Goal: Task Accomplishment & Management: Manage account settings

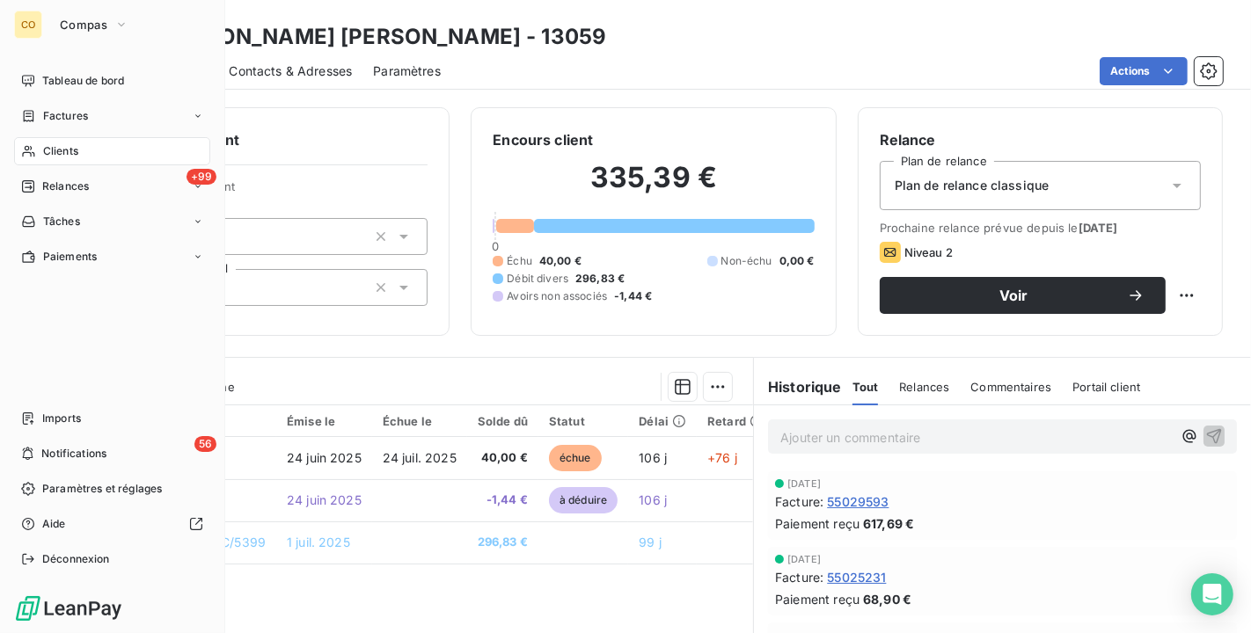
click at [34, 152] on icon at bounding box center [28, 151] width 15 height 14
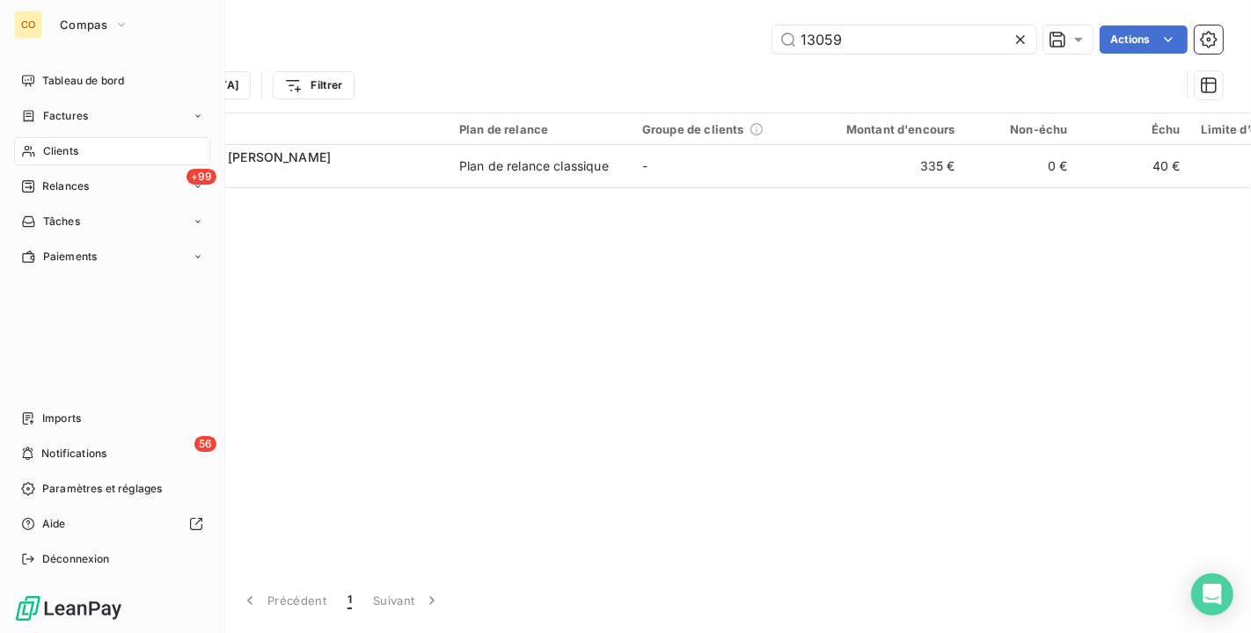
click at [30, 141] on div "Clients" at bounding box center [112, 151] width 196 height 28
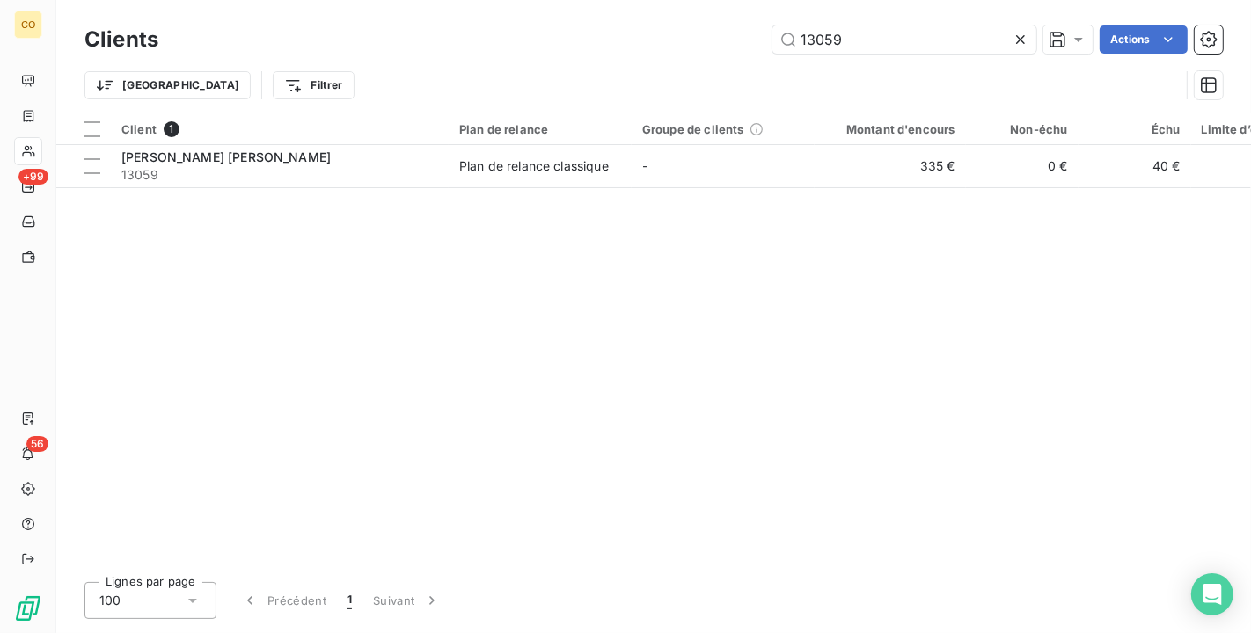
click at [1013, 40] on icon at bounding box center [1021, 40] width 18 height 18
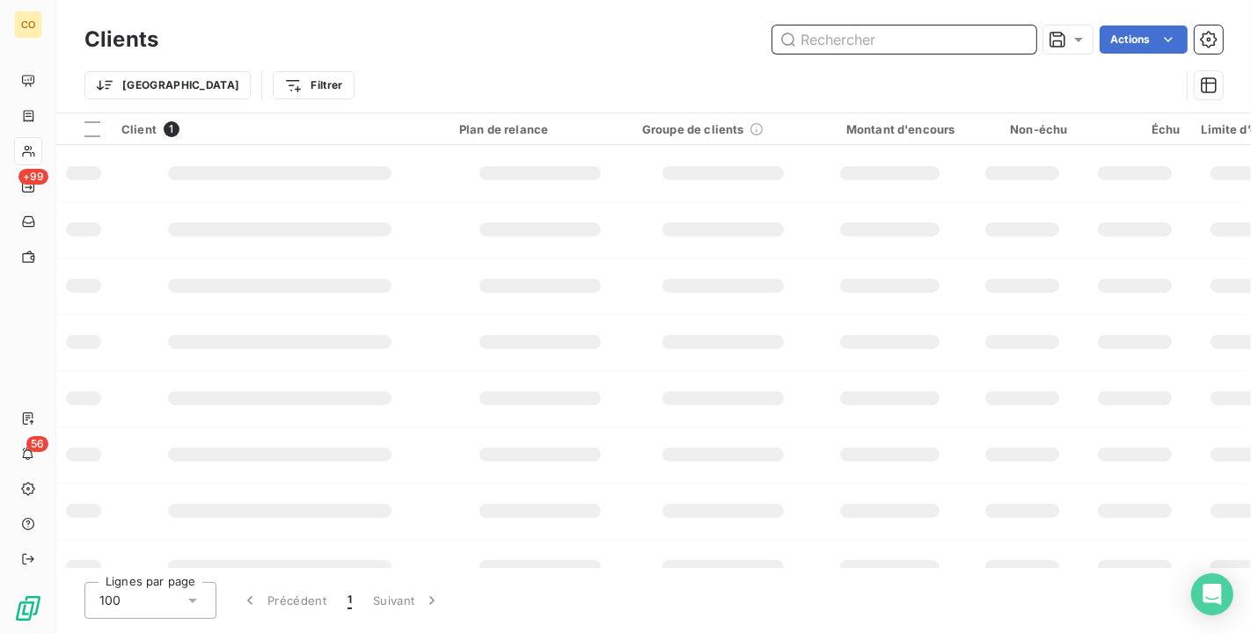
click at [878, 47] on input "text" at bounding box center [904, 40] width 264 height 28
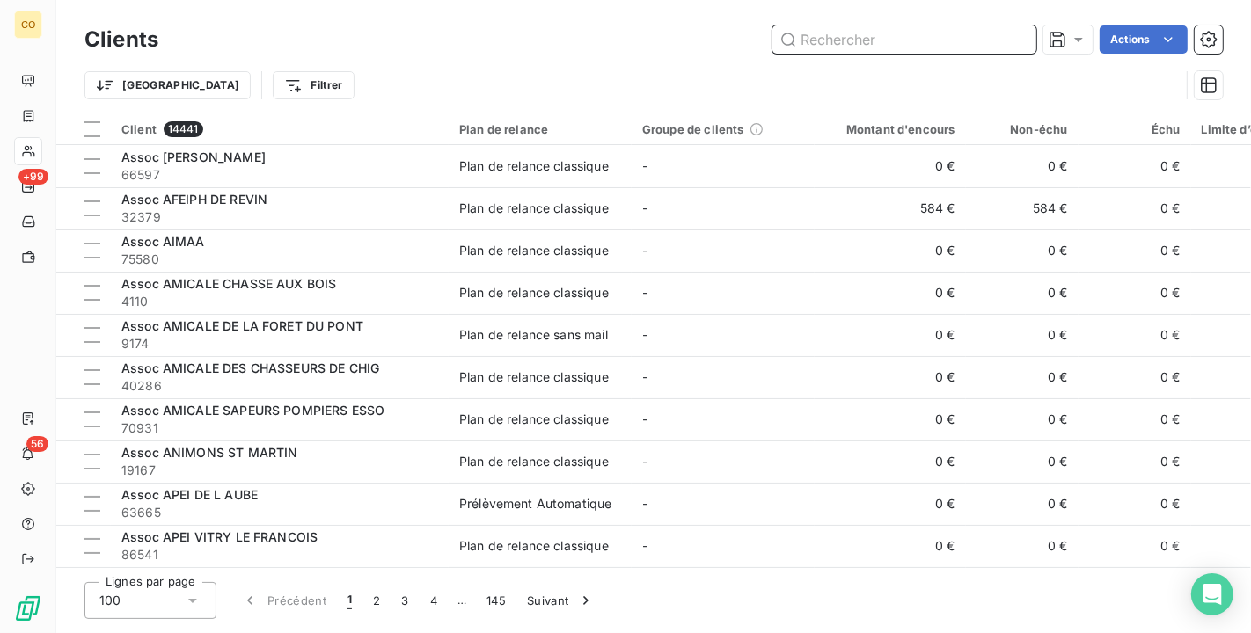
click at [878, 47] on input "text" at bounding box center [904, 40] width 264 height 28
click at [824, 33] on input "text" at bounding box center [904, 40] width 264 height 28
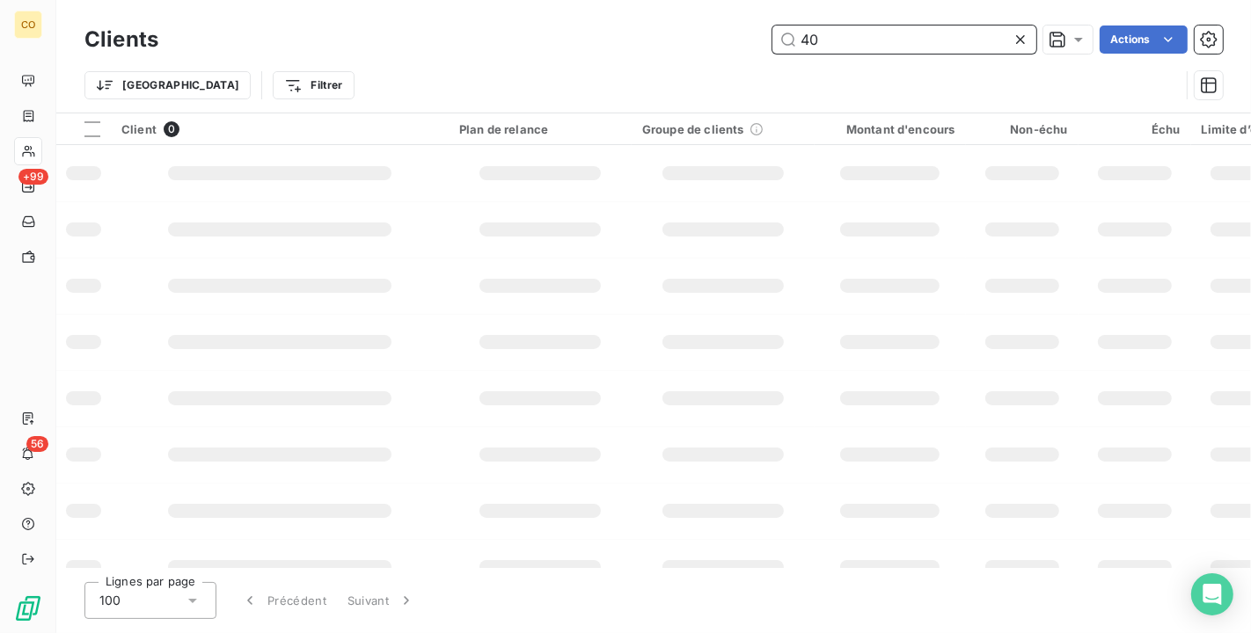
type input "4"
click at [931, 47] on input "4326" at bounding box center [904, 40] width 264 height 28
type input "43269"
click at [869, 45] on input "43269" at bounding box center [904, 40] width 264 height 28
click at [889, 33] on input "43269" at bounding box center [904, 40] width 264 height 28
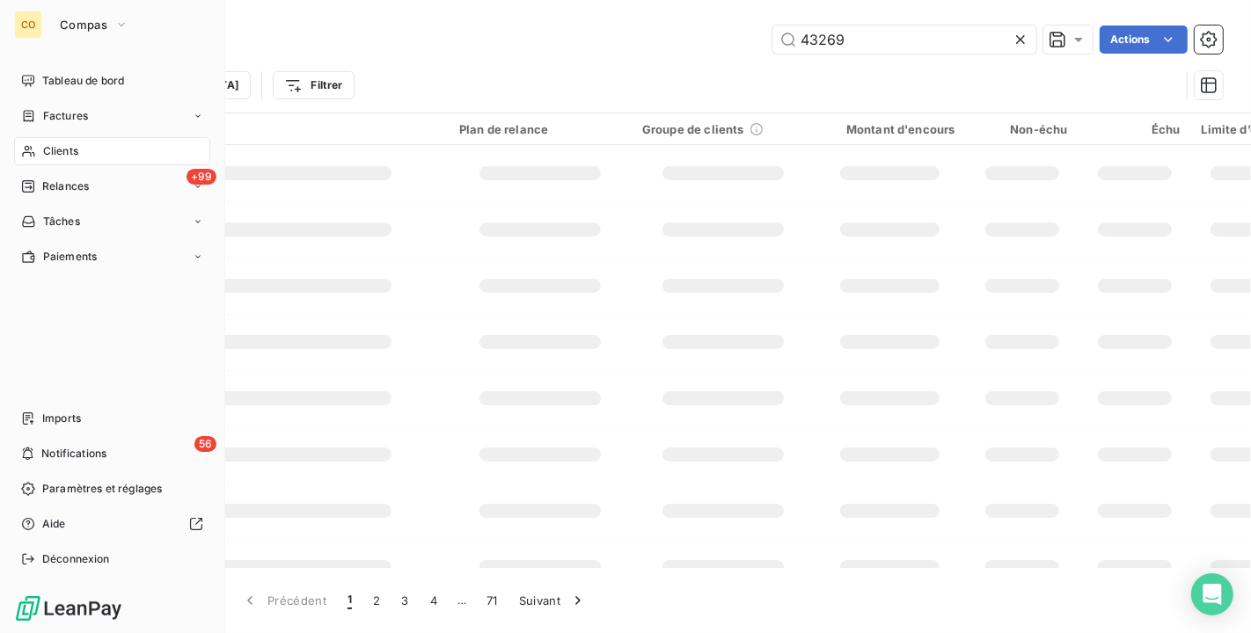
click at [45, 146] on span "Clients" at bounding box center [60, 151] width 35 height 16
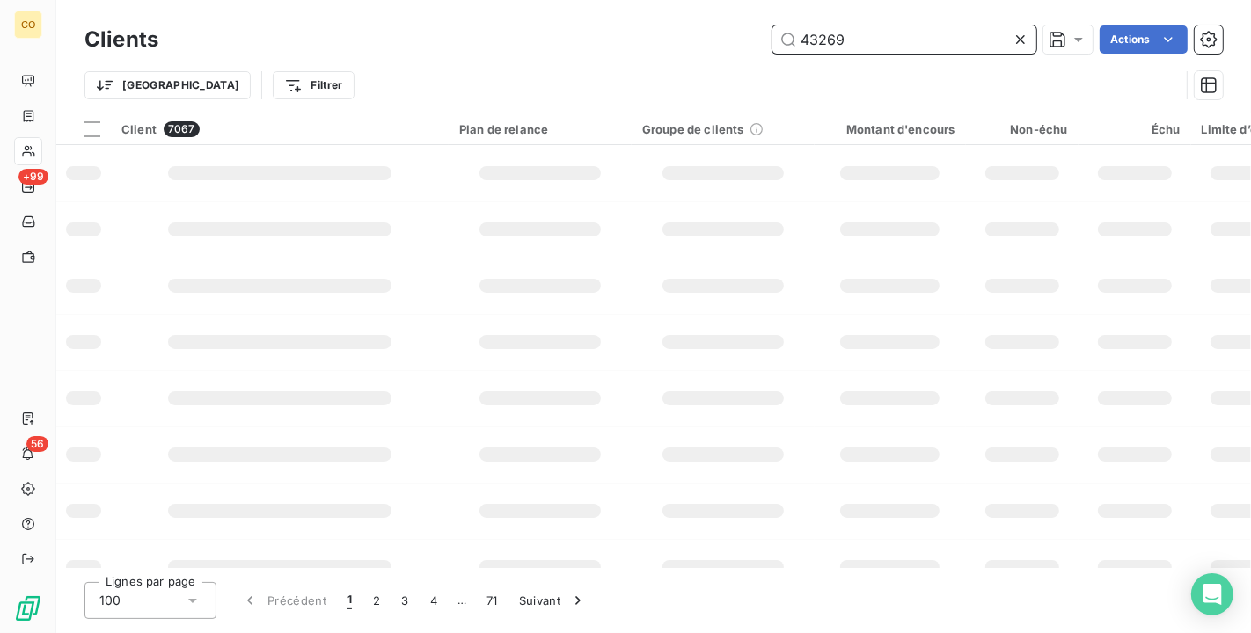
click at [888, 40] on input "43269" at bounding box center [904, 40] width 264 height 28
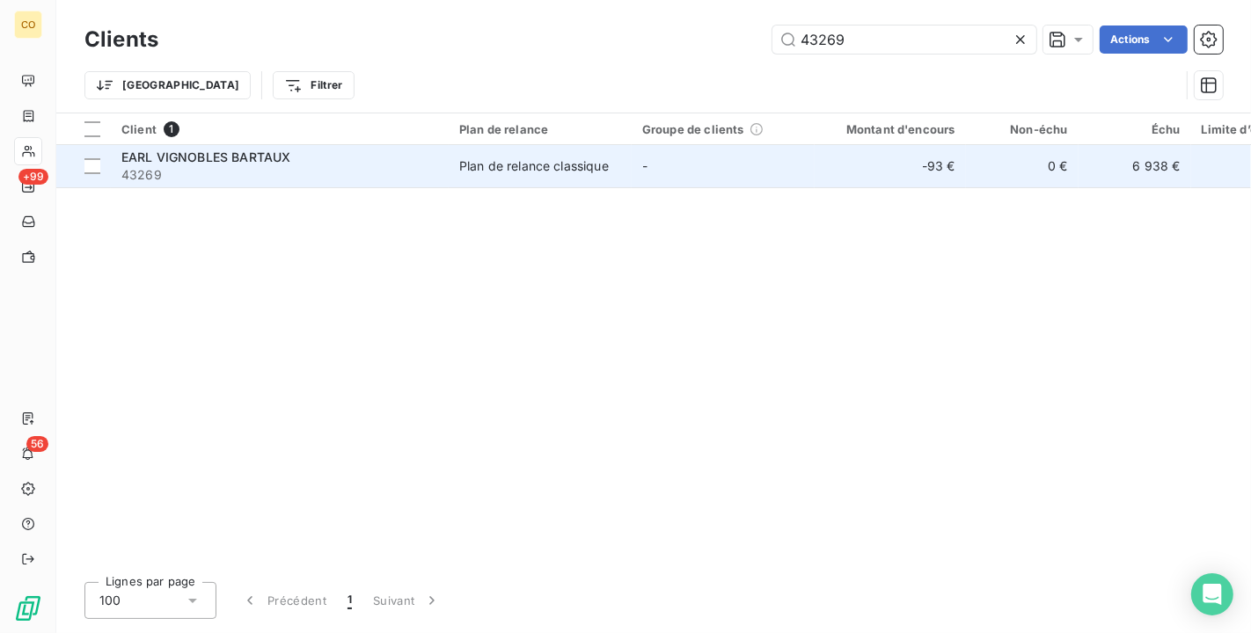
click at [486, 157] on div "Plan de relance classique" at bounding box center [534, 166] width 150 height 18
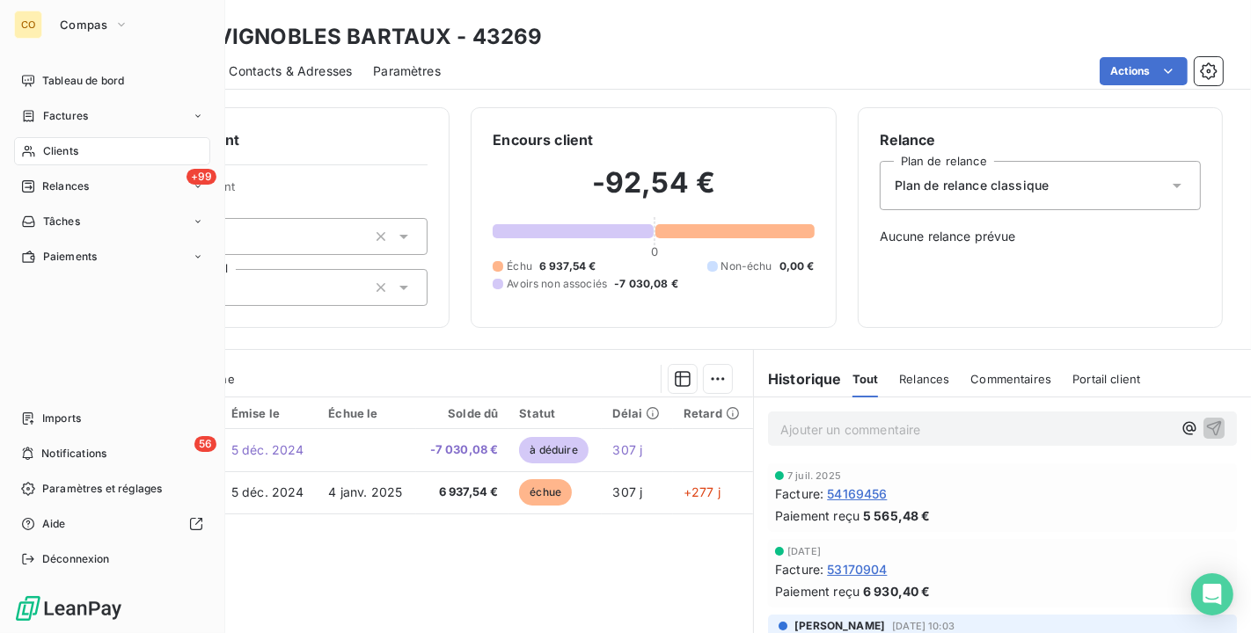
drag, startPoint x: 48, startPoint y: 142, endPoint x: 45, endPoint y: 150, distance: 9.2
click at [45, 150] on span "Clients" at bounding box center [60, 151] width 35 height 16
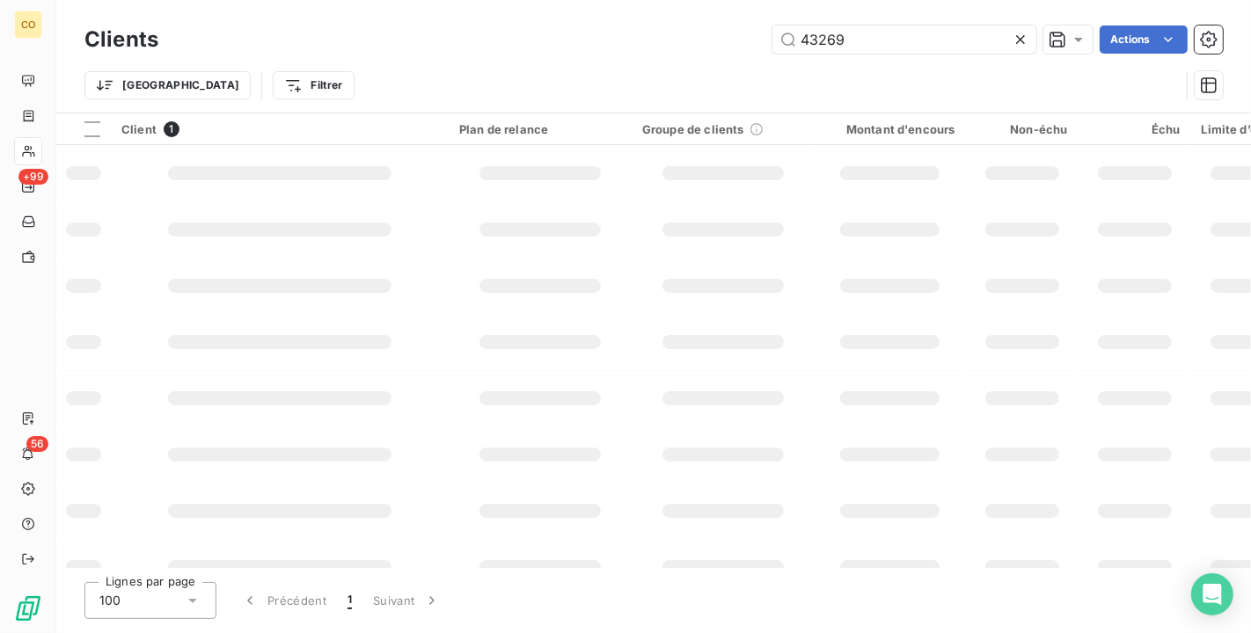
drag, startPoint x: 910, startPoint y: 42, endPoint x: 448, endPoint y: 11, distance: 462.9
click at [448, 11] on div "Clients 43269 Actions Trier Filtrer" at bounding box center [653, 56] width 1195 height 113
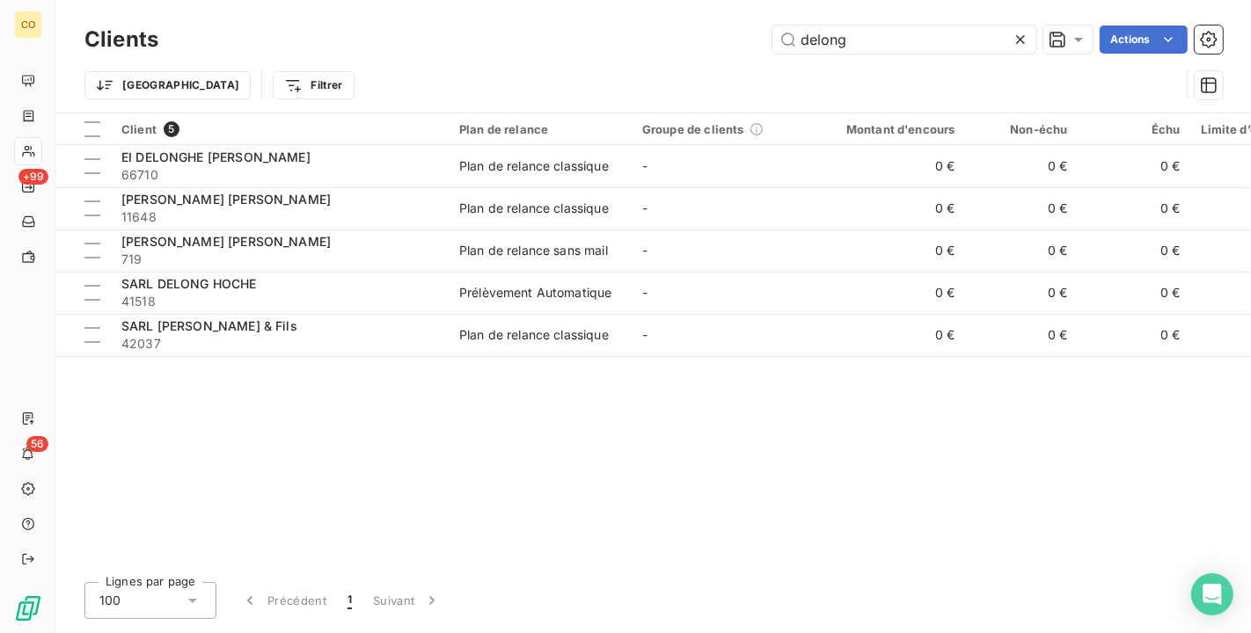
click at [409, 46] on div "delong Actions" at bounding box center [700, 40] width 1043 height 28
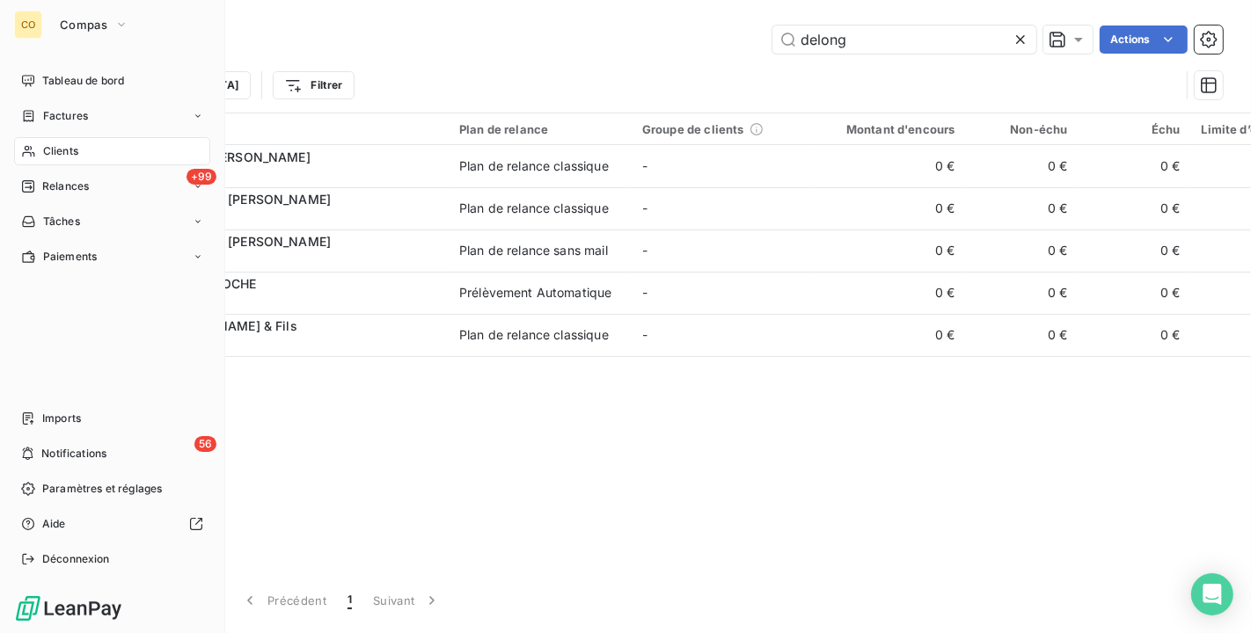
click at [39, 137] on div "Clients" at bounding box center [112, 151] width 196 height 28
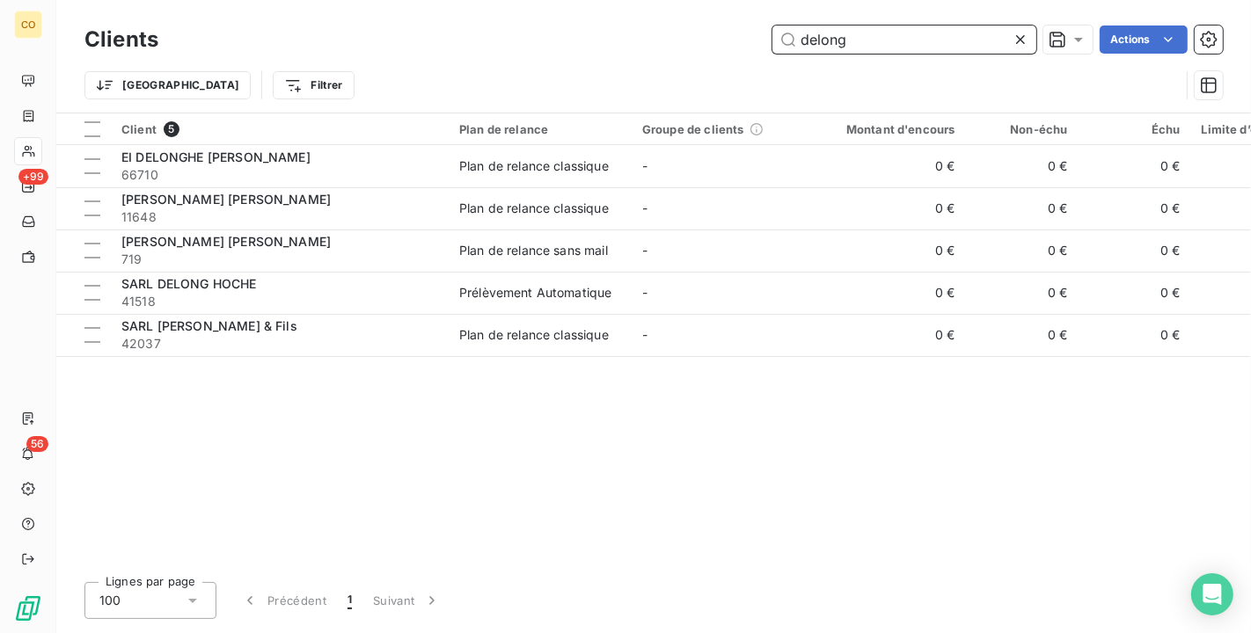
drag, startPoint x: 854, startPoint y: 45, endPoint x: 558, endPoint y: 18, distance: 297.6
click at [558, 18] on div "Clients delong Actions Trier Filtrer" at bounding box center [653, 56] width 1195 height 113
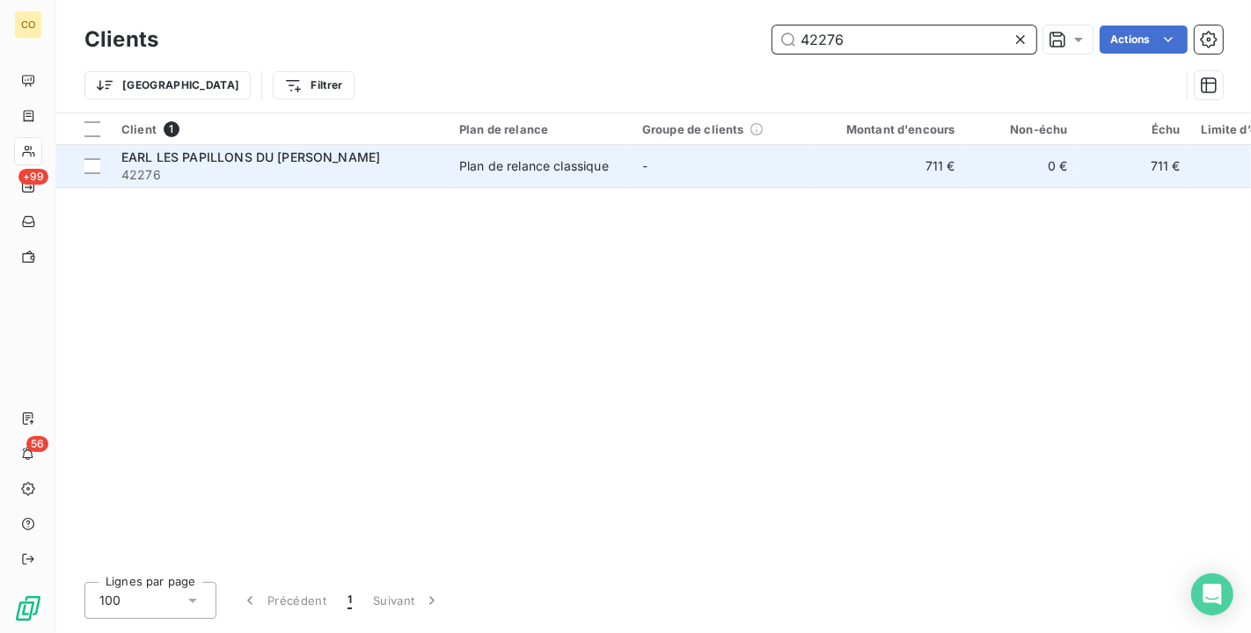
type input "42276"
click at [575, 170] on div "Plan de relance classique" at bounding box center [534, 166] width 150 height 18
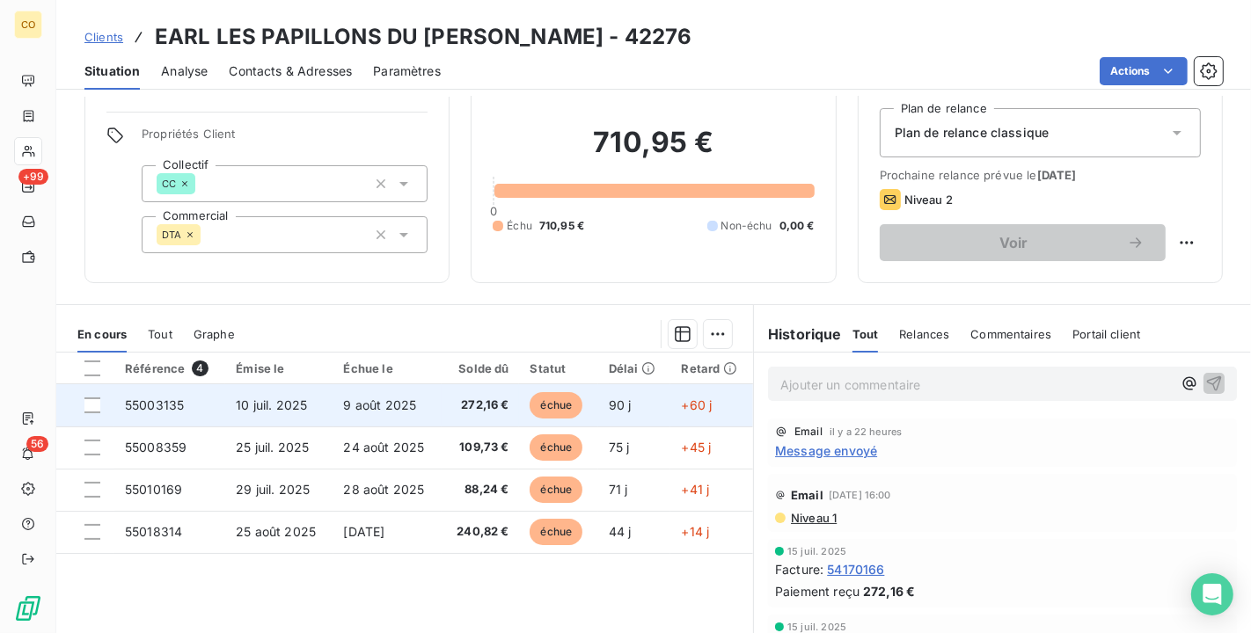
scroll to position [98, 0]
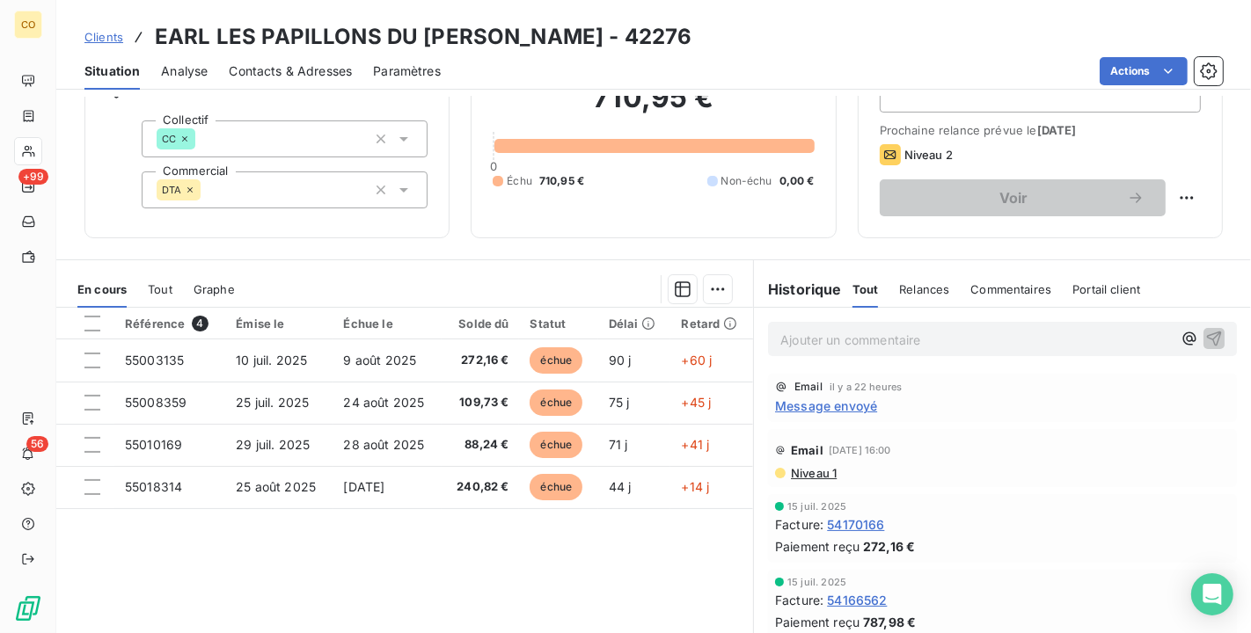
click at [161, 290] on span "Tout" at bounding box center [160, 289] width 25 height 14
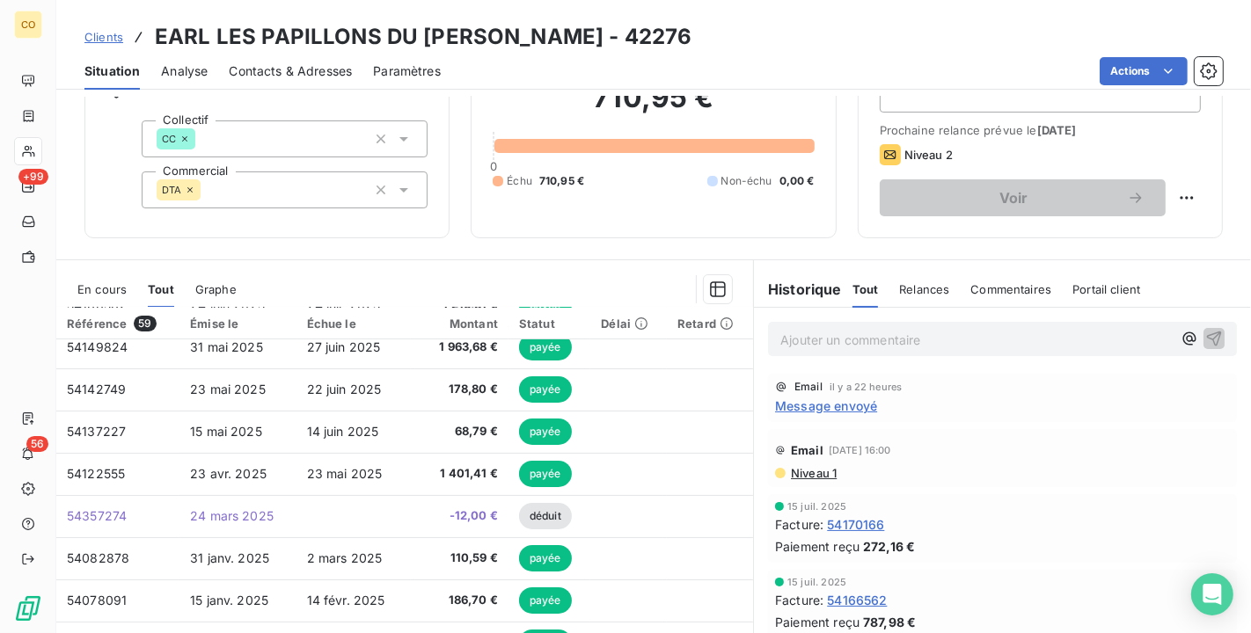
scroll to position [391, 0]
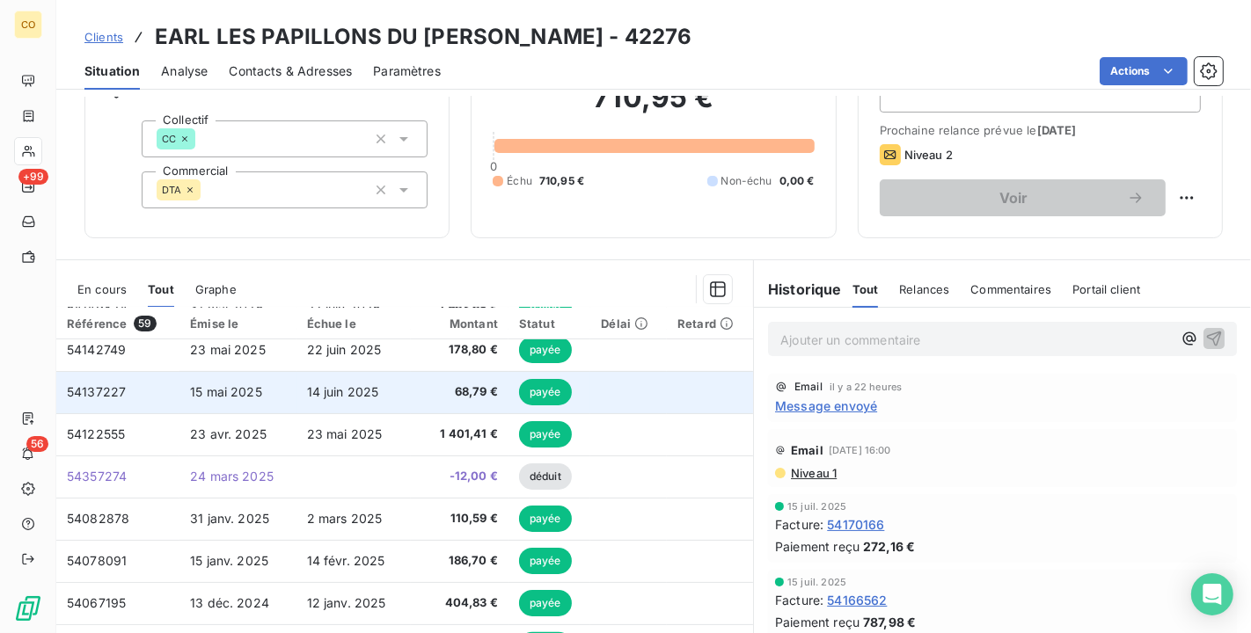
click at [411, 403] on td "68,79 €" at bounding box center [460, 392] width 98 height 42
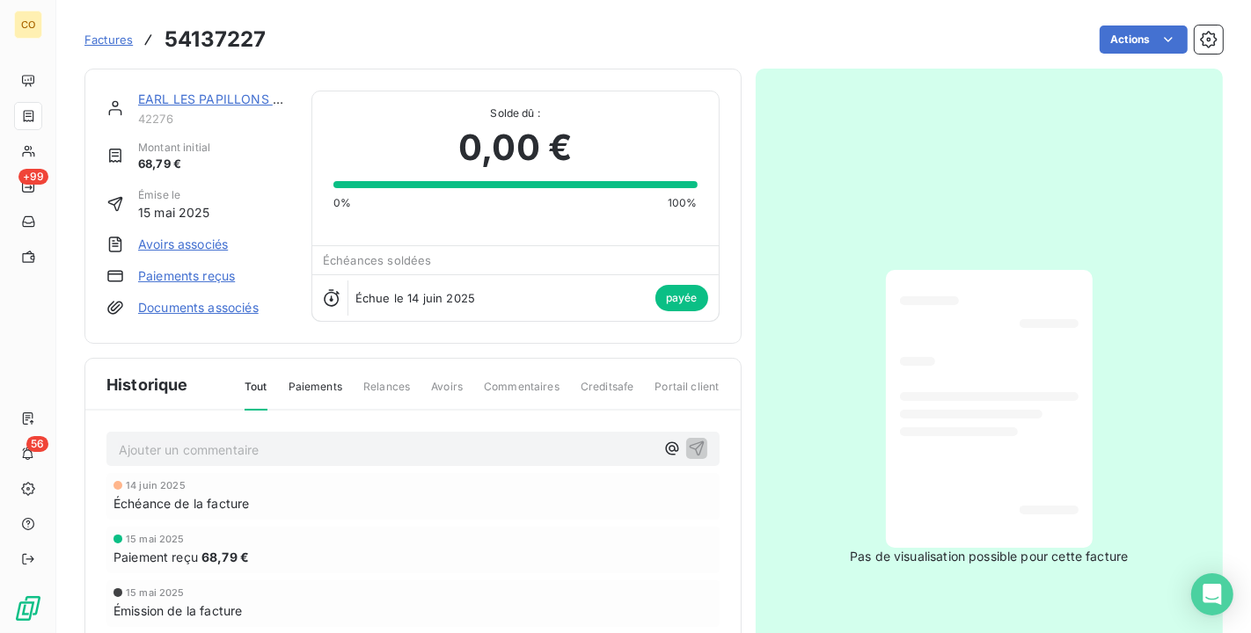
click at [1122, 154] on div "Pas de visualisation possible pour cette facture" at bounding box center [990, 418] width 468 height 698
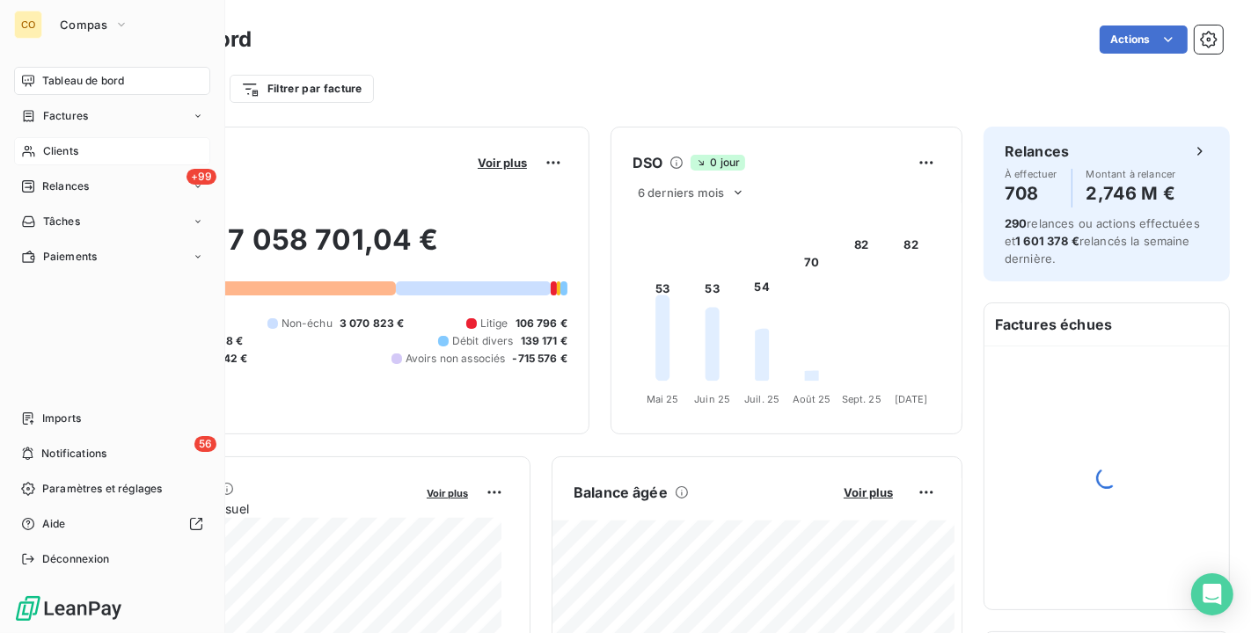
click at [67, 157] on span "Clients" at bounding box center [60, 151] width 35 height 16
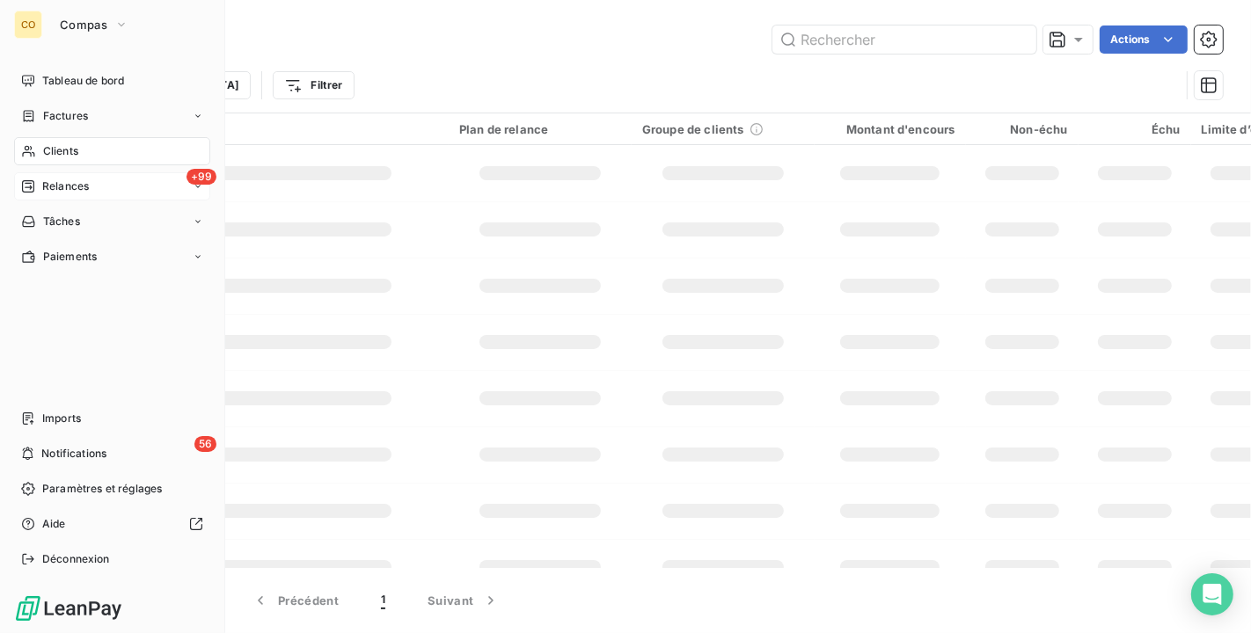
click at [68, 190] on span "Relances" at bounding box center [65, 187] width 47 height 16
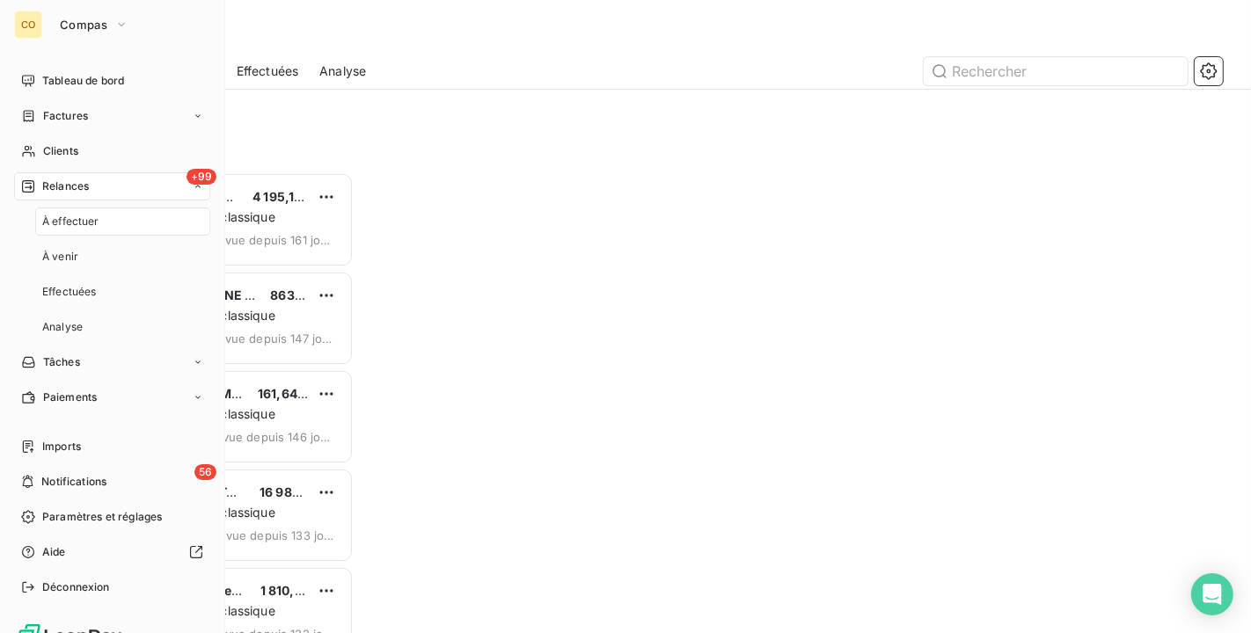
scroll to position [446, 253]
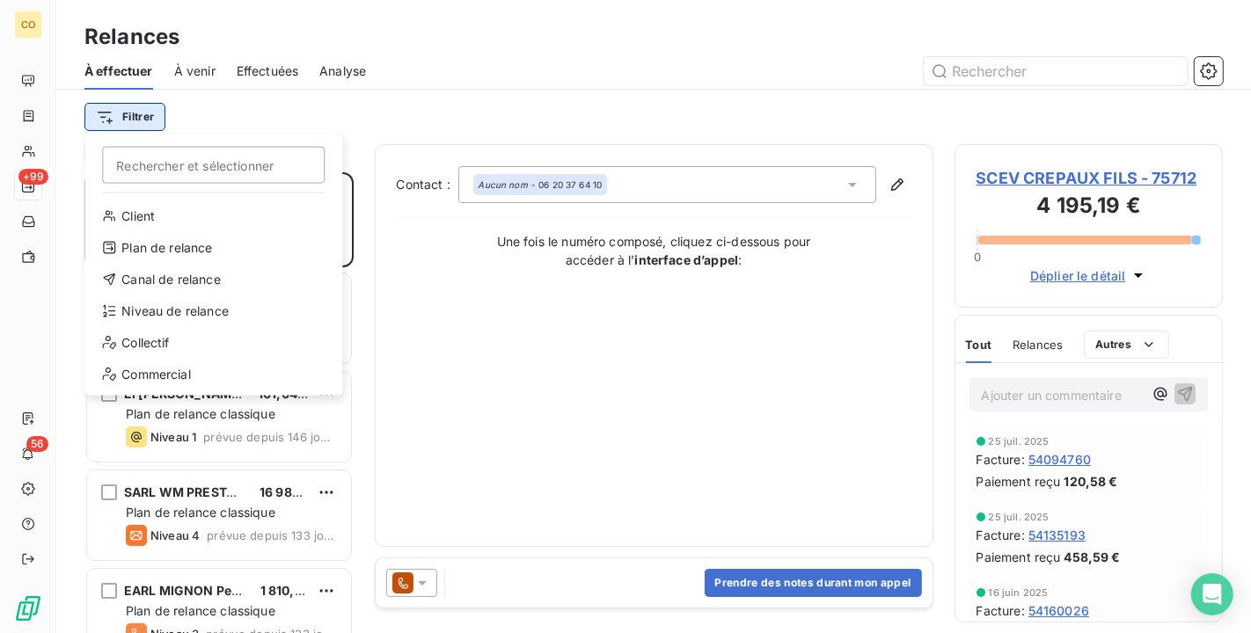
click at [146, 124] on html "CO +99 56 Relances À effectuer À venir Effectuées Analyse Filtrer Rechercher et…" at bounding box center [625, 316] width 1251 height 633
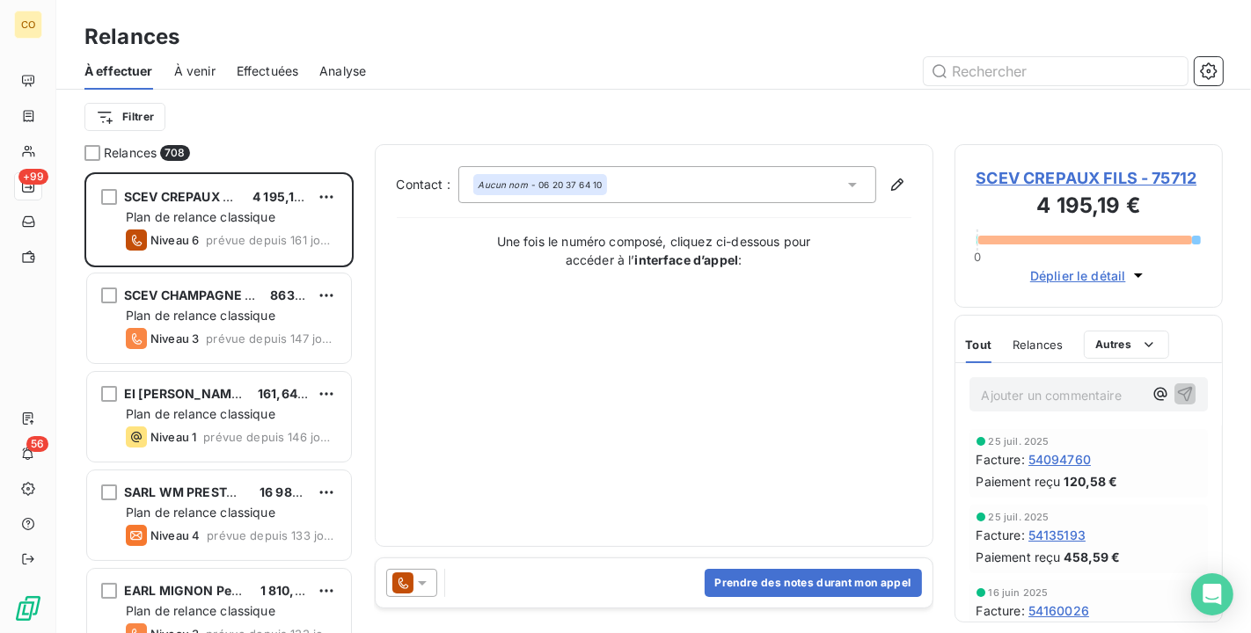
click at [258, 73] on html "CO +99 56 Relances À effectuer À venir Effectuées Analyse Filtrer Relances 708 …" at bounding box center [625, 316] width 1251 height 633
click at [266, 62] on span "Effectuées" at bounding box center [268, 71] width 62 height 18
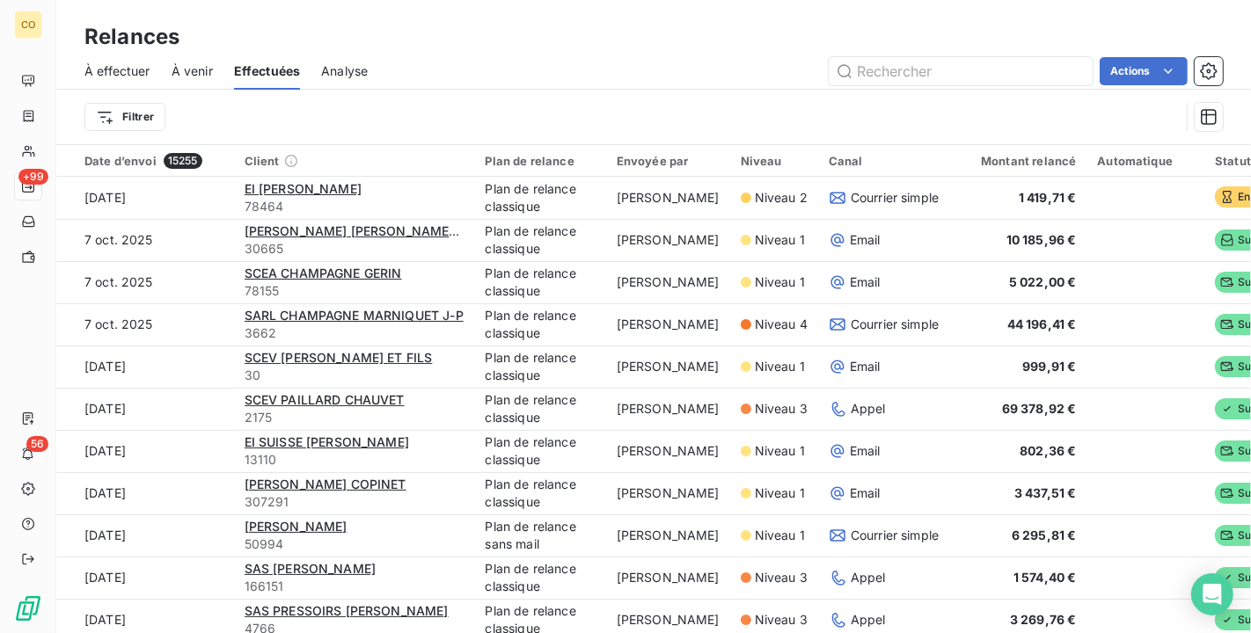
click at [129, 60] on div "À effectuer" at bounding box center [117, 71] width 66 height 37
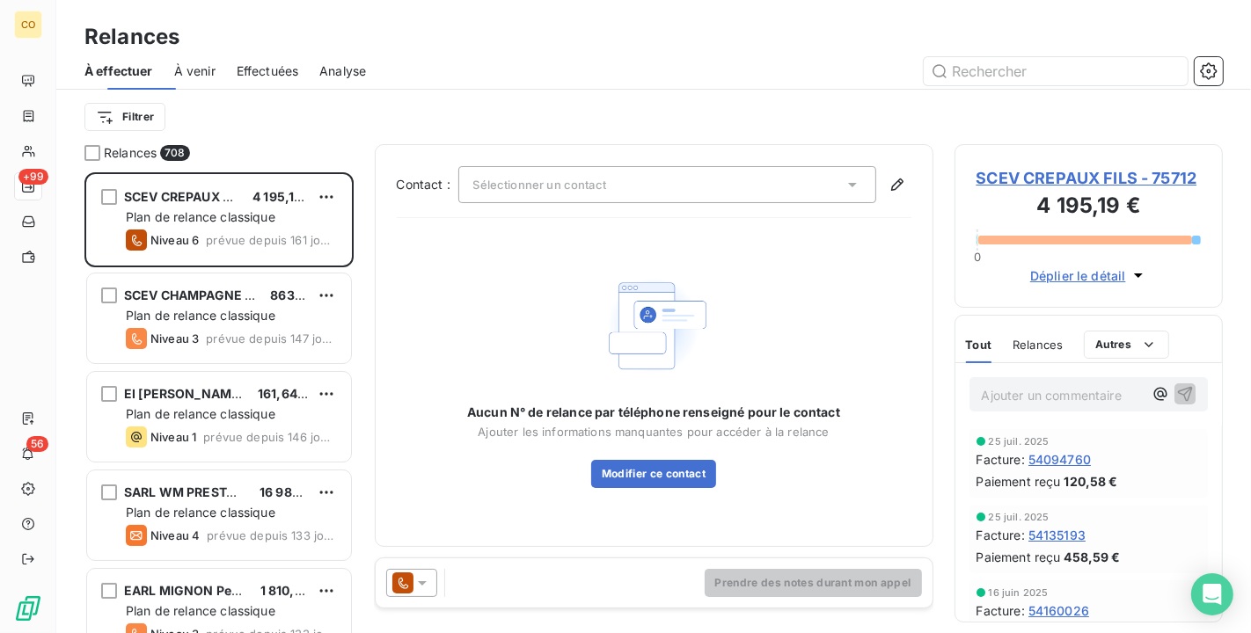
scroll to position [446, 253]
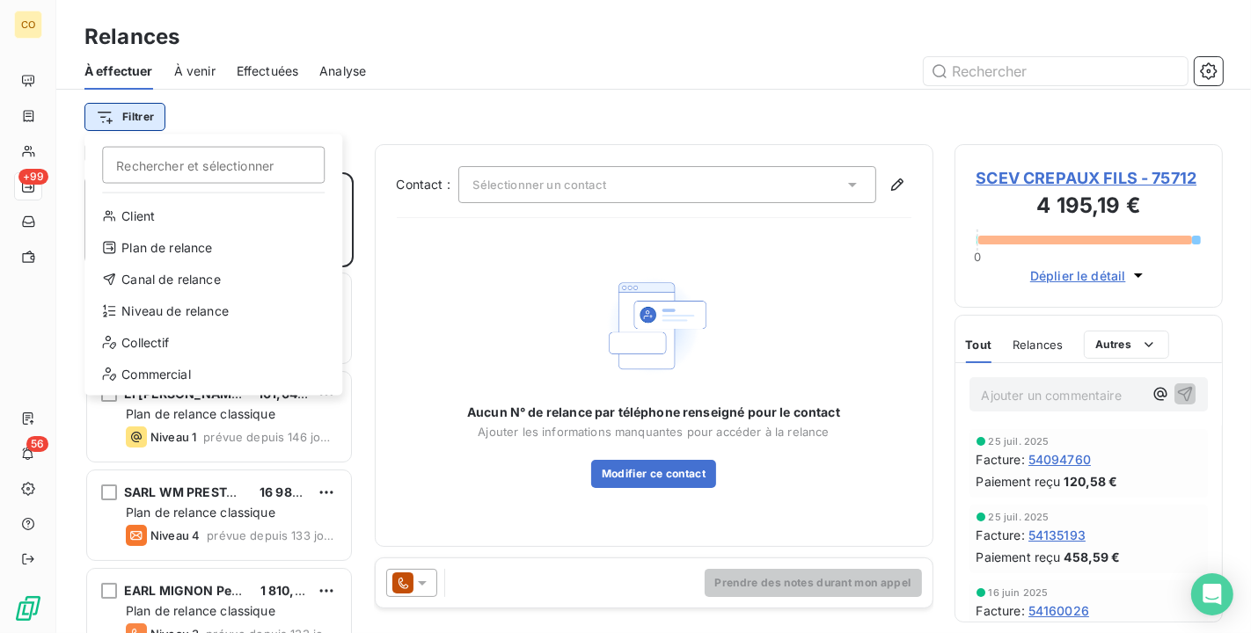
click at [141, 121] on html "CO +99 56 Relances À effectuer À venir Effectuées Analyse Filtrer Rechercher et…" at bounding box center [625, 316] width 1251 height 633
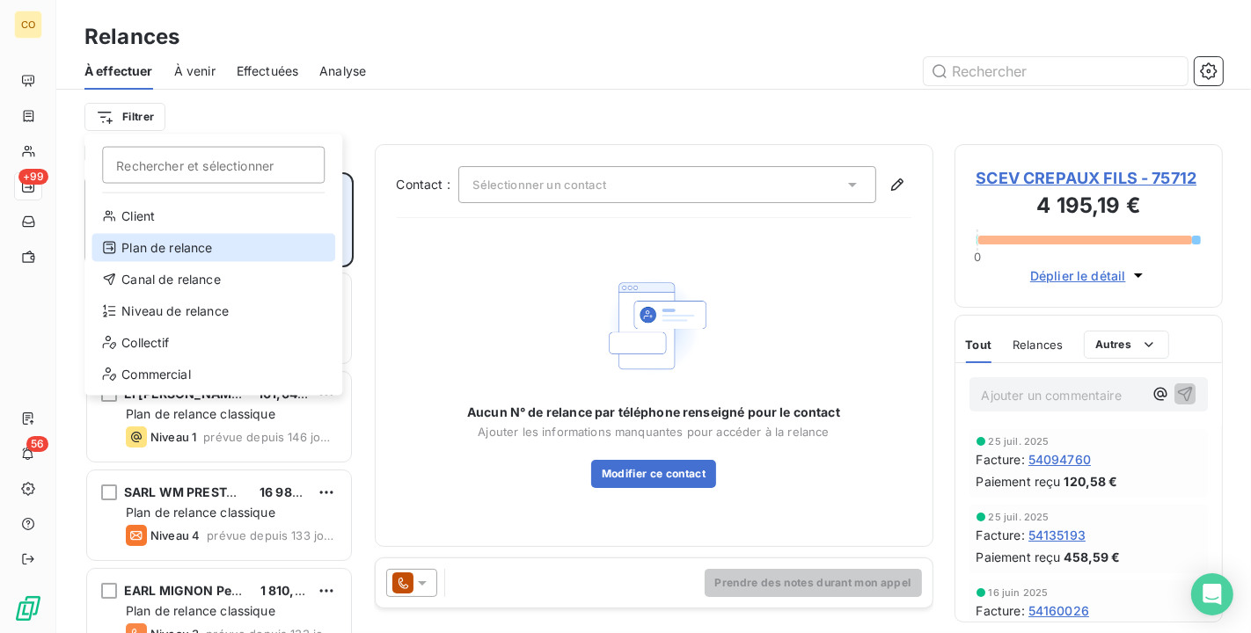
click at [196, 238] on div "Plan de relance" at bounding box center [213, 248] width 244 height 28
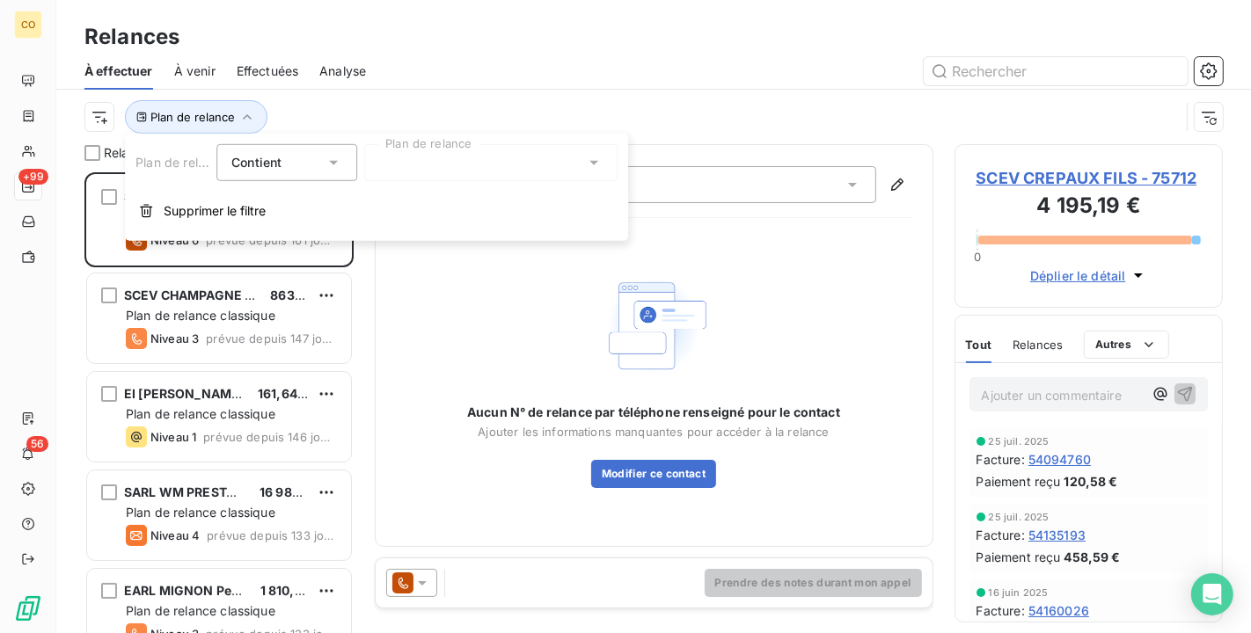
click at [538, 167] on div at bounding box center [490, 162] width 253 height 37
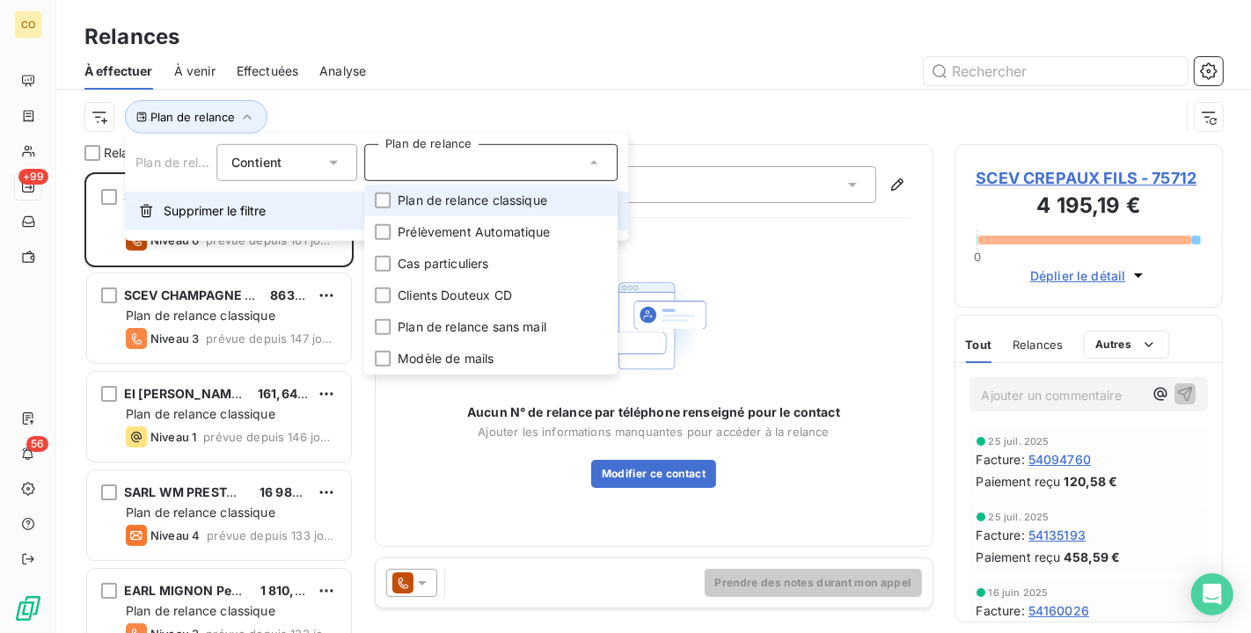
click at [236, 208] on span "Supprimer le filtre" at bounding box center [215, 211] width 102 height 18
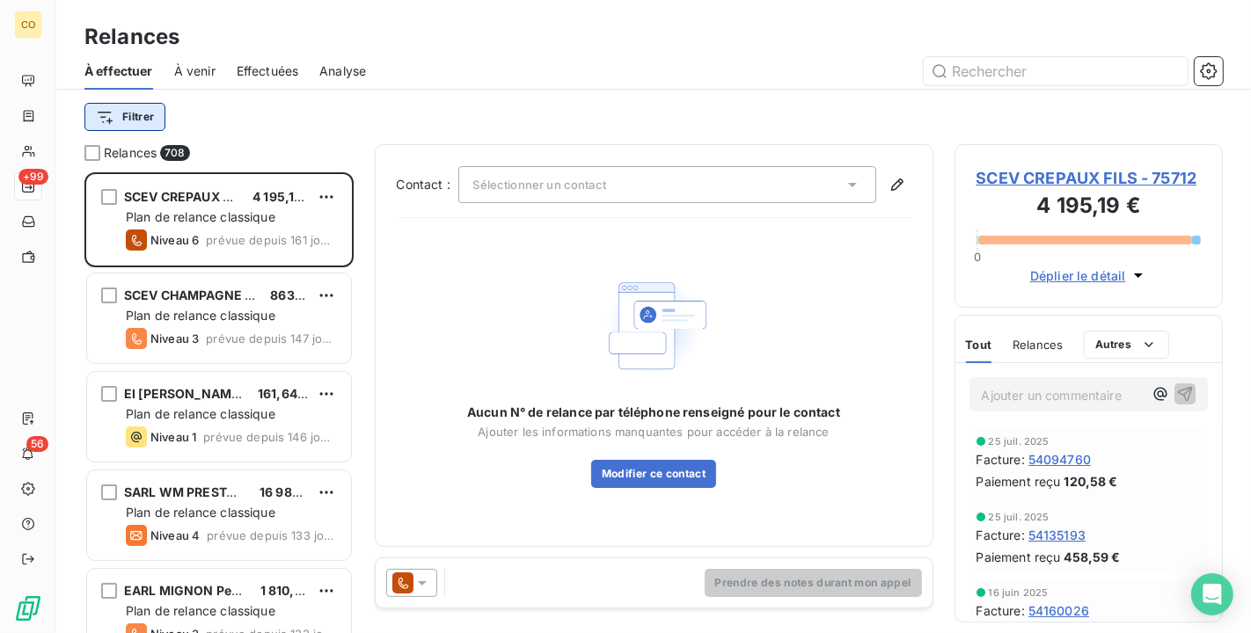
click at [160, 123] on html "CO +99 56 Relances À effectuer À venir Effectuées Analyse Filtrer Relances 708 …" at bounding box center [625, 316] width 1251 height 633
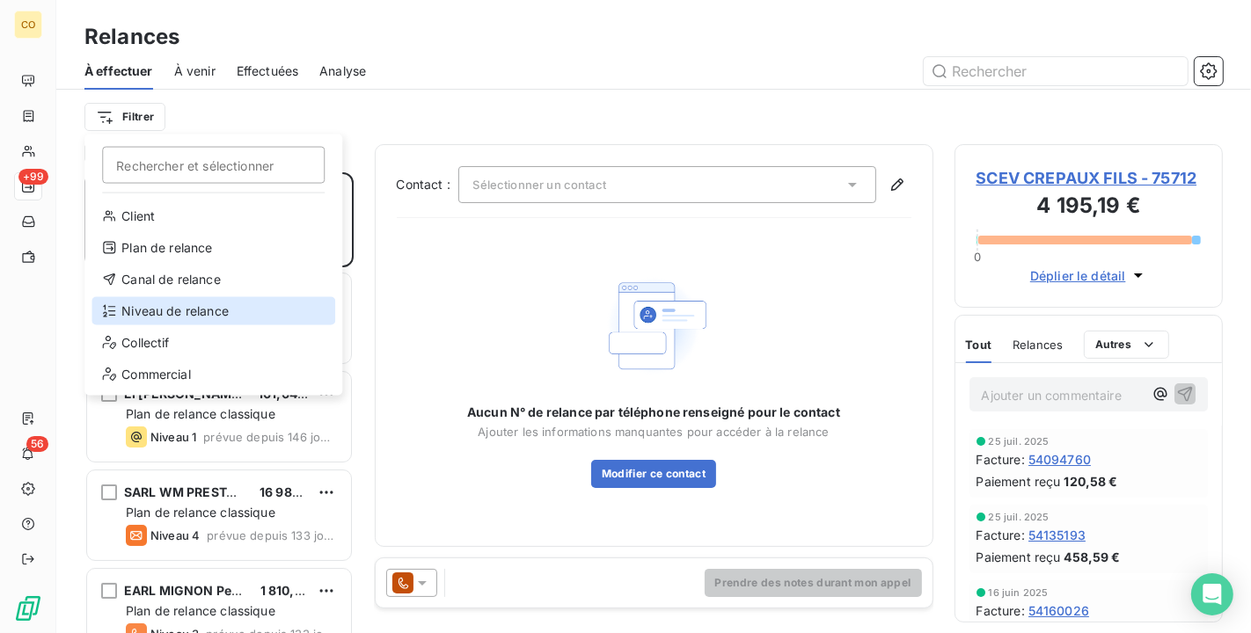
click at [192, 313] on div "Niveau de relance" at bounding box center [213, 311] width 244 height 28
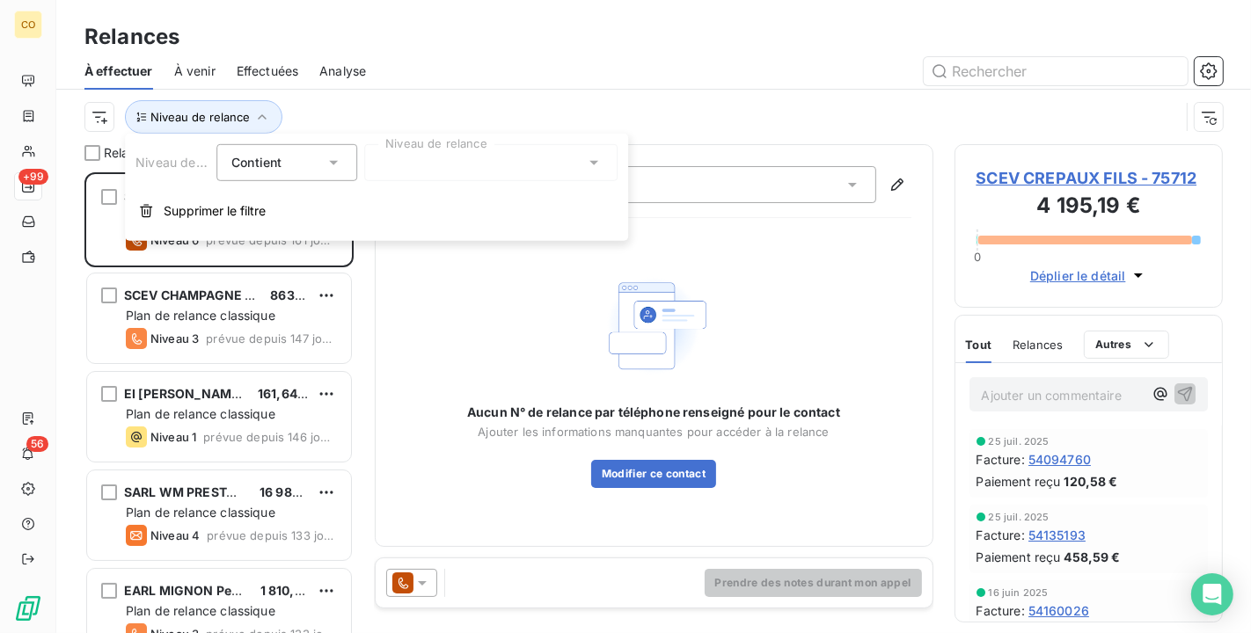
click at [599, 165] on icon at bounding box center [594, 163] width 18 height 18
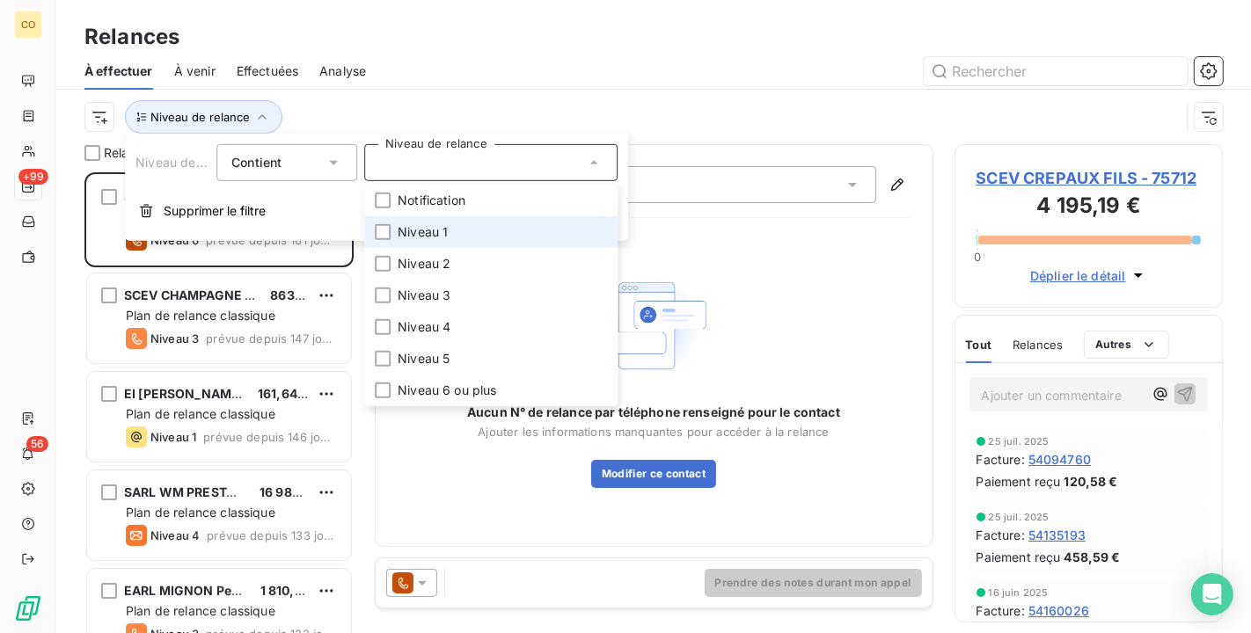
click at [523, 233] on li "Niveau 1" at bounding box center [490, 232] width 253 height 32
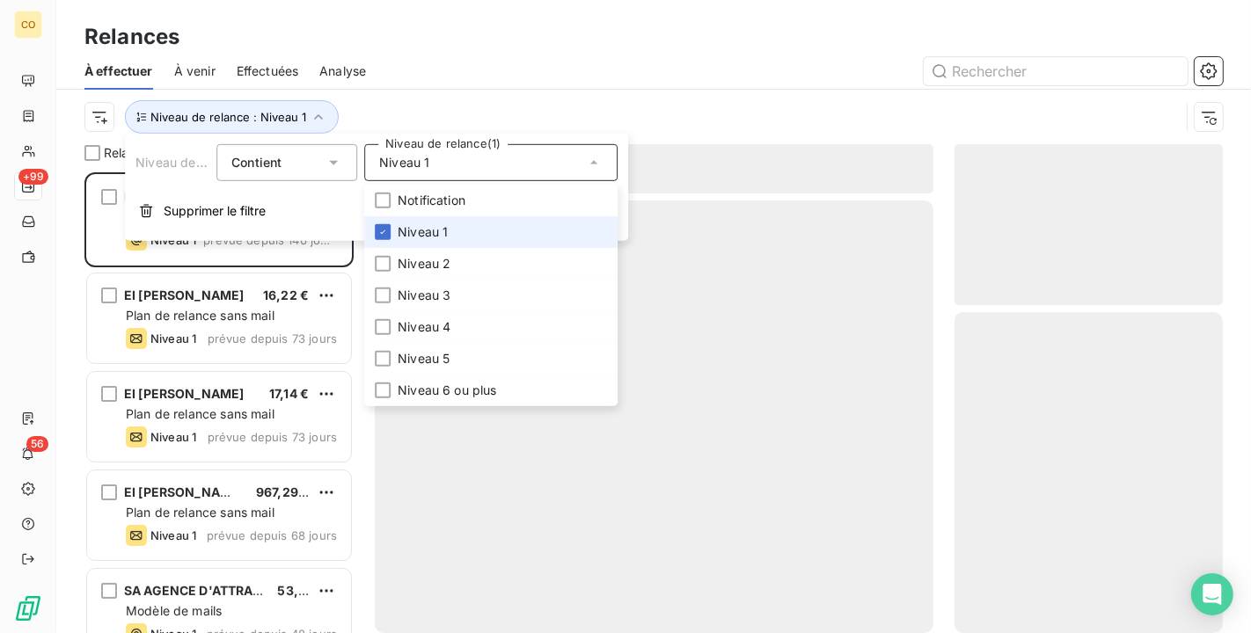
scroll to position [446, 253]
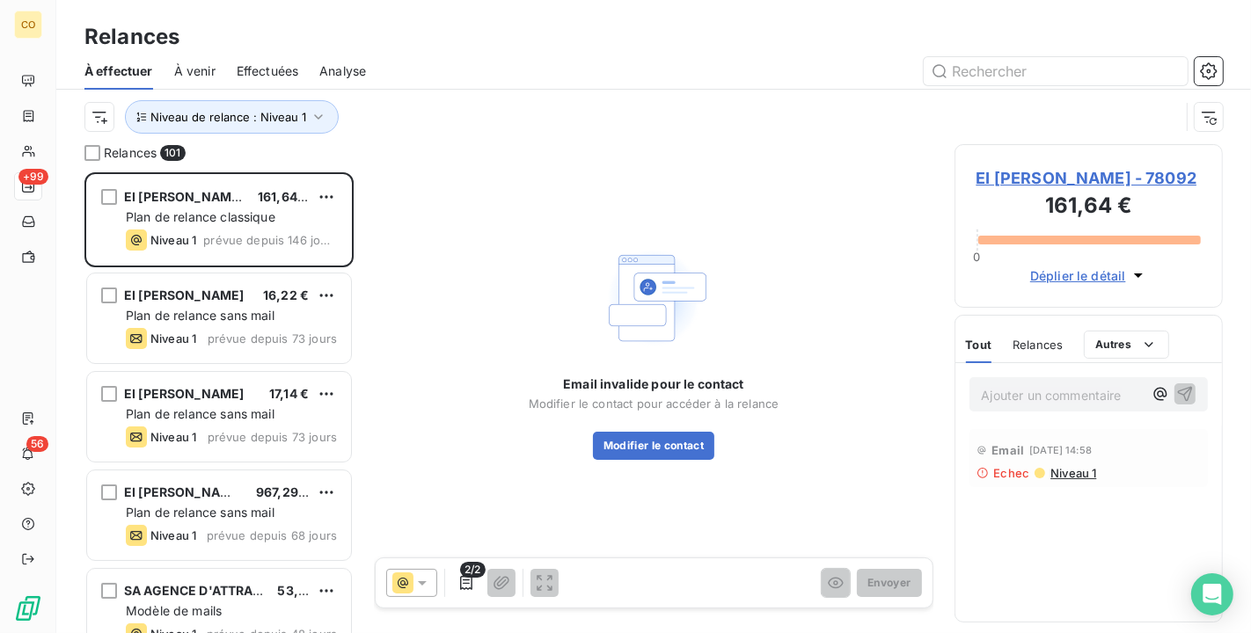
click at [506, 11] on div "Relances À effectuer À venir Effectuées Analyse Niveau de relance : Niveau 1" at bounding box center [653, 72] width 1195 height 144
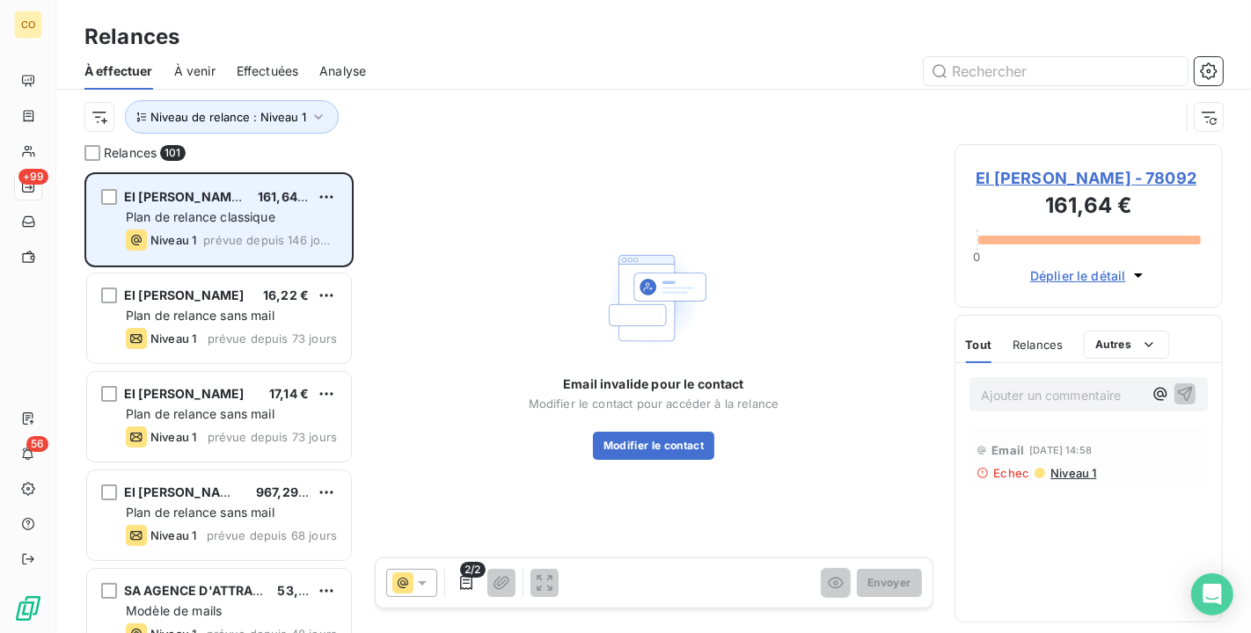
click at [338, 201] on div "EI JANSON FRANCK 161,64 € Plan de relance classique Niveau 1 prévue depuis 146 …" at bounding box center [219, 220] width 264 height 90
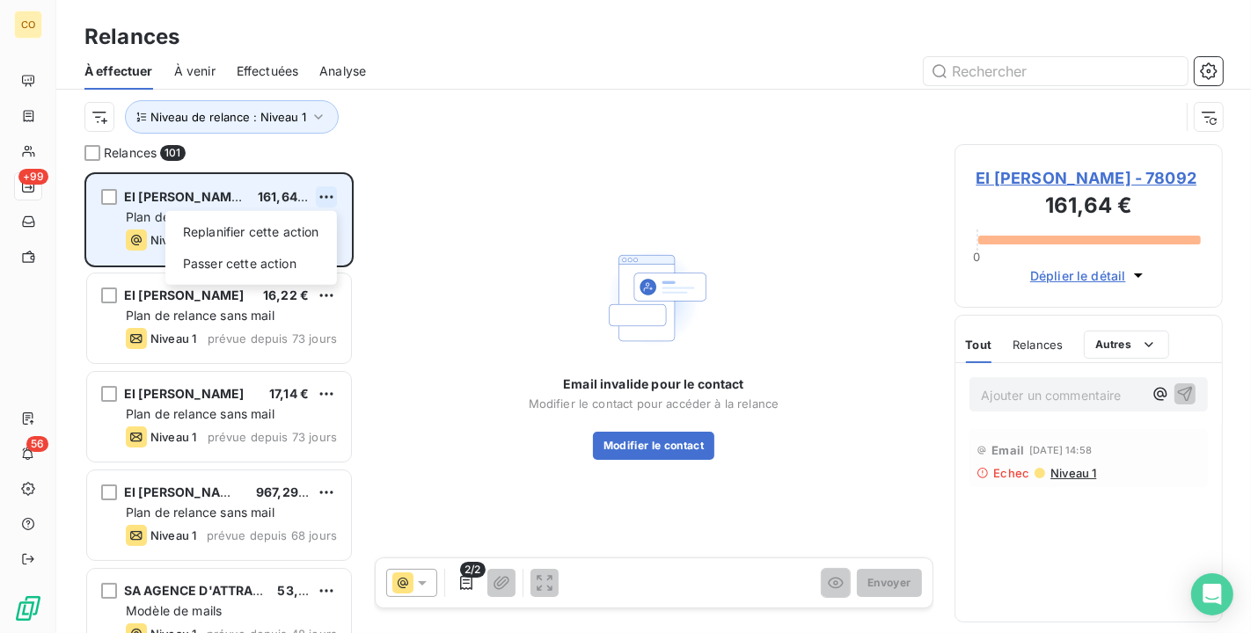
click at [326, 194] on html "CO +99 56 Relances À effectuer À venir Effectuées Analyse Niveau de relance : N…" at bounding box center [625, 316] width 1251 height 633
click at [303, 231] on div "Replanifier cette action" at bounding box center [250, 232] width 157 height 28
select select "9"
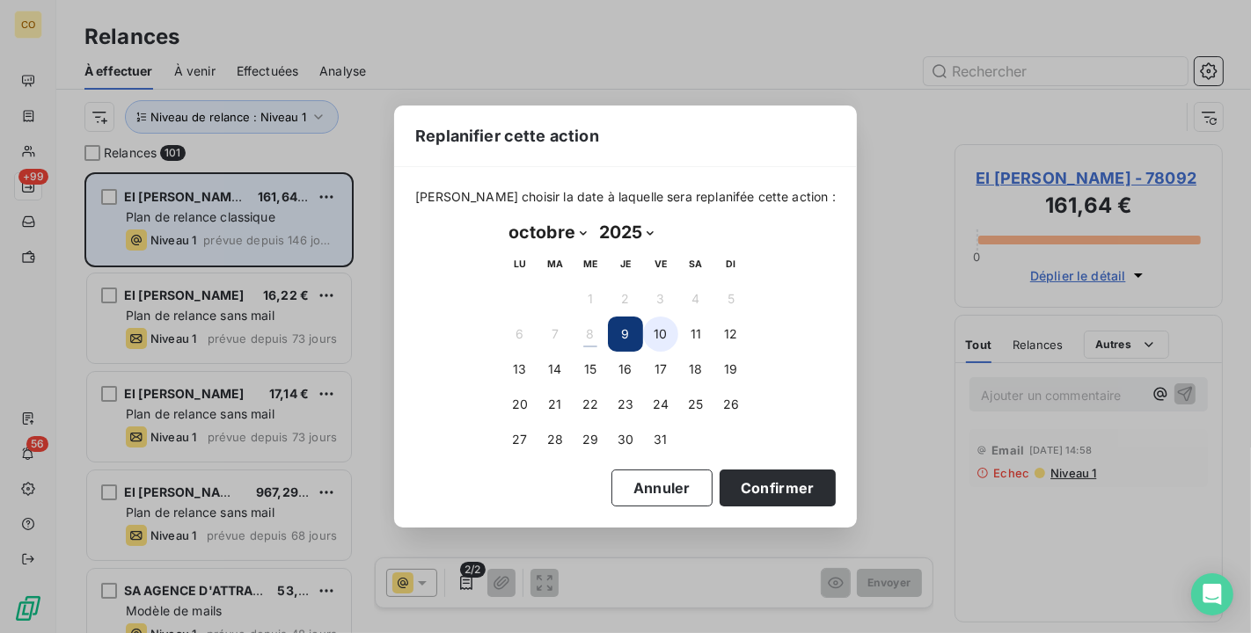
click at [659, 330] on button "10" at bounding box center [660, 334] width 35 height 35
click at [635, 336] on button "9" at bounding box center [625, 334] width 35 height 35
click at [774, 481] on button "Confirmer" at bounding box center [778, 488] width 116 height 37
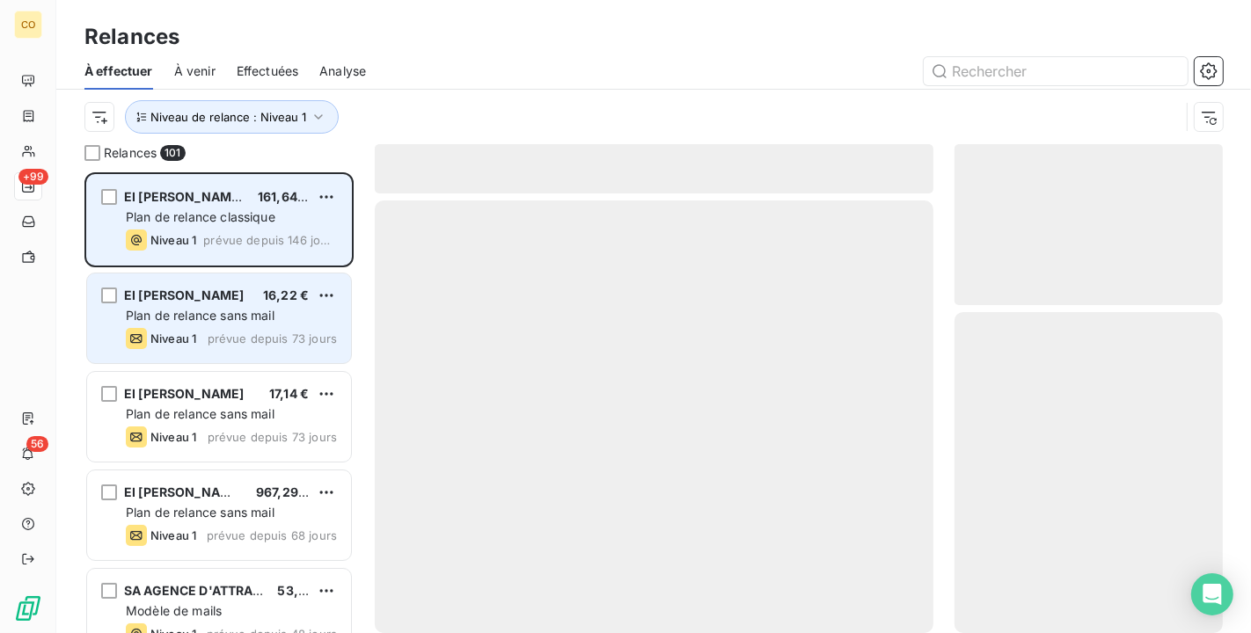
click at [253, 298] on div "EI CHAMPENOIS SYLVIE 16,22 €" at bounding box center [231, 296] width 211 height 16
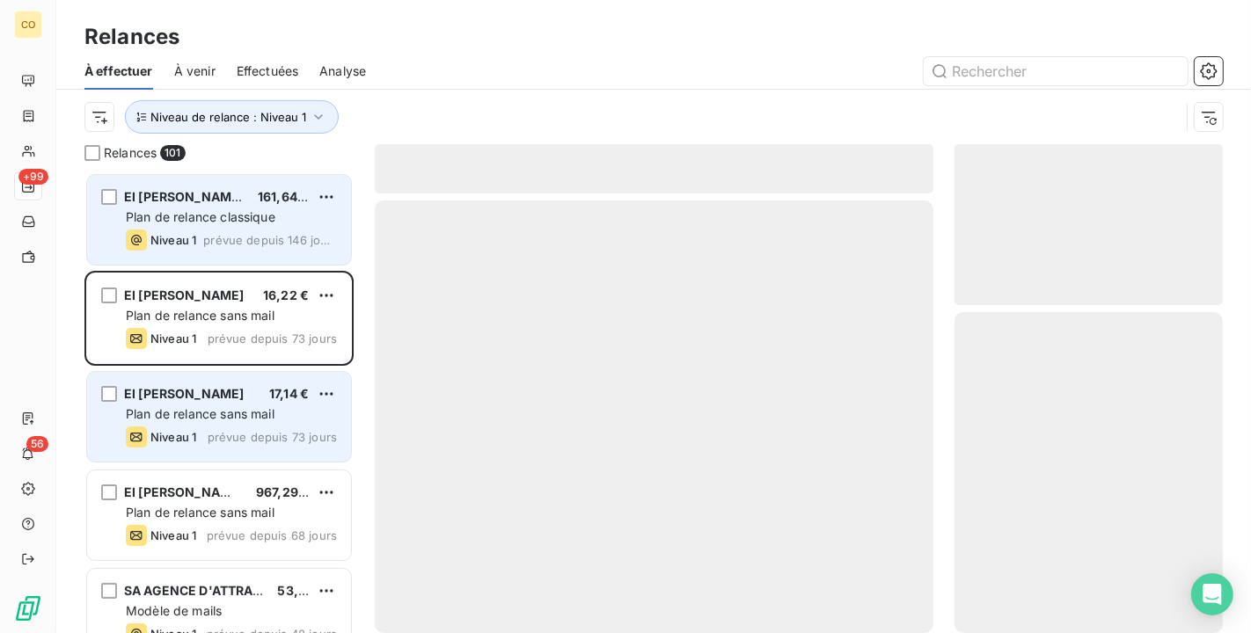
click at [252, 399] on div "EI BOURE Frederic 17,14 €" at bounding box center [231, 394] width 211 height 16
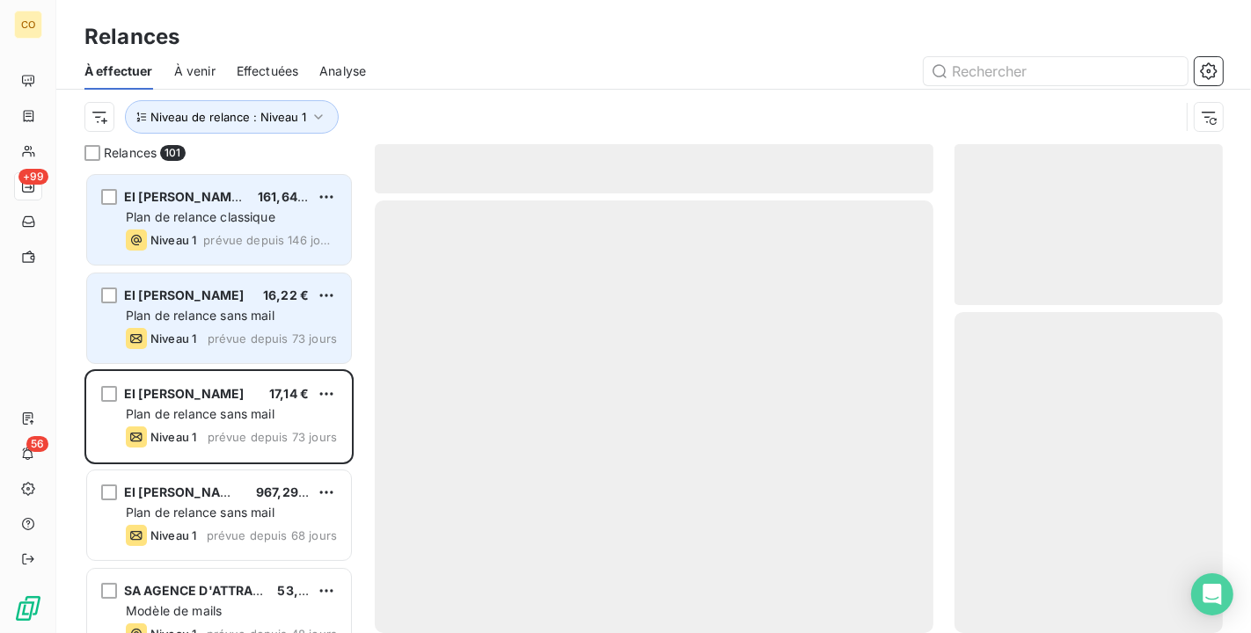
click at [253, 318] on span "Plan de relance sans mail" at bounding box center [200, 315] width 149 height 15
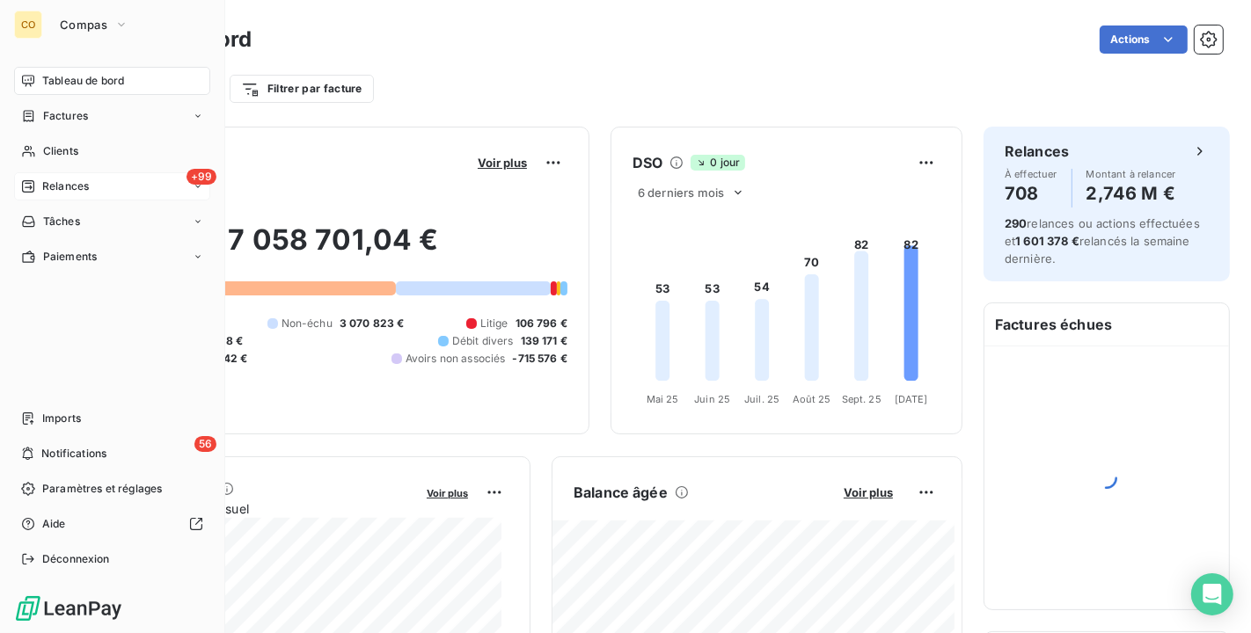
click at [60, 177] on div "+99 Relances" at bounding box center [112, 186] width 196 height 28
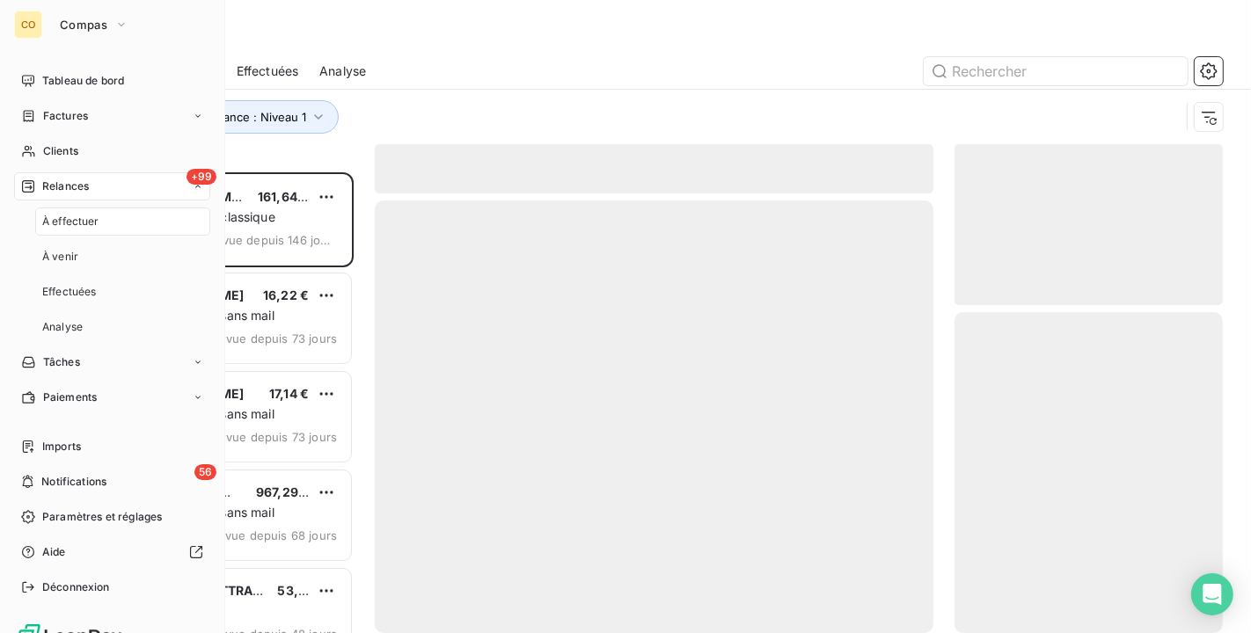
scroll to position [446, 253]
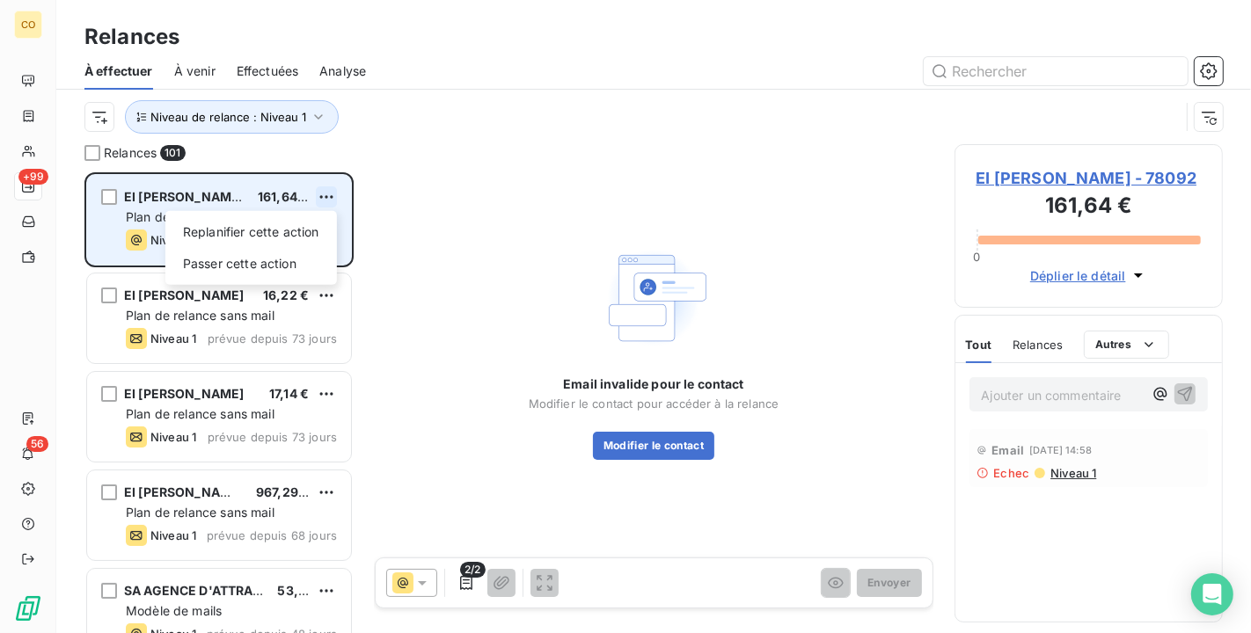
click at [323, 201] on html "CO +99 56 Relances À effectuer À venir Effectuées Analyse Niveau de relance : N…" at bounding box center [625, 316] width 1251 height 633
click at [309, 232] on div "Replanifier cette action" at bounding box center [250, 232] width 157 height 28
select select "9"
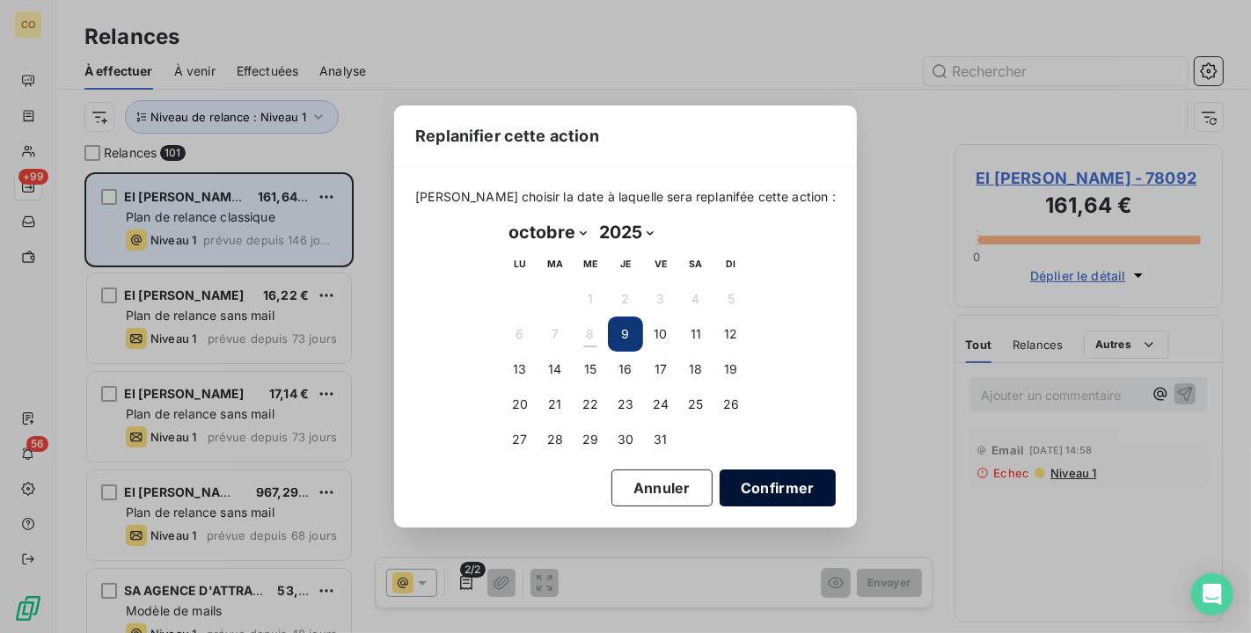
click at [728, 487] on button "Confirmer" at bounding box center [778, 488] width 116 height 37
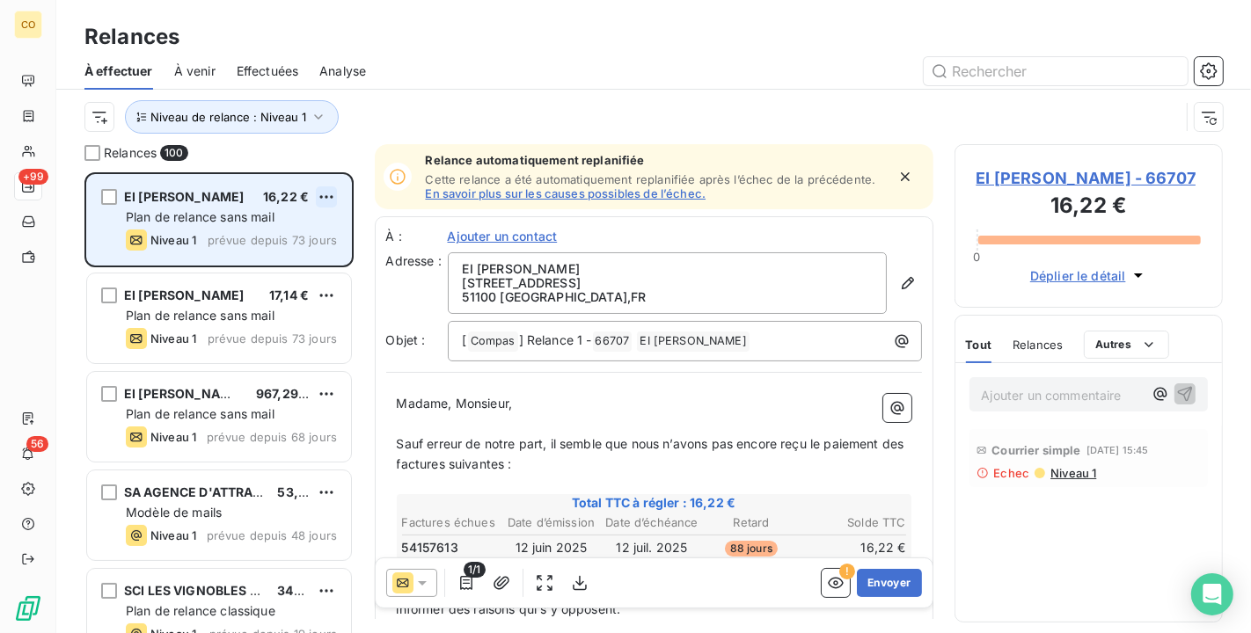
click at [318, 198] on html "CO +99 56 Relances À effectuer À venir Effectuées Analyse Niveau de relance : N…" at bounding box center [625, 316] width 1251 height 633
click at [303, 237] on div "Replanifier cette action" at bounding box center [250, 232] width 157 height 28
select select "9"
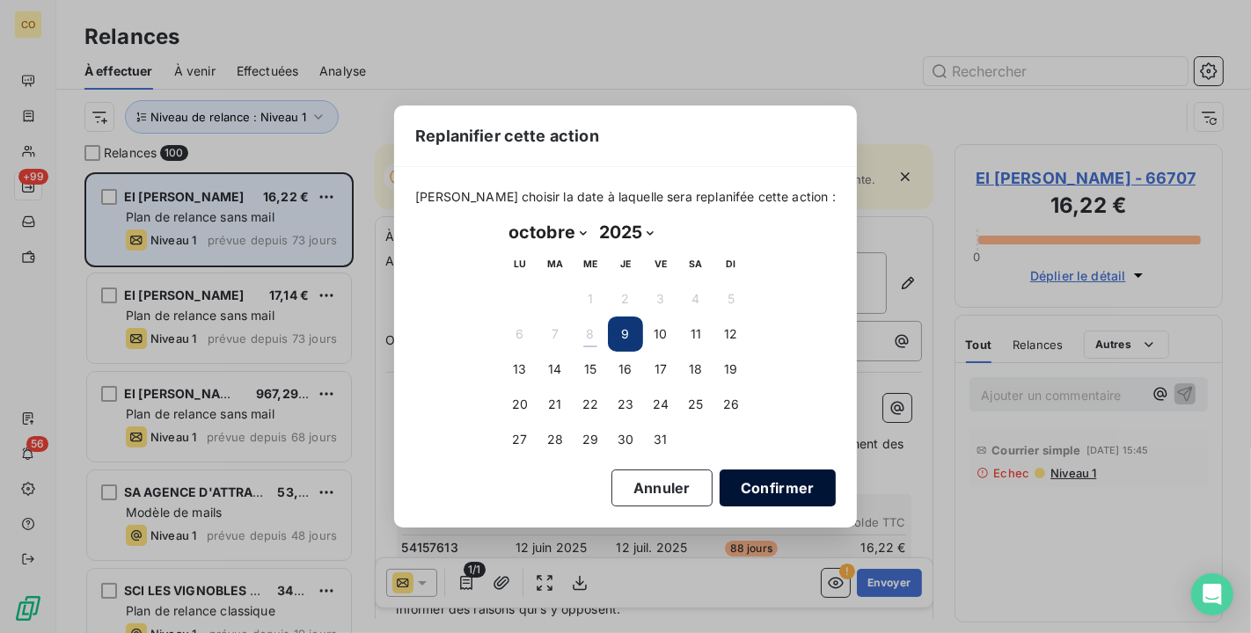
click at [764, 478] on button "Confirmer" at bounding box center [778, 488] width 116 height 37
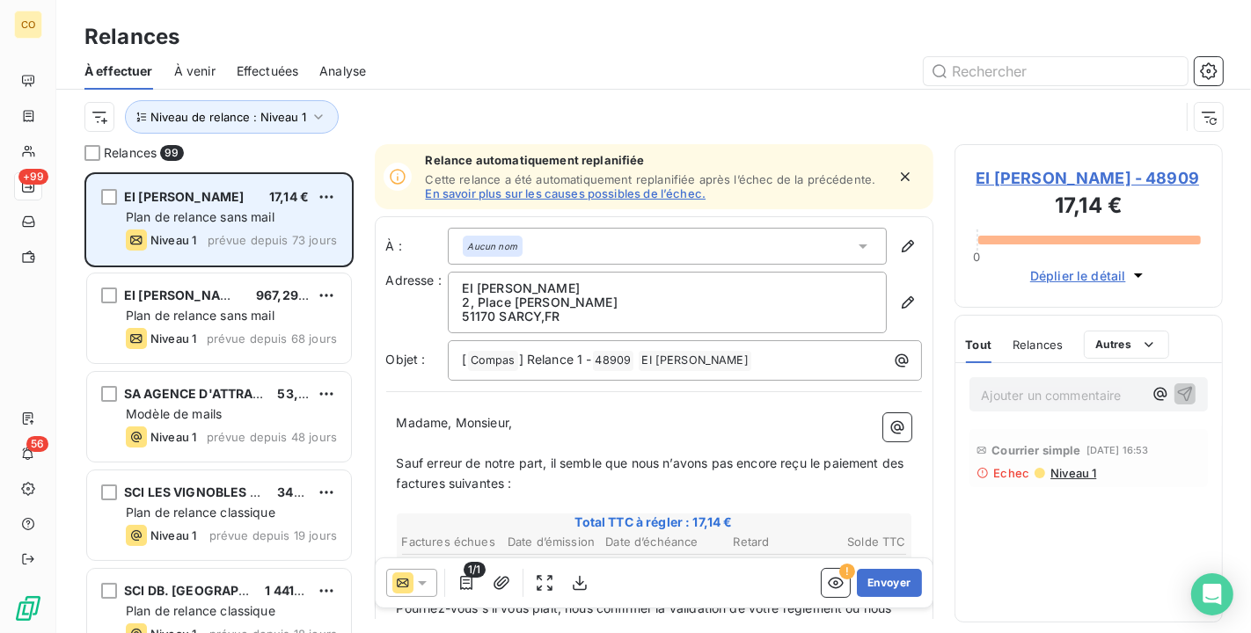
click at [1074, 179] on span "EI BOURE Frederic - 48909" at bounding box center [1088, 178] width 225 height 24
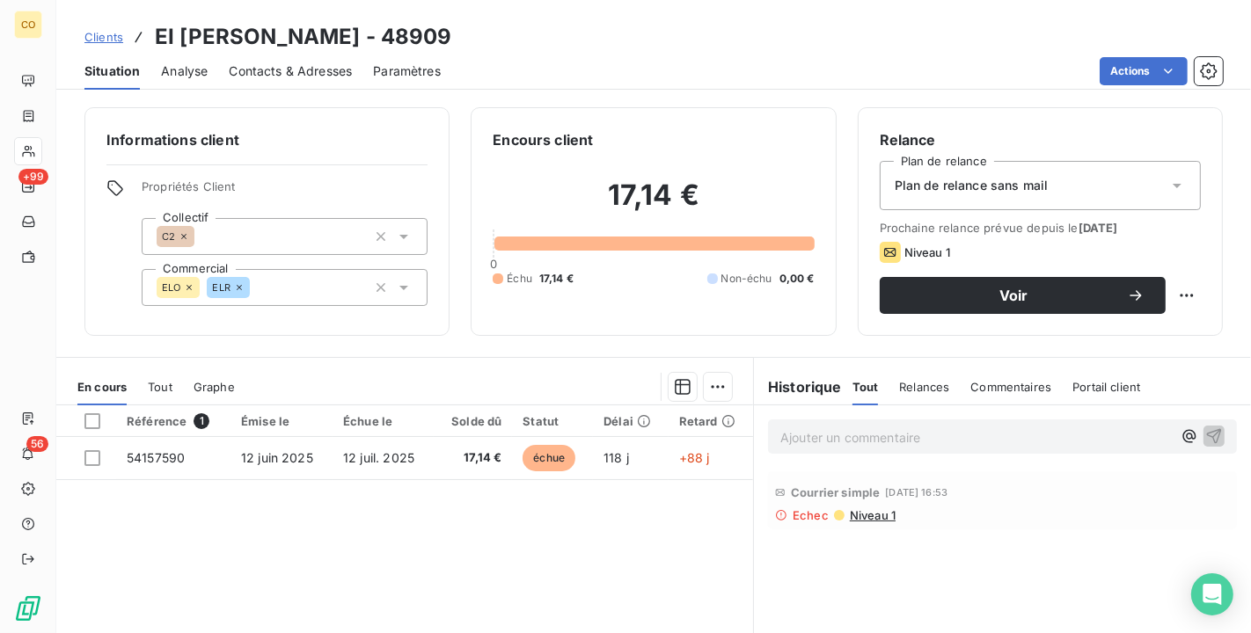
click at [341, 72] on span "Contacts & Adresses" at bounding box center [290, 71] width 123 height 18
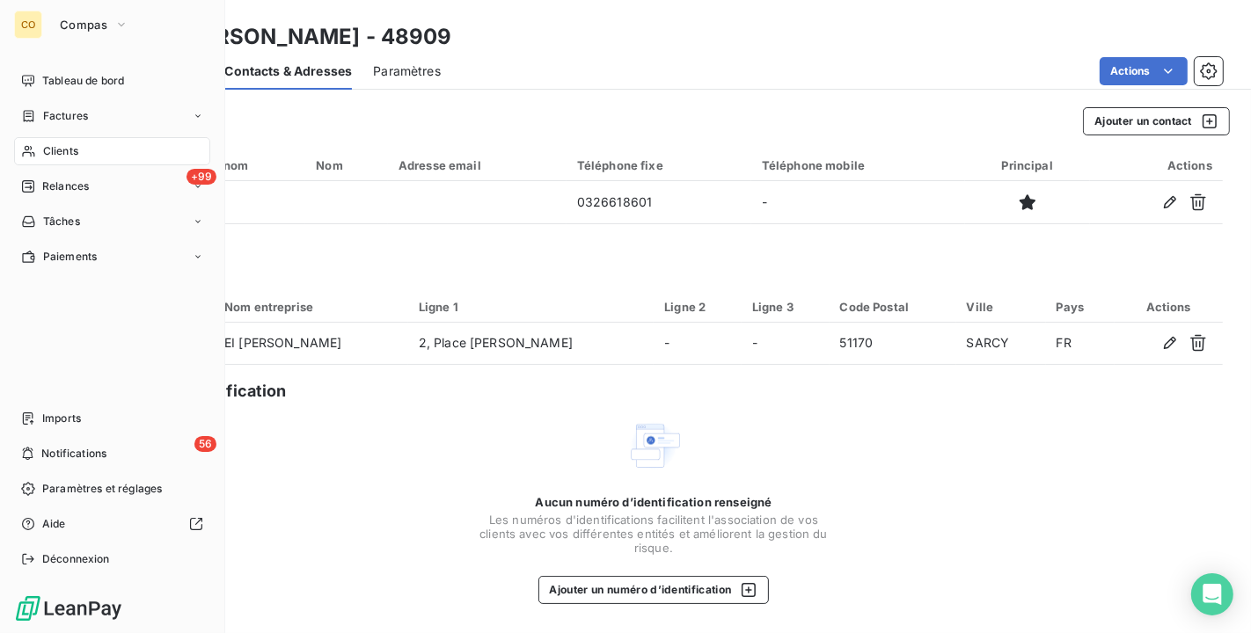
click at [57, 156] on span "Clients" at bounding box center [60, 151] width 35 height 16
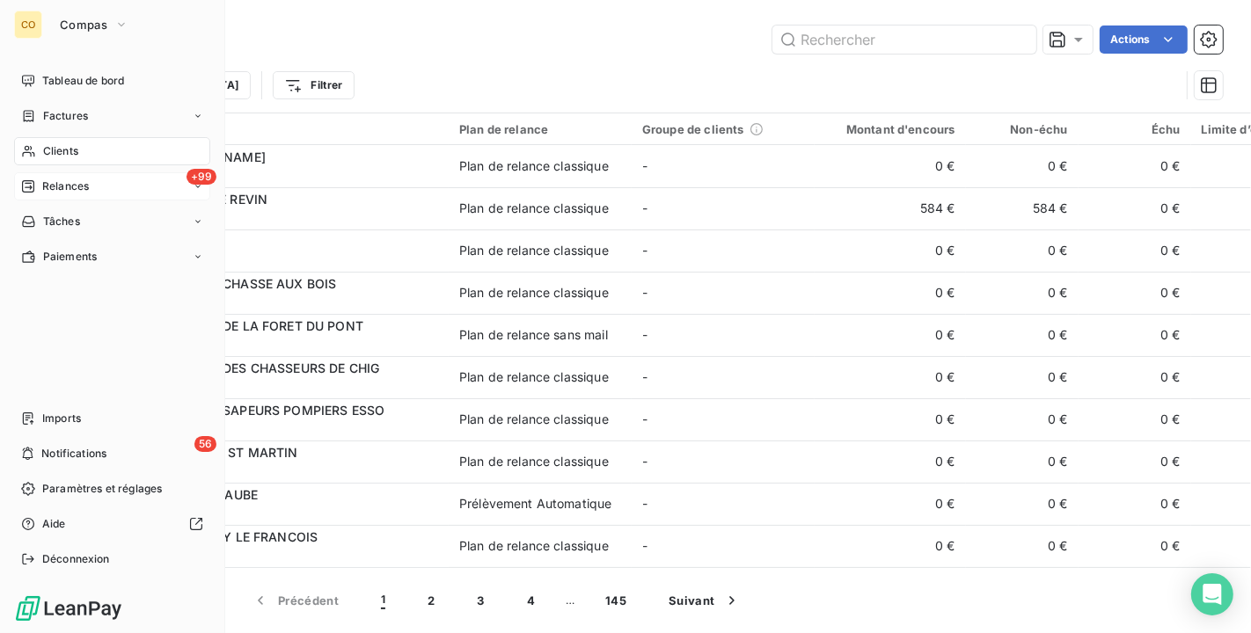
click at [45, 191] on span "Relances" at bounding box center [65, 187] width 47 height 16
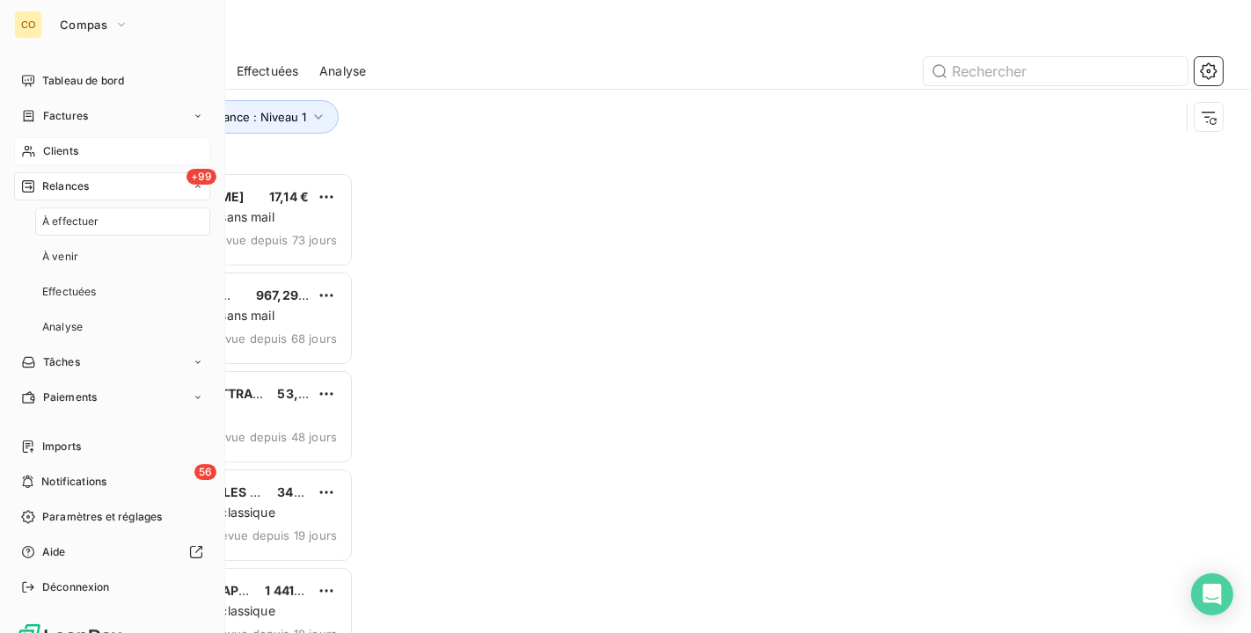
scroll to position [446, 253]
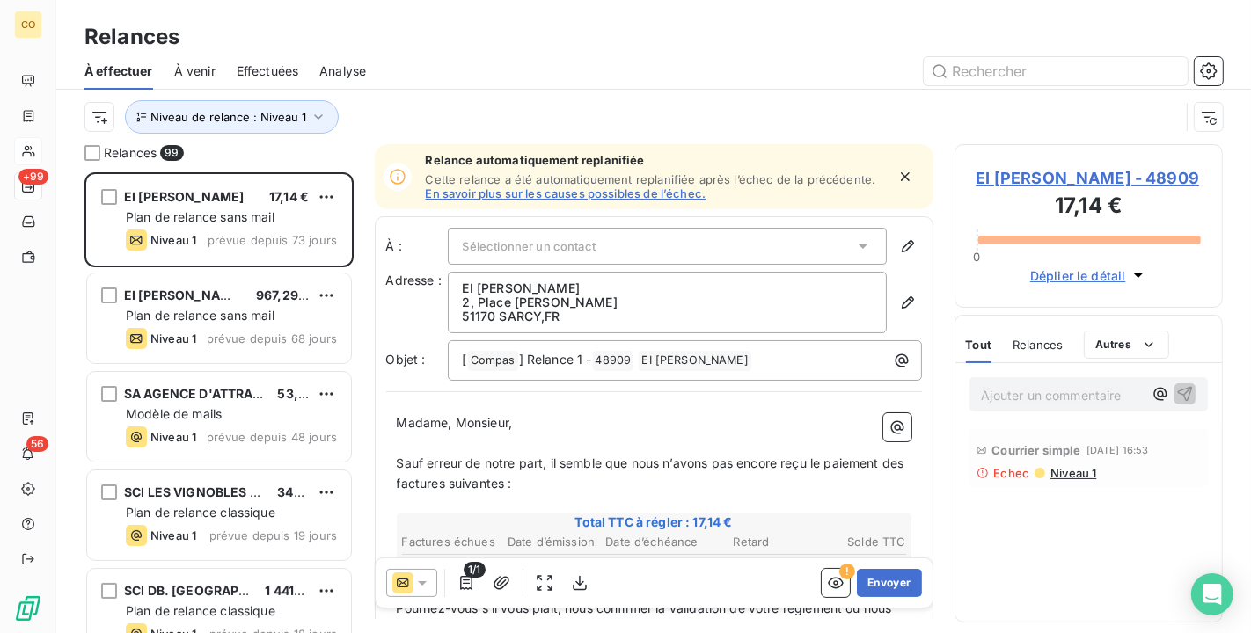
click at [1004, 395] on p "Ajouter un commentaire ﻿" at bounding box center [1063, 395] width 162 height 22
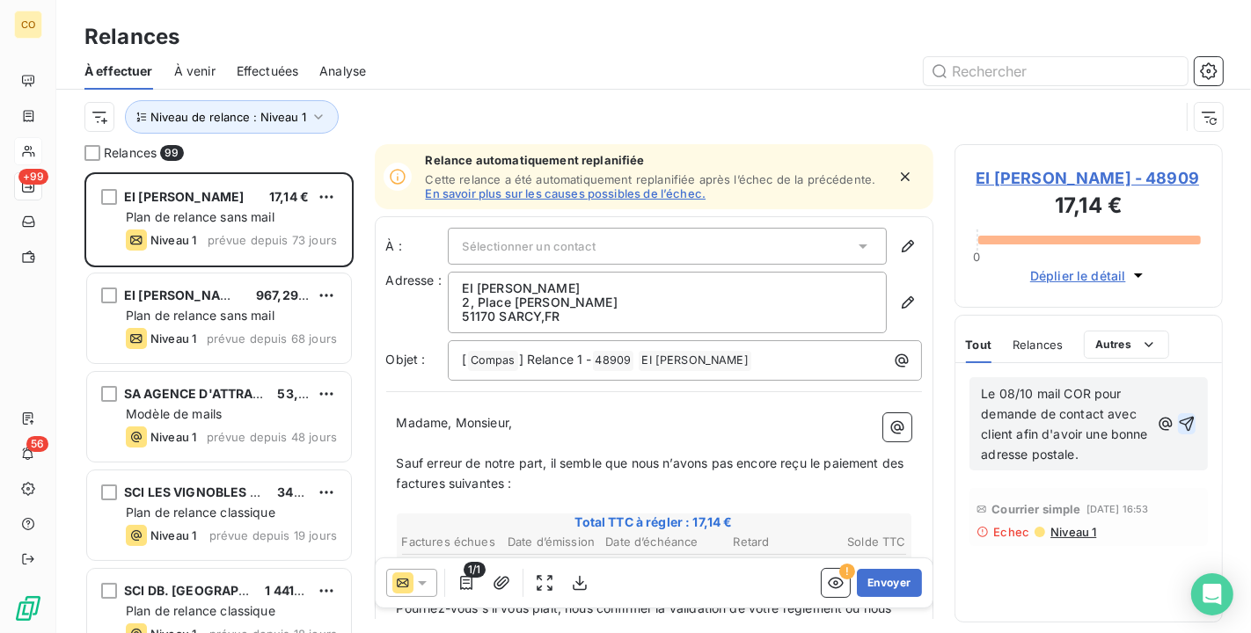
click at [1190, 427] on icon "button" at bounding box center [1187, 424] width 18 height 18
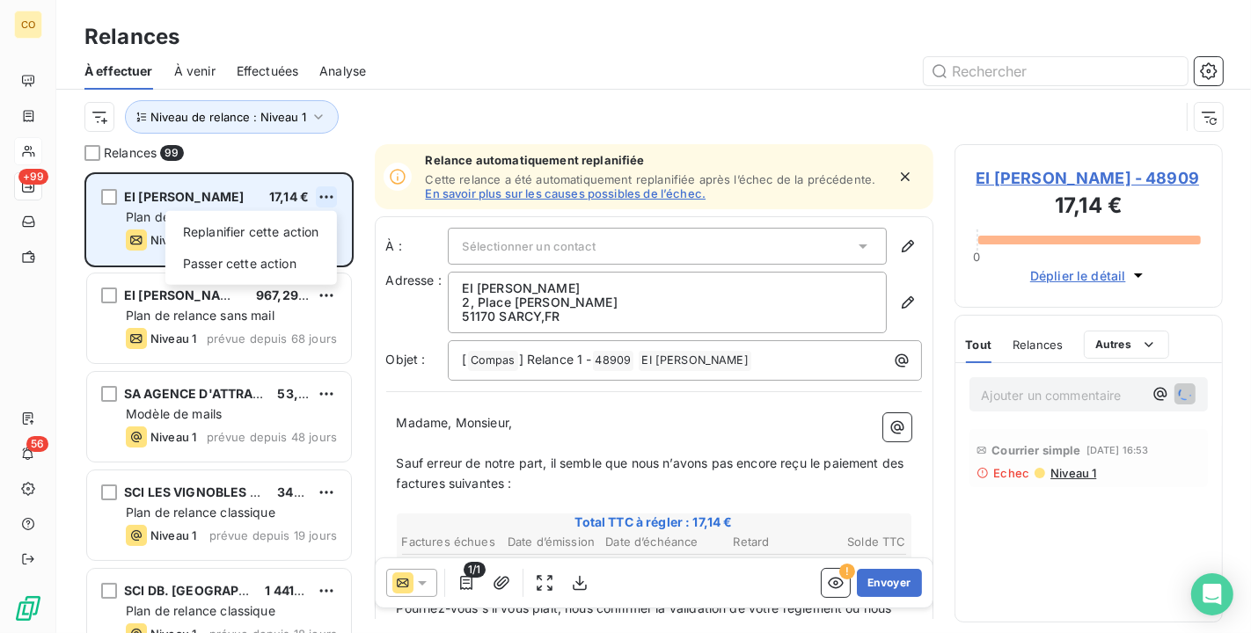
click at [324, 197] on html "CO +99 56 Relances À effectuer À venir Effectuées Analyse Niveau de relance : N…" at bounding box center [625, 316] width 1251 height 633
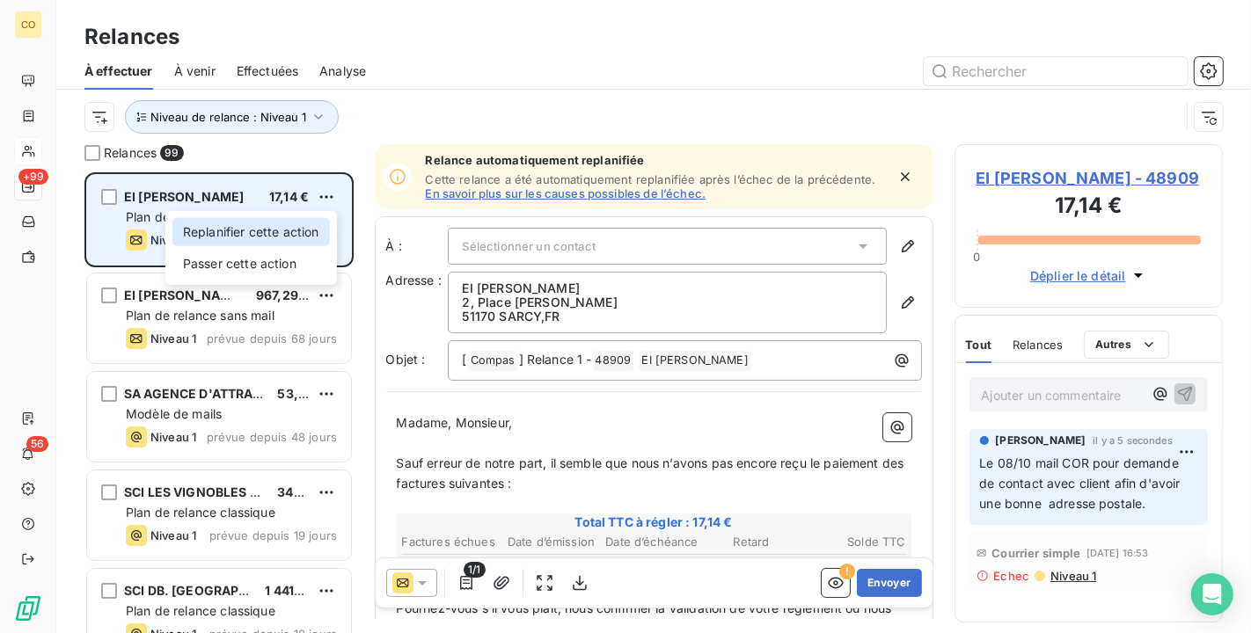
click at [281, 233] on div "Replanifier cette action" at bounding box center [250, 232] width 157 height 28
select select "9"
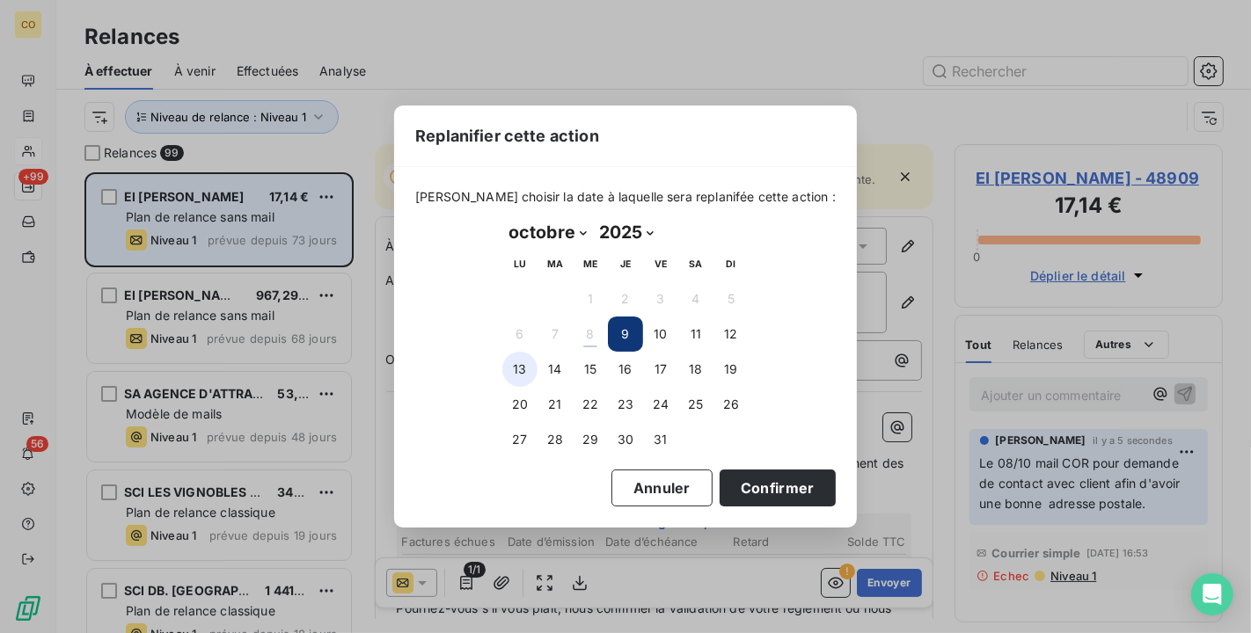
click at [519, 363] on button "13" at bounding box center [519, 369] width 35 height 35
click at [786, 501] on button "Confirmer" at bounding box center [778, 488] width 116 height 37
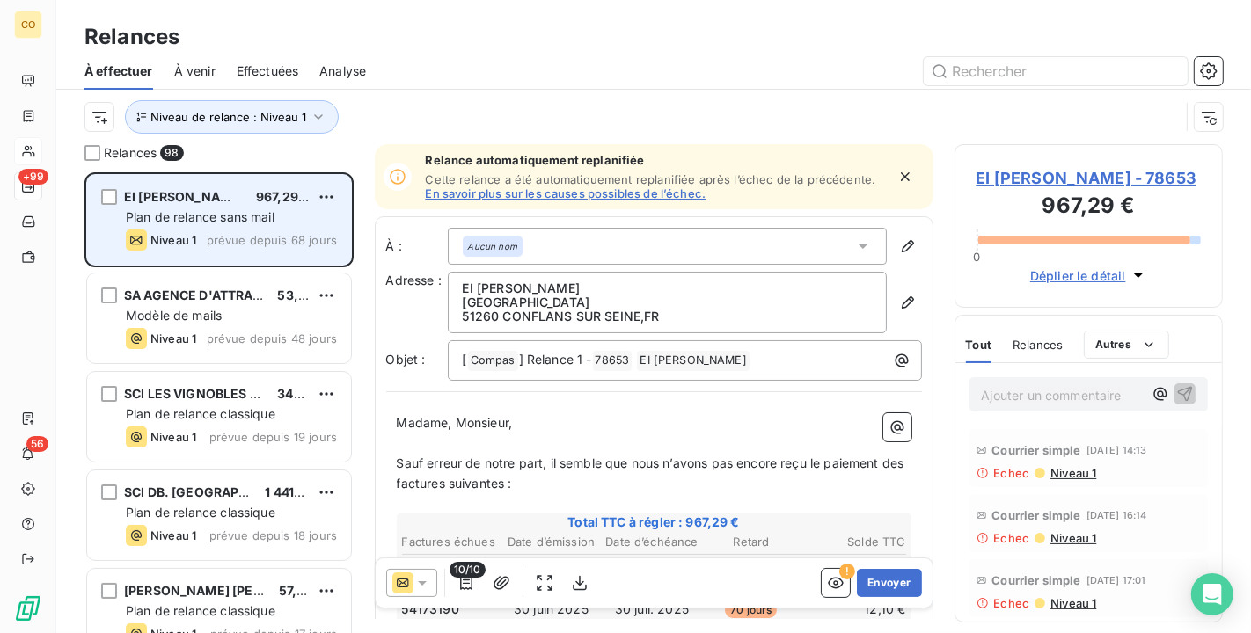
click at [1076, 392] on p "Ajouter un commentaire ﻿" at bounding box center [1063, 395] width 162 height 22
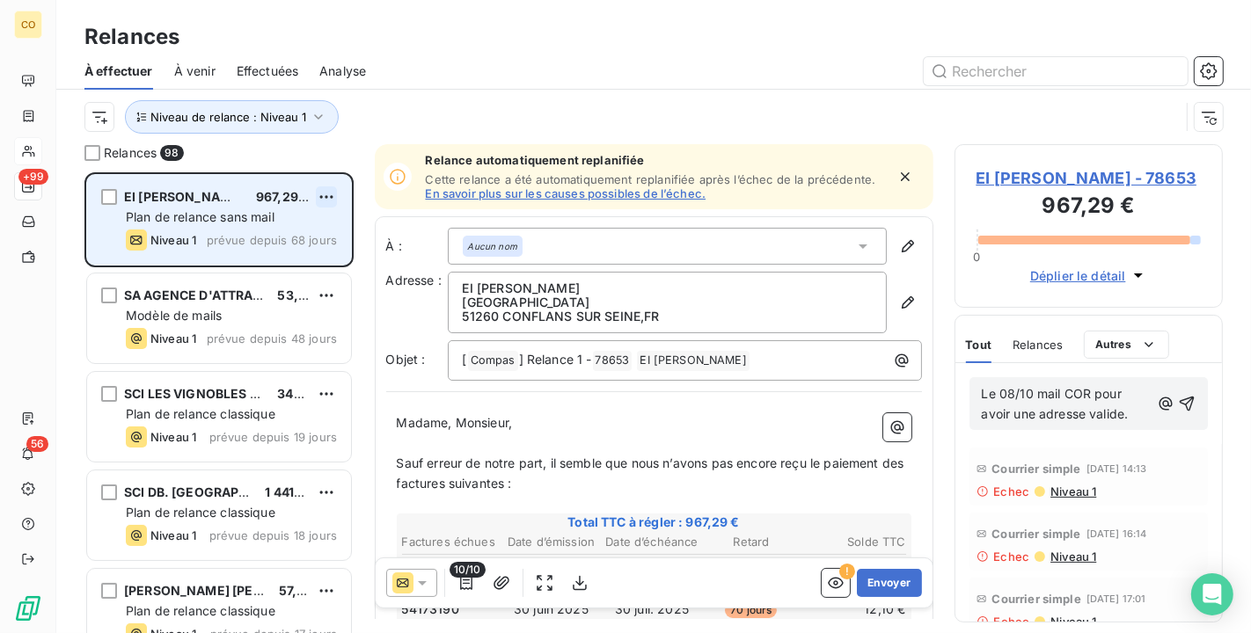
click at [329, 194] on html "CO +99 56 Relances À effectuer À venir Effectuées Analyse Niveau de relance : N…" at bounding box center [625, 316] width 1251 height 633
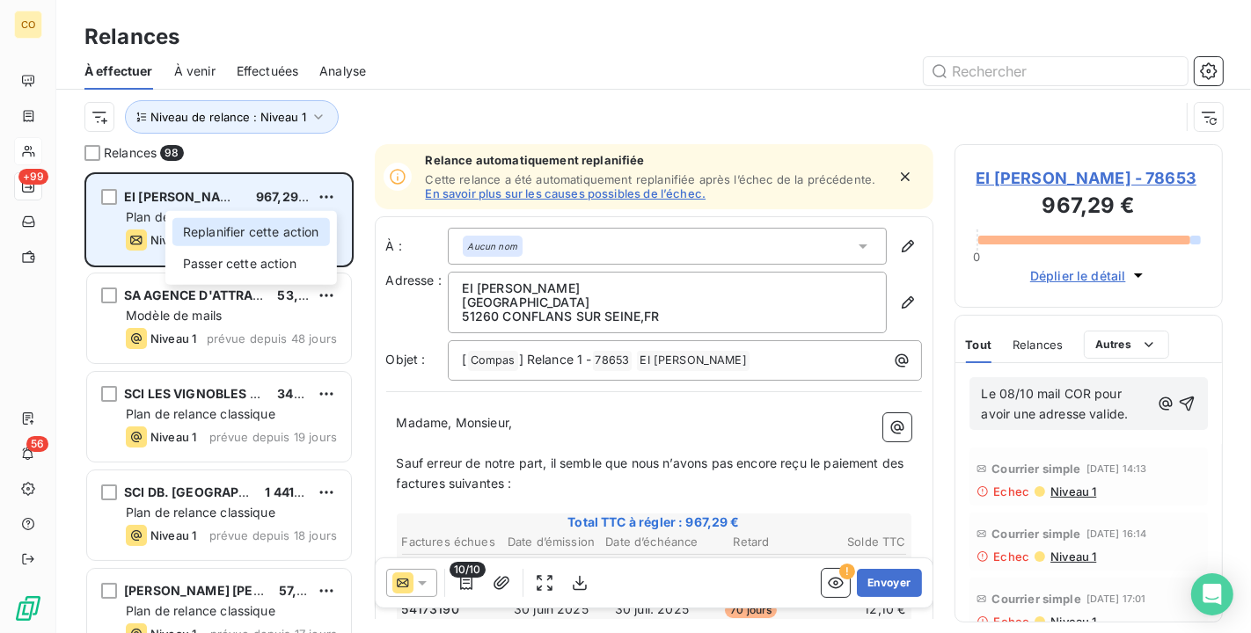
click at [289, 236] on div "Replanifier cette action" at bounding box center [250, 232] width 157 height 28
select select "9"
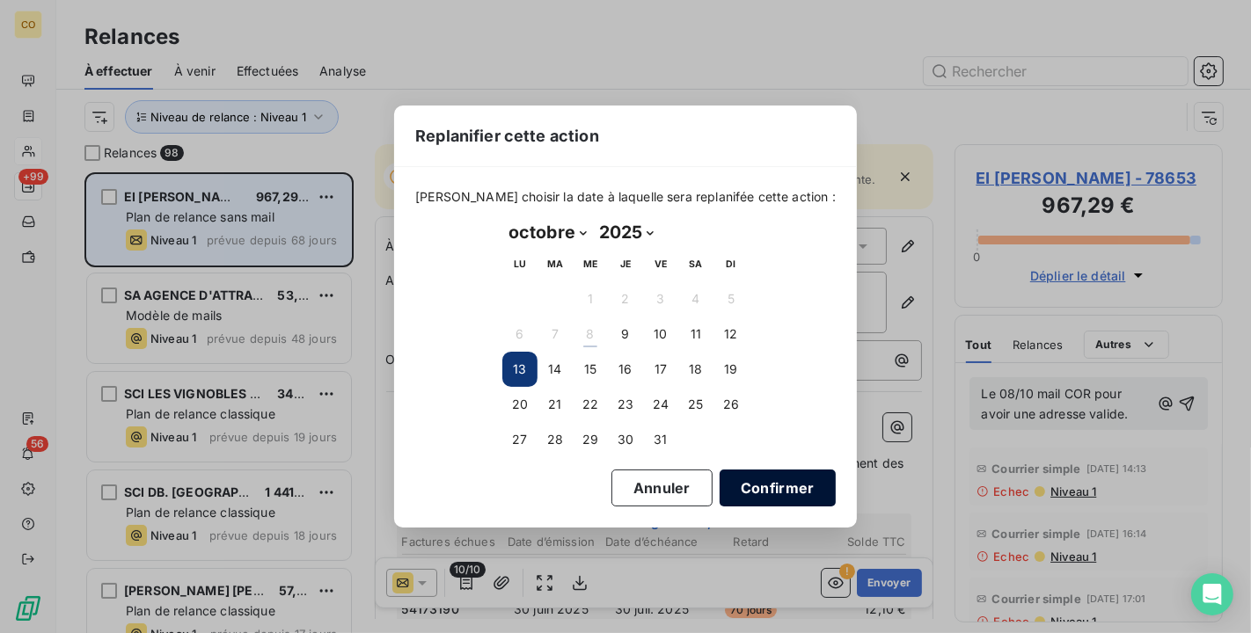
click at [728, 485] on button "Confirmer" at bounding box center [778, 488] width 116 height 37
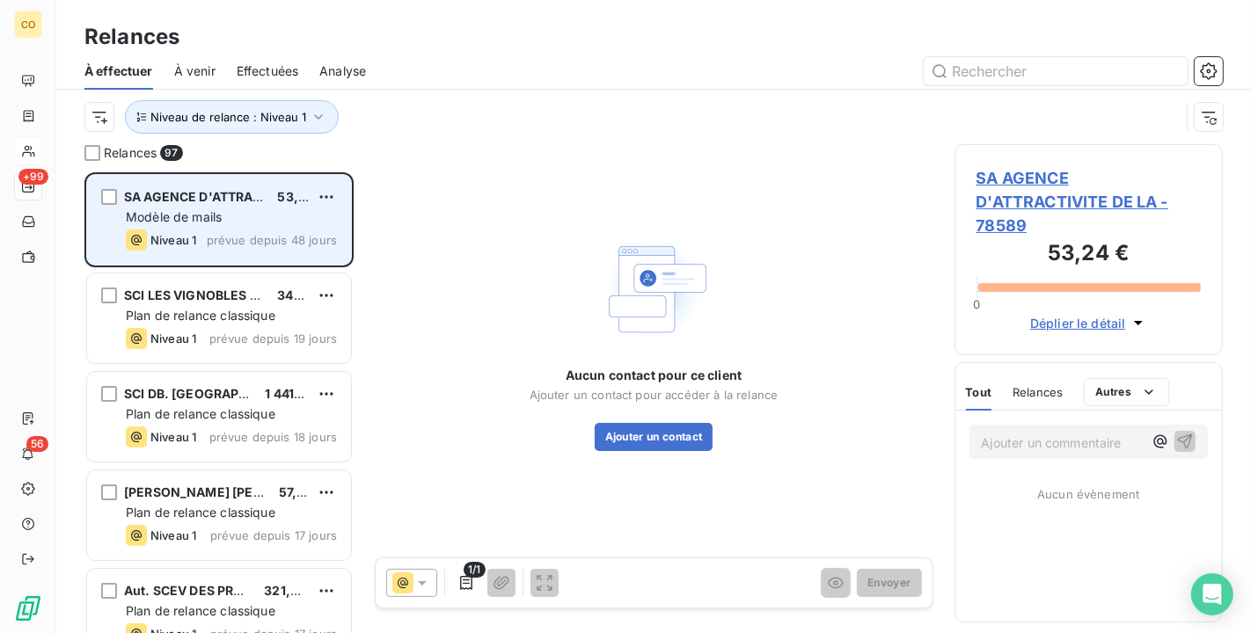
click at [1071, 208] on span "SA AGENCE D'ATTRACTIVITE DE LA - 78589" at bounding box center [1088, 201] width 225 height 71
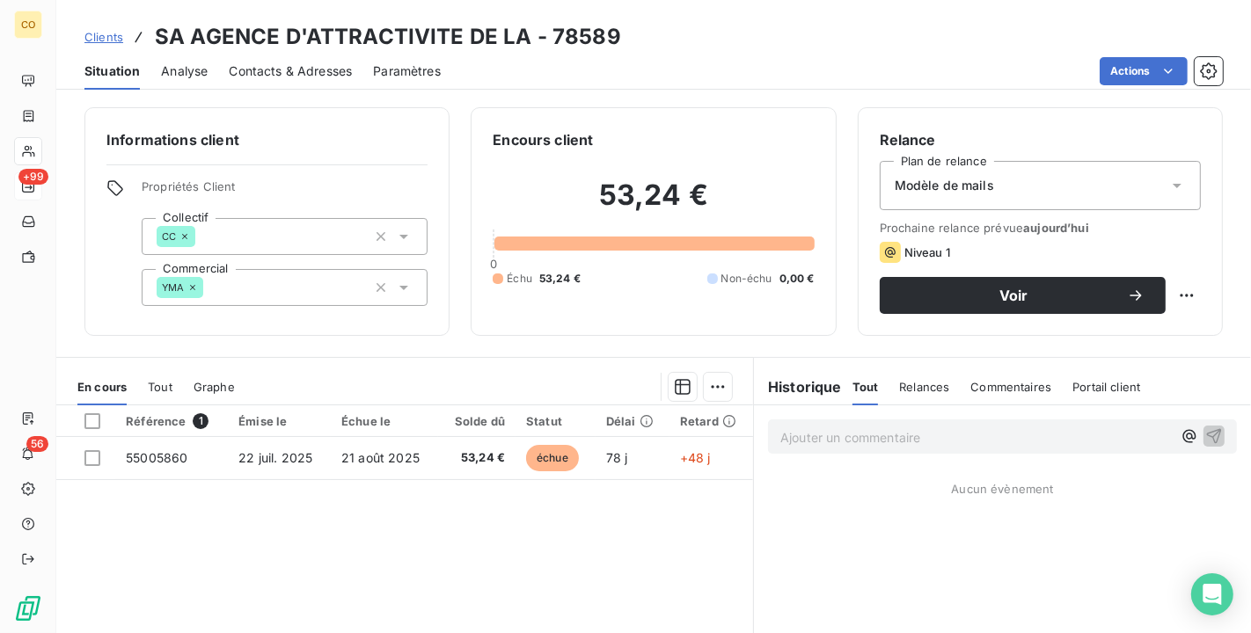
click at [1043, 188] on div "Modèle de mails" at bounding box center [1040, 185] width 321 height 49
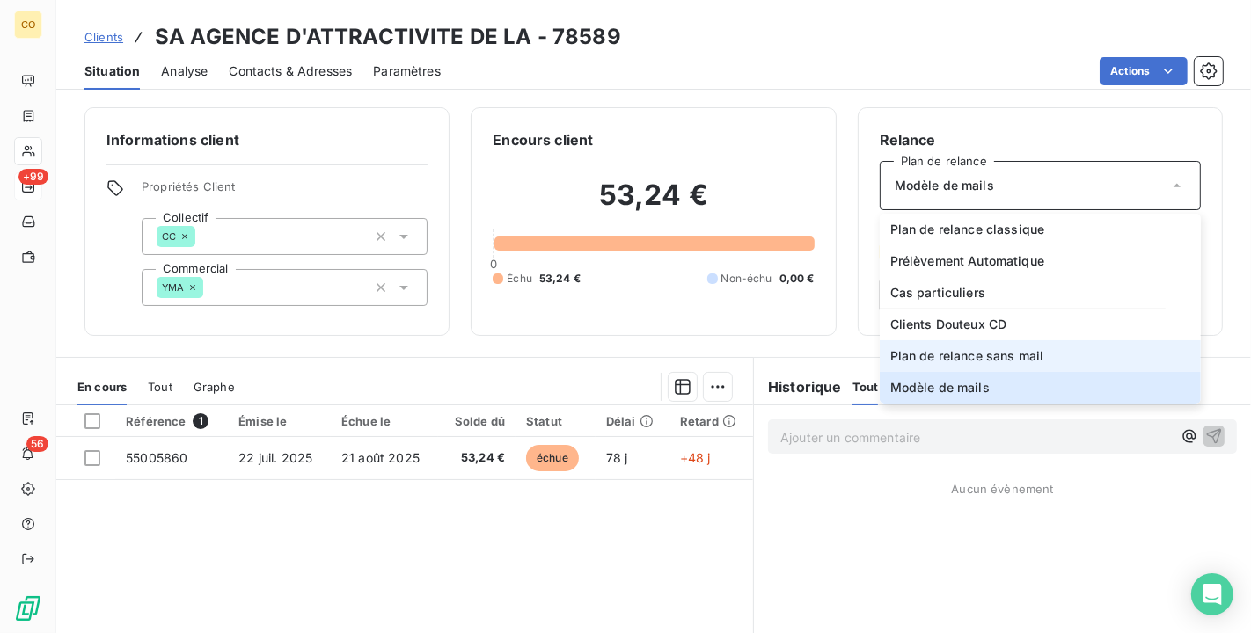
click at [1027, 356] on span "Plan de relance sans mail" at bounding box center [967, 356] width 154 height 18
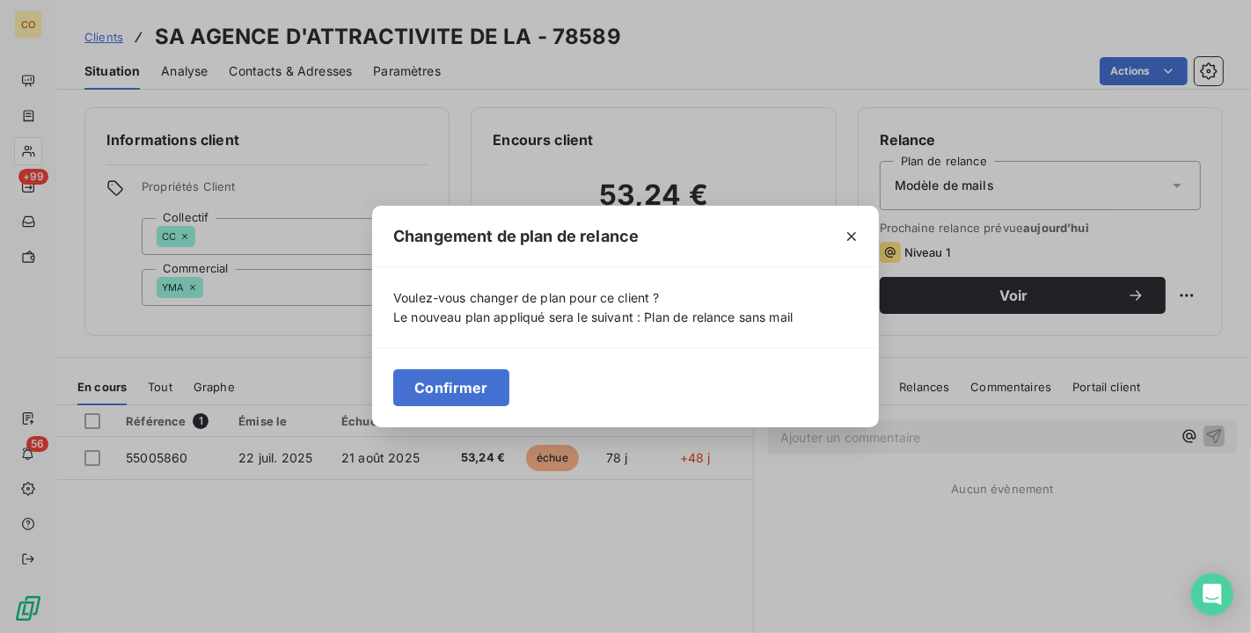
click at [460, 378] on button "Confirmer" at bounding box center [451, 387] width 116 height 37
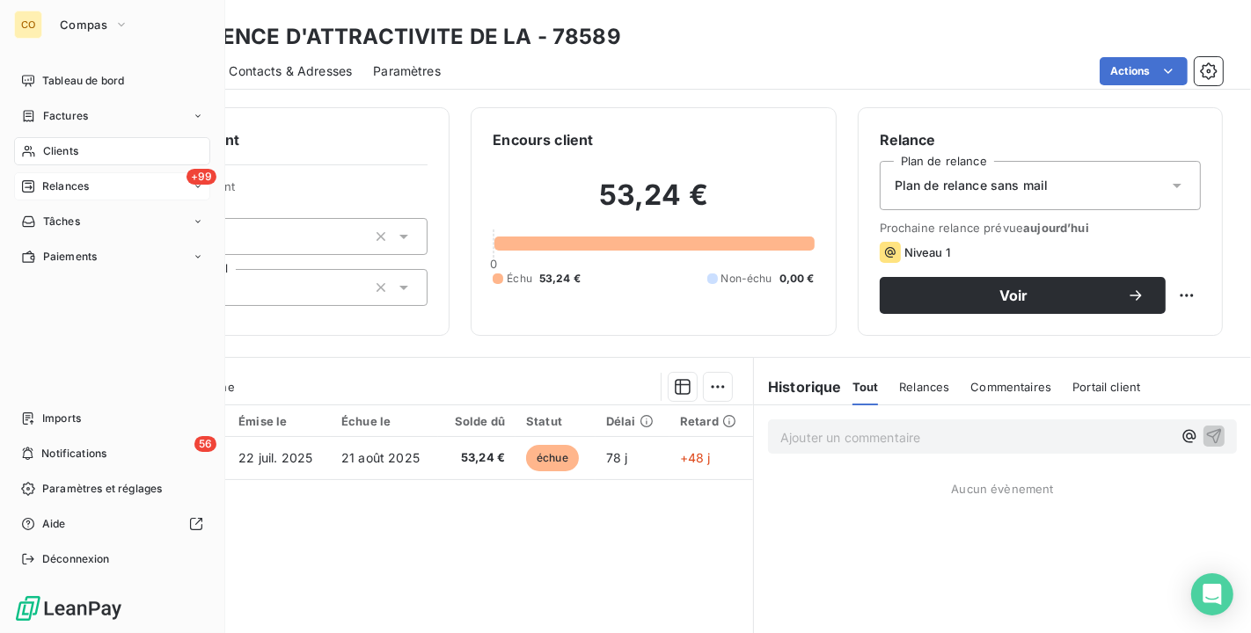
click at [50, 174] on div "+99 Relances" at bounding box center [112, 186] width 196 height 28
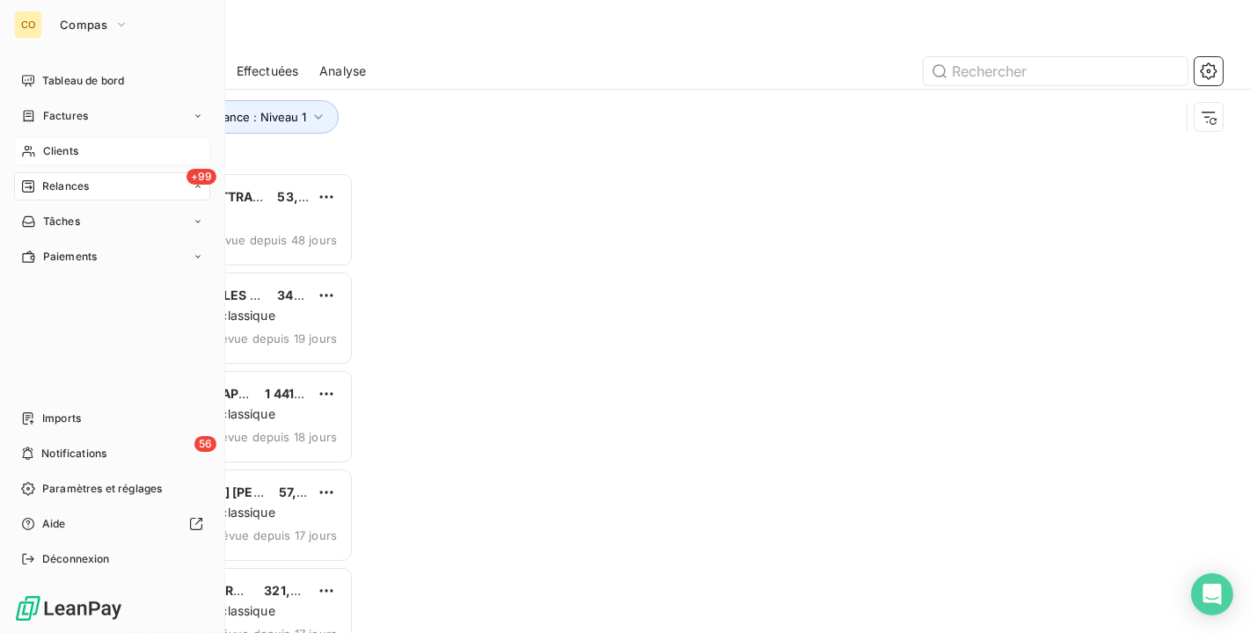
scroll to position [446, 253]
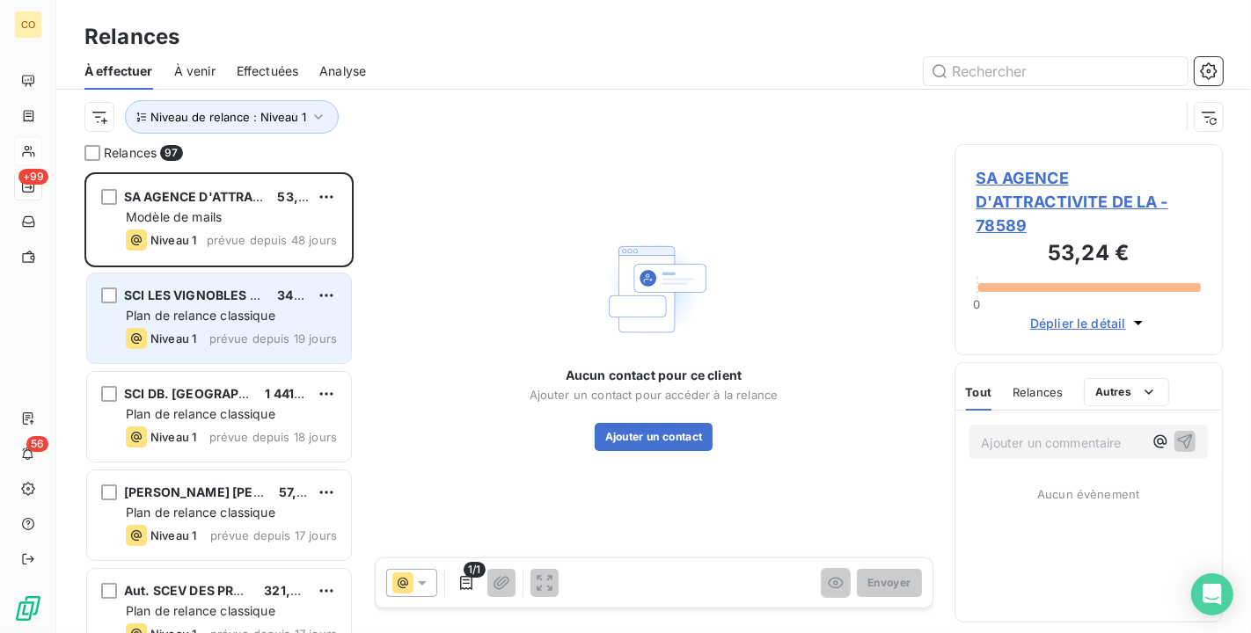
click at [206, 326] on div "SCI LES VIGNOBLES DE LA VIGNERONNE 346,32 € Plan de relance classique Niveau 1 …" at bounding box center [219, 319] width 264 height 90
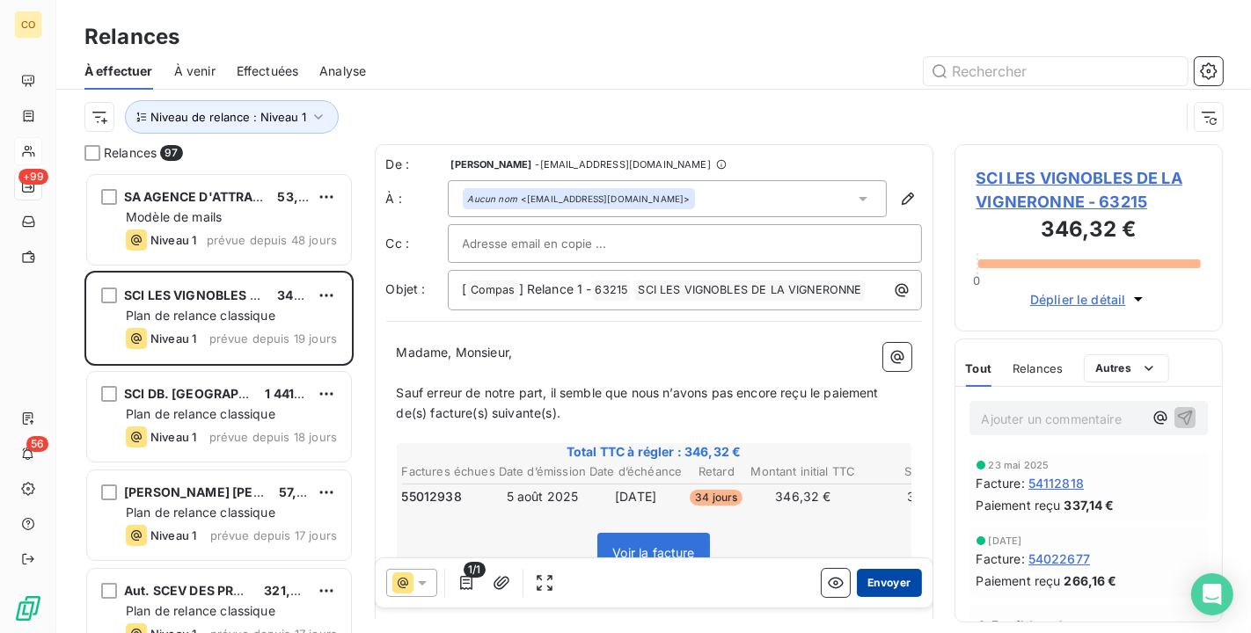
click at [871, 582] on button "Envoyer" at bounding box center [889, 583] width 64 height 28
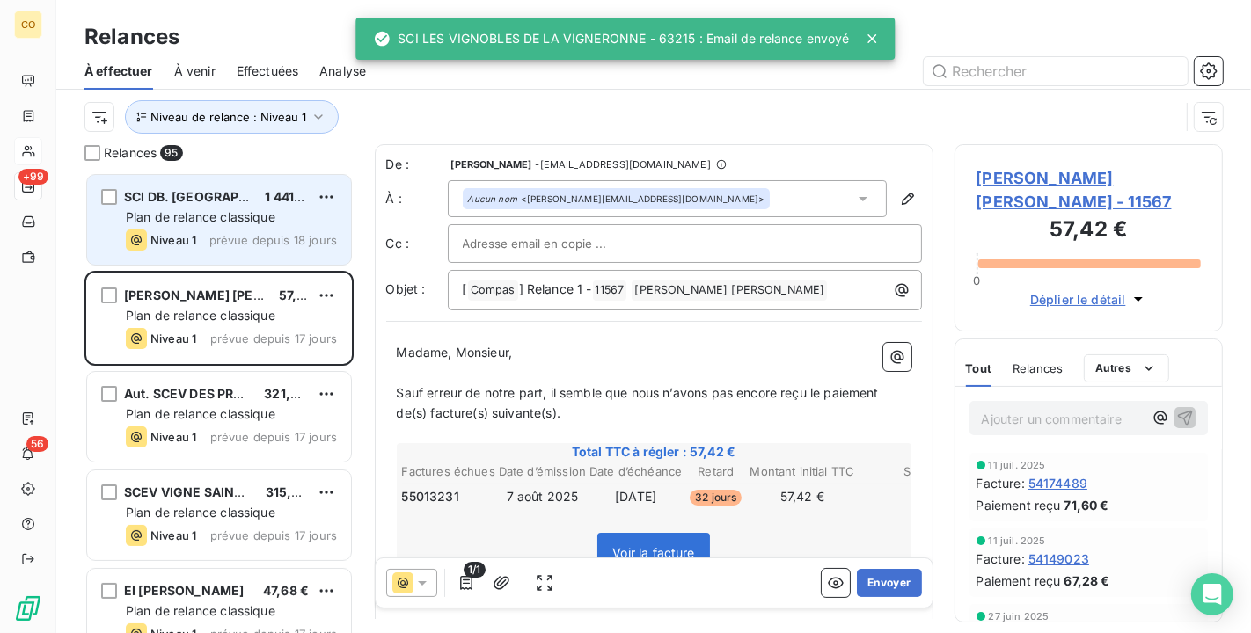
click at [267, 224] on div "Plan de relance classique" at bounding box center [231, 217] width 211 height 18
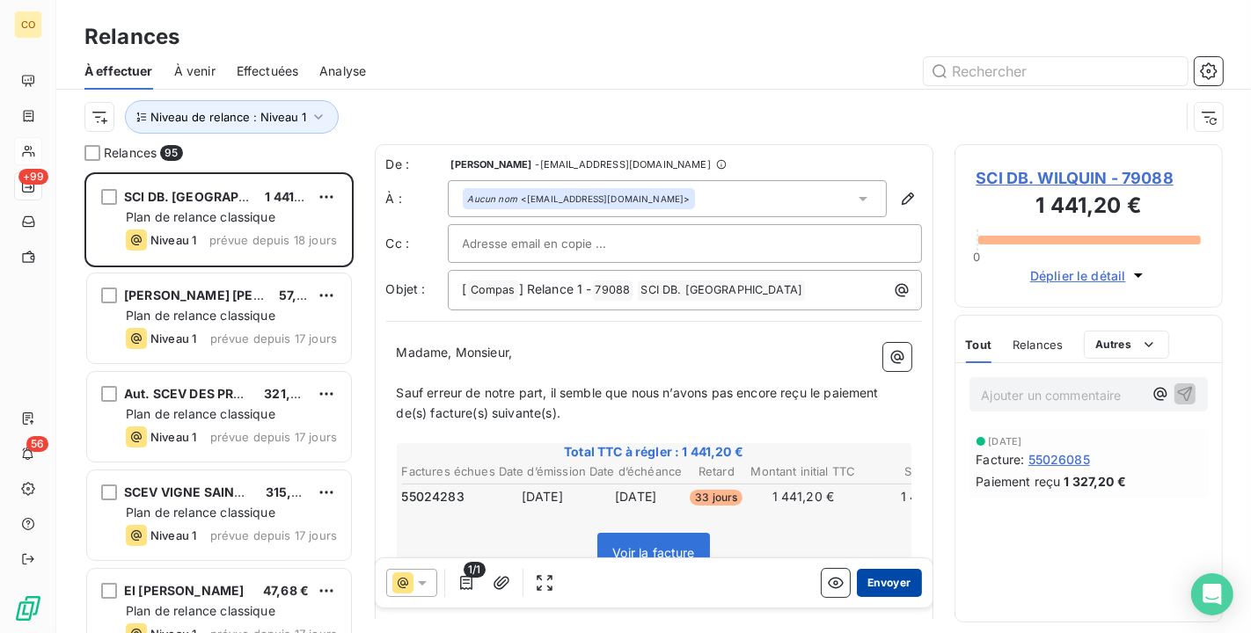
click at [879, 587] on button "Envoyer" at bounding box center [889, 583] width 64 height 28
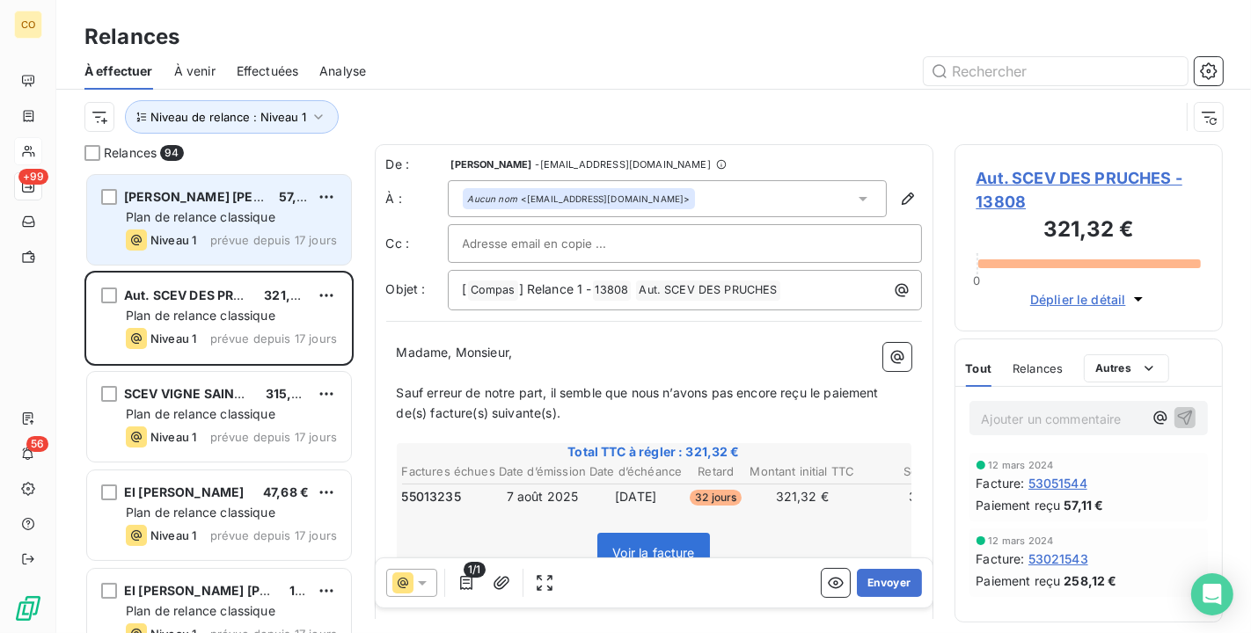
click at [231, 194] on span "EARL CHAMPAGNE Bertrand JOREZ" at bounding box center [231, 196] width 214 height 15
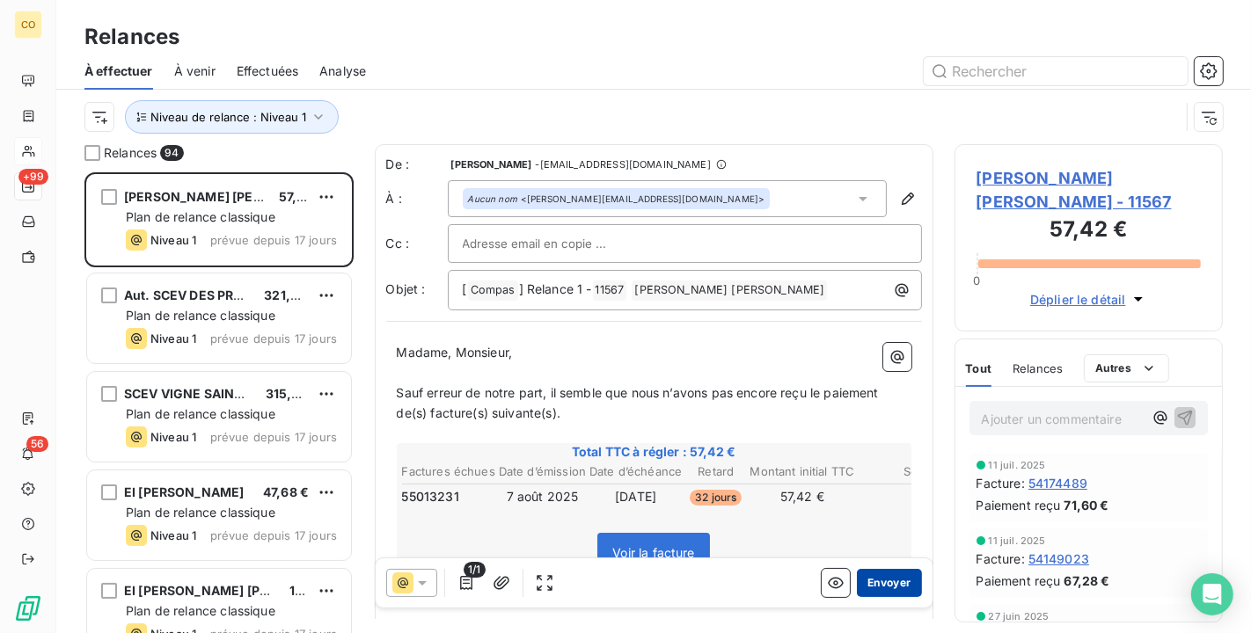
click at [885, 582] on button "Envoyer" at bounding box center [889, 583] width 64 height 28
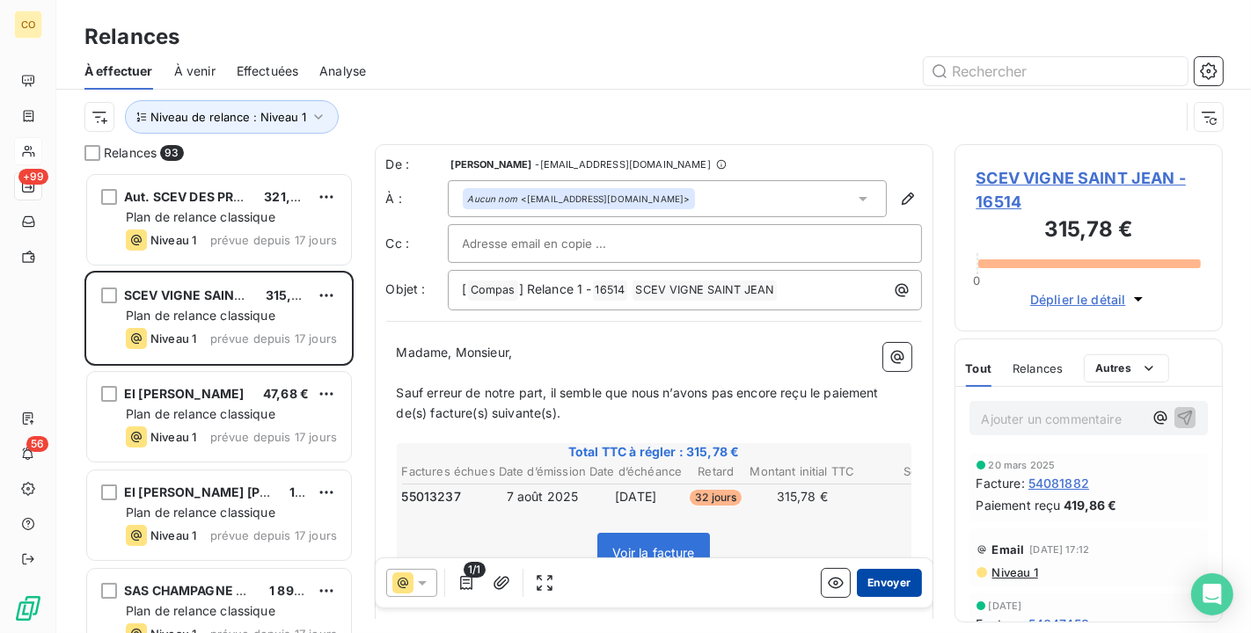
click at [857, 585] on button "Envoyer" at bounding box center [889, 583] width 64 height 28
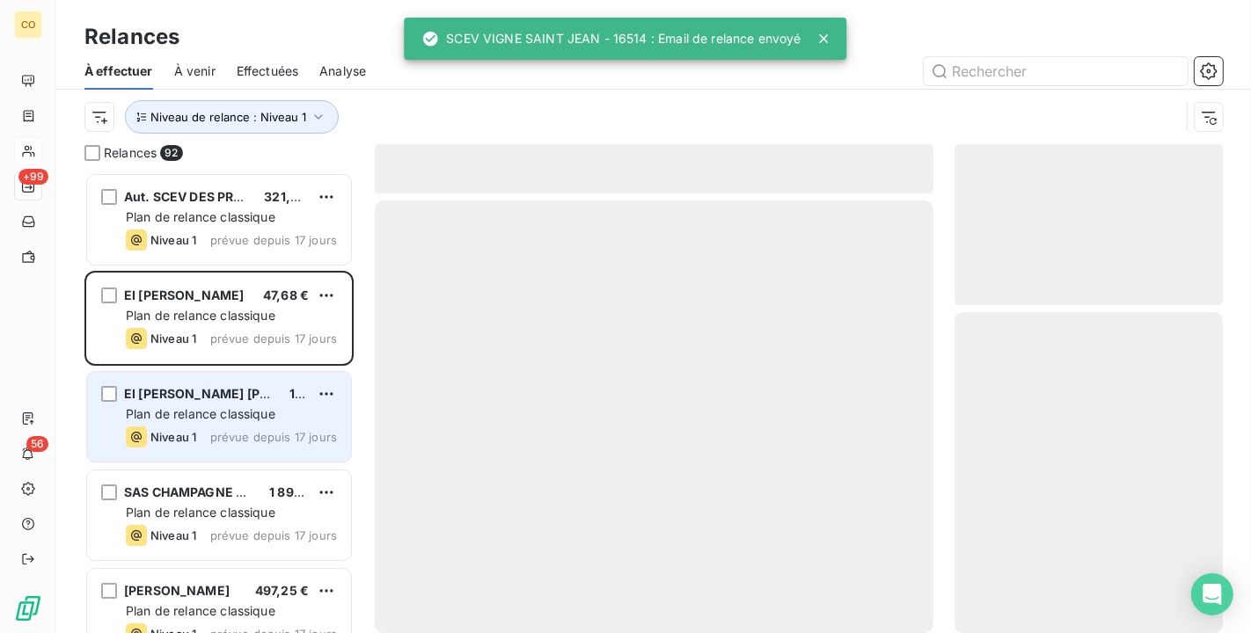
click at [219, 406] on div "Plan de relance classique" at bounding box center [231, 415] width 211 height 18
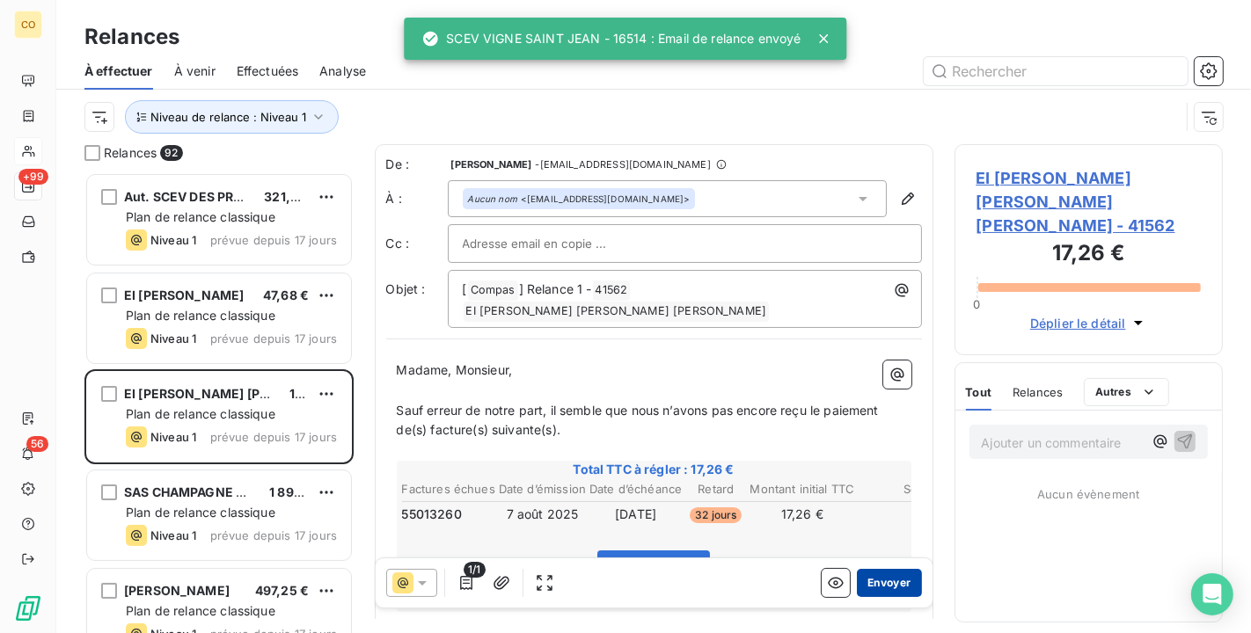
click at [887, 583] on button "Envoyer" at bounding box center [889, 583] width 64 height 28
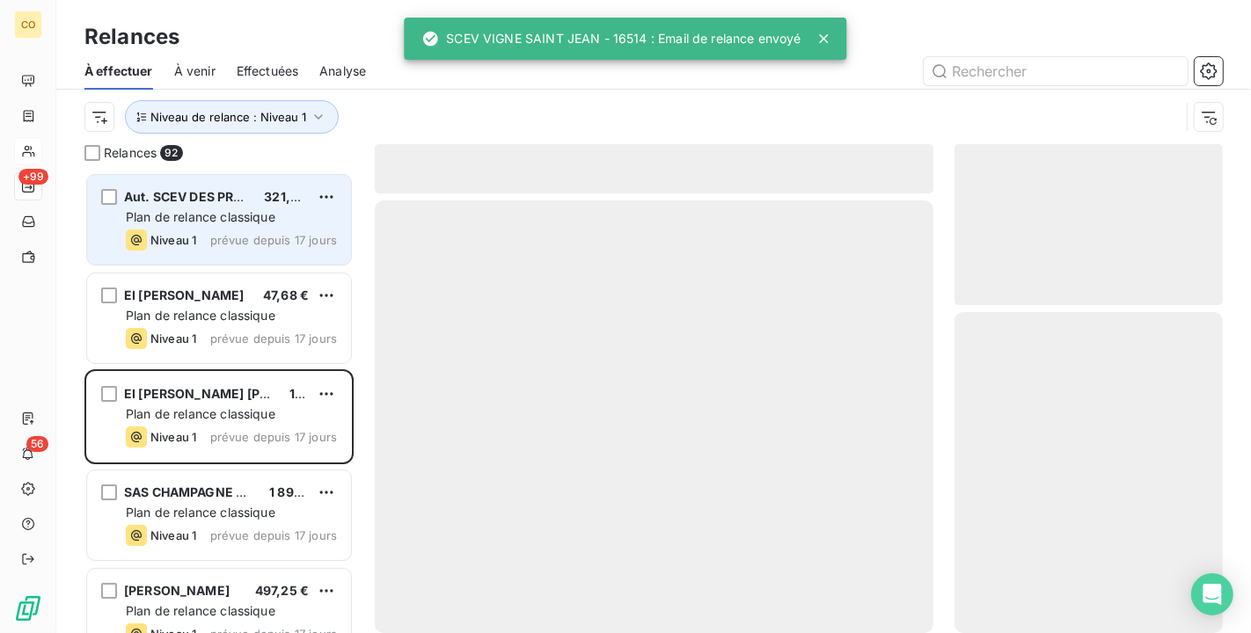
click at [209, 202] on span "Aut. SCEV DES PRUCHES" at bounding box center [200, 196] width 152 height 15
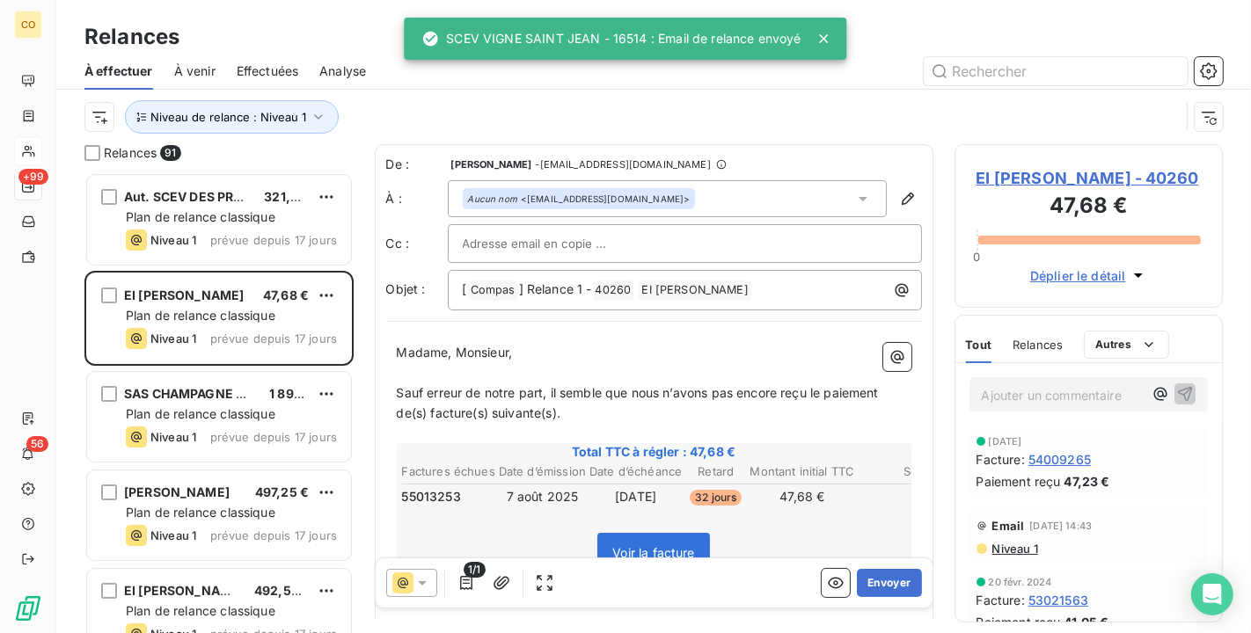
click at [1023, 547] on span "Niveau 1" at bounding box center [1014, 549] width 48 height 14
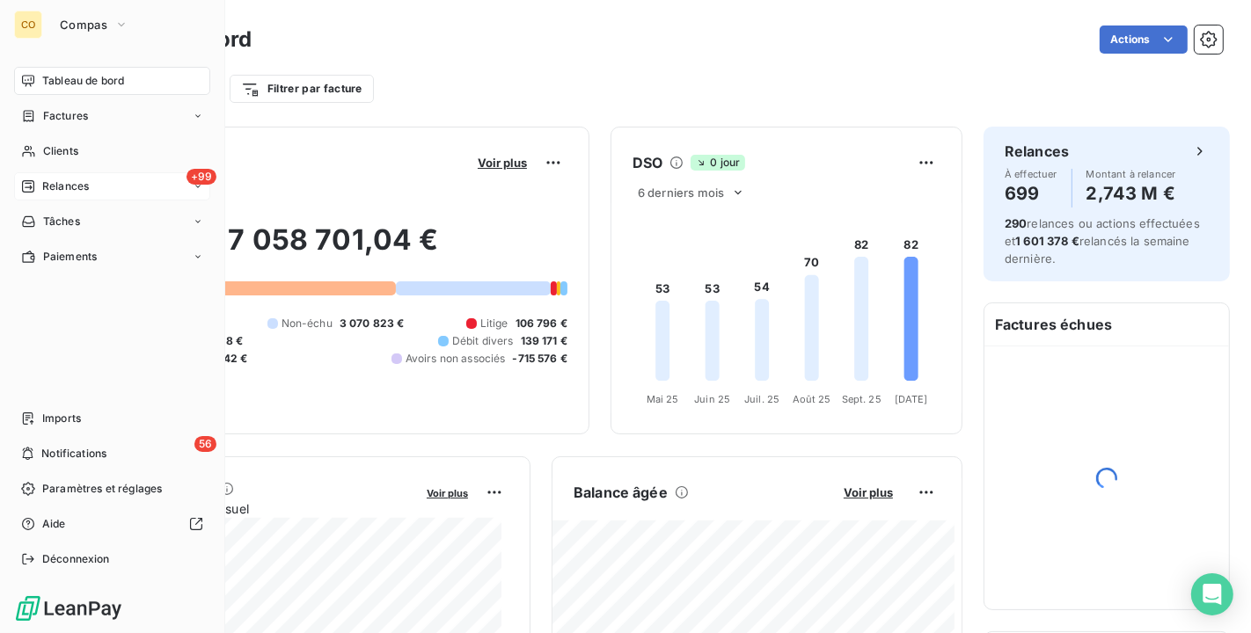
click at [76, 179] on span "Relances" at bounding box center [65, 187] width 47 height 16
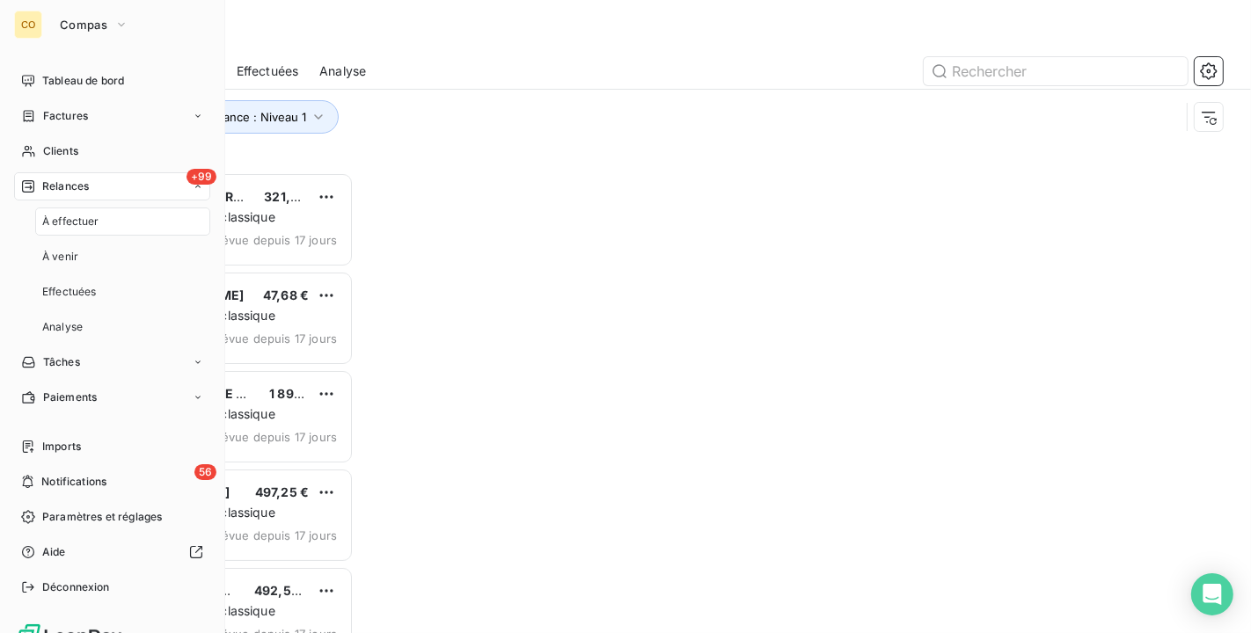
scroll to position [446, 253]
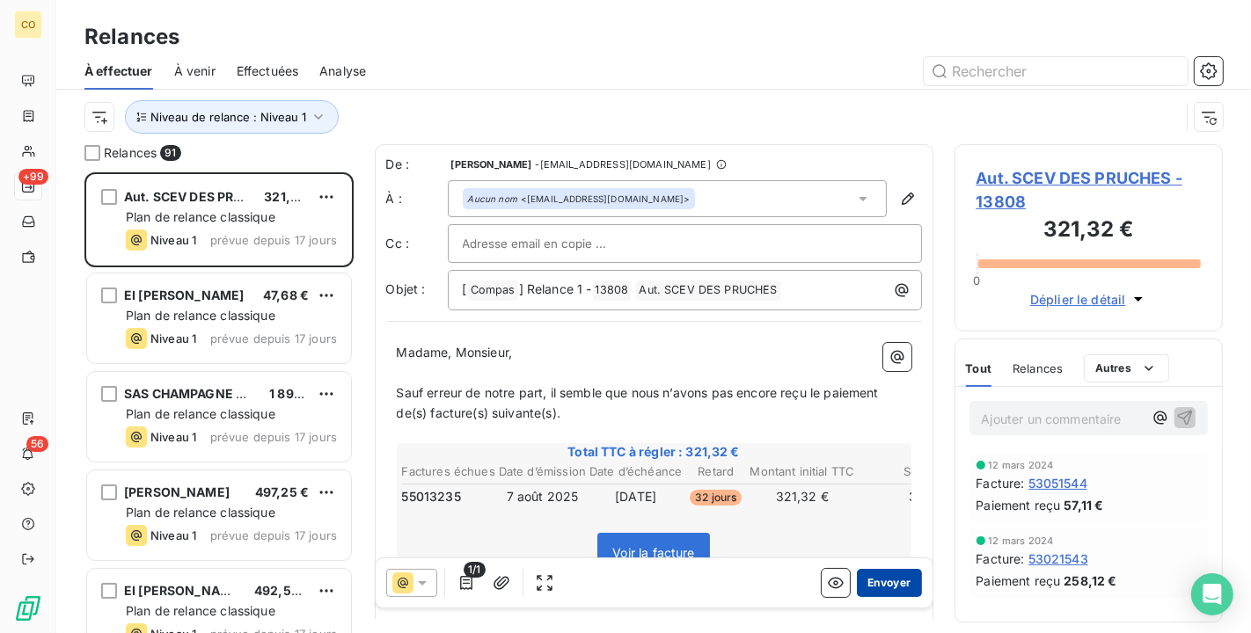
click at [867, 585] on button "Envoyer" at bounding box center [889, 583] width 64 height 28
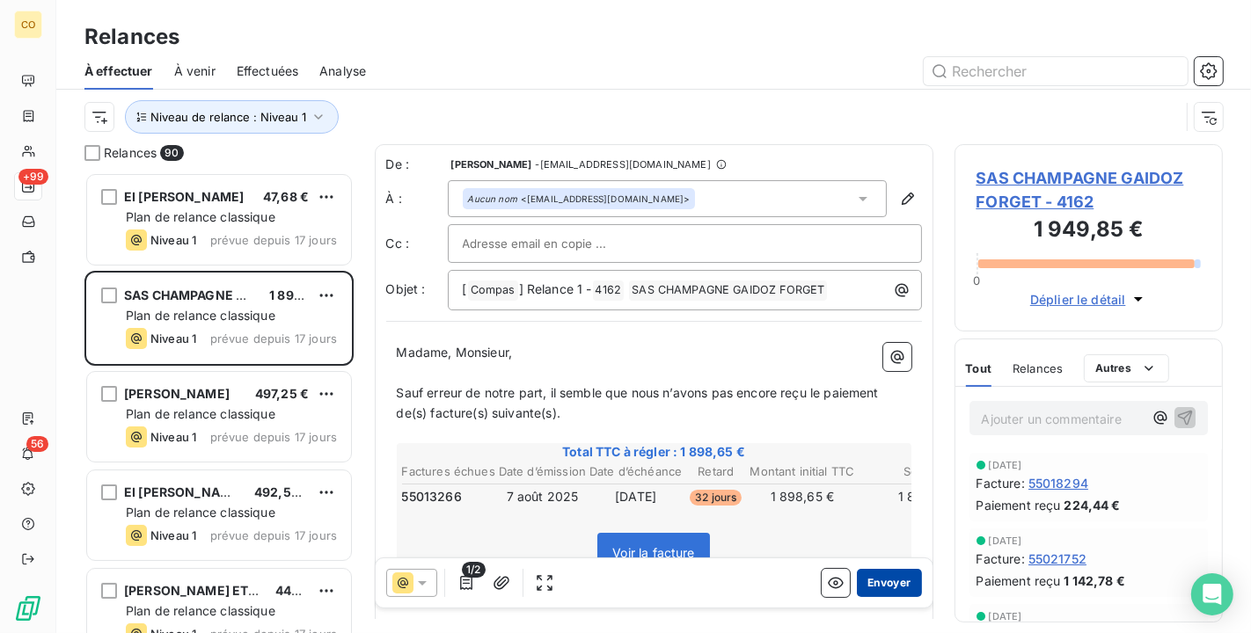
click at [891, 578] on button "Envoyer" at bounding box center [889, 583] width 64 height 28
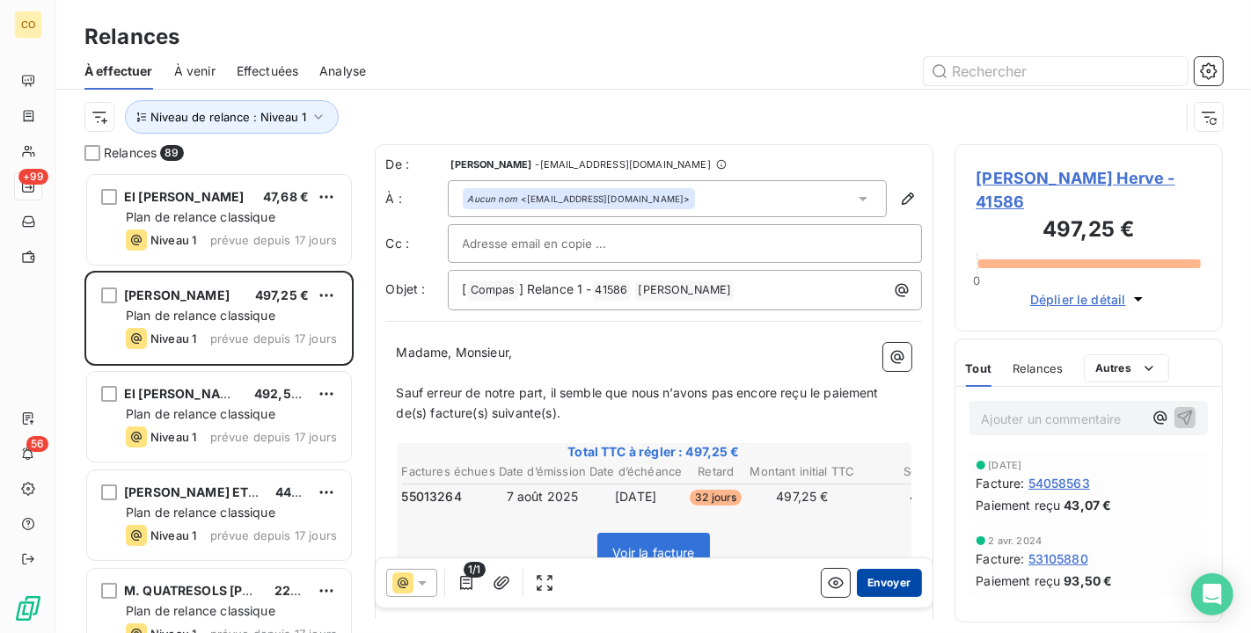
click at [897, 582] on button "Envoyer" at bounding box center [889, 583] width 64 height 28
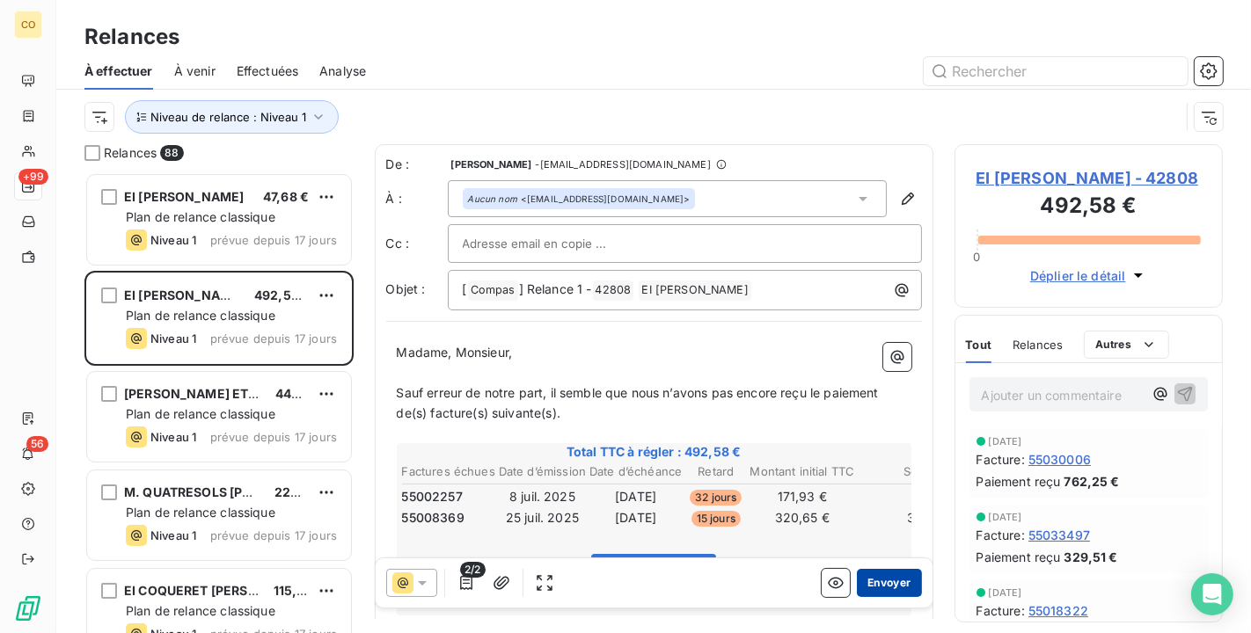
click at [883, 578] on button "Envoyer" at bounding box center [889, 583] width 64 height 28
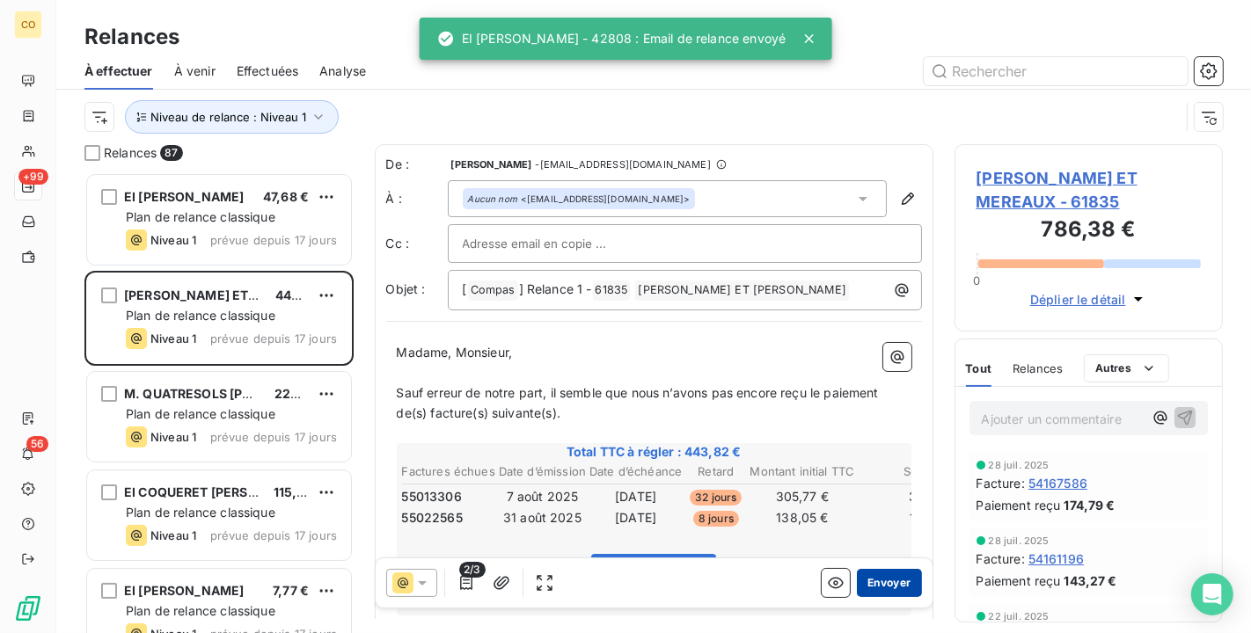
click at [898, 583] on button "Envoyer" at bounding box center [889, 583] width 64 height 28
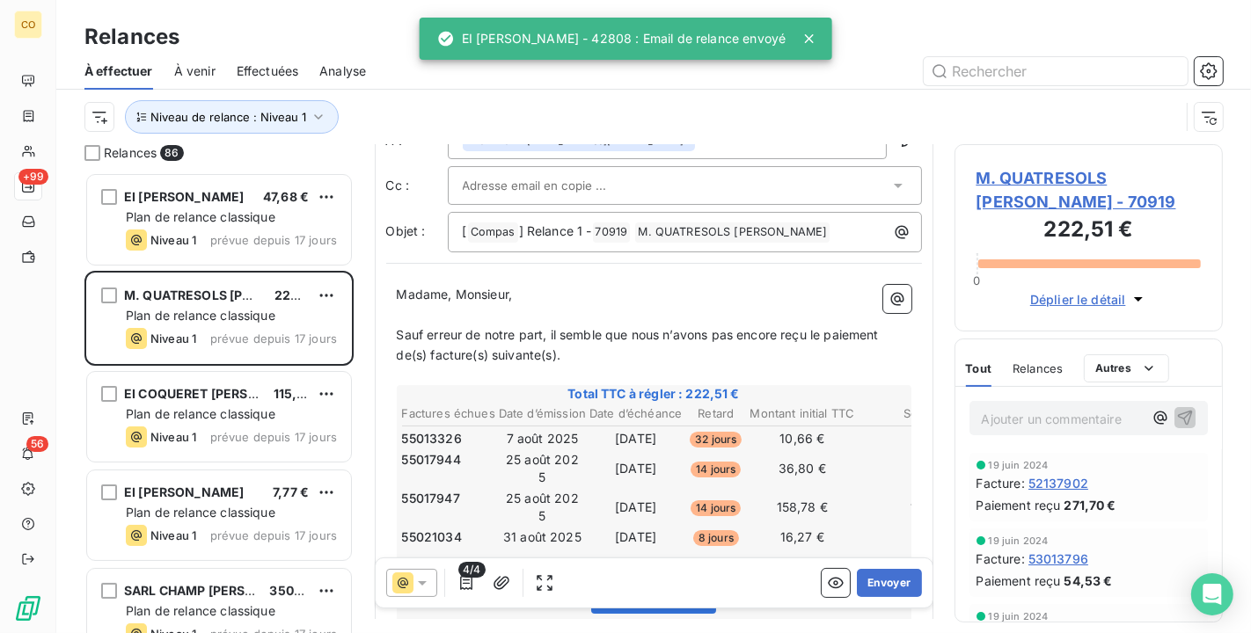
scroll to position [99, 0]
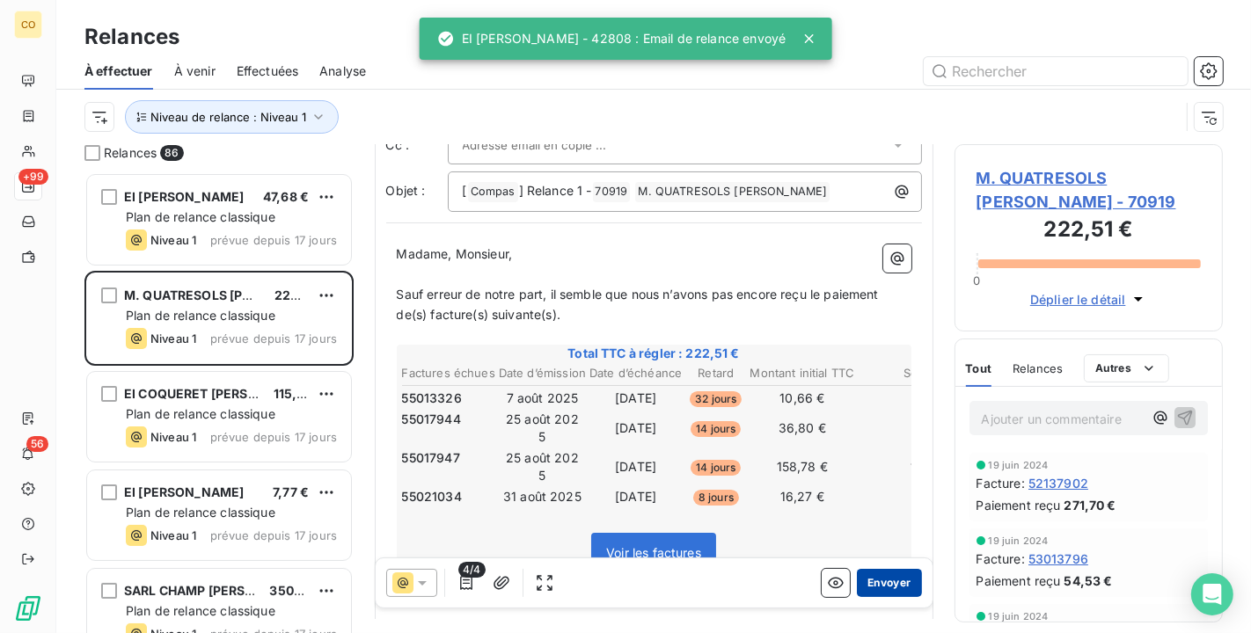
click at [901, 588] on button "Envoyer" at bounding box center [889, 583] width 64 height 28
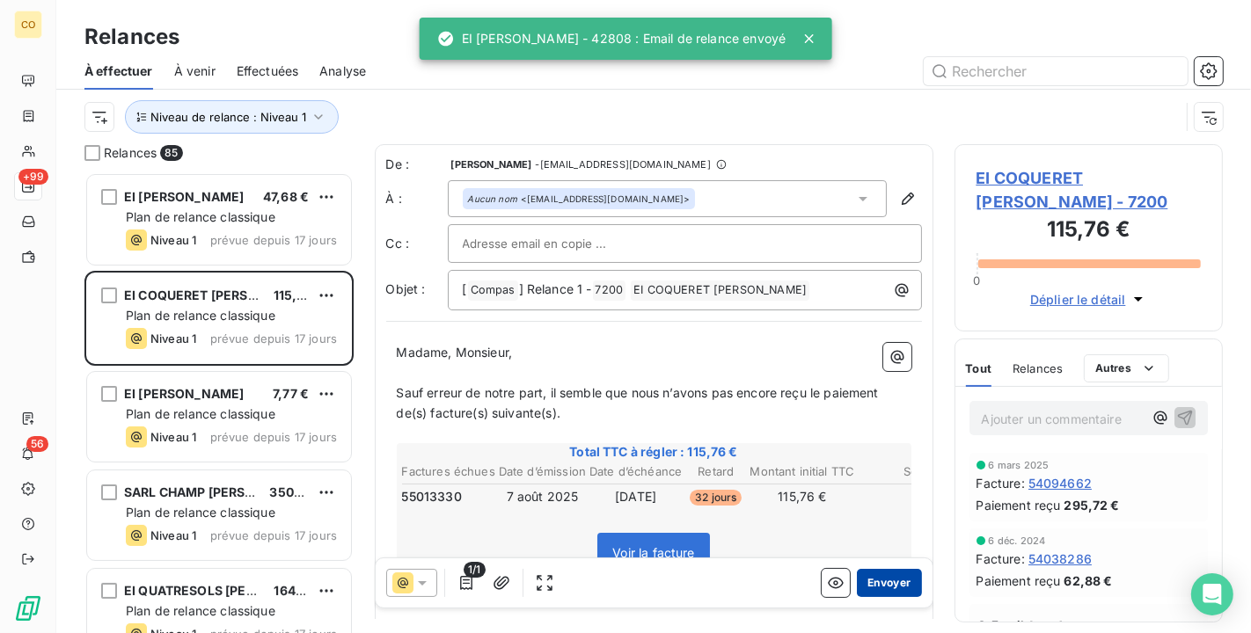
click at [892, 581] on button "Envoyer" at bounding box center [889, 583] width 64 height 28
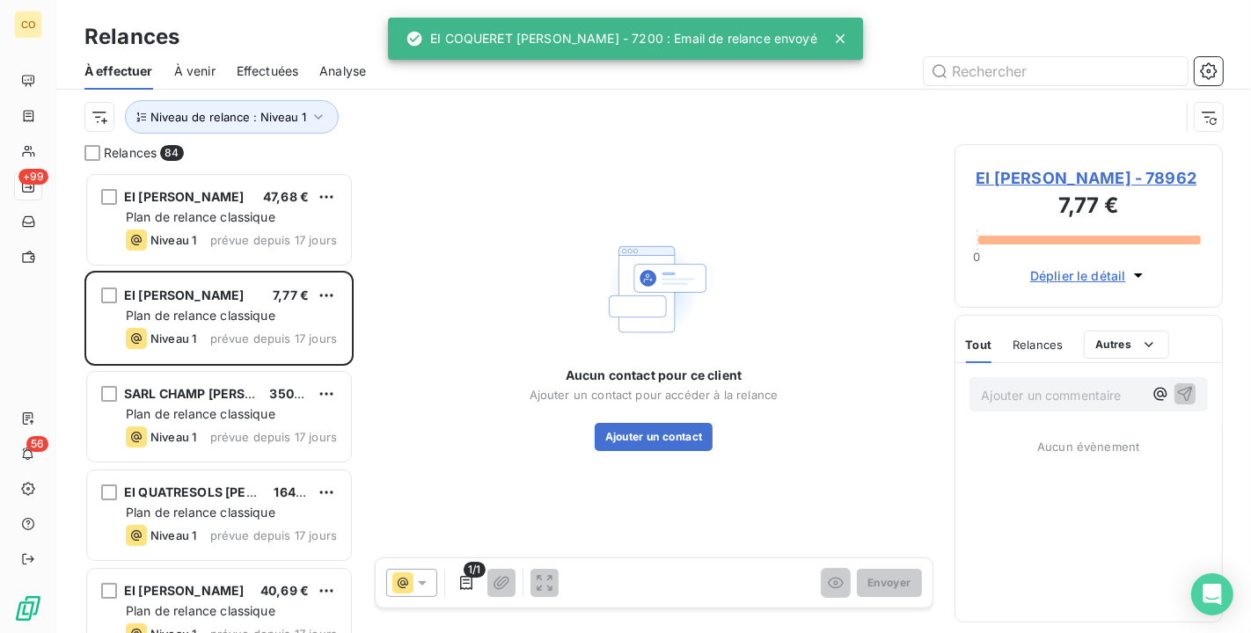
click at [1056, 170] on span "EI [PERSON_NAME] - 78962" at bounding box center [1088, 178] width 225 height 24
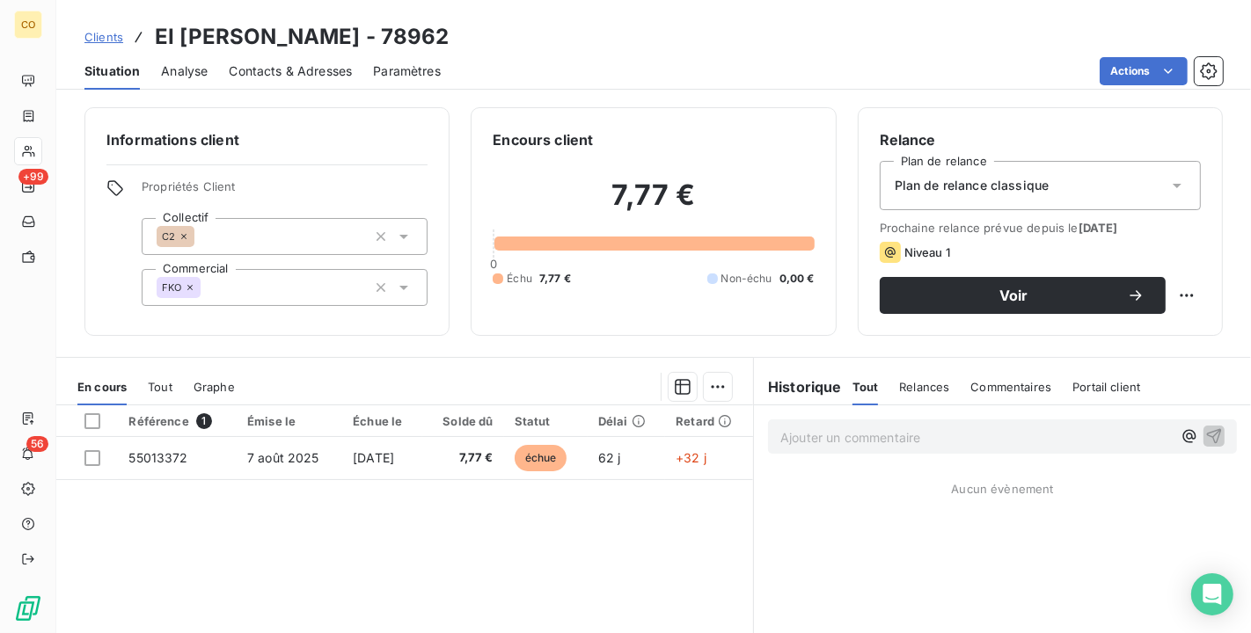
click at [1138, 179] on div "Plan de relance classique" at bounding box center [1040, 185] width 321 height 49
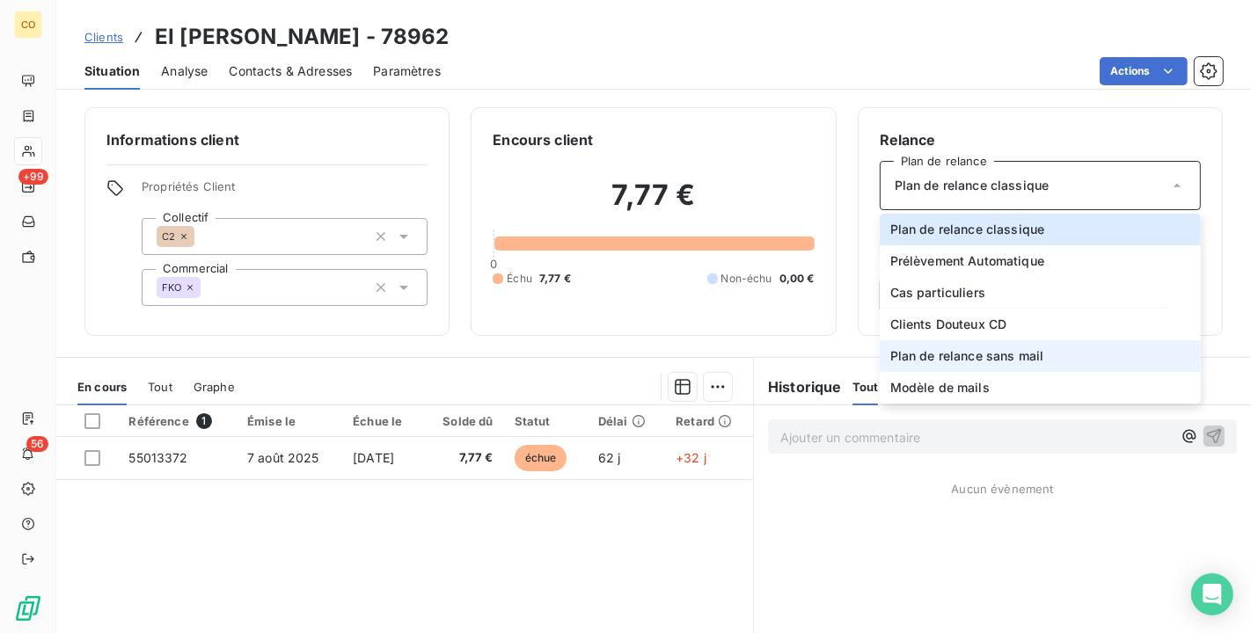
click at [1062, 357] on li "Plan de relance sans mail" at bounding box center [1040, 356] width 321 height 32
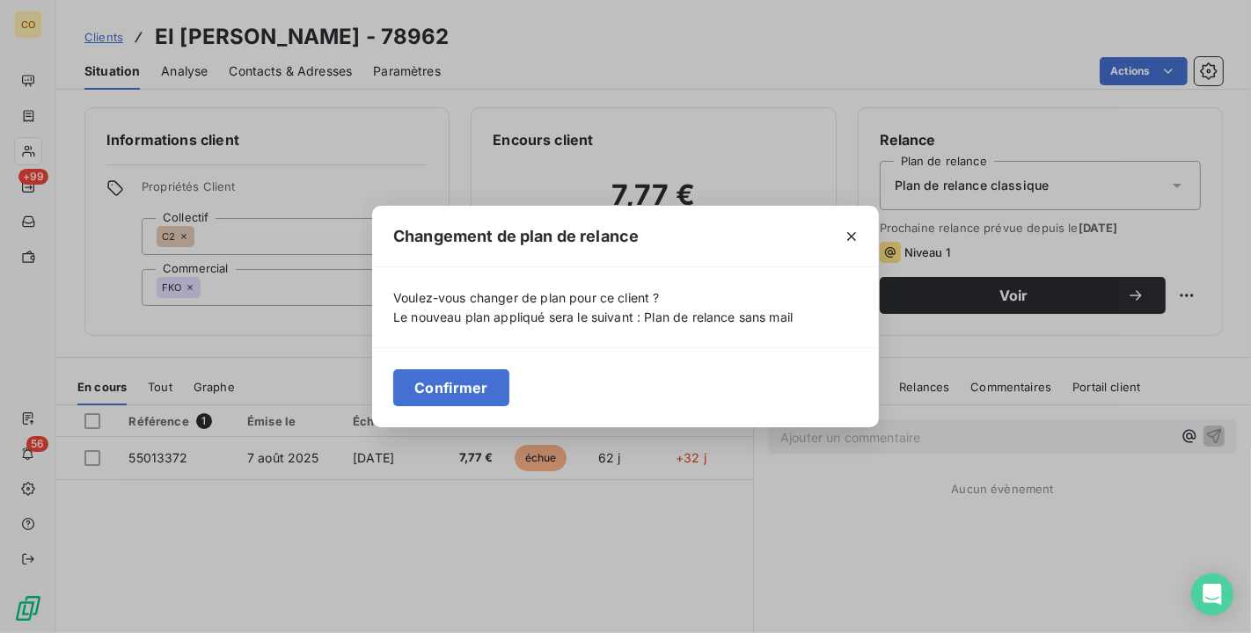
click at [382, 392] on div "Confirmer" at bounding box center [625, 387] width 507 height 80
click at [427, 391] on button "Confirmer" at bounding box center [451, 387] width 116 height 37
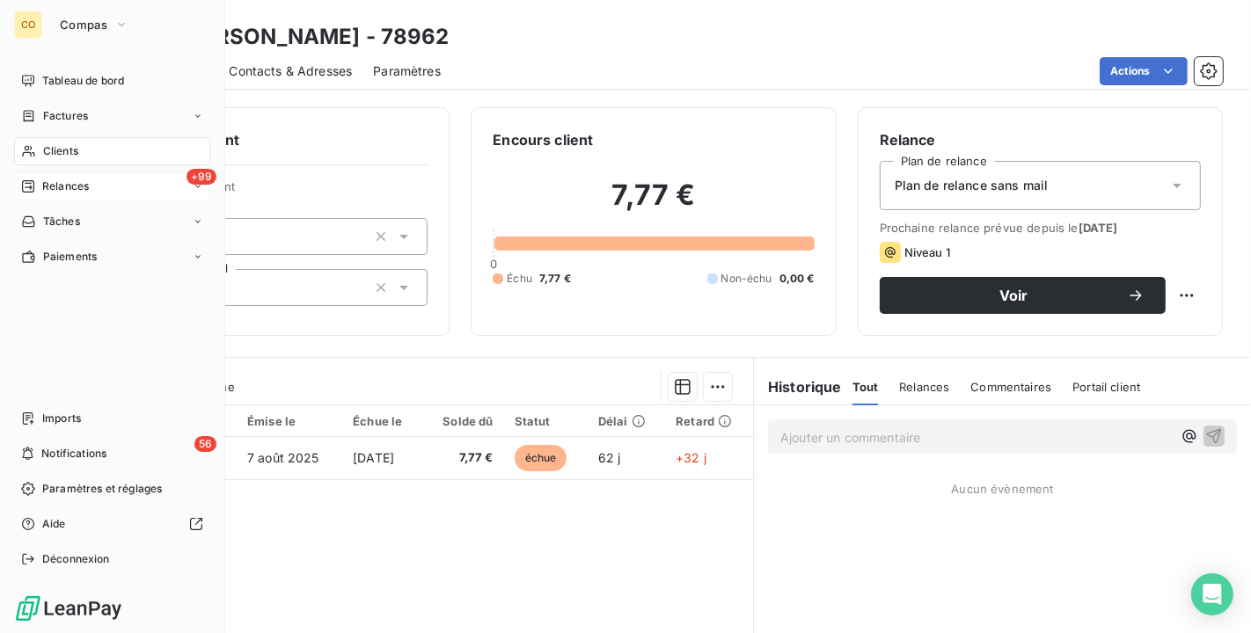
click at [77, 189] on span "Relances" at bounding box center [65, 187] width 47 height 16
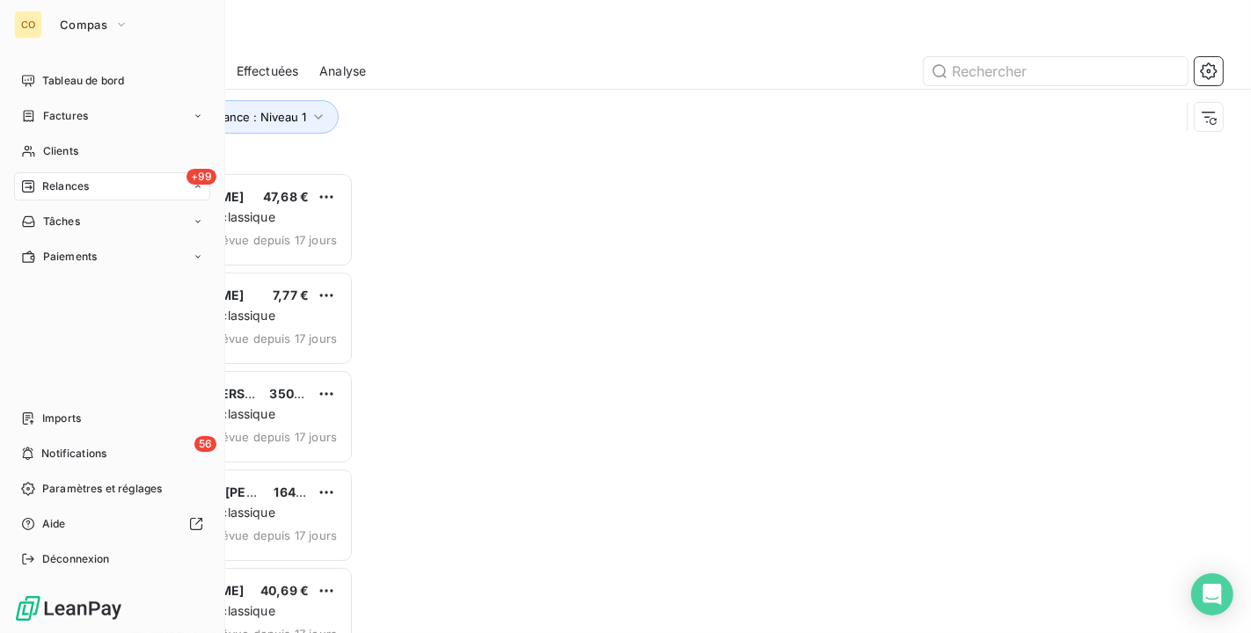
scroll to position [446, 253]
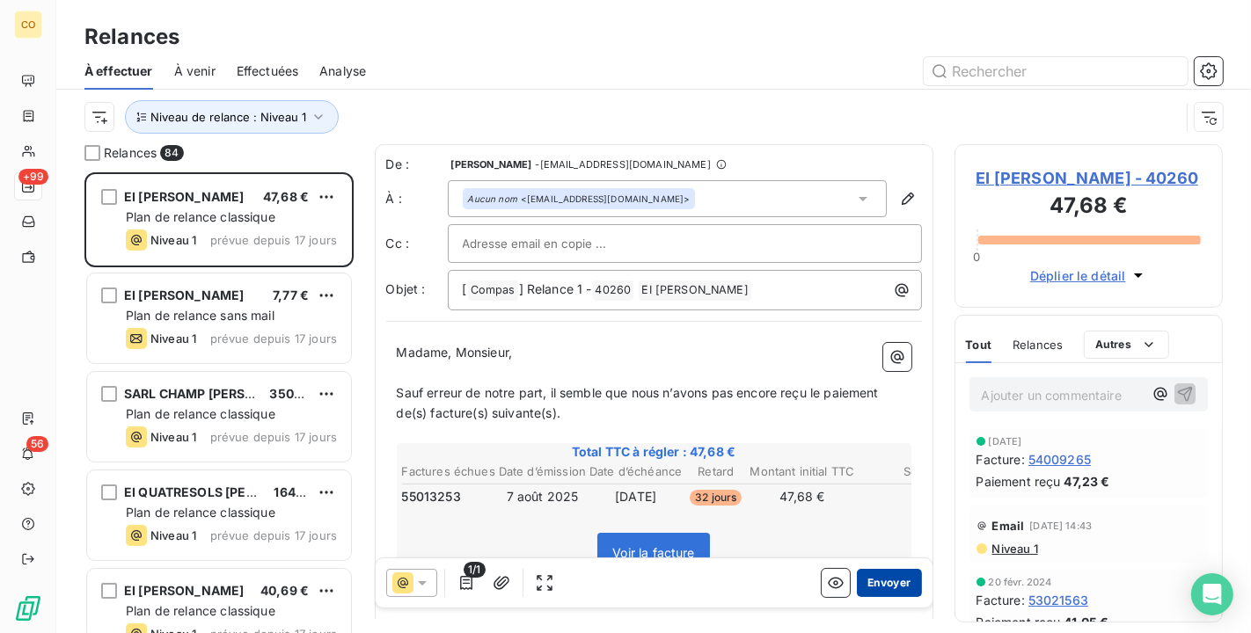
click at [868, 579] on button "Envoyer" at bounding box center [889, 583] width 64 height 28
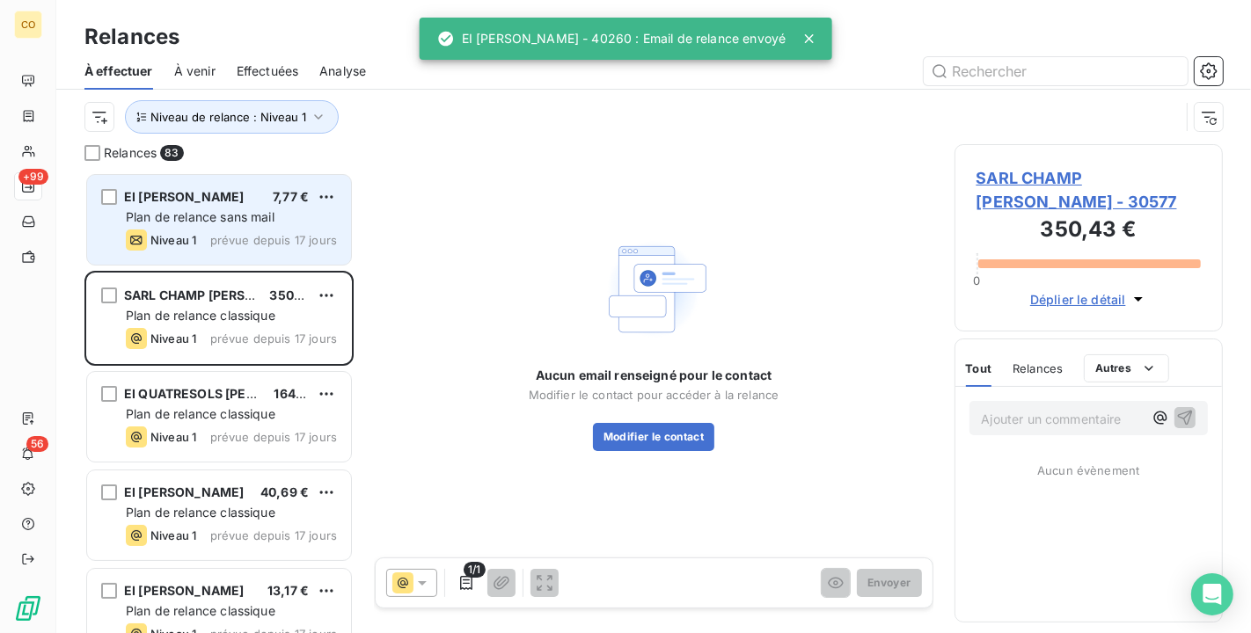
click at [251, 209] on span "Plan de relance sans mail" at bounding box center [200, 216] width 149 height 15
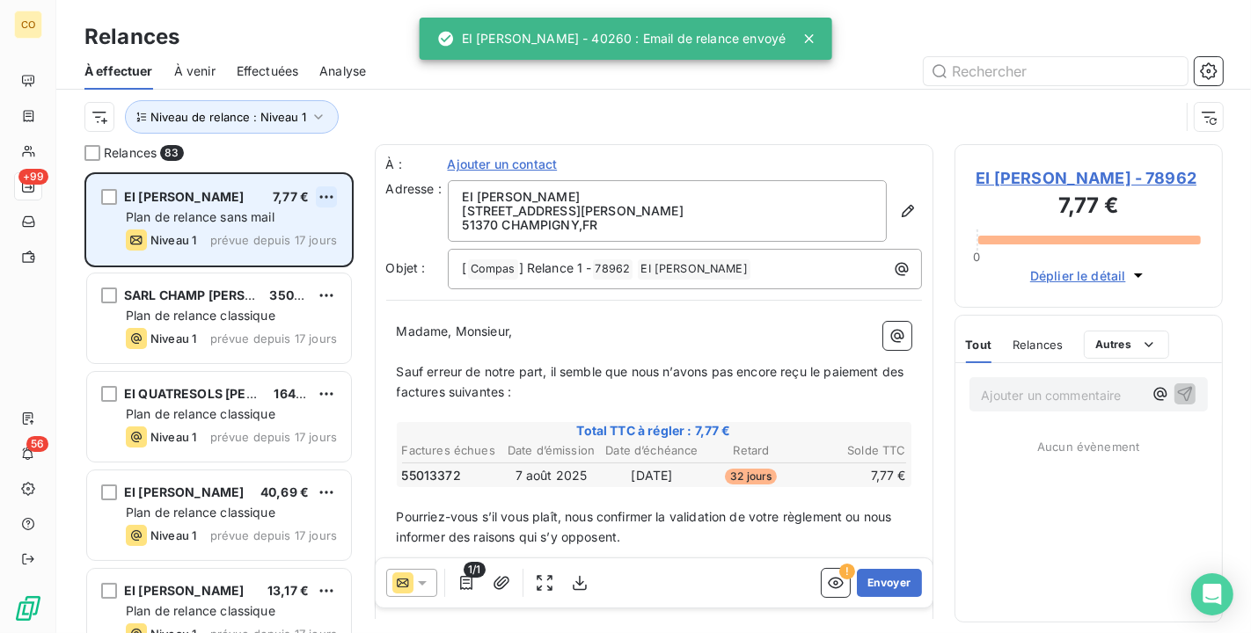
click at [332, 195] on html "CO +99 56 Relances À effectuer À venir Effectuées Analyse Niveau de relance : N…" at bounding box center [625, 316] width 1251 height 633
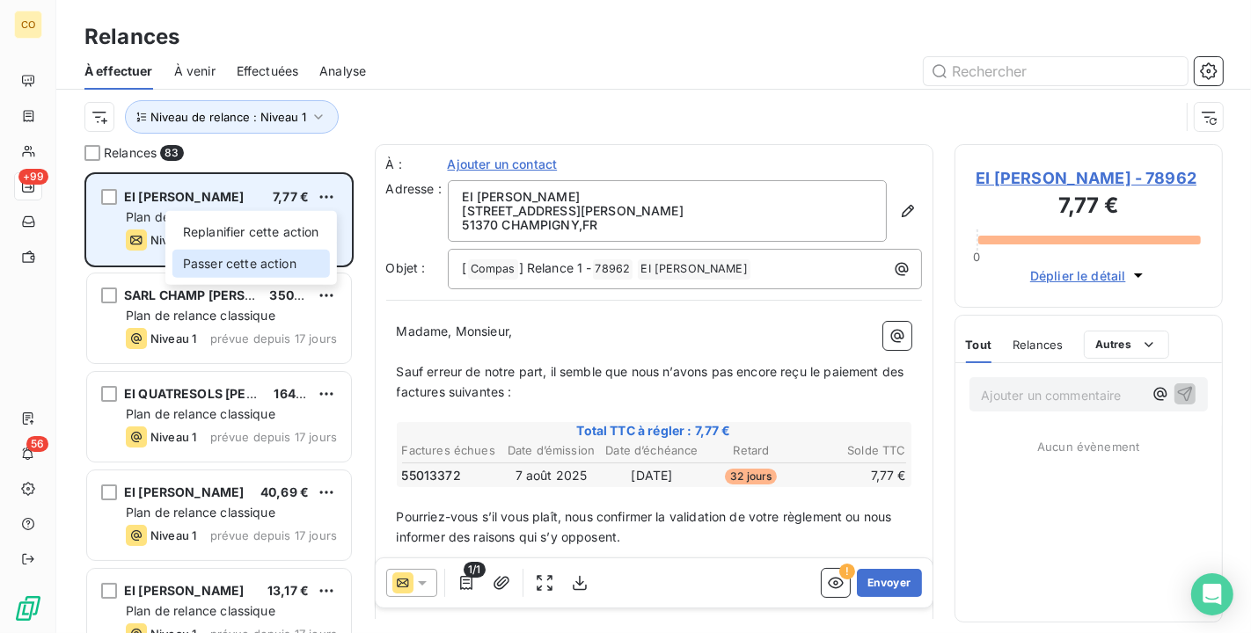
click at [289, 259] on div "Passer cette action" at bounding box center [250, 264] width 157 height 28
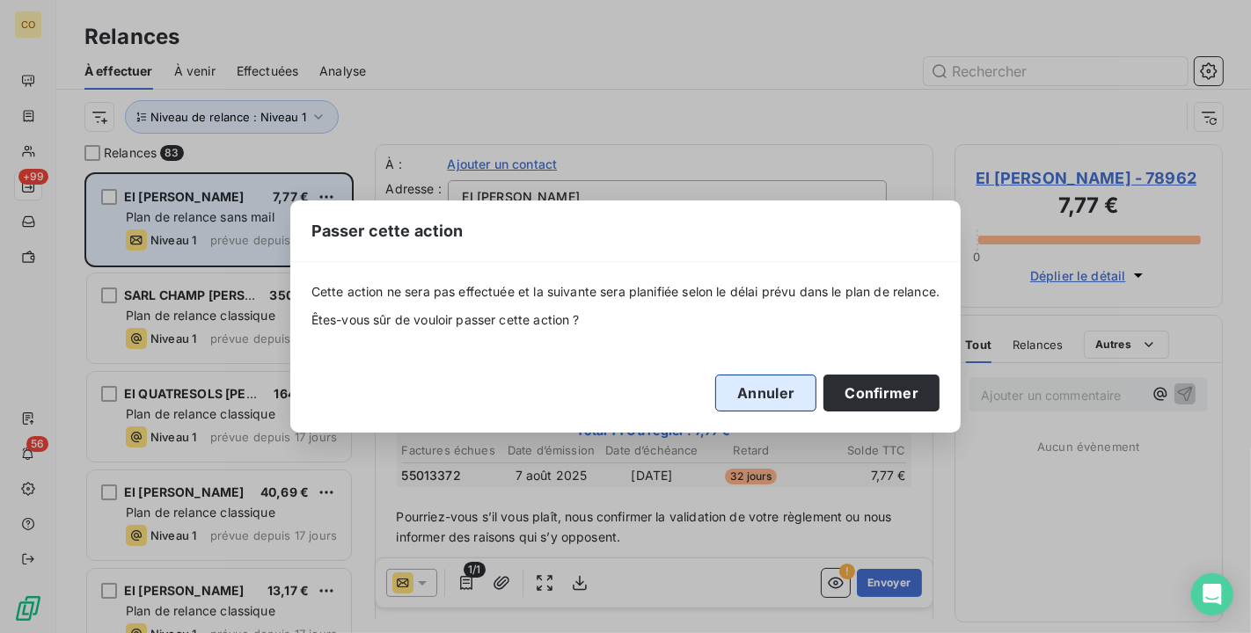
click at [749, 380] on button "Annuler" at bounding box center [765, 393] width 101 height 37
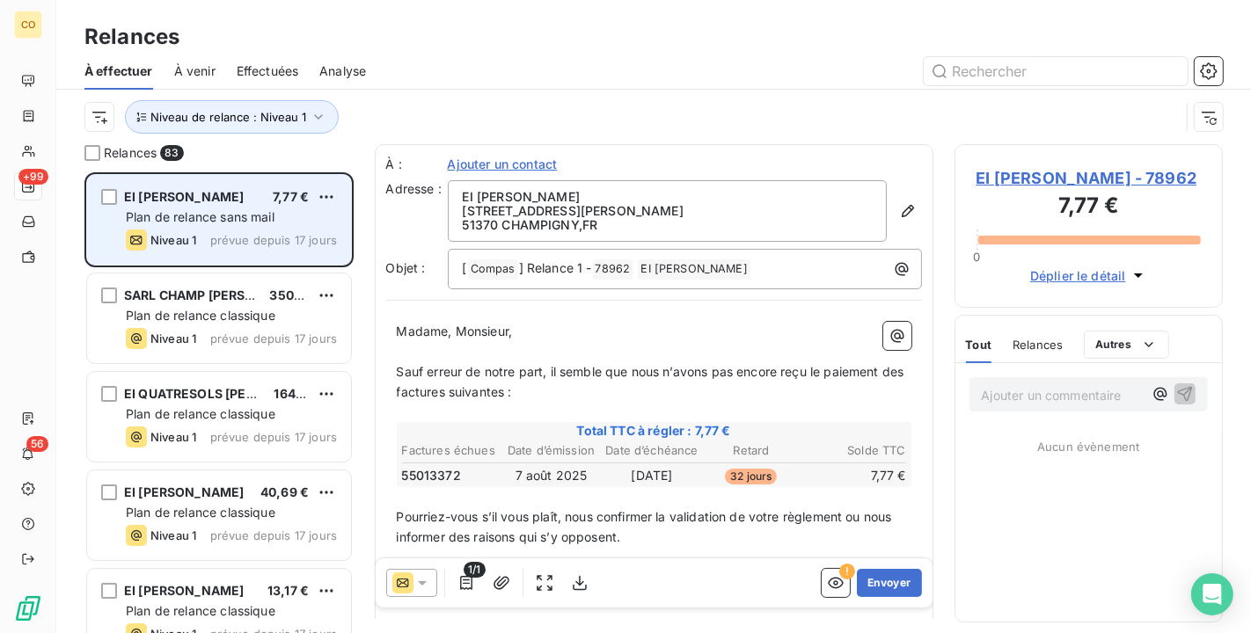
click at [341, 187] on div "EI BAUDOIN ANTHONY 7,77 € Plan de relance sans mail Niveau 1 prévue depuis 17 j…" at bounding box center [219, 220] width 264 height 90
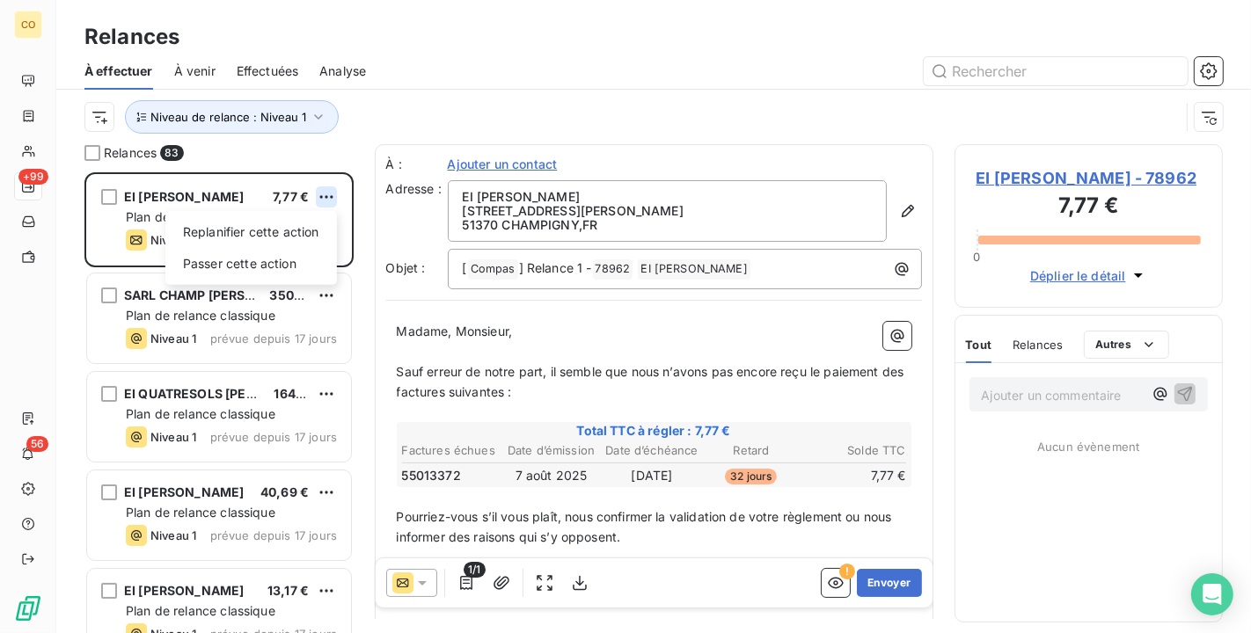
click at [329, 194] on html "CO +99 56 Relances À effectuer À venir Effectuées Analyse Niveau de relance : N…" at bounding box center [625, 316] width 1251 height 633
click at [299, 230] on div "Replanifier cette action" at bounding box center [250, 232] width 157 height 28
select select "9"
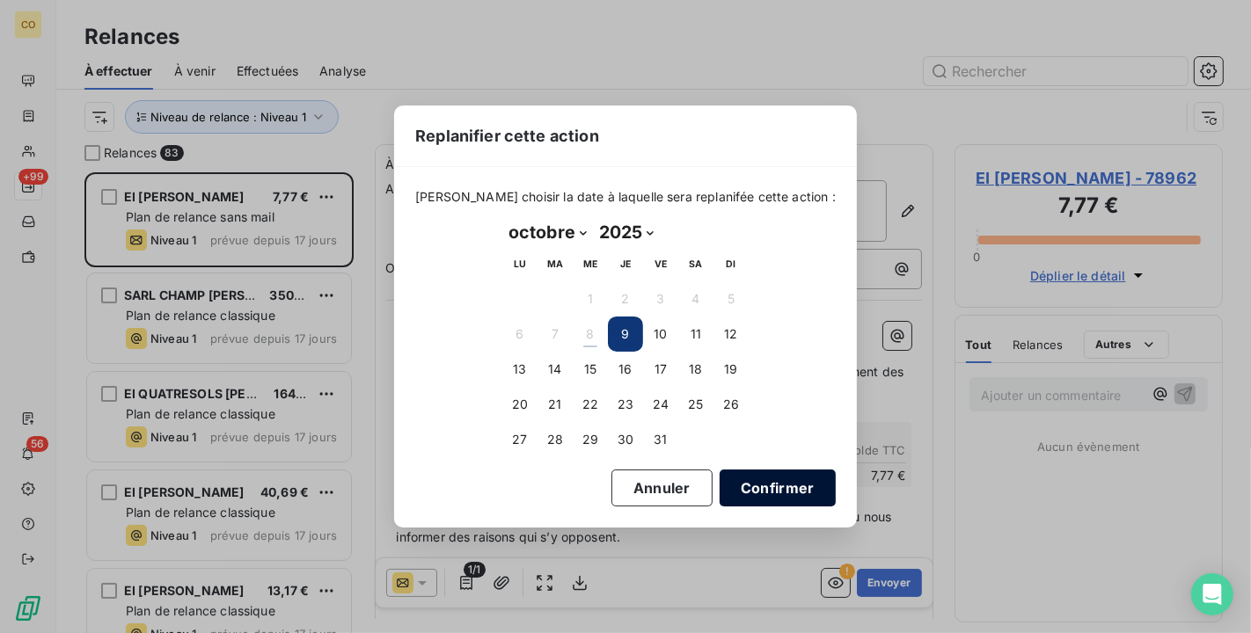
click at [736, 484] on button "Confirmer" at bounding box center [778, 488] width 116 height 37
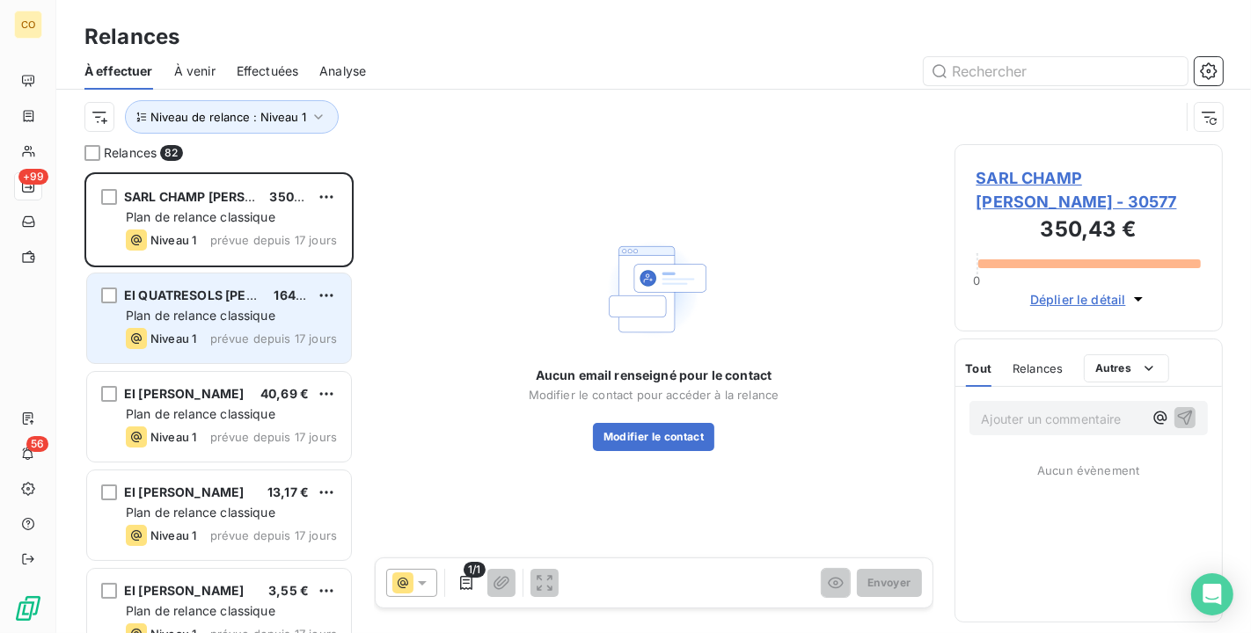
click at [215, 306] on div "EI QUATRESOLS Jean Michel 164,87 € Plan de relance classique Niveau 1 prévue de…" at bounding box center [219, 319] width 264 height 90
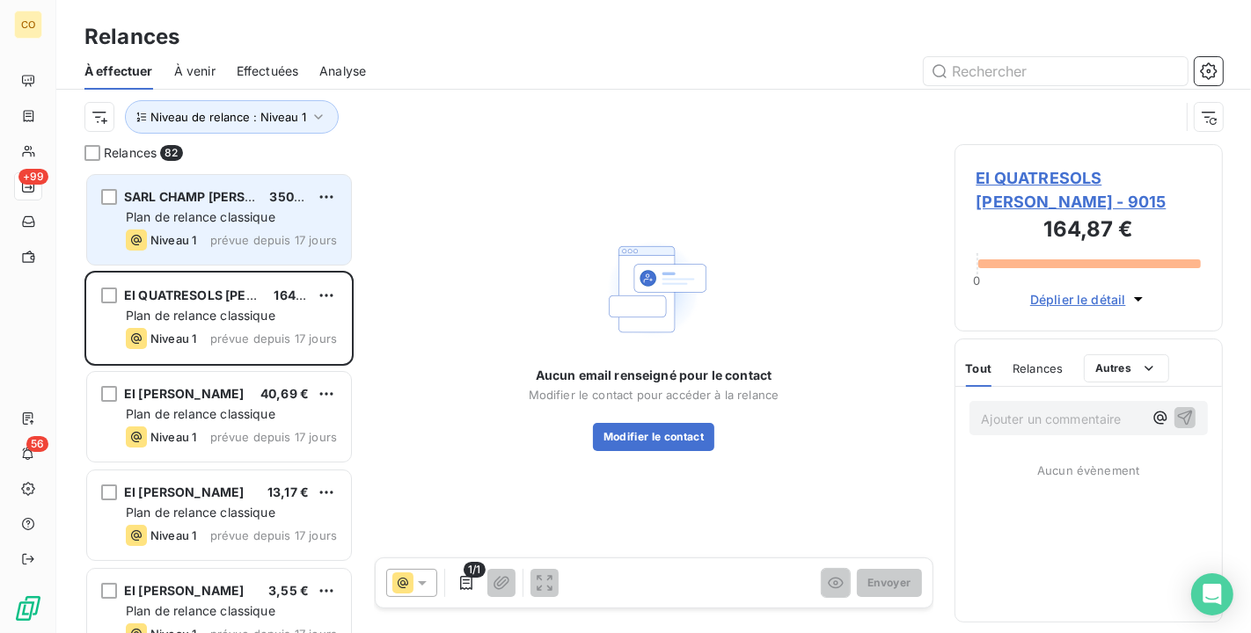
click at [216, 209] on span "Plan de relance classique" at bounding box center [201, 216] width 150 height 15
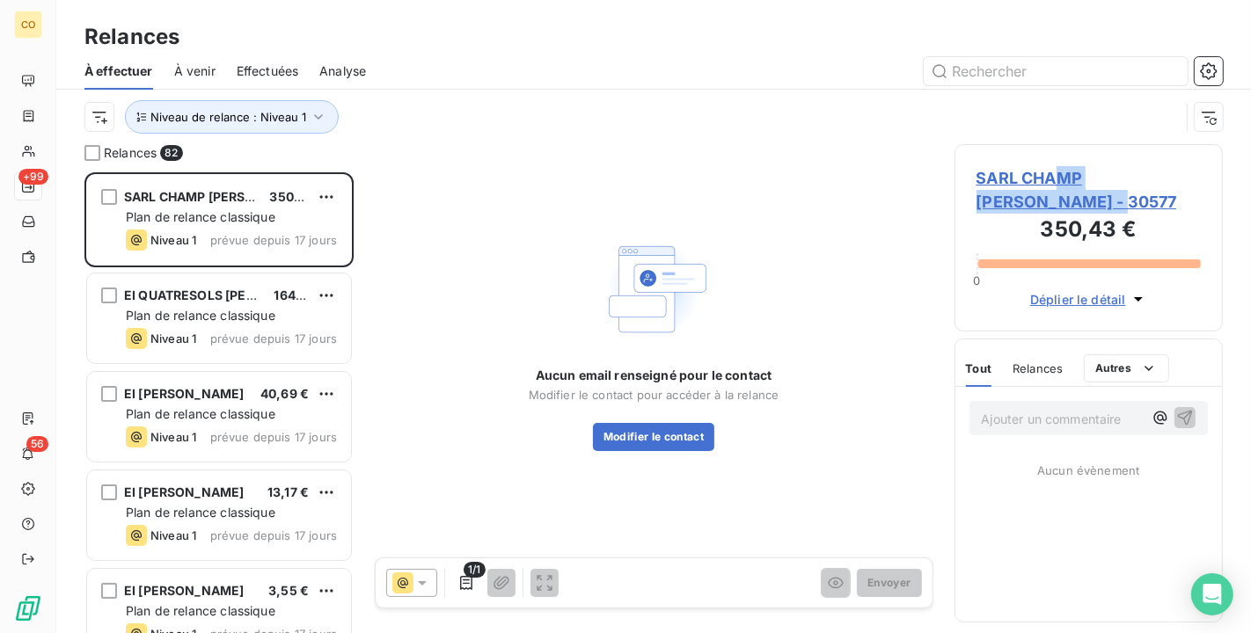
click at [1053, 191] on span "SARL CHAMP Maurice LASSALLE - 30577" at bounding box center [1088, 190] width 225 height 48
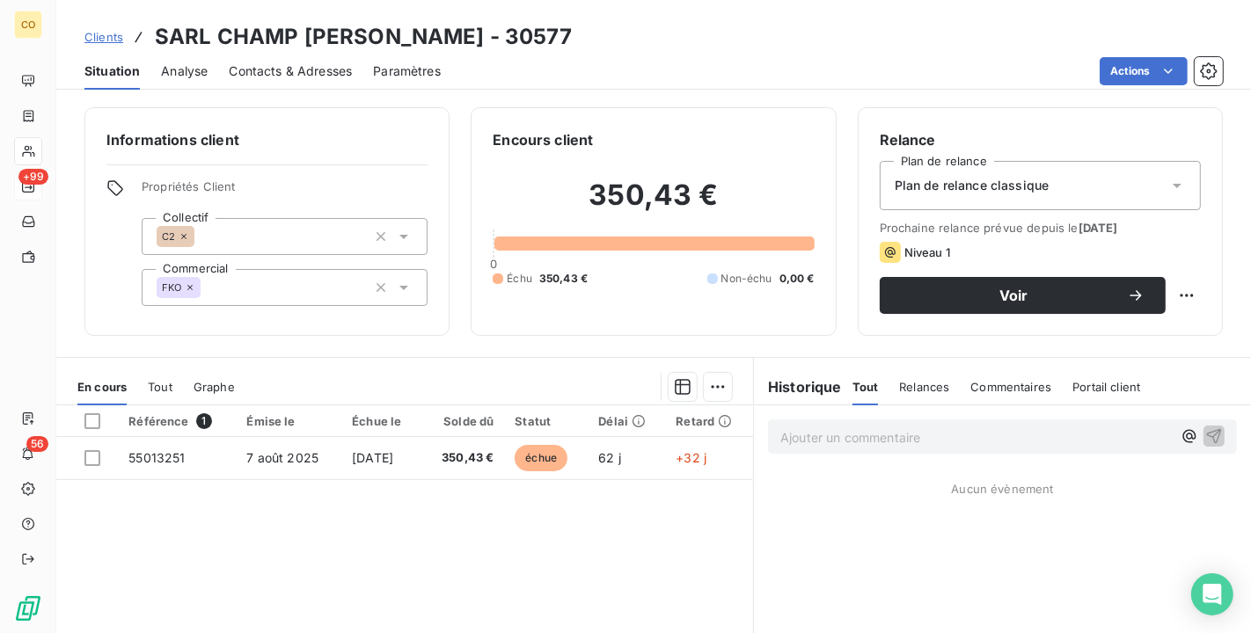
drag, startPoint x: 1053, startPoint y: 191, endPoint x: 986, endPoint y: 198, distance: 67.2
click at [986, 198] on div "Plan de relance classique" at bounding box center [1040, 185] width 321 height 49
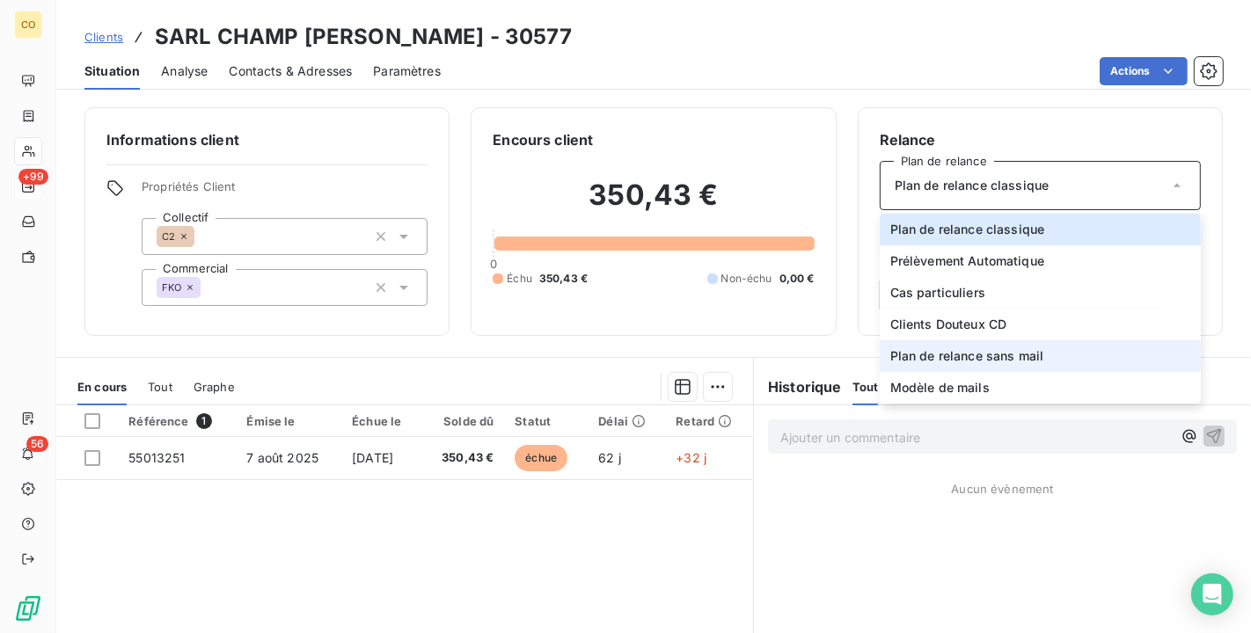
click at [990, 355] on span "Plan de relance sans mail" at bounding box center [967, 356] width 154 height 18
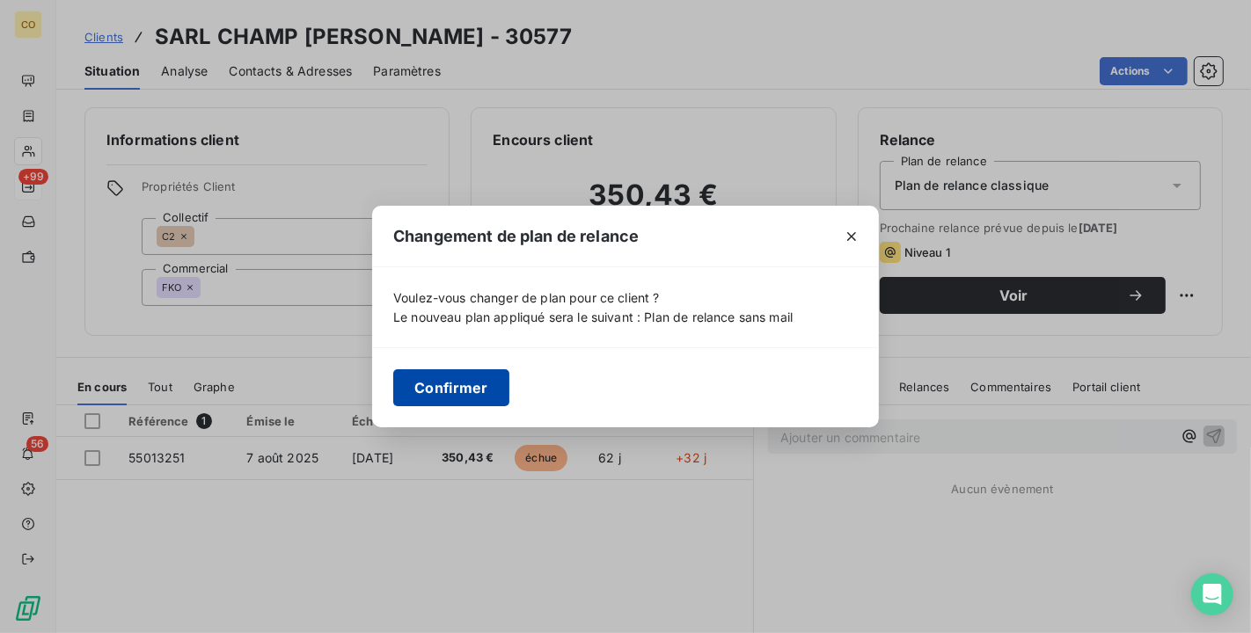
click at [463, 391] on button "Confirmer" at bounding box center [451, 387] width 116 height 37
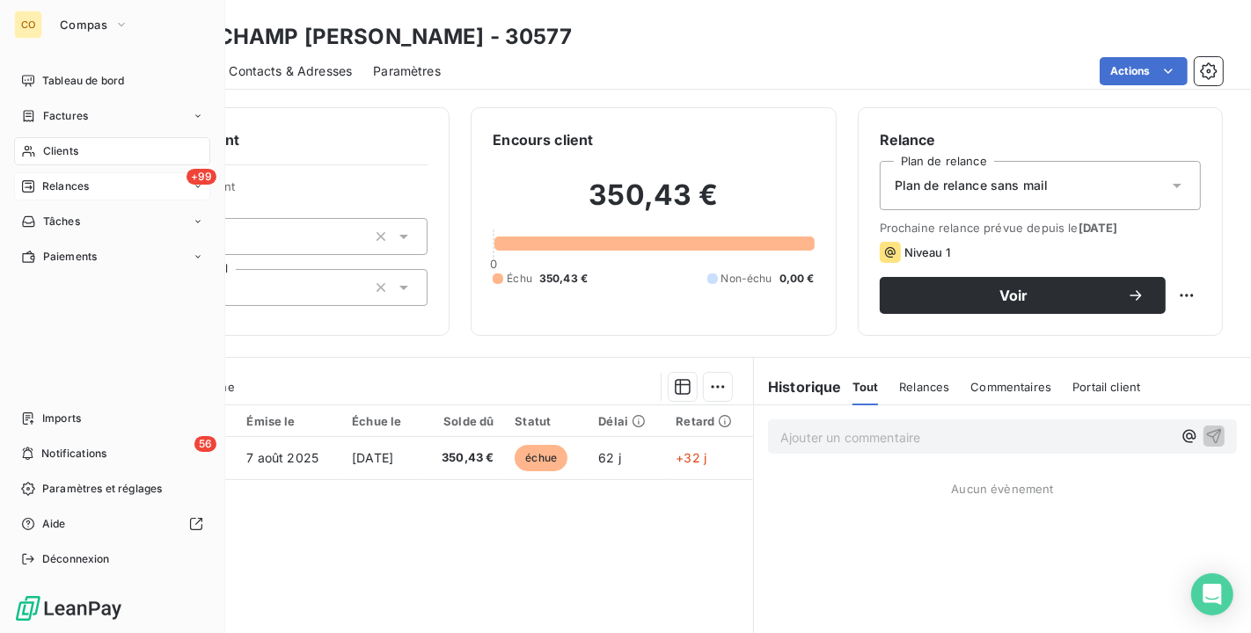
click at [62, 190] on span "Relances" at bounding box center [65, 187] width 47 height 16
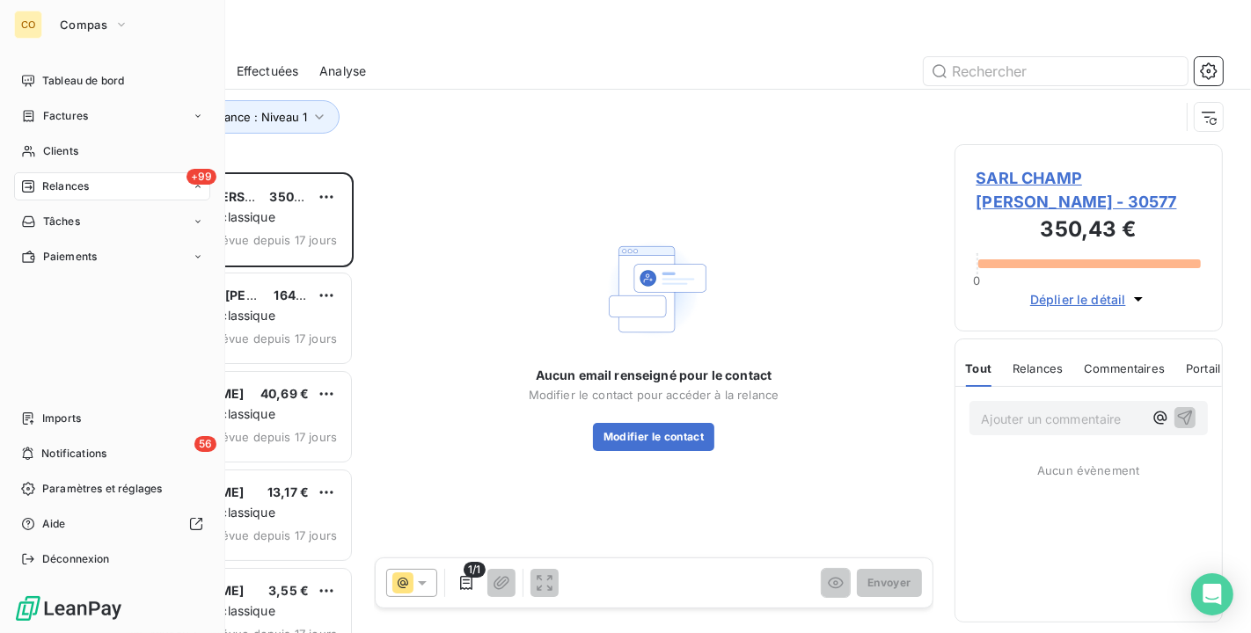
scroll to position [16, 15]
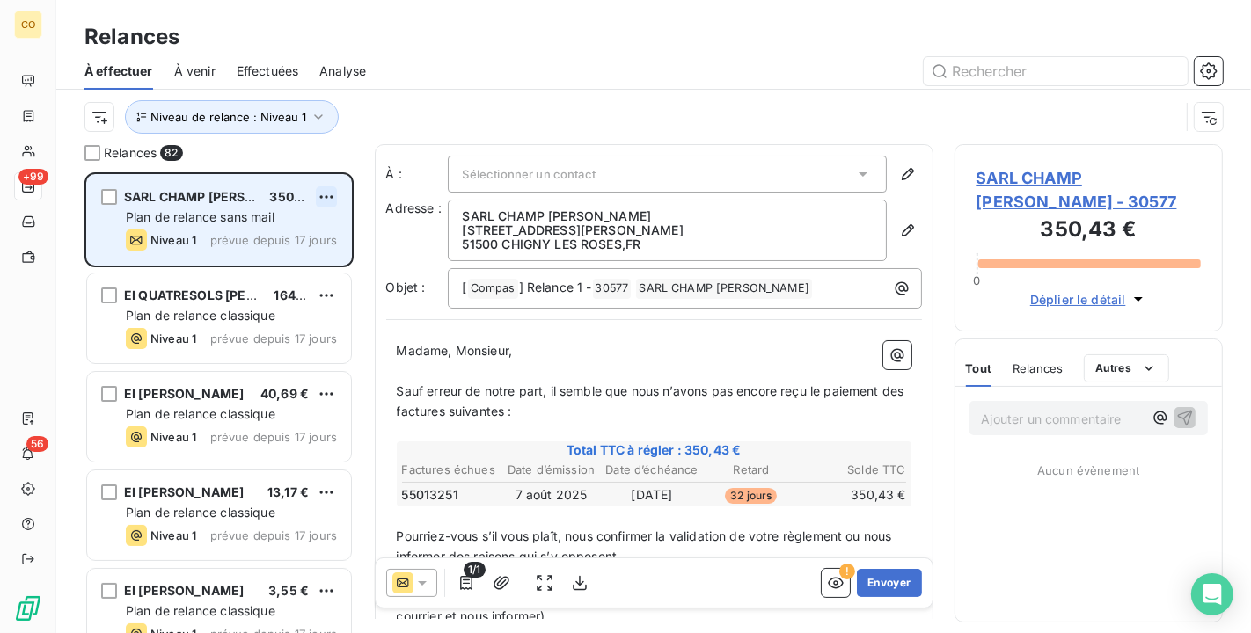
click at [325, 197] on html "CO +99 56 Relances À effectuer À venir Effectuées Analyse Niveau de relance : N…" at bounding box center [625, 316] width 1251 height 633
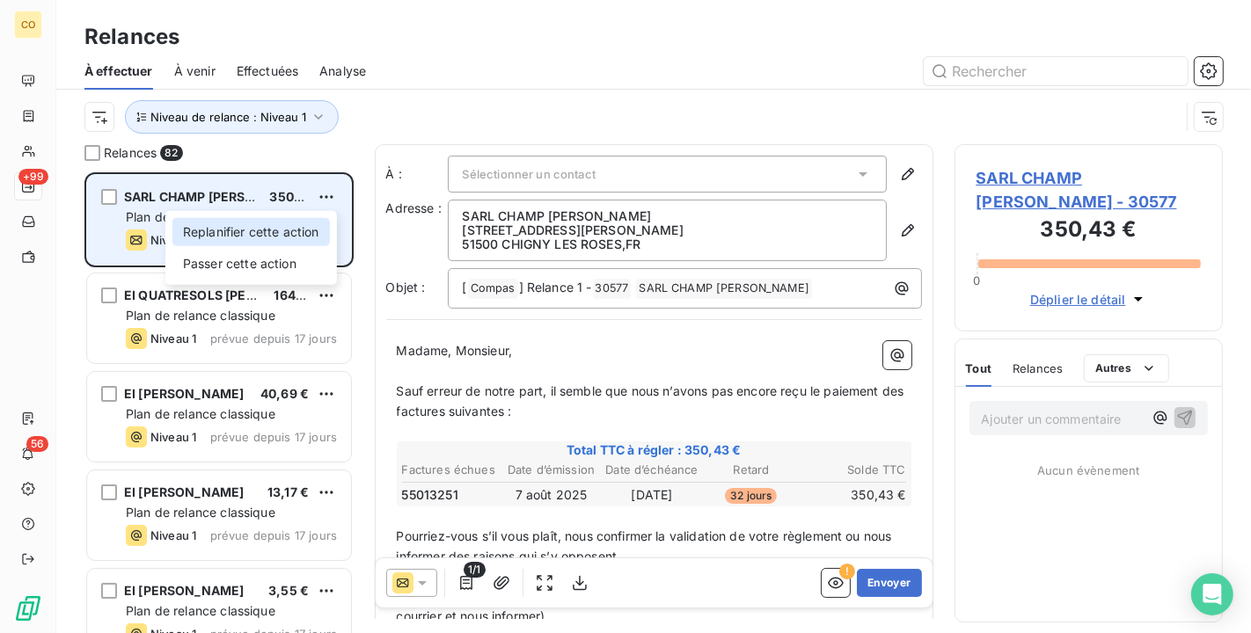
click at [304, 224] on div "Replanifier cette action" at bounding box center [250, 232] width 157 height 28
select select "9"
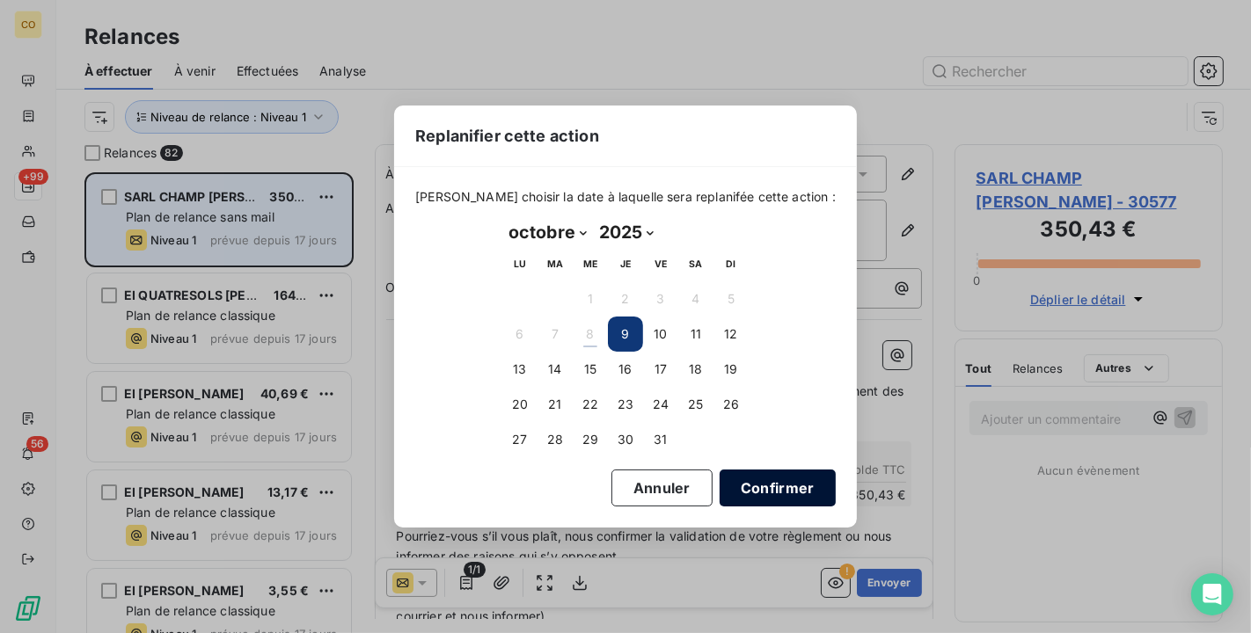
click at [764, 493] on button "Confirmer" at bounding box center [778, 488] width 116 height 37
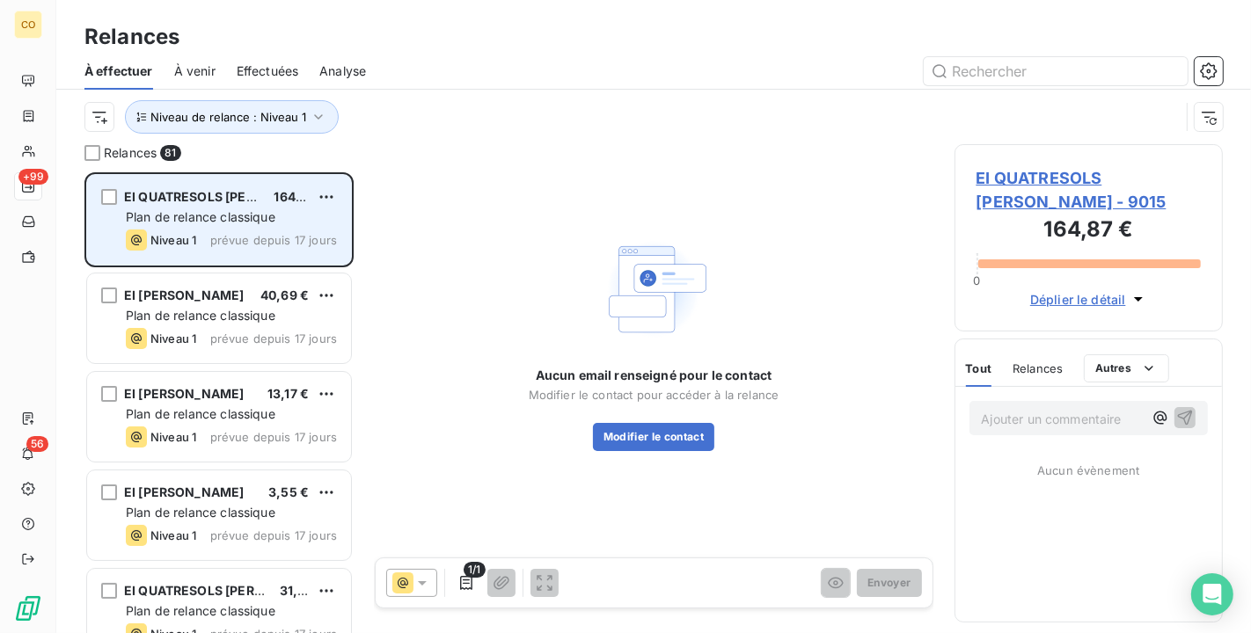
scroll to position [446, 253]
click at [1135, 182] on span "EI QUATRESOLS Jean Michel - 9015" at bounding box center [1088, 190] width 225 height 48
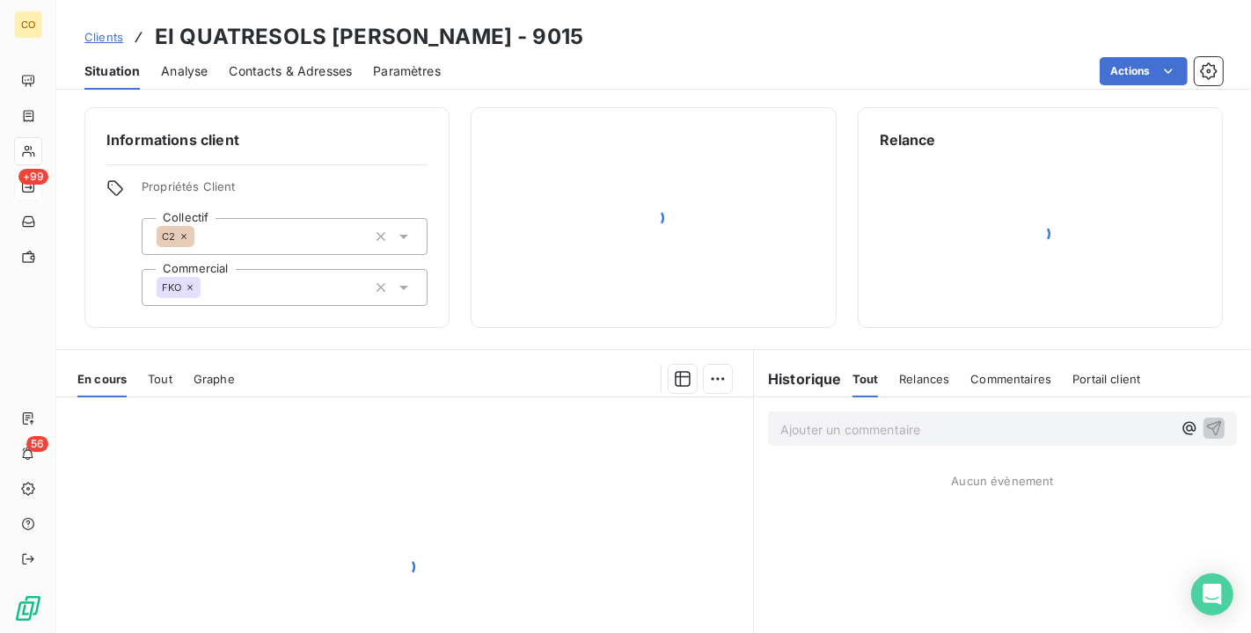
click at [301, 67] on span "Contacts & Adresses" at bounding box center [290, 71] width 123 height 18
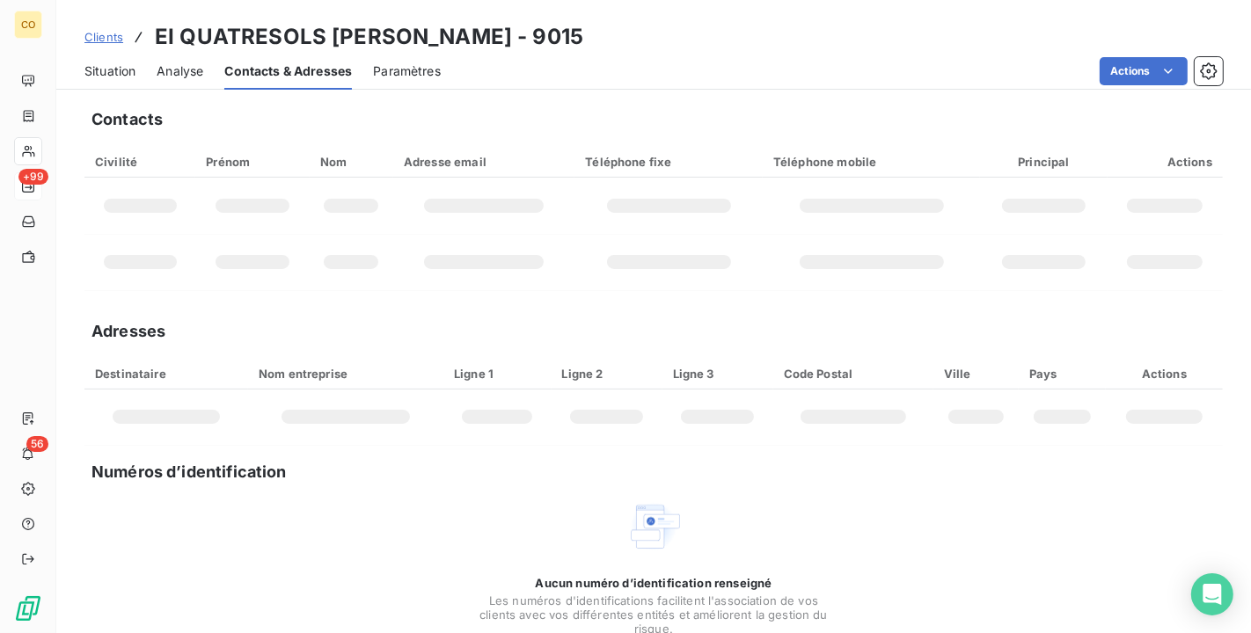
click at [126, 69] on span "Situation" at bounding box center [109, 71] width 51 height 18
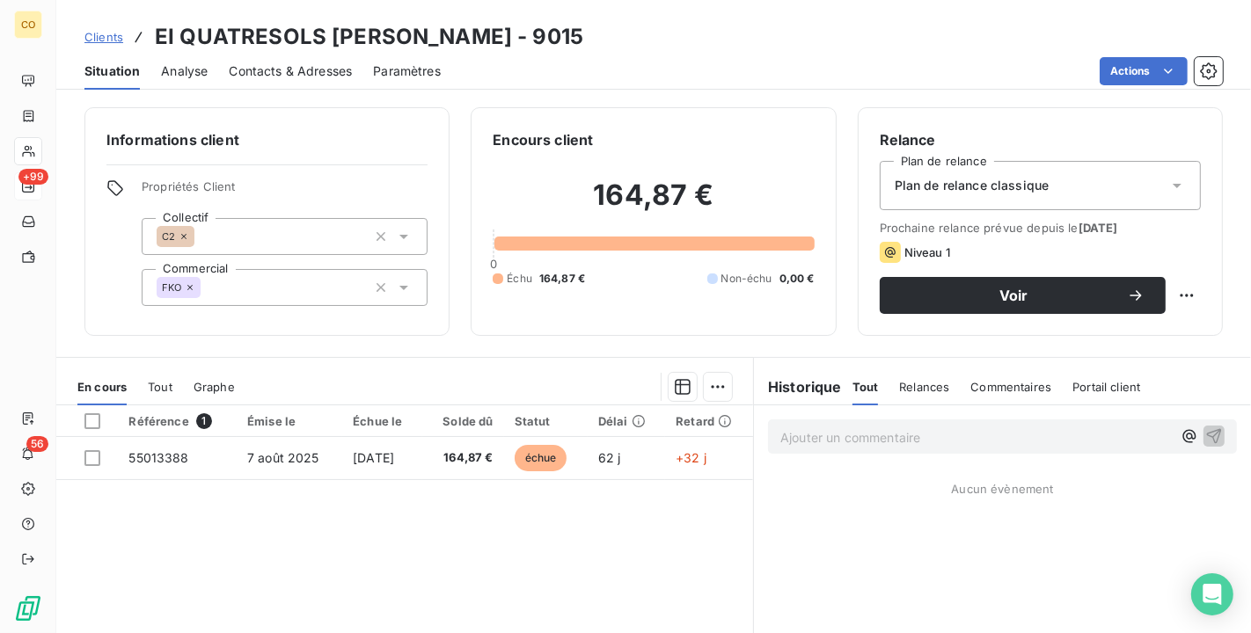
click at [1138, 179] on div "Plan de relance classique" at bounding box center [1040, 185] width 321 height 49
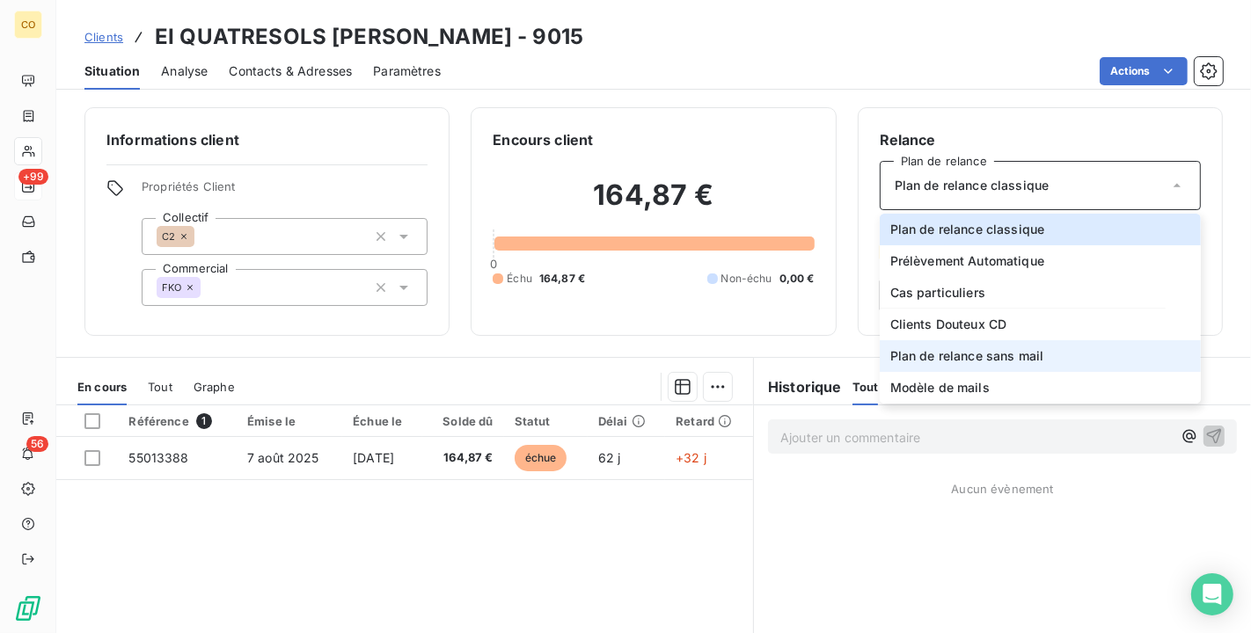
click at [1058, 356] on li "Plan de relance sans mail" at bounding box center [1040, 356] width 321 height 32
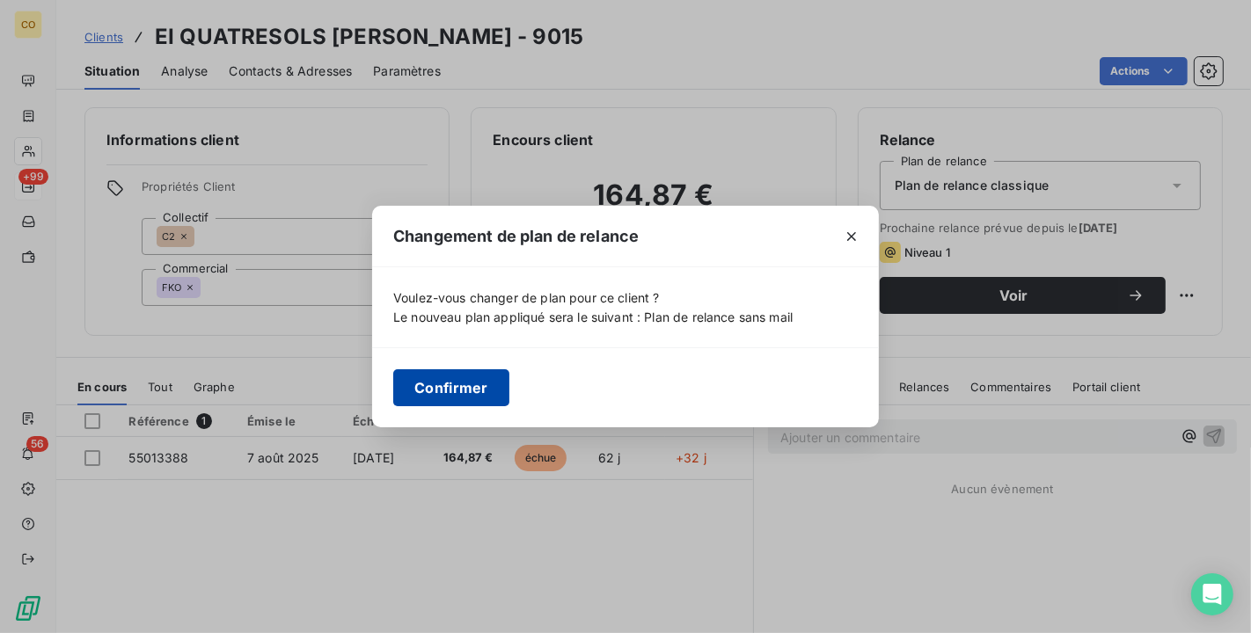
click at [459, 390] on button "Confirmer" at bounding box center [451, 387] width 116 height 37
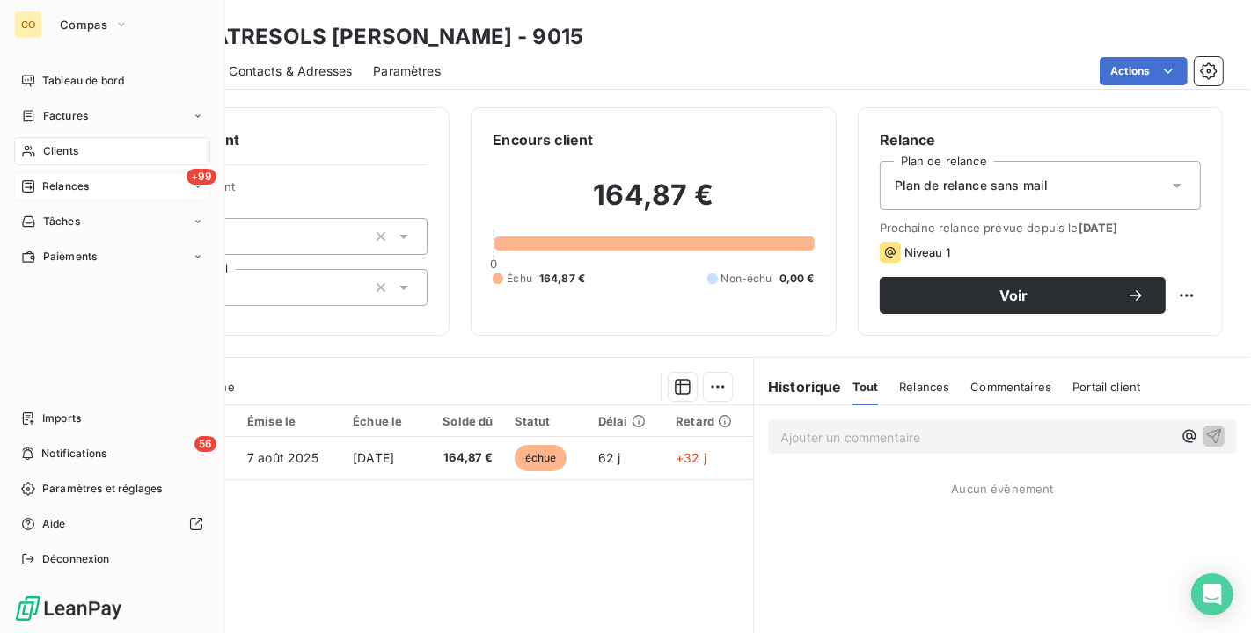
click at [69, 187] on span "Relances" at bounding box center [65, 187] width 47 height 16
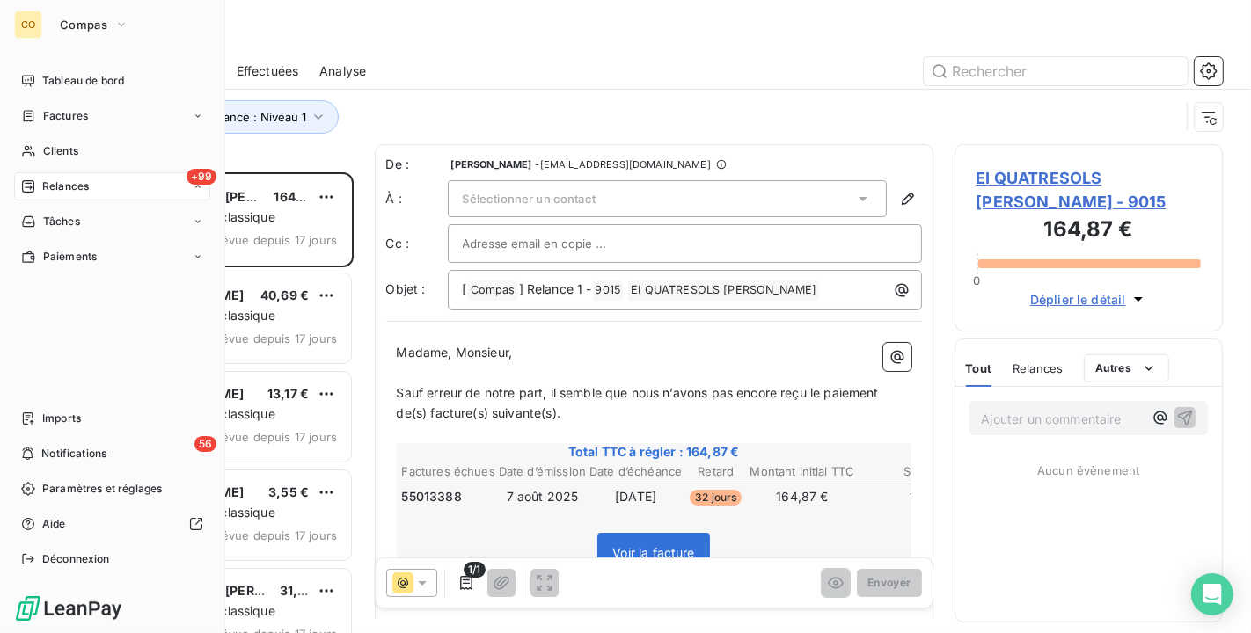
scroll to position [446, 253]
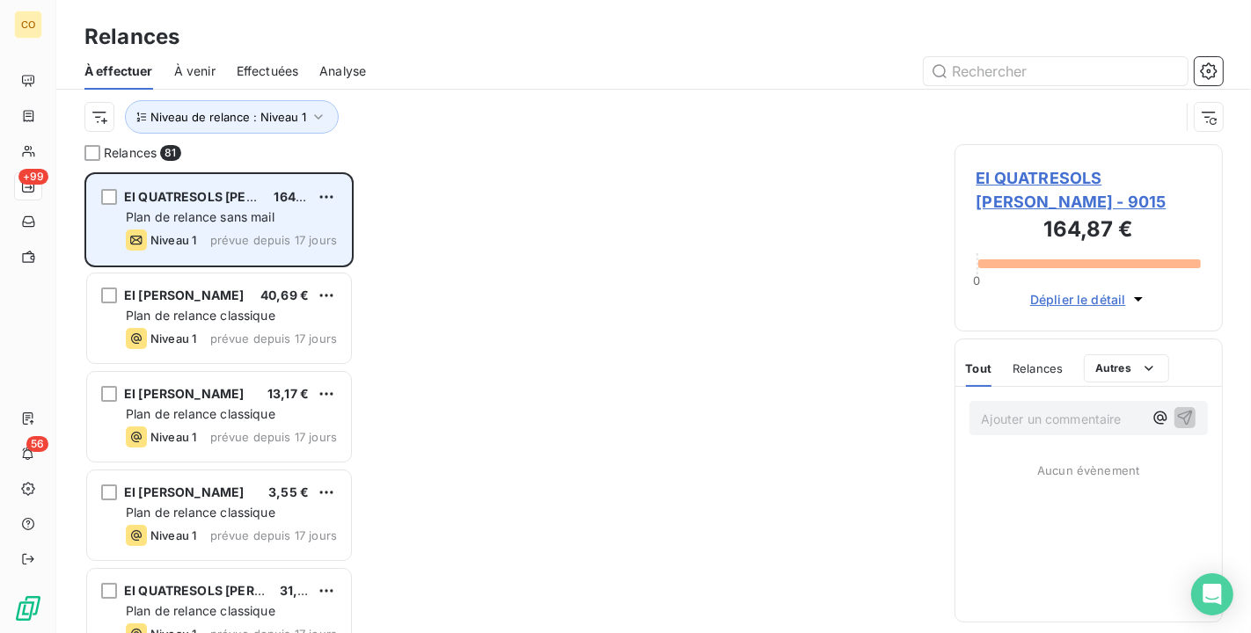
click at [339, 198] on div "EI QUATRESOLS Jean Michel 164,87 € Plan de relance sans mail Niveau 1 prévue de…" at bounding box center [219, 220] width 264 height 90
click at [326, 194] on html "CO +99 56 Relances À effectuer À venir Effectuées Analyse Niveau de relance : N…" at bounding box center [625, 316] width 1251 height 633
click at [311, 229] on div "Replanifier cette action" at bounding box center [250, 232] width 157 height 28
select select "9"
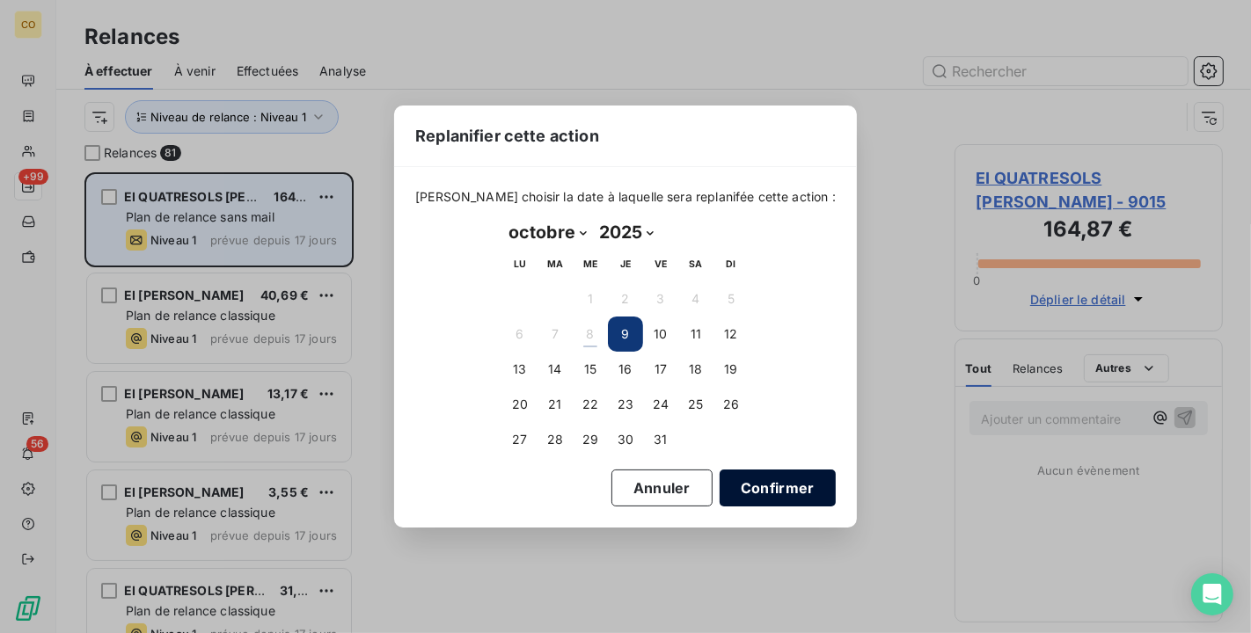
click at [739, 480] on button "Confirmer" at bounding box center [778, 488] width 116 height 37
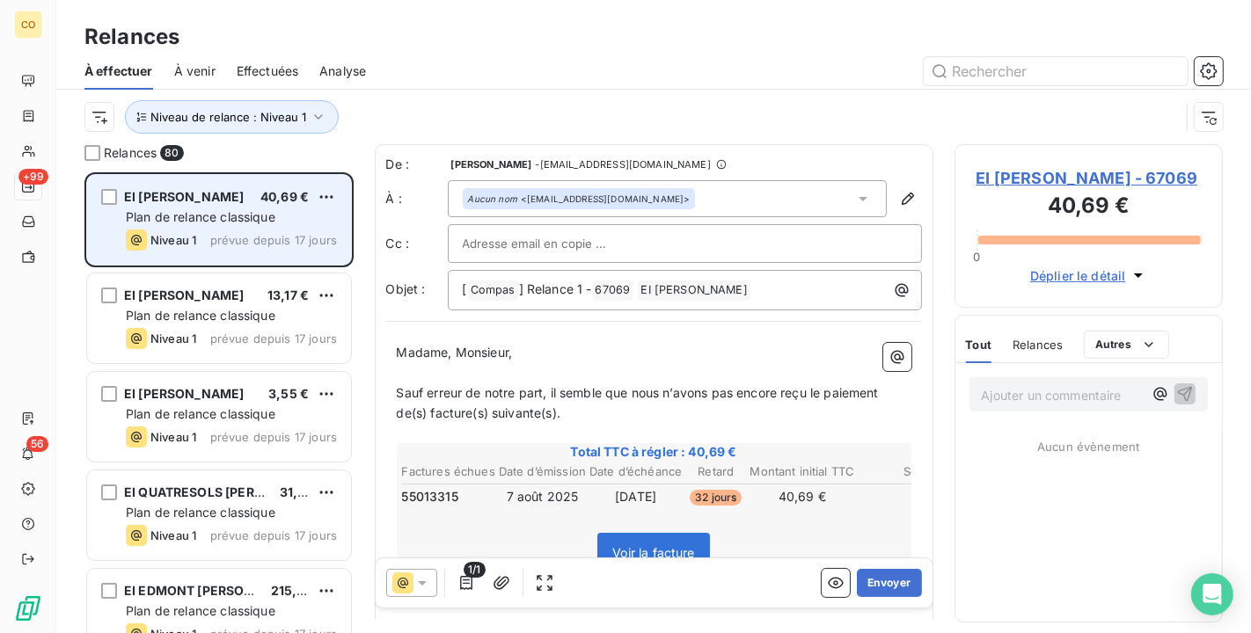
scroll to position [2, 0]
click at [882, 580] on button "Envoyer" at bounding box center [889, 583] width 64 height 28
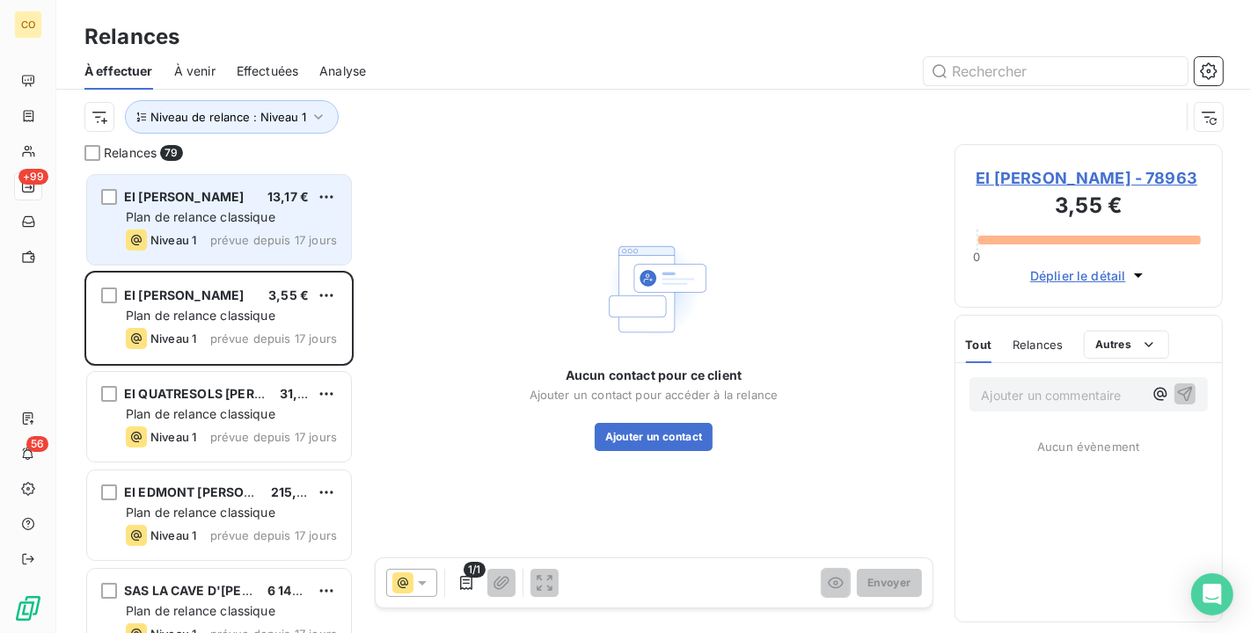
click at [238, 218] on span "Plan de relance classique" at bounding box center [201, 216] width 150 height 15
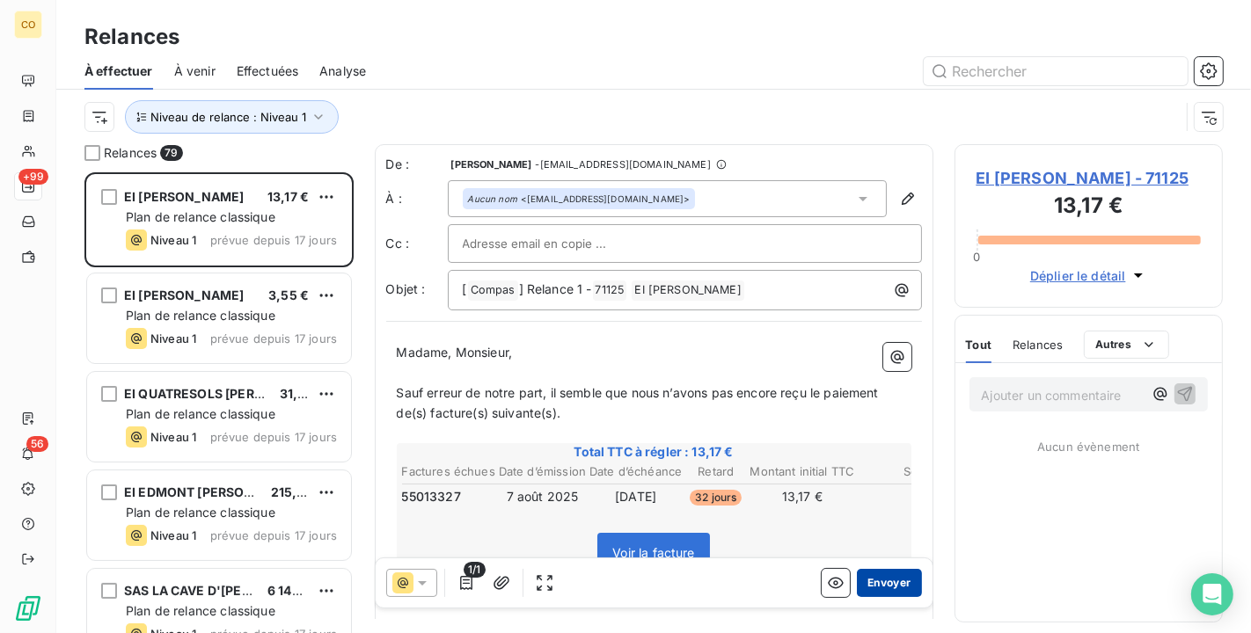
click at [887, 582] on button "Envoyer" at bounding box center [889, 583] width 64 height 28
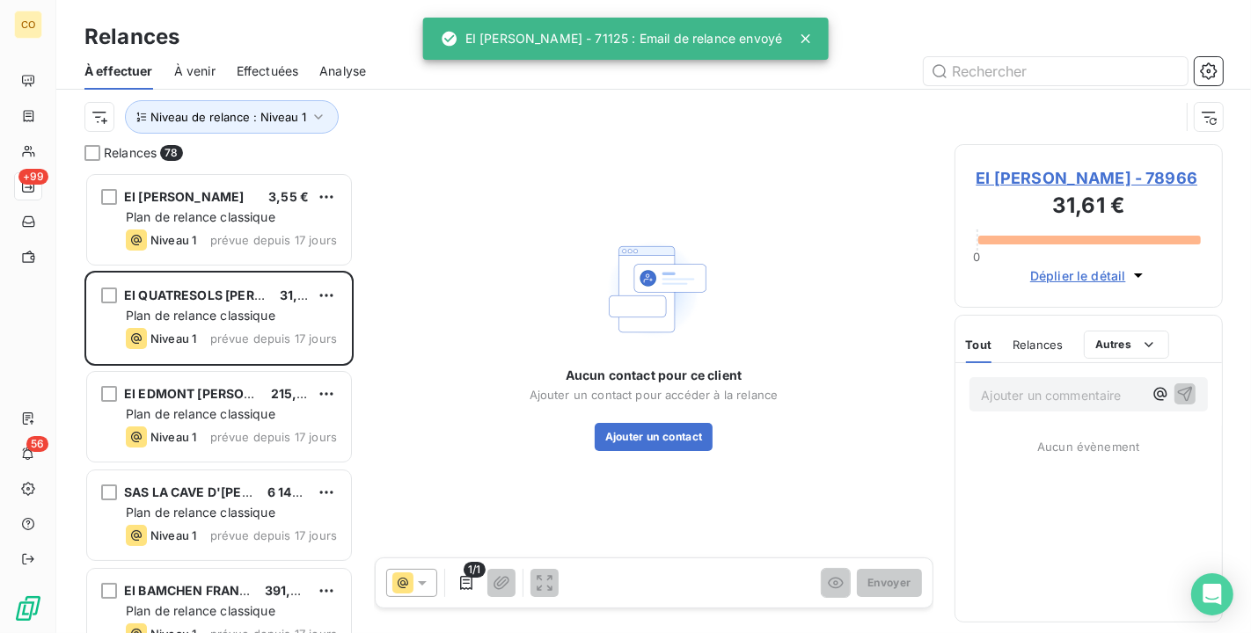
click at [244, 203] on span "EI INGLARD JEAN-CHRISTOPHE" at bounding box center [184, 196] width 120 height 15
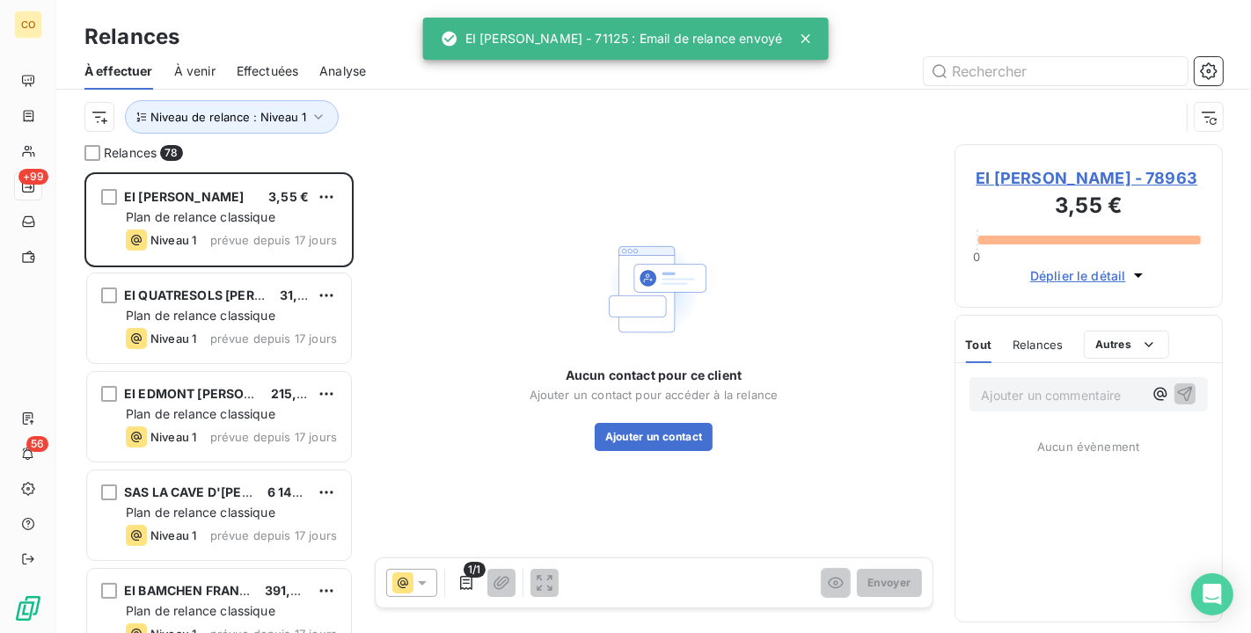
click at [1048, 190] on span "EI INGLARD JEAN-CHRISTOPHE - 78963" at bounding box center [1088, 178] width 225 height 24
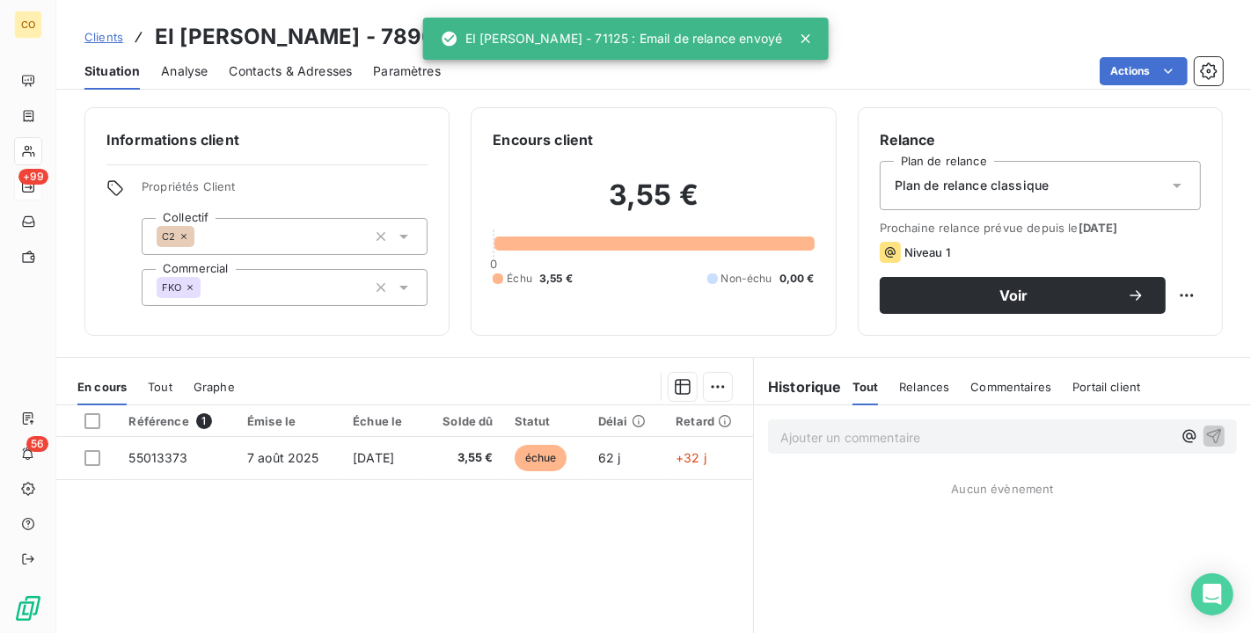
click at [1111, 193] on div "Plan de relance classique" at bounding box center [1040, 185] width 321 height 49
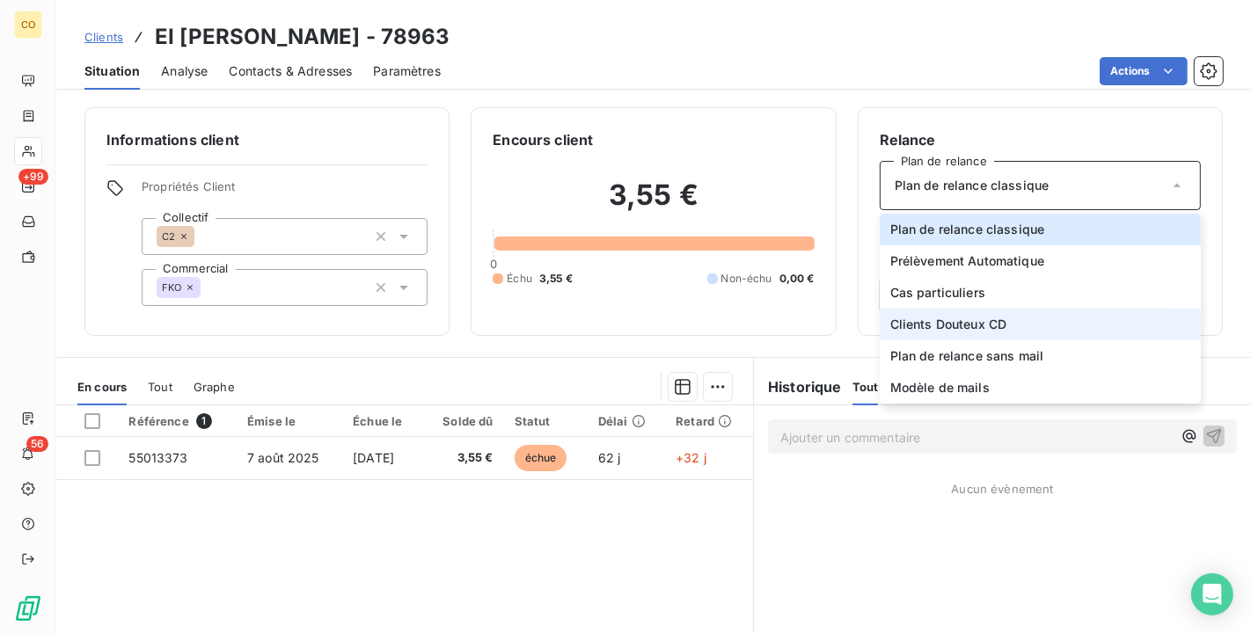
click at [1076, 331] on li "Clients Douteux CD" at bounding box center [1040, 325] width 321 height 32
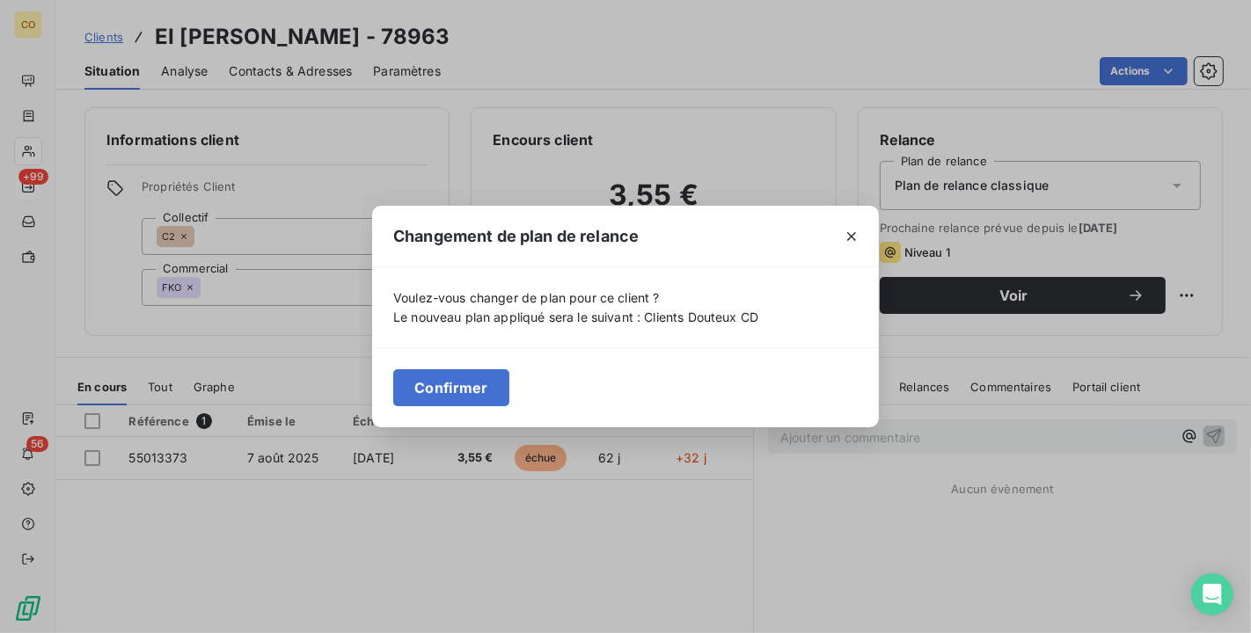
click at [866, 238] on div at bounding box center [851, 236] width 55 height 61
click at [858, 233] on icon "button" at bounding box center [852, 237] width 18 height 18
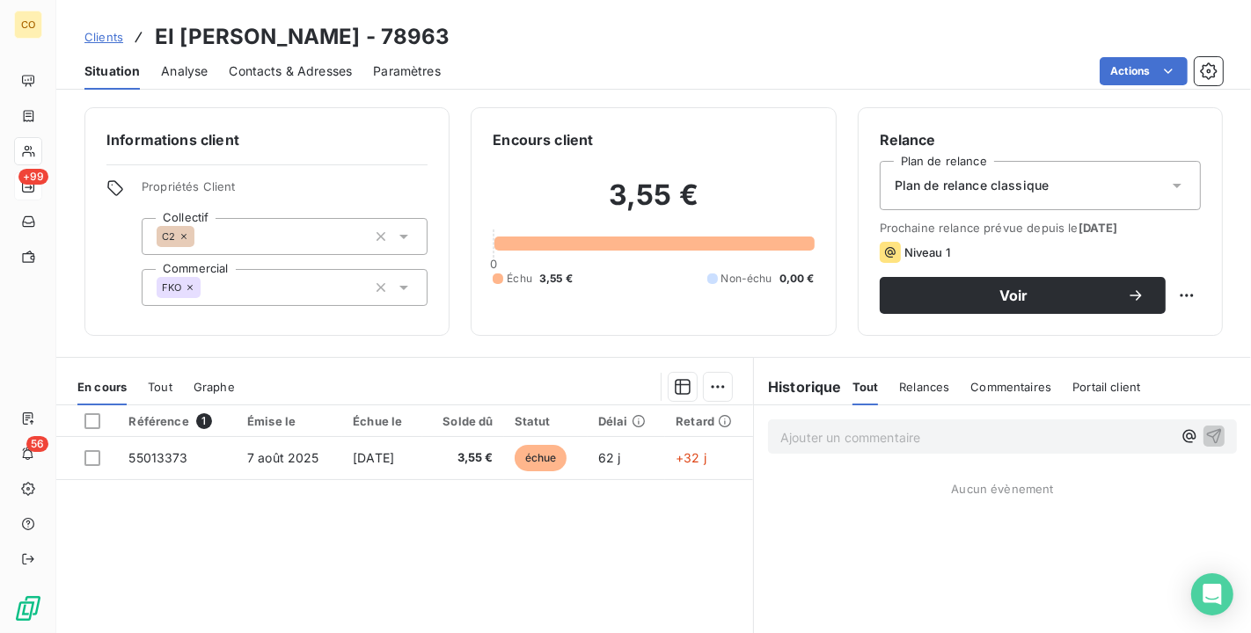
click at [1135, 200] on div "Plan de relance classique" at bounding box center [1040, 185] width 321 height 49
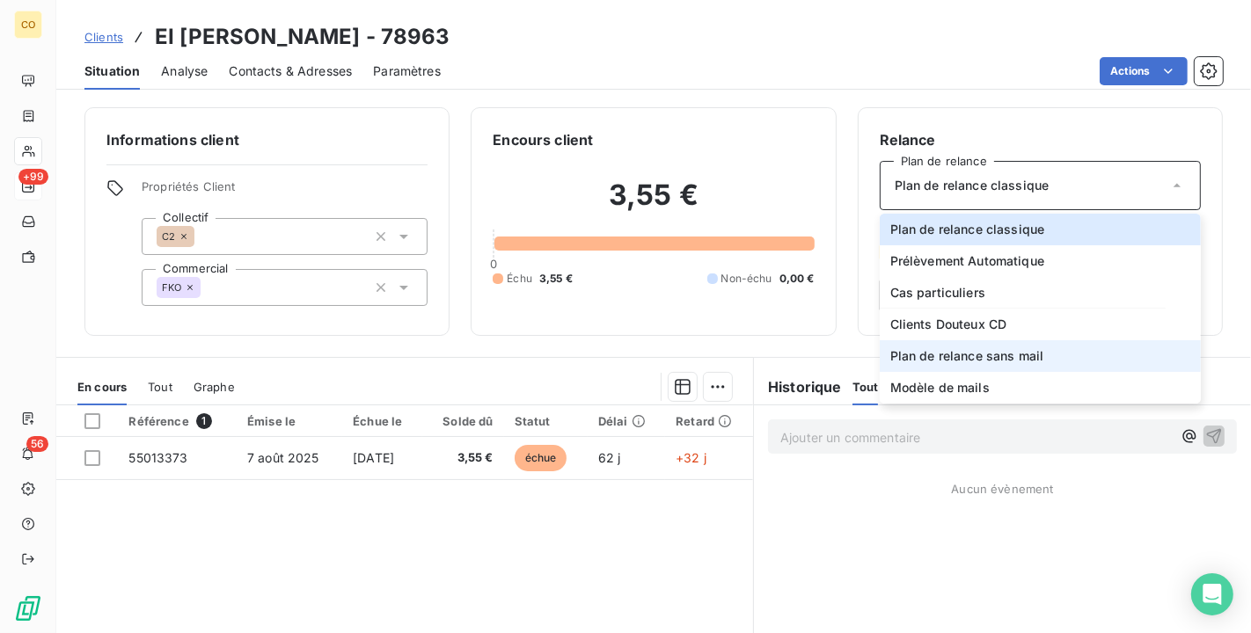
click at [1067, 342] on li "Plan de relance sans mail" at bounding box center [1040, 356] width 321 height 32
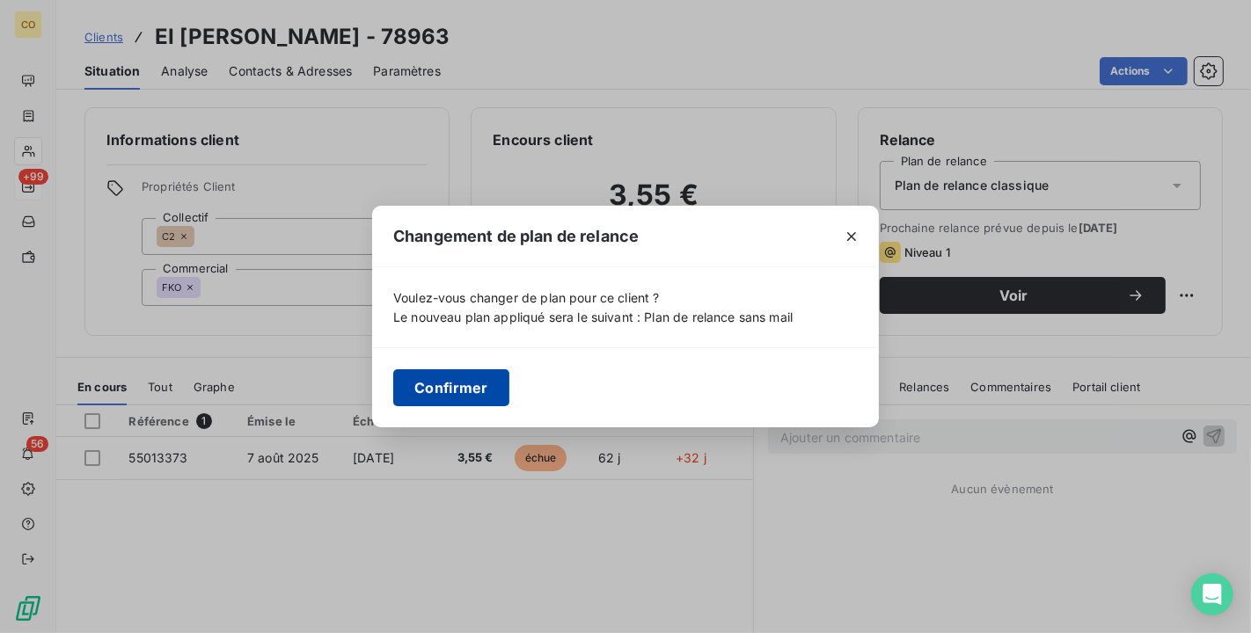
click at [459, 402] on button "Confirmer" at bounding box center [451, 387] width 116 height 37
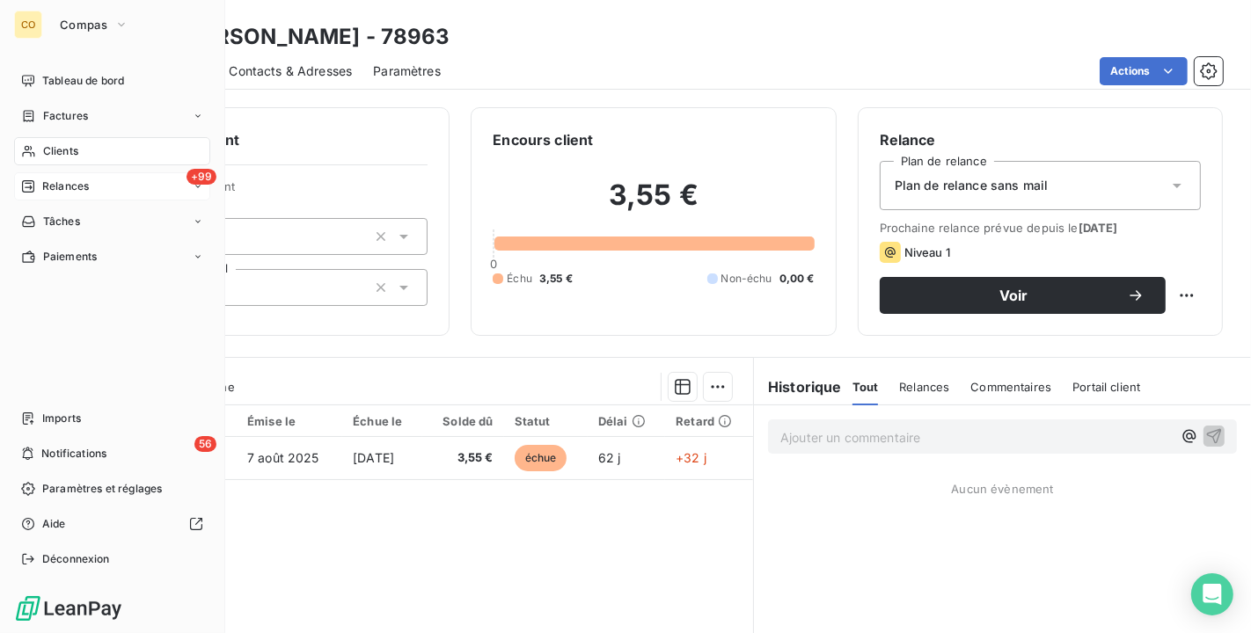
click at [67, 184] on span "Relances" at bounding box center [65, 187] width 47 height 16
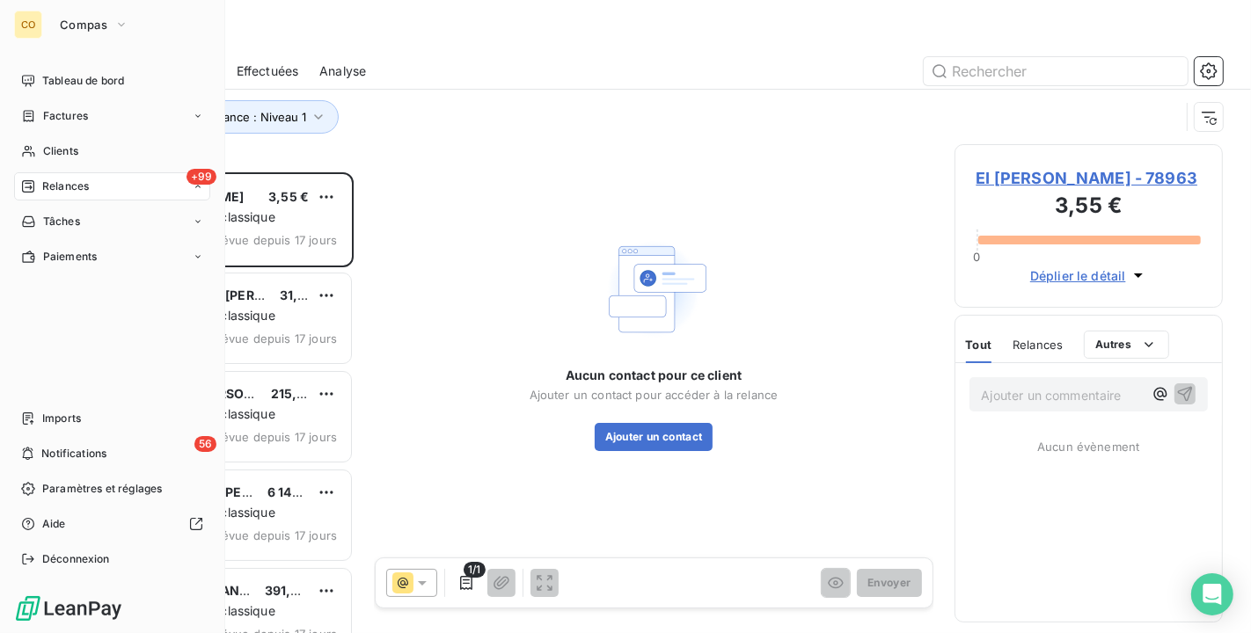
scroll to position [446, 253]
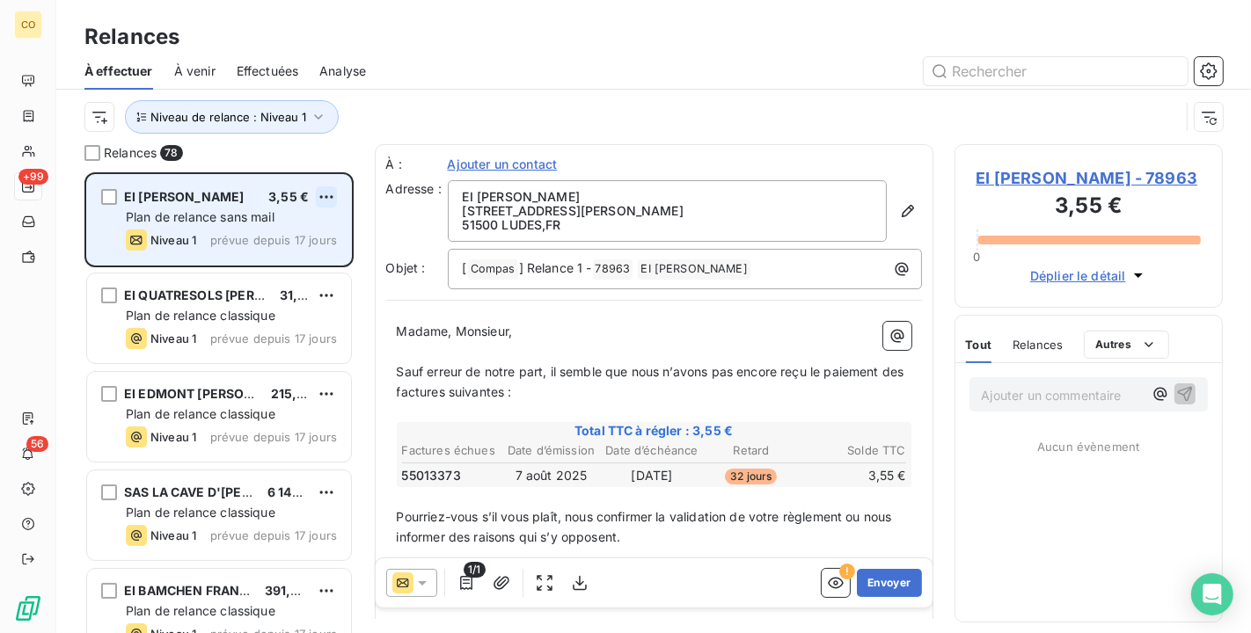
click at [330, 198] on html "CO +99 56 Relances À effectuer À venir Effectuées Analyse Niveau de relance : N…" at bounding box center [625, 316] width 1251 height 633
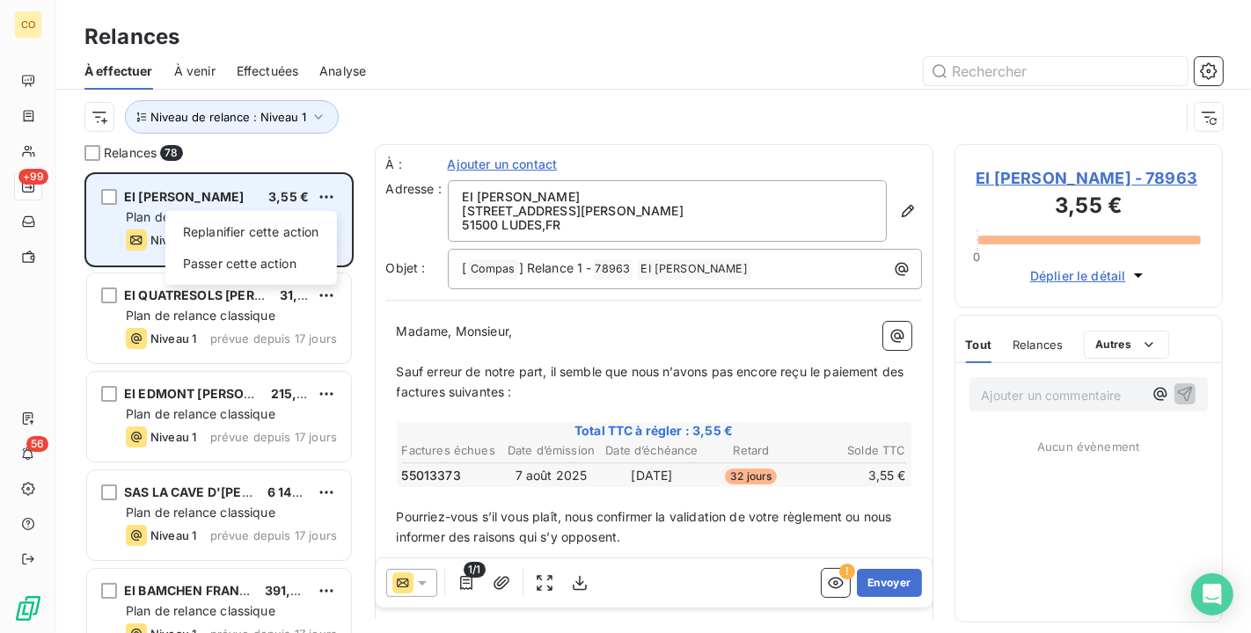
click at [314, 213] on div "Replanifier cette action Passer cette action" at bounding box center [251, 248] width 172 height 74
click at [303, 230] on div "Replanifier cette action" at bounding box center [250, 232] width 157 height 28
select select "9"
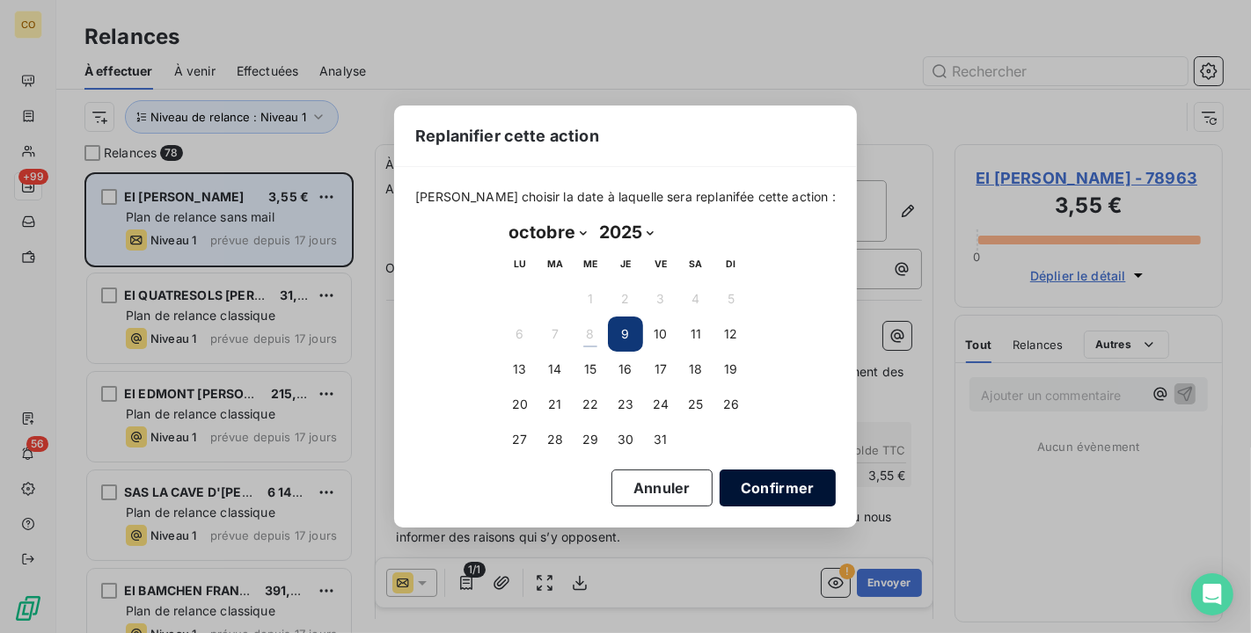
click at [754, 484] on button "Confirmer" at bounding box center [778, 488] width 116 height 37
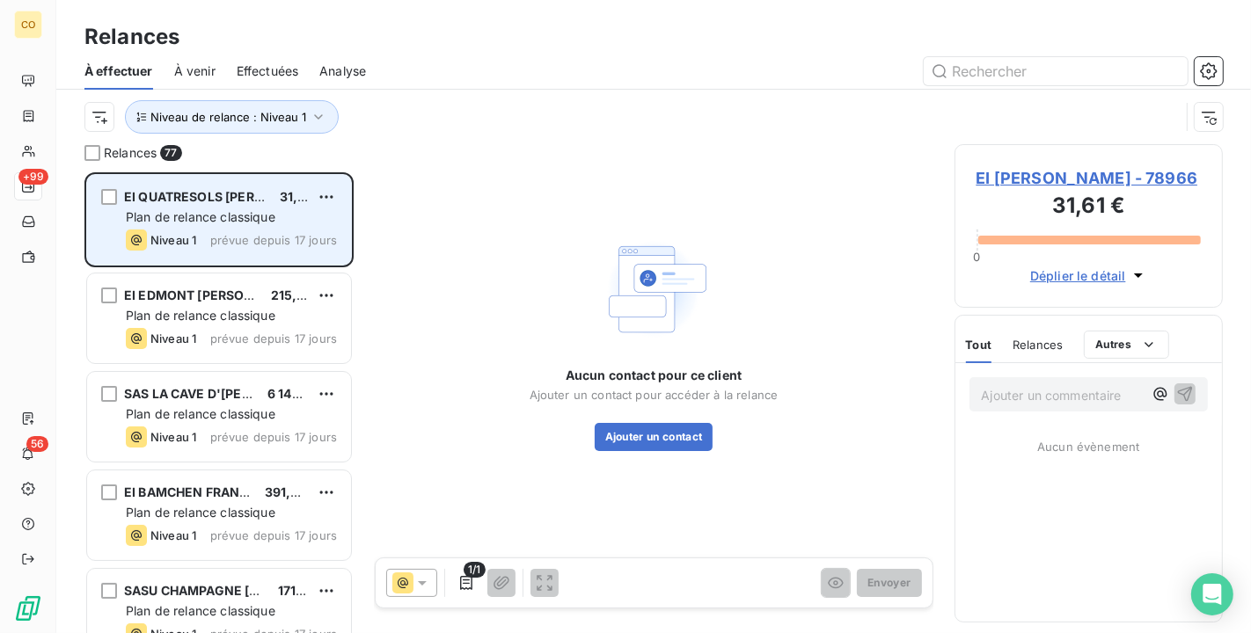
click at [1027, 190] on span "EI QUATRESOLS JEAN-JACQUES - 78966" at bounding box center [1088, 178] width 225 height 24
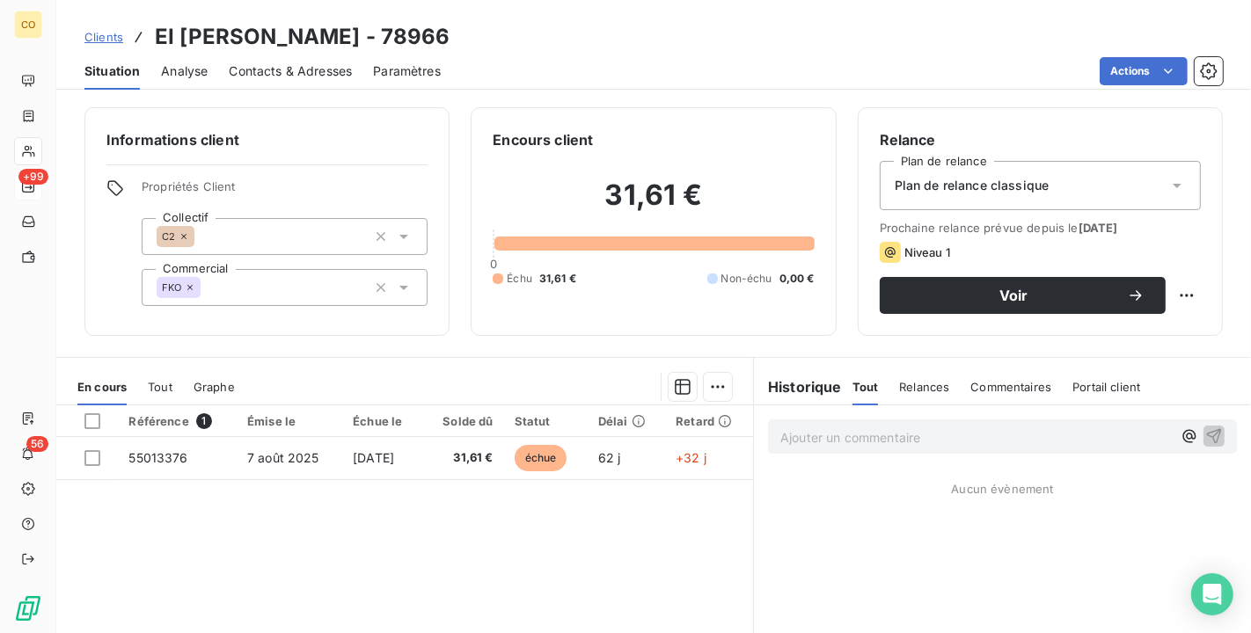
click at [1082, 194] on div "Plan de relance classique" at bounding box center [1040, 185] width 321 height 49
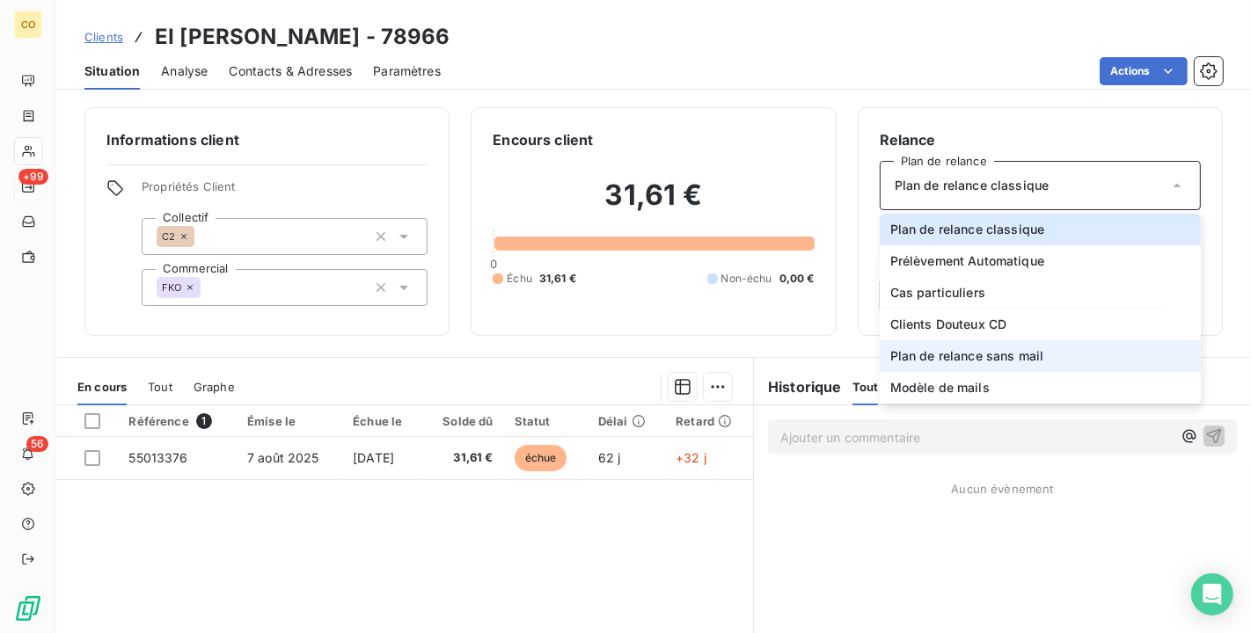
click at [1035, 358] on li "Plan de relance sans mail" at bounding box center [1040, 356] width 321 height 32
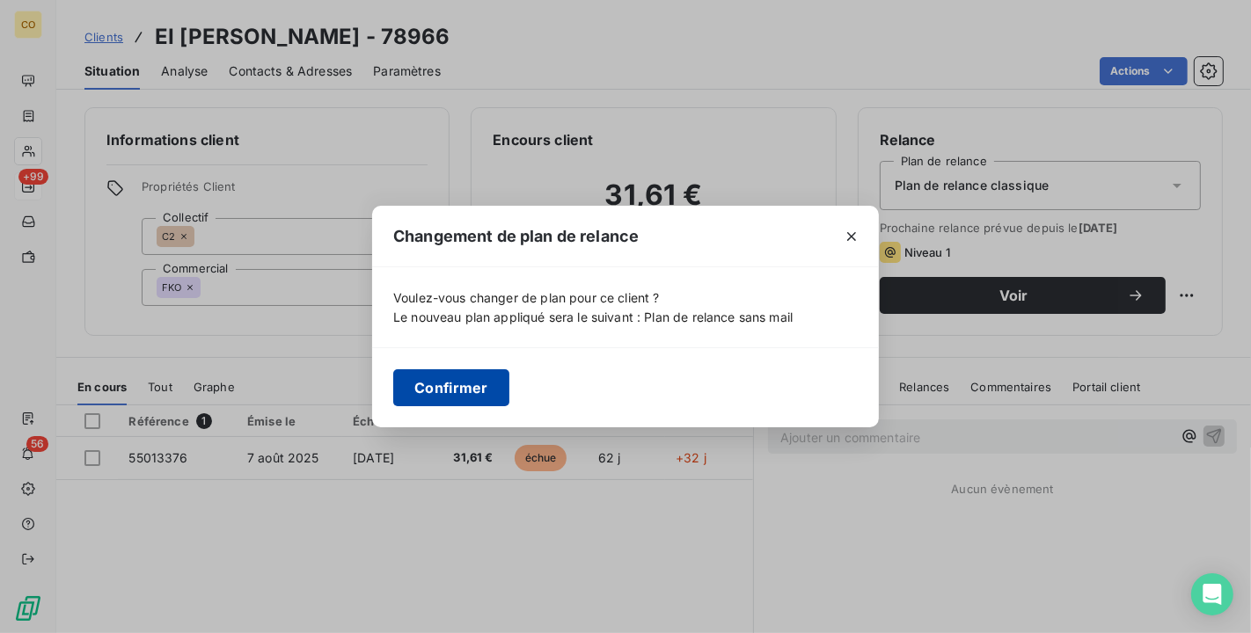
click at [449, 384] on button "Confirmer" at bounding box center [451, 387] width 116 height 37
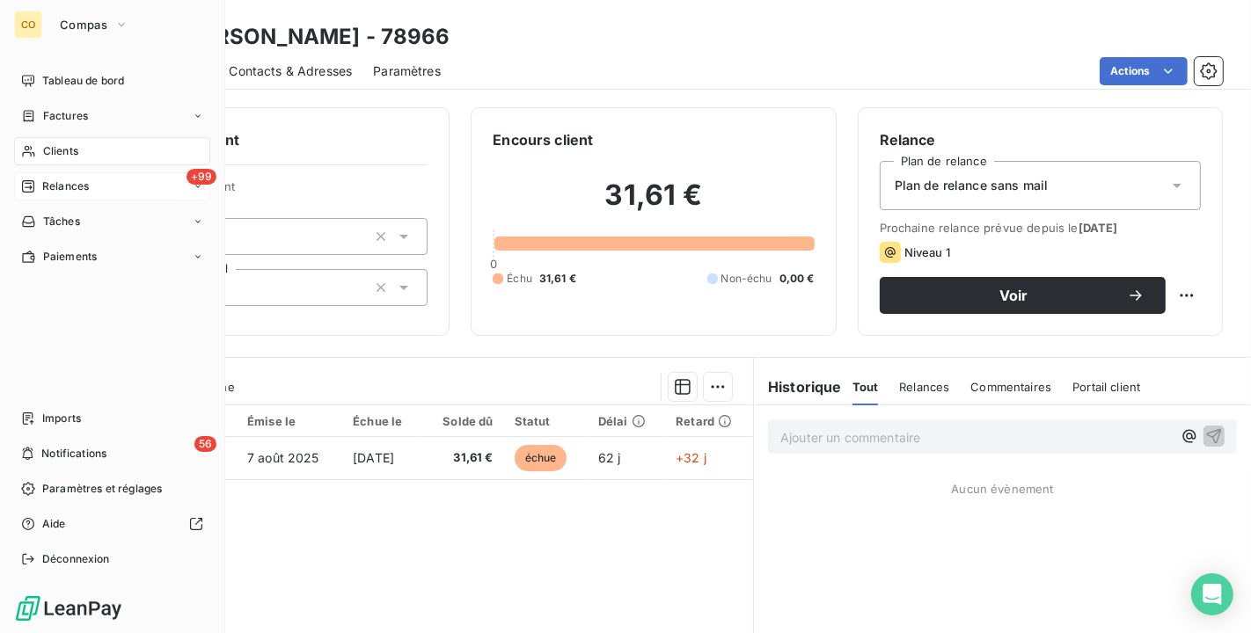
click at [84, 193] on span "Relances" at bounding box center [65, 187] width 47 height 16
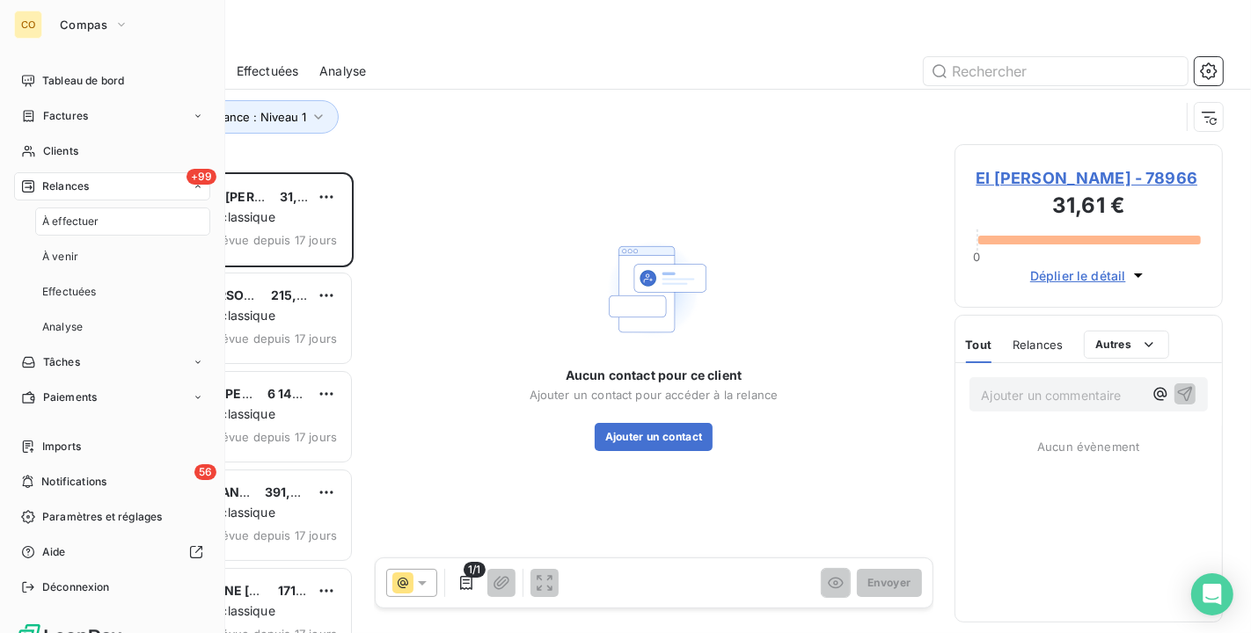
scroll to position [446, 253]
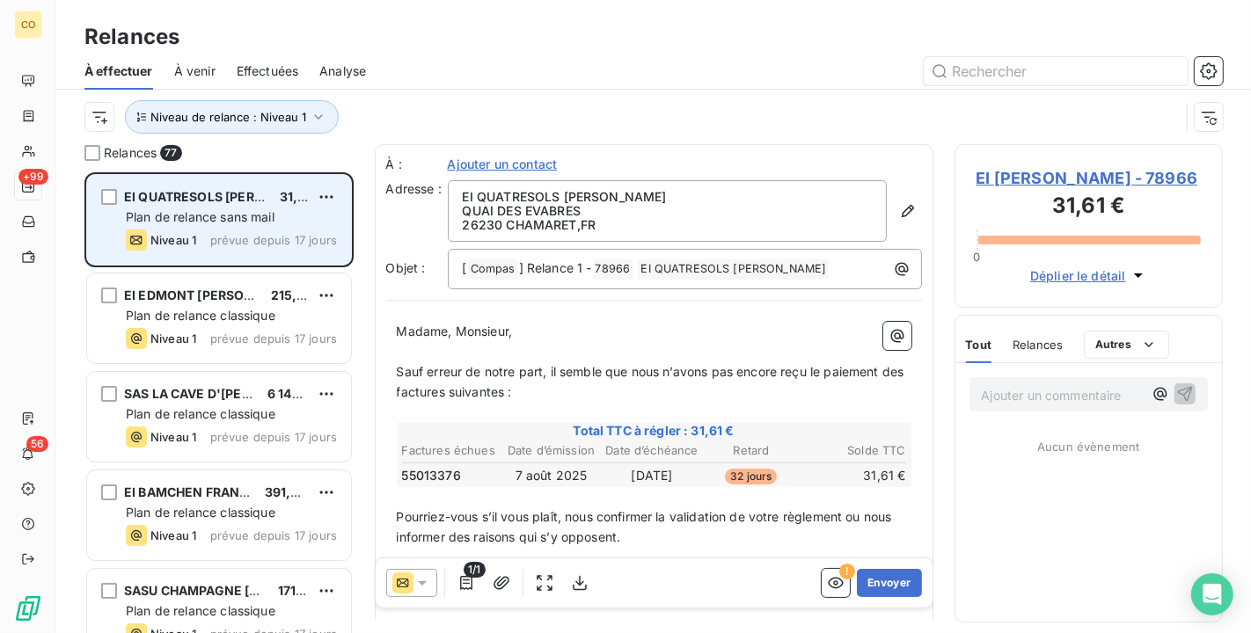
click at [311, 191] on div "EI QUATRESOLS JEAN-JACQUES 31,61 €" at bounding box center [231, 197] width 211 height 16
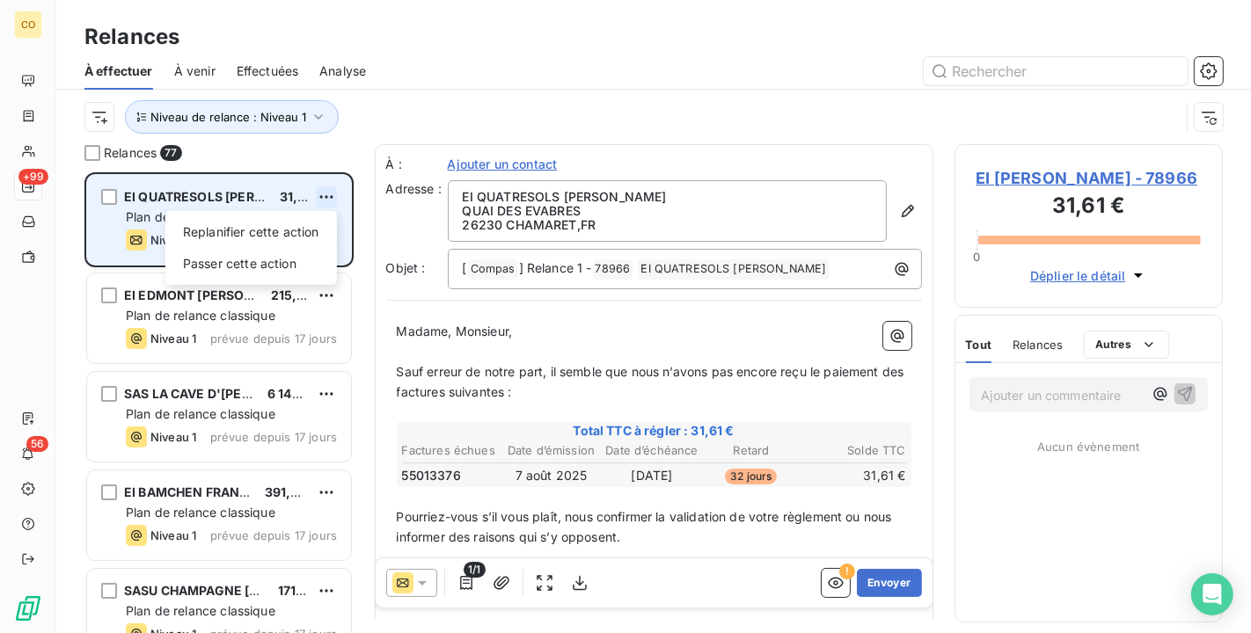
click at [324, 198] on html "CO +99 56 Relances À effectuer À venir Effectuées Analyse Niveau de relance : N…" at bounding box center [625, 316] width 1251 height 633
click at [298, 230] on div "Replanifier cette action" at bounding box center [250, 232] width 157 height 28
select select "9"
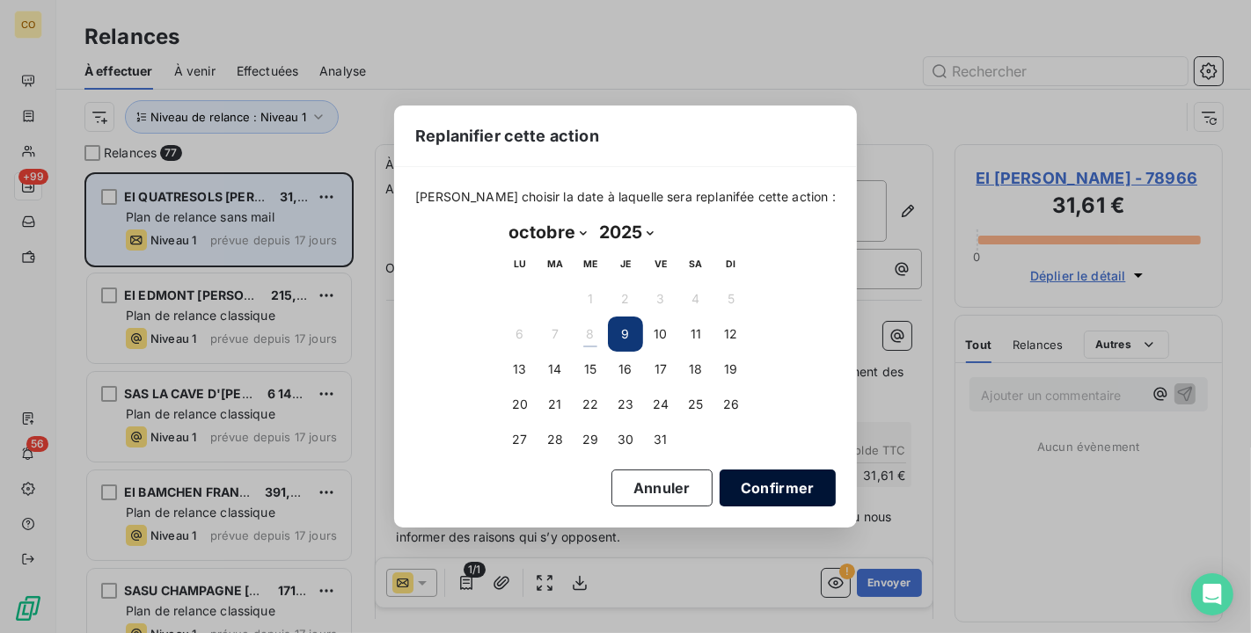
click at [759, 490] on button "Confirmer" at bounding box center [778, 488] width 116 height 37
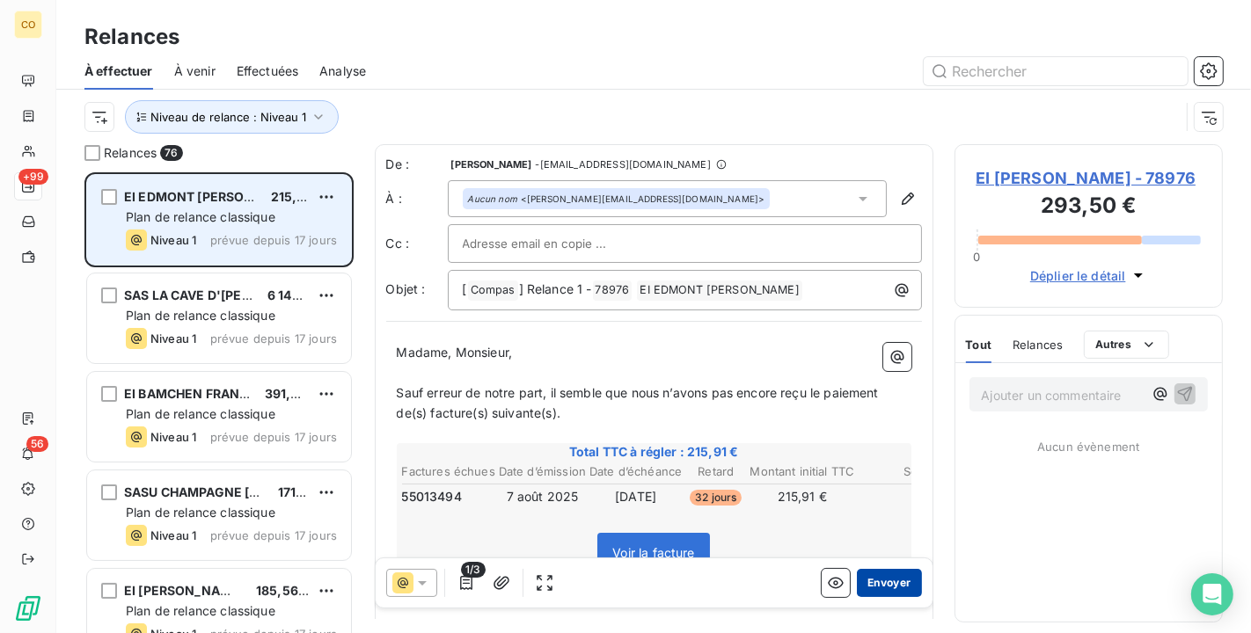
click at [872, 573] on button "Envoyer" at bounding box center [889, 583] width 64 height 28
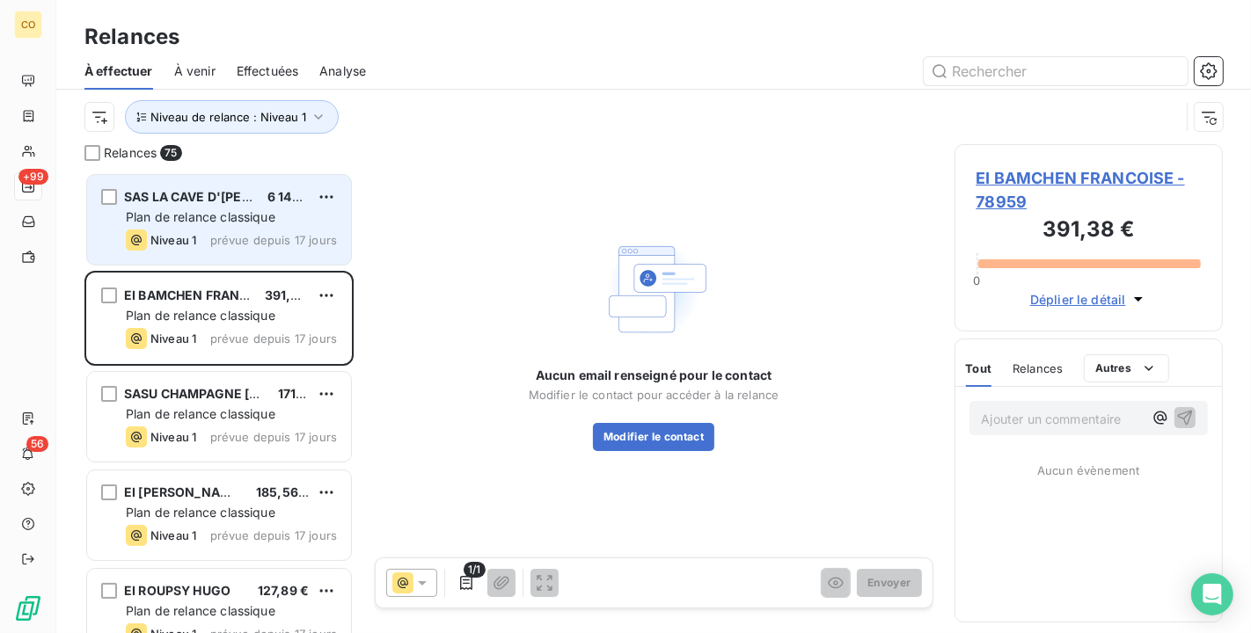
click at [1093, 175] on span "EI BAMCHEN FRANCOISE - 78959" at bounding box center [1088, 190] width 225 height 48
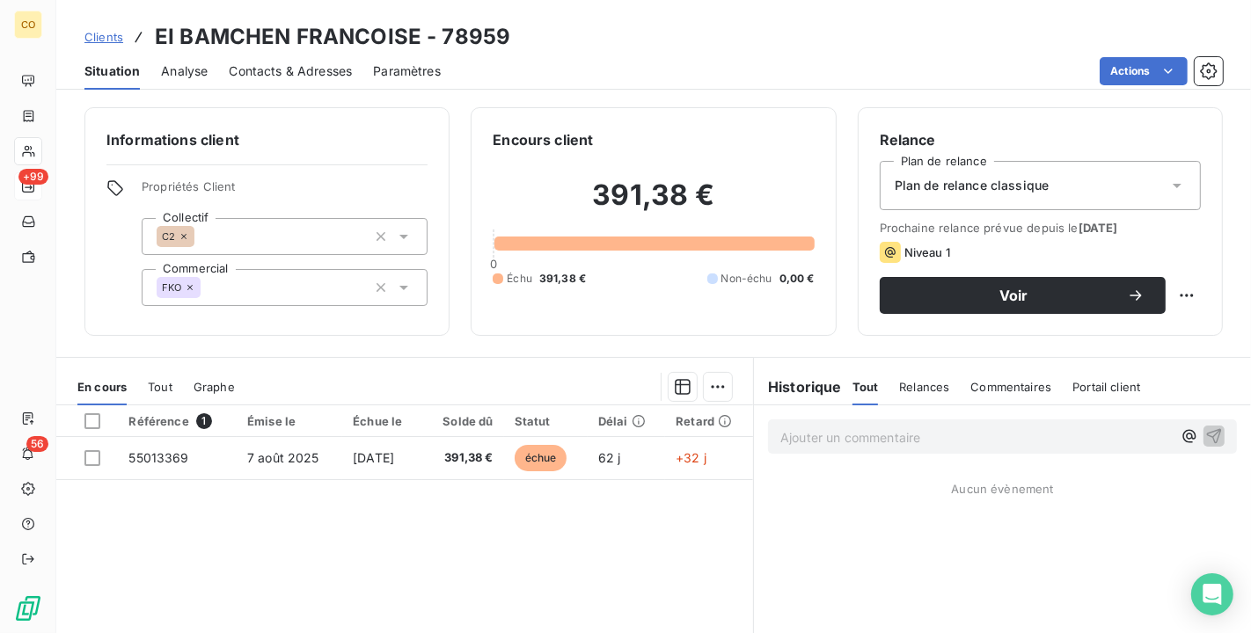
click at [1017, 195] on div "Plan de relance classique" at bounding box center [1040, 185] width 321 height 49
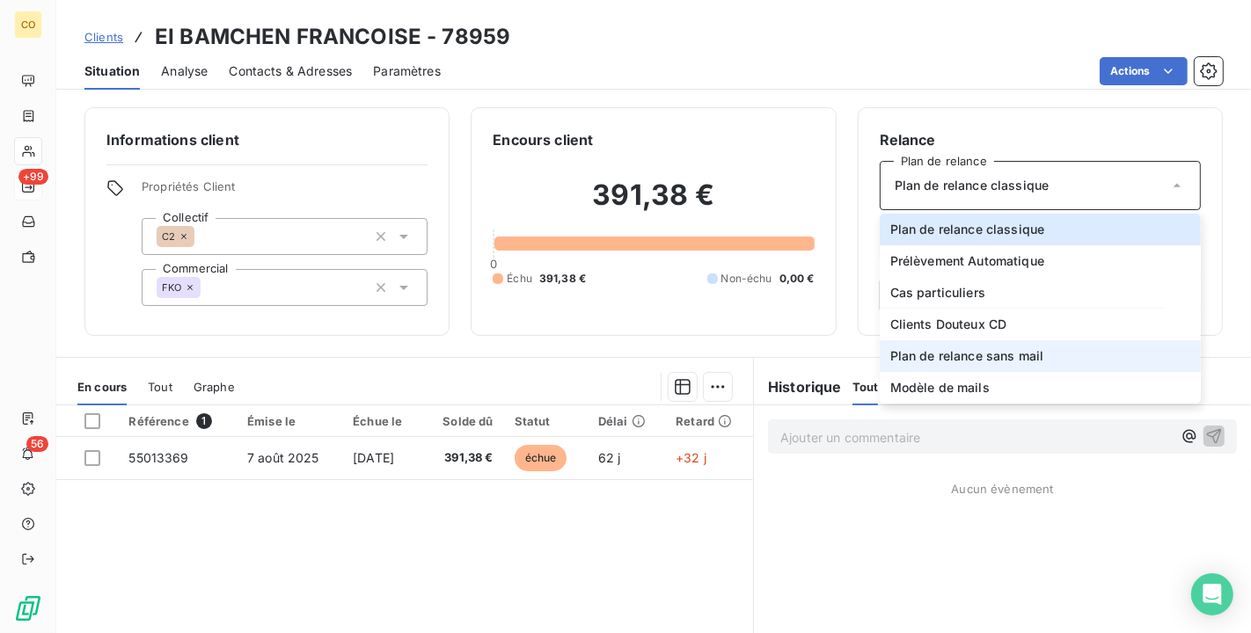
click at [1083, 358] on li "Plan de relance sans mail" at bounding box center [1040, 356] width 321 height 32
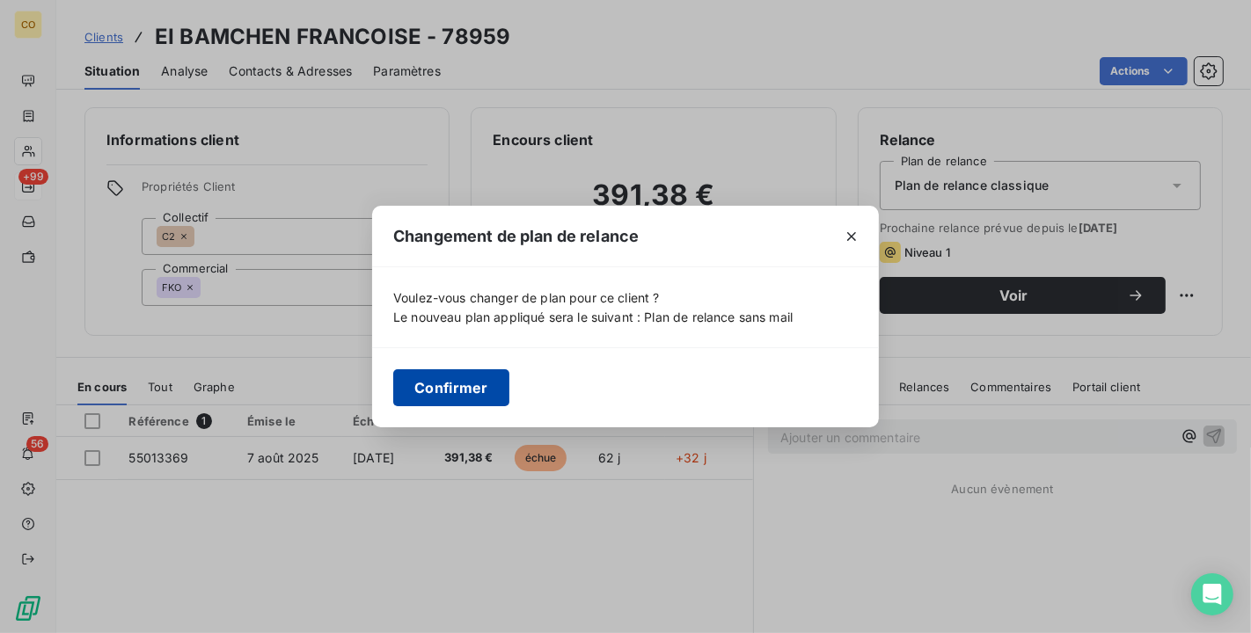
click at [436, 394] on button "Confirmer" at bounding box center [451, 387] width 116 height 37
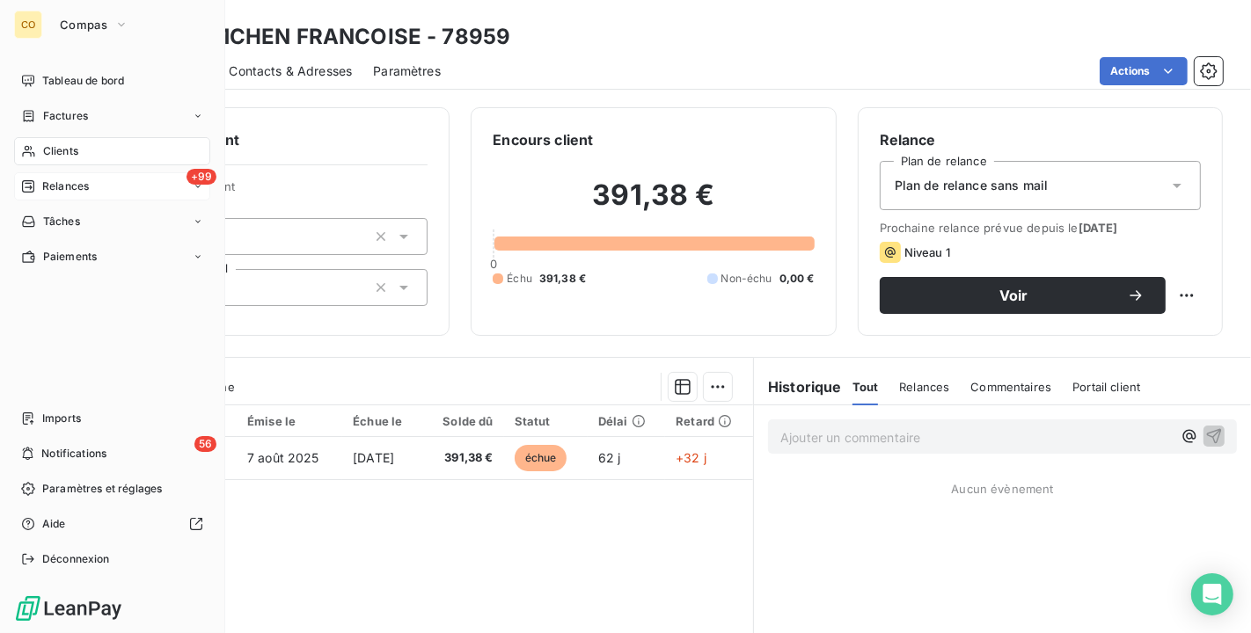
click at [57, 194] on span "Relances" at bounding box center [65, 187] width 47 height 16
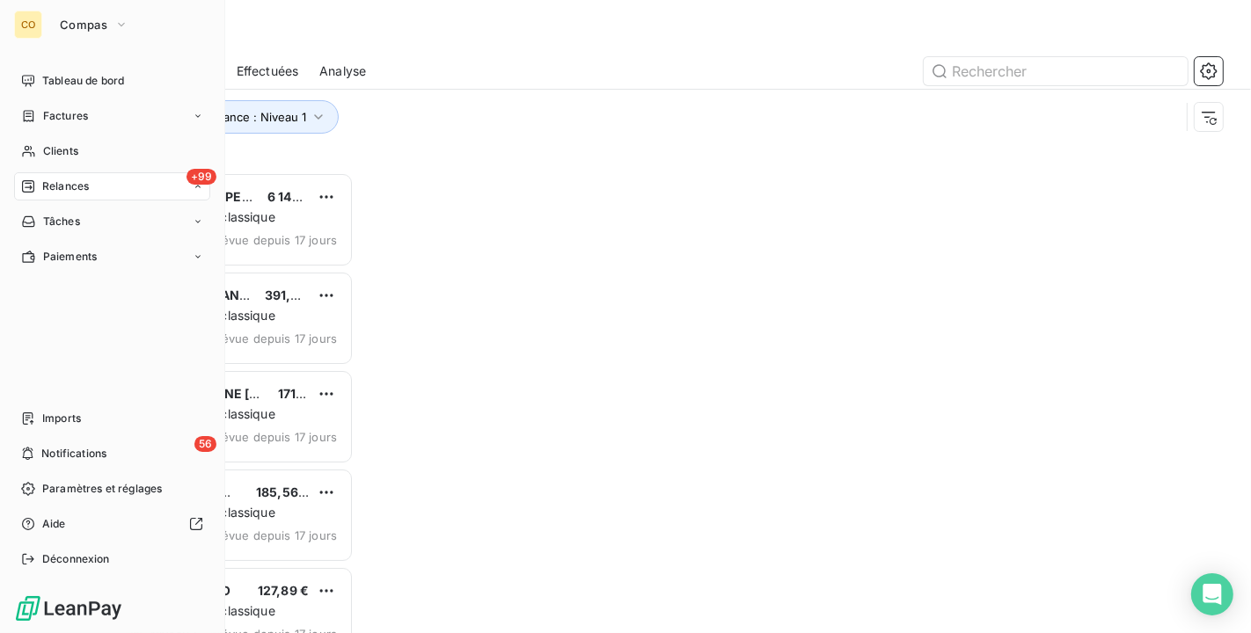
scroll to position [446, 253]
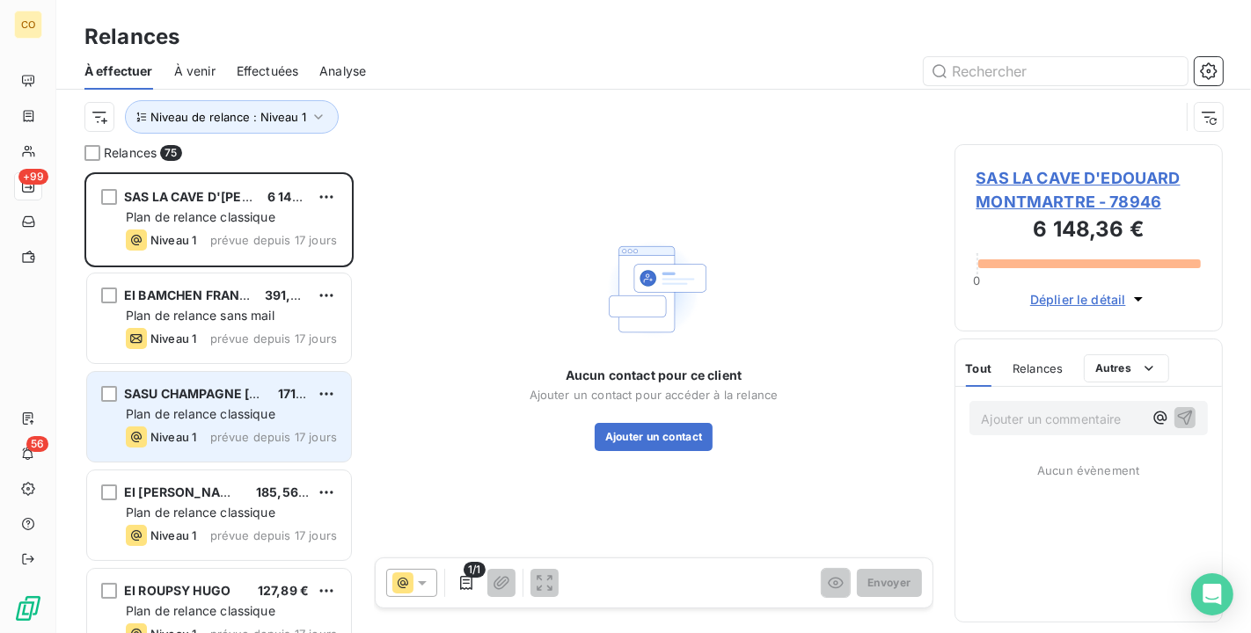
click at [234, 416] on span "Plan de relance classique" at bounding box center [201, 413] width 150 height 15
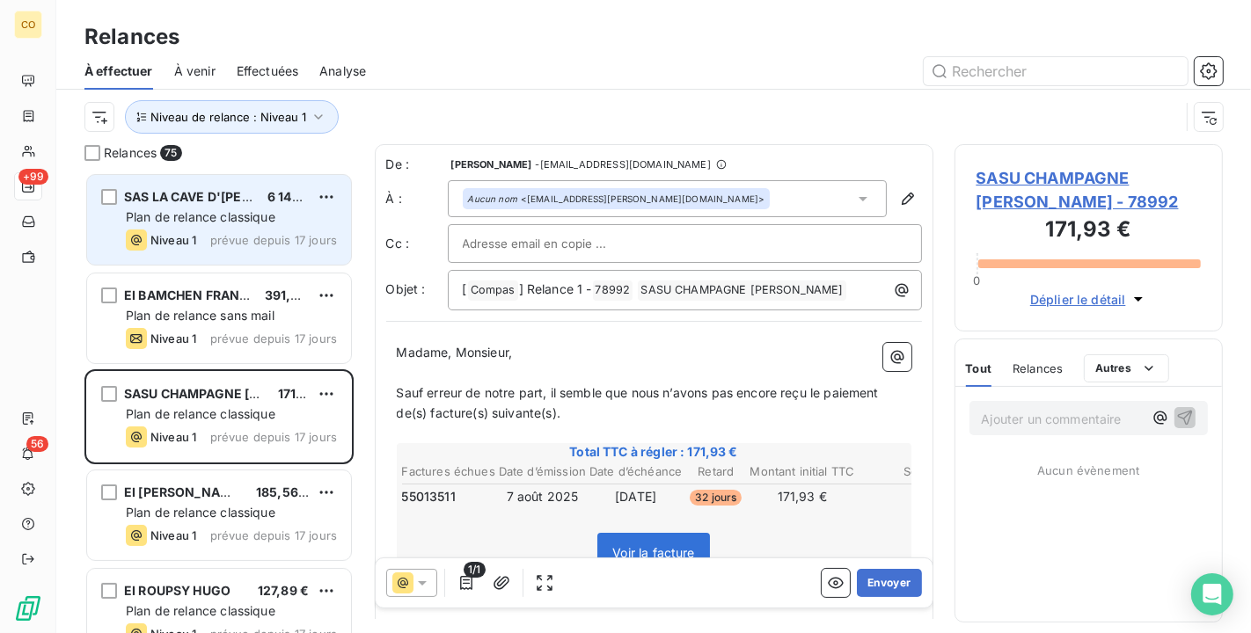
click at [231, 264] on div "SAS LA CAVE D'EDOUARD MONTMARTRE 6 148,36 € Plan de relance classique Niveau 1 …" at bounding box center [219, 220] width 264 height 90
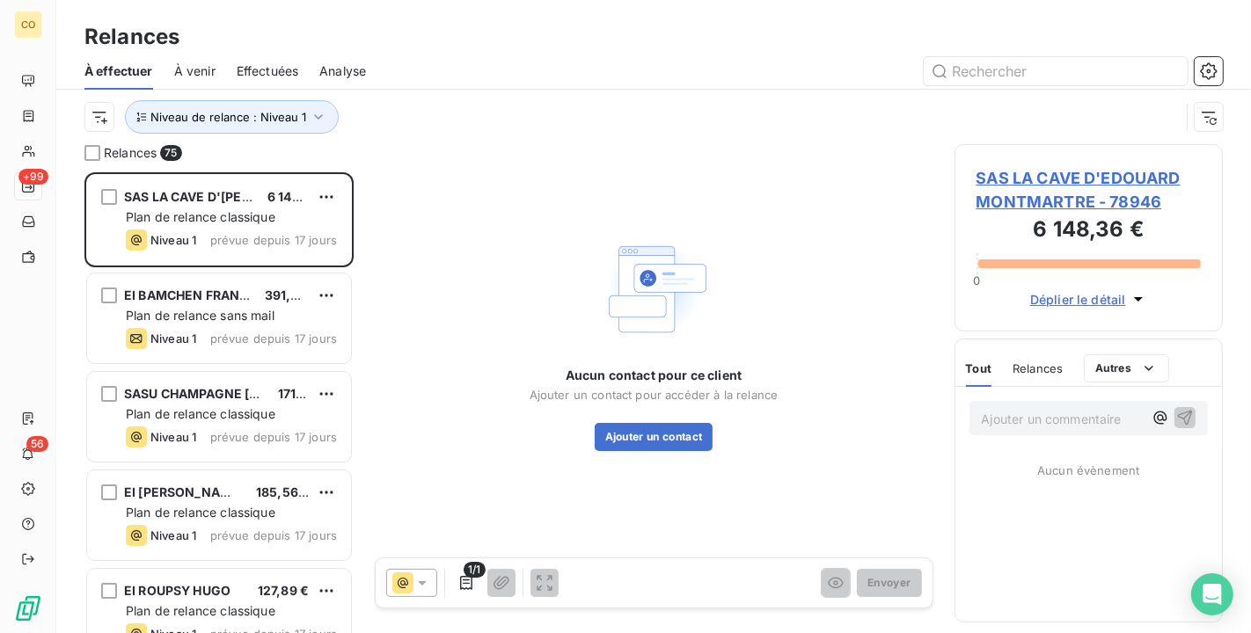
click at [1056, 198] on span "SAS LA CAVE D'EDOUARD MONTMARTRE - 78946" at bounding box center [1088, 190] width 225 height 48
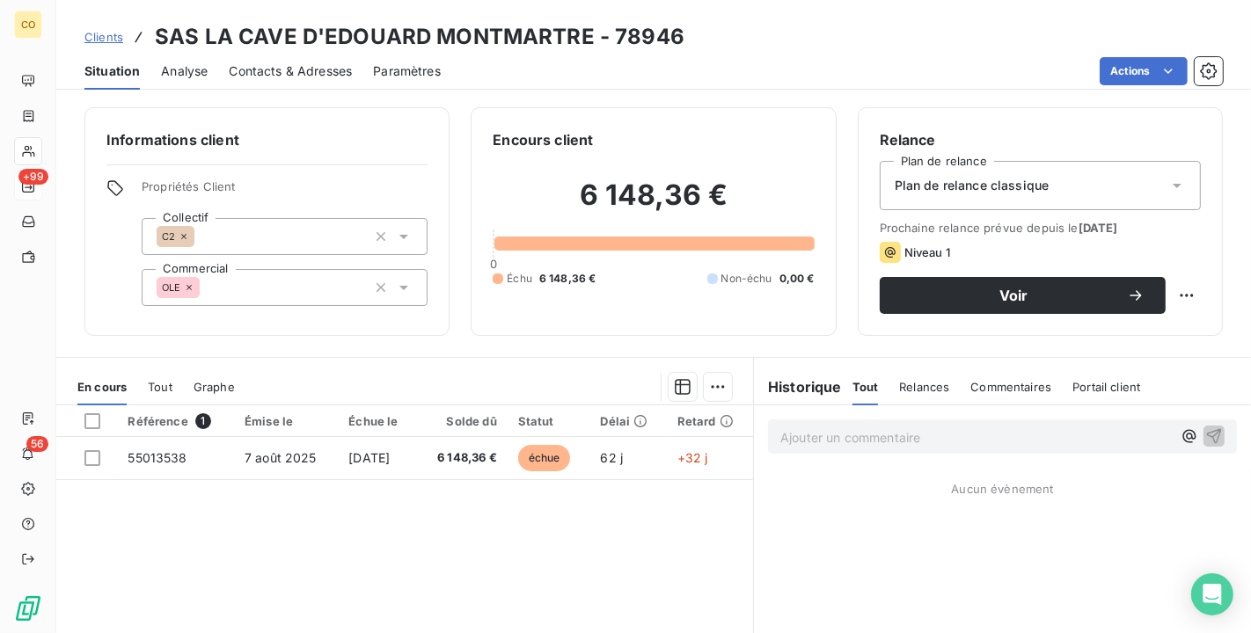
click at [1100, 183] on div "Plan de relance classique" at bounding box center [1040, 185] width 321 height 49
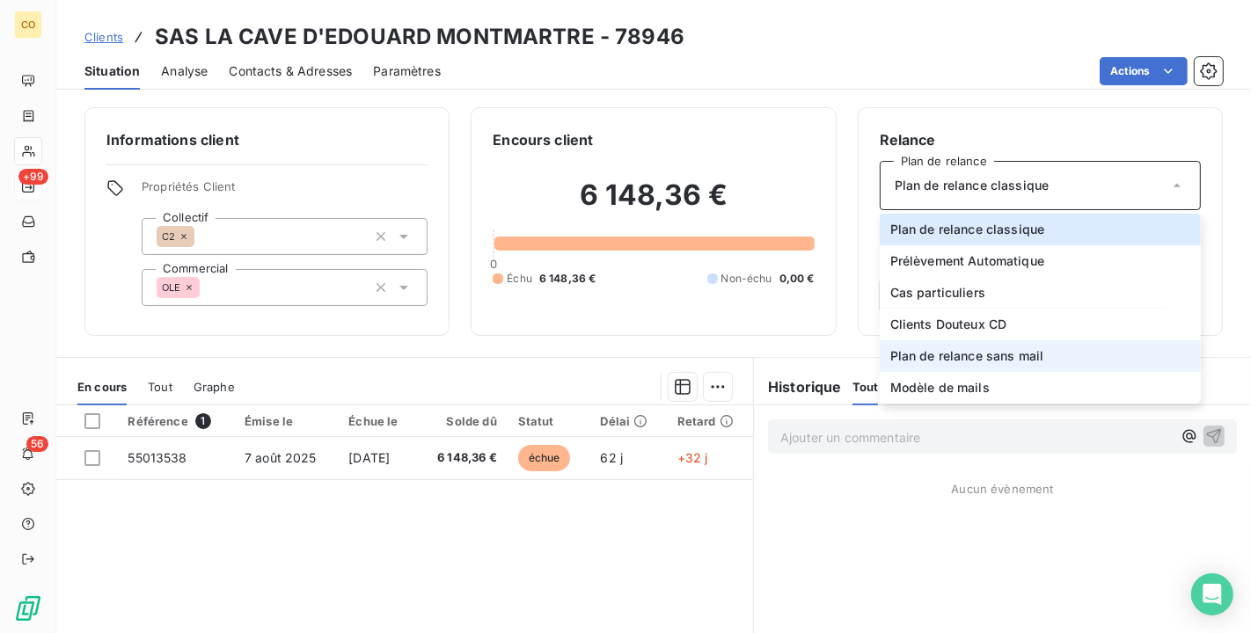
click at [1009, 359] on span "Plan de relance sans mail" at bounding box center [967, 356] width 154 height 18
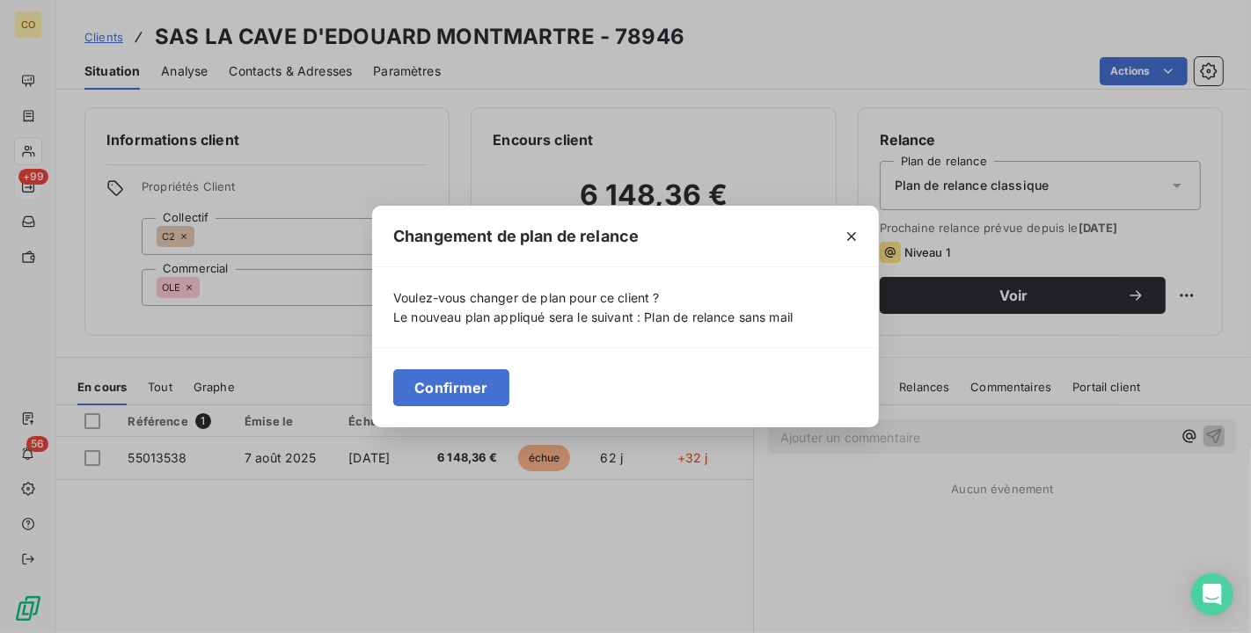
click at [461, 389] on button "Confirmer" at bounding box center [451, 387] width 116 height 37
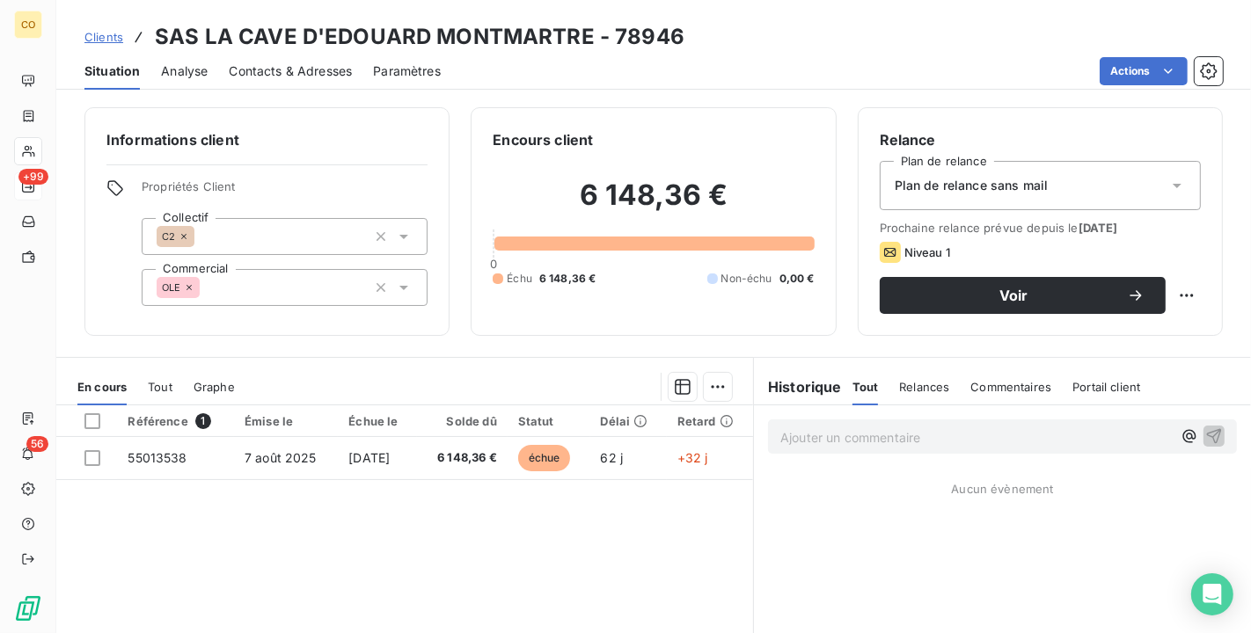
click at [1191, 198] on div "Relance Plan de relance Plan de relance sans mail Prochaine relance prévue depu…" at bounding box center [1040, 221] width 365 height 229
click at [1168, 194] on div "Plan de relance sans mail" at bounding box center [1040, 185] width 321 height 49
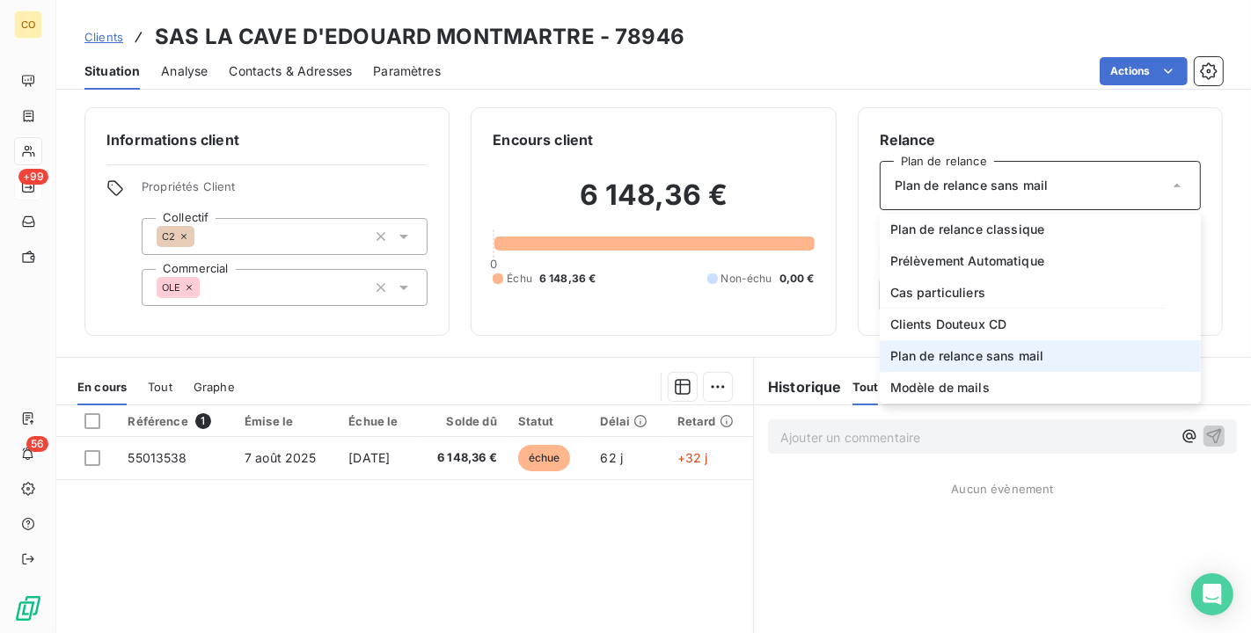
click at [1059, 358] on li "Plan de relance sans mail" at bounding box center [1040, 356] width 321 height 32
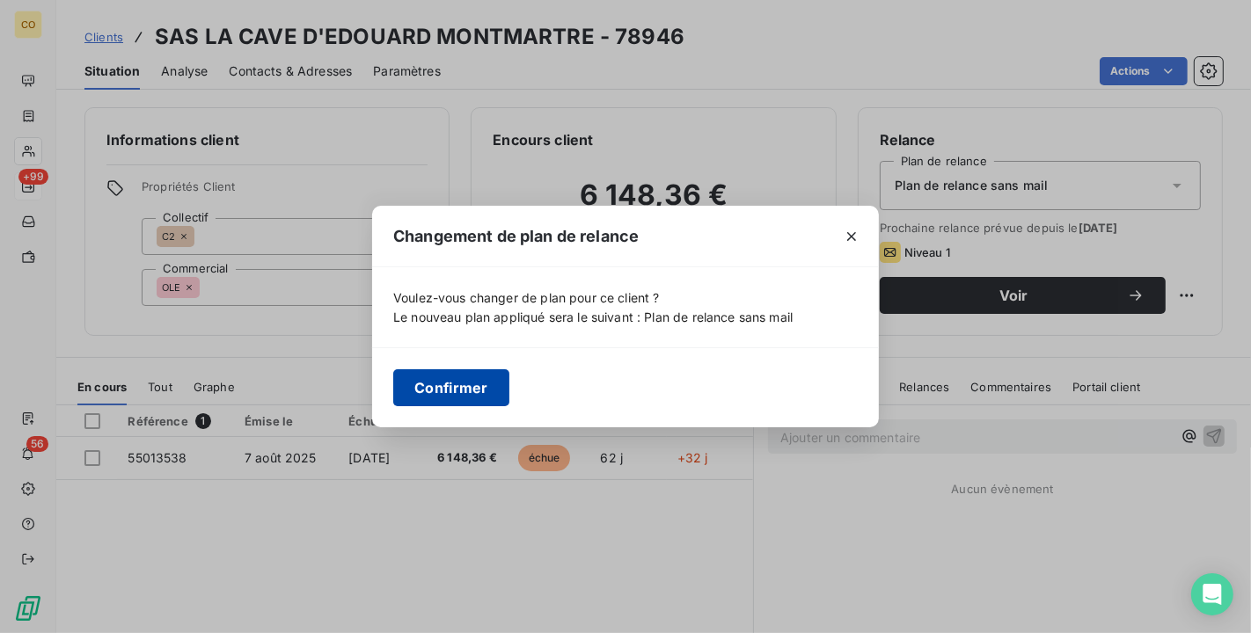
click at [464, 379] on button "Confirmer" at bounding box center [451, 387] width 116 height 37
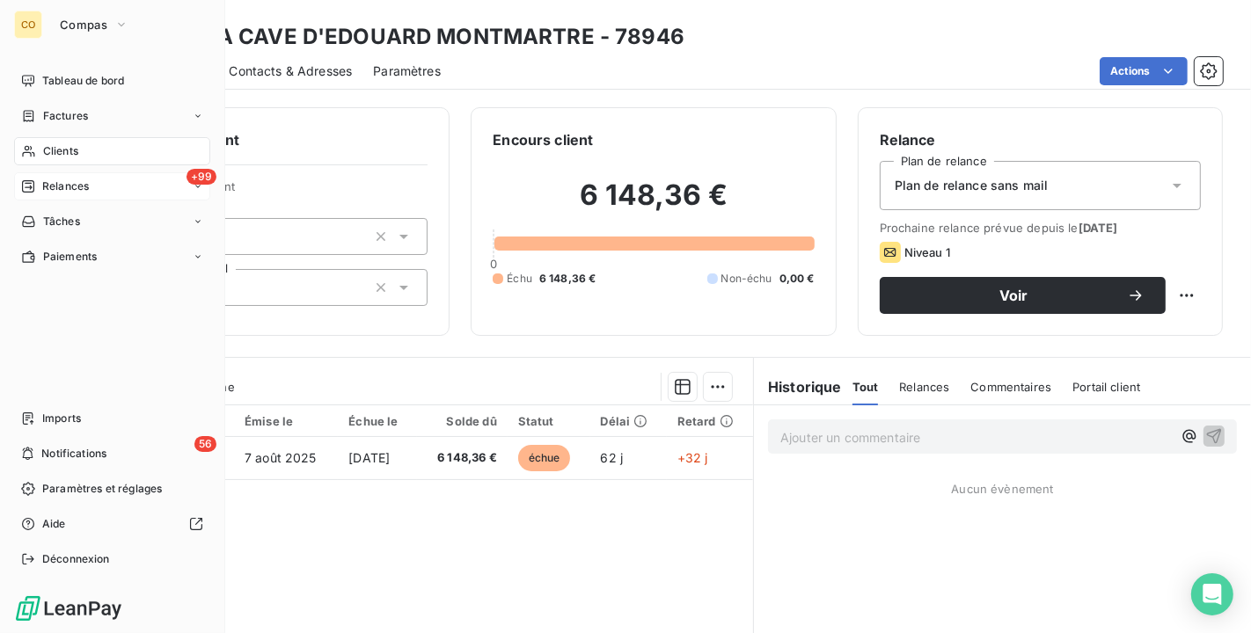
click at [62, 182] on span "Relances" at bounding box center [65, 187] width 47 height 16
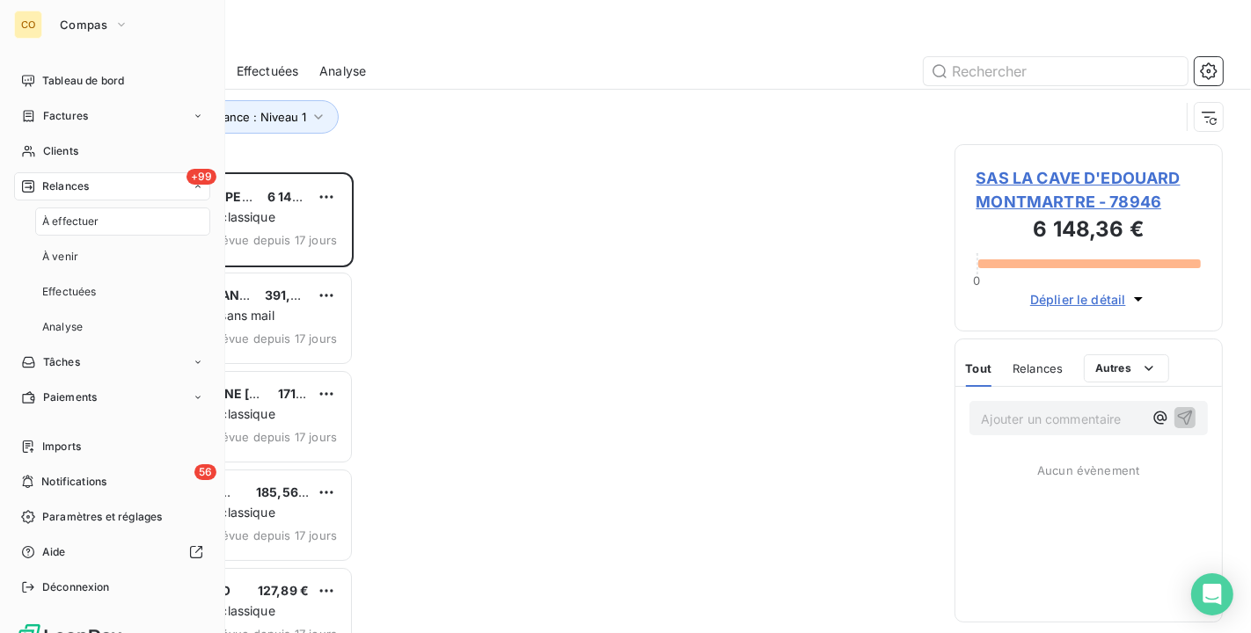
scroll to position [446, 253]
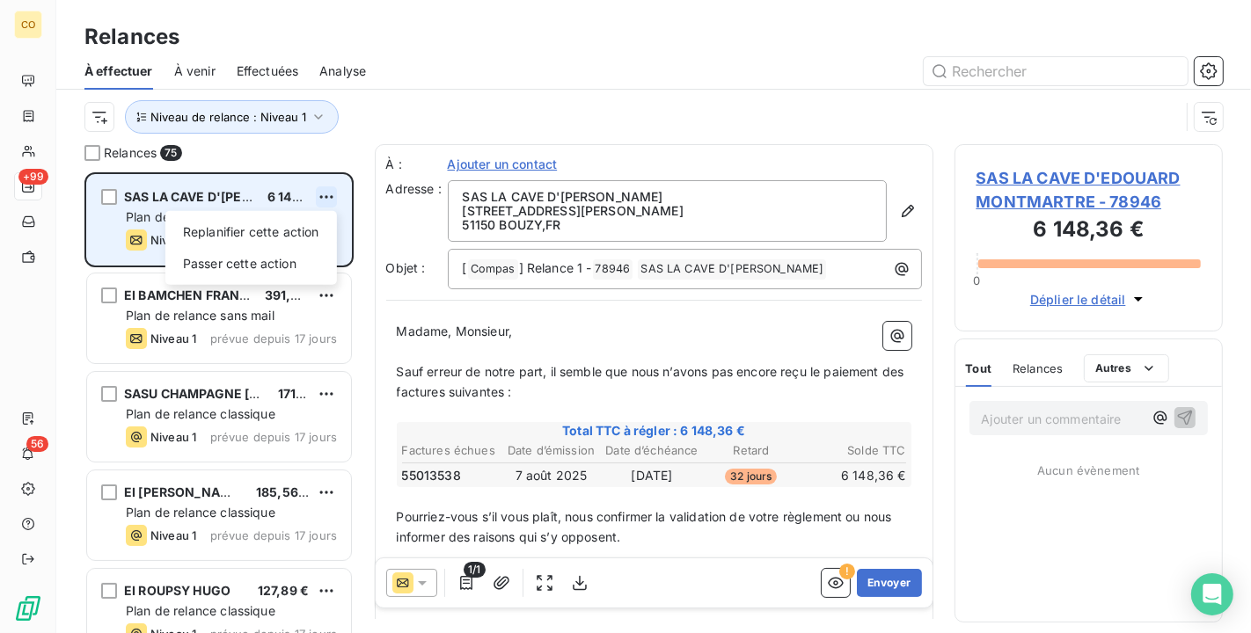
click at [333, 194] on html "CO +99 56 Relances À effectuer À venir Effectuées Analyse Niveau de relance : N…" at bounding box center [625, 316] width 1251 height 633
click at [302, 238] on div "Replanifier cette action" at bounding box center [250, 232] width 157 height 28
select select "9"
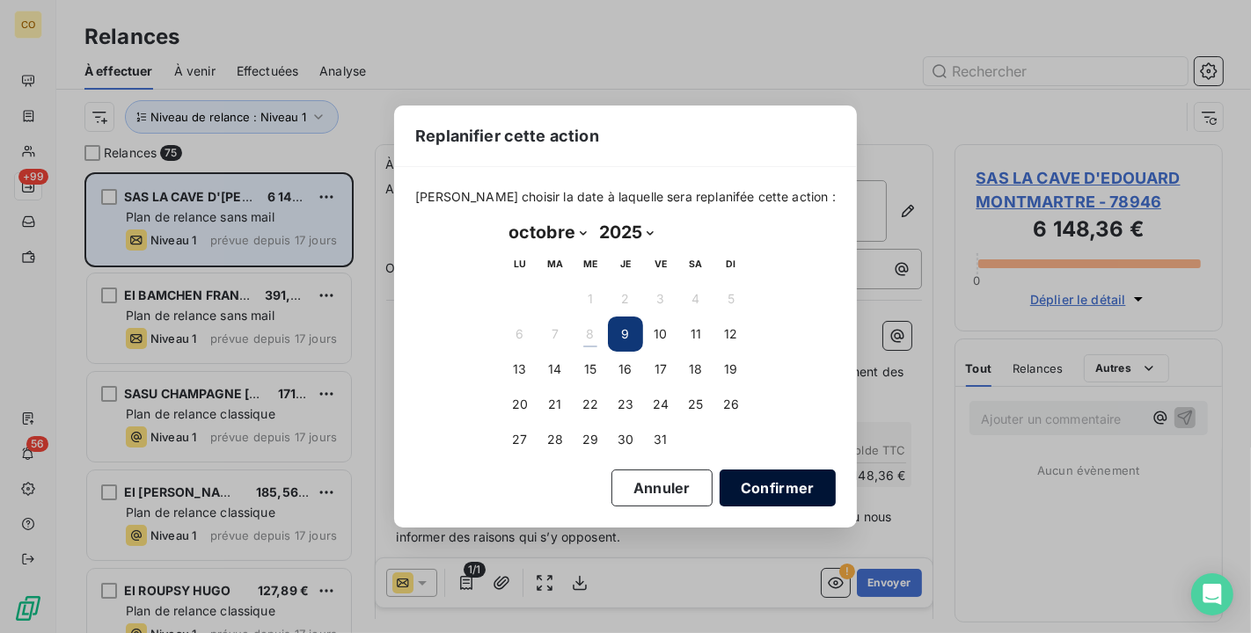
click at [753, 479] on button "Confirmer" at bounding box center [778, 488] width 116 height 37
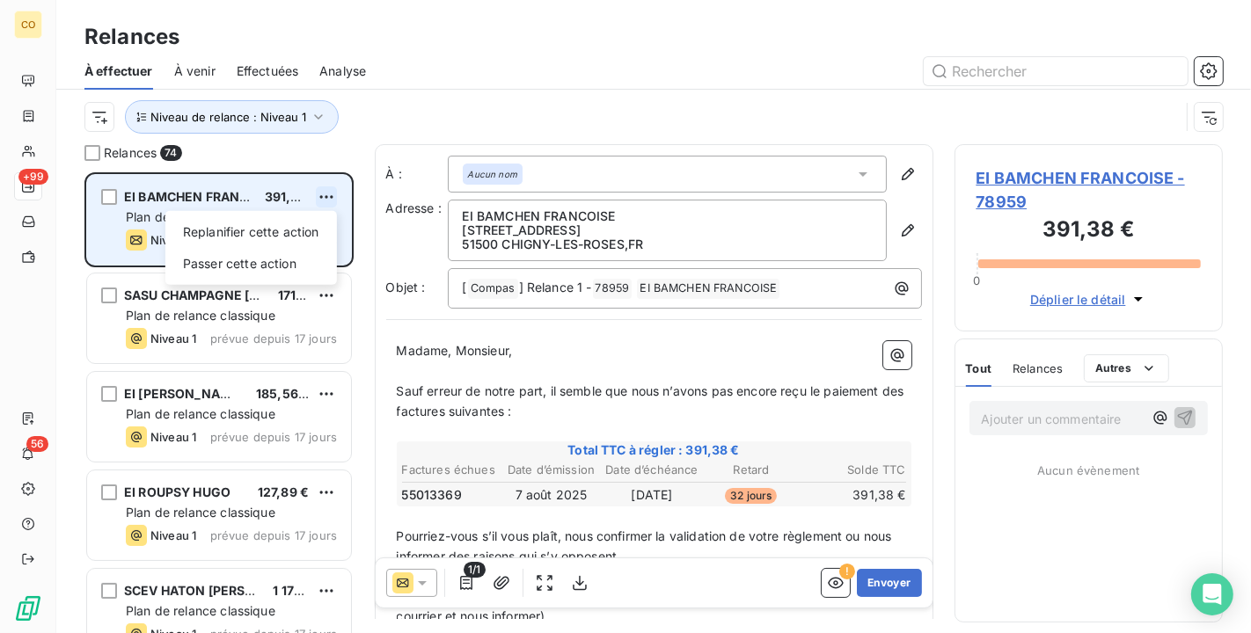
click at [325, 198] on html "CO +99 56 Relances À effectuer À venir Effectuées Analyse Niveau de relance : N…" at bounding box center [625, 316] width 1251 height 633
click at [316, 224] on div "Replanifier cette action" at bounding box center [250, 232] width 157 height 28
select select "9"
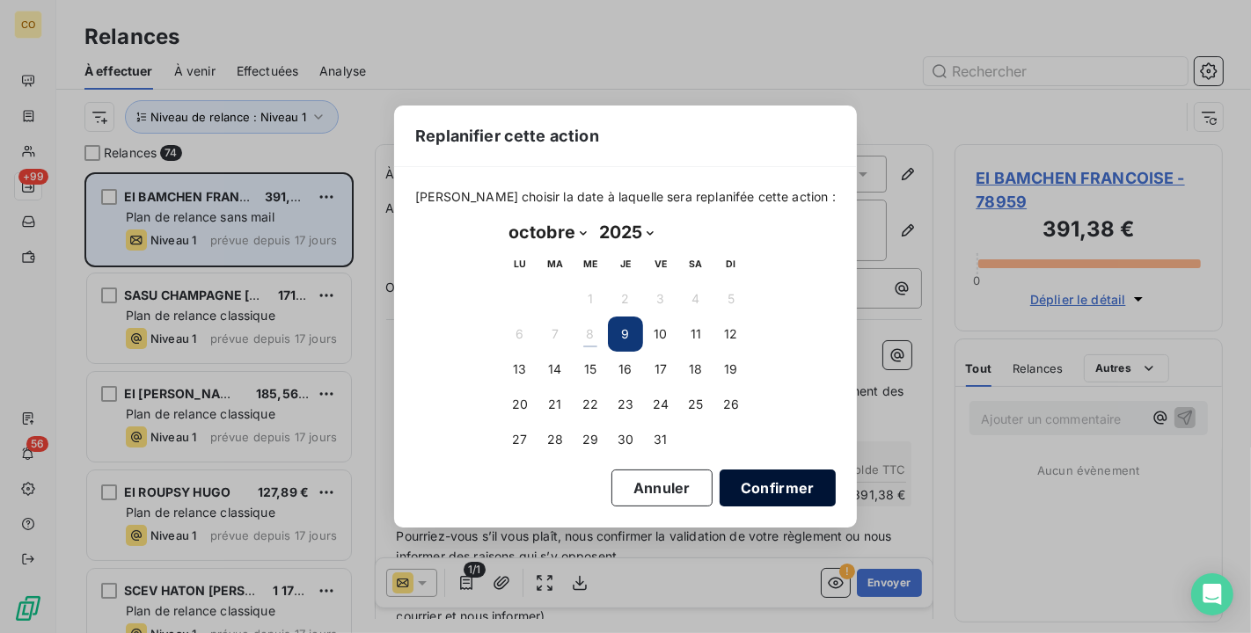
click at [791, 483] on button "Confirmer" at bounding box center [778, 488] width 116 height 37
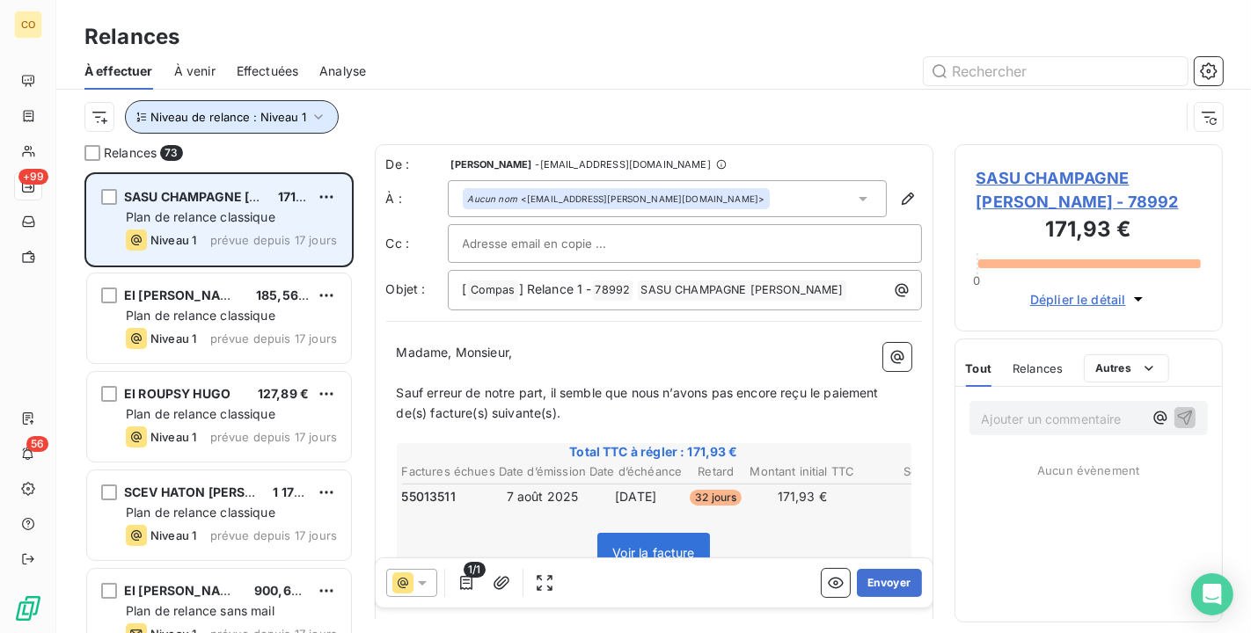
click at [301, 131] on button "Niveau de relance : Niveau 1" at bounding box center [232, 116] width 214 height 33
click at [452, 95] on div "Niveau de relance : Niveau 1" at bounding box center [653, 117] width 1138 height 55
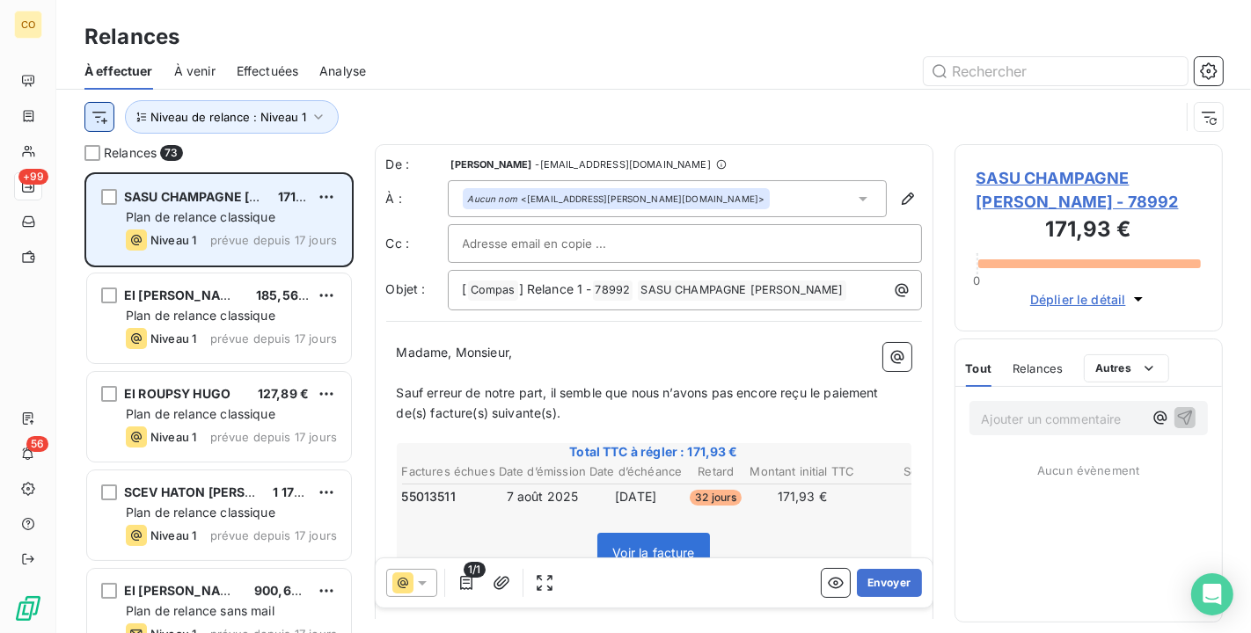
click at [100, 130] on html "CO +99 56 Relances À effectuer À venir Effectuées Analyse Niveau de relance : N…" at bounding box center [625, 316] width 1251 height 633
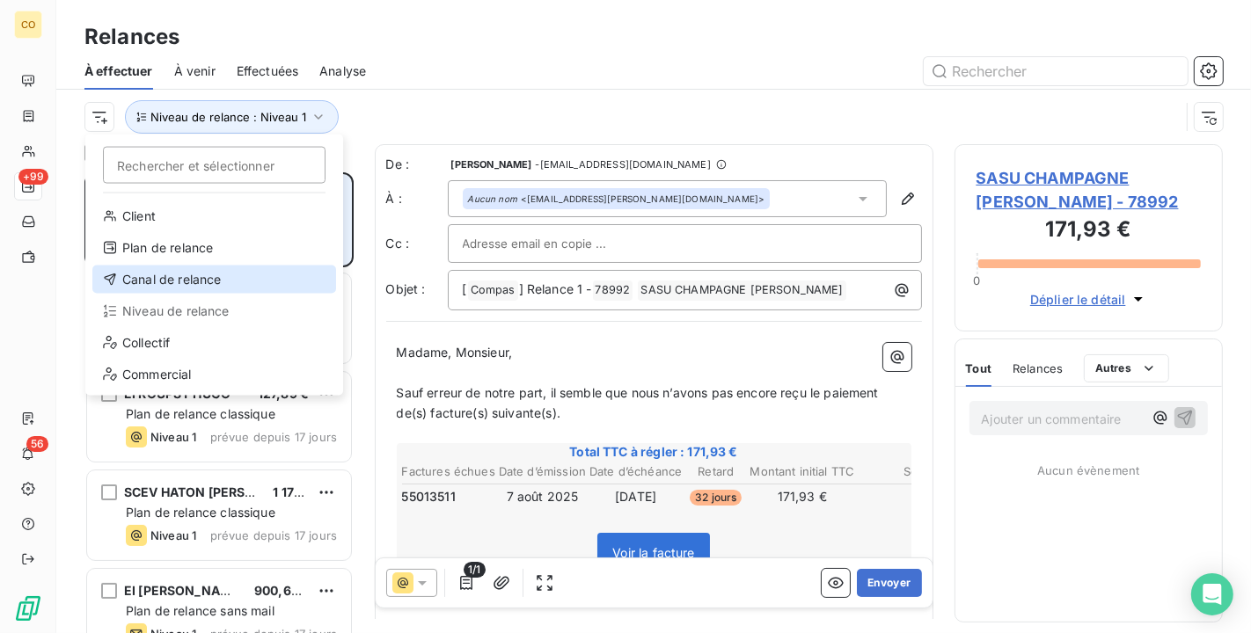
click at [194, 281] on div "Canal de relance" at bounding box center [214, 280] width 244 height 28
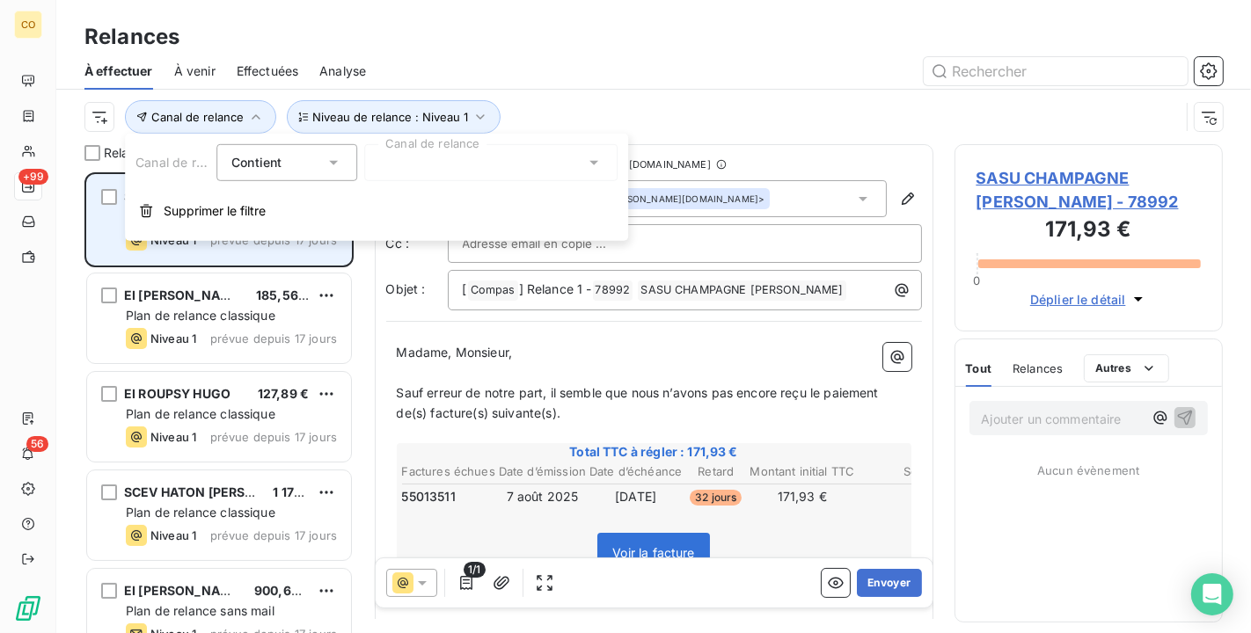
click at [476, 163] on div at bounding box center [490, 162] width 253 height 37
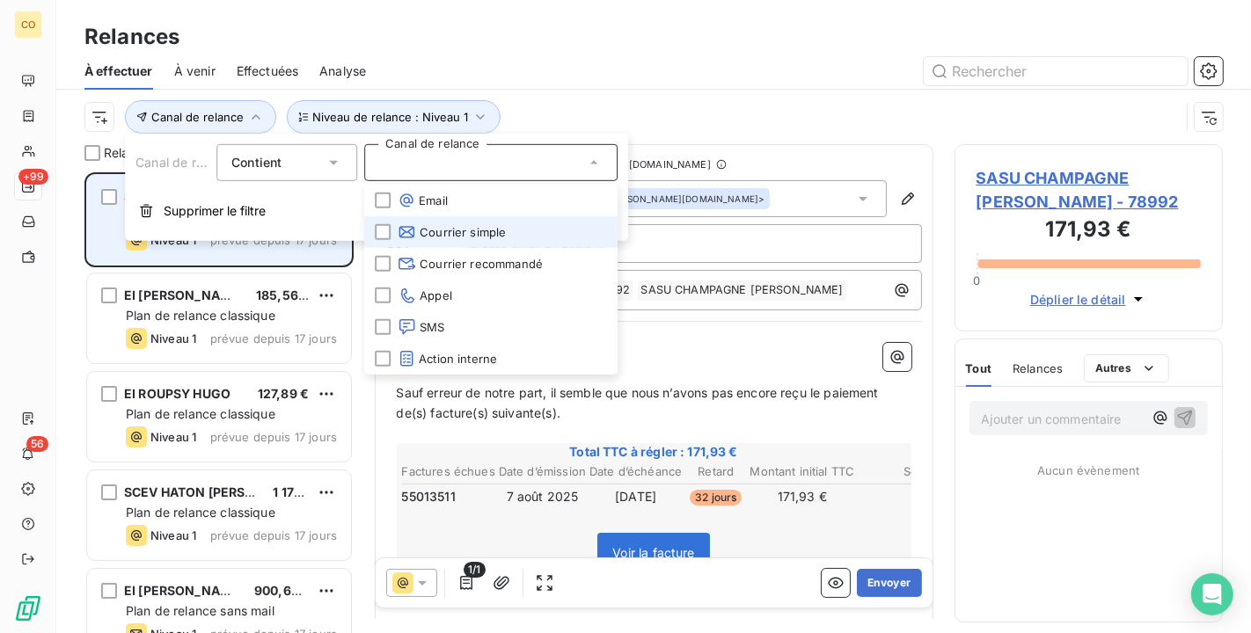
click at [473, 226] on span "Courrier simple" at bounding box center [452, 232] width 108 height 18
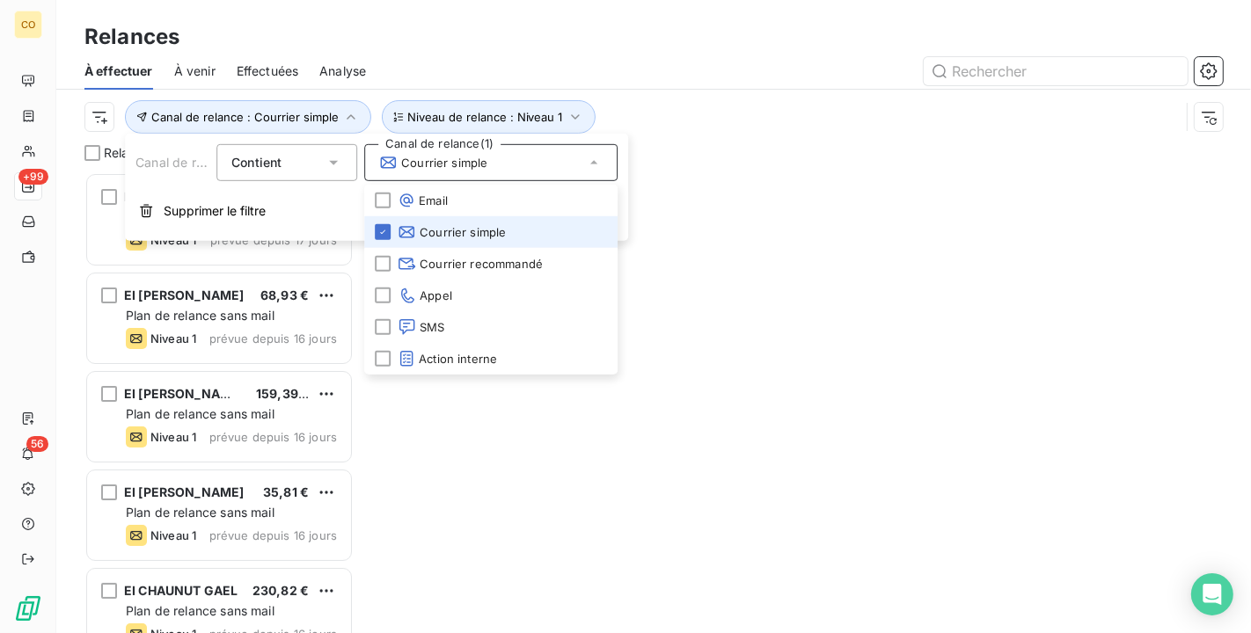
scroll to position [446, 253]
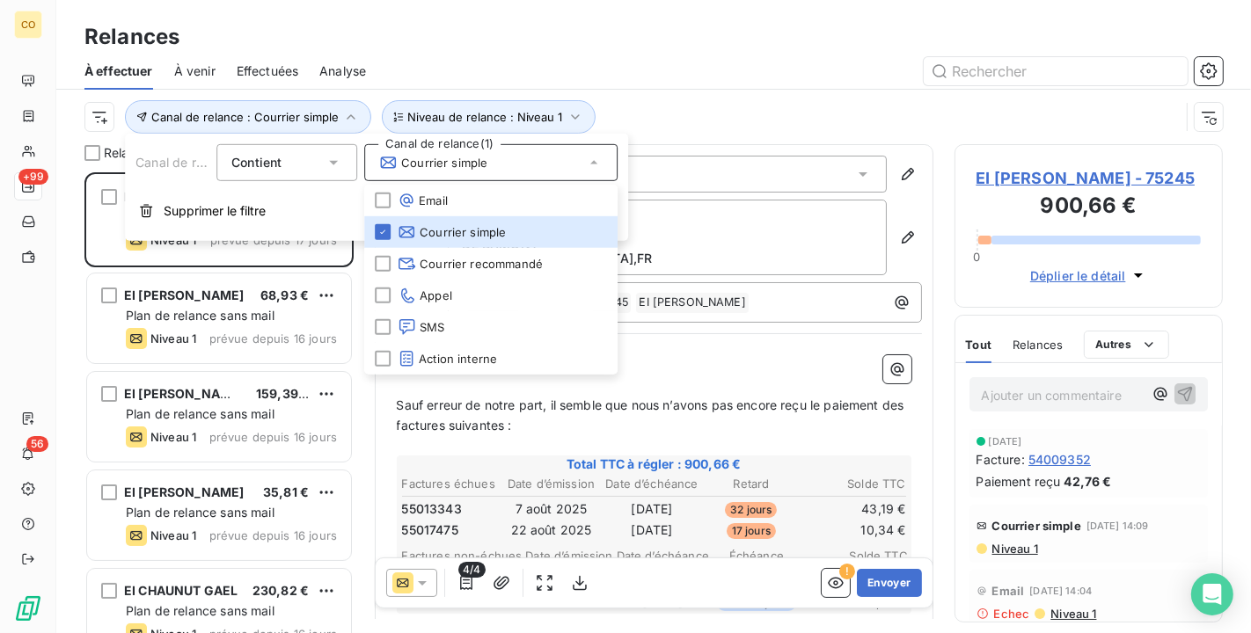
click at [652, 27] on div "Relances" at bounding box center [653, 37] width 1195 height 32
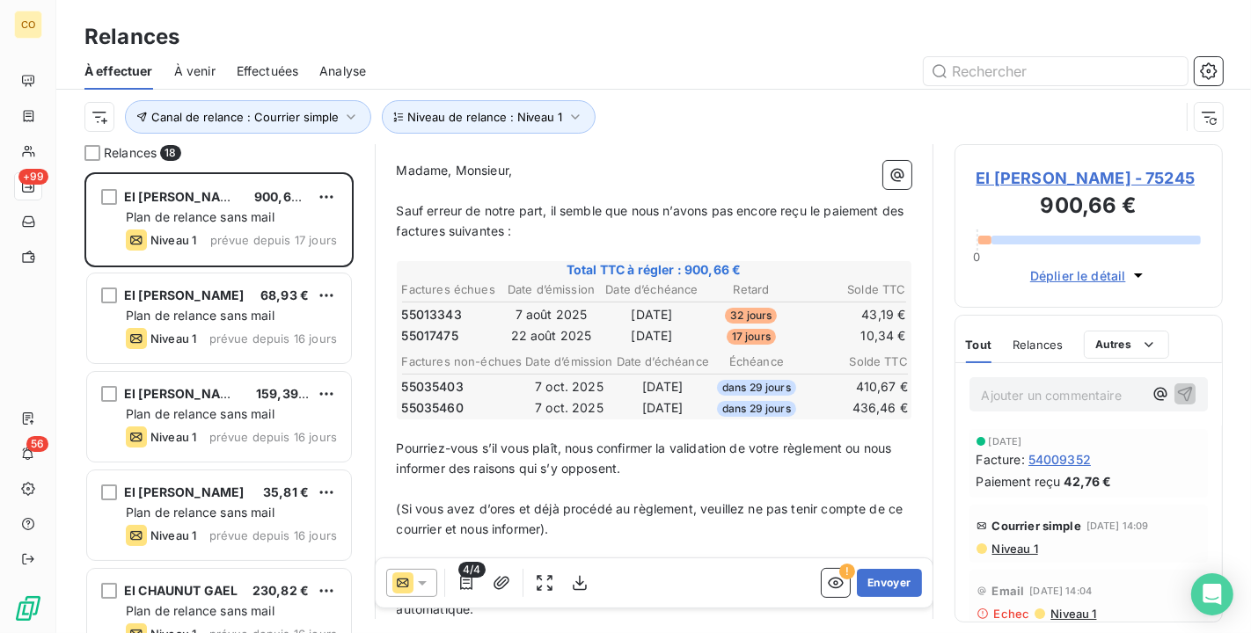
scroll to position [0, 0]
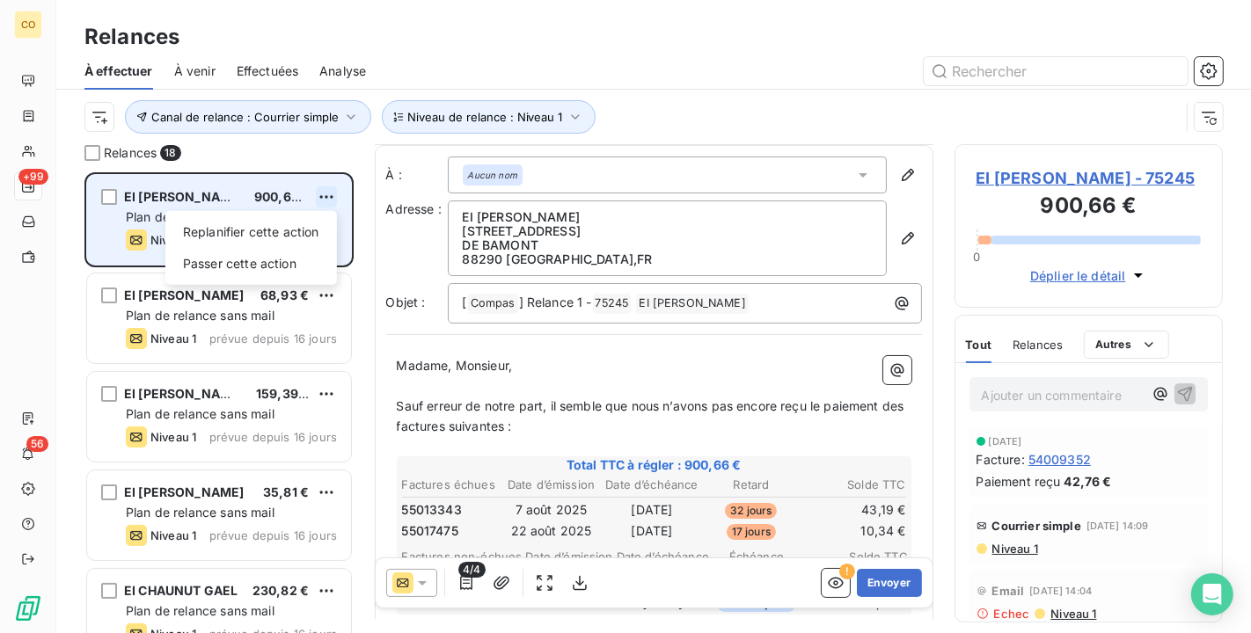
click at [329, 196] on html "CO +99 56 Relances À effectuer À venir Effectuées Analyse Canal de relance : Co…" at bounding box center [625, 316] width 1251 height 633
click at [309, 238] on div "Replanifier cette action" at bounding box center [250, 232] width 157 height 28
select select "9"
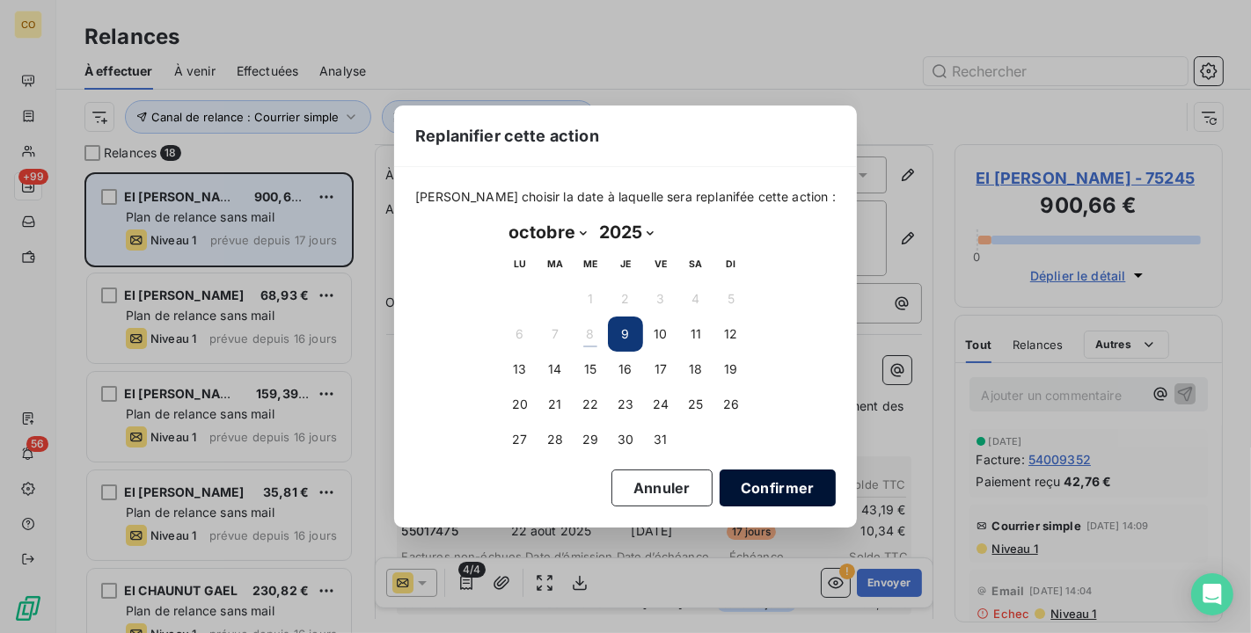
click at [741, 494] on button "Confirmer" at bounding box center [778, 488] width 116 height 37
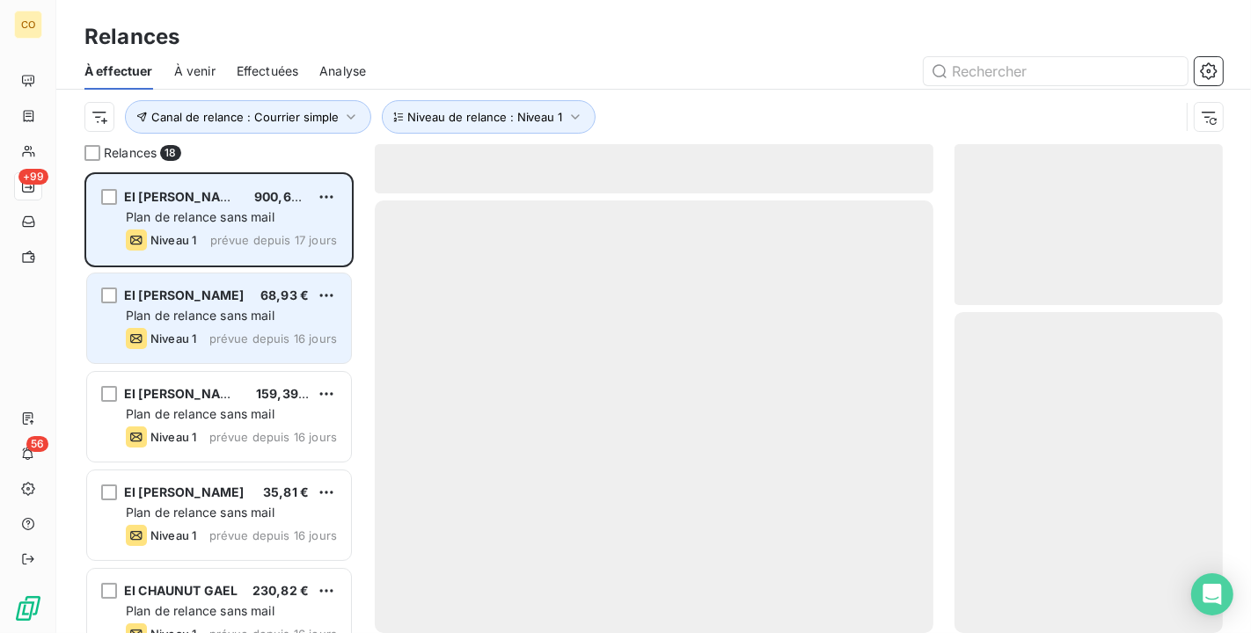
click at [292, 324] on div "EI MARTIN Michel 68,93 € Plan de relance sans mail Niveau 1 prévue depuis 16 jo…" at bounding box center [219, 319] width 264 height 90
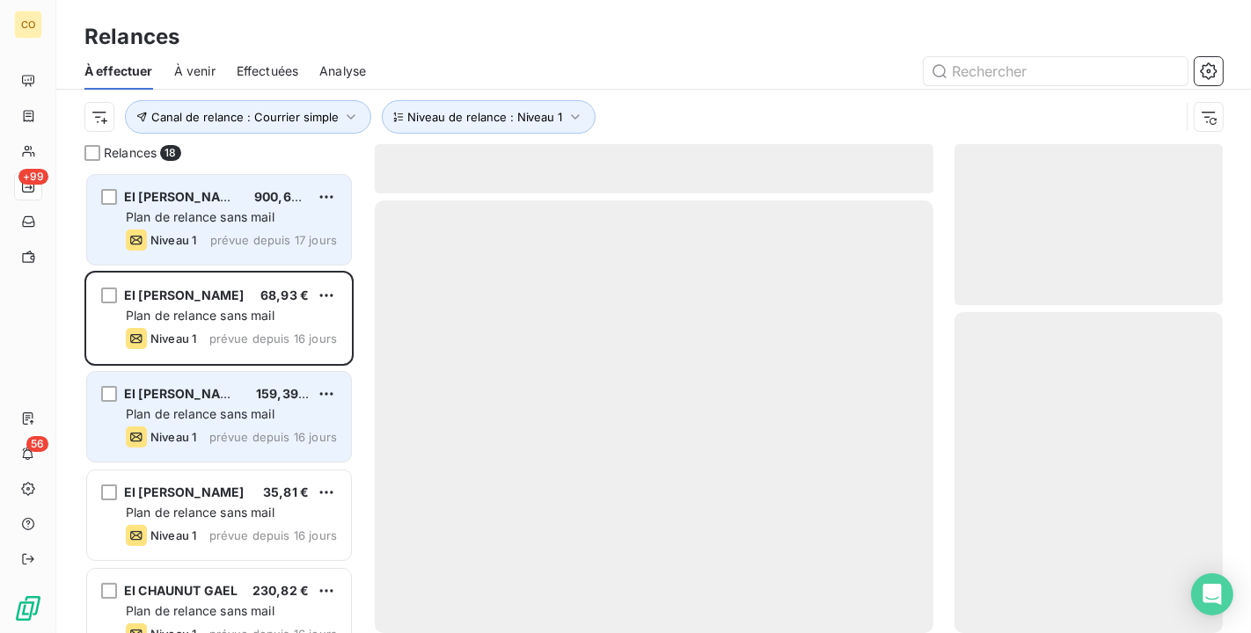
click at [232, 395] on span "EI QUATRESOLS PATRICIA" at bounding box center [184, 393] width 120 height 15
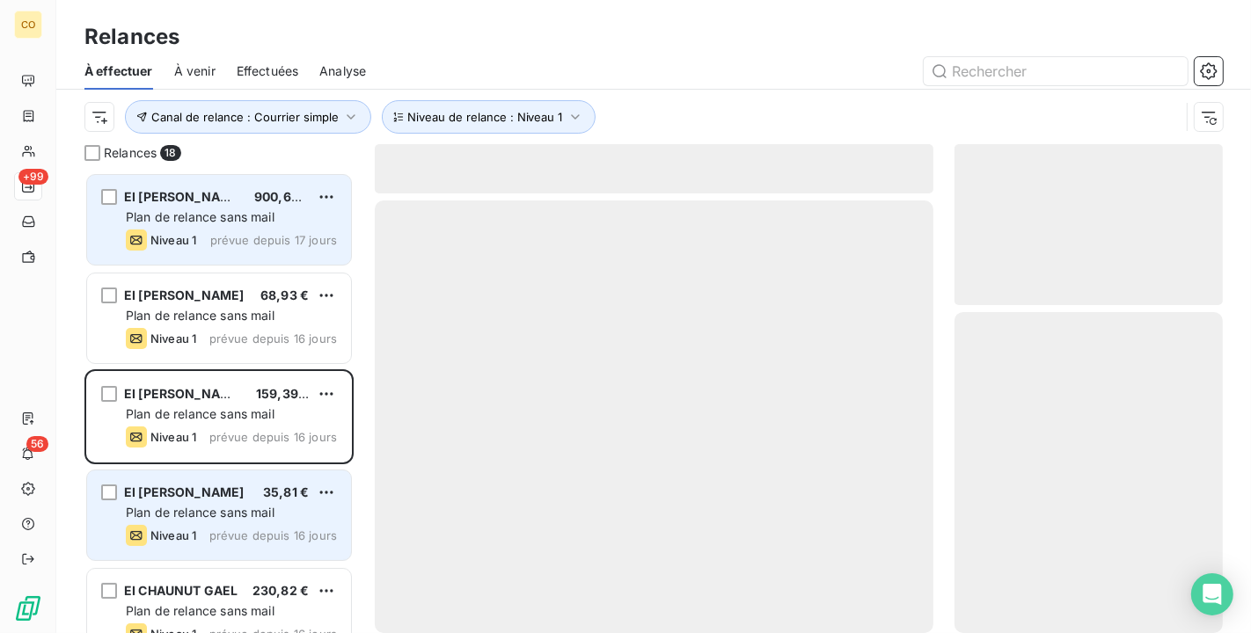
click at [216, 494] on span "EI MAQUIN FLORENCE" at bounding box center [184, 492] width 120 height 15
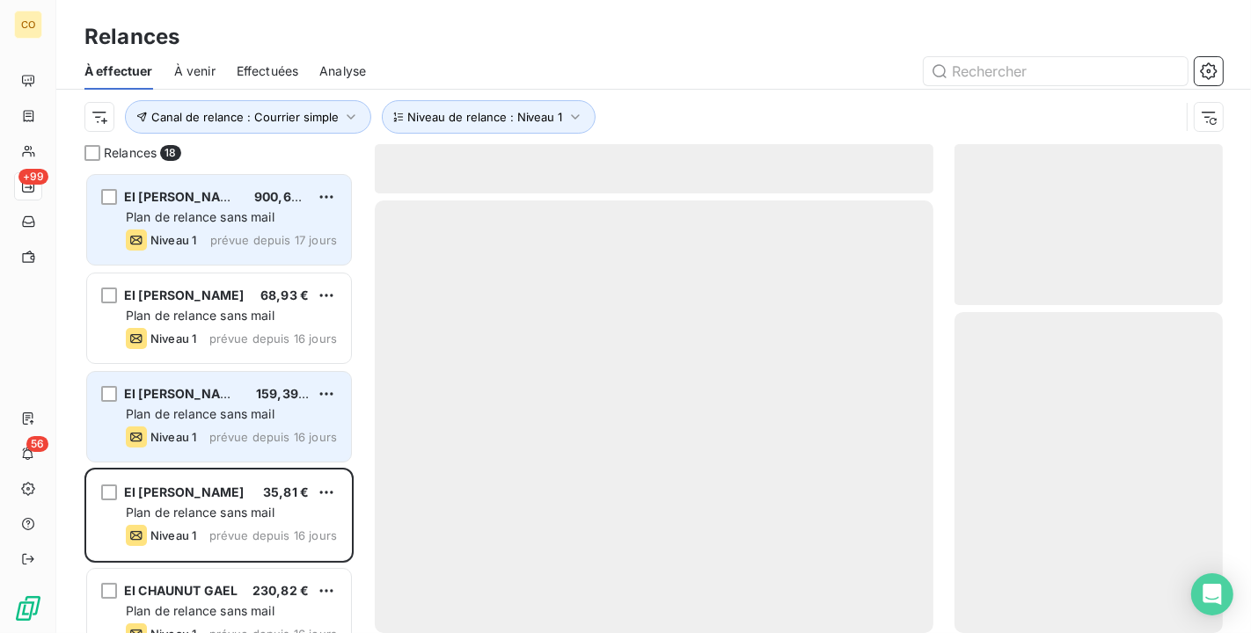
click at [260, 409] on span "Plan de relance sans mail" at bounding box center [200, 413] width 149 height 15
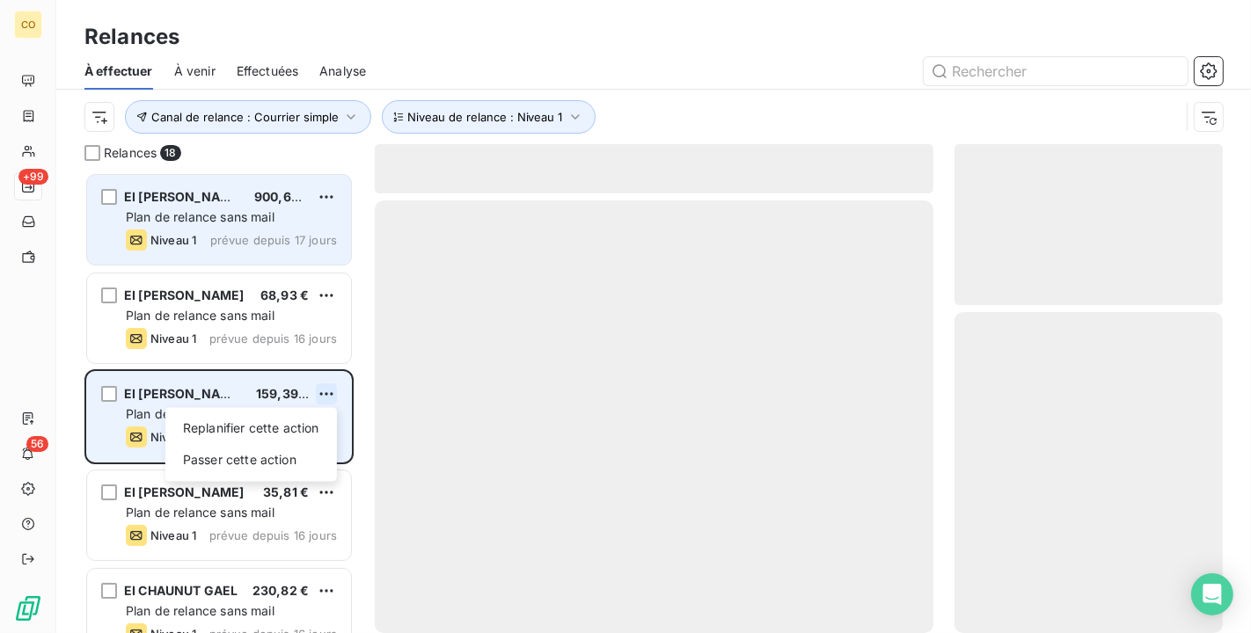
click at [331, 391] on html "CO +99 56 Relances À effectuer À venir Effectuées Analyse Canal de relance : Co…" at bounding box center [625, 316] width 1251 height 633
click at [299, 427] on div "Replanifier cette action" at bounding box center [250, 428] width 157 height 28
select select "9"
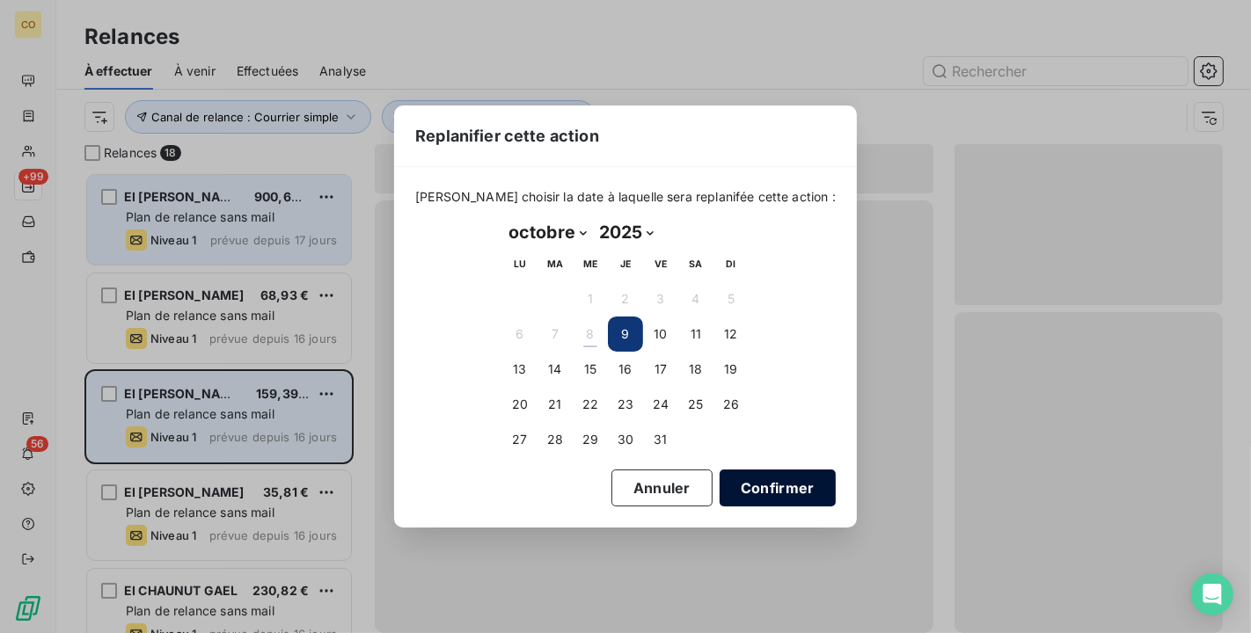
click at [757, 484] on button "Confirmer" at bounding box center [778, 488] width 116 height 37
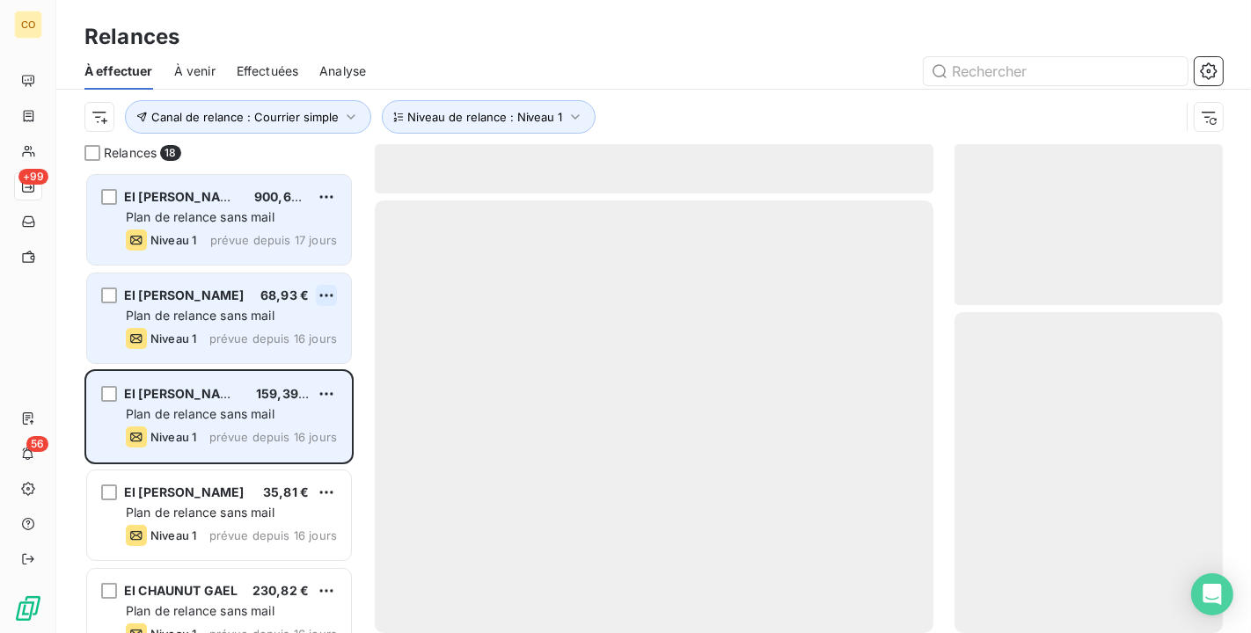
click at [322, 294] on html "CO +99 56 Relances À effectuer À venir Effectuées Analyse Canal de relance : Co…" at bounding box center [625, 316] width 1251 height 633
click at [307, 326] on div "Replanifier cette action" at bounding box center [250, 331] width 157 height 28
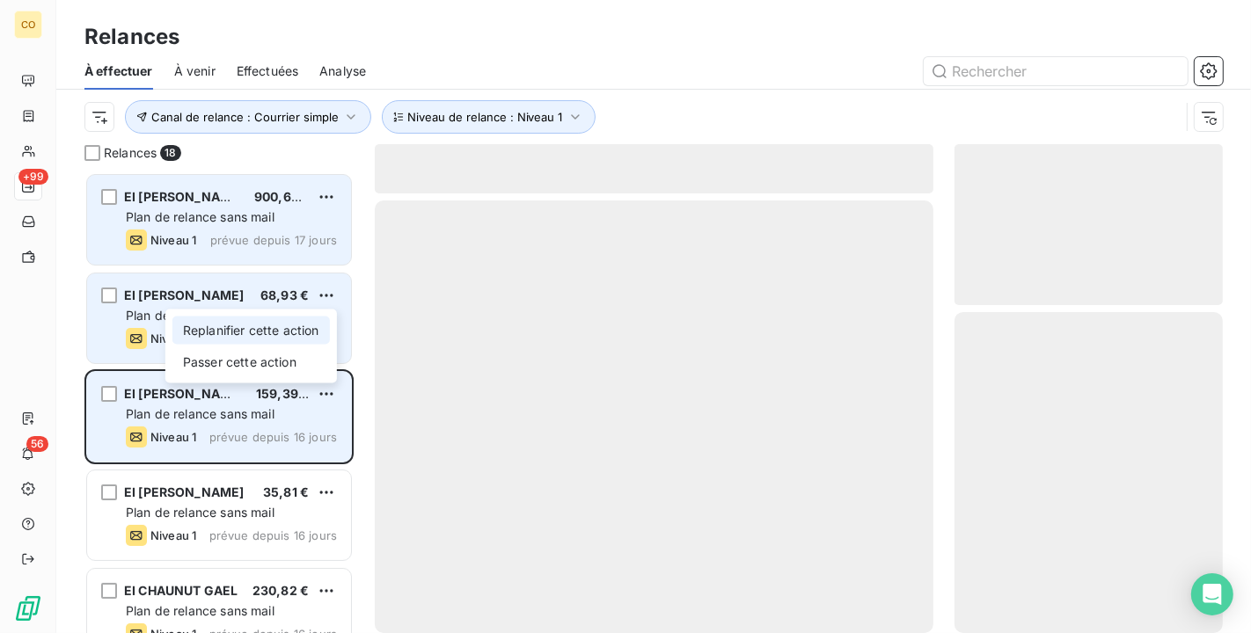
select select "9"
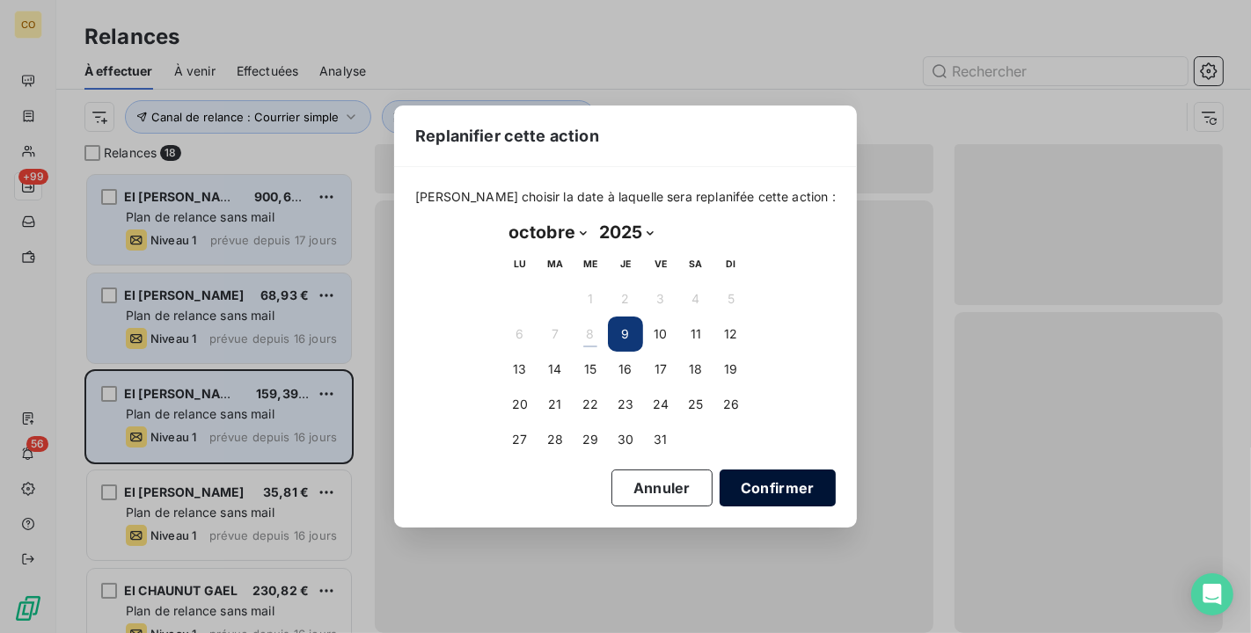
click at [756, 491] on button "Confirmer" at bounding box center [778, 488] width 116 height 37
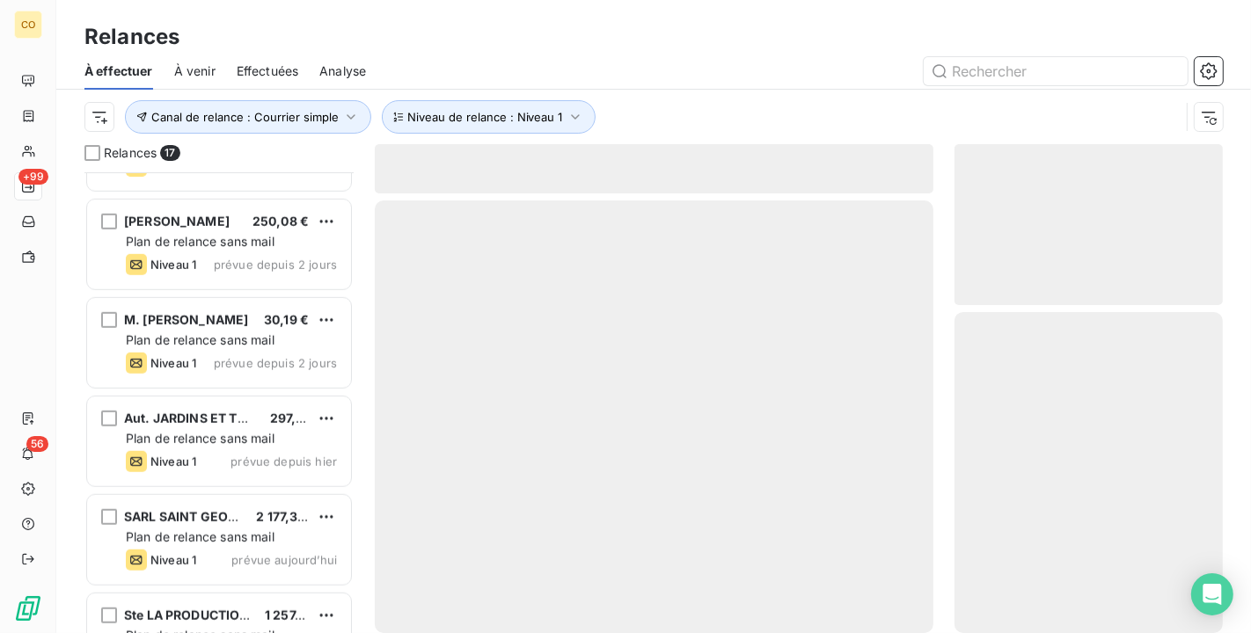
scroll to position [1214, 0]
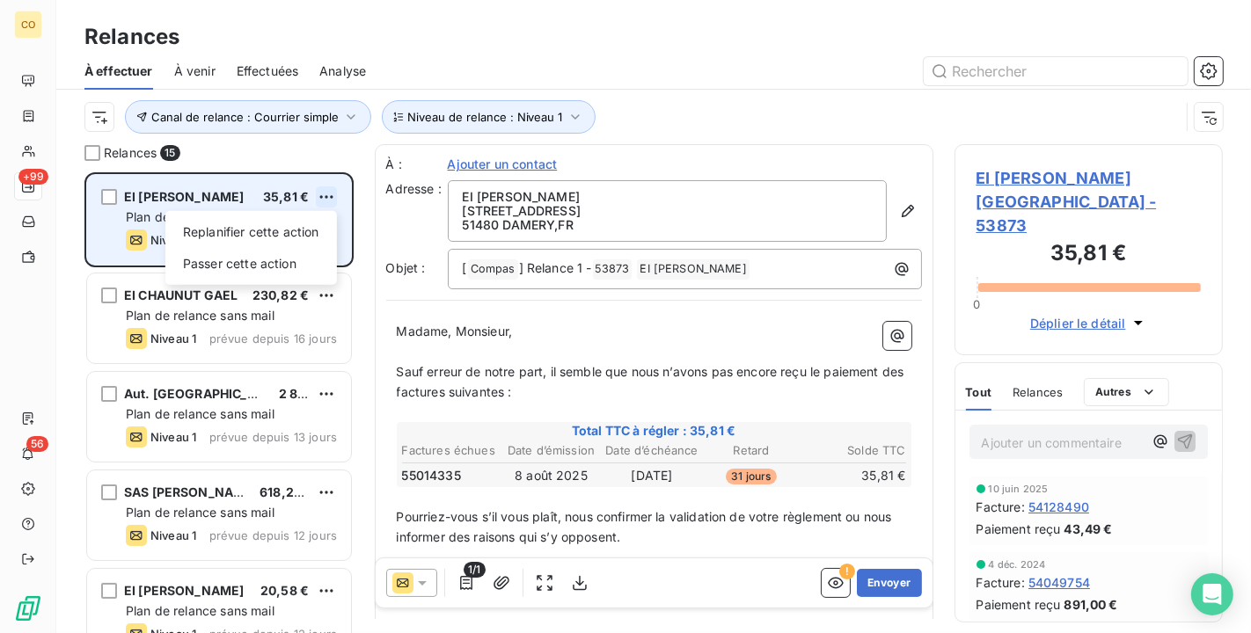
click at [327, 194] on html "CO +99 56 Relances À effectuer À venir Effectuées Analyse Canal de relance : Co…" at bounding box center [625, 316] width 1251 height 633
click at [315, 224] on div "Replanifier cette action" at bounding box center [250, 232] width 157 height 28
select select "9"
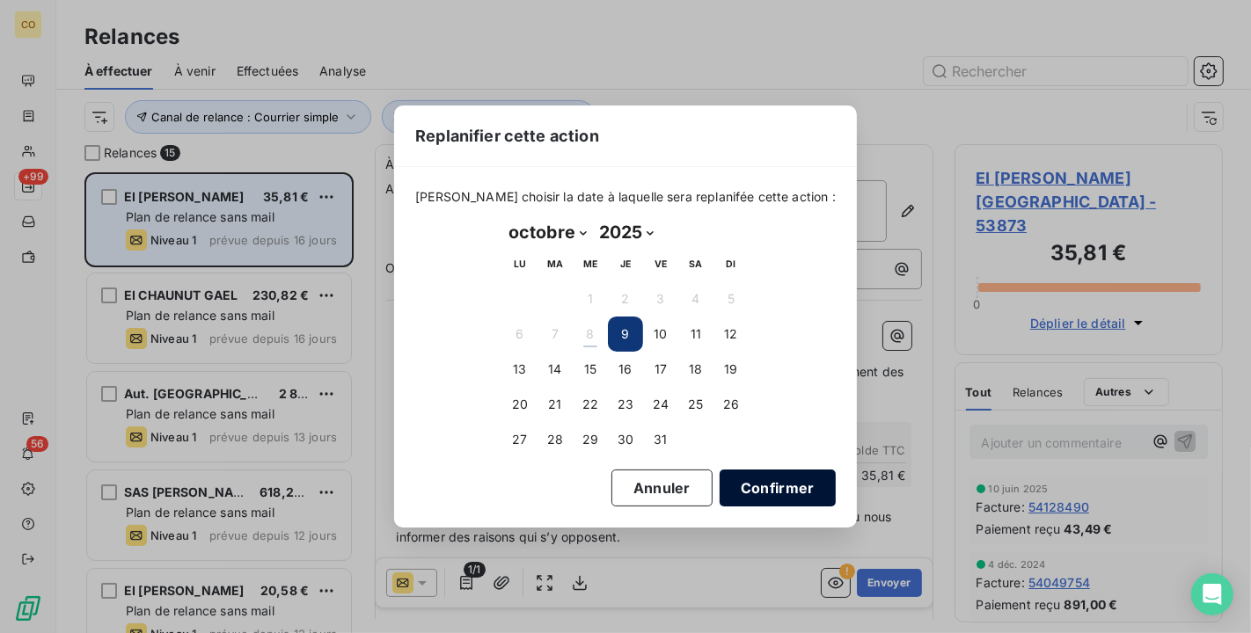
click at [766, 485] on button "Confirmer" at bounding box center [778, 488] width 116 height 37
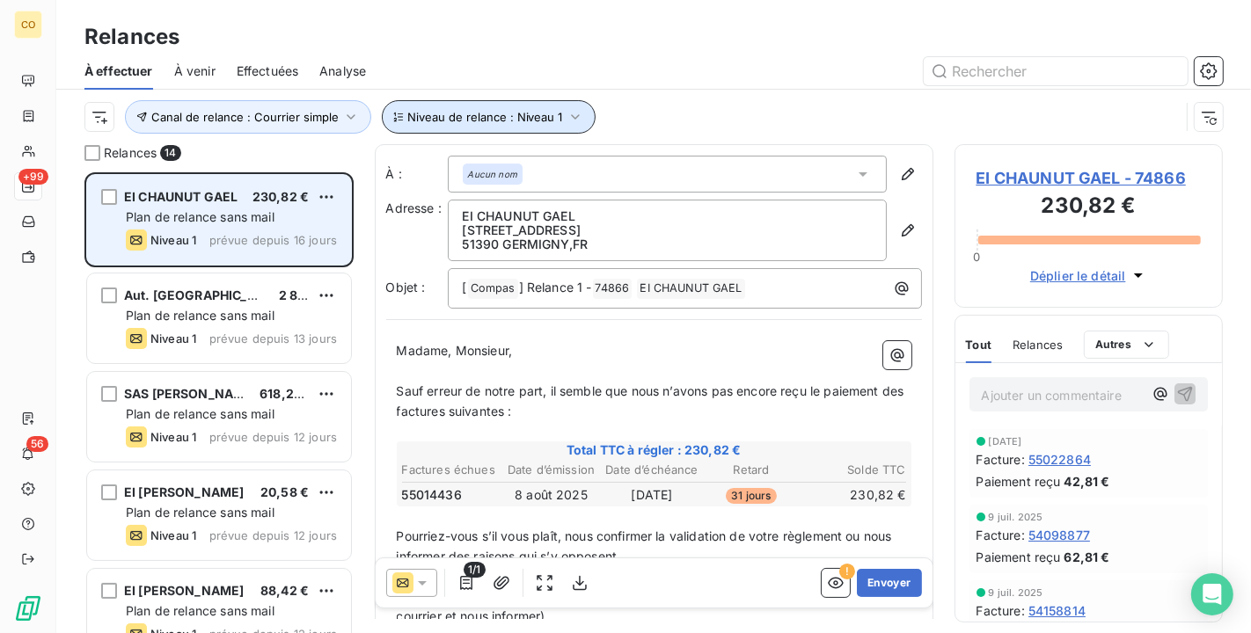
click at [566, 110] on icon "button" at bounding box center [575, 117] width 18 height 18
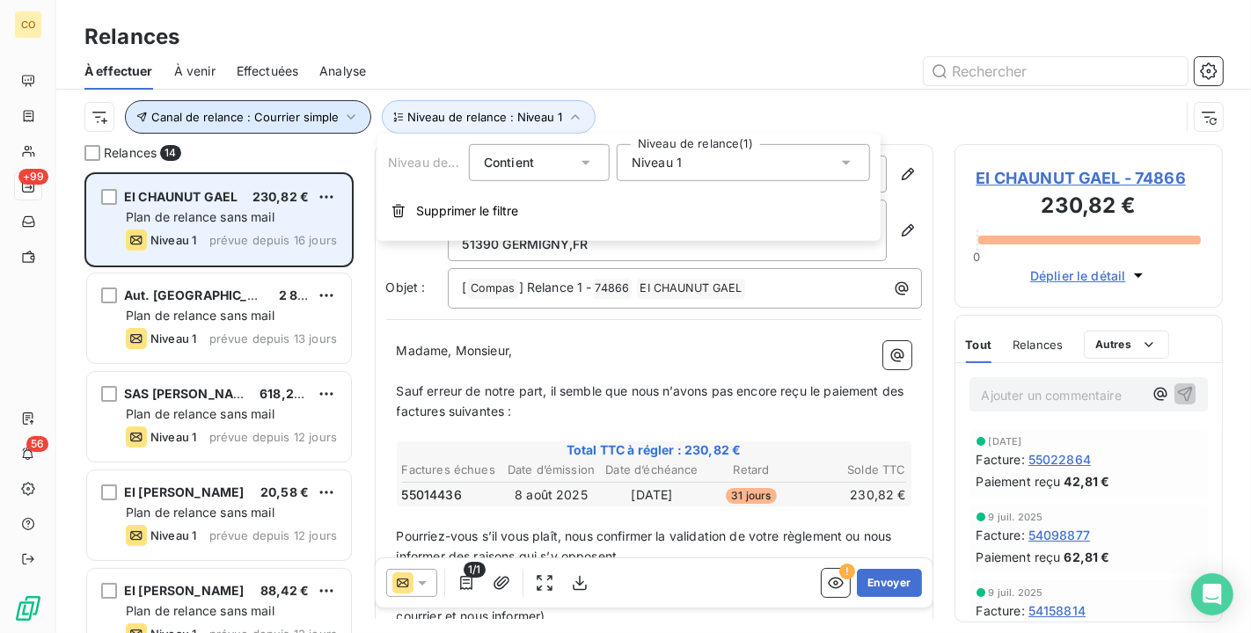
click at [348, 118] on icon "button" at bounding box center [351, 117] width 18 height 18
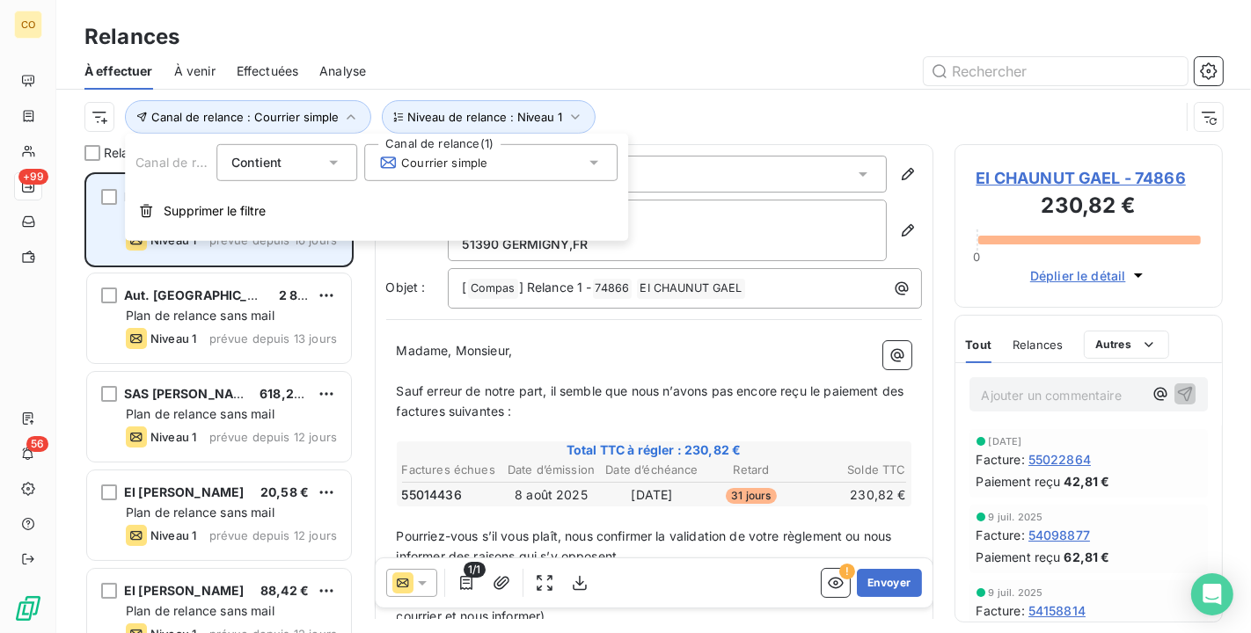
click at [483, 172] on div "Courrier simple" at bounding box center [490, 162] width 253 height 37
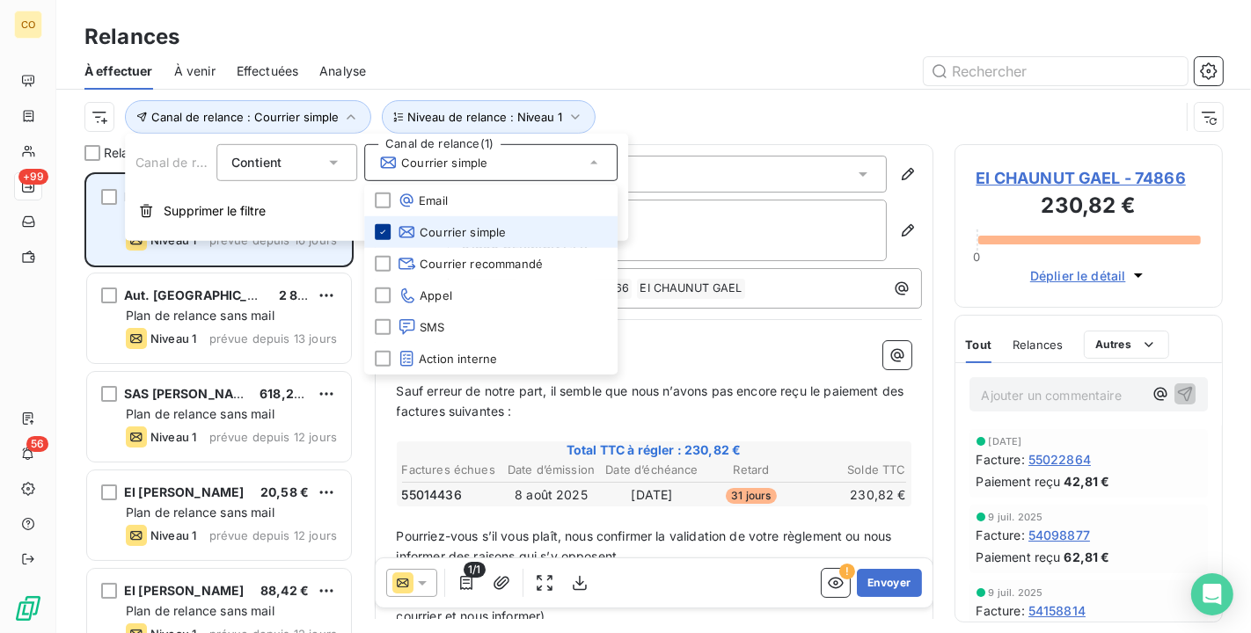
click at [386, 229] on icon at bounding box center [382, 232] width 11 height 11
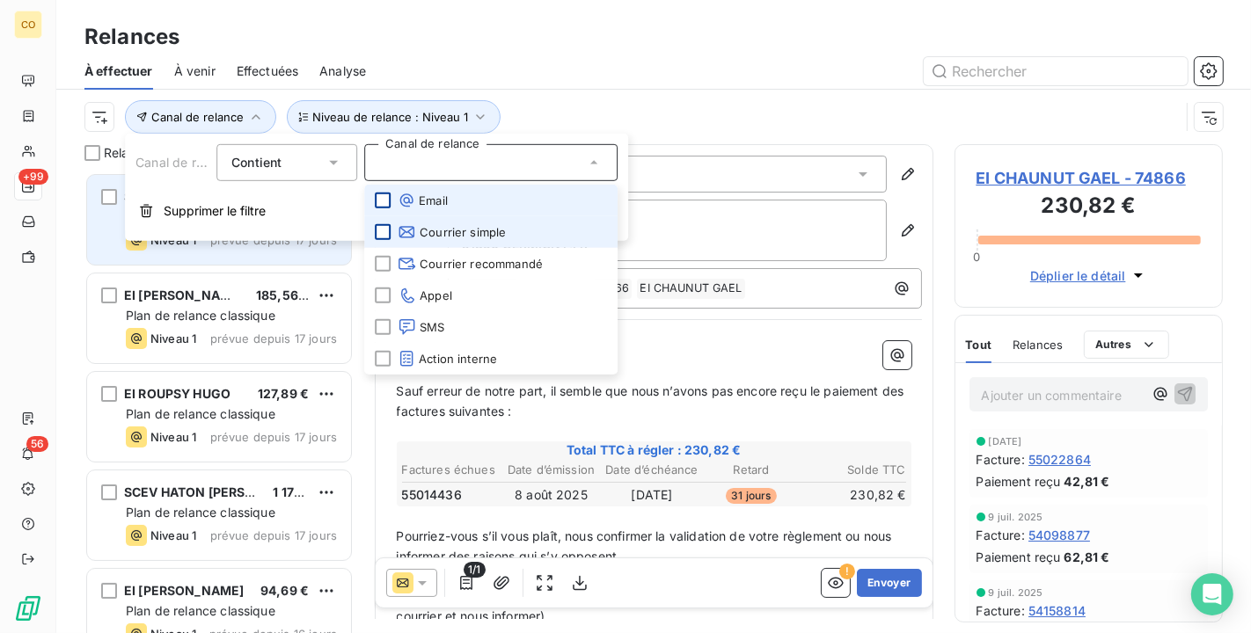
click at [375, 201] on div at bounding box center [383, 201] width 16 height 16
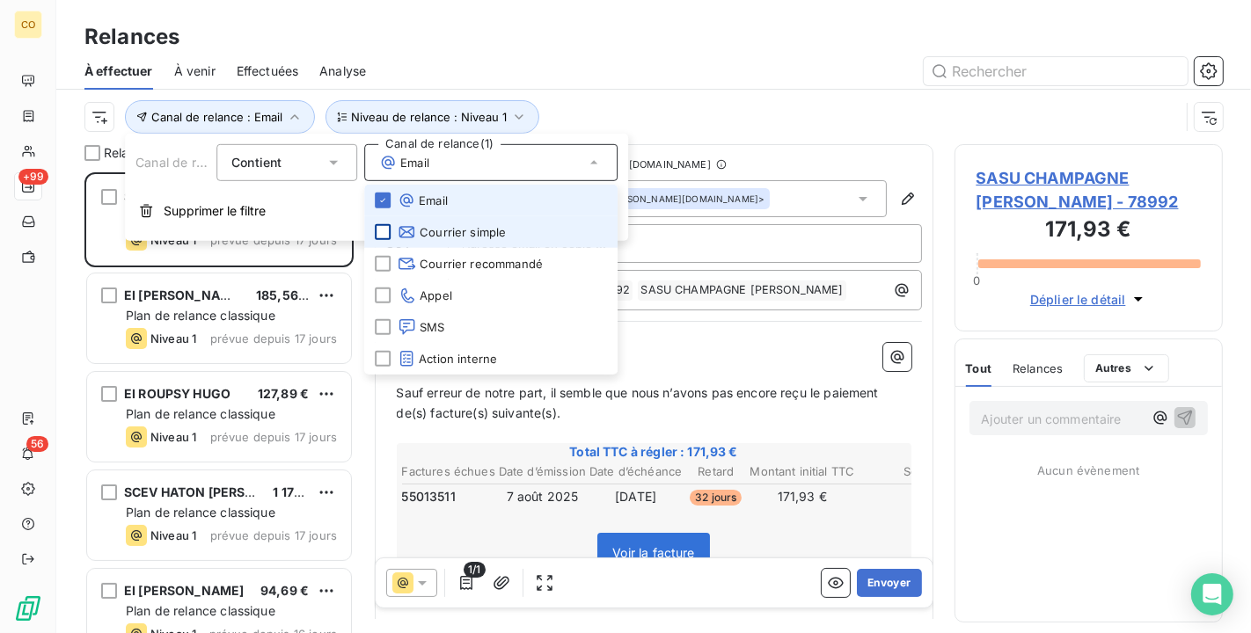
scroll to position [446, 253]
click at [607, 70] on div at bounding box center [805, 71] width 836 height 28
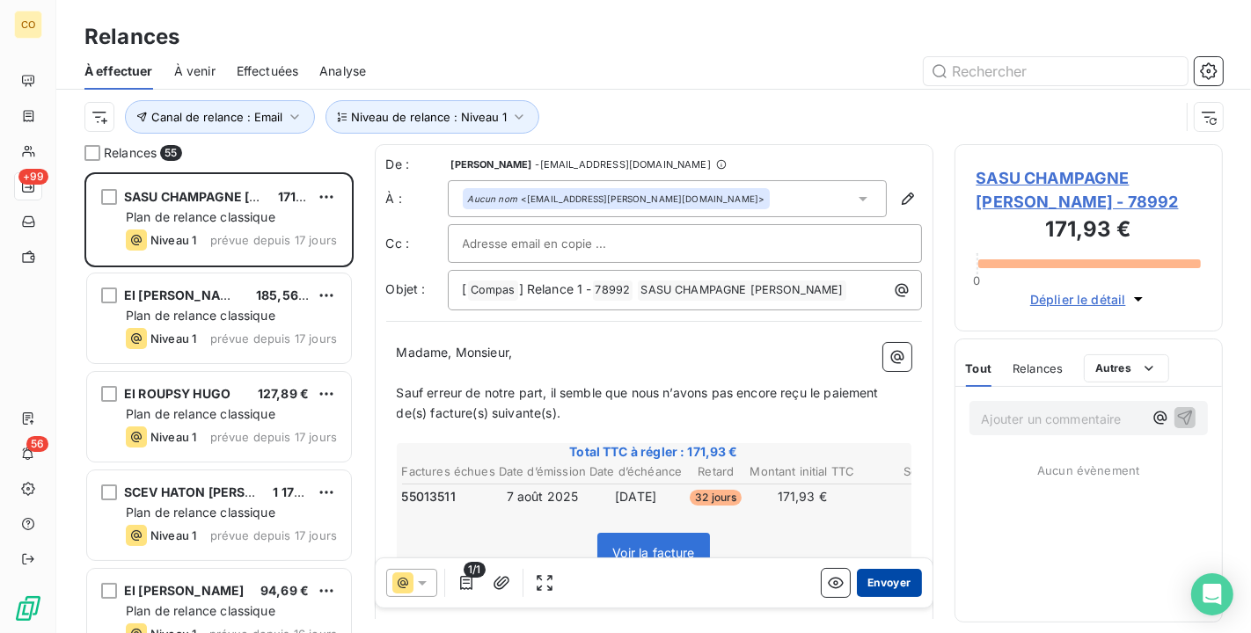
click at [873, 581] on button "Envoyer" at bounding box center [889, 583] width 64 height 28
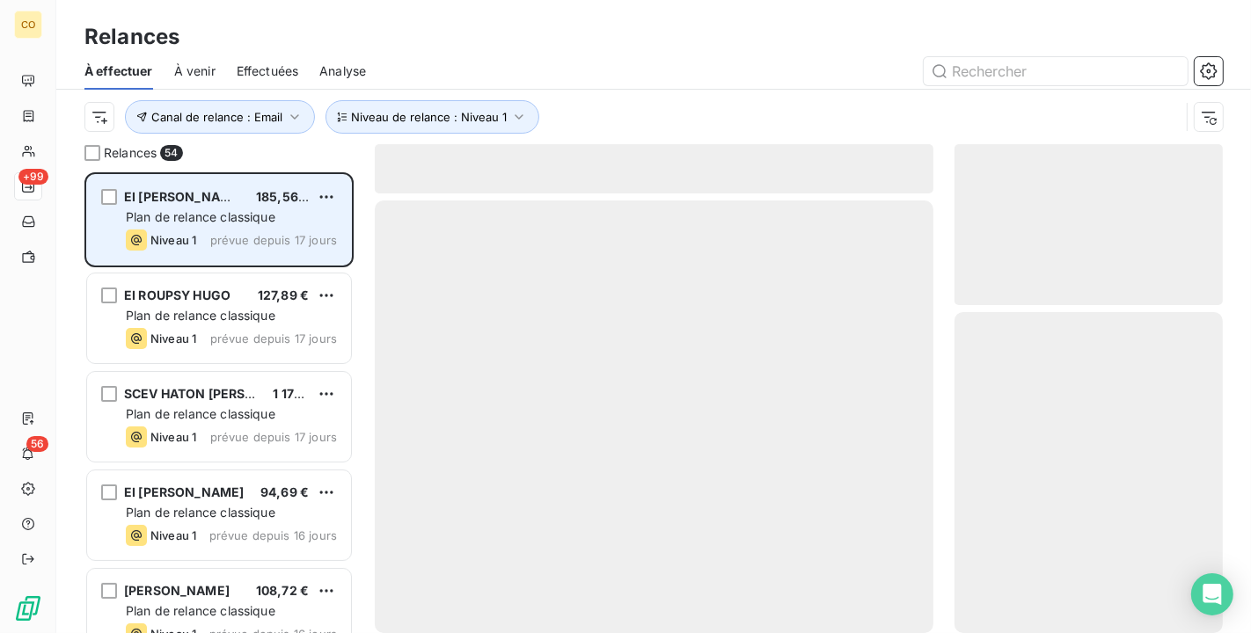
click at [198, 219] on span "Plan de relance classique" at bounding box center [201, 216] width 150 height 15
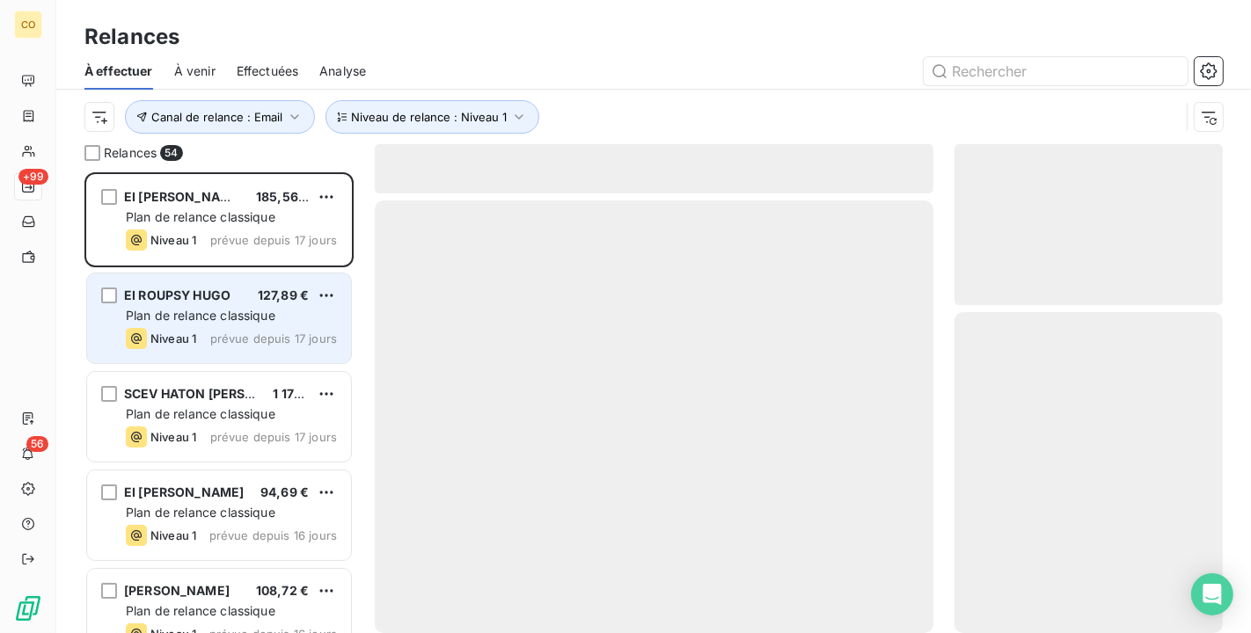
click at [198, 303] on div "EI ROUPSY HUGO" at bounding box center [177, 296] width 106 height 18
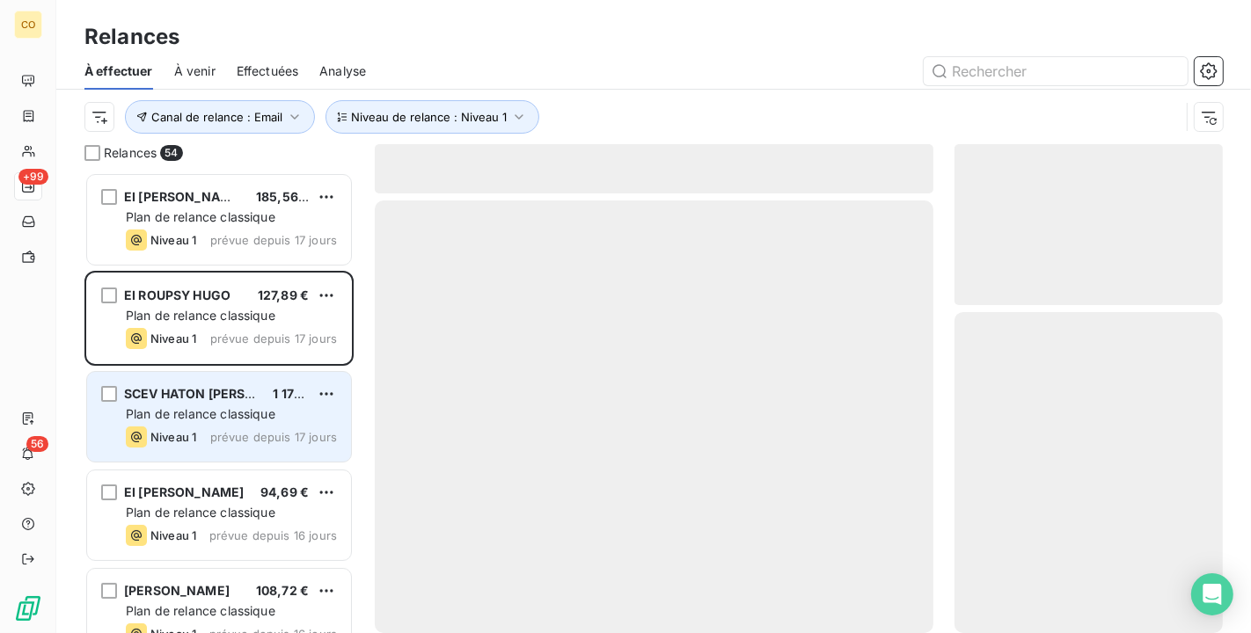
click at [203, 407] on span "Plan de relance classique" at bounding box center [201, 413] width 150 height 15
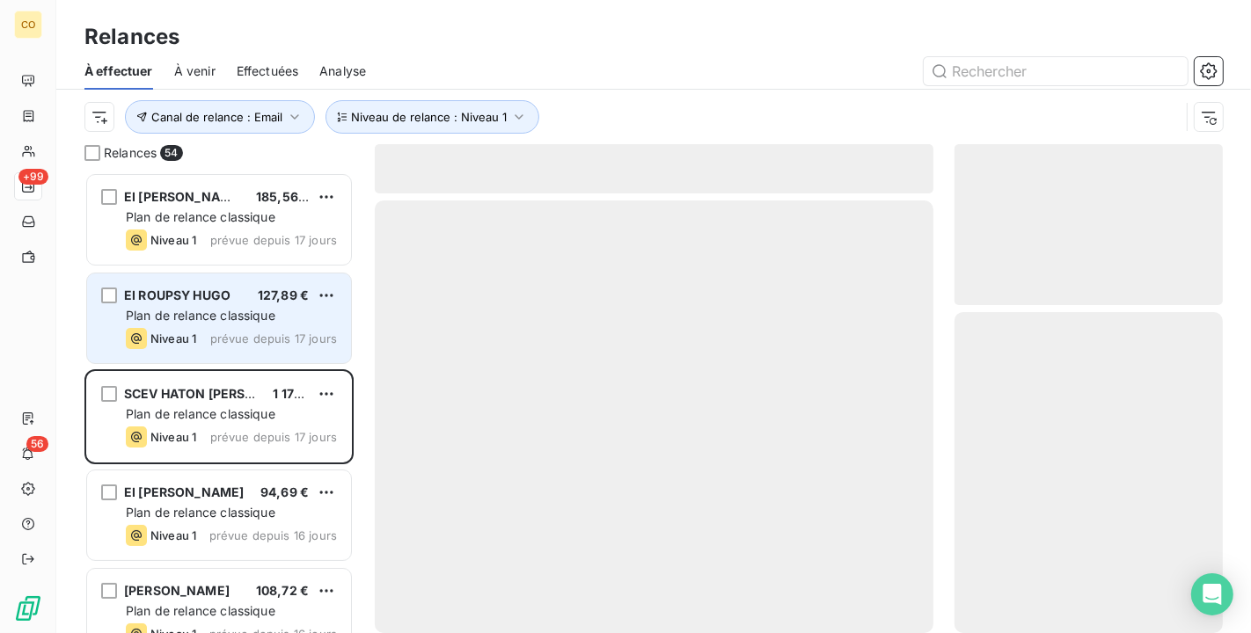
click at [229, 349] on div "EI ROUPSY HUGO 127,89 € Plan de relance classique Niveau 1 prévue depuis 17 jou…" at bounding box center [219, 319] width 264 height 90
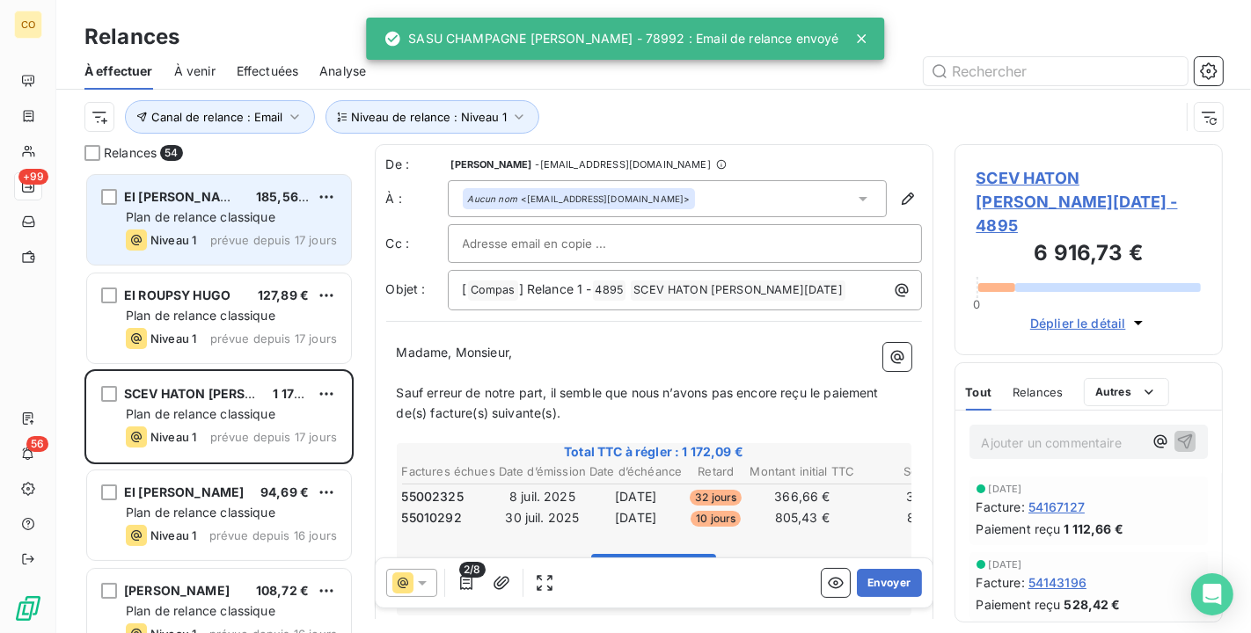
click at [238, 223] on span "Plan de relance classique" at bounding box center [201, 216] width 150 height 15
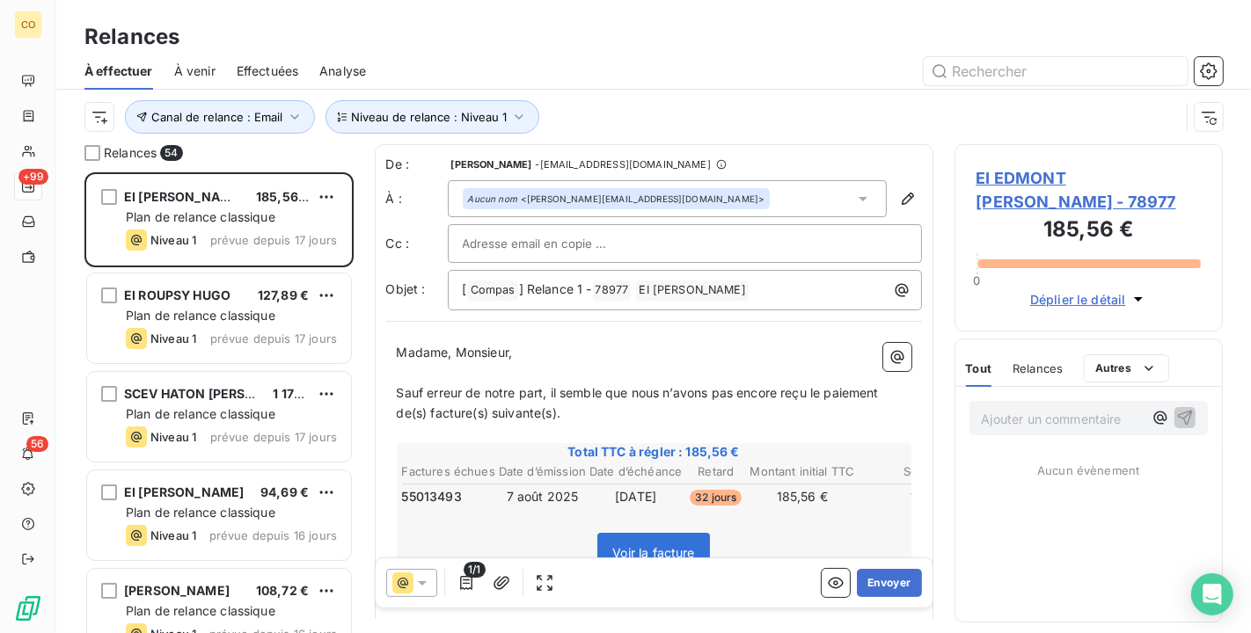
click at [1056, 184] on span "EI EDMONT NATHALIE - 78977" at bounding box center [1088, 190] width 225 height 48
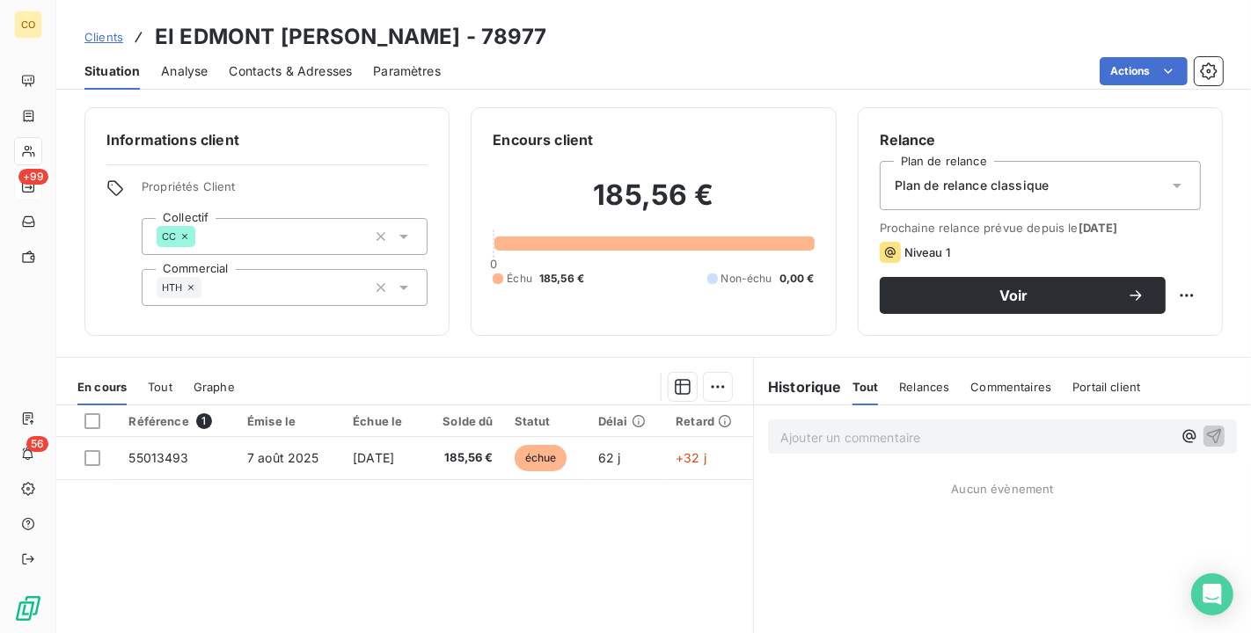
click at [296, 69] on span "Contacts & Adresses" at bounding box center [290, 71] width 123 height 18
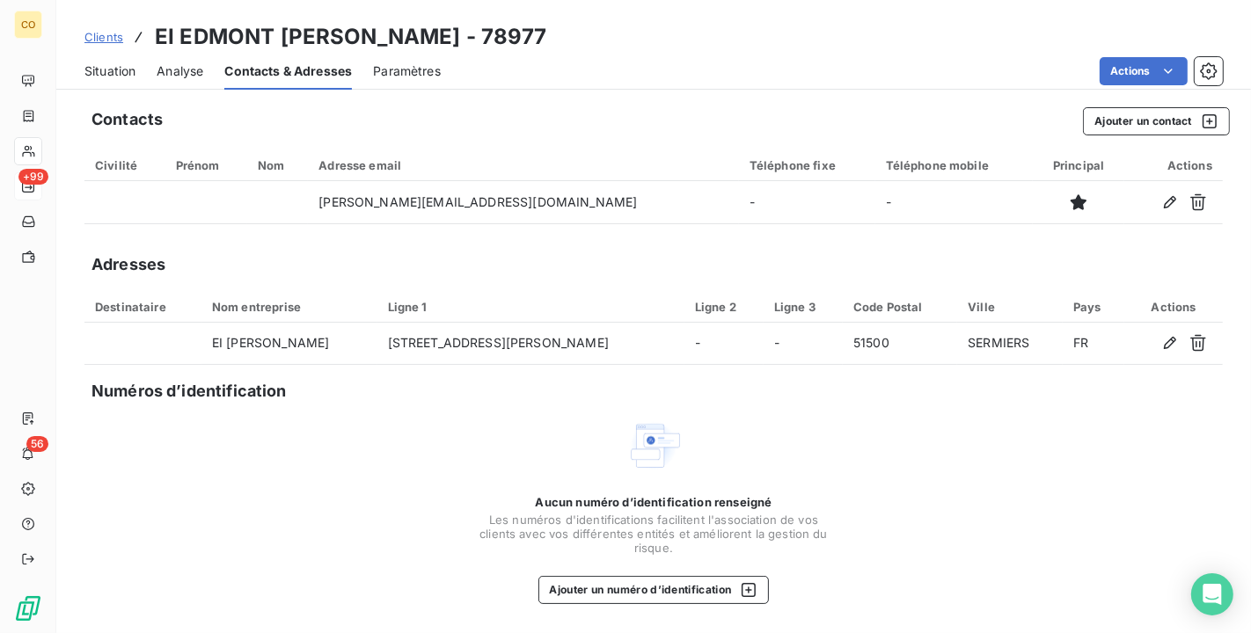
click at [119, 60] on div "Situation" at bounding box center [109, 71] width 51 height 37
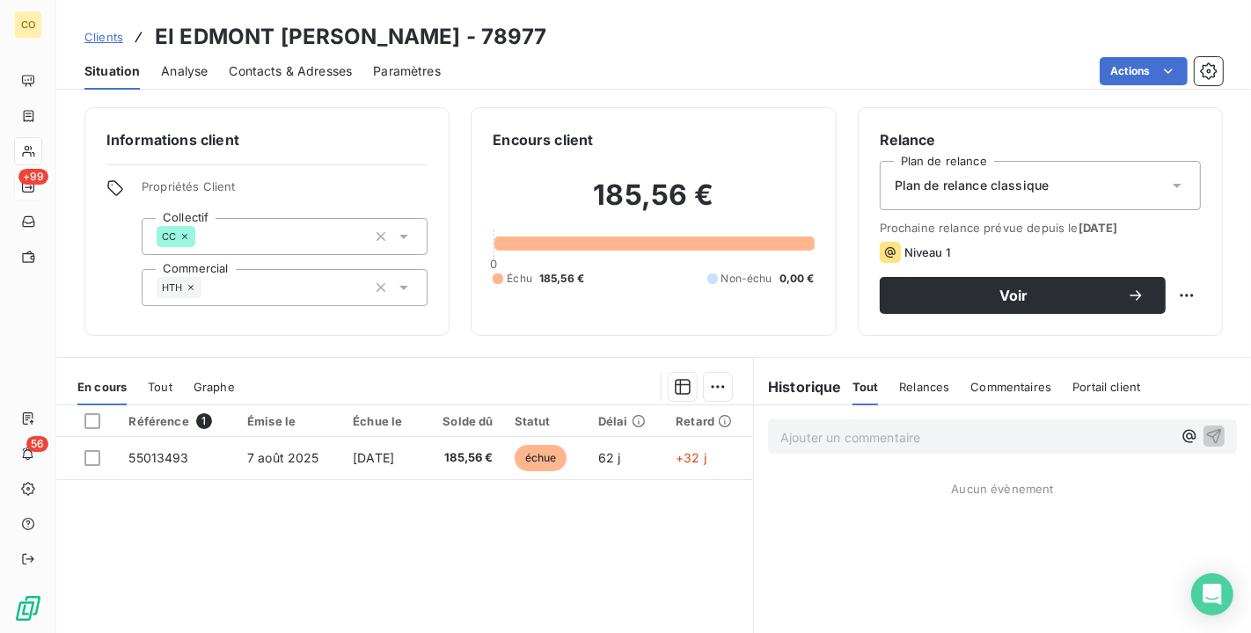
click at [1141, 188] on div "Plan de relance classique" at bounding box center [1040, 185] width 321 height 49
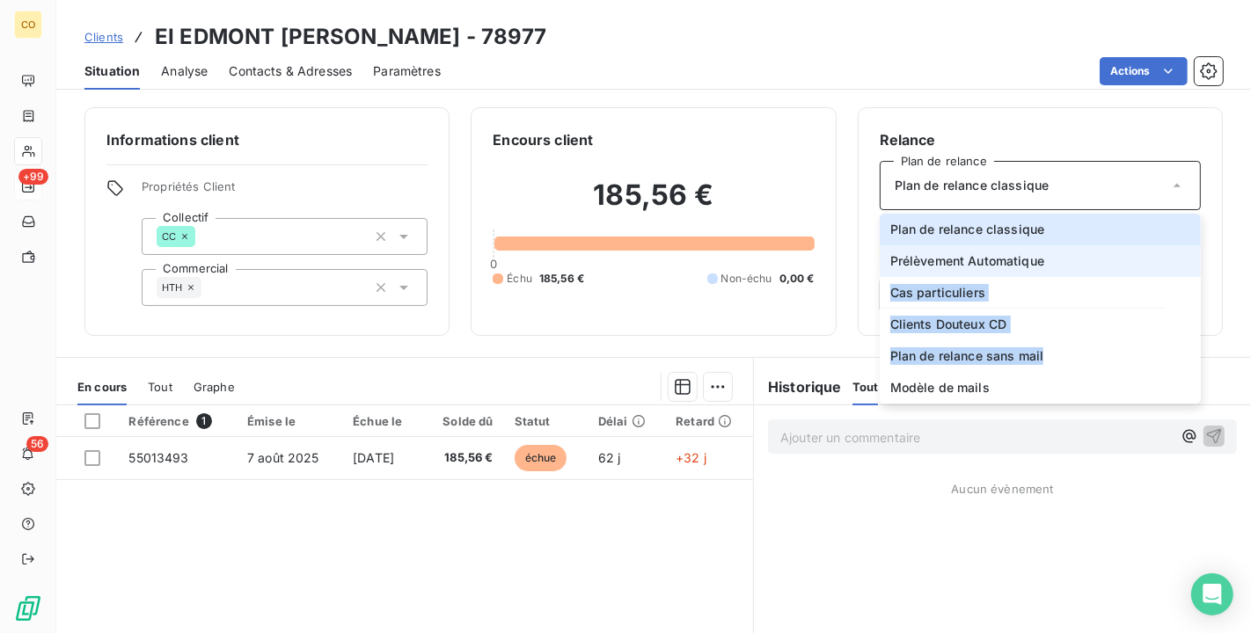
drag, startPoint x: 1084, startPoint y: 347, endPoint x: 1090, endPoint y: 259, distance: 87.3
click at [1090, 259] on ul "Plan de relance classique Prélèvement Automatique Cas particuliers Clients Dout…" at bounding box center [1040, 309] width 321 height 190
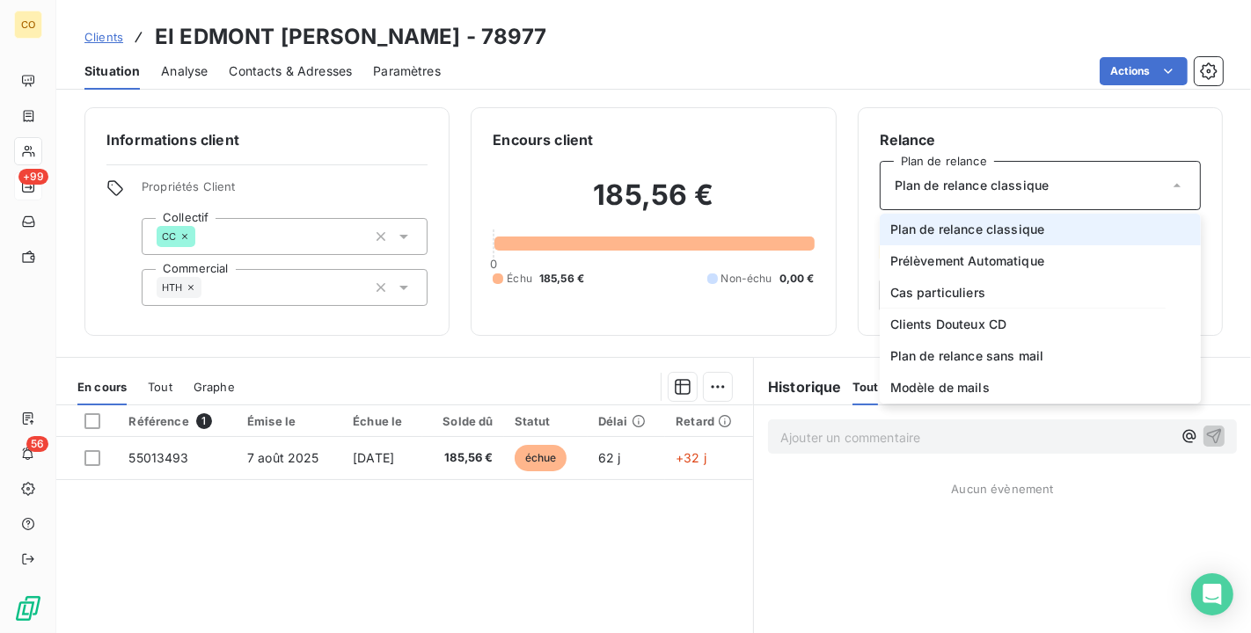
drag, startPoint x: 1090, startPoint y: 259, endPoint x: 1015, endPoint y: 222, distance: 83.8
click at [1015, 222] on span "Plan de relance classique" at bounding box center [967, 230] width 155 height 18
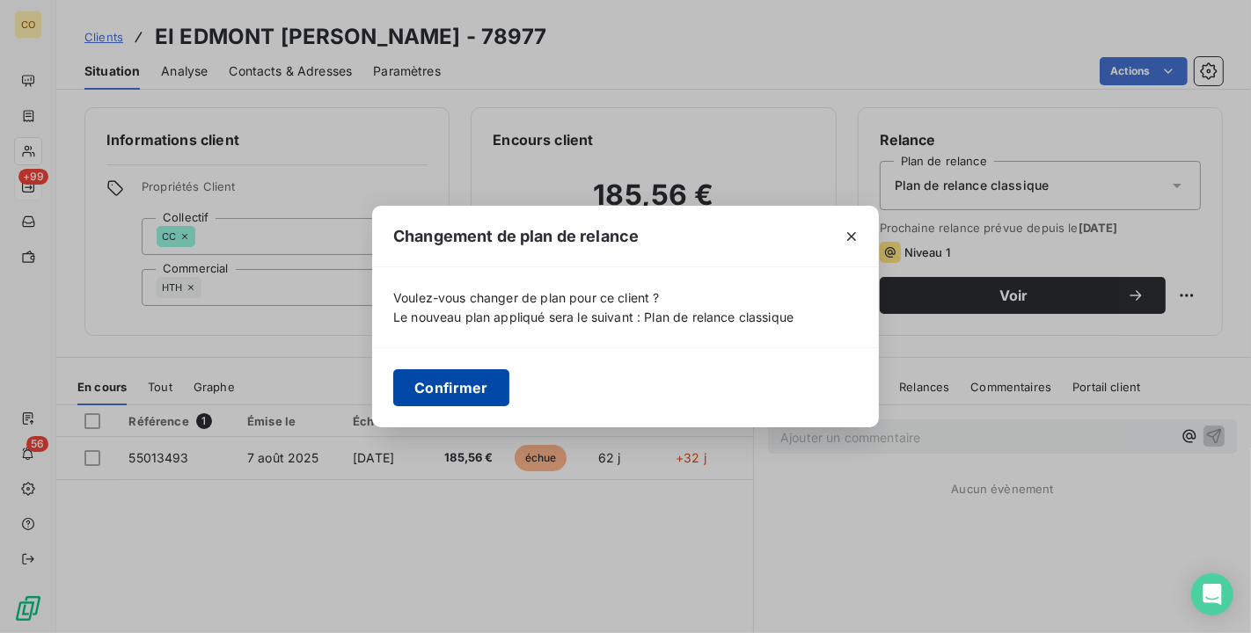
click at [457, 380] on button "Confirmer" at bounding box center [451, 387] width 116 height 37
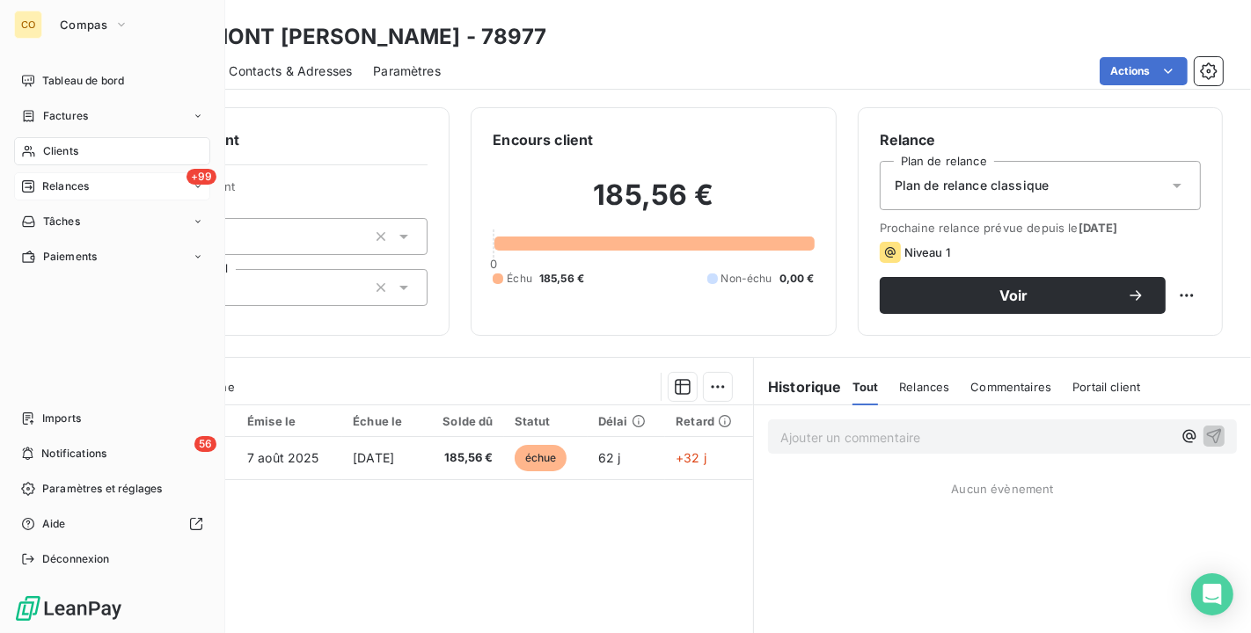
click at [75, 180] on span "Relances" at bounding box center [65, 187] width 47 height 16
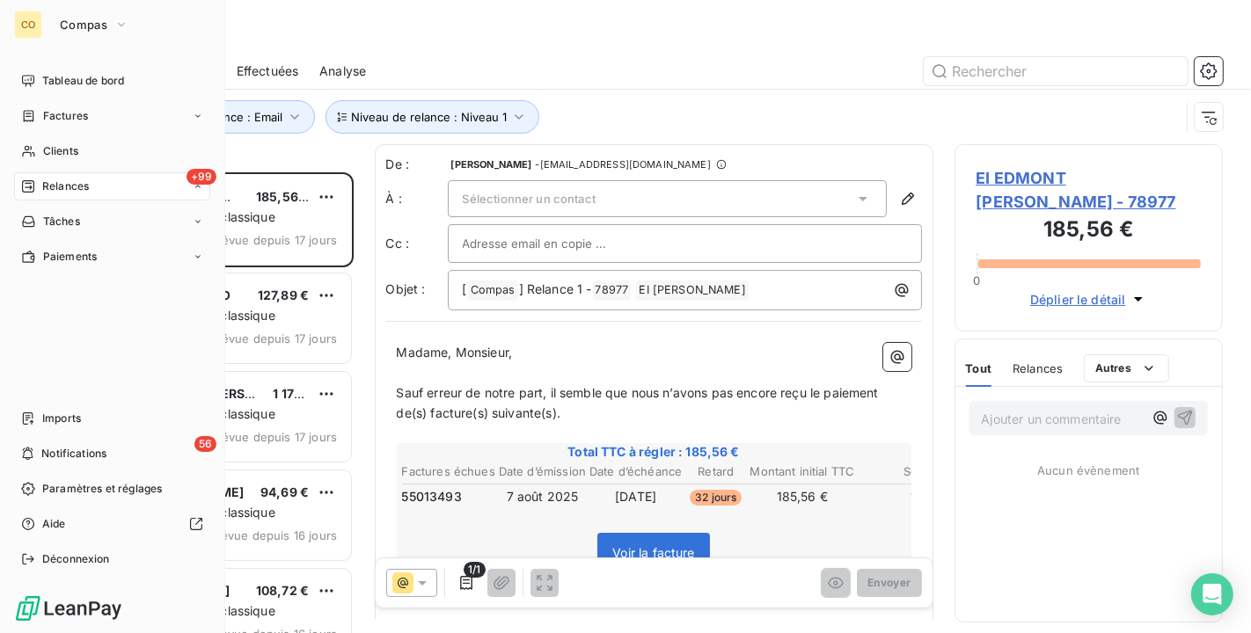
scroll to position [446, 253]
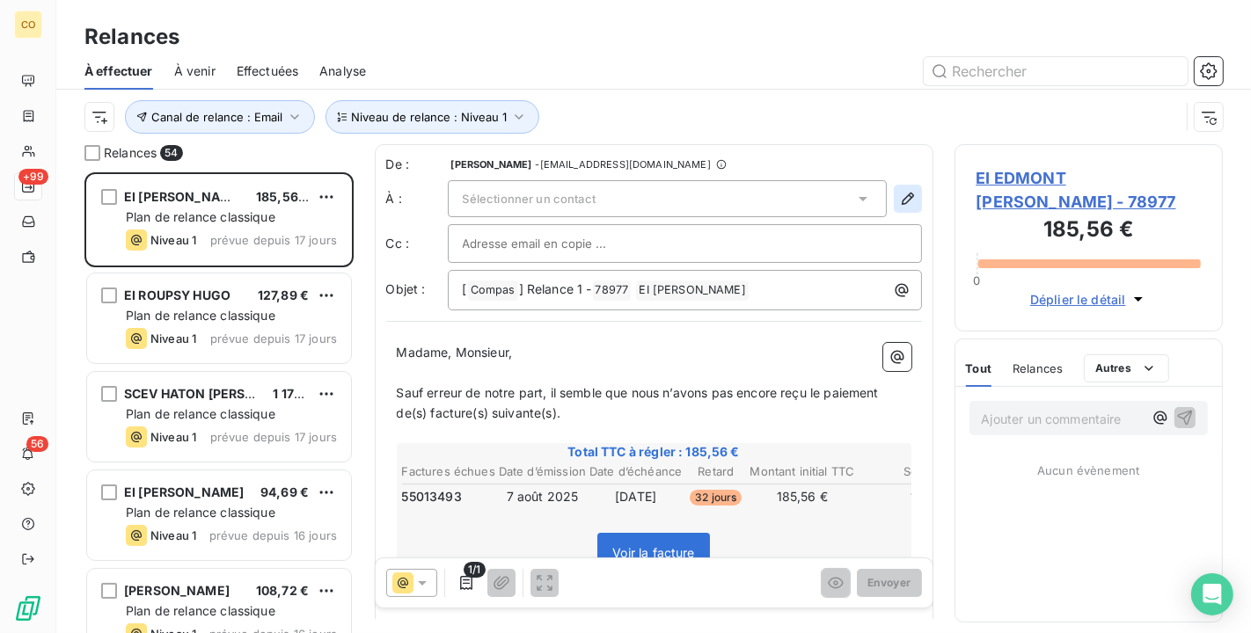
click at [901, 194] on icon "button" at bounding box center [907, 199] width 12 height 12
click at [894, 198] on button "button" at bounding box center [908, 199] width 28 height 28
click at [695, 204] on div "Sélectionner un contact" at bounding box center [667, 198] width 439 height 37
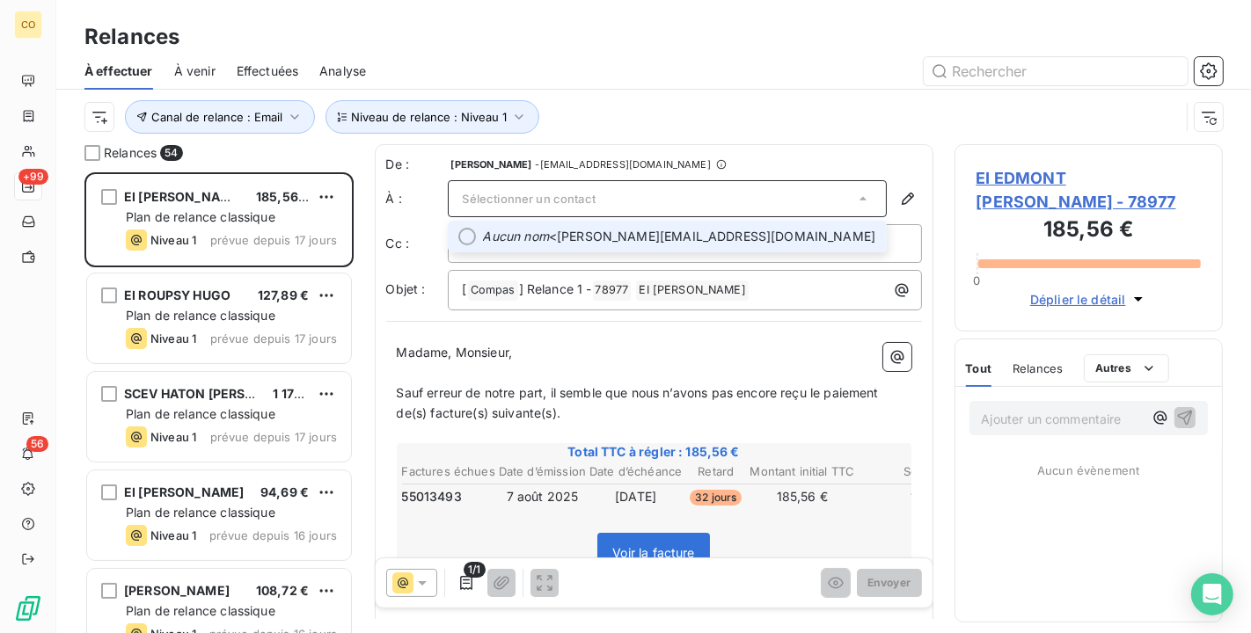
click at [704, 243] on span "Aucun nom <valerie.derouillat@gmail.com>" at bounding box center [679, 237] width 393 height 18
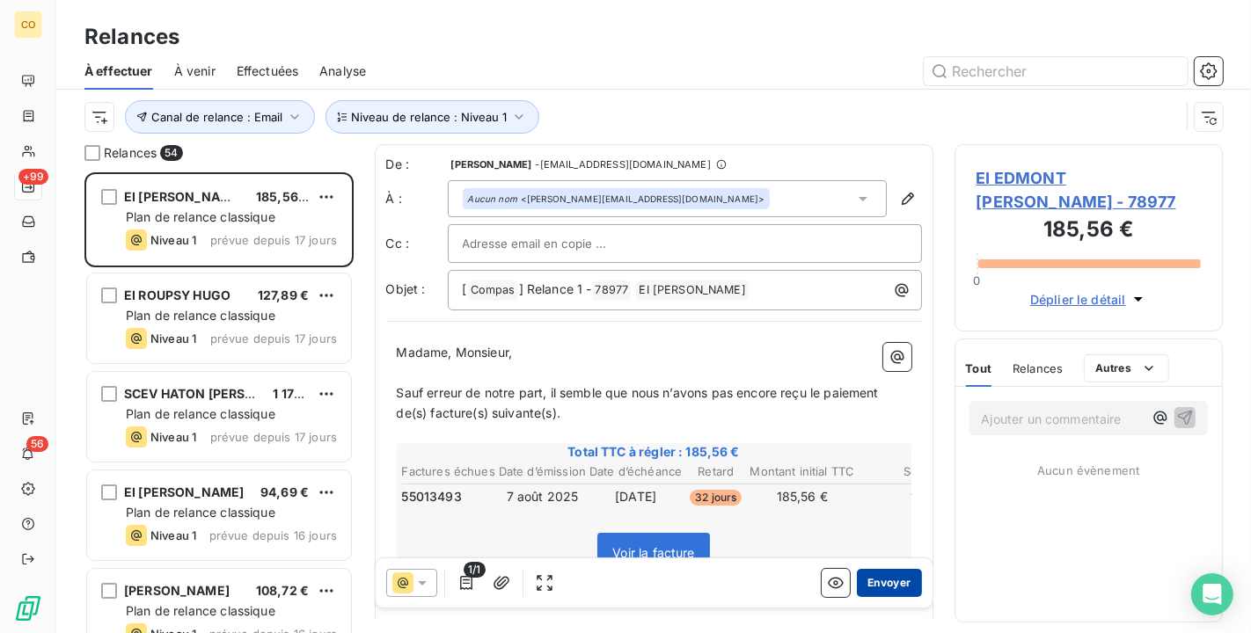
click at [880, 576] on button "Envoyer" at bounding box center [889, 583] width 64 height 28
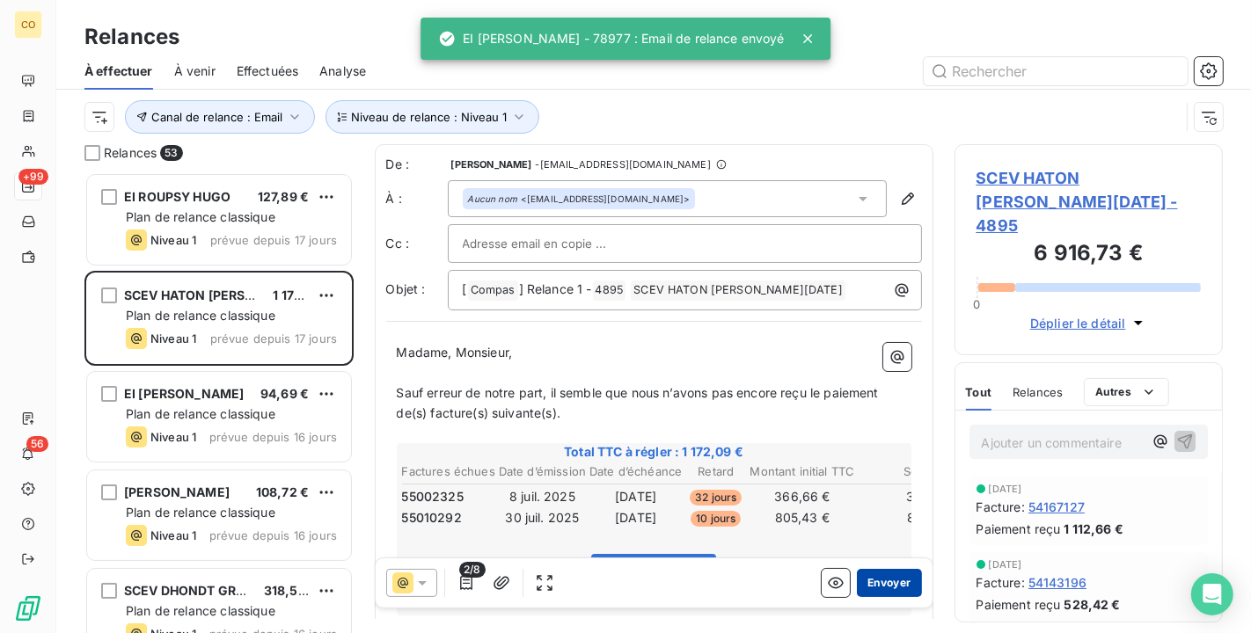
click at [869, 585] on button "Envoyer" at bounding box center [889, 583] width 64 height 28
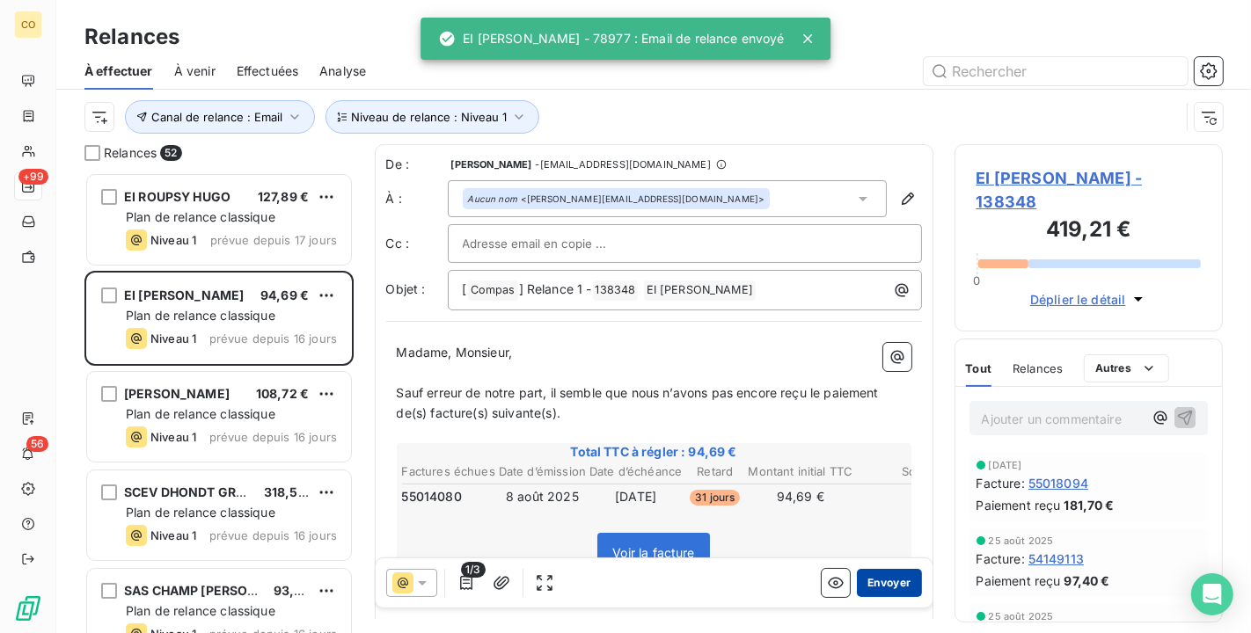
click at [870, 583] on button "Envoyer" at bounding box center [889, 583] width 64 height 28
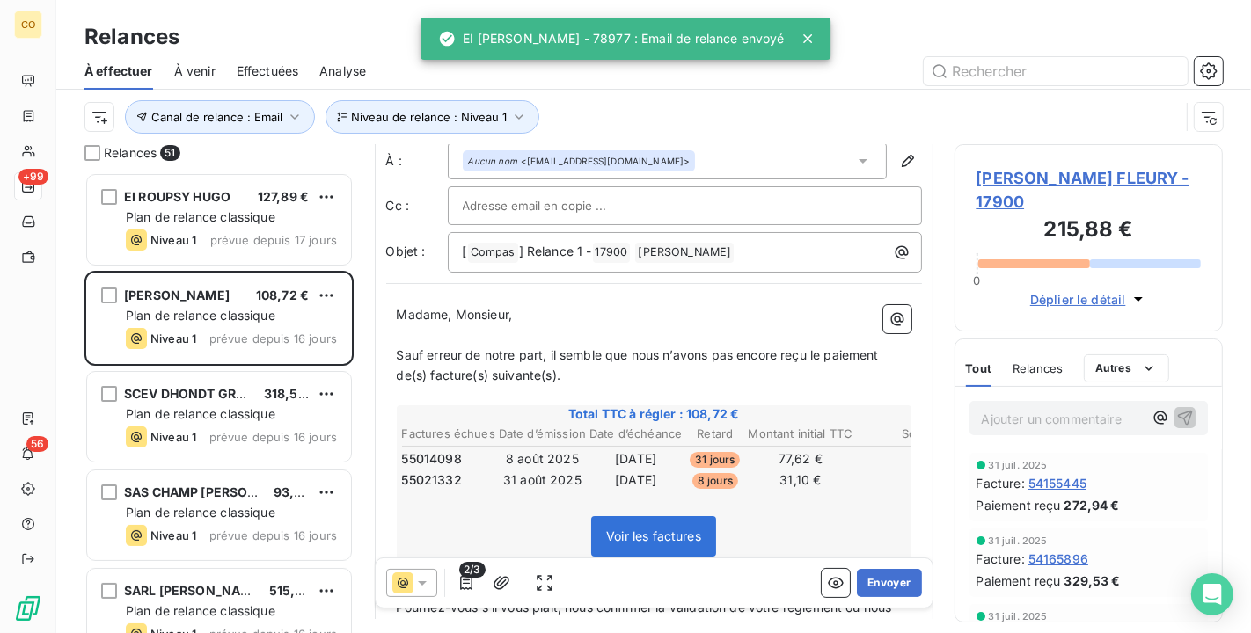
scroll to position [98, 0]
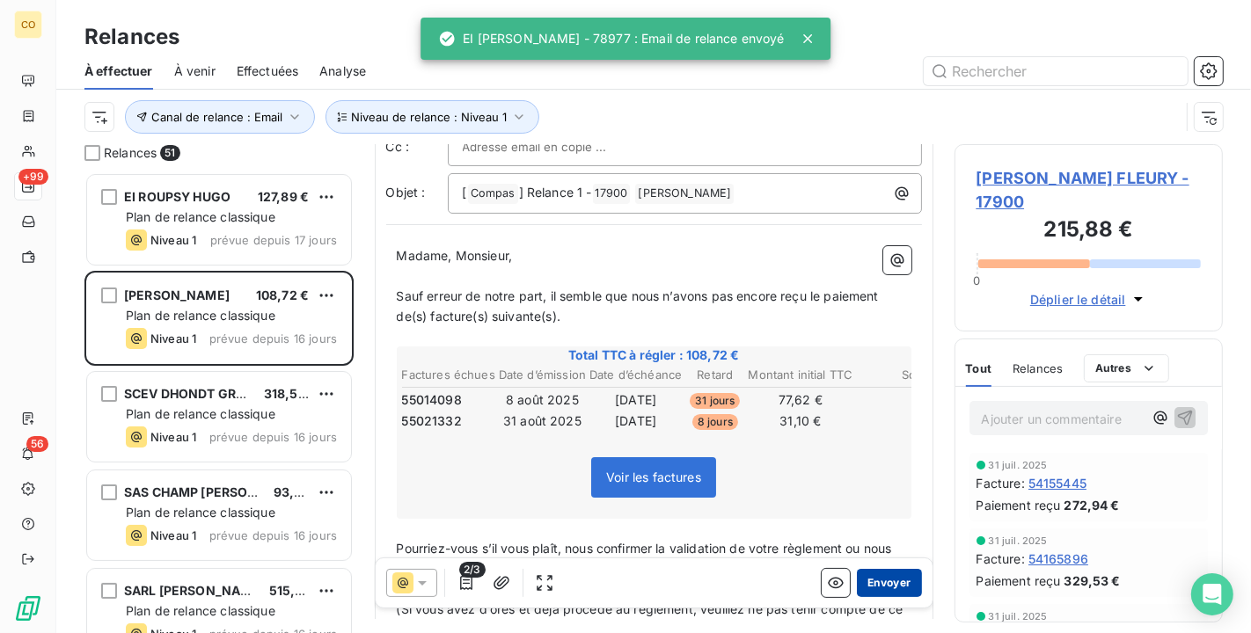
click at [874, 578] on button "Envoyer" at bounding box center [889, 583] width 64 height 28
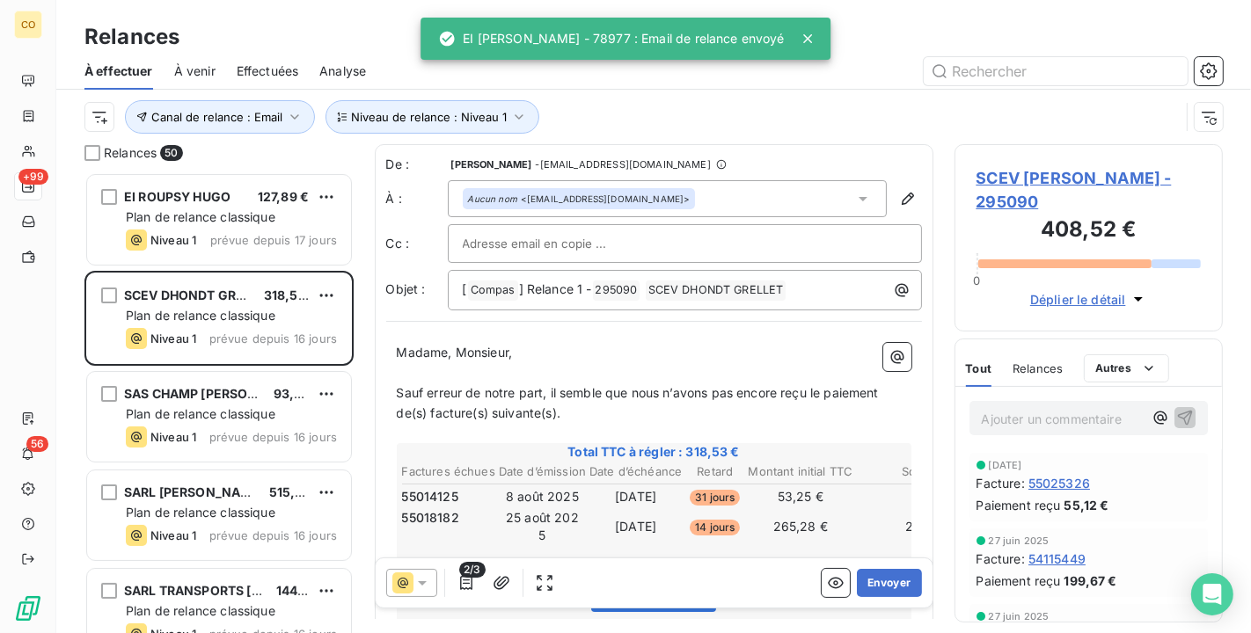
scroll to position [2, 0]
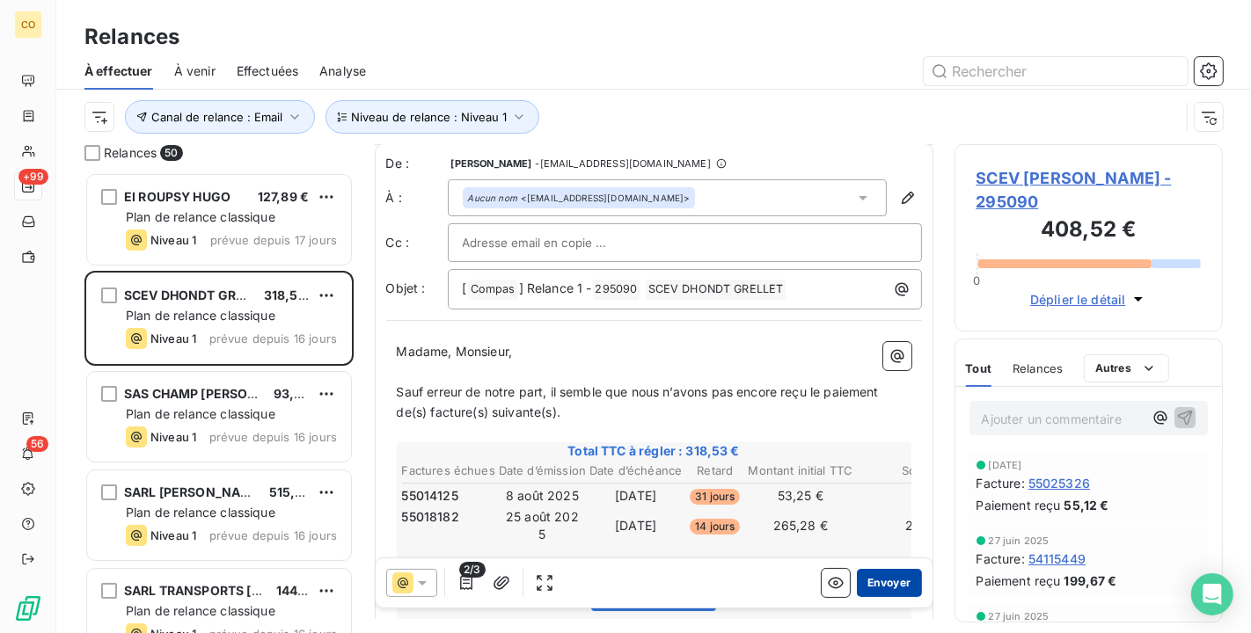
click at [880, 586] on button "Envoyer" at bounding box center [889, 583] width 64 height 28
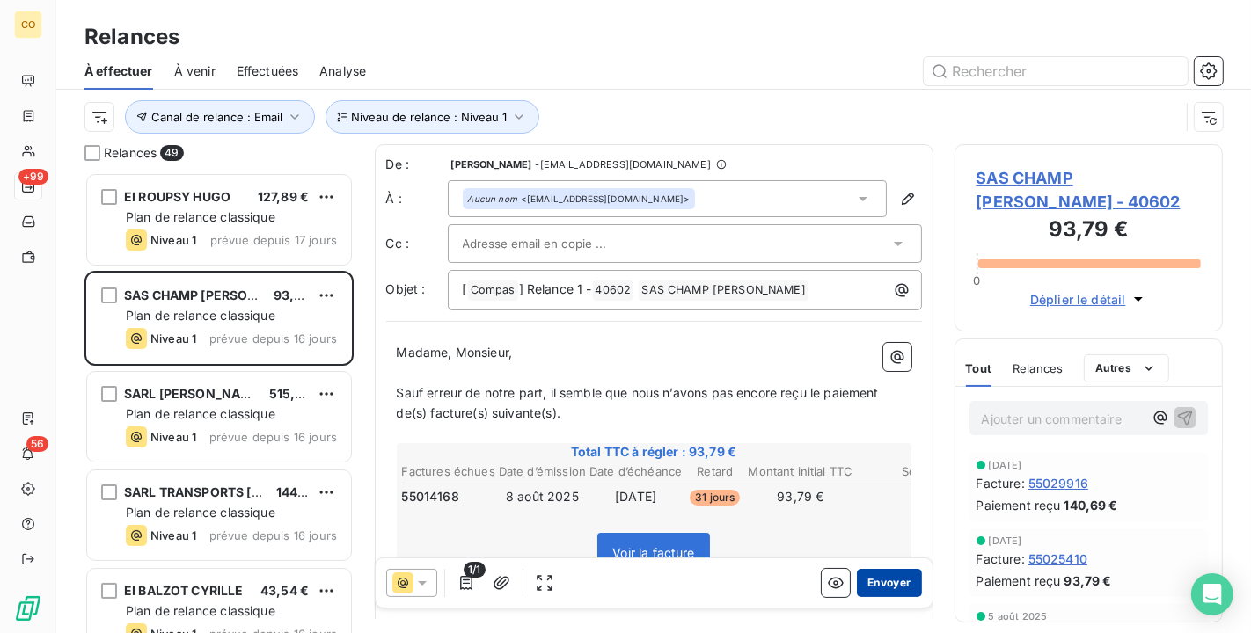
click at [871, 582] on button "Envoyer" at bounding box center [889, 583] width 64 height 28
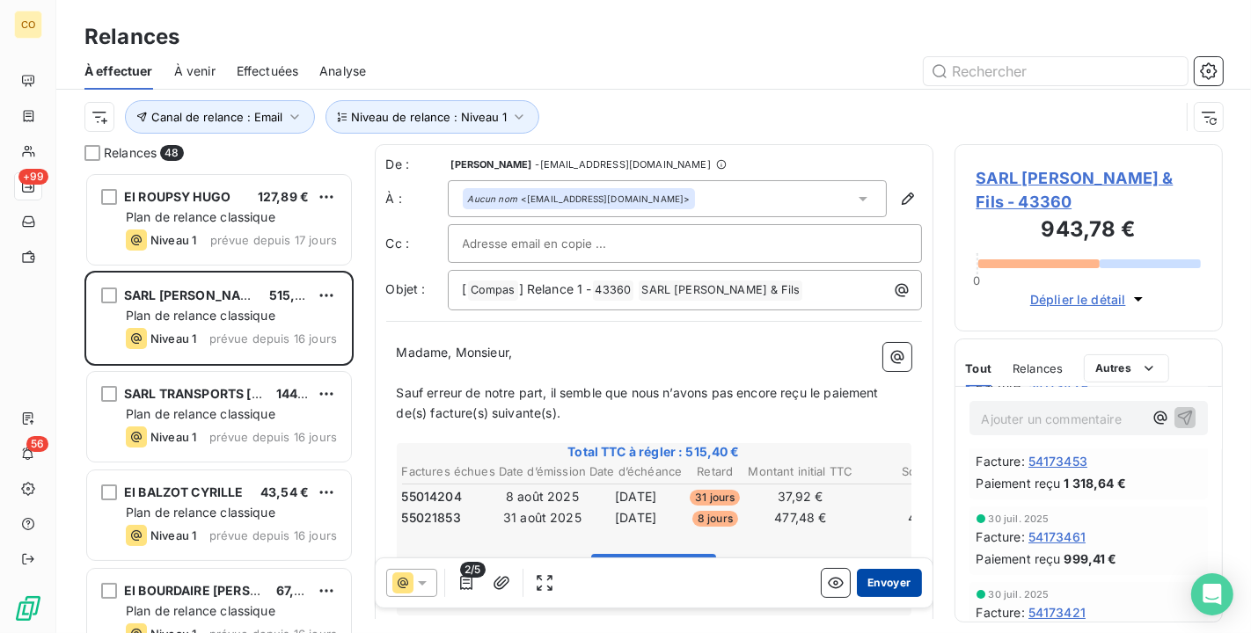
click at [865, 581] on button "Envoyer" at bounding box center [889, 583] width 64 height 28
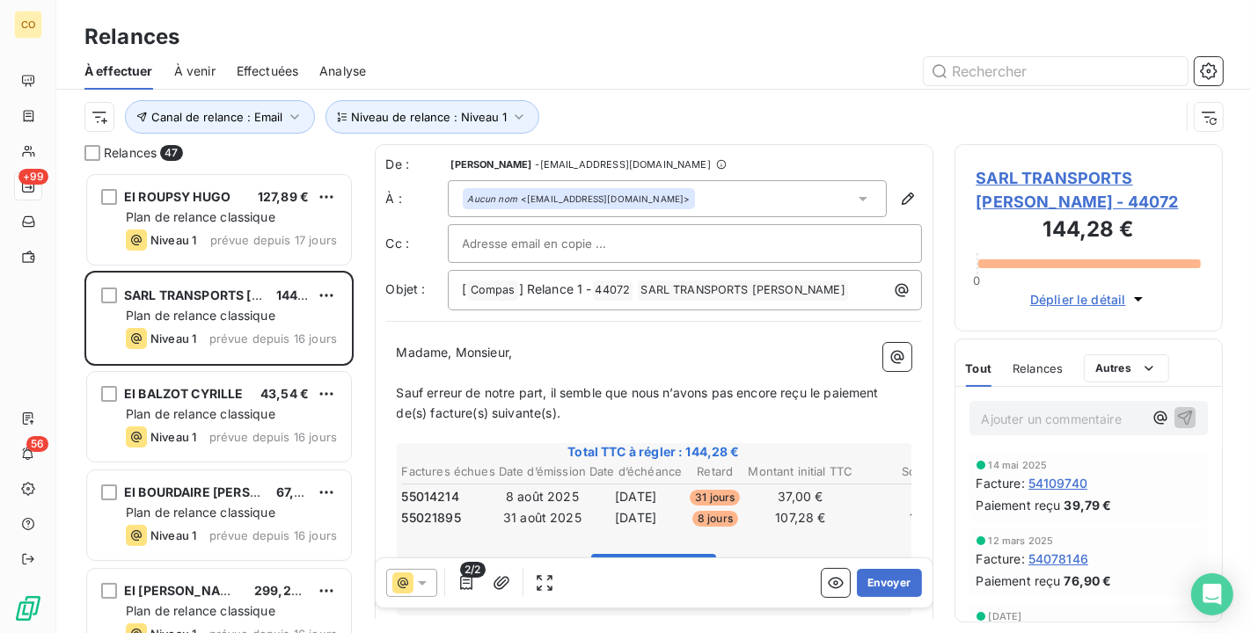
scroll to position [2, 0]
click at [896, 584] on button "Envoyer" at bounding box center [889, 583] width 64 height 28
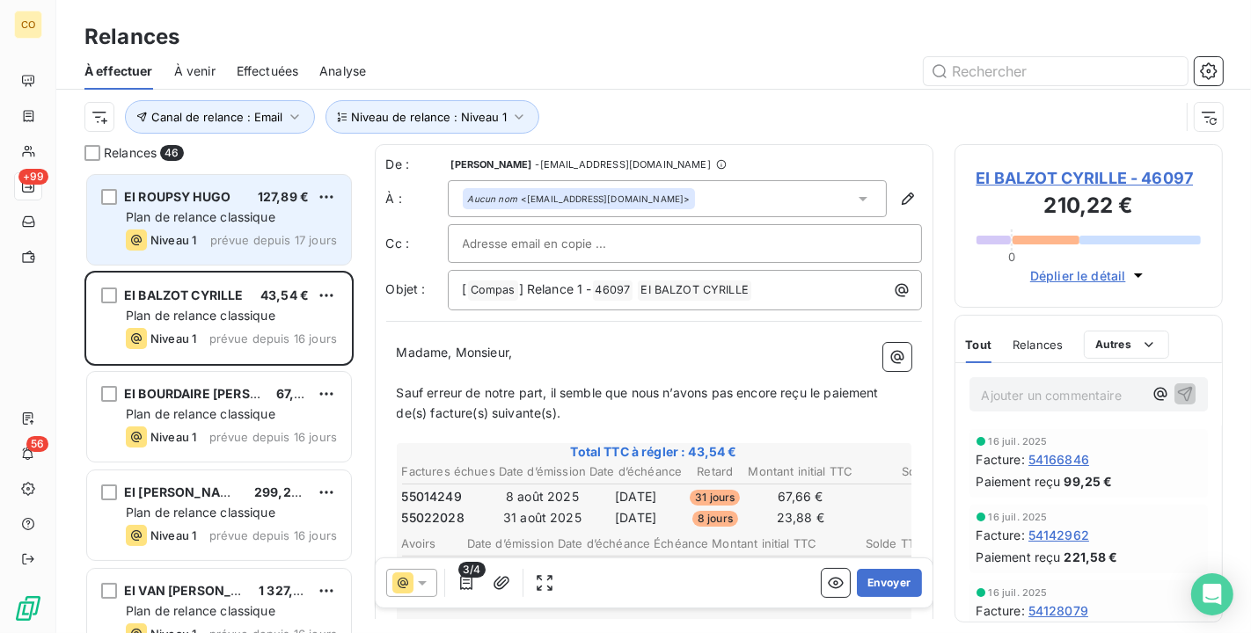
click at [202, 251] on div "EI ROUPSY HUGO 127,89 € Plan de relance classique Niveau 1 prévue depuis 17 jou…" at bounding box center [219, 220] width 264 height 90
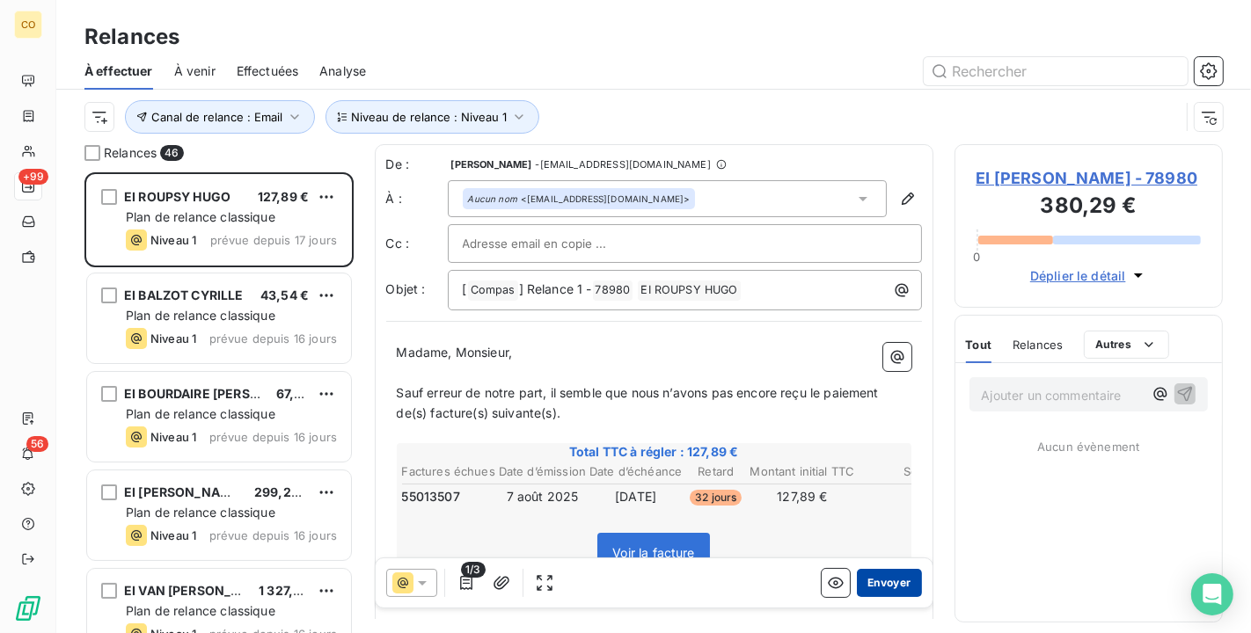
click at [874, 575] on button "Envoyer" at bounding box center [889, 583] width 64 height 28
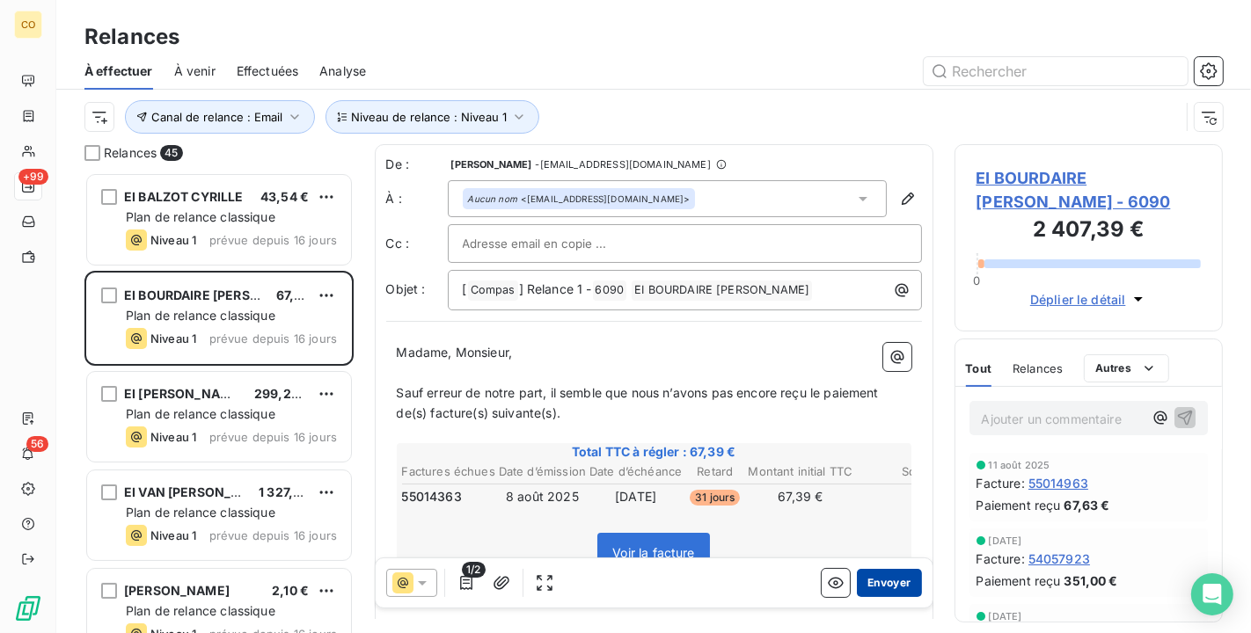
click at [859, 575] on button "Envoyer" at bounding box center [889, 583] width 64 height 28
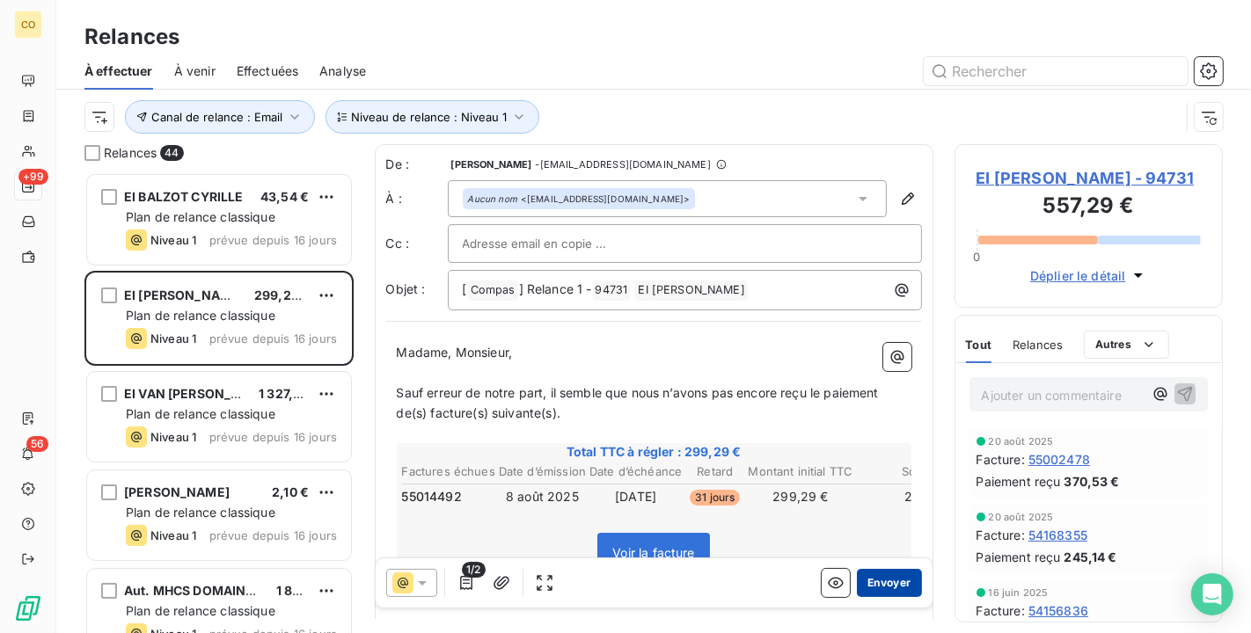
click at [871, 581] on button "Envoyer" at bounding box center [889, 583] width 64 height 28
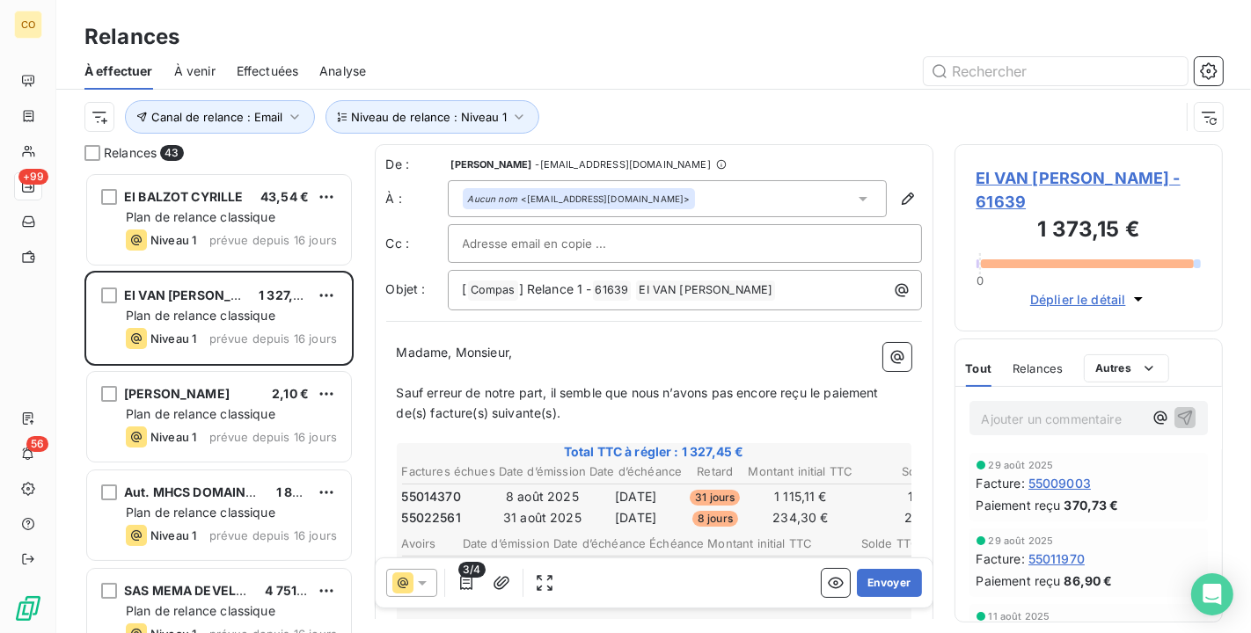
scroll to position [98, 0]
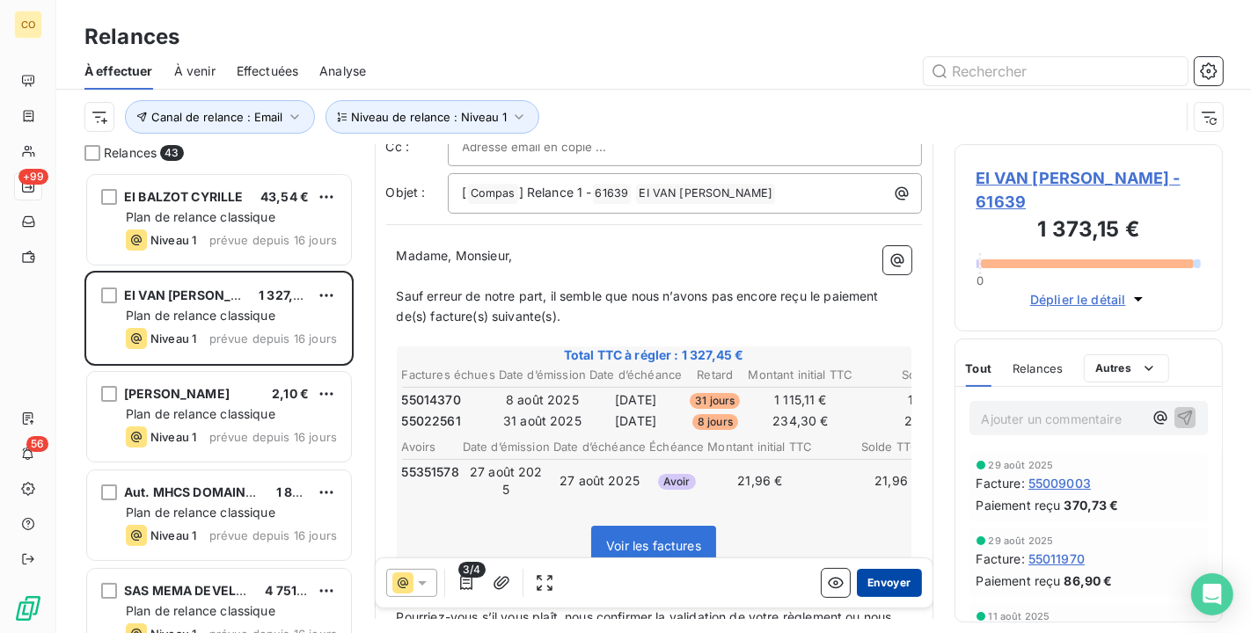
click at [864, 578] on button "Envoyer" at bounding box center [889, 583] width 64 height 28
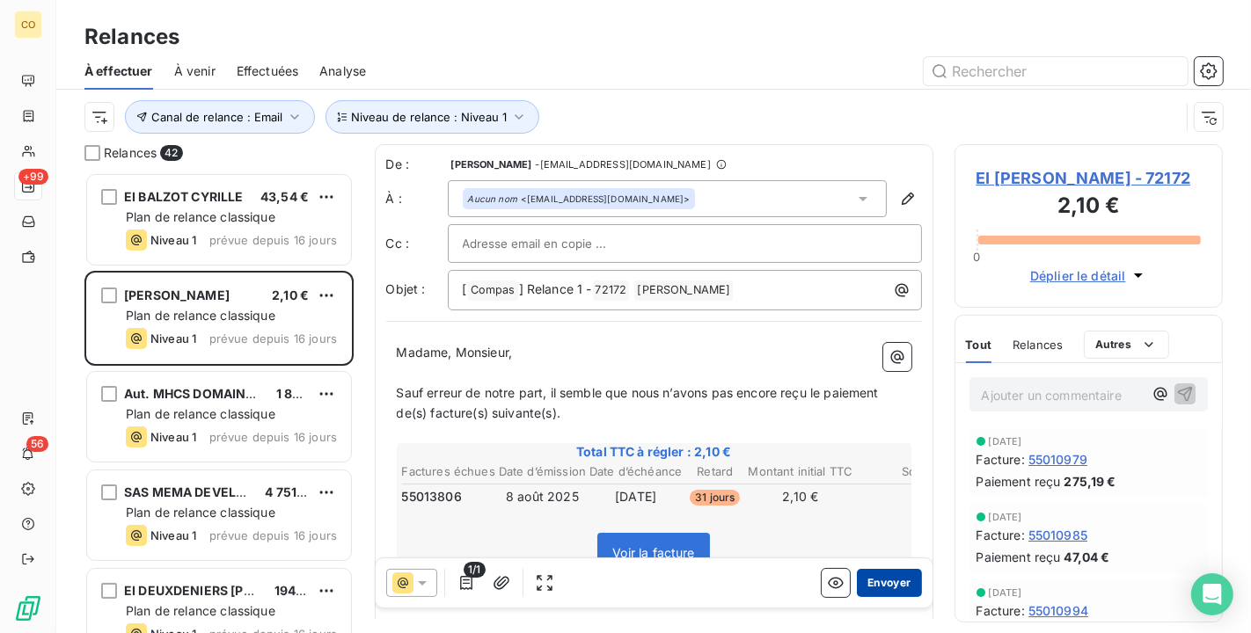
click at [876, 574] on button "Envoyer" at bounding box center [889, 583] width 64 height 28
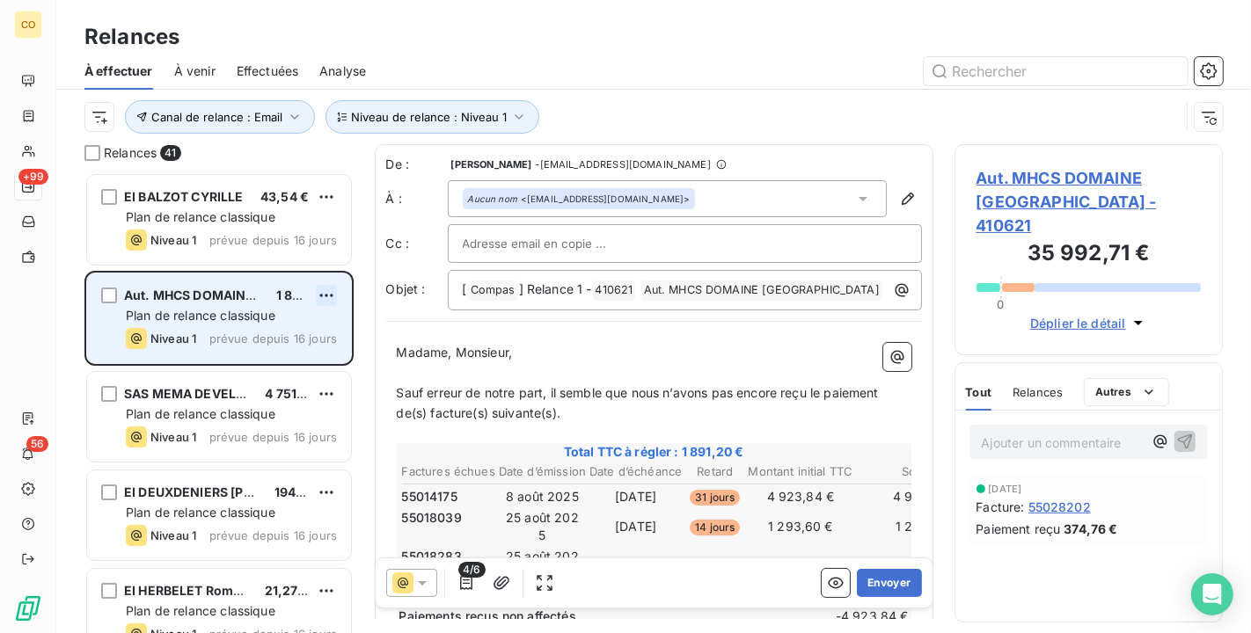
click at [329, 293] on html "CO +99 56 Relances À effectuer À venir Effectuées Analyse Canal de relance : Em…" at bounding box center [625, 316] width 1251 height 633
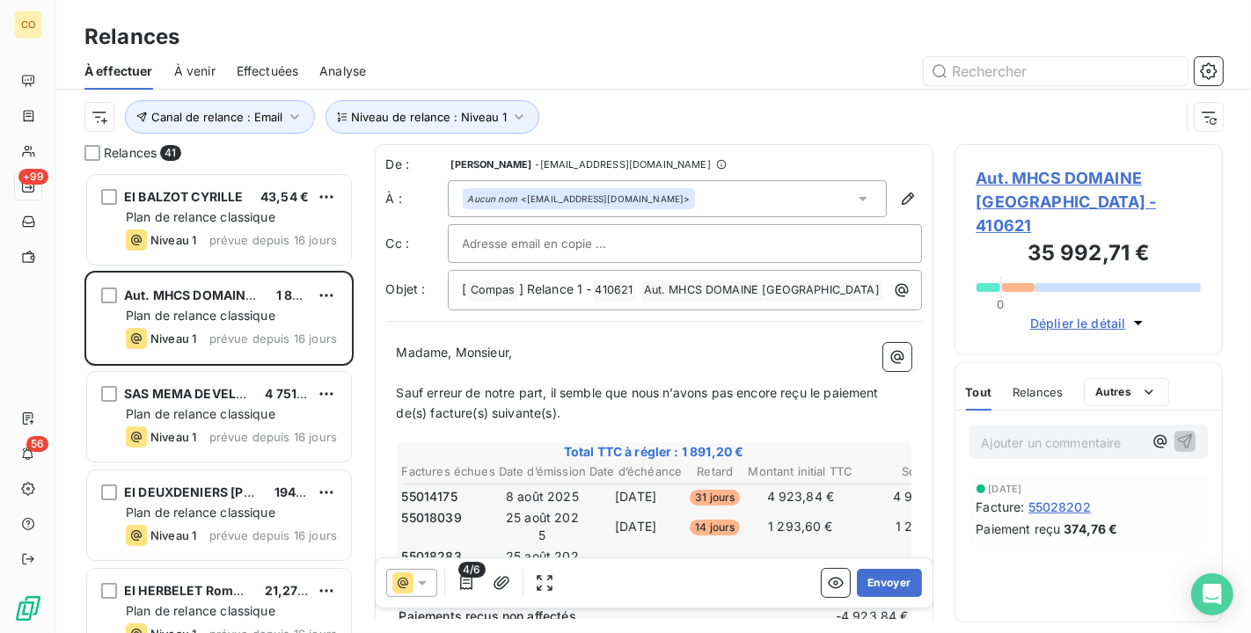
click at [1052, 181] on html "CO +99 56 Relances À effectuer À venir Effectuées Analyse Canal de relance : Em…" at bounding box center [625, 316] width 1251 height 633
click at [1057, 191] on span "Aut. MHCS DOMAINE GRANDE VALLEE - 410621" at bounding box center [1088, 201] width 225 height 71
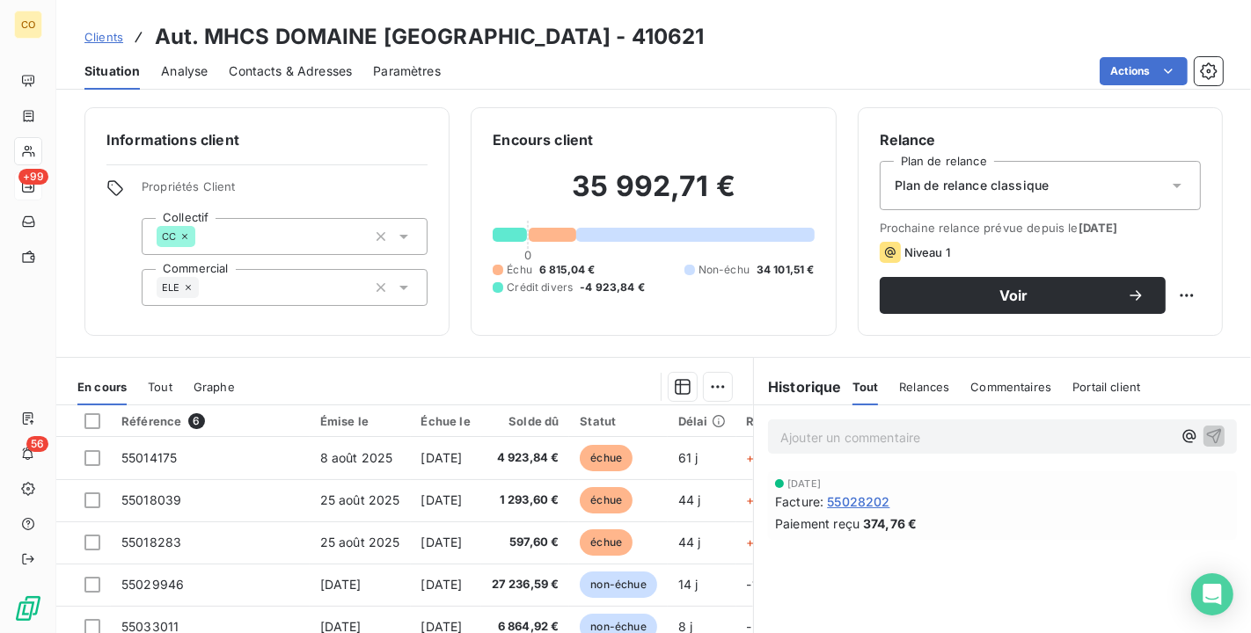
click at [1106, 180] on div "Plan de relance classique" at bounding box center [1040, 185] width 321 height 49
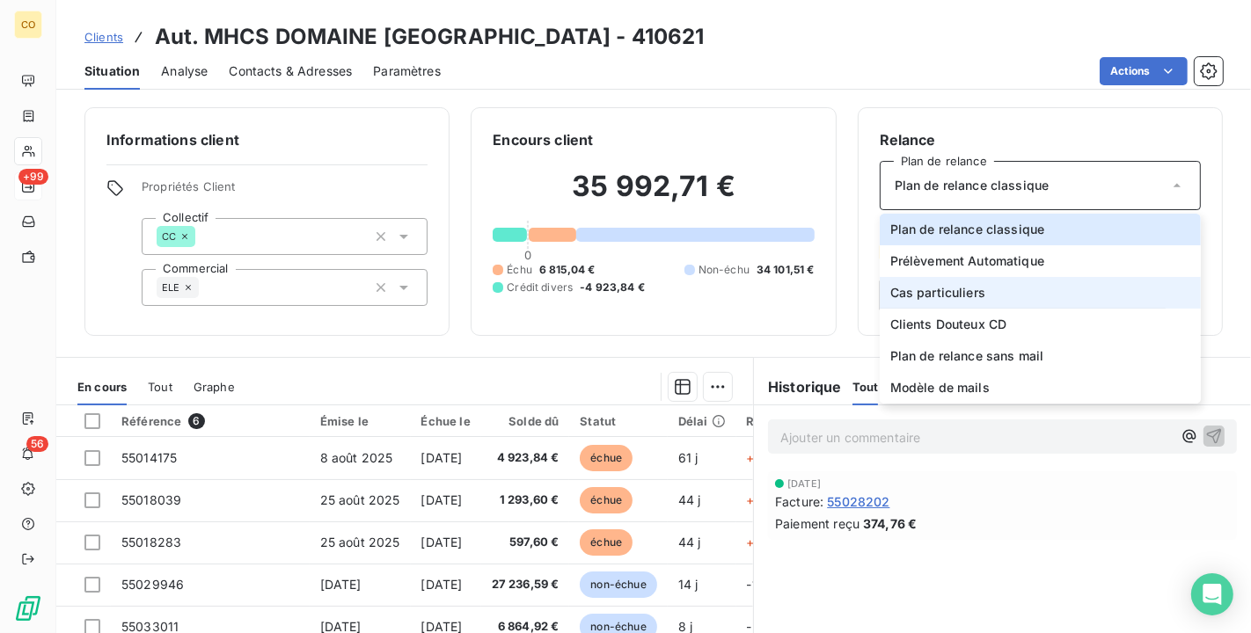
click at [1025, 286] on li "Cas particuliers" at bounding box center [1040, 293] width 321 height 32
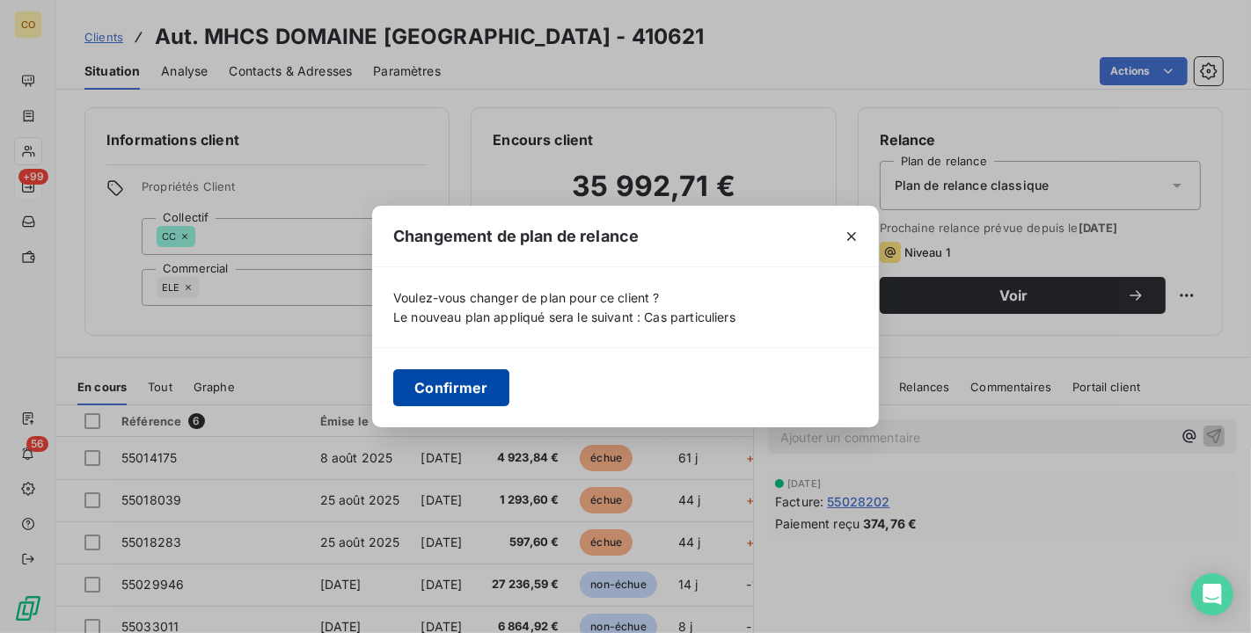
click at [479, 393] on button "Confirmer" at bounding box center [451, 387] width 116 height 37
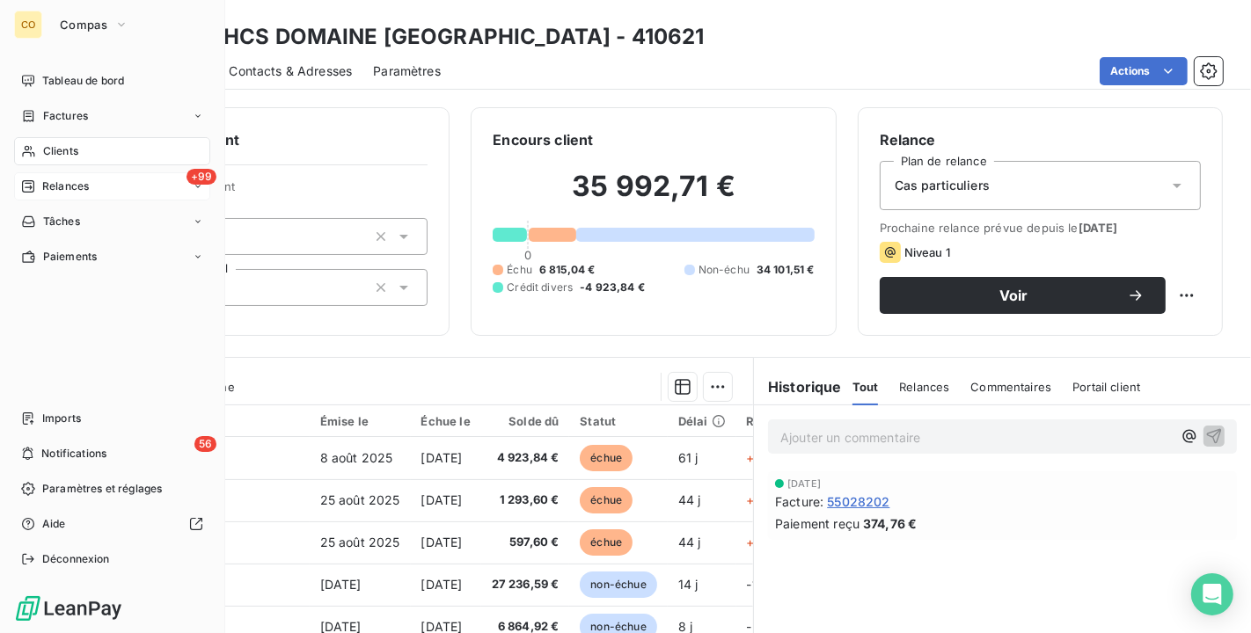
click at [76, 180] on span "Relances" at bounding box center [65, 187] width 47 height 16
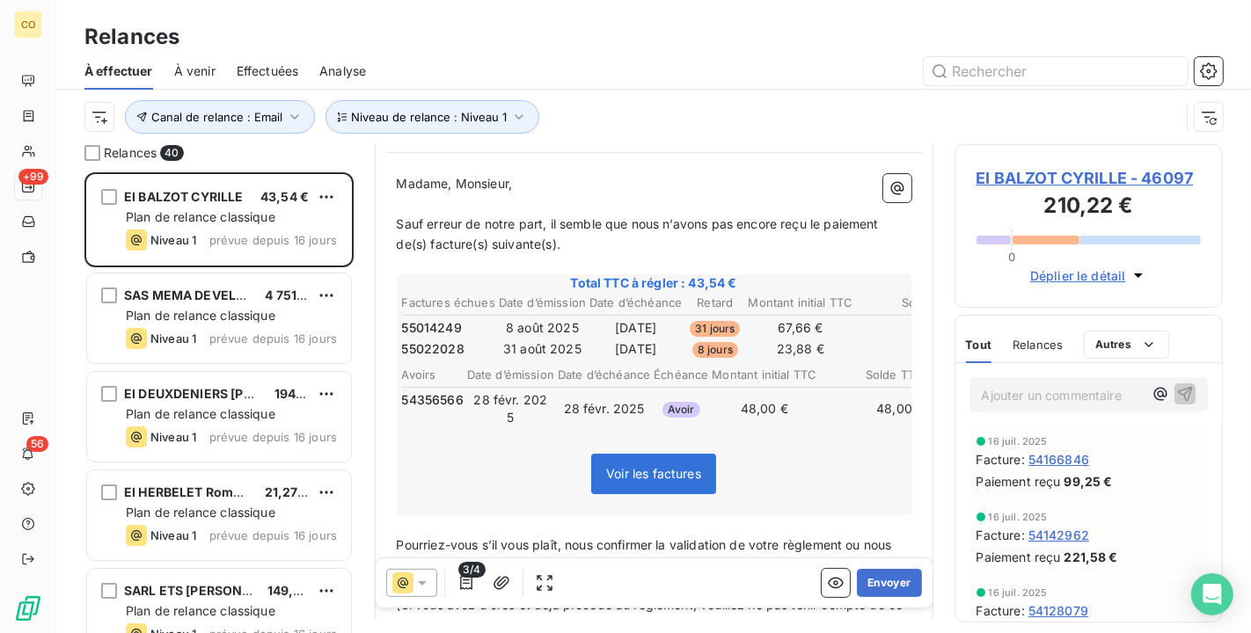
scroll to position [198, 0]
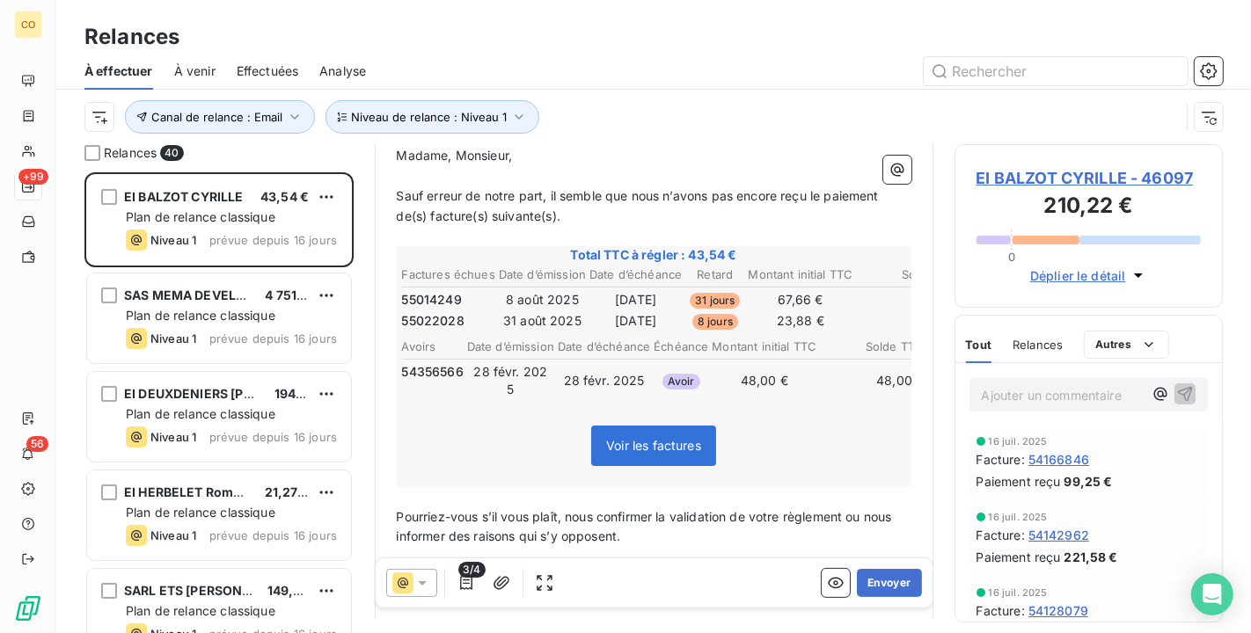
click at [417, 491] on p "﻿" at bounding box center [654, 497] width 515 height 20
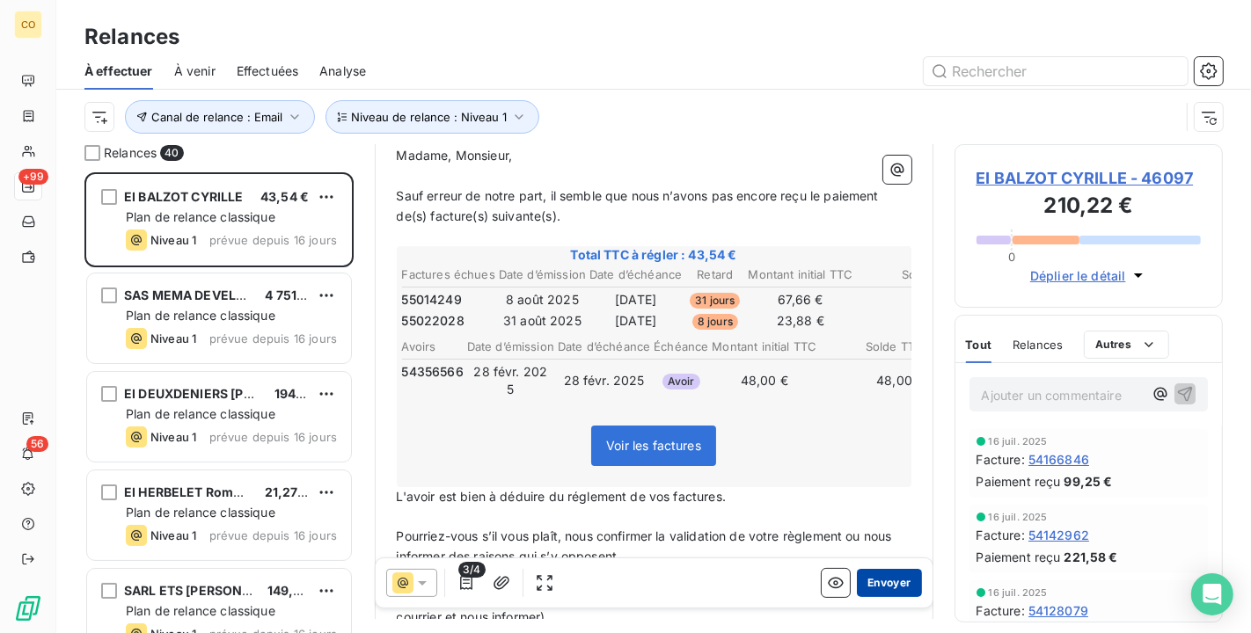
click at [878, 569] on button "Envoyer" at bounding box center [889, 583] width 64 height 28
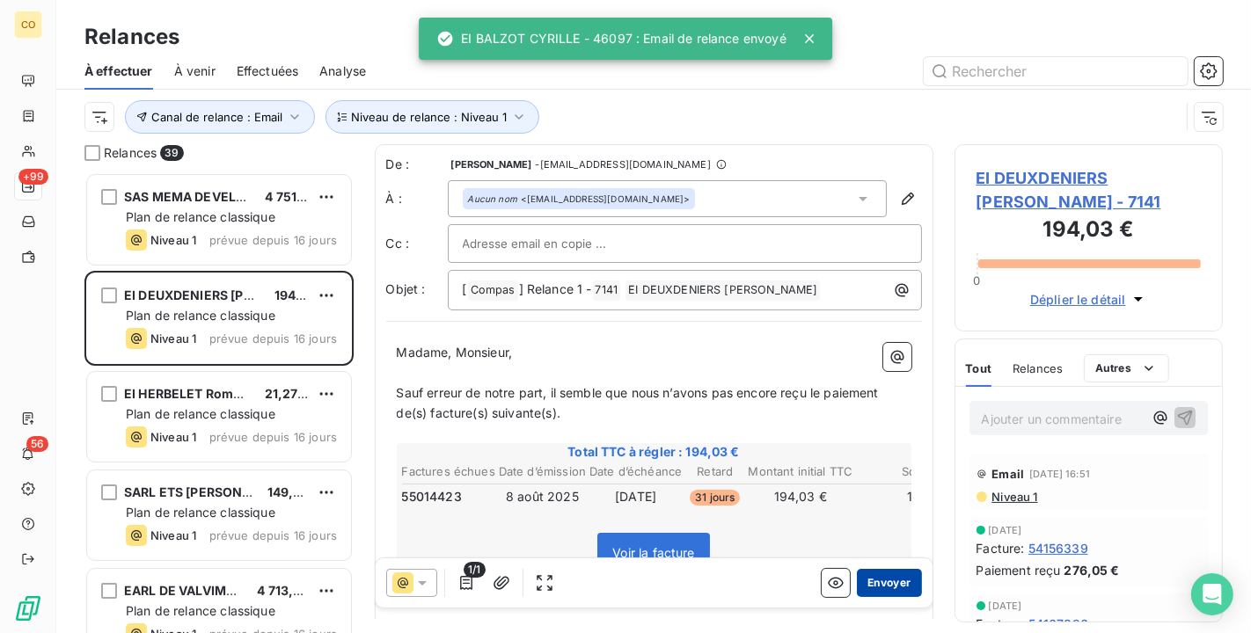
click at [873, 578] on button "Envoyer" at bounding box center [889, 583] width 64 height 28
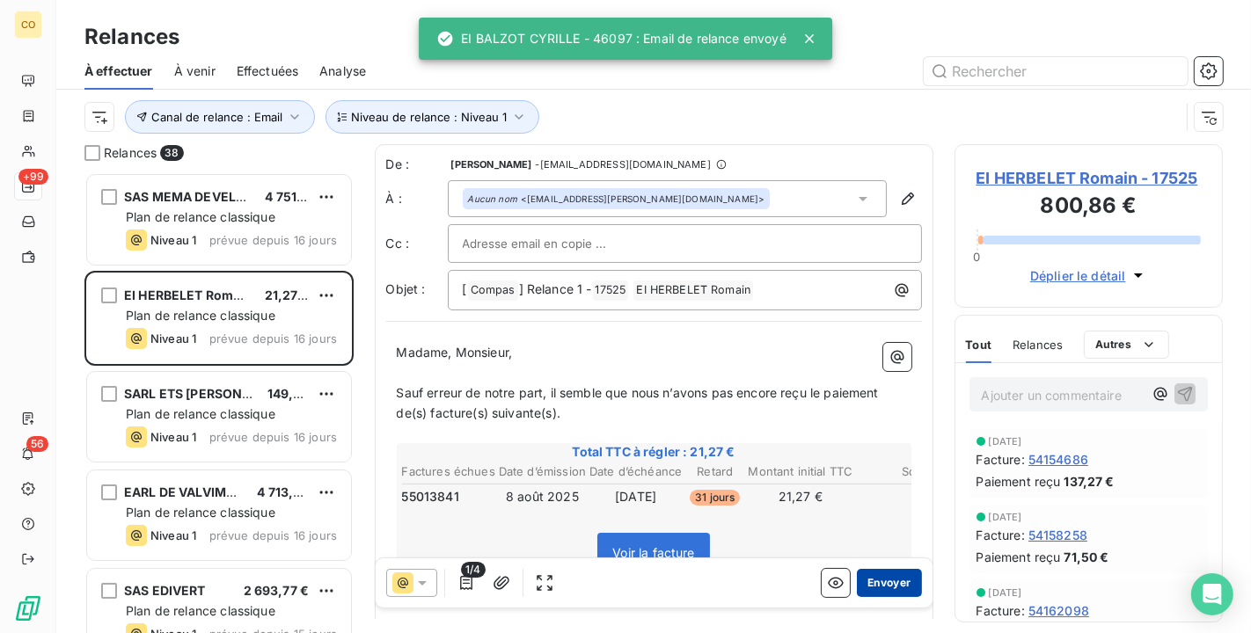
click at [877, 591] on button "Envoyer" at bounding box center [889, 583] width 64 height 28
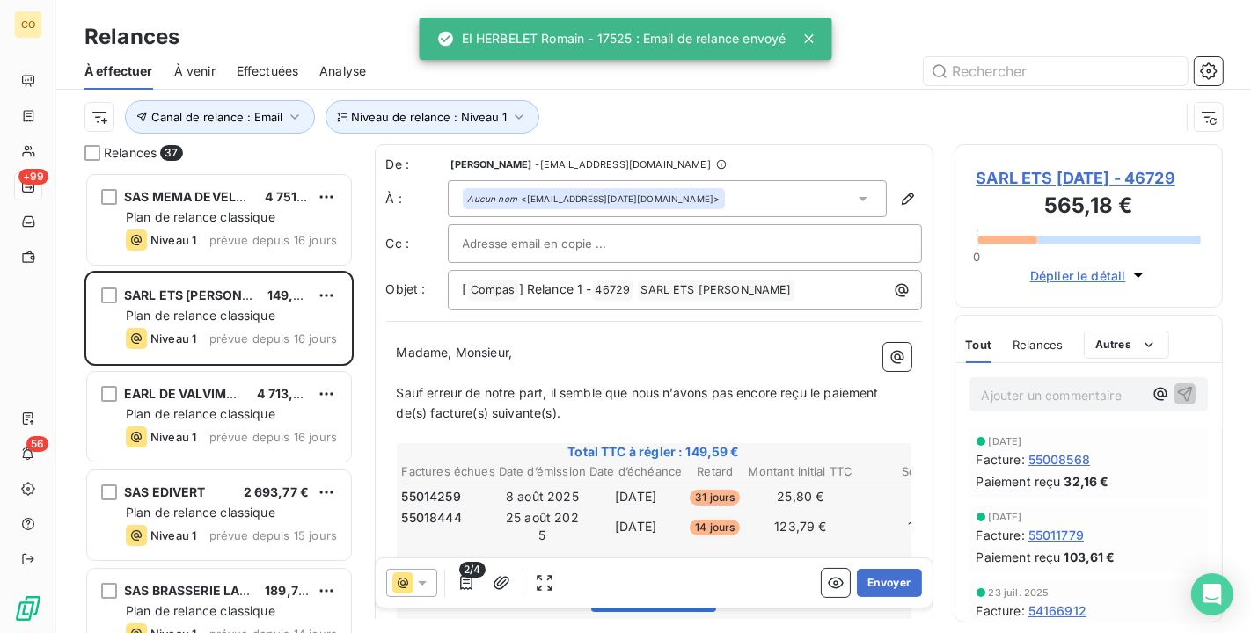
scroll to position [2, 0]
click at [857, 590] on button "Envoyer" at bounding box center [889, 583] width 64 height 28
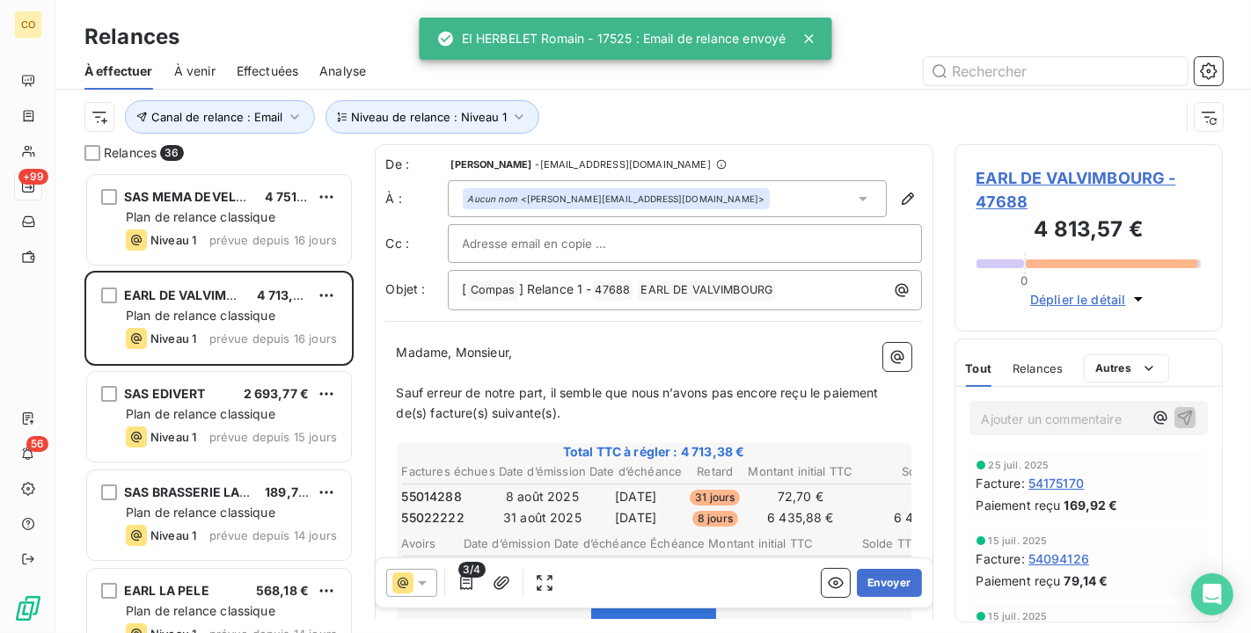
scroll to position [2, 0]
click at [902, 595] on button "Envoyer" at bounding box center [889, 583] width 64 height 28
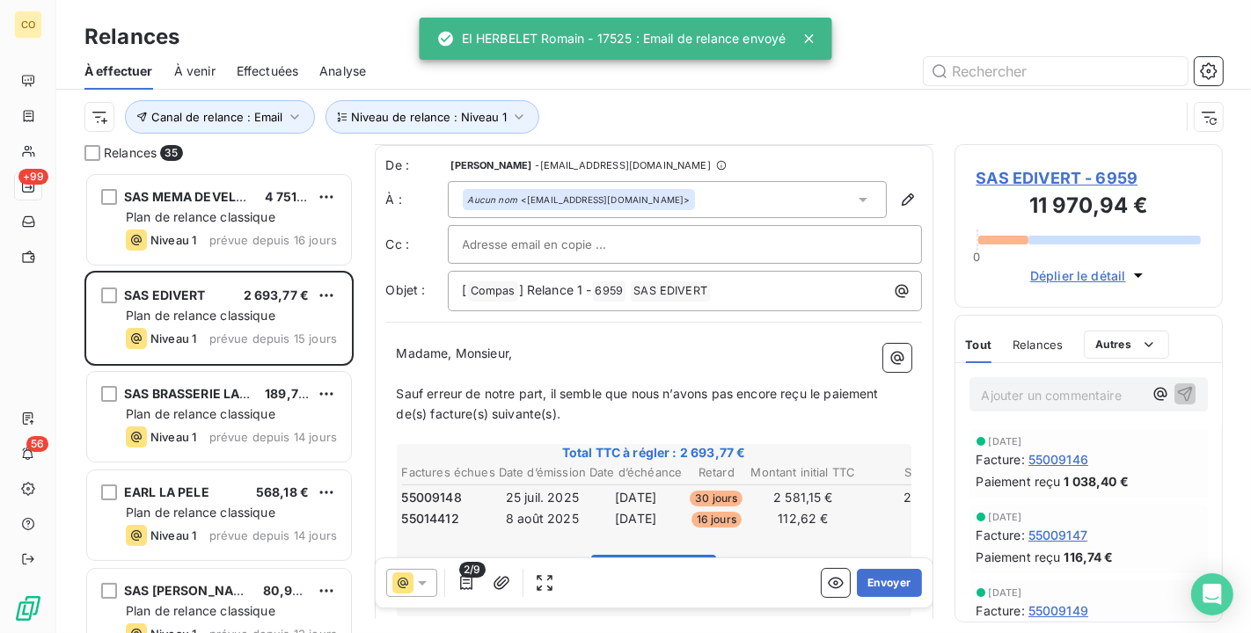
scroll to position [98, 0]
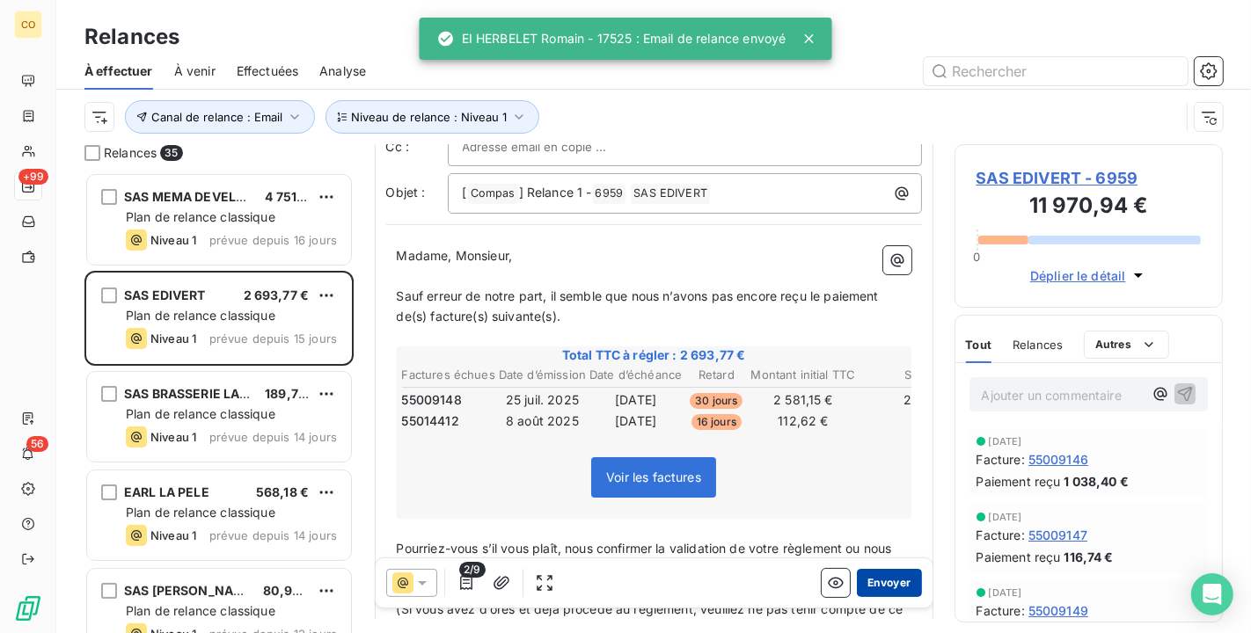
click at [893, 575] on button "Envoyer" at bounding box center [889, 583] width 64 height 28
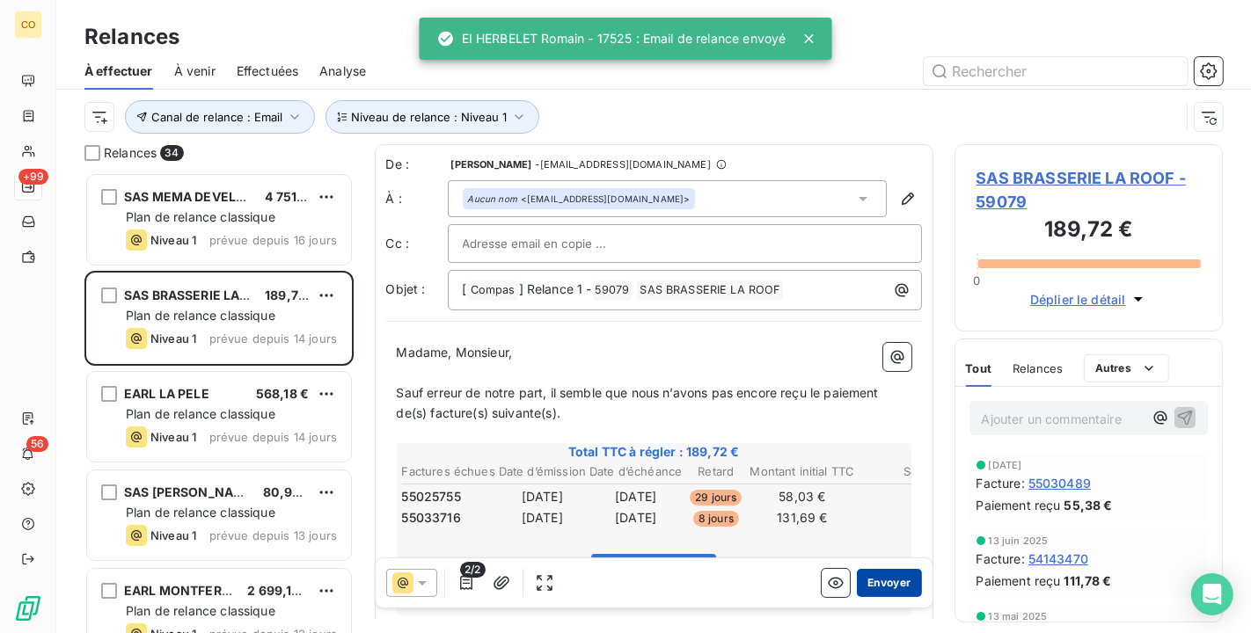
click at [865, 592] on button "Envoyer" at bounding box center [889, 583] width 64 height 28
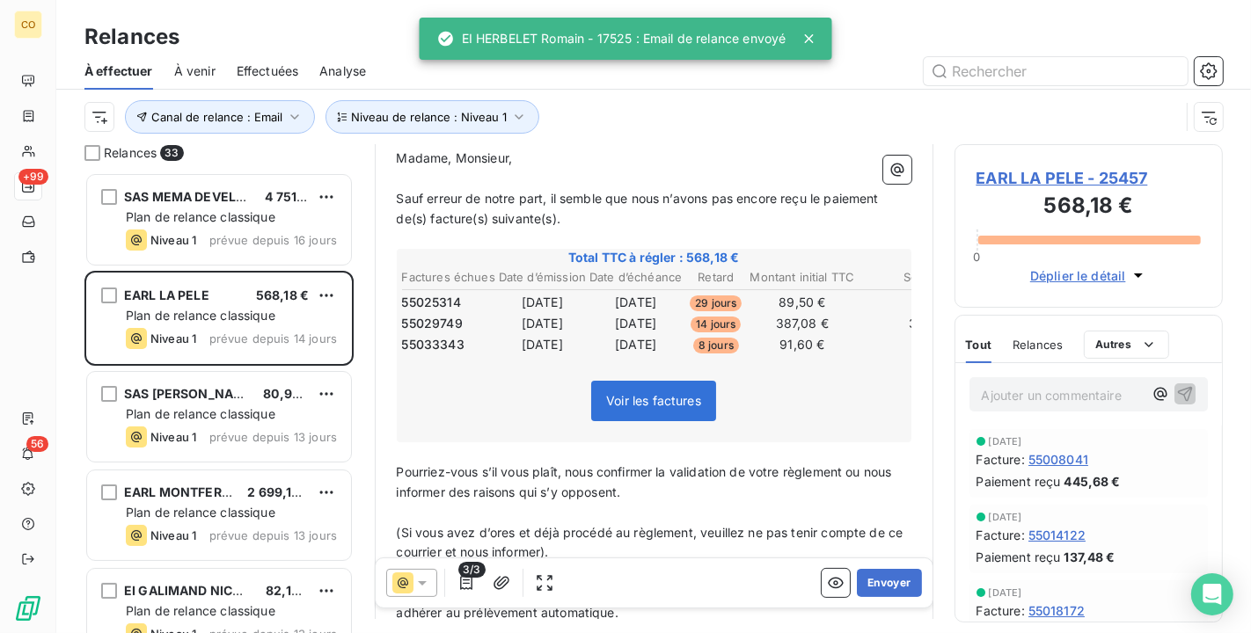
scroll to position [198, 0]
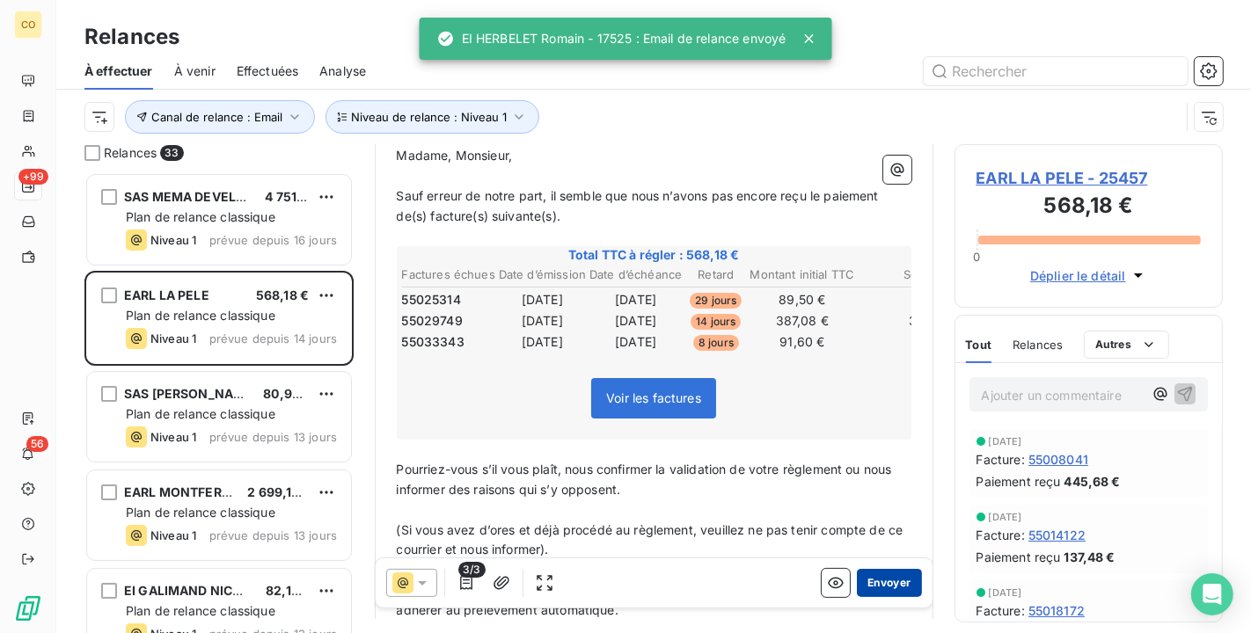
click at [884, 586] on button "Envoyer" at bounding box center [889, 583] width 64 height 28
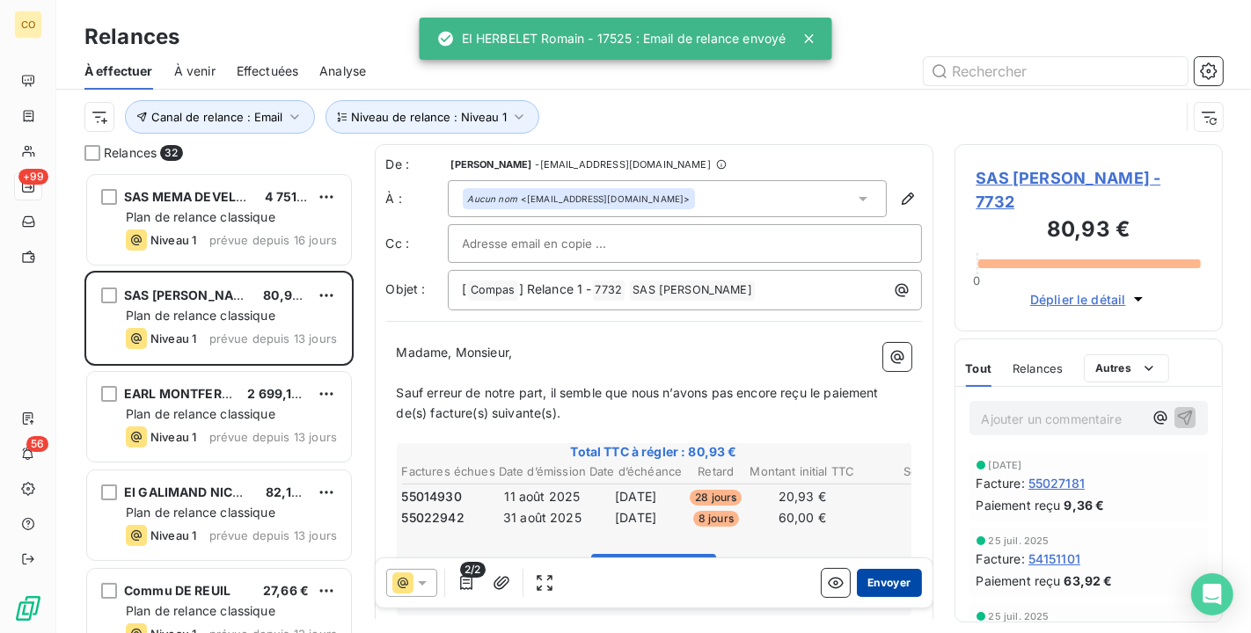
click at [888, 595] on button "Envoyer" at bounding box center [889, 583] width 64 height 28
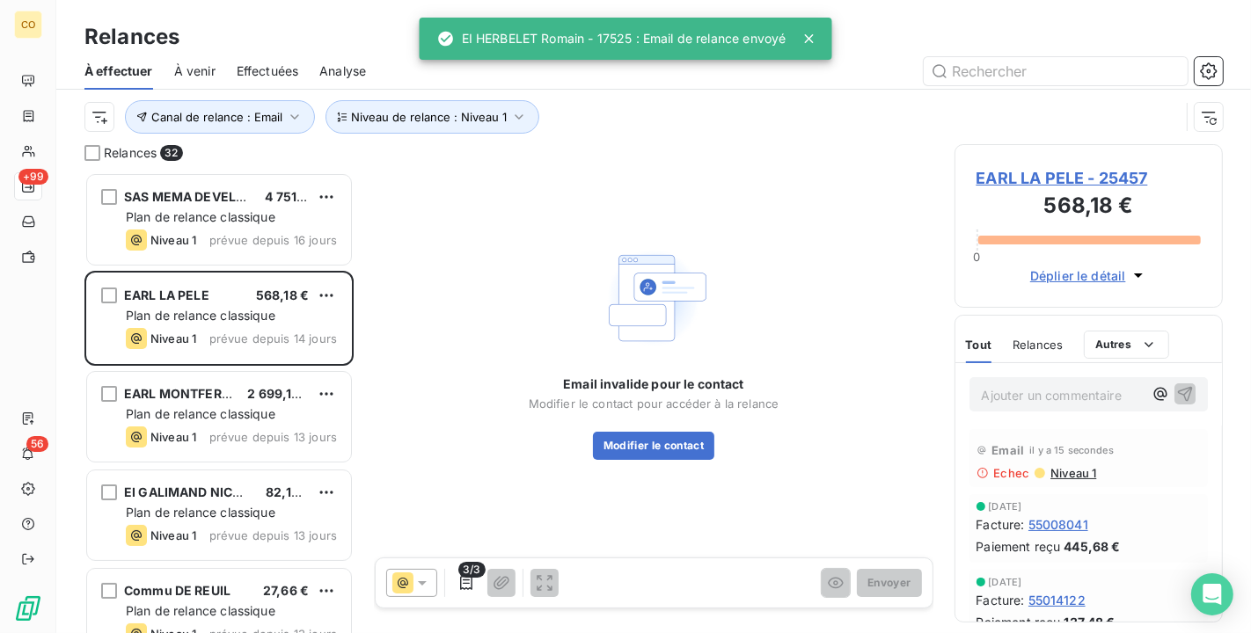
click at [1039, 181] on span "EARL LA PELE - 25457" at bounding box center [1088, 178] width 225 height 24
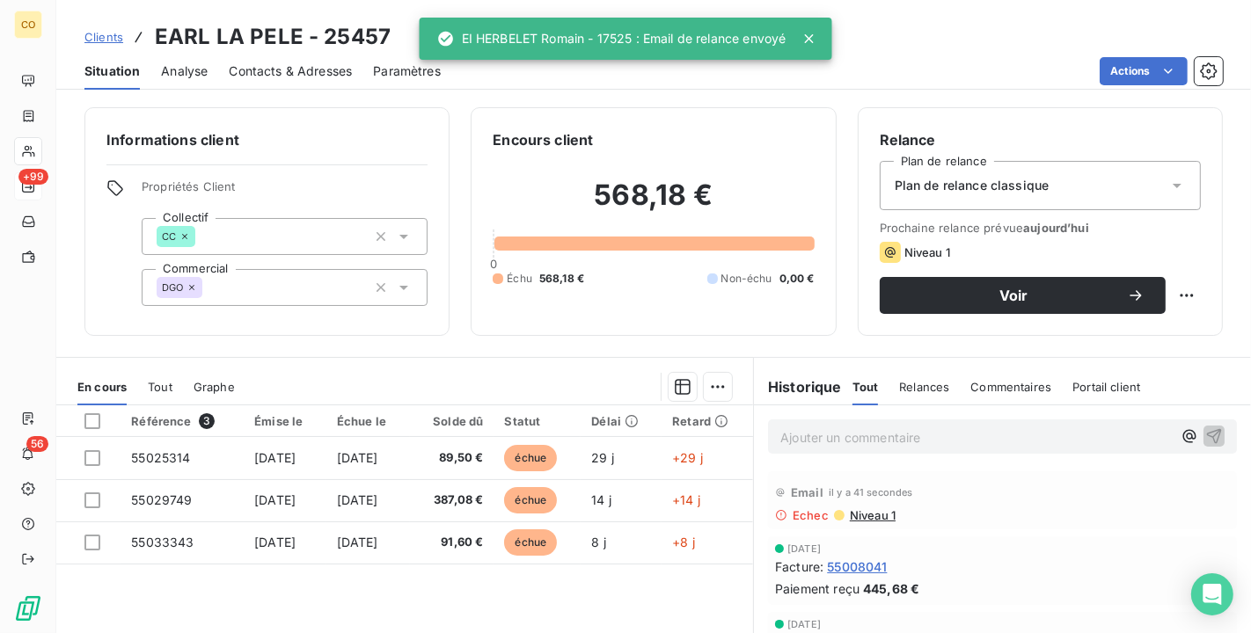
click at [325, 74] on span "Contacts & Adresses" at bounding box center [290, 71] width 123 height 18
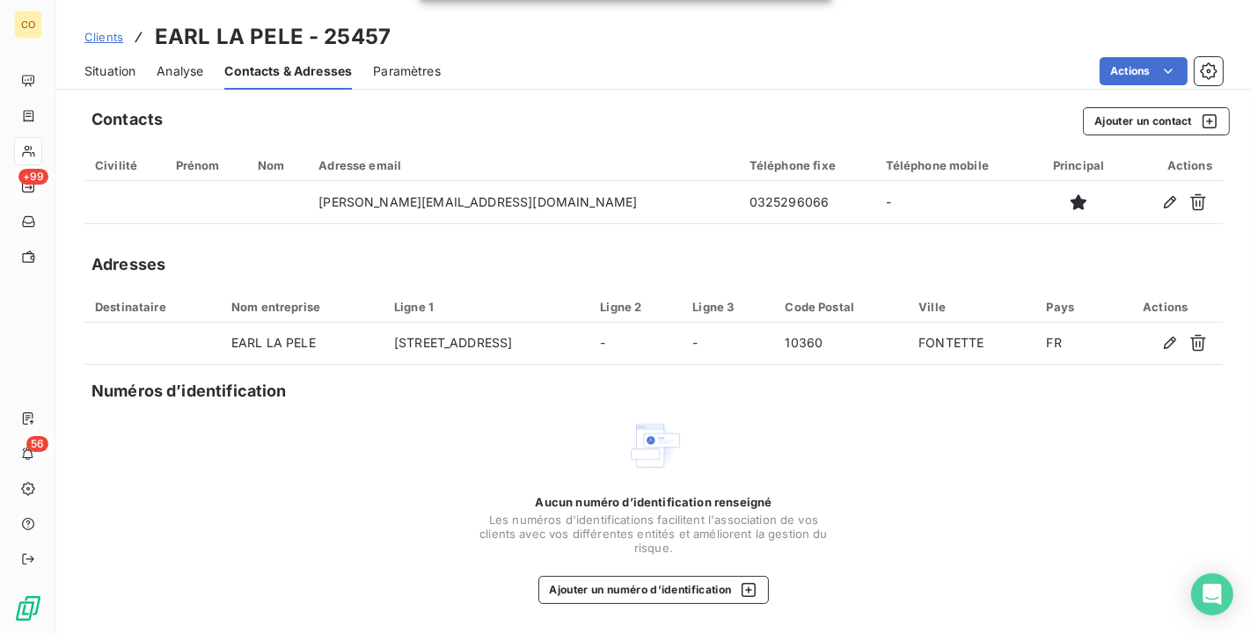
click at [113, 66] on span "Situation" at bounding box center [109, 71] width 51 height 18
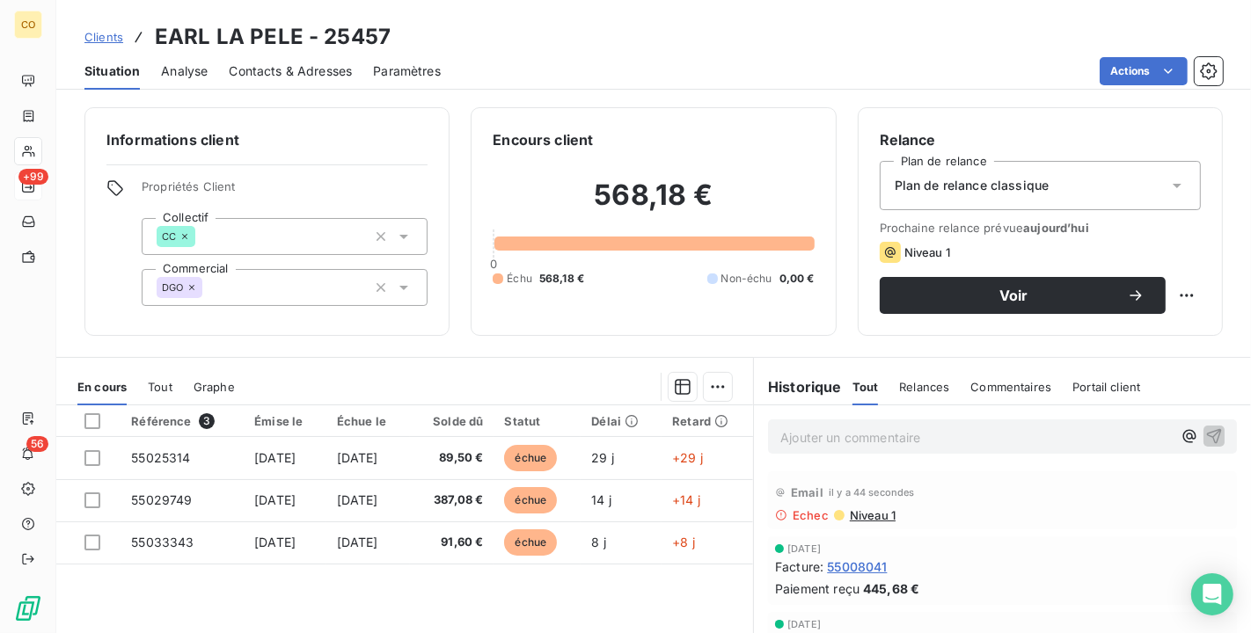
click at [1137, 178] on div "Plan de relance classique" at bounding box center [1040, 185] width 321 height 49
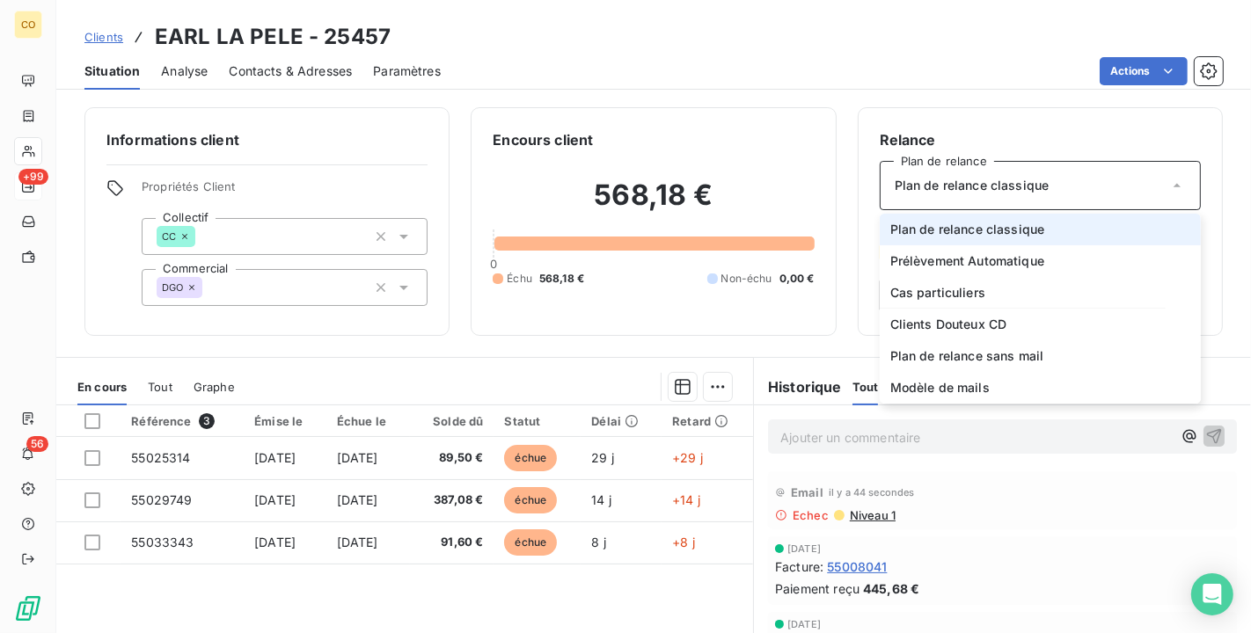
click at [1038, 230] on li "Plan de relance classique" at bounding box center [1040, 230] width 321 height 32
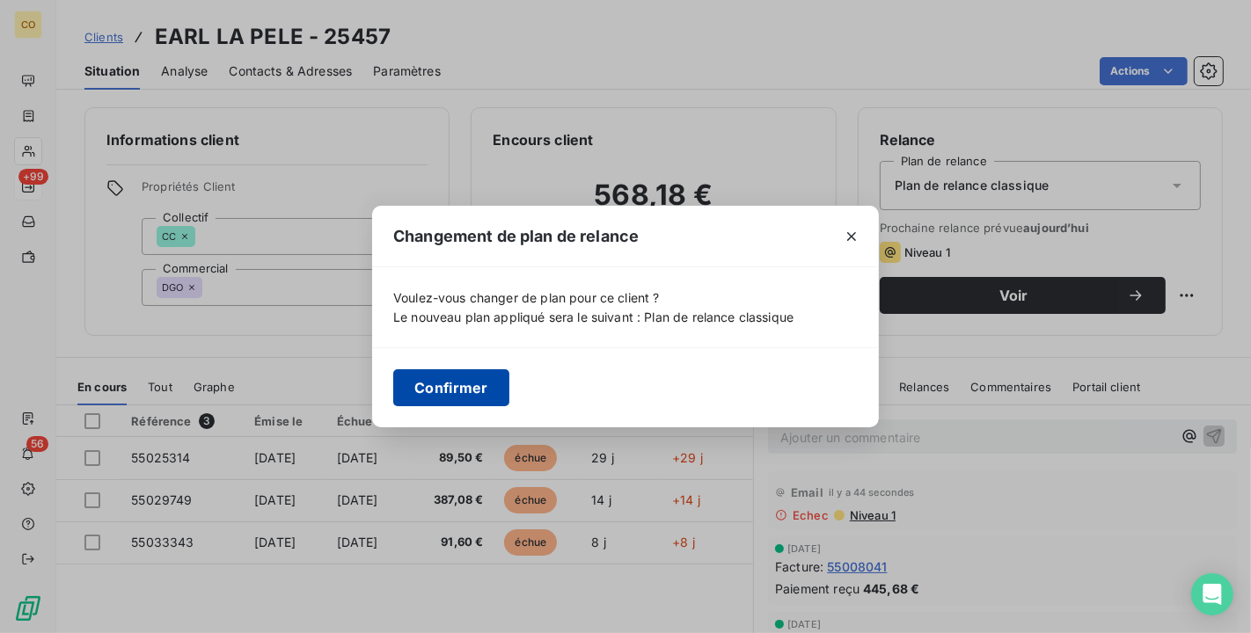
click at [481, 396] on button "Confirmer" at bounding box center [451, 387] width 116 height 37
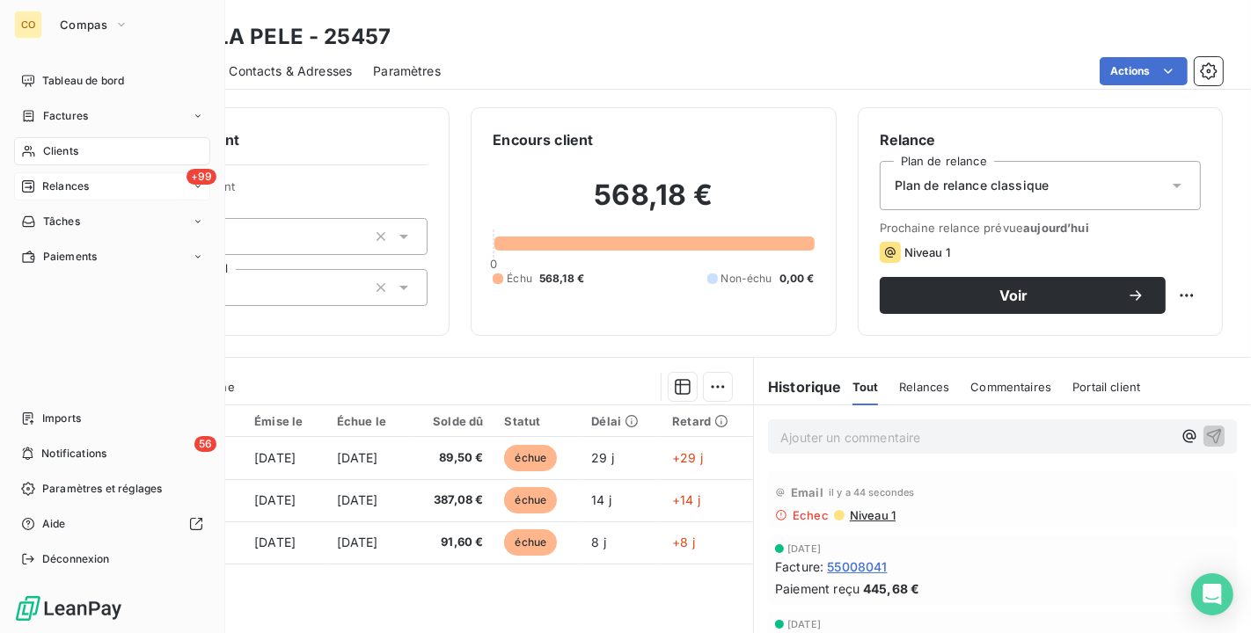
click at [50, 177] on div "+99 Relances" at bounding box center [112, 186] width 196 height 28
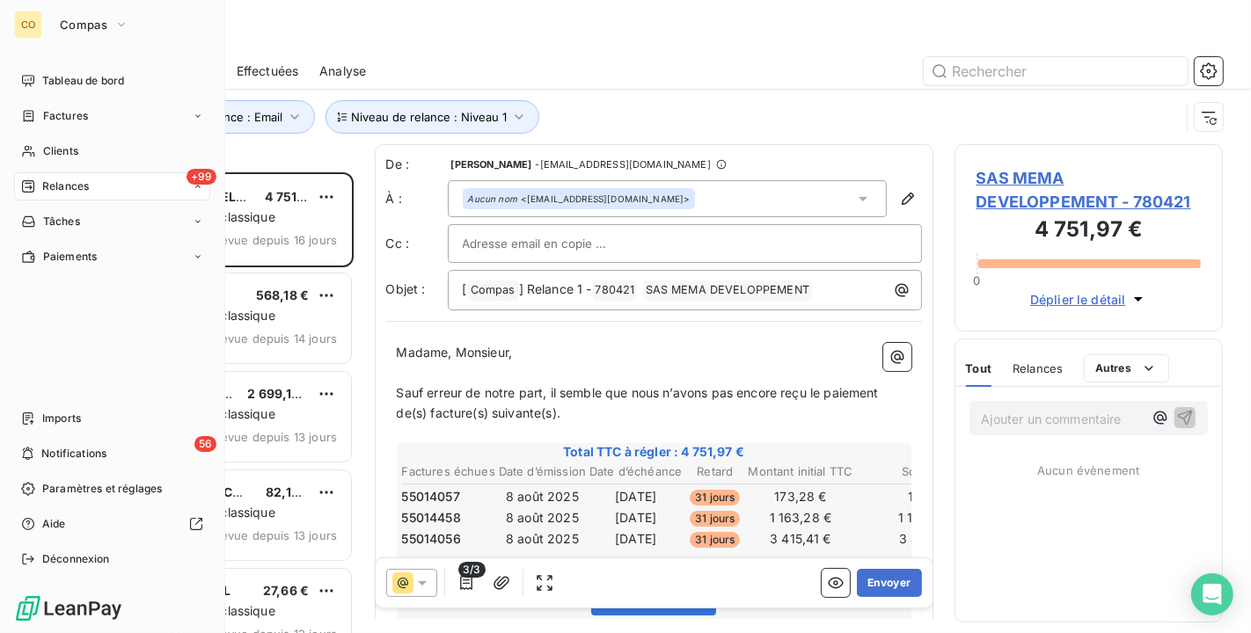
scroll to position [446, 253]
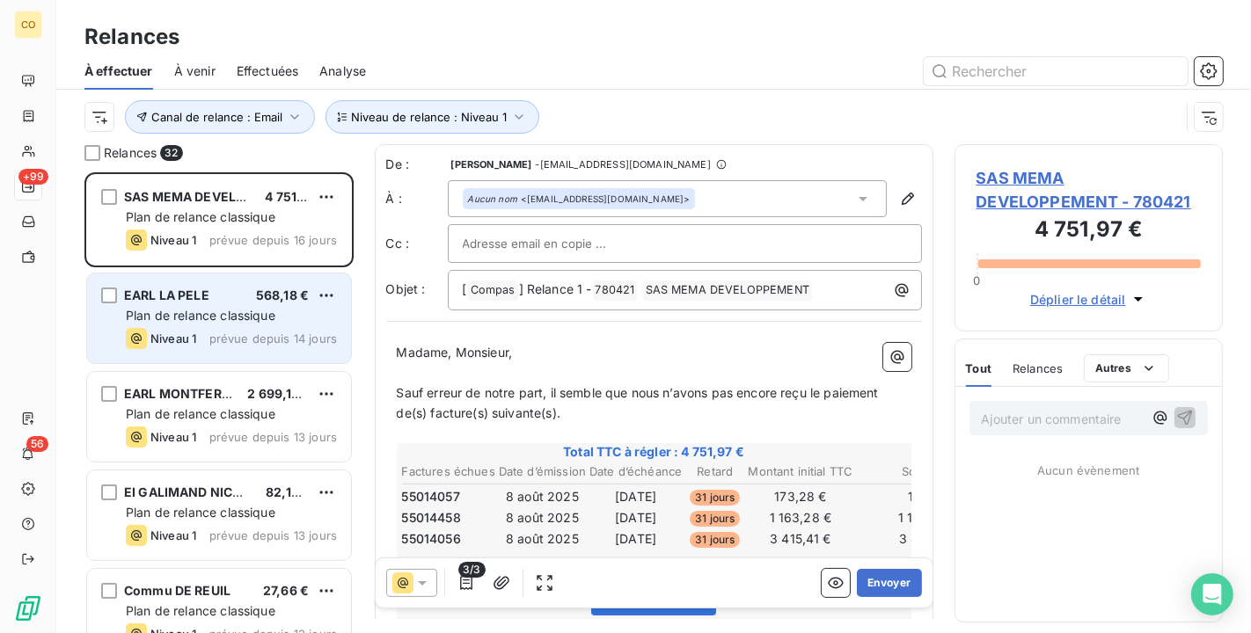
click at [235, 336] on span "prévue depuis 14 jours" at bounding box center [273, 339] width 128 height 14
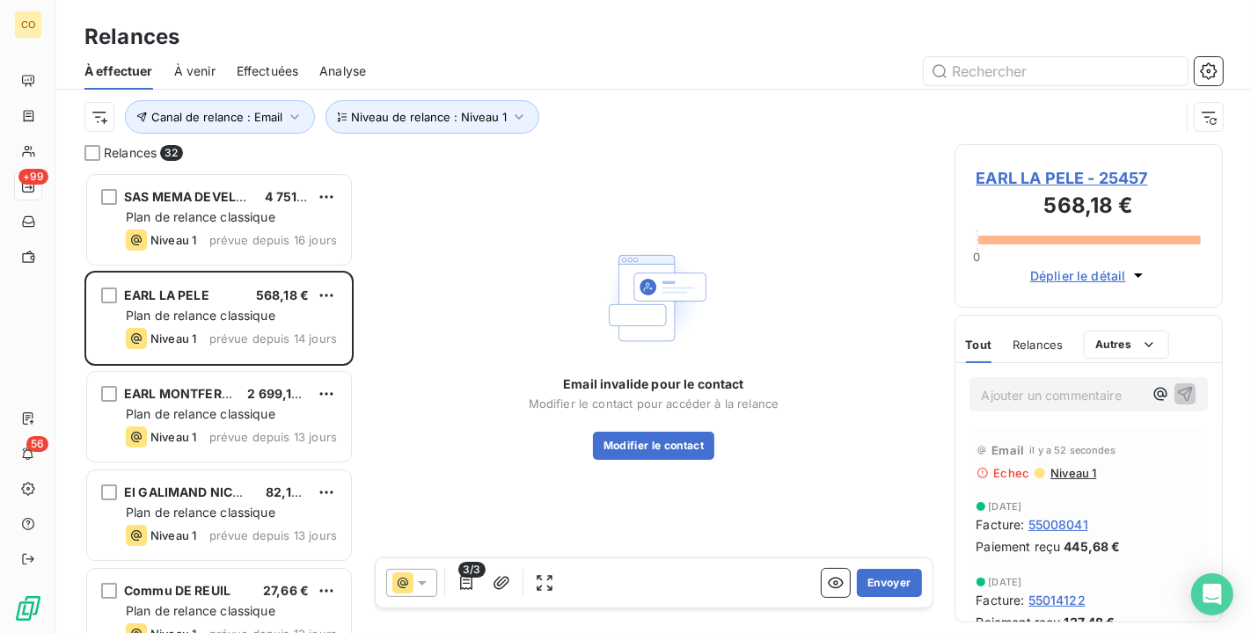
click at [1106, 183] on span "EARL LA PELE - 25457" at bounding box center [1088, 178] width 225 height 24
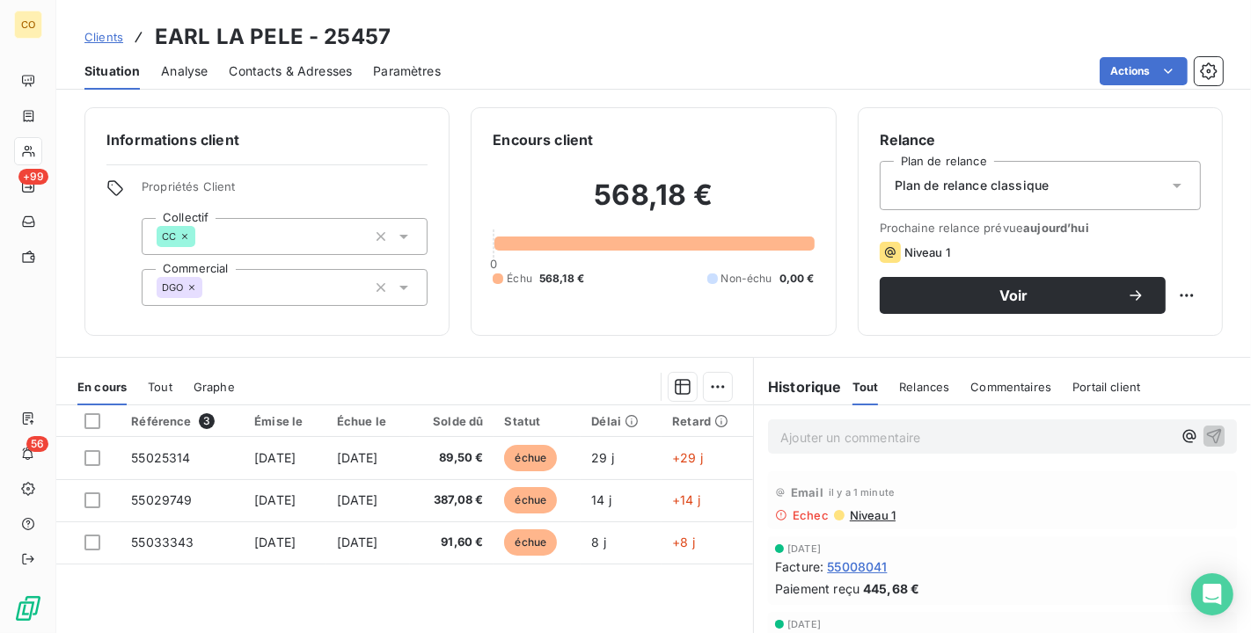
click at [1182, 193] on div "Plan de relance classique" at bounding box center [1040, 185] width 321 height 49
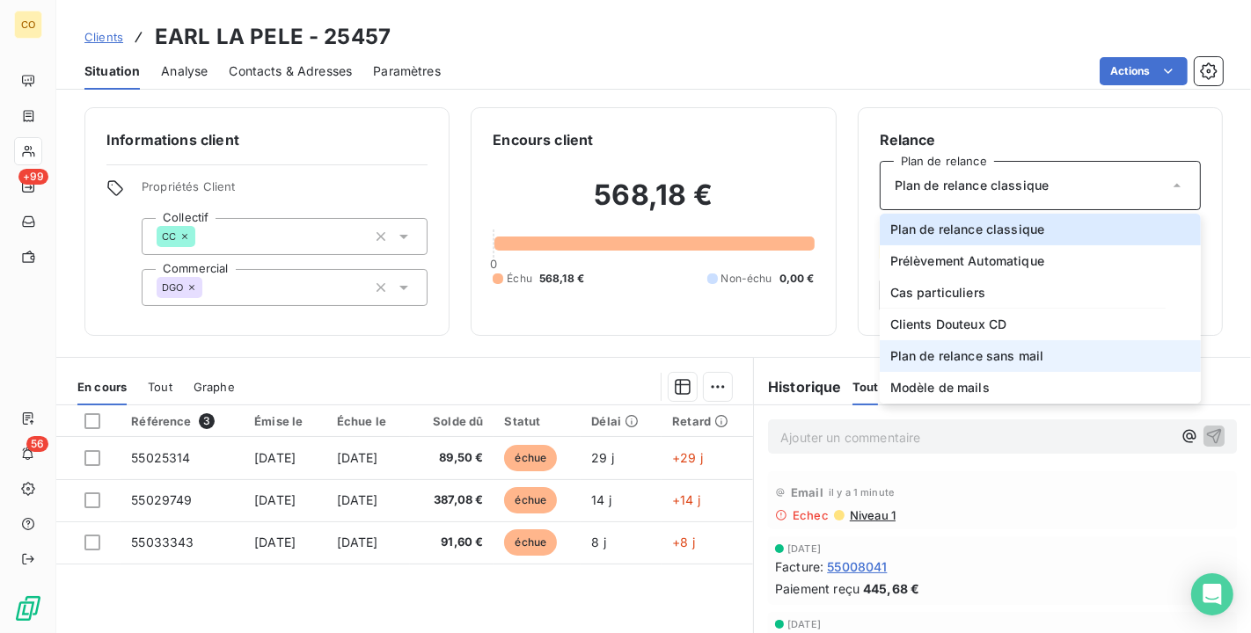
click at [1019, 353] on span "Plan de relance sans mail" at bounding box center [967, 356] width 154 height 18
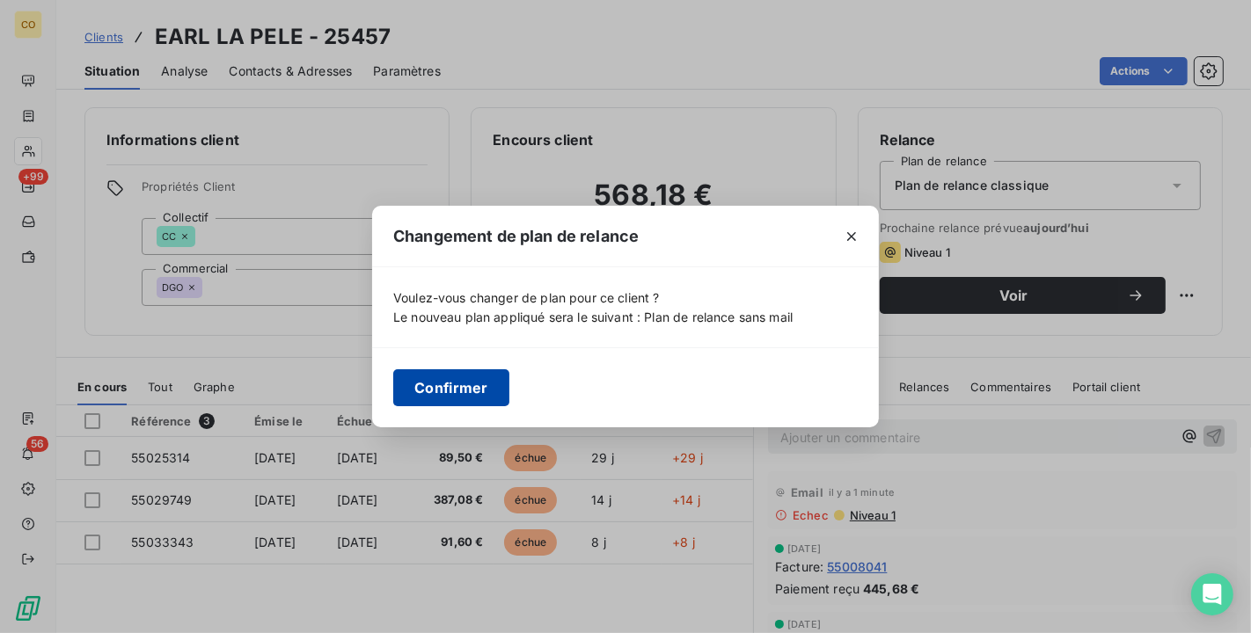
click at [409, 382] on button "Confirmer" at bounding box center [451, 387] width 116 height 37
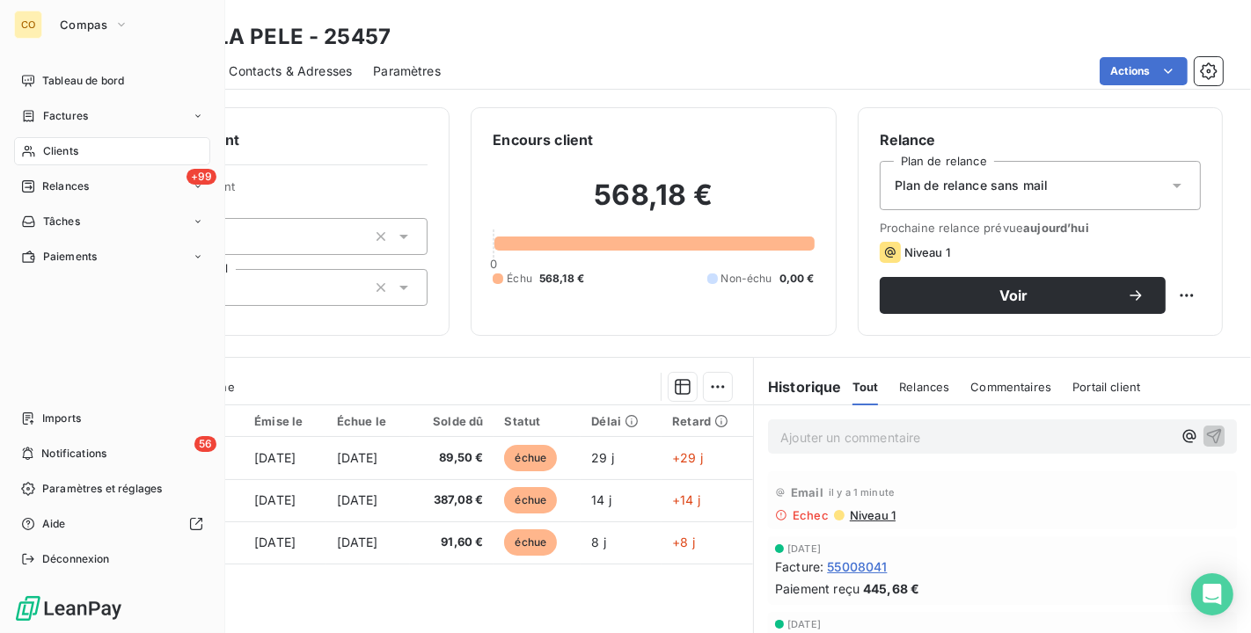
click at [48, 185] on span "Relances" at bounding box center [65, 187] width 47 height 16
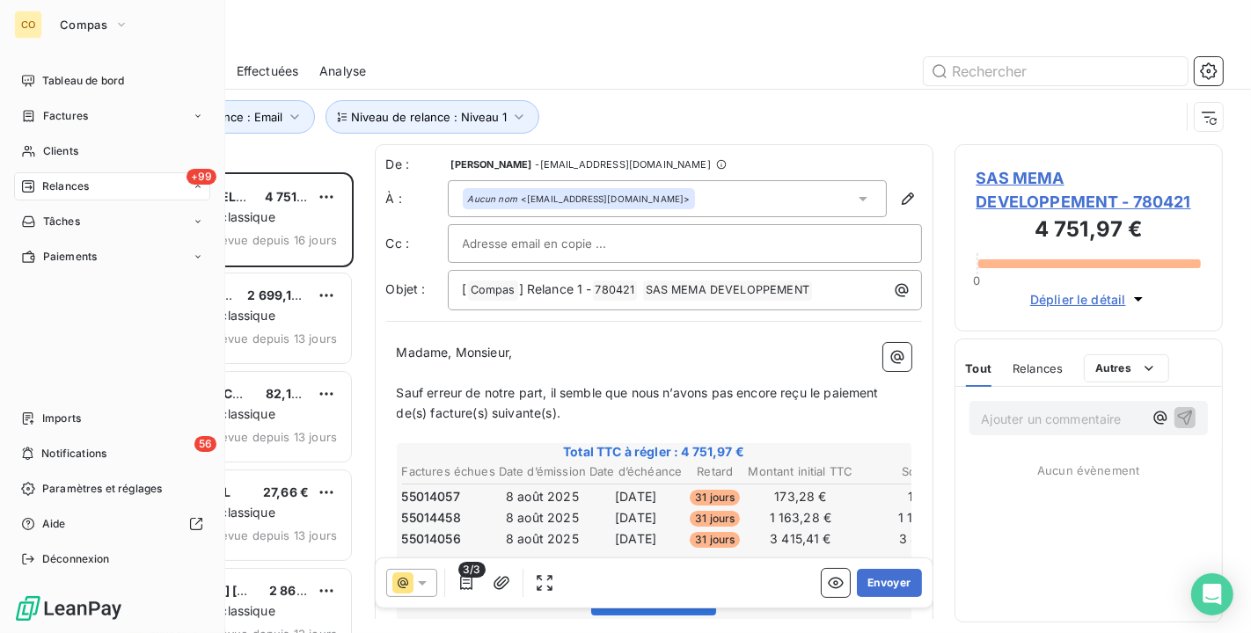
scroll to position [446, 253]
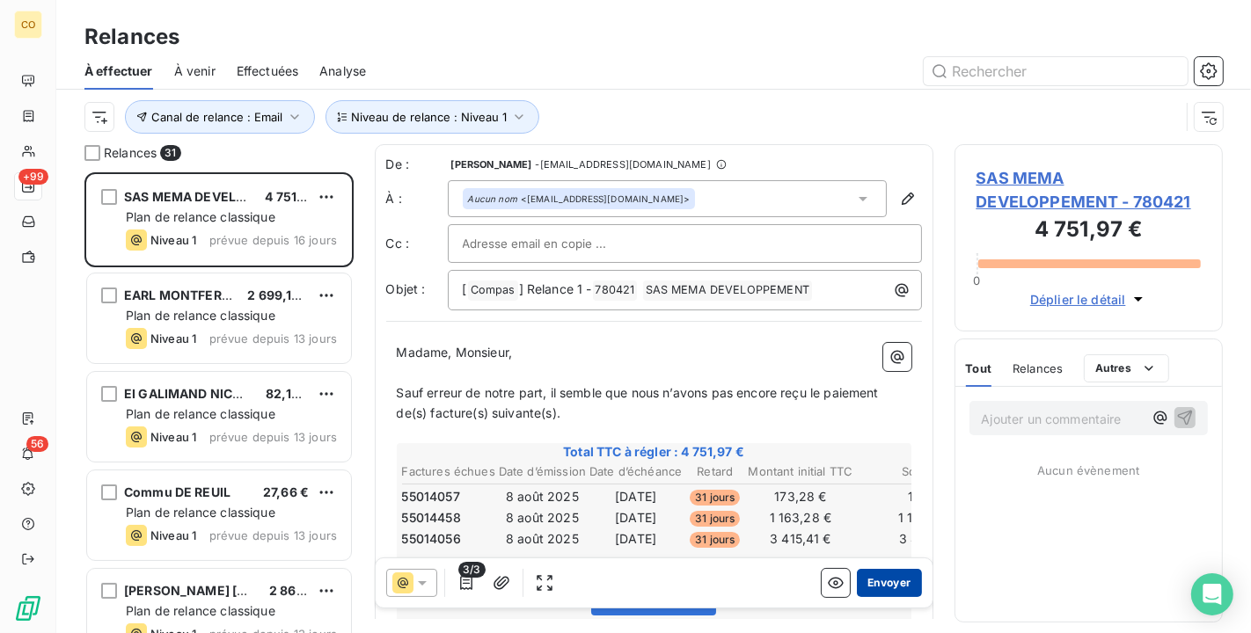
click at [857, 576] on button "Envoyer" at bounding box center [889, 583] width 64 height 28
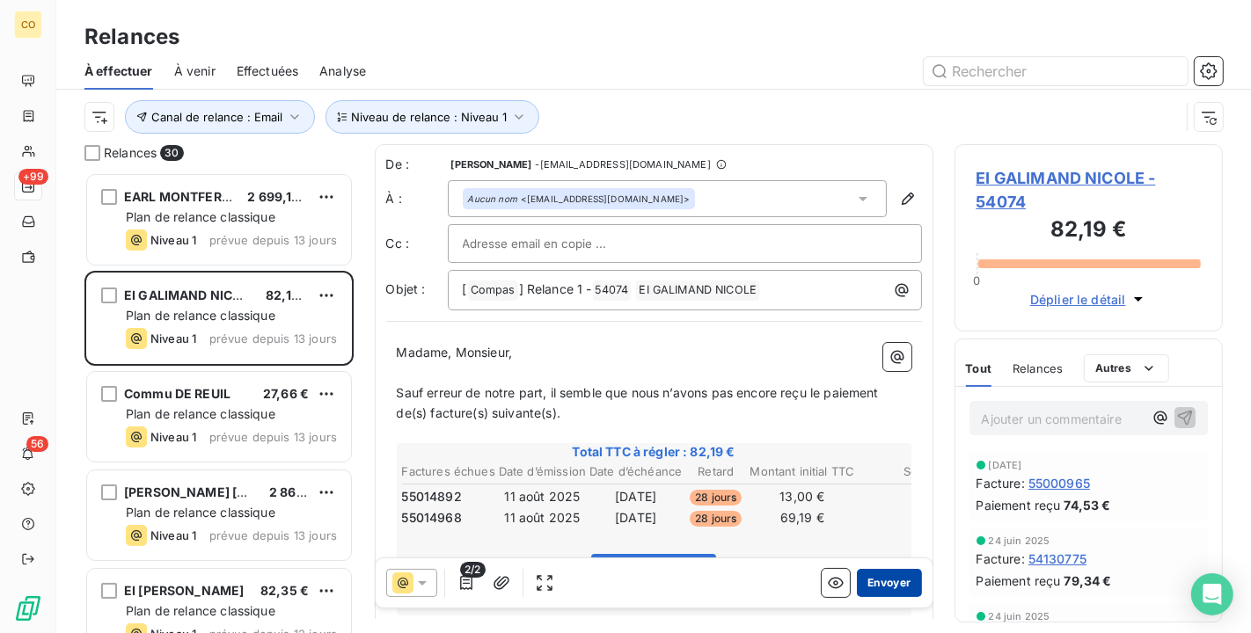
click at [866, 589] on button "Envoyer" at bounding box center [889, 583] width 64 height 28
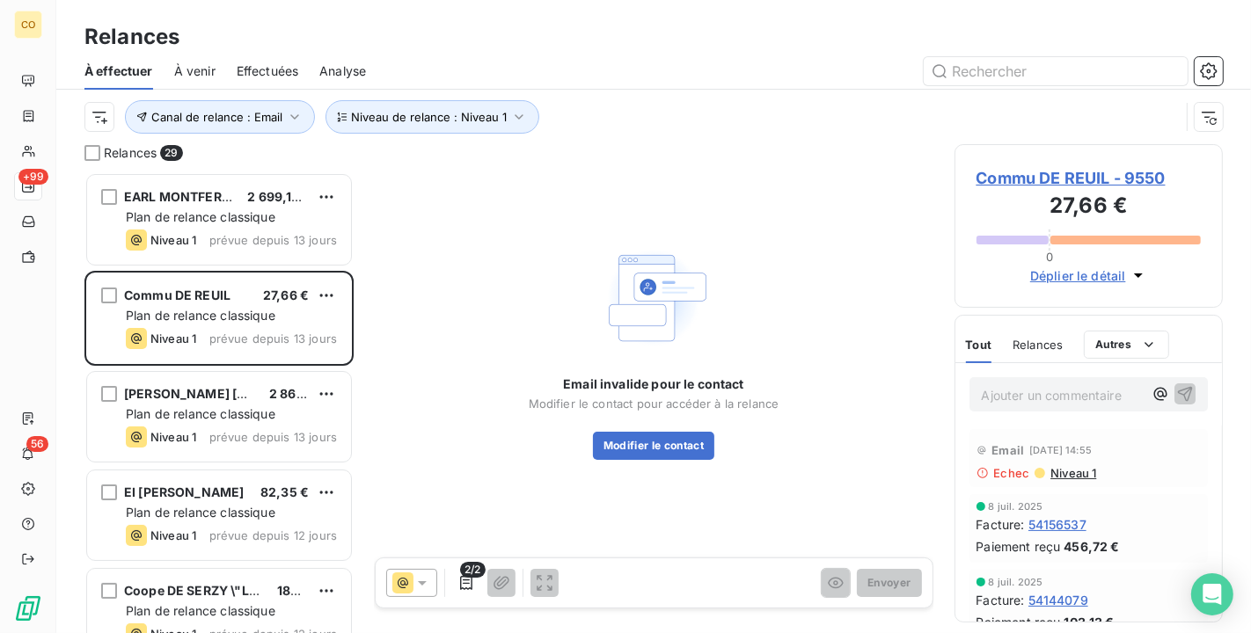
click at [1061, 168] on span "Commu DE REUIL - 9550" at bounding box center [1088, 178] width 225 height 24
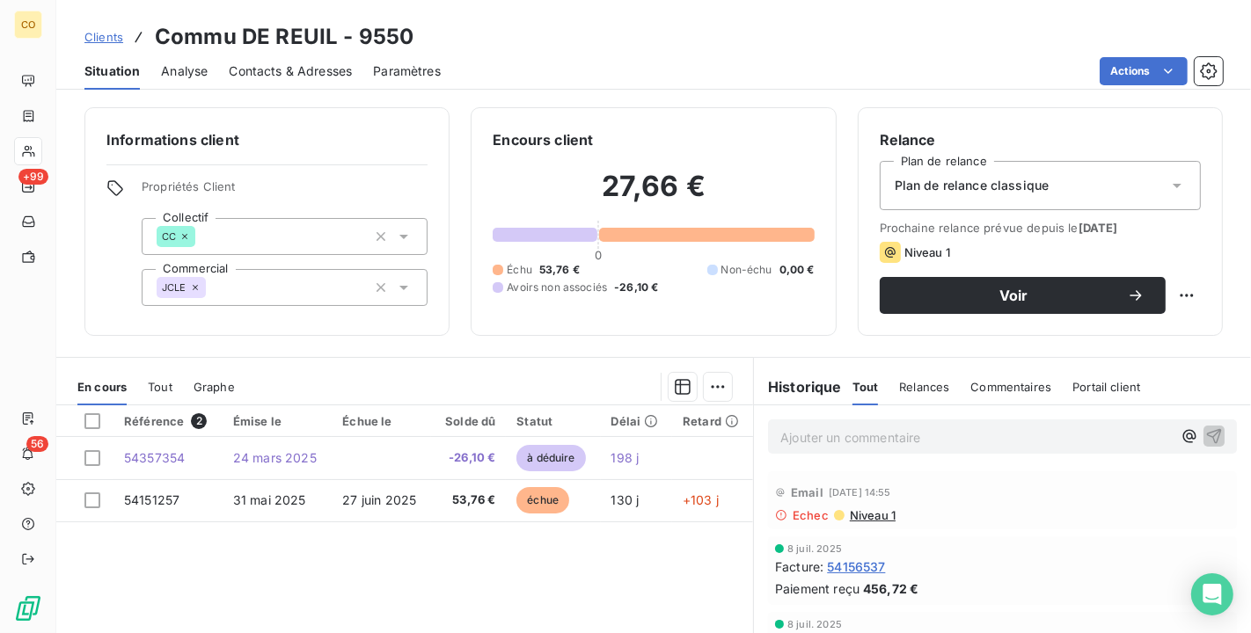
click at [1103, 178] on div "Plan de relance classique" at bounding box center [1040, 185] width 321 height 49
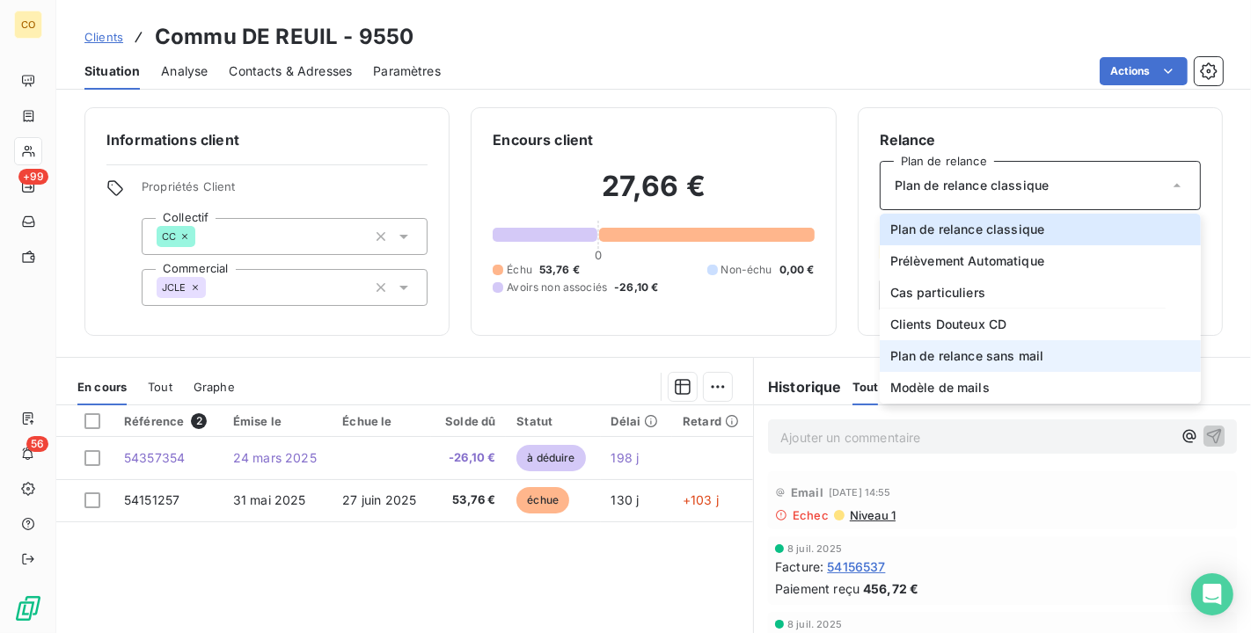
click at [1018, 360] on span "Plan de relance sans mail" at bounding box center [967, 356] width 154 height 18
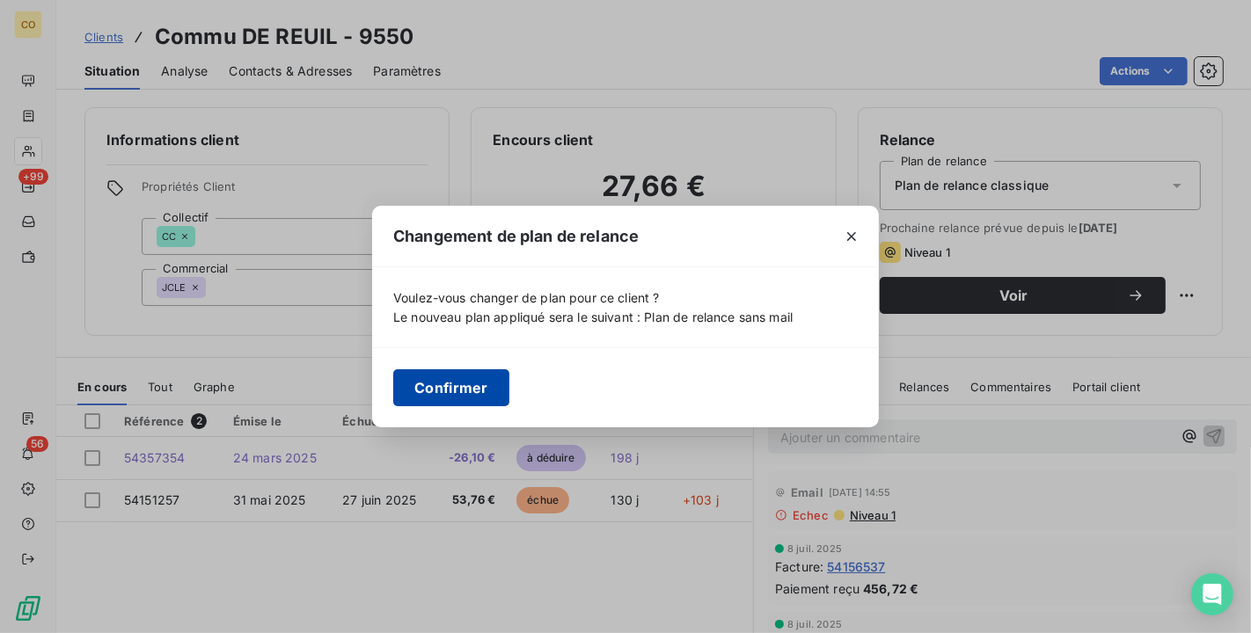
click at [470, 387] on button "Confirmer" at bounding box center [451, 387] width 116 height 37
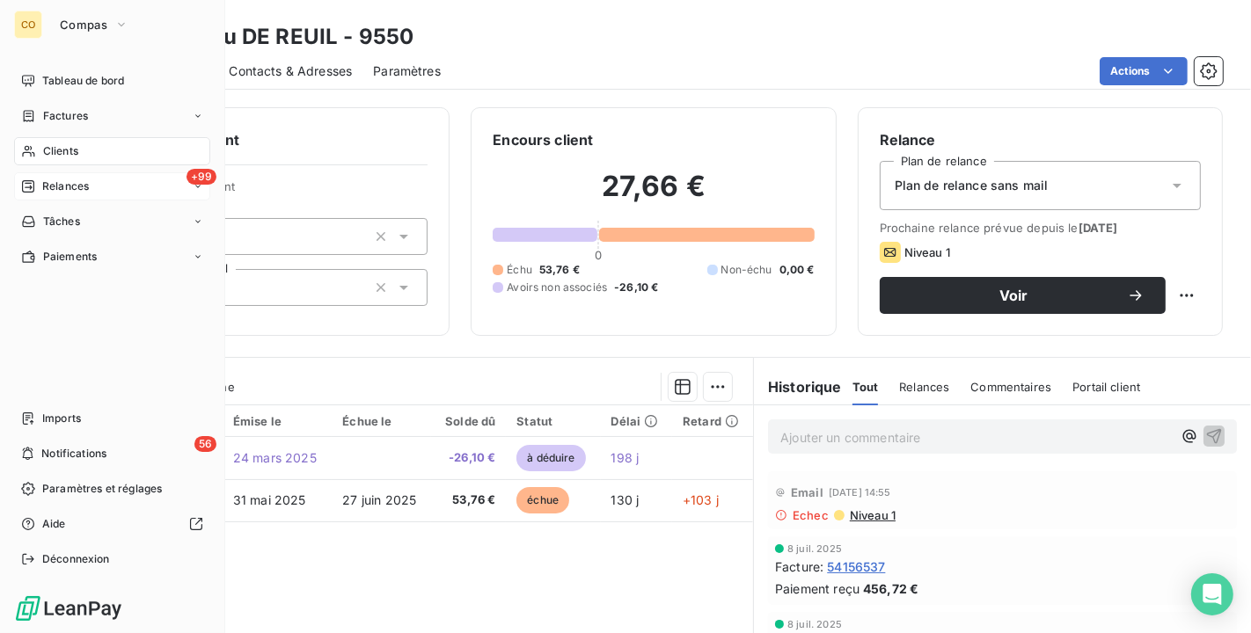
click at [88, 195] on div "+99 Relances" at bounding box center [112, 186] width 196 height 28
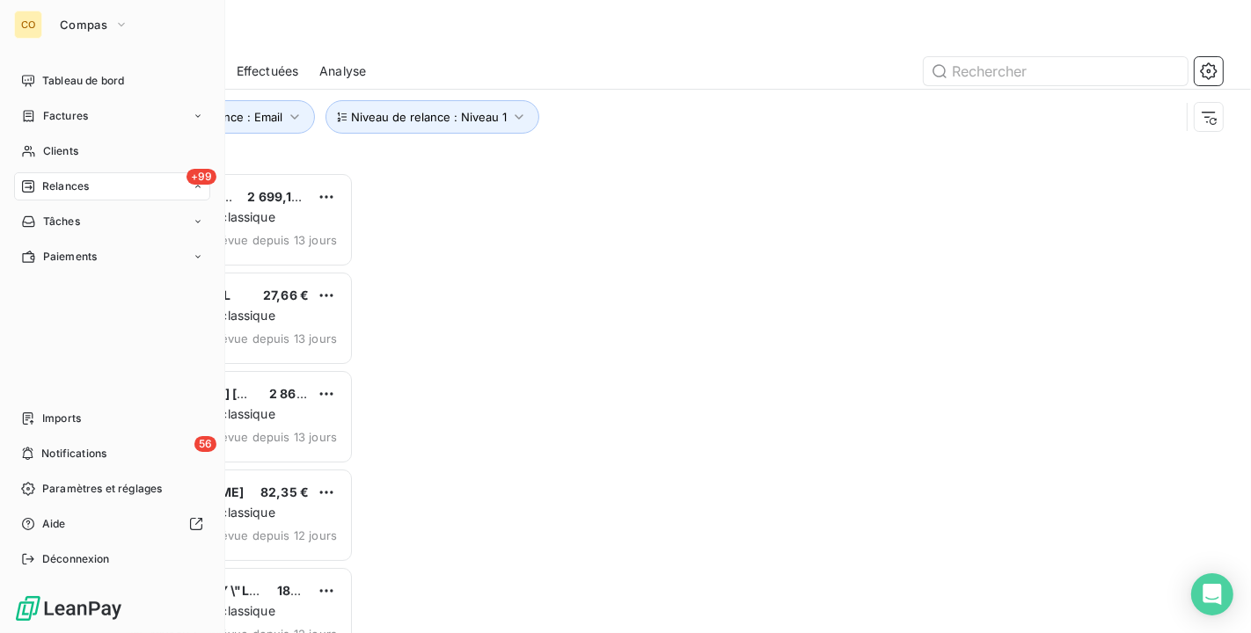
scroll to position [446, 253]
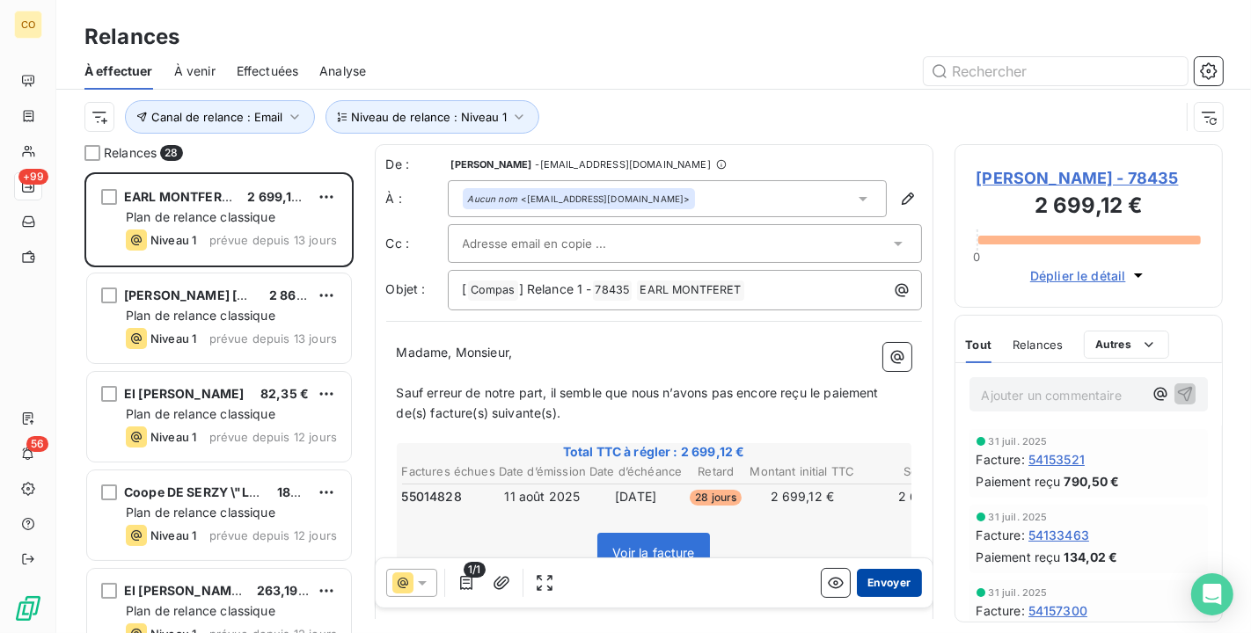
click at [887, 590] on button "Envoyer" at bounding box center [889, 583] width 64 height 28
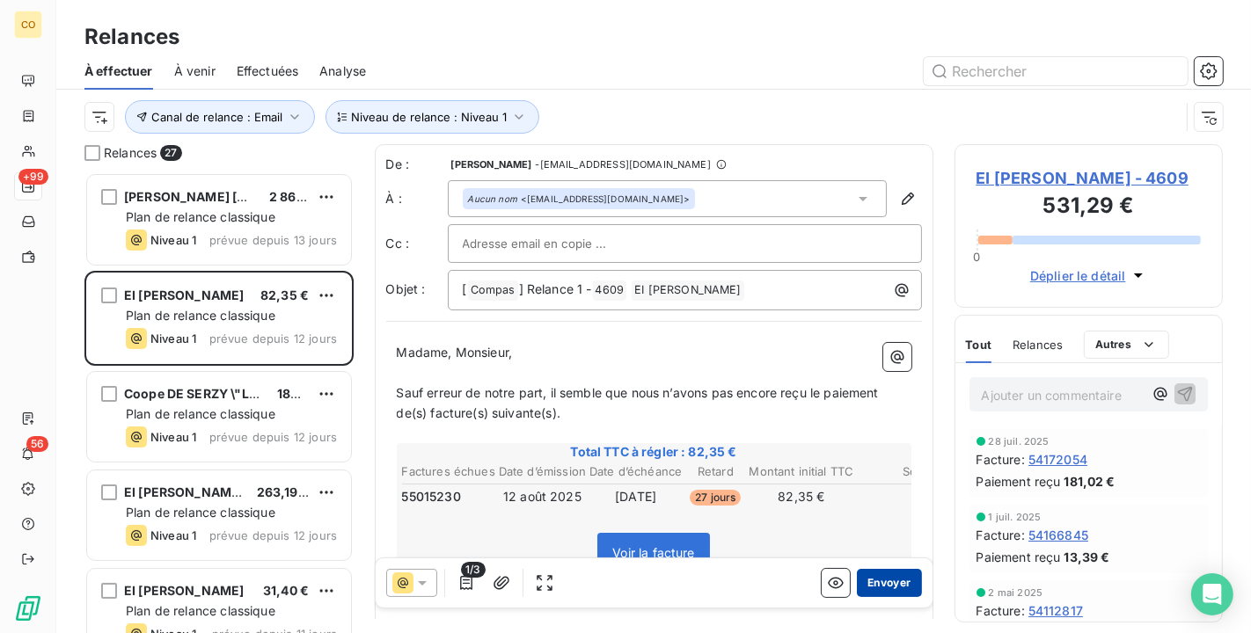
click at [885, 581] on button "Envoyer" at bounding box center [889, 583] width 64 height 28
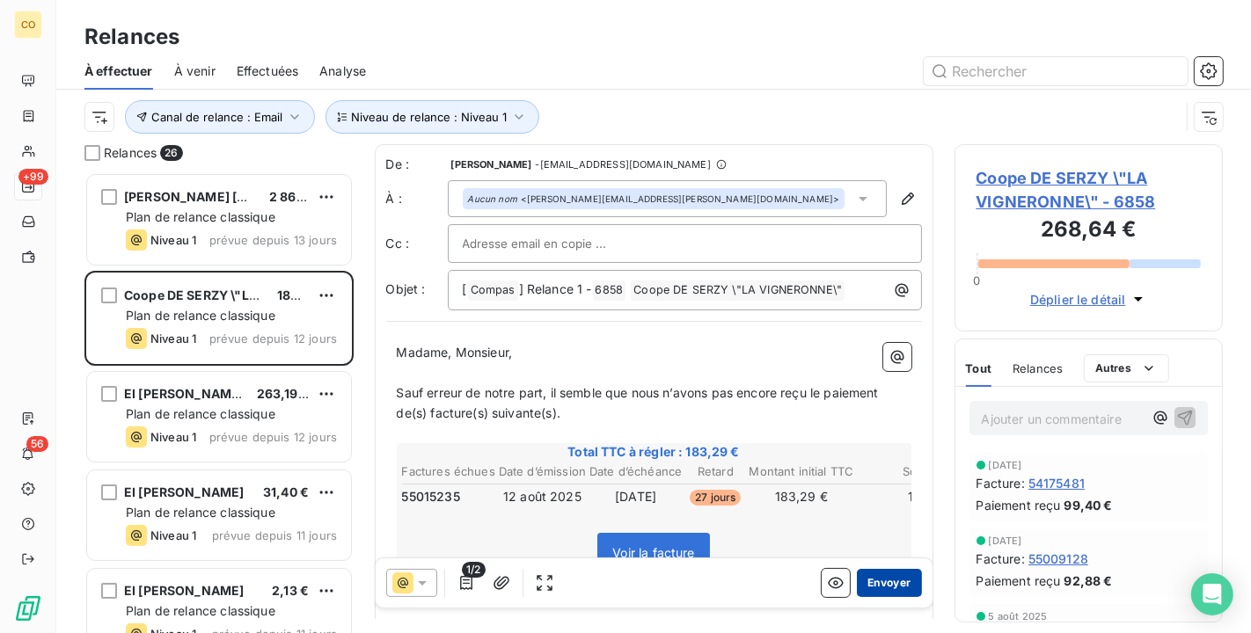
click at [862, 583] on button "Envoyer" at bounding box center [889, 583] width 64 height 28
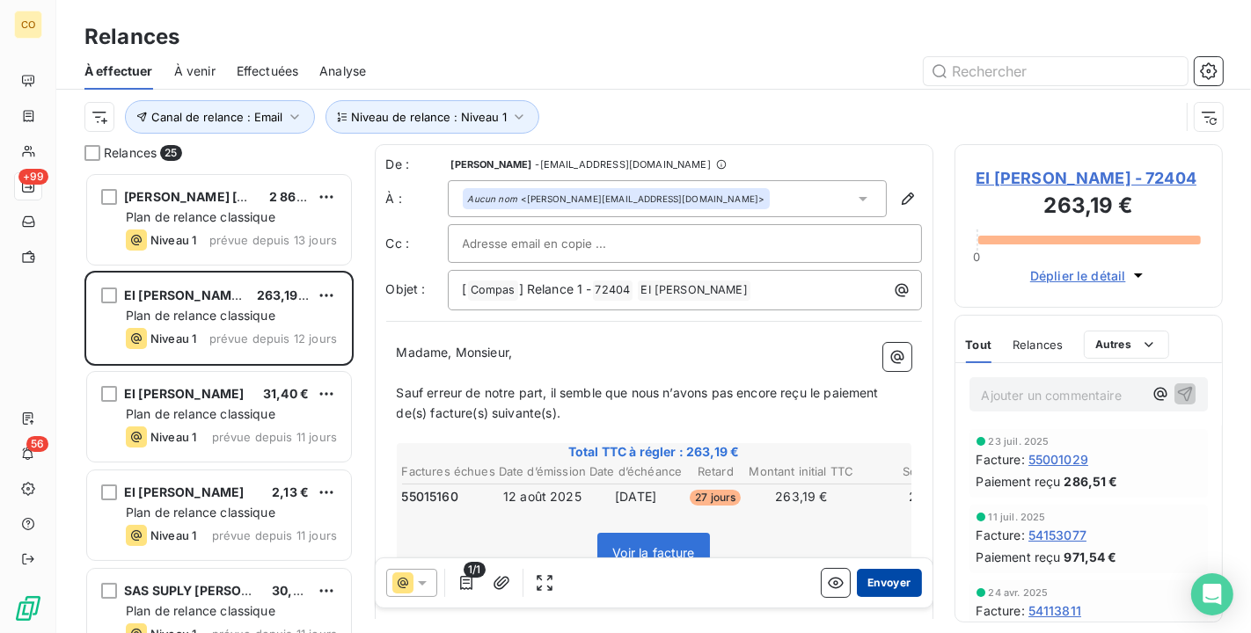
click at [874, 573] on button "Envoyer" at bounding box center [889, 583] width 64 height 28
click at [875, 593] on button "Envoyer" at bounding box center [889, 583] width 64 height 28
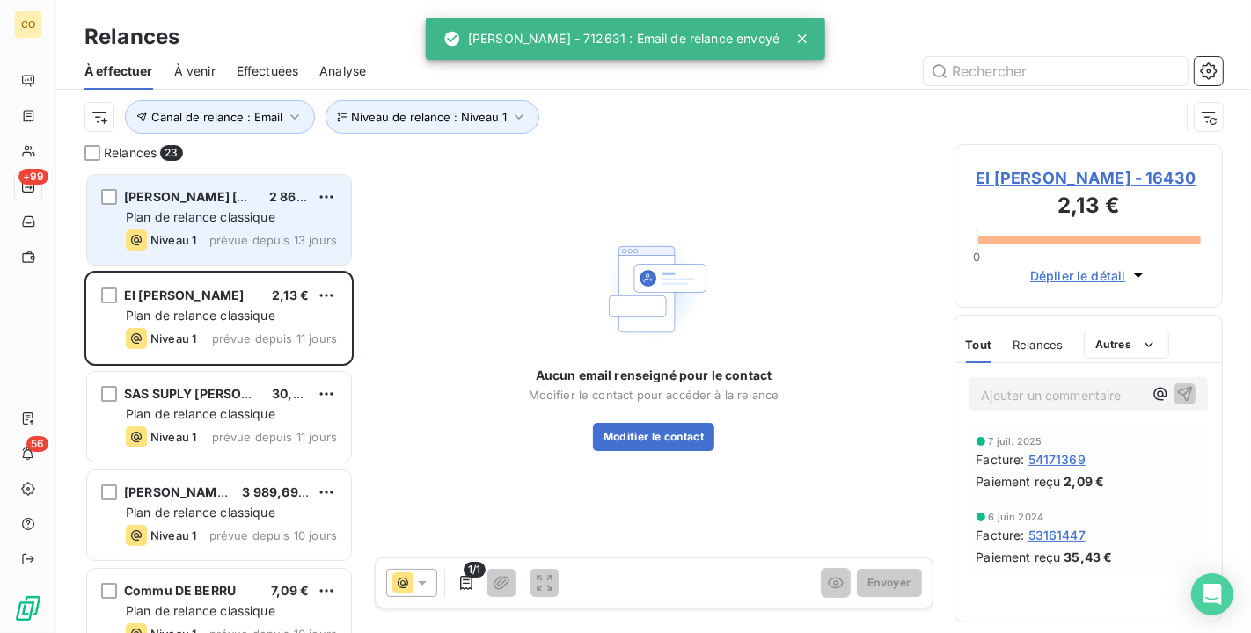
click at [234, 214] on span "Plan de relance classique" at bounding box center [201, 216] width 150 height 15
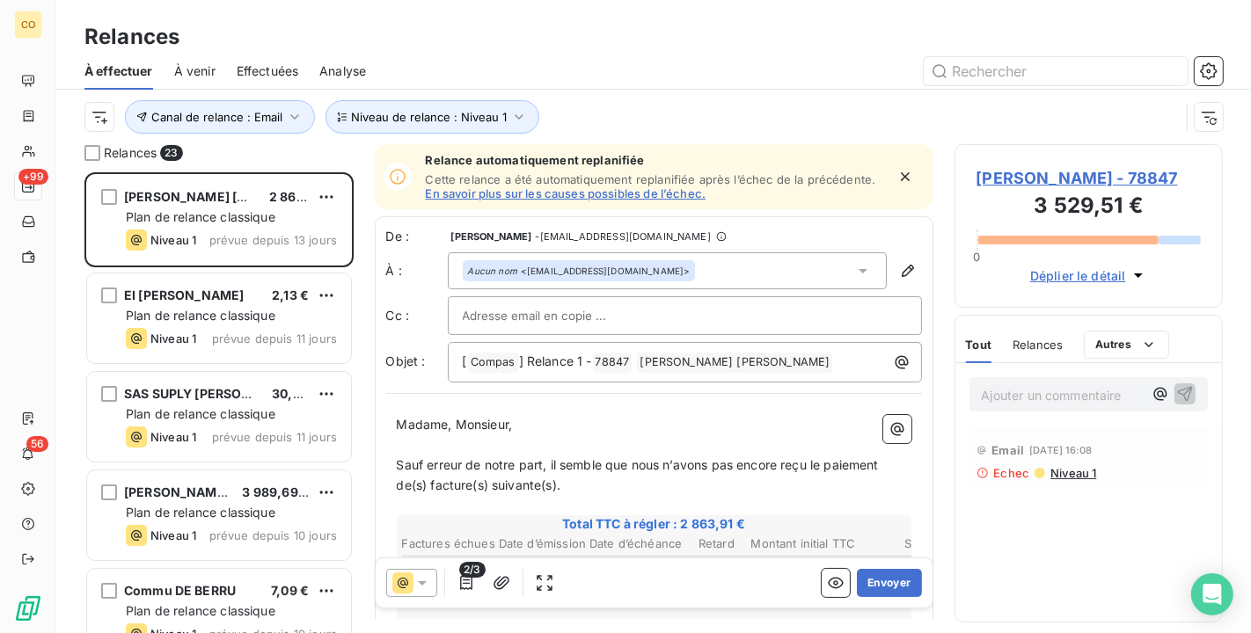
click at [1090, 163] on div "EARL NAEYAERT DAMIEN - 78847 3 529,51 € 0 Déplier le détail" at bounding box center [1088, 226] width 269 height 164
click at [1093, 176] on span "EARL NAEYAERT DAMIEN - 78847" at bounding box center [1088, 178] width 225 height 24
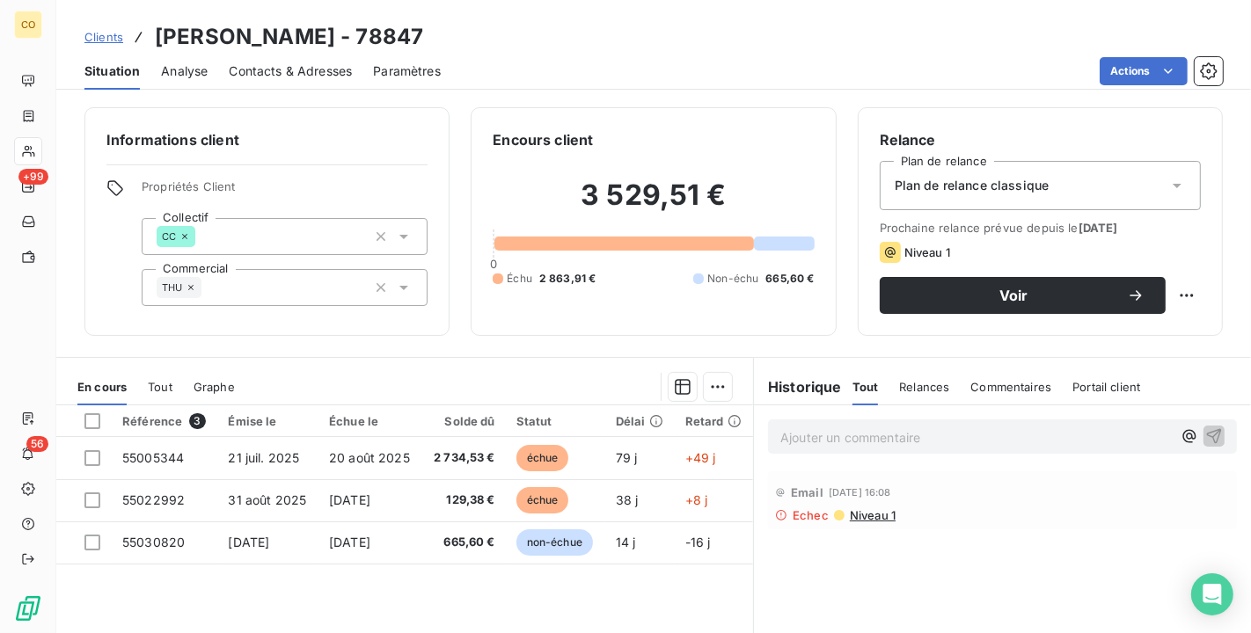
click at [1101, 188] on div "Plan de relance classique" at bounding box center [1040, 185] width 321 height 49
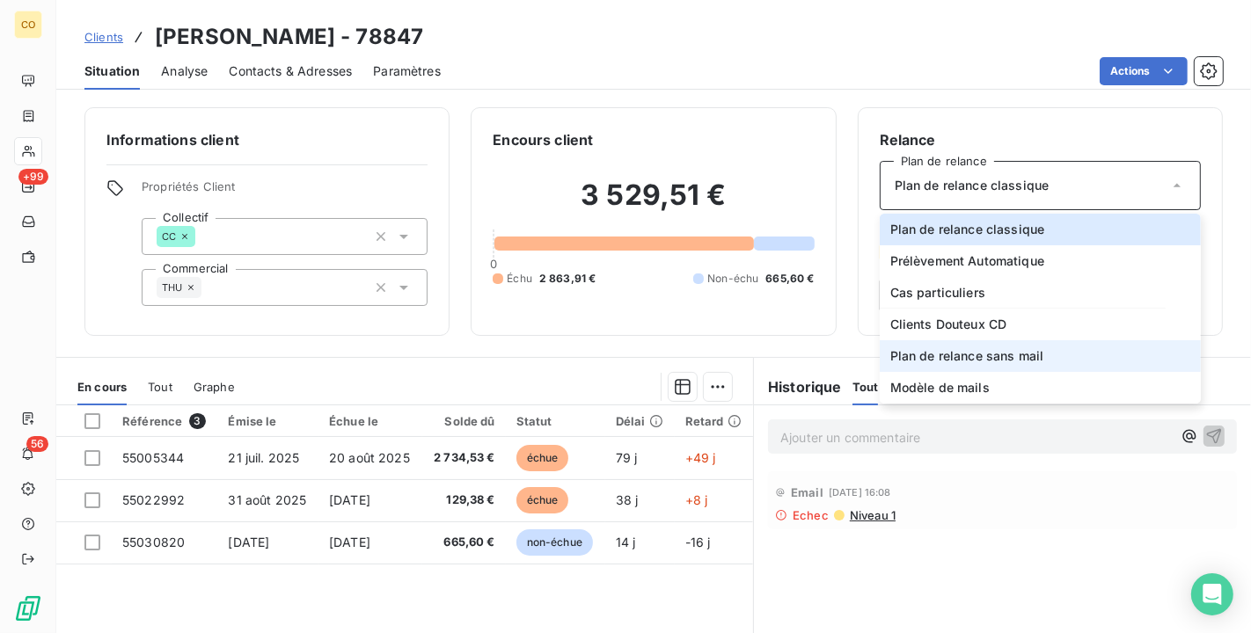
click at [1064, 352] on li "Plan de relance sans mail" at bounding box center [1040, 356] width 321 height 32
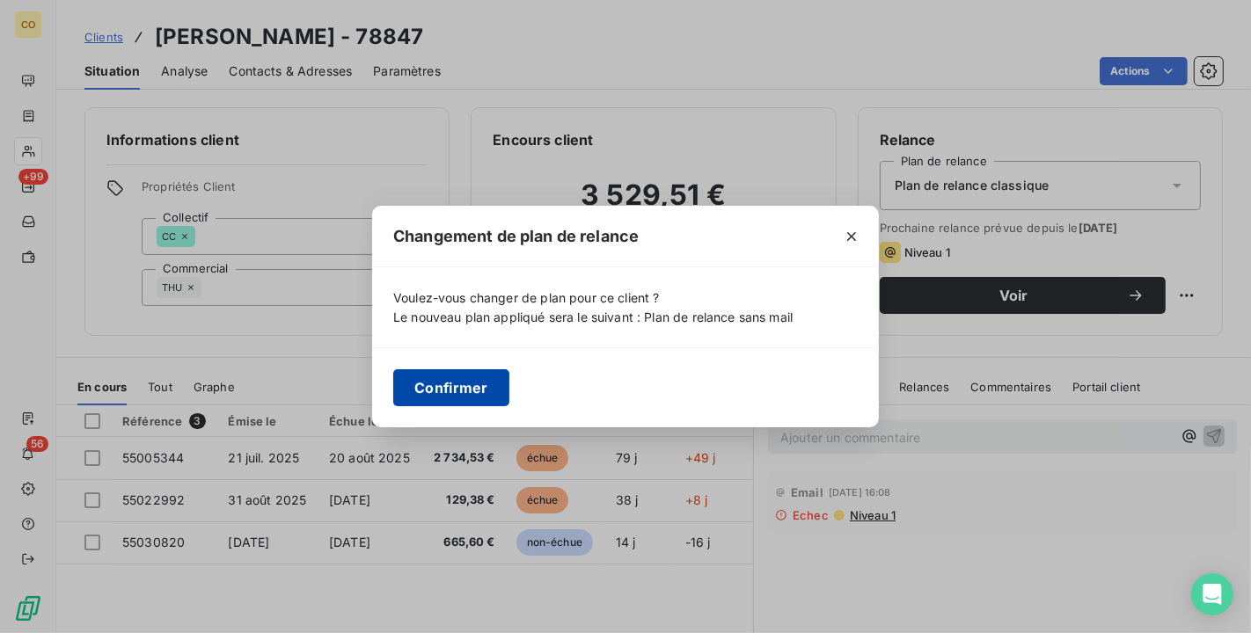
click at [485, 395] on button "Confirmer" at bounding box center [451, 387] width 116 height 37
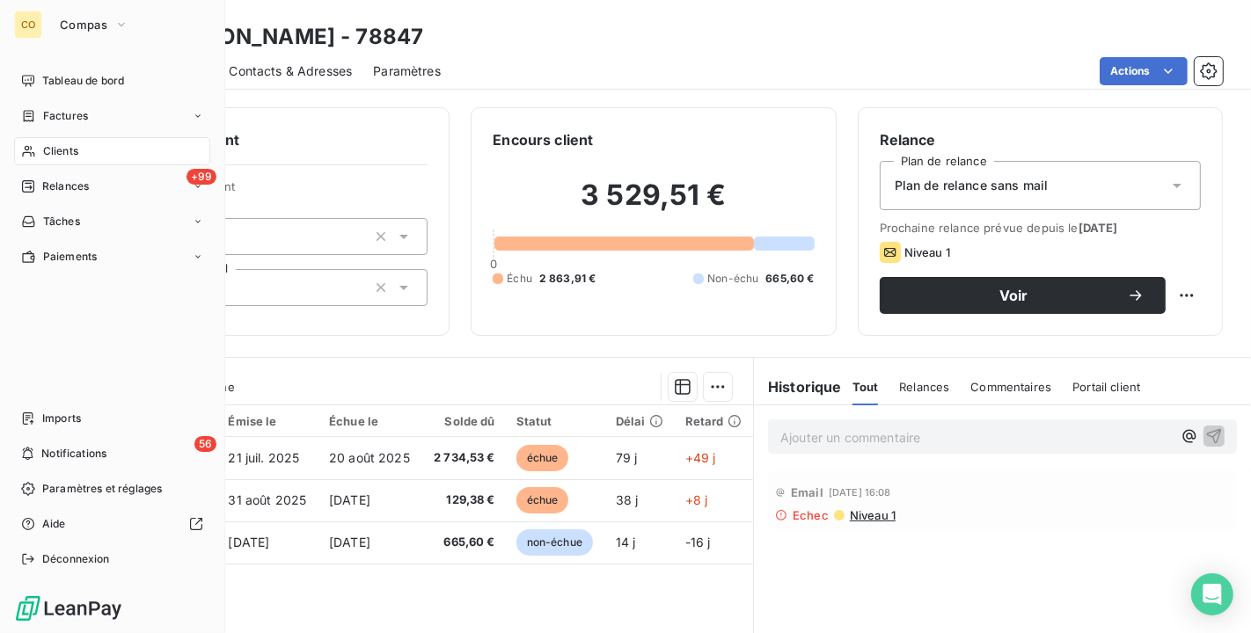
click at [43, 186] on span "Relances" at bounding box center [65, 187] width 47 height 16
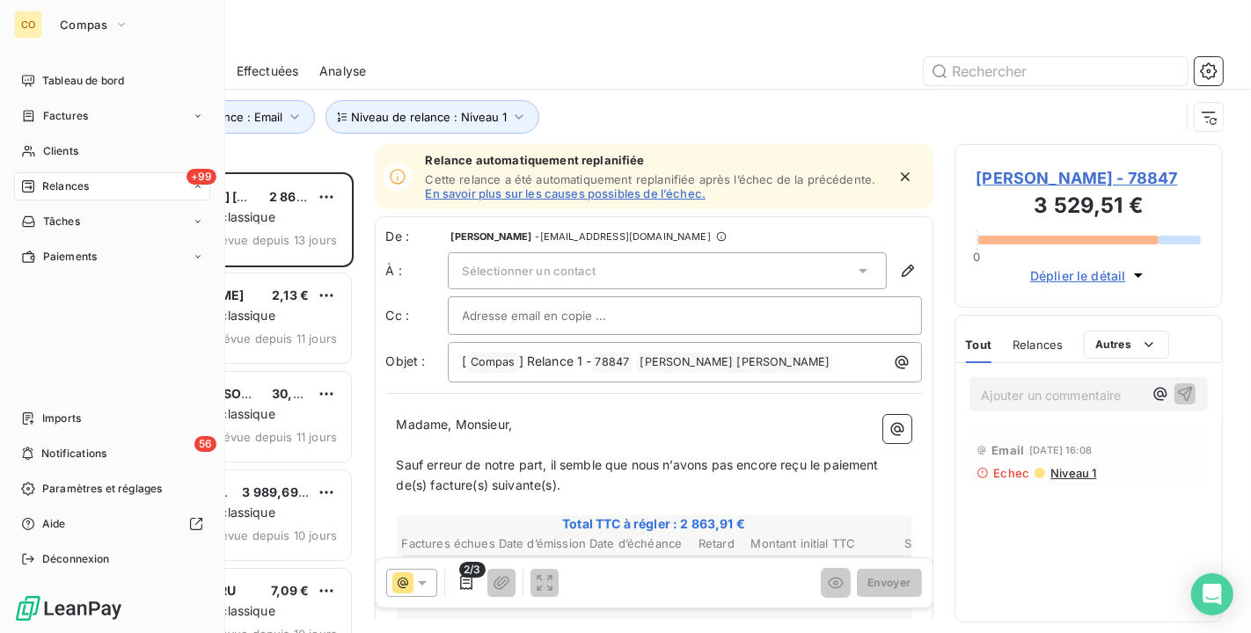
scroll to position [446, 253]
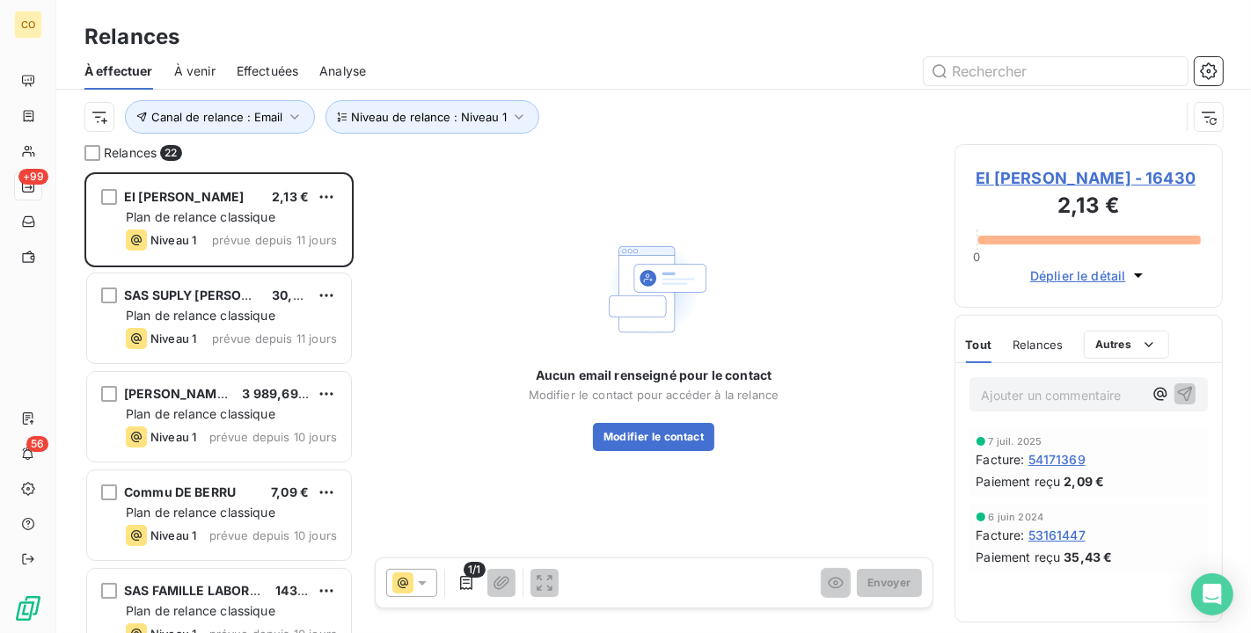
click at [1048, 176] on span "EI CHER Nadege - 16430" at bounding box center [1088, 178] width 225 height 24
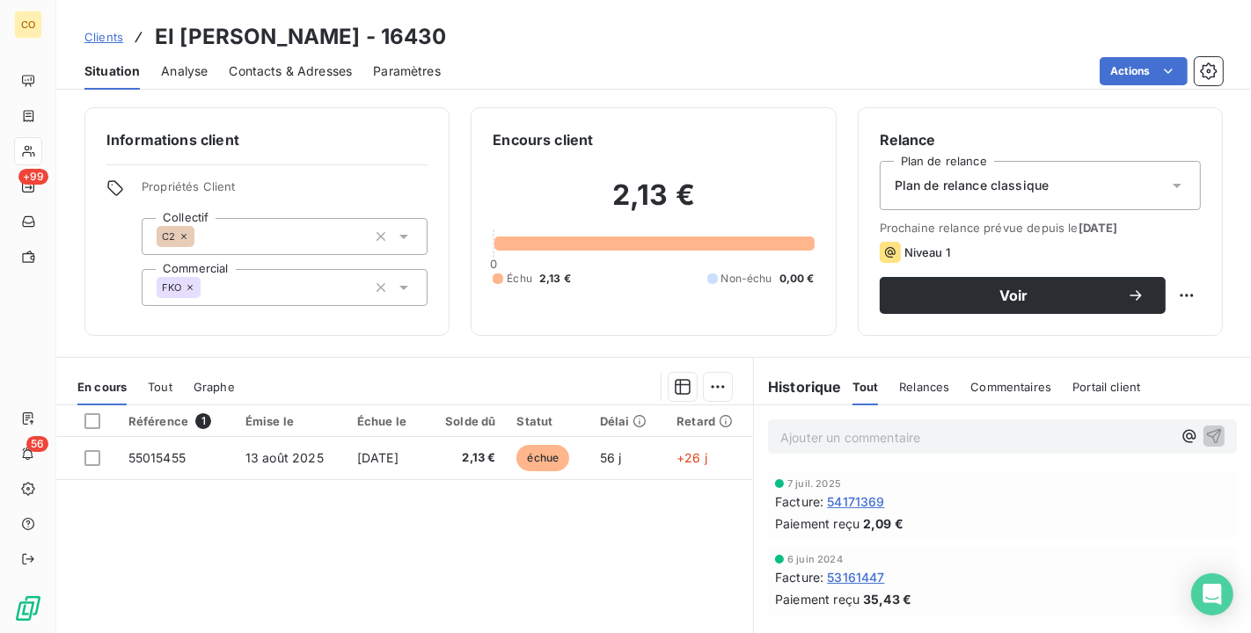
click at [1045, 179] on div "Plan de relance classique" at bounding box center [1040, 185] width 321 height 49
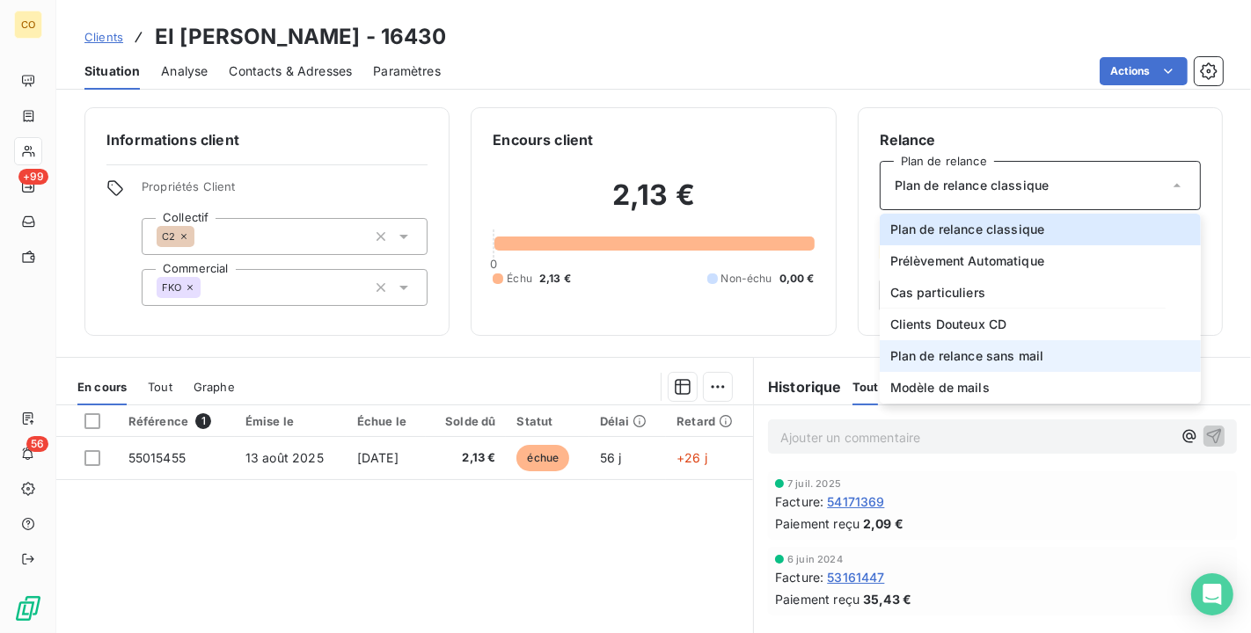
click at [1005, 354] on span "Plan de relance sans mail" at bounding box center [967, 356] width 154 height 18
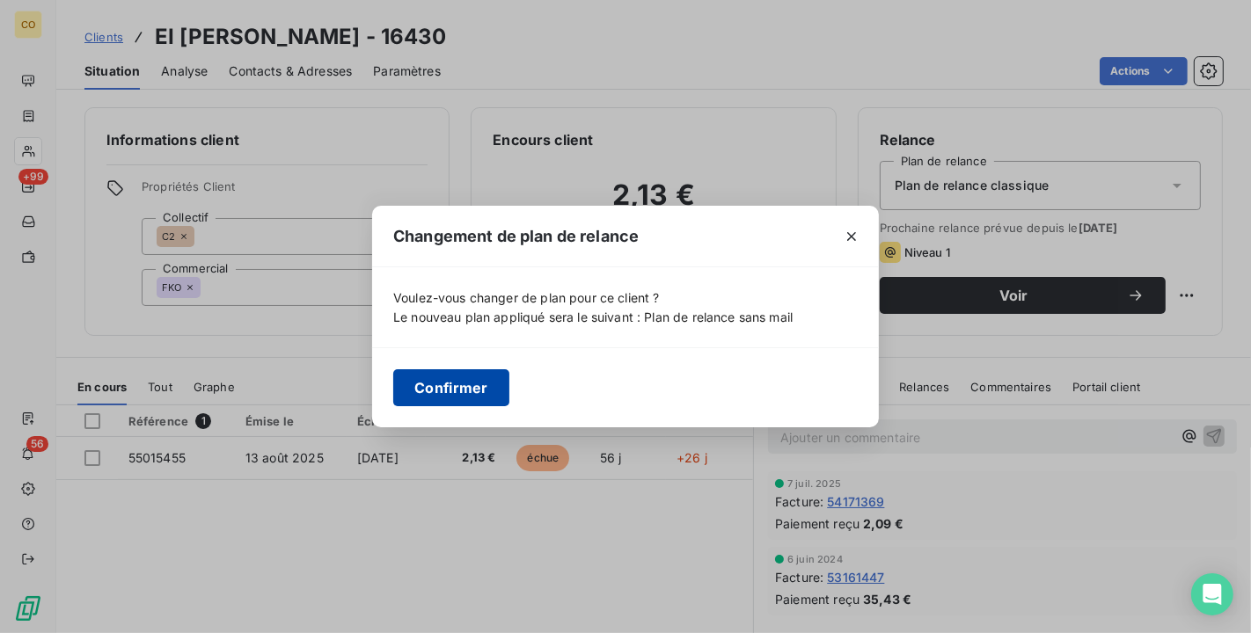
click at [476, 389] on button "Confirmer" at bounding box center [451, 387] width 116 height 37
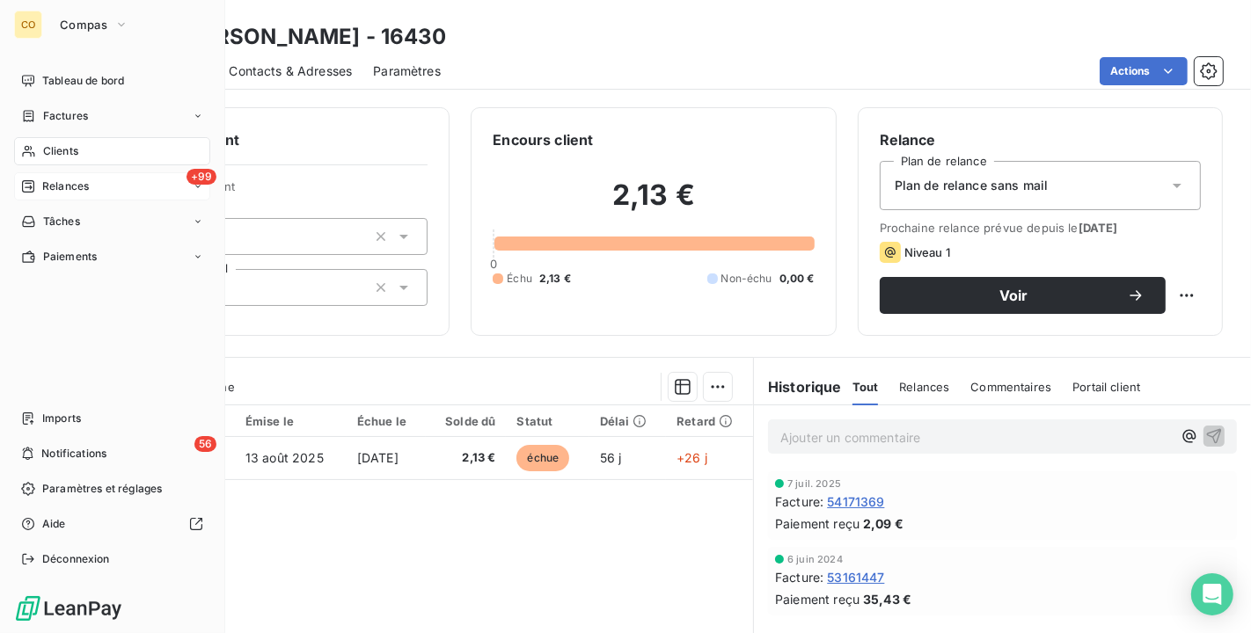
click at [65, 179] on span "Relances" at bounding box center [65, 187] width 47 height 16
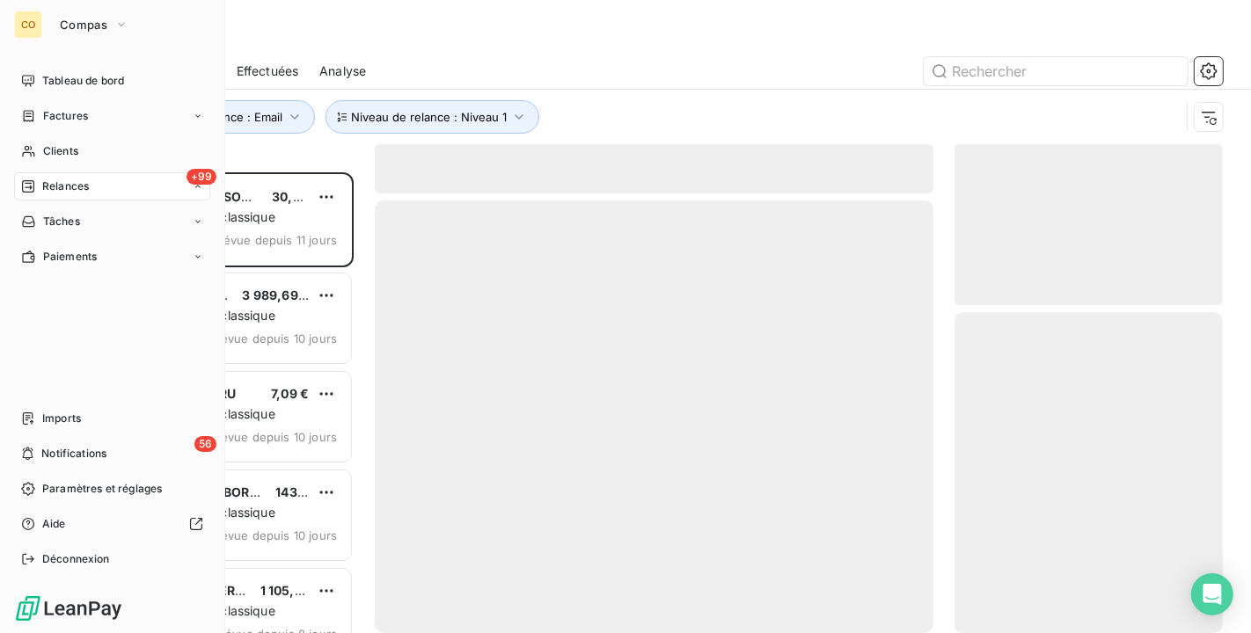
scroll to position [446, 253]
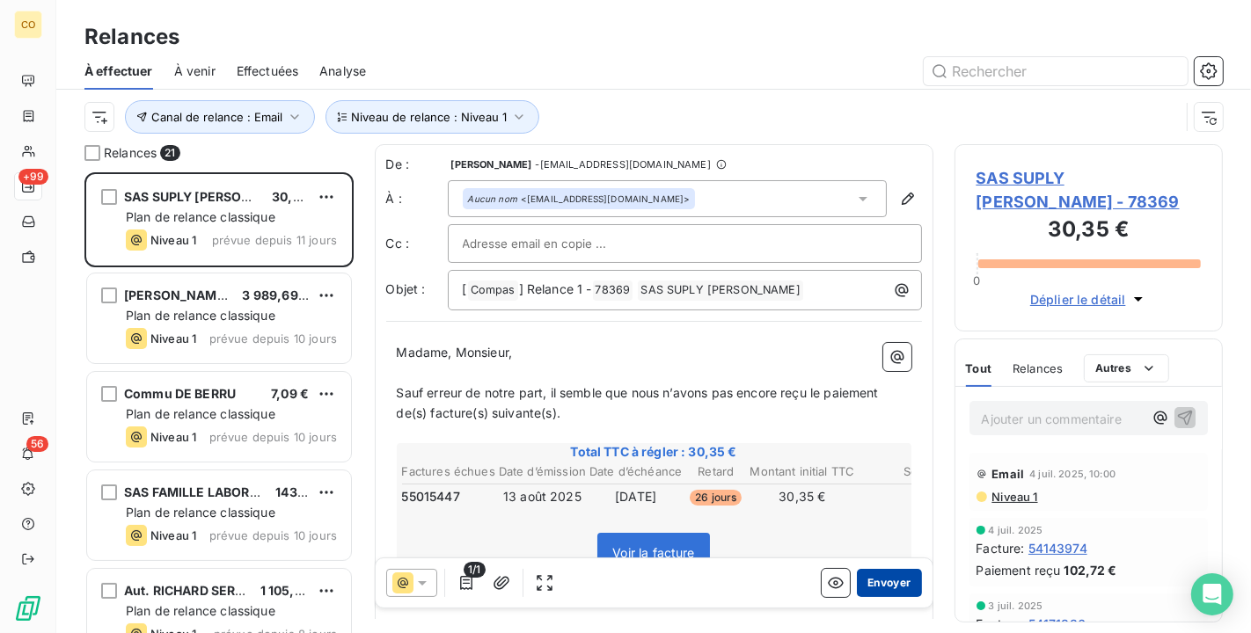
click at [884, 582] on button "Envoyer" at bounding box center [889, 583] width 64 height 28
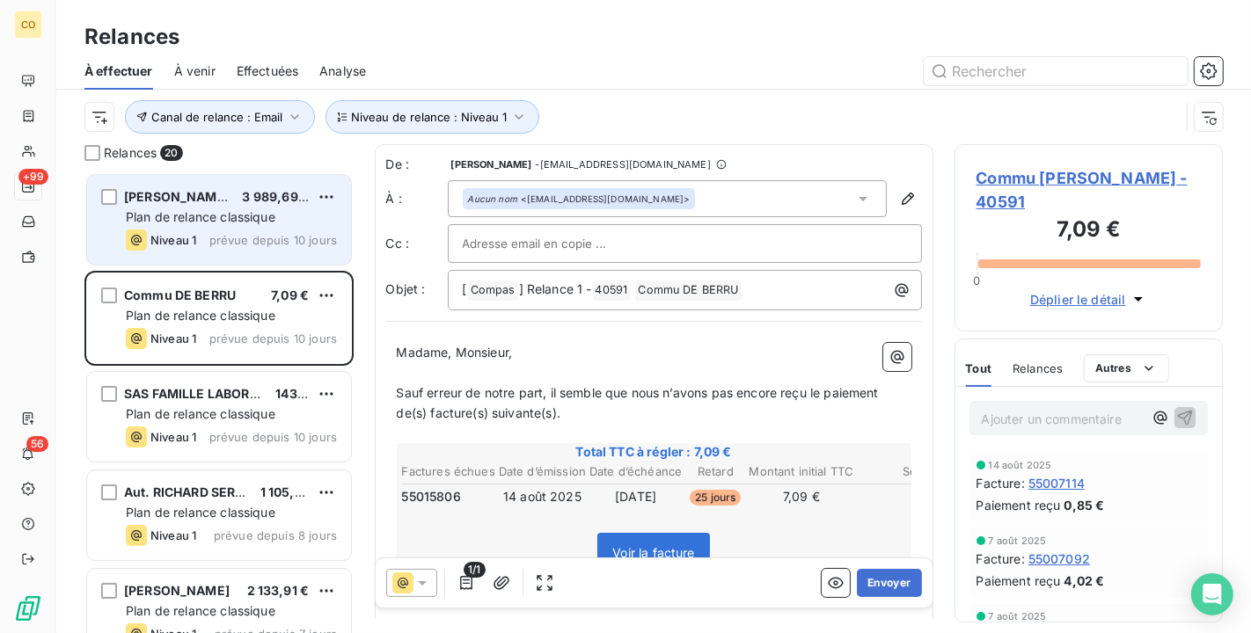
click at [198, 216] on span "Plan de relance classique" at bounding box center [201, 216] width 150 height 15
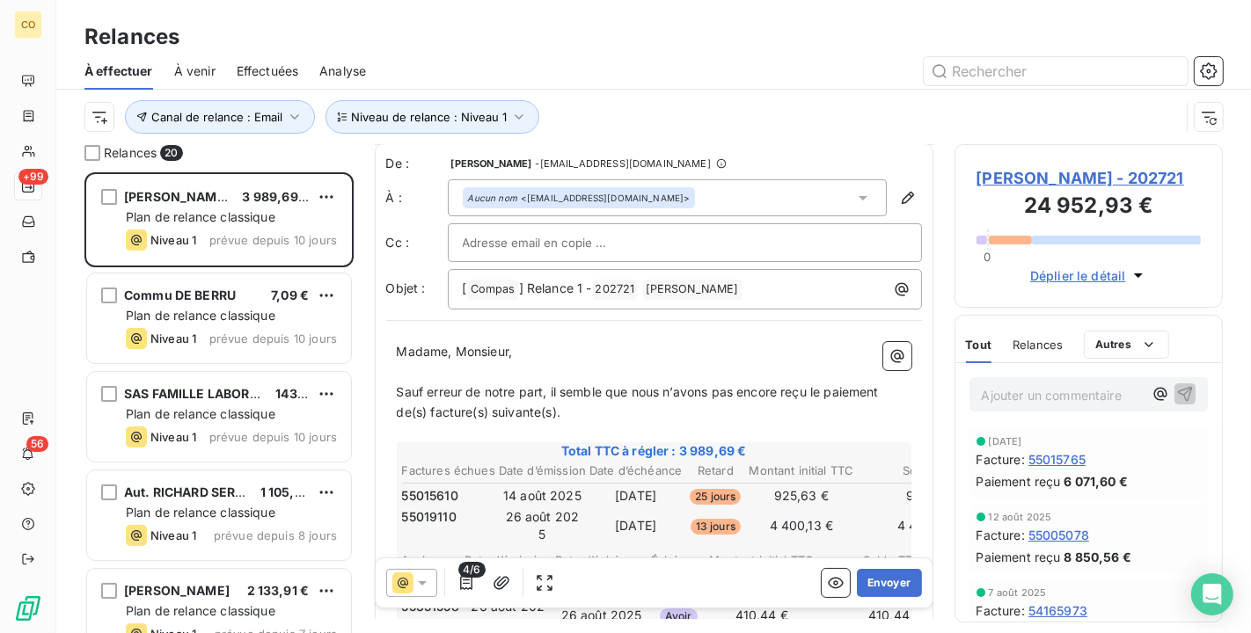
scroll to position [99, 0]
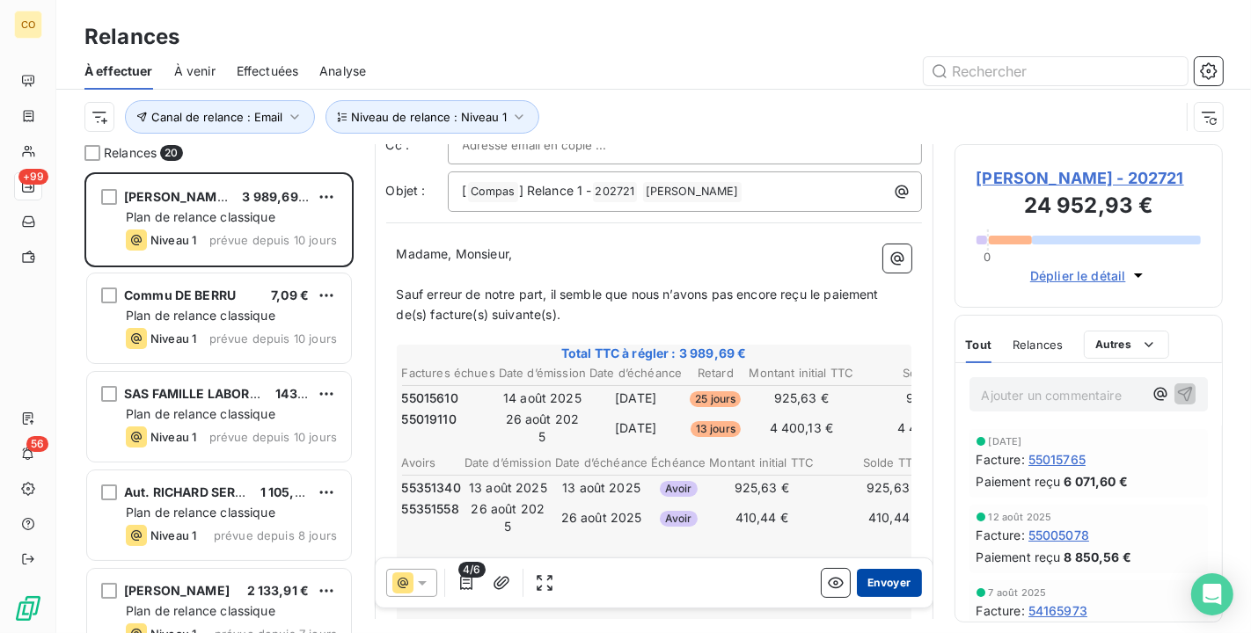
click at [862, 591] on button "Envoyer" at bounding box center [889, 583] width 64 height 28
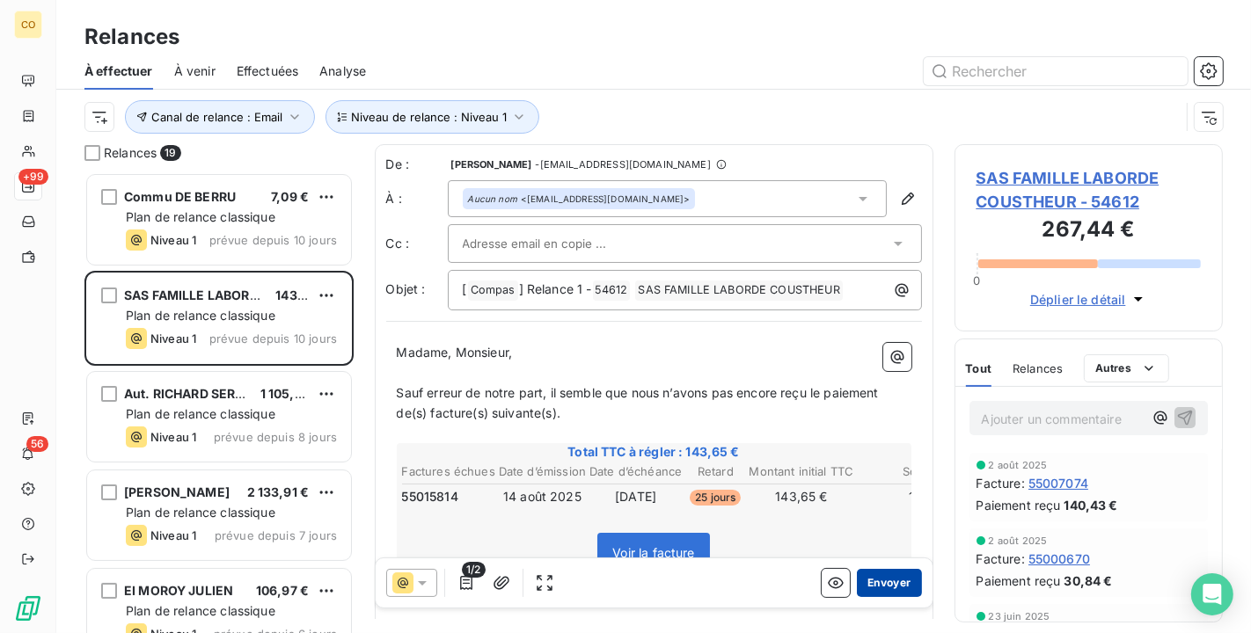
click at [878, 581] on button "Envoyer" at bounding box center [889, 583] width 64 height 28
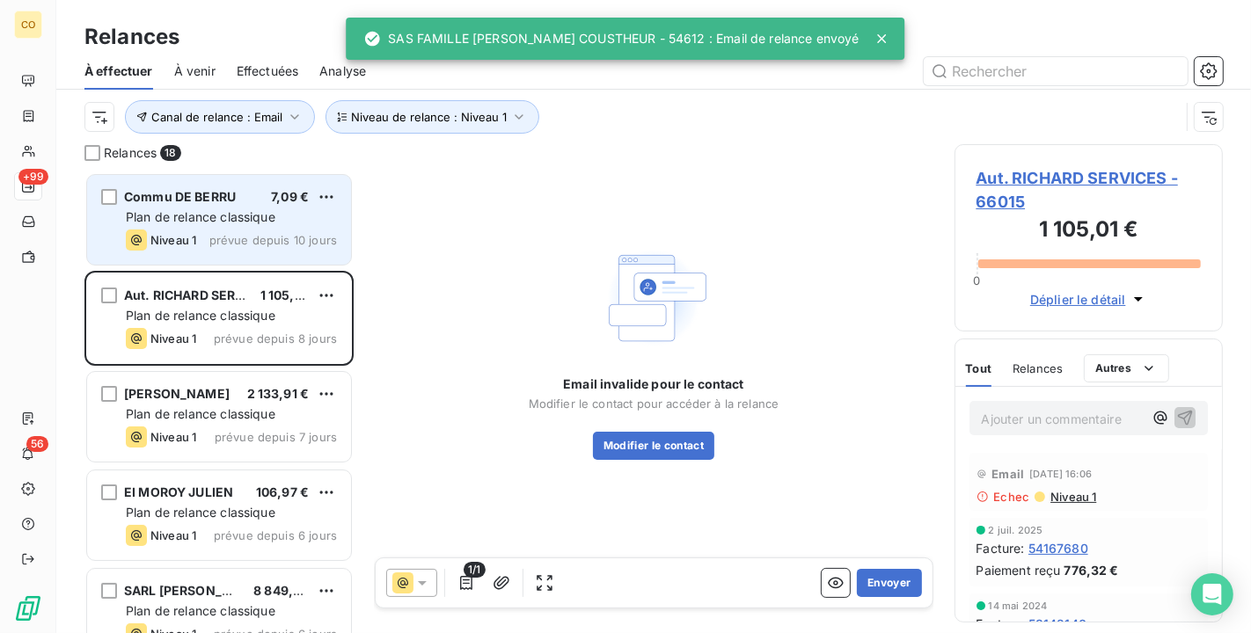
click at [219, 208] on div "Plan de relance classique" at bounding box center [231, 217] width 211 height 18
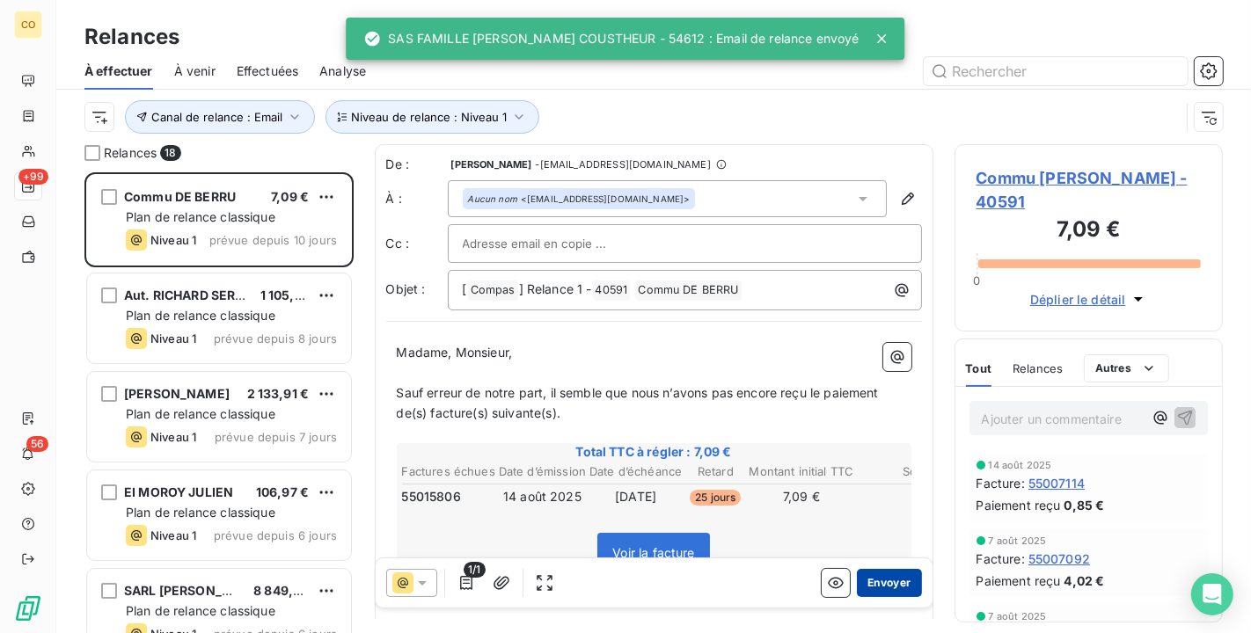
click at [892, 588] on button "Envoyer" at bounding box center [889, 583] width 64 height 28
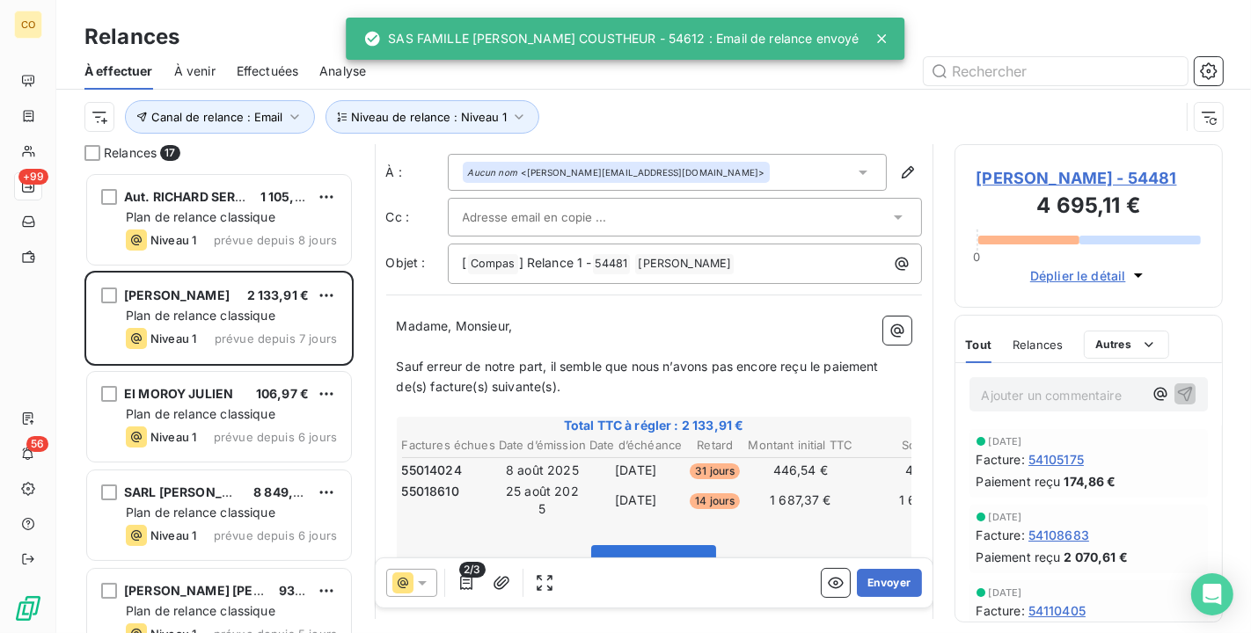
scroll to position [99, 0]
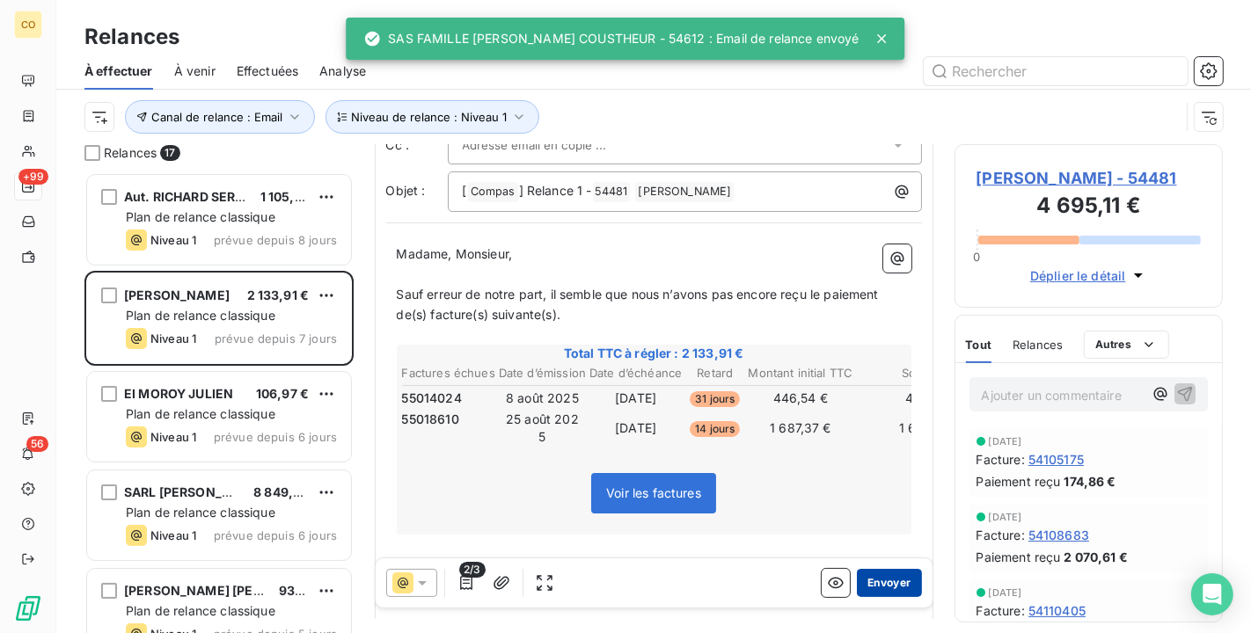
click at [861, 581] on button "Envoyer" at bounding box center [889, 583] width 64 height 28
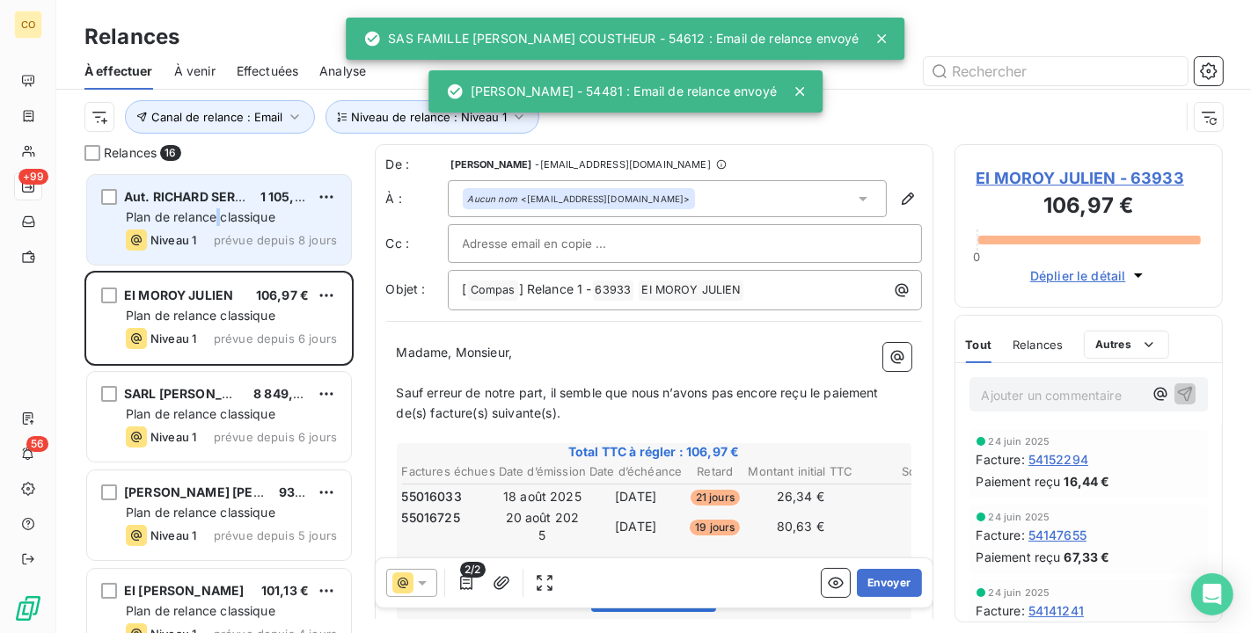
click at [216, 216] on span "Plan de relance classique" at bounding box center [201, 216] width 150 height 15
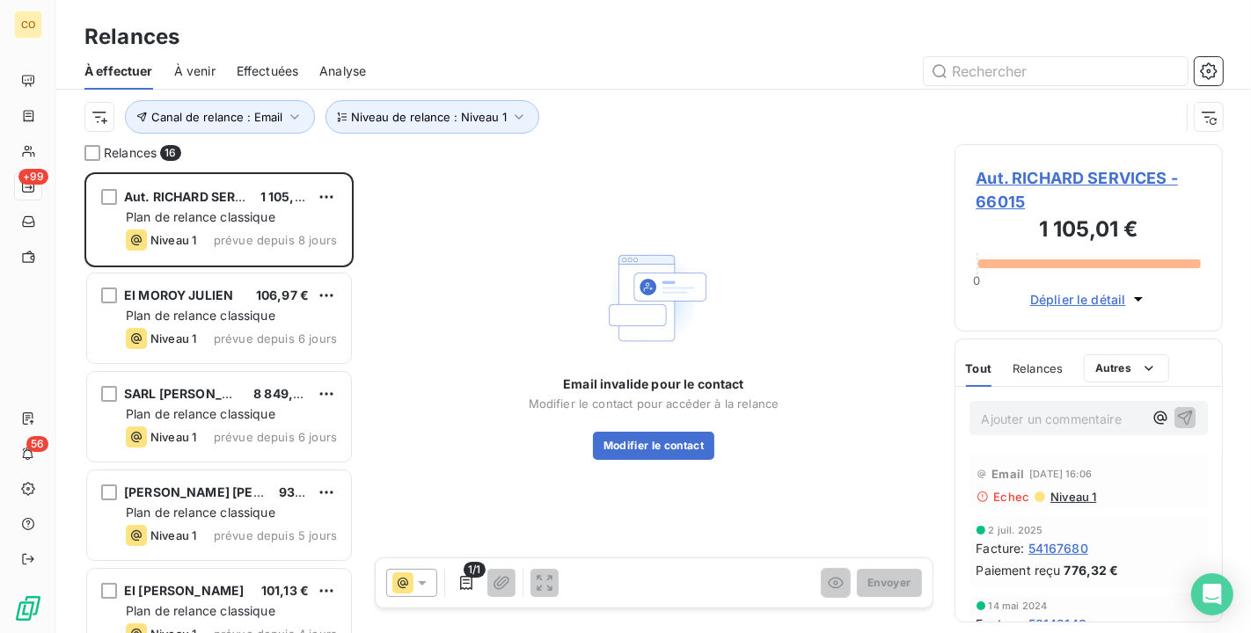
click at [1027, 176] on span "Aut. RICHARD SERVICES - 66015" at bounding box center [1088, 190] width 225 height 48
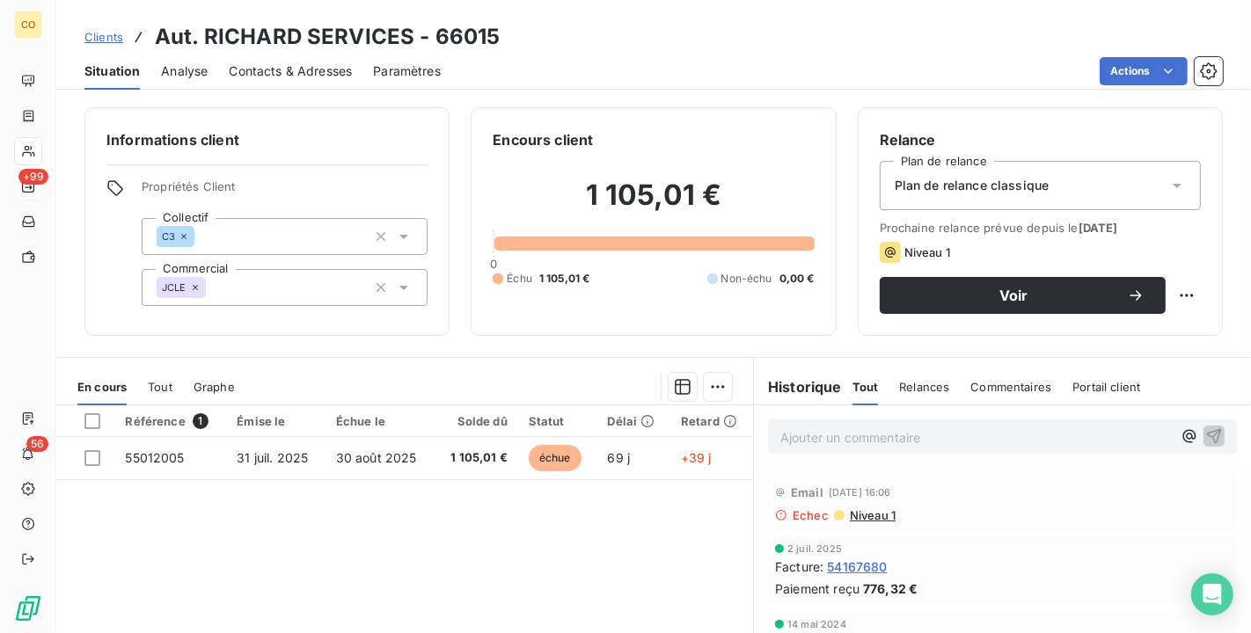
click at [1038, 188] on div "Plan de relance classique" at bounding box center [1040, 185] width 321 height 49
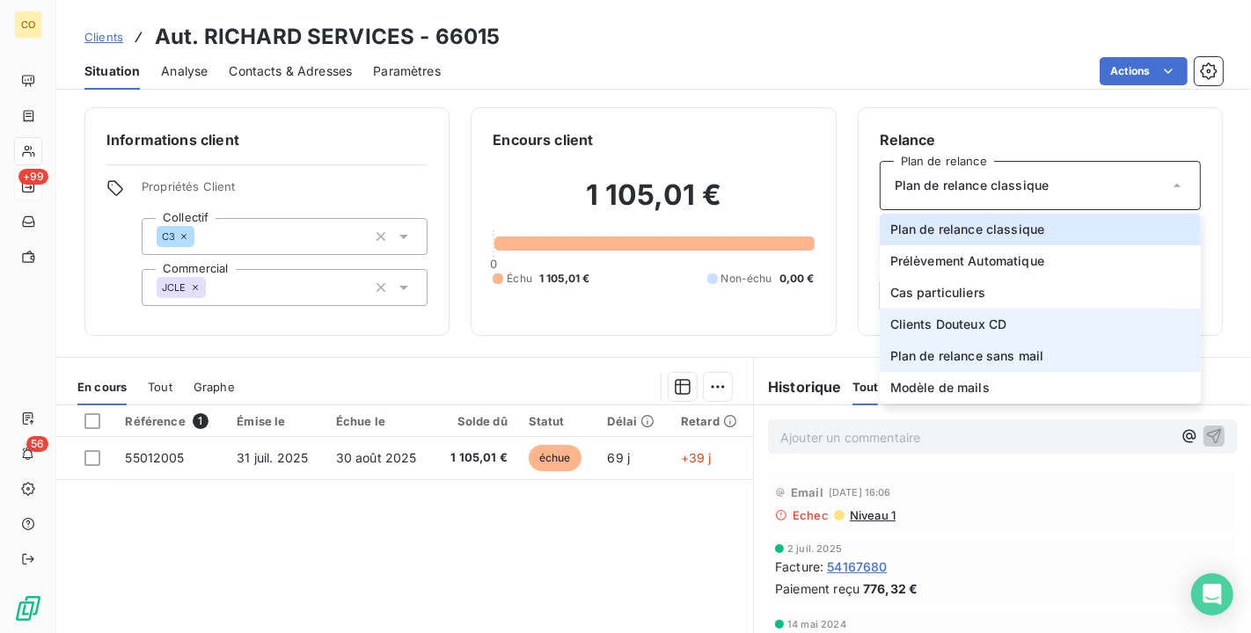
click at [994, 339] on li "Clients Douteux CD" at bounding box center [1040, 325] width 321 height 32
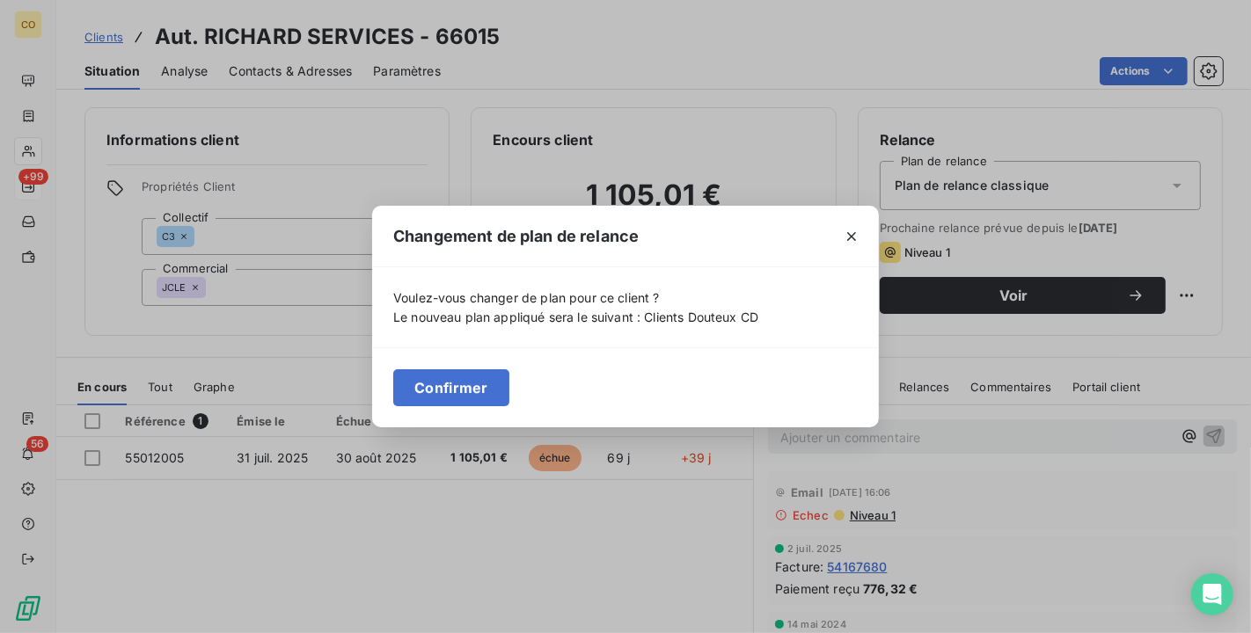
click at [848, 231] on icon "button" at bounding box center [852, 237] width 18 height 18
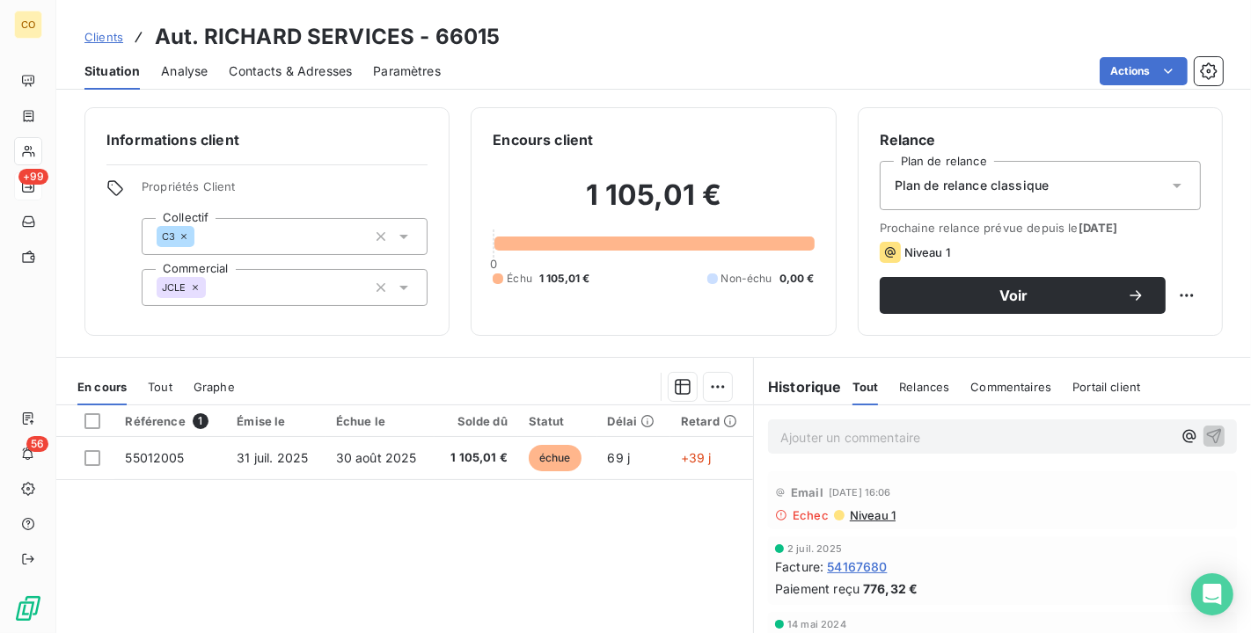
click at [1070, 178] on div "Plan de relance classique" at bounding box center [1040, 185] width 321 height 49
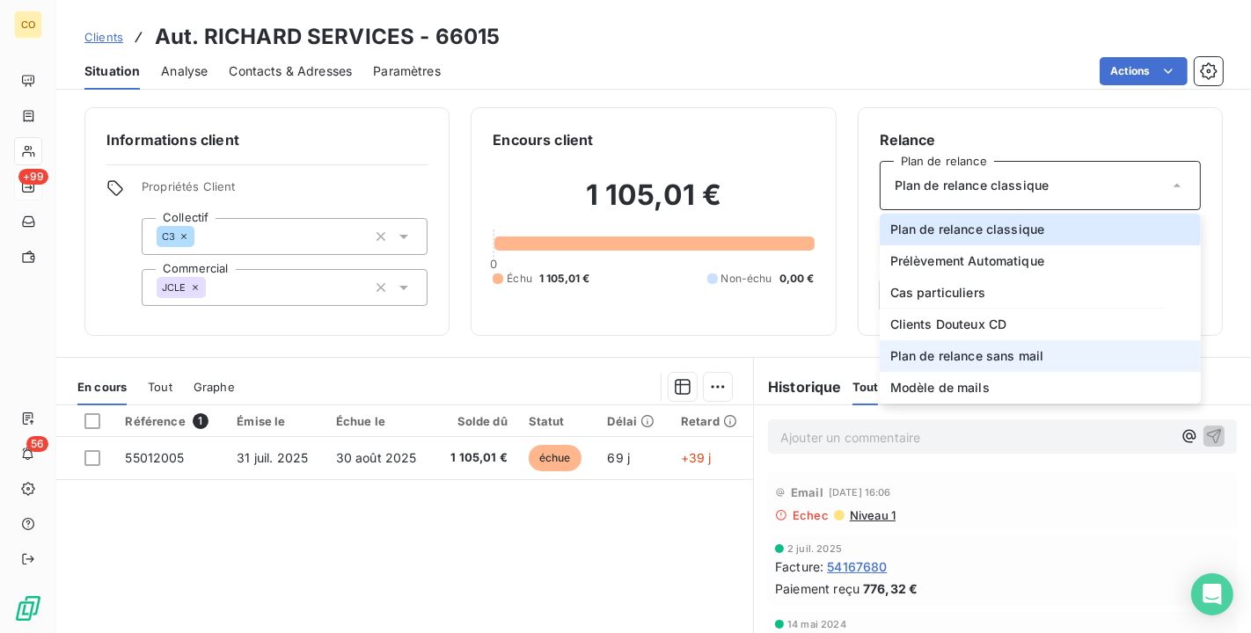
click at [1030, 347] on li "Plan de relance sans mail" at bounding box center [1040, 356] width 321 height 32
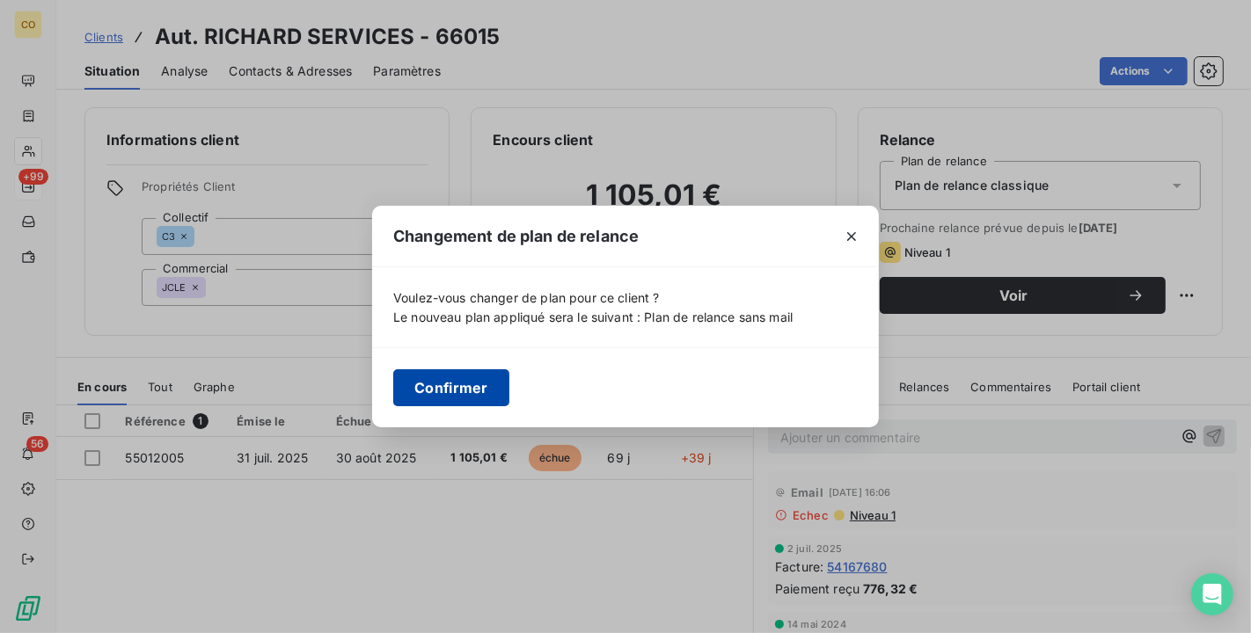
click at [484, 389] on button "Confirmer" at bounding box center [451, 387] width 116 height 37
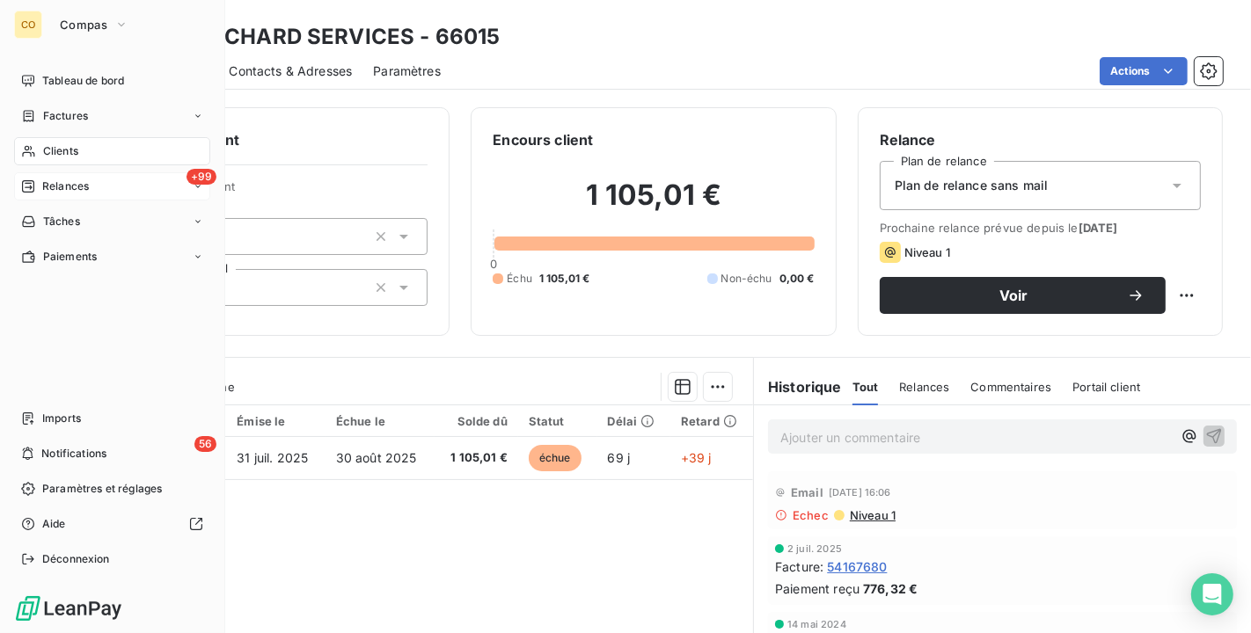
click at [53, 183] on span "Relances" at bounding box center [65, 187] width 47 height 16
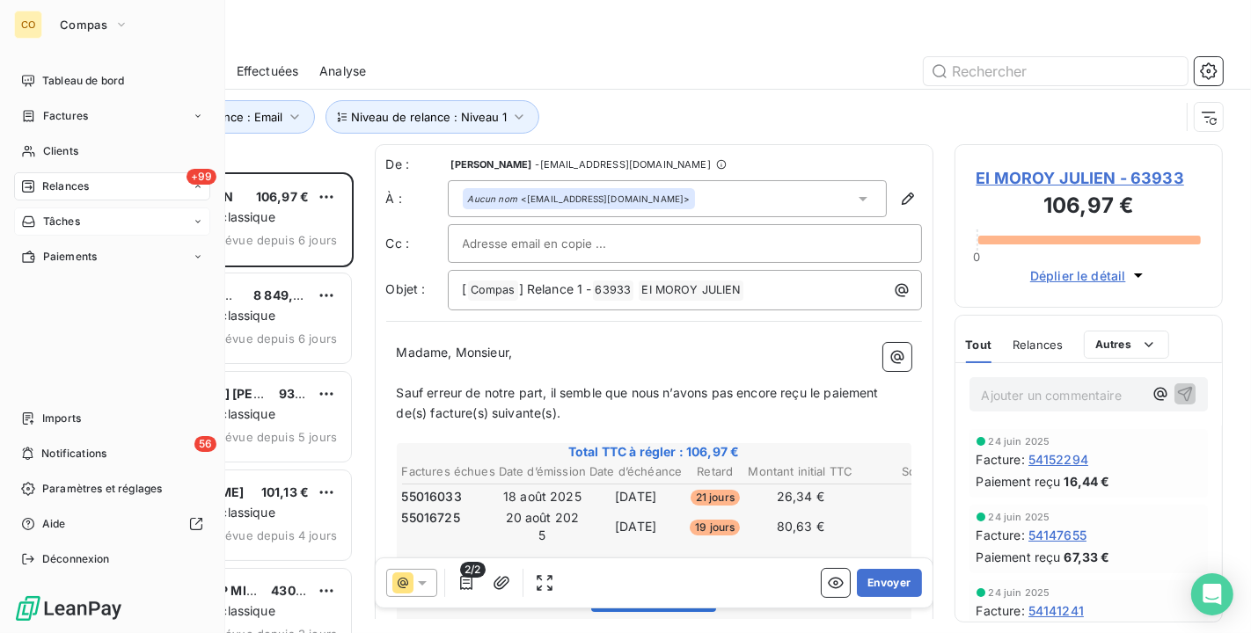
scroll to position [446, 253]
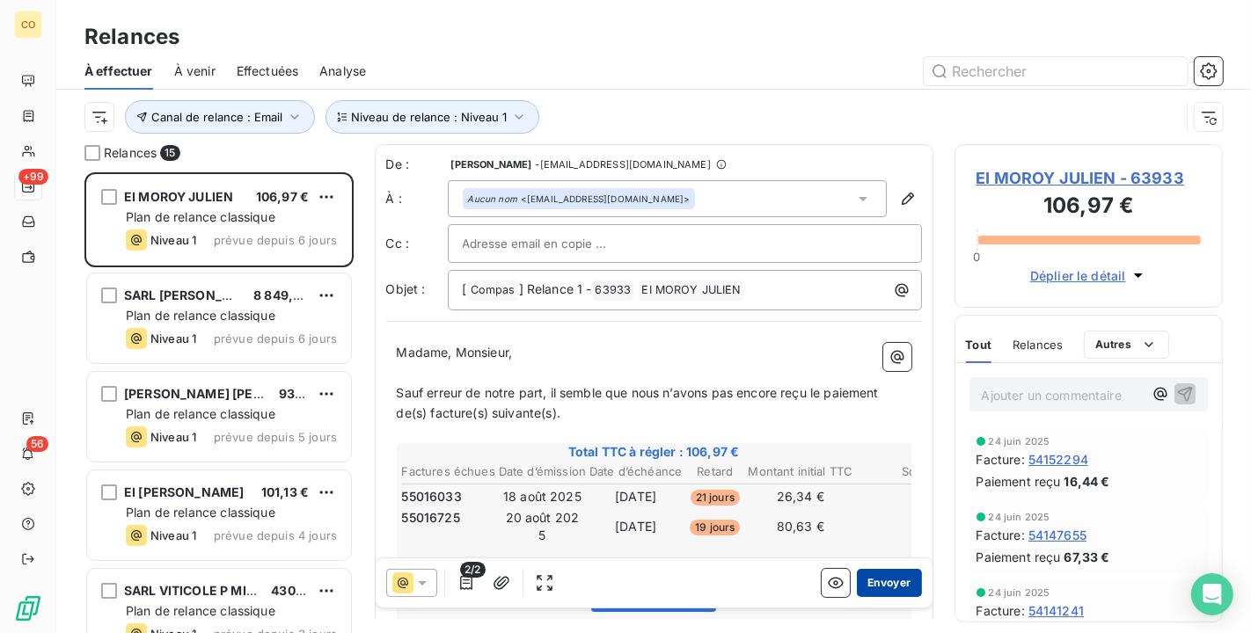
click at [868, 581] on button "Envoyer" at bounding box center [889, 583] width 64 height 28
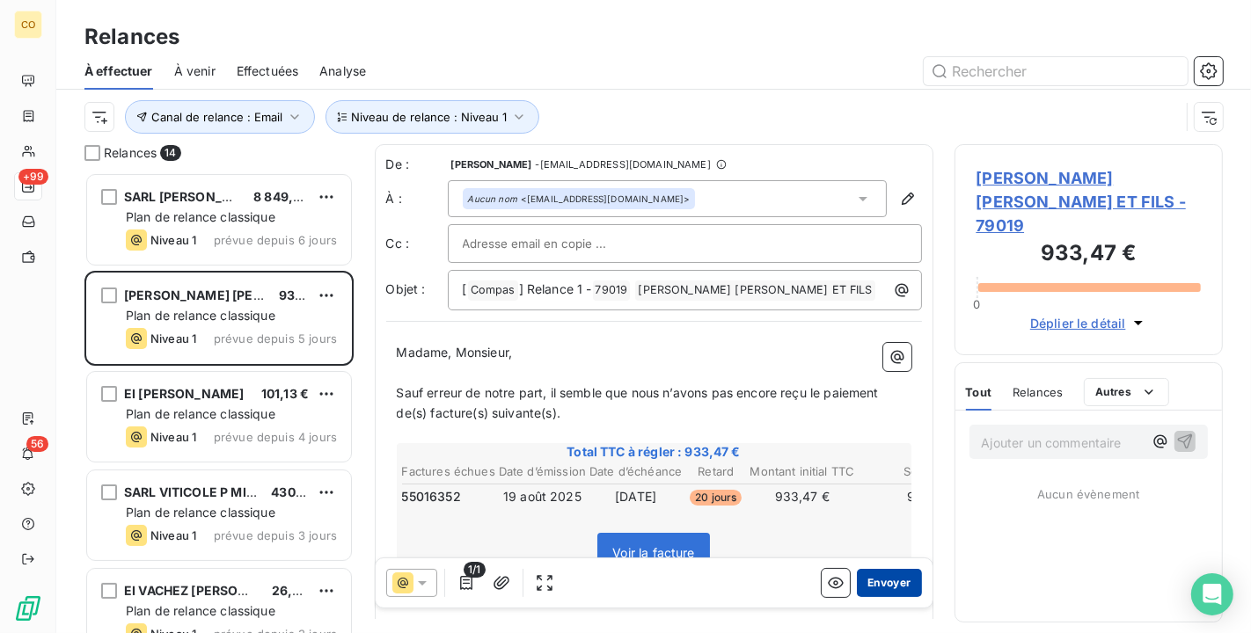
click at [859, 589] on button "Envoyer" at bounding box center [889, 583] width 64 height 28
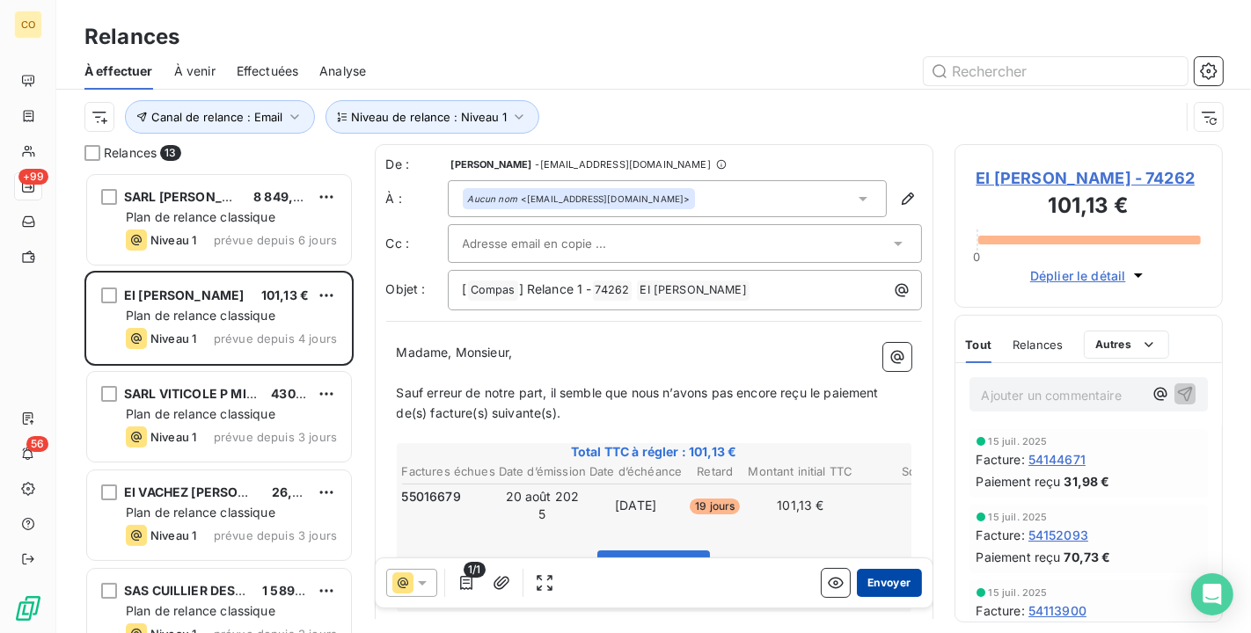
click at [869, 582] on button "Envoyer" at bounding box center [889, 583] width 64 height 28
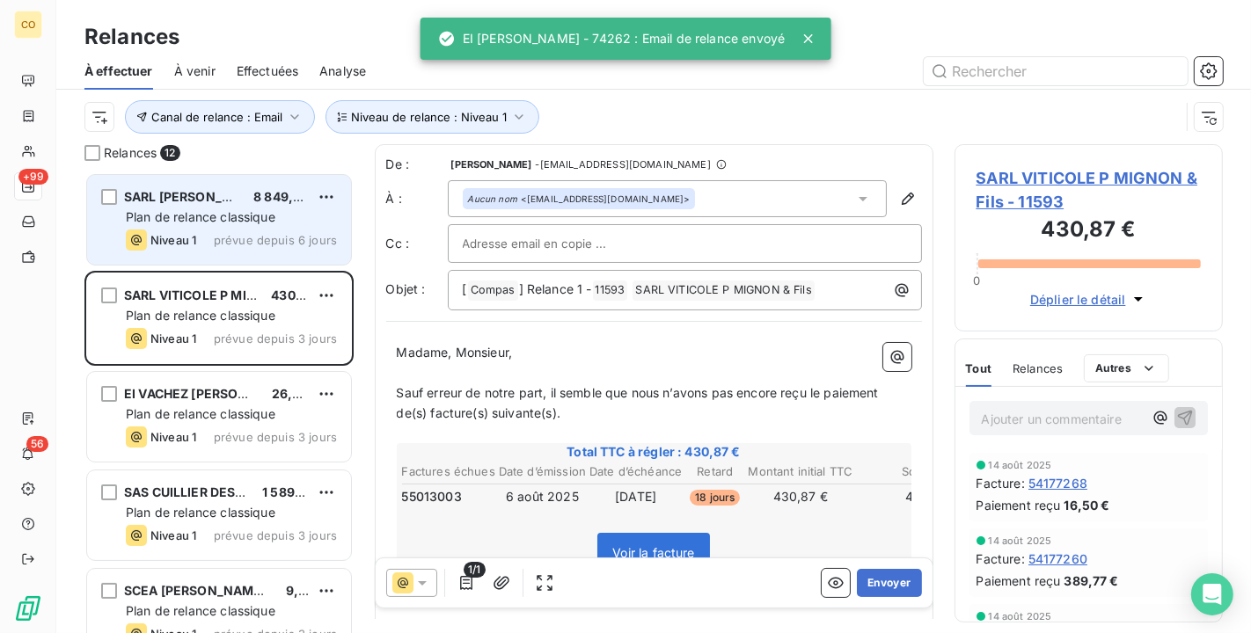
click at [194, 206] on div "SARL JEAN POL HAUTBOIS 8 849,94 € Plan de relance classique Niveau 1 prévue dep…" at bounding box center [219, 220] width 264 height 90
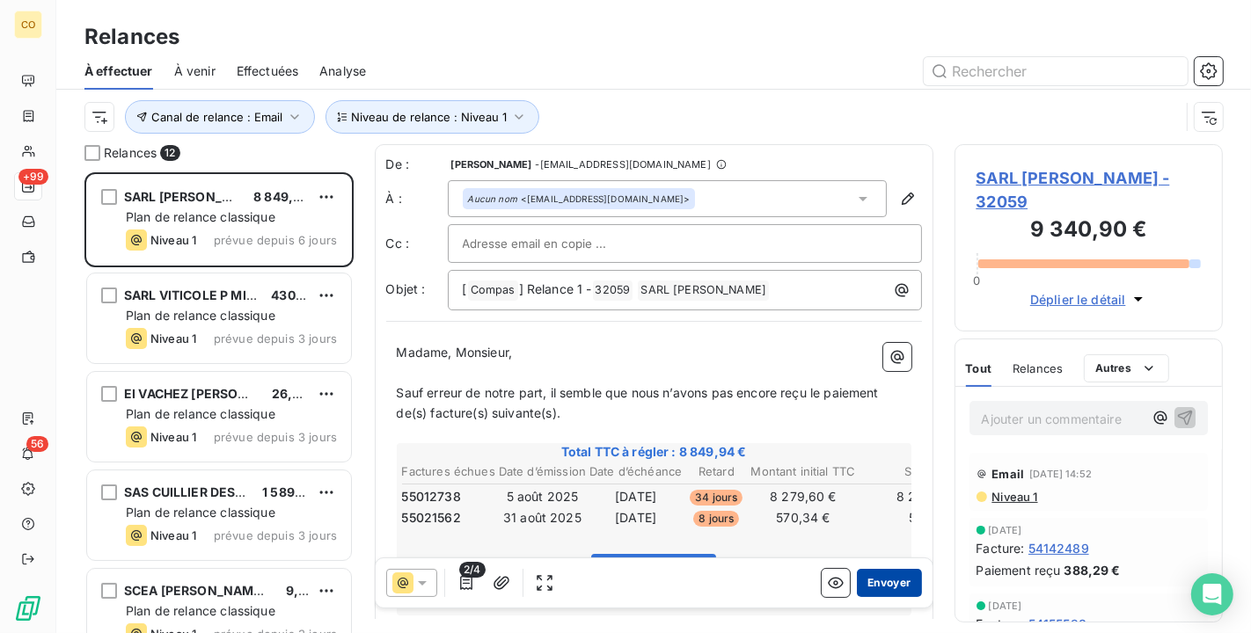
click at [857, 579] on button "Envoyer" at bounding box center [889, 583] width 64 height 28
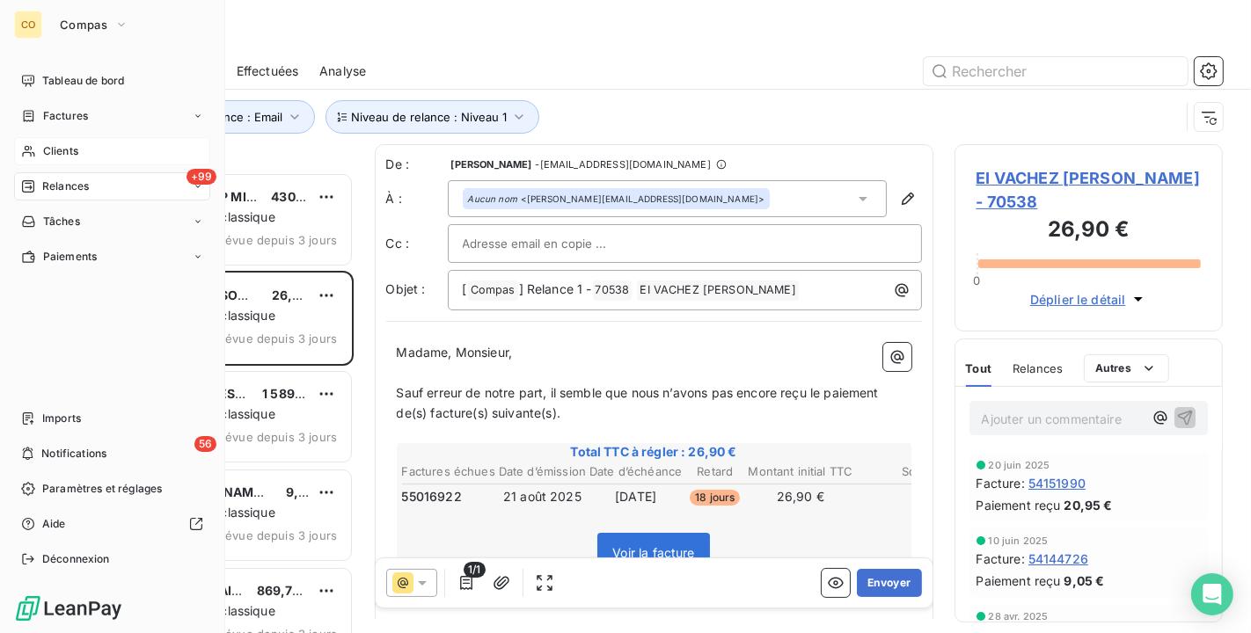
click at [72, 150] on span "Clients" at bounding box center [60, 151] width 35 height 16
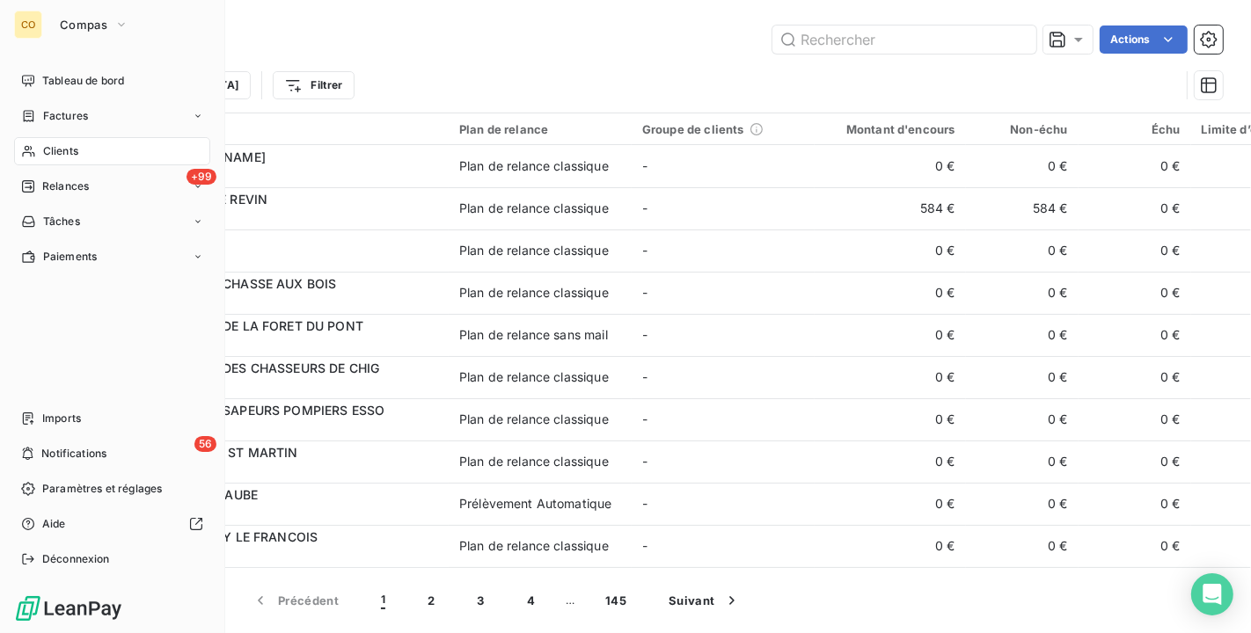
click at [66, 154] on span "Clients" at bounding box center [60, 151] width 35 height 16
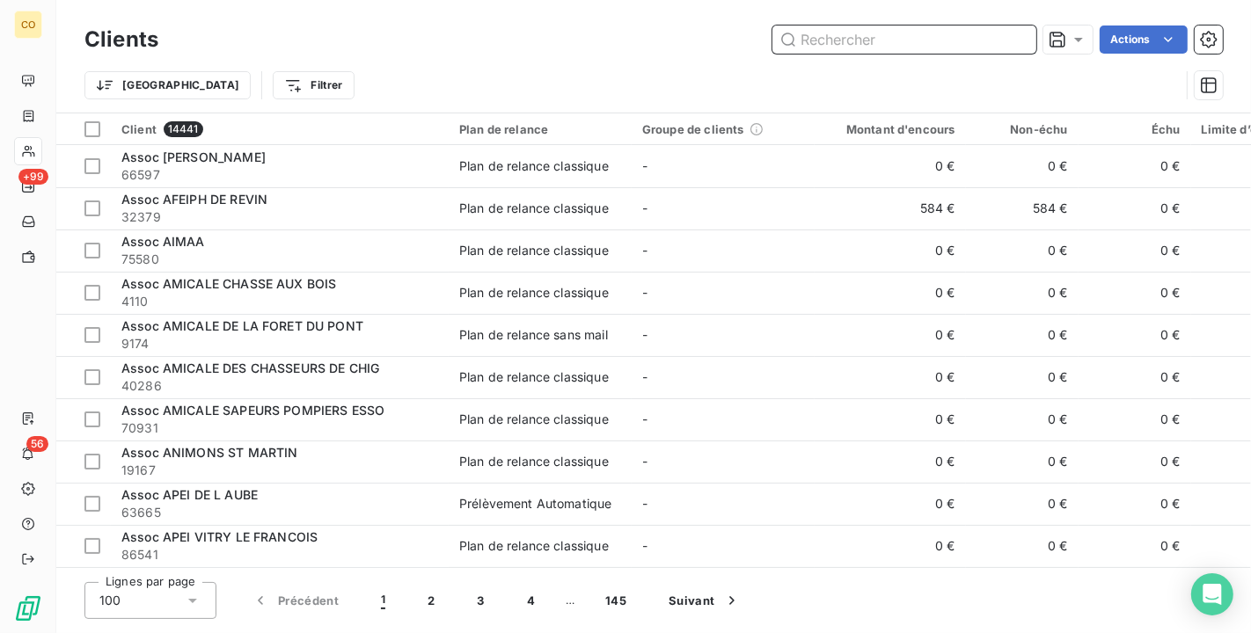
click at [842, 42] on input "text" at bounding box center [904, 40] width 264 height 28
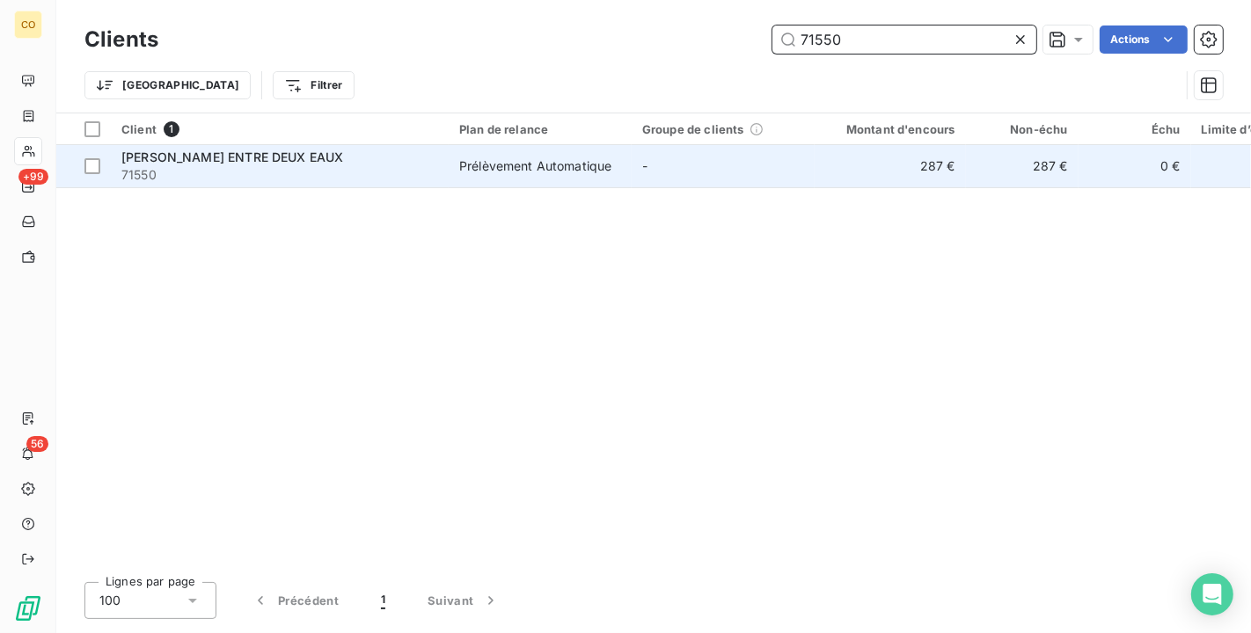
type input "71550"
click at [628, 159] on td "Prélèvement Automatique" at bounding box center [540, 166] width 183 height 42
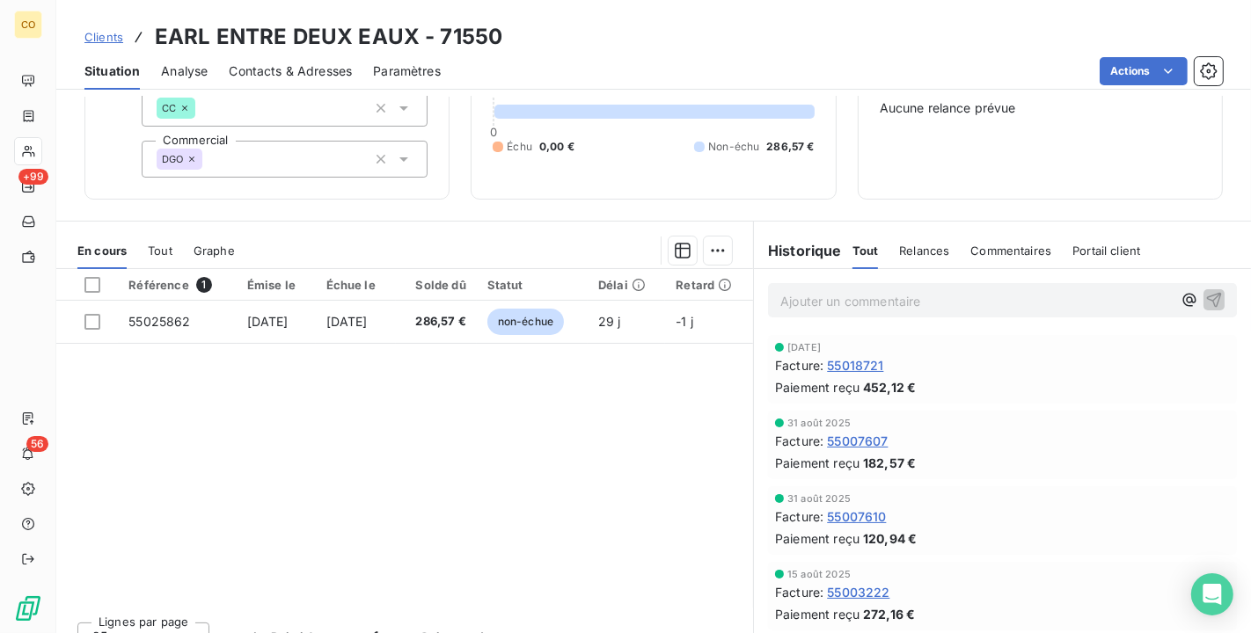
scroll to position [155, 0]
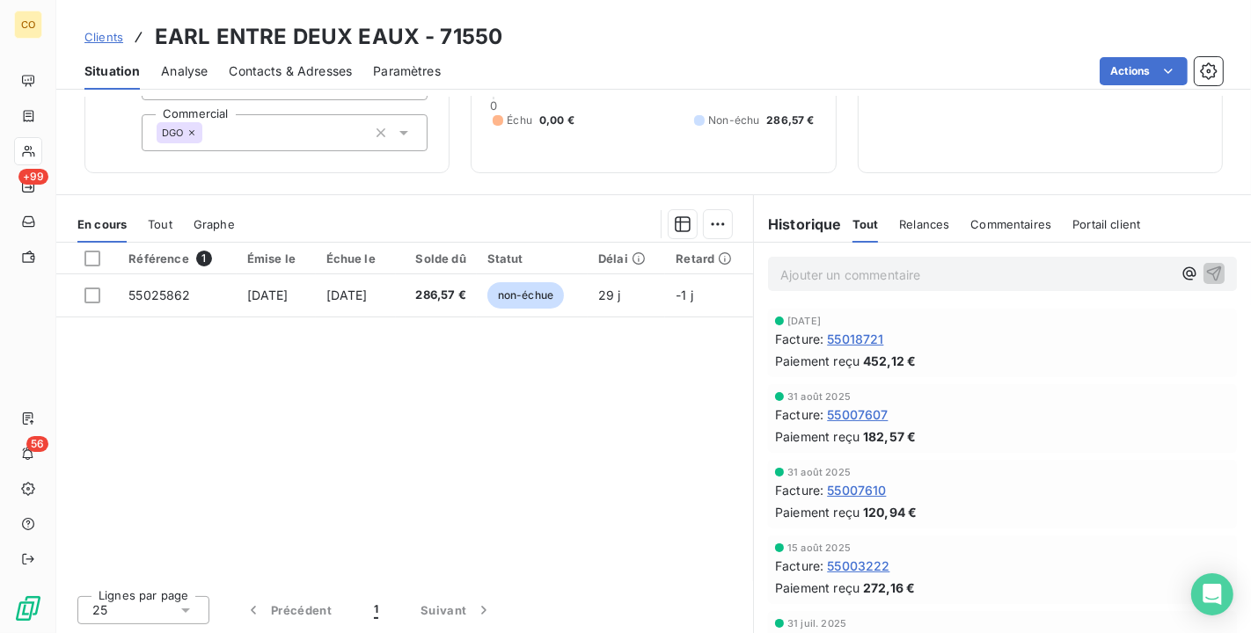
click at [164, 217] on span "Tout" at bounding box center [160, 224] width 25 height 14
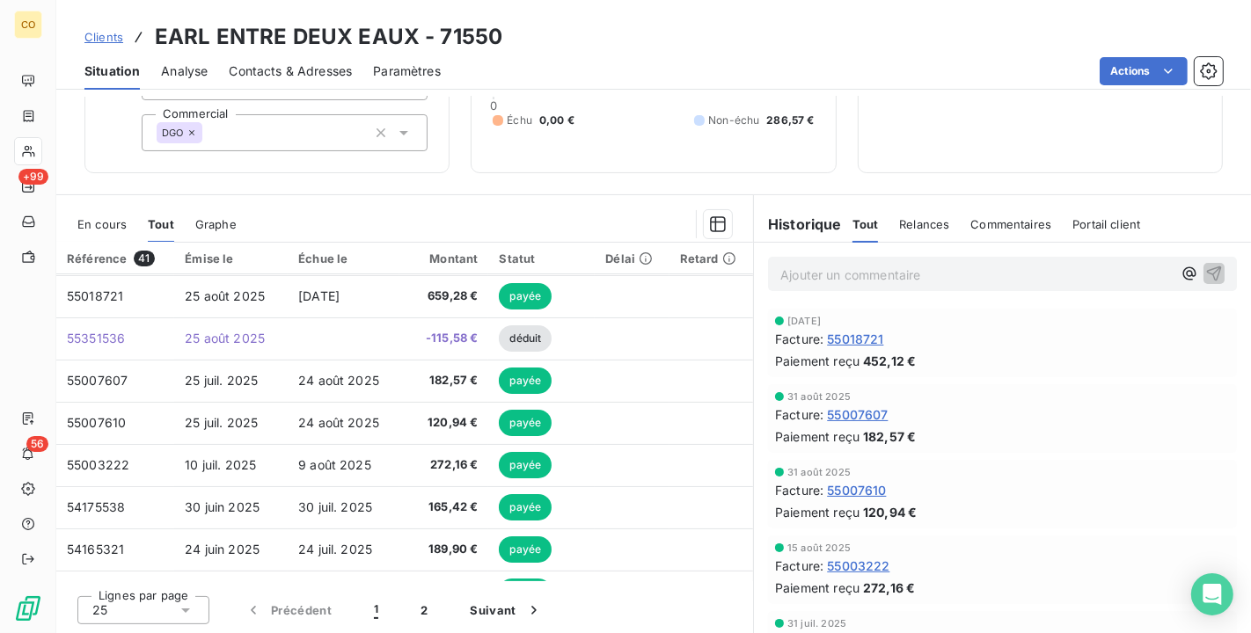
scroll to position [0, 0]
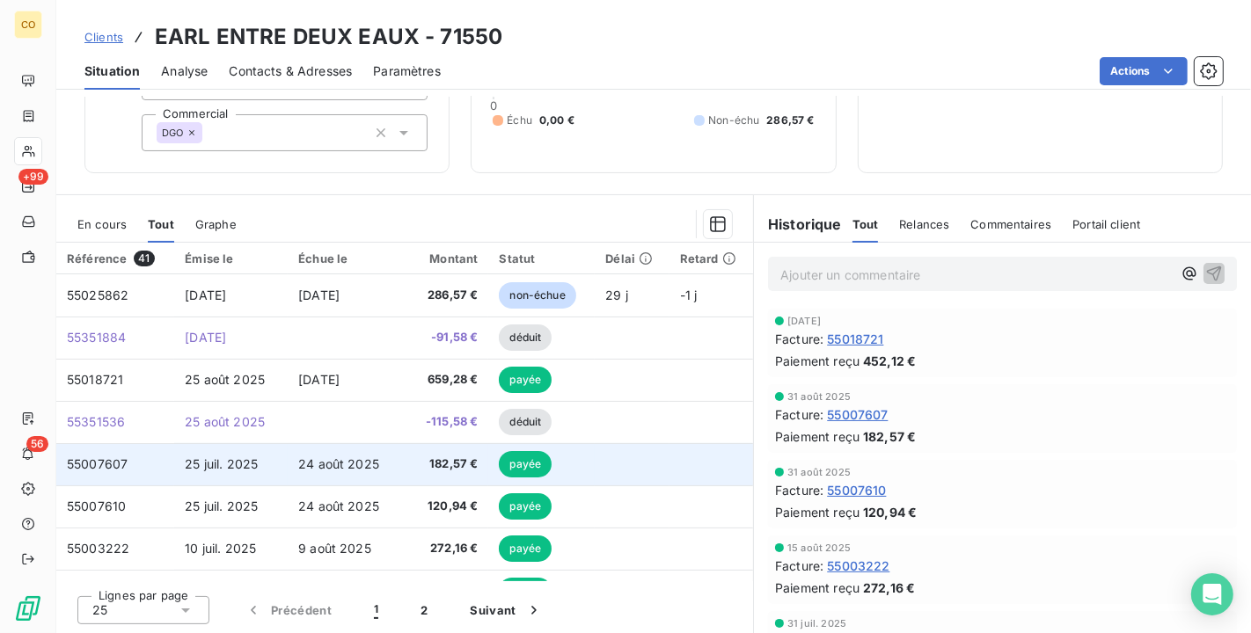
click at [427, 462] on span "182,57 €" at bounding box center [444, 465] width 68 height 18
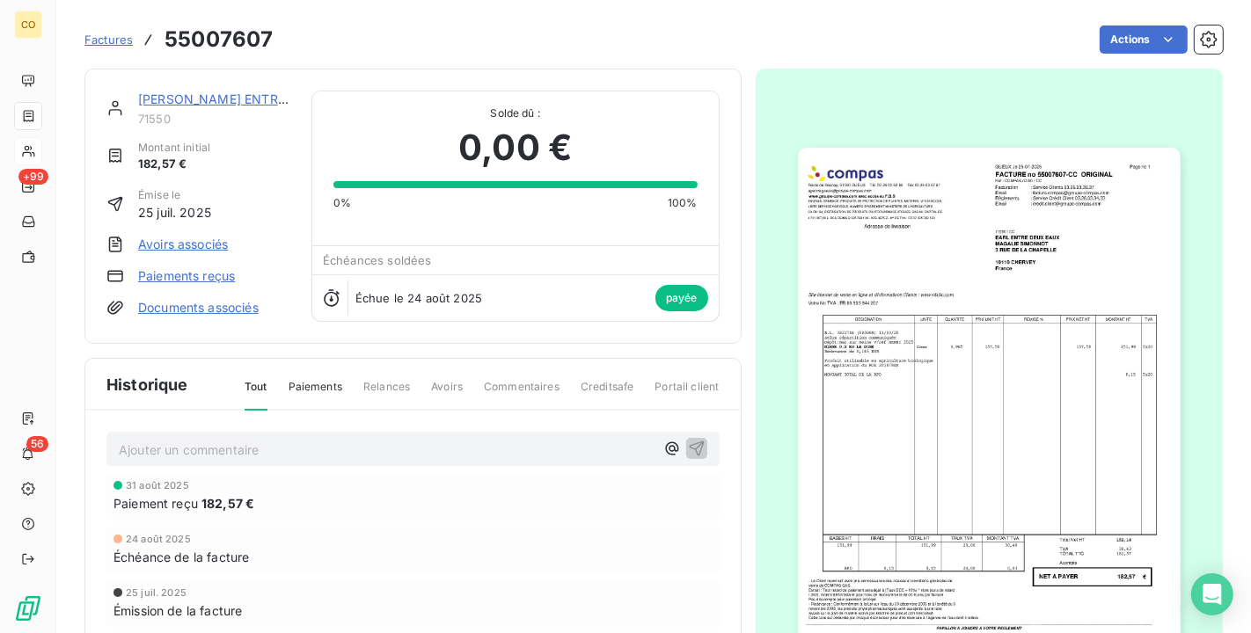
click at [1033, 272] on img "button" at bounding box center [989, 418] width 383 height 541
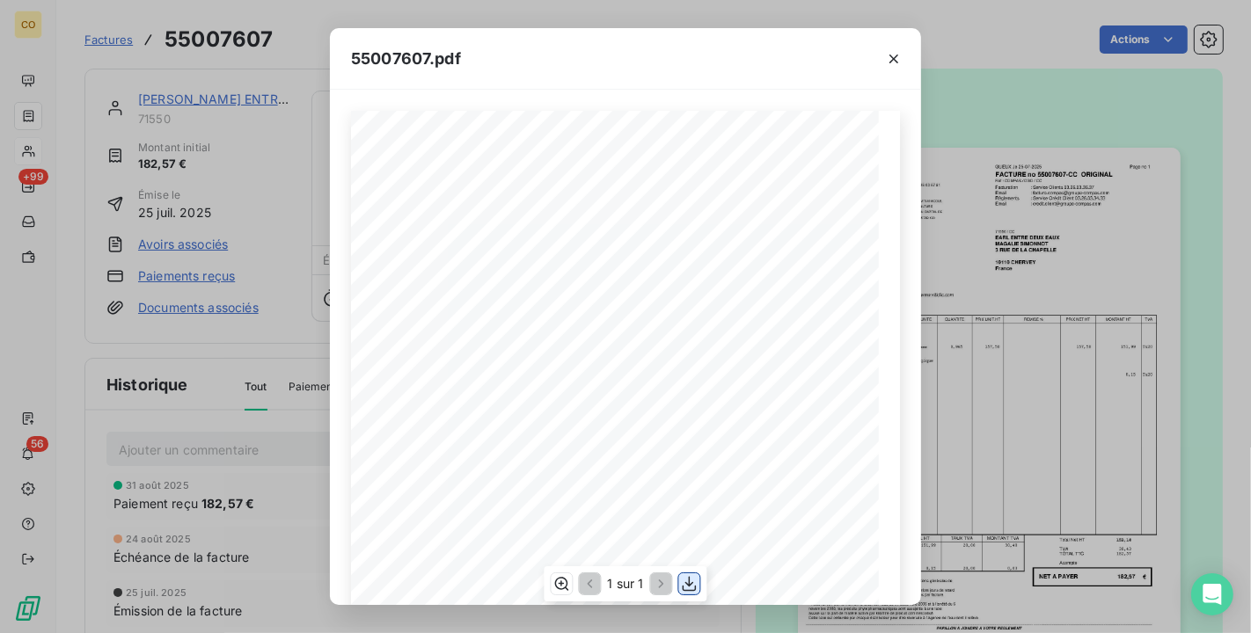
click at [683, 591] on icon "button" at bounding box center [690, 584] width 18 height 18
click at [228, 97] on div "55007607.pdf Adresse de livraison DESIGNATION UNITE QUANTITE PRIX NET HT MONTAN…" at bounding box center [625, 316] width 1251 height 633
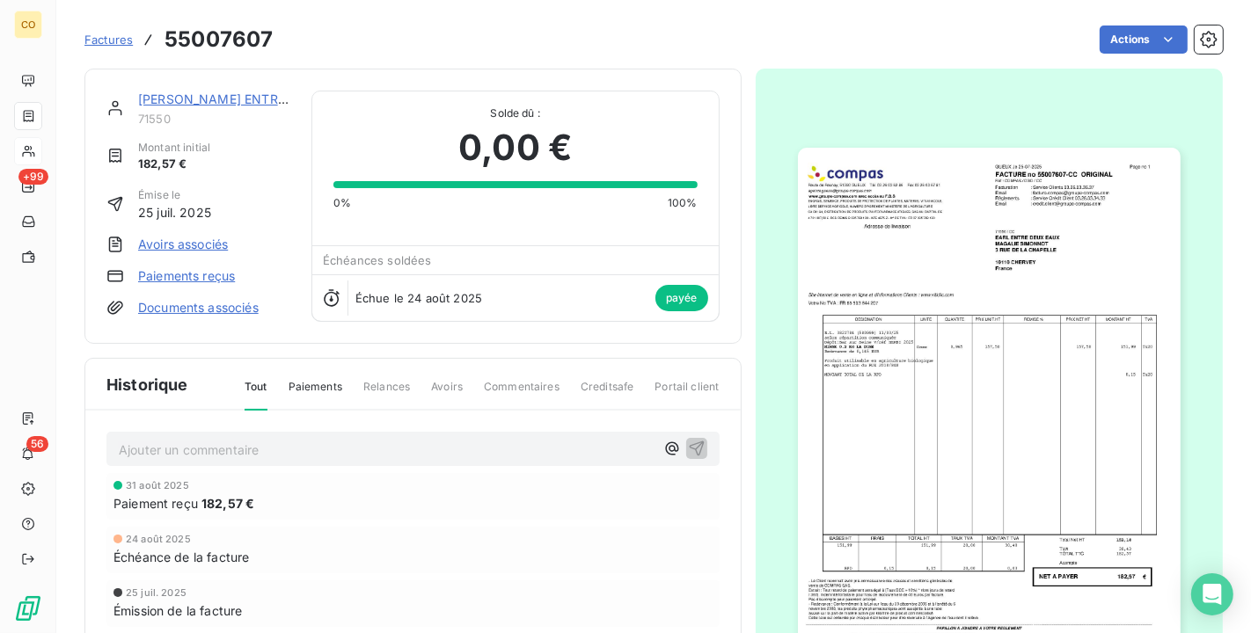
click at [228, 97] on link "EARL ENTRE DEUX EAUX" at bounding box center [249, 98] width 222 height 15
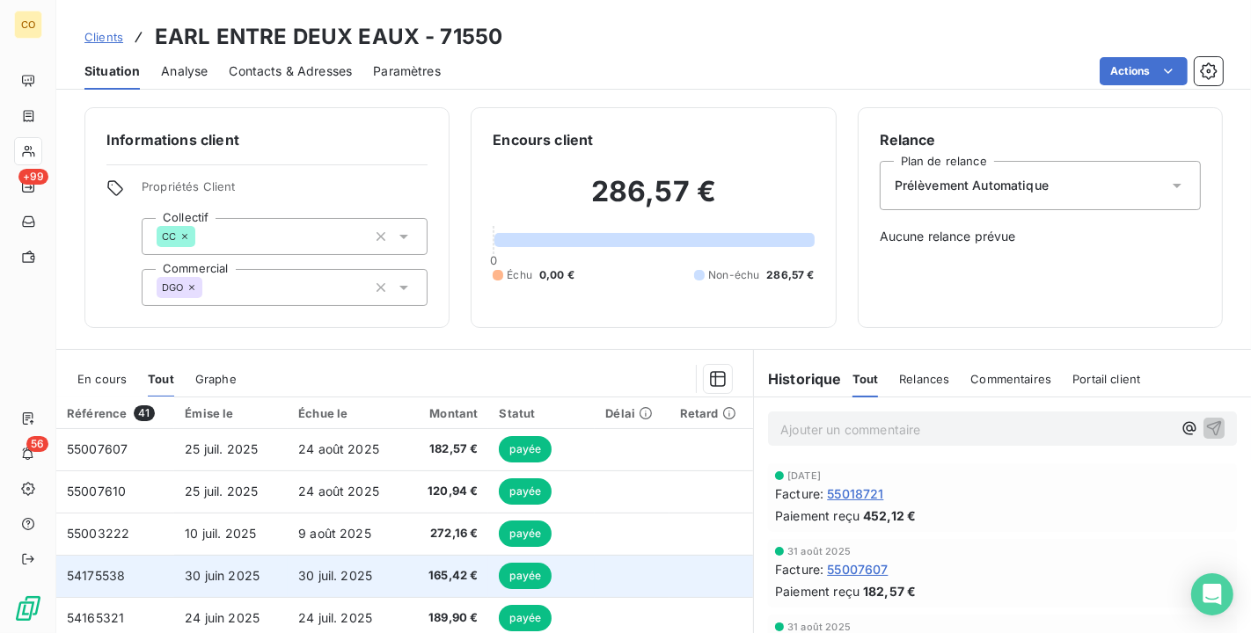
scroll to position [98, 0]
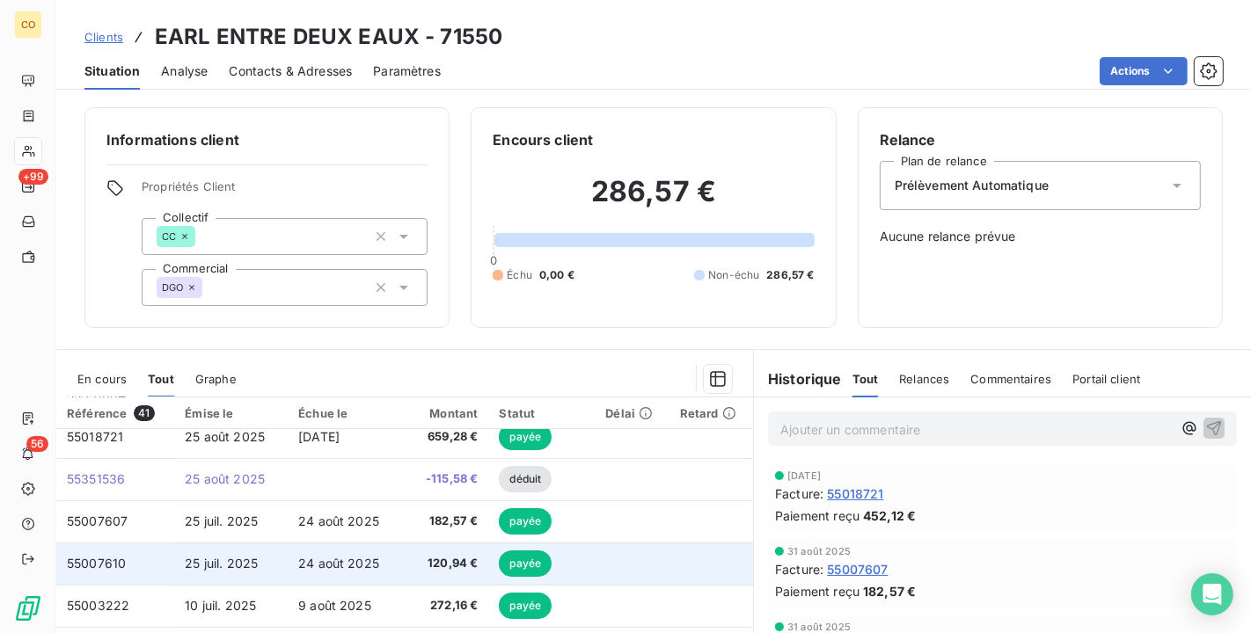
click at [421, 572] on td "120,94 €" at bounding box center [443, 564] width 89 height 42
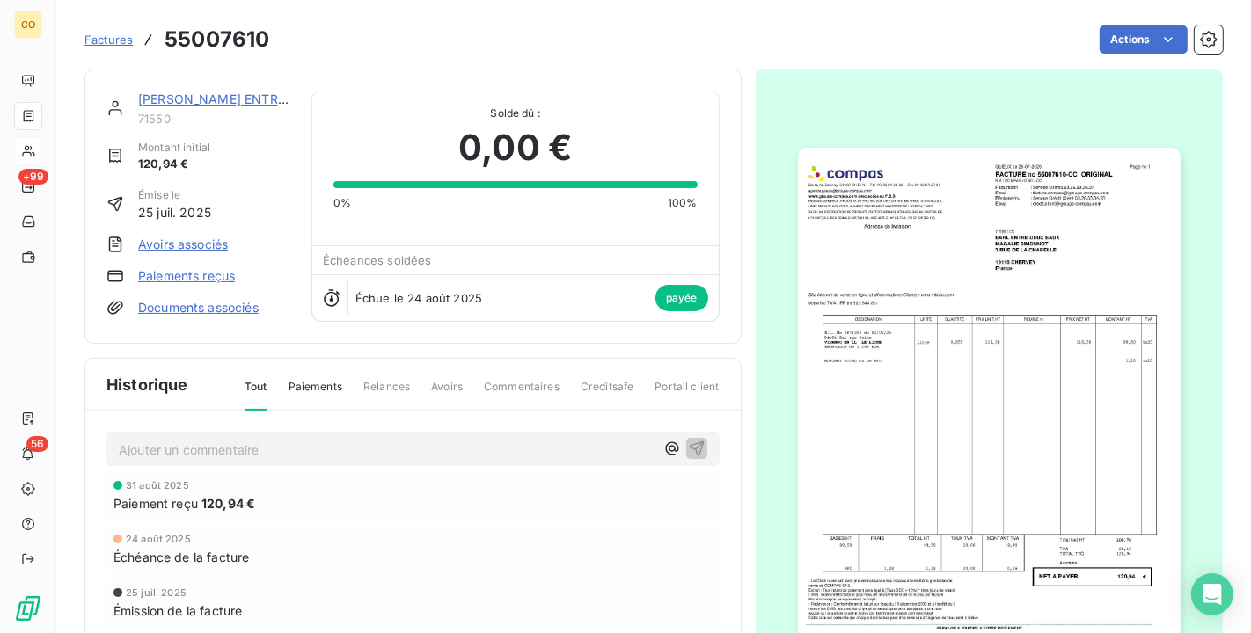
click at [1156, 306] on img "button" at bounding box center [989, 418] width 383 height 541
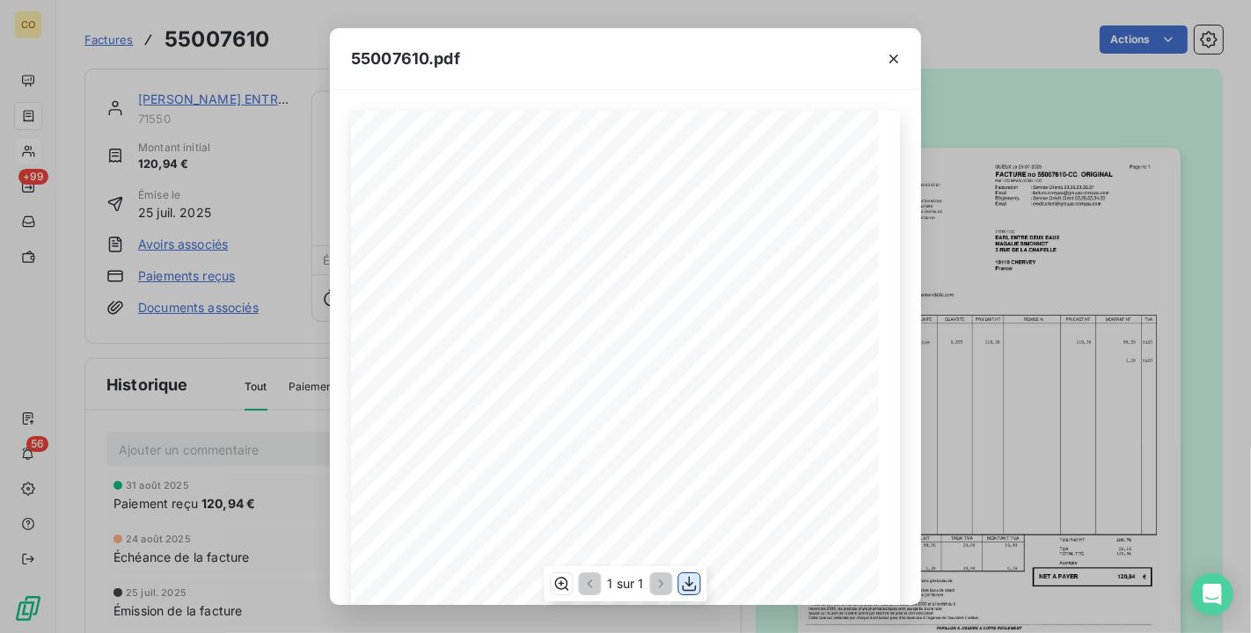
click at [690, 593] on button "button" at bounding box center [689, 584] width 21 height 21
click at [873, 60] on div at bounding box center [893, 58] width 55 height 61
click at [895, 54] on icon "button" at bounding box center [894, 59] width 18 height 18
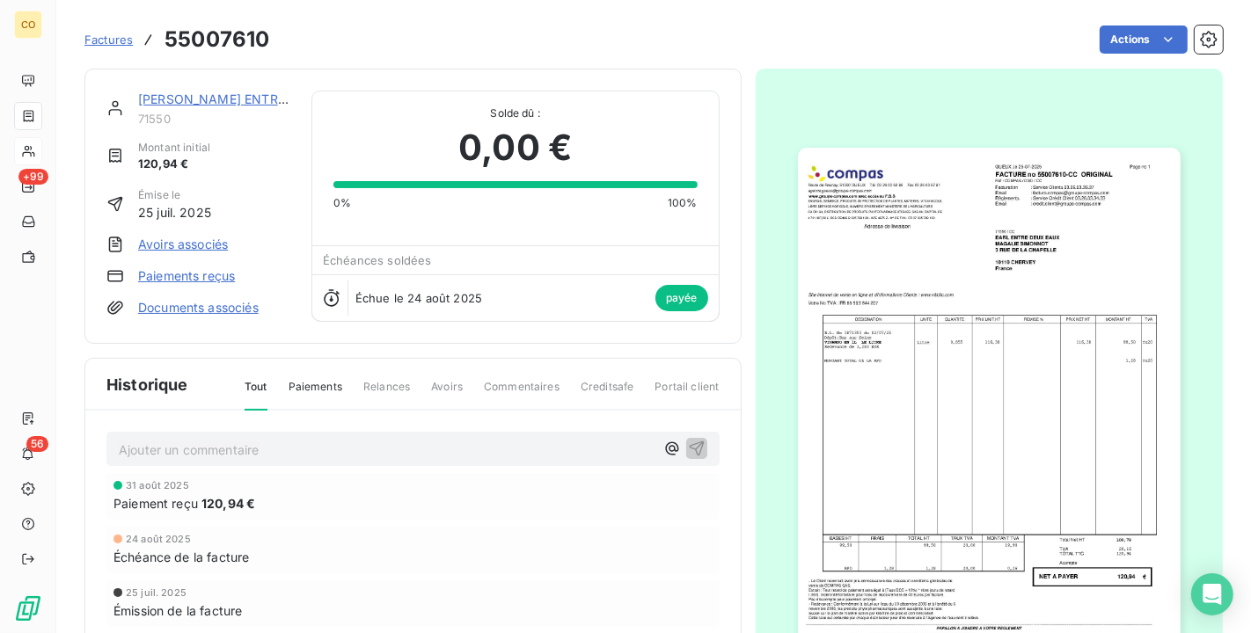
click at [758, 0] on div "Factures 55007610 Actions" at bounding box center [653, 29] width 1138 height 58
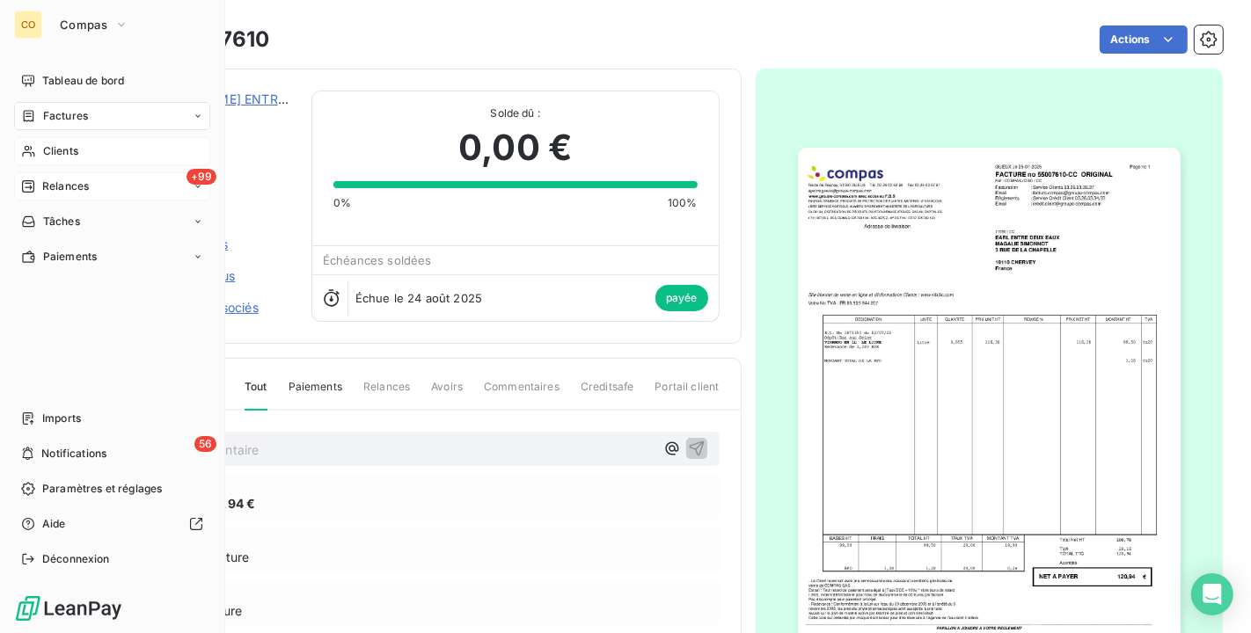
click at [60, 185] on span "Relances" at bounding box center [65, 187] width 47 height 16
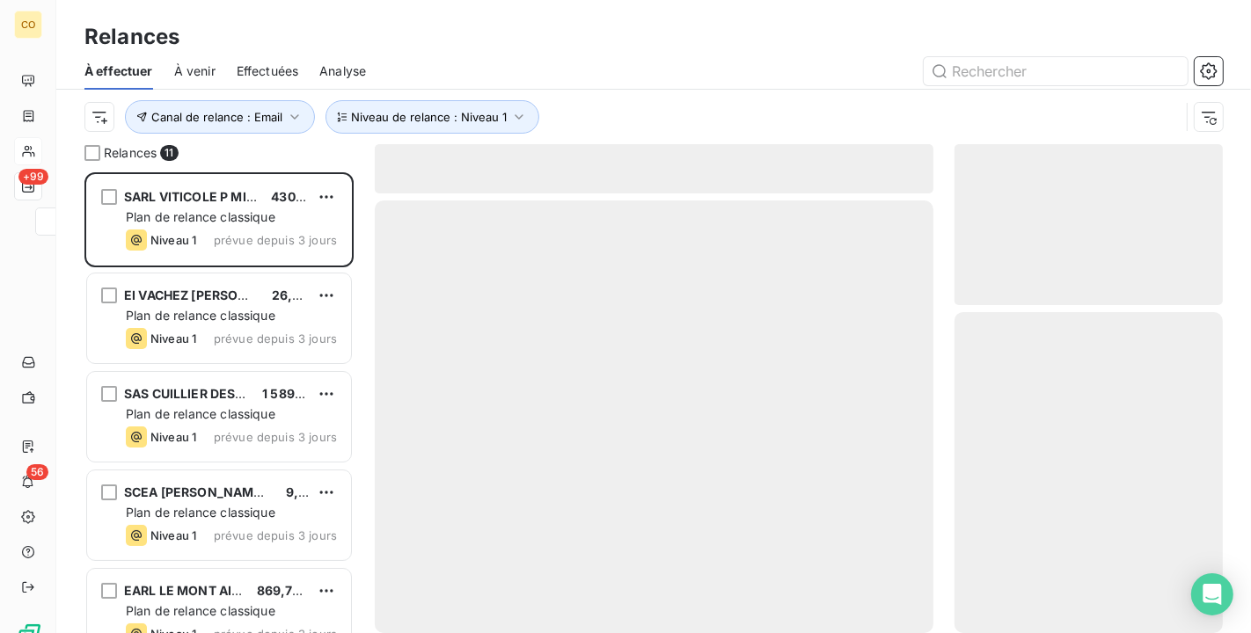
scroll to position [446, 253]
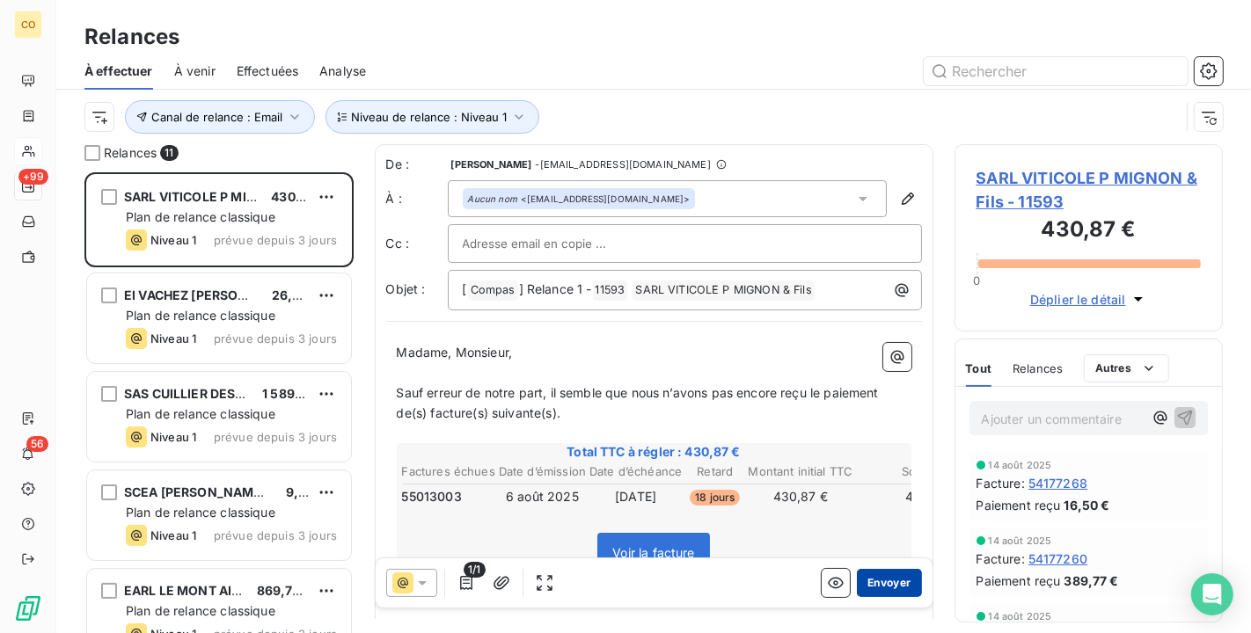
click at [895, 580] on button "Envoyer" at bounding box center [889, 583] width 64 height 28
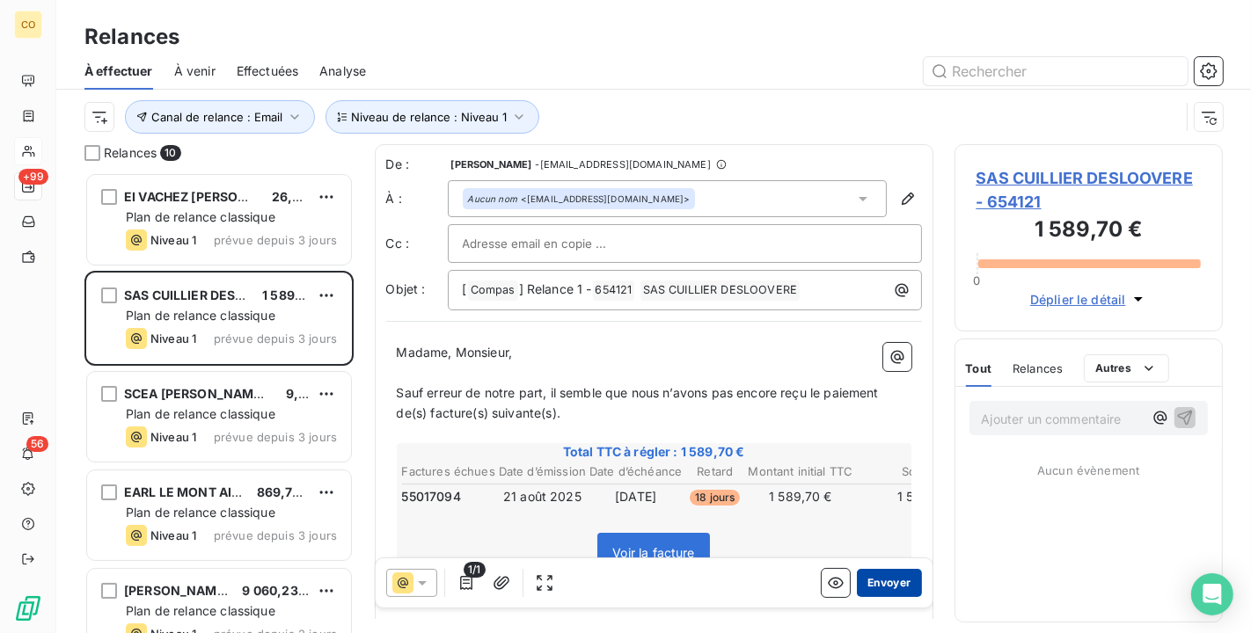
click at [884, 569] on button "Envoyer" at bounding box center [889, 583] width 64 height 28
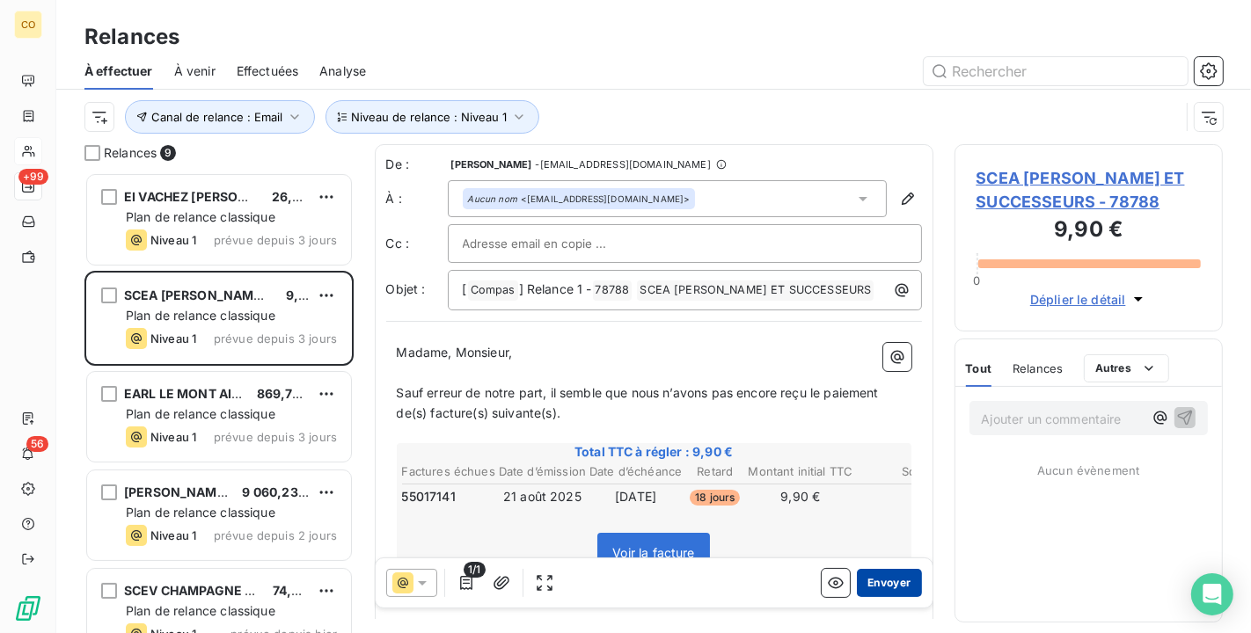
click at [889, 588] on button "Envoyer" at bounding box center [889, 583] width 64 height 28
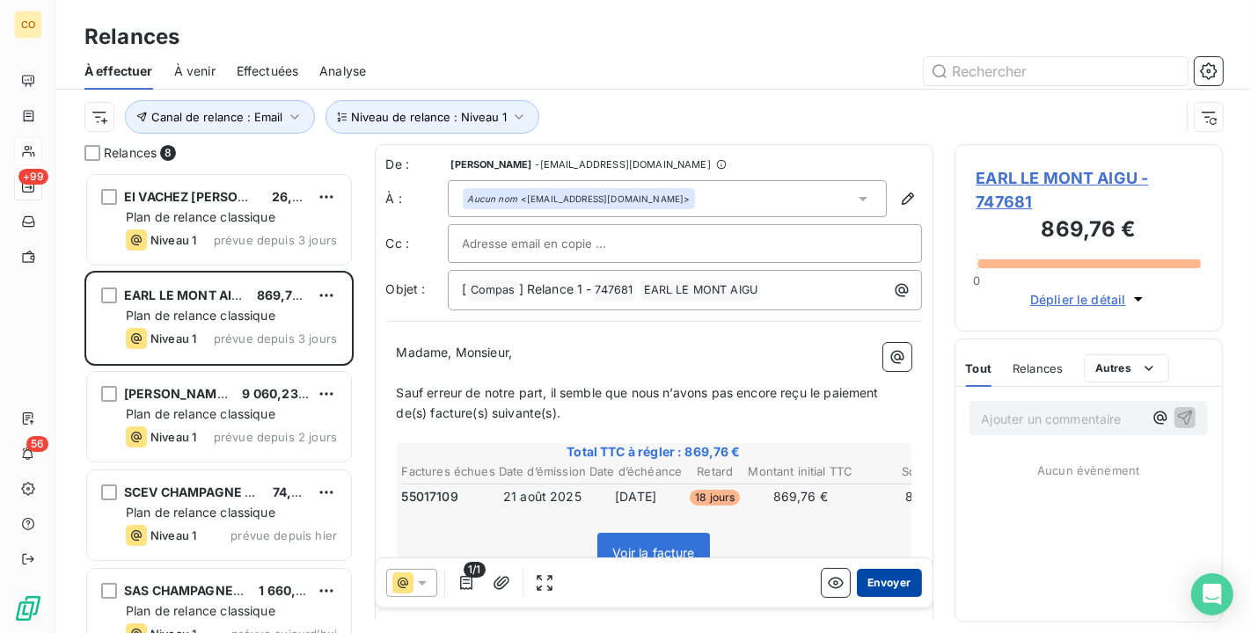
click at [878, 574] on button "Envoyer" at bounding box center [889, 583] width 64 height 28
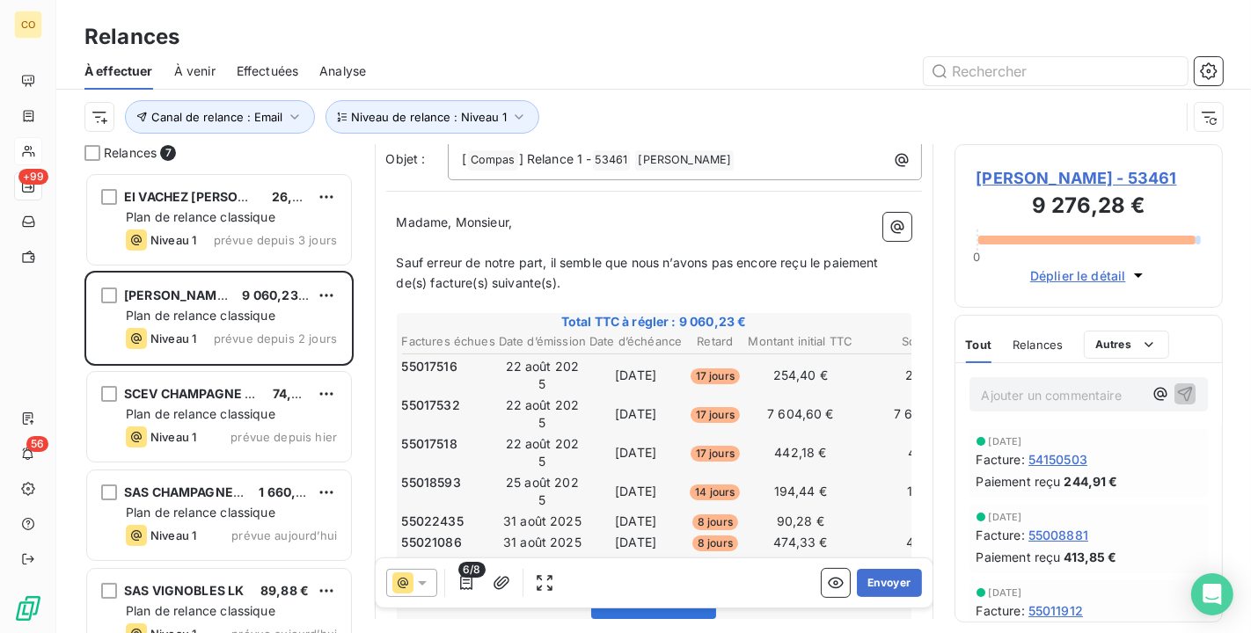
scroll to position [195, 0]
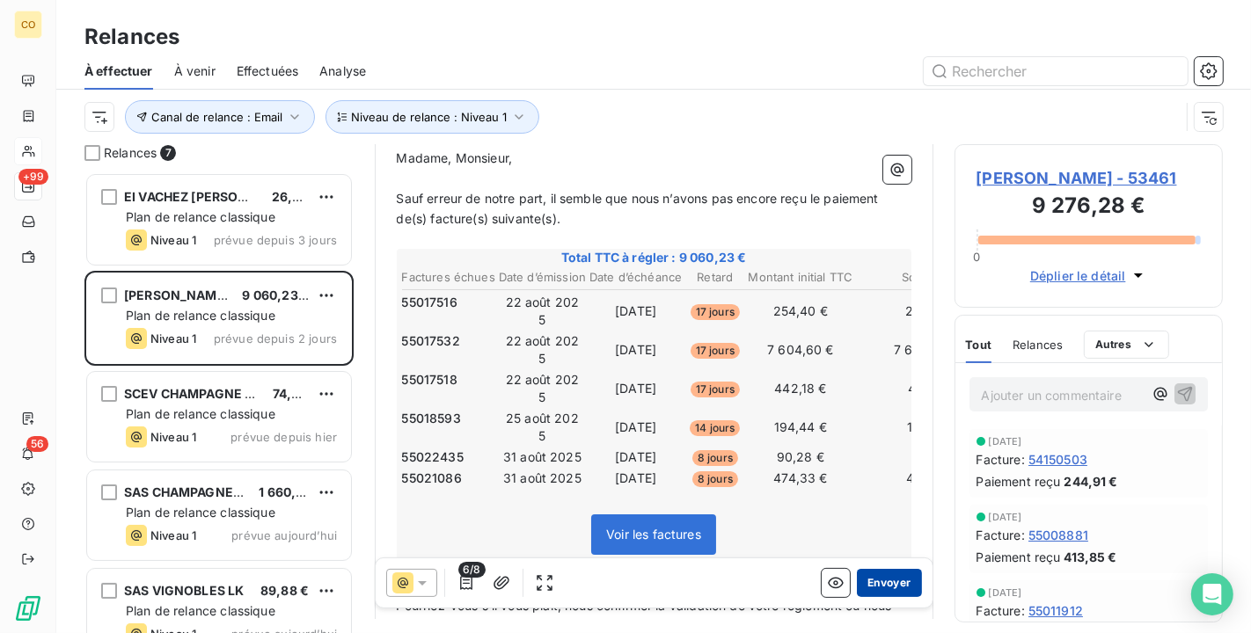
click at [886, 578] on button "Envoyer" at bounding box center [889, 583] width 64 height 28
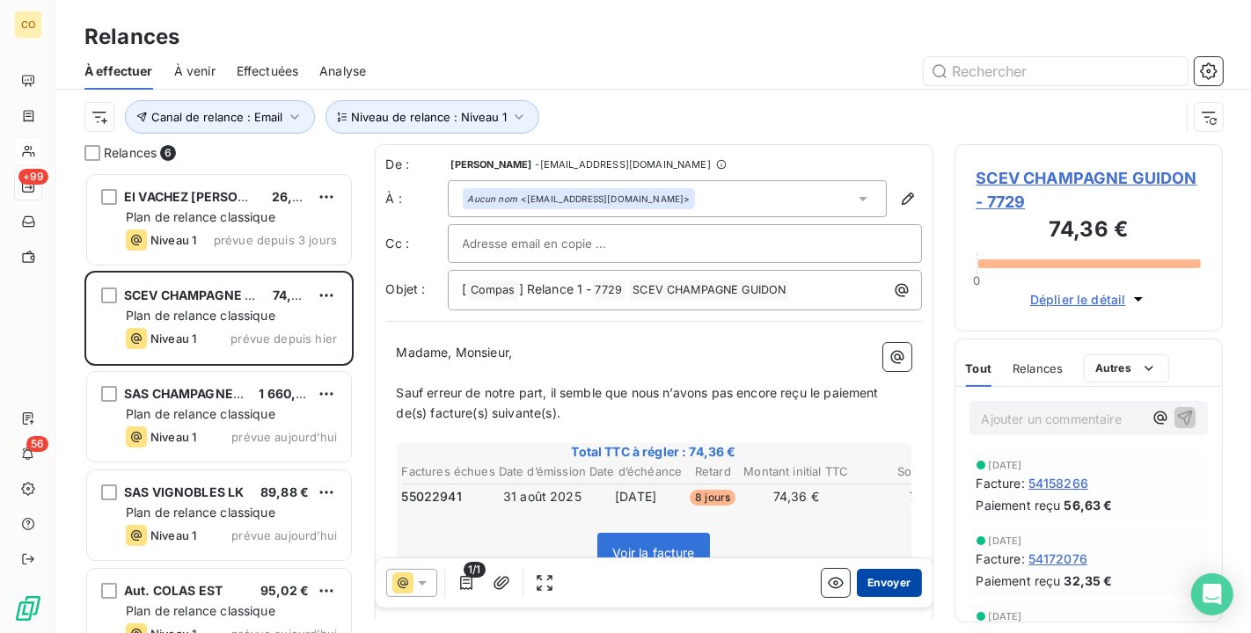
click at [889, 586] on button "Envoyer" at bounding box center [889, 583] width 64 height 28
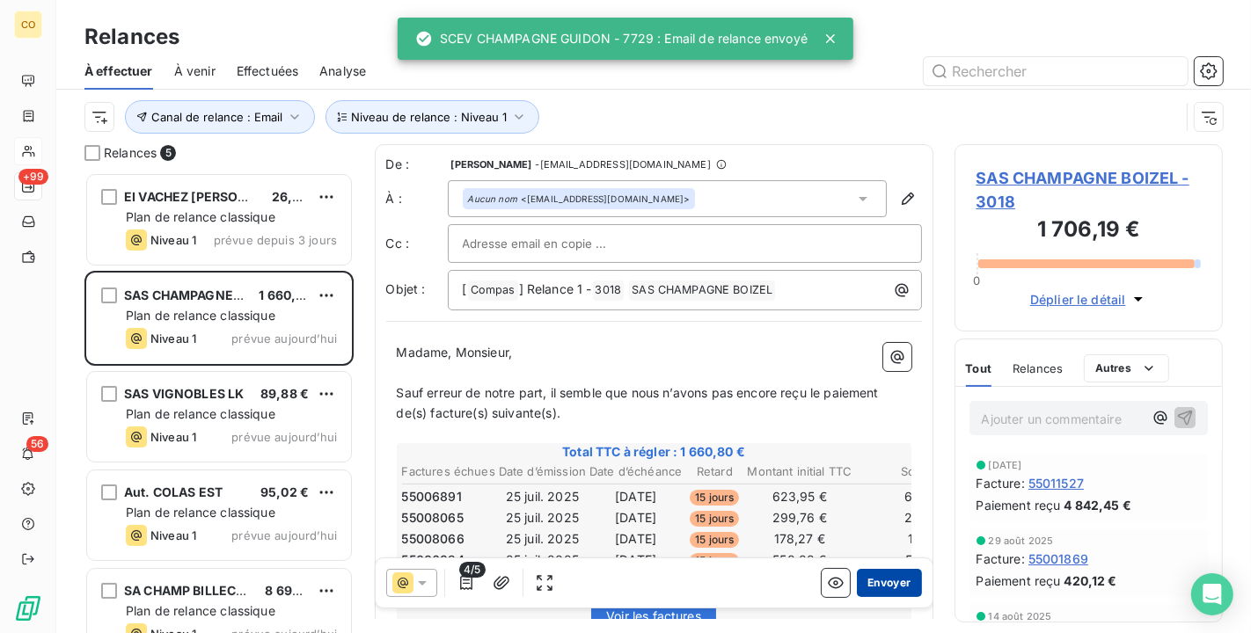
click at [881, 577] on button "Envoyer" at bounding box center [889, 583] width 64 height 28
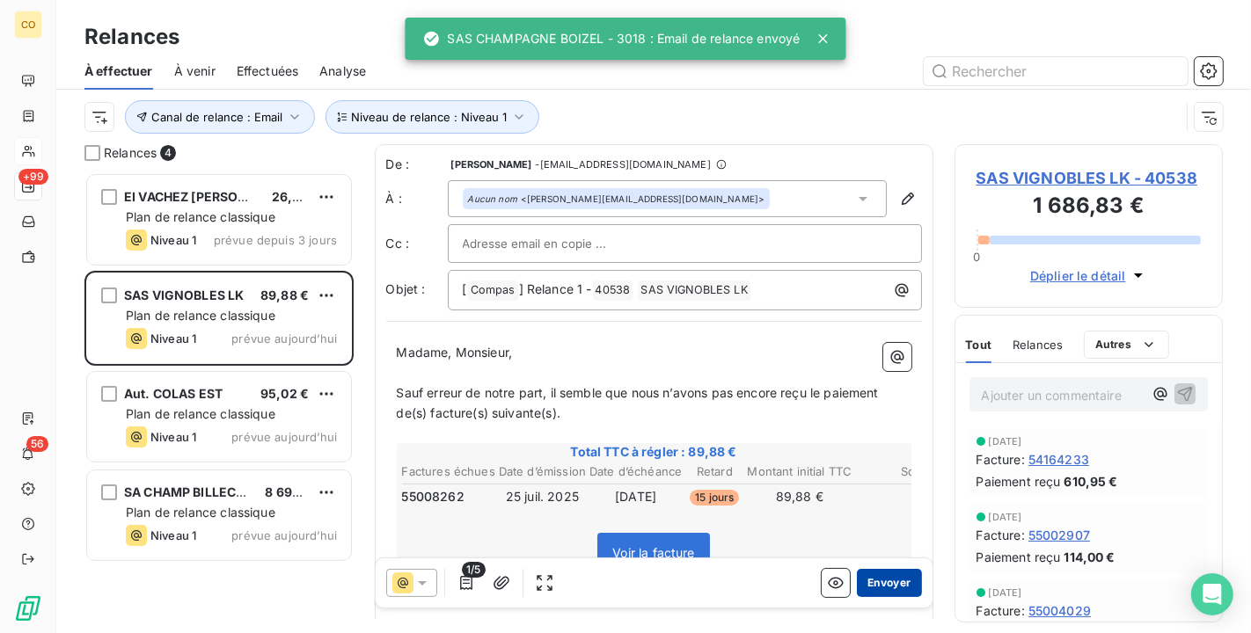
click at [899, 588] on button "Envoyer" at bounding box center [889, 583] width 64 height 28
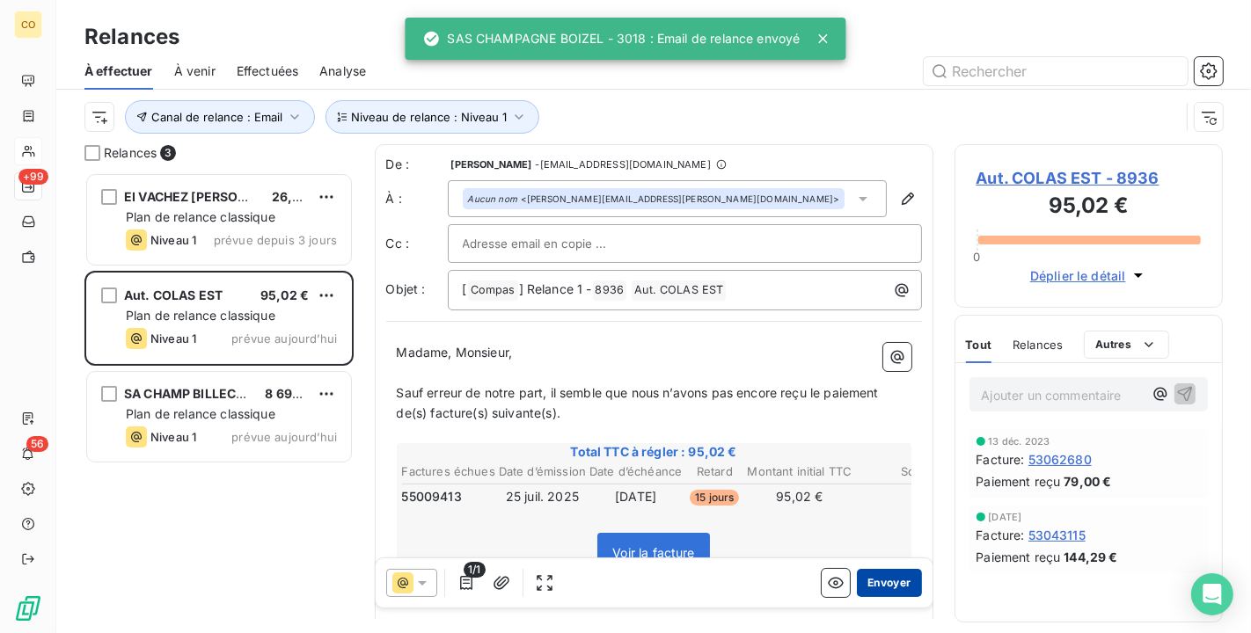
click at [885, 585] on button "Envoyer" at bounding box center [889, 583] width 64 height 28
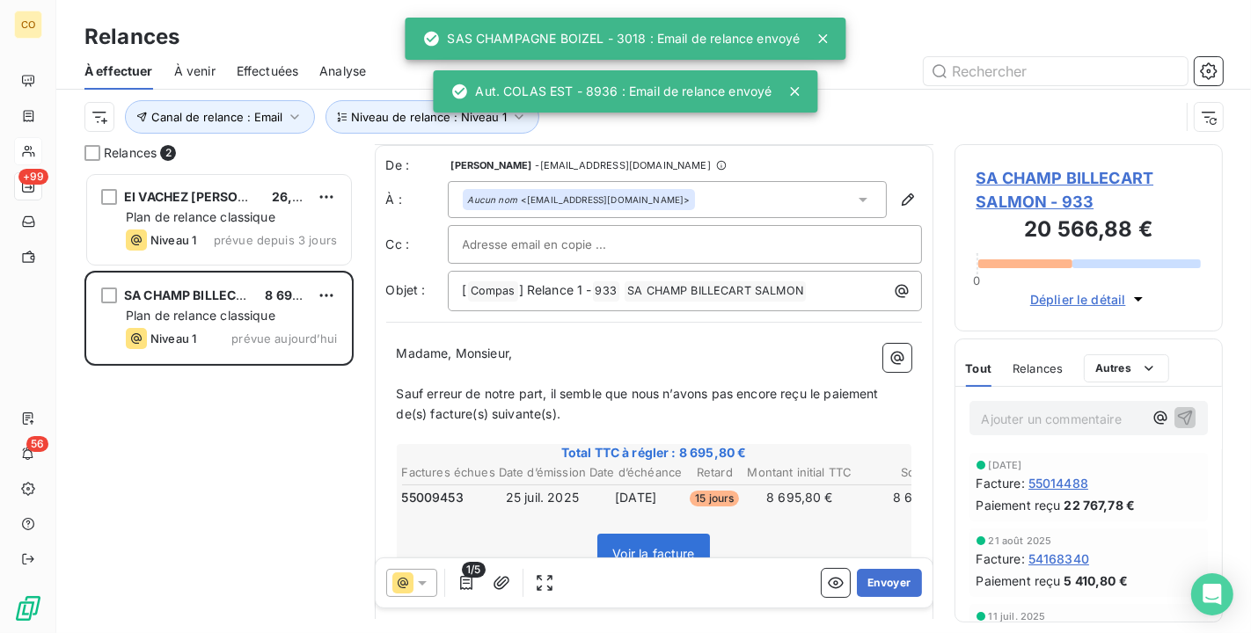
scroll to position [98, 0]
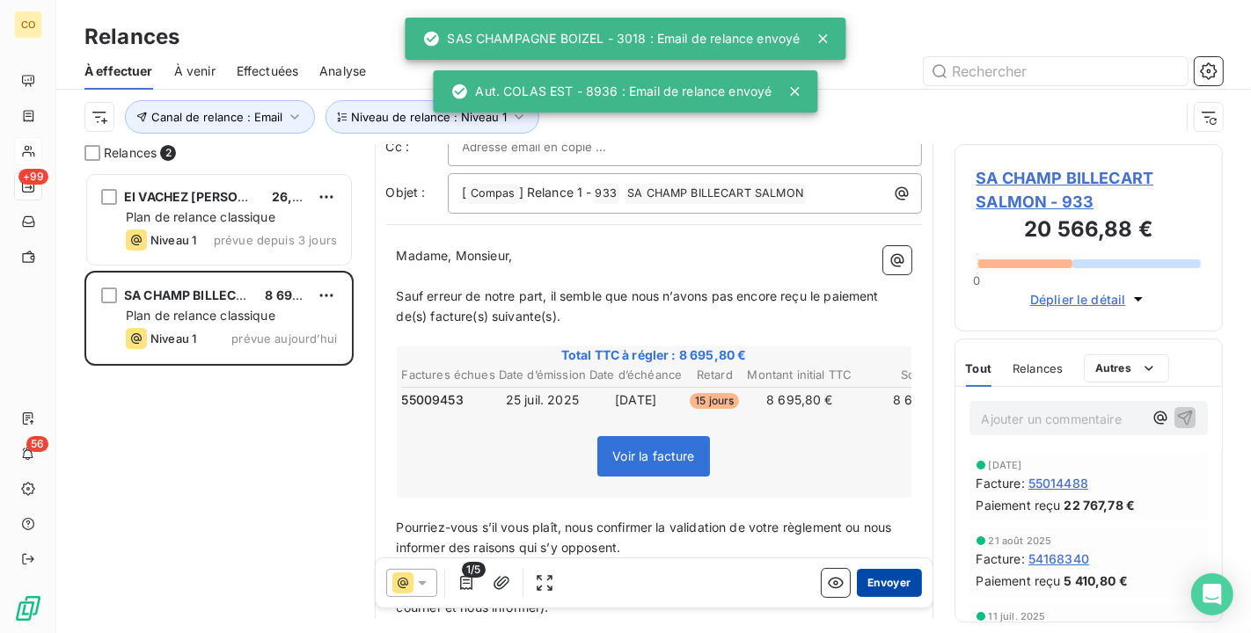
click at [878, 583] on button "Envoyer" at bounding box center [889, 583] width 64 height 28
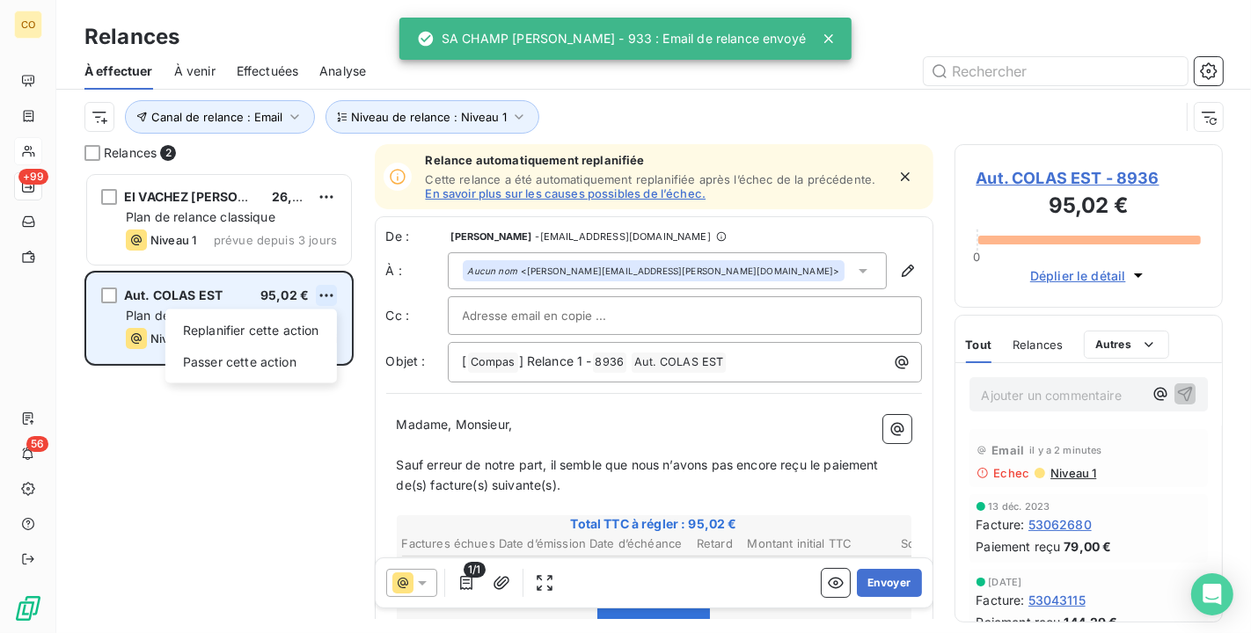
click at [334, 296] on html "CO +99 56 Relances À effectuer À venir Effectuées Analyse Canal de relance : Em…" at bounding box center [625, 316] width 1251 height 633
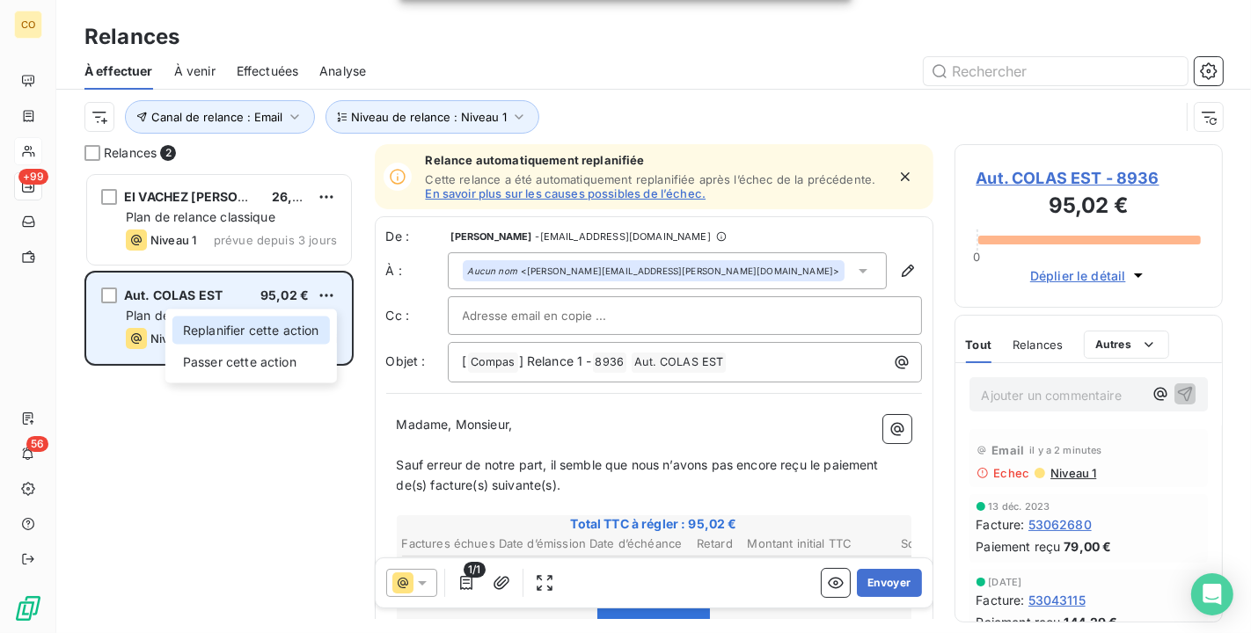
click at [303, 334] on div "Replanifier cette action" at bounding box center [250, 331] width 157 height 28
select select "9"
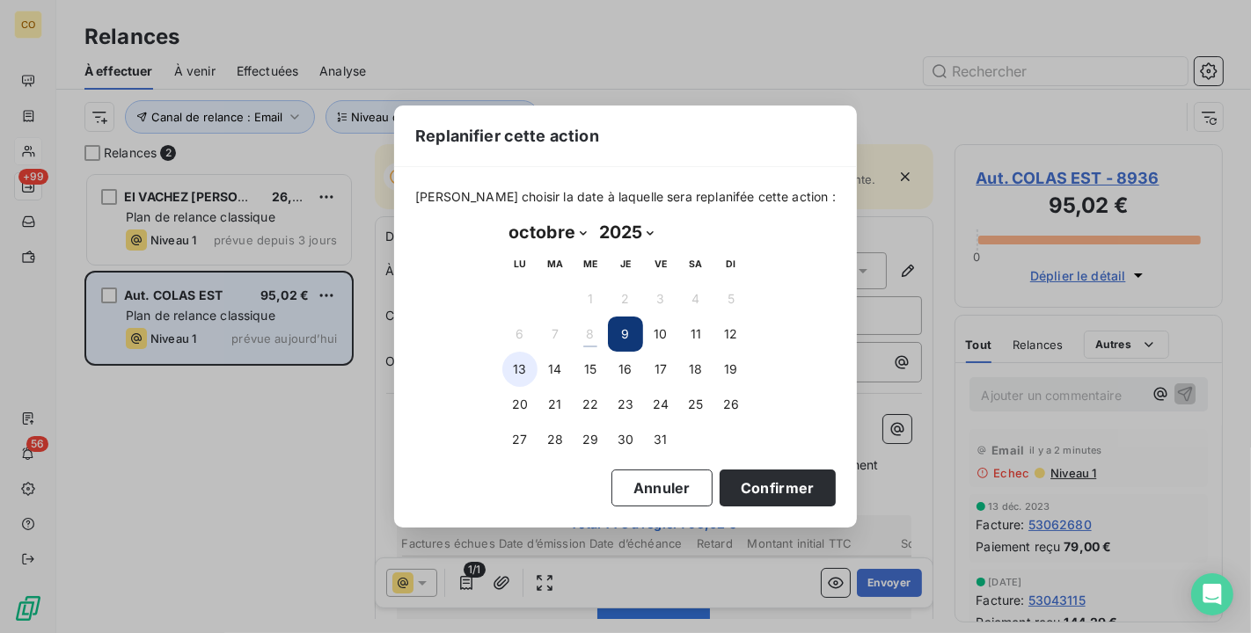
click at [528, 370] on button "13" at bounding box center [519, 369] width 35 height 35
click at [752, 488] on button "Confirmer" at bounding box center [778, 488] width 116 height 37
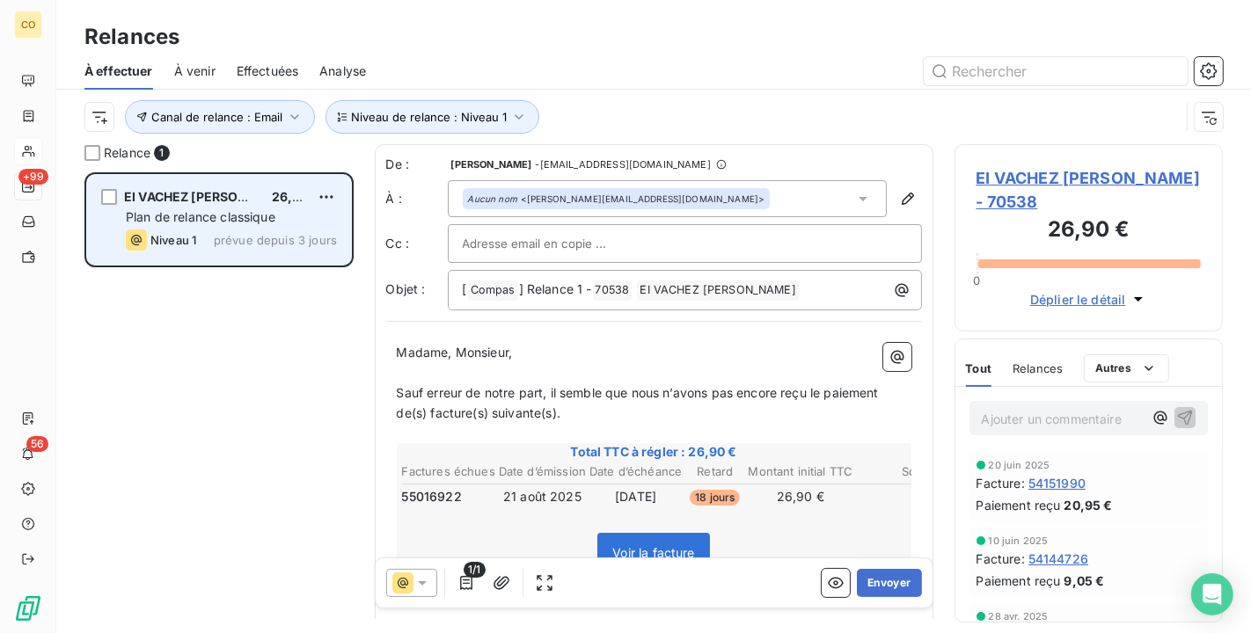
click at [225, 209] on span "Plan de relance classique" at bounding box center [201, 216] width 150 height 15
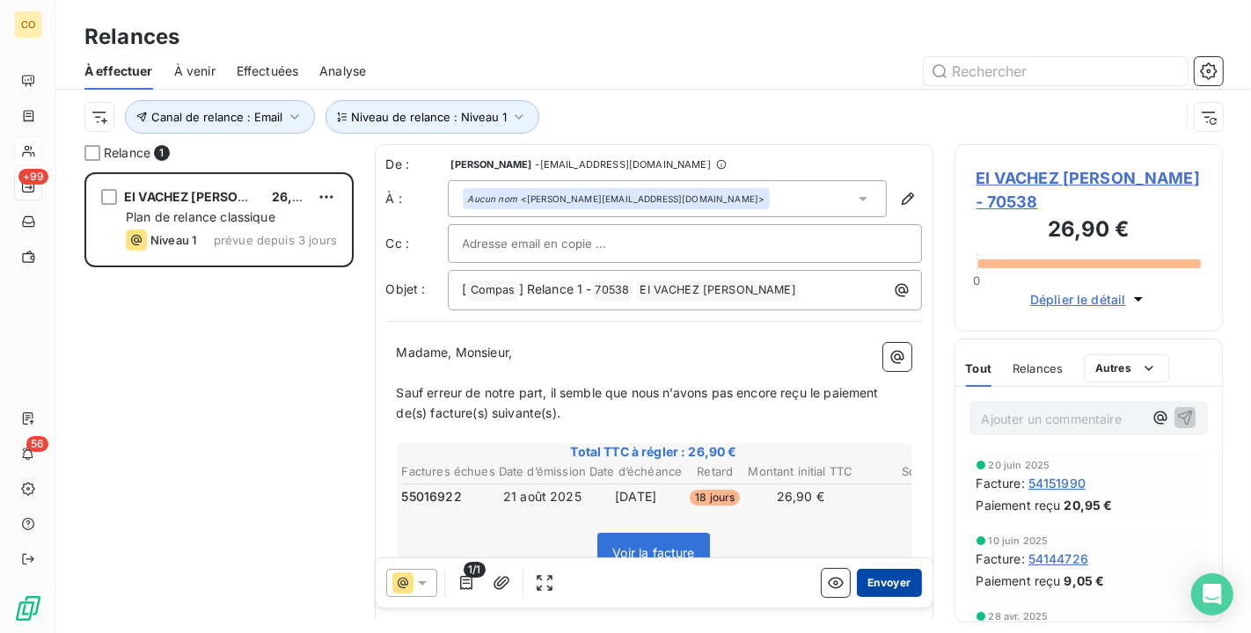
click at [880, 578] on button "Envoyer" at bounding box center [889, 583] width 64 height 28
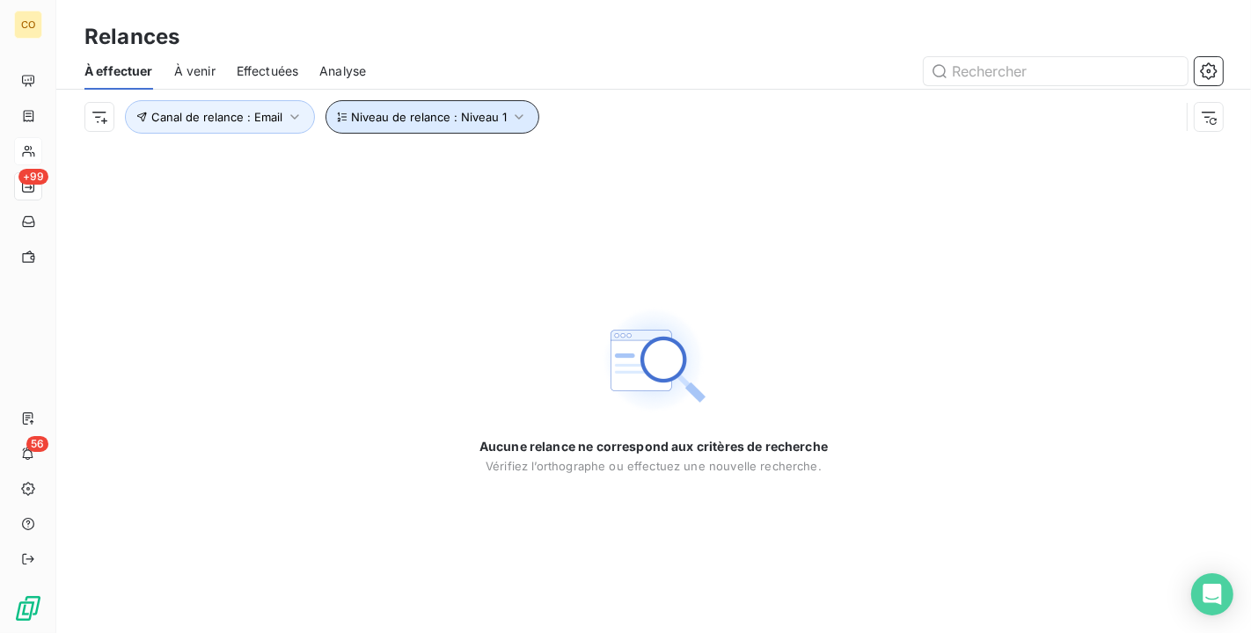
click at [515, 118] on icon "button" at bounding box center [519, 117] width 18 height 18
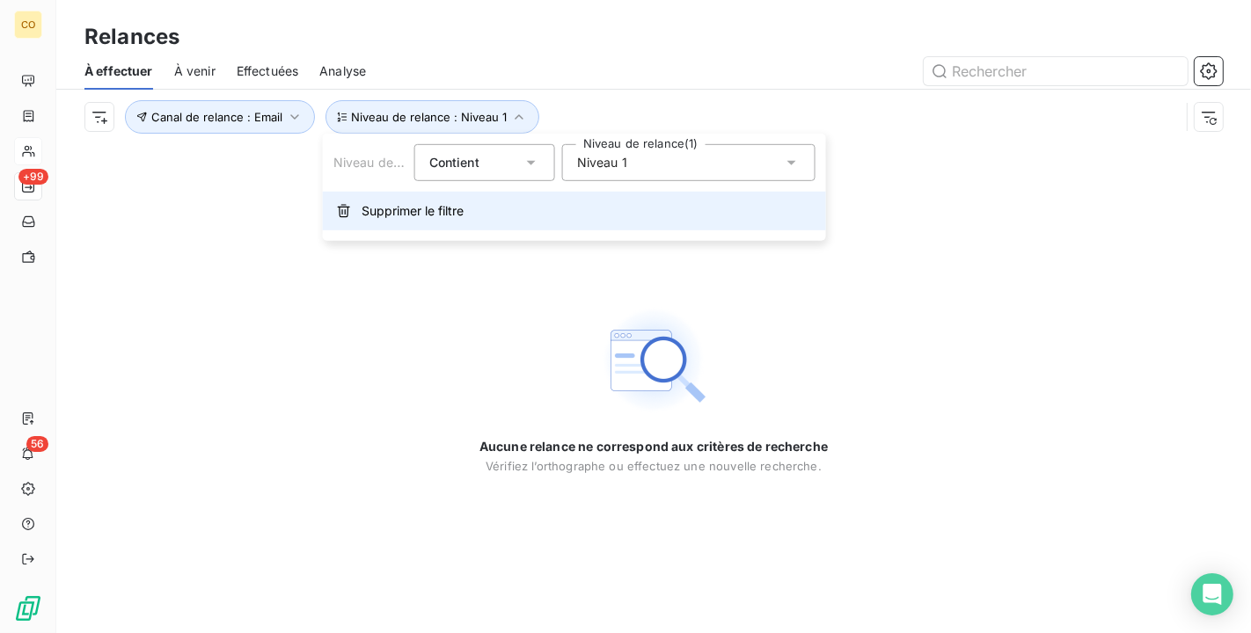
click at [431, 212] on span "Supprimer le filtre" at bounding box center [413, 211] width 102 height 18
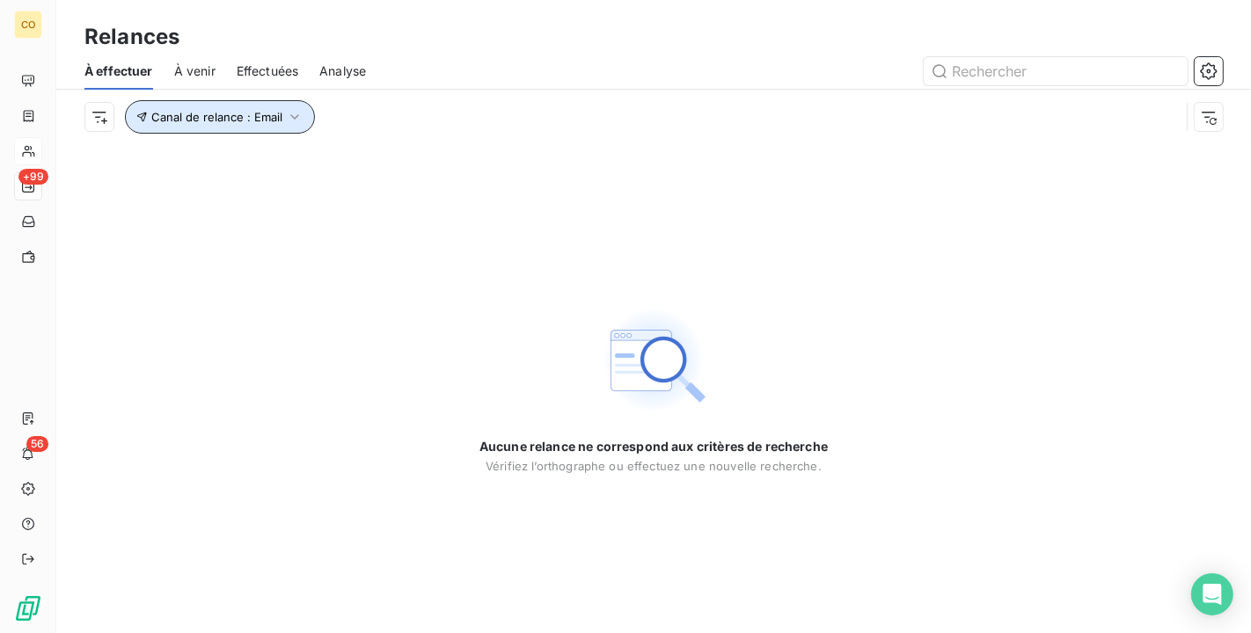
click at [297, 115] on icon "button" at bounding box center [295, 117] width 18 height 18
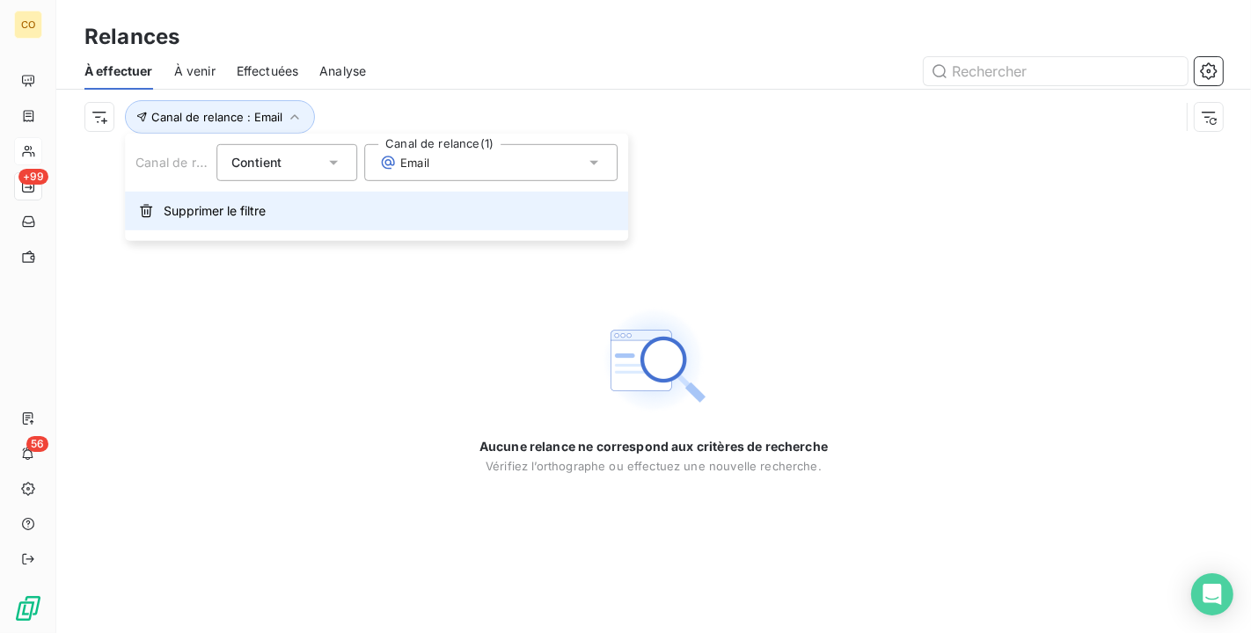
click at [230, 214] on span "Supprimer le filtre" at bounding box center [215, 211] width 102 height 18
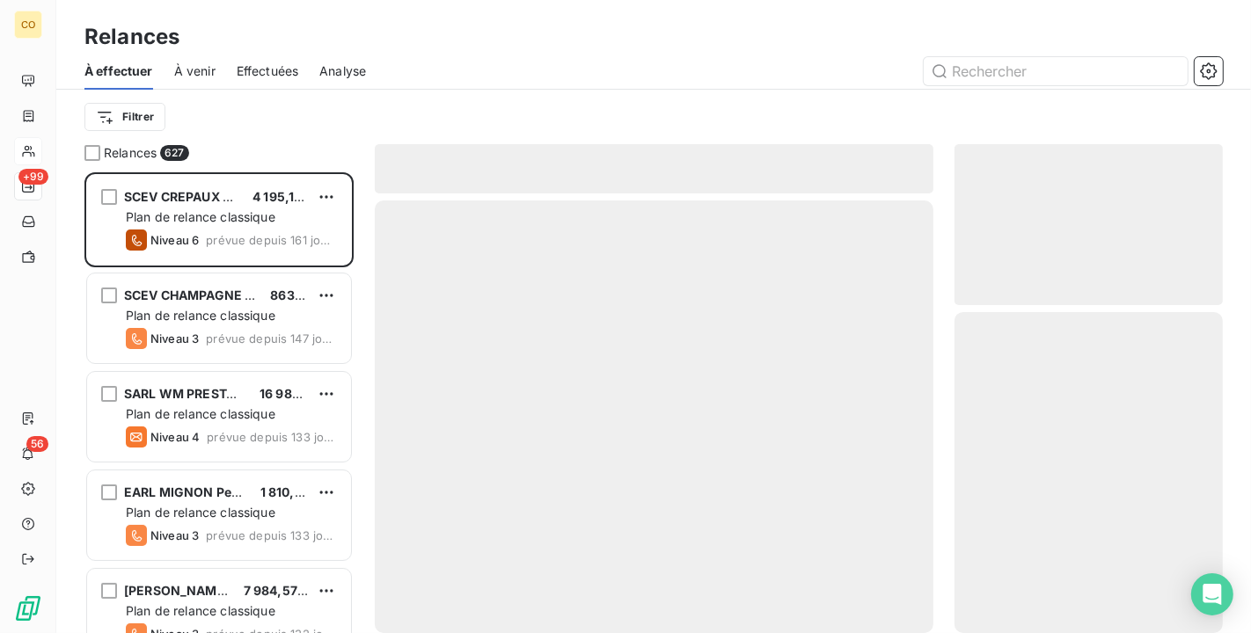
scroll to position [446, 253]
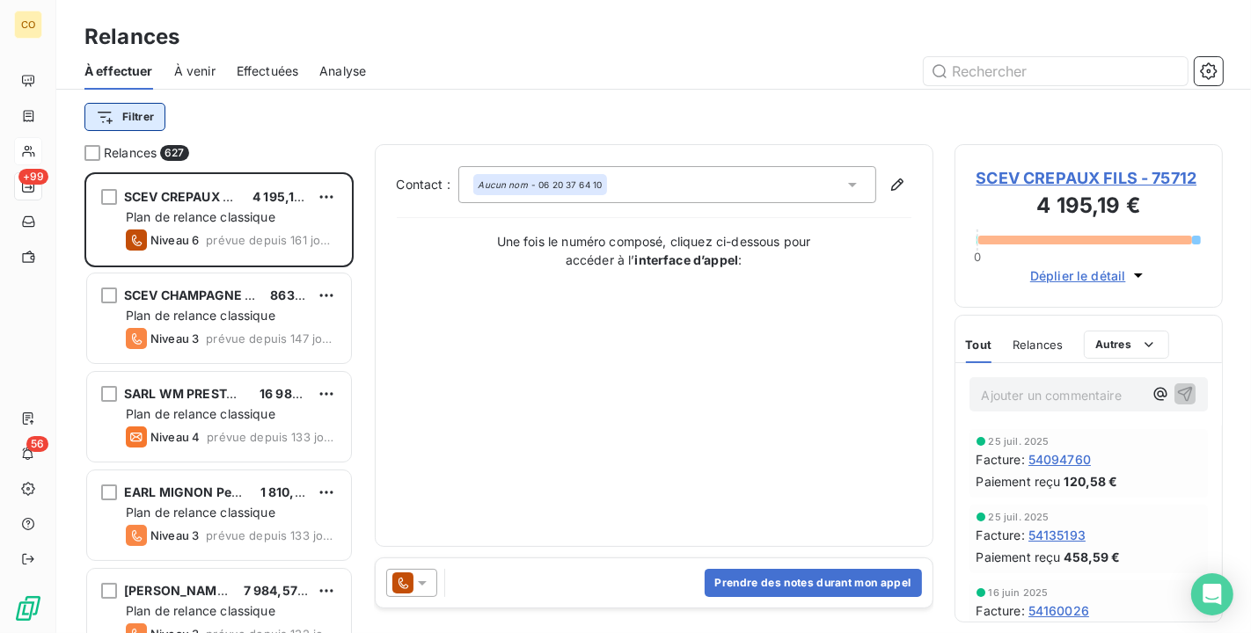
click at [143, 121] on html "CO +99 56 Relances À effectuer À venir Effectuées Analyse Filtrer Relances 627 …" at bounding box center [625, 316] width 1251 height 633
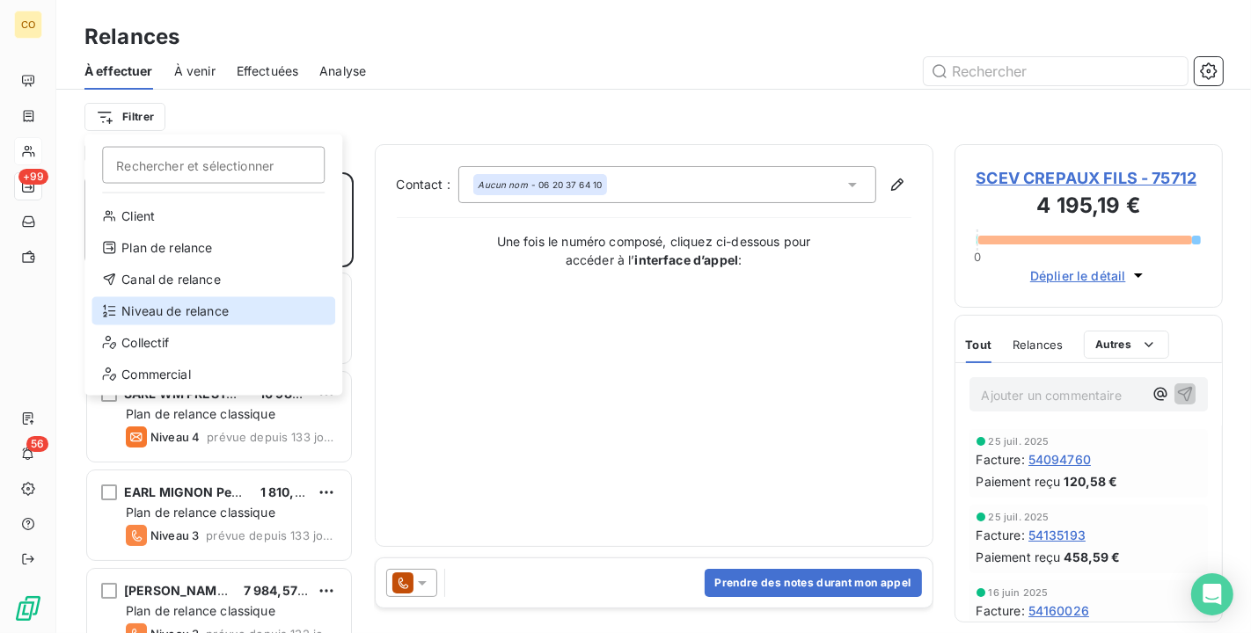
click at [200, 310] on div "Niveau de relance" at bounding box center [213, 311] width 244 height 28
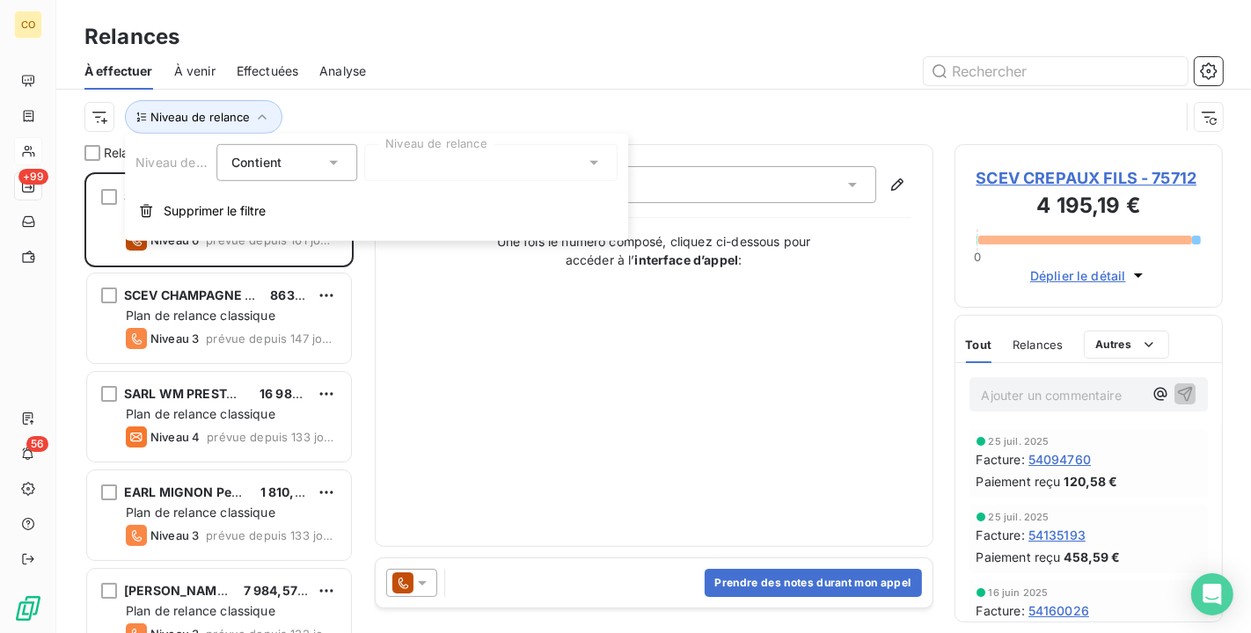
click at [555, 163] on div at bounding box center [490, 162] width 253 height 37
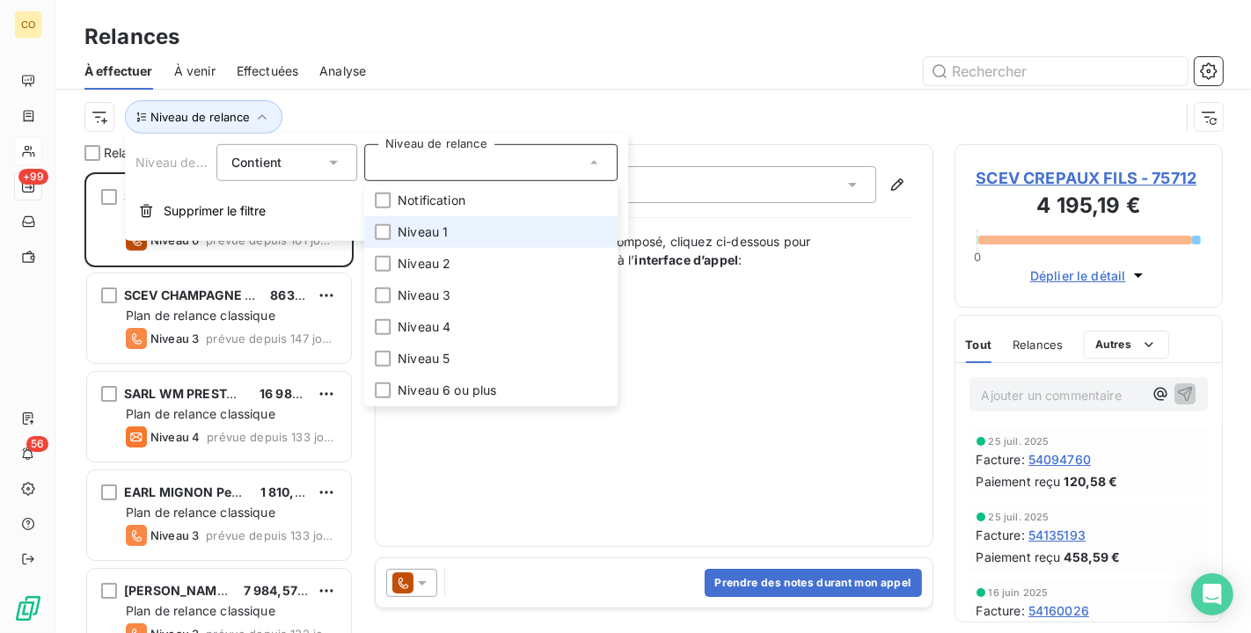
click at [523, 225] on li "Niveau 1" at bounding box center [490, 232] width 253 height 32
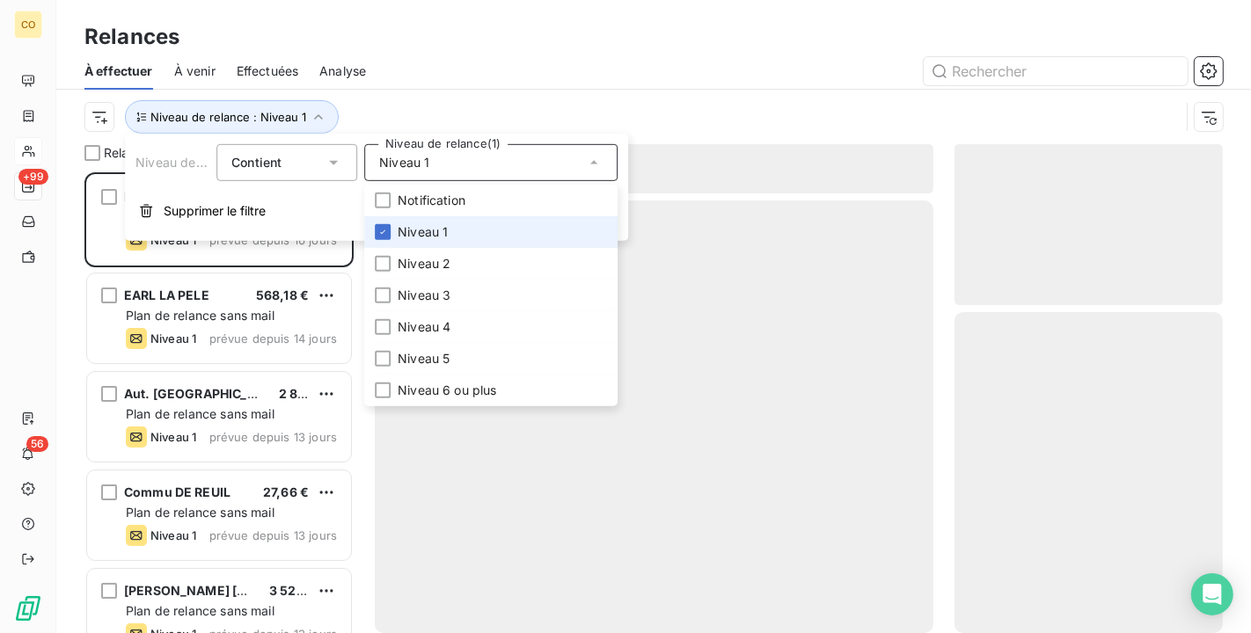
scroll to position [446, 253]
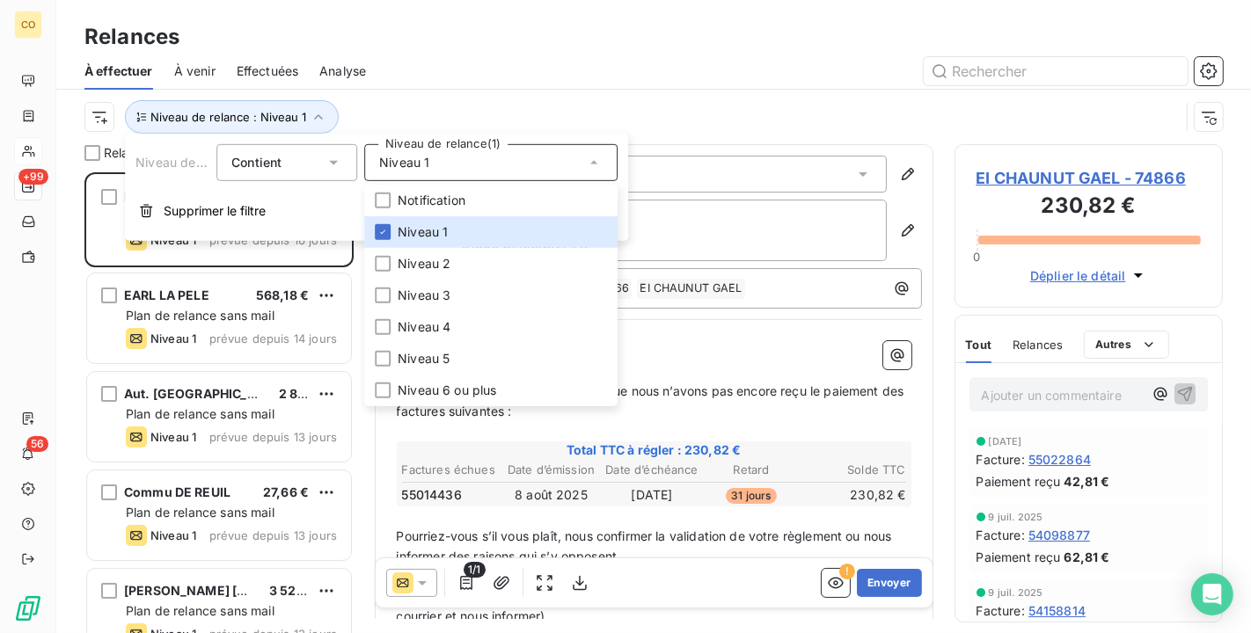
click at [537, 75] on div at bounding box center [805, 71] width 836 height 28
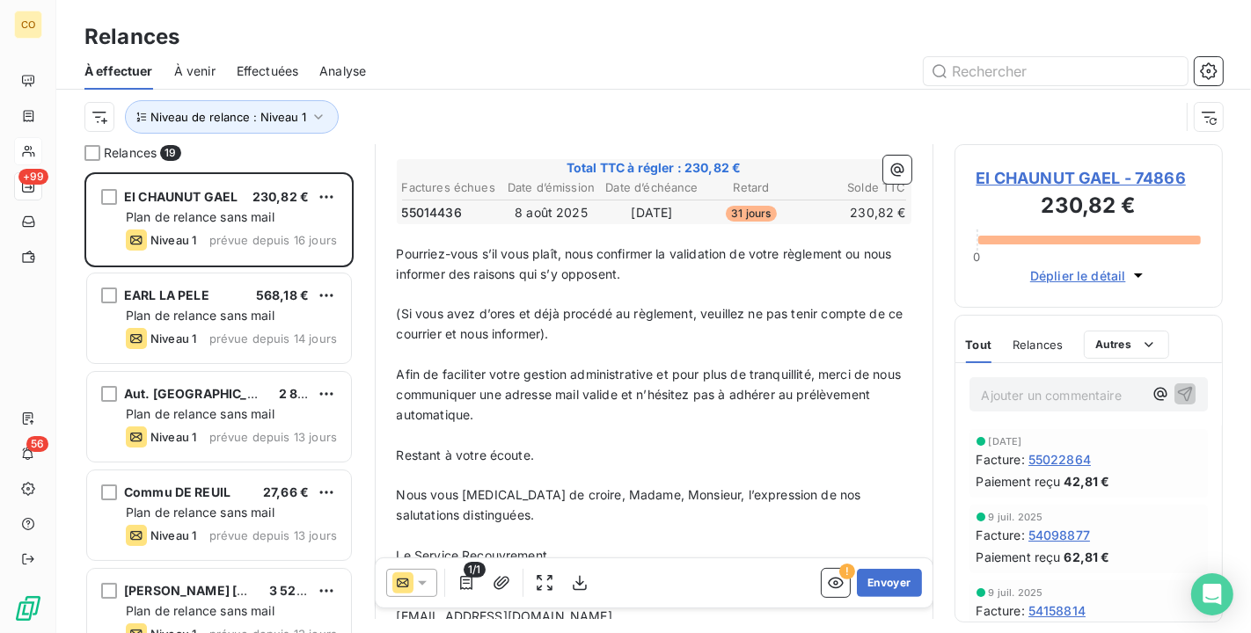
scroll to position [0, 0]
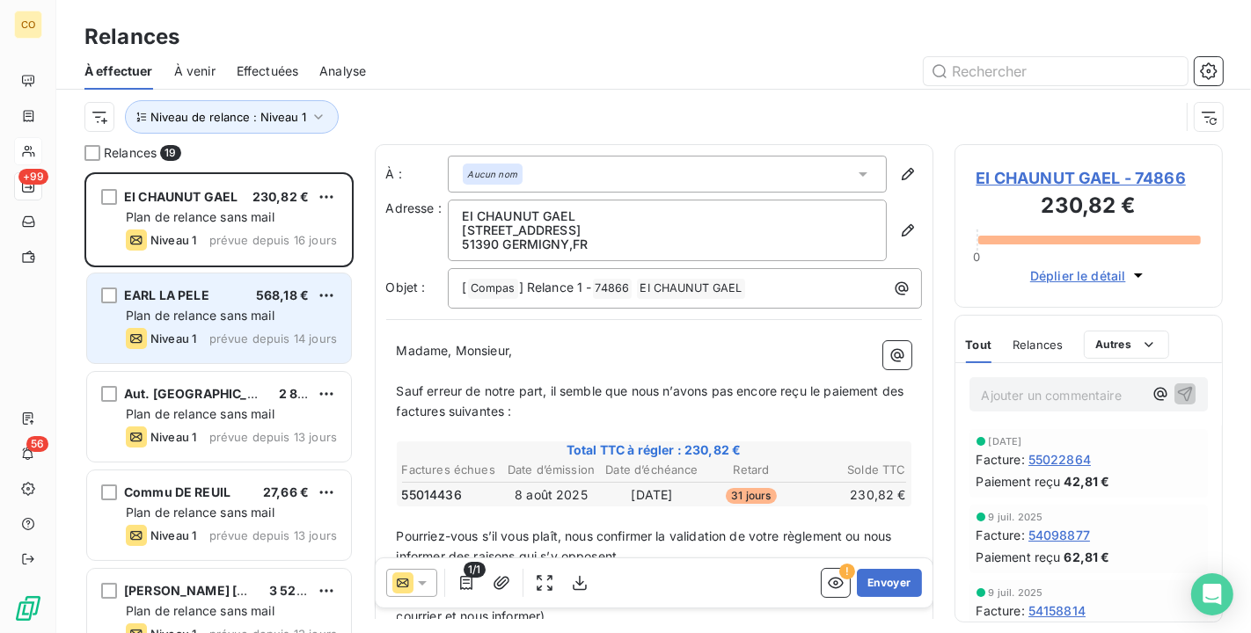
click at [234, 308] on span "Plan de relance sans mail" at bounding box center [200, 315] width 149 height 15
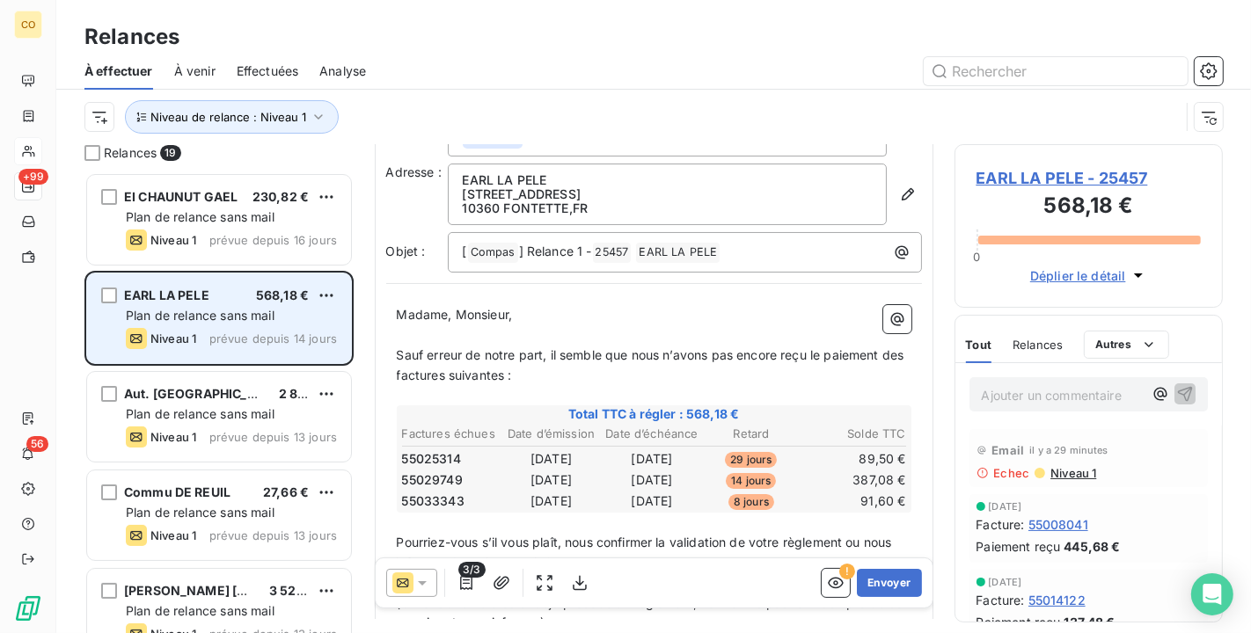
scroll to position [98, 0]
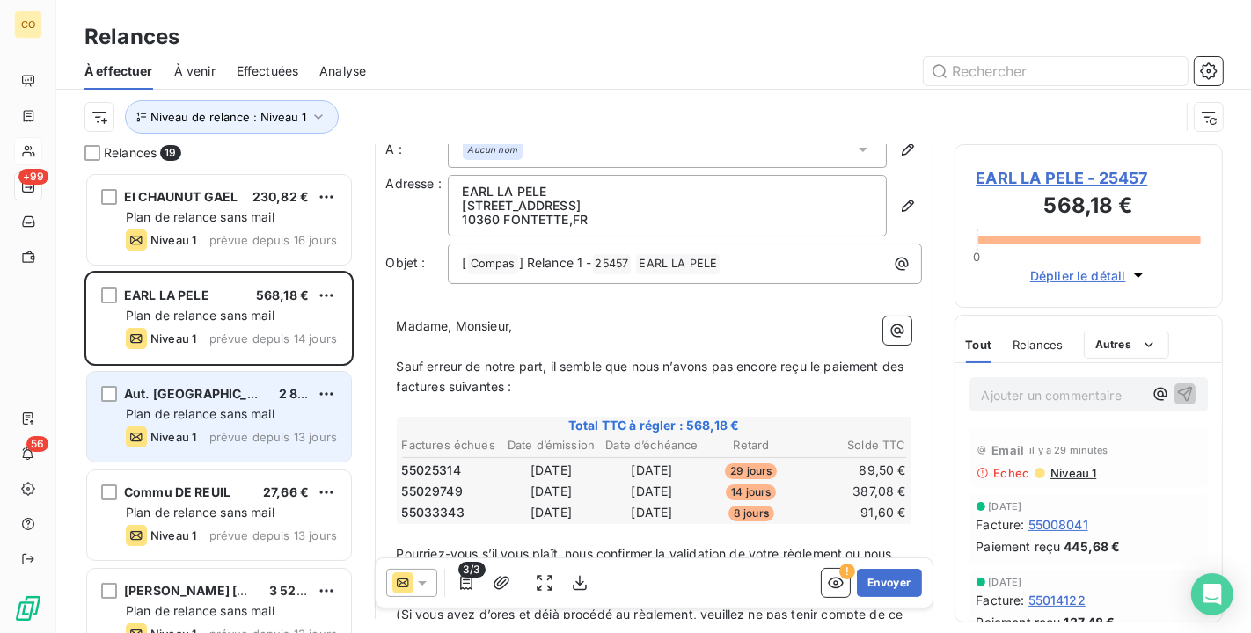
click at [182, 429] on div "Niveau 1" at bounding box center [161, 437] width 70 height 21
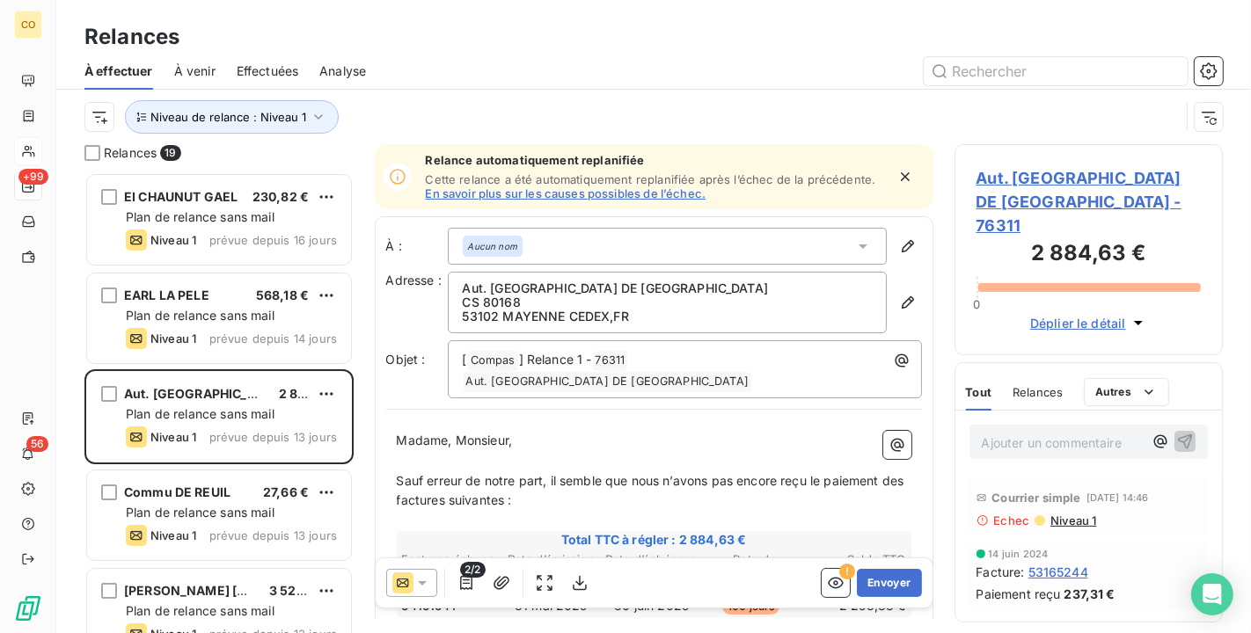
click at [1044, 194] on span "Aut. CNTFE PREFECTURE DE LA MARNE - 76311" at bounding box center [1088, 201] width 225 height 71
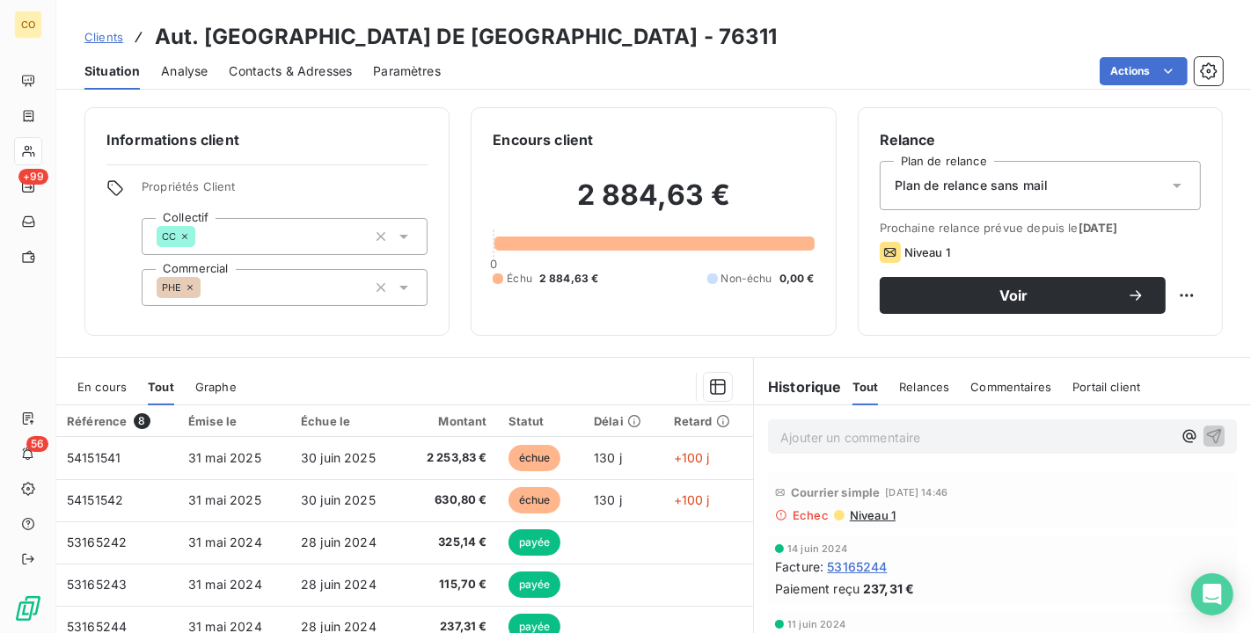
click at [1038, 188] on div "Plan de relance sans mail" at bounding box center [1040, 185] width 321 height 49
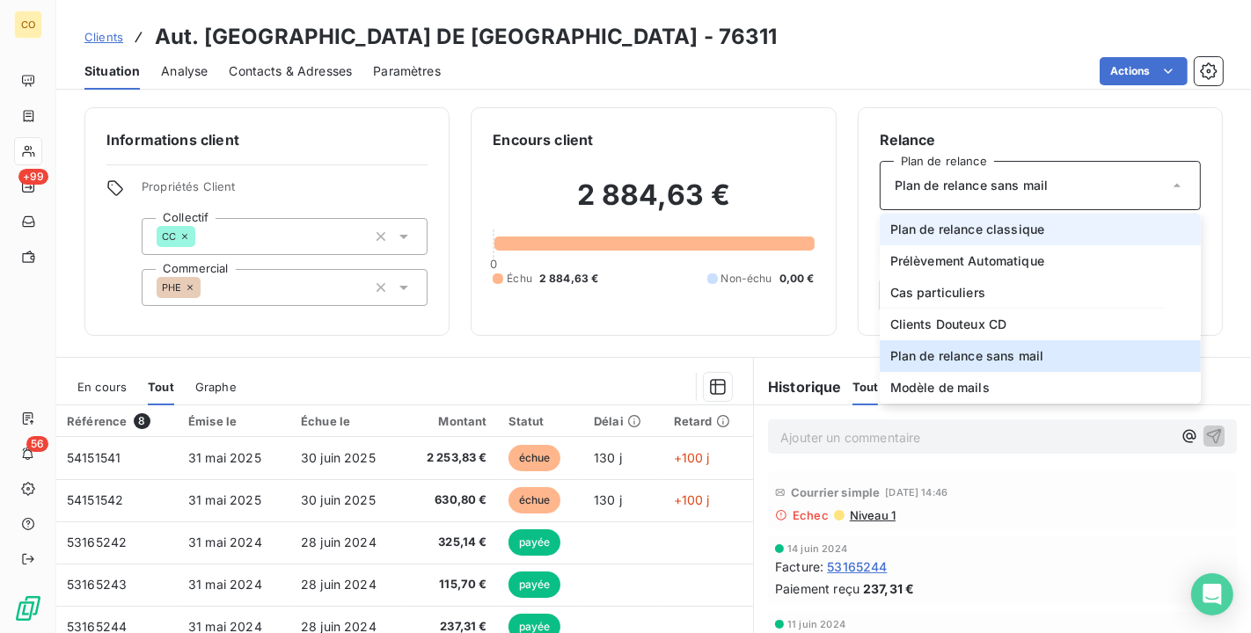
click at [1005, 231] on span "Plan de relance classique" at bounding box center [967, 230] width 155 height 18
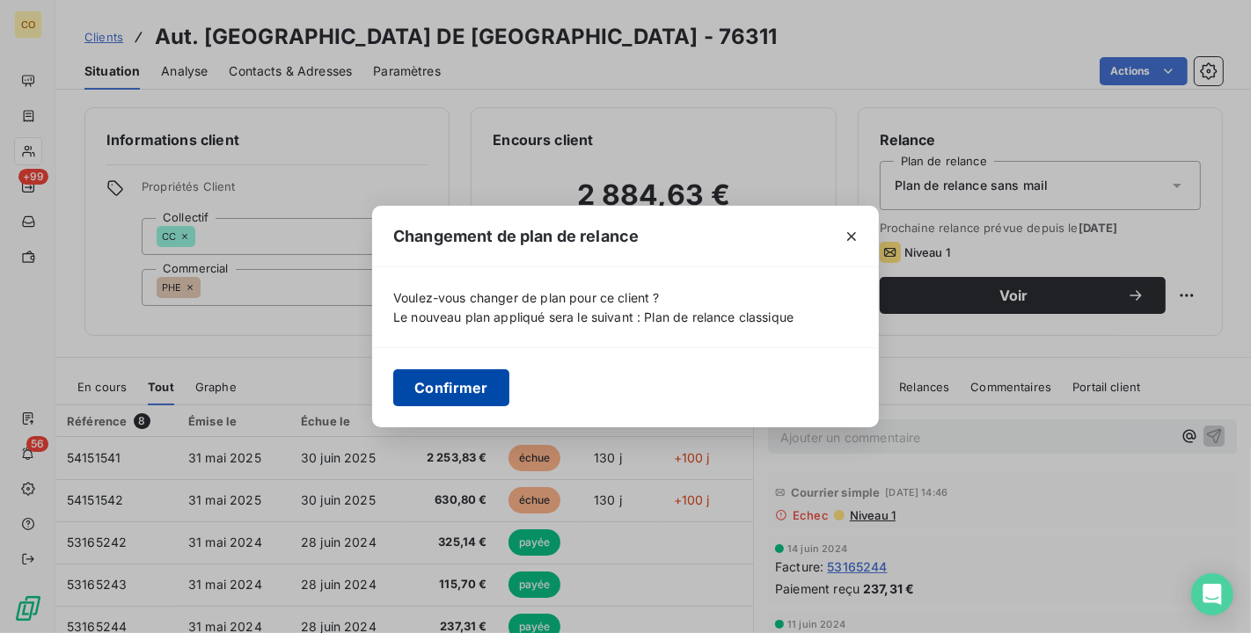
click at [450, 395] on button "Confirmer" at bounding box center [451, 387] width 116 height 37
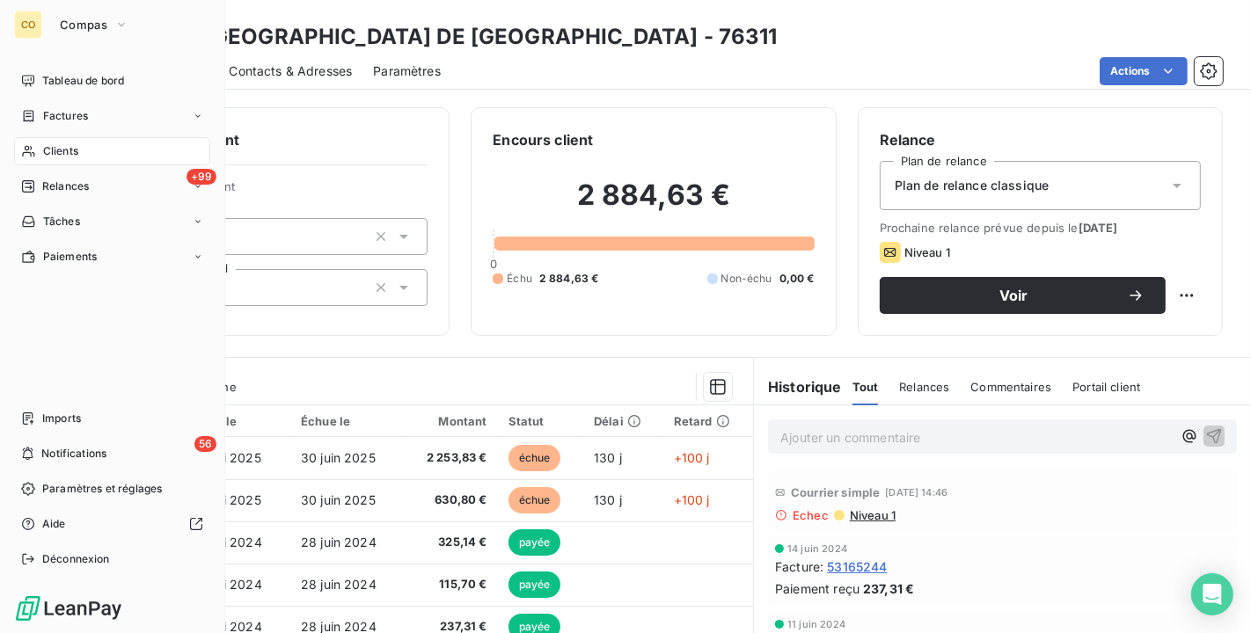
click at [58, 184] on span "Relances" at bounding box center [65, 187] width 47 height 16
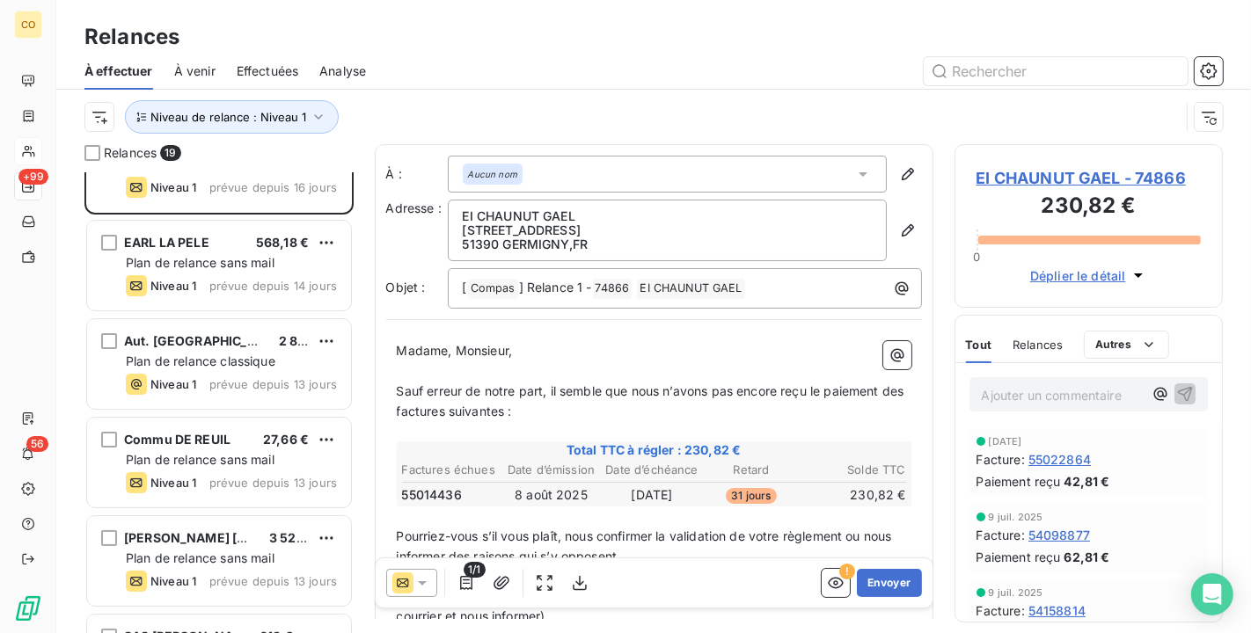
scroll to position [98, 0]
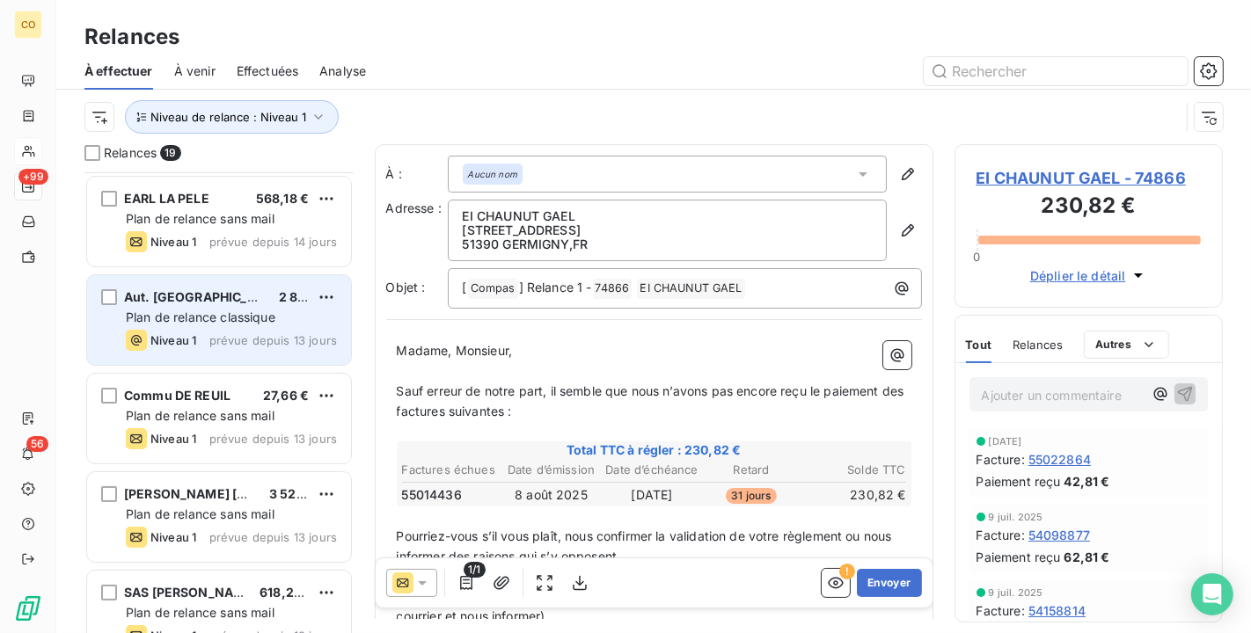
click at [238, 310] on span "Plan de relance classique" at bounding box center [201, 317] width 150 height 15
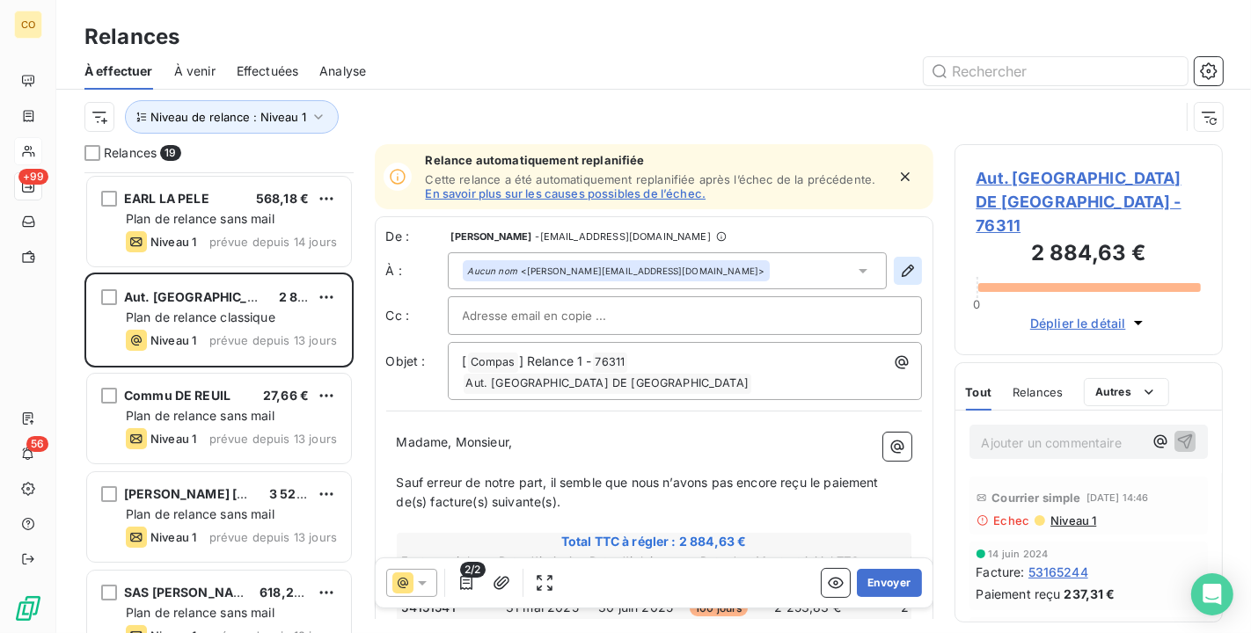
click at [901, 270] on icon "button" at bounding box center [907, 271] width 12 height 12
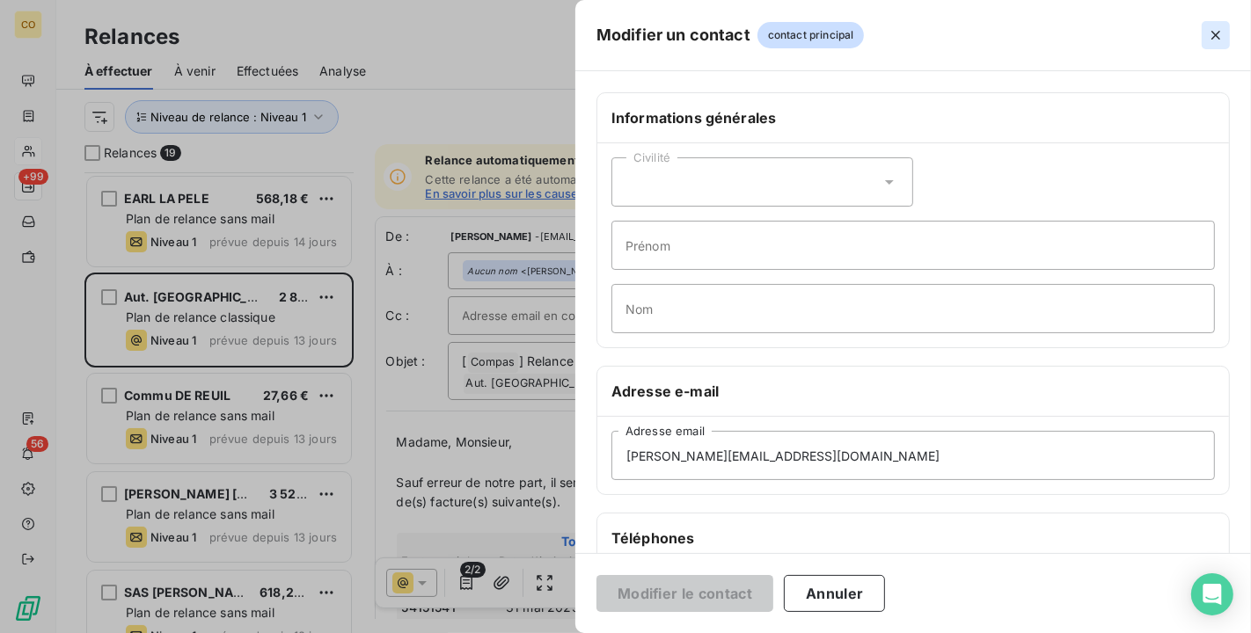
click at [1202, 37] on button "button" at bounding box center [1216, 35] width 28 height 28
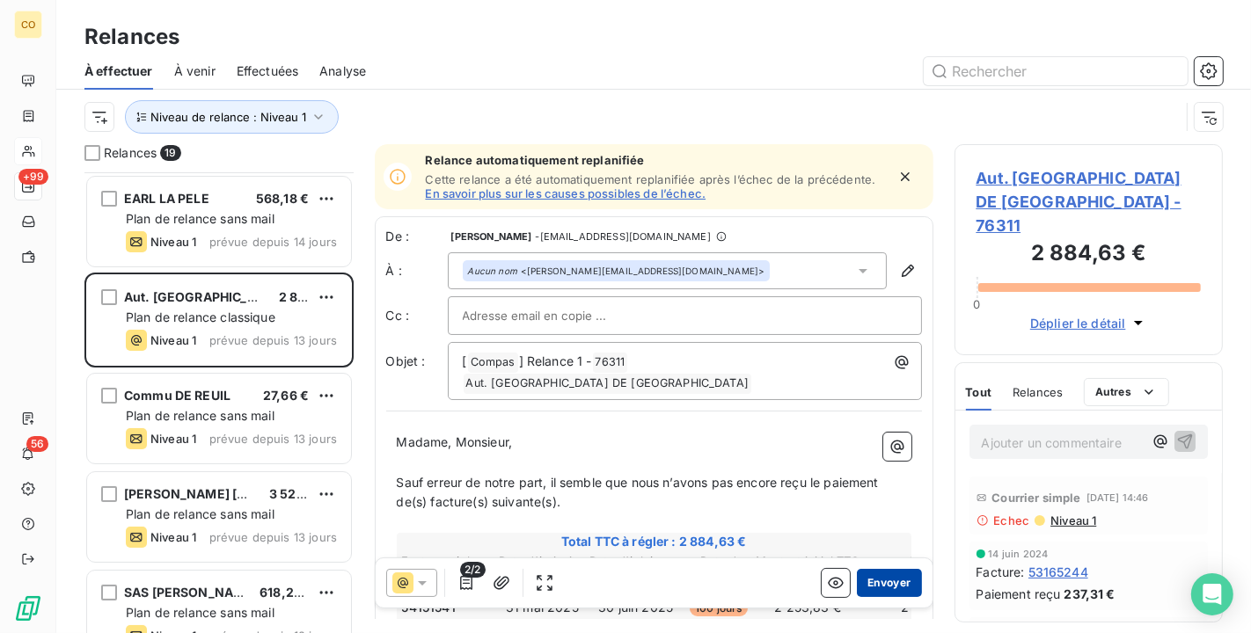
click at [859, 577] on button "Envoyer" at bounding box center [889, 583] width 64 height 28
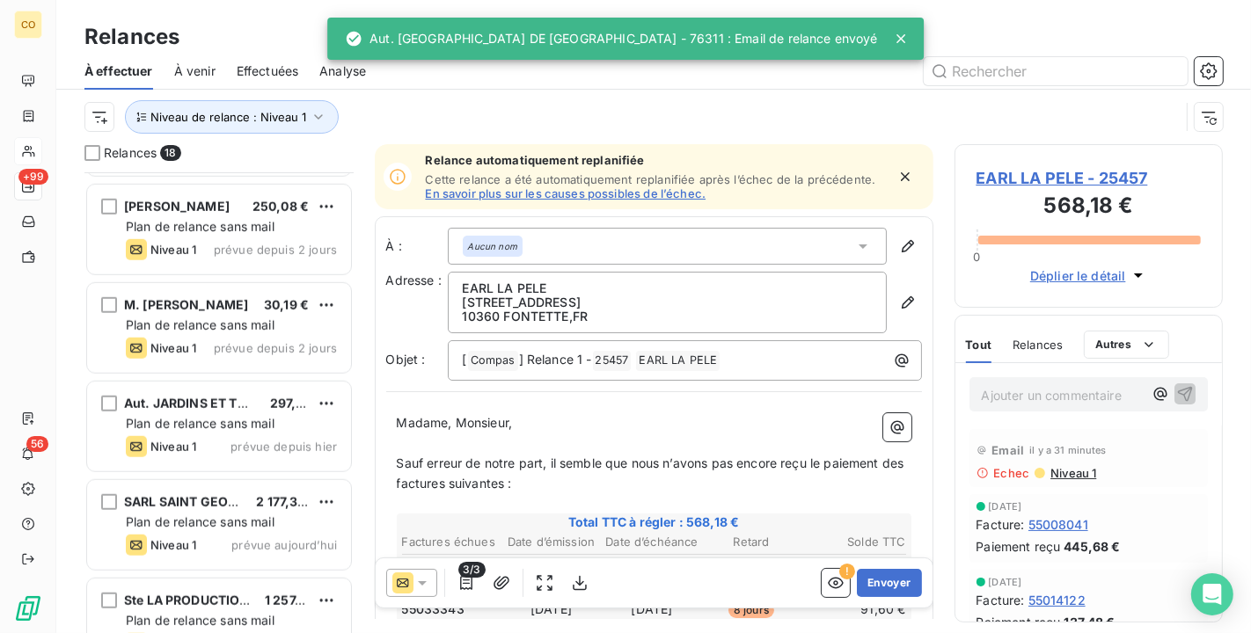
scroll to position [1313, 0]
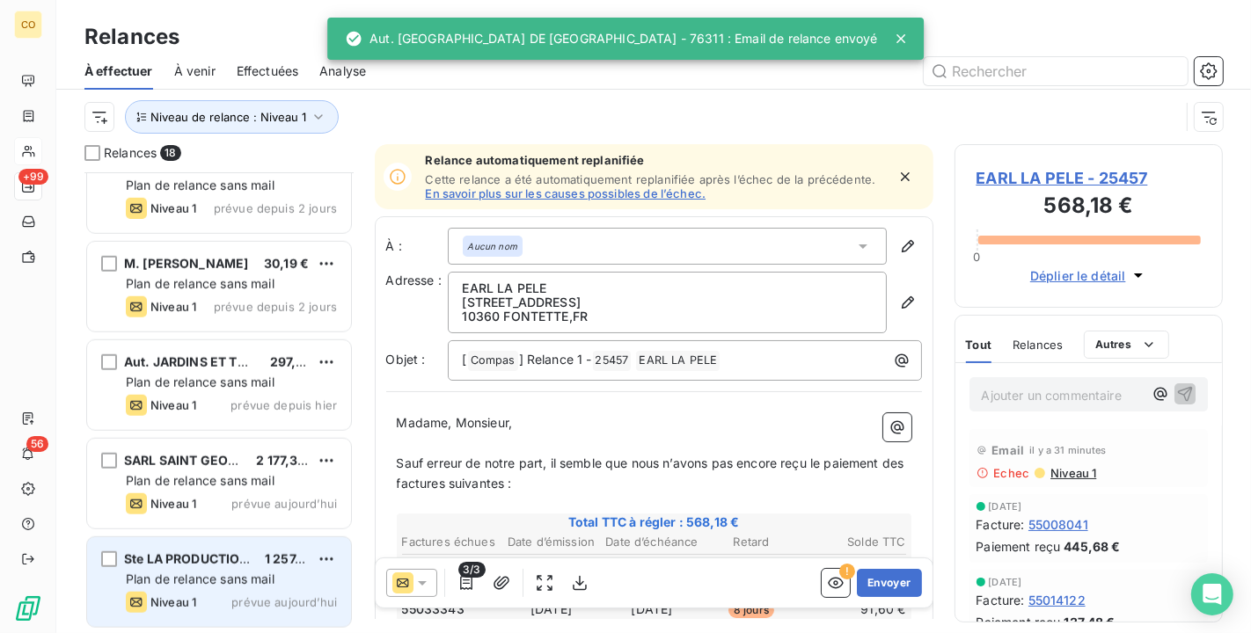
click at [245, 570] on div "Ste LA PRODUCTION DIZOISE 1 257,05 € Plan de relance sans mail Niveau 1 prévue …" at bounding box center [219, 582] width 264 height 90
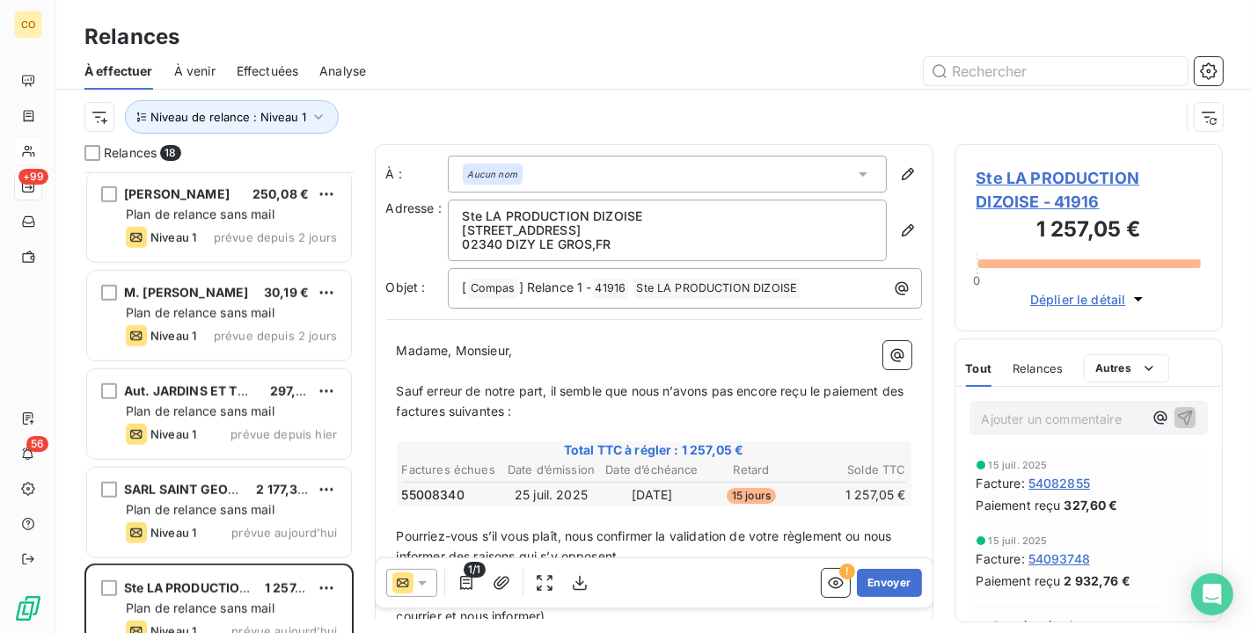
scroll to position [1313, 0]
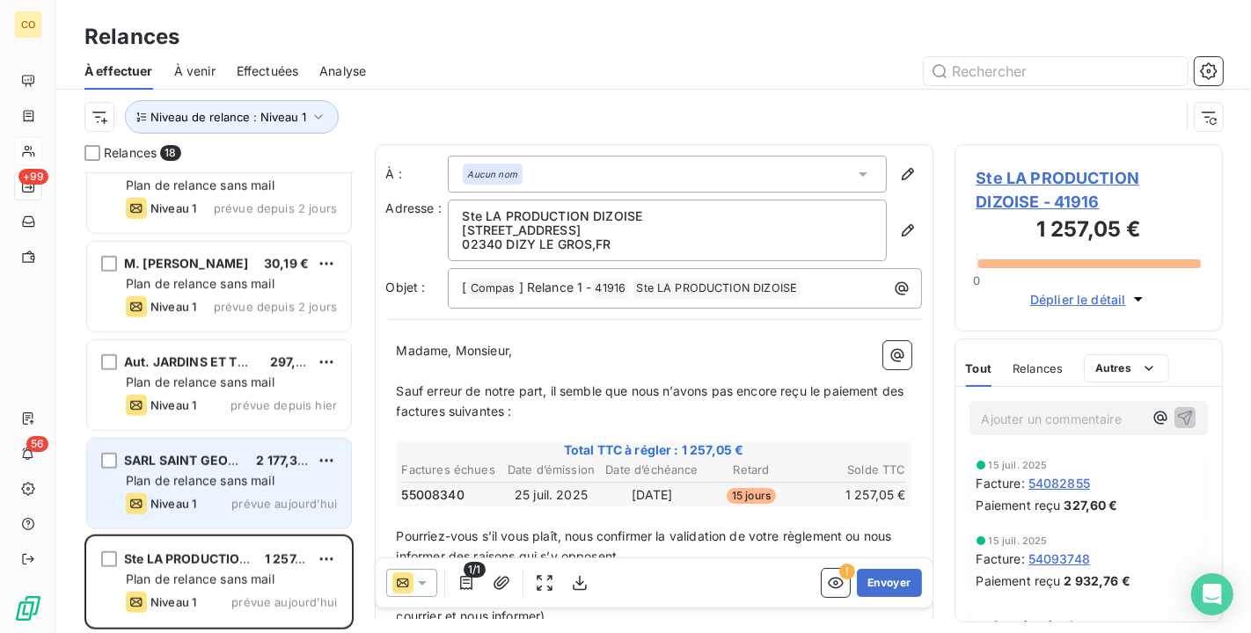
click at [180, 497] on span "Niveau 1" at bounding box center [173, 504] width 46 height 14
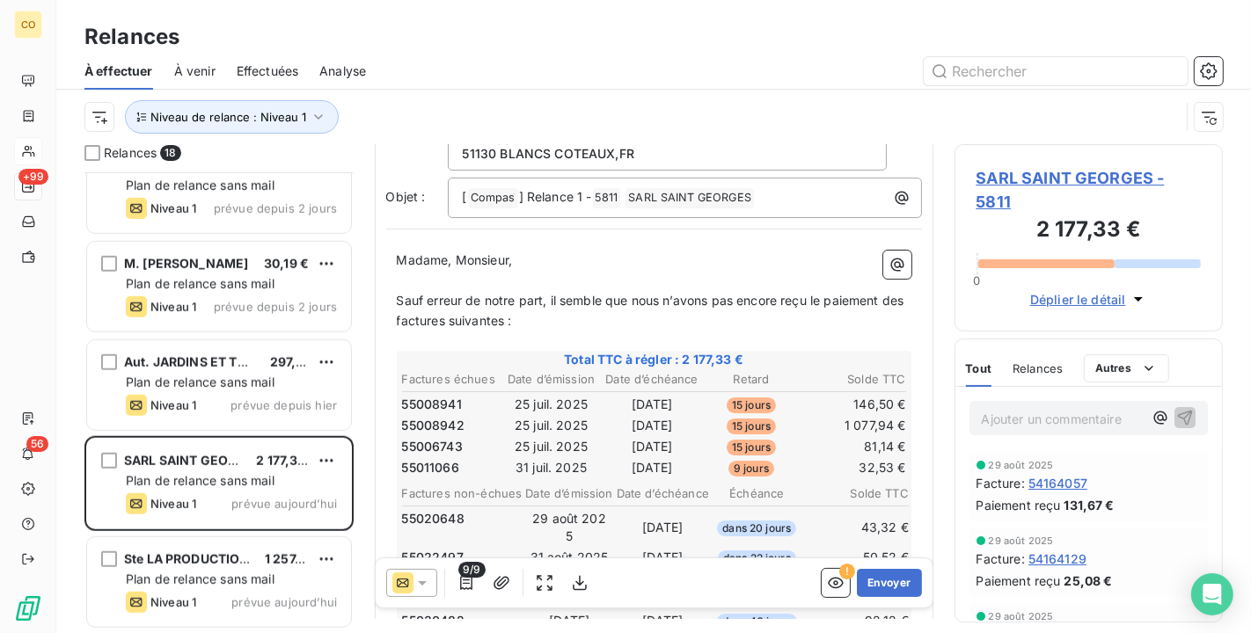
scroll to position [98, 0]
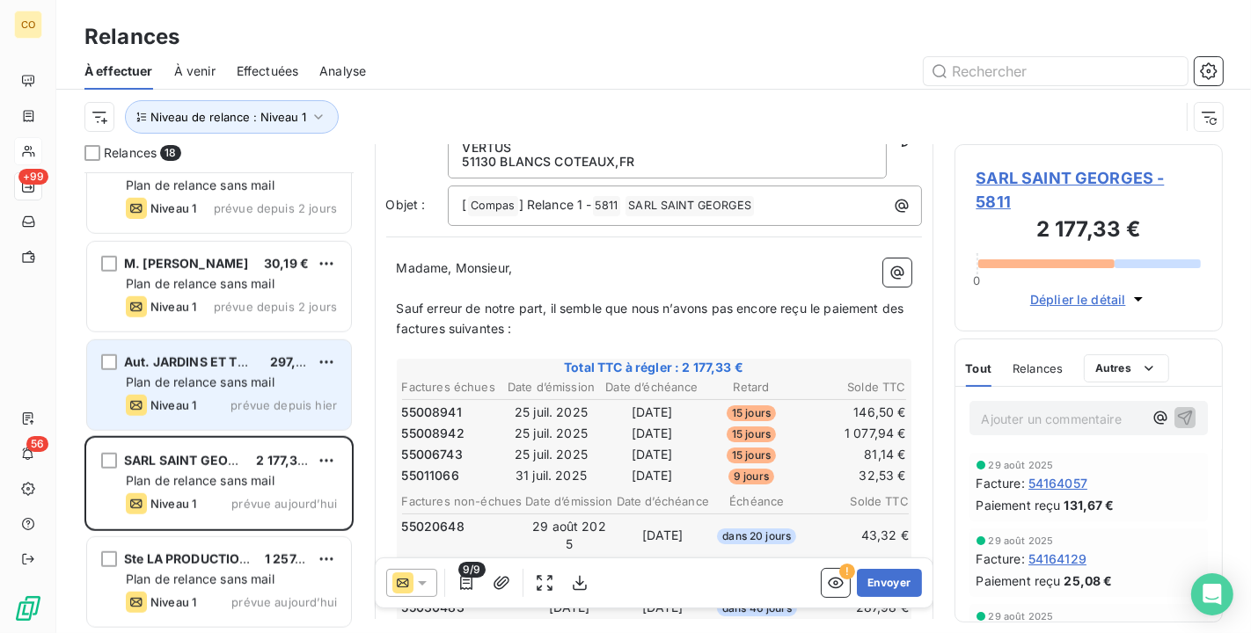
click at [211, 369] on div "Aut. JARDINS ET TERRASSES" at bounding box center [190, 363] width 132 height 18
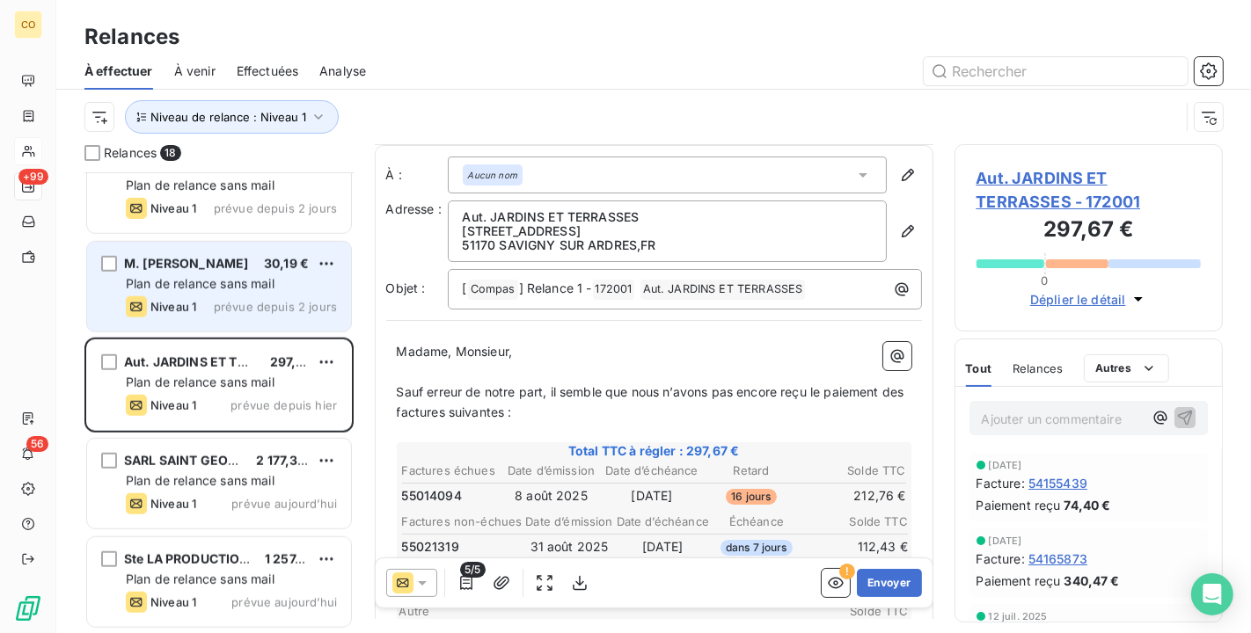
click at [216, 299] on div "Niveau 1 prévue depuis 2 jours" at bounding box center [231, 306] width 211 height 21
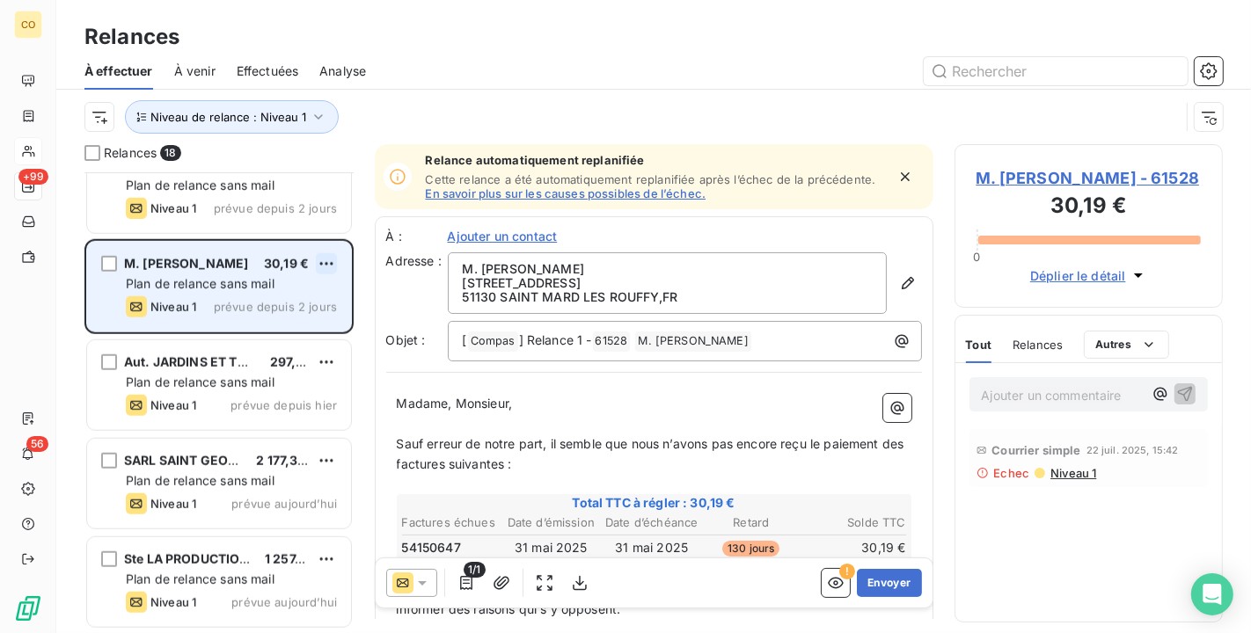
click at [325, 270] on html "CO +99 56 Relances À effectuer À venir Effectuées Analyse Niveau de relance : N…" at bounding box center [625, 316] width 1251 height 633
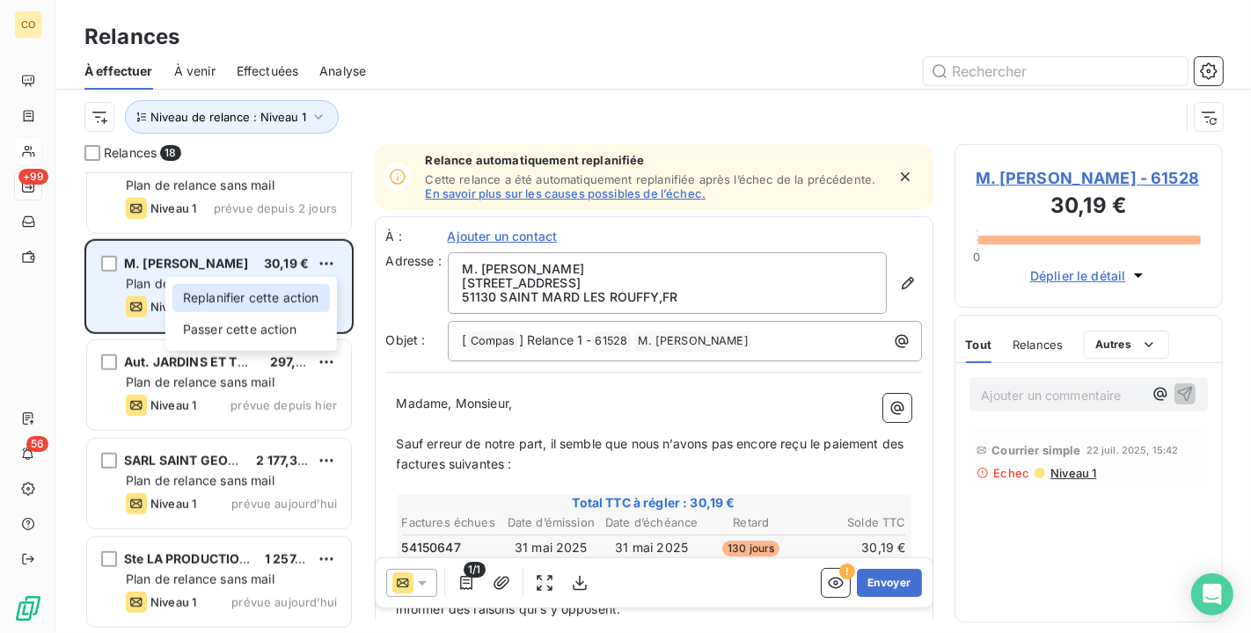
click at [288, 307] on div "Replanifier cette action" at bounding box center [250, 298] width 157 height 28
select select "9"
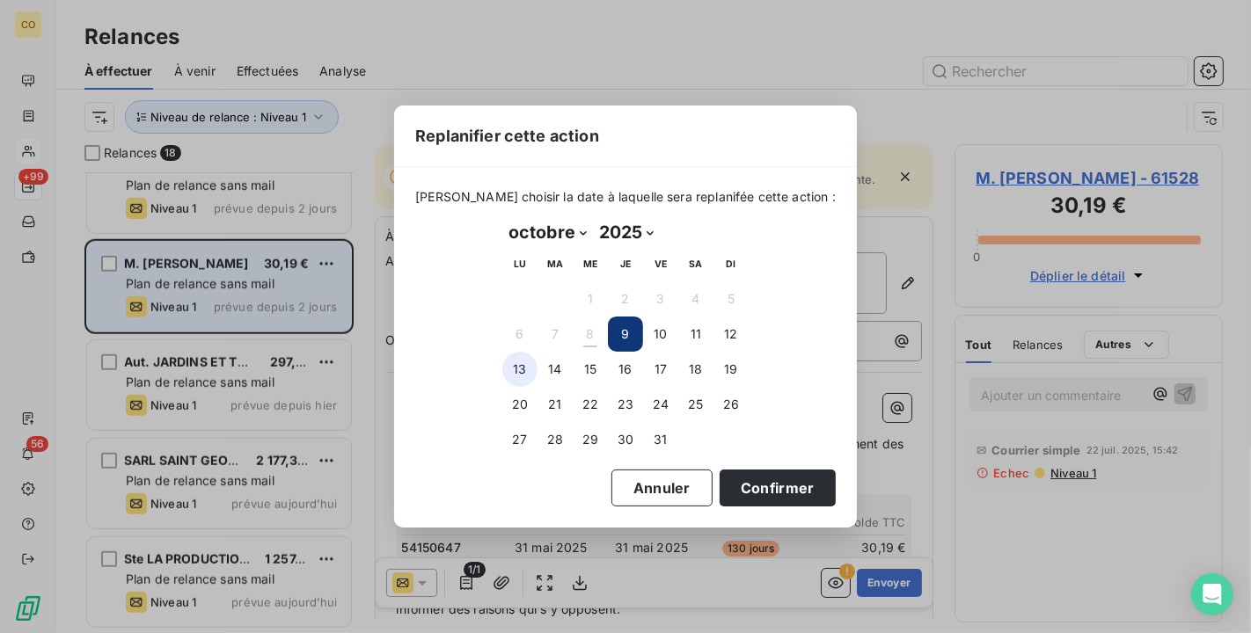
click at [523, 376] on button "13" at bounding box center [519, 369] width 35 height 35
click at [745, 487] on button "Confirmer" at bounding box center [778, 488] width 116 height 37
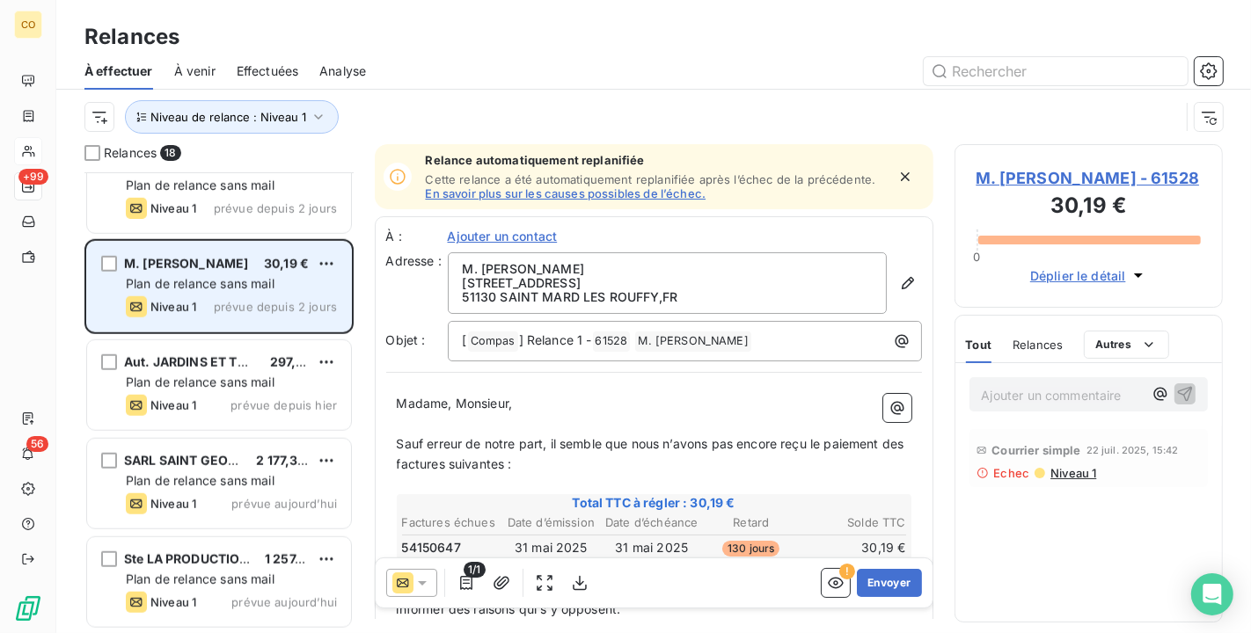
scroll to position [1214, 0]
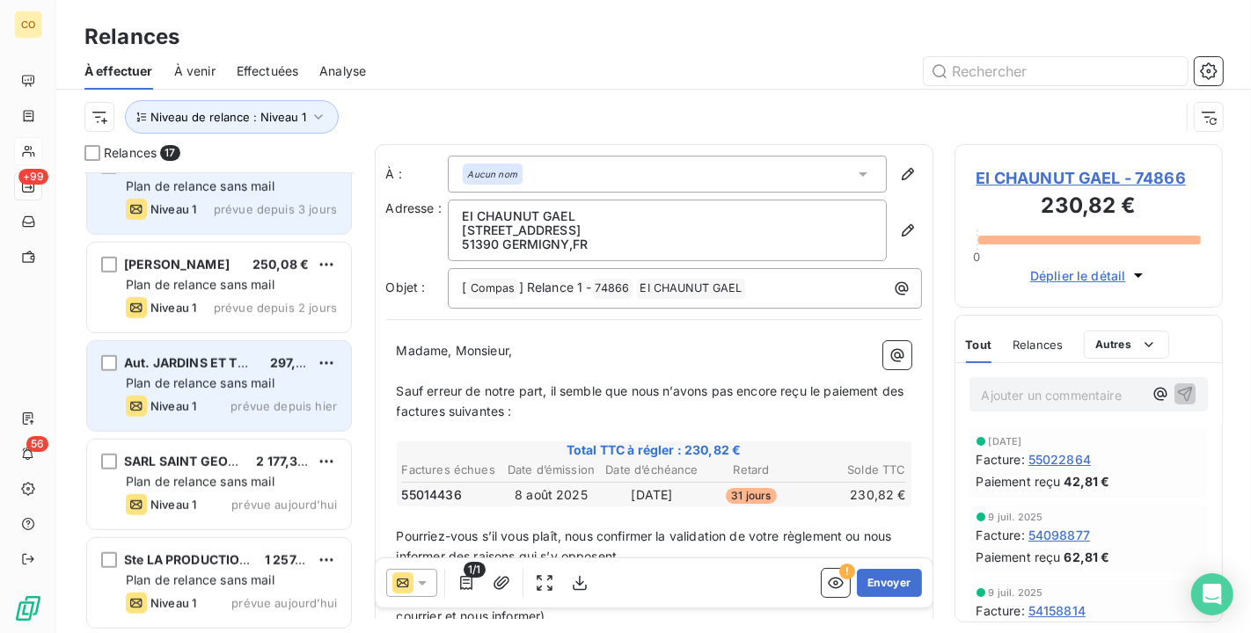
click at [191, 191] on span "Plan de relance sans mail" at bounding box center [200, 186] width 149 height 15
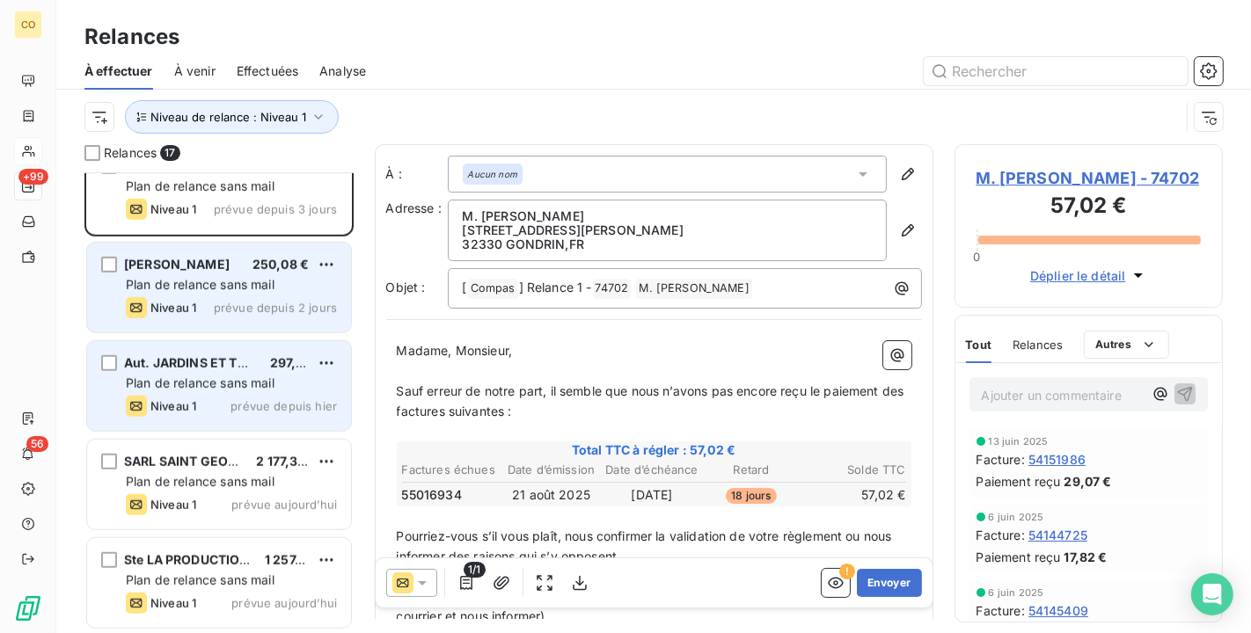
click at [205, 261] on span "EI OLIVIER BRETON" at bounding box center [177, 264] width 106 height 15
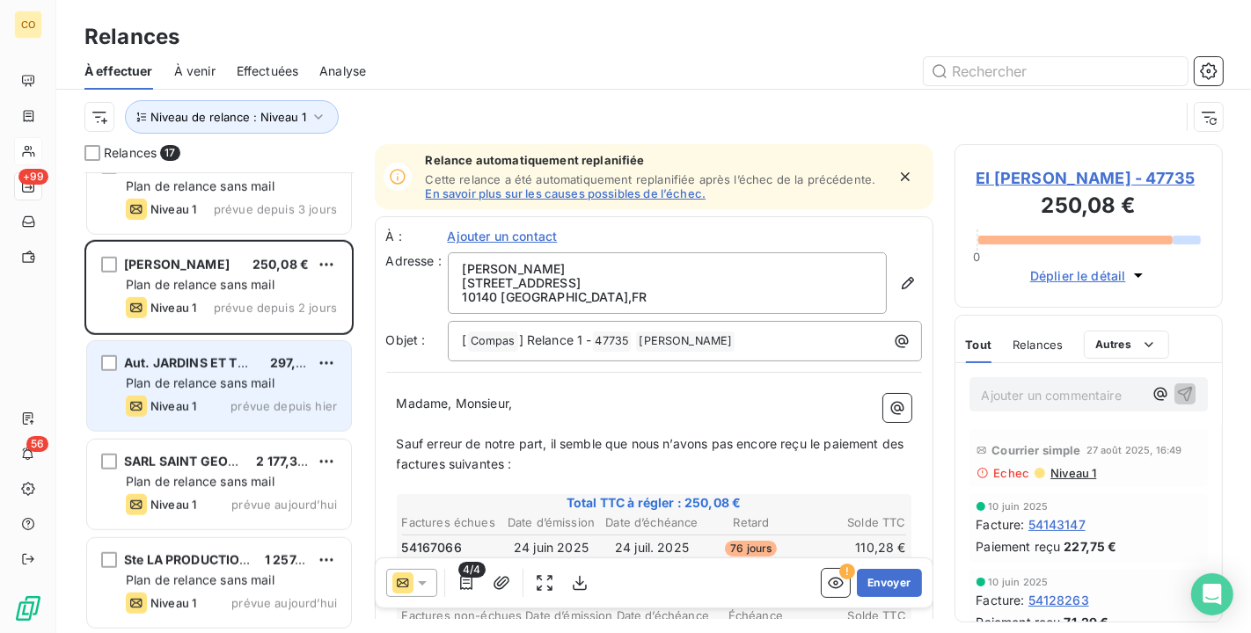
click at [220, 363] on span "Aut. JARDINS ET TERRASSES" at bounding box center [213, 362] width 179 height 15
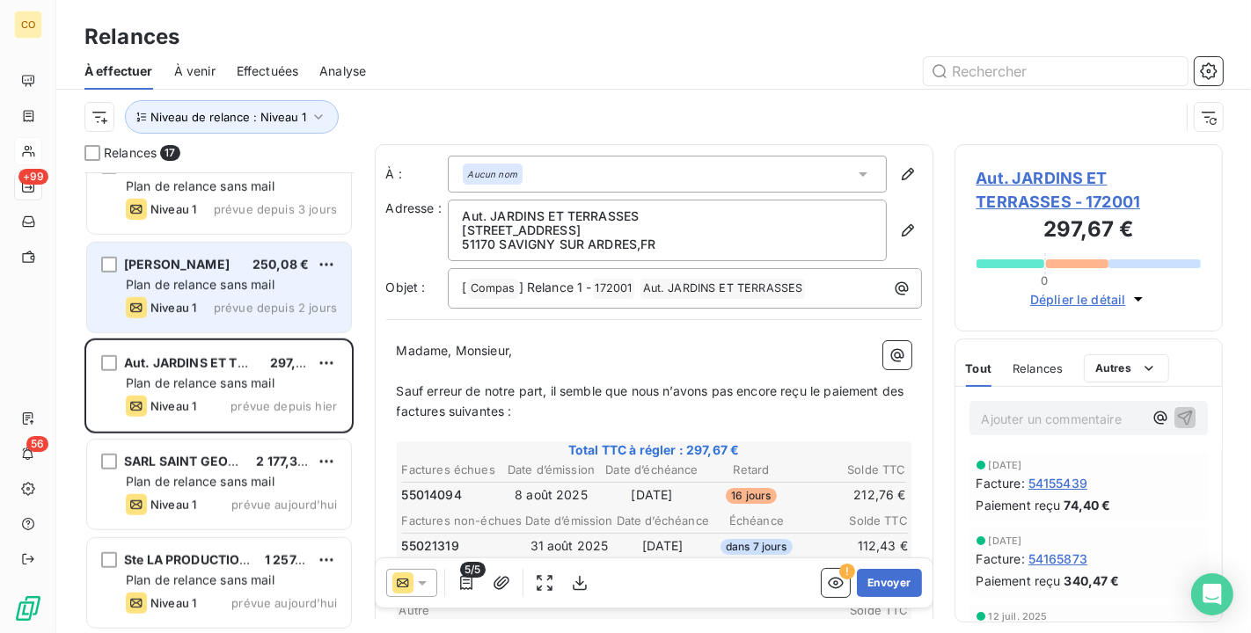
click at [223, 287] on span "Plan de relance sans mail" at bounding box center [200, 284] width 149 height 15
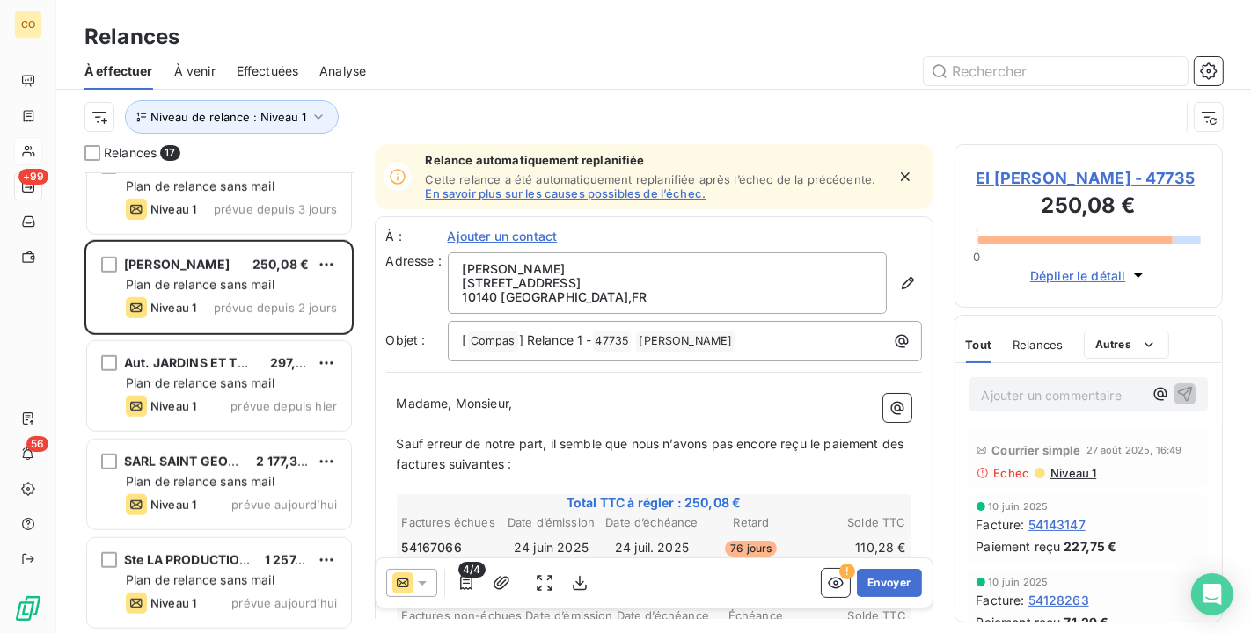
click at [1095, 178] on span "EI OLIVIER BRETON - 47735" at bounding box center [1088, 178] width 225 height 24
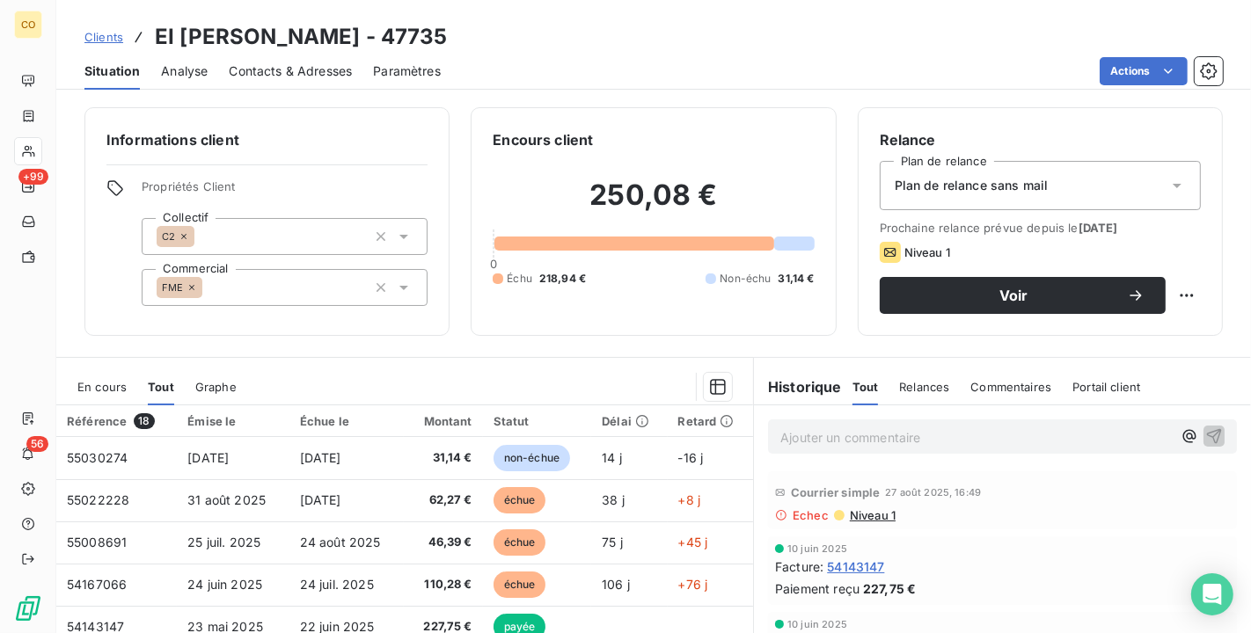
click at [305, 67] on span "Contacts & Adresses" at bounding box center [290, 71] width 123 height 18
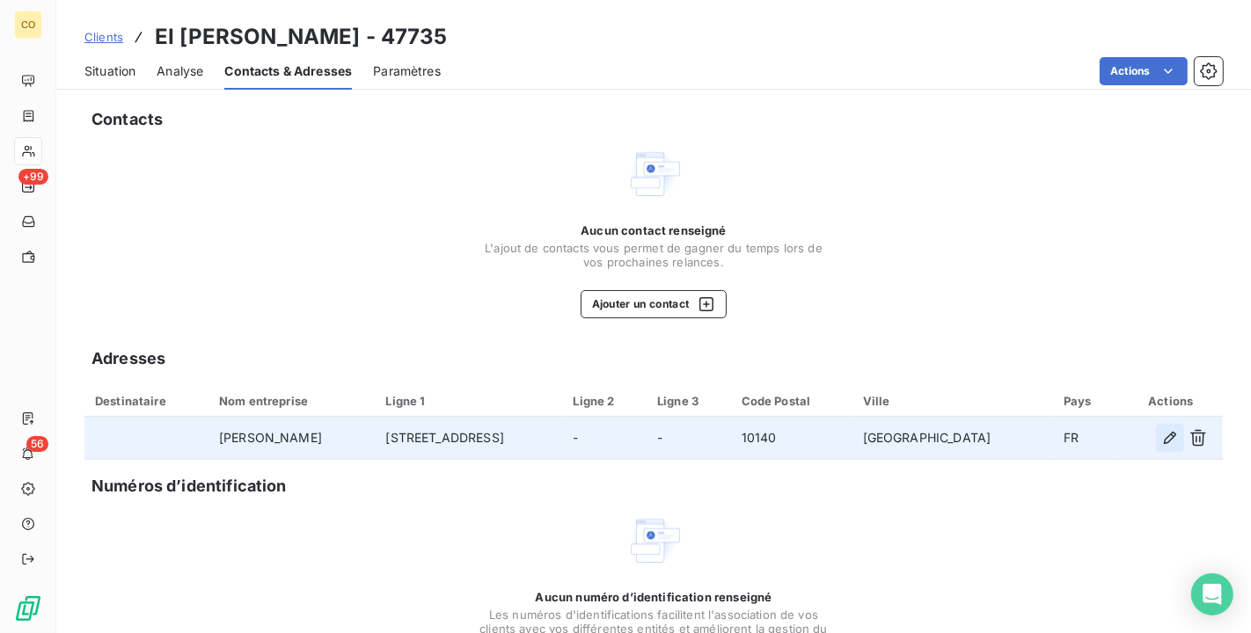
click at [1161, 439] on icon "button" at bounding box center [1170, 438] width 18 height 18
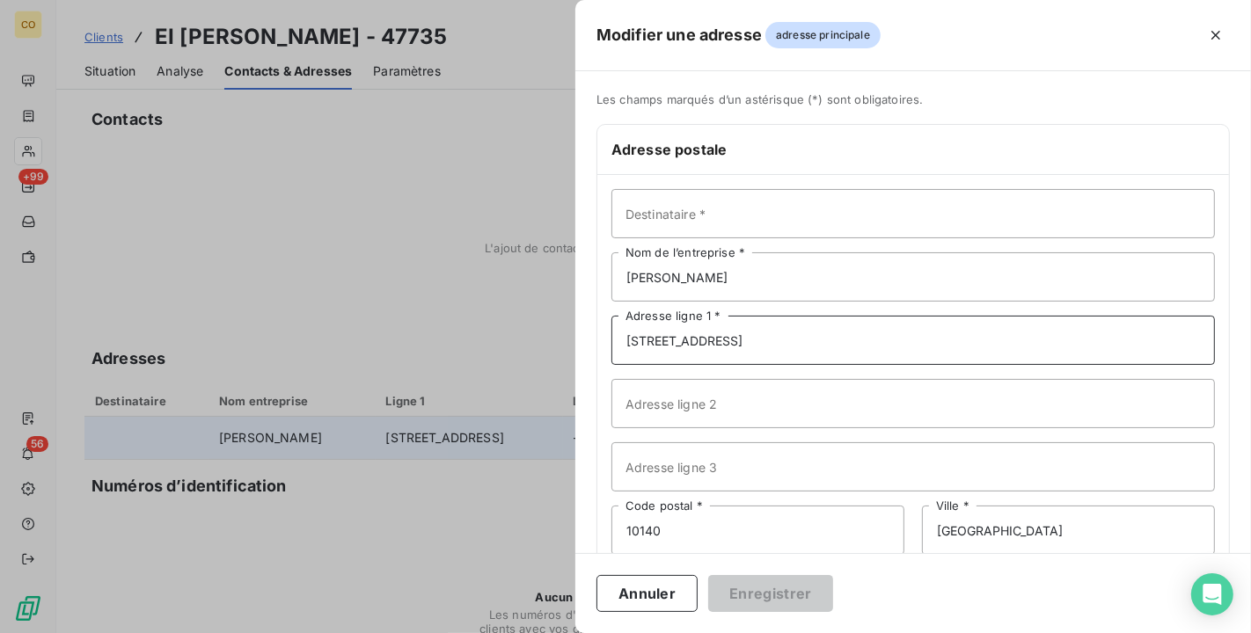
drag, startPoint x: 756, startPoint y: 337, endPoint x: 567, endPoint y: 324, distance: 189.6
click at [567, 632] on div "Modifier une adresse adresse principale Les champs marqués d’un astérisque (*) …" at bounding box center [625, 633] width 1251 height 0
type input "LES SERRES DE MAISON DES CHAMP"
type input "20 GRANDE RUE"
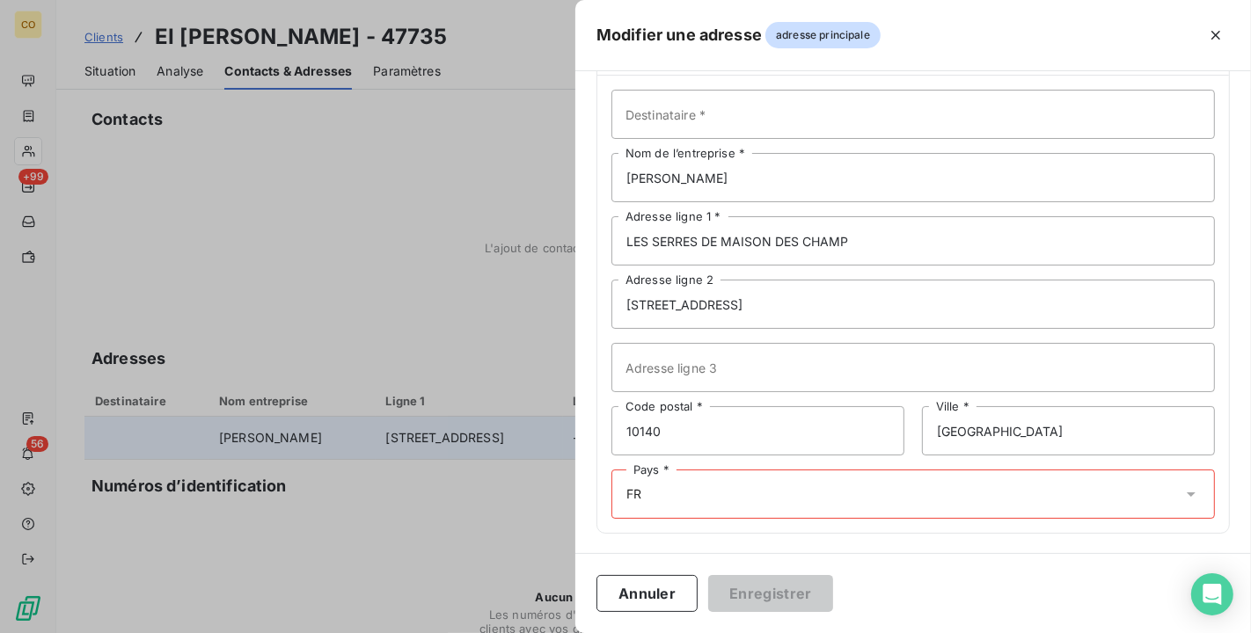
click at [1063, 489] on div "Pays * FR" at bounding box center [912, 494] width 603 height 49
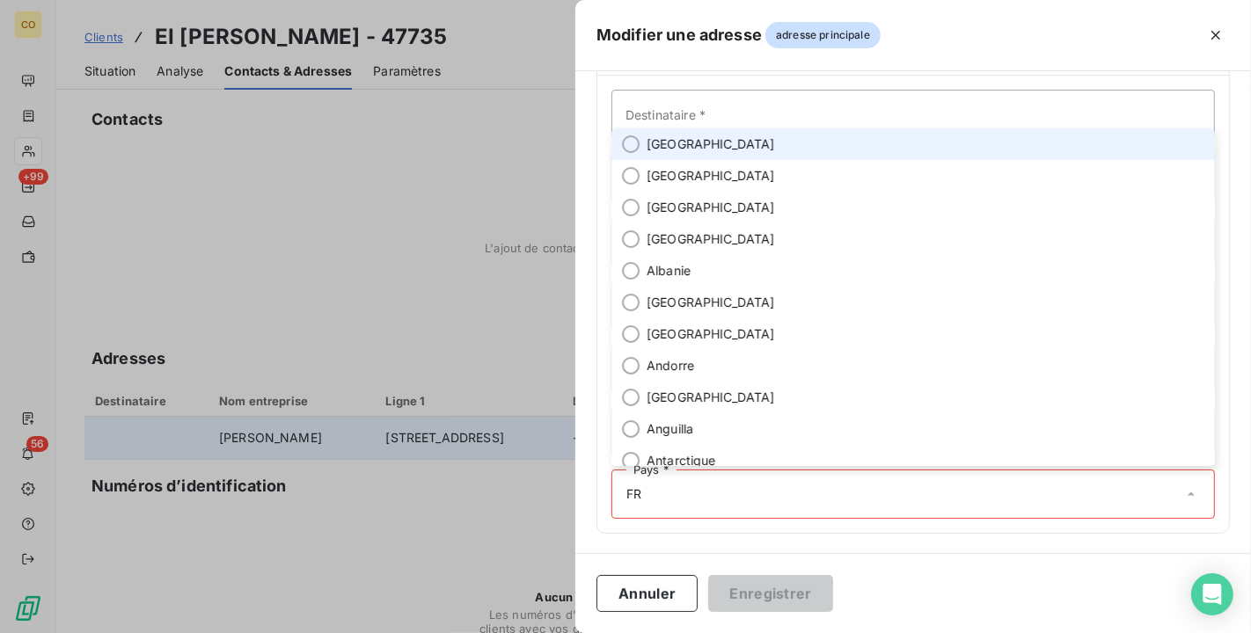
click at [786, 143] on li "[GEOGRAPHIC_DATA]" at bounding box center [912, 144] width 603 height 32
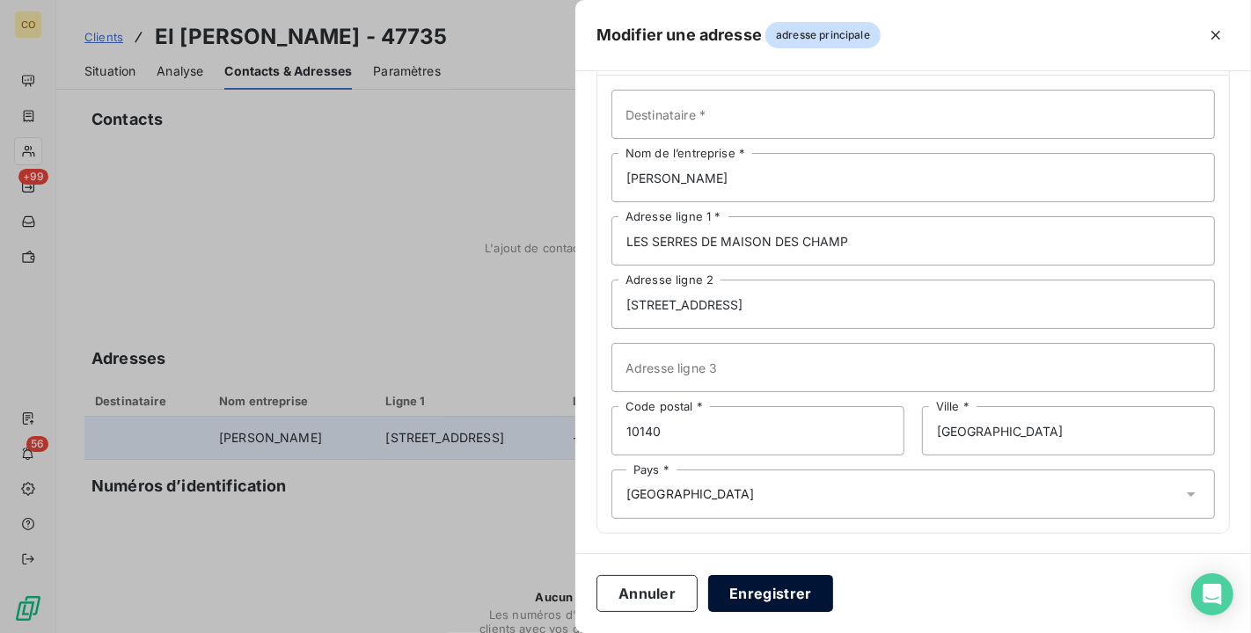
click at [755, 583] on button "Enregistrer" at bounding box center [770, 593] width 125 height 37
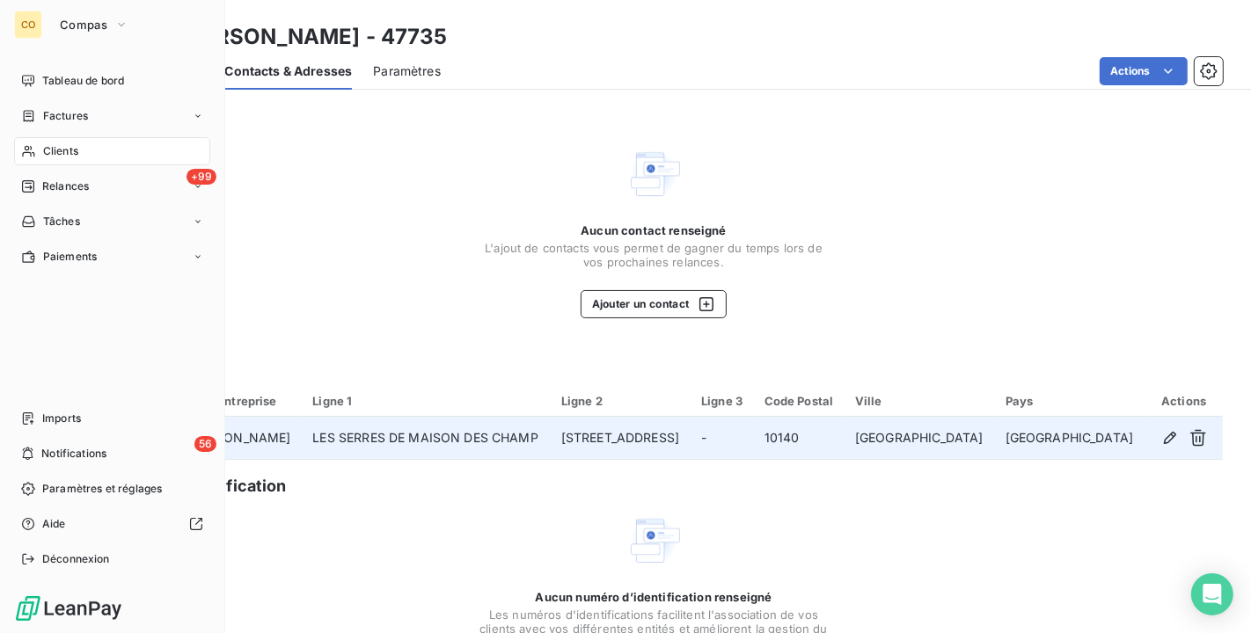
click at [42, 183] on span "Relances" at bounding box center [65, 187] width 47 height 16
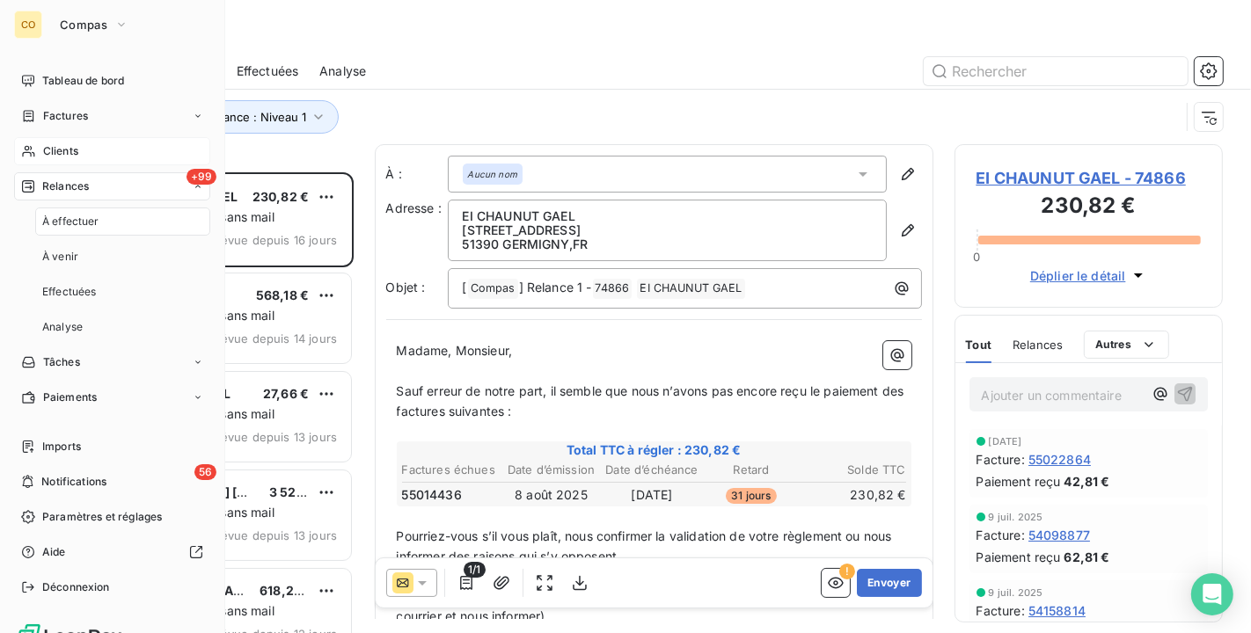
scroll to position [446, 253]
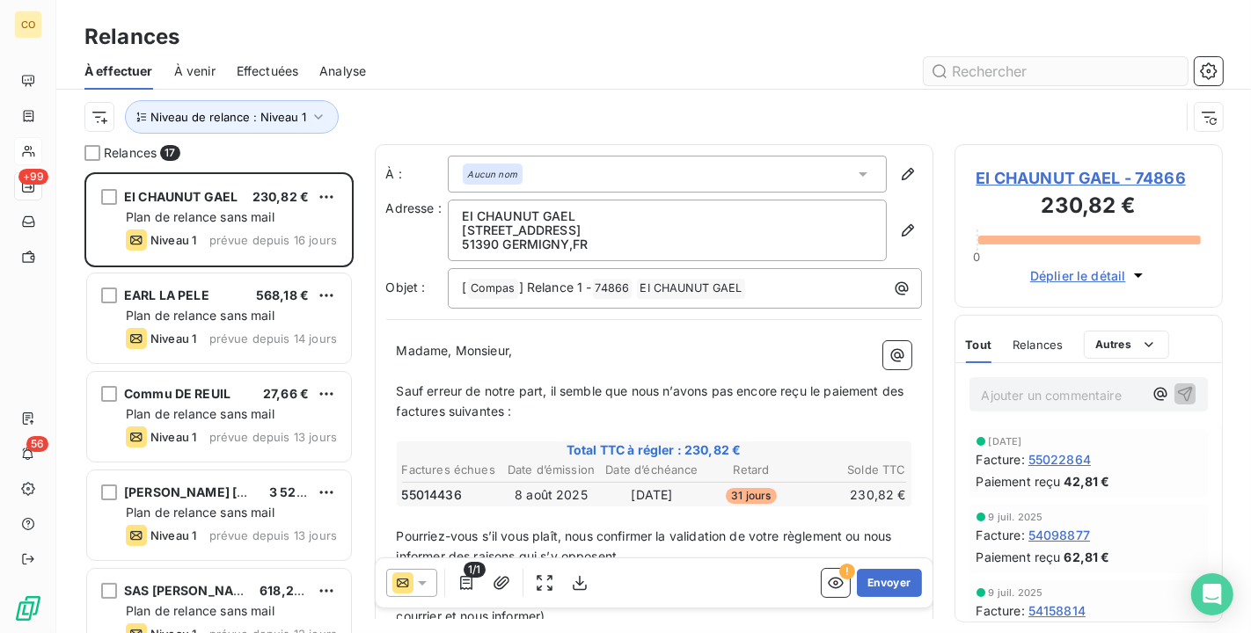
click at [1011, 57] on input "text" at bounding box center [1056, 71] width 264 height 28
click at [1011, 65] on input "text" at bounding box center [1056, 71] width 264 height 28
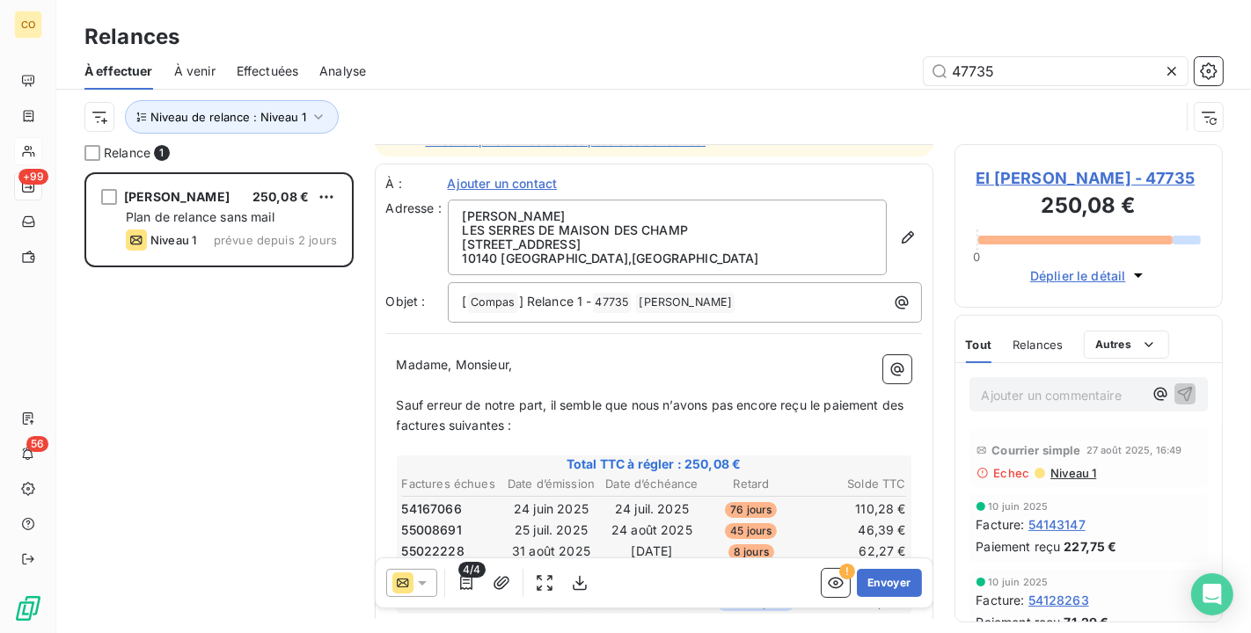
scroll to position [195, 0]
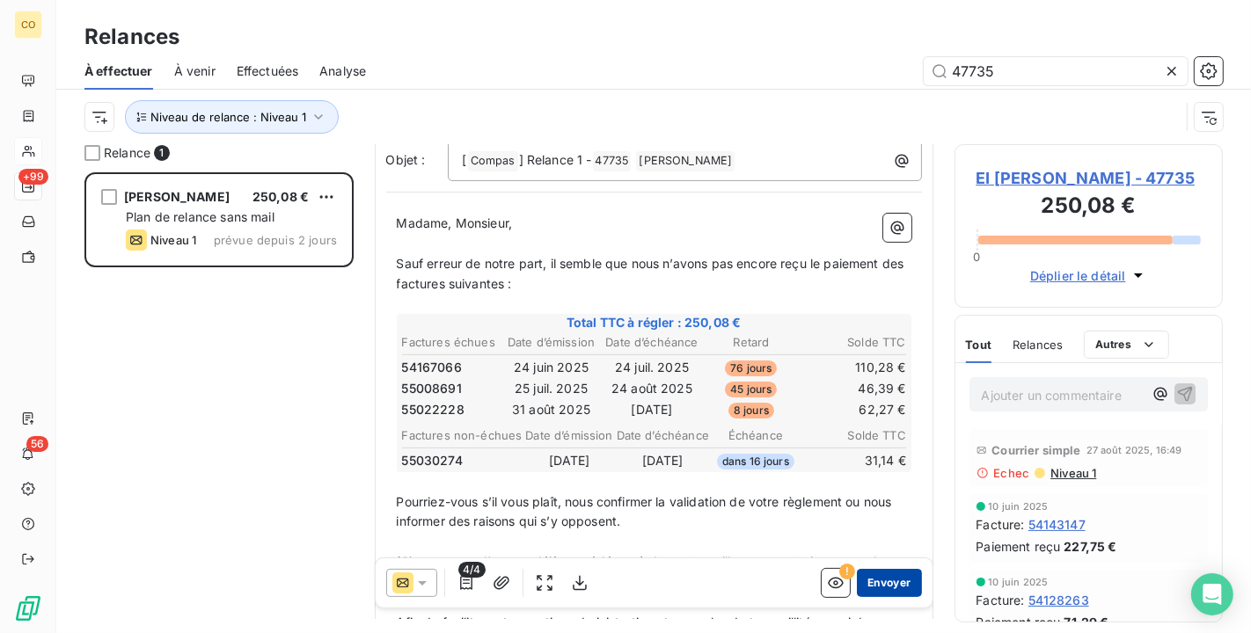
type input "47735"
click at [897, 582] on button "Envoyer" at bounding box center [889, 583] width 64 height 28
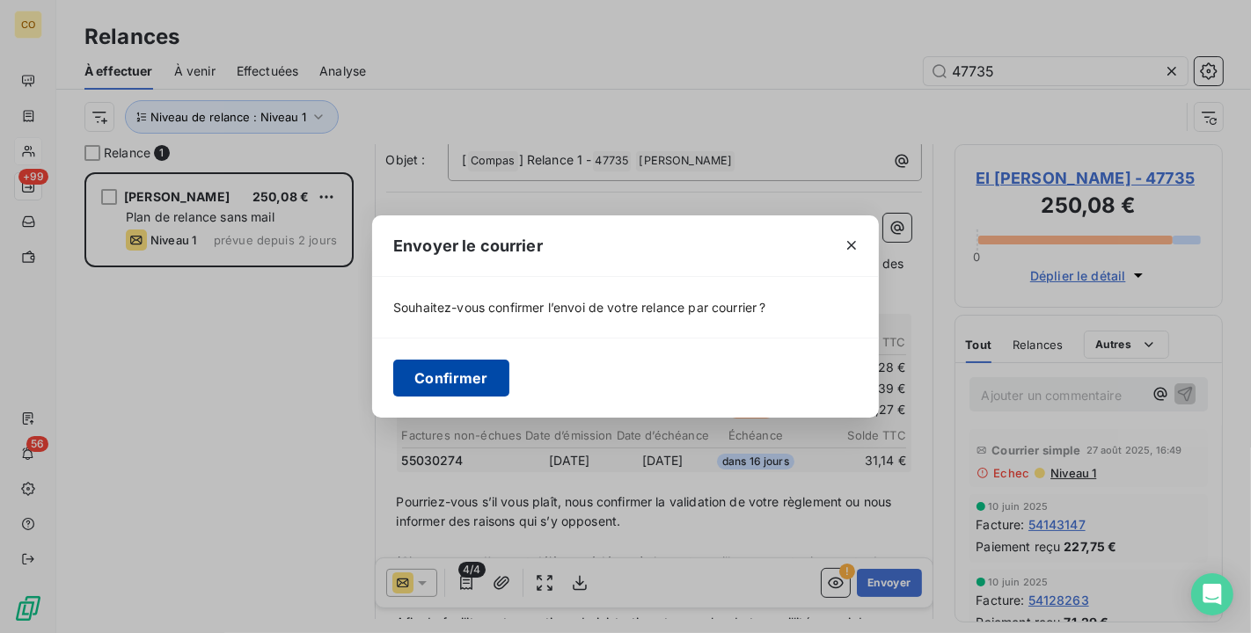
click at [414, 376] on button "Confirmer" at bounding box center [451, 378] width 116 height 37
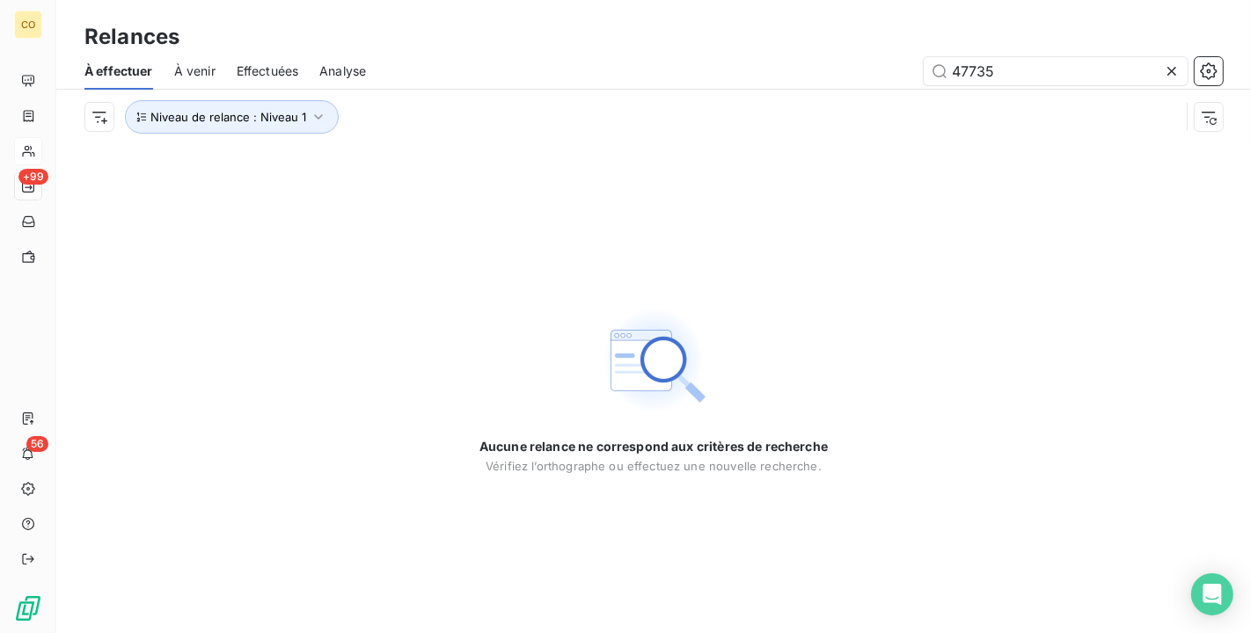
click at [1180, 70] on div at bounding box center [1175, 71] width 25 height 28
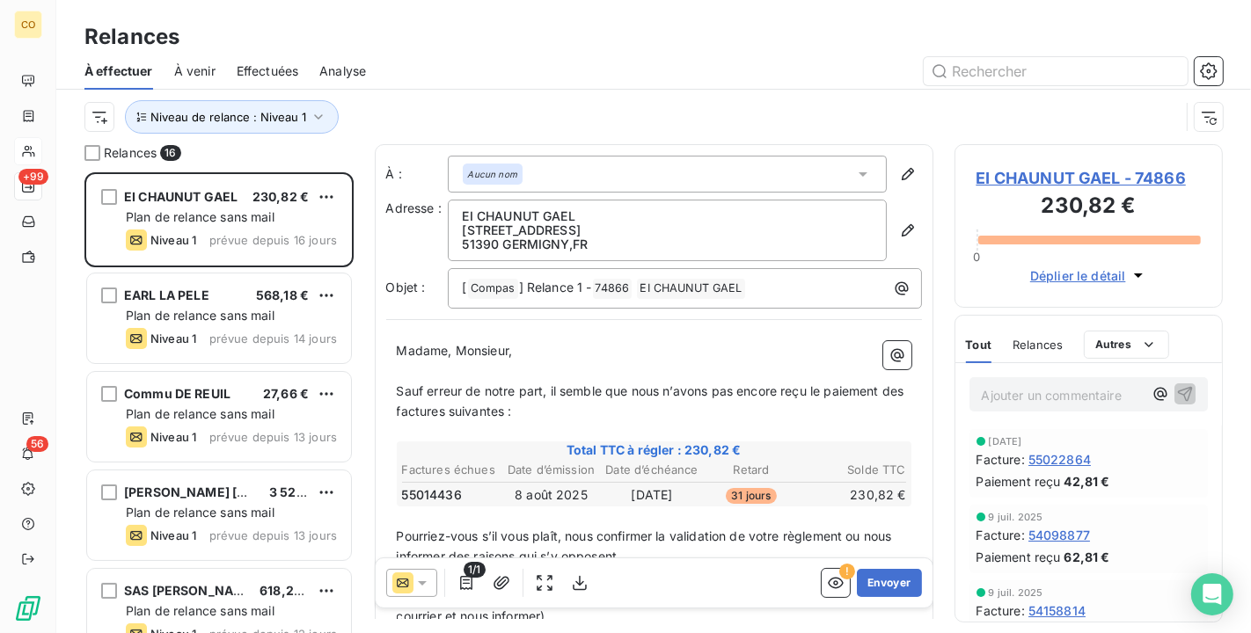
scroll to position [446, 253]
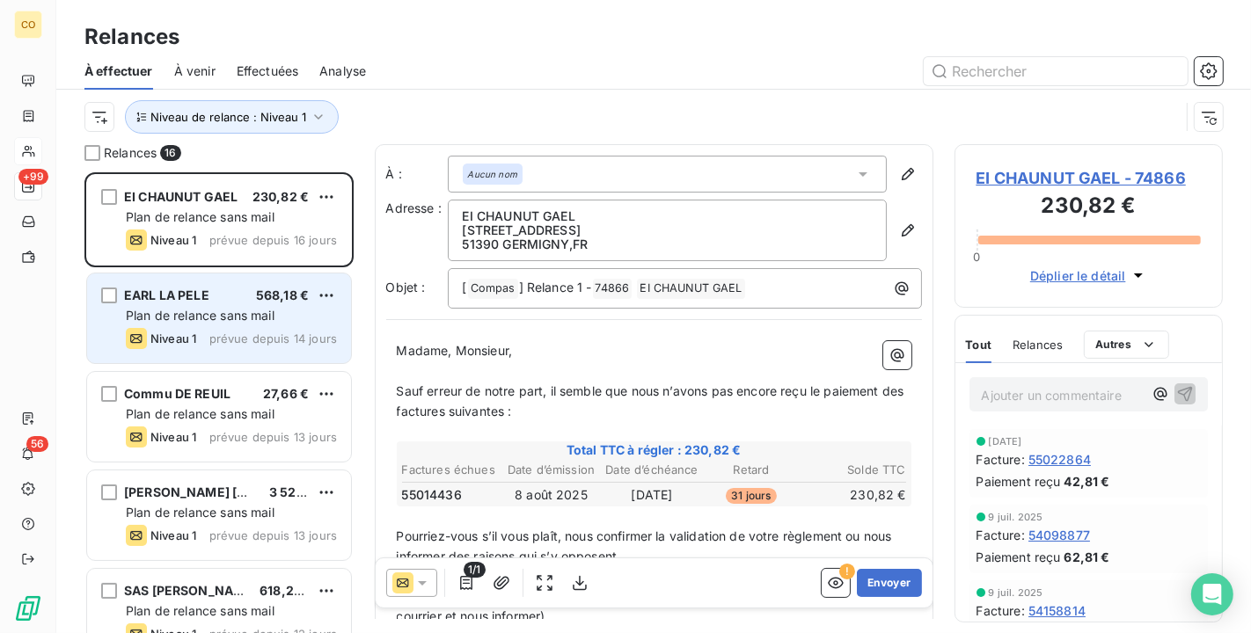
click at [245, 299] on div "EARL LA PELE 568,18 €" at bounding box center [231, 296] width 211 height 16
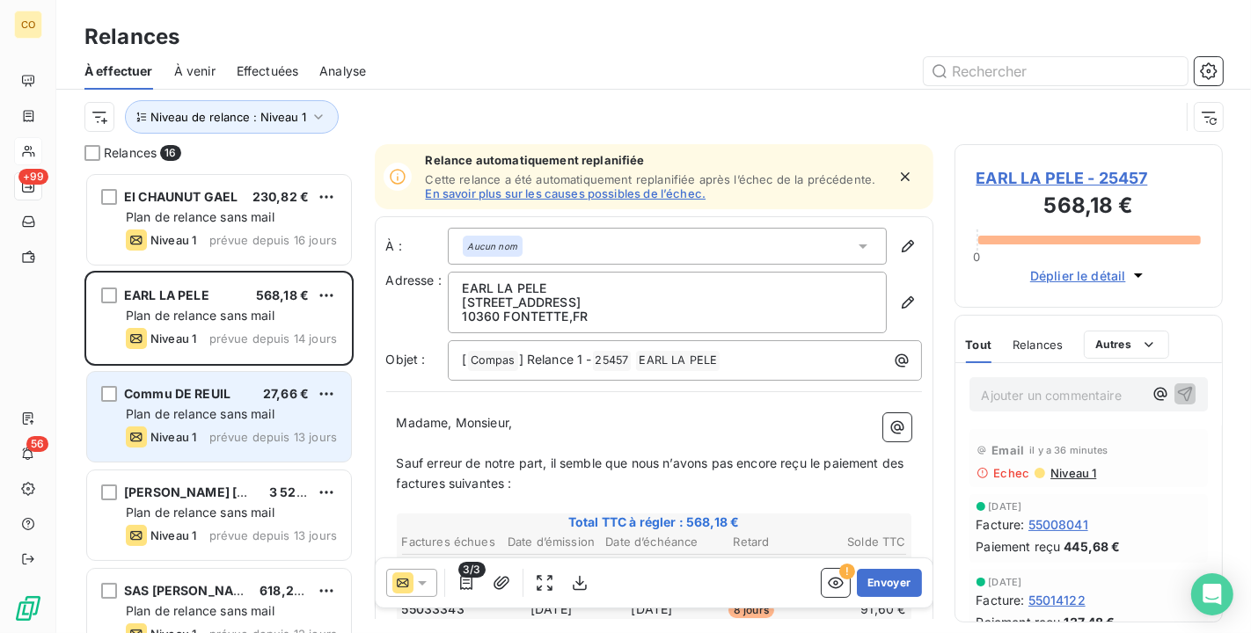
click at [218, 389] on span "Commu DE REUIL" at bounding box center [177, 393] width 106 height 15
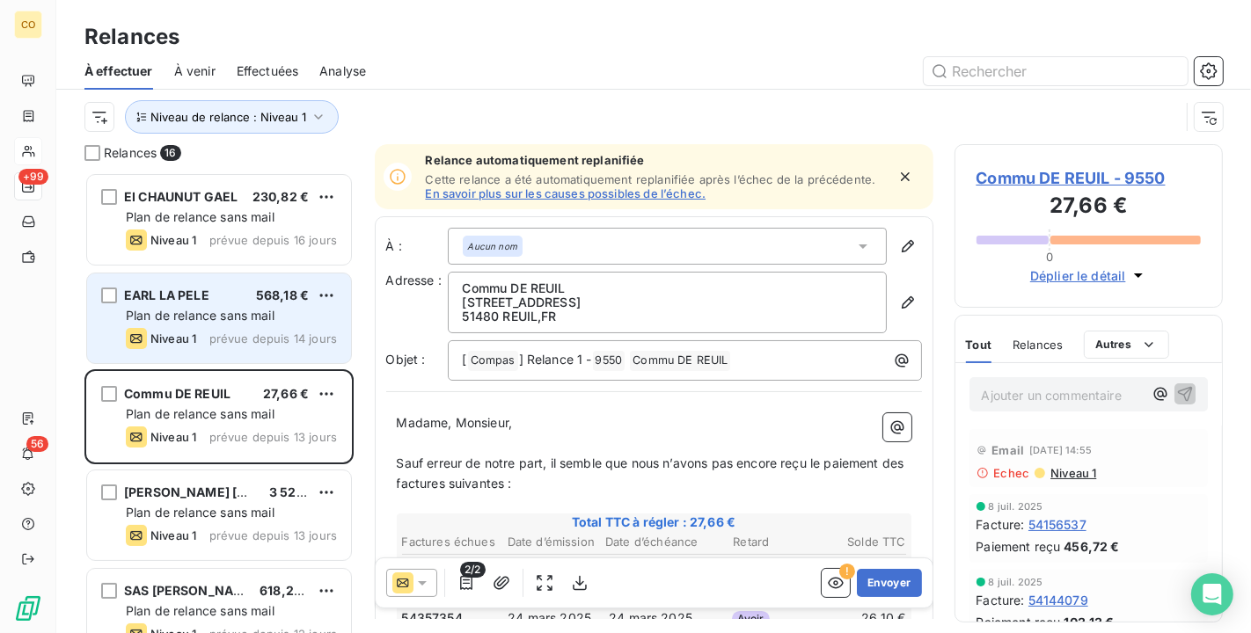
click at [216, 309] on div "Plan de relance sans mail" at bounding box center [231, 316] width 211 height 18
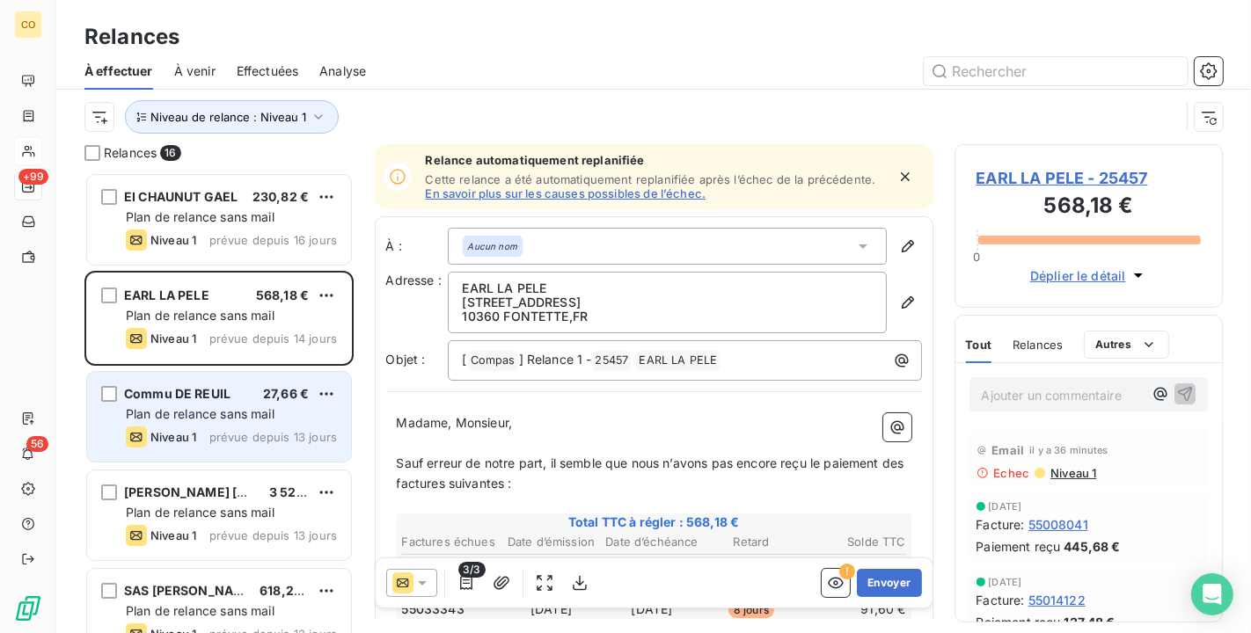
click at [205, 414] on span "Plan de relance sans mail" at bounding box center [200, 413] width 149 height 15
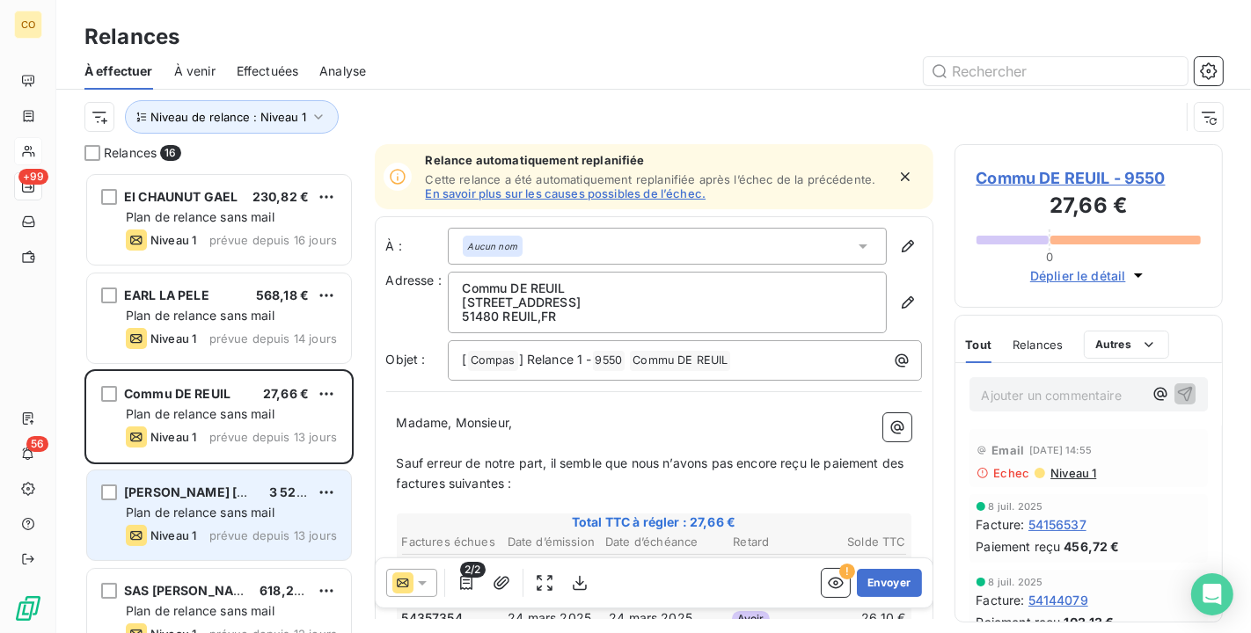
click at [203, 507] on span "Plan de relance sans mail" at bounding box center [200, 512] width 149 height 15
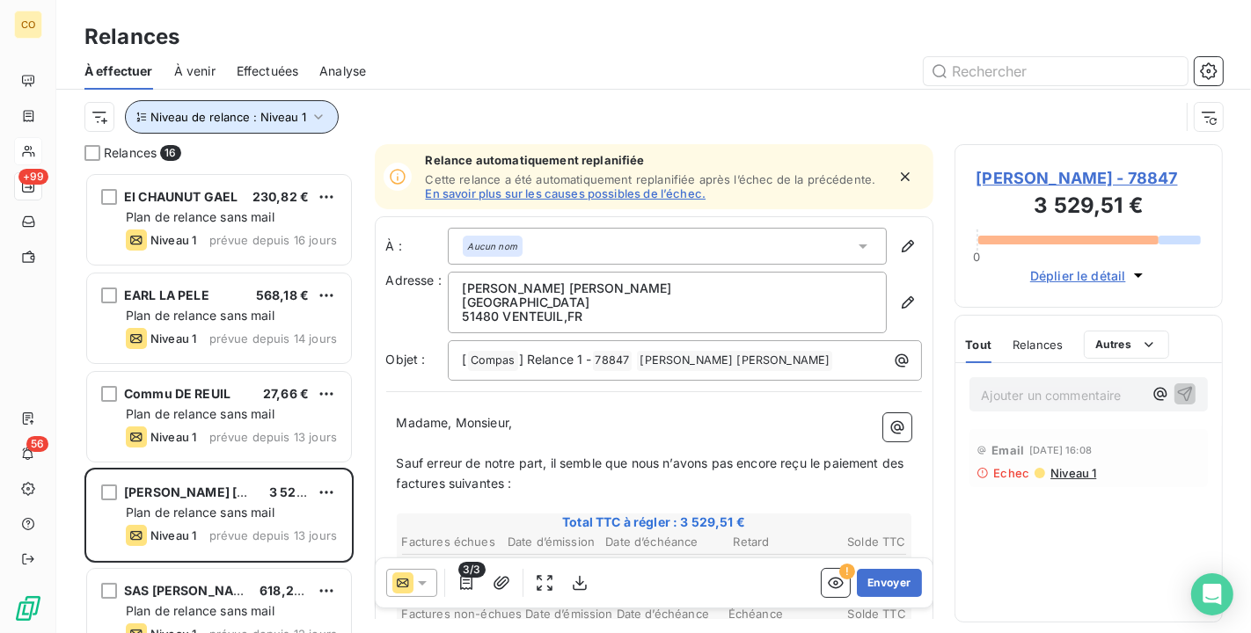
click at [324, 121] on icon "button" at bounding box center [319, 117] width 18 height 18
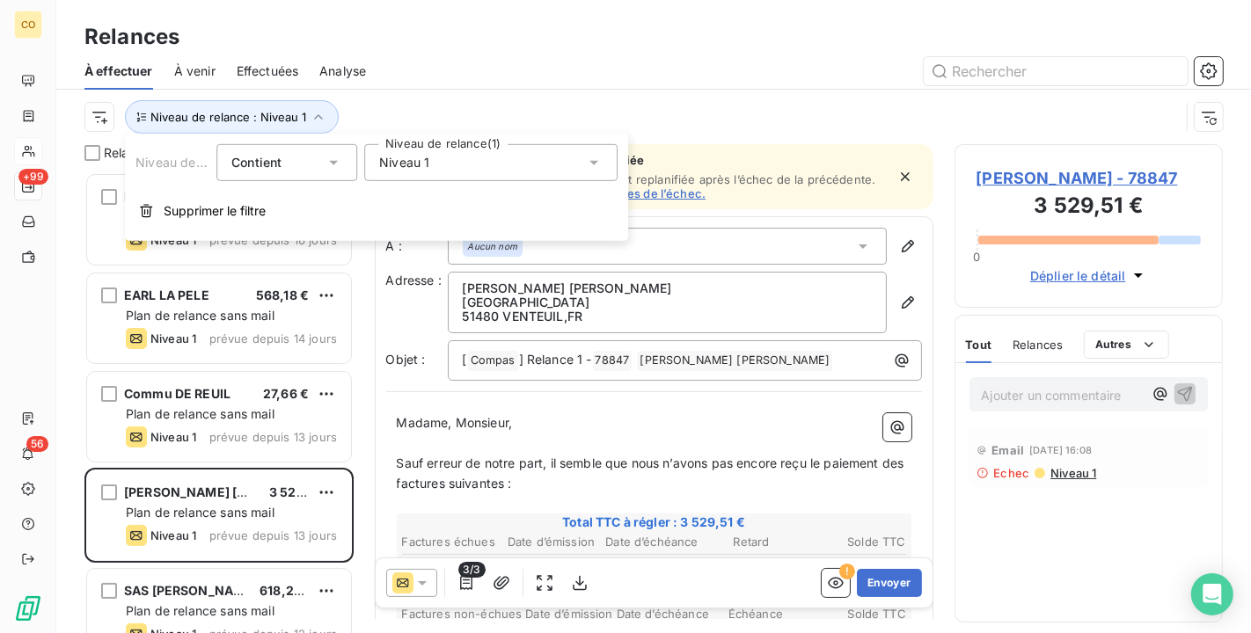
click at [431, 173] on div "Niveau 1" at bounding box center [490, 162] width 253 height 37
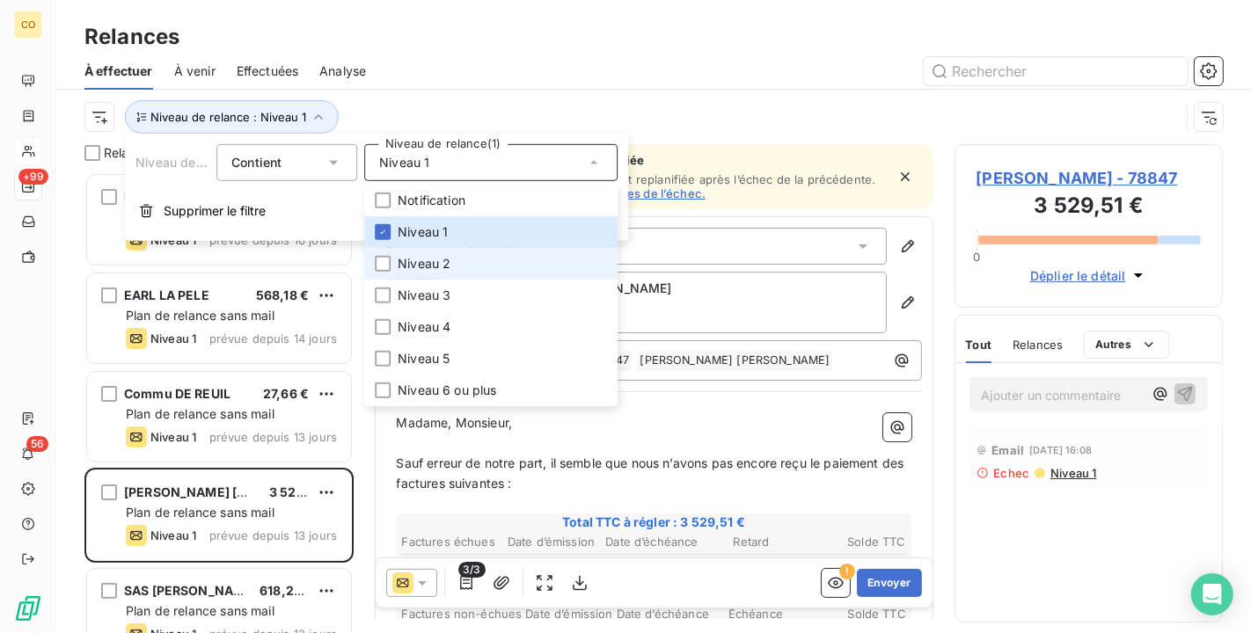
click at [431, 261] on span "Niveau 2" at bounding box center [424, 264] width 53 height 18
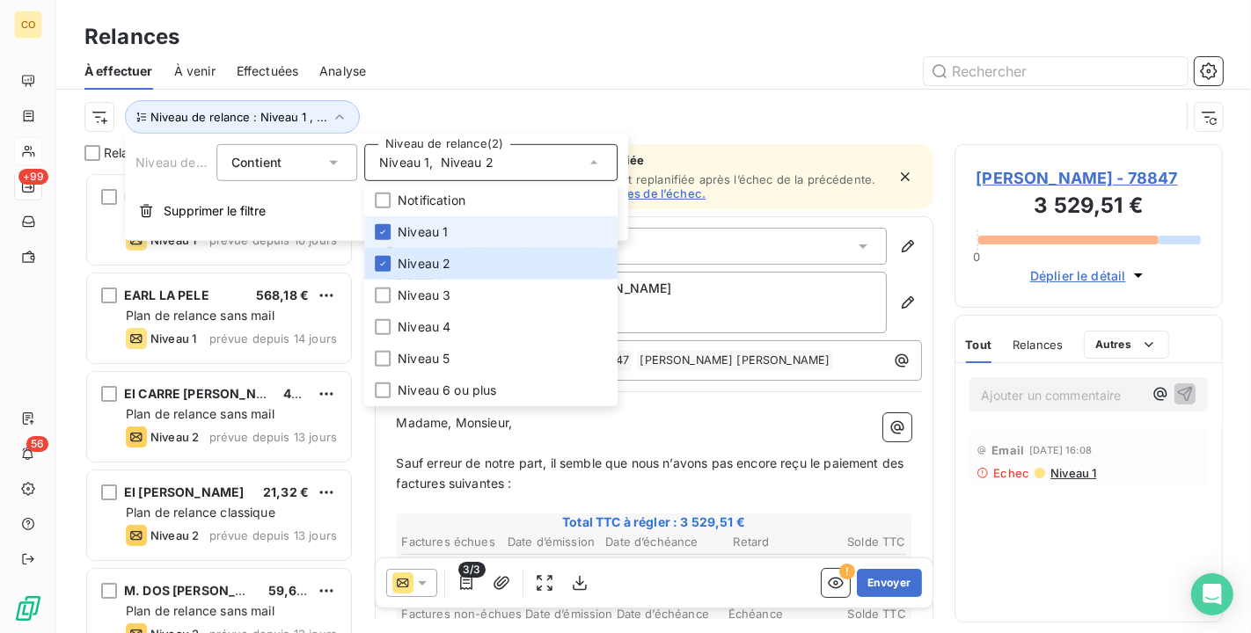
scroll to position [446, 253]
click at [509, 172] on div "Niveau 1 , Niveau 2" at bounding box center [490, 162] width 253 height 37
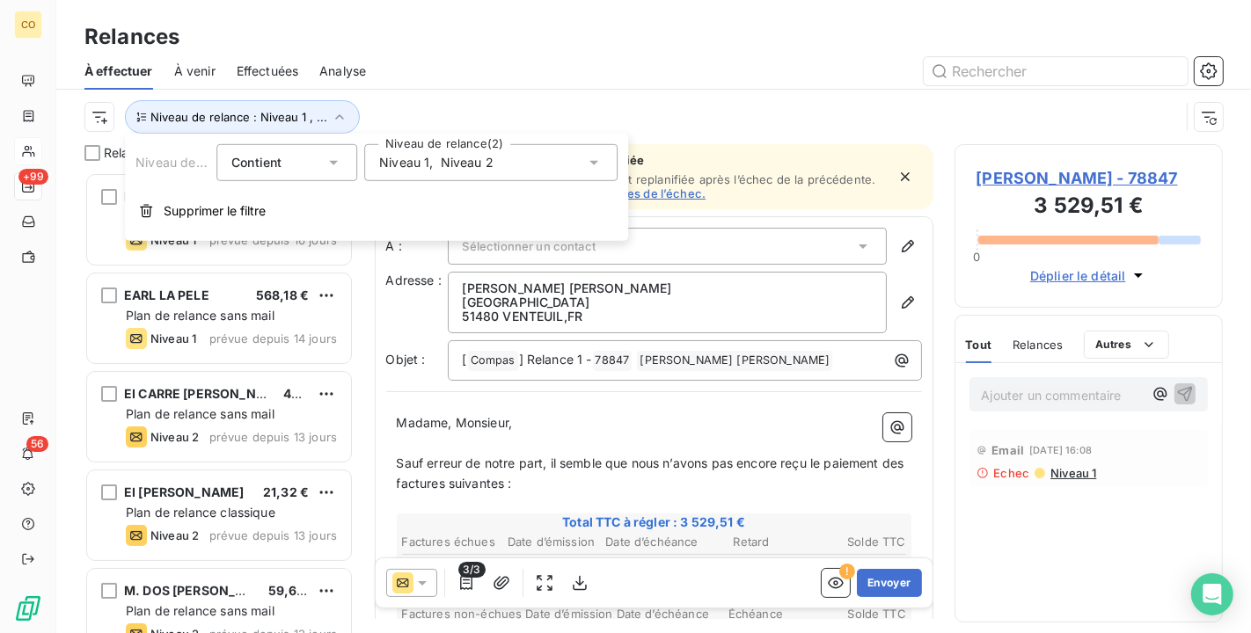
click at [485, 158] on span "Niveau 2" at bounding box center [467, 163] width 53 height 18
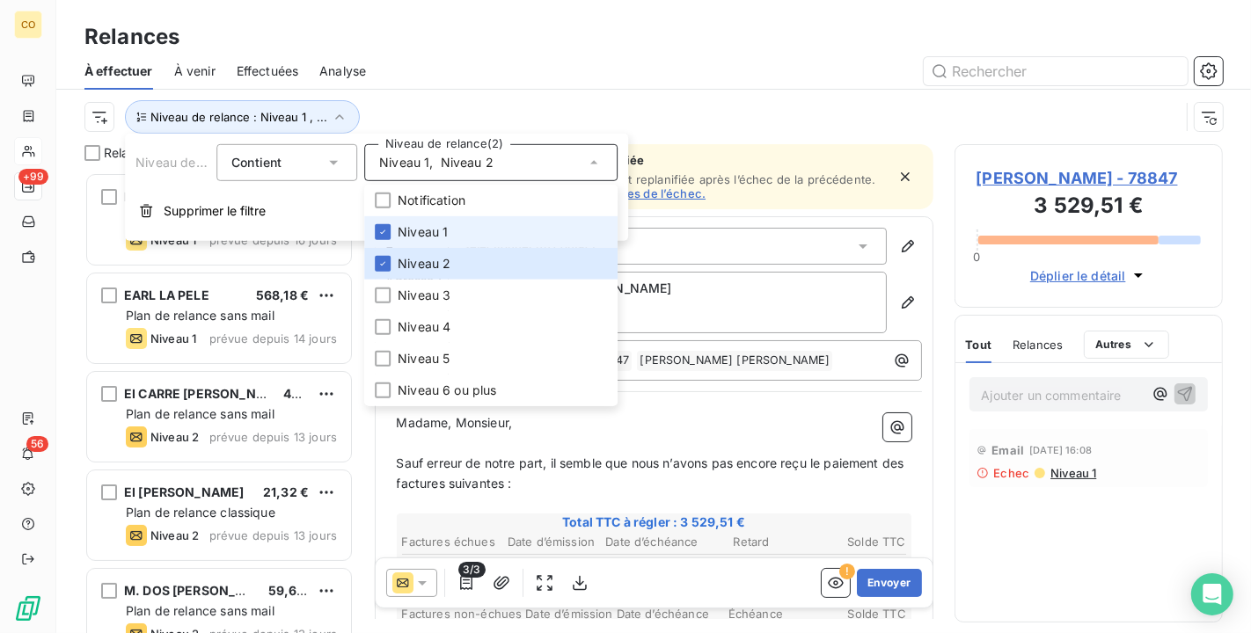
click at [424, 230] on span "Niveau 1" at bounding box center [423, 232] width 50 height 18
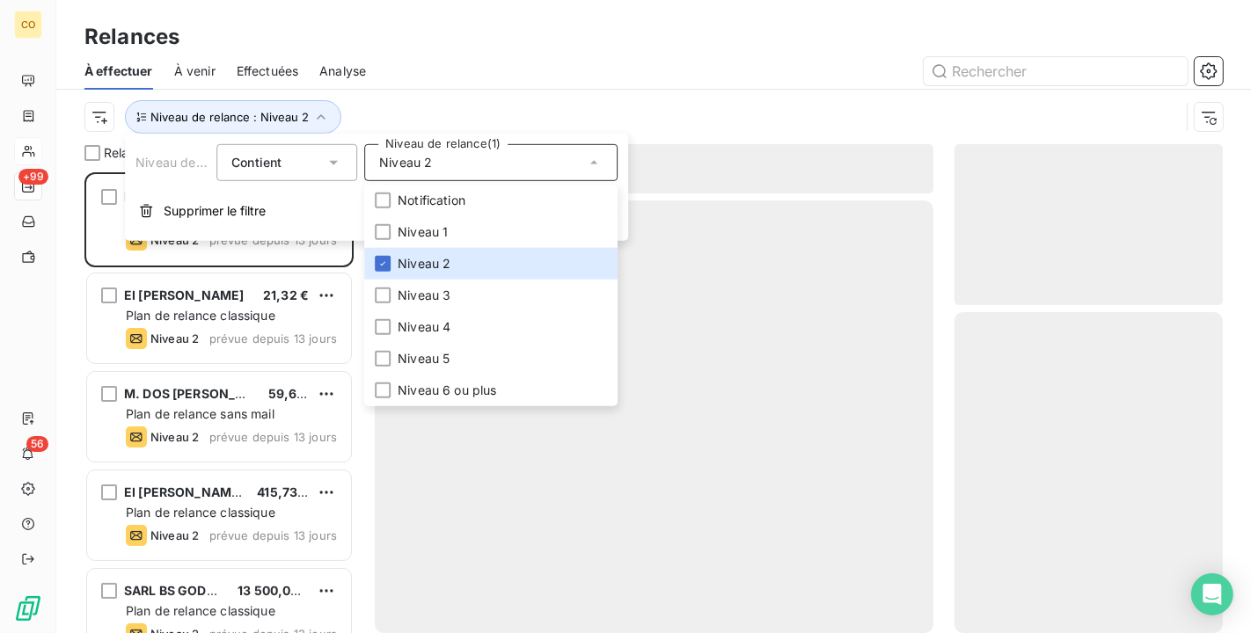
scroll to position [446, 253]
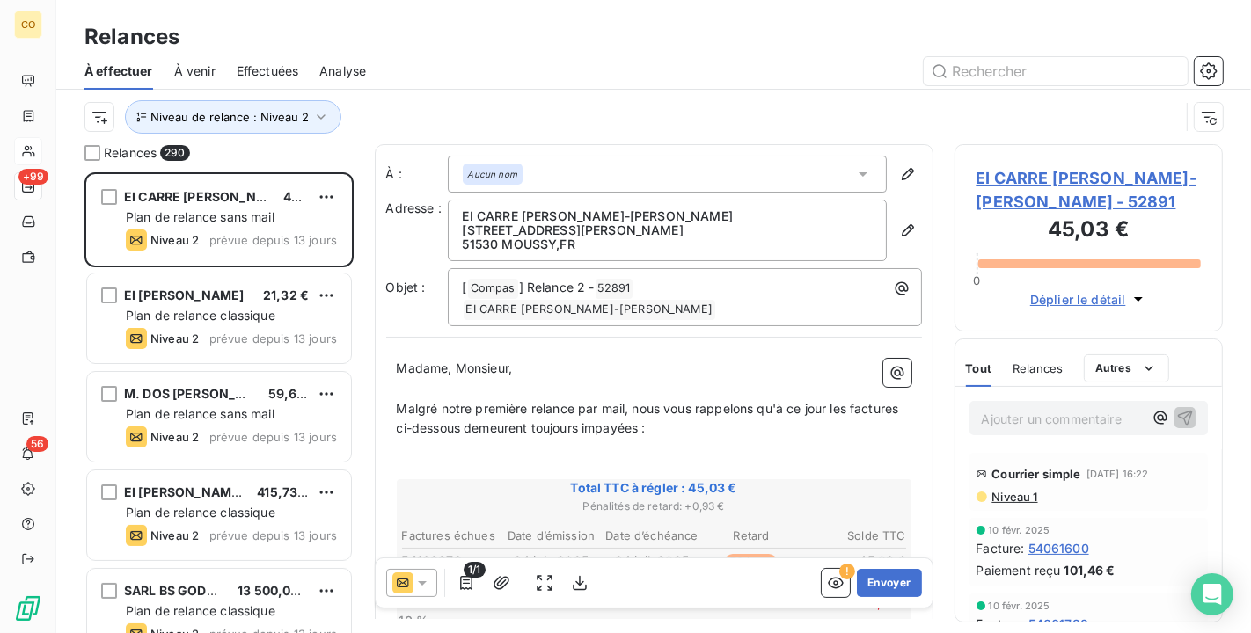
click at [513, 58] on div at bounding box center [805, 71] width 836 height 28
click at [1203, 118] on icon "button" at bounding box center [1209, 117] width 18 height 18
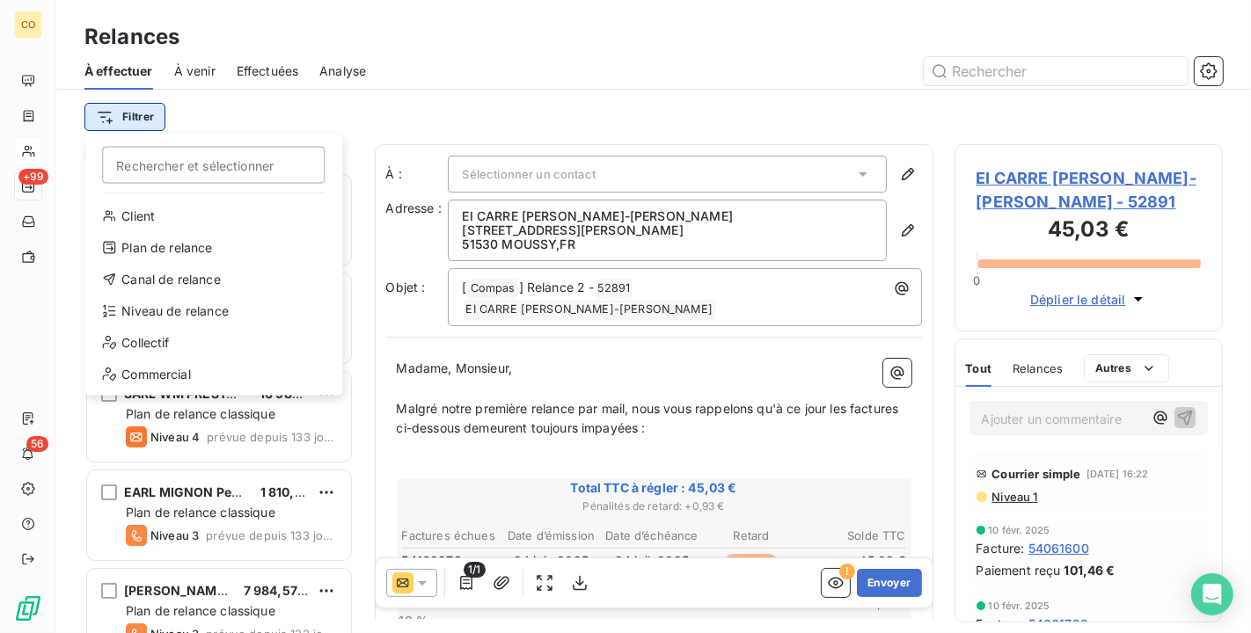
click at [130, 117] on html "CO +99 56 Relances À effectuer À venir Effectuées Analyse Filtrer Rechercher et…" at bounding box center [625, 316] width 1251 height 633
click at [201, 315] on div "Niveau de relance" at bounding box center [213, 311] width 244 height 28
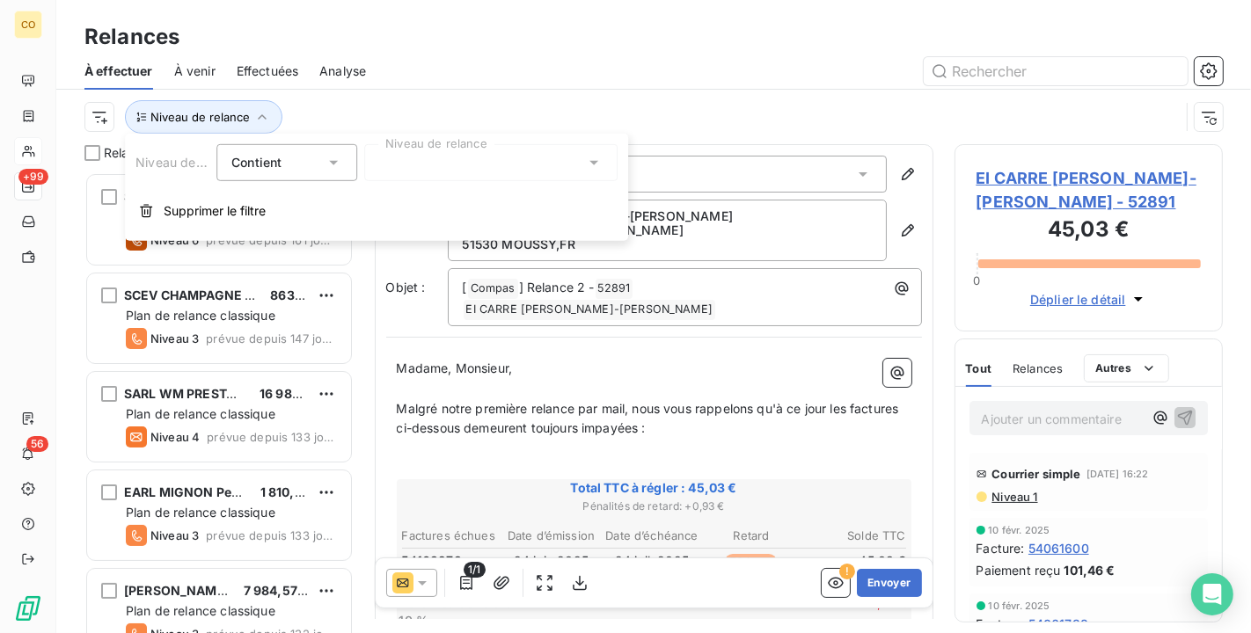
click at [514, 171] on div at bounding box center [490, 162] width 253 height 37
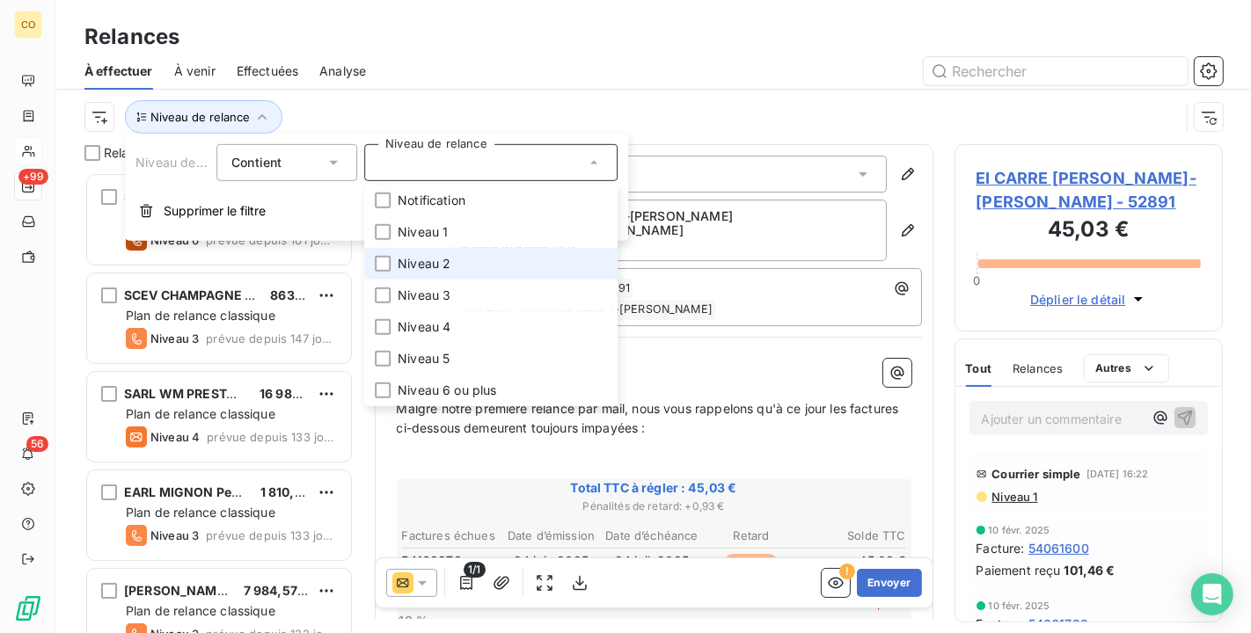
click at [467, 262] on li "Niveau 2" at bounding box center [490, 264] width 253 height 32
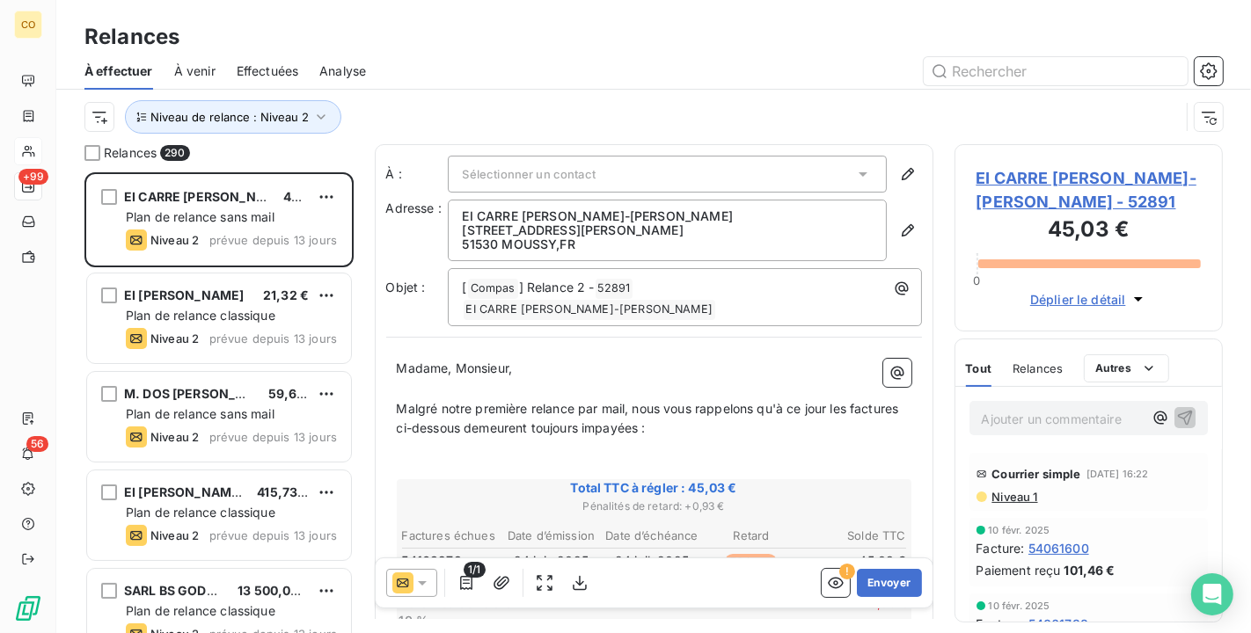
click at [447, 69] on div at bounding box center [805, 71] width 836 height 28
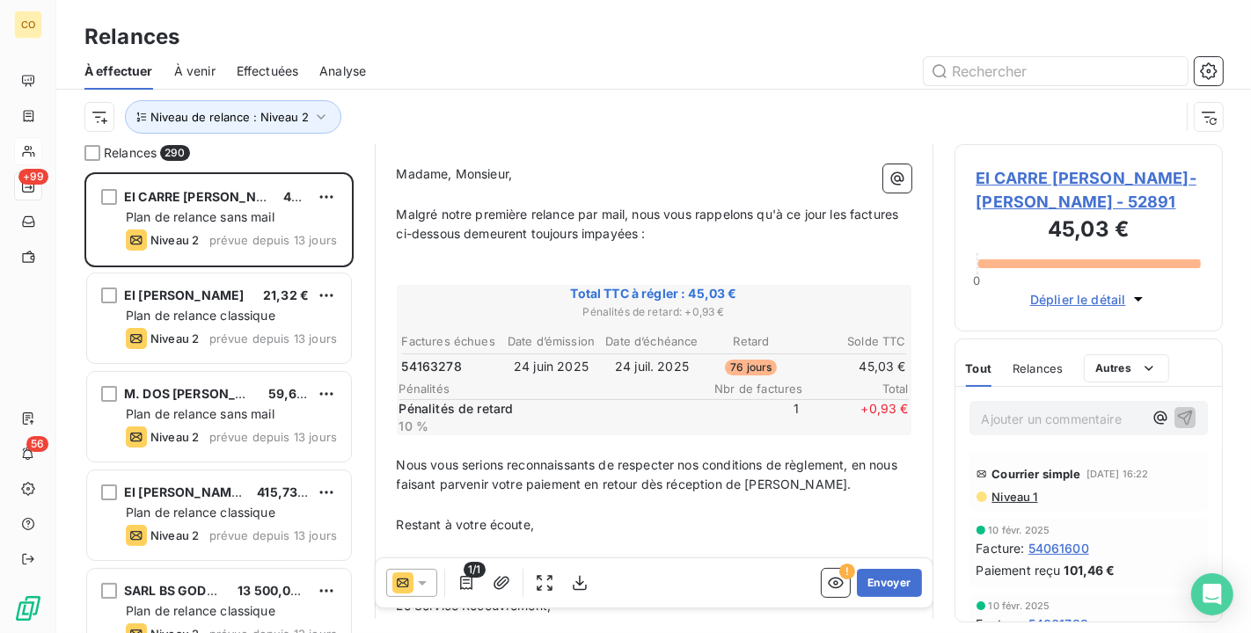
scroll to position [98, 0]
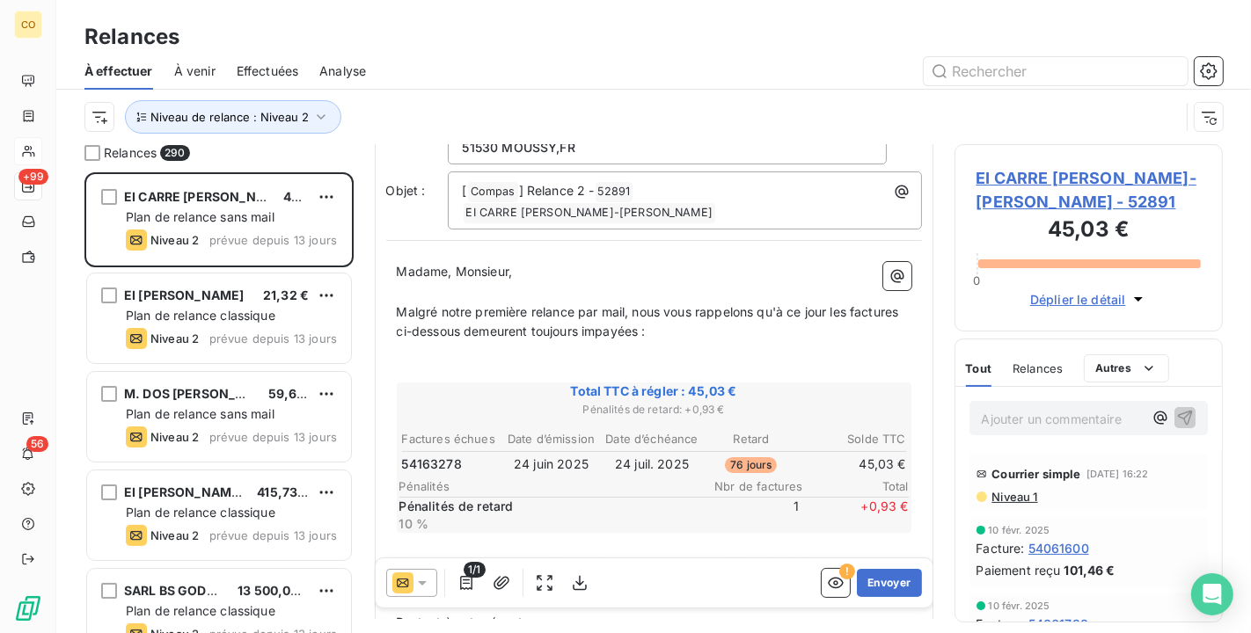
click at [1082, 179] on span "EI CARRE Cedric Jean-Paul Joseph - 52891" at bounding box center [1088, 190] width 225 height 48
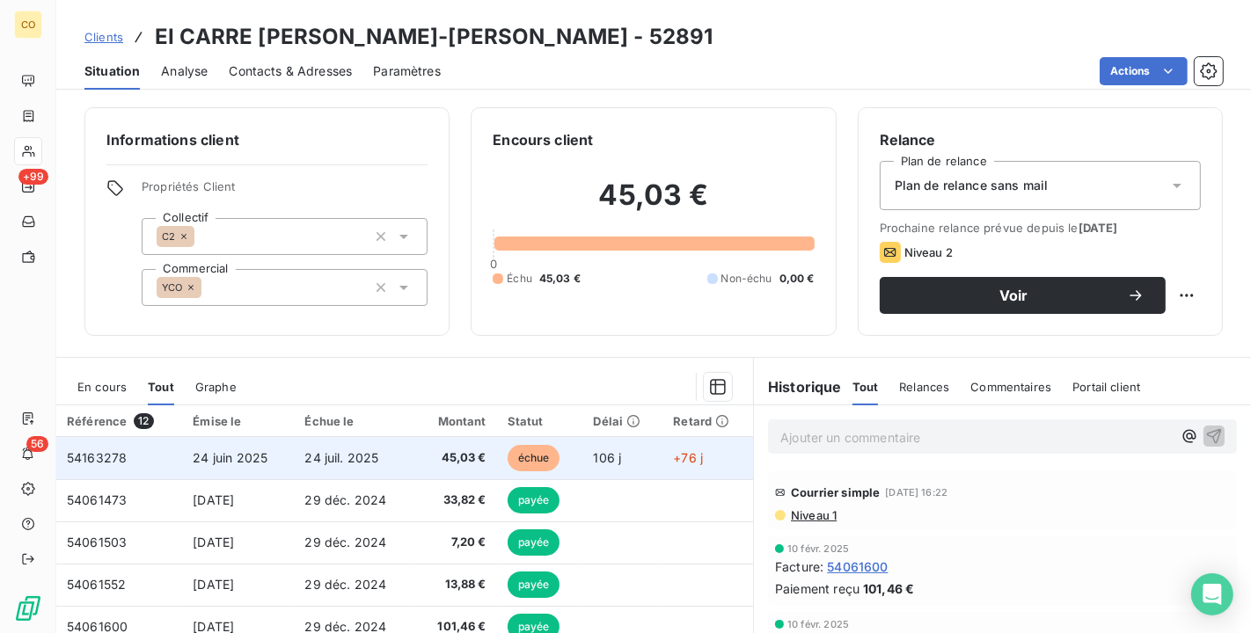
click at [354, 455] on span "24 juil. 2025" at bounding box center [341, 457] width 74 height 15
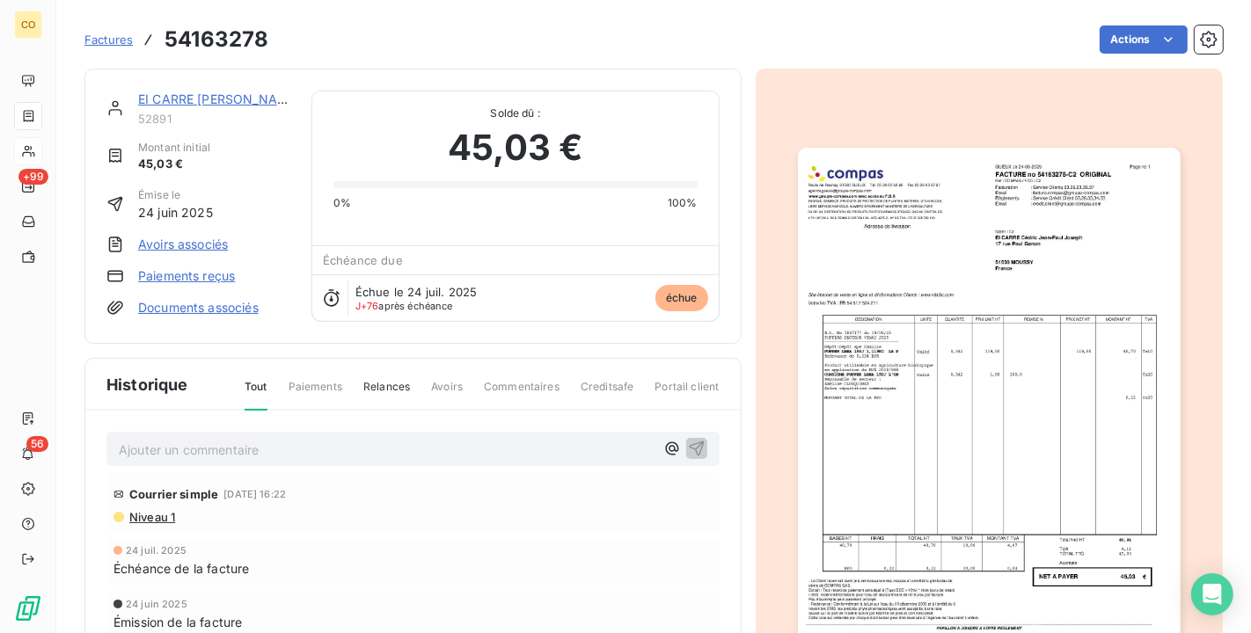
click at [1032, 279] on img "button" at bounding box center [989, 418] width 383 height 541
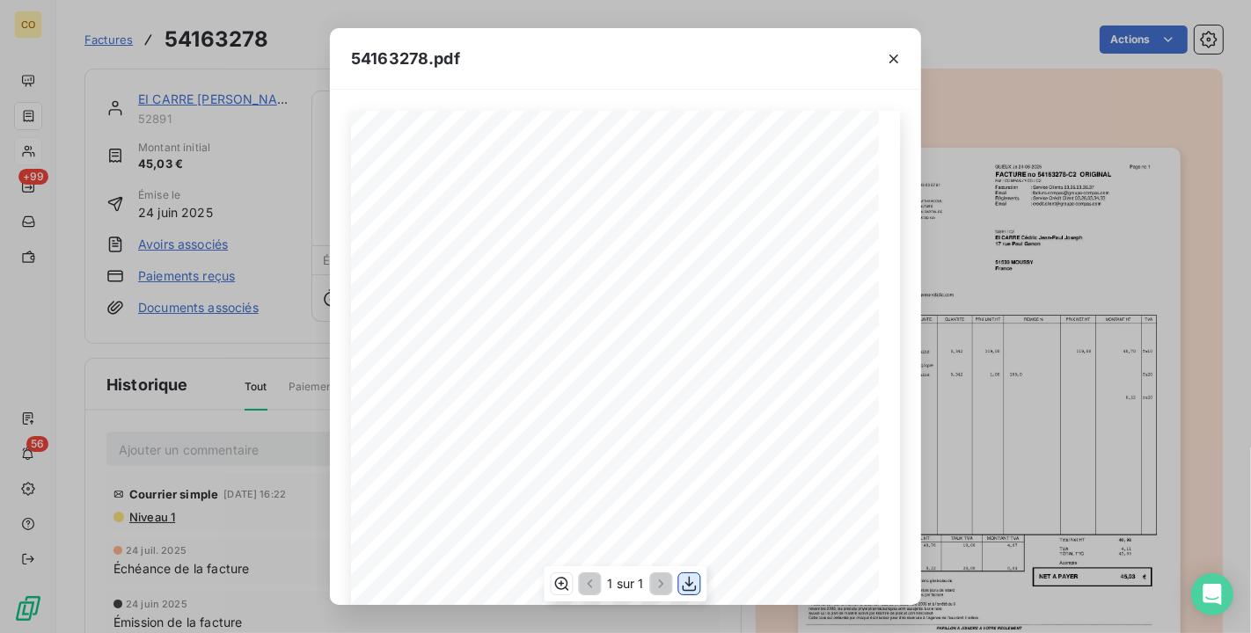
click at [691, 588] on icon "button" at bounding box center [690, 584] width 18 height 18
click at [610, 42] on div "54163278.pdf" at bounding box center [625, 59] width 591 height 62
click at [897, 57] on icon "button" at bounding box center [894, 59] width 18 height 18
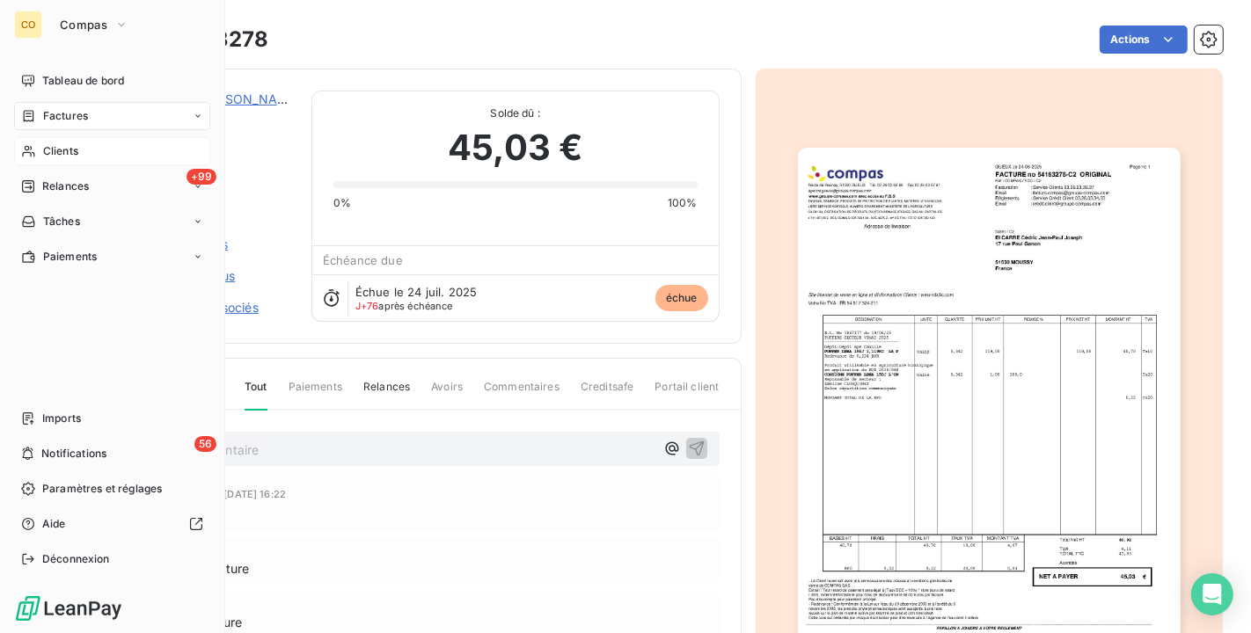
click at [42, 143] on div "Clients" at bounding box center [112, 151] width 196 height 28
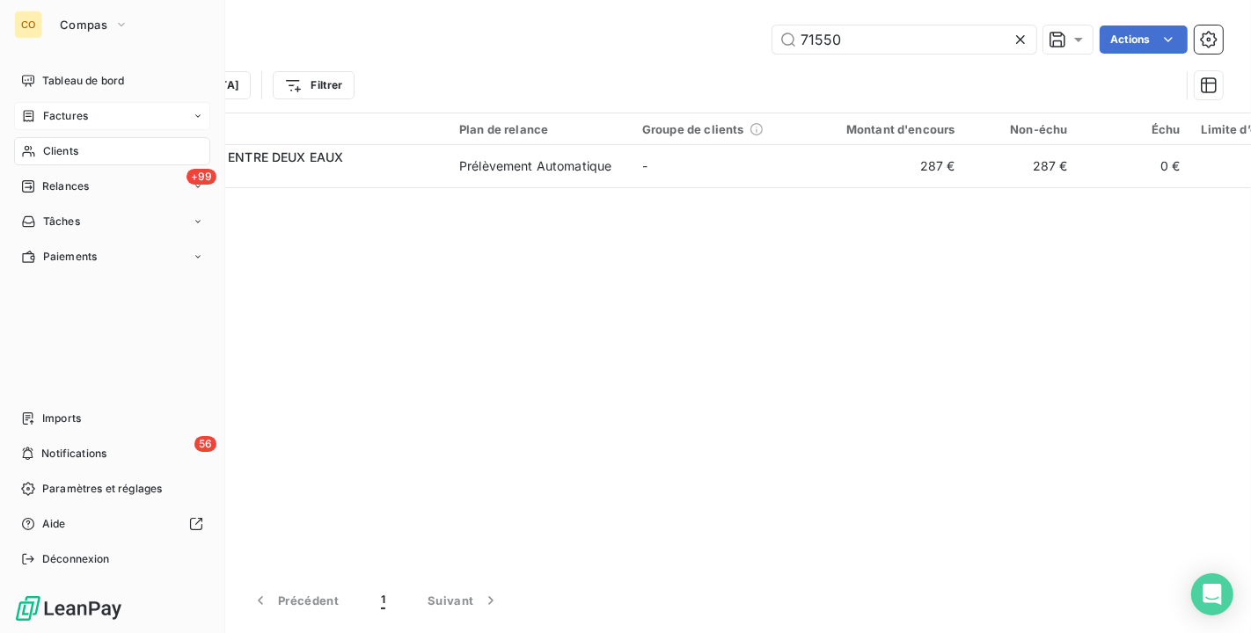
click at [38, 113] on div "Factures" at bounding box center [54, 116] width 67 height 16
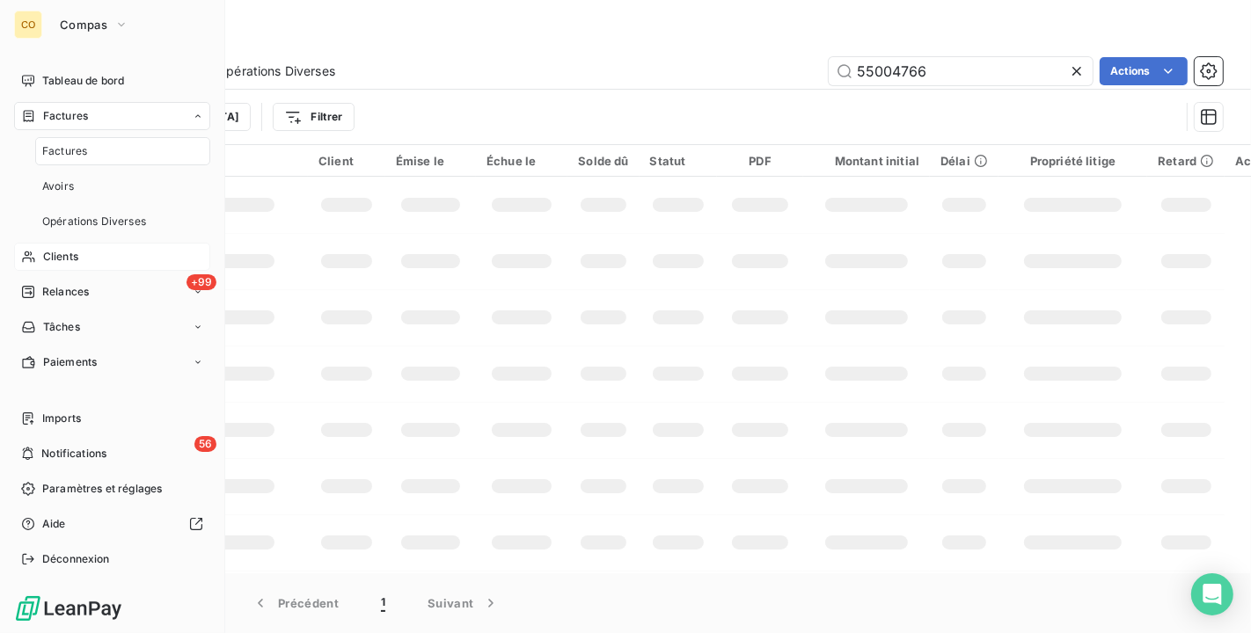
click at [77, 284] on span "Relances" at bounding box center [65, 292] width 47 height 16
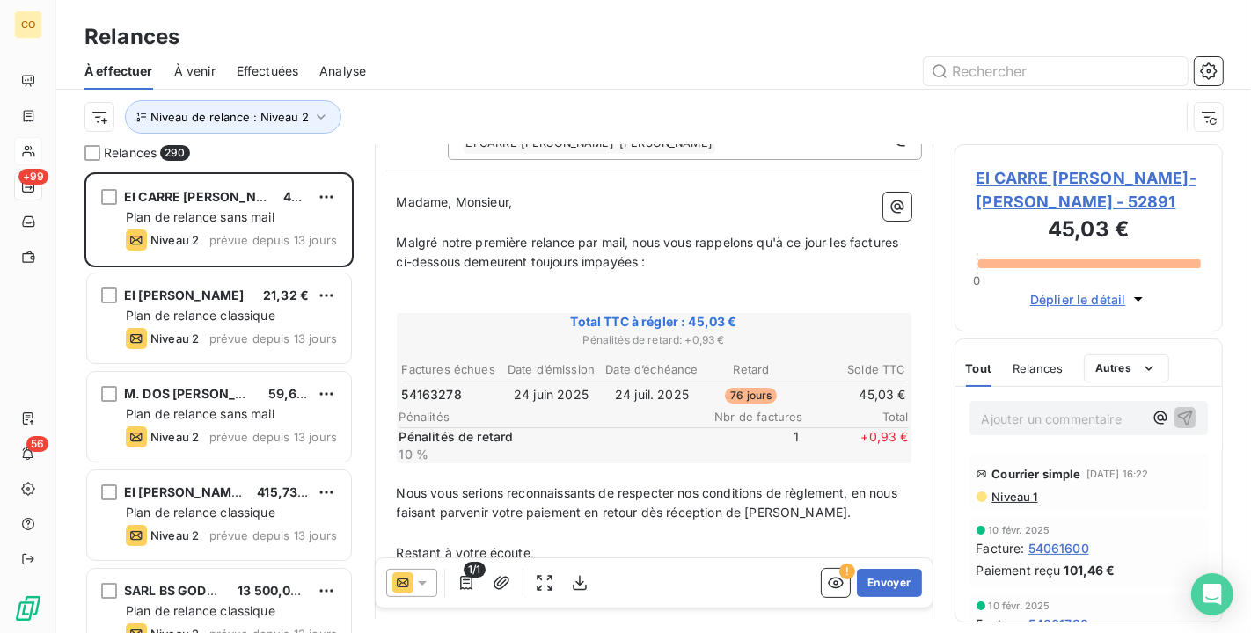
scroll to position [198, 0]
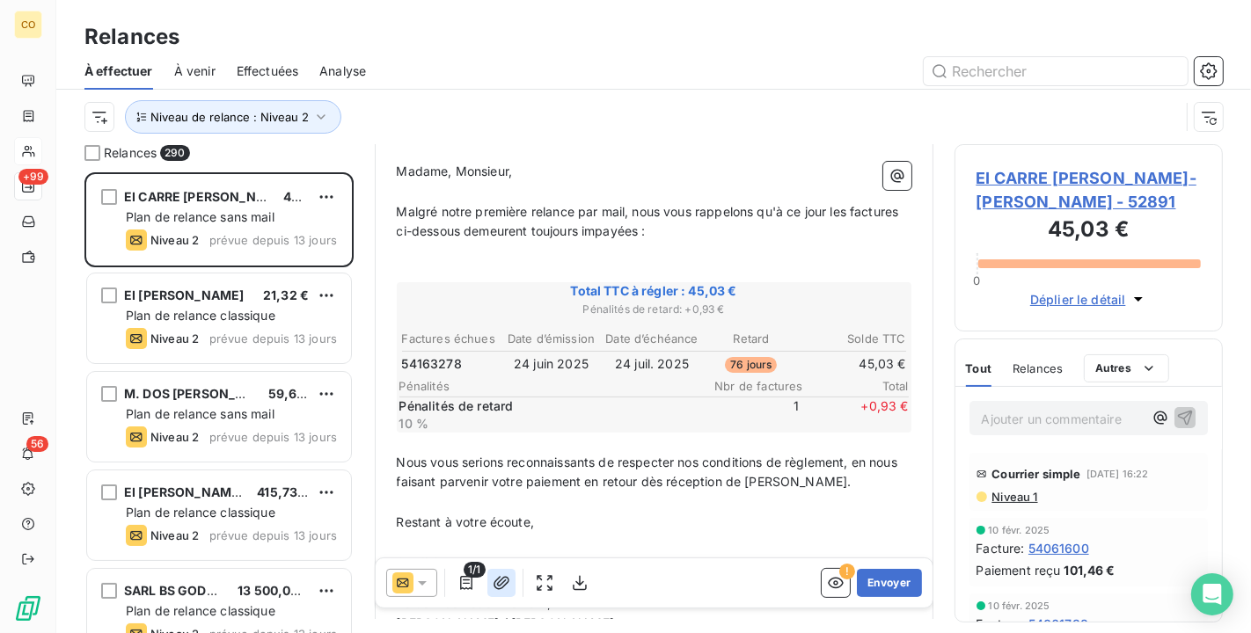
click at [501, 585] on icon "button" at bounding box center [502, 583] width 18 height 18
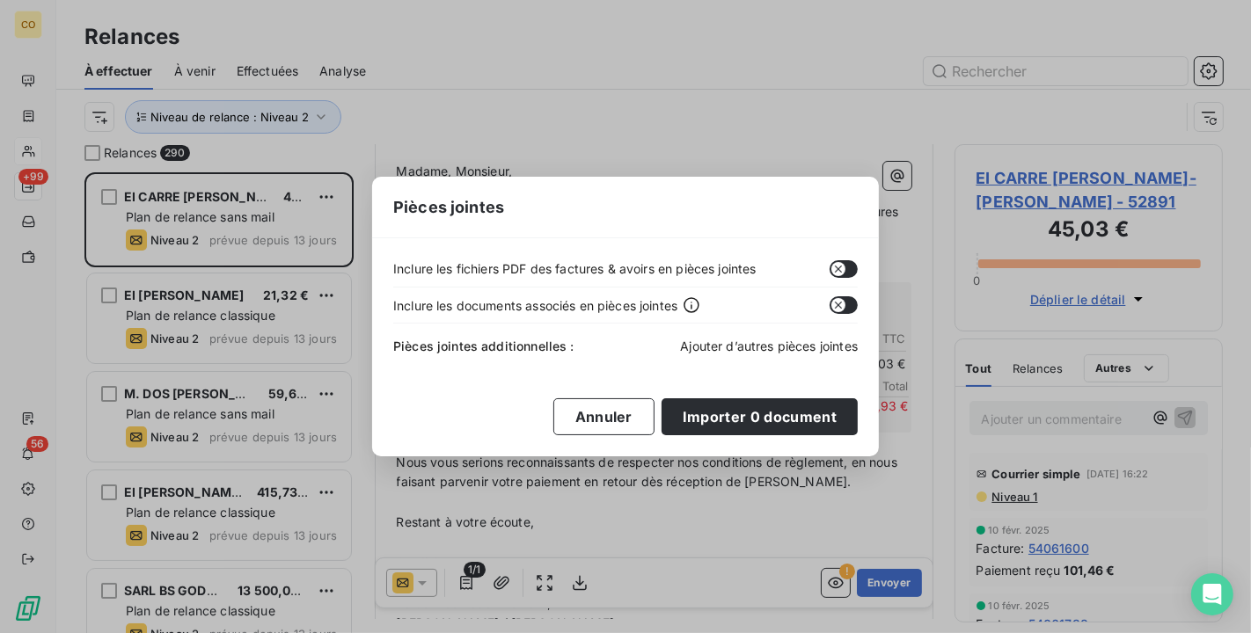
click at [799, 348] on span "Ajouter d’autres pièces jointes" at bounding box center [769, 346] width 178 height 15
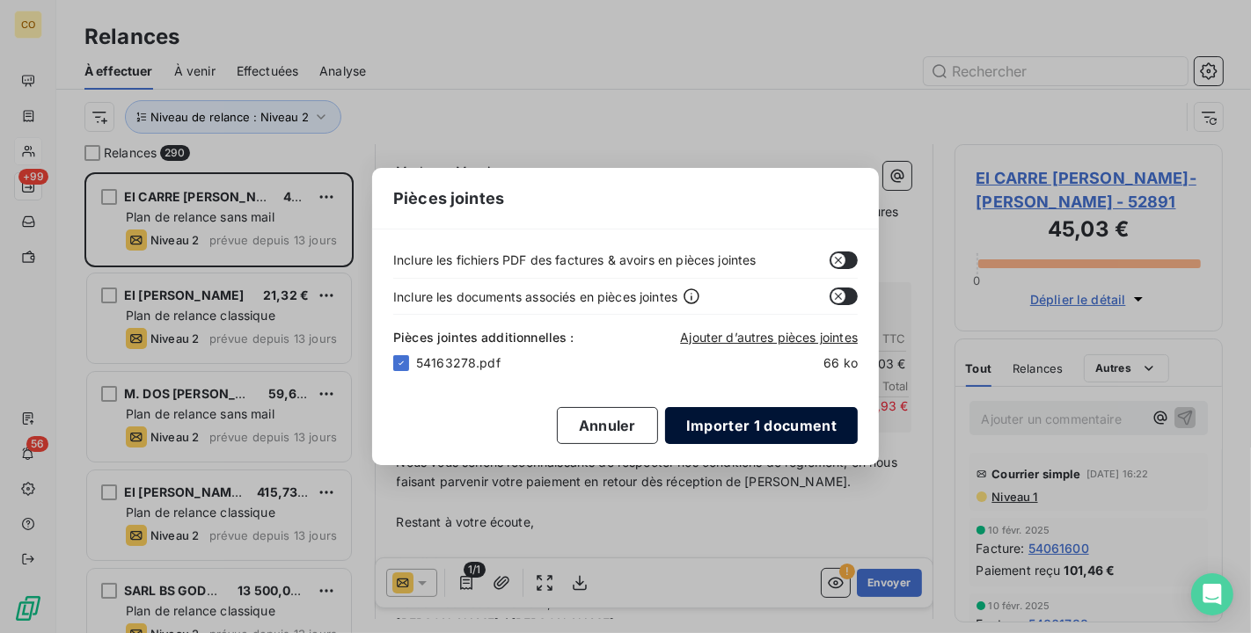
click at [758, 424] on button "Importer 1 document" at bounding box center [761, 425] width 193 height 37
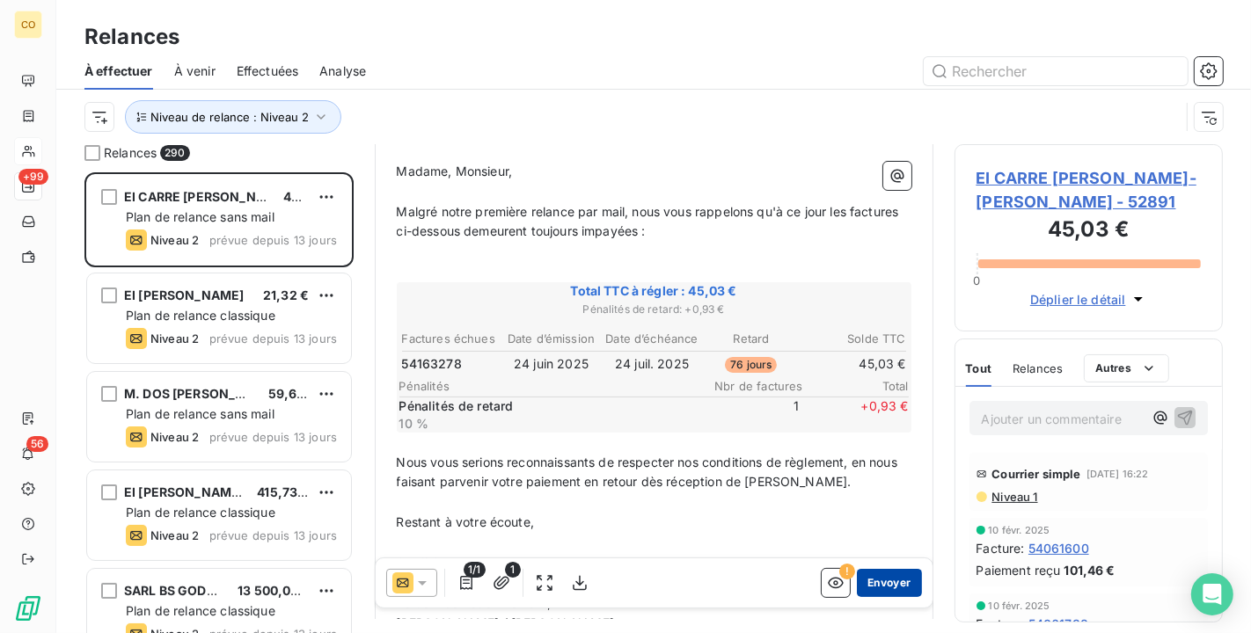
click at [884, 575] on button "Envoyer" at bounding box center [889, 583] width 64 height 28
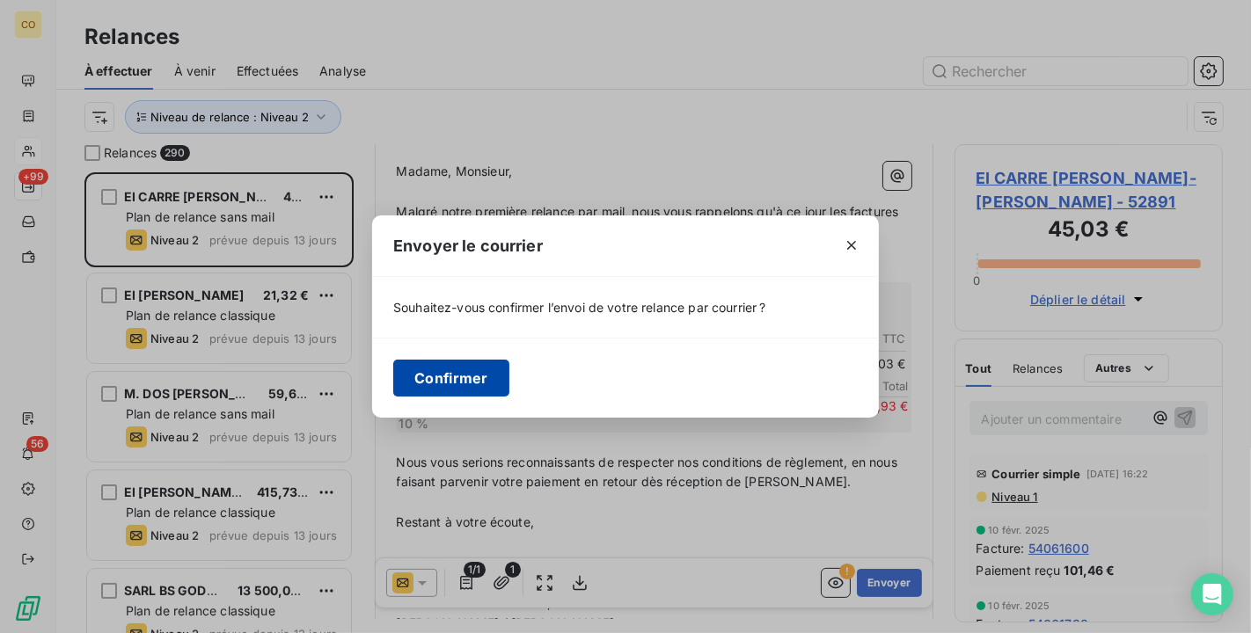
click at [450, 385] on button "Confirmer" at bounding box center [451, 378] width 116 height 37
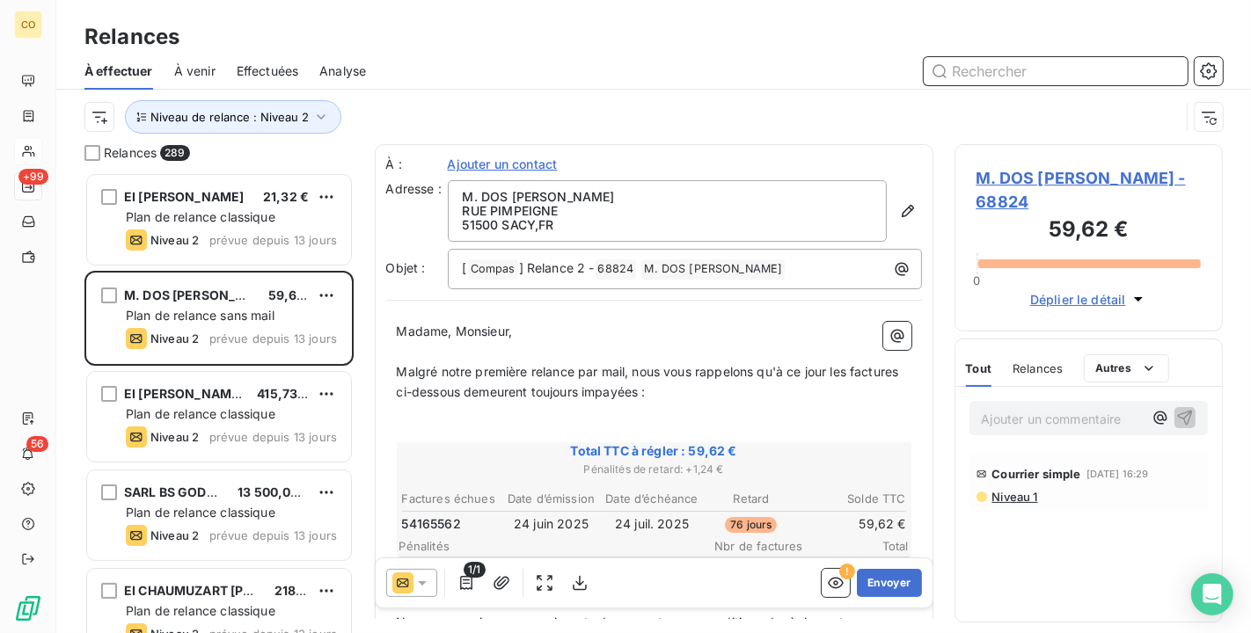
click at [256, 69] on span "Effectuées" at bounding box center [268, 71] width 62 height 18
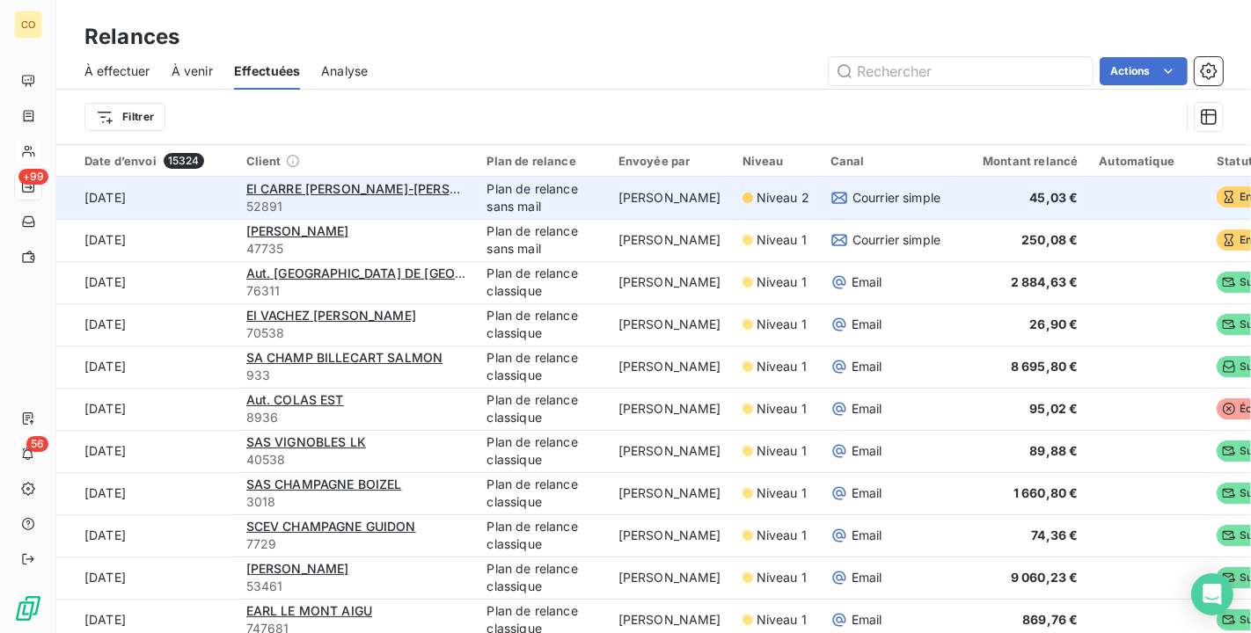
click at [874, 194] on span "Courrier simple" at bounding box center [896, 198] width 88 height 18
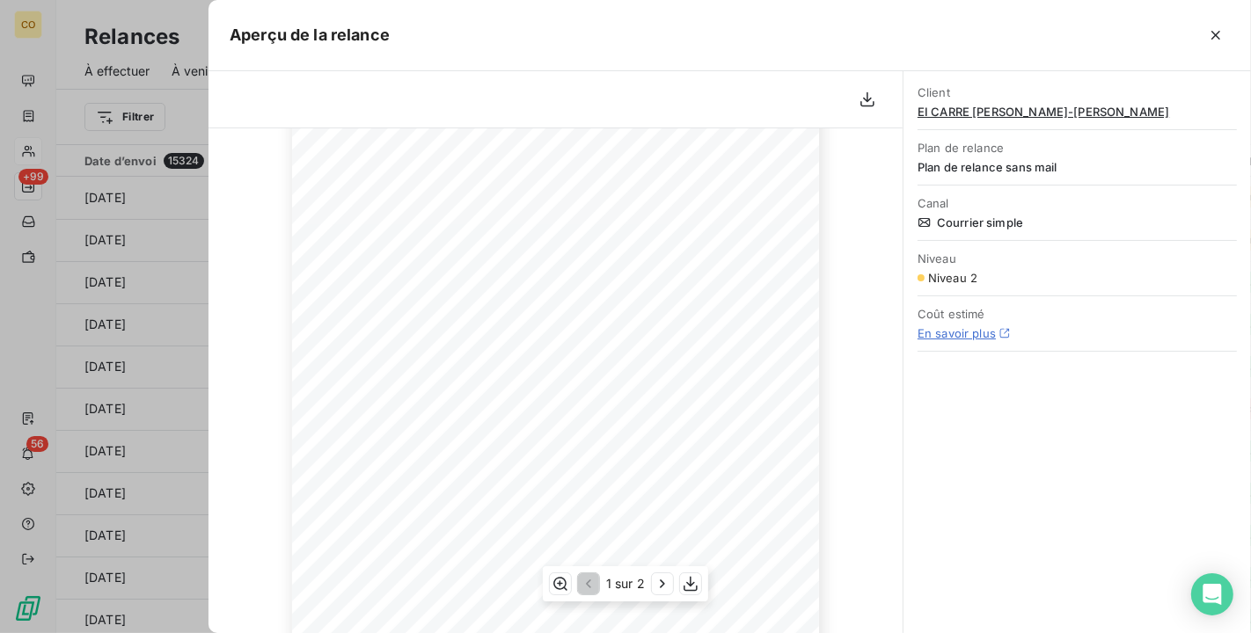
scroll to position [344, 0]
click at [661, 586] on icon "button" at bounding box center [663, 584] width 18 height 18
click at [591, 586] on icon "button" at bounding box center [587, 584] width 18 height 18
click at [1210, 38] on icon "button" at bounding box center [1216, 35] width 18 height 18
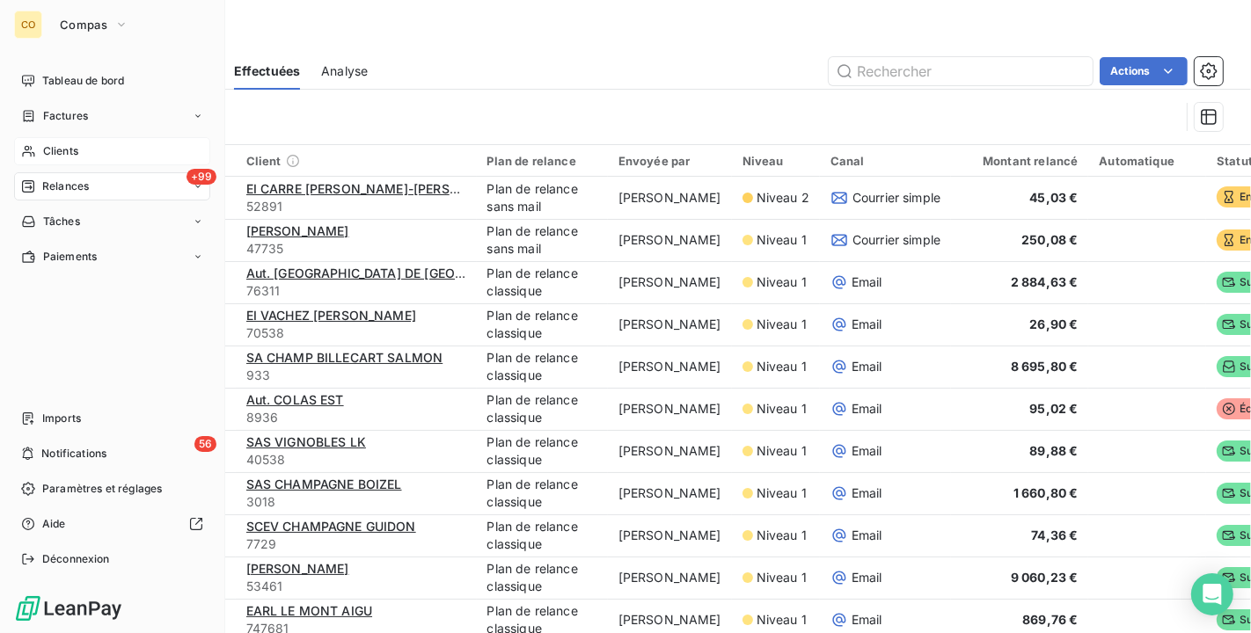
click at [77, 186] on span "Relances" at bounding box center [65, 187] width 47 height 16
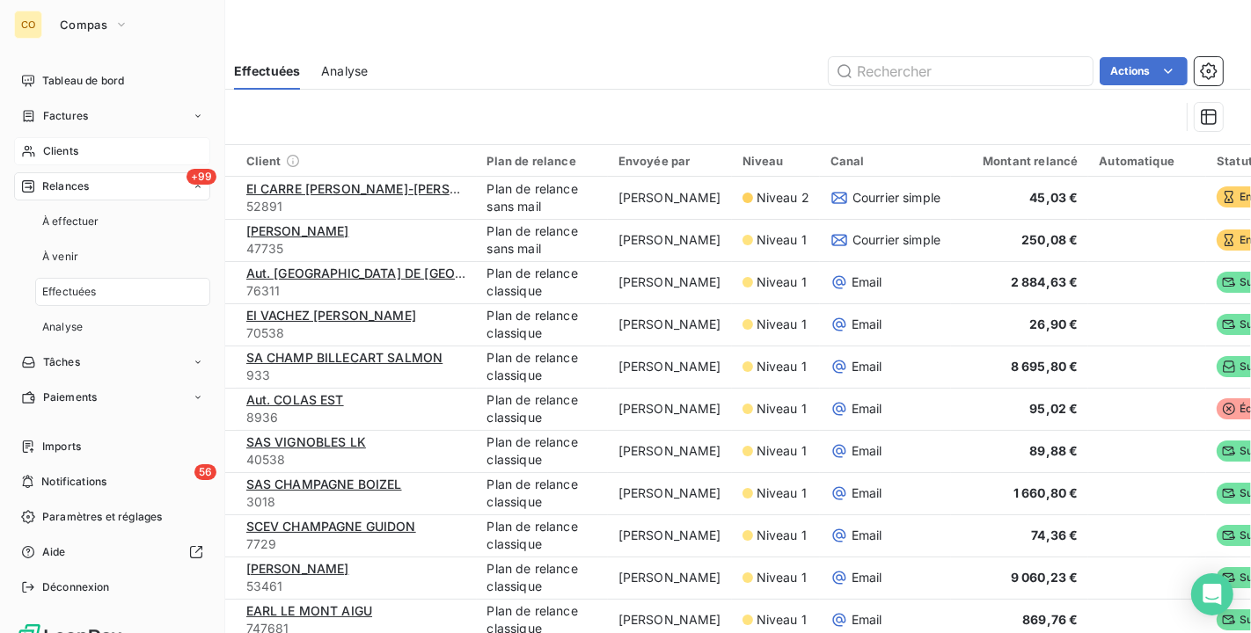
click at [77, 186] on span "Relances" at bounding box center [65, 187] width 47 height 16
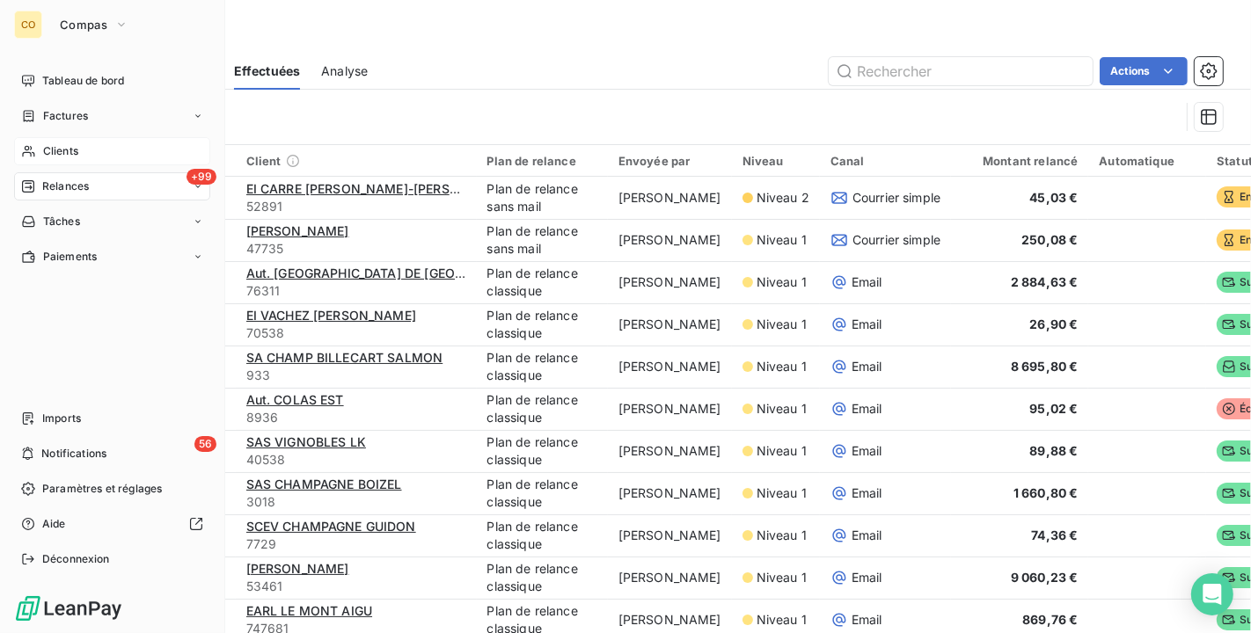
click at [65, 186] on span "Relances" at bounding box center [65, 187] width 47 height 16
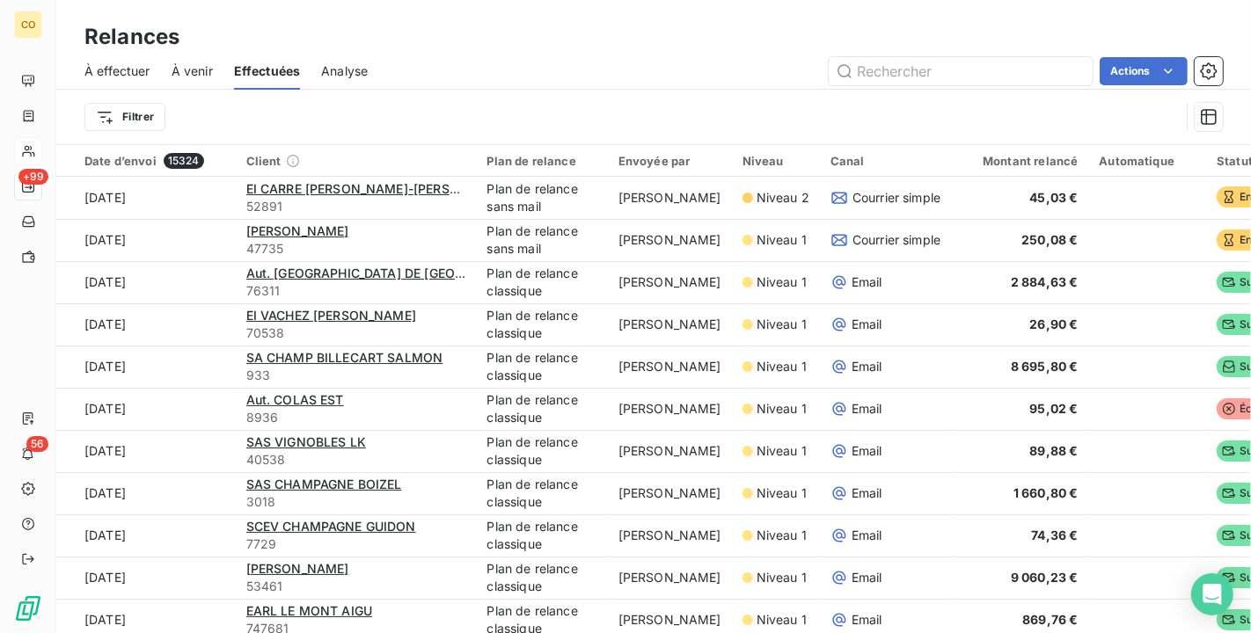
click at [131, 70] on span "À effectuer" at bounding box center [117, 71] width 66 height 18
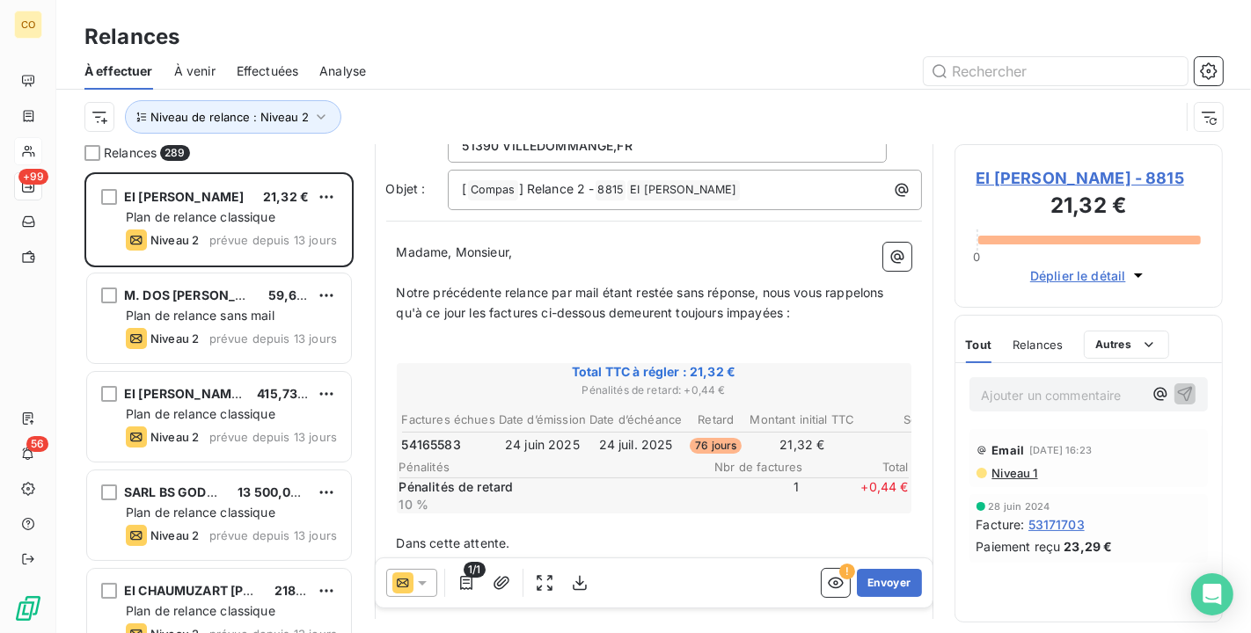
scroll to position [2, 0]
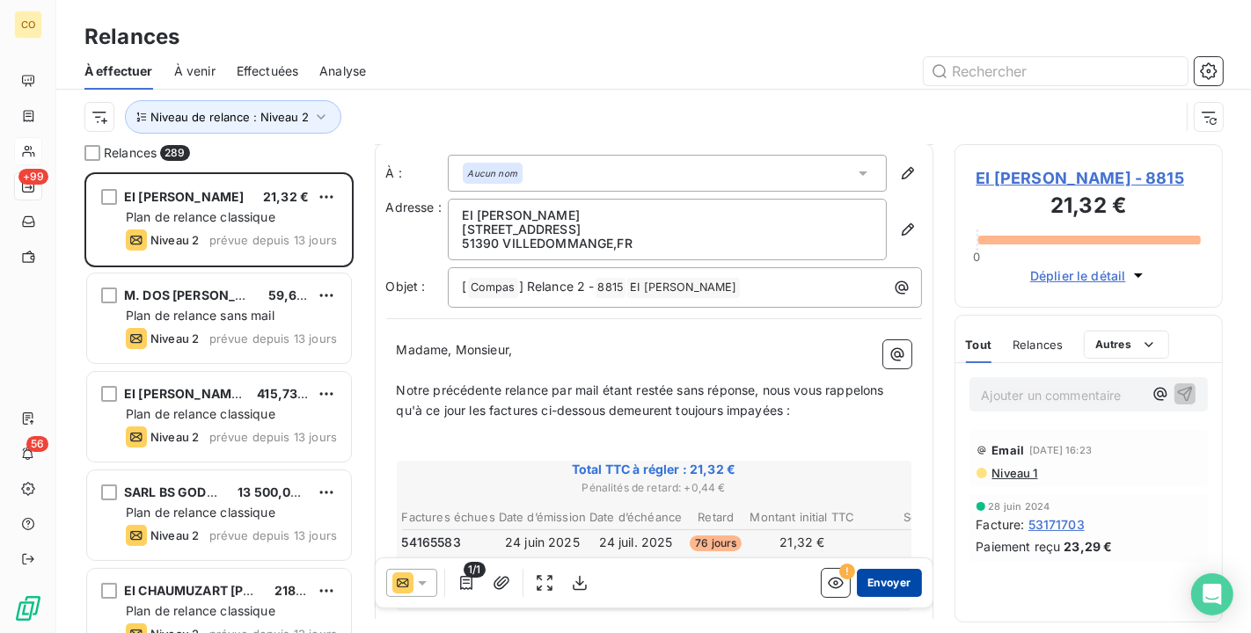
click at [862, 590] on button "Envoyer" at bounding box center [889, 583] width 64 height 28
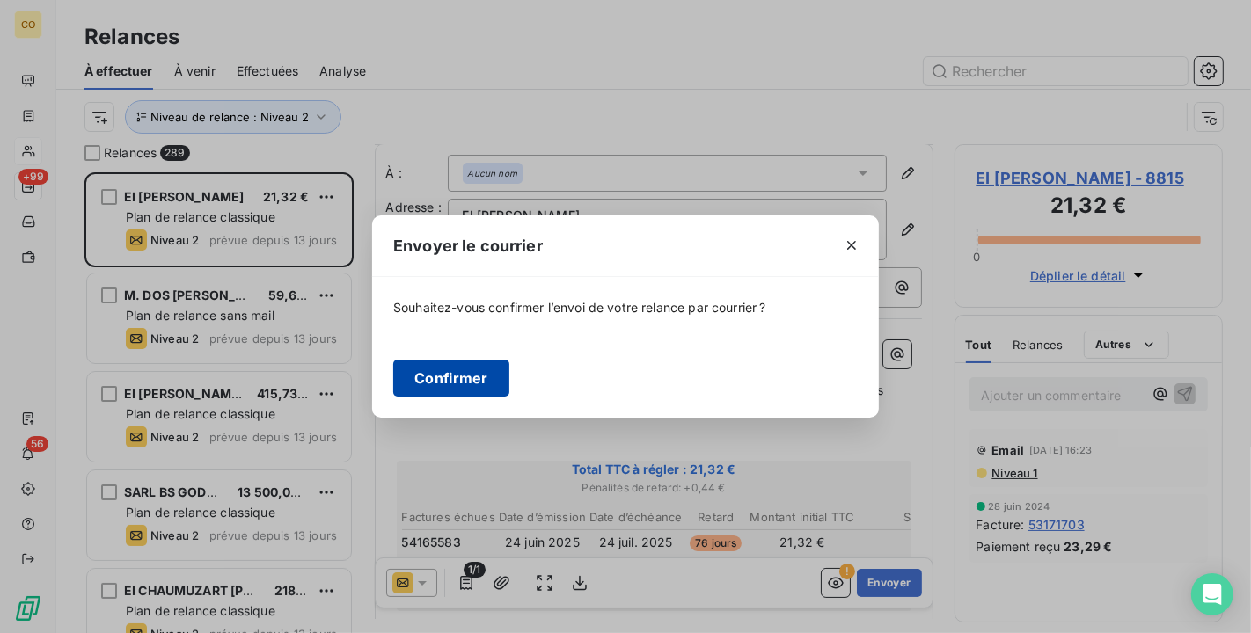
click at [470, 369] on button "Confirmer" at bounding box center [451, 378] width 116 height 37
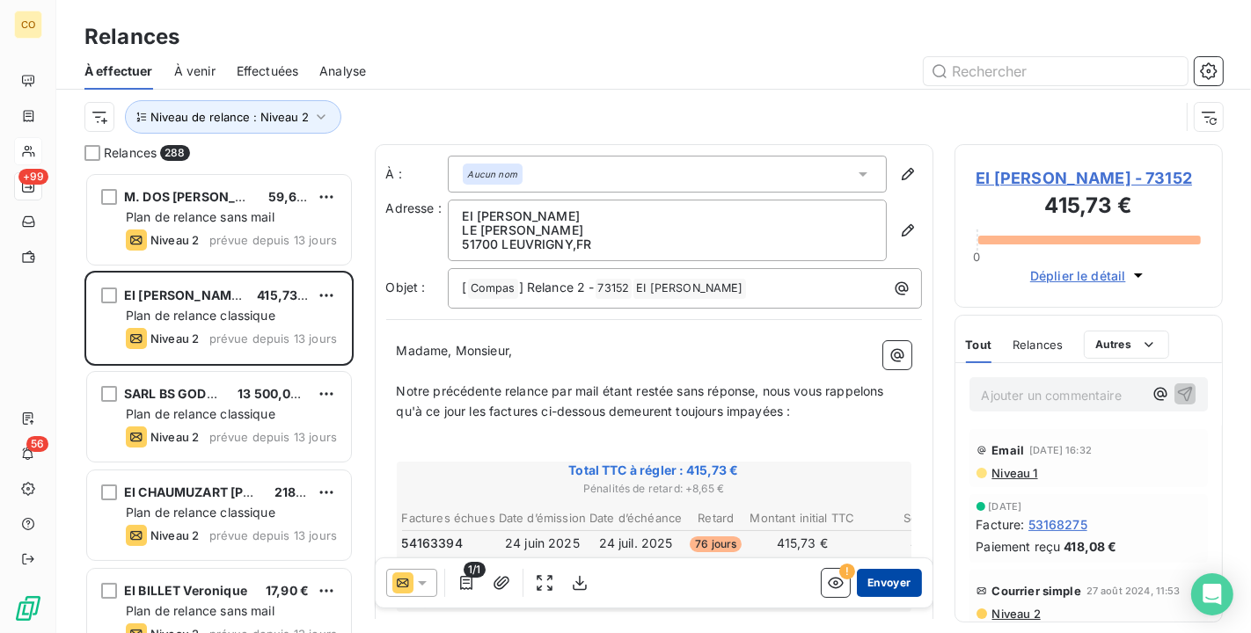
click at [884, 581] on button "Envoyer" at bounding box center [889, 583] width 64 height 28
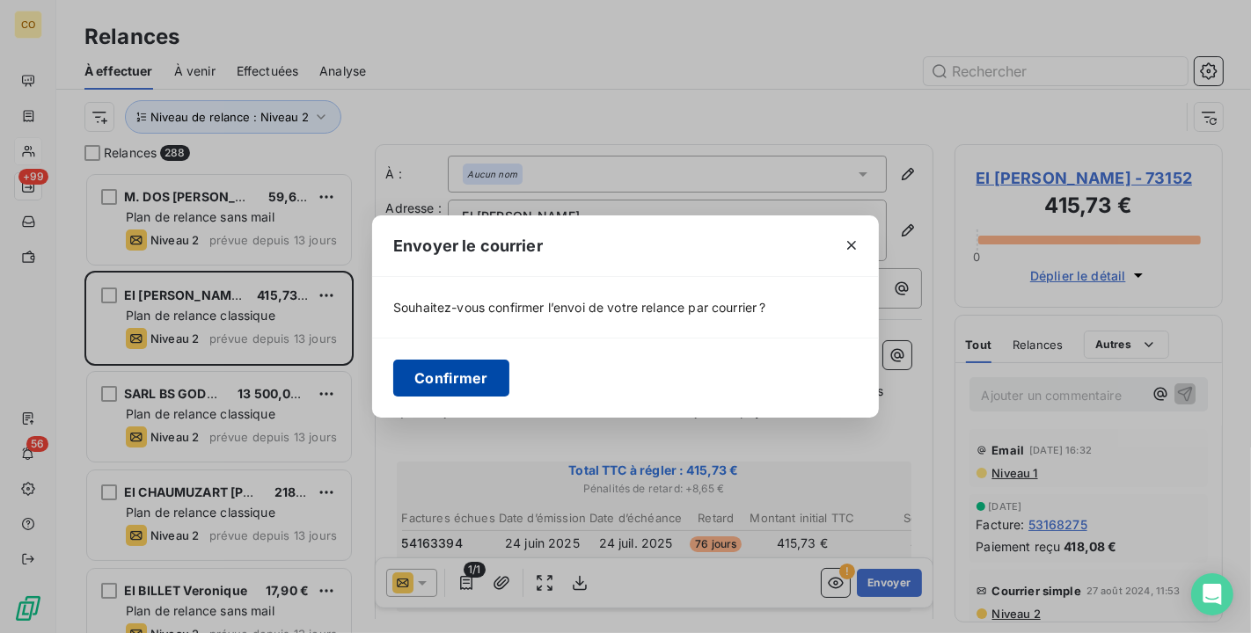
click at [467, 382] on button "Confirmer" at bounding box center [451, 378] width 116 height 37
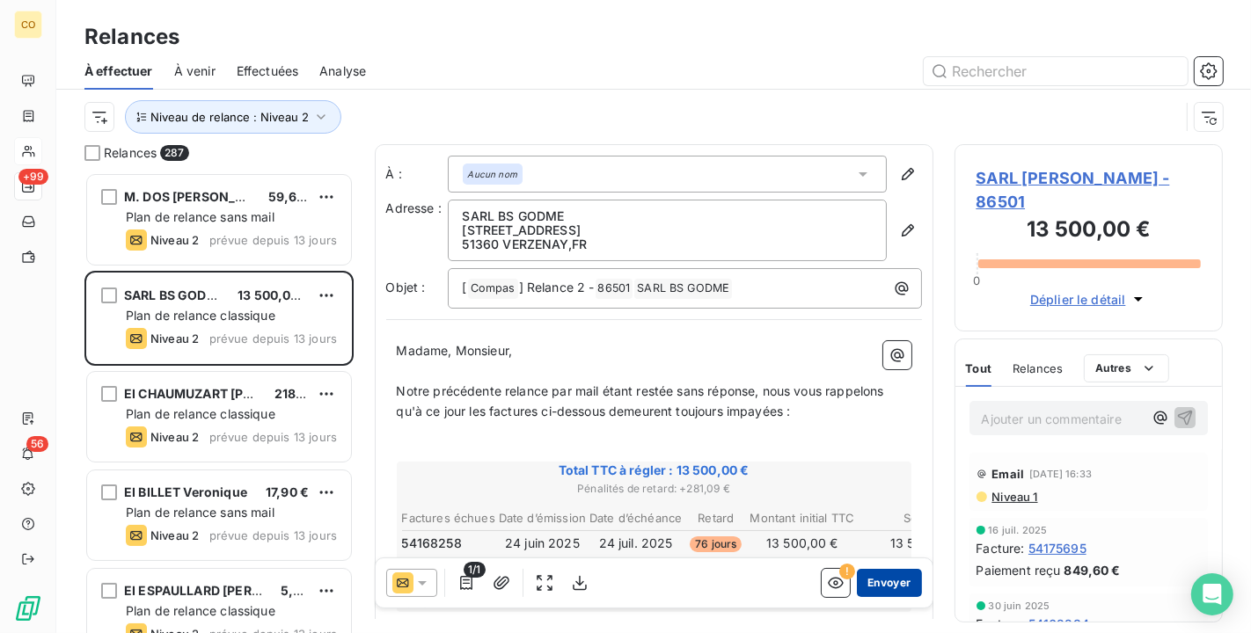
click at [864, 585] on button "Envoyer" at bounding box center [889, 583] width 64 height 28
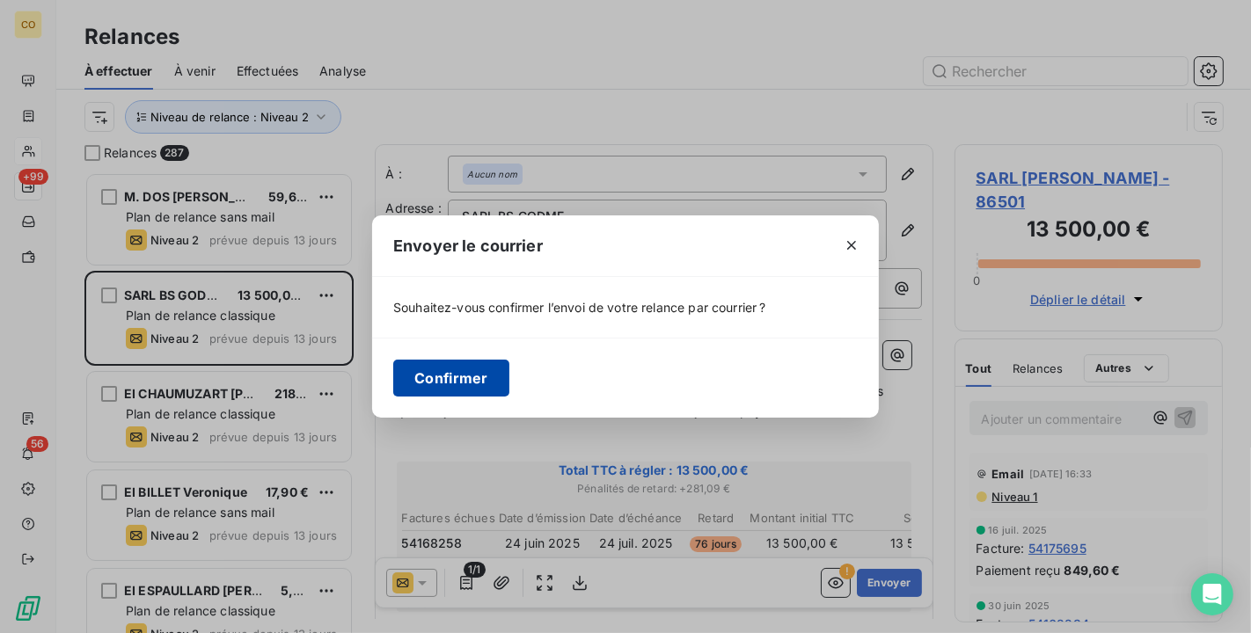
click at [465, 378] on button "Confirmer" at bounding box center [451, 378] width 116 height 37
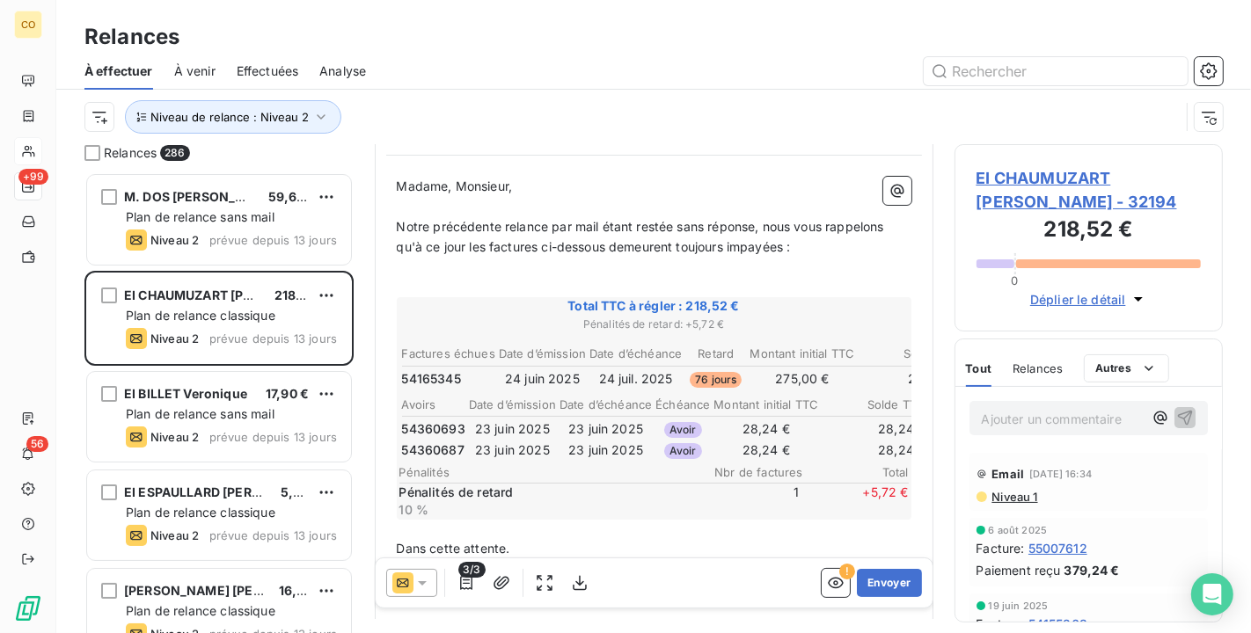
scroll to position [195, 0]
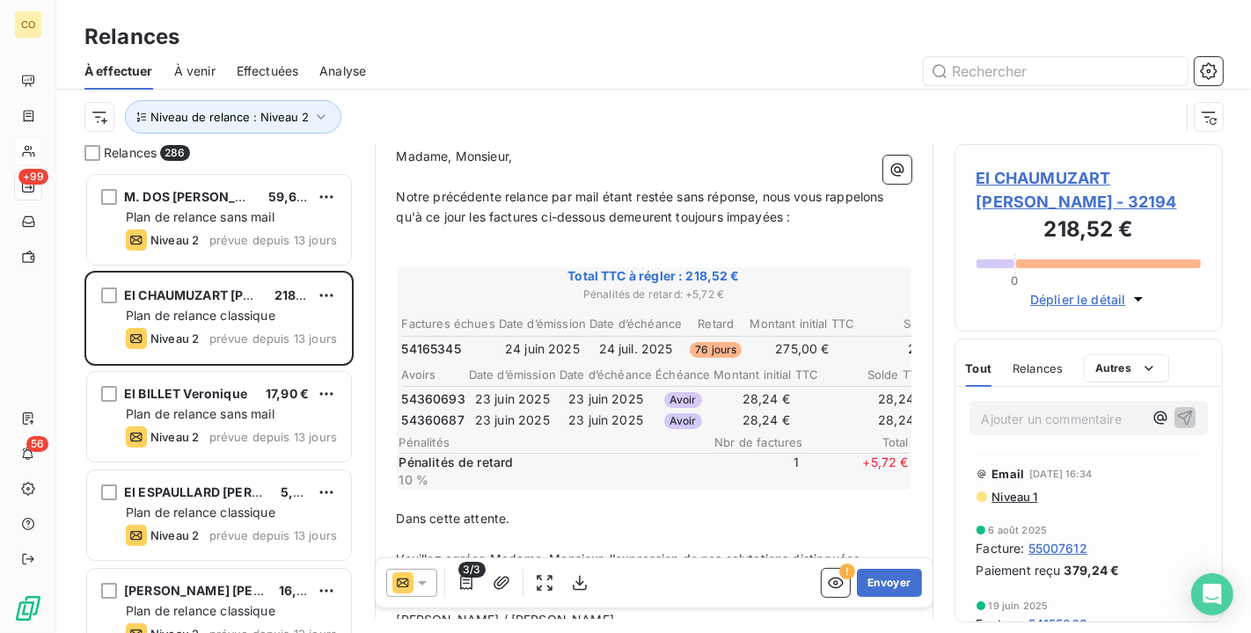
click at [453, 493] on p "﻿" at bounding box center [654, 500] width 515 height 20
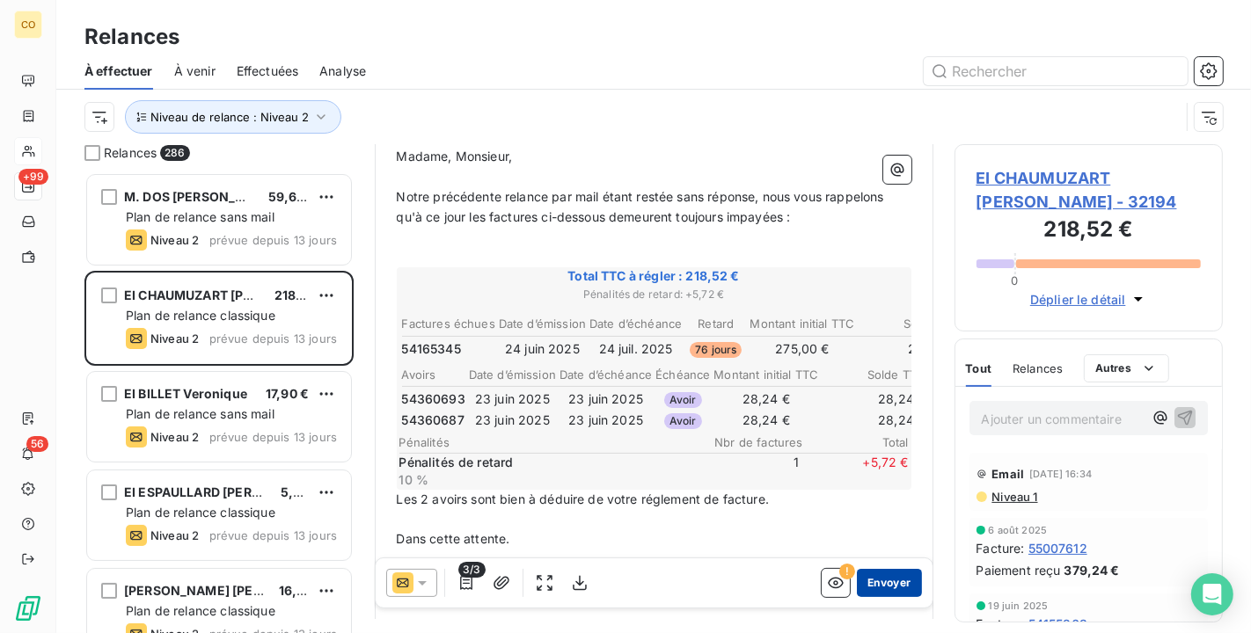
click at [867, 578] on button "Envoyer" at bounding box center [889, 583] width 64 height 28
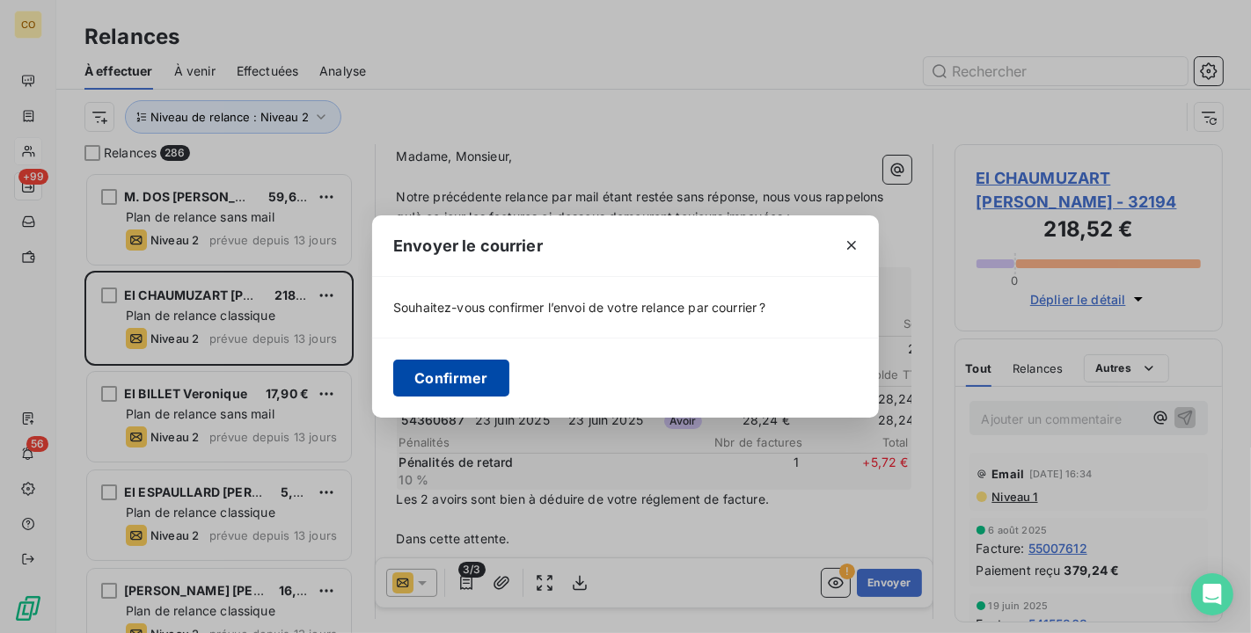
click at [472, 369] on button "Confirmer" at bounding box center [451, 378] width 116 height 37
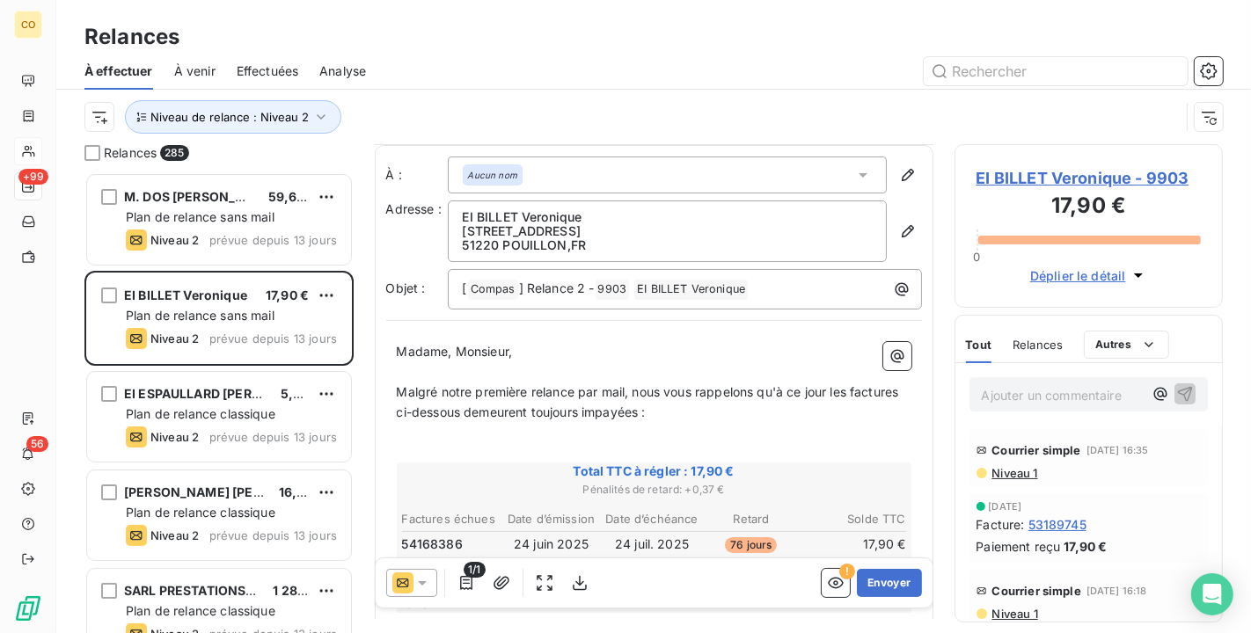
scroll to position [2, 0]
click at [1089, 176] on span "EI BILLET Veronique - 9903" at bounding box center [1088, 178] width 225 height 24
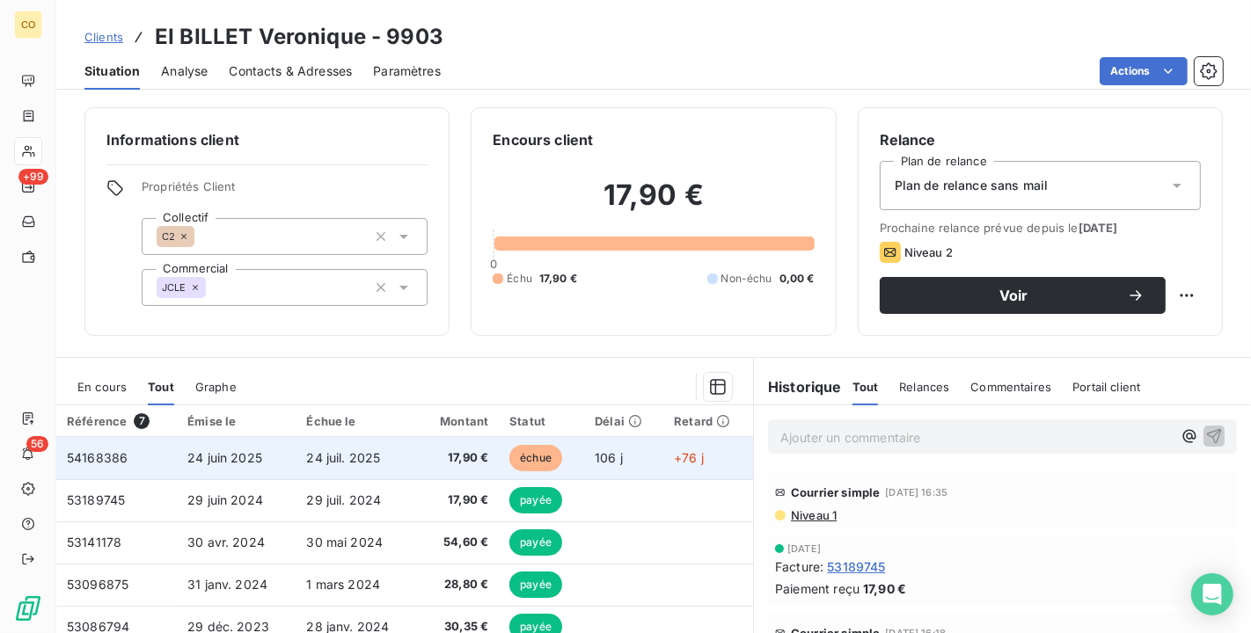
click at [397, 463] on td "24 juil. 2025" at bounding box center [356, 458] width 121 height 42
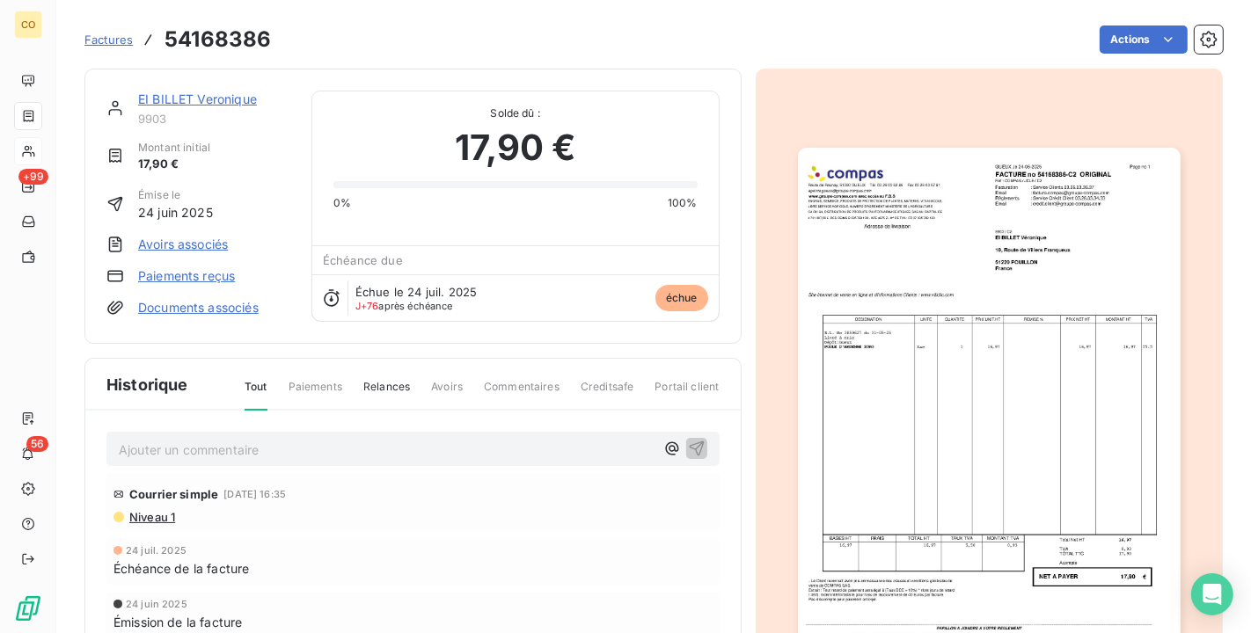
click at [891, 389] on img "button" at bounding box center [989, 418] width 383 height 541
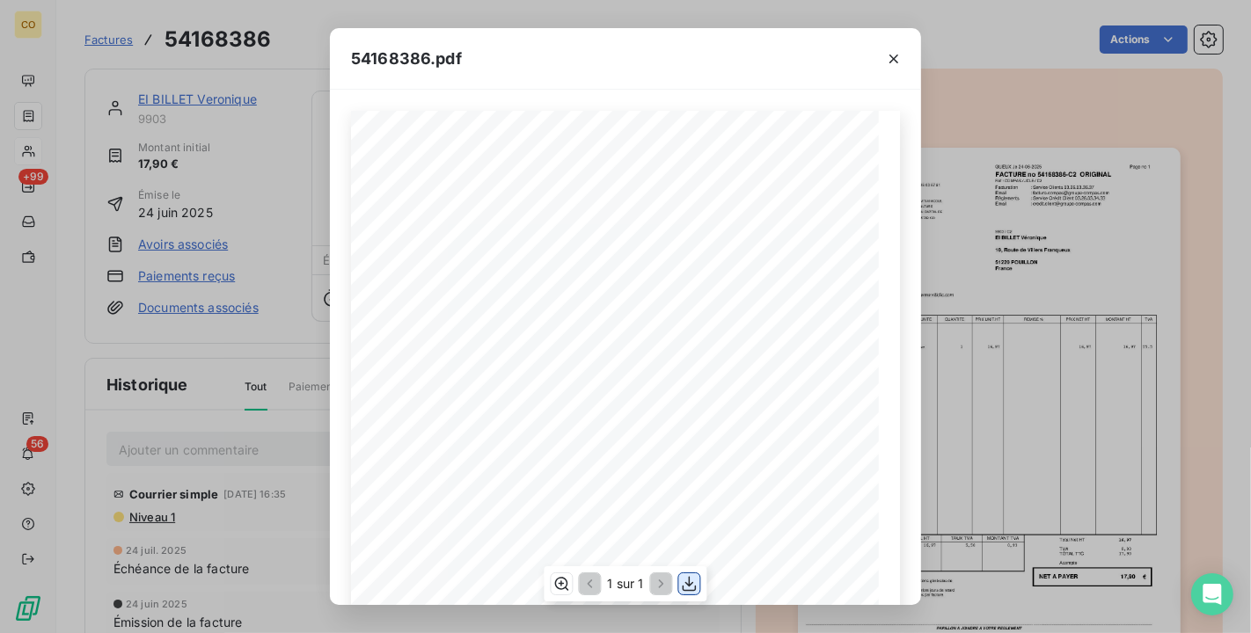
click at [696, 582] on icon "button" at bounding box center [690, 584] width 18 height 18
click at [567, 46] on div "54168386.pdf" at bounding box center [625, 59] width 591 height 62
click at [898, 62] on icon "button" at bounding box center [894, 59] width 18 height 18
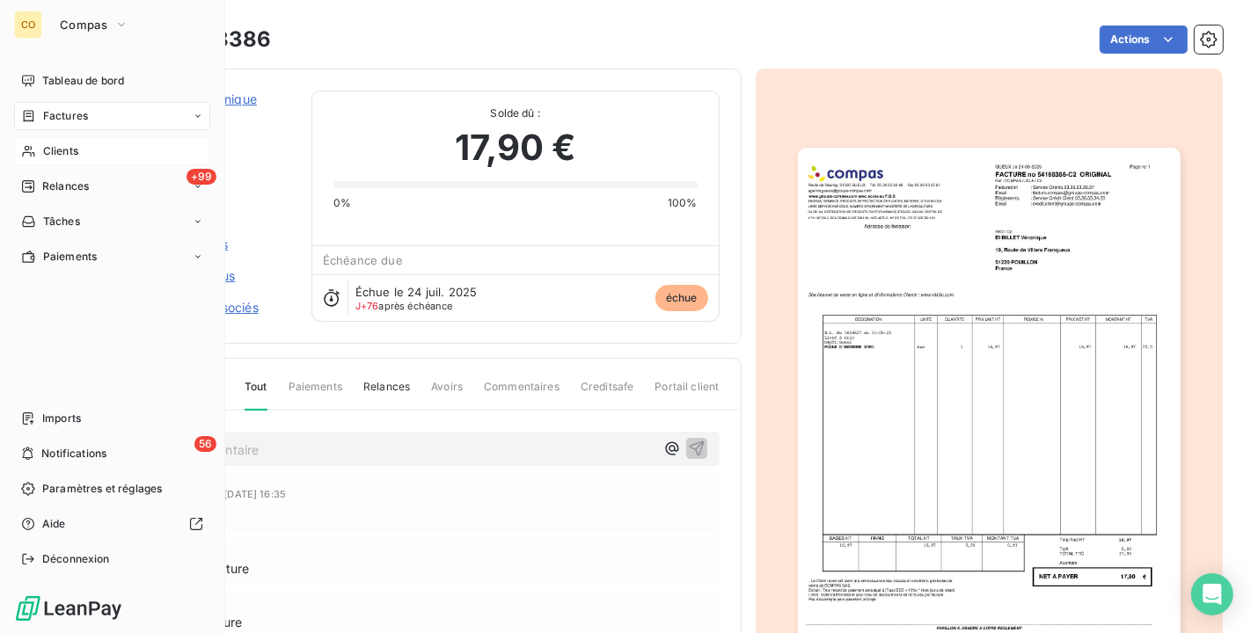
click at [31, 192] on icon at bounding box center [28, 186] width 12 height 12
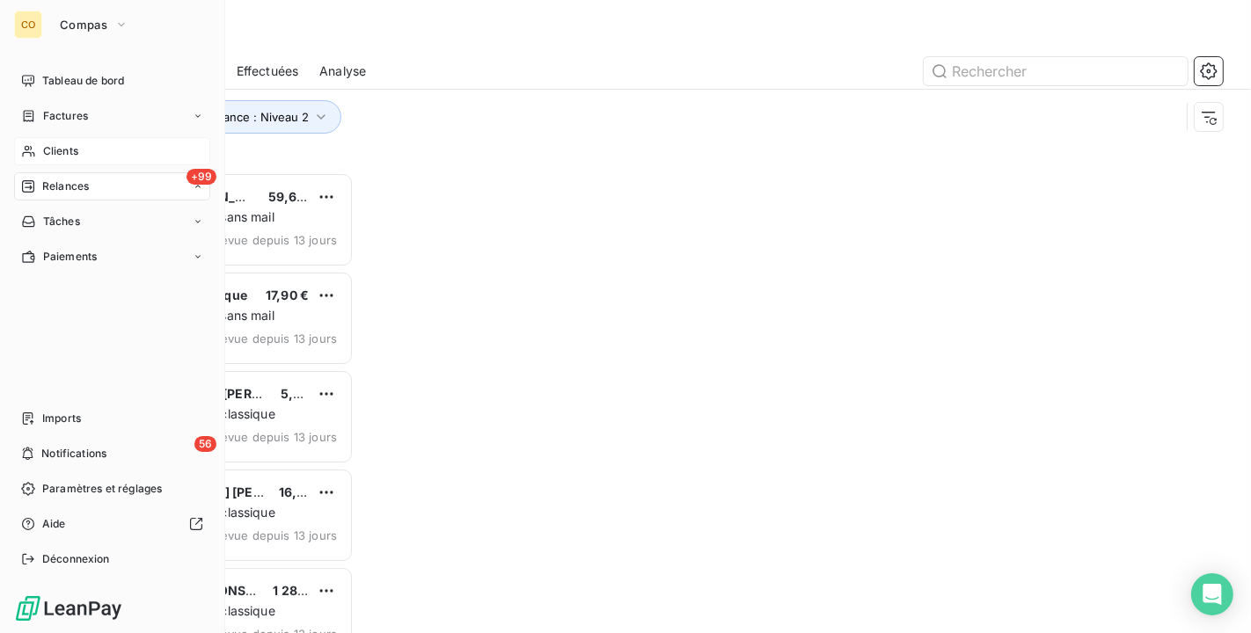
scroll to position [446, 253]
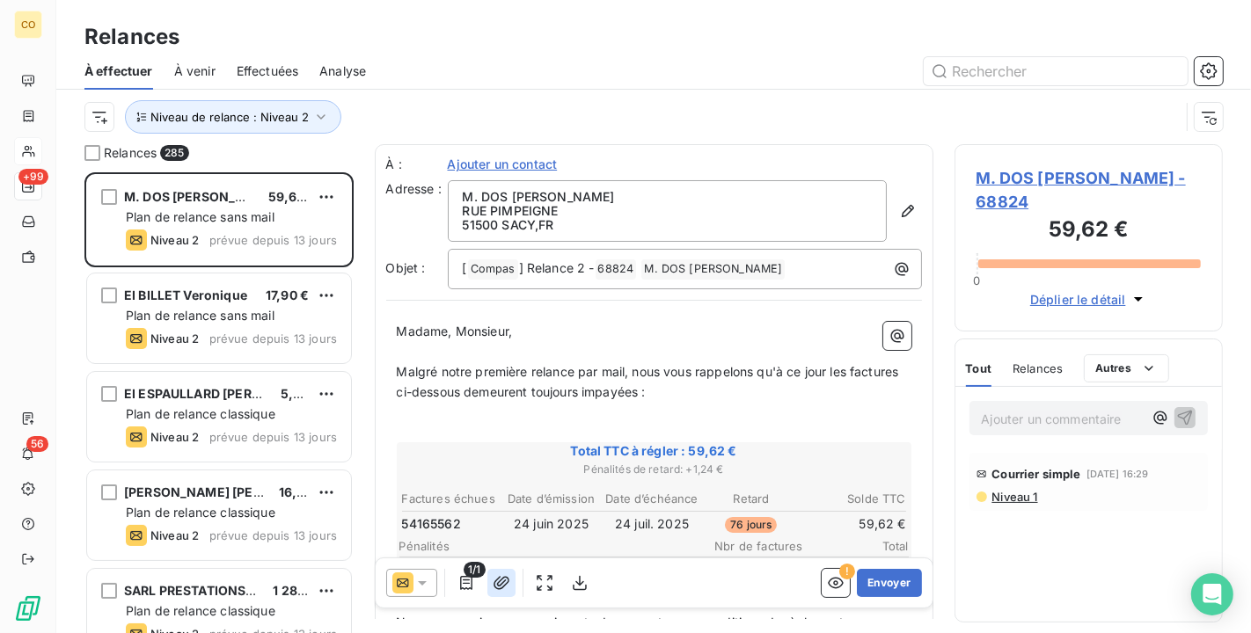
click at [508, 575] on button "button" at bounding box center [501, 583] width 28 height 28
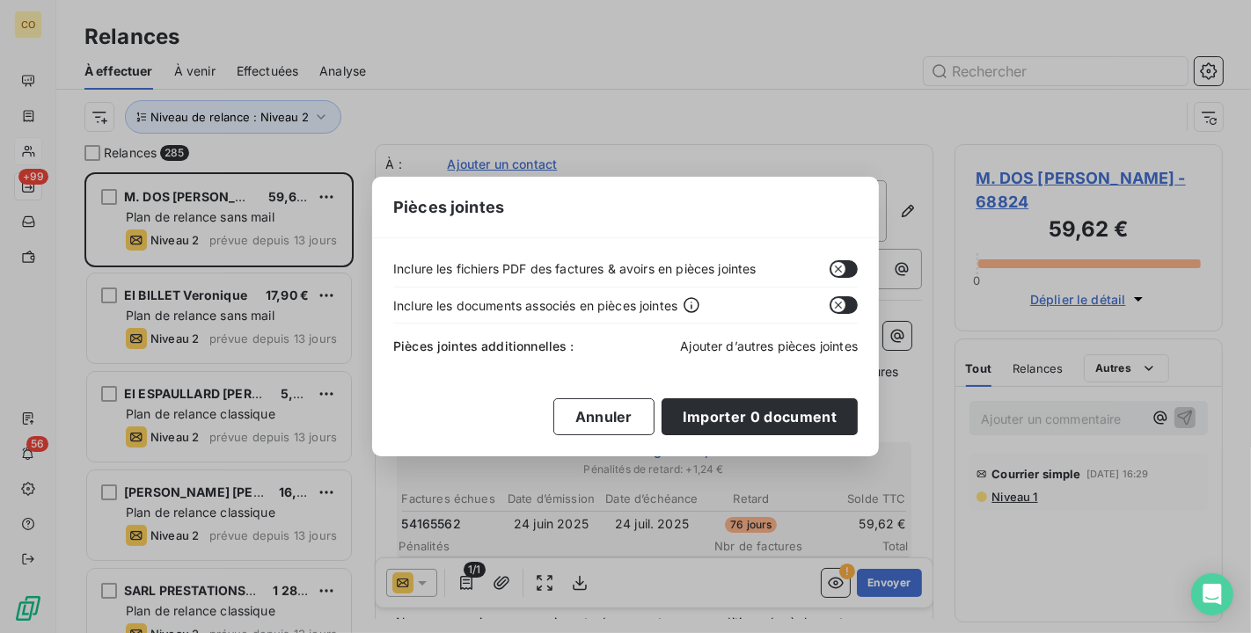
click at [761, 347] on span "Ajouter d’autres pièces jointes" at bounding box center [769, 346] width 178 height 15
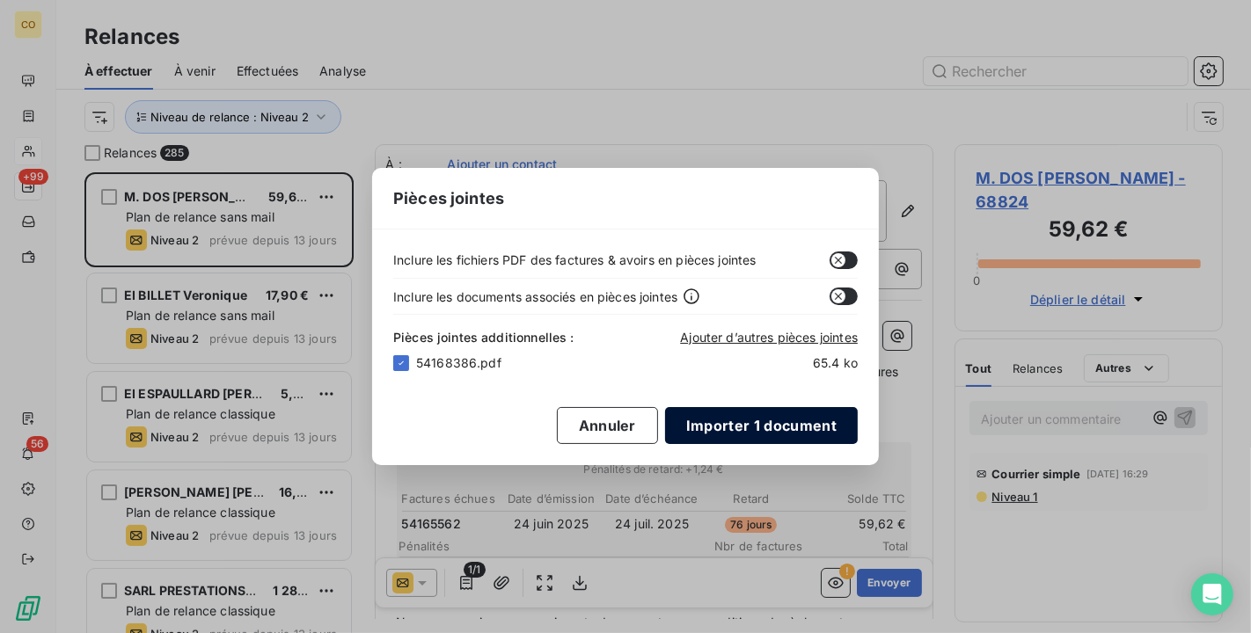
click at [776, 428] on button "Importer 1 document" at bounding box center [761, 425] width 193 height 37
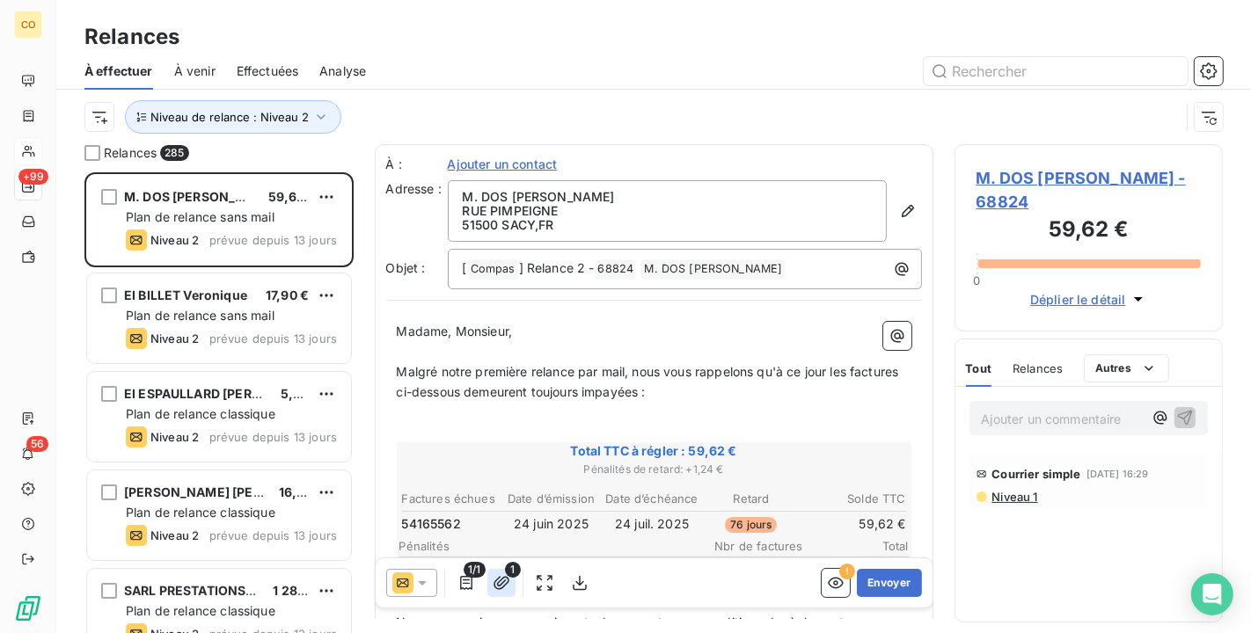
click at [490, 577] on button "button" at bounding box center [501, 583] width 28 height 28
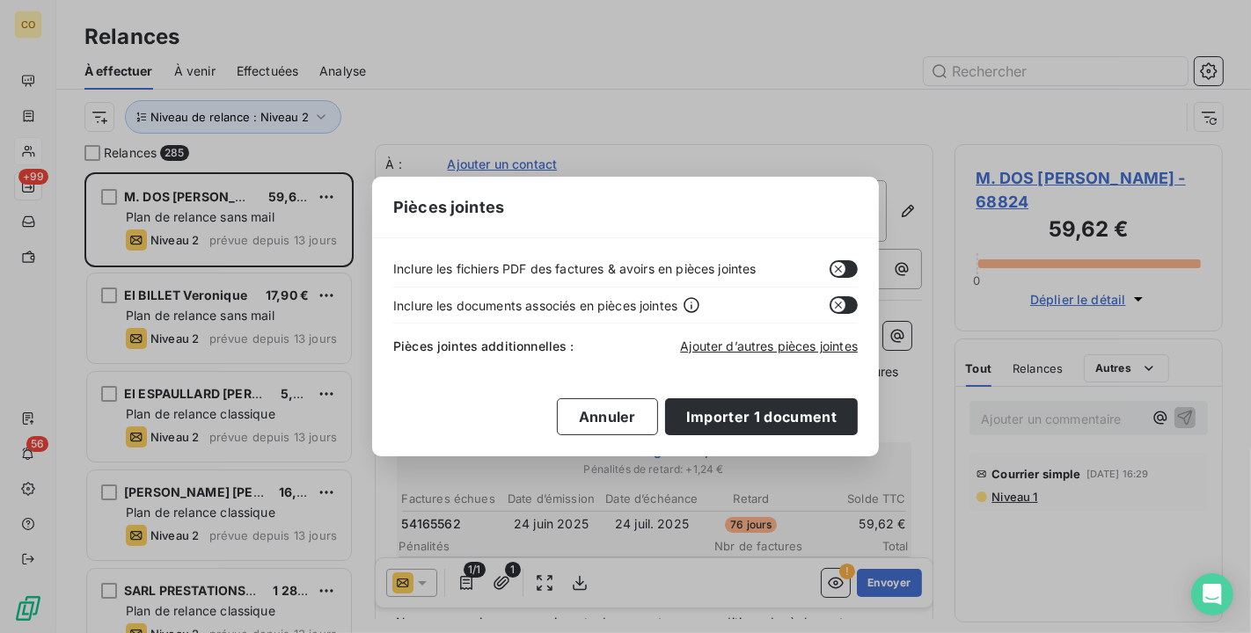
click at [502, 572] on div "Pièces jointes Inclure les fichiers PDF des factures & avoirs en pièces jointes…" at bounding box center [625, 316] width 1251 height 633
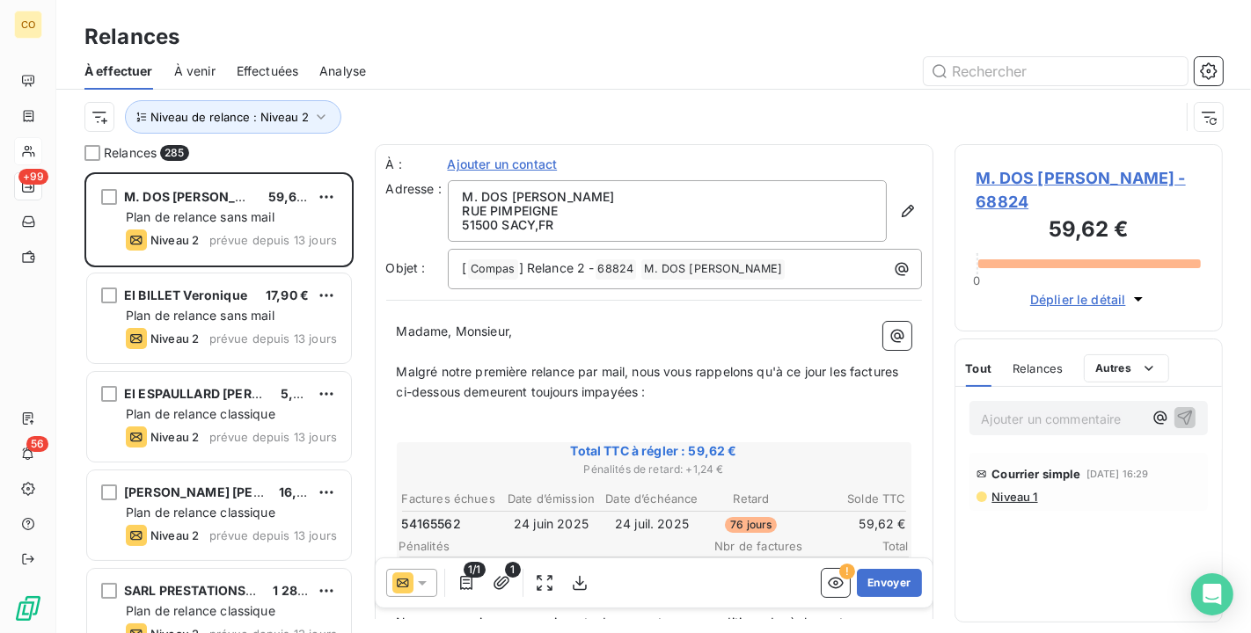
click at [523, 588] on div "1/1 1" at bounding box center [490, 583] width 208 height 28
click at [503, 582] on icon "button" at bounding box center [502, 583] width 18 height 18
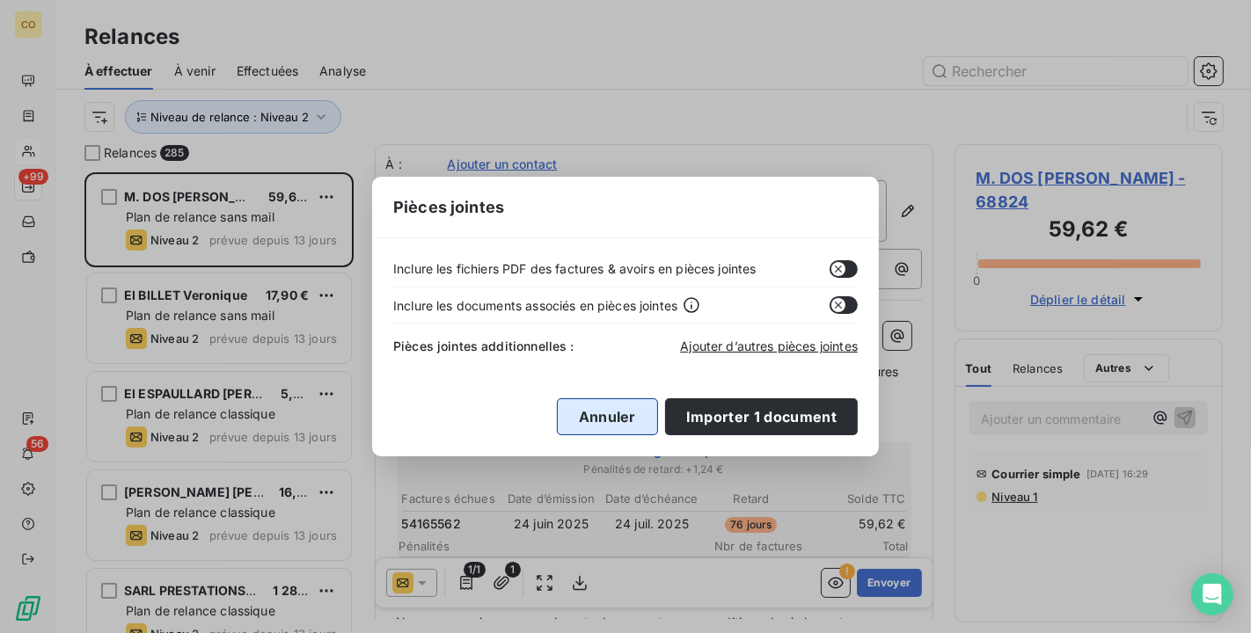
click at [625, 419] on button "Annuler" at bounding box center [607, 416] width 101 height 37
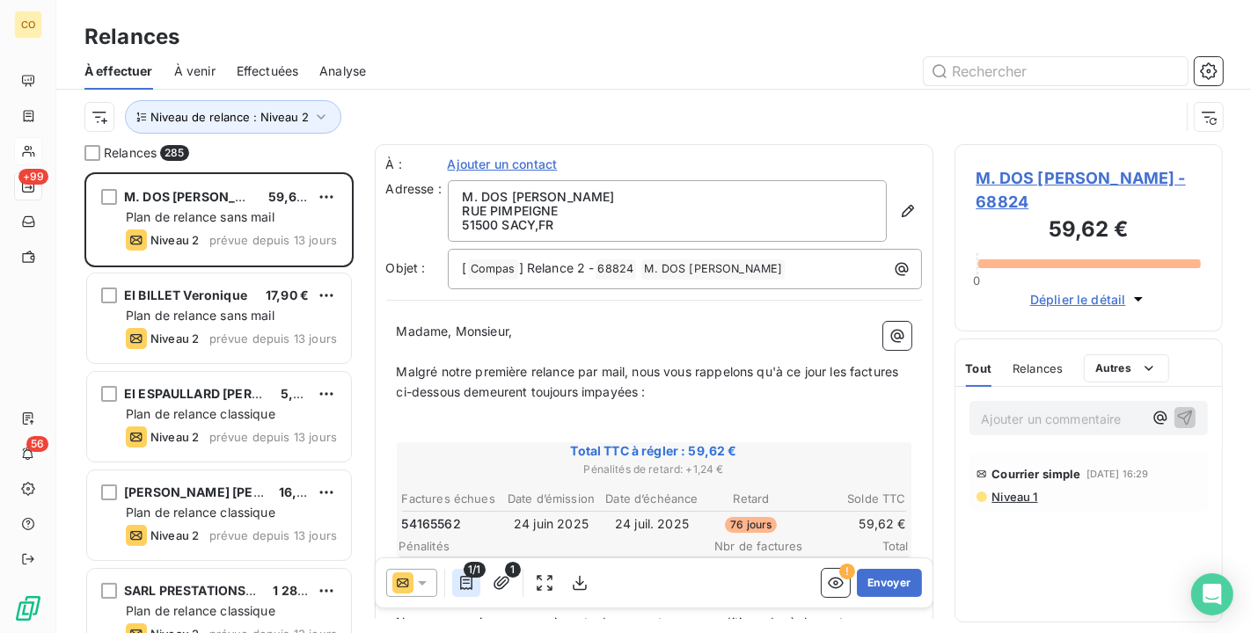
click at [459, 577] on icon "button" at bounding box center [466, 583] width 18 height 18
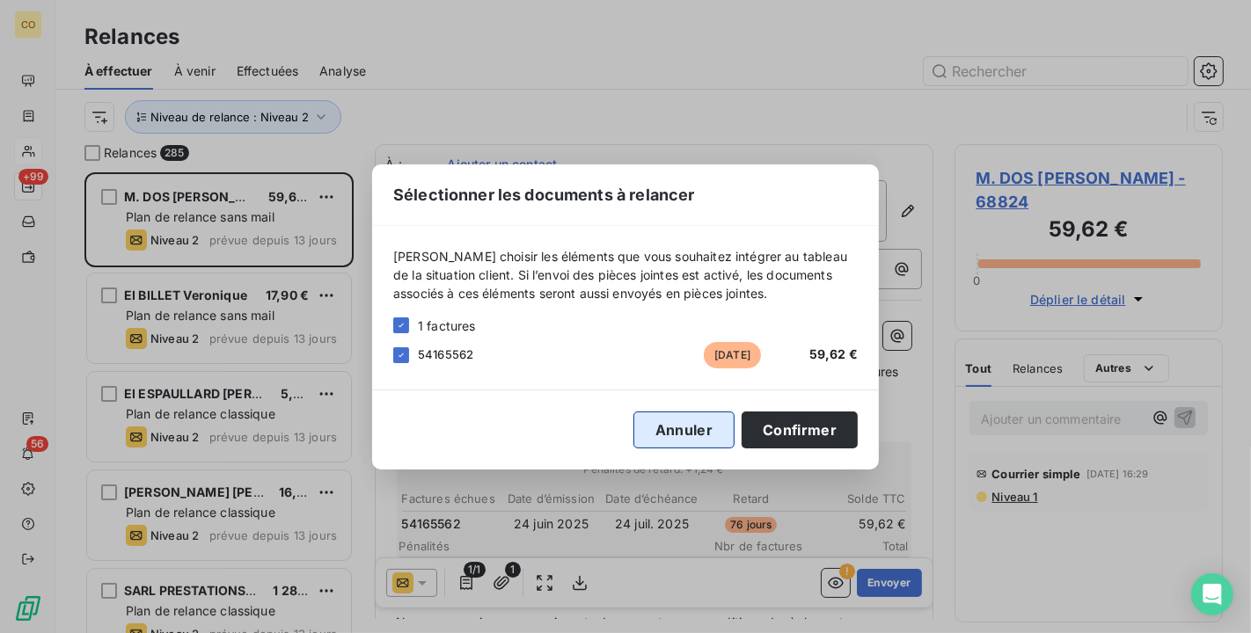
click at [705, 436] on button "Annuler" at bounding box center [683, 430] width 101 height 37
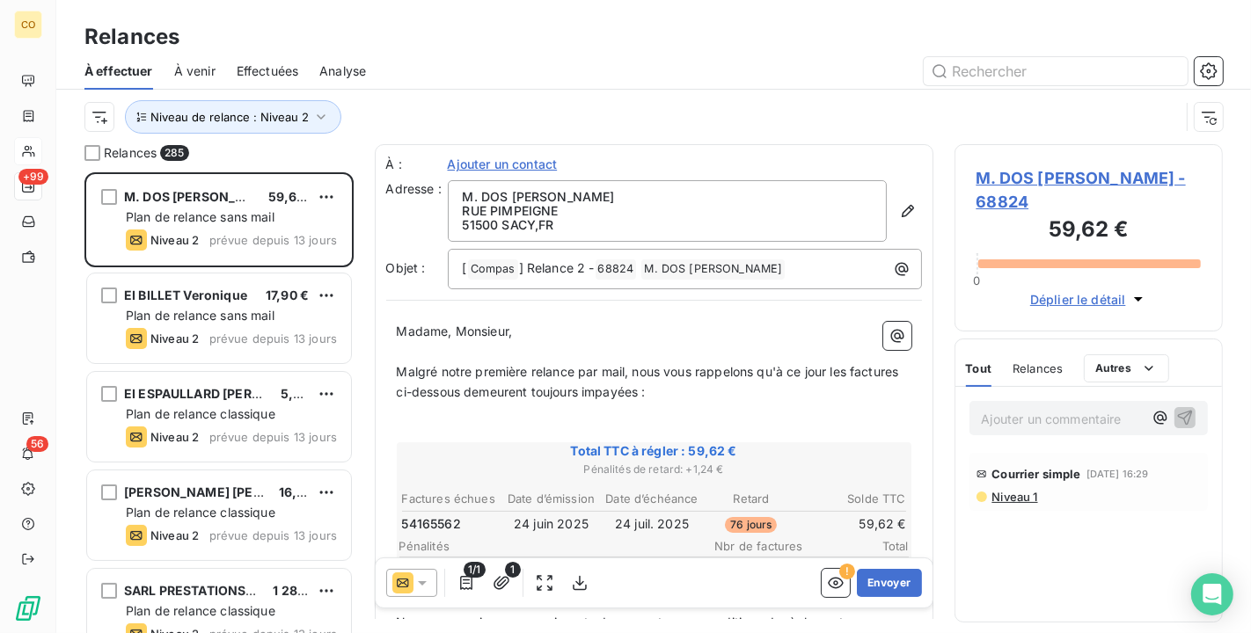
click at [510, 577] on span "1" at bounding box center [513, 570] width 16 height 16
click at [501, 582] on icon "button" at bounding box center [501, 582] width 16 height 13
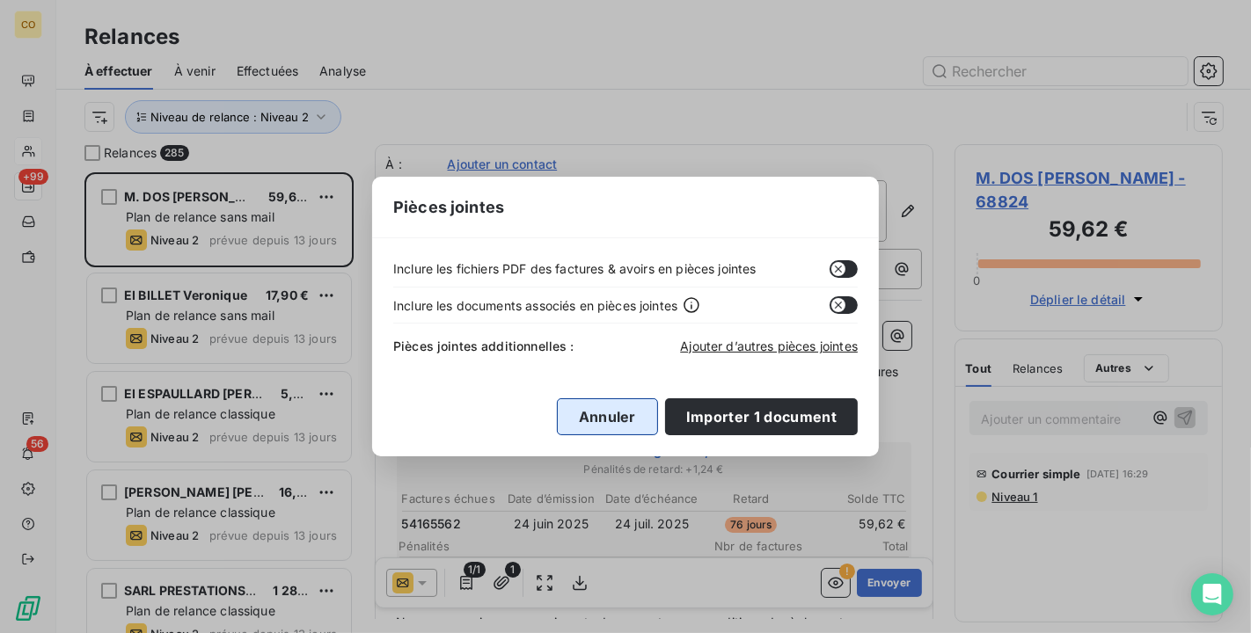
click at [613, 429] on button "Annuler" at bounding box center [607, 416] width 101 height 37
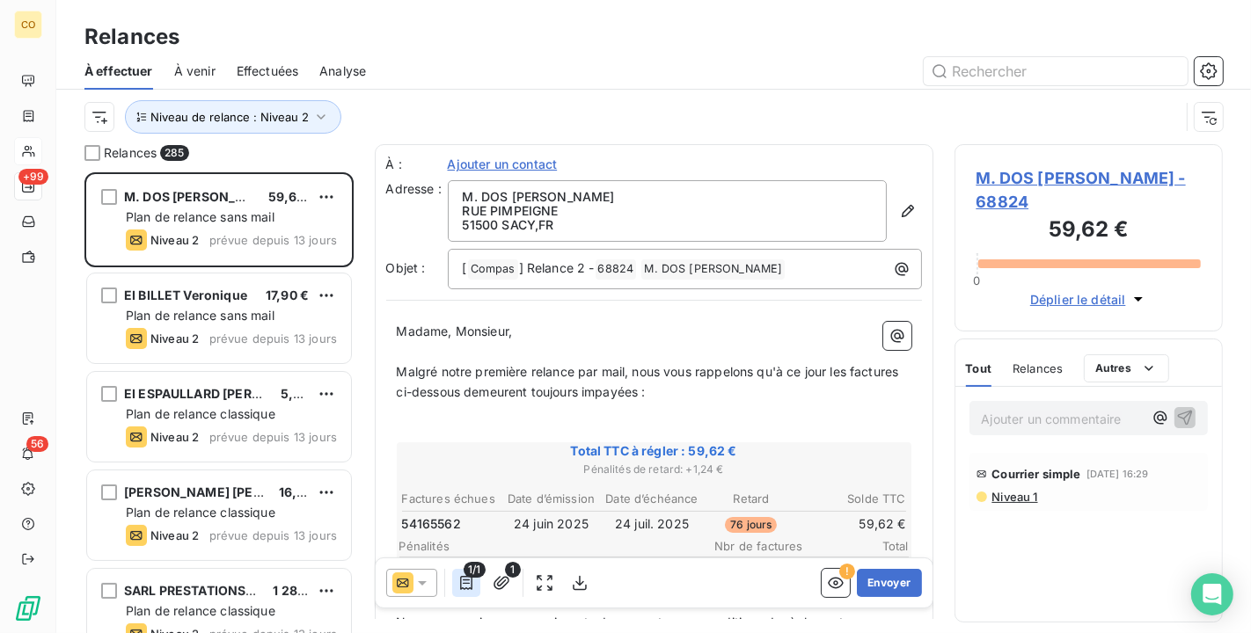
click at [464, 594] on button "button" at bounding box center [466, 583] width 28 height 28
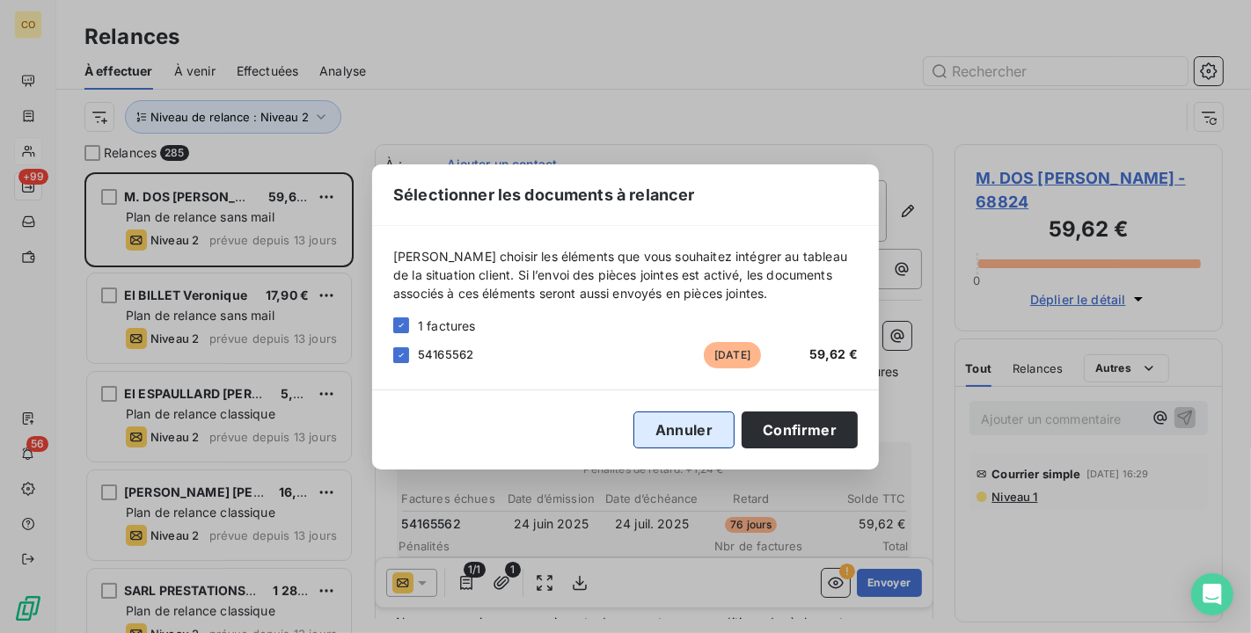
click at [703, 433] on button "Annuler" at bounding box center [683, 430] width 101 height 37
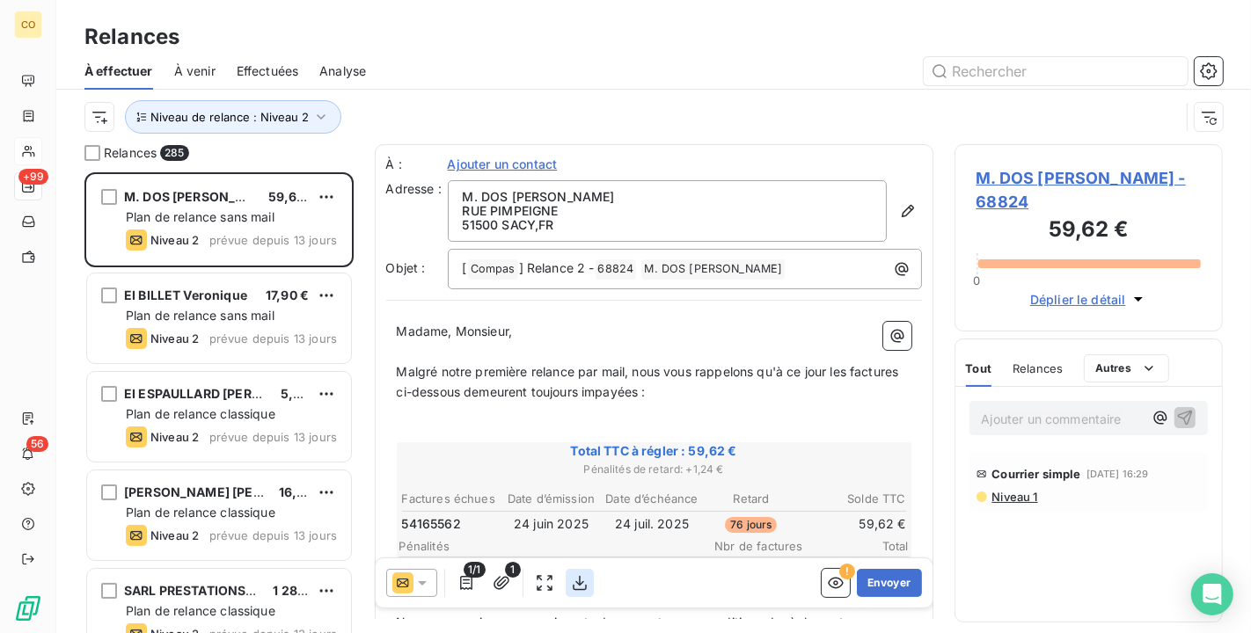
click at [582, 588] on icon "button" at bounding box center [580, 583] width 18 height 18
click at [500, 589] on icon "button" at bounding box center [502, 583] width 18 height 18
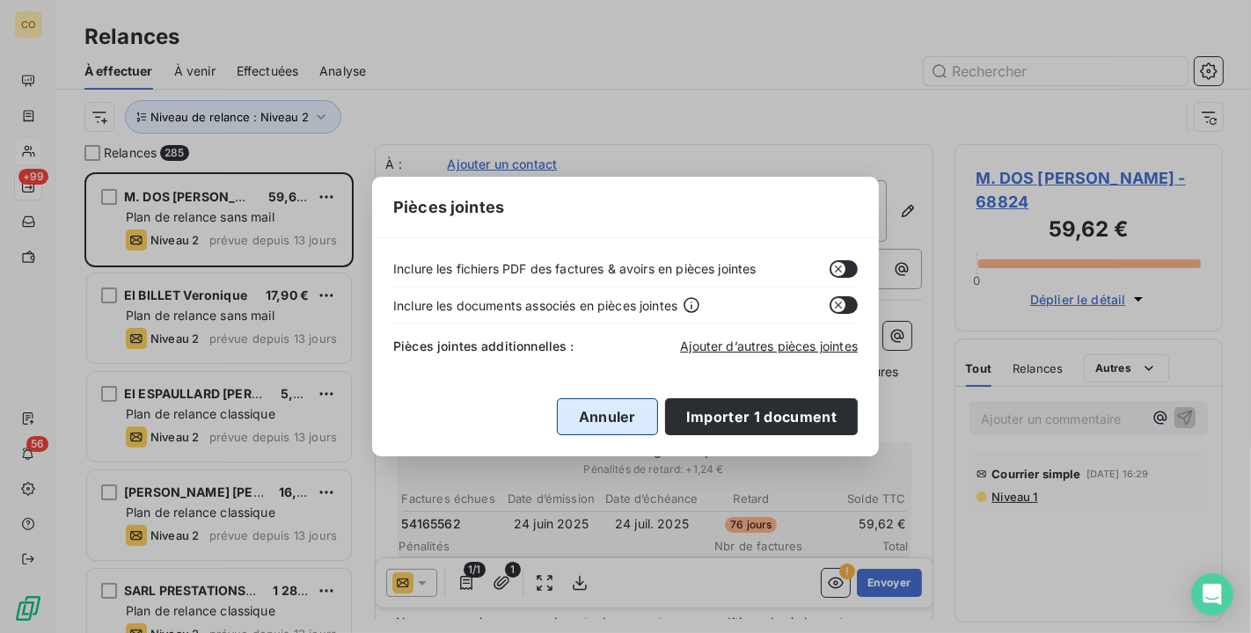
click at [657, 412] on button "Annuler" at bounding box center [607, 416] width 101 height 37
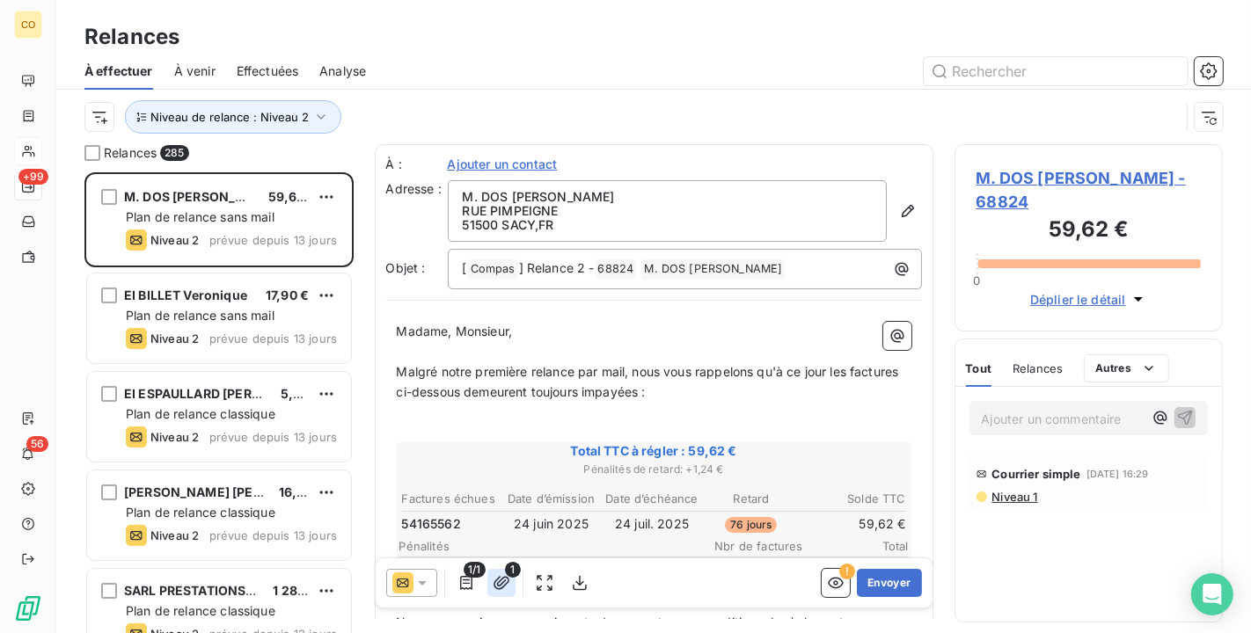
click at [502, 589] on icon "button" at bounding box center [502, 583] width 18 height 18
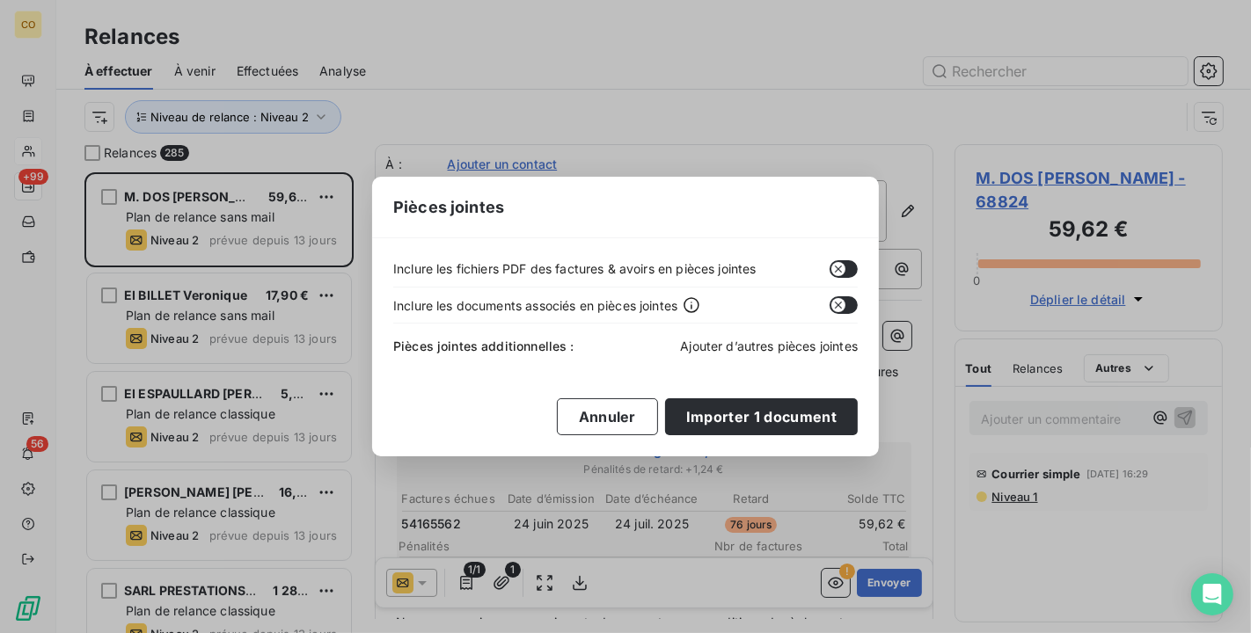
click at [756, 342] on span "Ajouter d’autres pièces jointes" at bounding box center [769, 346] width 178 height 15
click at [585, 407] on button "Annuler" at bounding box center [607, 416] width 101 height 37
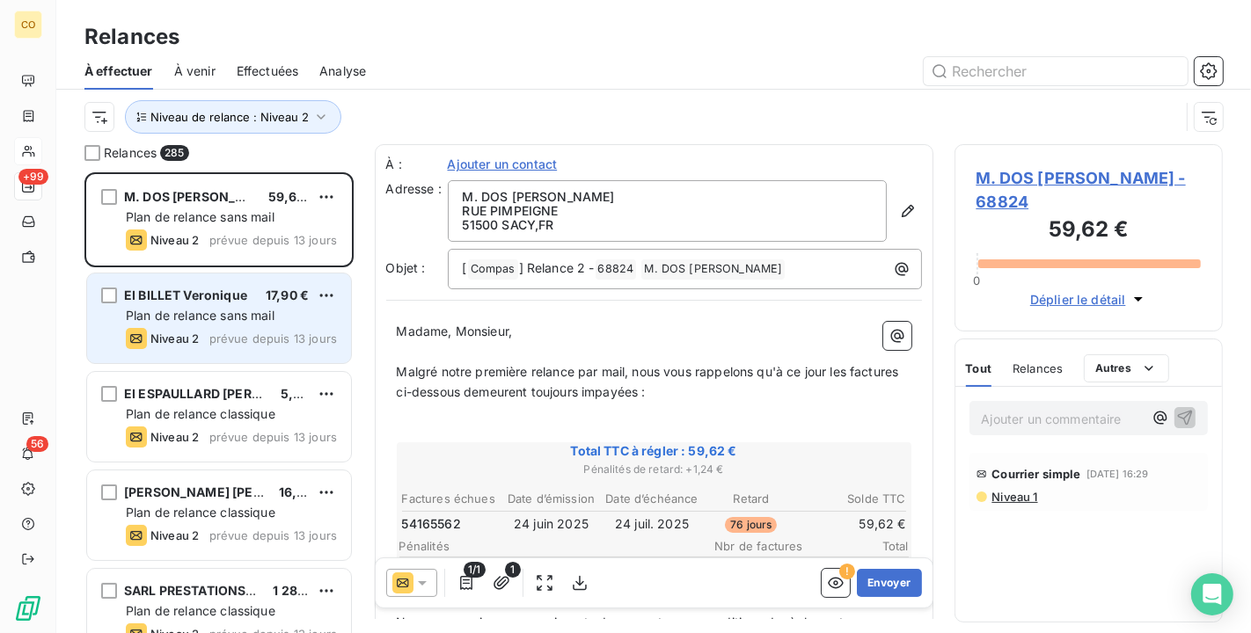
click at [193, 272] on div "EI BILLET Veronique 17,90 € Plan de relance sans mail Niveau 2 prévue depuis 13…" at bounding box center [218, 320] width 269 height 99
click at [209, 294] on span "EI BILLET Veronique" at bounding box center [185, 295] width 123 height 15
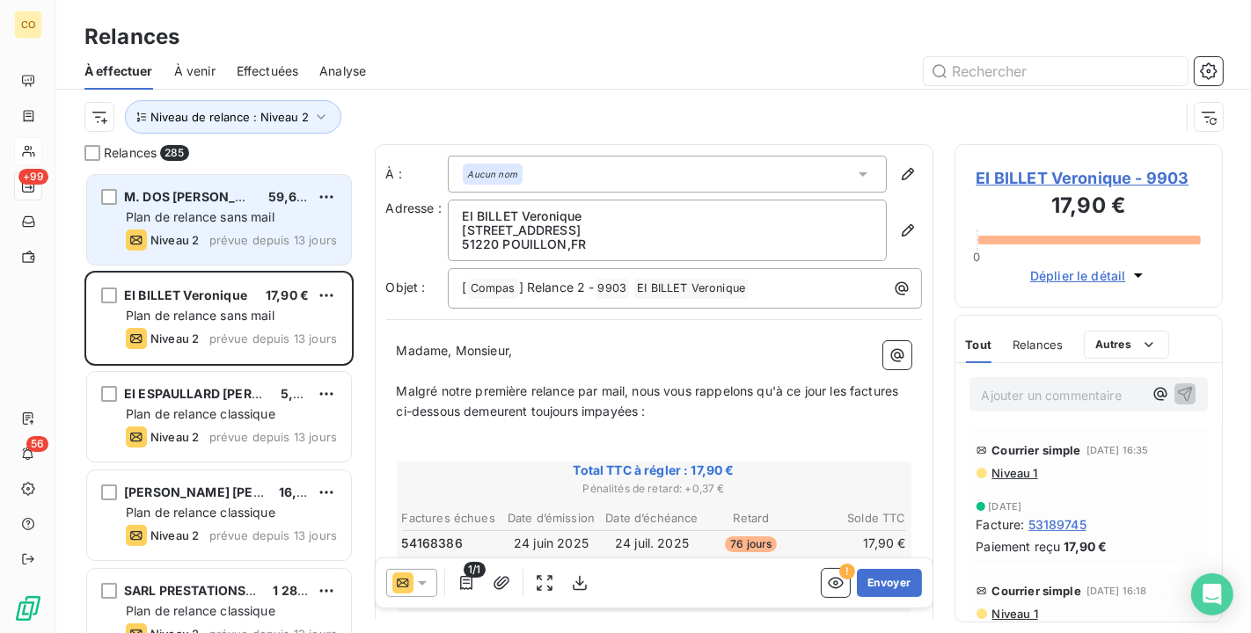
click at [202, 227] on div "M. DOS SANTOS VINCENT 59,62 € Plan de relance sans mail Niveau 2 prévue depuis …" at bounding box center [219, 220] width 264 height 90
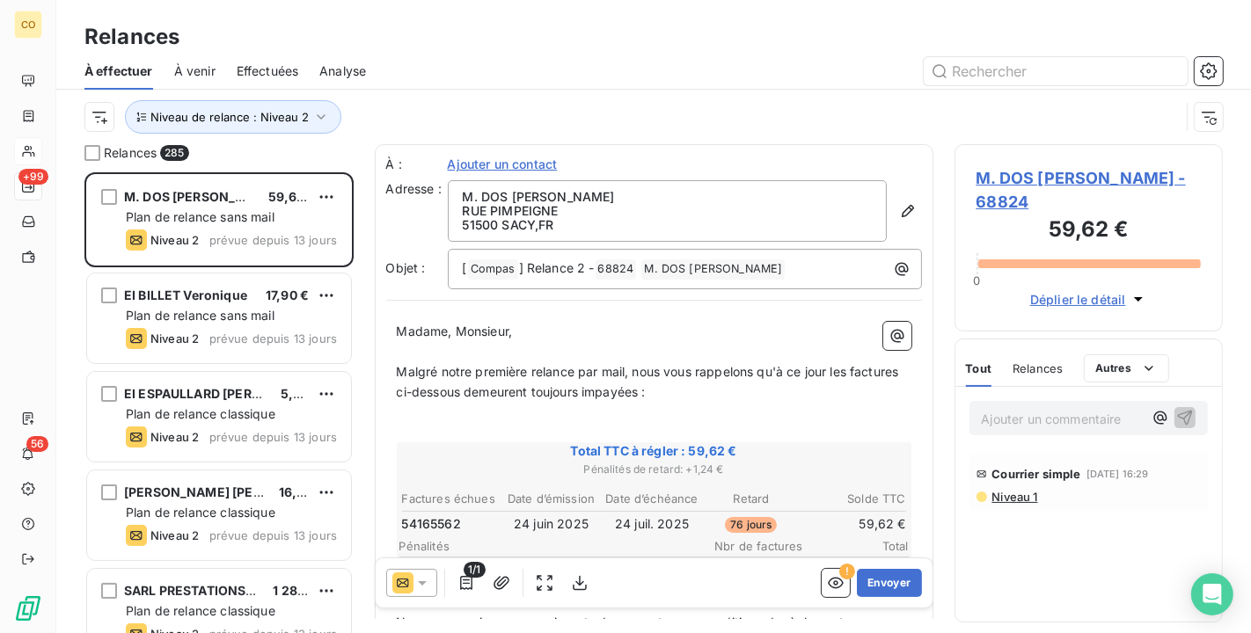
click at [1024, 169] on span "M. DOS SANTOS VINCENT - 68824" at bounding box center [1088, 190] width 225 height 48
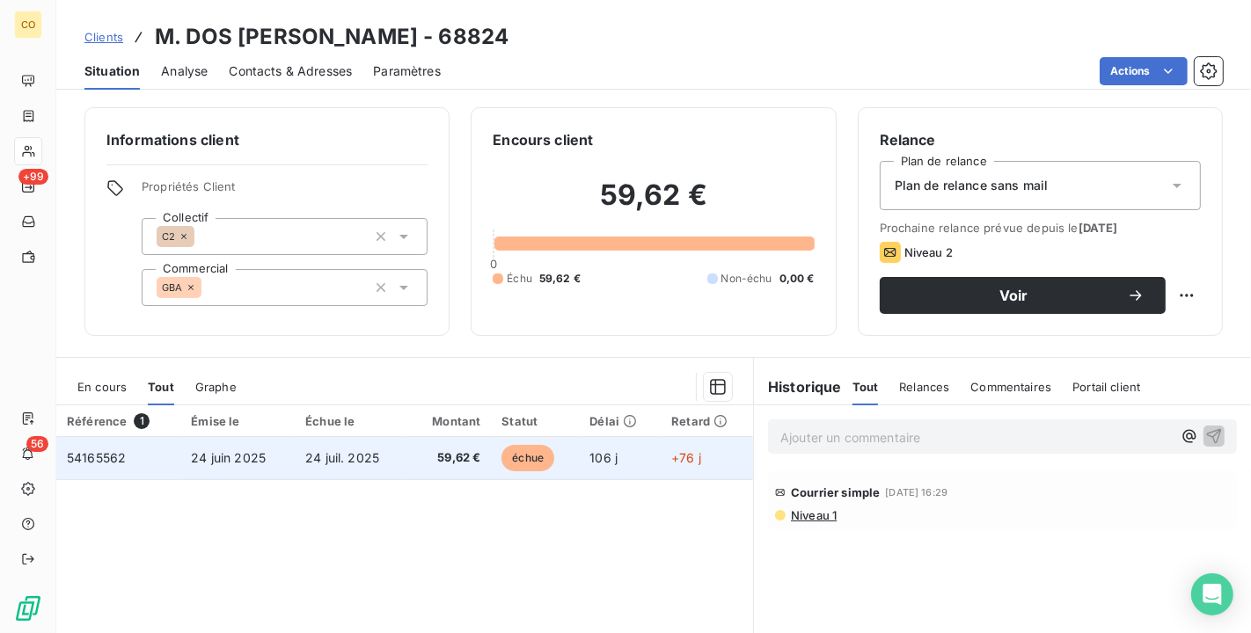
click at [362, 458] on span "24 juil. 2025" at bounding box center [342, 457] width 74 height 15
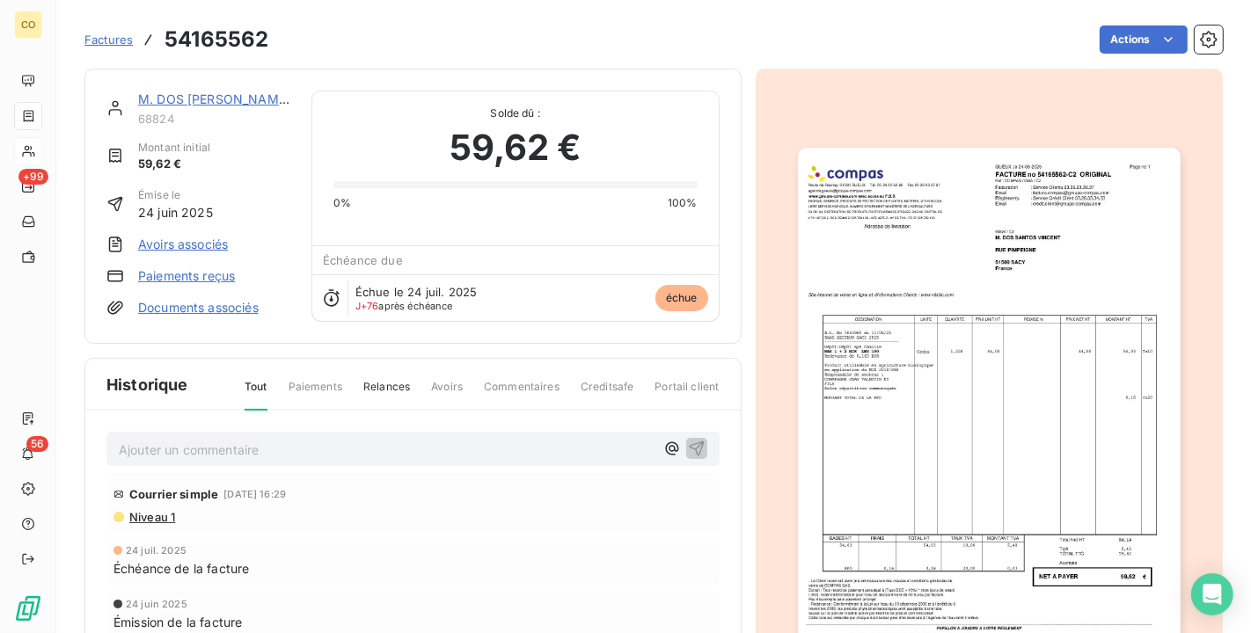
click at [1018, 309] on img "button" at bounding box center [989, 418] width 383 height 541
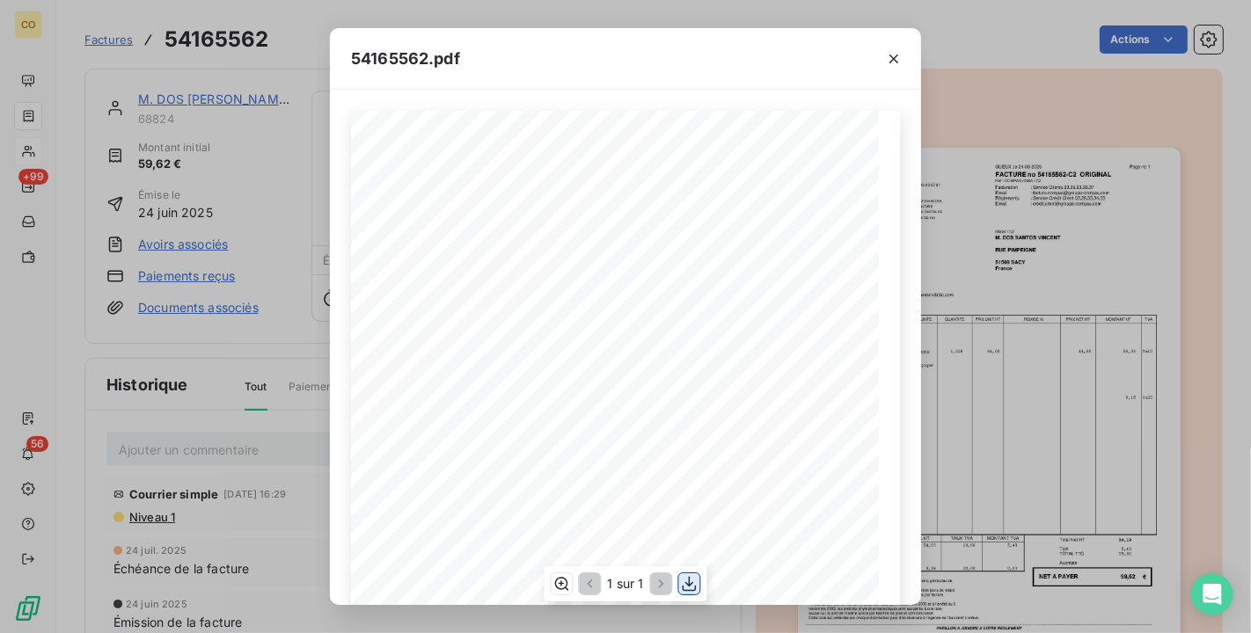
click at [693, 584] on icon "button" at bounding box center [690, 584] width 18 height 18
click at [885, 60] on icon "button" at bounding box center [894, 59] width 18 height 18
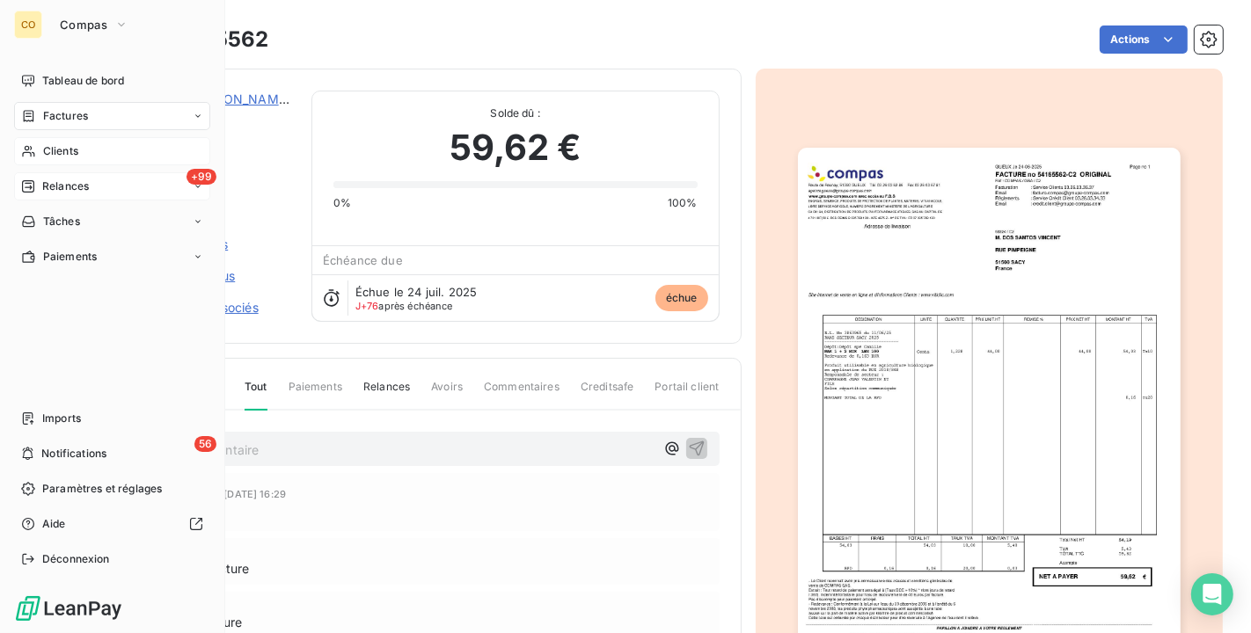
click at [36, 186] on div "Relances" at bounding box center [55, 187] width 68 height 16
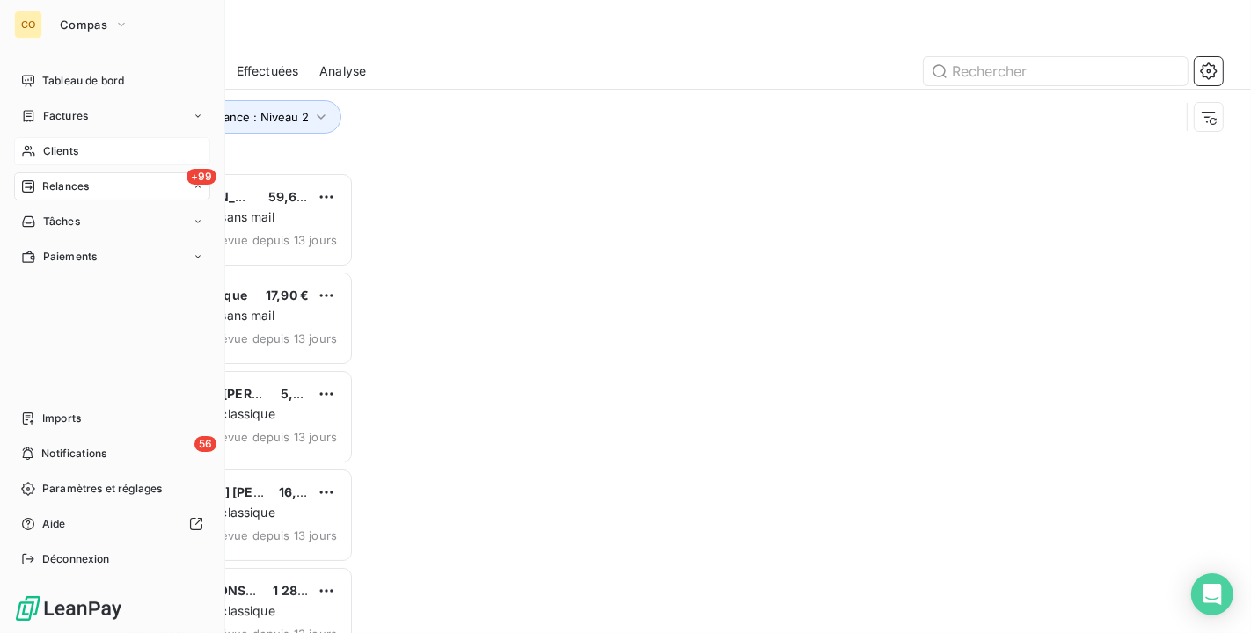
scroll to position [446, 253]
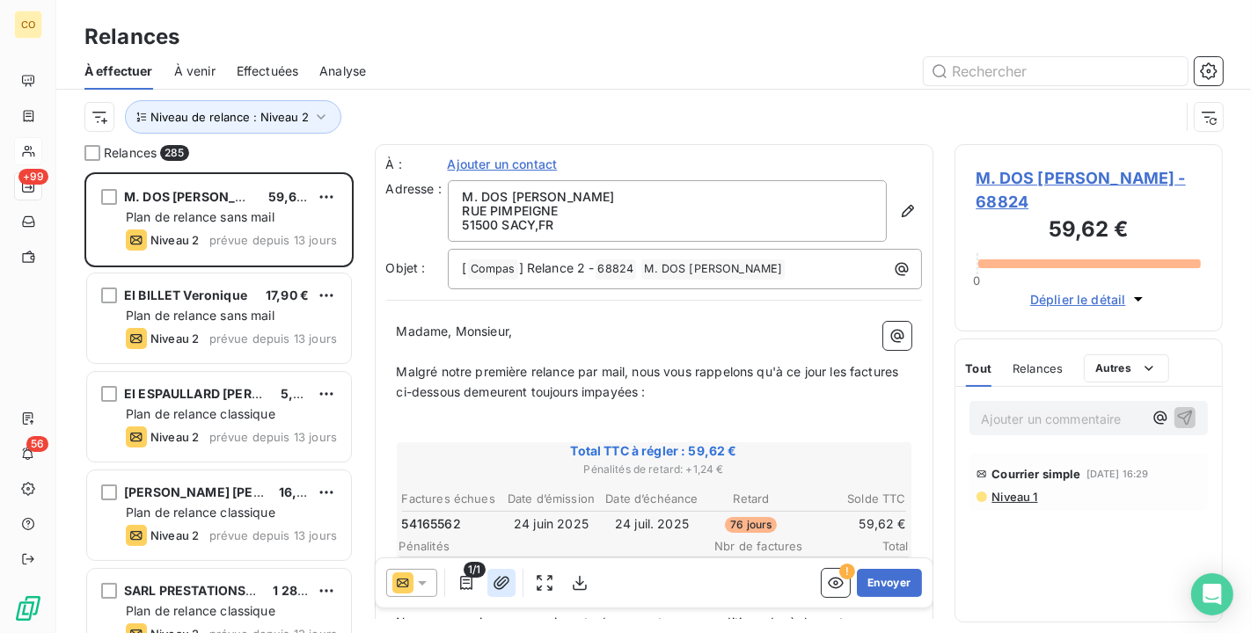
click at [494, 579] on icon "button" at bounding box center [502, 583] width 18 height 18
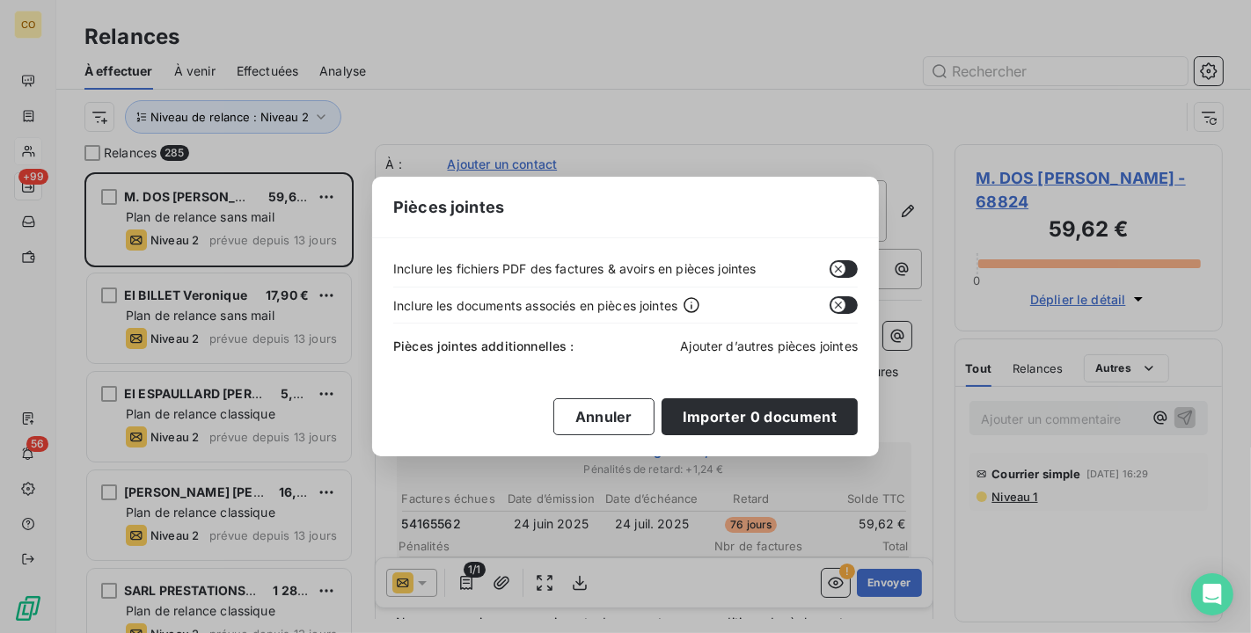
click at [728, 348] on span "Ajouter d’autres pièces jointes" at bounding box center [769, 346] width 178 height 15
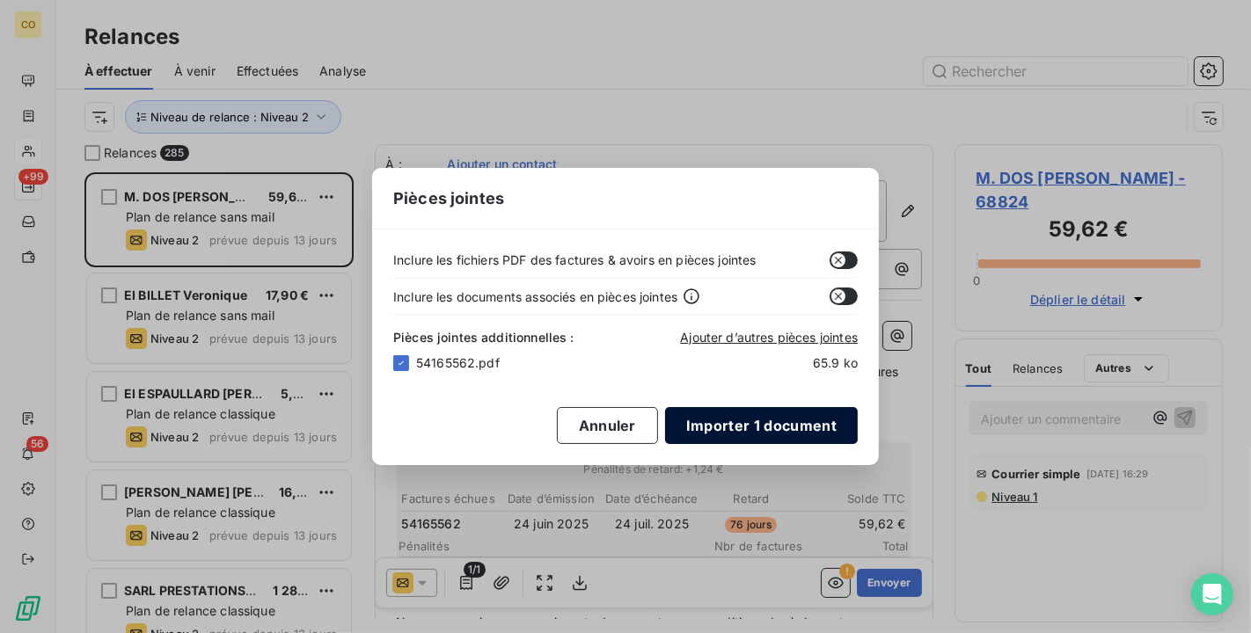
click at [808, 431] on button "Importer 1 document" at bounding box center [761, 425] width 193 height 37
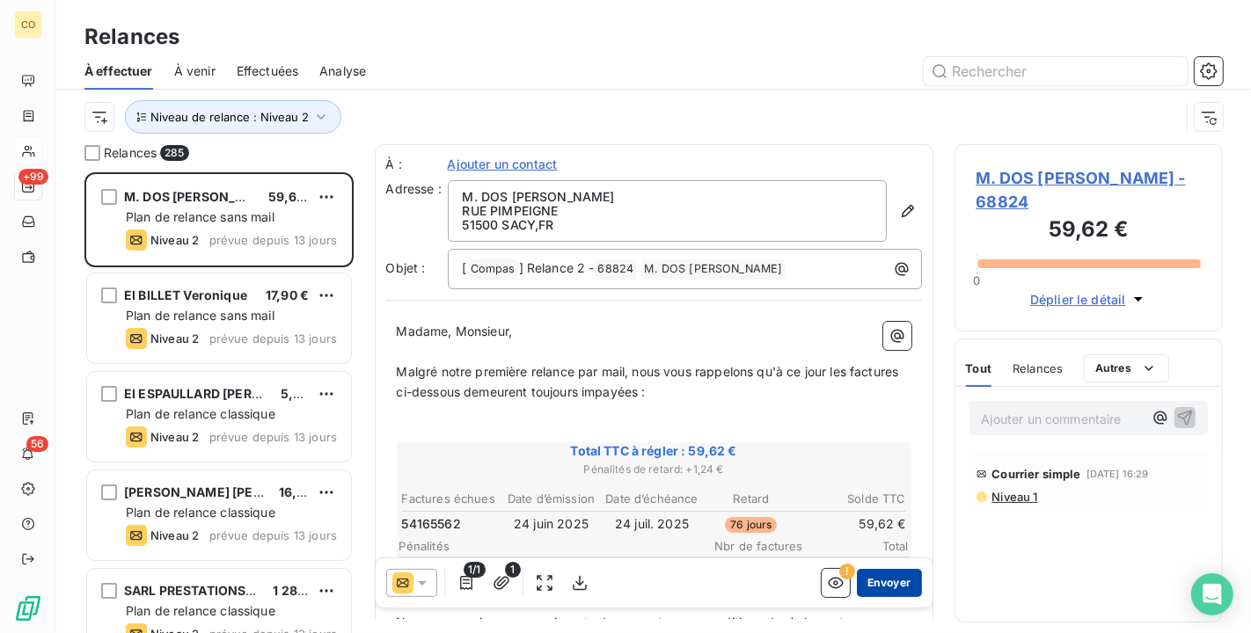
click at [872, 577] on button "Envoyer" at bounding box center [889, 583] width 64 height 28
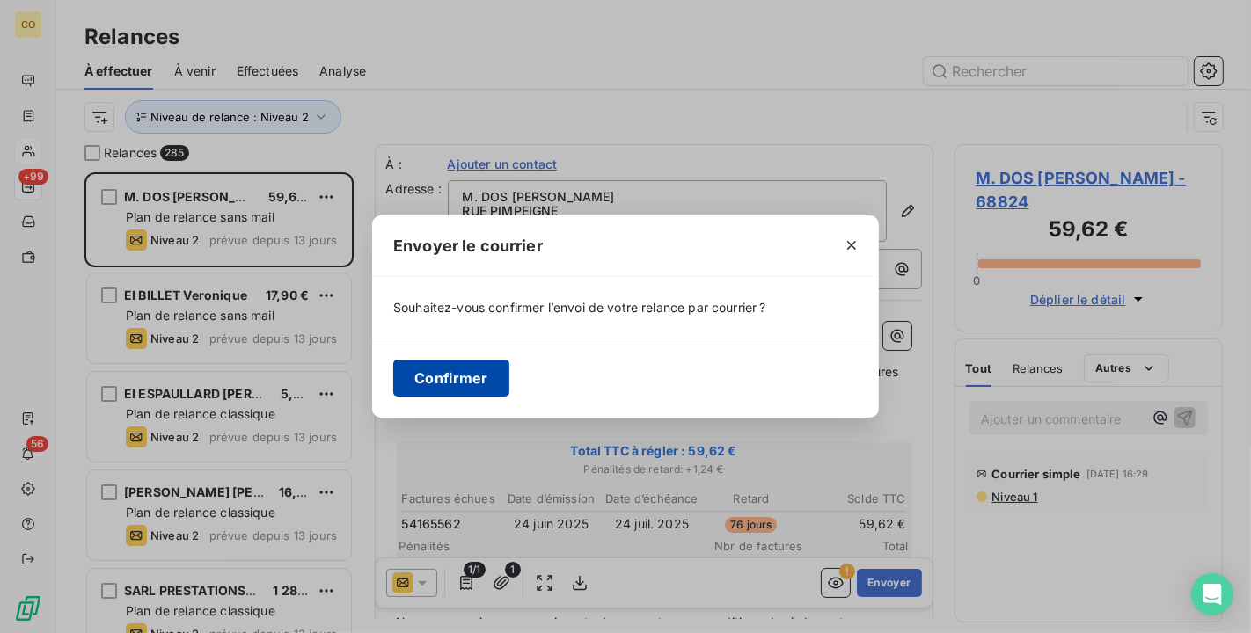
click at [456, 371] on button "Confirmer" at bounding box center [451, 378] width 116 height 37
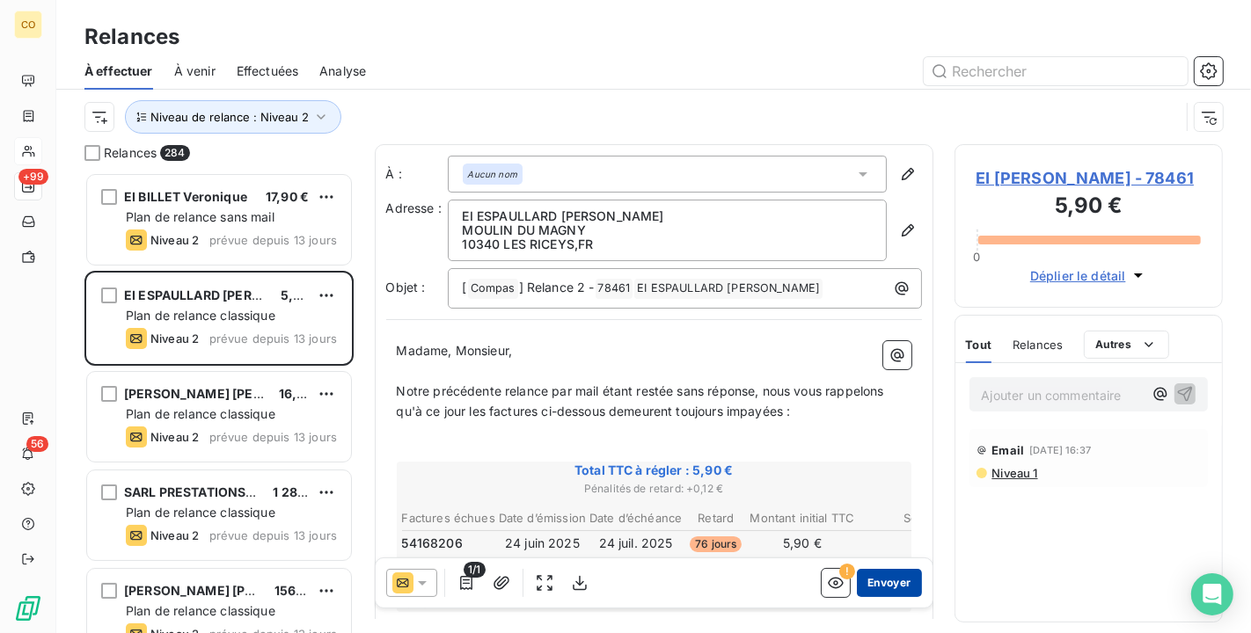
click at [895, 583] on button "Envoyer" at bounding box center [889, 583] width 64 height 28
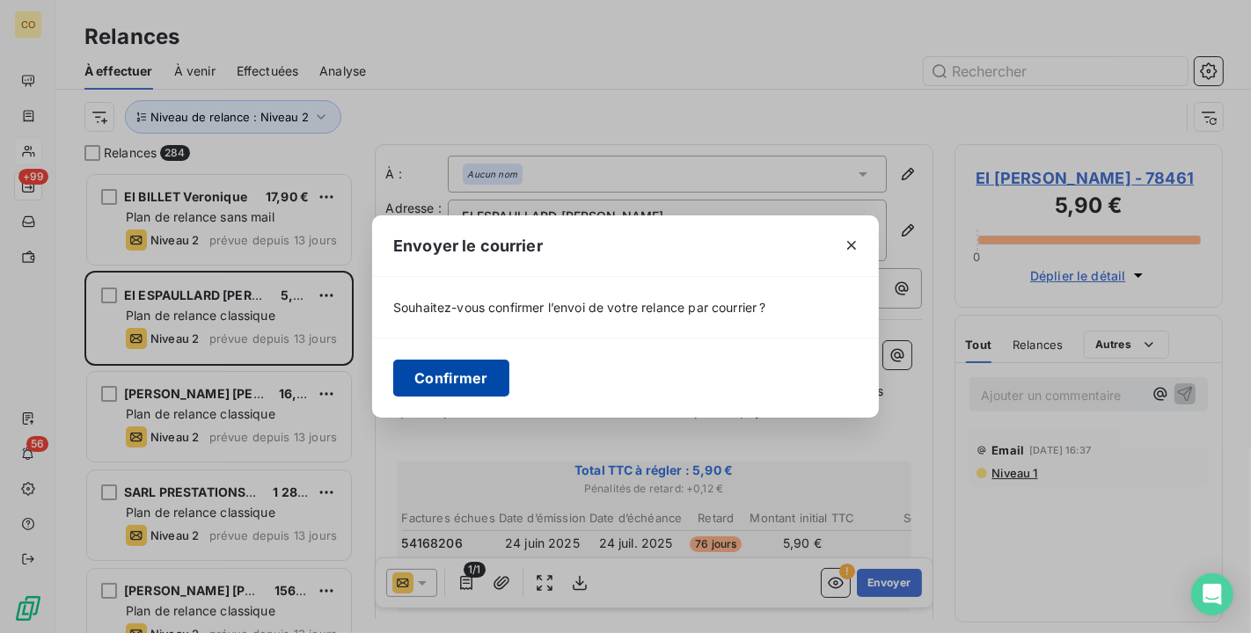
click at [464, 369] on button "Confirmer" at bounding box center [451, 378] width 116 height 37
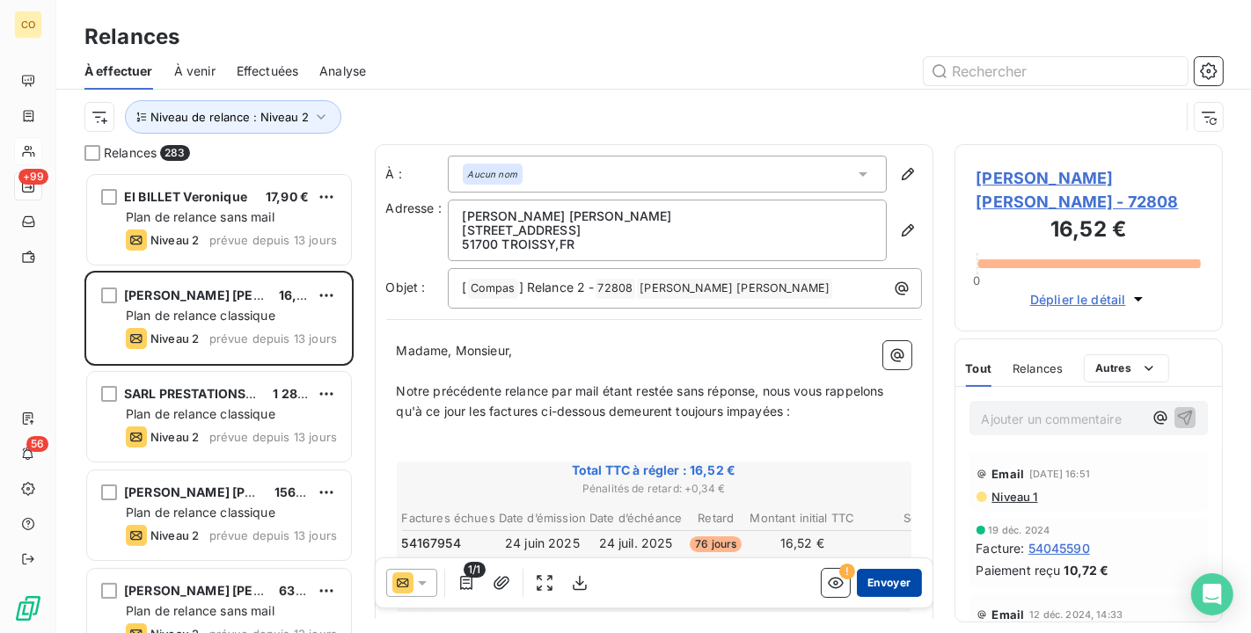
click at [881, 576] on button "Envoyer" at bounding box center [889, 583] width 64 height 28
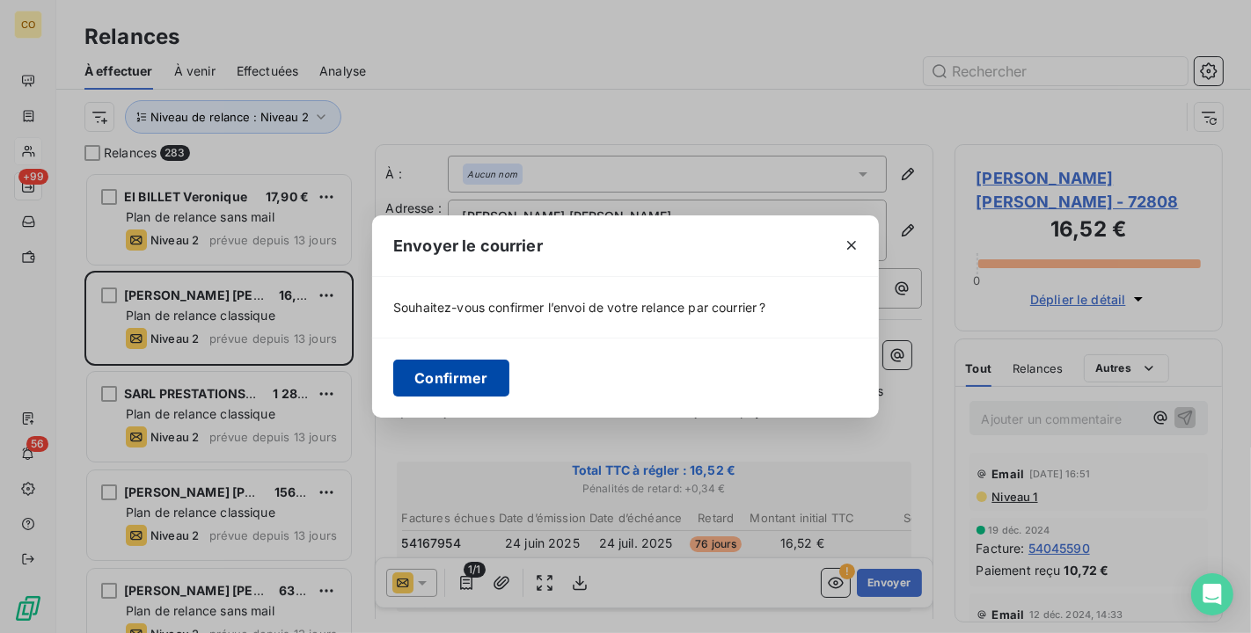
click at [449, 379] on button "Confirmer" at bounding box center [451, 378] width 116 height 37
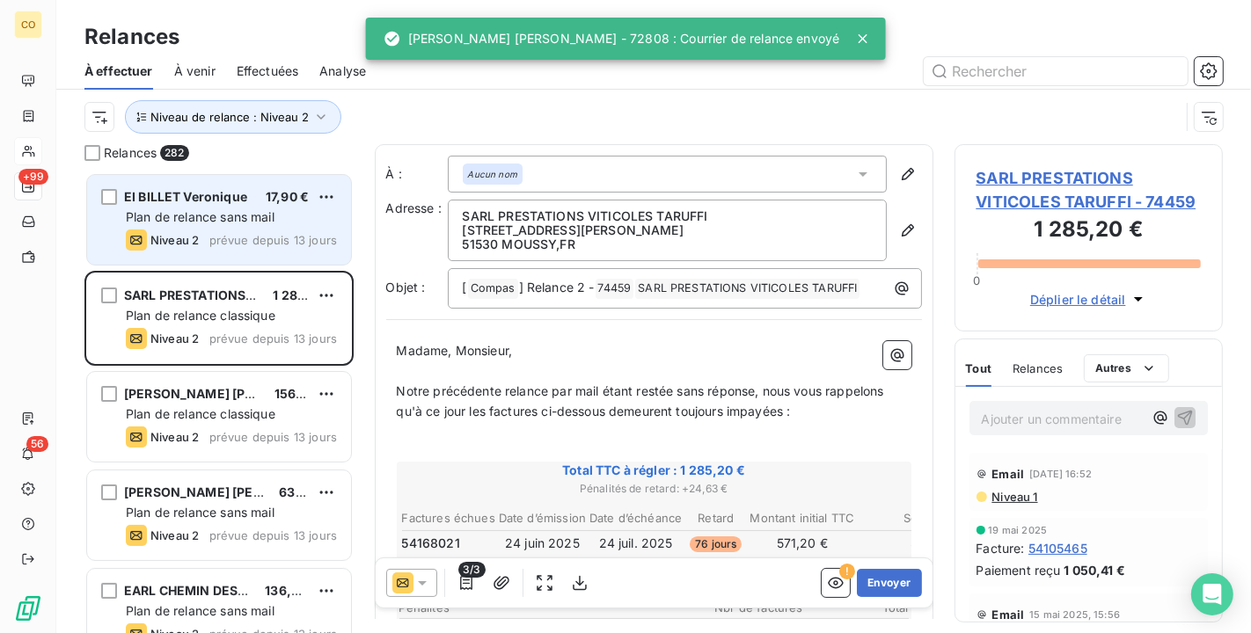
click at [229, 244] on span "prévue depuis 13 jours" at bounding box center [273, 240] width 128 height 14
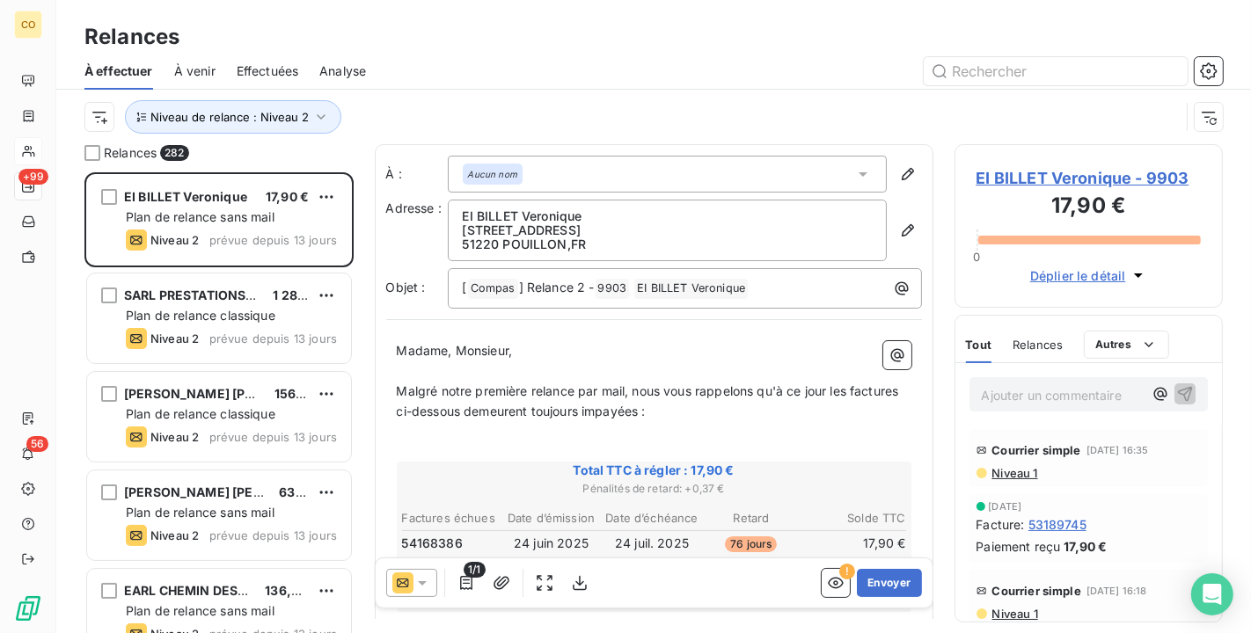
scroll to position [2, 0]
click at [1017, 176] on span "EI BILLET Veronique - 9903" at bounding box center [1088, 178] width 225 height 24
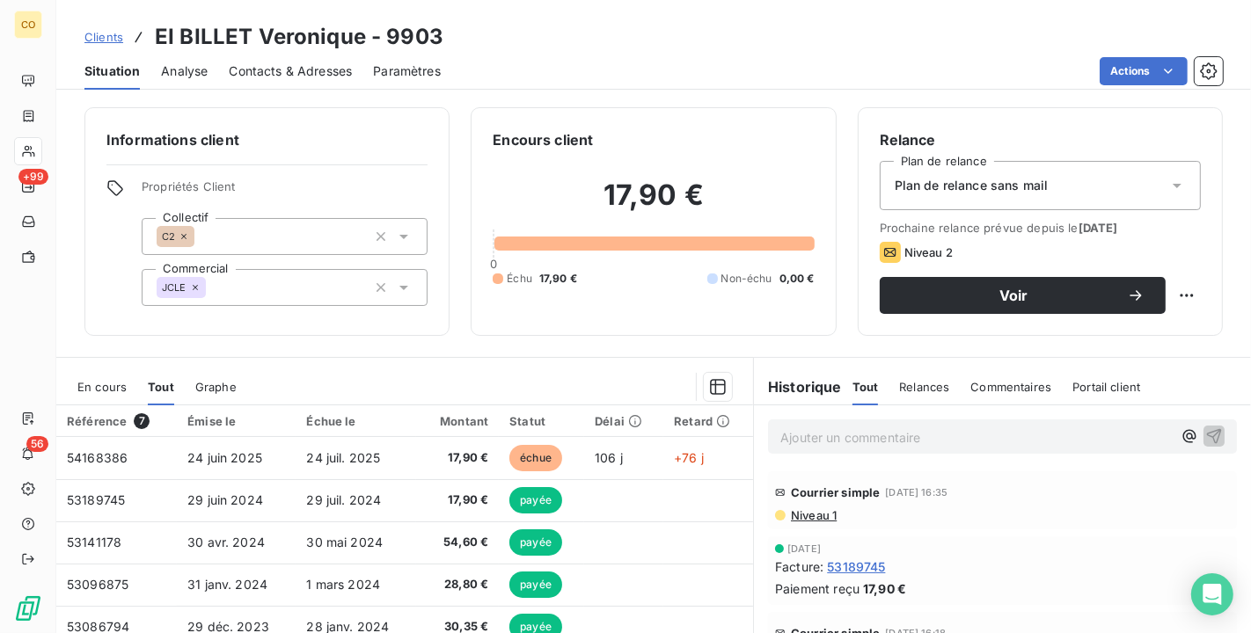
click at [100, 382] on span "En cours" at bounding box center [101, 387] width 49 height 14
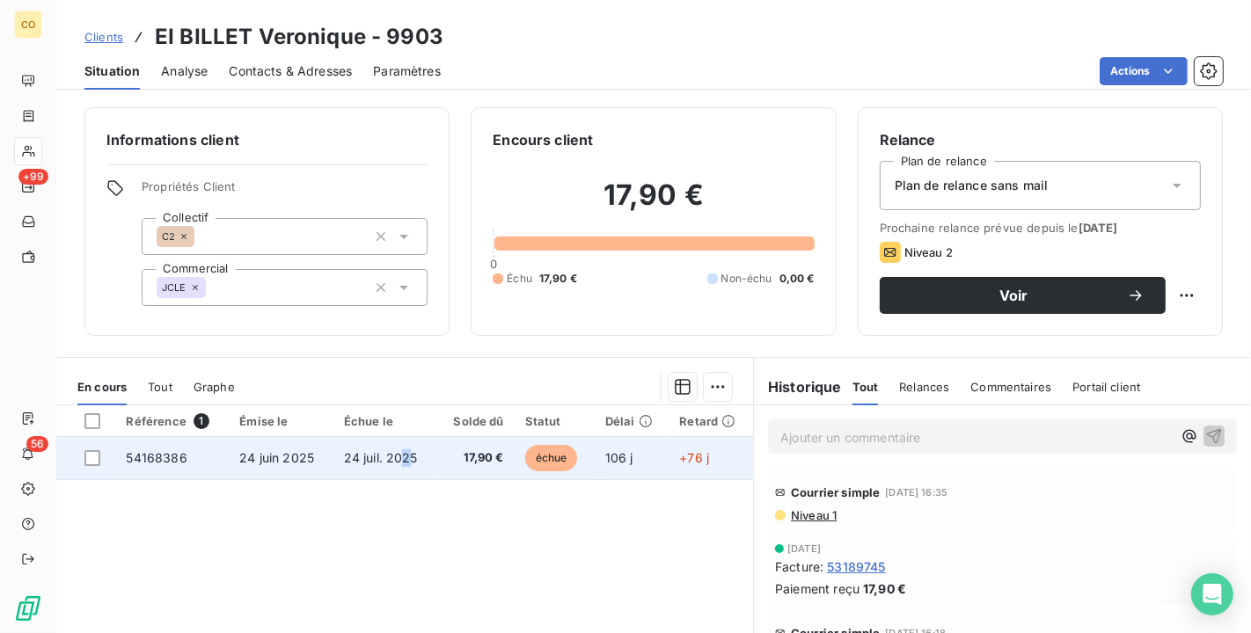
click at [402, 450] on span "24 juil. 2025" at bounding box center [381, 457] width 74 height 15
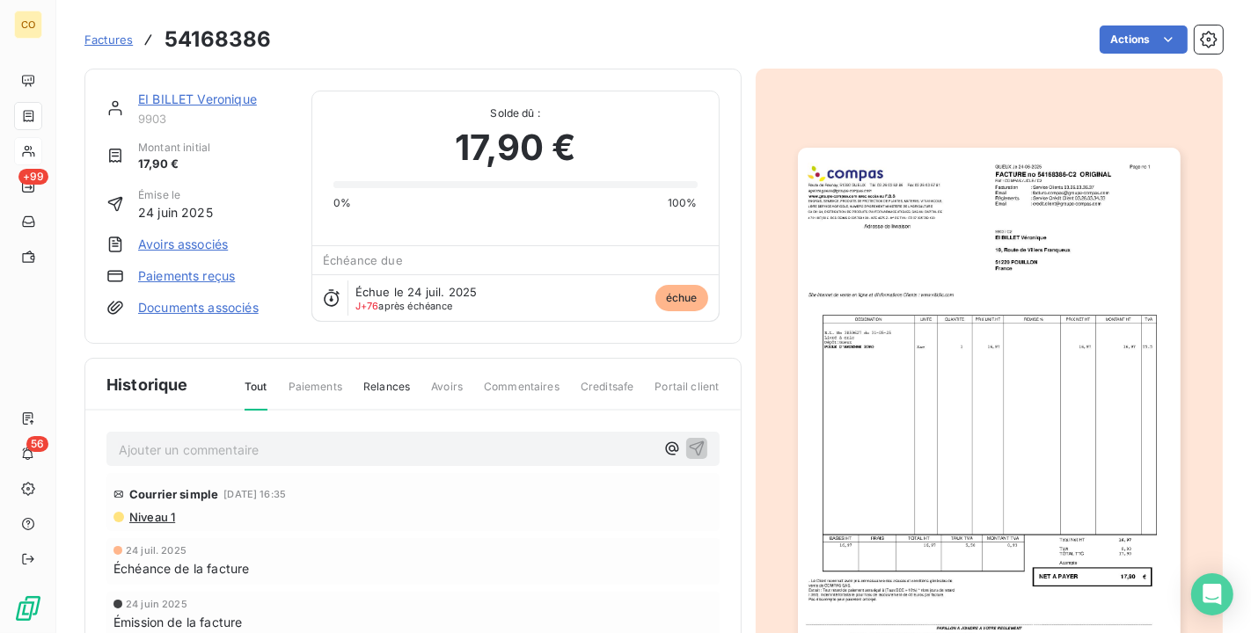
click at [1032, 408] on img "button" at bounding box center [989, 418] width 383 height 541
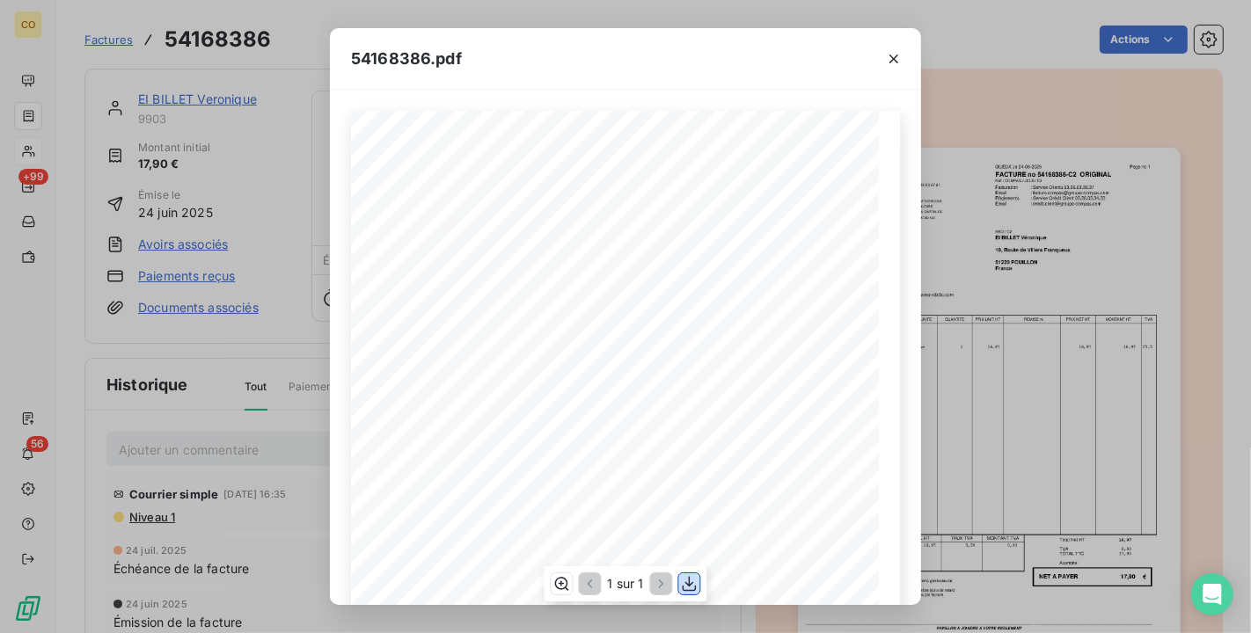
click at [701, 583] on div "1 sur 1" at bounding box center [625, 583] width 163 height 35
click at [686, 587] on icon "button" at bounding box center [690, 584] width 18 height 18
click at [515, 69] on div "54168386.pdf" at bounding box center [625, 59] width 591 height 62
click at [895, 58] on icon "button" at bounding box center [894, 59] width 18 height 18
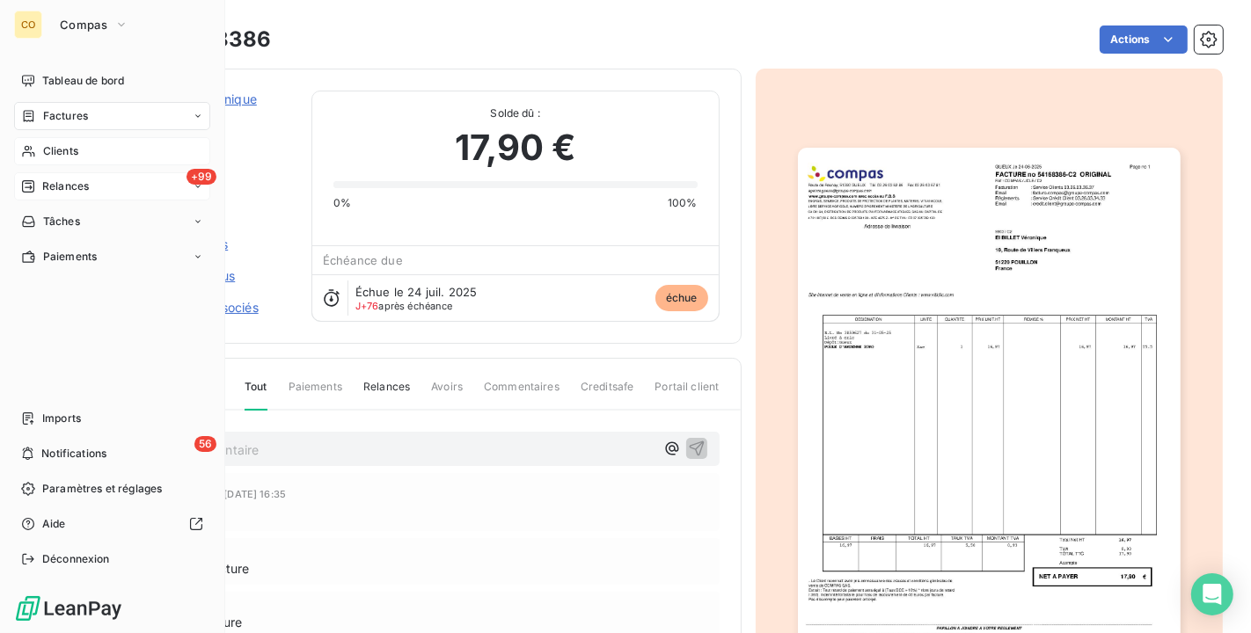
click at [47, 183] on span "Relances" at bounding box center [65, 187] width 47 height 16
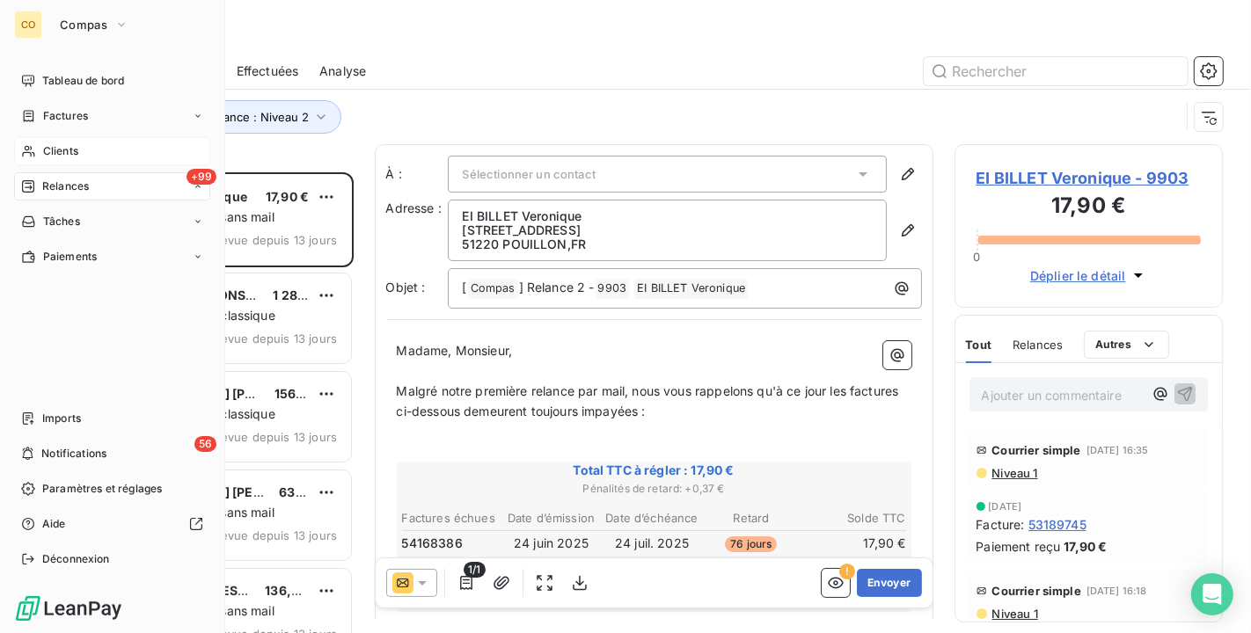
scroll to position [446, 253]
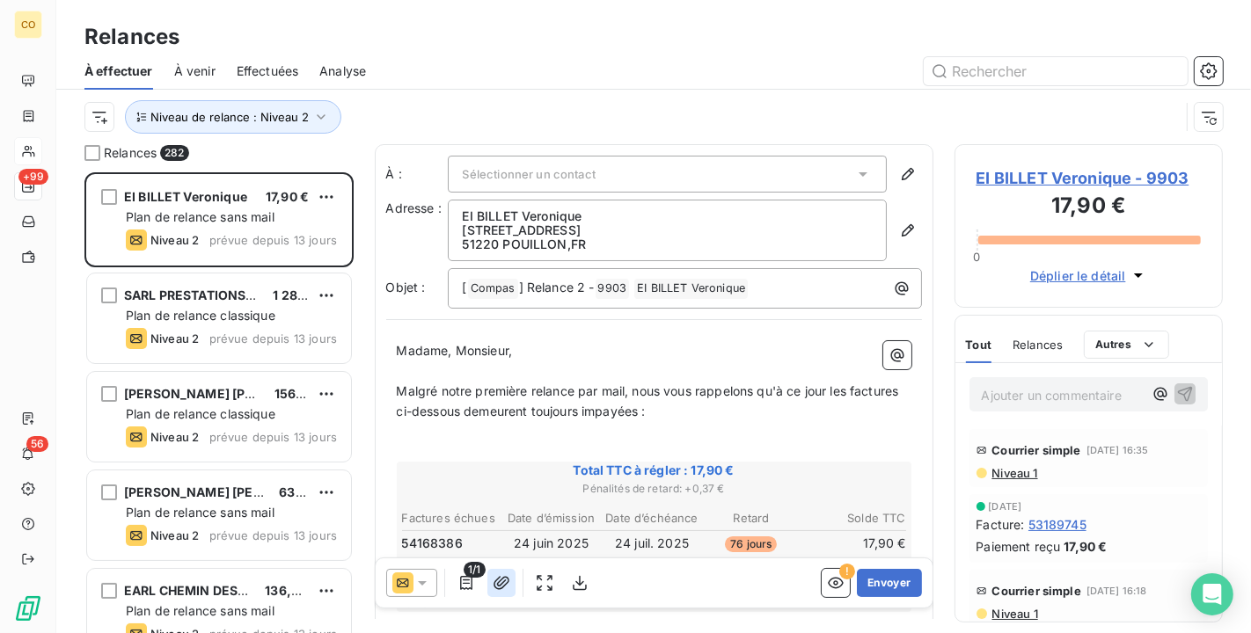
click at [510, 581] on button "button" at bounding box center [501, 583] width 28 height 28
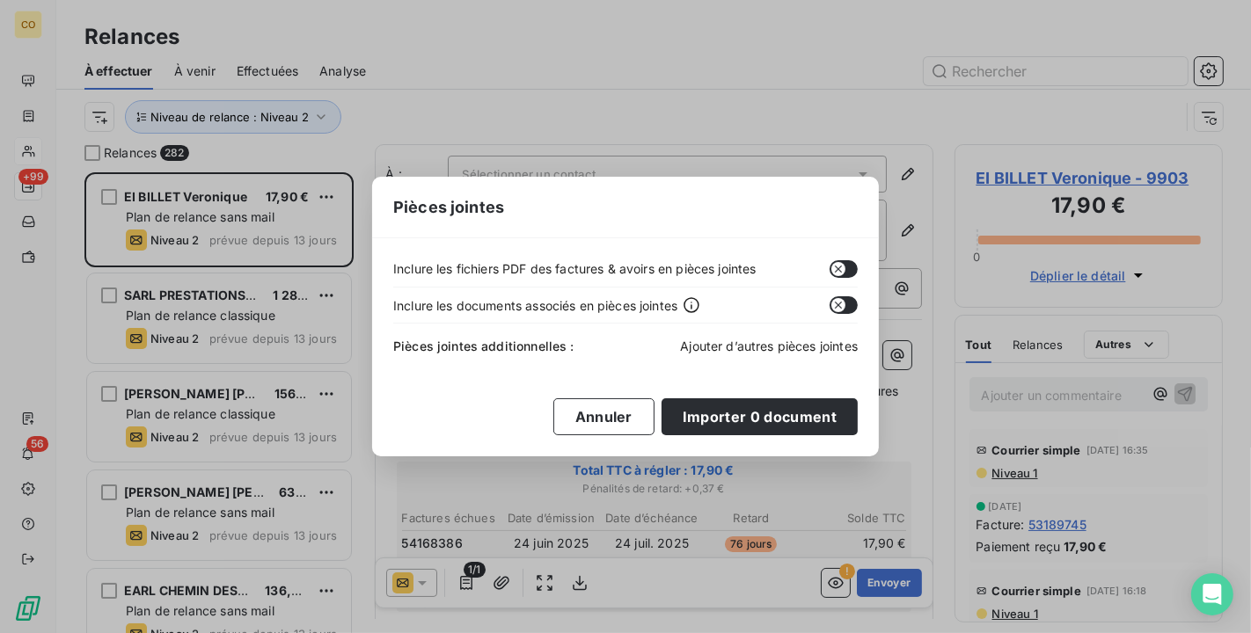
click at [792, 346] on span "Ajouter d’autres pièces jointes" at bounding box center [769, 346] width 178 height 15
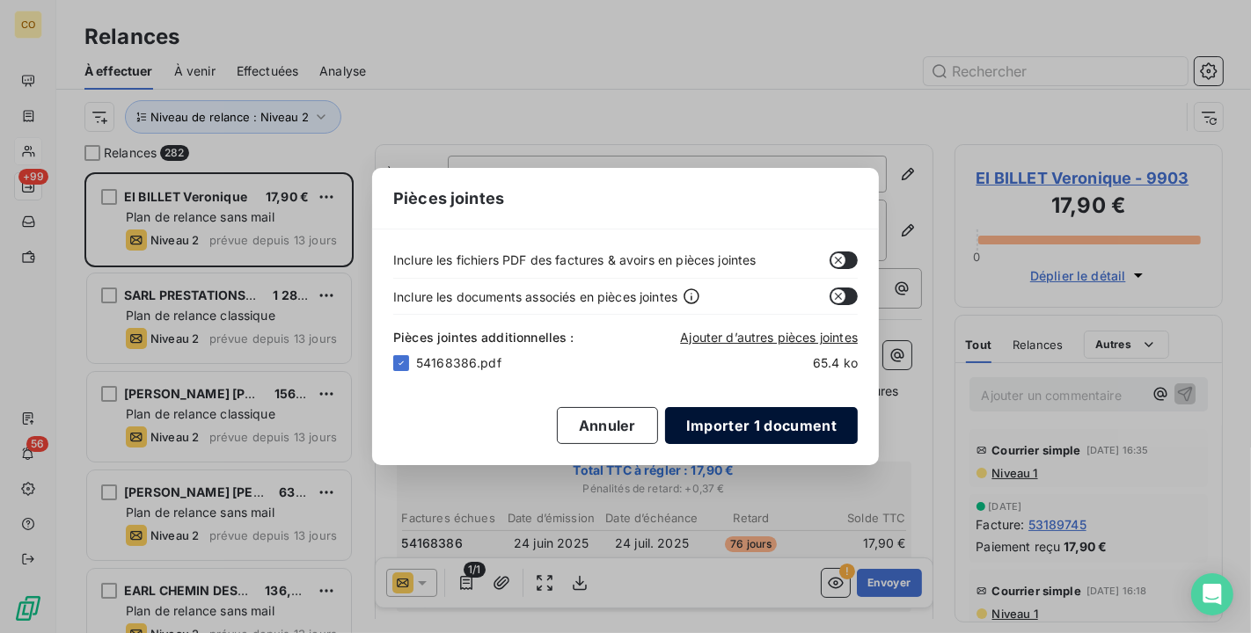
click at [741, 428] on button "Importer 1 document" at bounding box center [761, 425] width 193 height 37
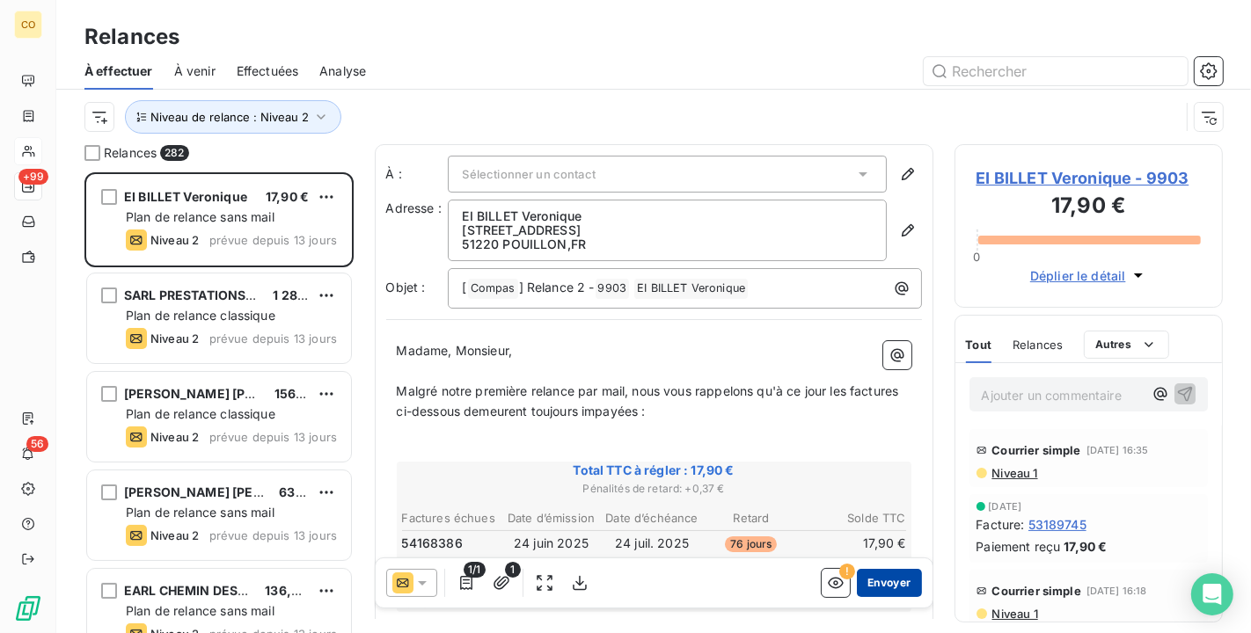
click at [878, 577] on button "Envoyer" at bounding box center [889, 583] width 64 height 28
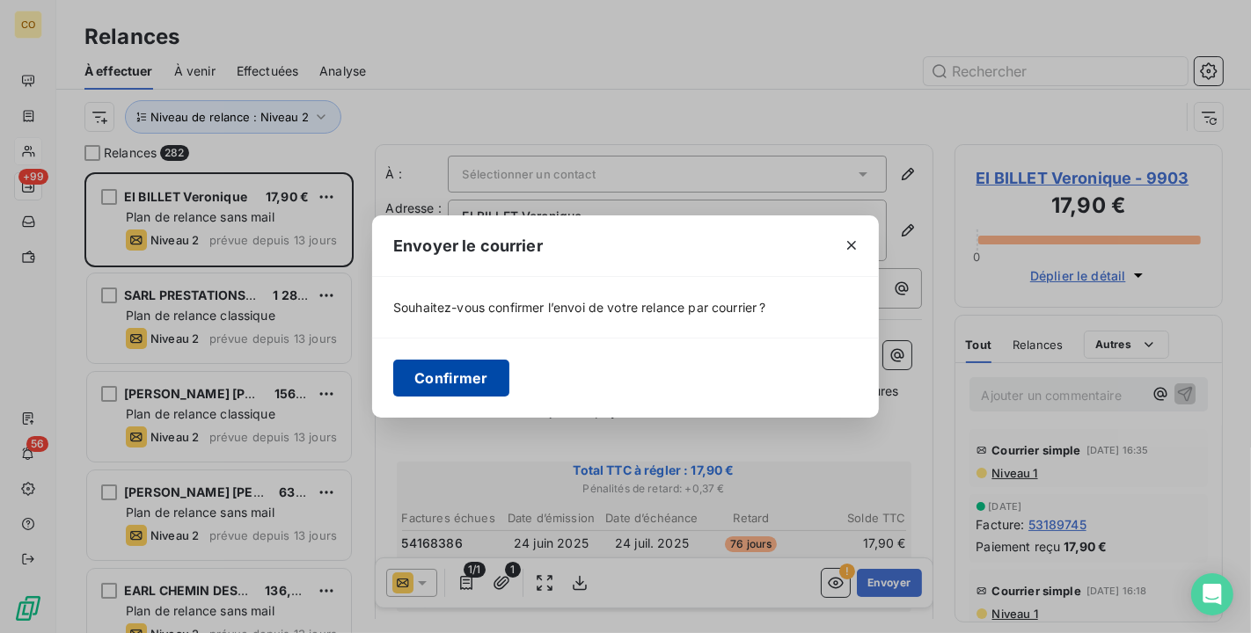
click at [489, 373] on button "Confirmer" at bounding box center [451, 378] width 116 height 37
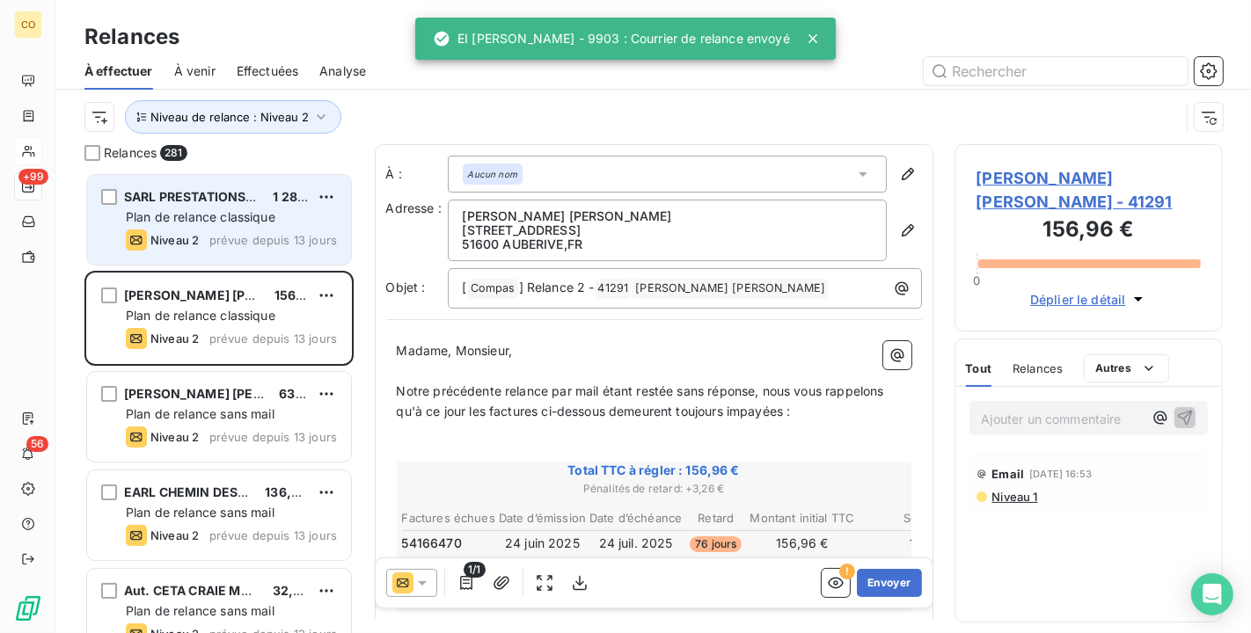
click at [221, 227] on div "SARL PRESTATIONS VITICOLES TARUFFI 1 285,20 € Plan de relance classique Niveau …" at bounding box center [219, 220] width 264 height 90
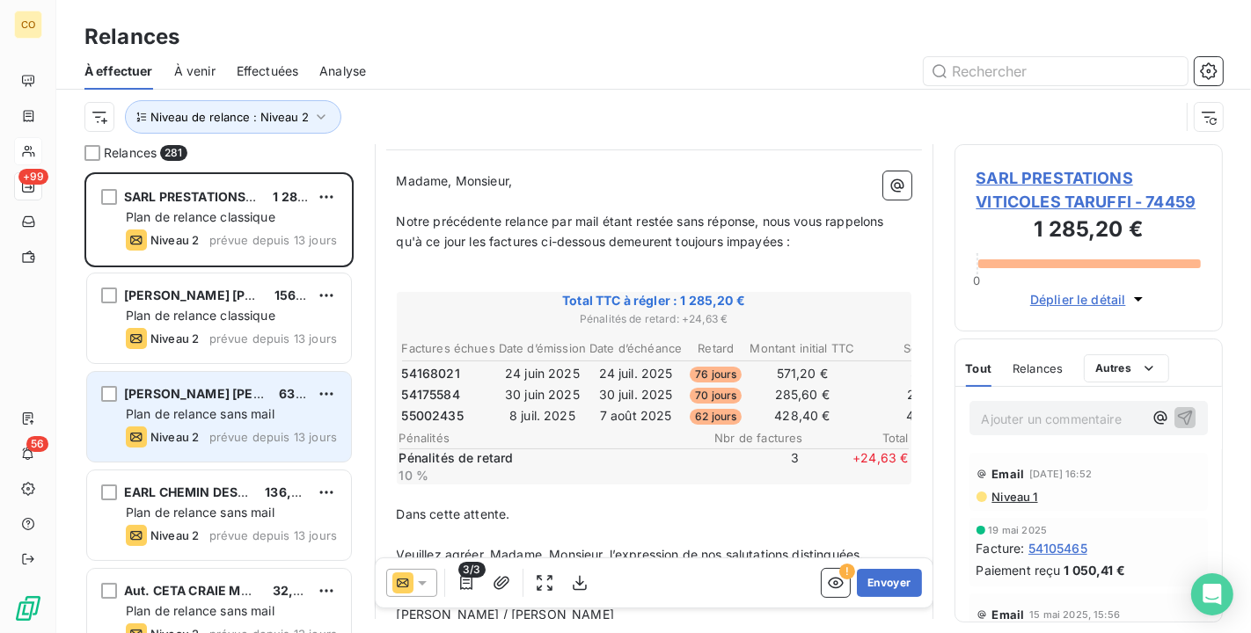
scroll to position [198, 0]
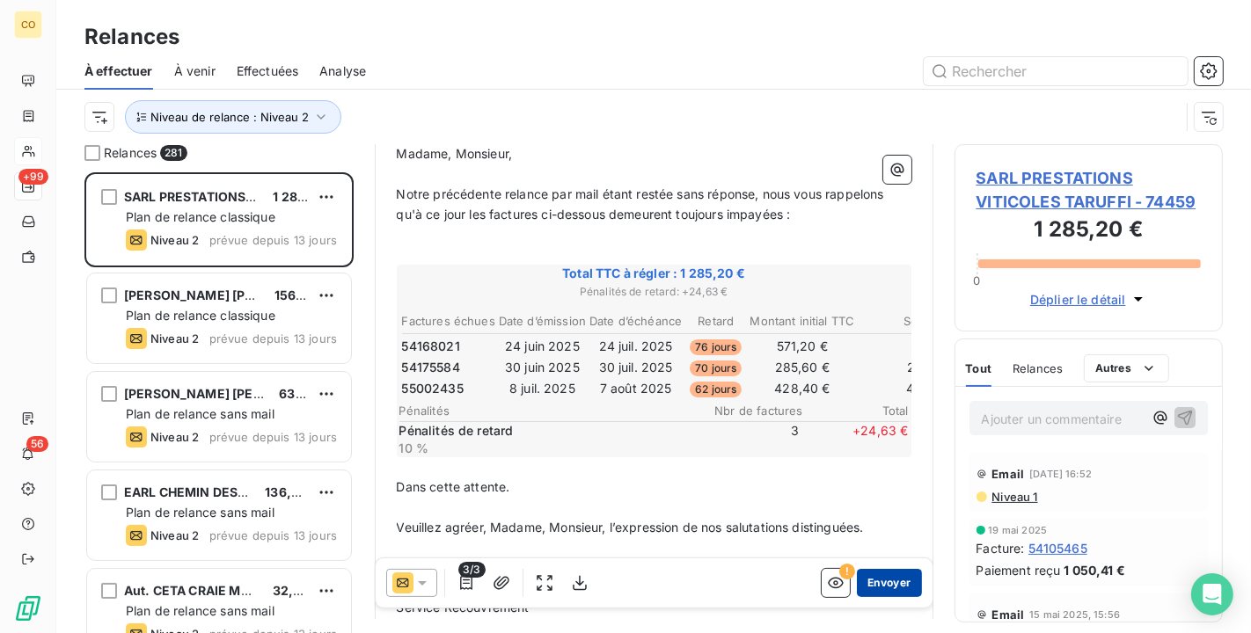
click at [862, 590] on button "Envoyer" at bounding box center [889, 583] width 64 height 28
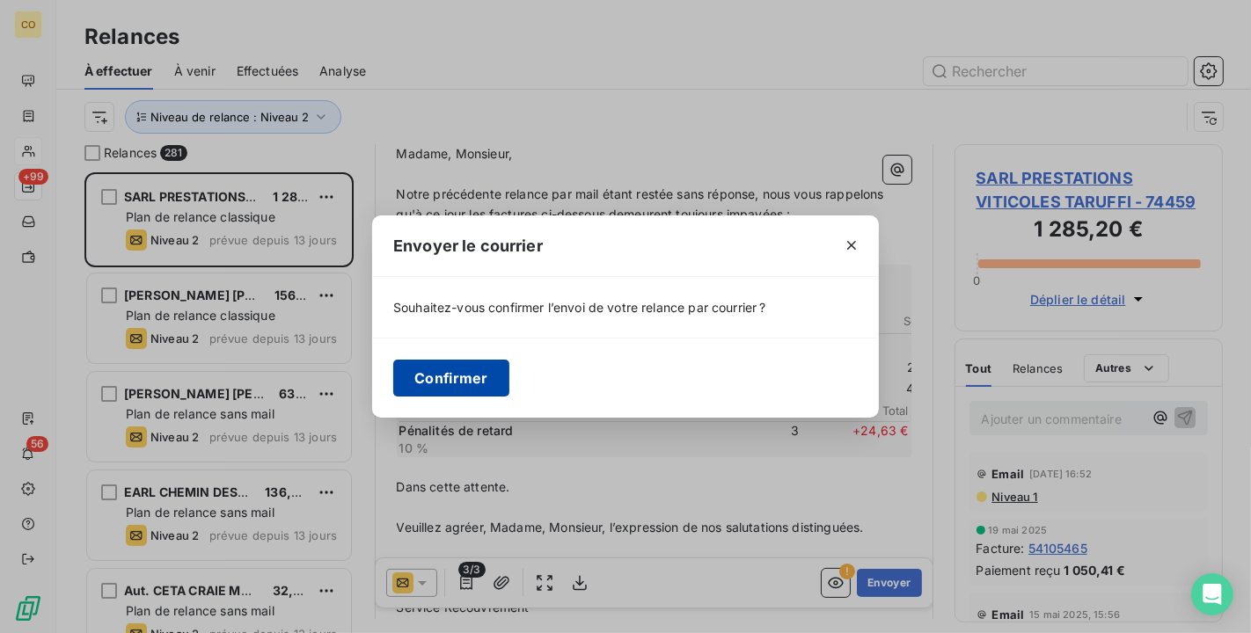
click at [469, 369] on button "Confirmer" at bounding box center [451, 378] width 116 height 37
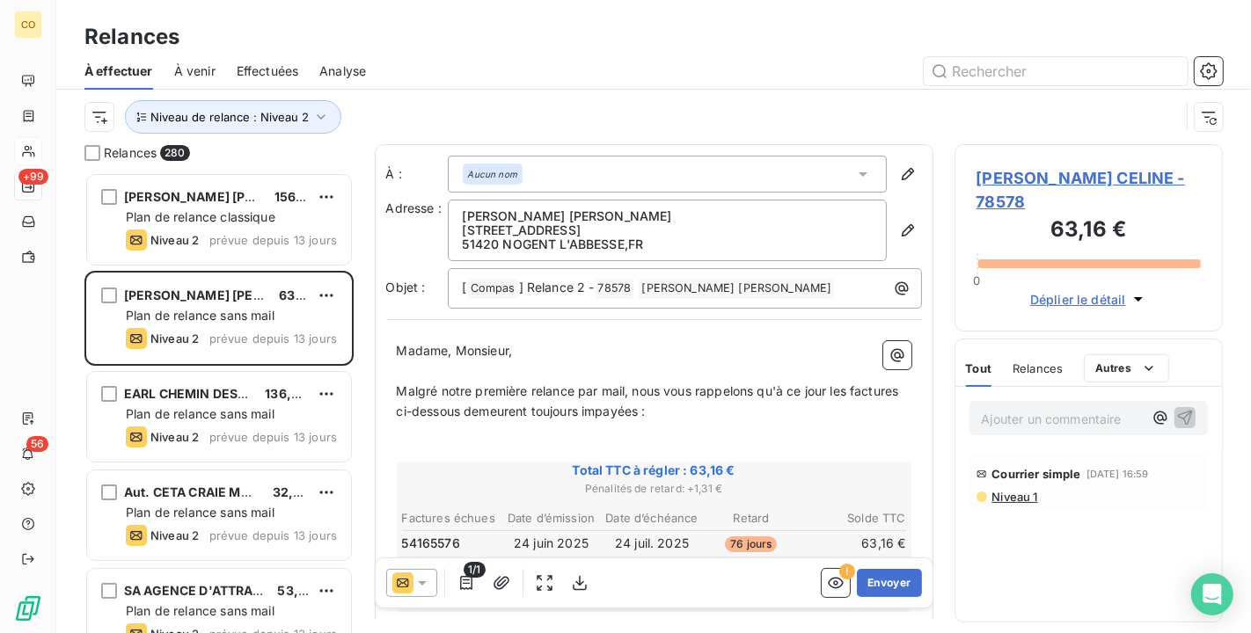
scroll to position [2, 0]
click at [646, 543] on td "24 juil. 2025" at bounding box center [652, 542] width 99 height 19
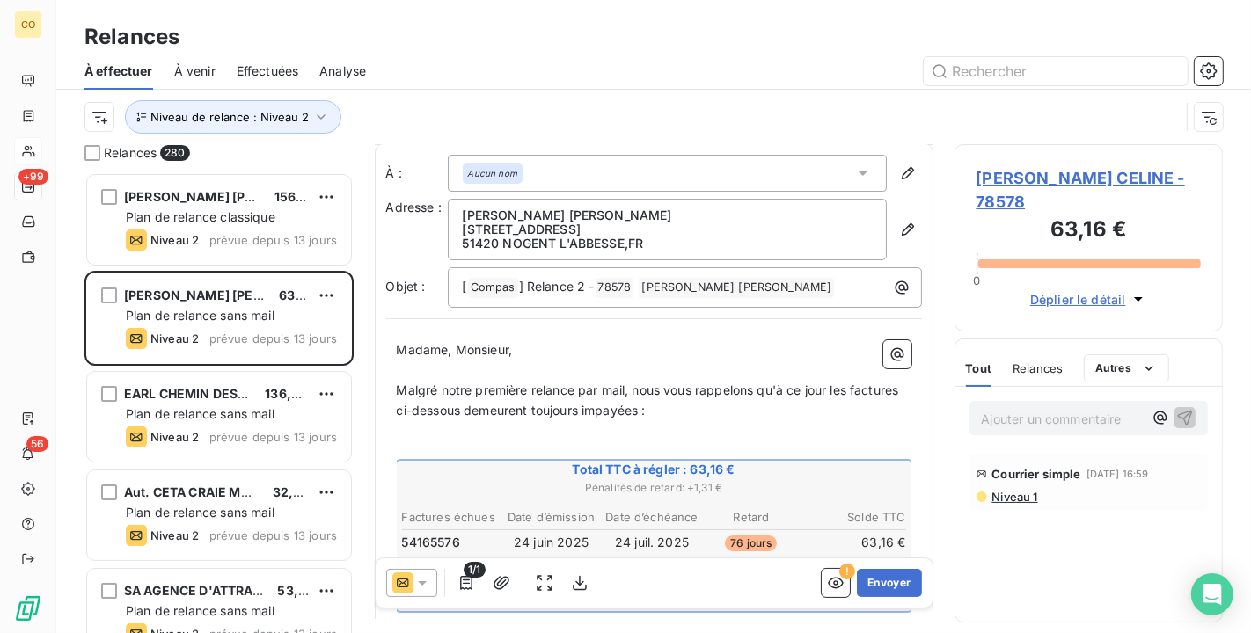
click at [754, 529] on td at bounding box center [654, 530] width 506 height 3
click at [1088, 179] on span "EARL OUDIN CELINE - 78578" at bounding box center [1088, 190] width 225 height 48
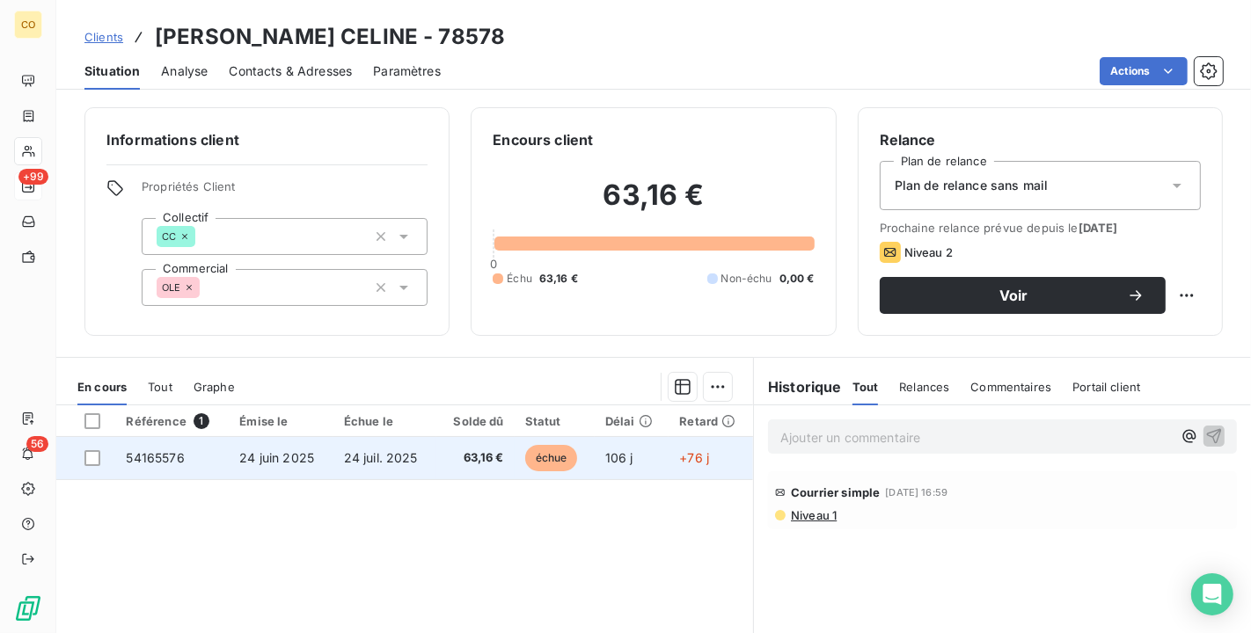
click at [341, 449] on td "24 juil. 2025" at bounding box center [385, 458] width 104 height 42
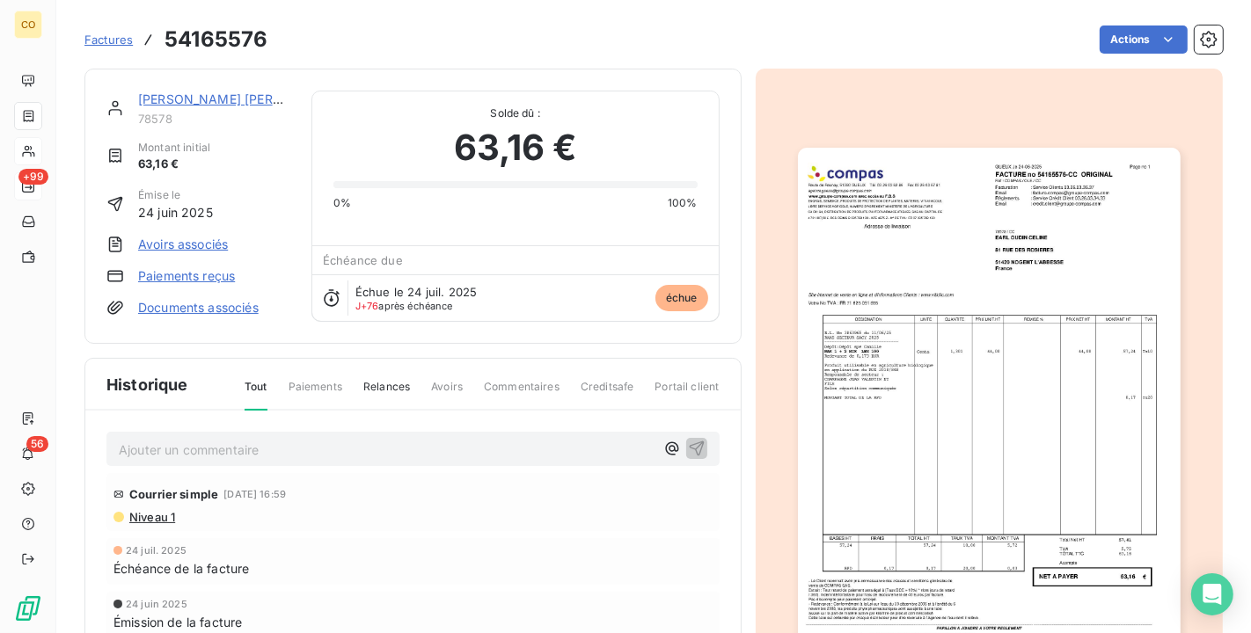
click at [848, 427] on img "button" at bounding box center [989, 418] width 383 height 541
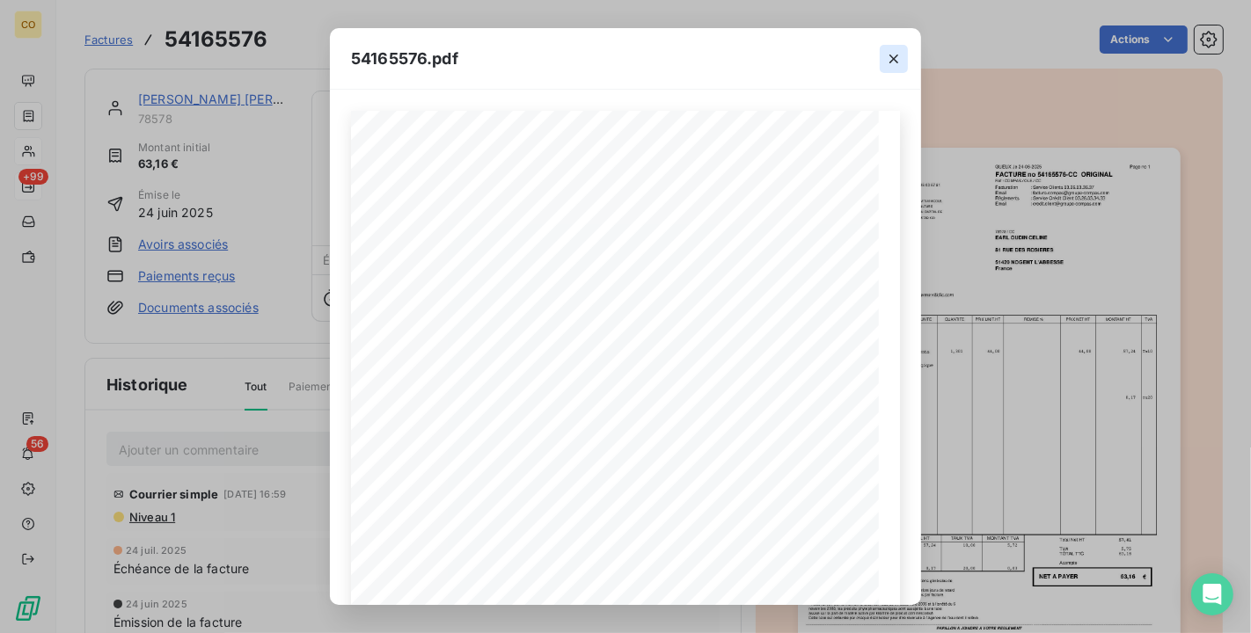
click at [888, 45] on button "button" at bounding box center [894, 59] width 28 height 28
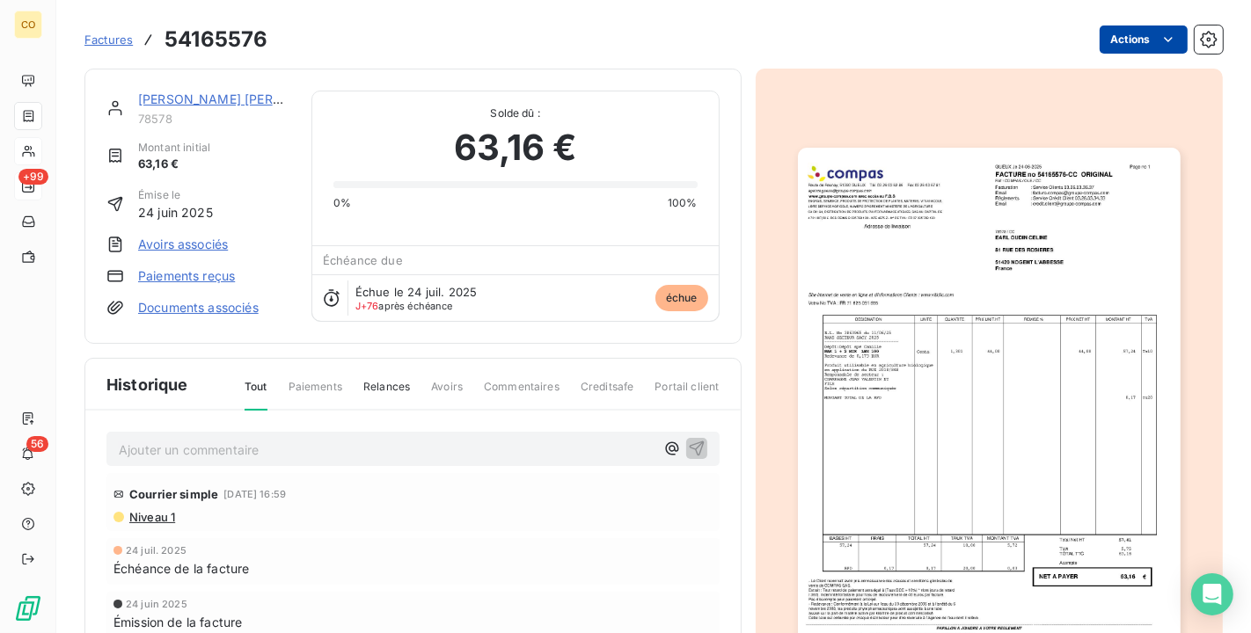
click at [1166, 26] on html "CO +99 56 Factures 54165576 Actions EARL OUDIN CELINE 78578 Montant initial 63,…" at bounding box center [625, 316] width 1251 height 633
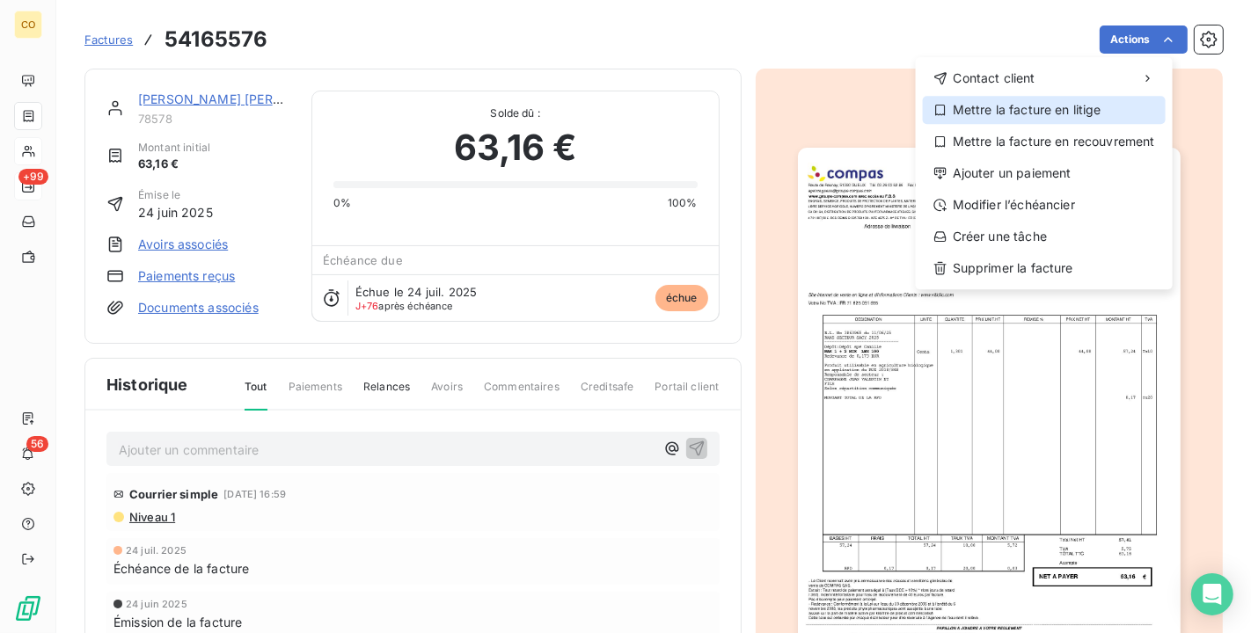
click at [1056, 115] on div "Mettre la facture en litige" at bounding box center [1044, 110] width 243 height 28
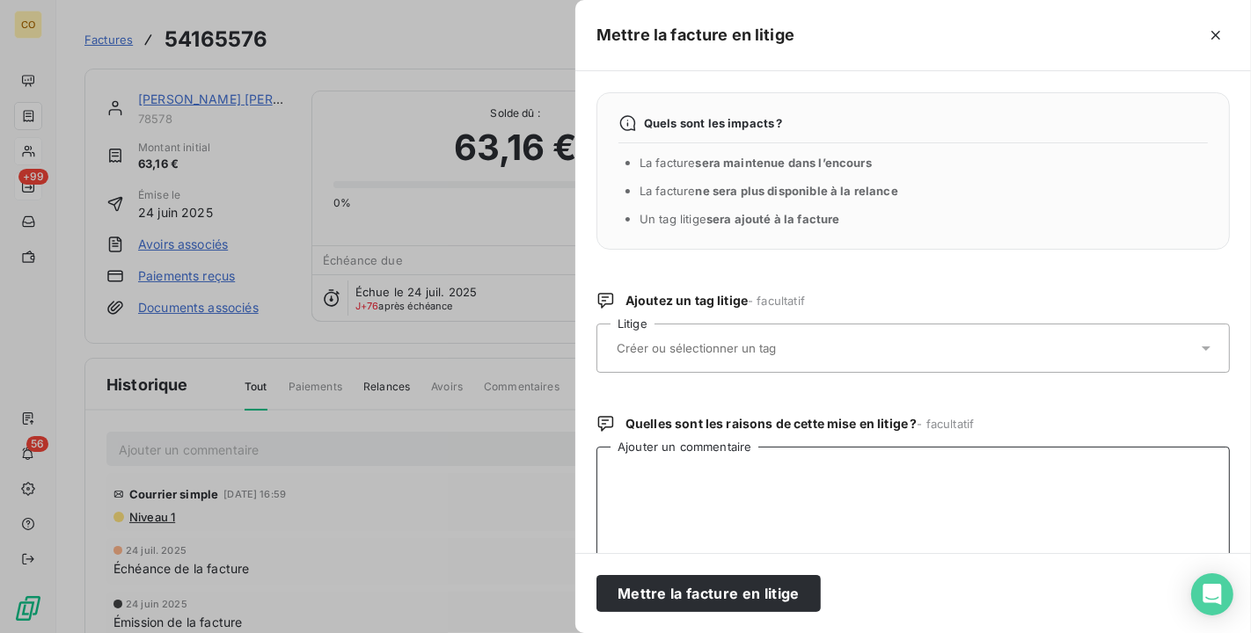
click at [714, 475] on textarea "Ajouter un commentaire" at bounding box center [912, 538] width 633 height 183
paste textarea "Le 24/09 Com tél n'a pas de vigne s/ Sacy => envoi mail à ADV pour annulation F…"
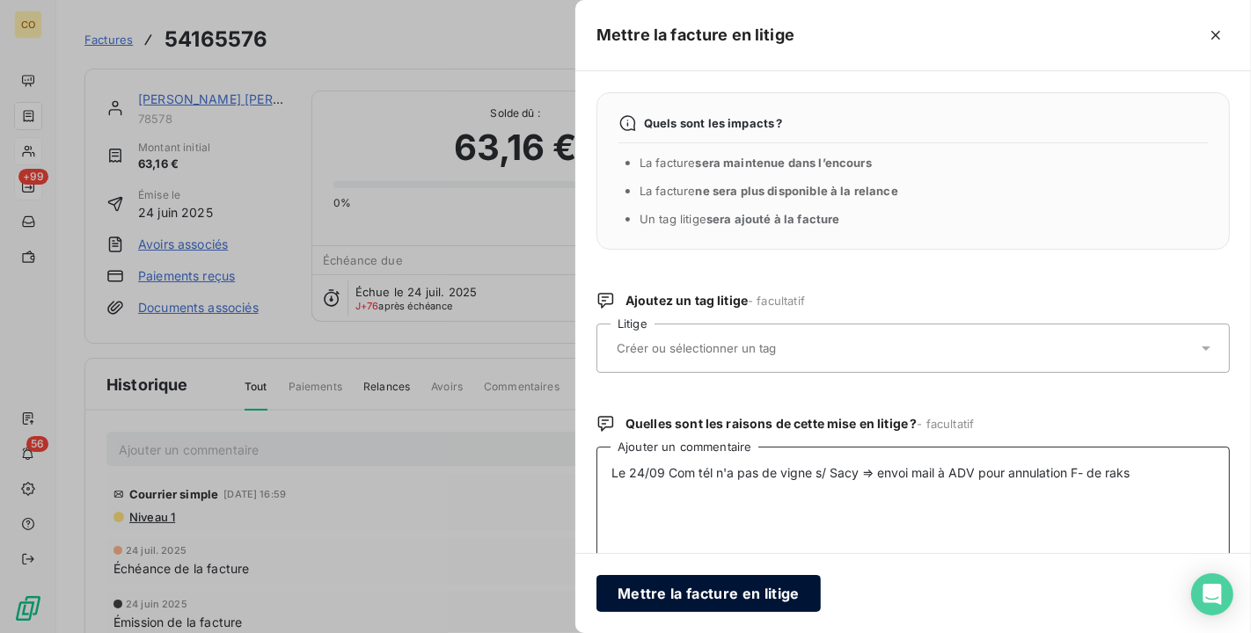
type textarea "Le 24/09 Com tél n'a pas de vigne s/ Sacy => envoi mail à ADV pour annulation F…"
click at [755, 588] on button "Mettre la facture en litige" at bounding box center [708, 593] width 224 height 37
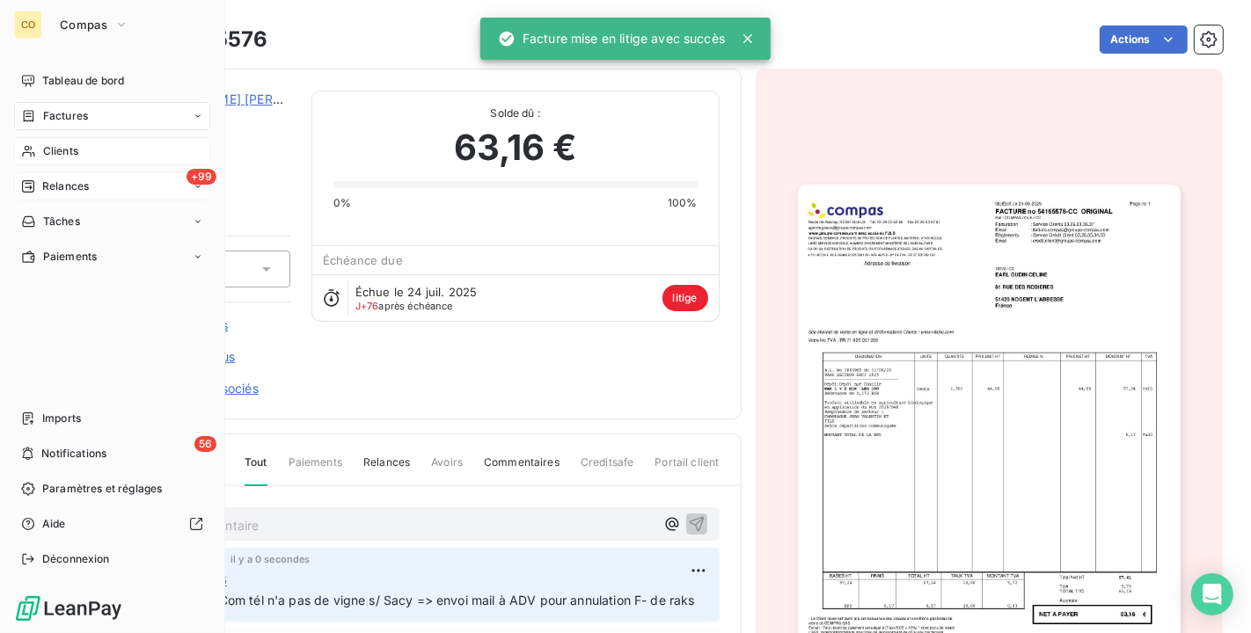
click at [62, 179] on span "Relances" at bounding box center [65, 187] width 47 height 16
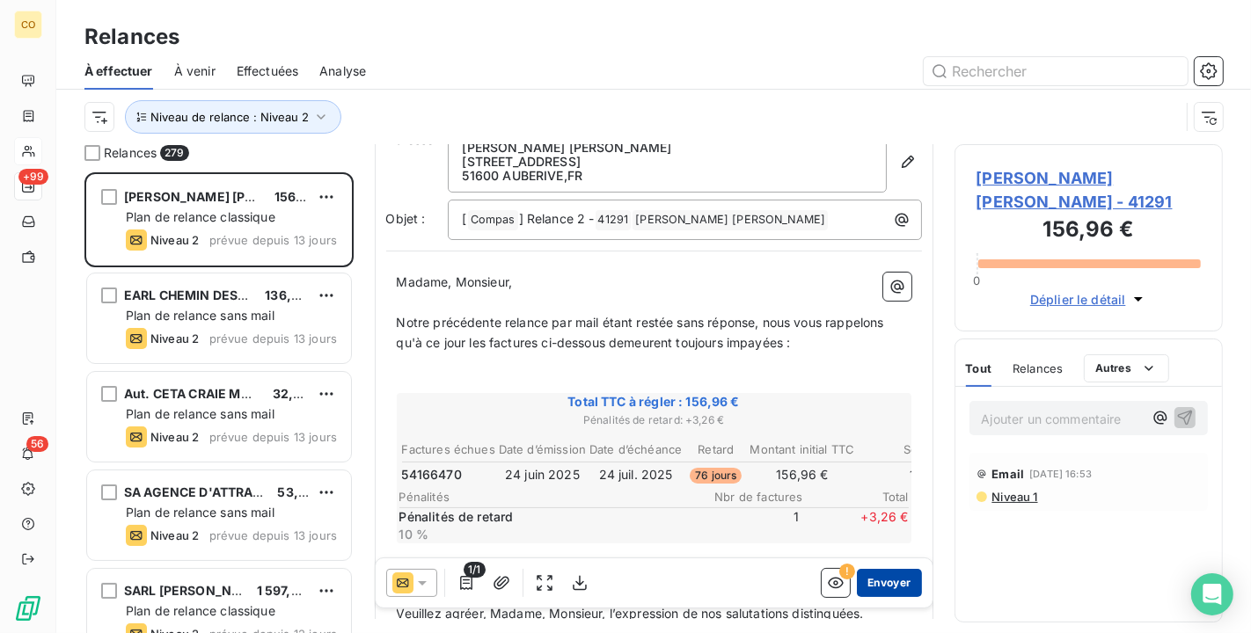
scroll to position [100, 0]
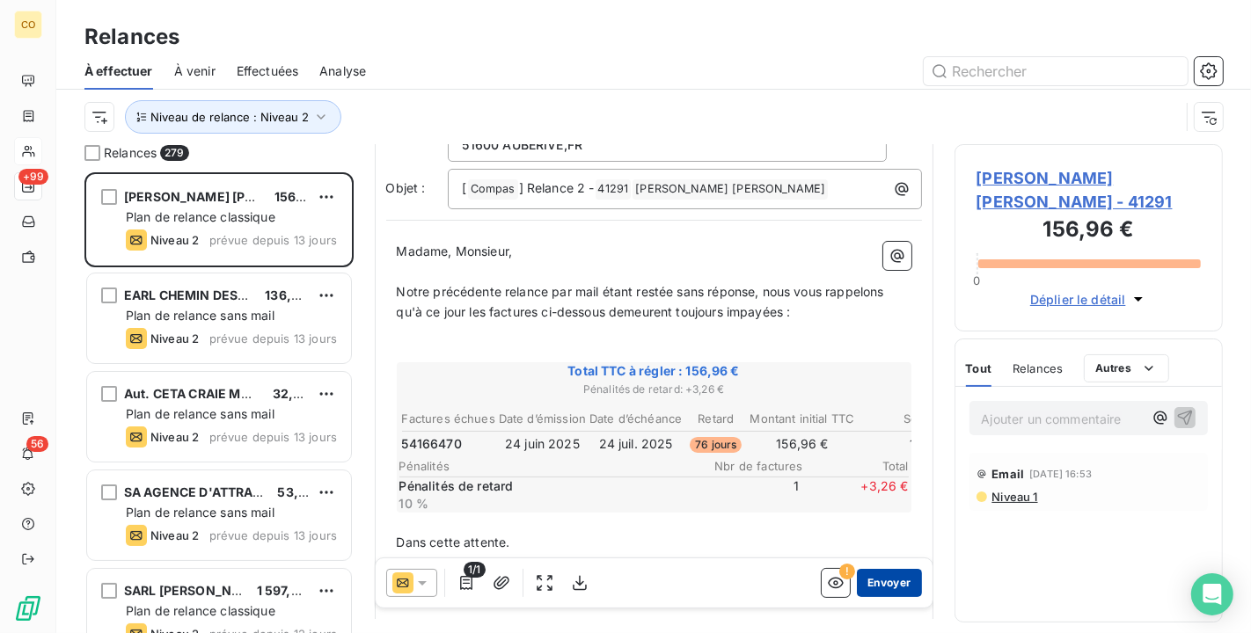
click at [869, 579] on button "Envoyer" at bounding box center [889, 583] width 64 height 28
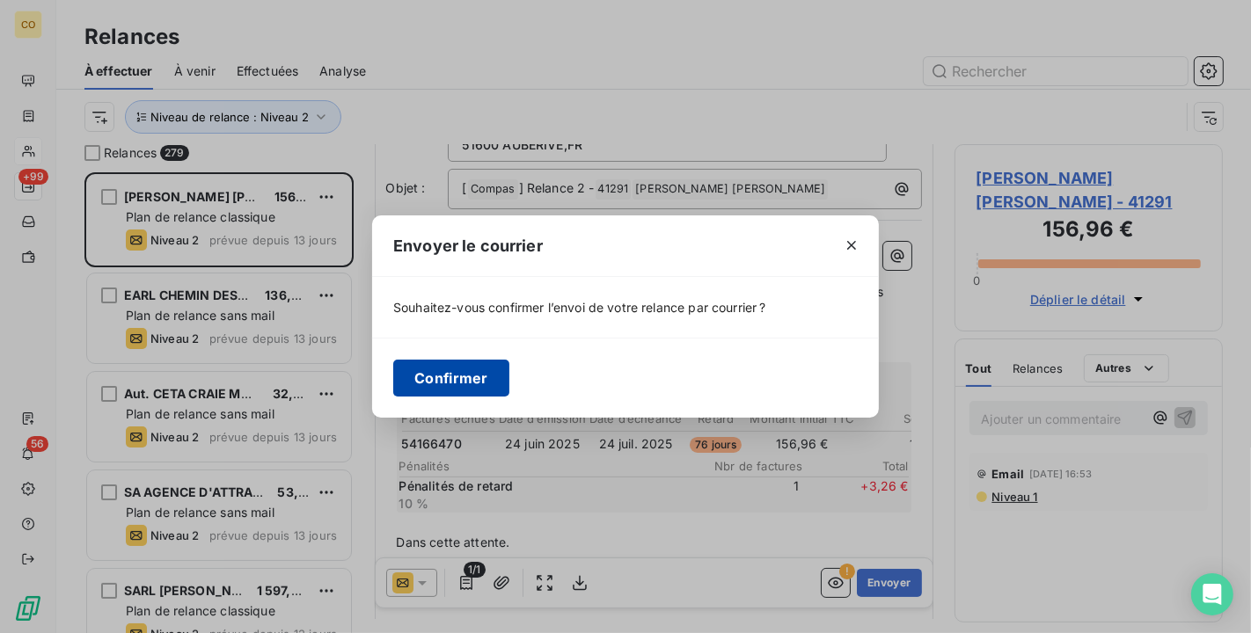
click at [477, 385] on button "Confirmer" at bounding box center [451, 378] width 116 height 37
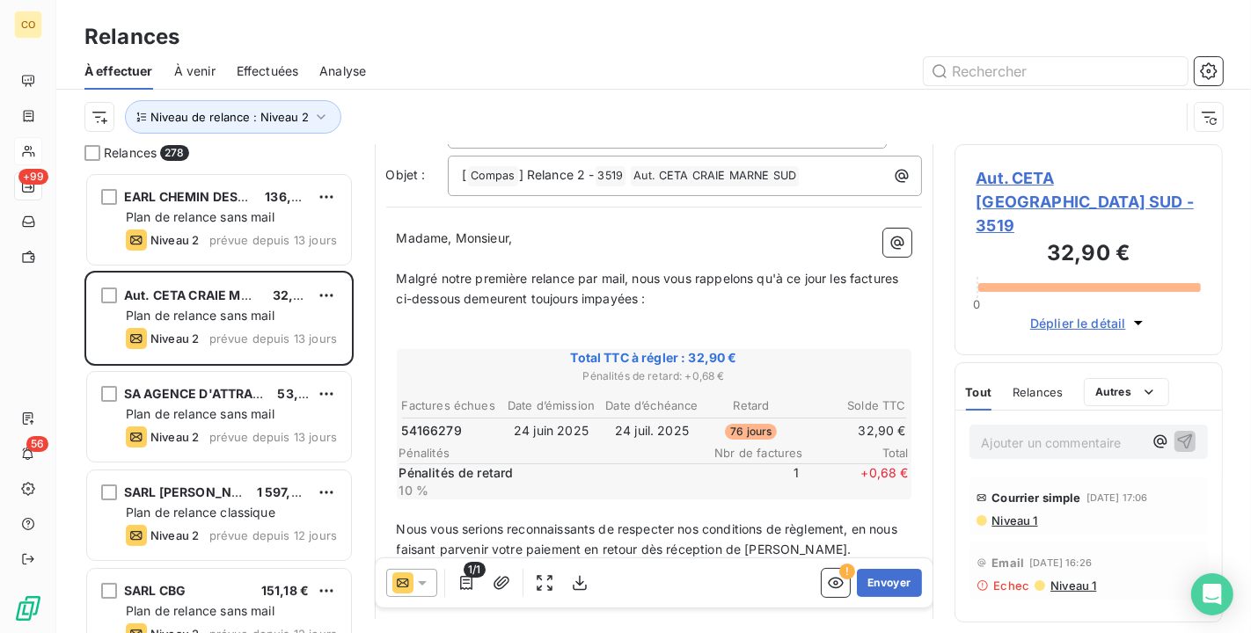
scroll to position [98, 0]
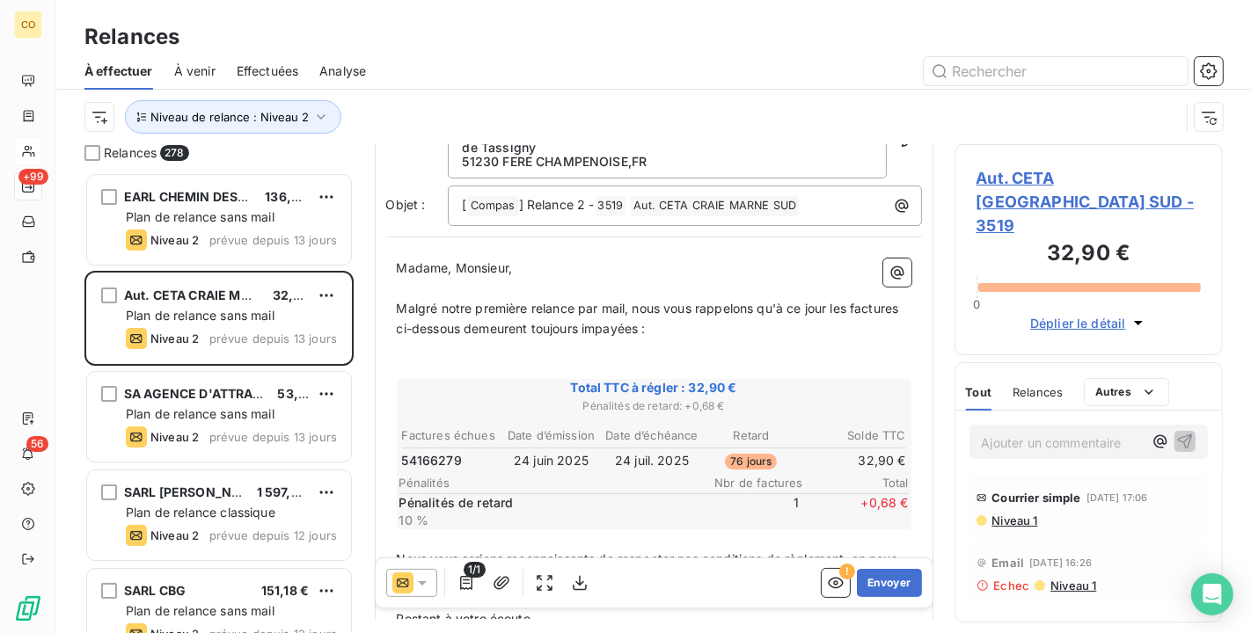
click at [1077, 171] on span "Aut. CETA CRAIE MARNE SUD - 3519" at bounding box center [1088, 201] width 225 height 71
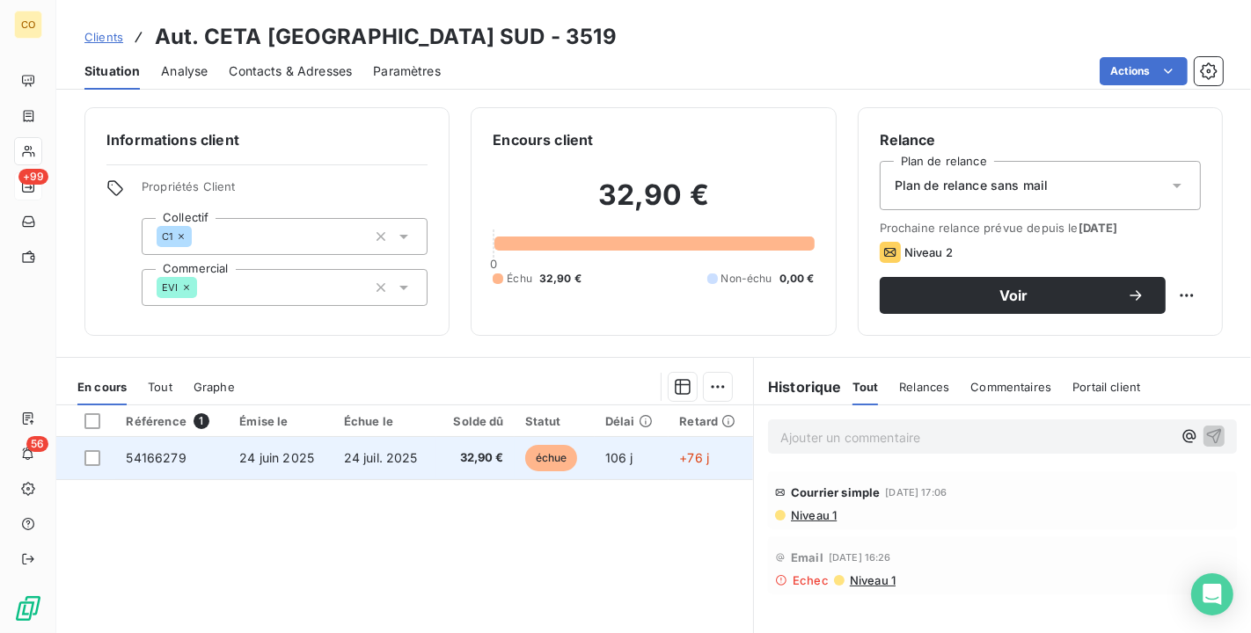
click at [482, 457] on span "32,90 €" at bounding box center [475, 458] width 56 height 18
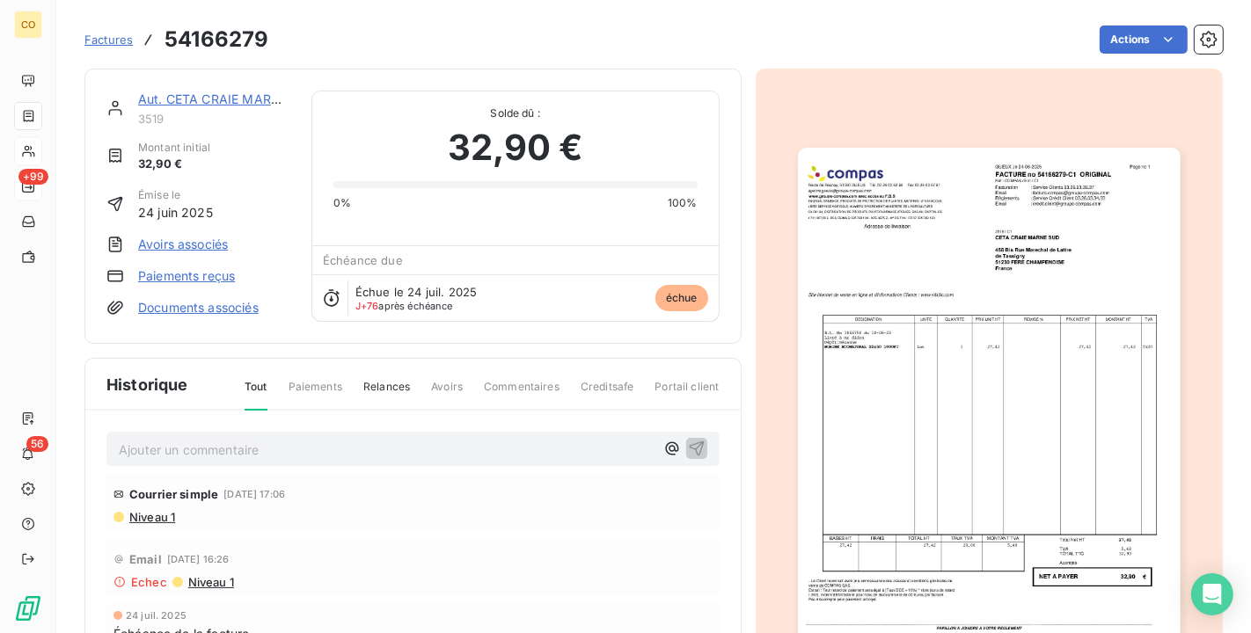
click at [1093, 269] on img "button" at bounding box center [989, 418] width 383 height 541
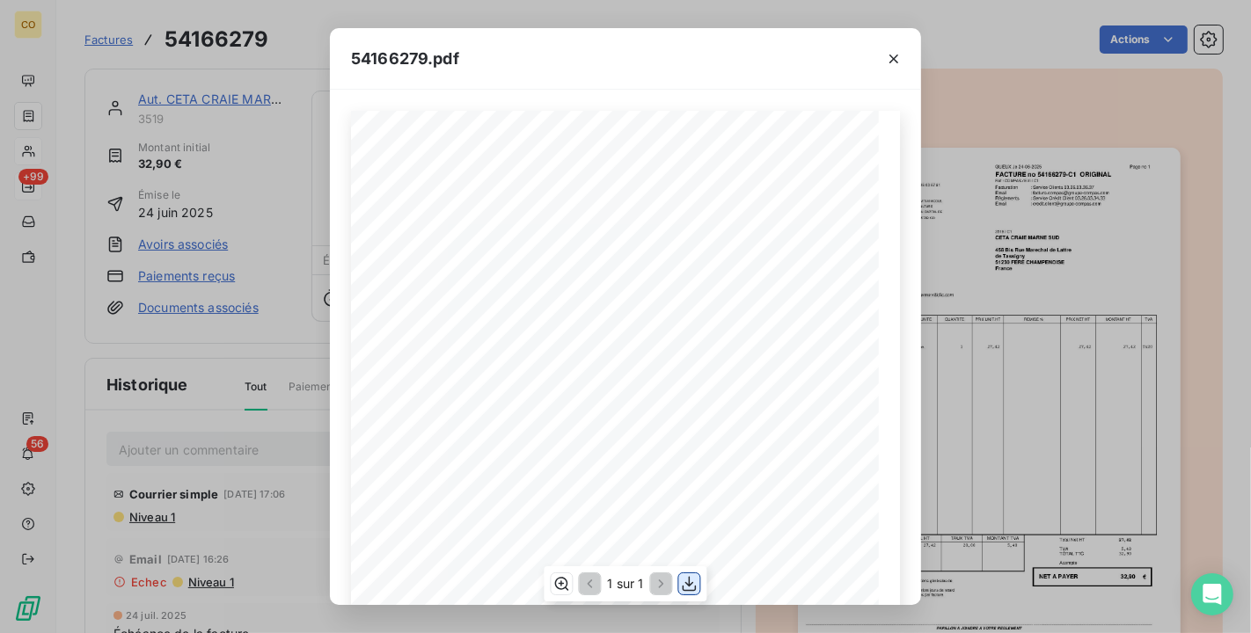
click at [693, 579] on icon "button" at bounding box center [690, 584] width 18 height 18
click at [588, 50] on div "54166279.pdf" at bounding box center [625, 59] width 591 height 62
click at [895, 53] on icon "button" at bounding box center [894, 59] width 18 height 18
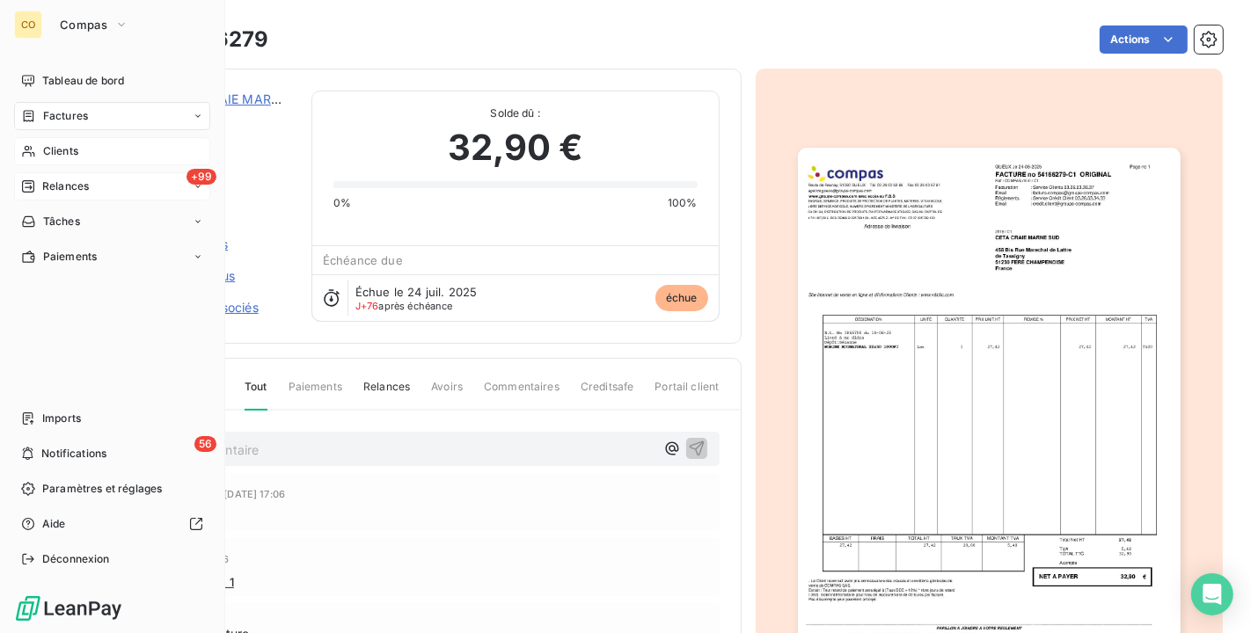
click at [72, 190] on span "Relances" at bounding box center [65, 187] width 47 height 16
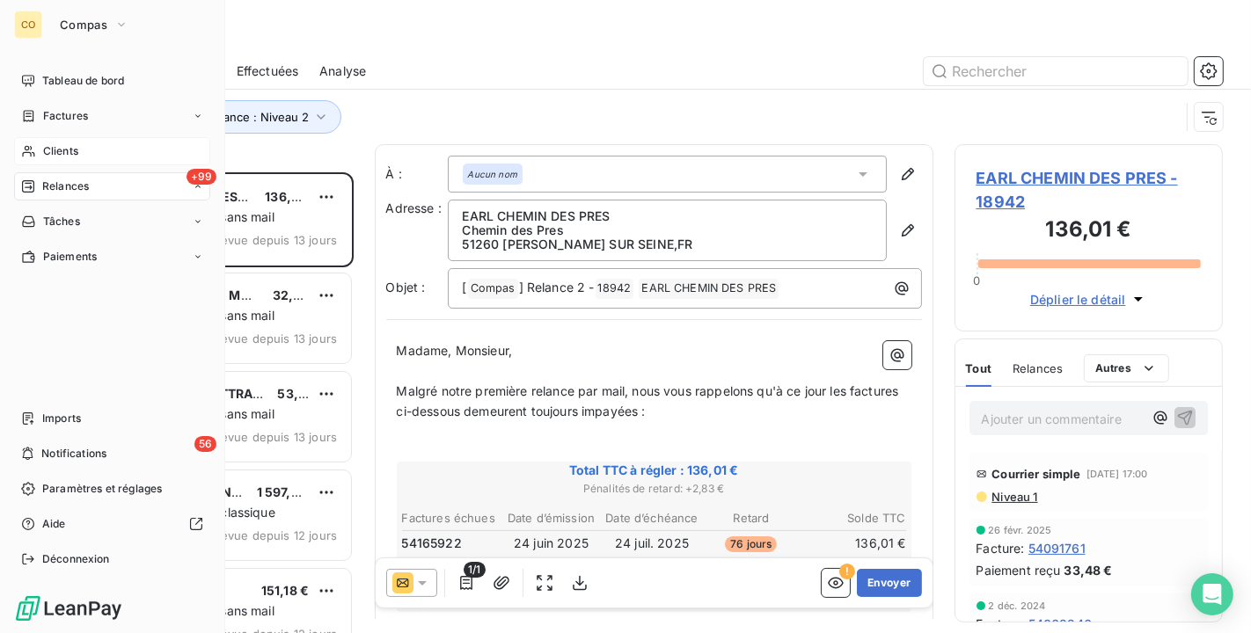
scroll to position [446, 253]
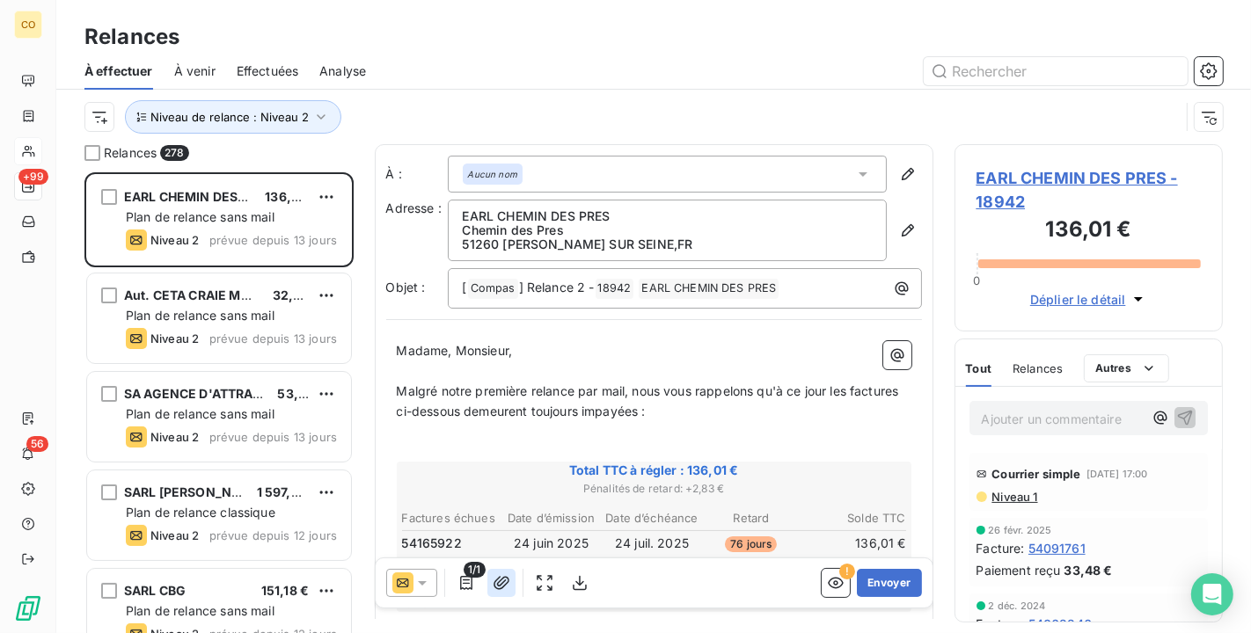
click at [500, 585] on icon "button" at bounding box center [501, 582] width 16 height 13
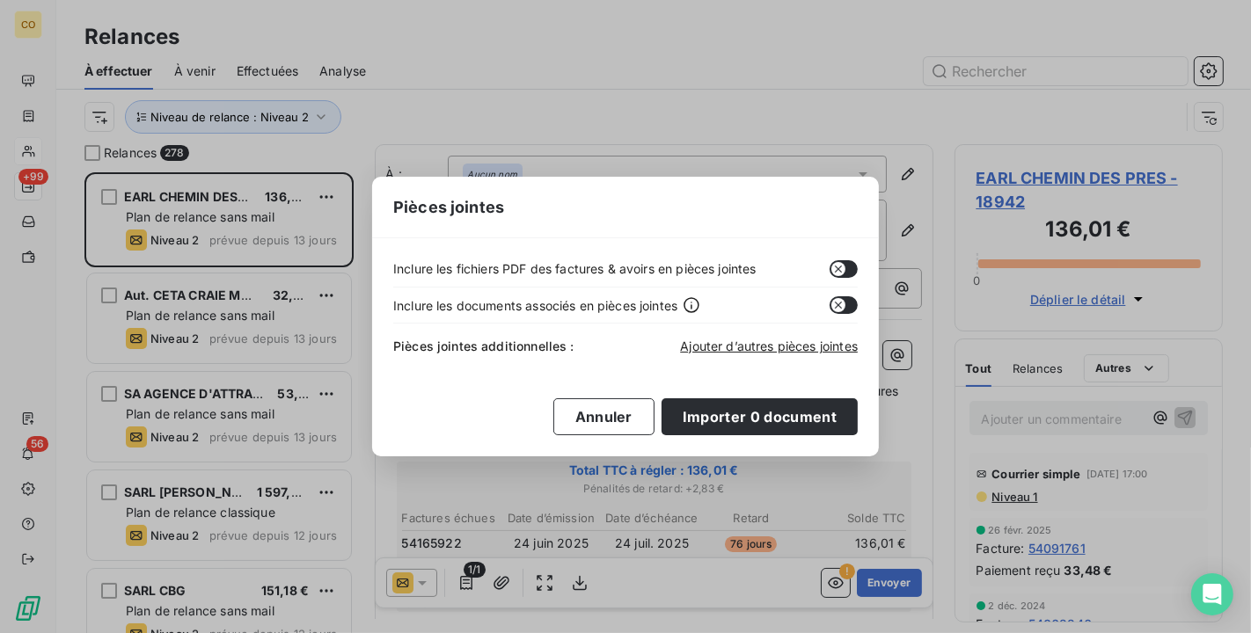
click at [531, 98] on div "Pièces jointes Inclure les fichiers PDF des factures & avoirs en pièces jointes…" at bounding box center [625, 316] width 1251 height 633
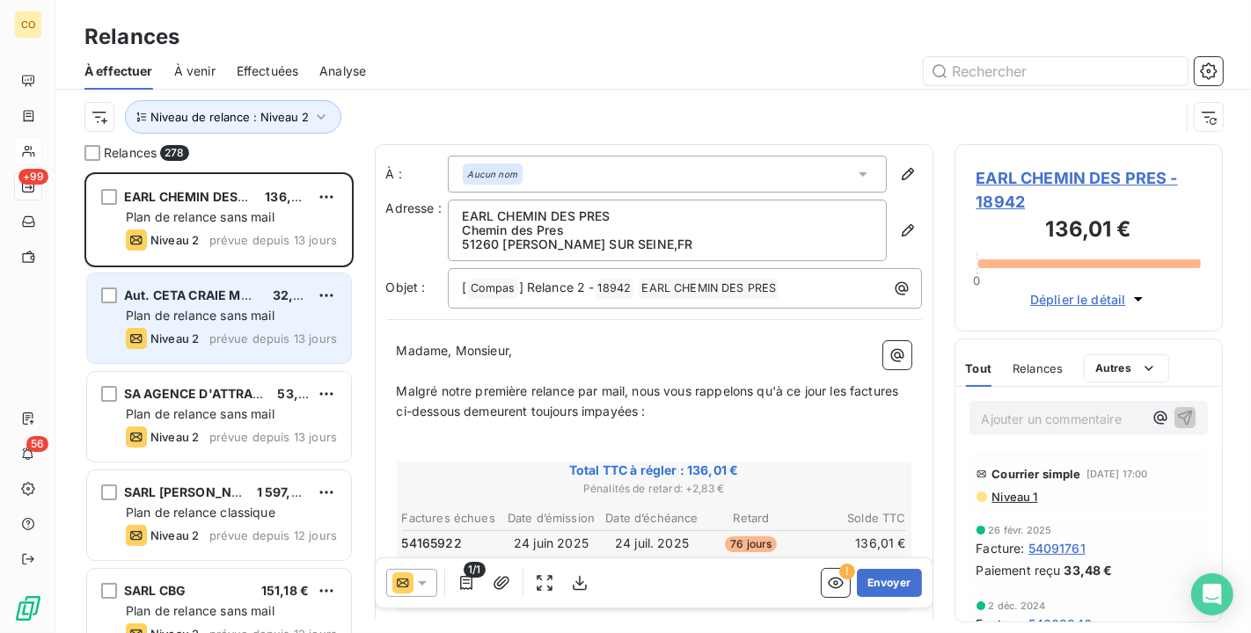
click at [179, 340] on span "Niveau 2" at bounding box center [174, 339] width 48 height 14
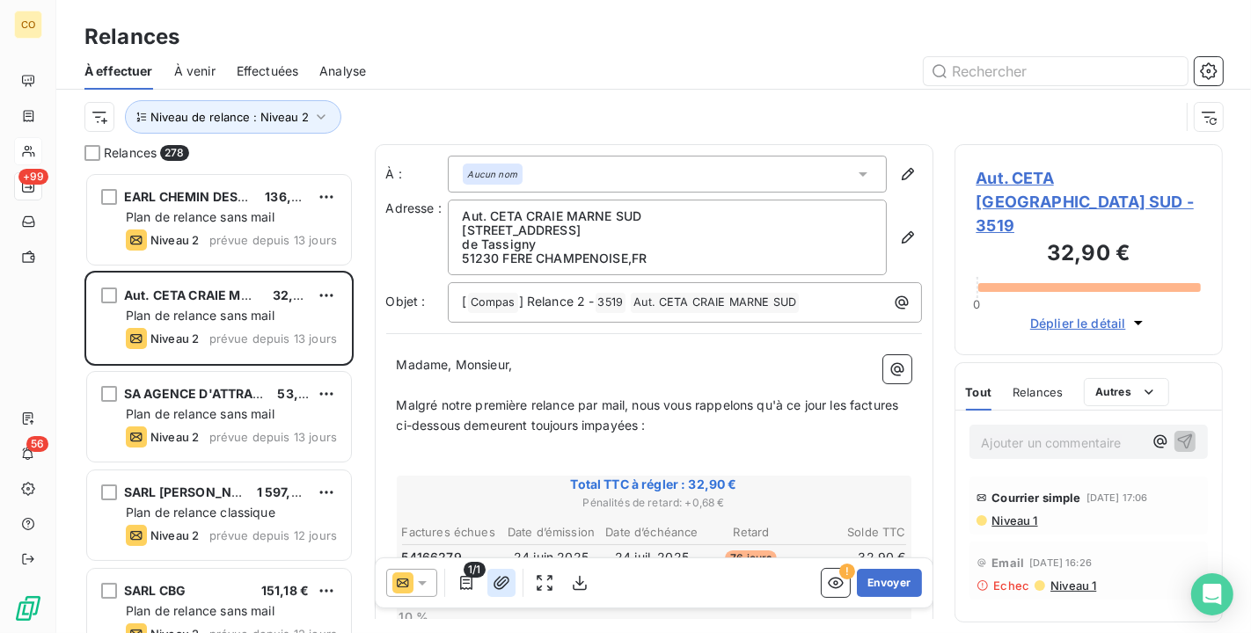
click at [494, 581] on icon "button" at bounding box center [501, 582] width 16 height 13
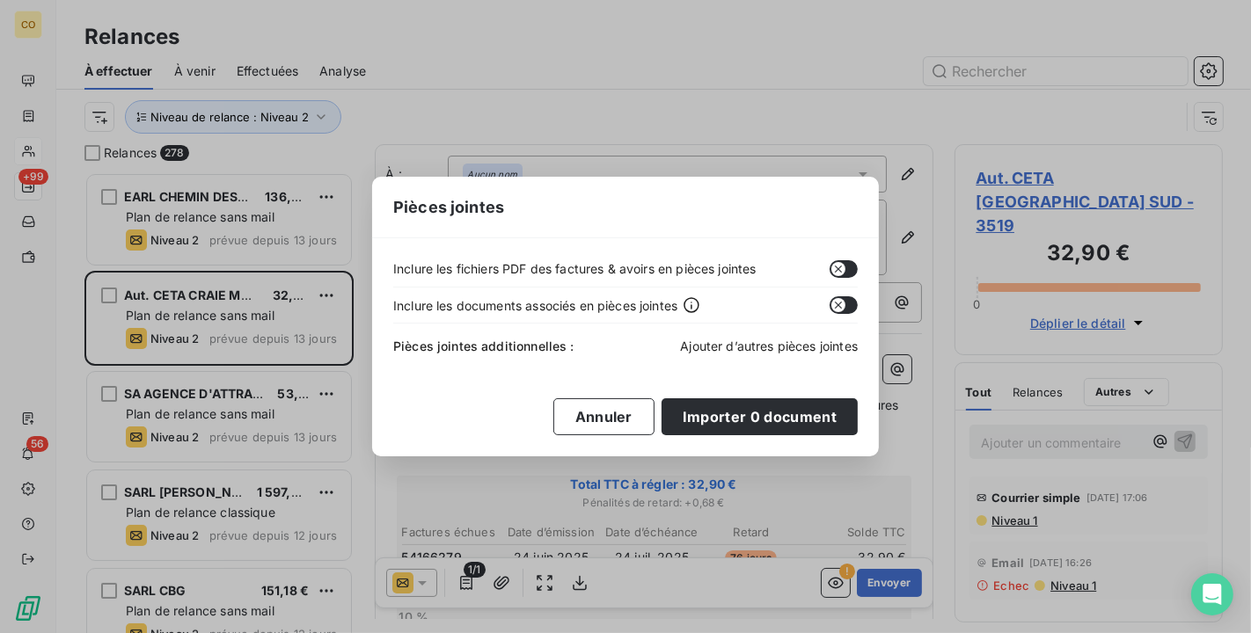
click at [810, 347] on span "Ajouter d’autres pièces jointes" at bounding box center [769, 346] width 178 height 15
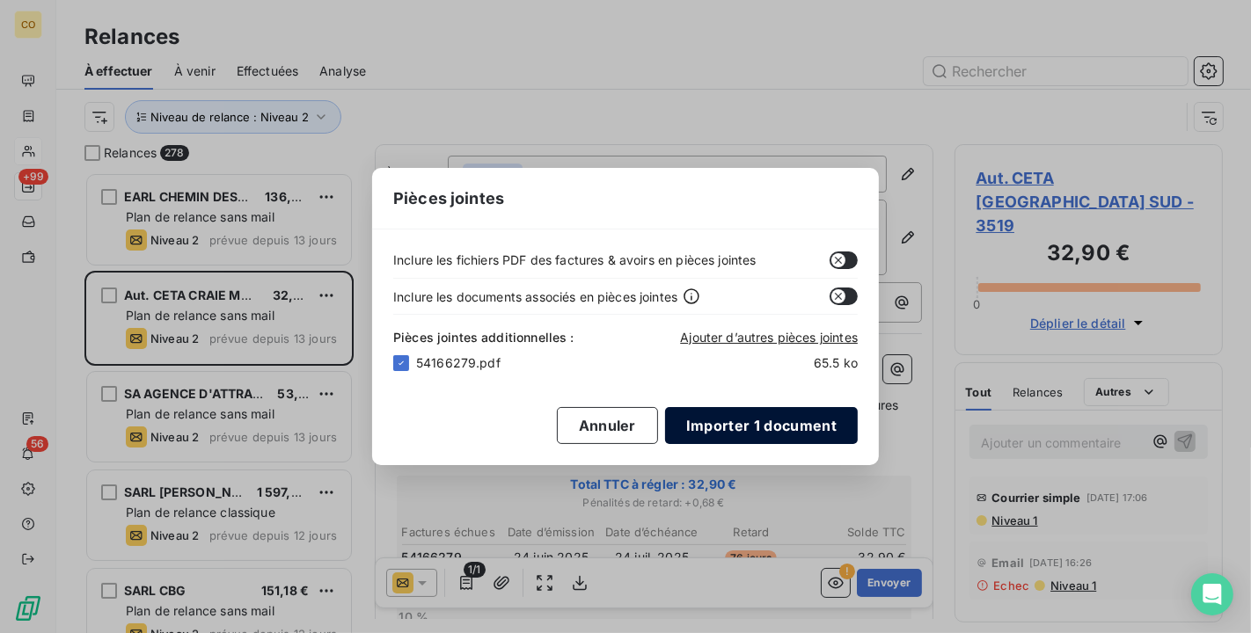
click at [774, 420] on button "Importer 1 document" at bounding box center [761, 425] width 193 height 37
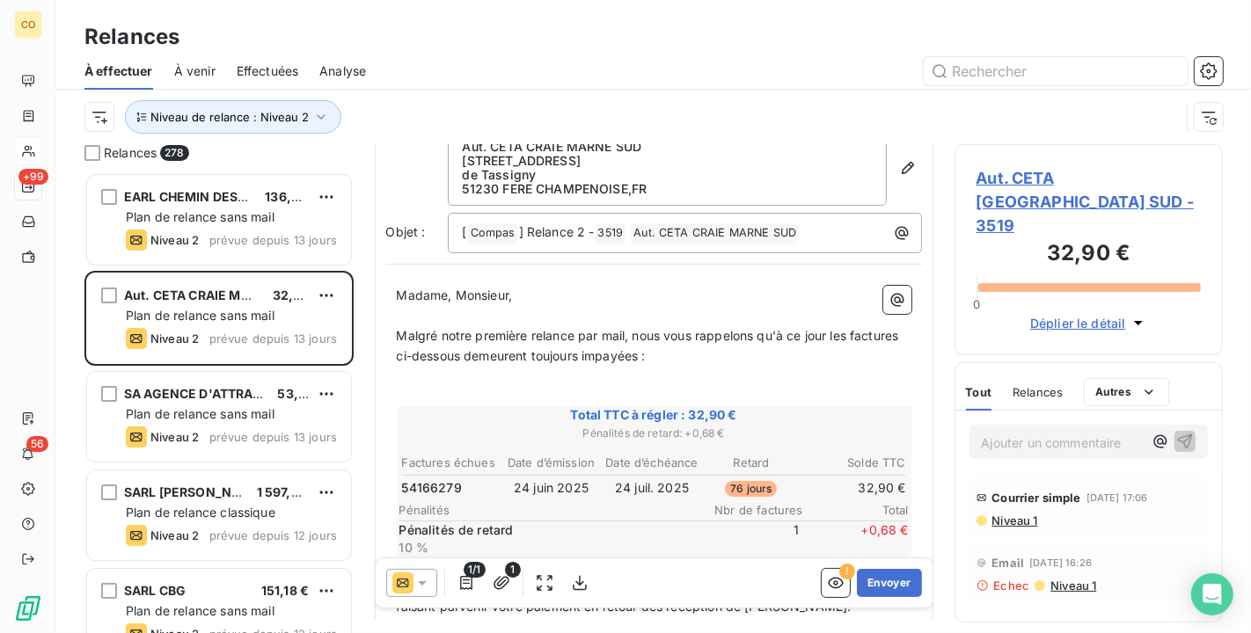
scroll to position [99, 0]
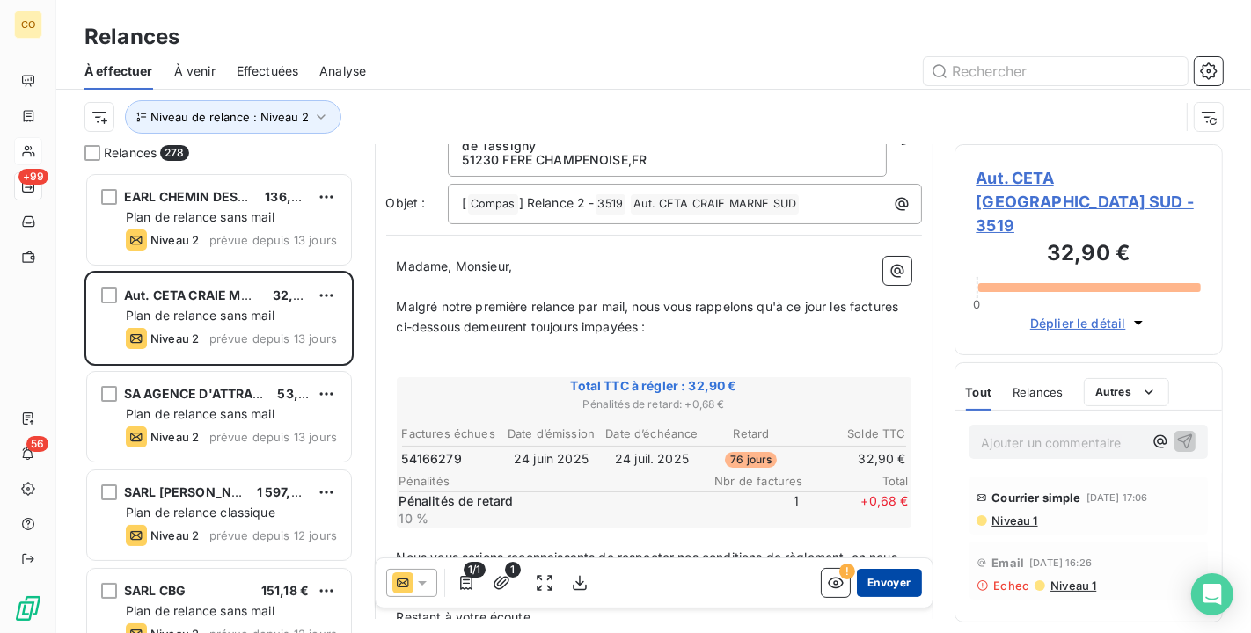
click at [873, 585] on button "Envoyer" at bounding box center [889, 583] width 64 height 28
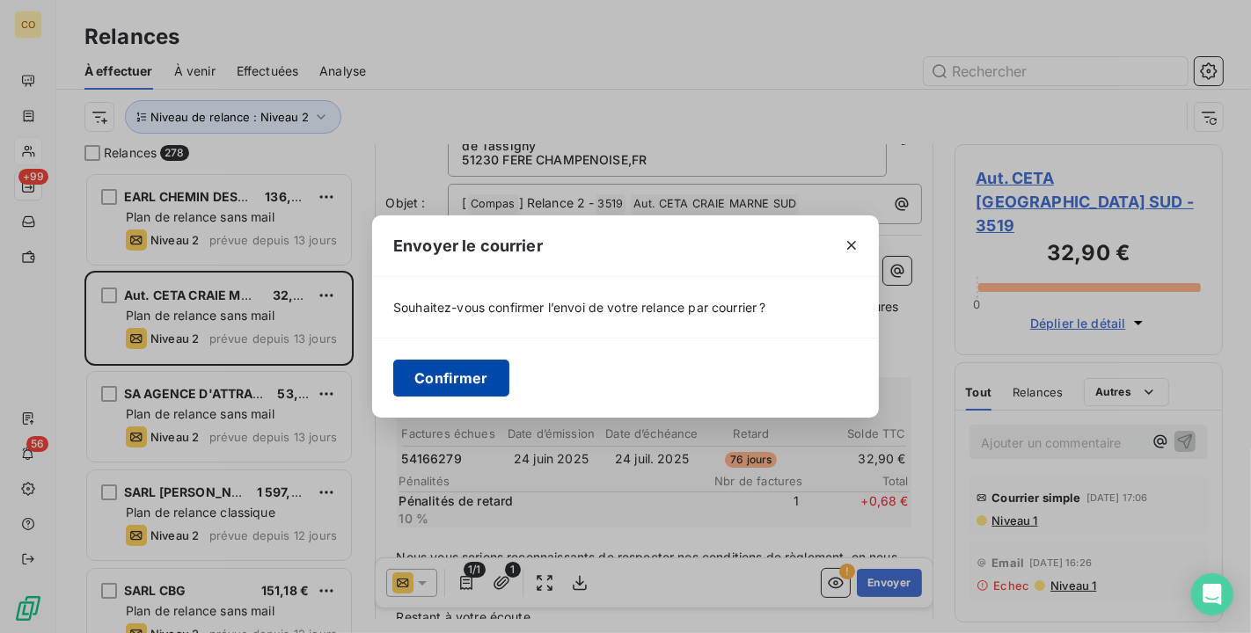
click at [454, 376] on button "Confirmer" at bounding box center [451, 378] width 116 height 37
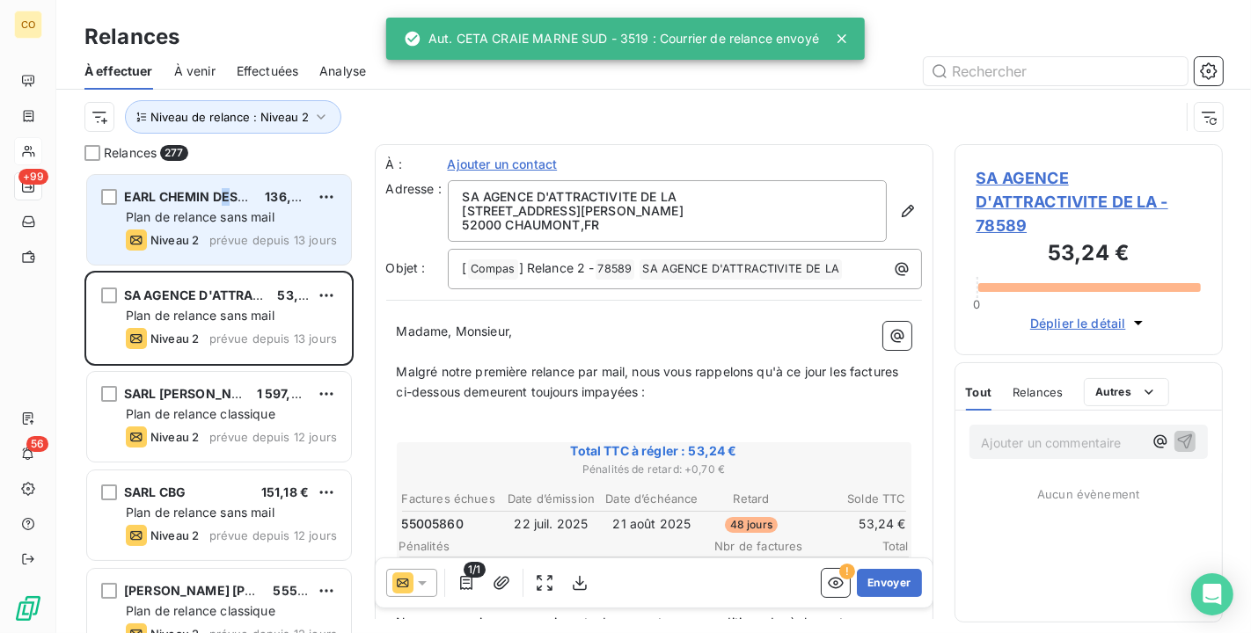
click at [225, 194] on span "EARL CHEMIN DES PRES" at bounding box center [198, 196] width 149 height 15
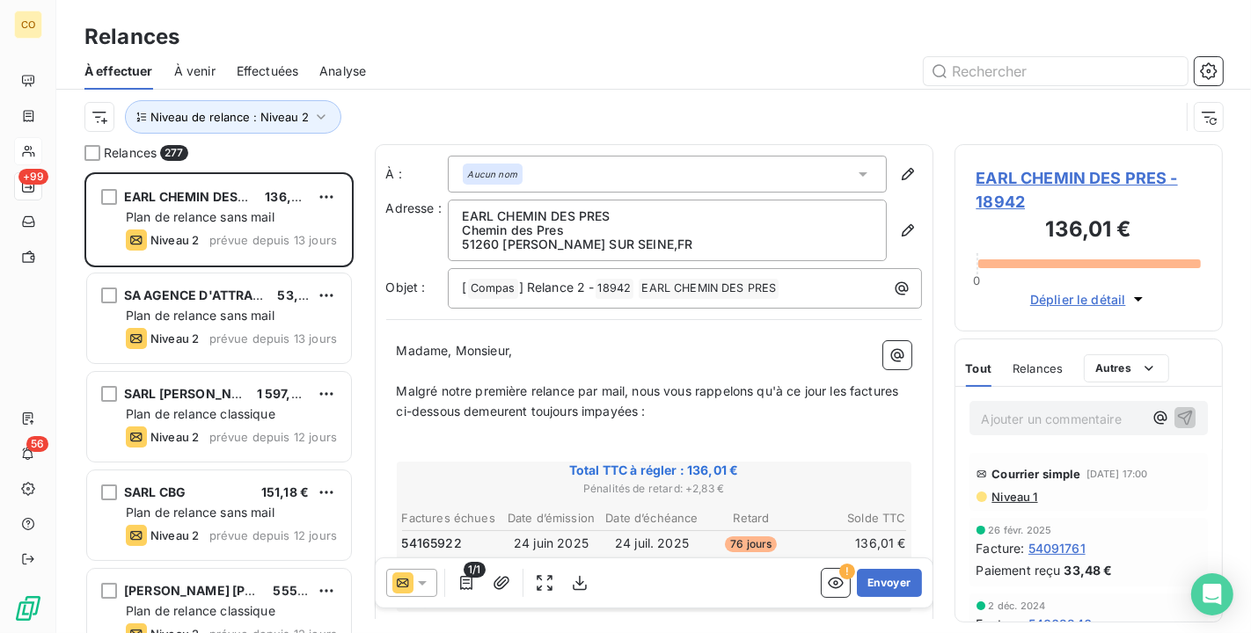
click at [1050, 183] on span "EARL CHEMIN DES PRES - 18942" at bounding box center [1088, 190] width 225 height 48
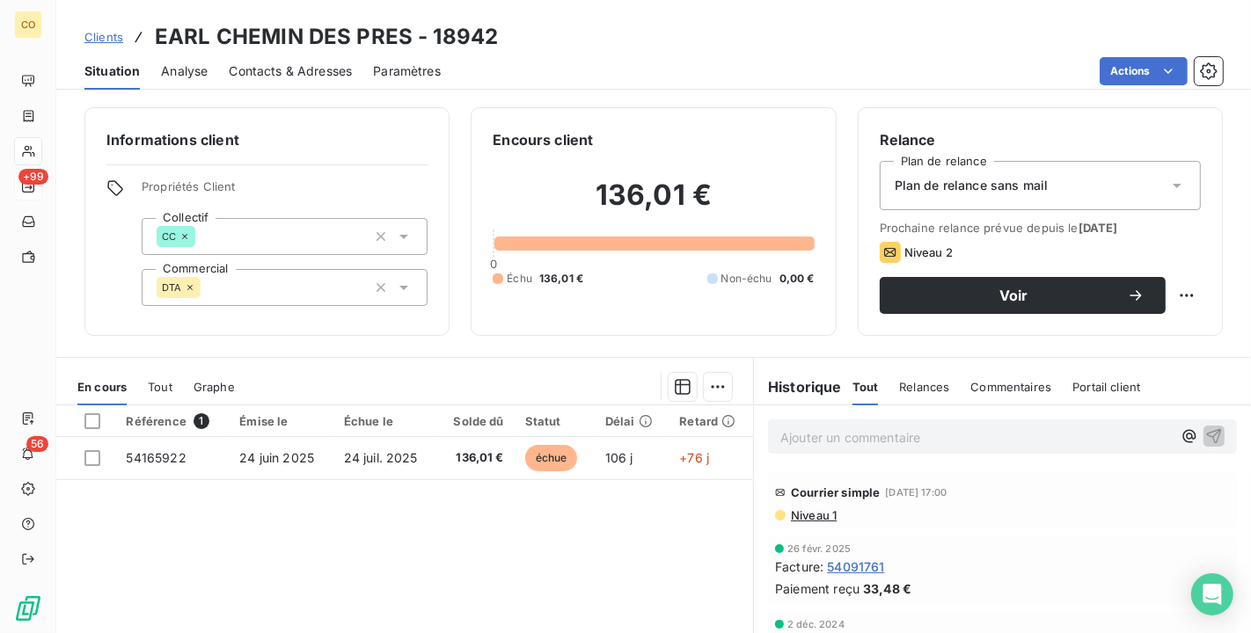
click at [318, 72] on span "Contacts & Adresses" at bounding box center [290, 71] width 123 height 18
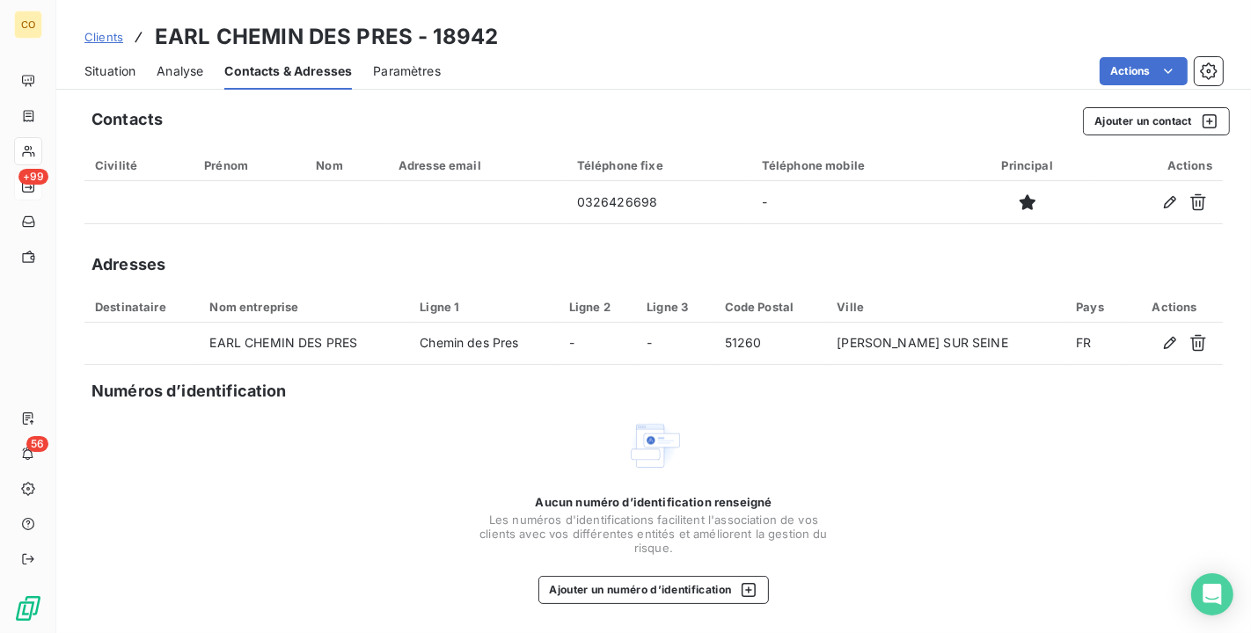
click at [111, 65] on span "Situation" at bounding box center [109, 71] width 51 height 18
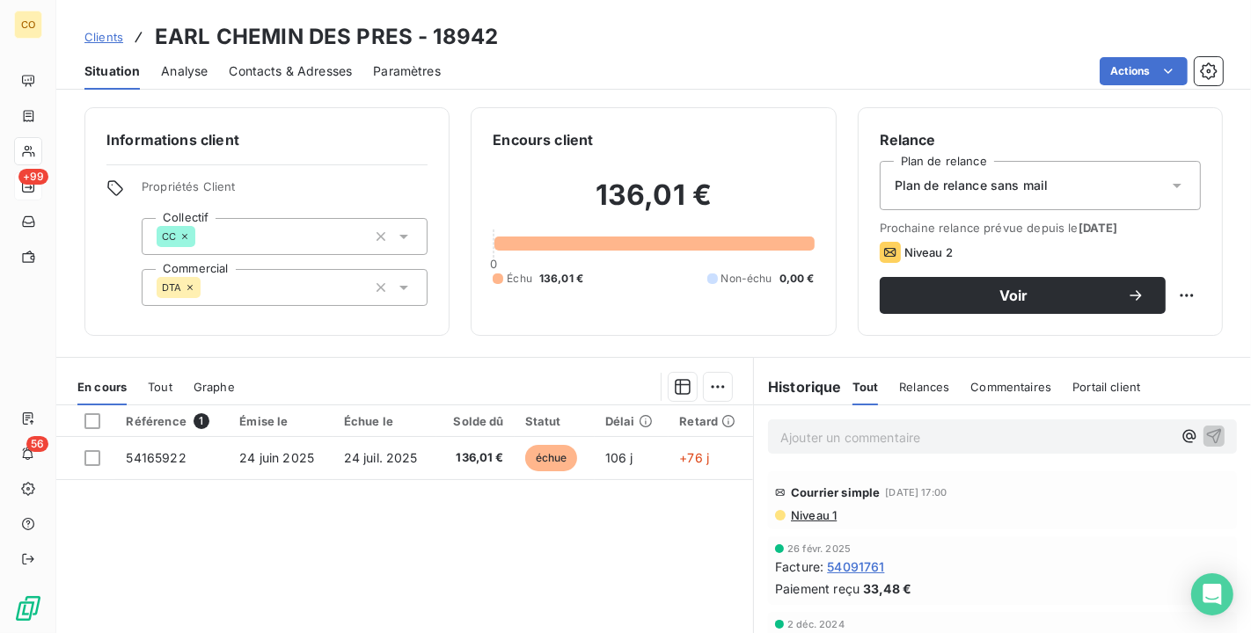
click at [432, 433] on tr "Référence 1 Émise le Échue le Solde dû Statut Délai Retard" at bounding box center [404, 422] width 697 height 32
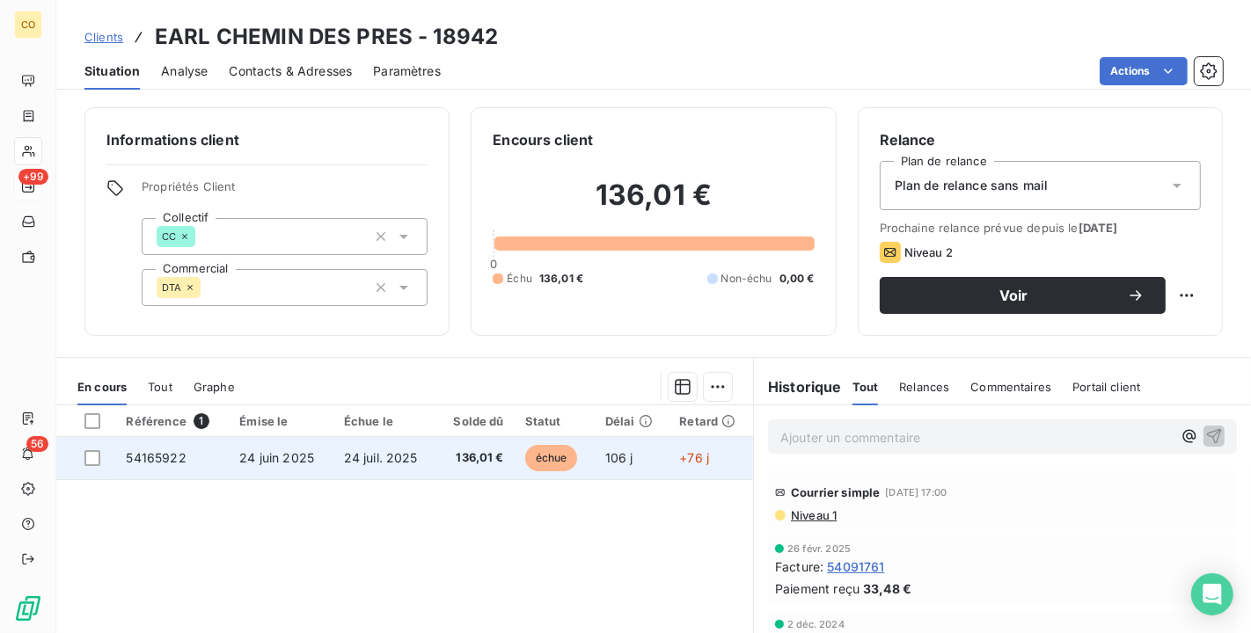
click at [436, 456] on td "136,01 €" at bounding box center [474, 458] width 77 height 42
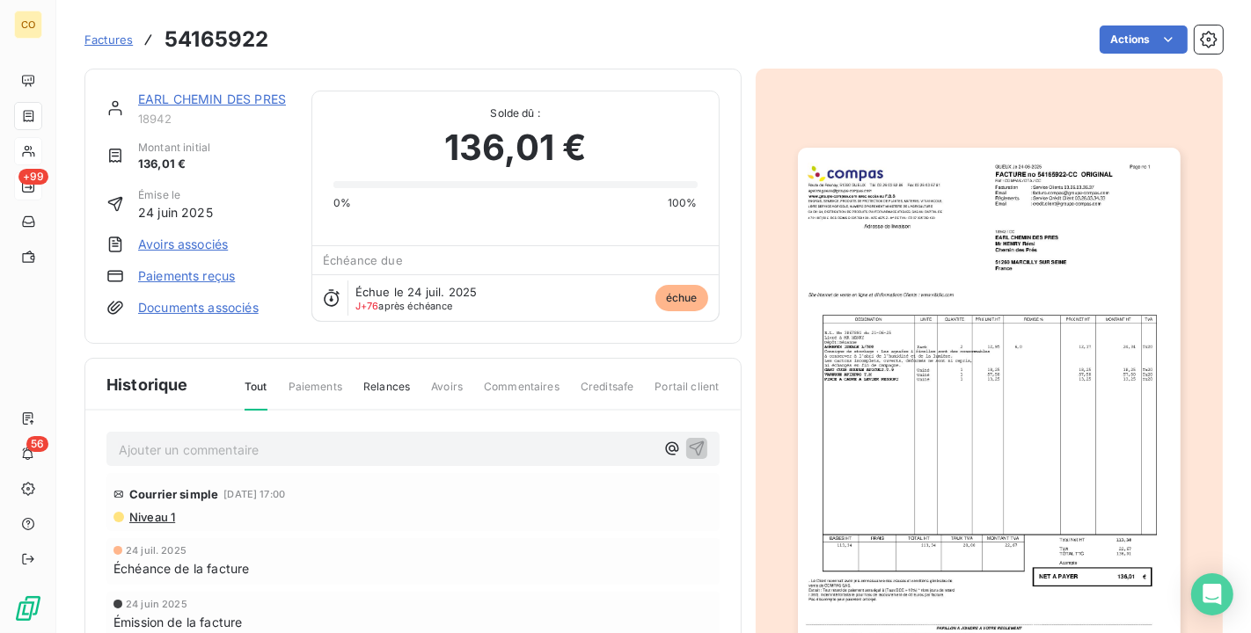
click at [1099, 432] on img "button" at bounding box center [989, 418] width 383 height 541
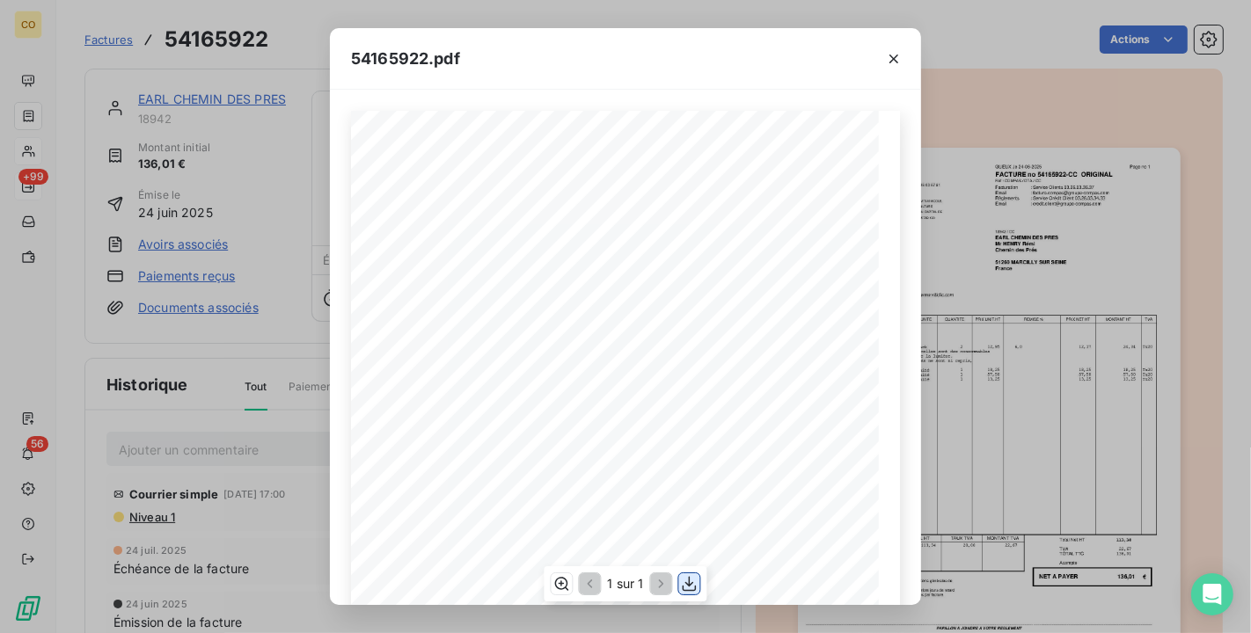
click at [691, 582] on icon "button" at bounding box center [690, 584] width 18 height 18
click at [567, 64] on div "54165922.pdf" at bounding box center [625, 59] width 591 height 62
click at [885, 53] on icon "button" at bounding box center [894, 59] width 18 height 18
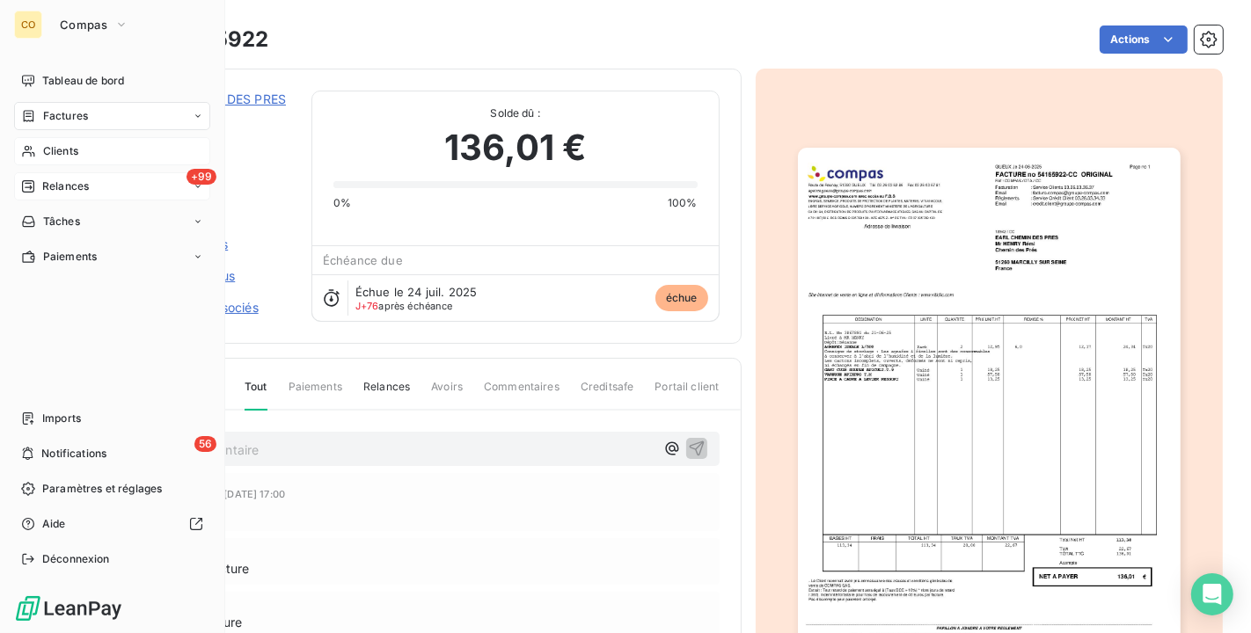
click at [68, 137] on div "Clients" at bounding box center [112, 151] width 196 height 28
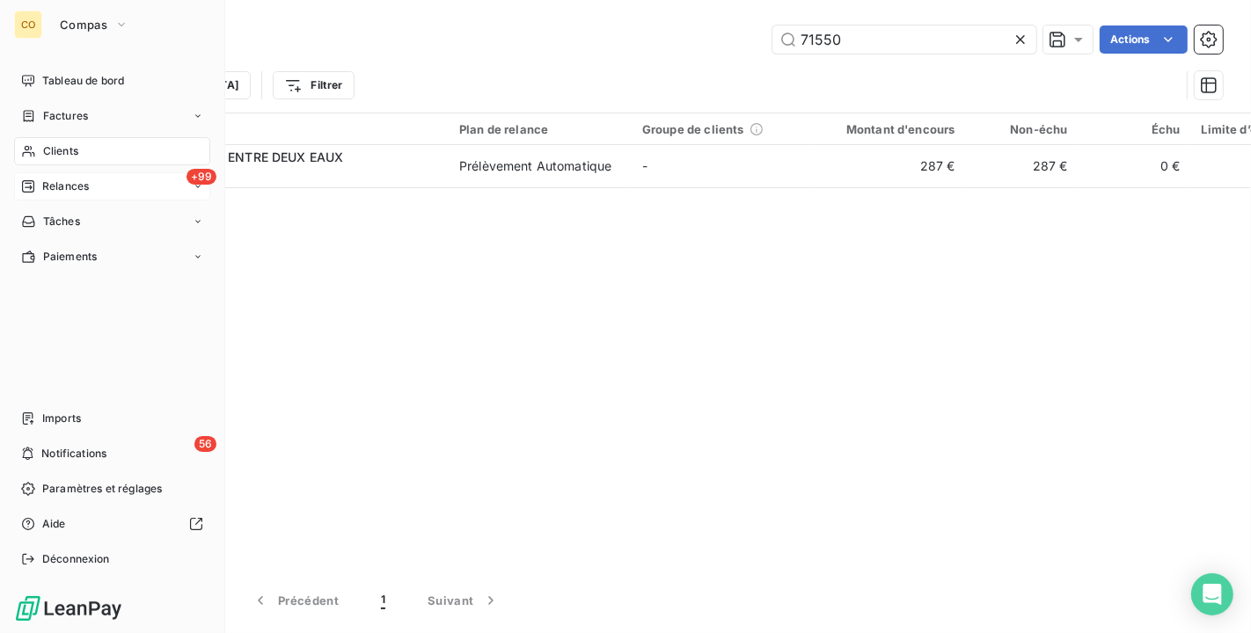
click at [33, 183] on icon at bounding box center [28, 186] width 12 height 12
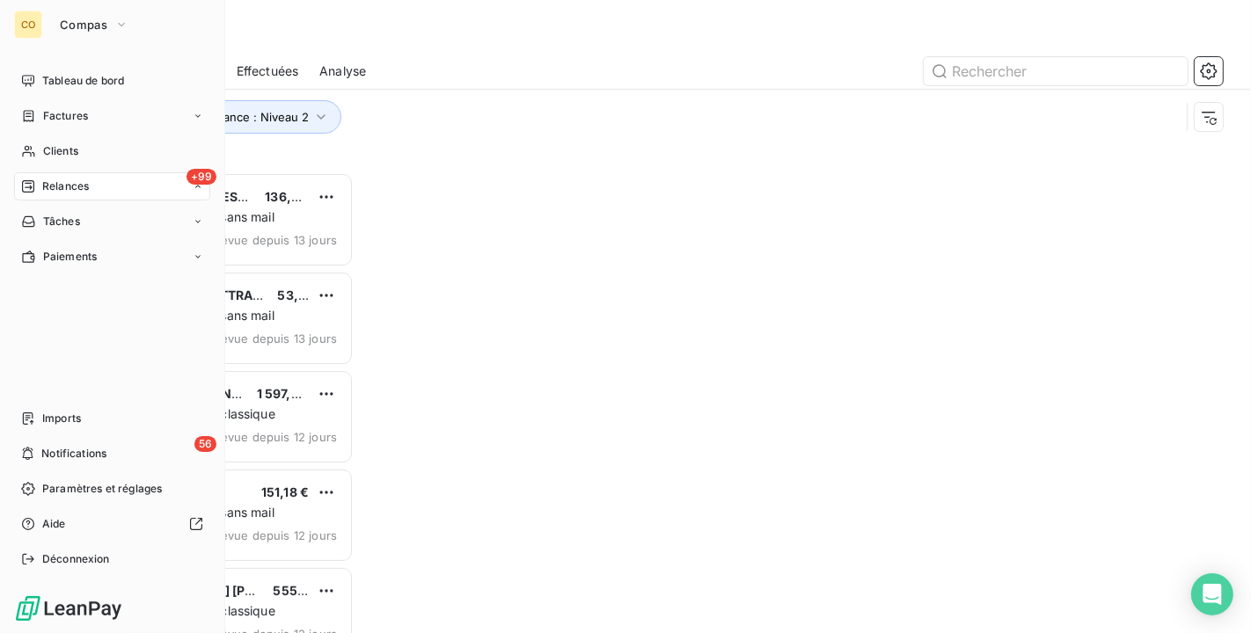
scroll to position [446, 253]
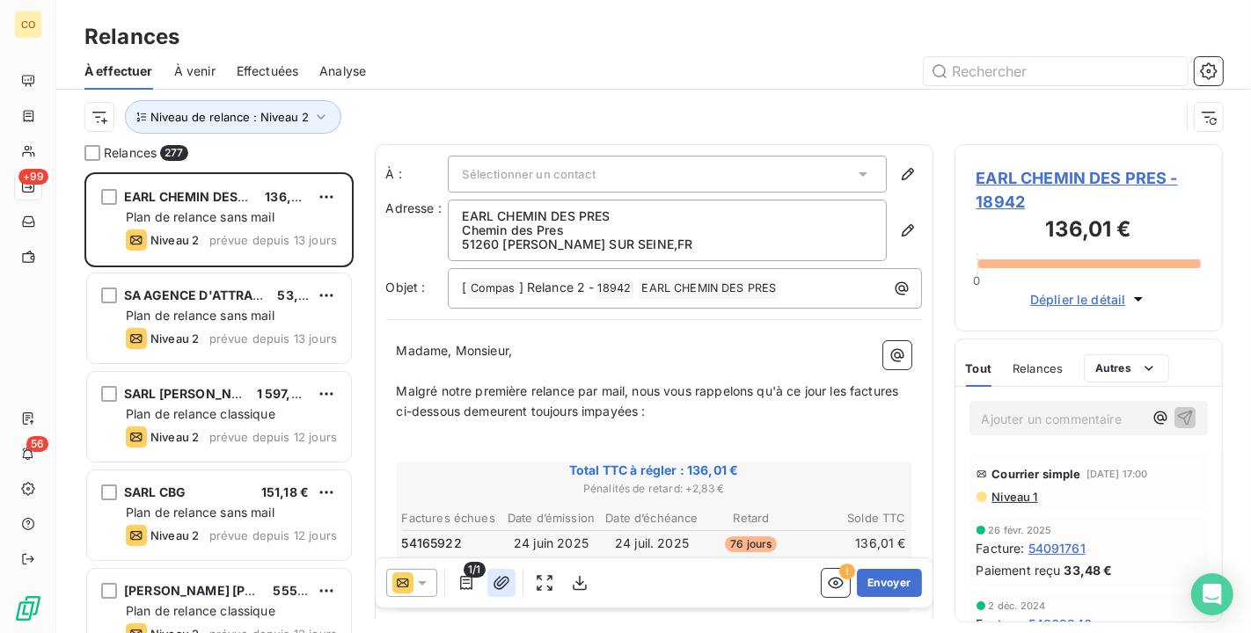
click at [501, 580] on icon "button" at bounding box center [502, 583] width 18 height 18
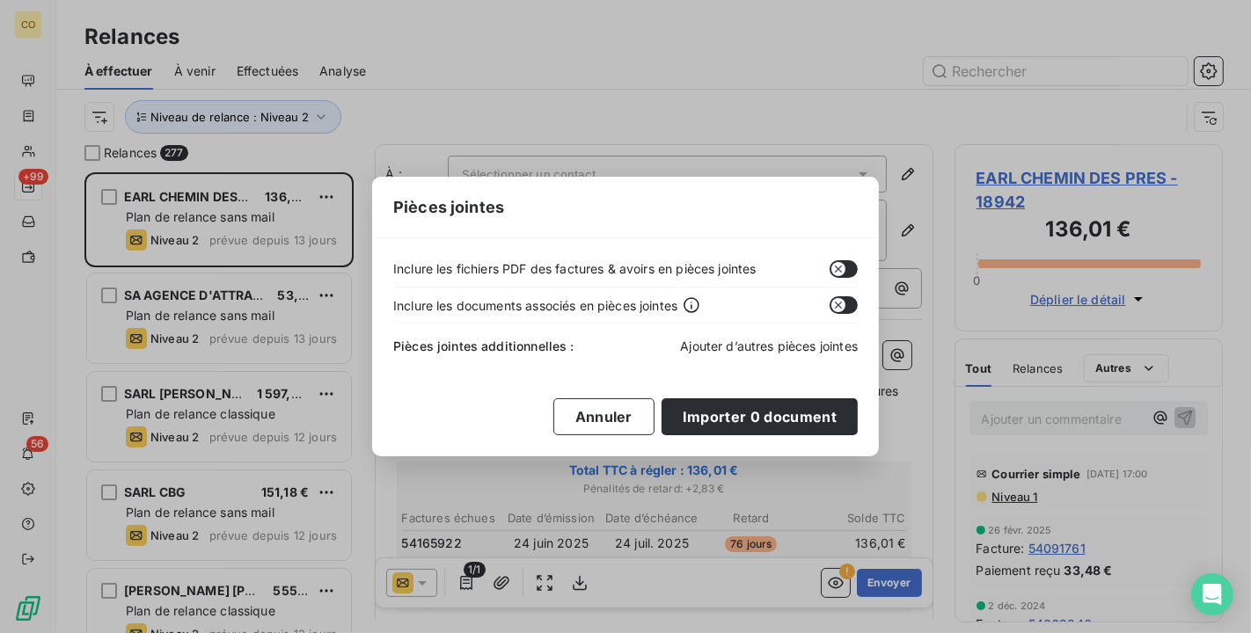
click at [803, 346] on span "Ajouter d’autres pièces jointes" at bounding box center [769, 346] width 178 height 15
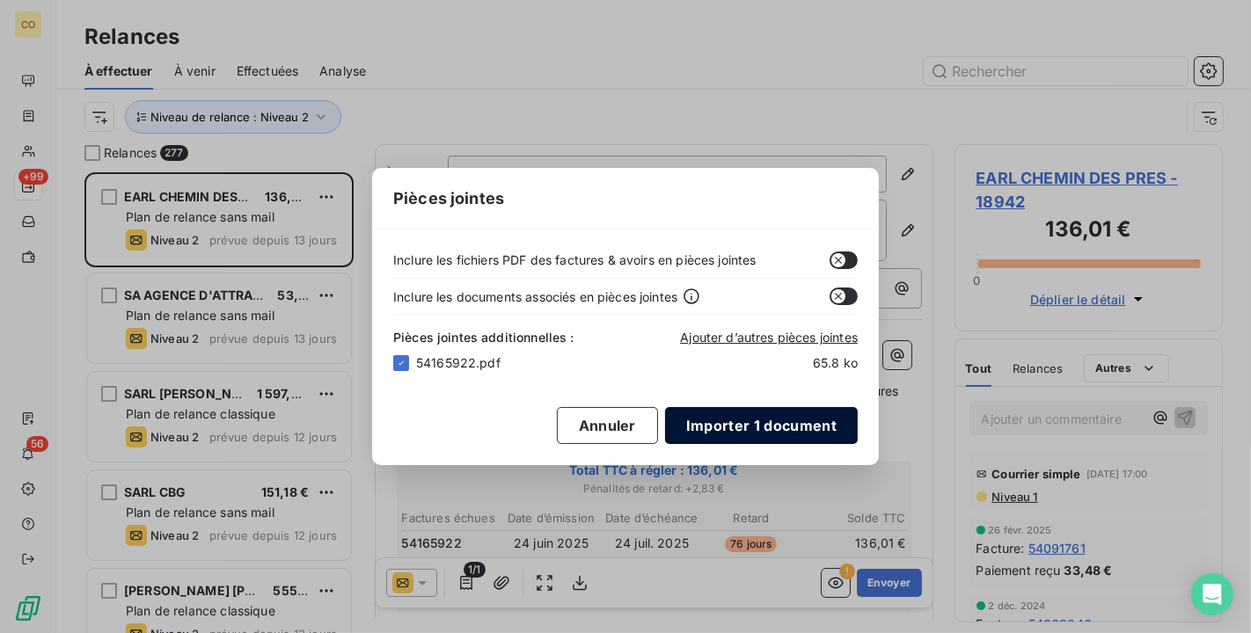
click at [720, 428] on button "Importer 1 document" at bounding box center [761, 425] width 193 height 37
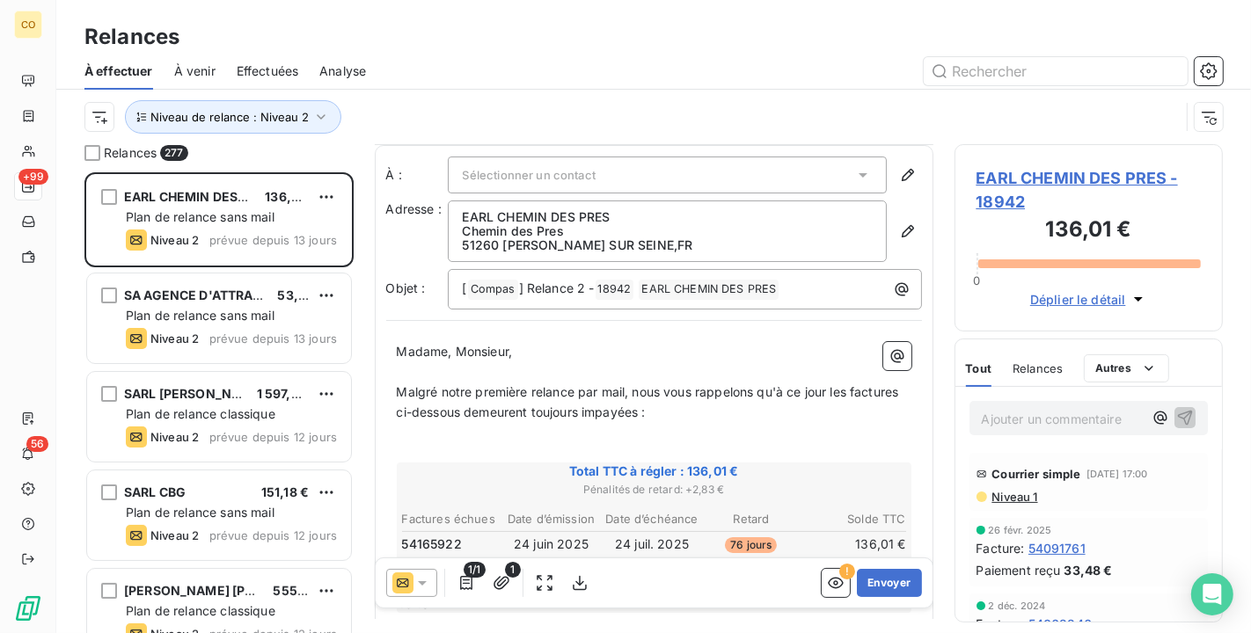
scroll to position [98, 0]
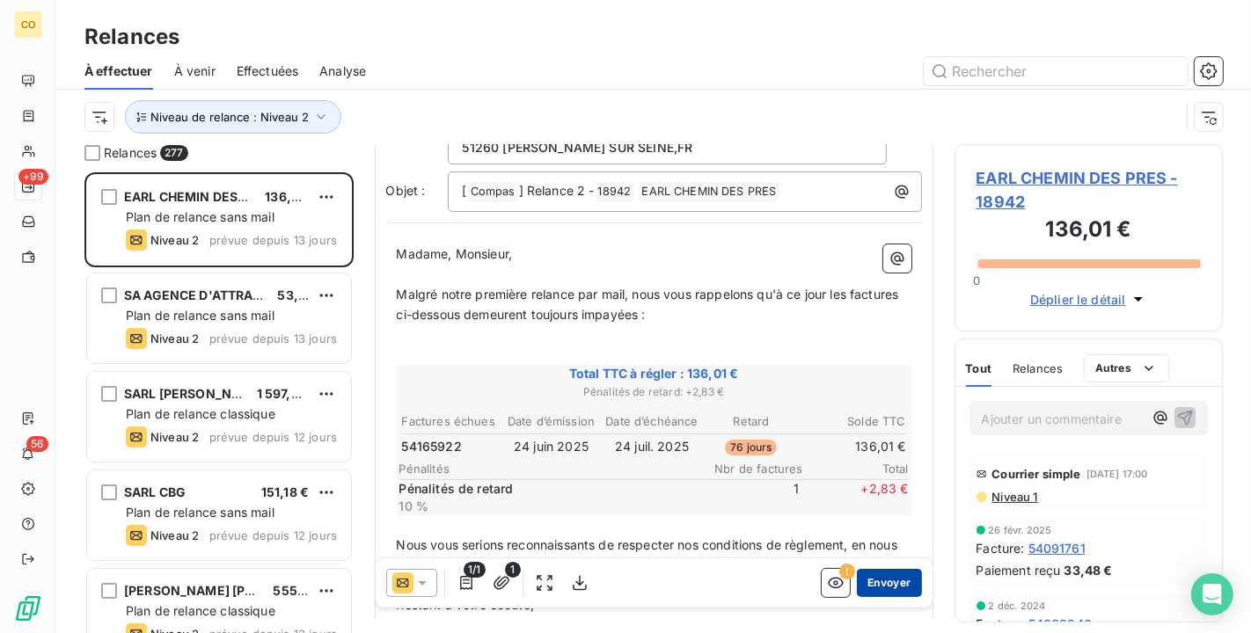
click at [875, 586] on button "Envoyer" at bounding box center [889, 583] width 64 height 28
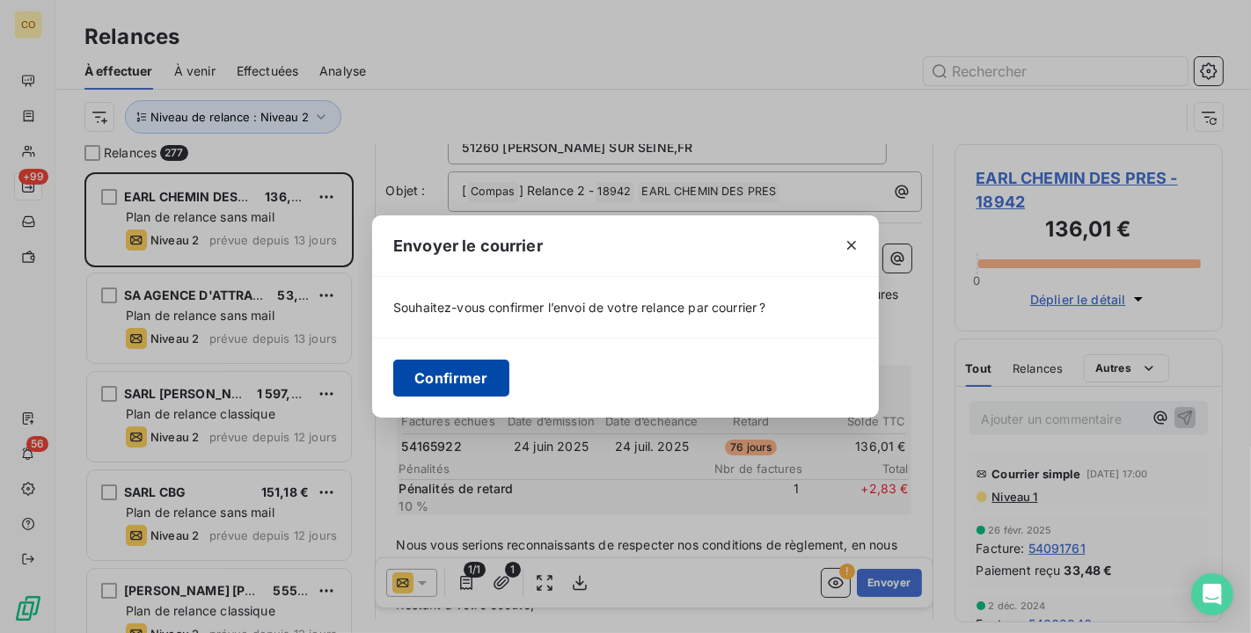
click at [436, 386] on button "Confirmer" at bounding box center [451, 378] width 116 height 37
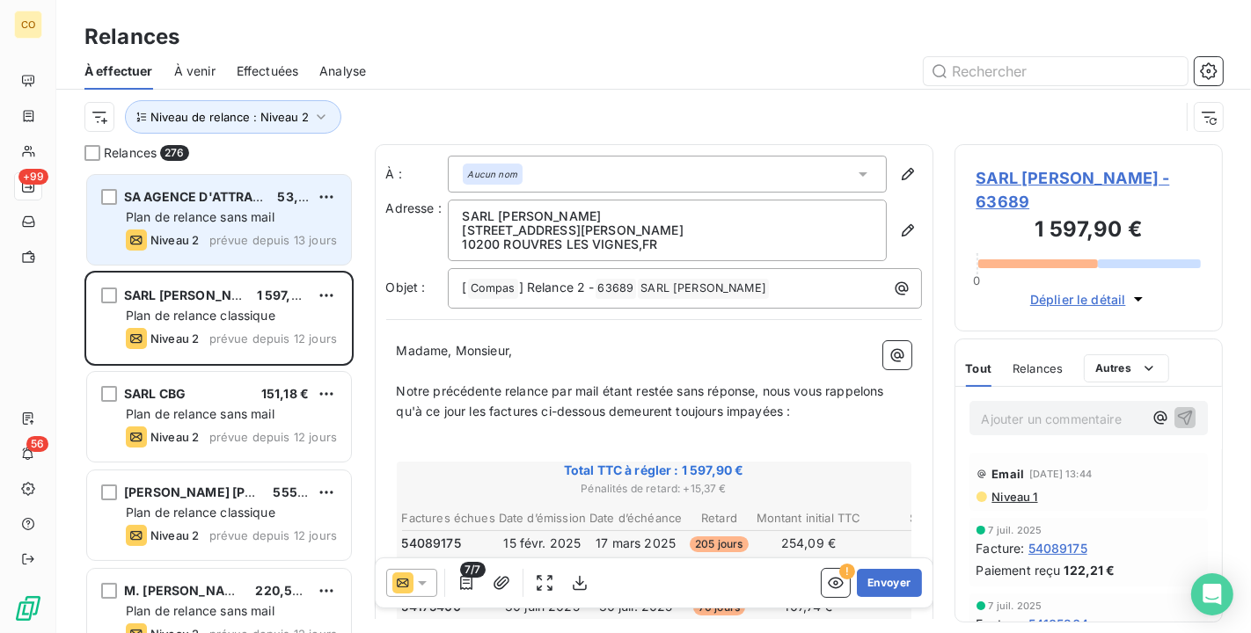
click at [245, 204] on div "SA AGENCE D'ATTRACTIVITE DE LA" at bounding box center [193, 197] width 139 height 18
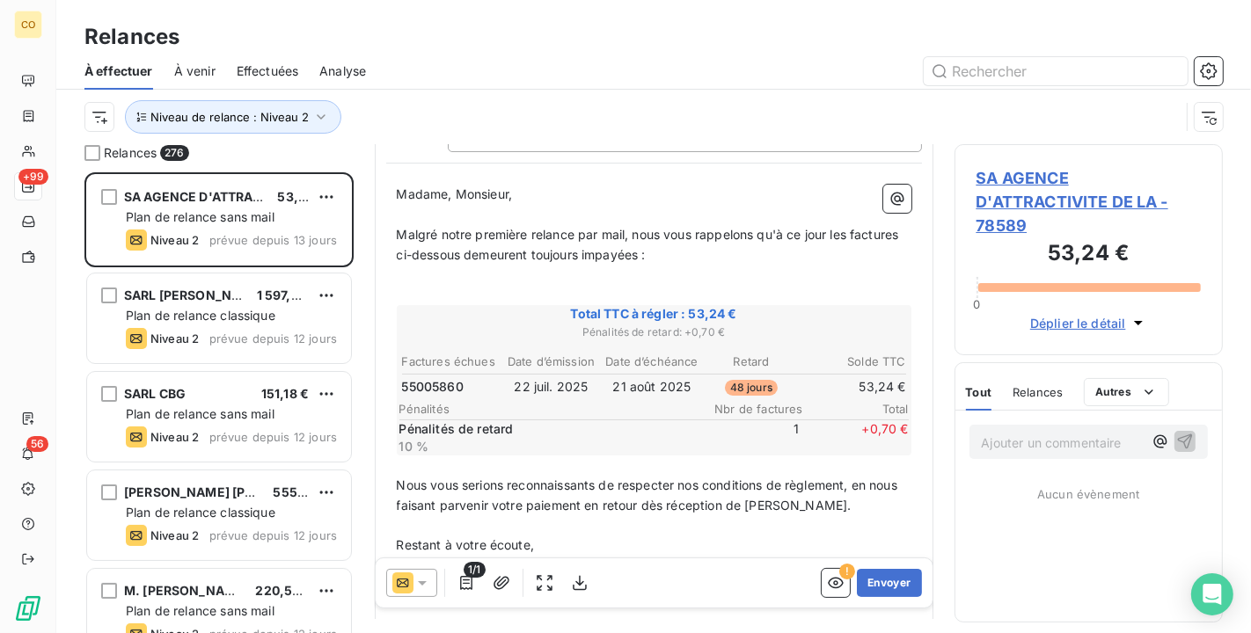
scroll to position [98, 0]
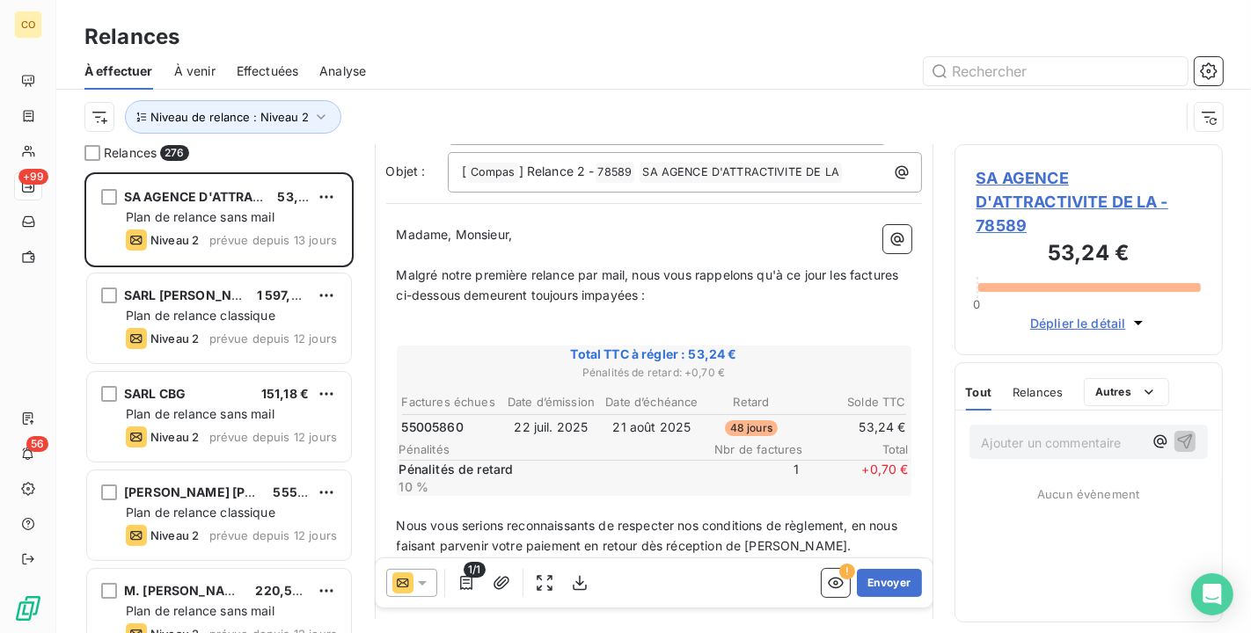
click at [427, 582] on icon at bounding box center [422, 583] width 18 height 18
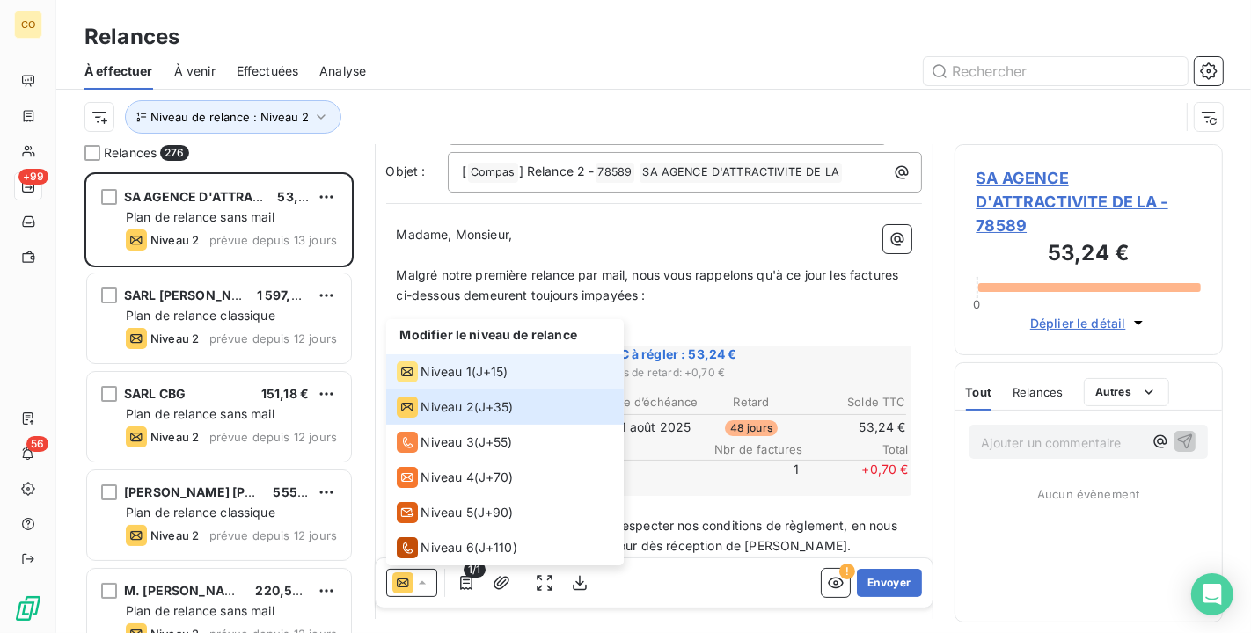
click at [445, 386] on li "Niveau 1 ( J+15 )" at bounding box center [505, 371] width 238 height 35
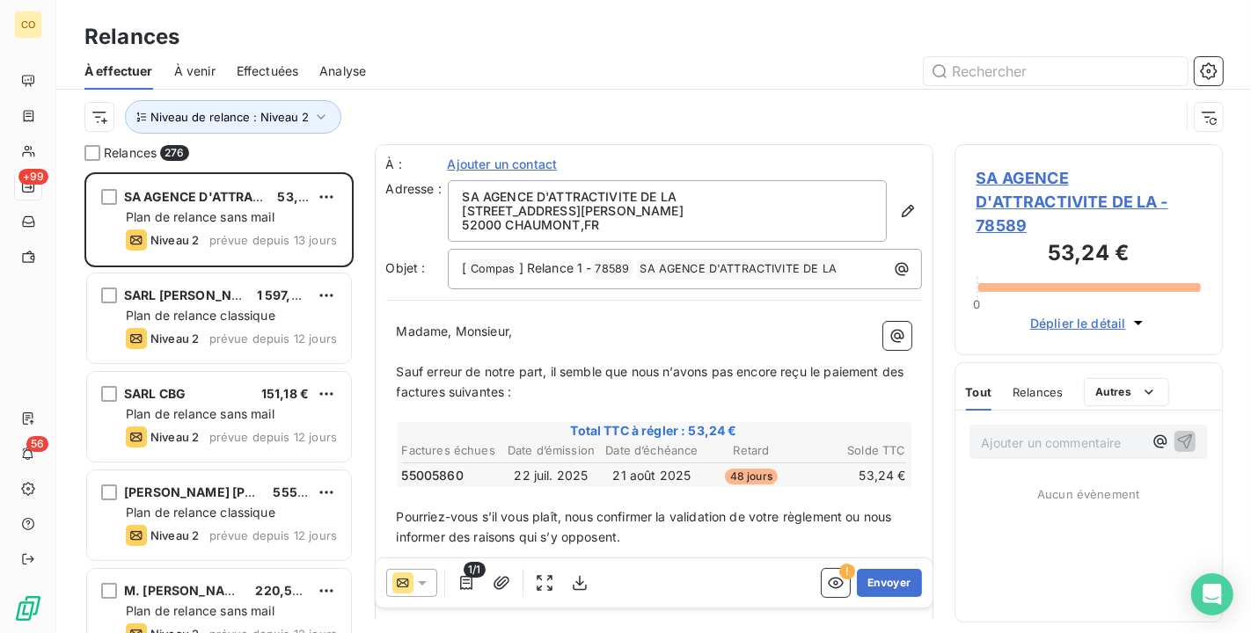
click at [1040, 202] on span "SA AGENCE D'ATTRACTIVITE DE LA - 78589" at bounding box center [1088, 201] width 225 height 71
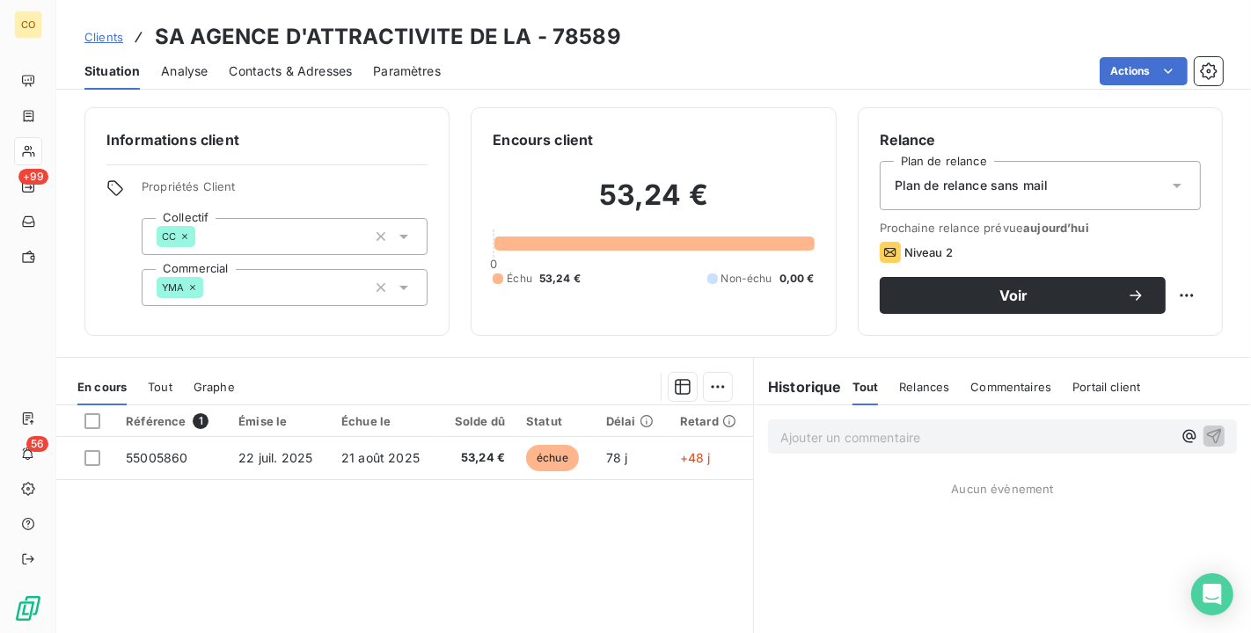
click at [335, 63] on span "Contacts & Adresses" at bounding box center [290, 71] width 123 height 18
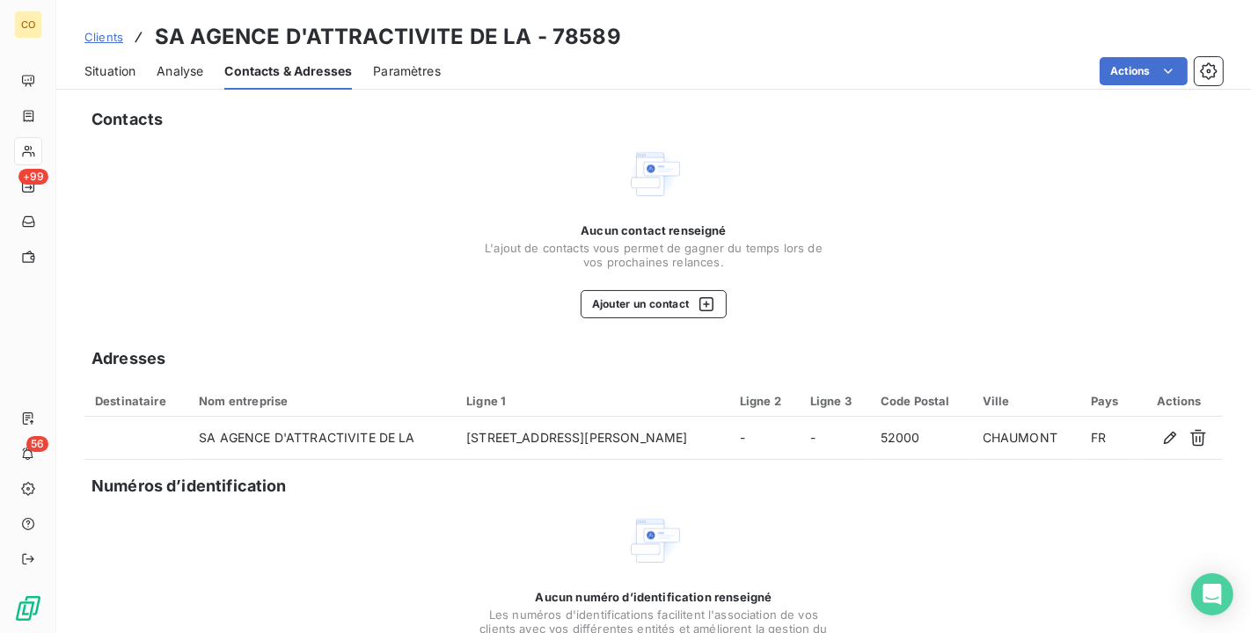
click at [116, 70] on span "Situation" at bounding box center [109, 71] width 51 height 18
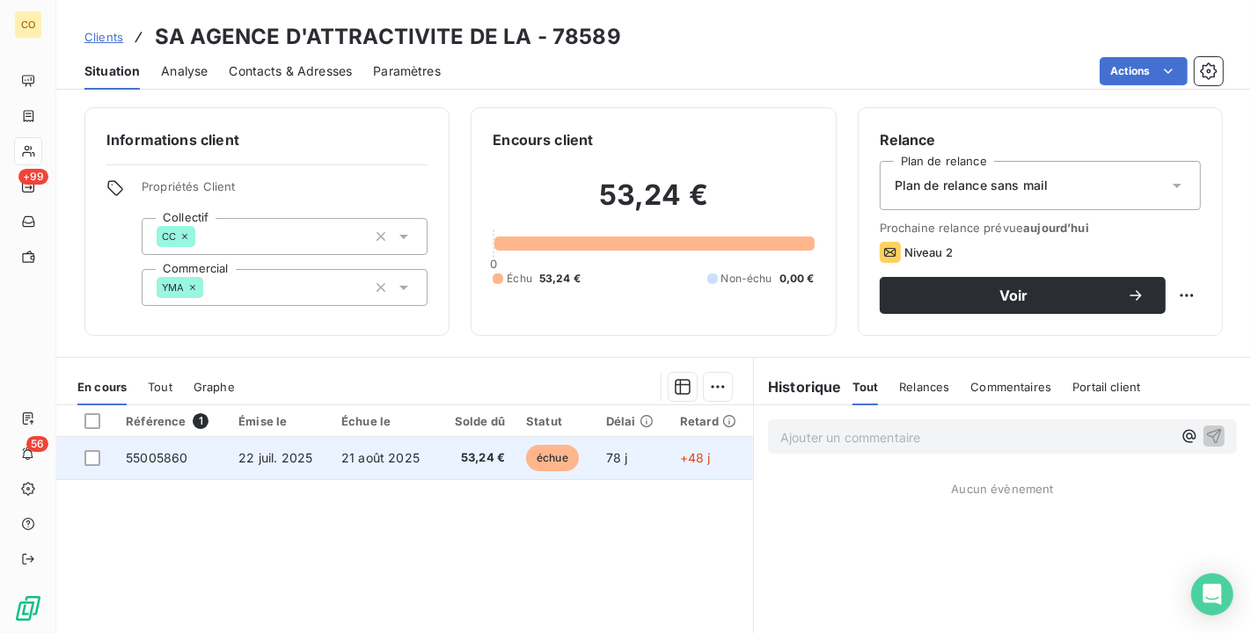
click at [438, 453] on td "53,24 €" at bounding box center [476, 458] width 77 height 42
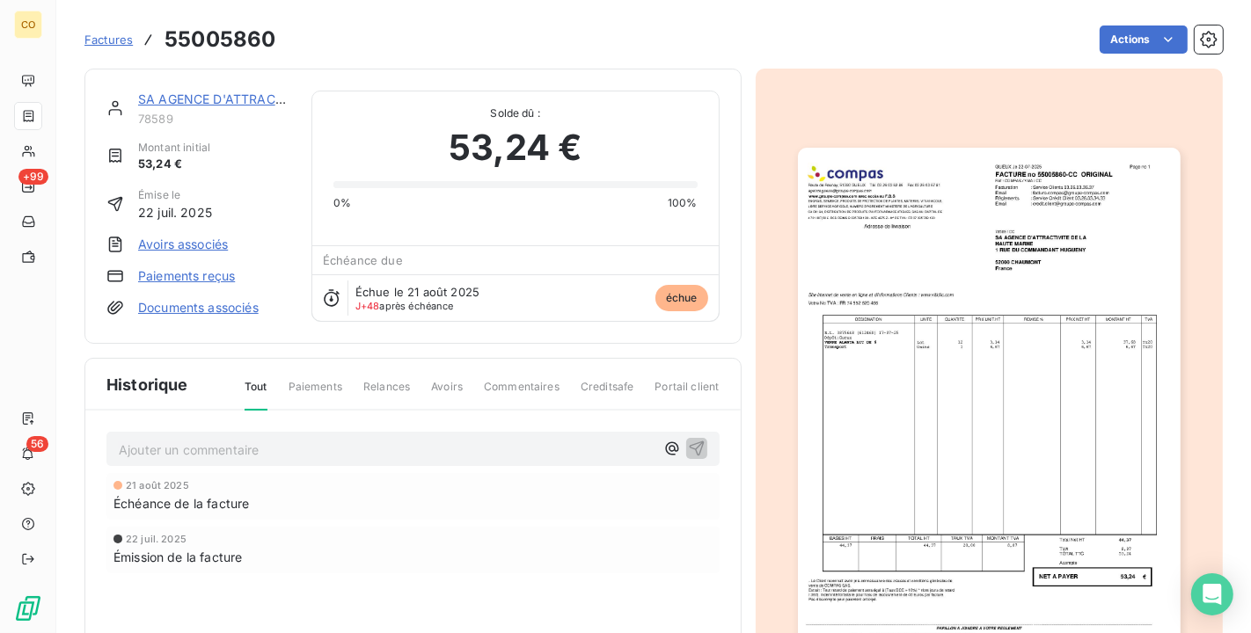
click at [1042, 369] on img "button" at bounding box center [989, 418] width 383 height 541
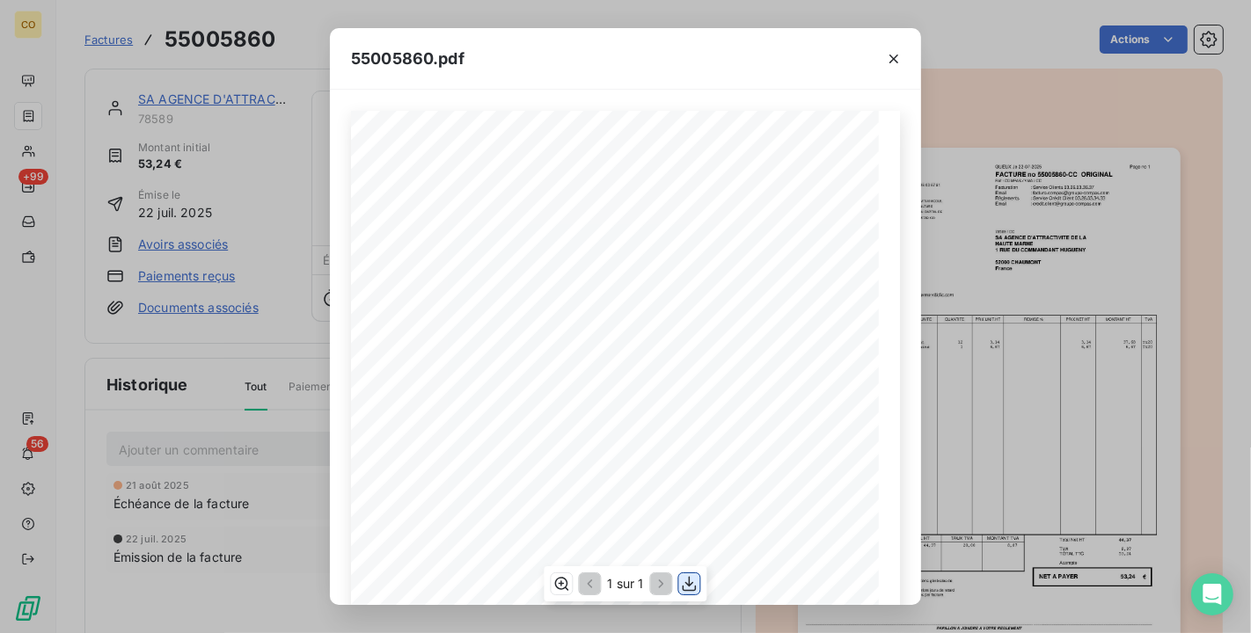
click at [695, 585] on icon "button" at bounding box center [690, 584] width 18 height 18
drag, startPoint x: 573, startPoint y: 73, endPoint x: 632, endPoint y: 68, distance: 59.2
click at [573, 73] on div "55005860.pdf" at bounding box center [625, 59] width 591 height 62
click at [898, 57] on icon "button" at bounding box center [894, 59] width 18 height 18
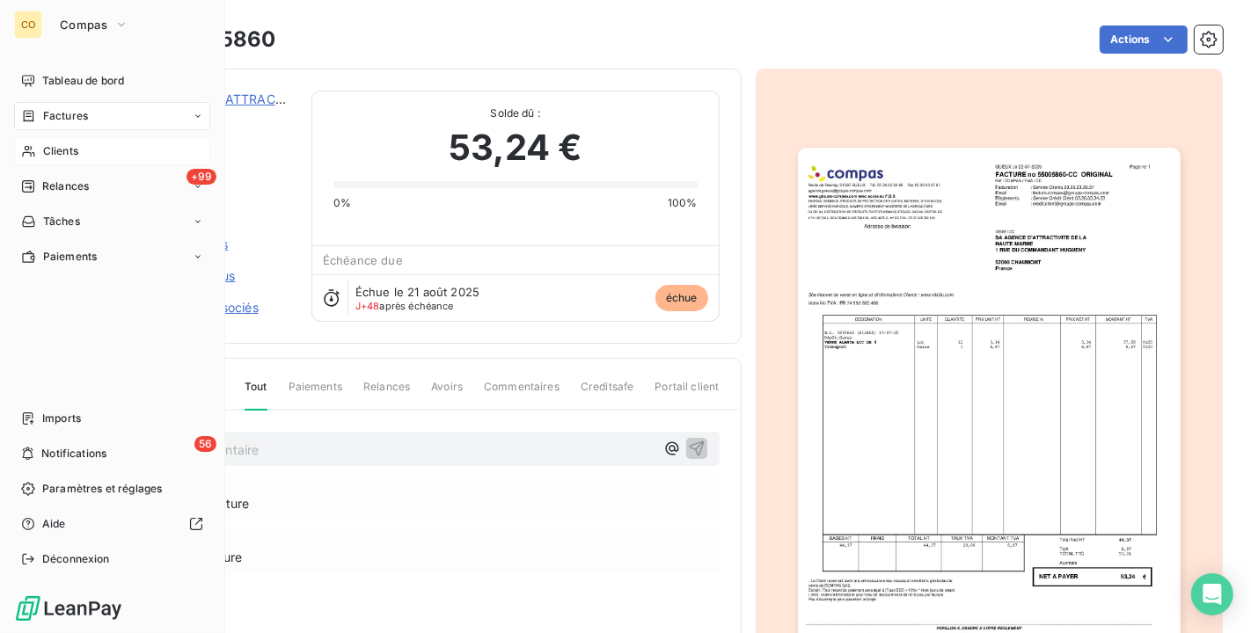
click at [73, 142] on div "Clients" at bounding box center [112, 151] width 196 height 28
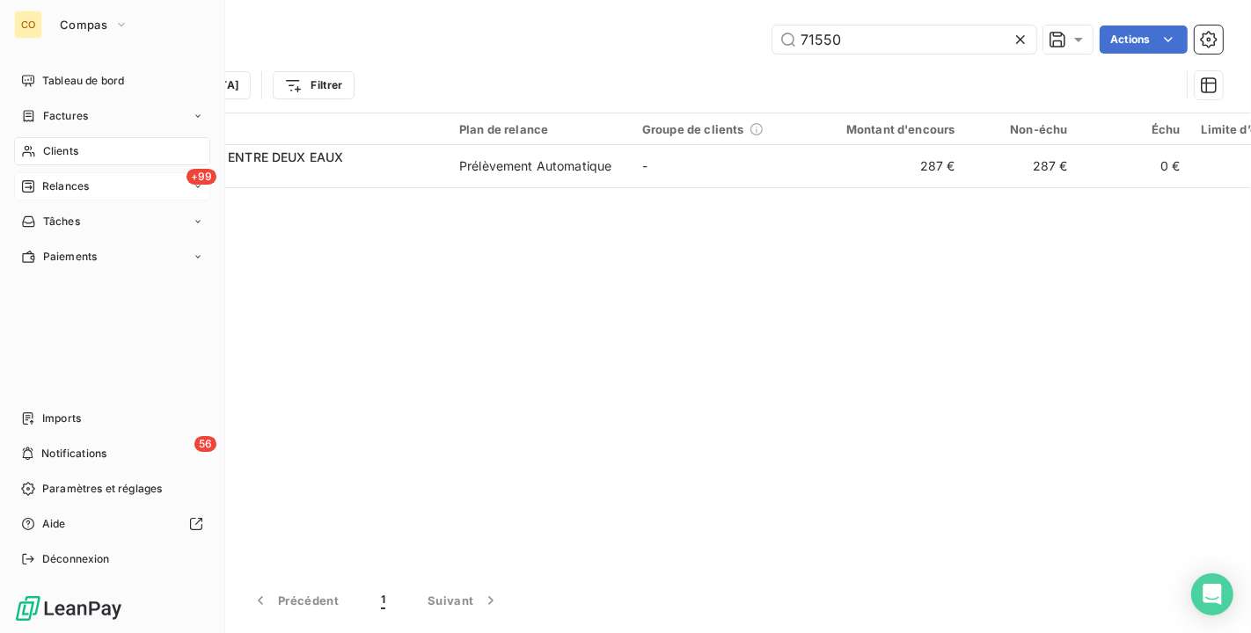
click at [60, 179] on span "Relances" at bounding box center [65, 187] width 47 height 16
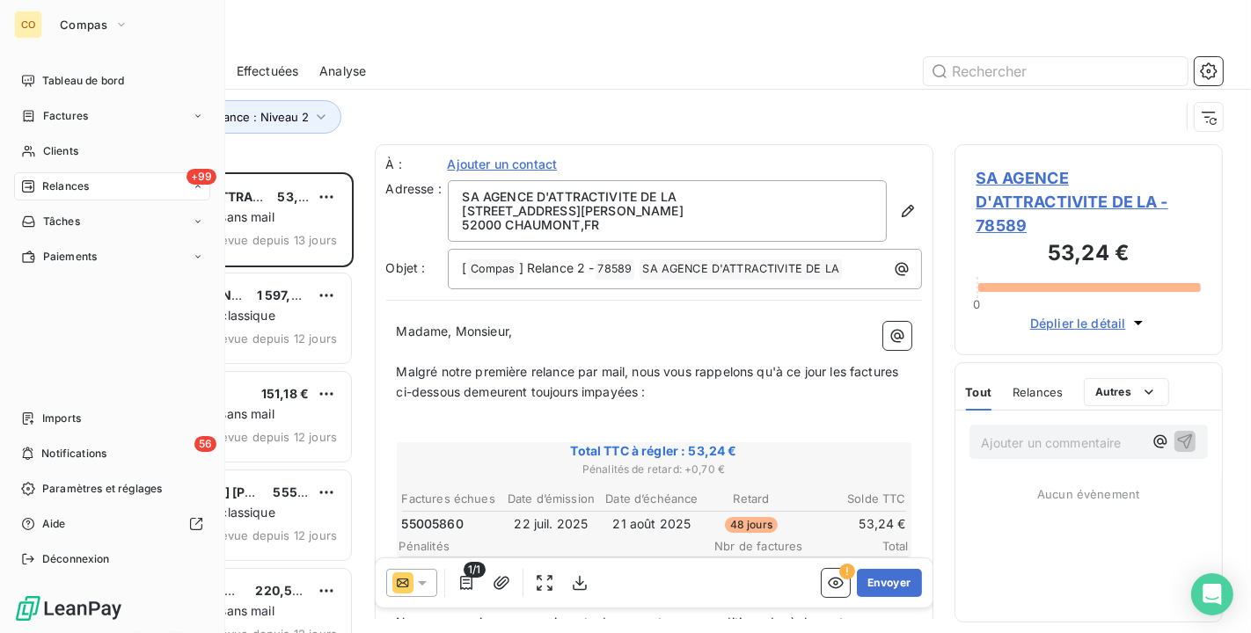
scroll to position [446, 253]
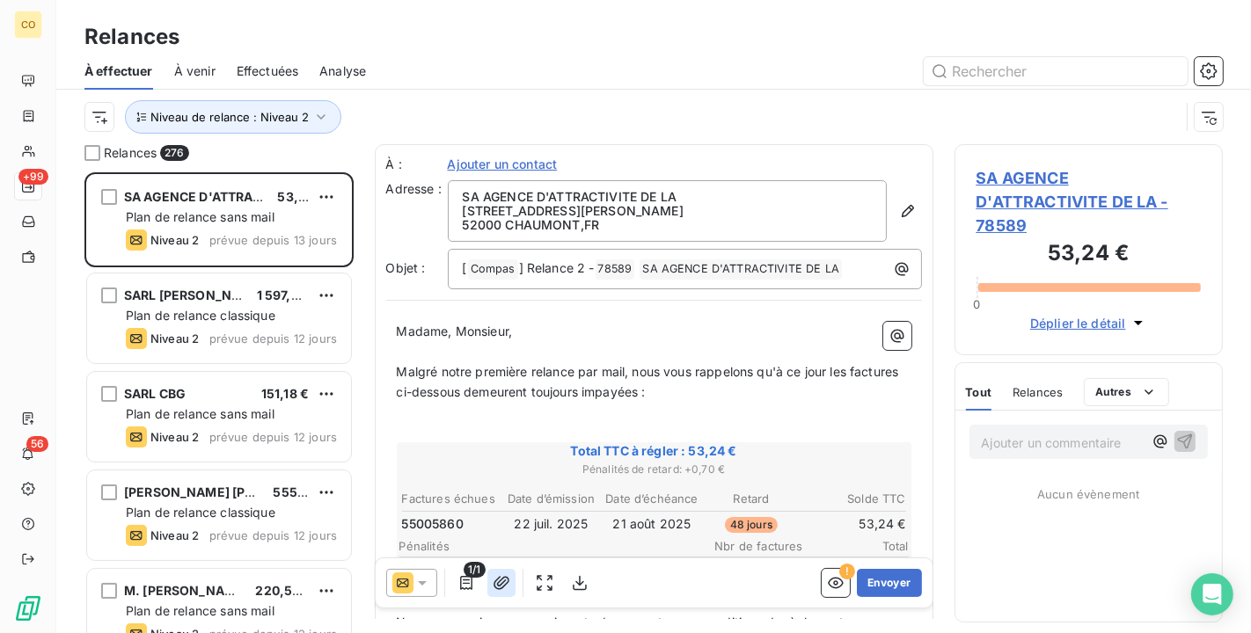
click at [493, 584] on icon "button" at bounding box center [501, 582] width 16 height 13
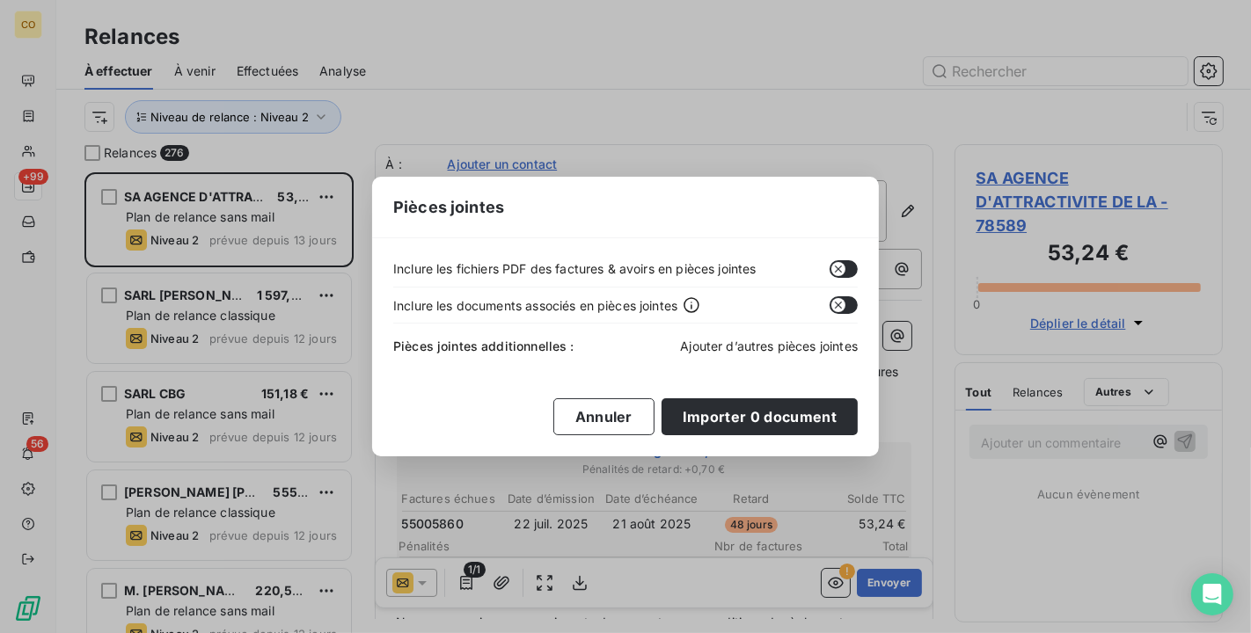
click at [762, 347] on span "Ajouter d’autres pièces jointes" at bounding box center [769, 346] width 178 height 15
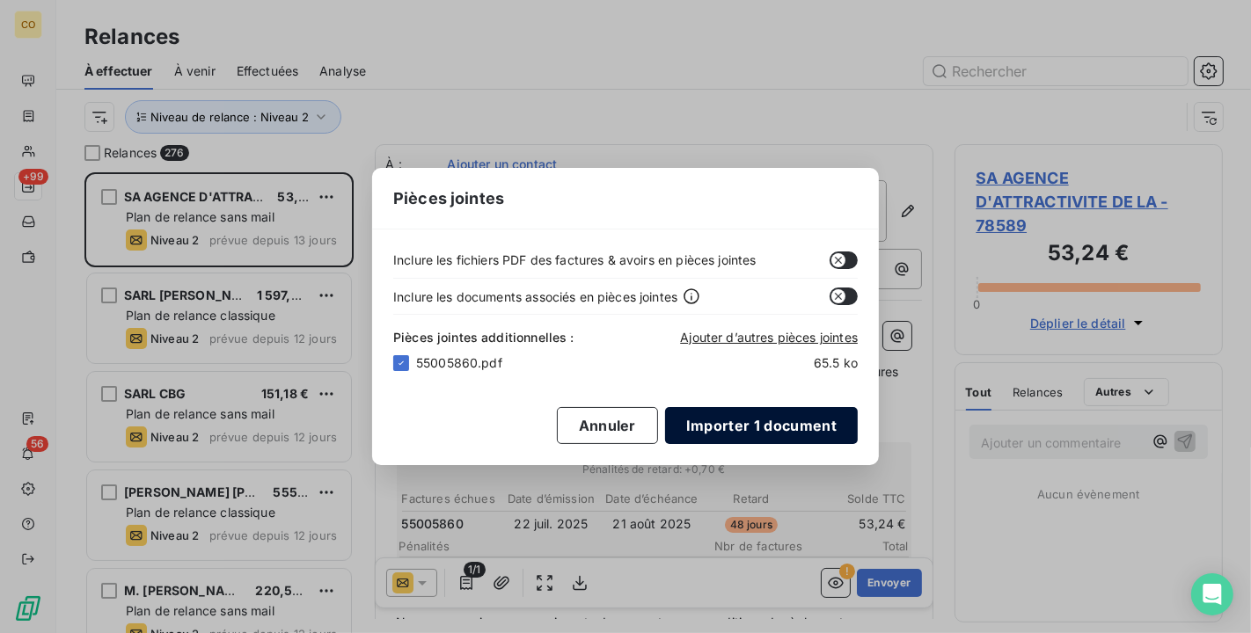
click at [754, 432] on button "Importer 1 document" at bounding box center [761, 425] width 193 height 37
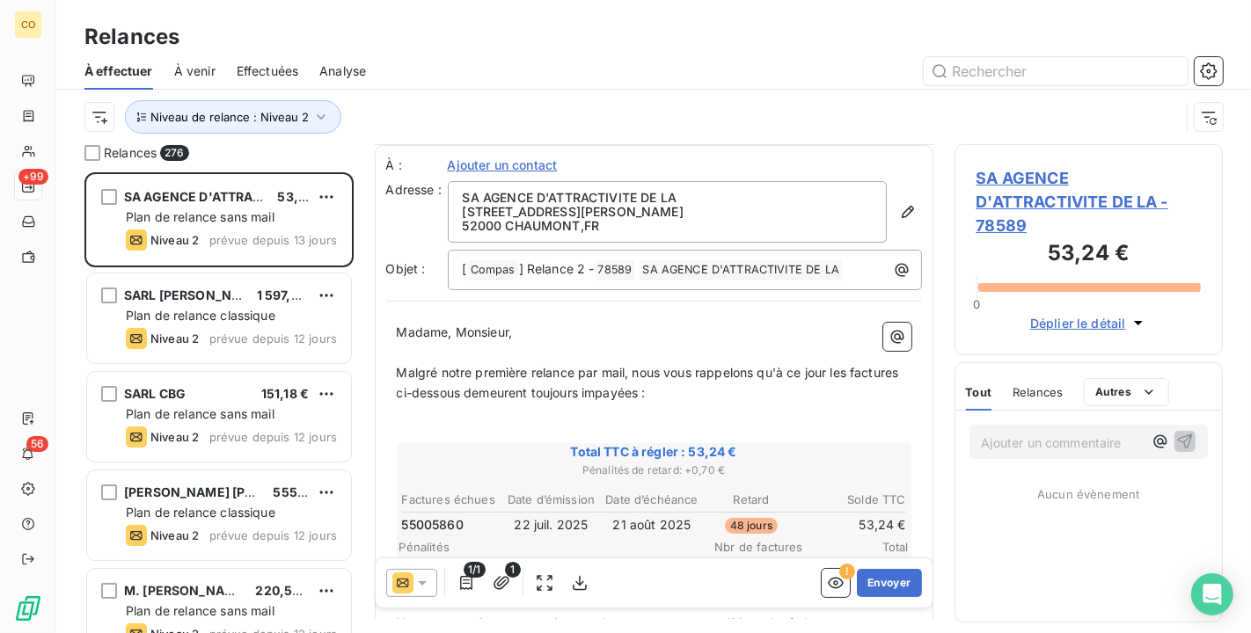
scroll to position [98, 0]
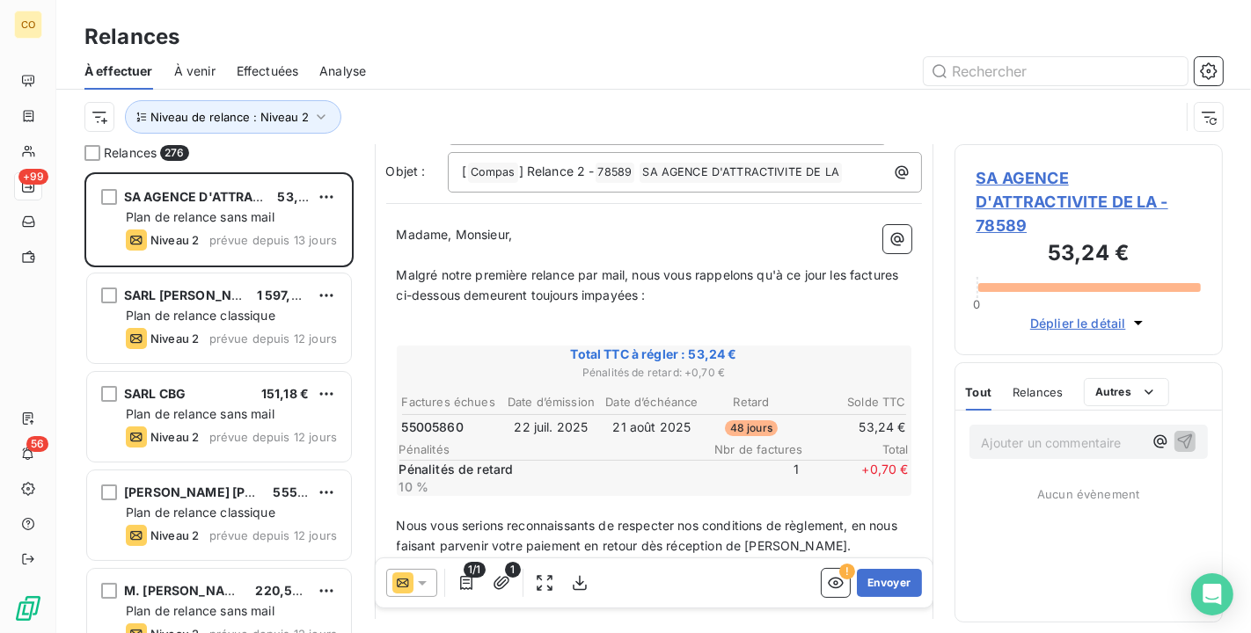
click at [428, 588] on icon at bounding box center [422, 583] width 18 height 18
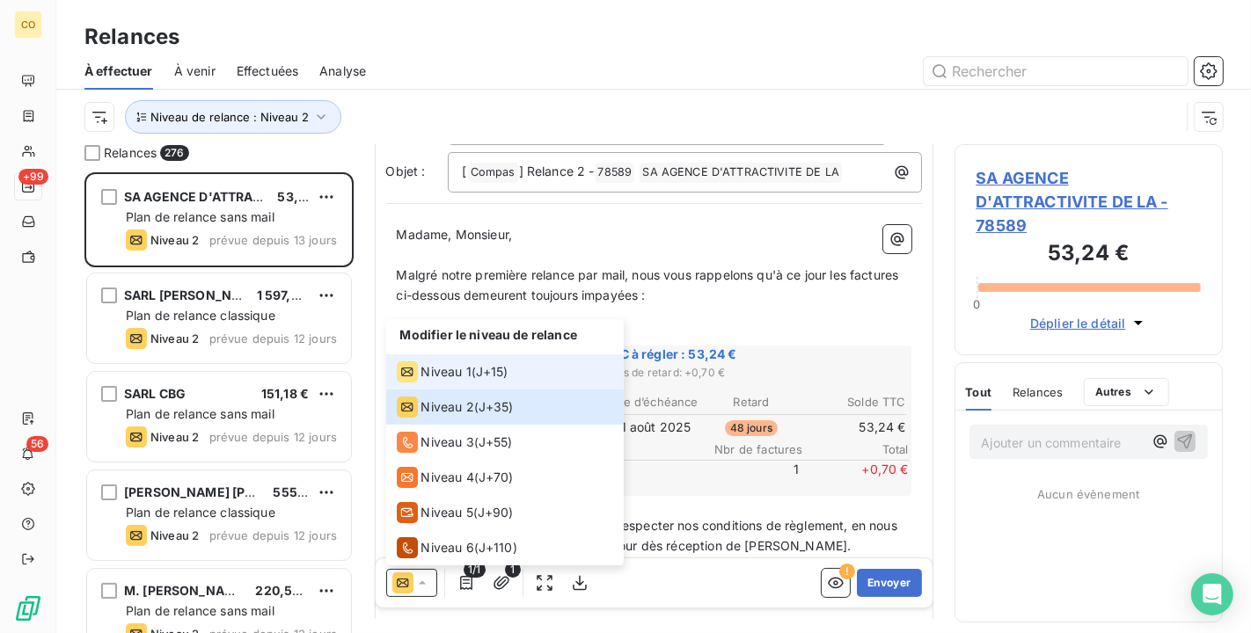
click at [438, 374] on span "Niveau 1" at bounding box center [446, 372] width 50 height 18
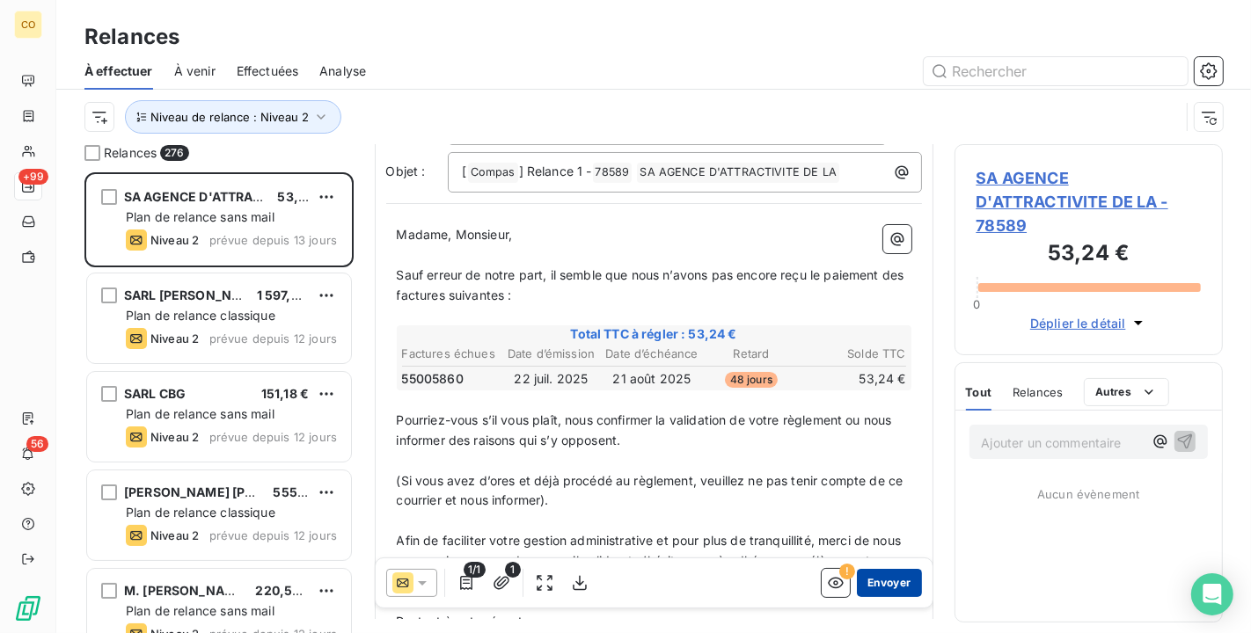
click at [862, 578] on button "Envoyer" at bounding box center [889, 583] width 64 height 28
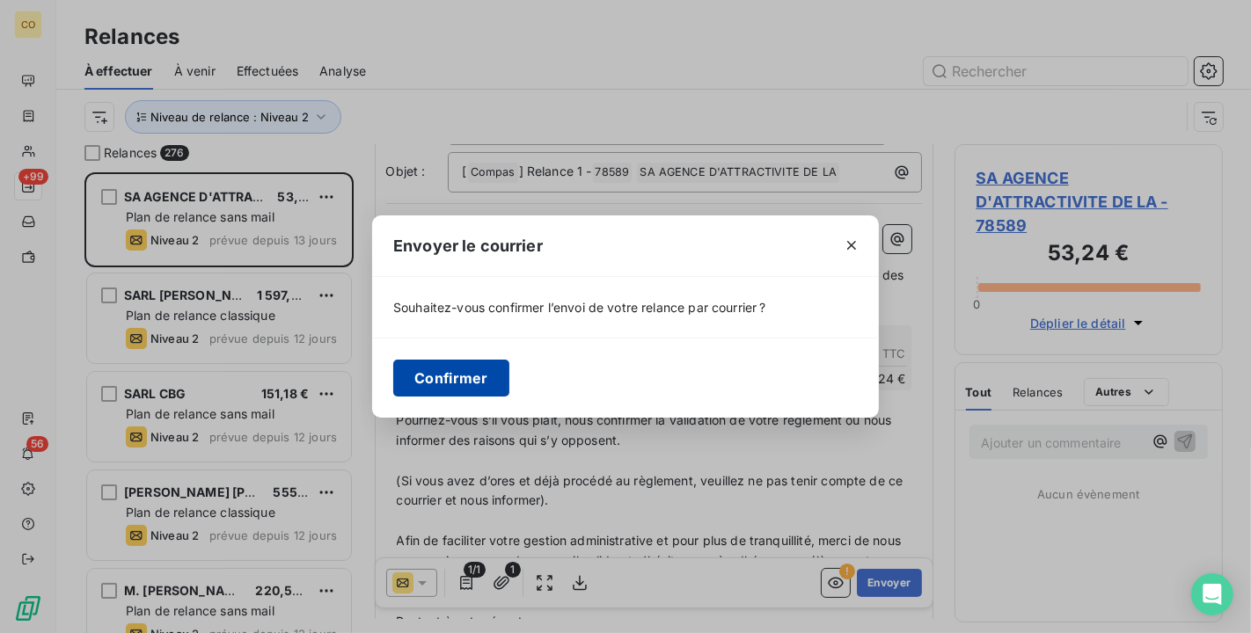
click at [462, 381] on button "Confirmer" at bounding box center [451, 378] width 116 height 37
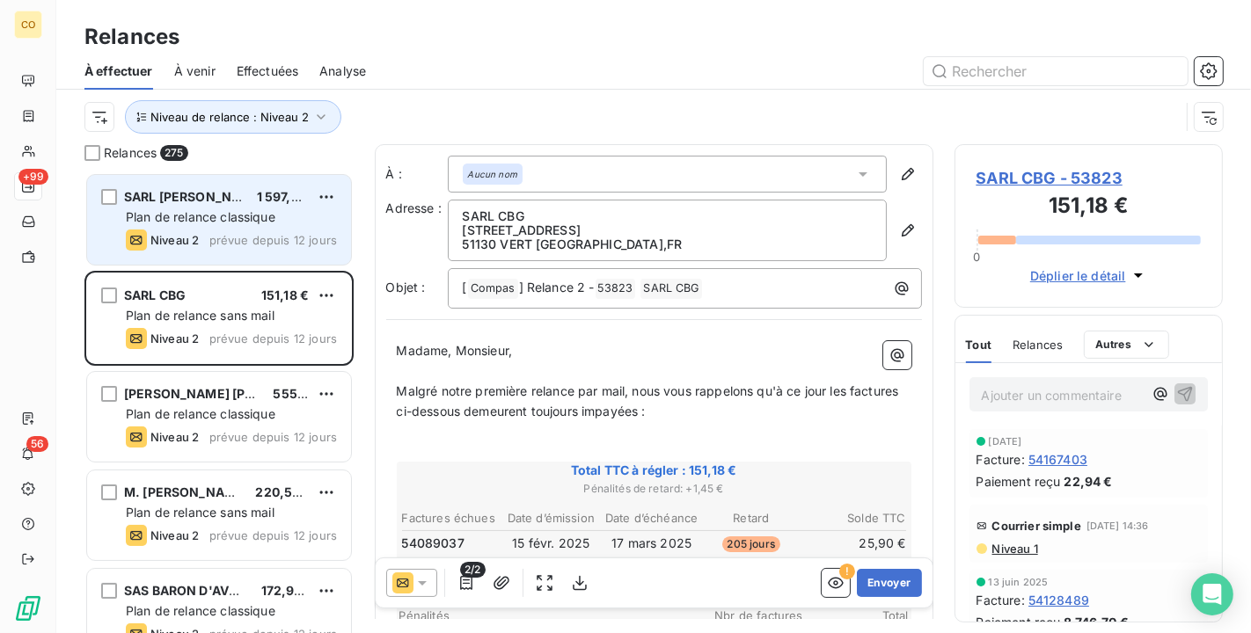
click at [220, 219] on span "Plan de relance classique" at bounding box center [201, 216] width 150 height 15
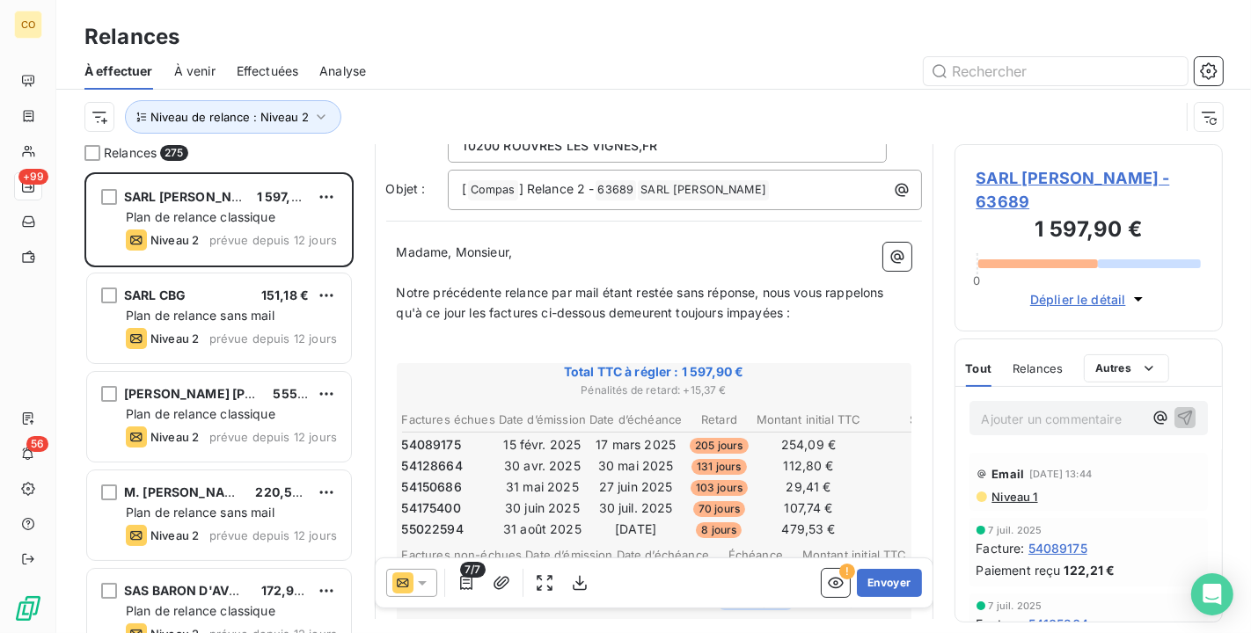
scroll to position [197, 0]
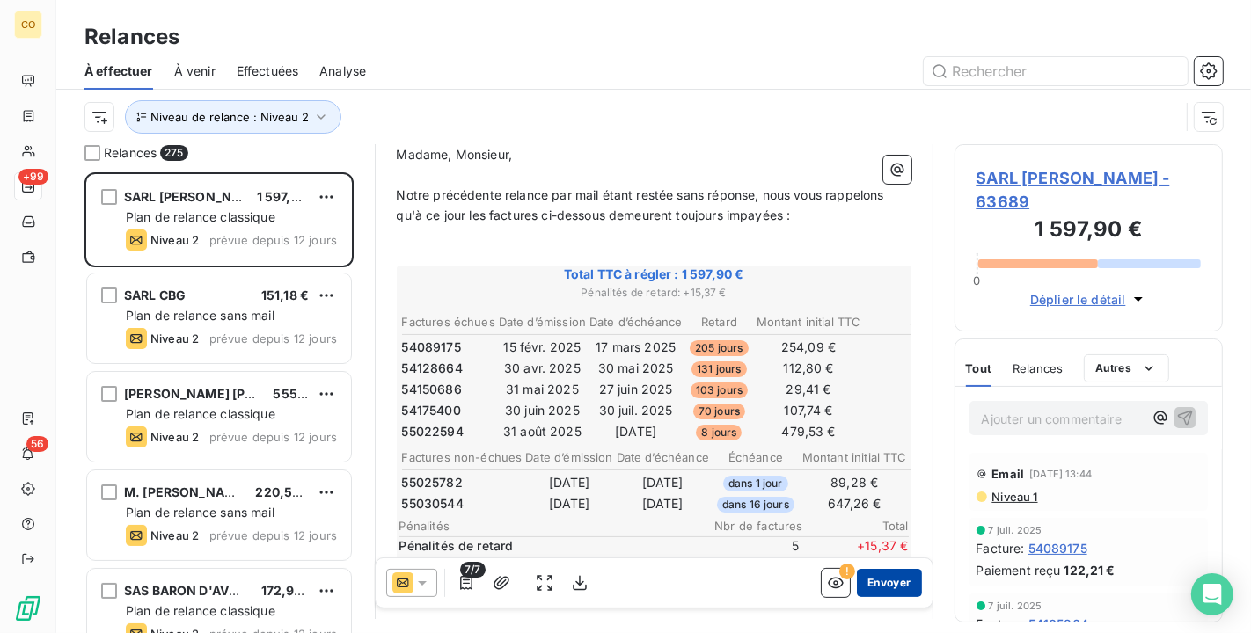
click at [861, 588] on button "Envoyer" at bounding box center [889, 583] width 64 height 28
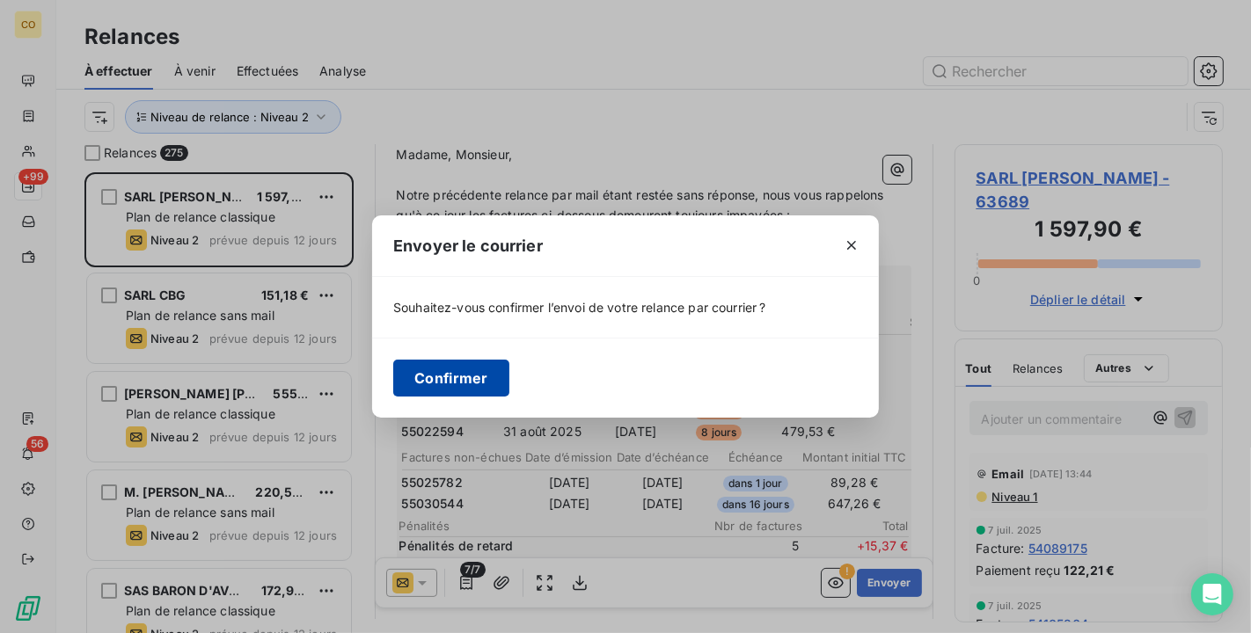
click at [479, 376] on button "Confirmer" at bounding box center [451, 378] width 116 height 37
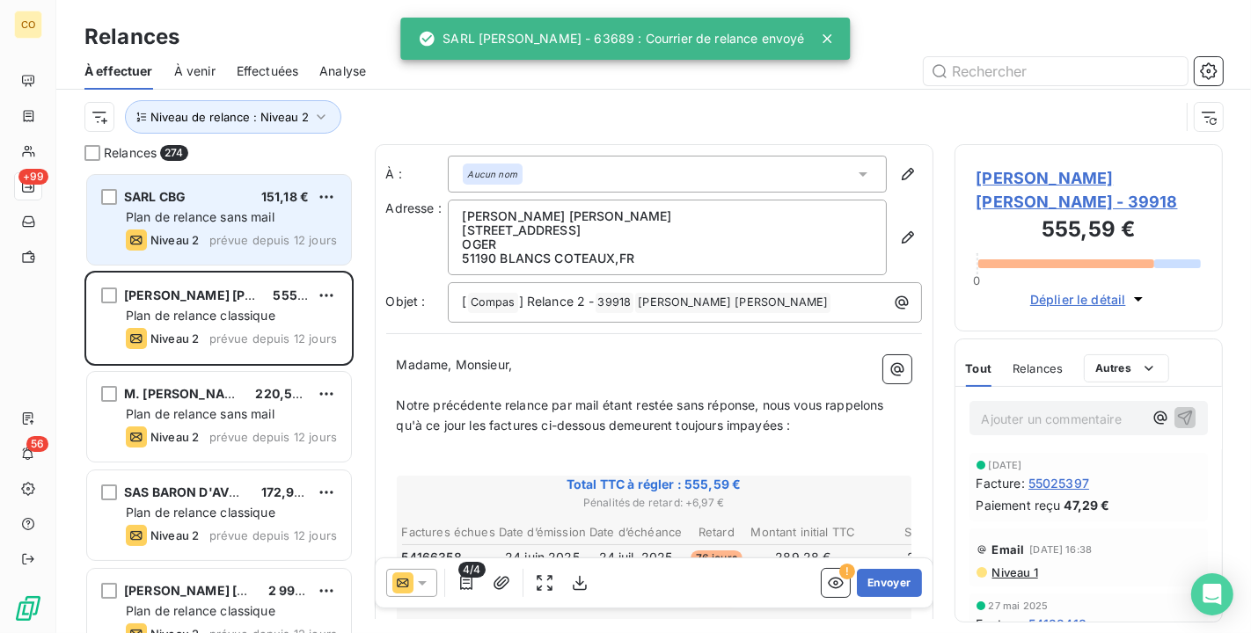
click at [227, 246] on div "Niveau 2 prévue depuis 12 jours" at bounding box center [231, 240] width 211 height 21
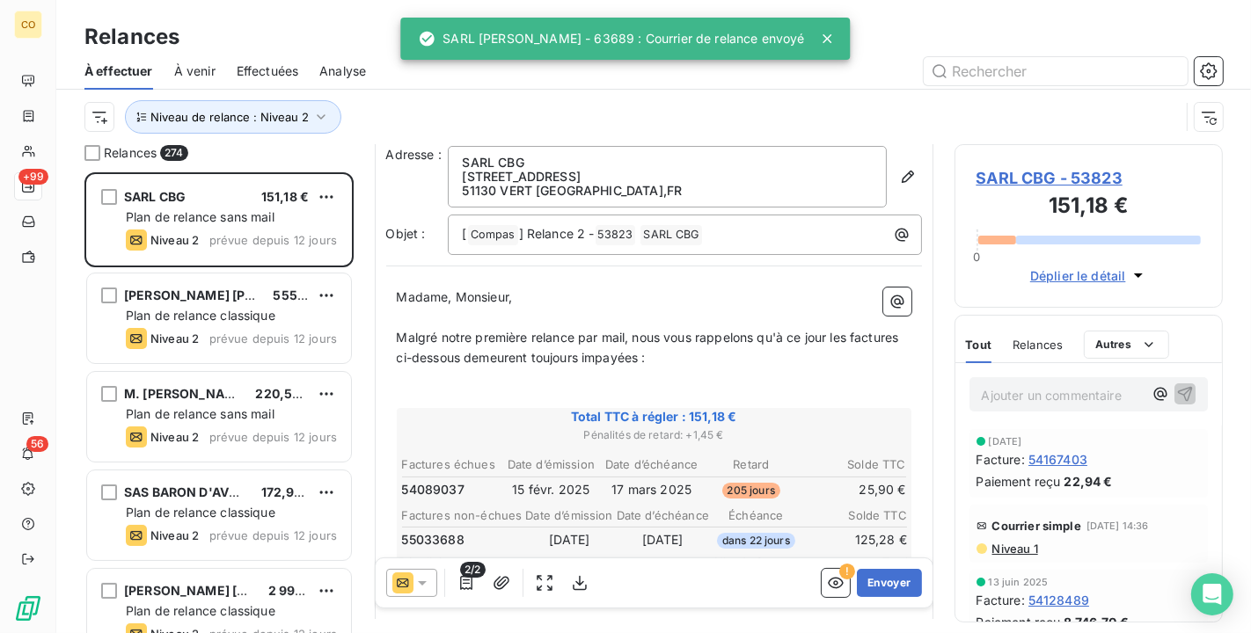
scroll to position [98, 0]
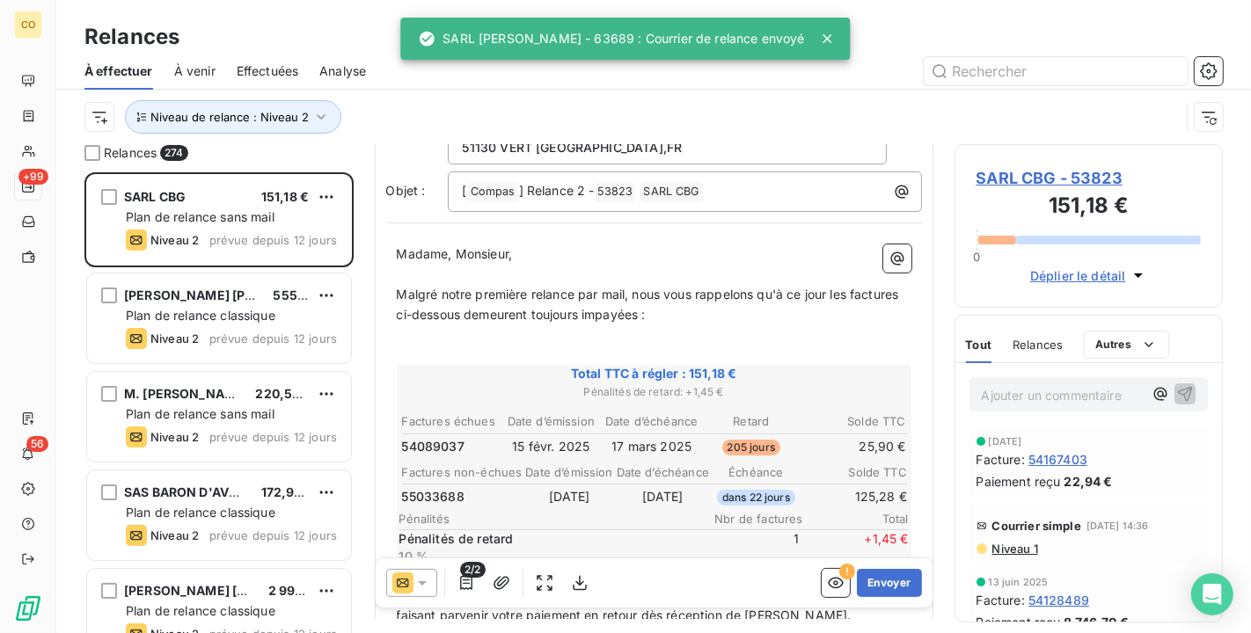
click at [999, 179] on span "SARL CBG - 53823" at bounding box center [1088, 178] width 225 height 24
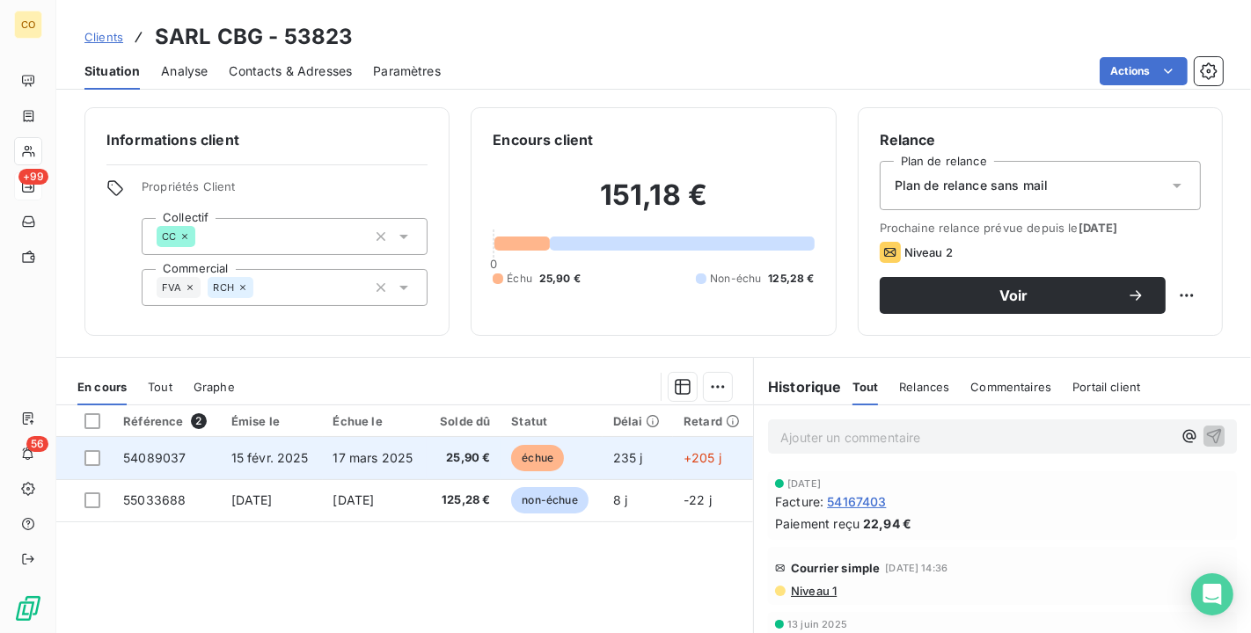
click at [384, 463] on span "17 mars 2025" at bounding box center [373, 457] width 80 height 15
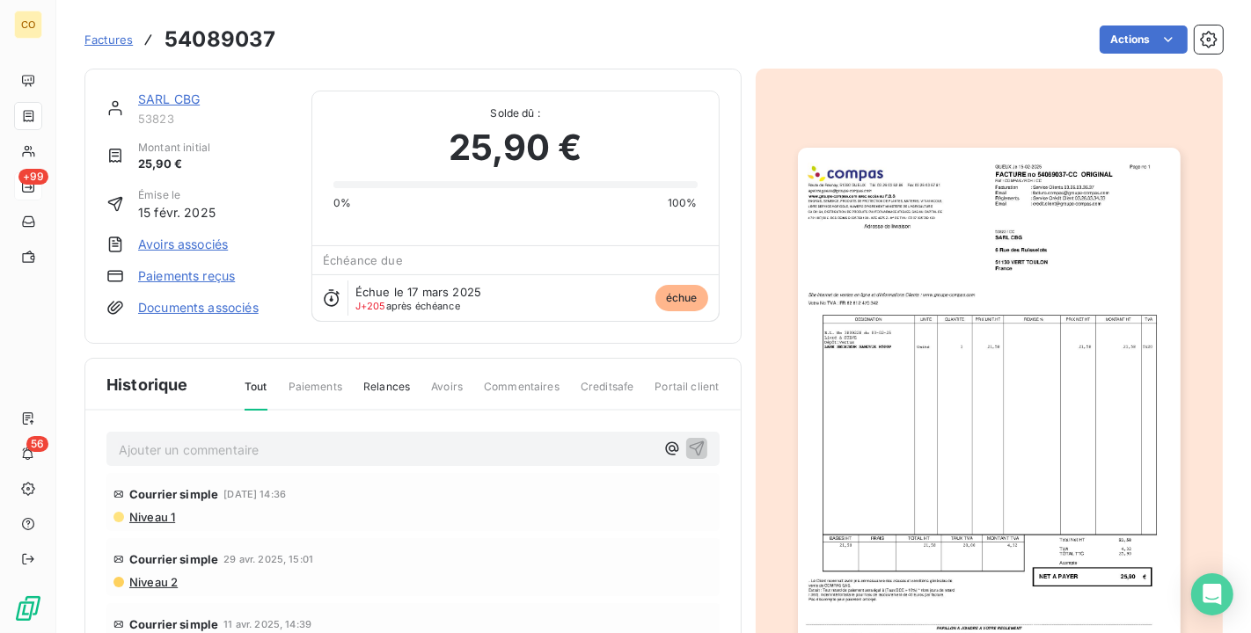
click at [952, 296] on img "button" at bounding box center [989, 418] width 383 height 541
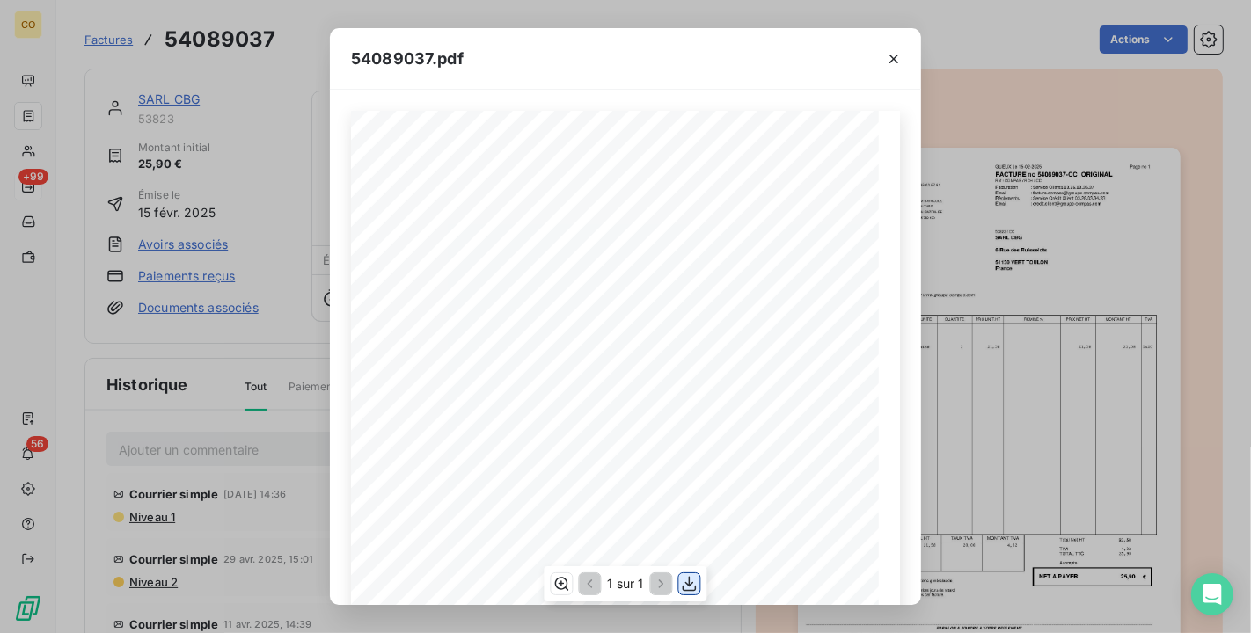
click at [694, 584] on icon "button" at bounding box center [690, 584] width 18 height 18
drag, startPoint x: 532, startPoint y: 60, endPoint x: 555, endPoint y: 48, distance: 25.6
click at [532, 60] on div "54089037.pdf" at bounding box center [625, 59] width 591 height 62
click at [905, 57] on button "button" at bounding box center [894, 59] width 28 height 28
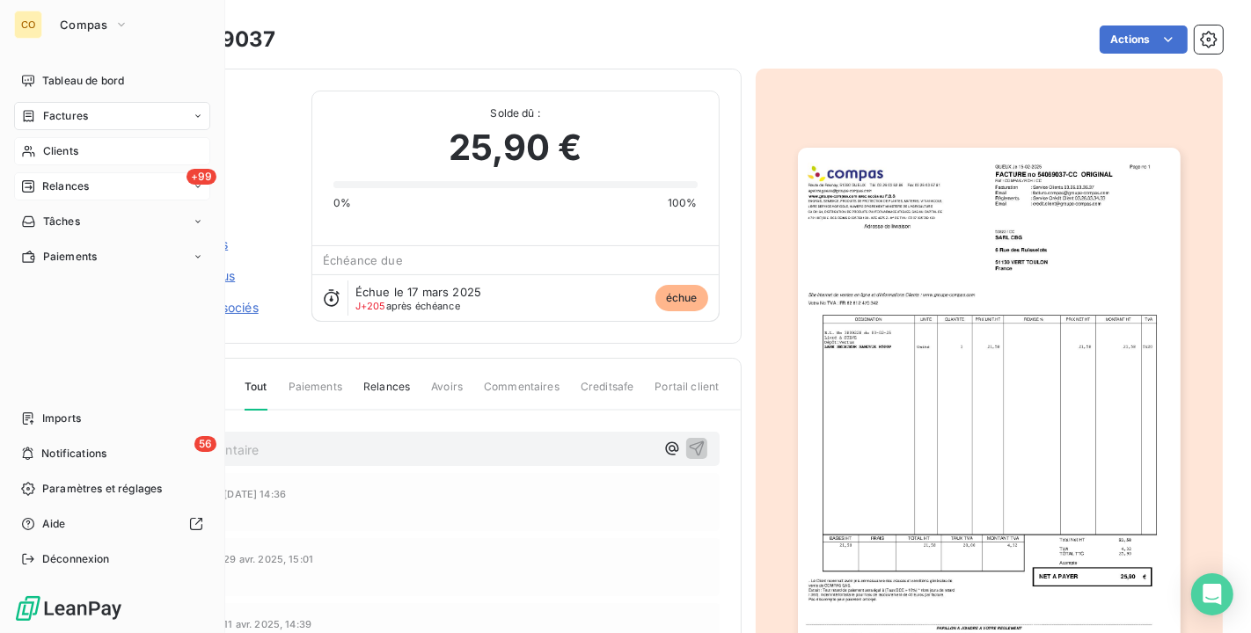
click at [44, 144] on span "Clients" at bounding box center [60, 151] width 35 height 16
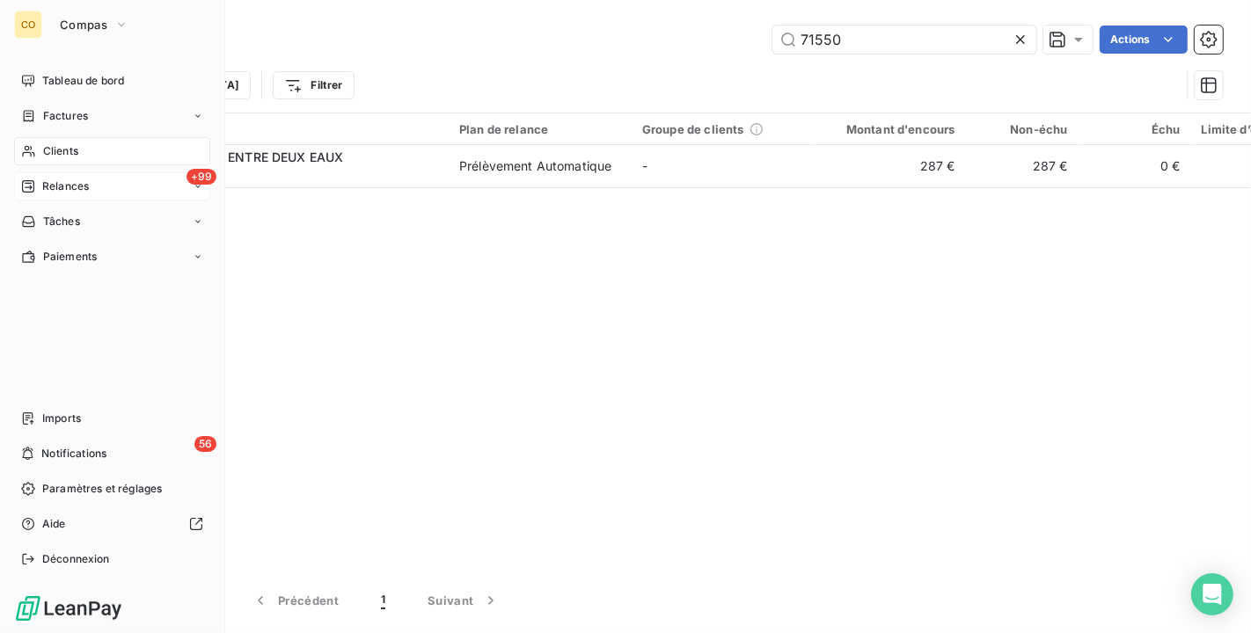
click at [65, 190] on span "Relances" at bounding box center [65, 187] width 47 height 16
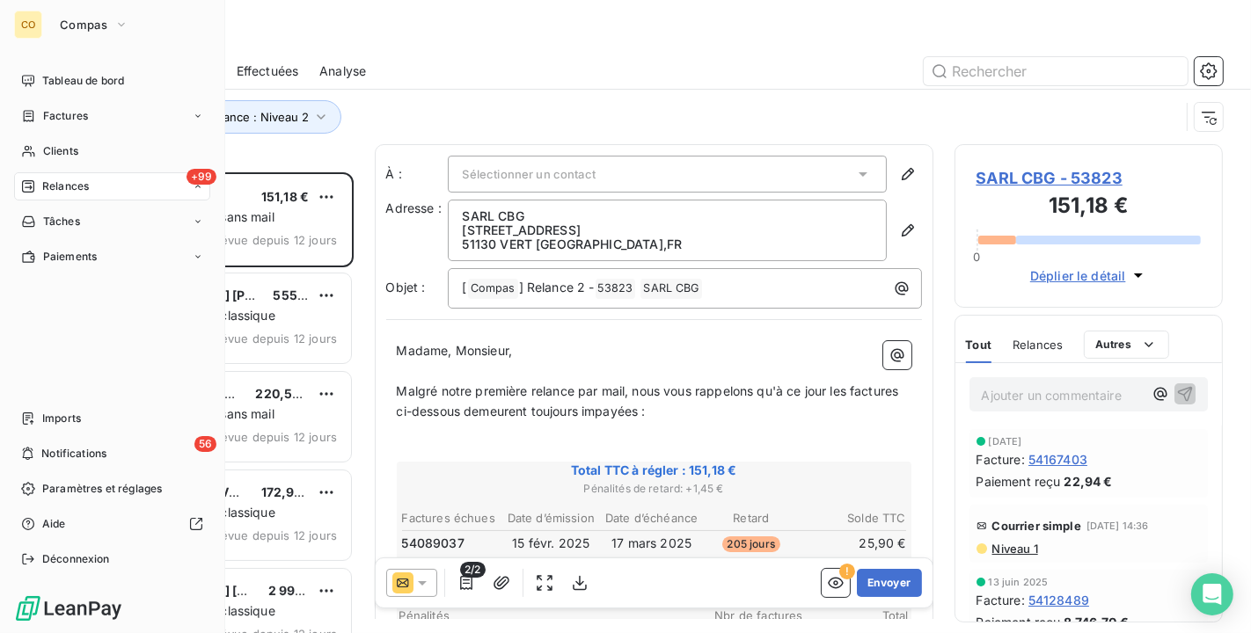
scroll to position [446, 253]
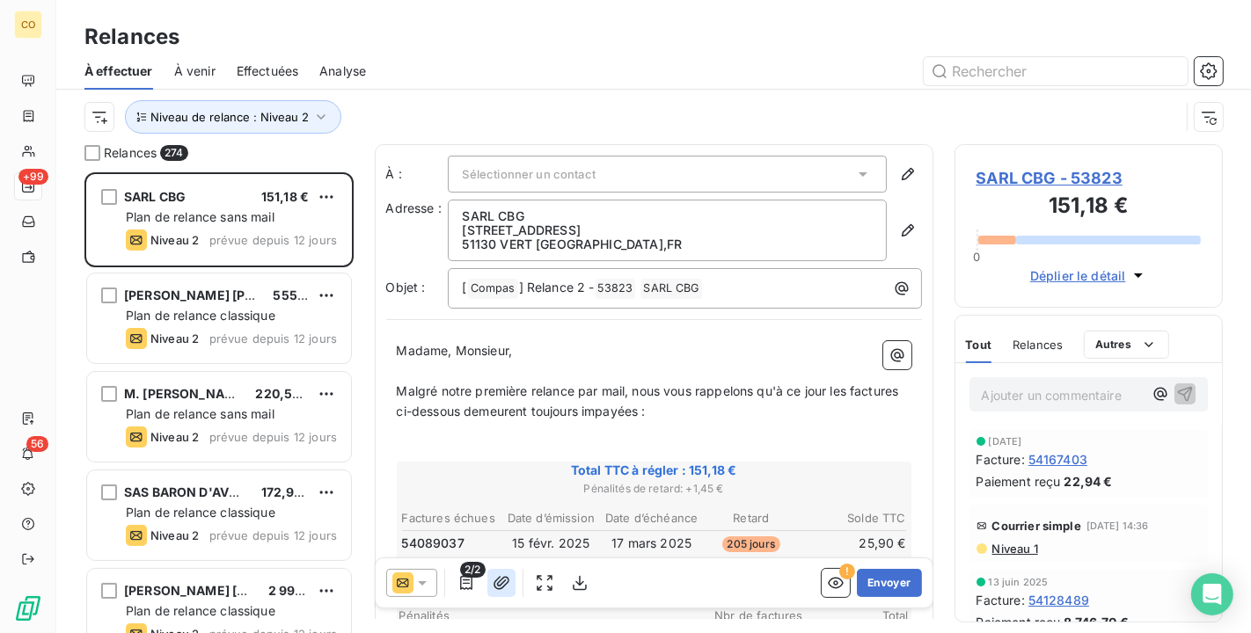
click at [505, 581] on icon "button" at bounding box center [502, 583] width 18 height 18
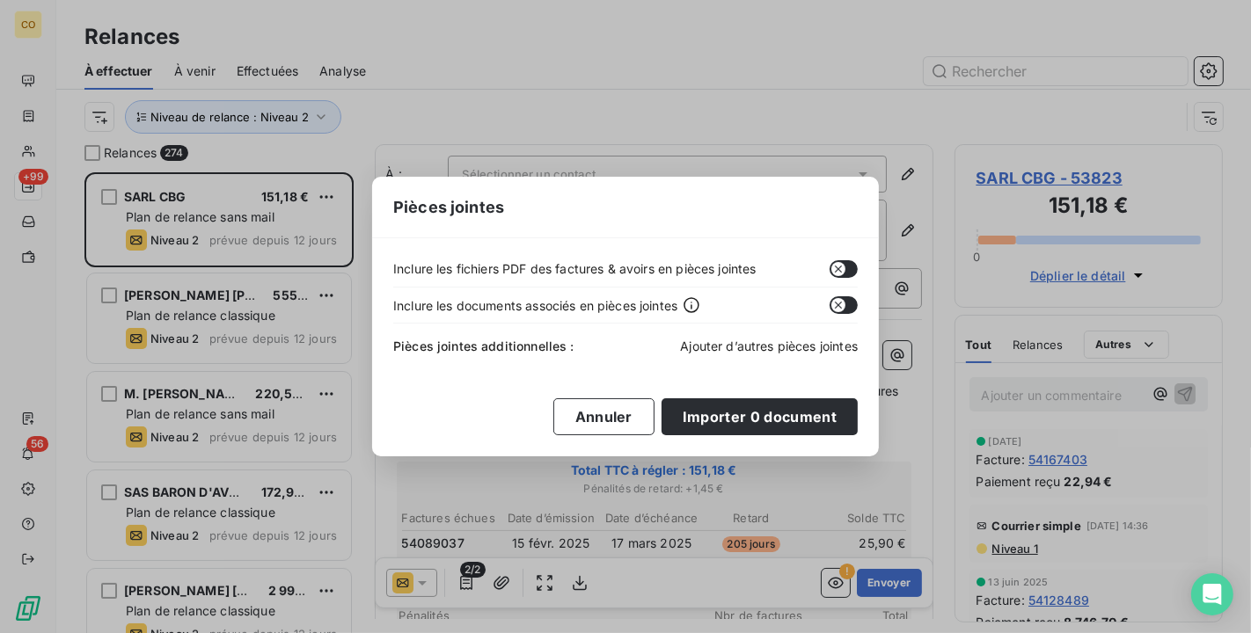
click at [792, 345] on span "Ajouter d’autres pièces jointes" at bounding box center [769, 346] width 178 height 15
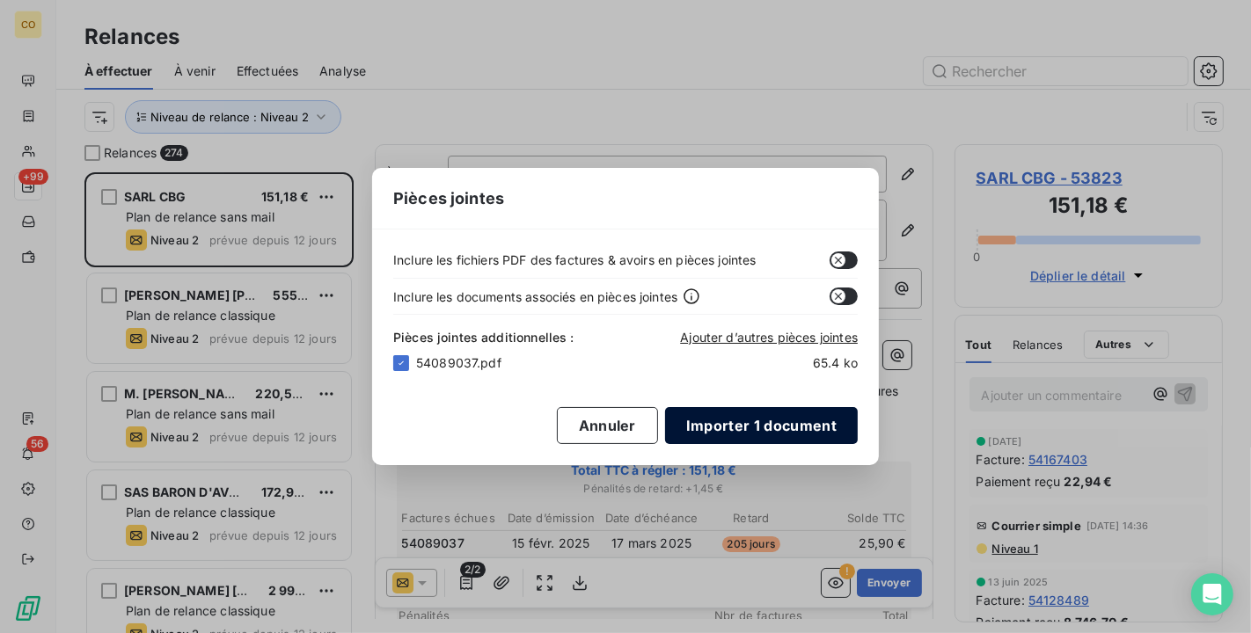
click at [730, 429] on button "Importer 1 document" at bounding box center [761, 425] width 193 height 37
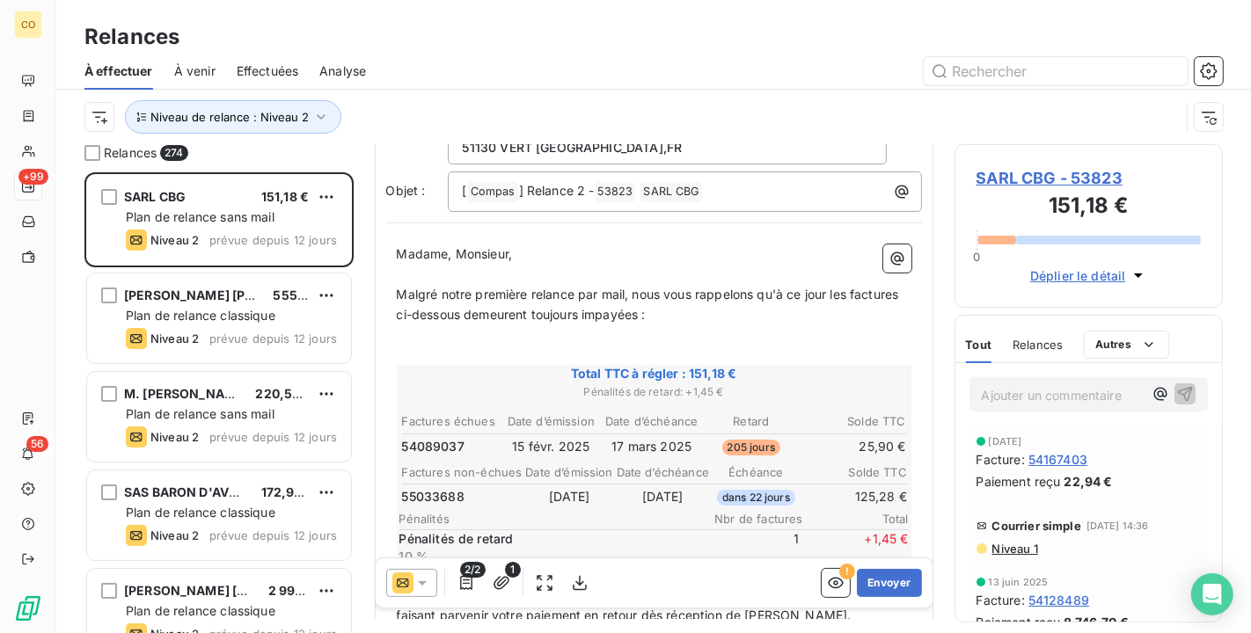
scroll to position [0, 0]
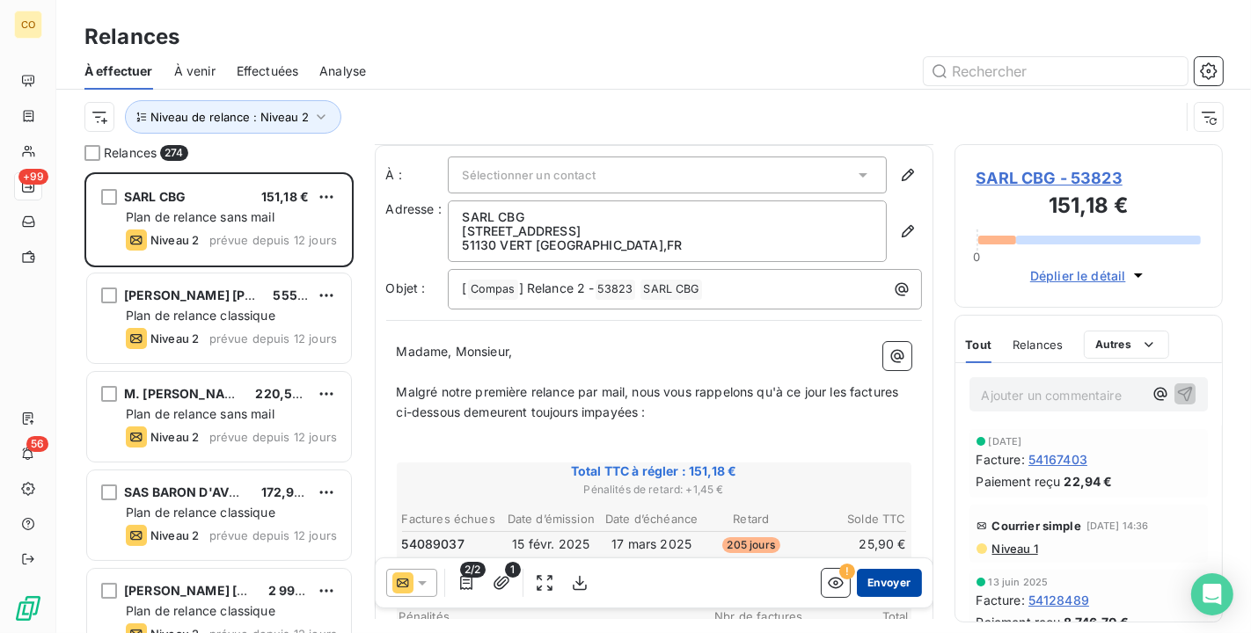
click at [866, 585] on button "Envoyer" at bounding box center [889, 583] width 64 height 28
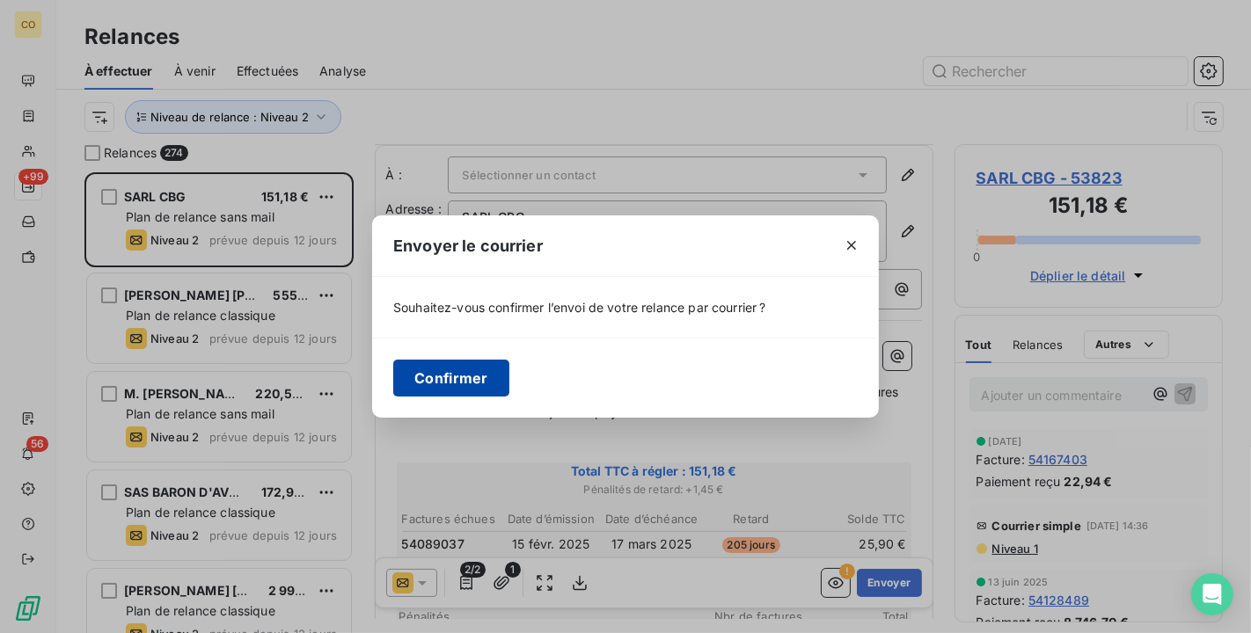
click at [449, 374] on button "Confirmer" at bounding box center [451, 378] width 116 height 37
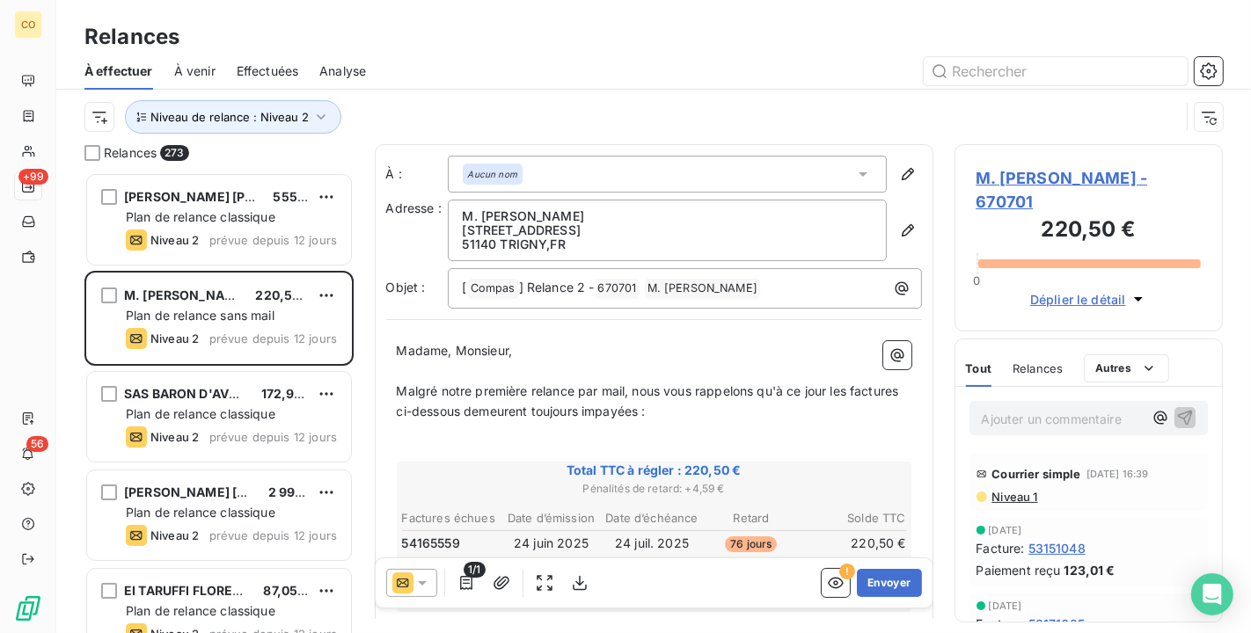
scroll to position [98, 0]
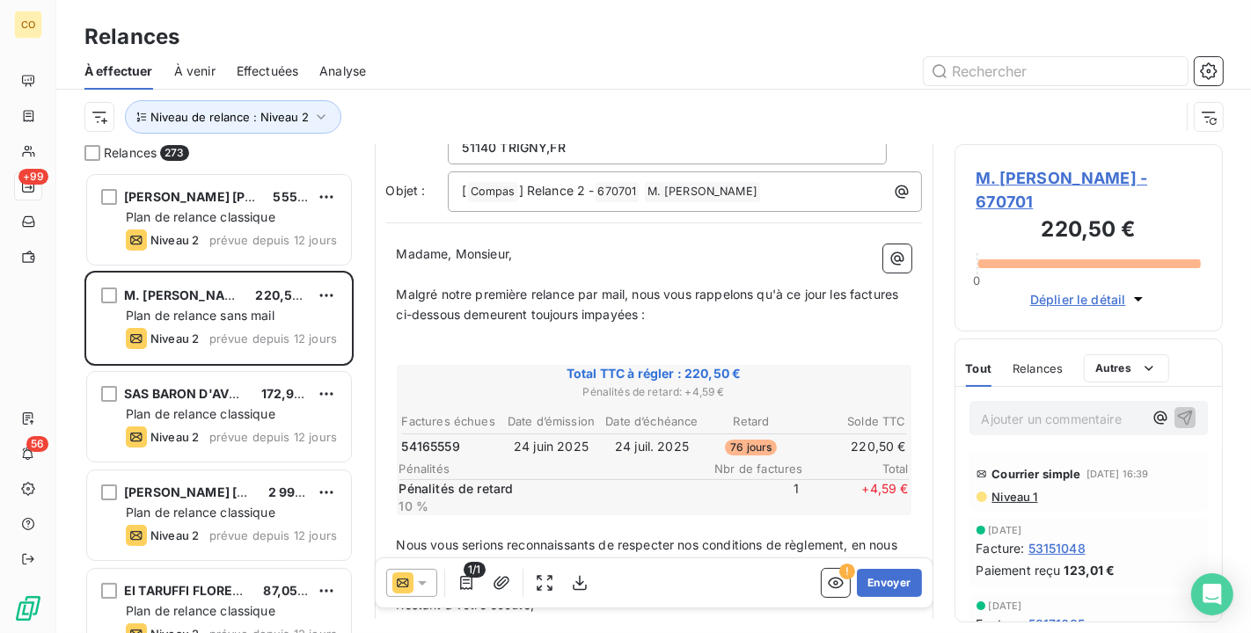
click at [1052, 172] on span "M. GOBERT BENJAMIN - 670701" at bounding box center [1088, 190] width 225 height 48
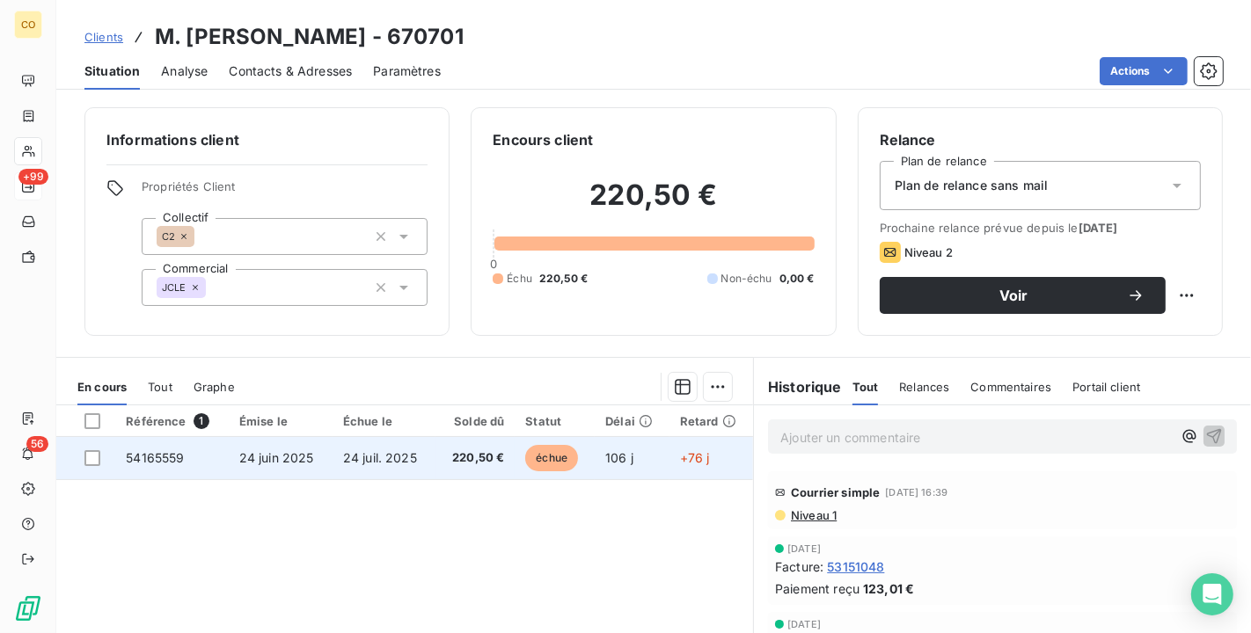
click at [426, 472] on td "24 juil. 2025" at bounding box center [384, 458] width 103 height 42
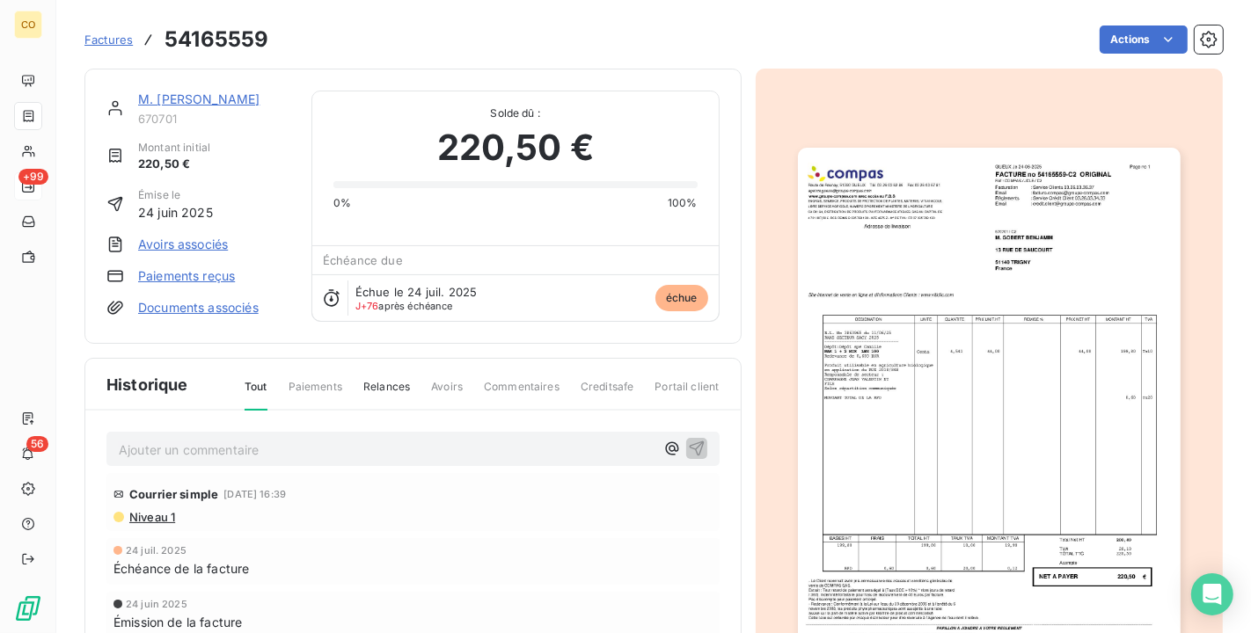
click at [1023, 469] on img "button" at bounding box center [989, 418] width 383 height 541
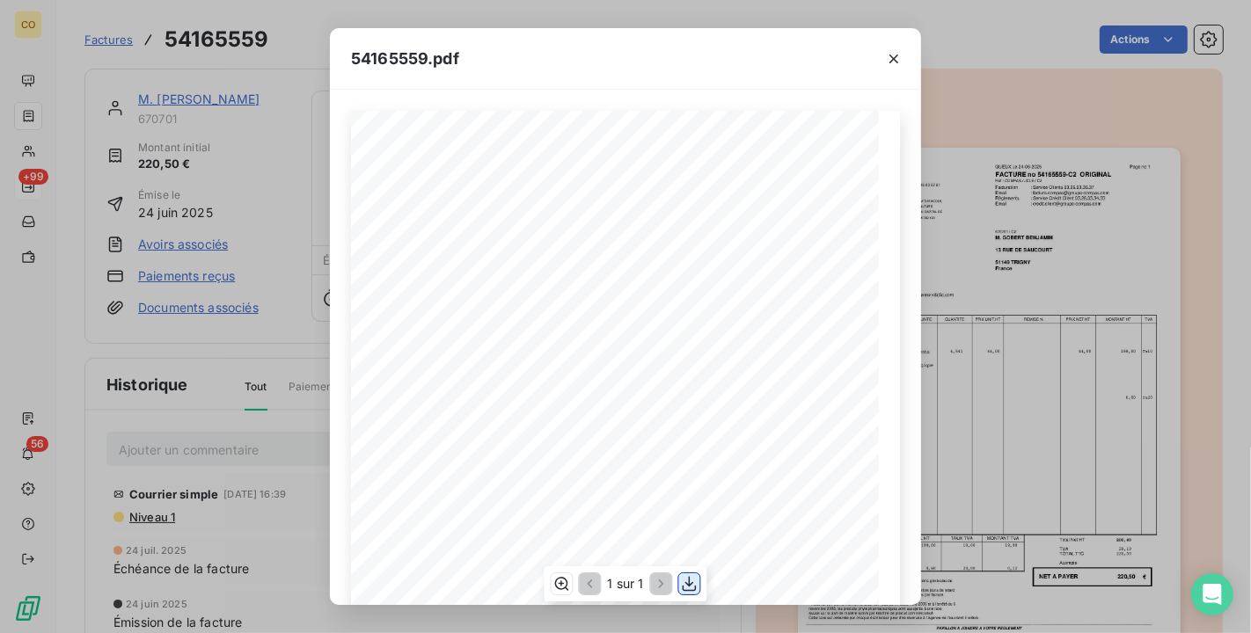
click at [691, 587] on icon "button" at bounding box center [690, 584] width 18 height 18
click at [530, 83] on div "54165559.pdf" at bounding box center [625, 59] width 591 height 62
click at [898, 58] on icon "button" at bounding box center [894, 59] width 18 height 18
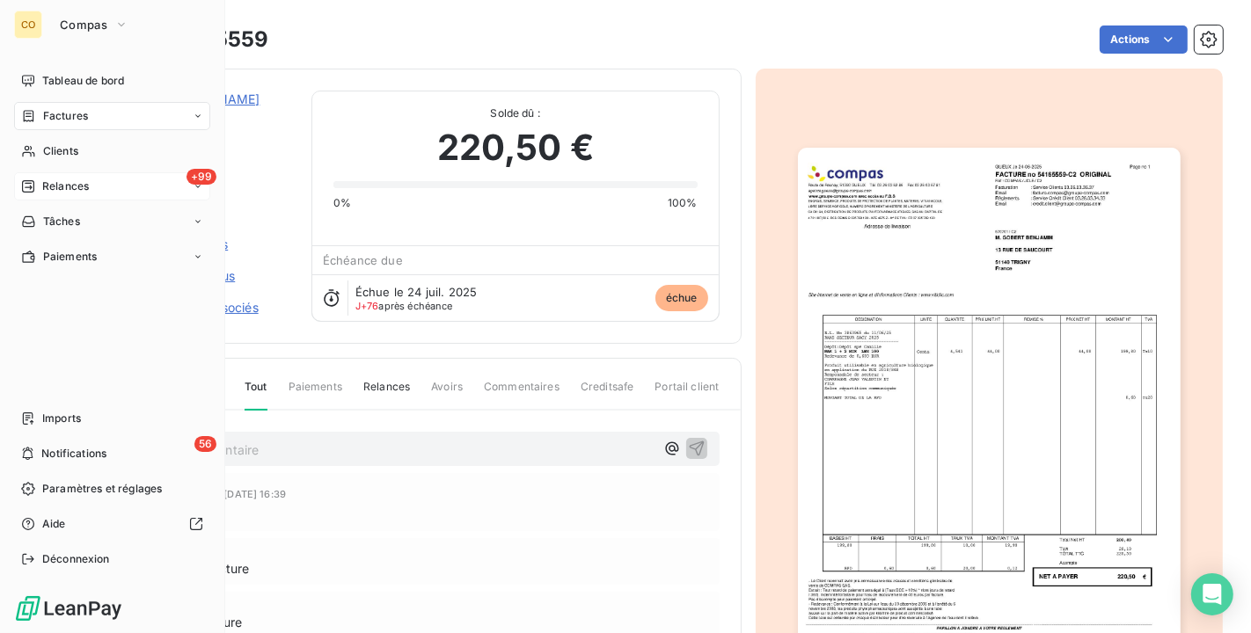
click at [59, 188] on span "Relances" at bounding box center [65, 187] width 47 height 16
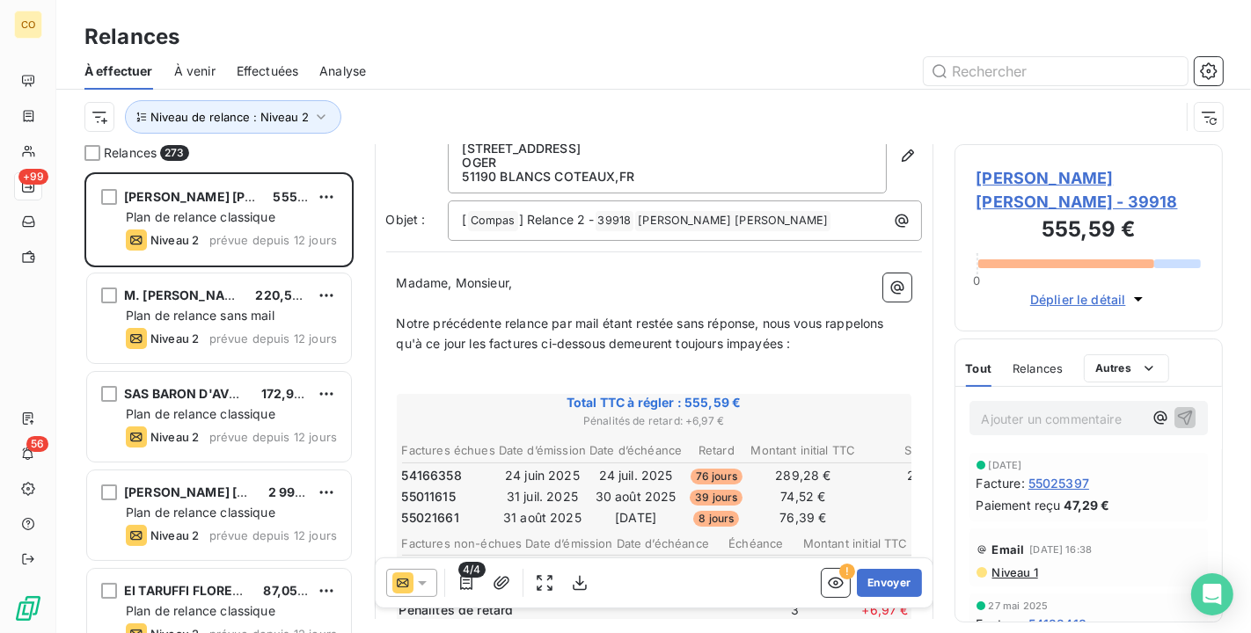
scroll to position [195, 0]
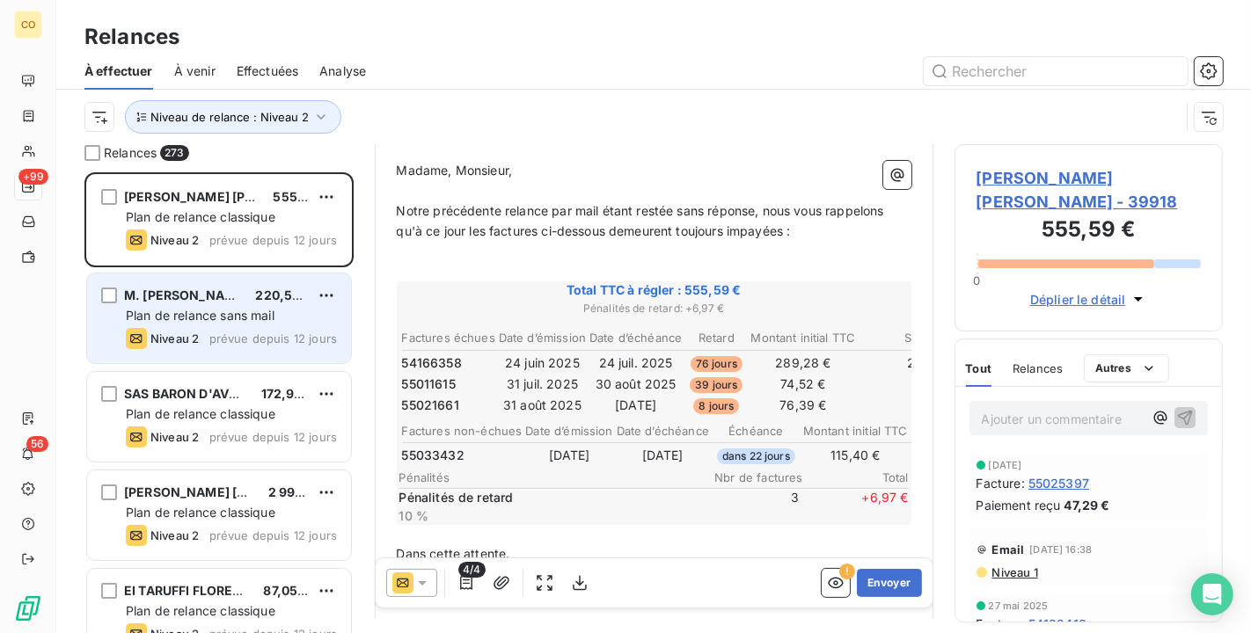
click at [227, 305] on div "M. GOBERT BENJAMIN 220,50 € Plan de relance sans mail Niveau 2 prévue depuis 12…" at bounding box center [219, 319] width 264 height 90
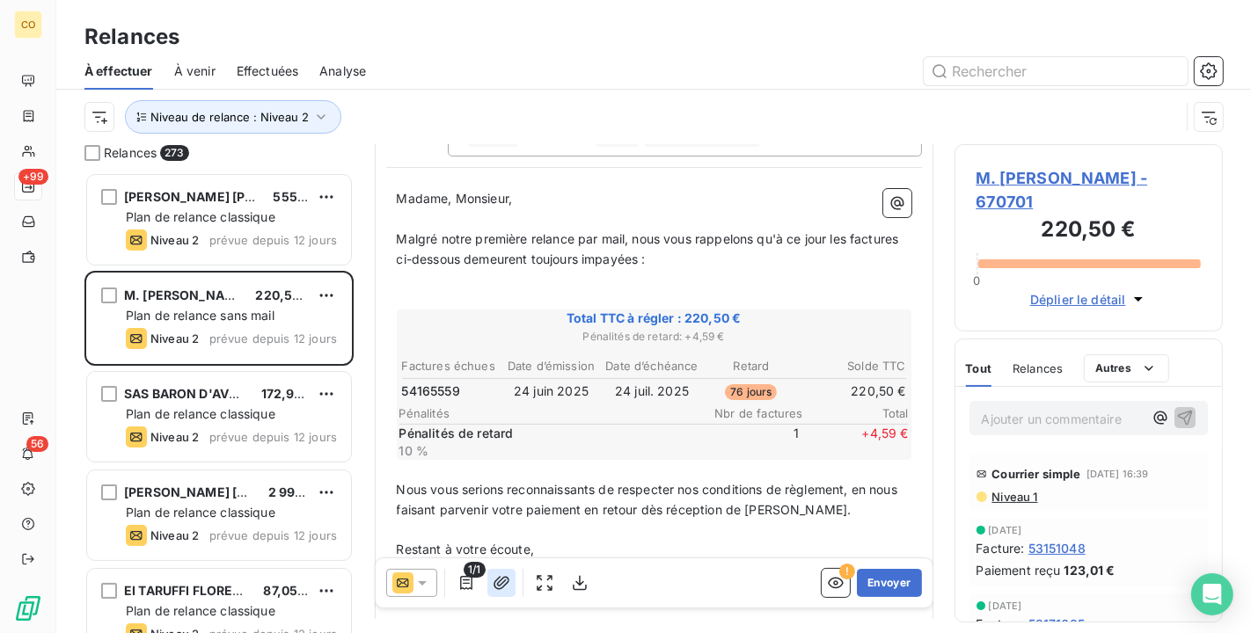
click at [494, 579] on icon "button" at bounding box center [502, 583] width 18 height 18
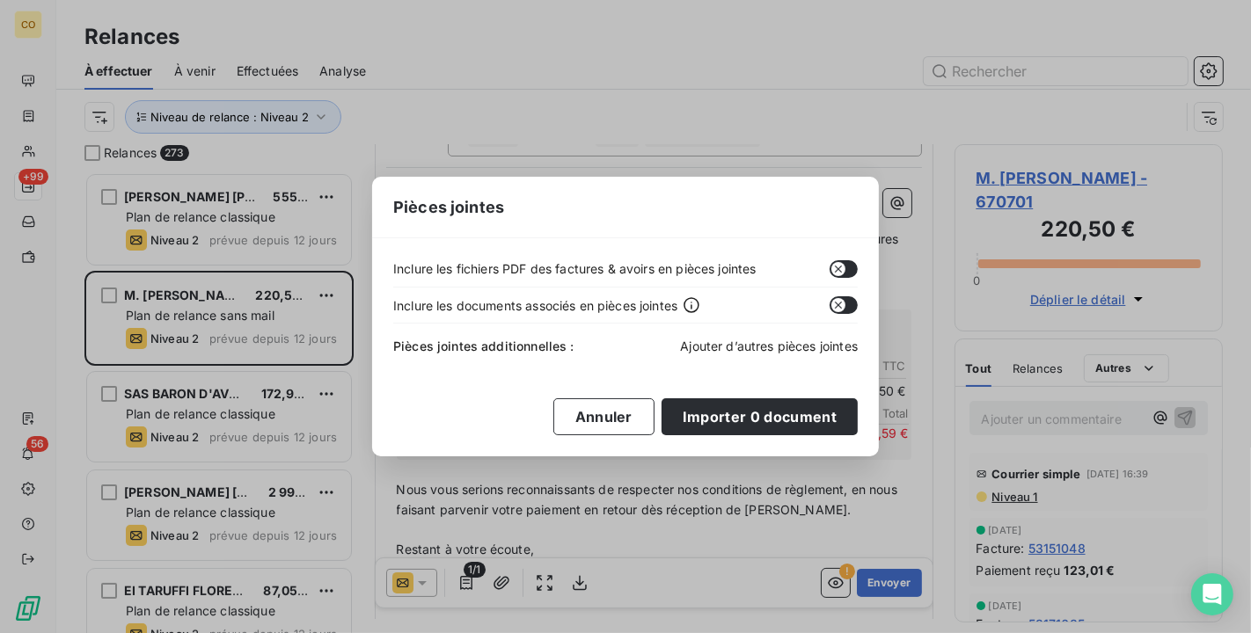
click at [731, 346] on span "Ajouter d’autres pièces jointes" at bounding box center [769, 346] width 178 height 15
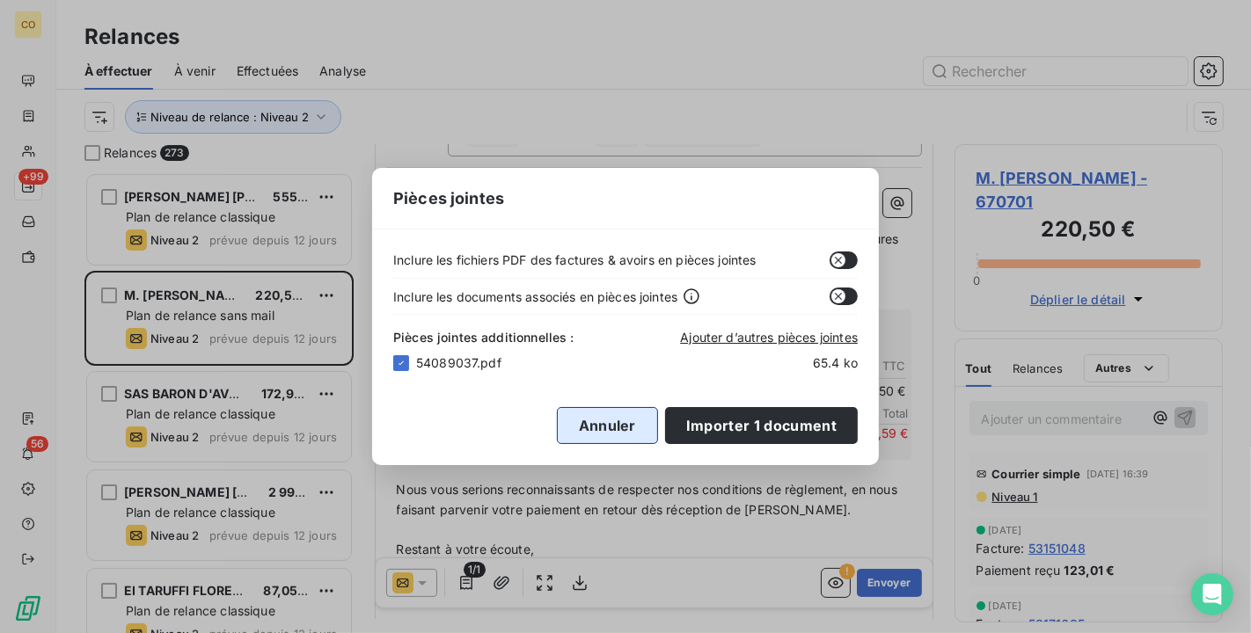
click at [588, 429] on button "Annuler" at bounding box center [607, 425] width 101 height 37
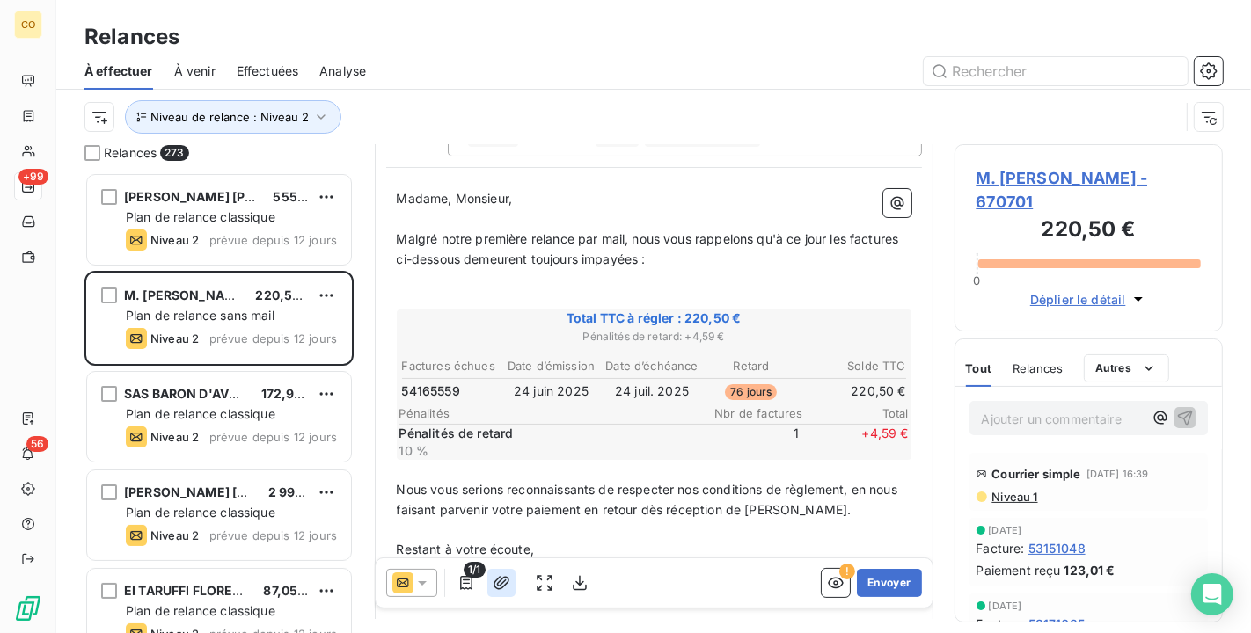
click at [508, 573] on button "button" at bounding box center [501, 583] width 28 height 28
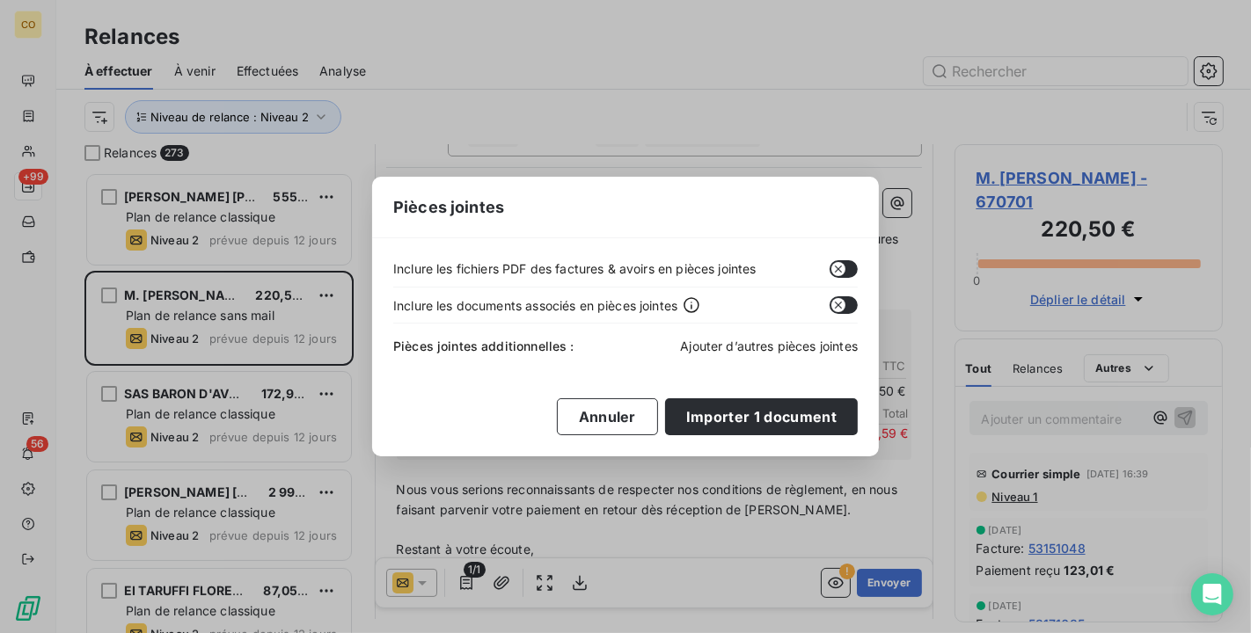
click at [785, 349] on span "Ajouter d’autres pièces jointes" at bounding box center [769, 346] width 178 height 15
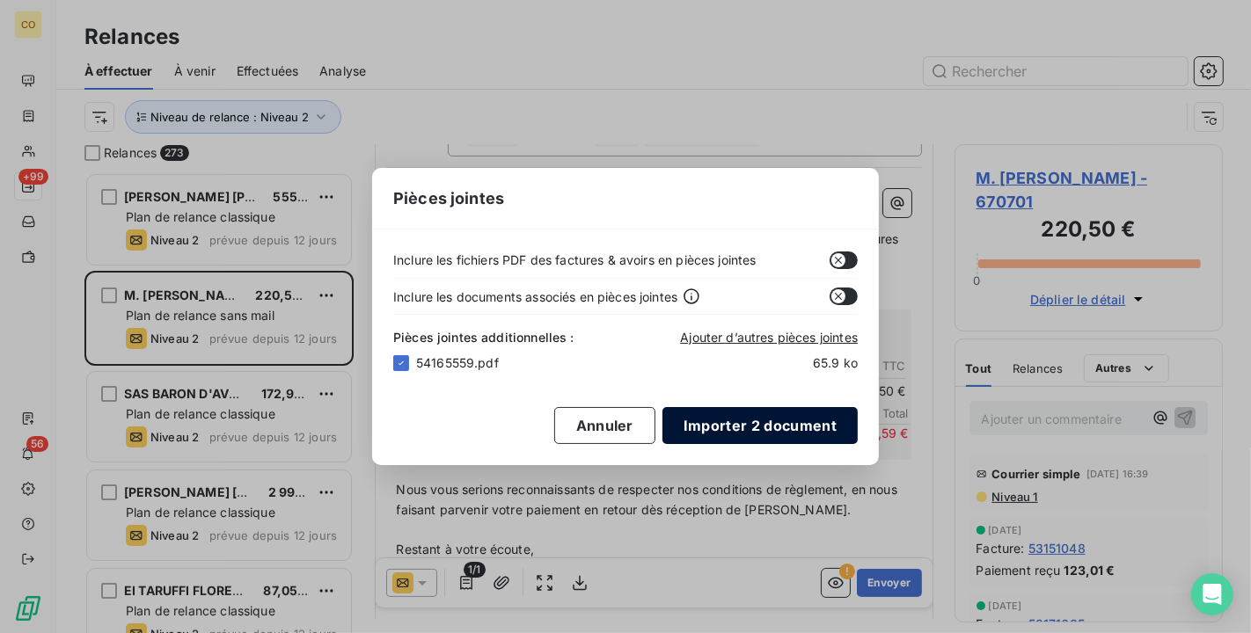
click at [749, 431] on button "Importer 2 document" at bounding box center [759, 425] width 195 height 37
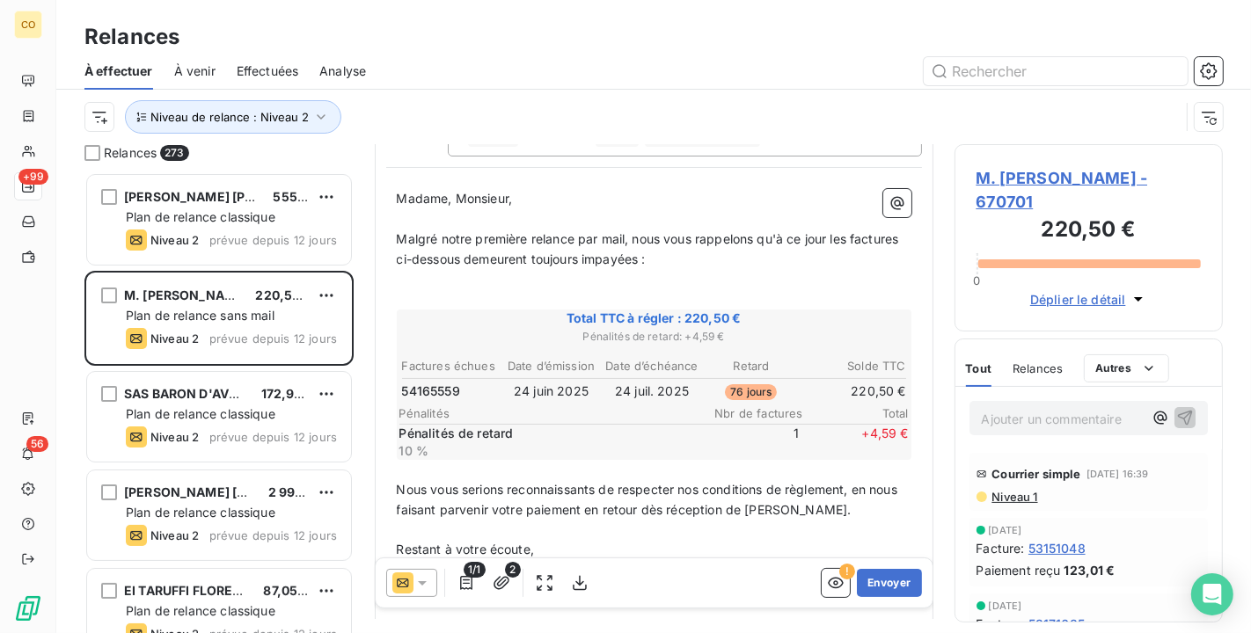
click at [513, 574] on span "2" at bounding box center [513, 570] width 16 height 16
click at [502, 587] on icon "button" at bounding box center [501, 582] width 16 height 13
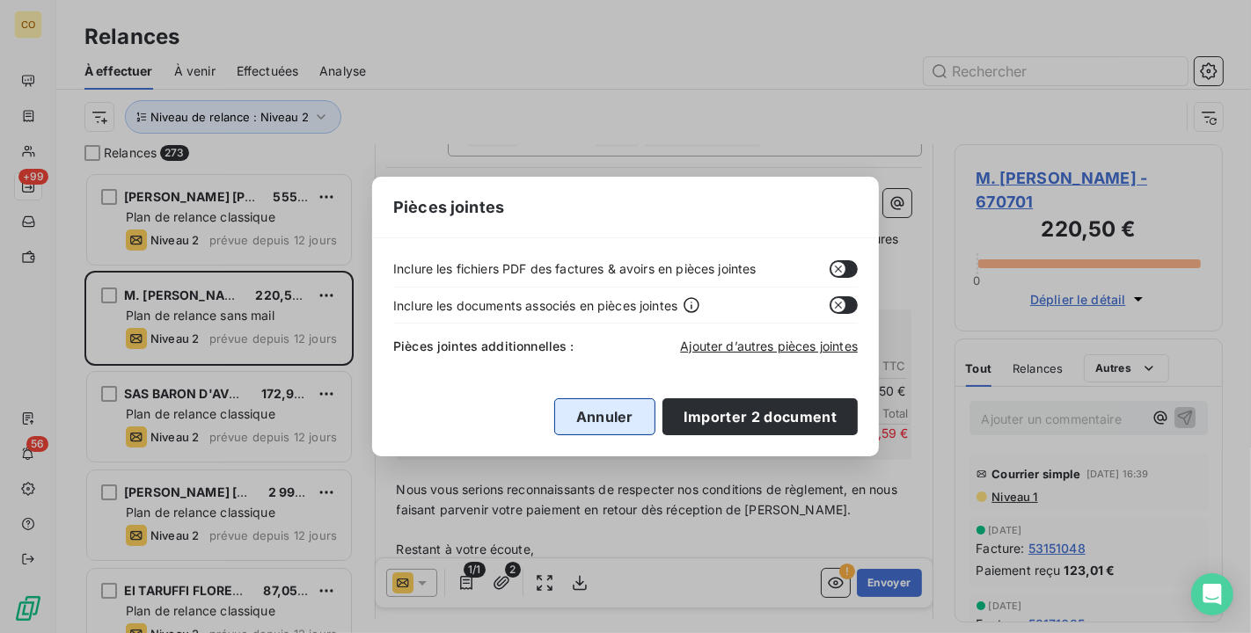
click at [638, 424] on button "Annuler" at bounding box center [604, 416] width 101 height 37
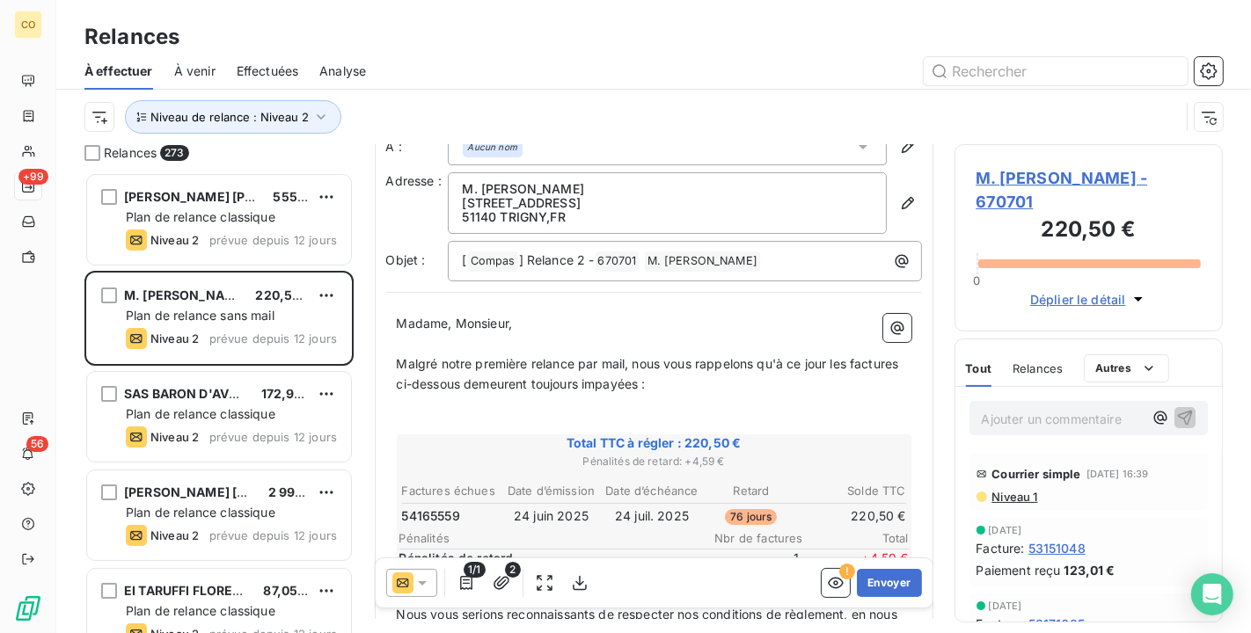
scroll to position [321, 0]
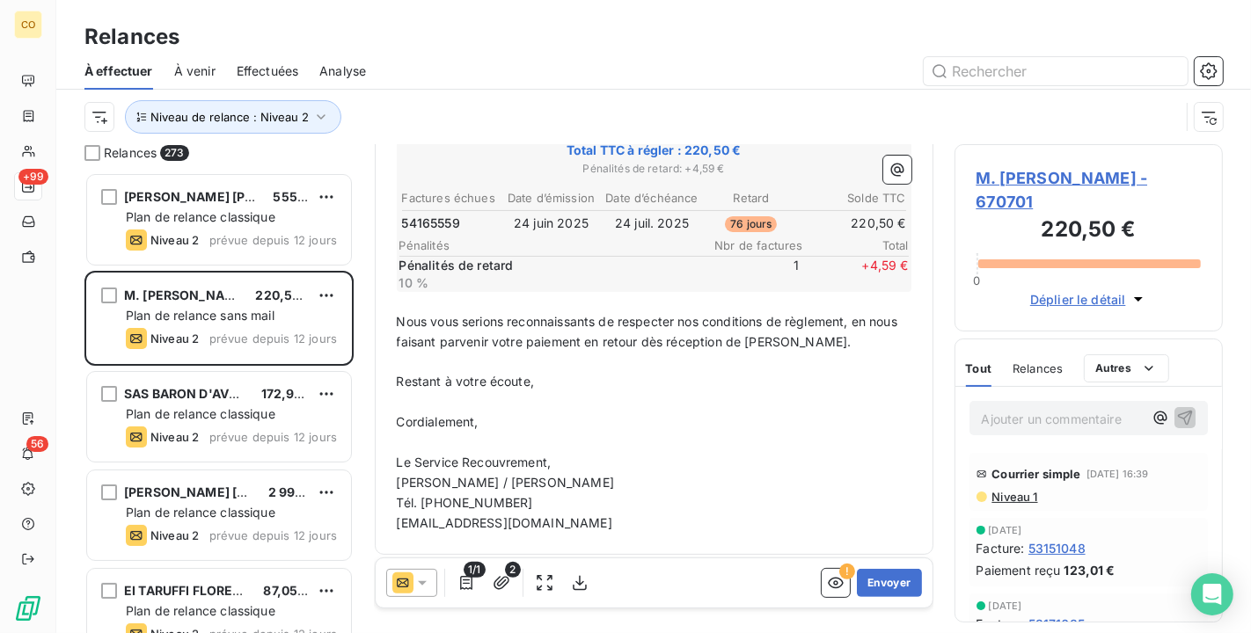
click at [467, 572] on span "1/1" at bounding box center [474, 570] width 21 height 16
click at [467, 586] on icon "button" at bounding box center [466, 583] width 18 height 18
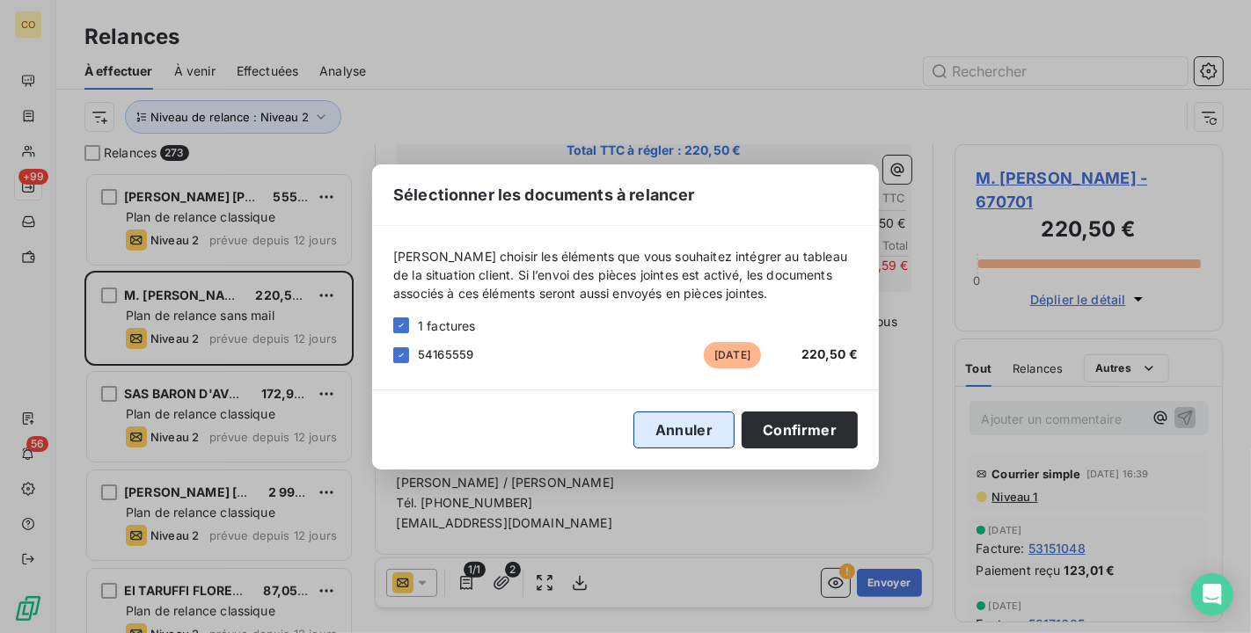
click at [685, 429] on button "Annuler" at bounding box center [683, 430] width 101 height 37
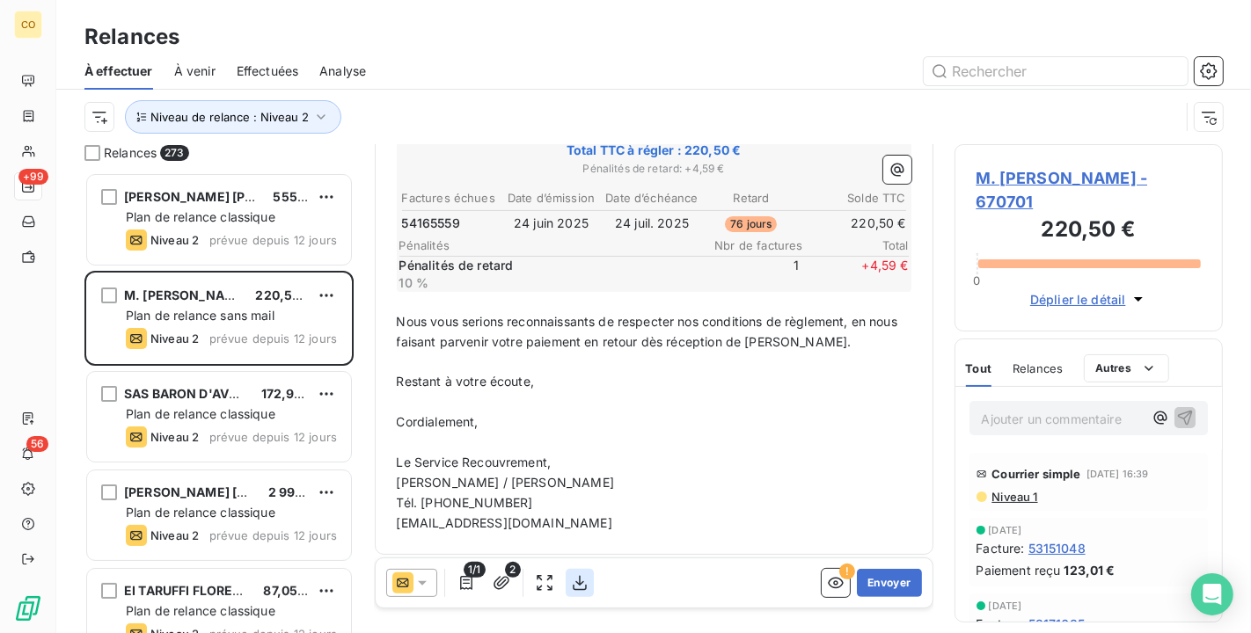
click at [581, 586] on icon "button" at bounding box center [580, 583] width 18 height 18
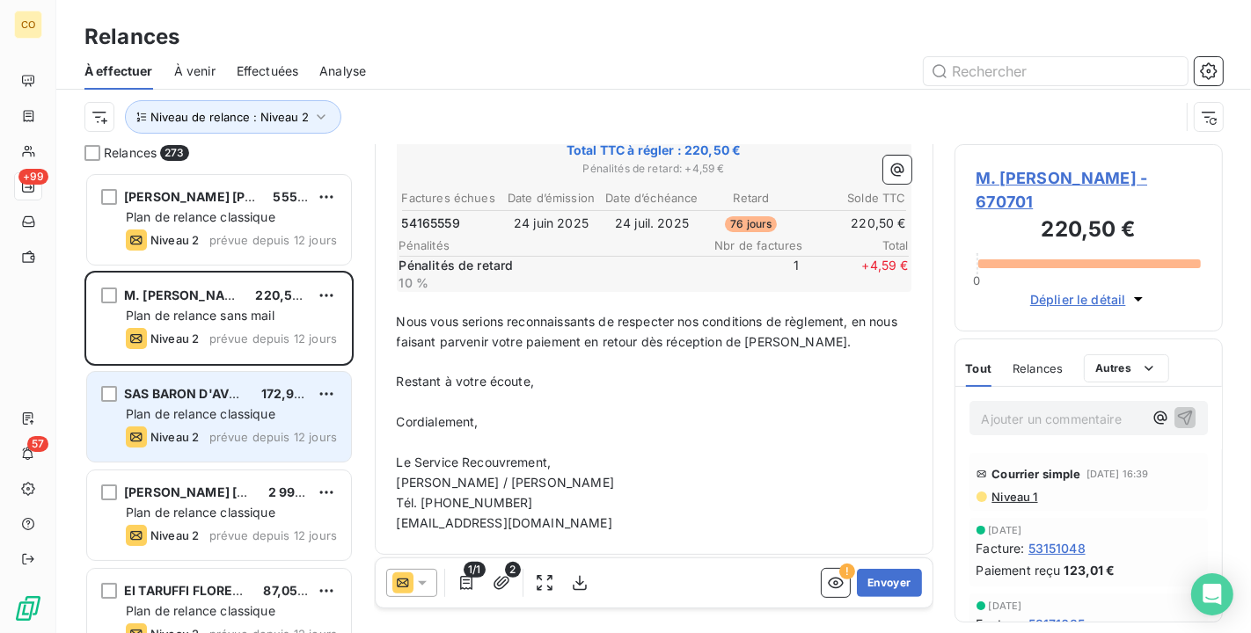
click at [238, 414] on span "Plan de relance classique" at bounding box center [201, 413] width 150 height 15
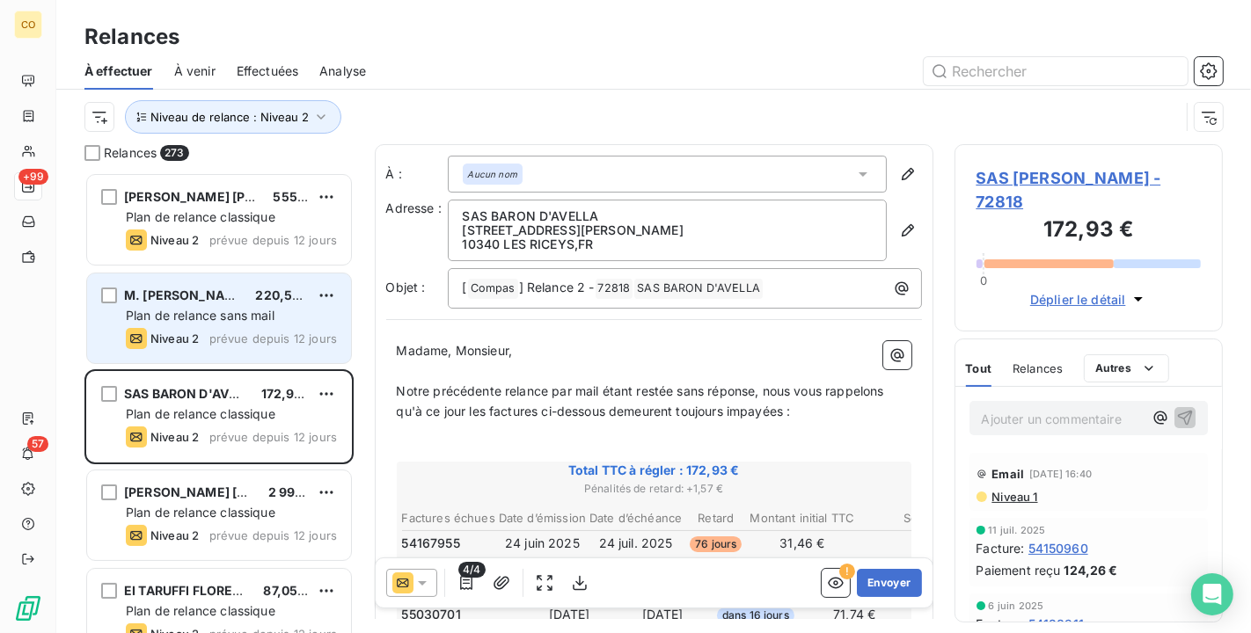
click at [240, 318] on span "Plan de relance sans mail" at bounding box center [200, 315] width 149 height 15
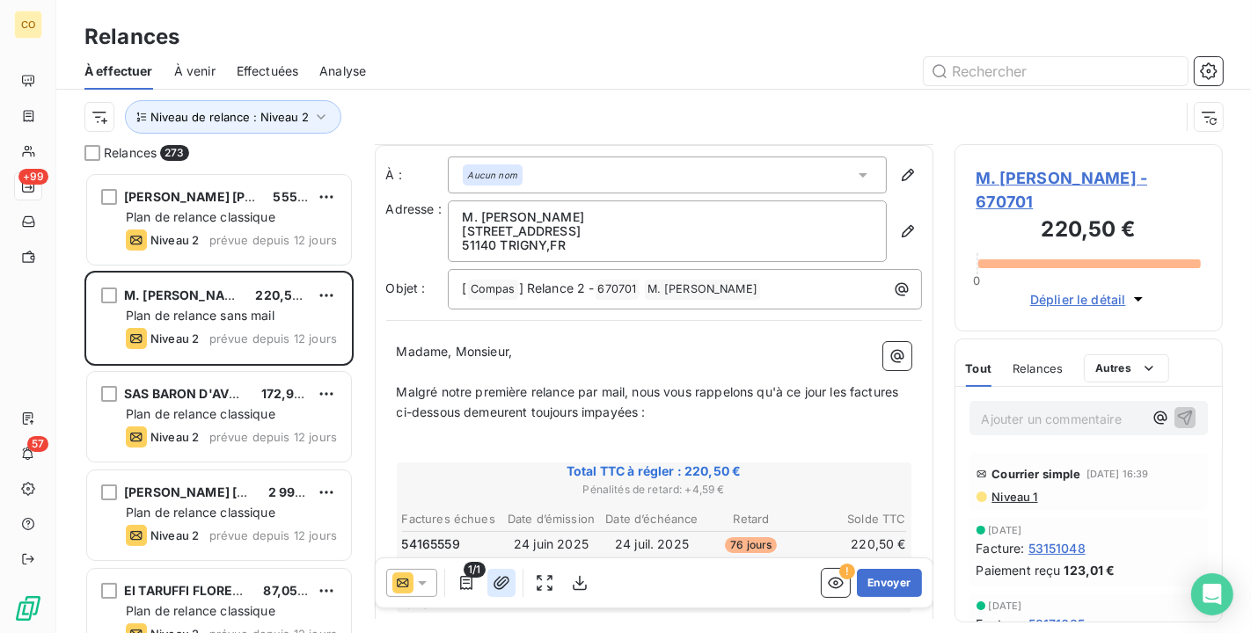
click at [501, 581] on icon "button" at bounding box center [502, 583] width 18 height 18
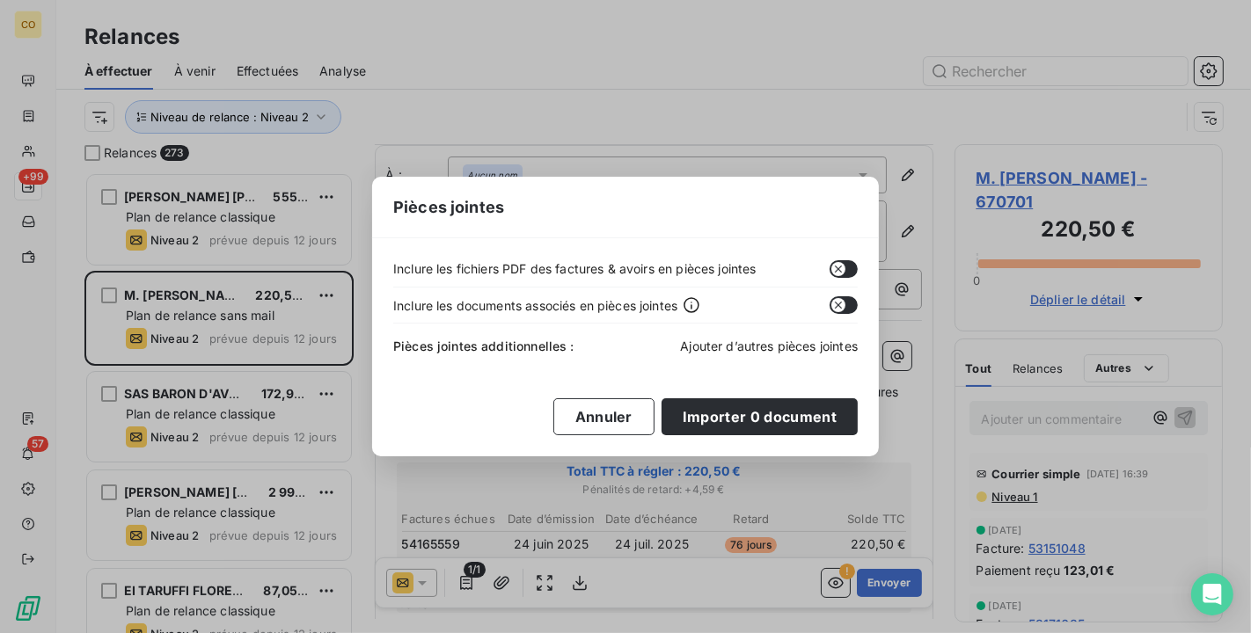
click at [804, 340] on span "Ajouter d’autres pièces jointes" at bounding box center [769, 346] width 178 height 15
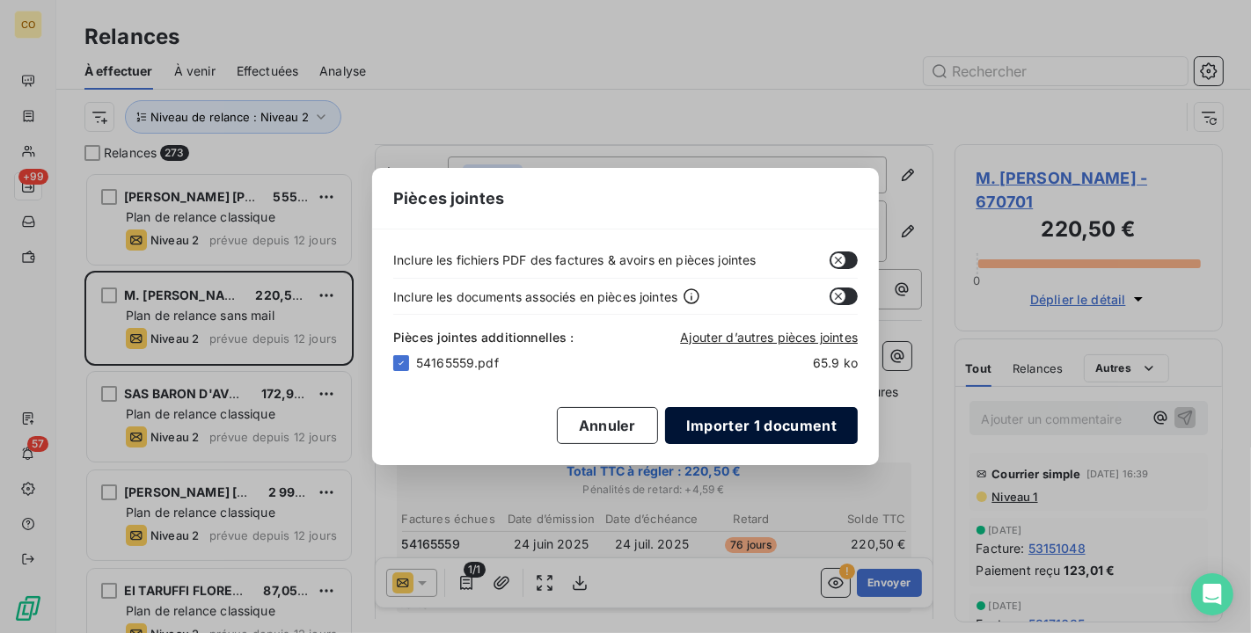
click at [727, 424] on button "Importer 1 document" at bounding box center [761, 425] width 193 height 37
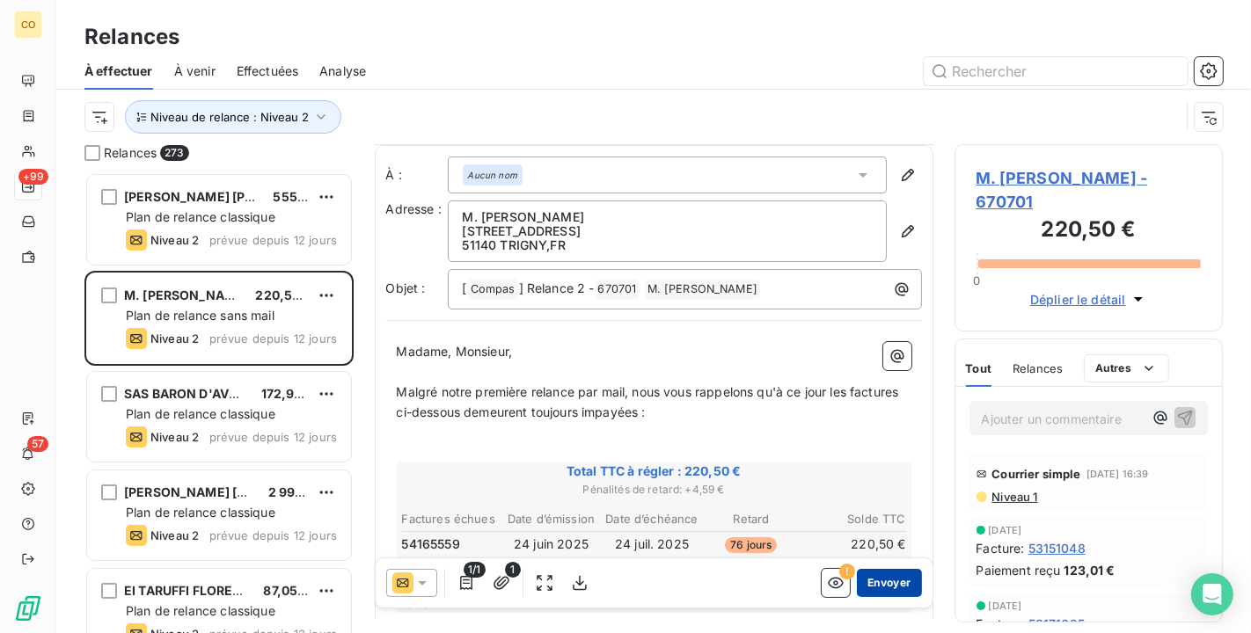
click at [895, 586] on button "Envoyer" at bounding box center [889, 583] width 64 height 28
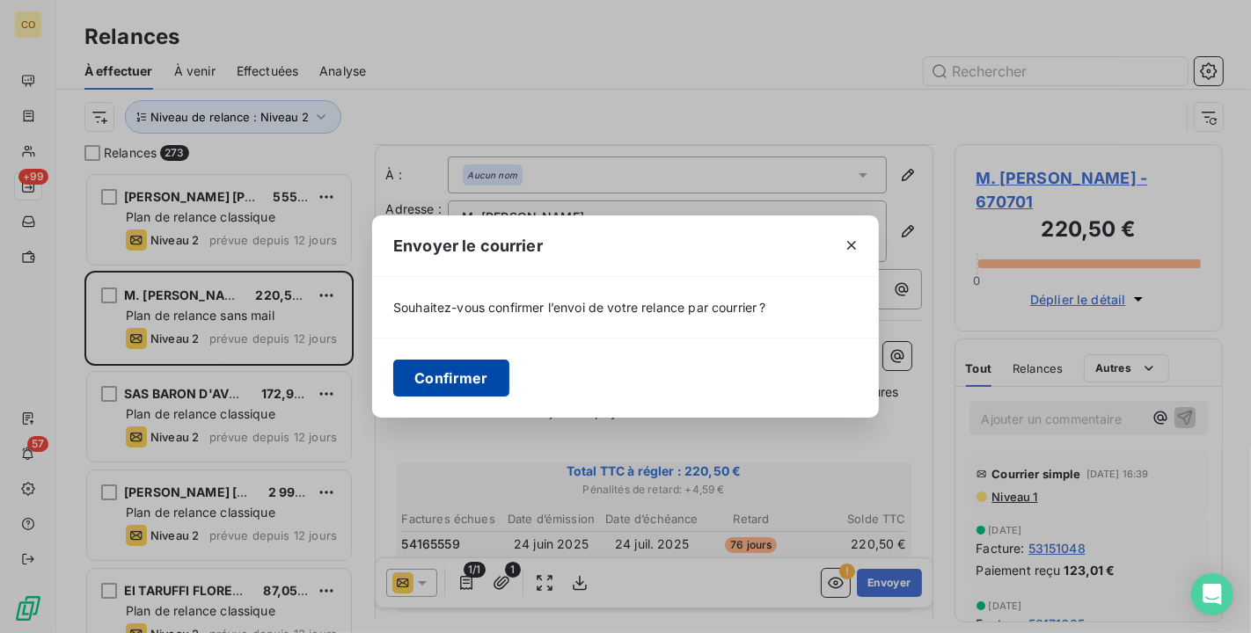
click at [490, 378] on button "Confirmer" at bounding box center [451, 378] width 116 height 37
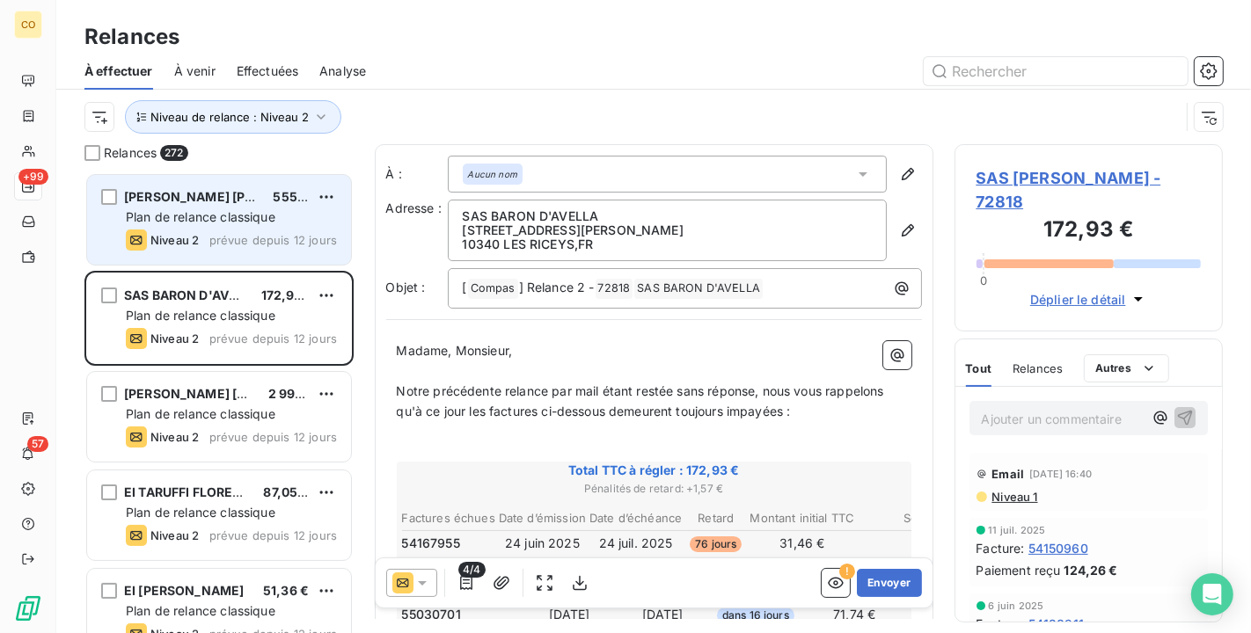
click at [223, 225] on div "Plan de relance classique" at bounding box center [231, 217] width 211 height 18
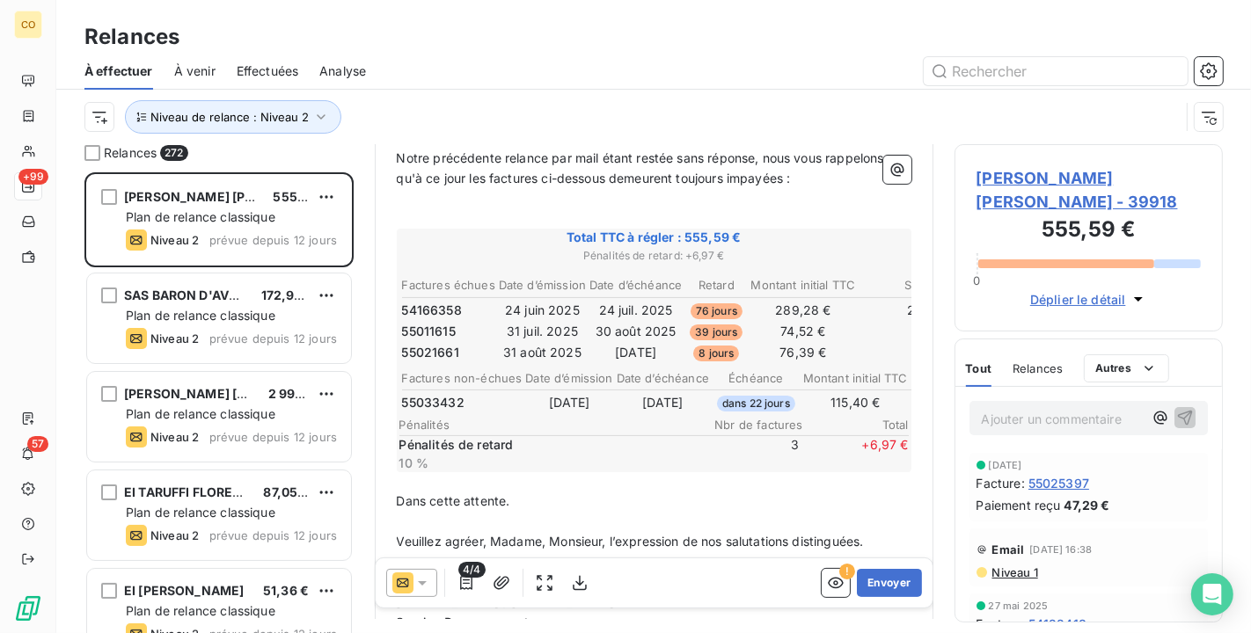
scroll to position [295, 0]
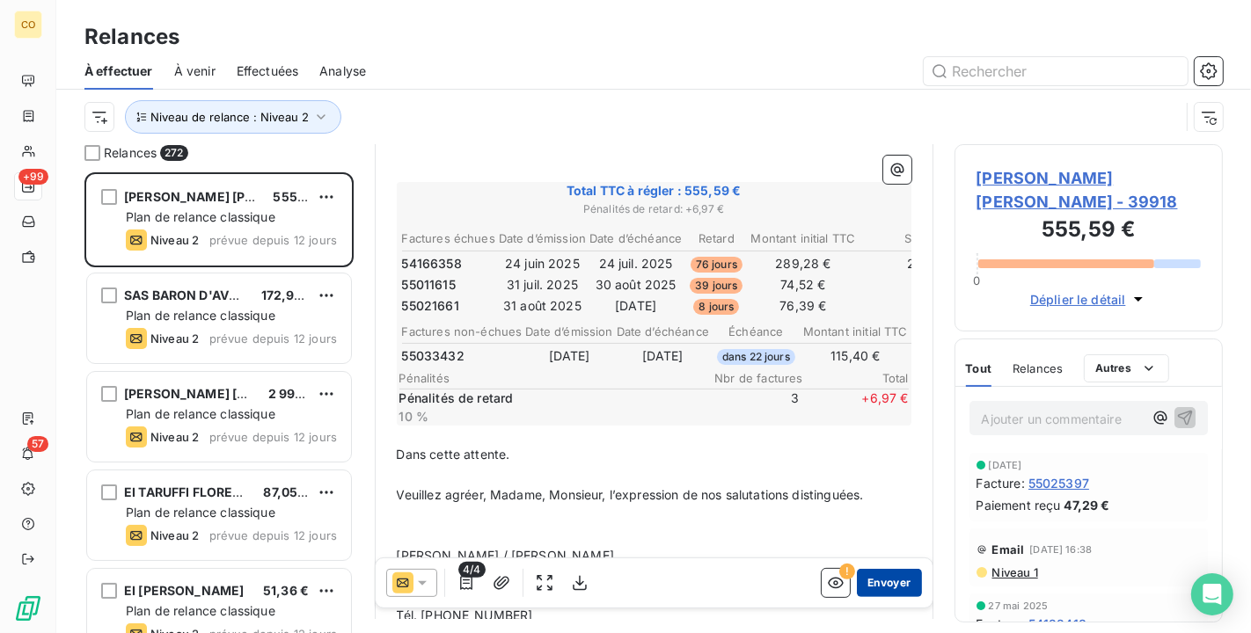
click at [874, 582] on button "Envoyer" at bounding box center [889, 583] width 64 height 28
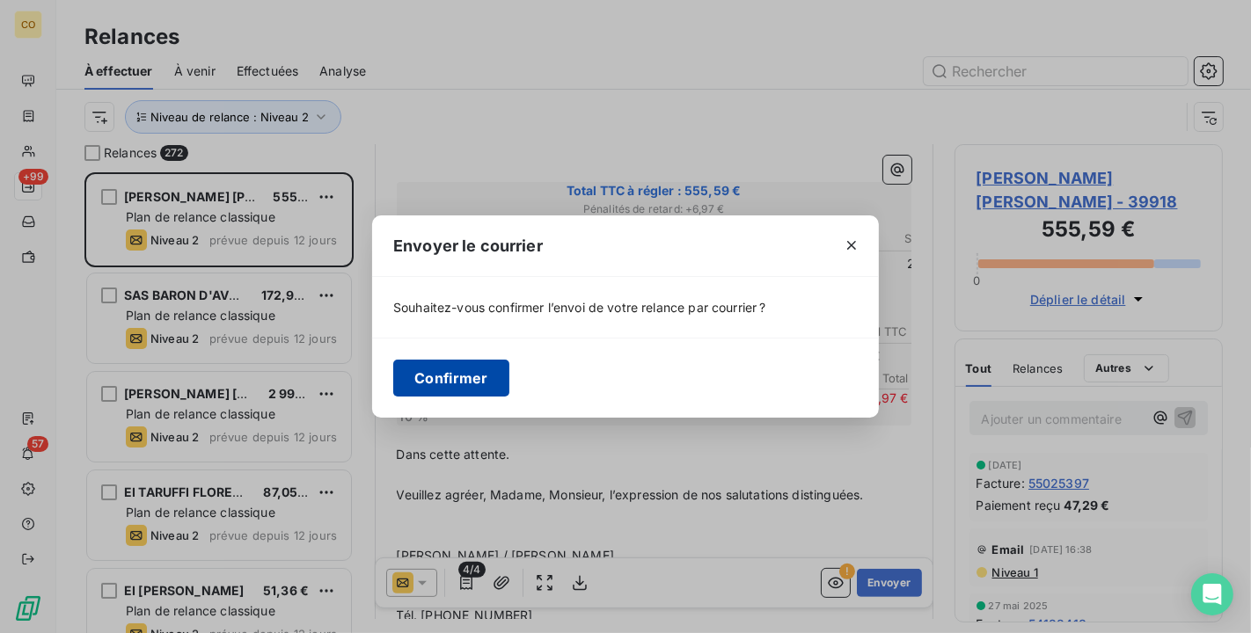
click at [455, 375] on button "Confirmer" at bounding box center [451, 378] width 116 height 37
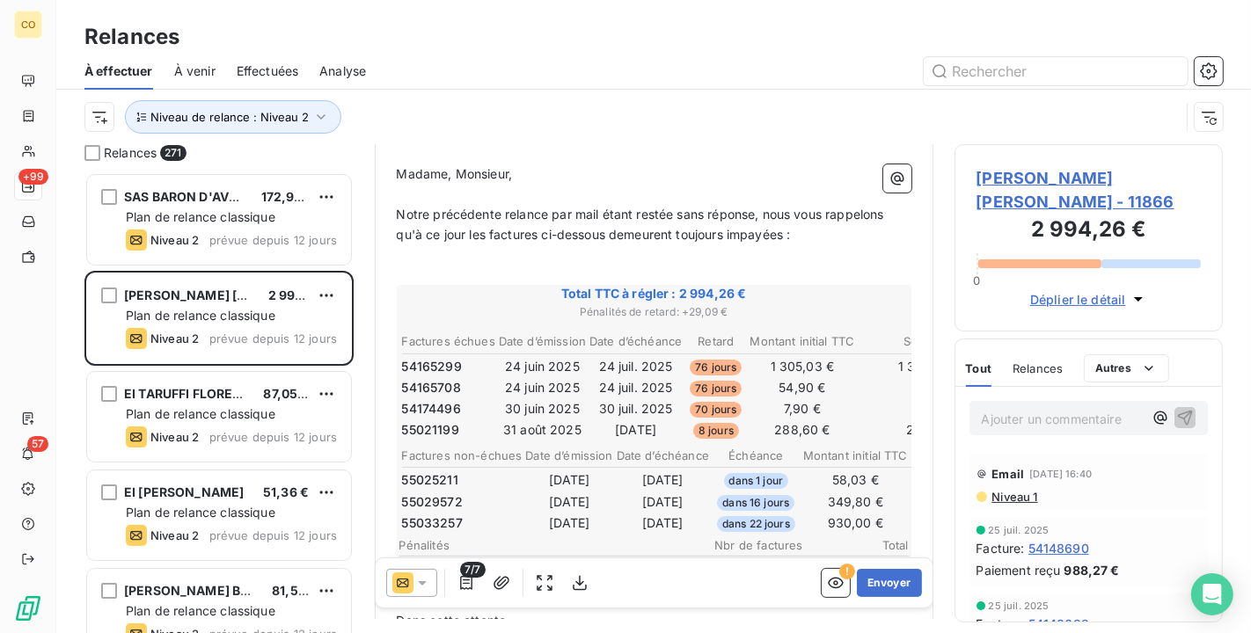
scroll to position [195, 0]
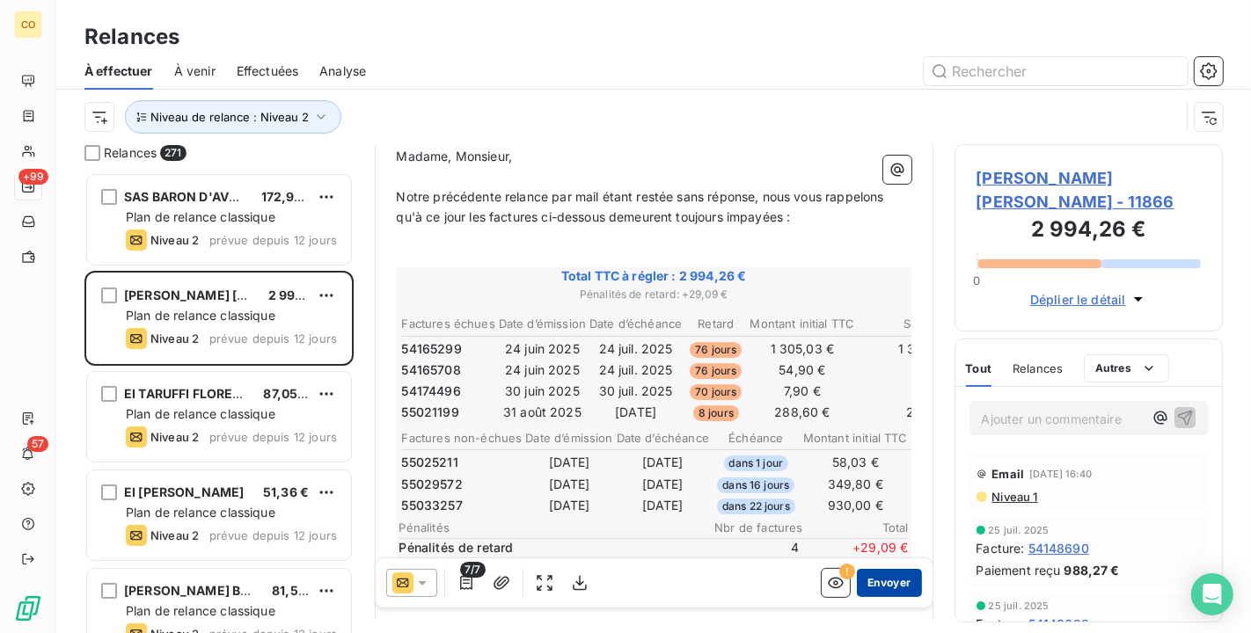
click at [889, 582] on button "Envoyer" at bounding box center [889, 583] width 64 height 28
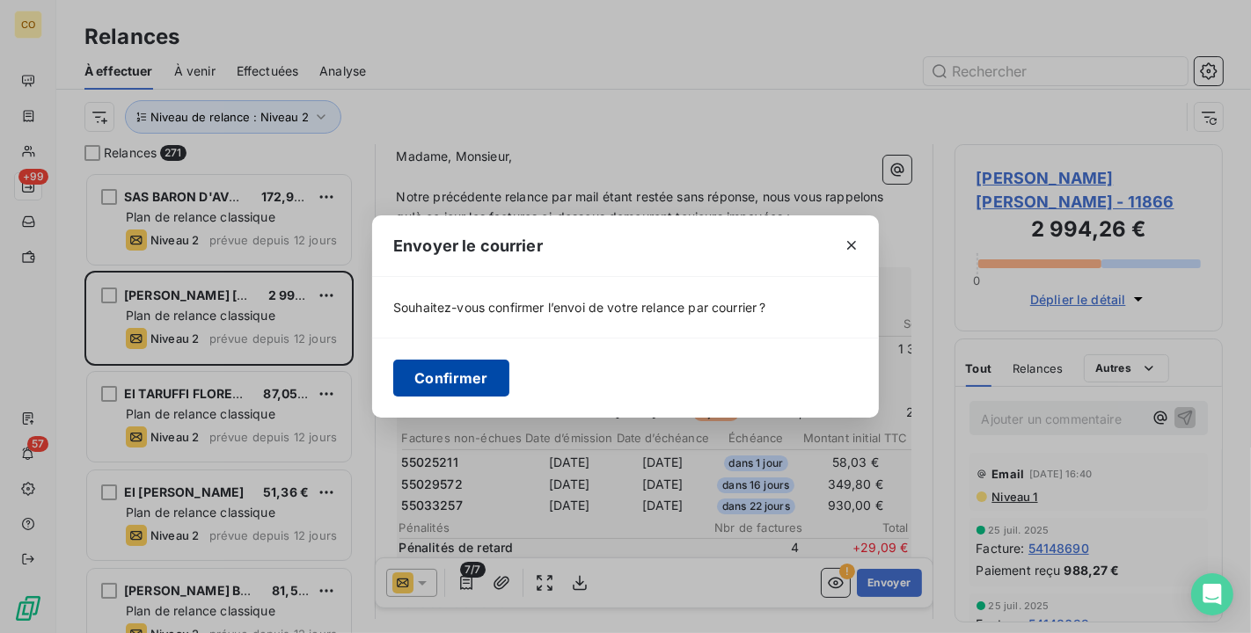
click at [464, 383] on button "Confirmer" at bounding box center [451, 378] width 116 height 37
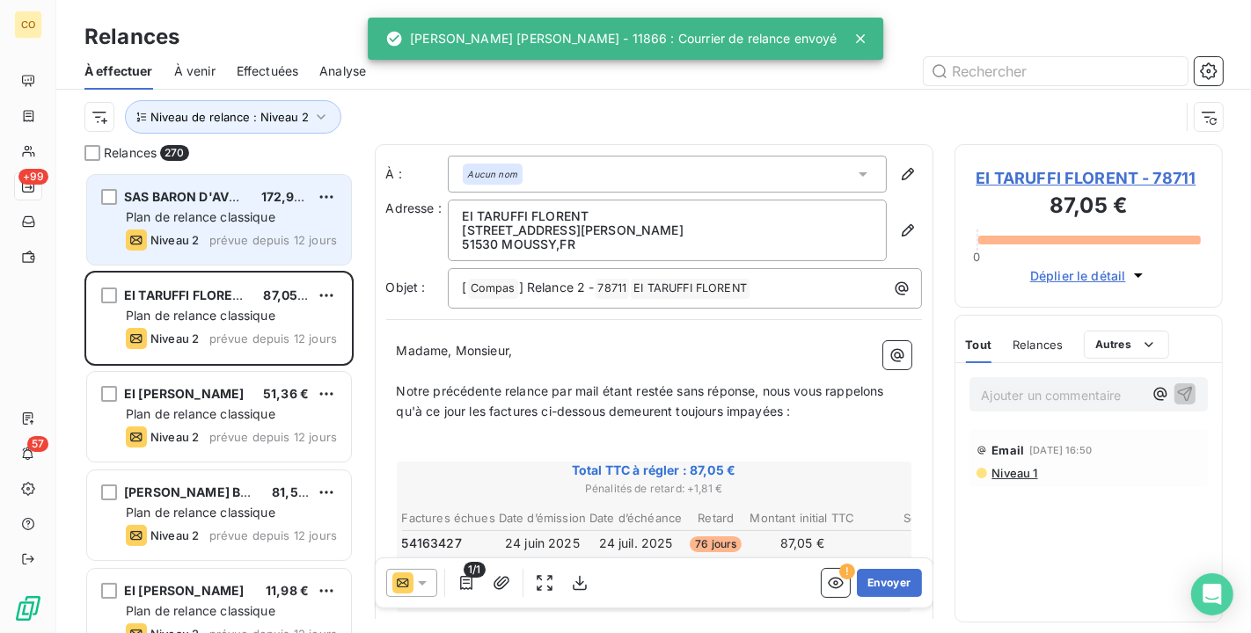
click at [238, 230] on div "Niveau 2 prévue depuis 12 jours" at bounding box center [231, 240] width 211 height 21
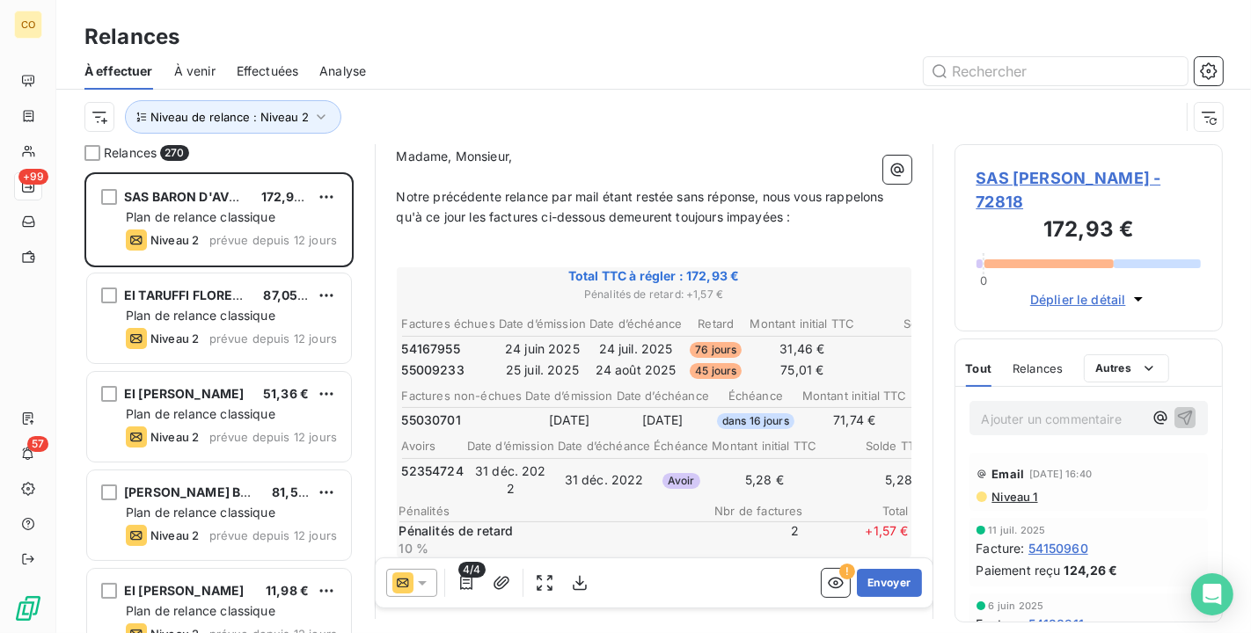
scroll to position [294, 0]
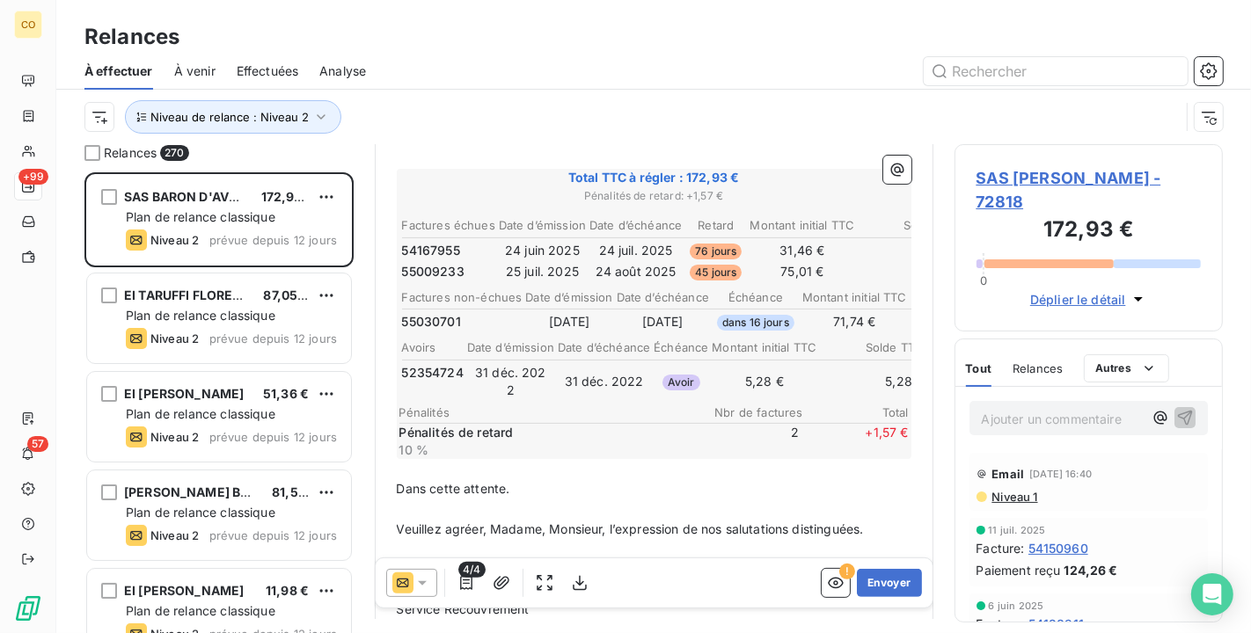
click at [456, 460] on p "﻿" at bounding box center [654, 469] width 515 height 20
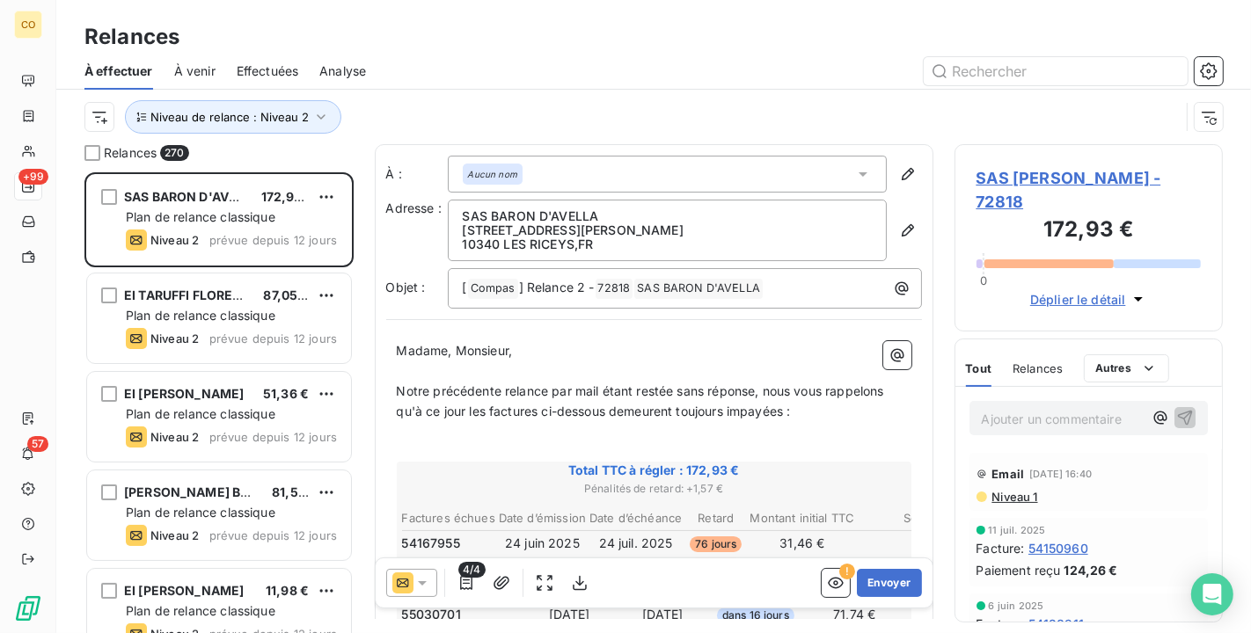
scroll to position [0, 0]
click at [873, 574] on button "Envoyer" at bounding box center [889, 583] width 64 height 28
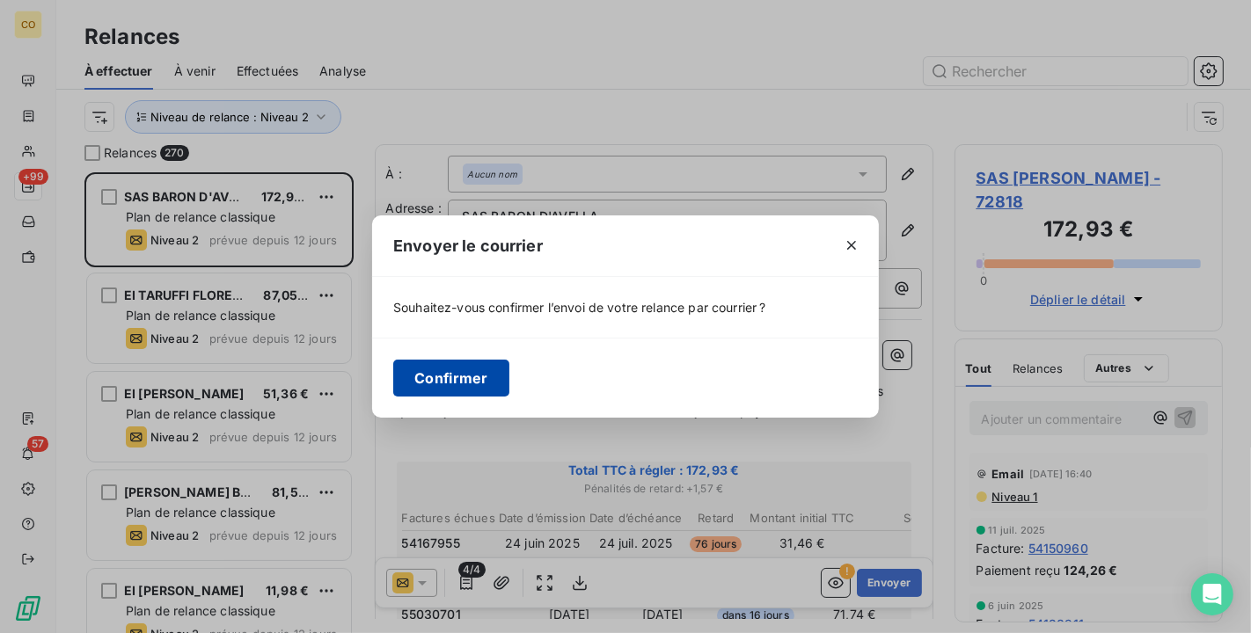
click at [466, 377] on button "Confirmer" at bounding box center [451, 378] width 116 height 37
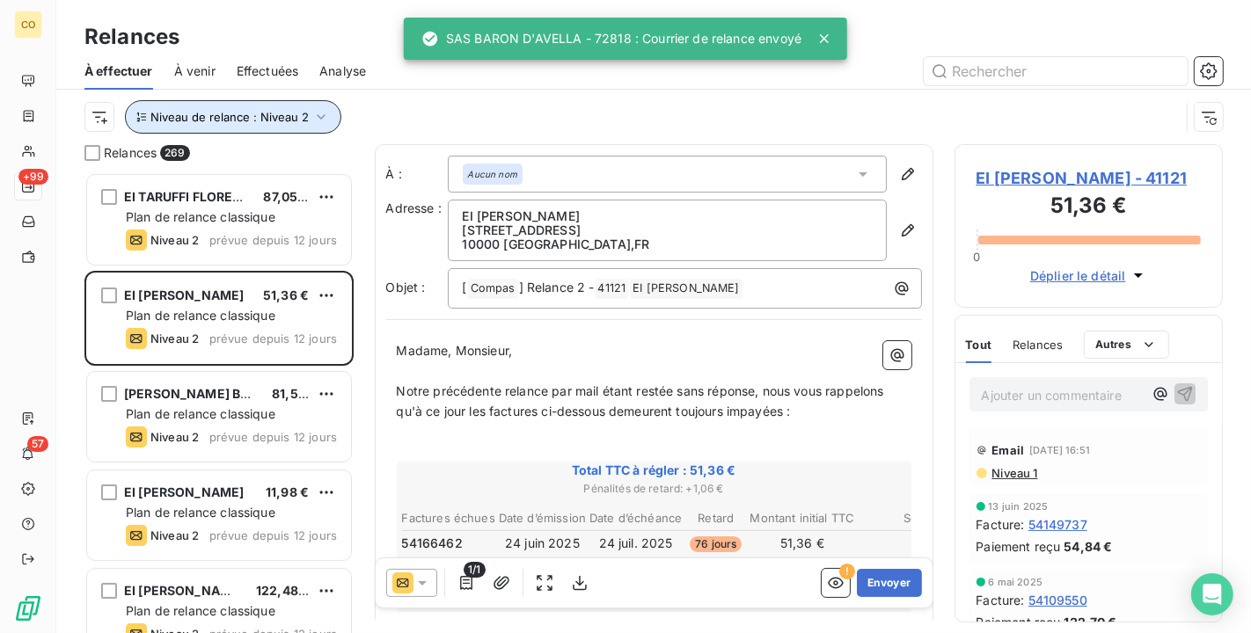
click at [300, 115] on span "Niveau de relance : Niveau 2" at bounding box center [229, 117] width 158 height 14
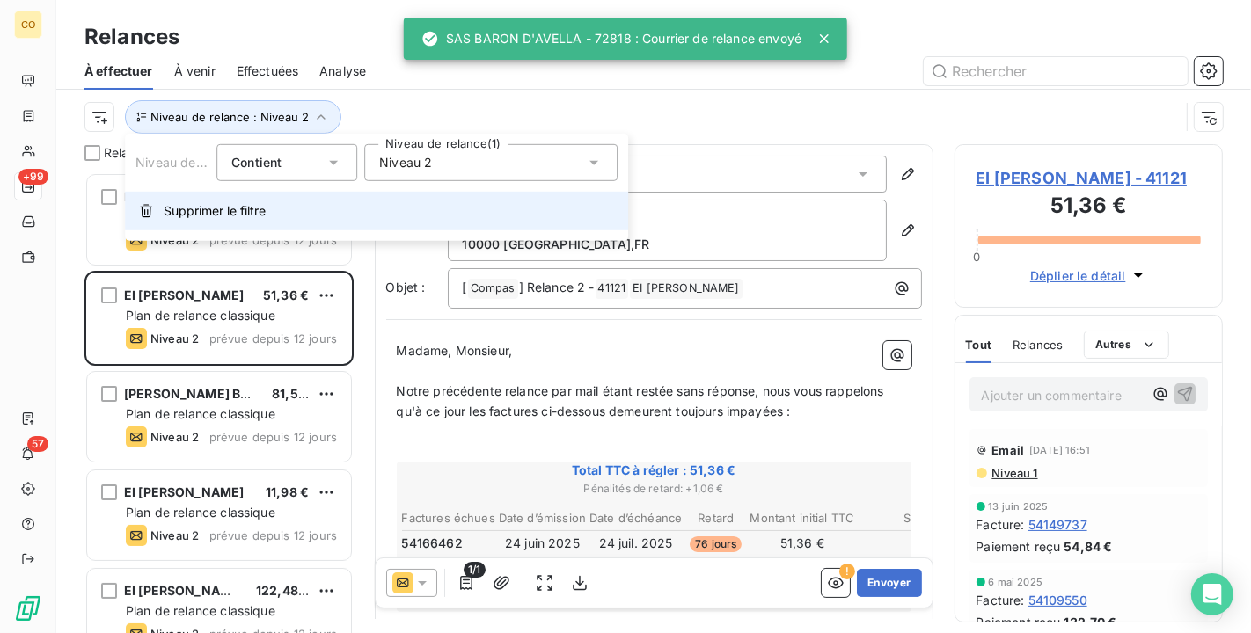
click at [264, 208] on span "Supprimer le filtre" at bounding box center [215, 211] width 102 height 18
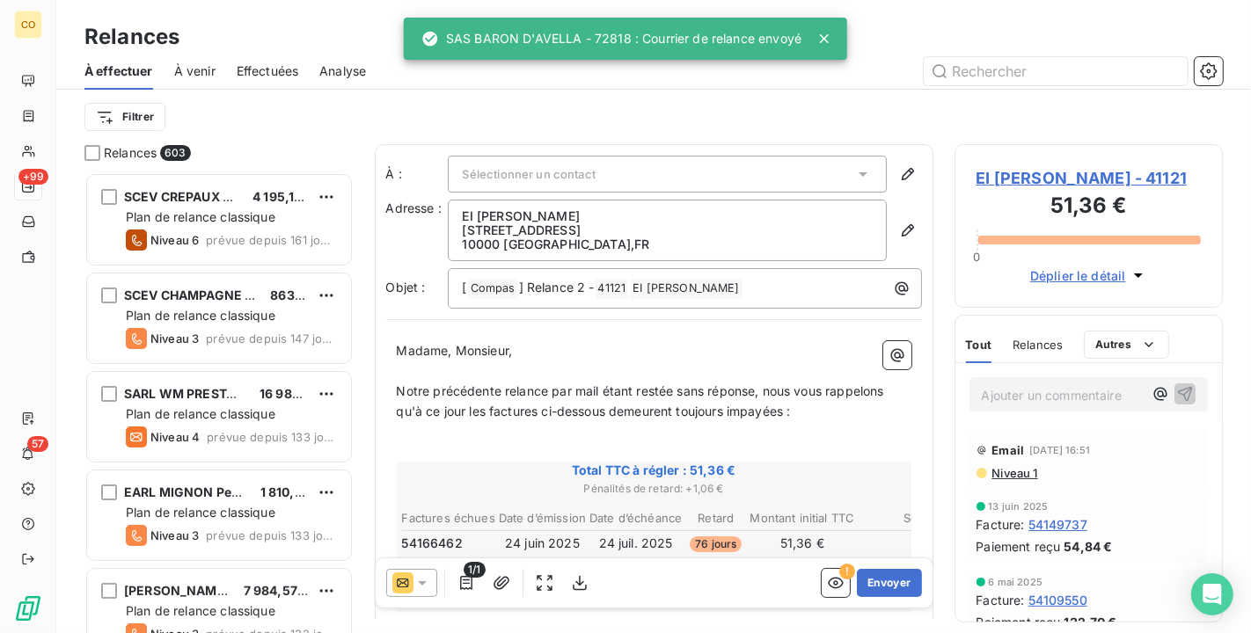
scroll to position [446, 253]
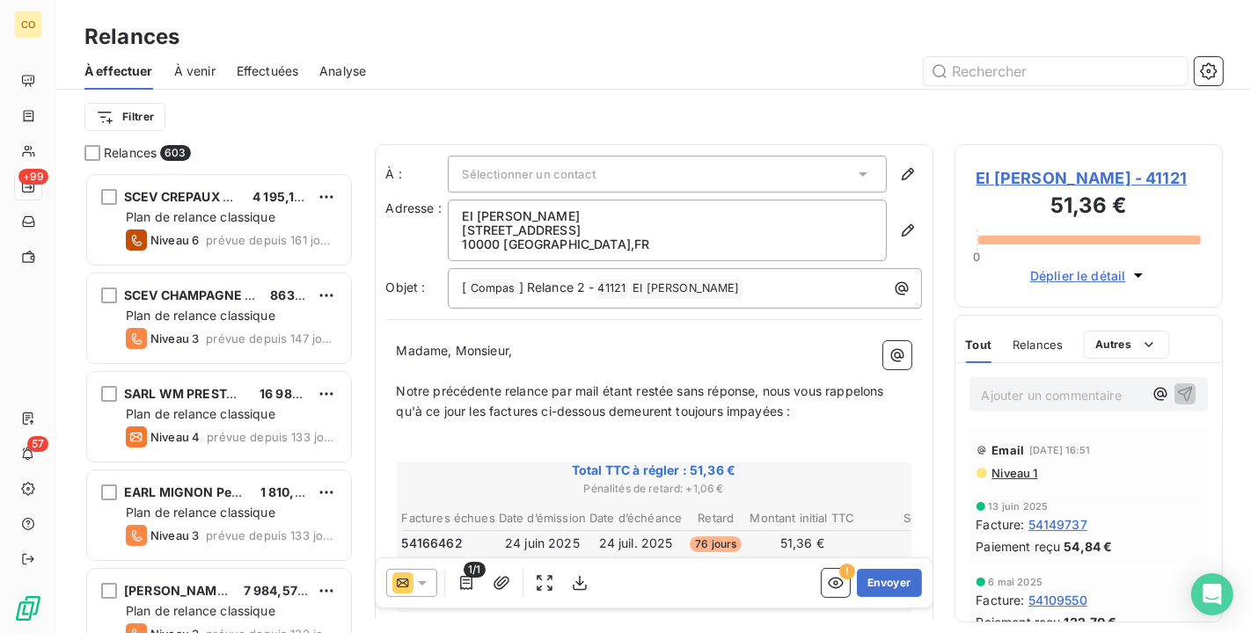
click at [295, 64] on span "Effectuées" at bounding box center [268, 71] width 62 height 18
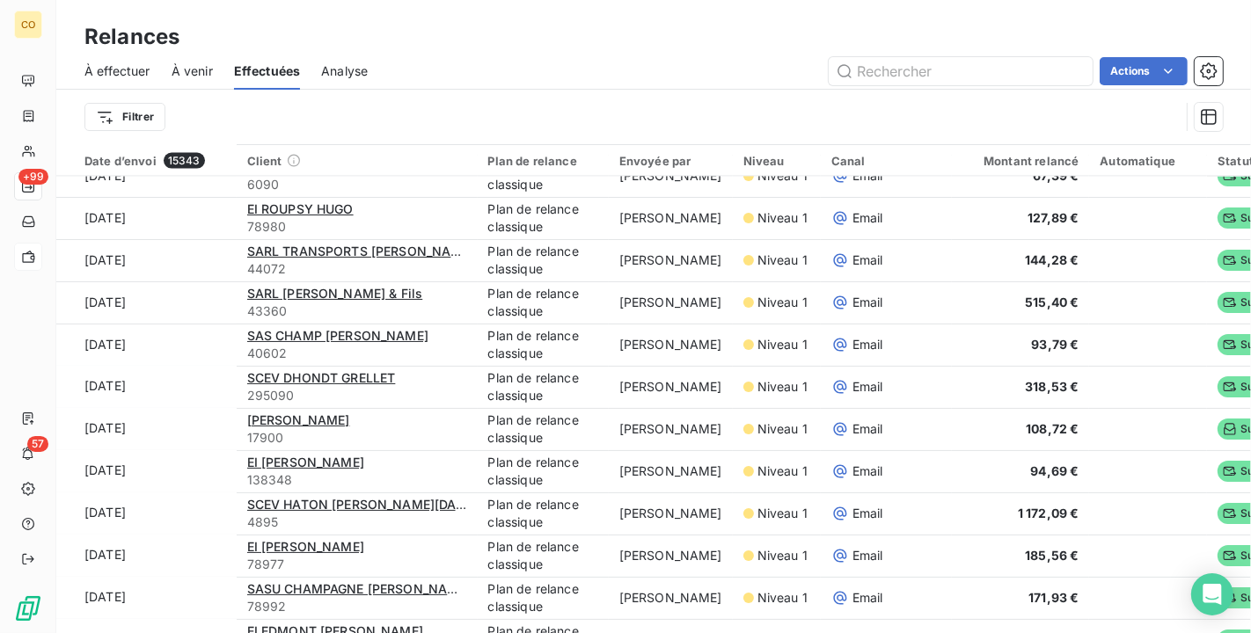
scroll to position [2345, 0]
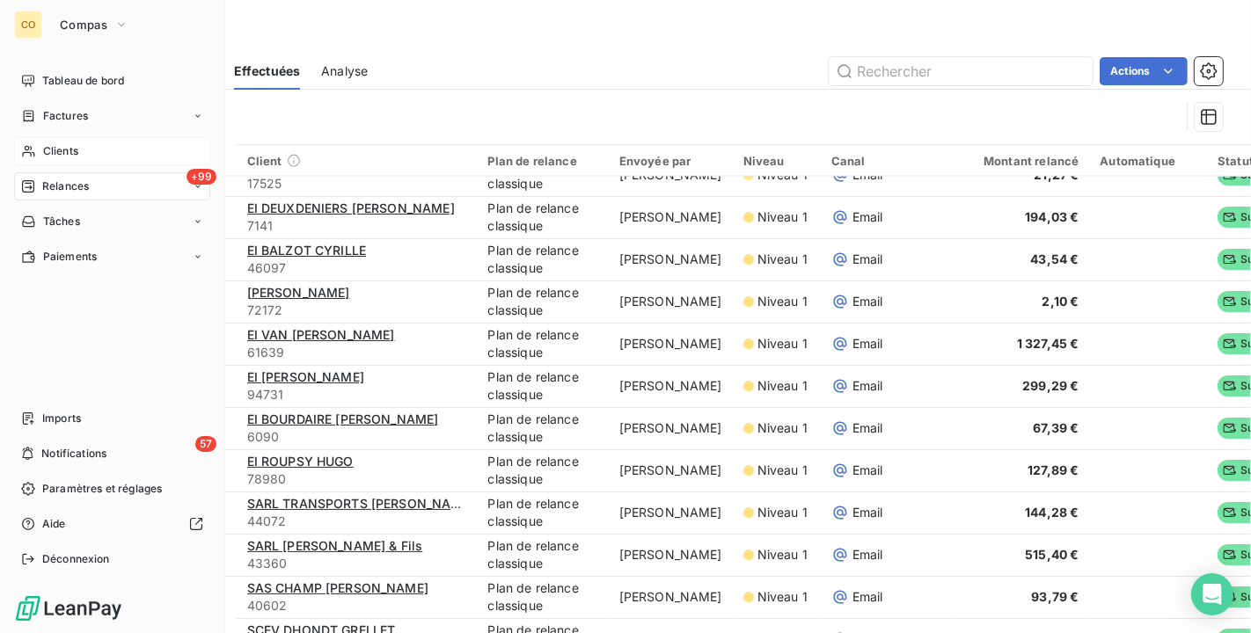
click at [40, 152] on div "Clients" at bounding box center [112, 151] width 196 height 28
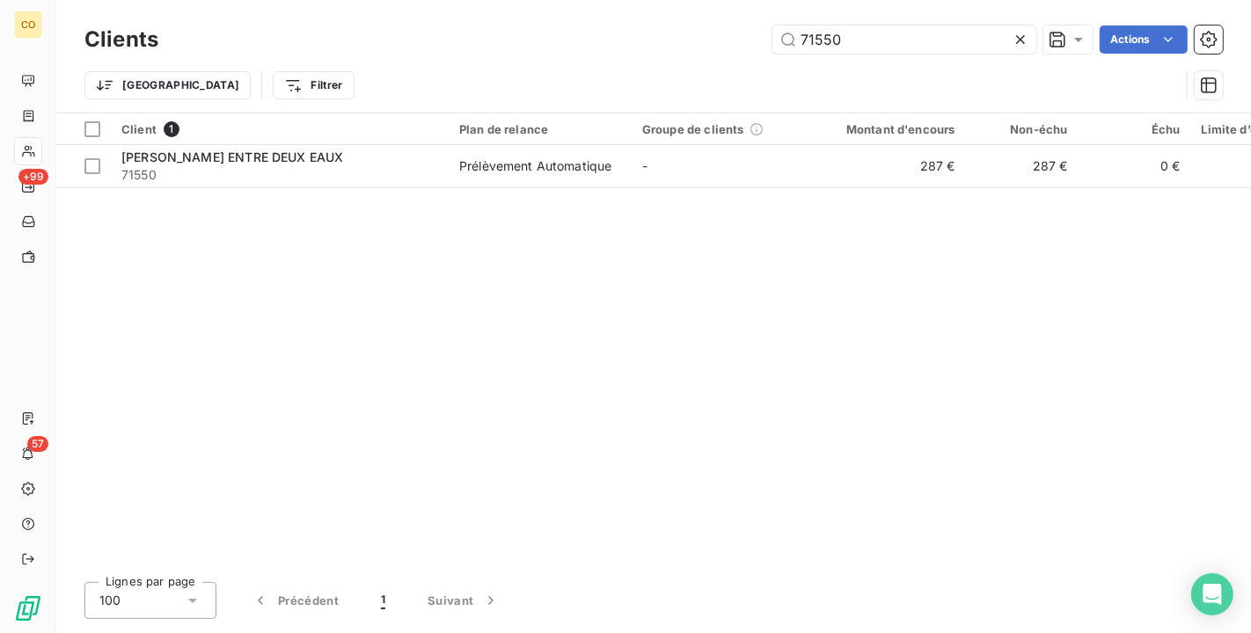
drag, startPoint x: 676, startPoint y: 20, endPoint x: 430, endPoint y: 7, distance: 246.7
click at [430, 7] on div "Clients 71550 Actions Trier Filtrer" at bounding box center [653, 56] width 1195 height 113
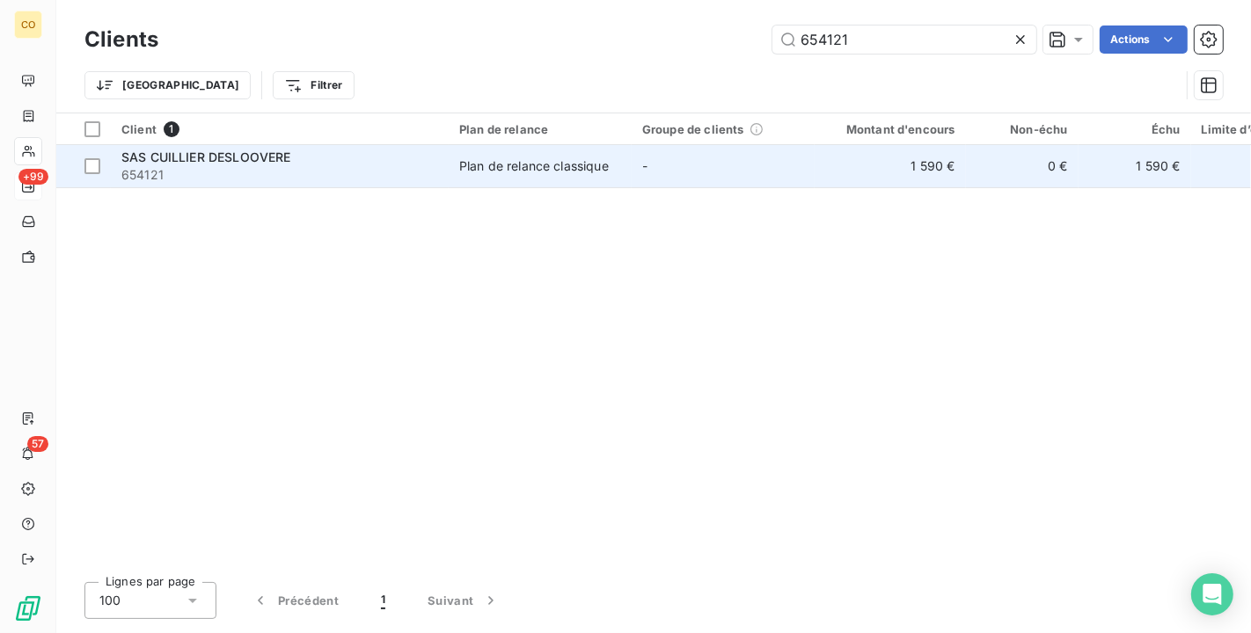
type input "654121"
click at [549, 174] on td "Plan de relance classique" at bounding box center [540, 166] width 183 height 42
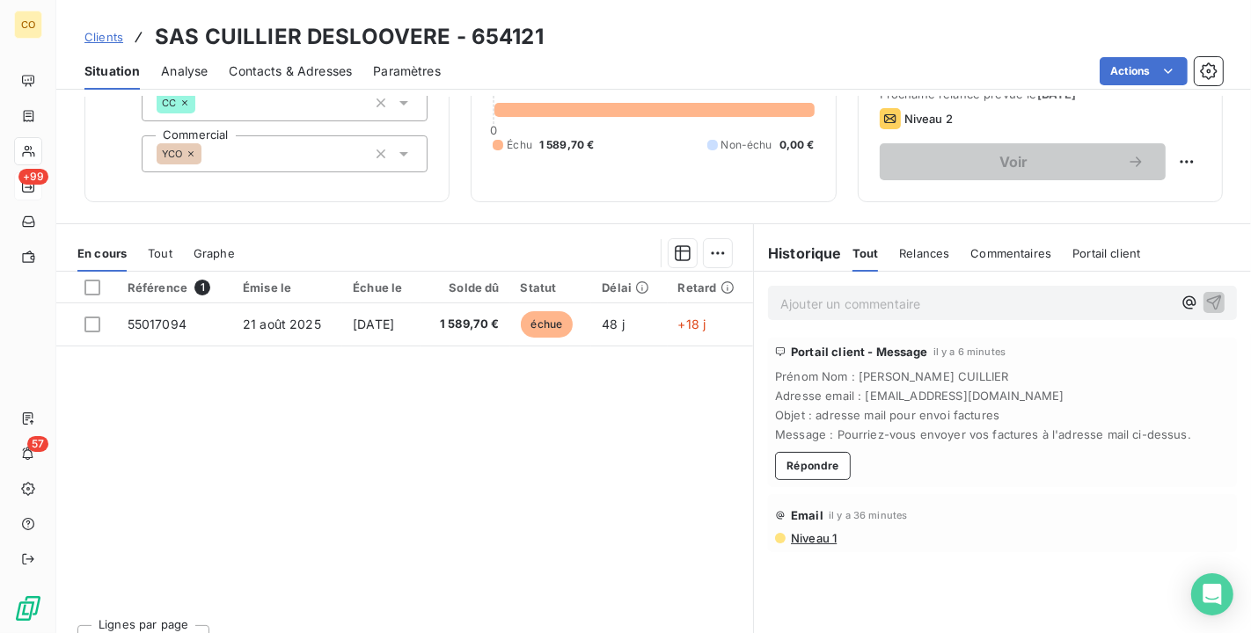
scroll to position [163, 0]
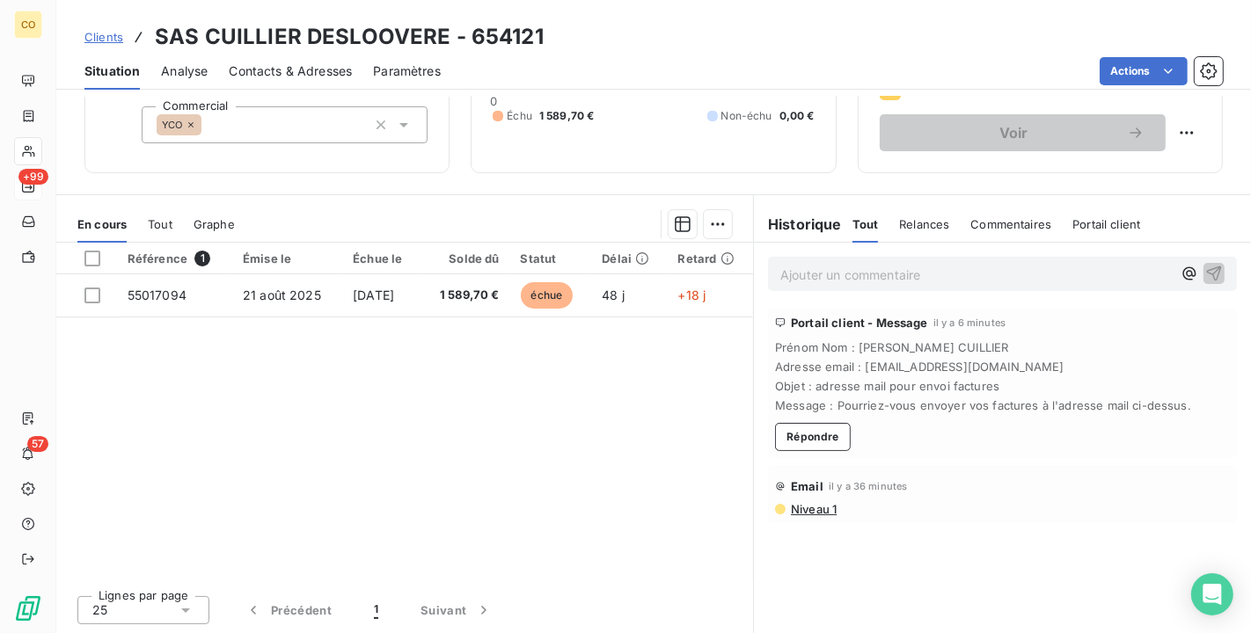
click at [299, 70] on span "Contacts & Adresses" at bounding box center [290, 71] width 123 height 18
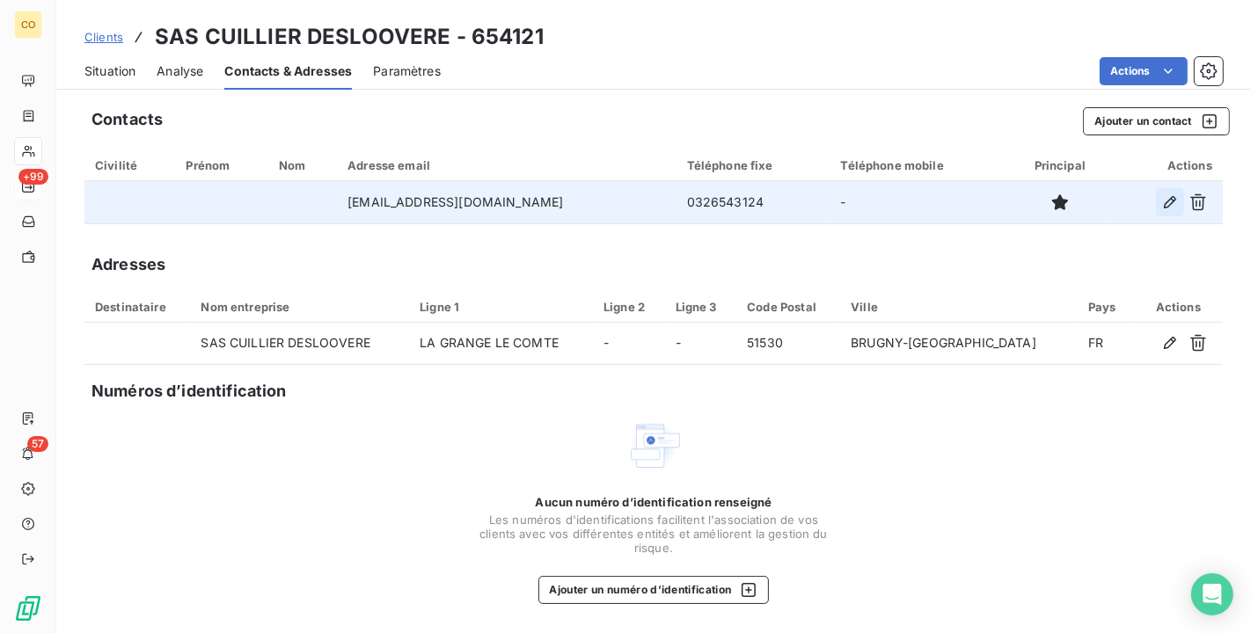
click at [1161, 201] on icon "button" at bounding box center [1170, 203] width 18 height 18
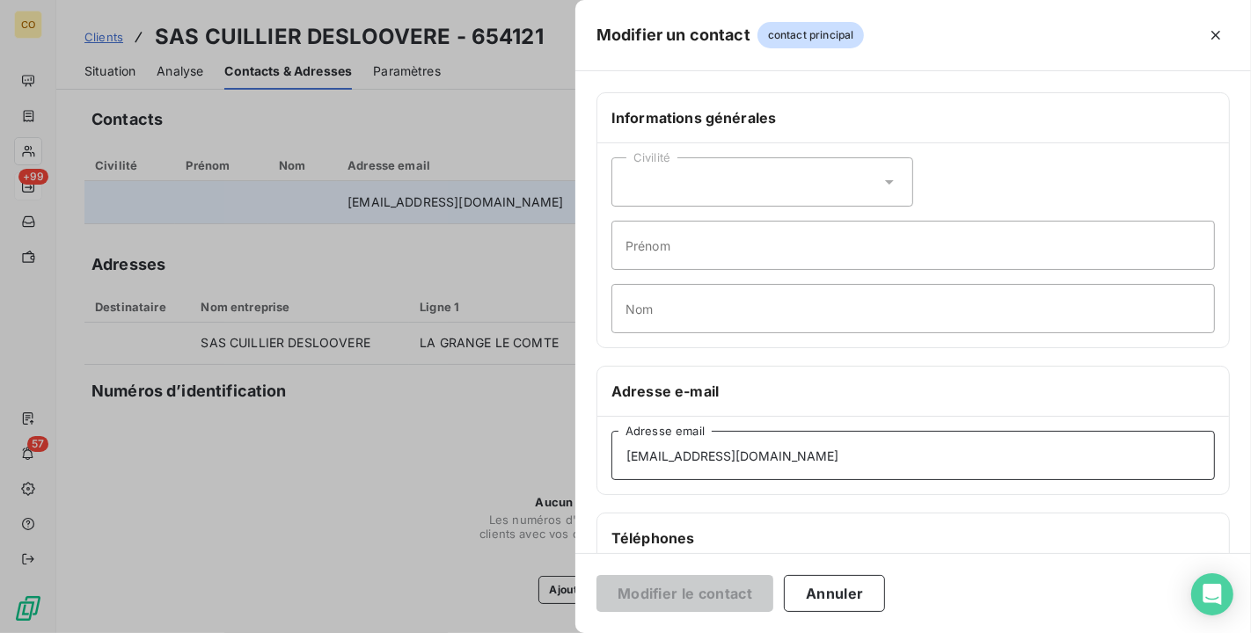
drag, startPoint x: 897, startPoint y: 454, endPoint x: 758, endPoint y: 448, distance: 139.1
click at [758, 448] on input "contact@champagne-deslooverepienne.fr" at bounding box center [912, 455] width 603 height 49
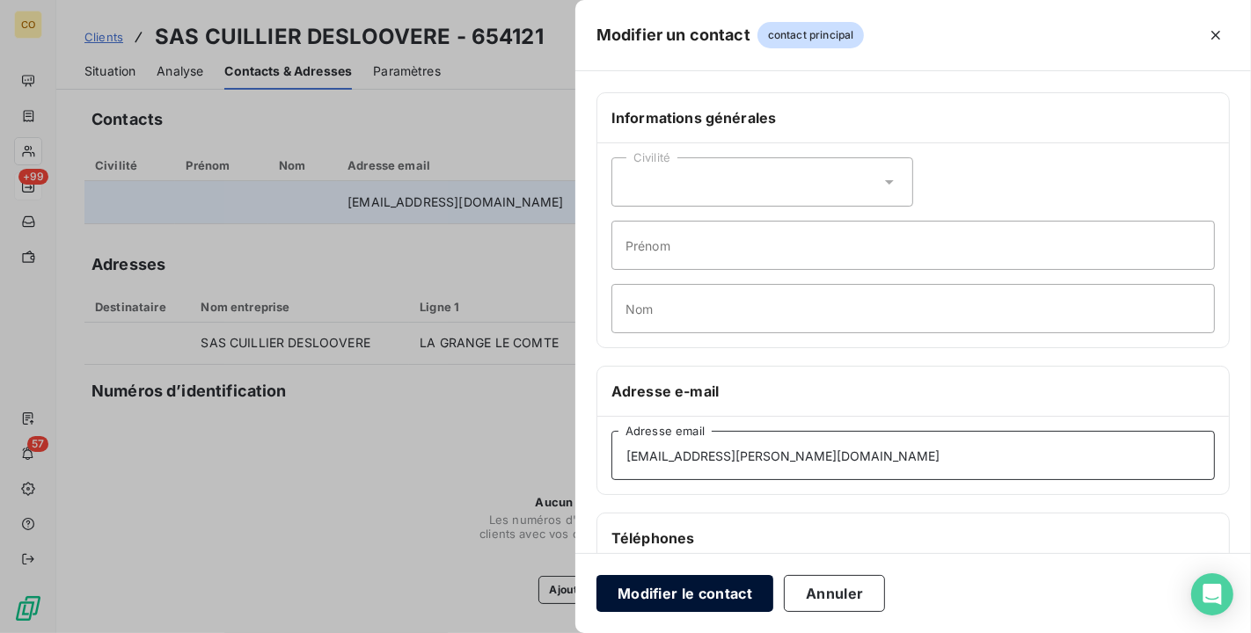
type input "contact@champagne-cuillier.fr"
click at [696, 596] on button "Modifier le contact" at bounding box center [684, 593] width 177 height 37
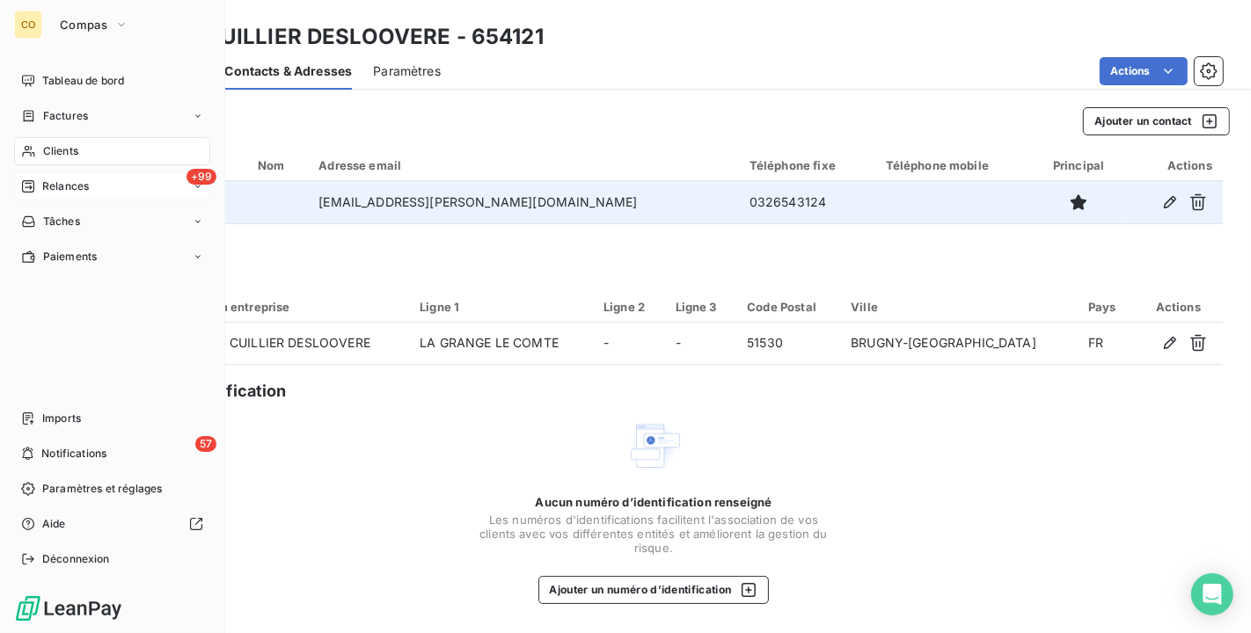
click at [56, 140] on div "Clients" at bounding box center [112, 151] width 196 height 28
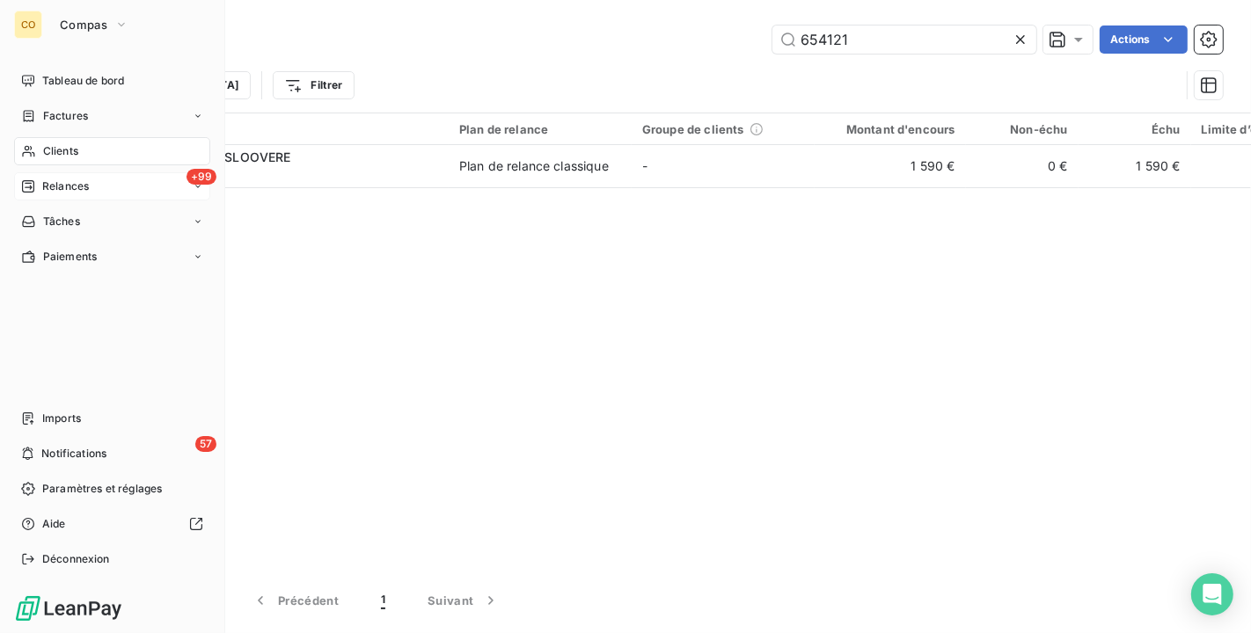
click at [62, 143] on span "Clients" at bounding box center [60, 151] width 35 height 16
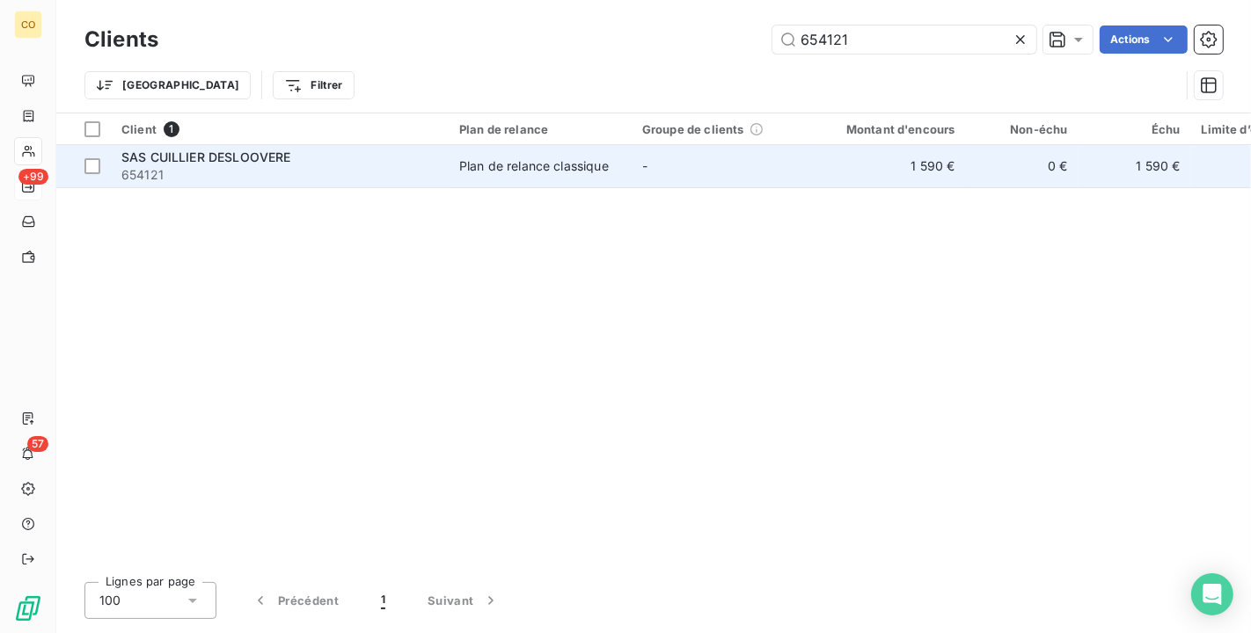
click at [349, 171] on span "654121" at bounding box center [279, 175] width 317 height 18
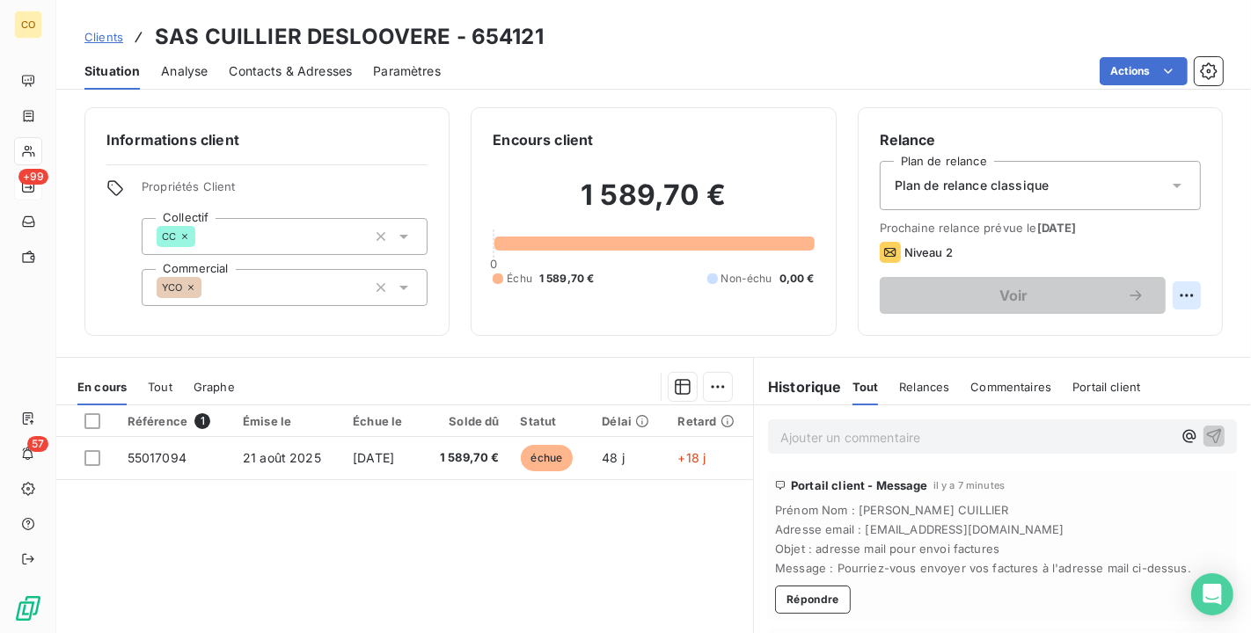
click at [1161, 296] on html "CO +99 57 Clients SAS CUILLIER DESLOOVERE - 654121 Situation Analyse Contacts &…" at bounding box center [625, 316] width 1251 height 633
click at [1135, 333] on div "Replanifier cette action" at bounding box center [1099, 334] width 157 height 28
select select "9"
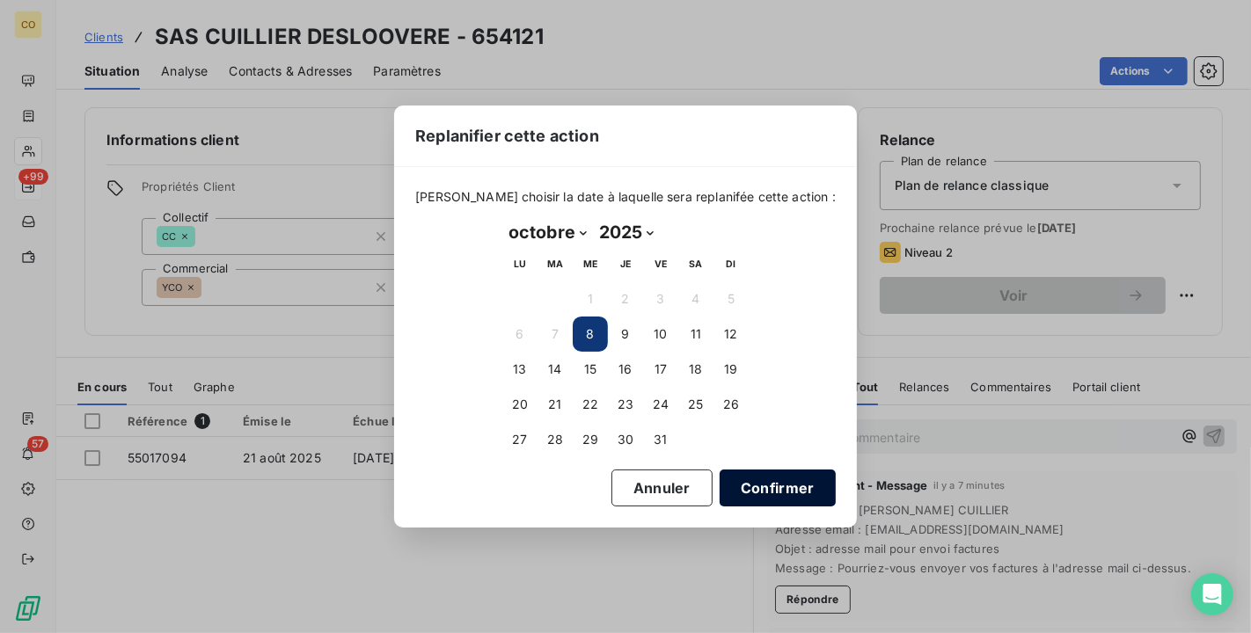
click at [744, 482] on button "Confirmer" at bounding box center [778, 488] width 116 height 37
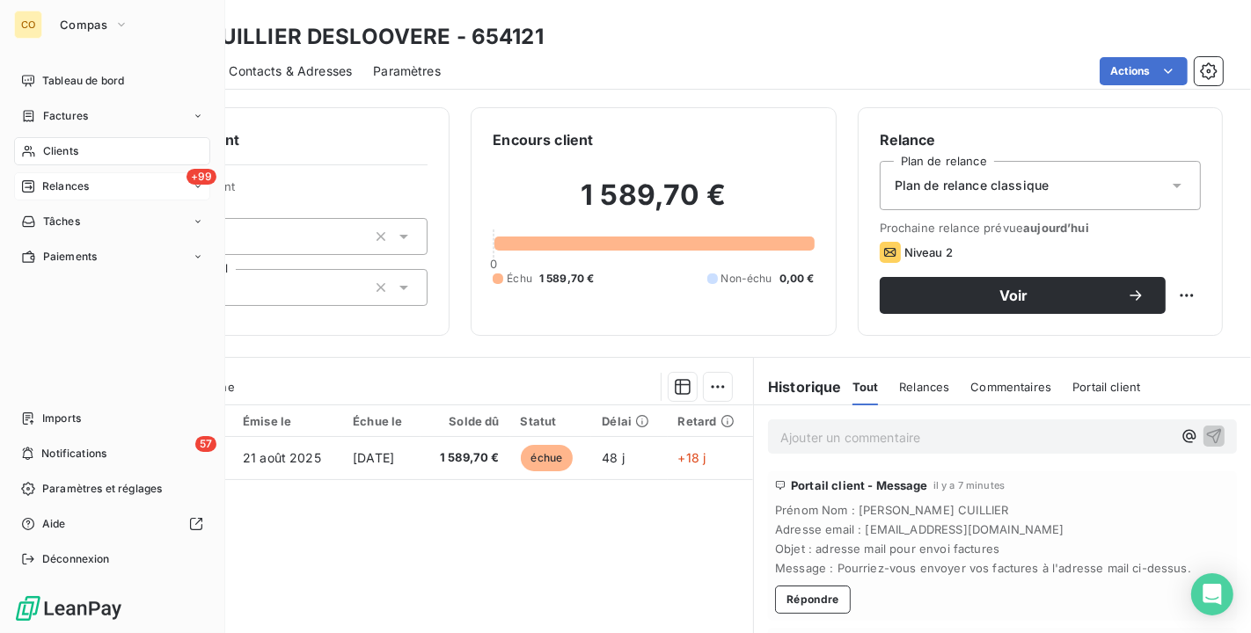
click at [62, 194] on div "+99 Relances" at bounding box center [112, 186] width 196 height 28
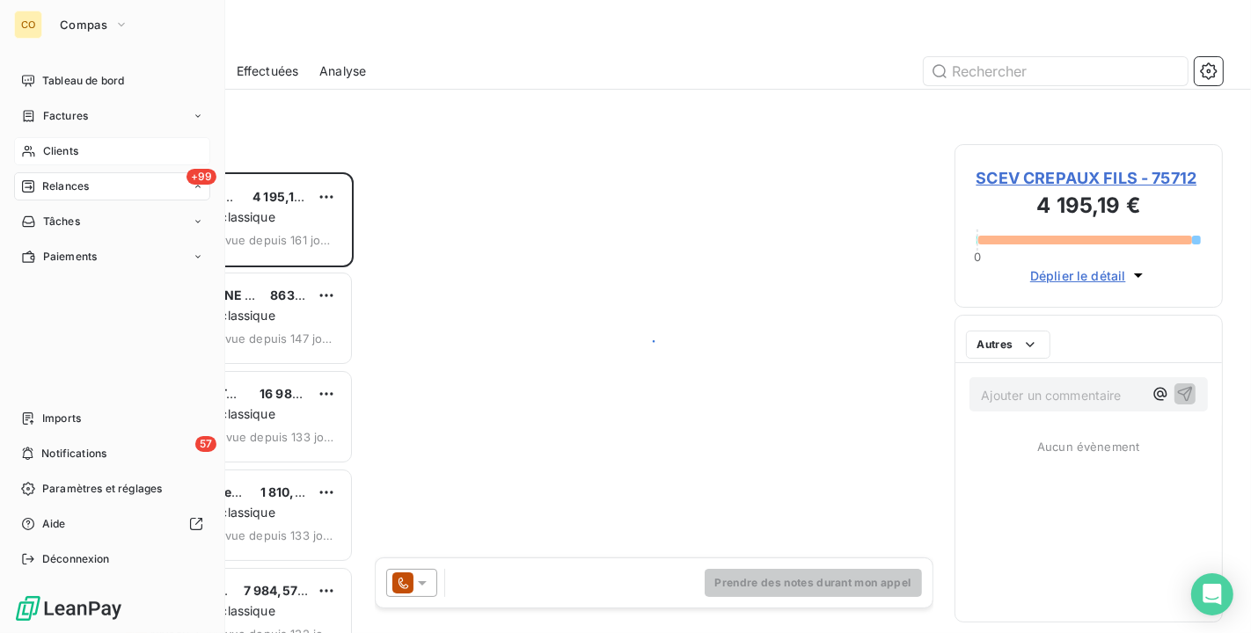
scroll to position [446, 253]
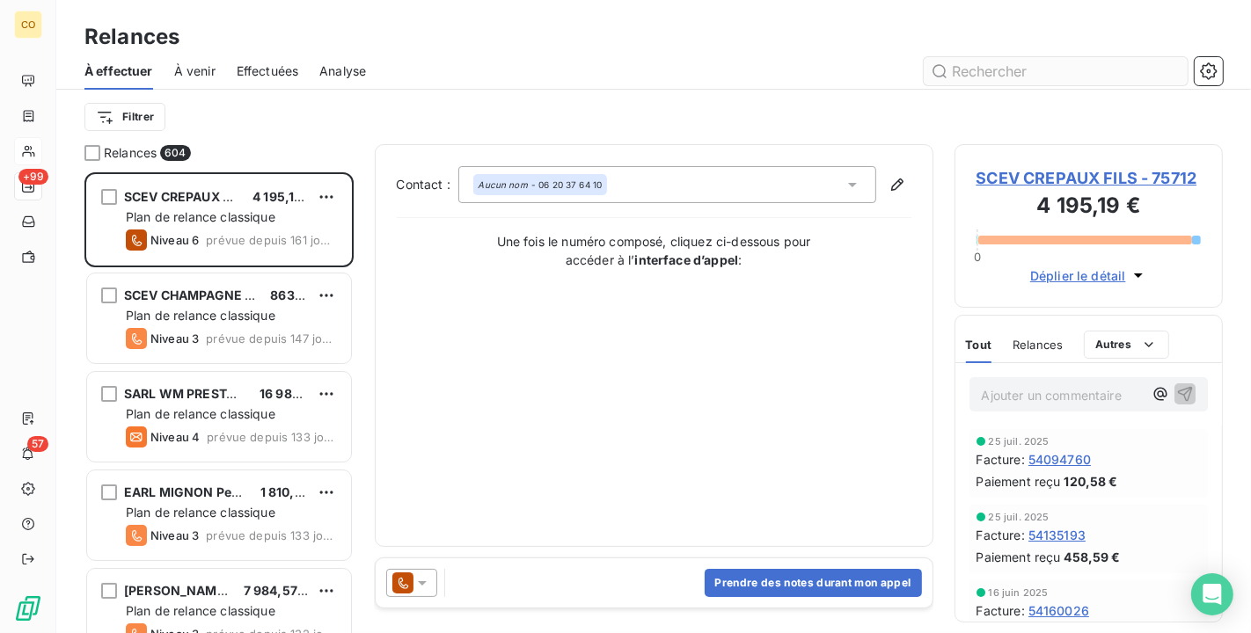
click at [983, 70] on input "text" at bounding box center [1056, 71] width 264 height 28
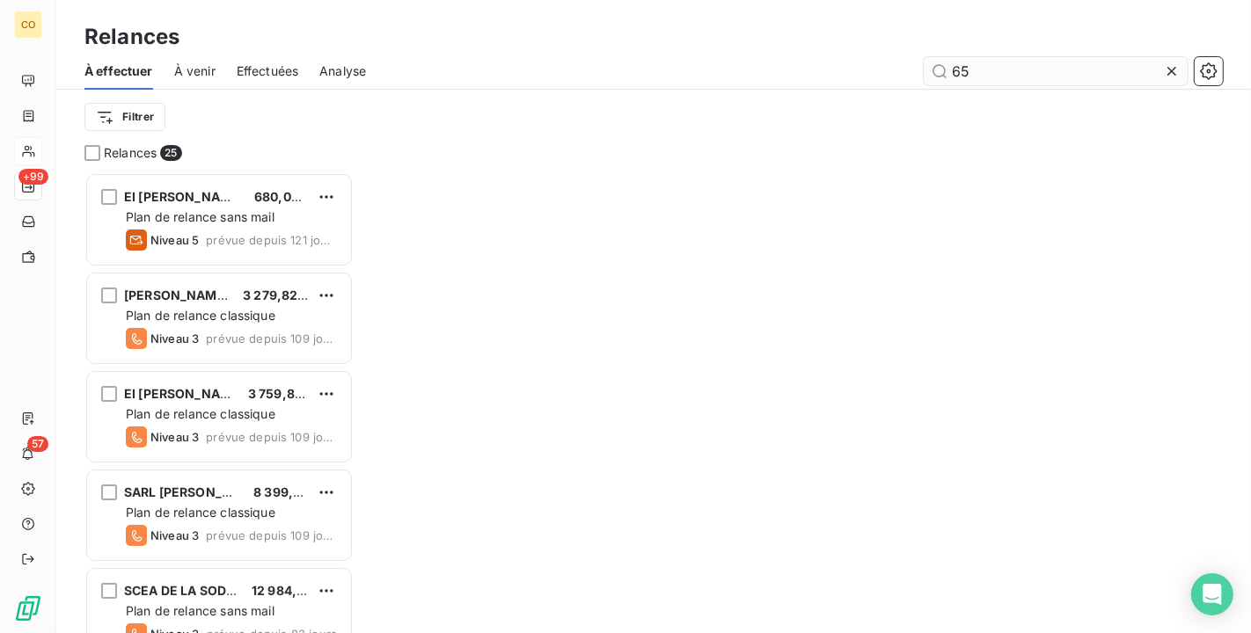
scroll to position [446, 253]
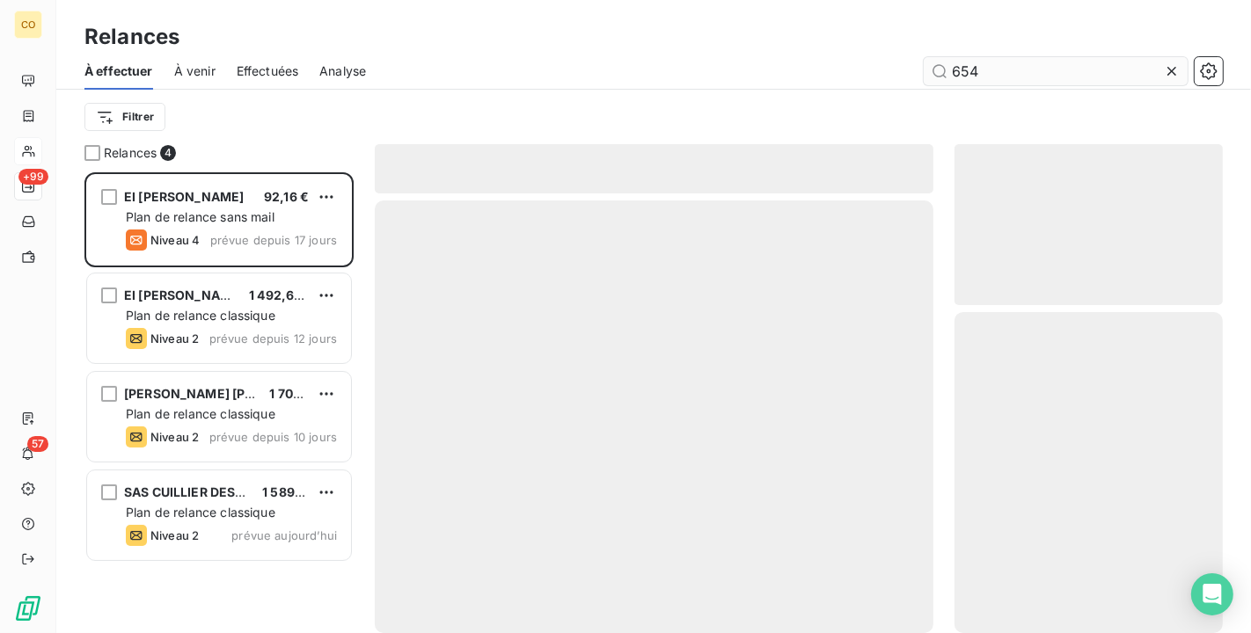
scroll to position [446, 253]
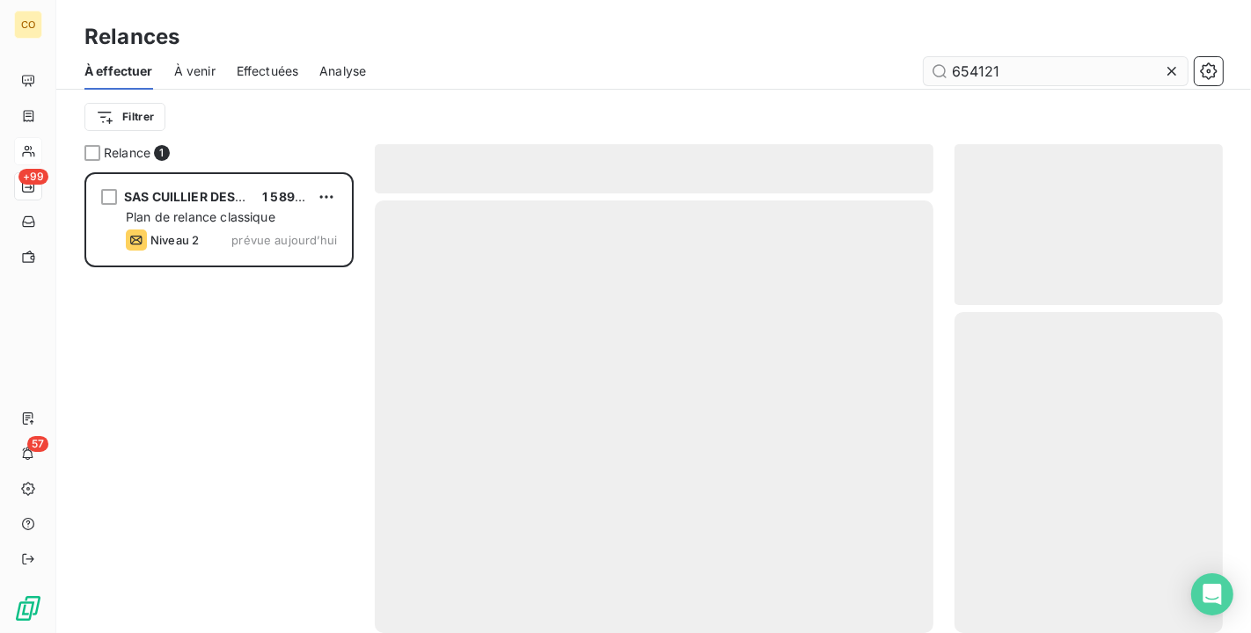
scroll to position [446, 253]
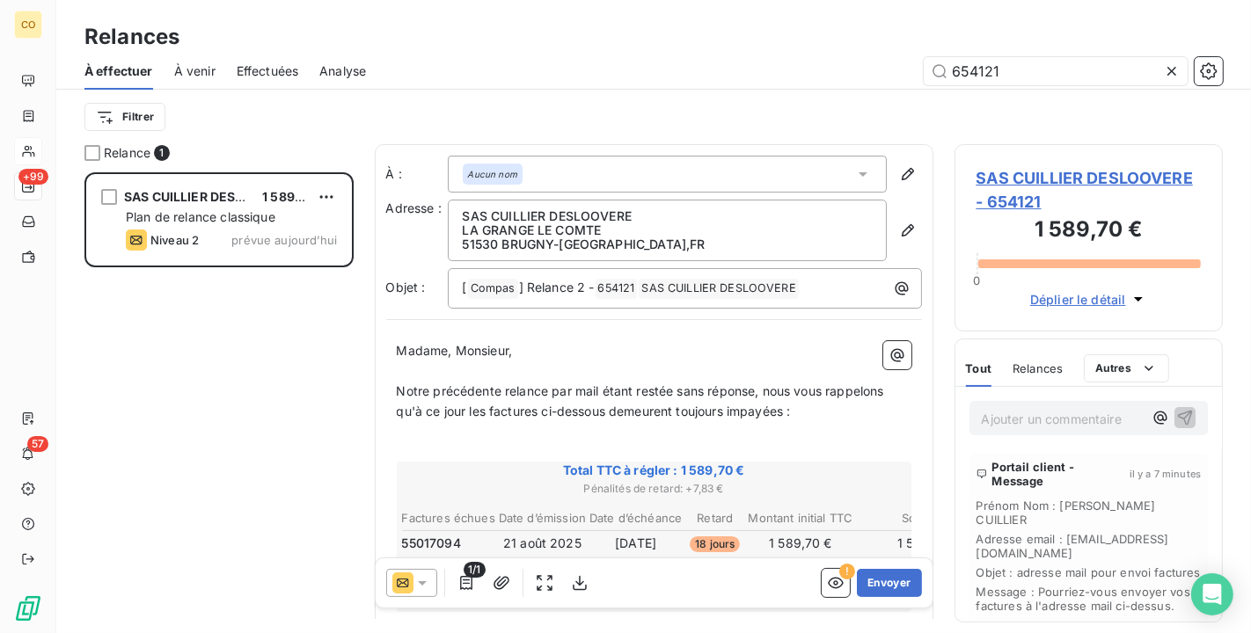
type input "654121"
click at [413, 580] on icon at bounding box center [422, 583] width 18 height 18
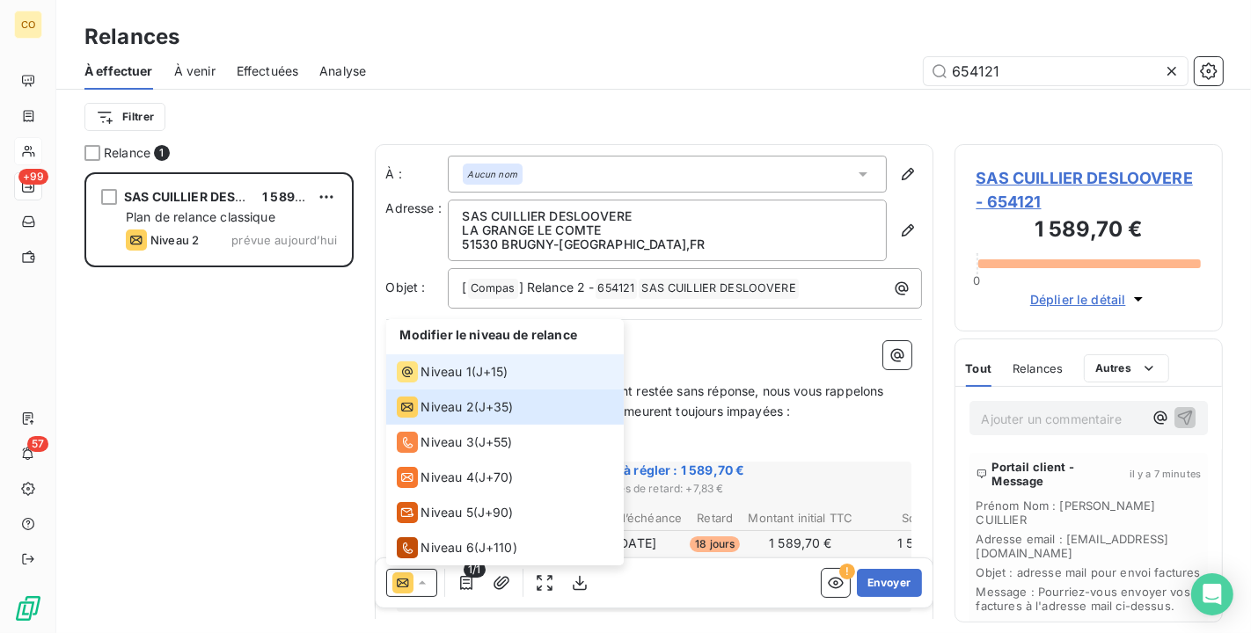
click at [435, 382] on div "Niveau 1" at bounding box center [434, 372] width 75 height 21
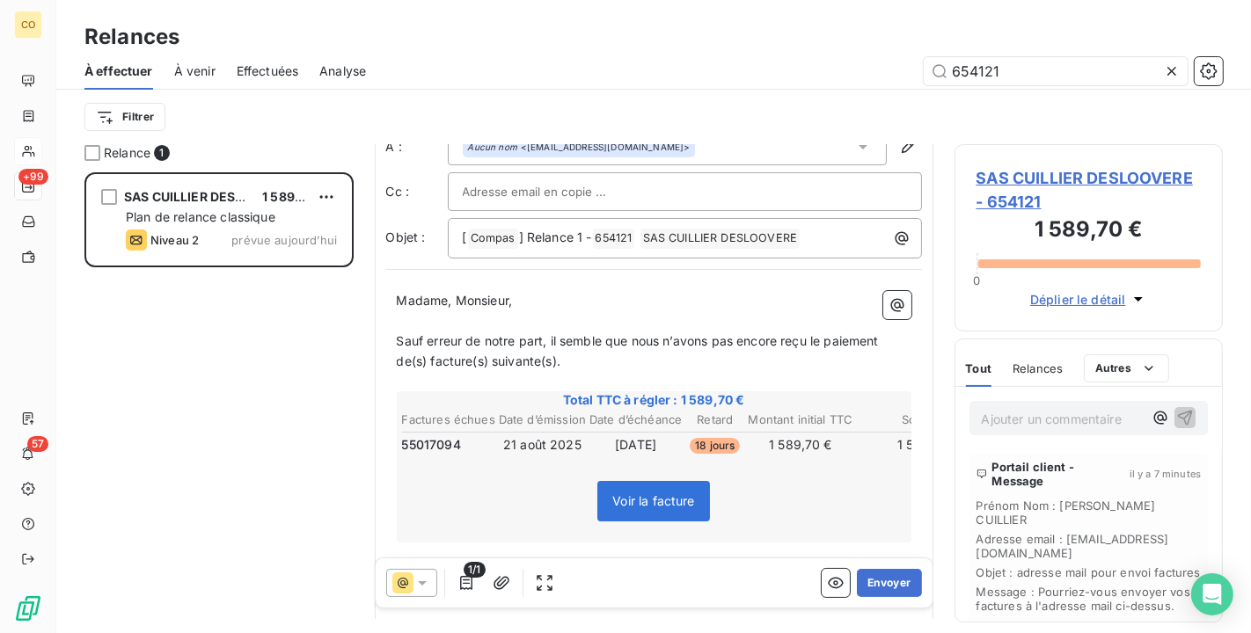
scroll to position [98, 0]
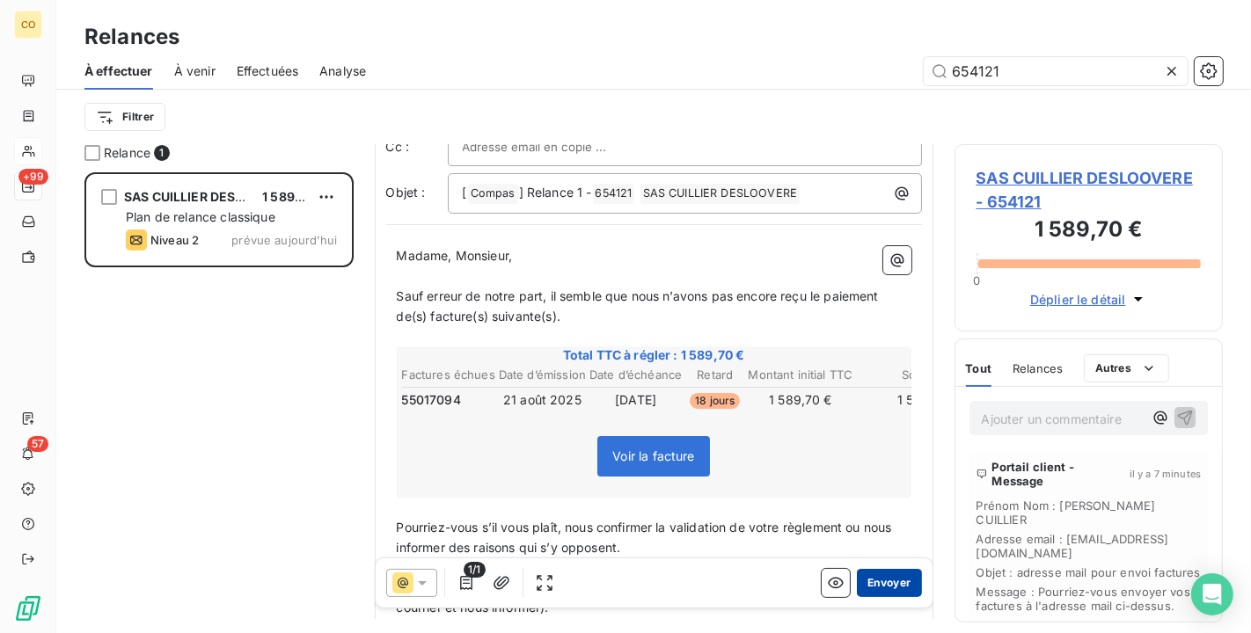
click at [880, 579] on button "Envoyer" at bounding box center [889, 583] width 64 height 28
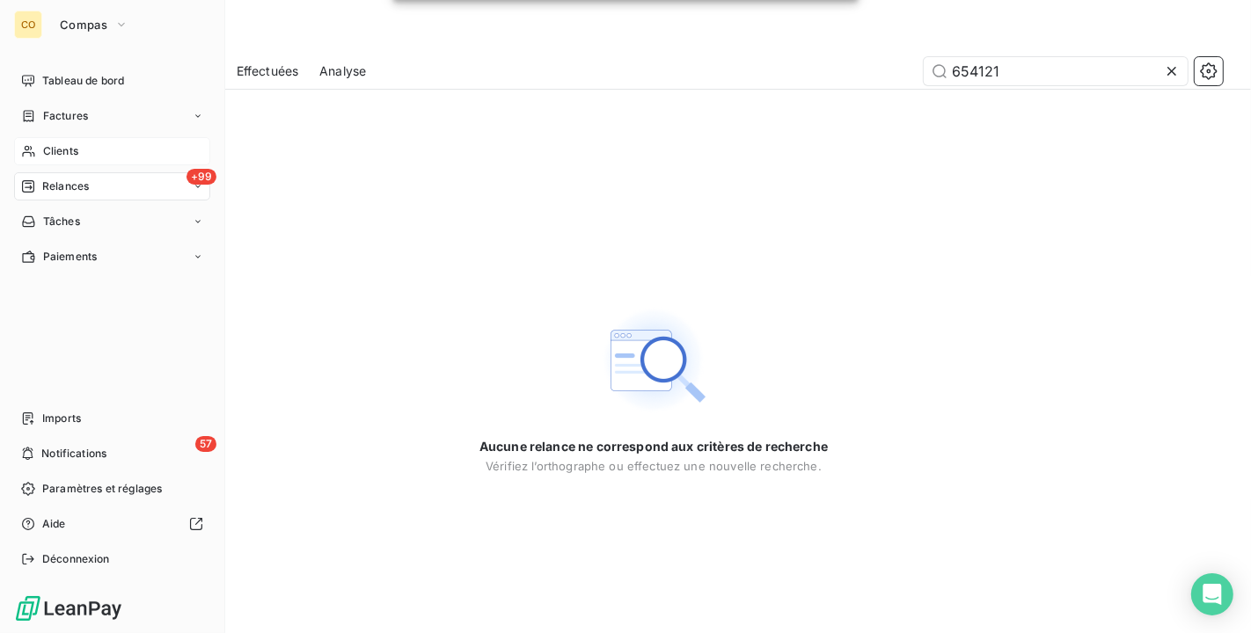
click at [50, 153] on span "Clients" at bounding box center [60, 151] width 35 height 16
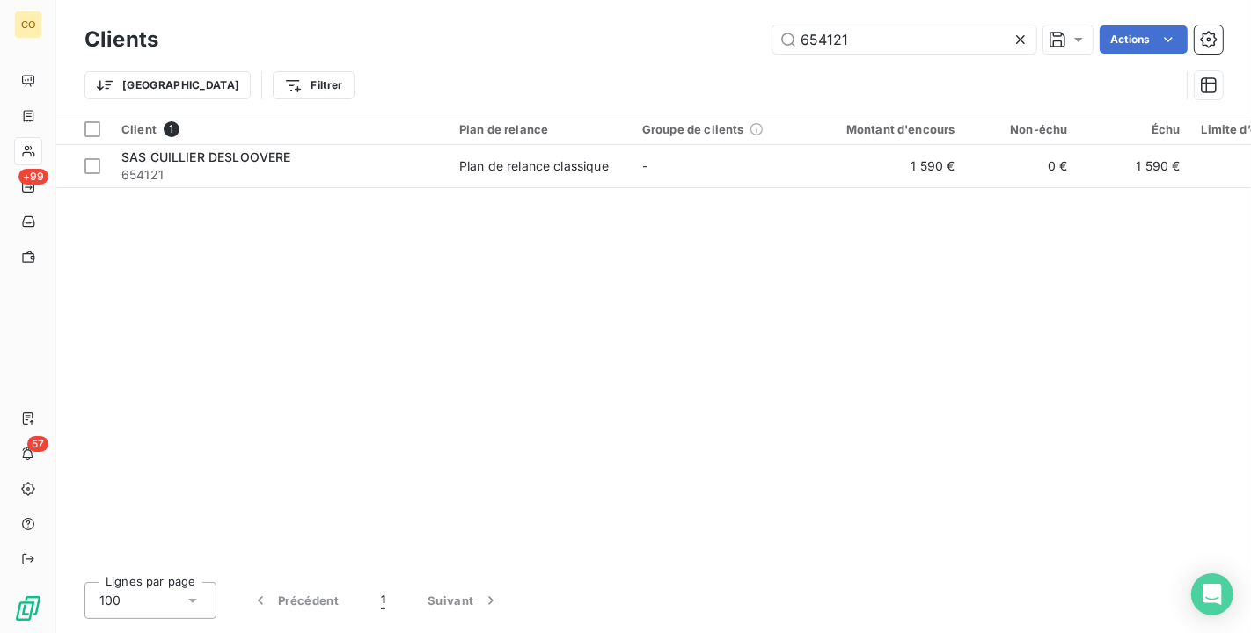
drag, startPoint x: 919, startPoint y: 42, endPoint x: 555, endPoint y: 7, distance: 365.9
click at [555, 7] on div "Clients 654121 Actions Trier Filtrer" at bounding box center [653, 56] width 1195 height 113
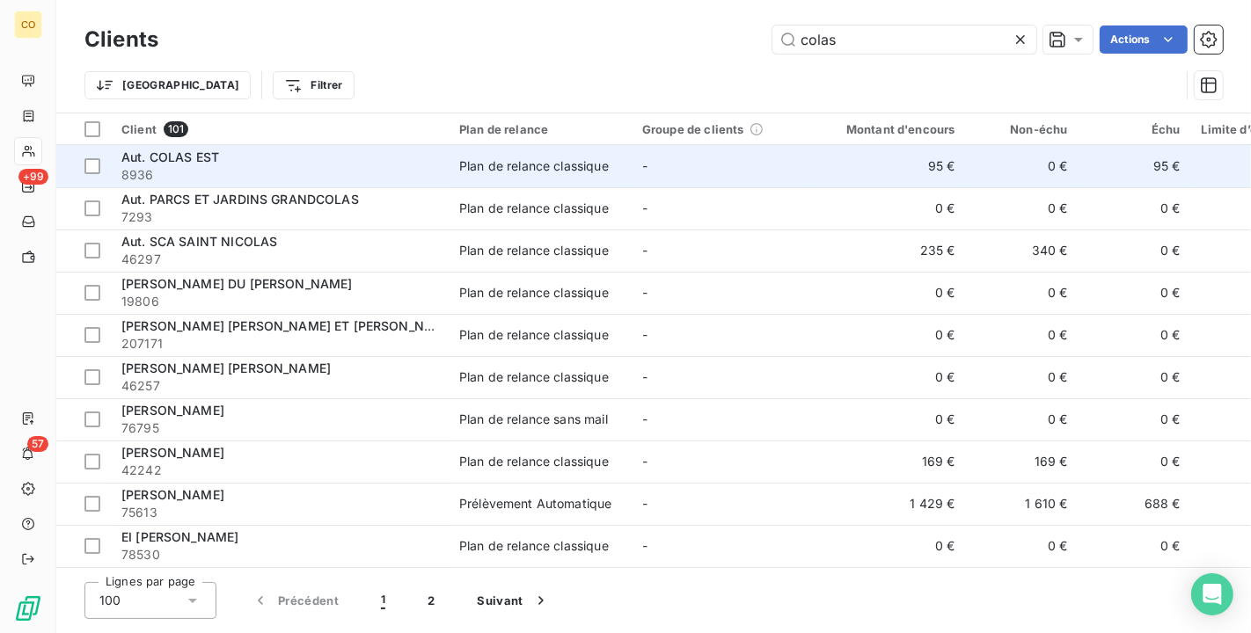
type input "colas"
click at [864, 168] on td "95 €" at bounding box center [890, 166] width 151 height 42
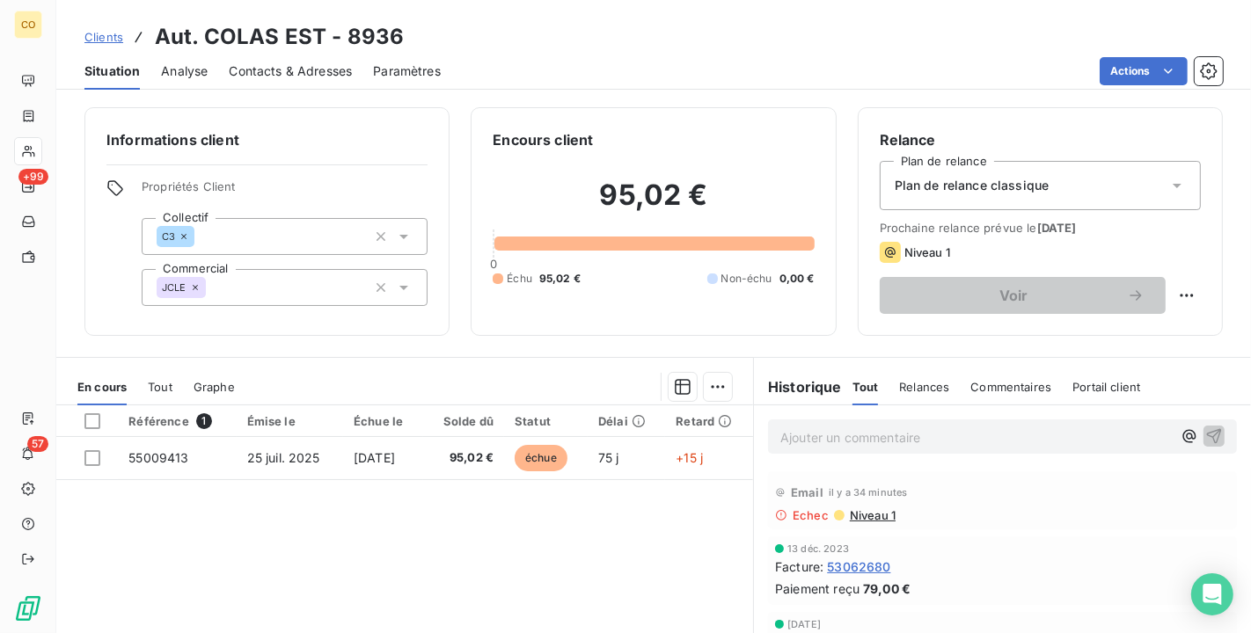
click at [1168, 189] on icon at bounding box center [1177, 186] width 18 height 18
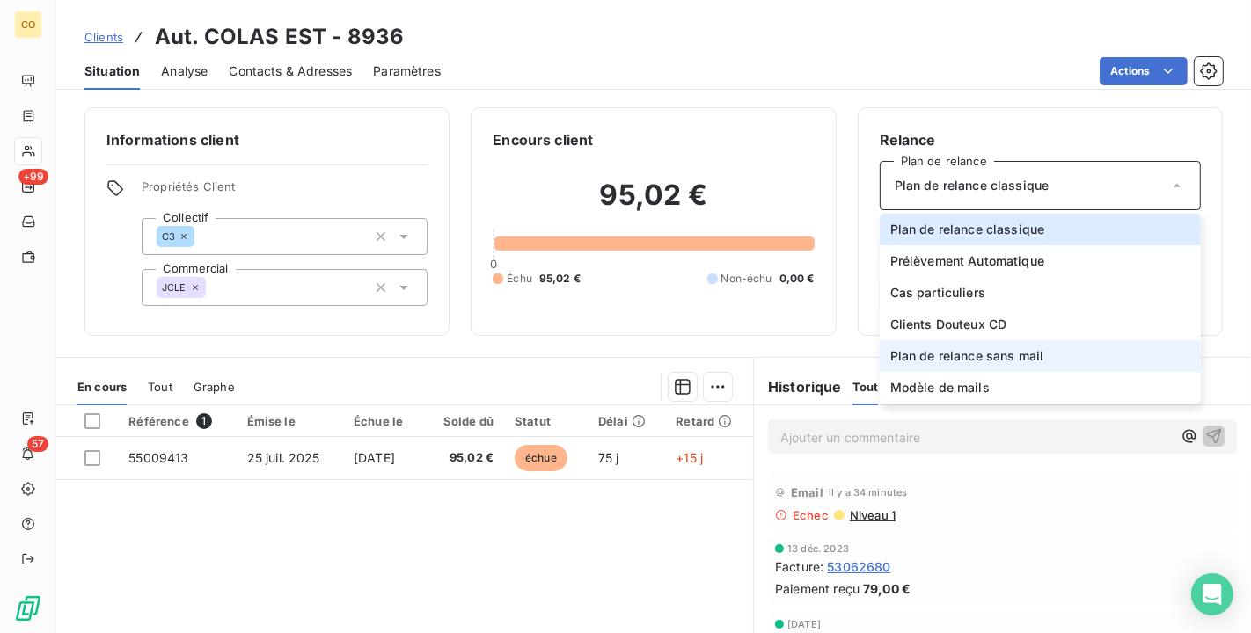
click at [1018, 353] on span "Plan de relance sans mail" at bounding box center [967, 356] width 154 height 18
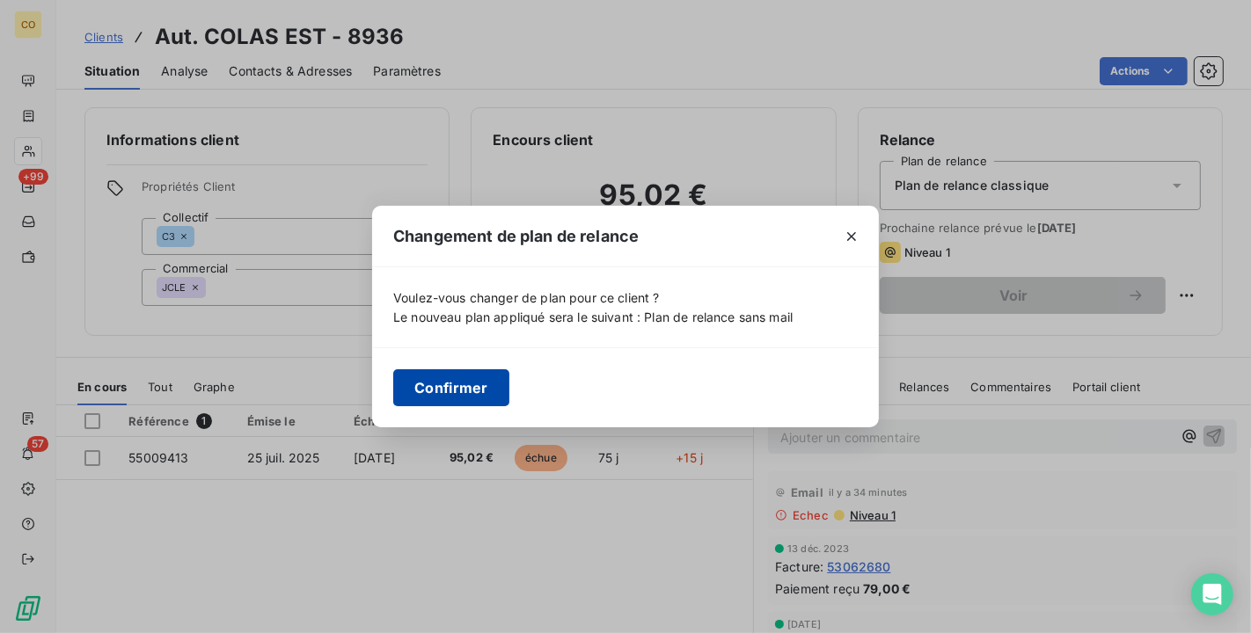
click at [474, 382] on button "Confirmer" at bounding box center [451, 387] width 116 height 37
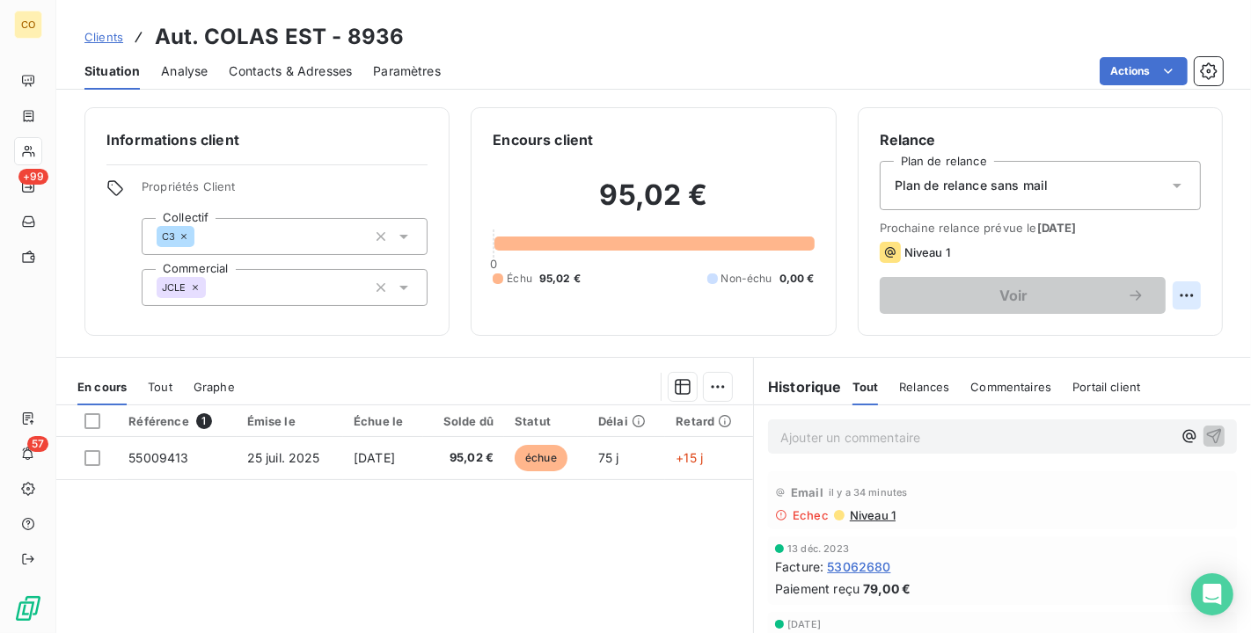
click at [1161, 298] on html "CO +99 57 Clients Aut. COLAS EST - 8936 Situation Analyse Contacts & Adresses P…" at bounding box center [625, 316] width 1251 height 633
click at [1115, 340] on div "Replanifier cette action" at bounding box center [1099, 334] width 157 height 28
select select "9"
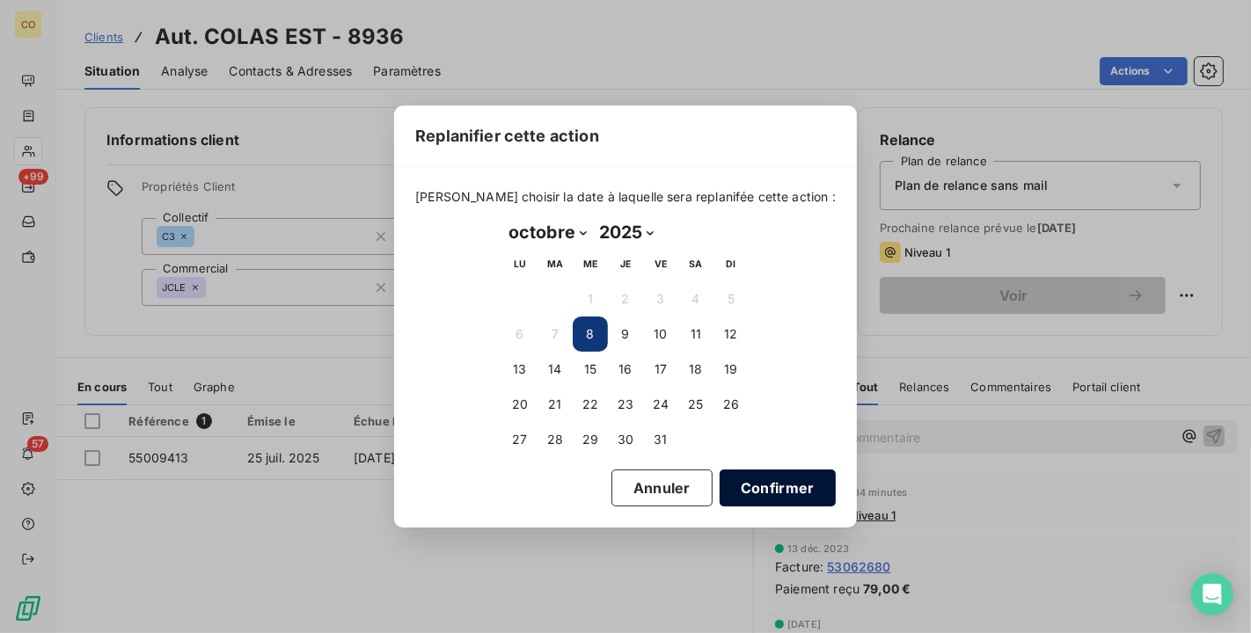
click at [728, 477] on button "Confirmer" at bounding box center [778, 488] width 116 height 37
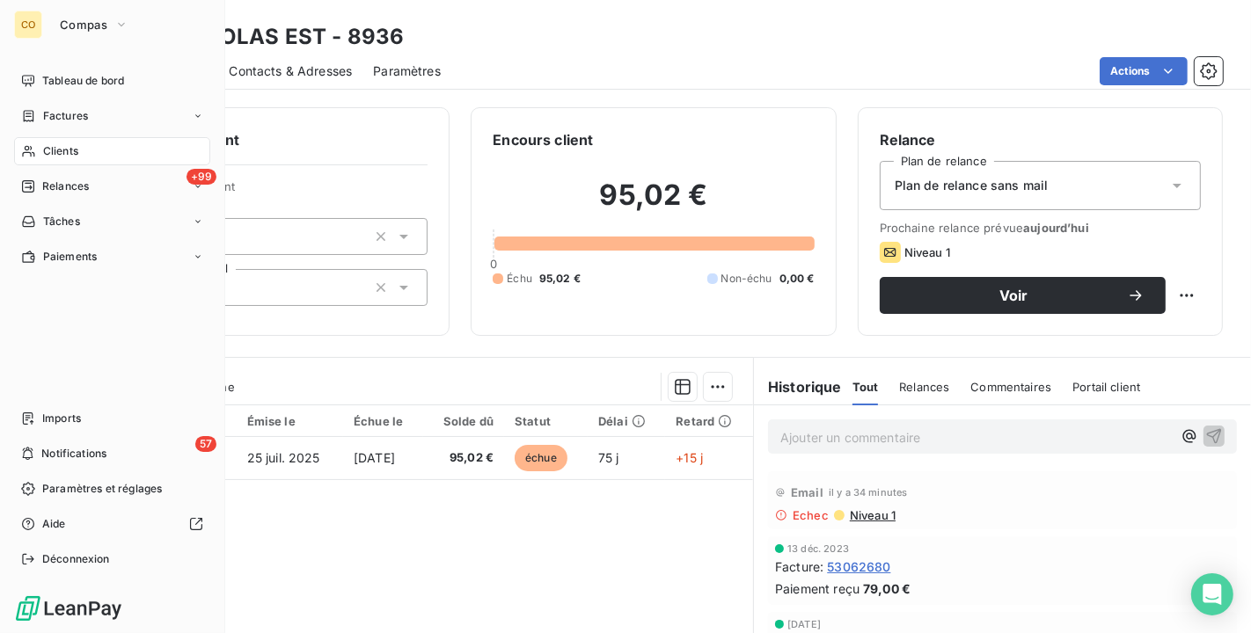
click at [57, 180] on span "Relances" at bounding box center [65, 187] width 47 height 16
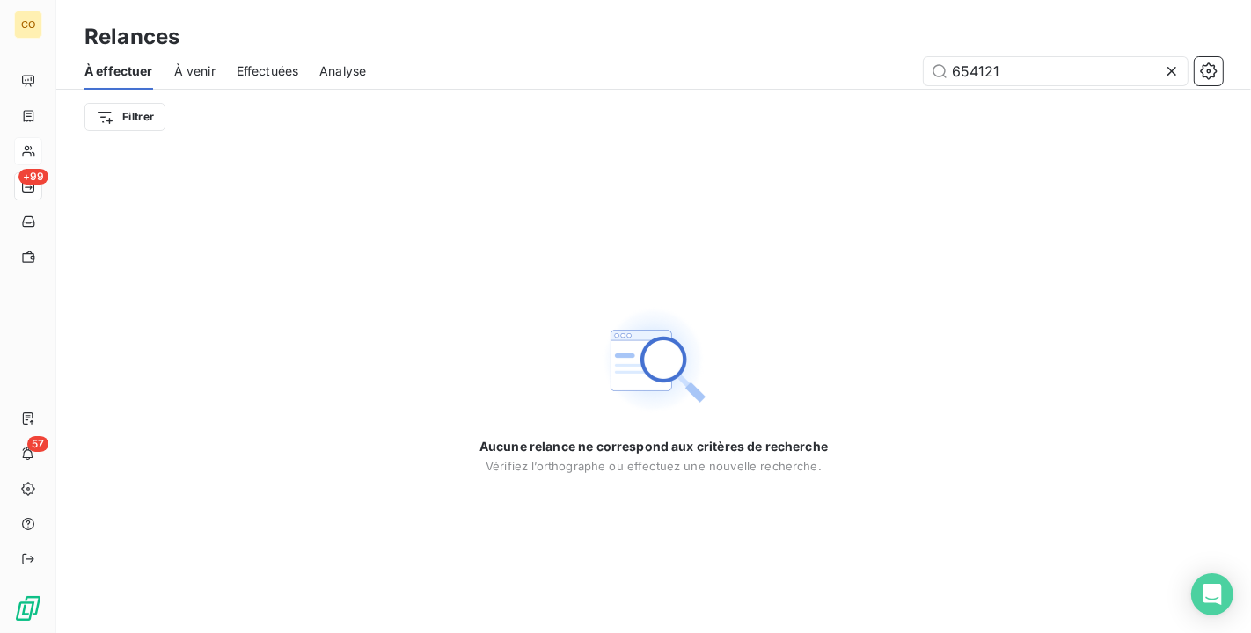
drag, startPoint x: 1000, startPoint y: 65, endPoint x: 792, endPoint y: 59, distance: 208.6
click at [792, 59] on div "654121" at bounding box center [805, 71] width 836 height 28
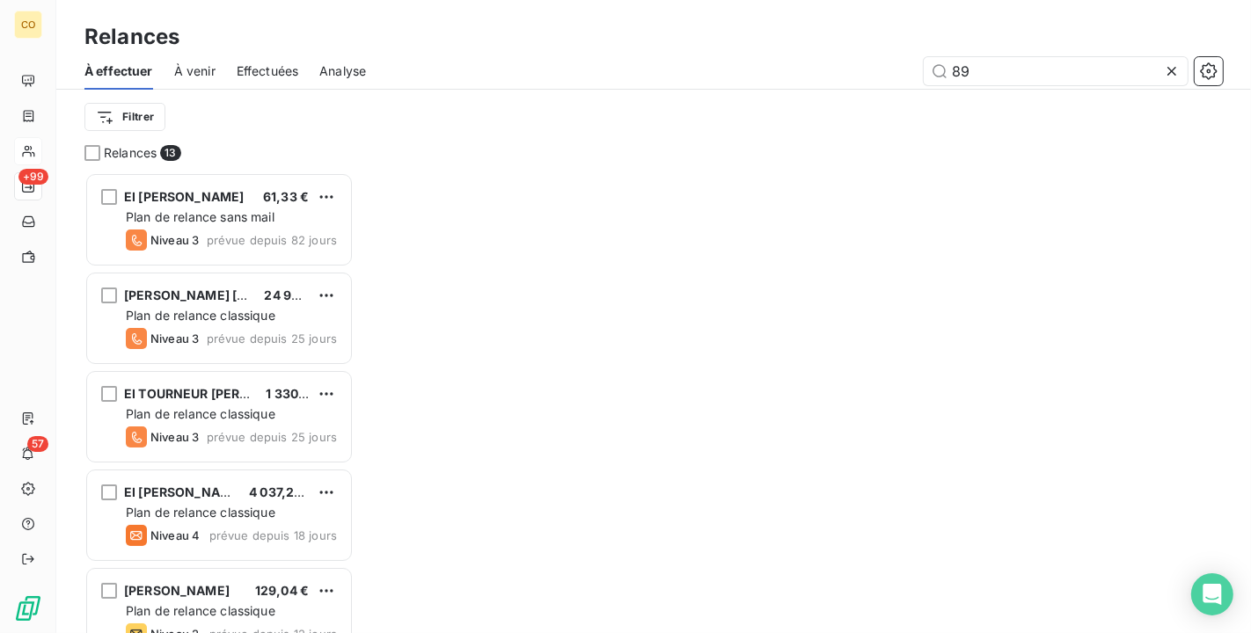
scroll to position [446, 253]
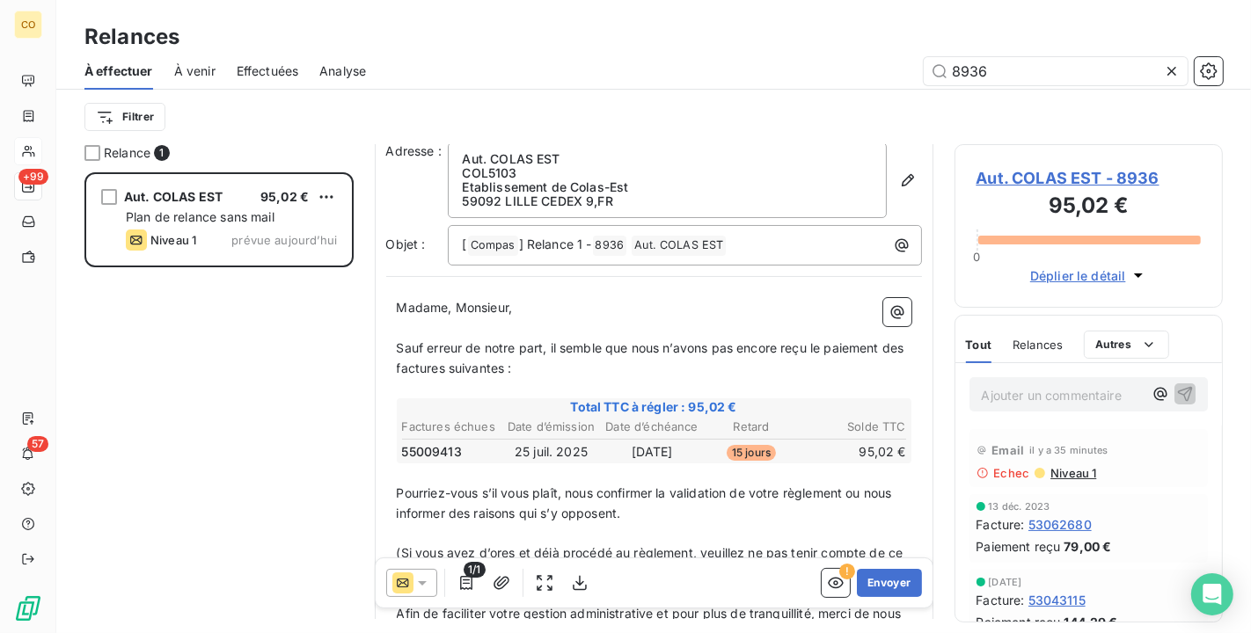
scroll to position [100, 0]
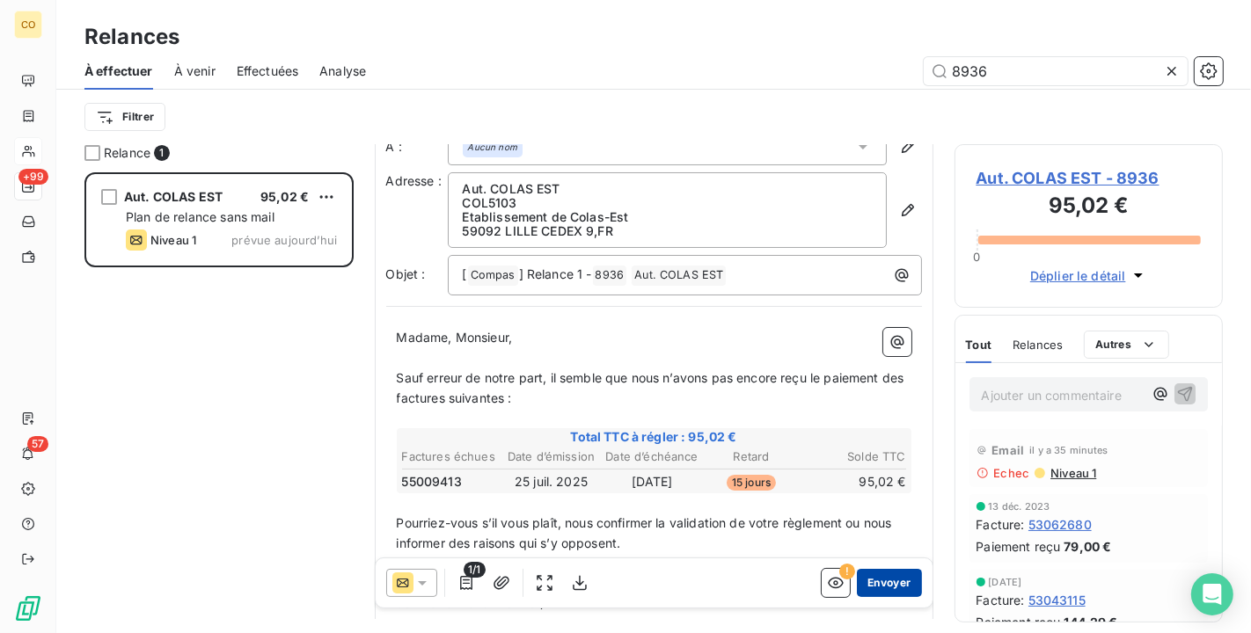
type input "8936"
click at [868, 580] on button "Envoyer" at bounding box center [889, 583] width 64 height 28
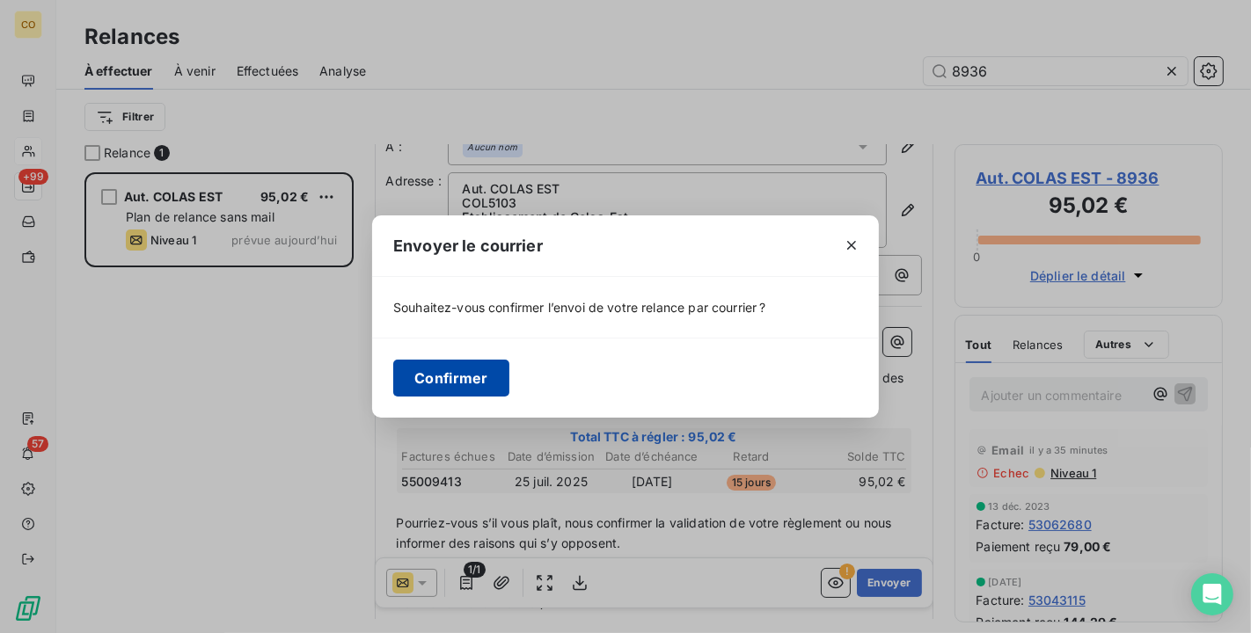
click at [471, 381] on button "Confirmer" at bounding box center [451, 378] width 116 height 37
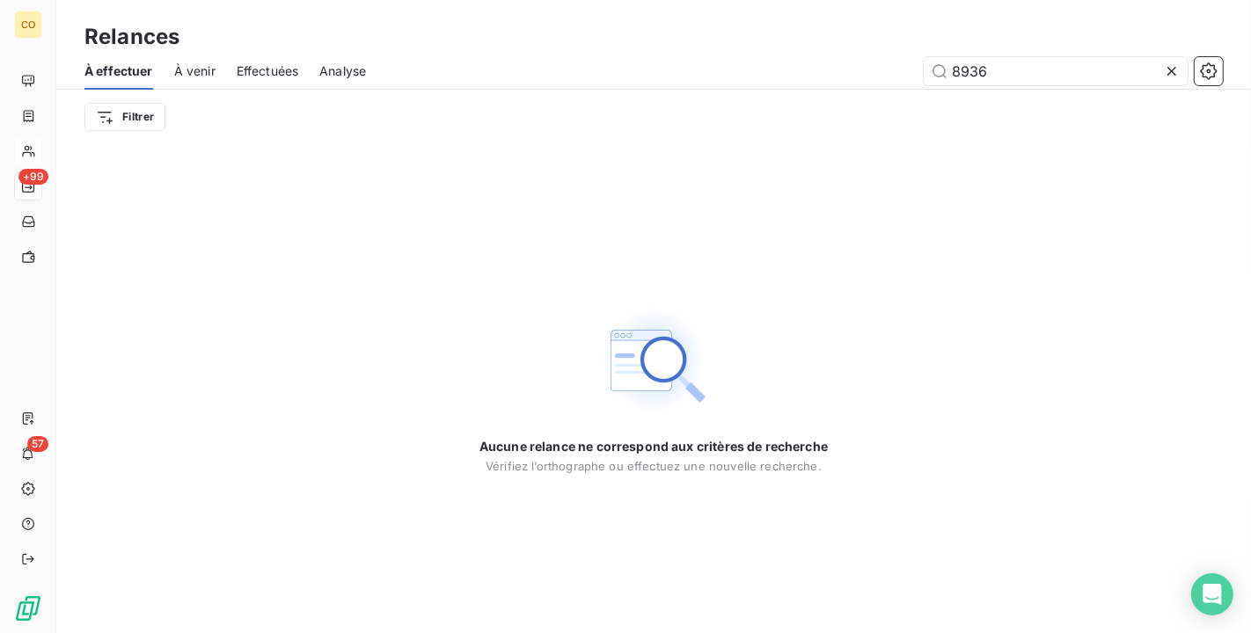
click at [1166, 72] on icon at bounding box center [1172, 71] width 18 height 18
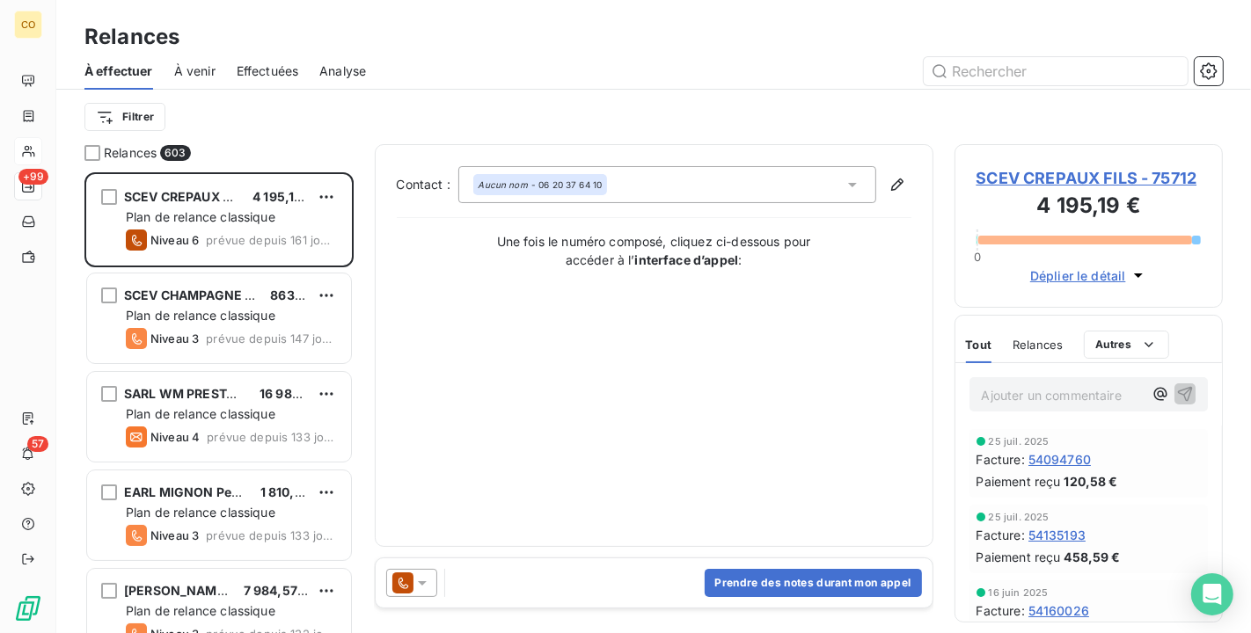
scroll to position [446, 253]
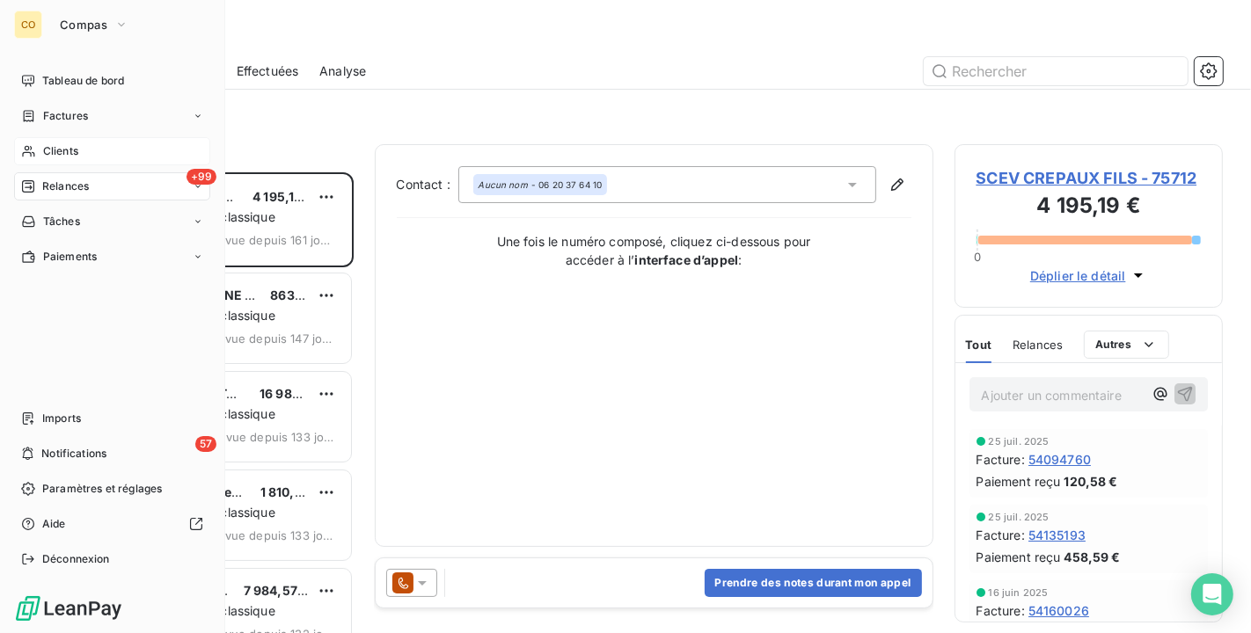
click at [55, 143] on span "Clients" at bounding box center [60, 151] width 35 height 16
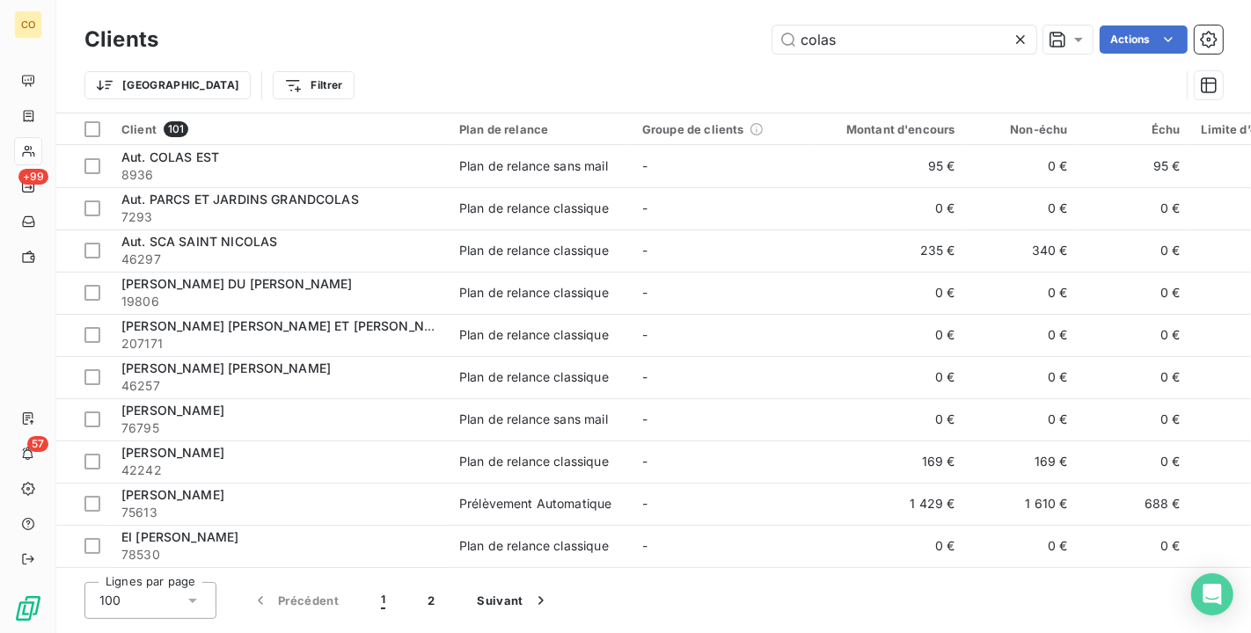
drag, startPoint x: 899, startPoint y: 36, endPoint x: 560, endPoint y: 24, distance: 338.9
click at [560, 24] on div "Clients colas Actions" at bounding box center [653, 39] width 1138 height 37
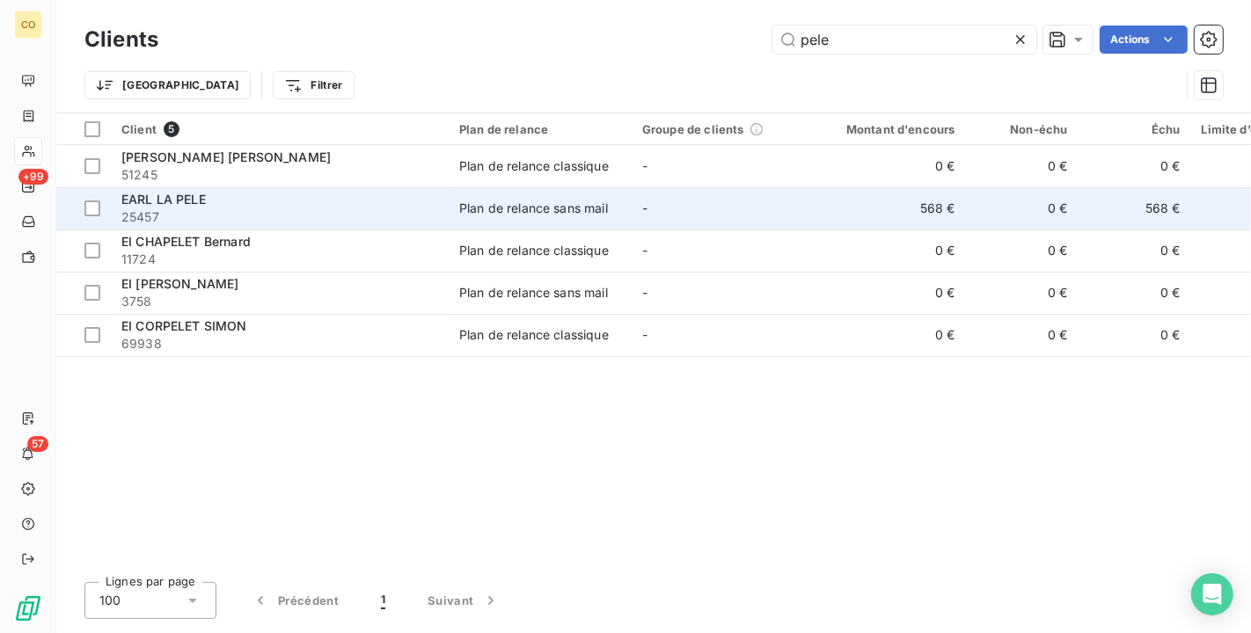
type input "pele"
click at [417, 211] on span "25457" at bounding box center [279, 217] width 317 height 18
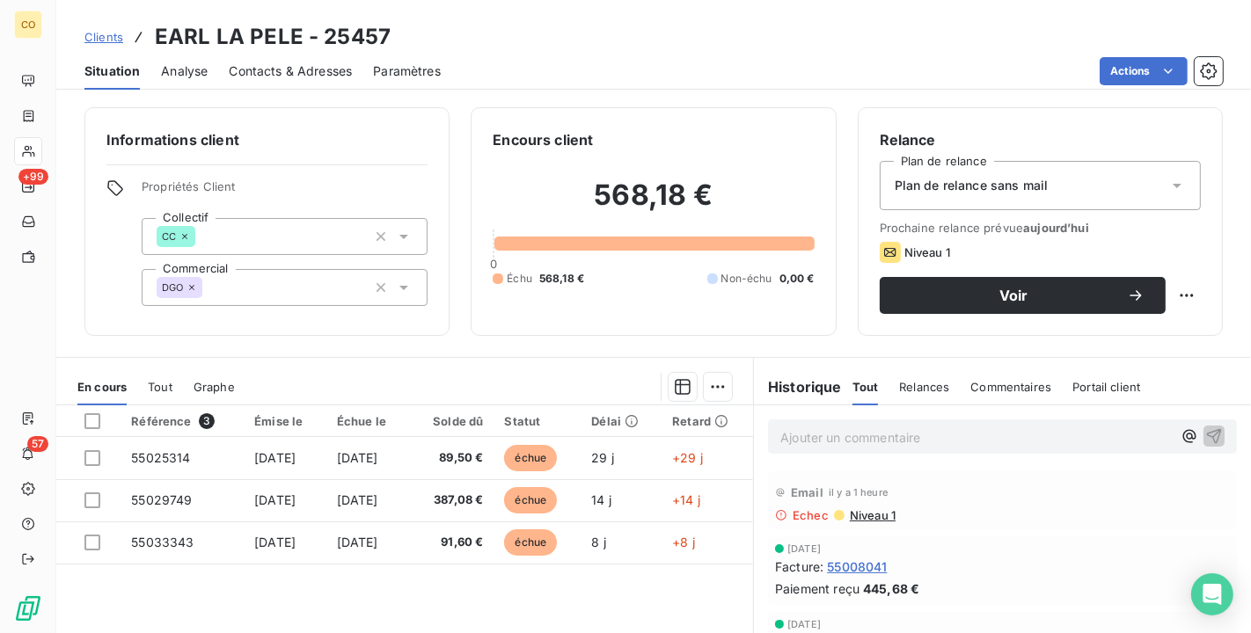
click at [1081, 182] on div "Plan de relance sans mail" at bounding box center [1040, 185] width 321 height 49
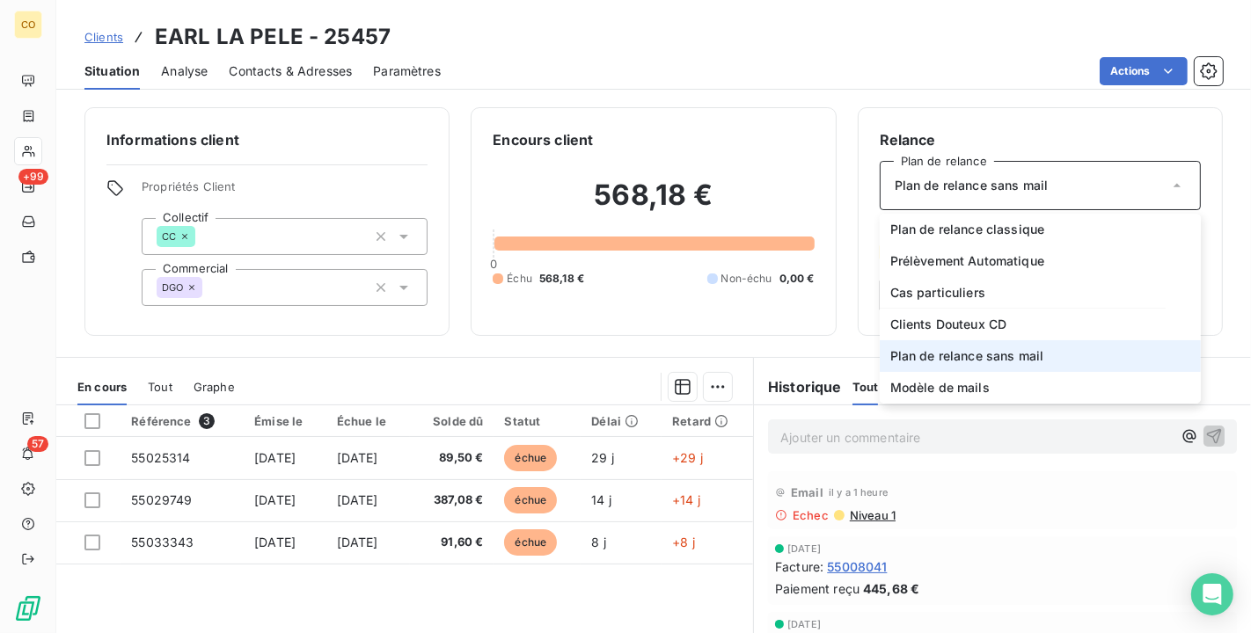
click at [1030, 355] on span "Plan de relance sans mail" at bounding box center [967, 356] width 154 height 18
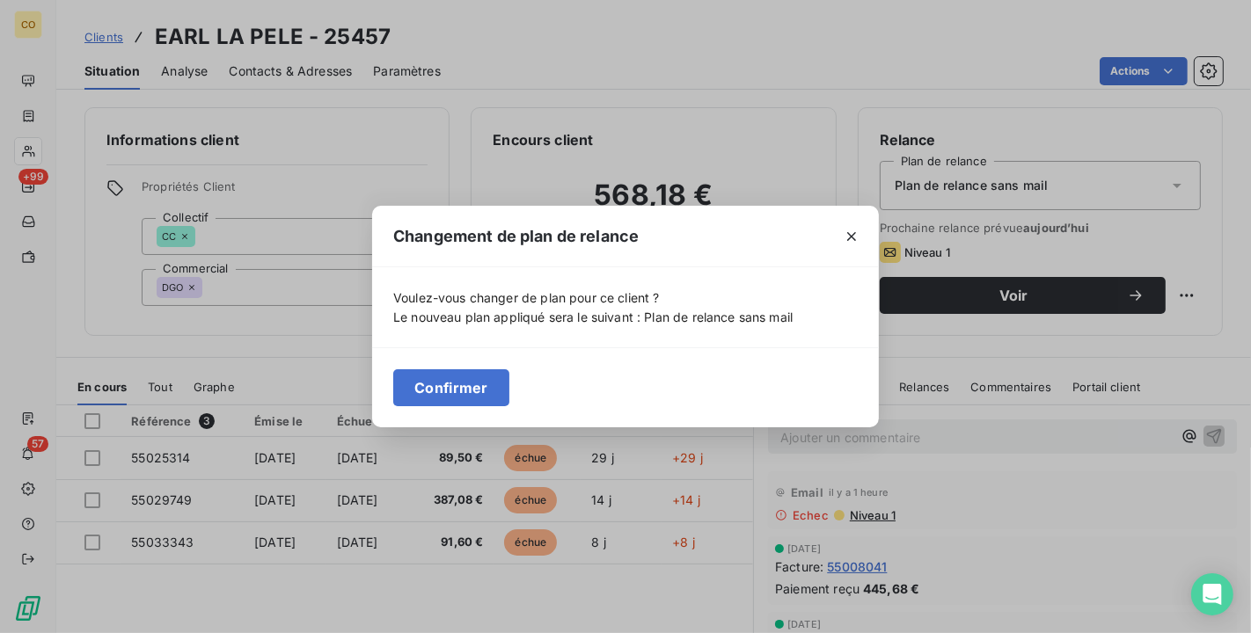
click at [472, 384] on button "Confirmer" at bounding box center [451, 387] width 116 height 37
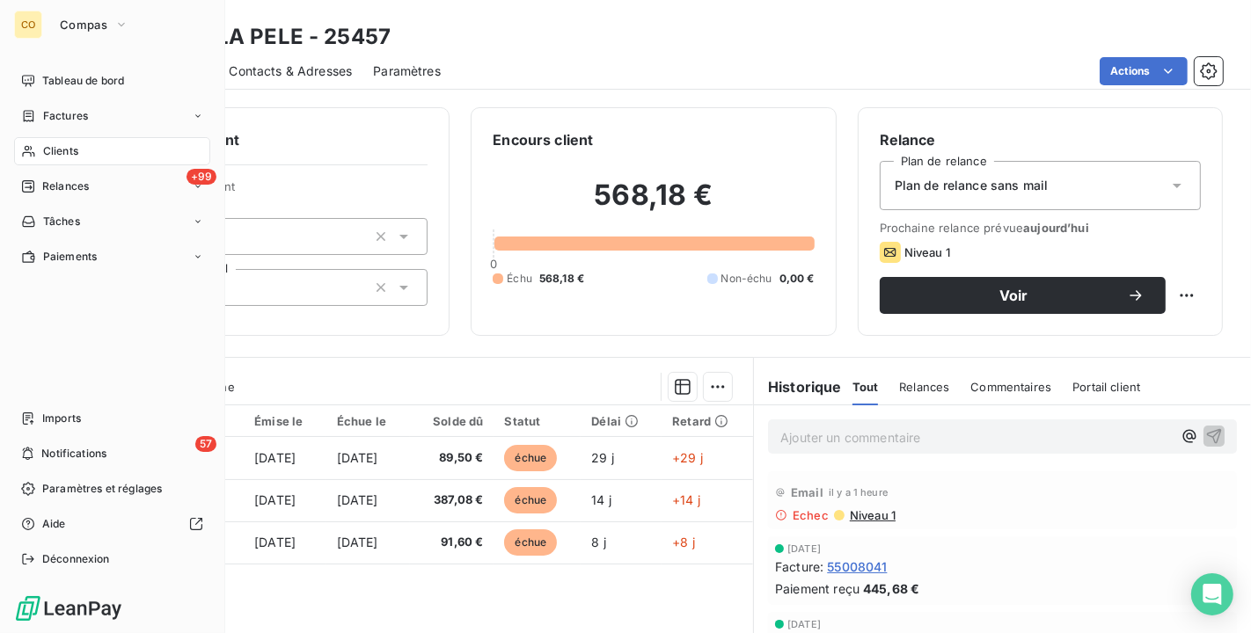
click at [80, 190] on span "Relances" at bounding box center [65, 187] width 47 height 16
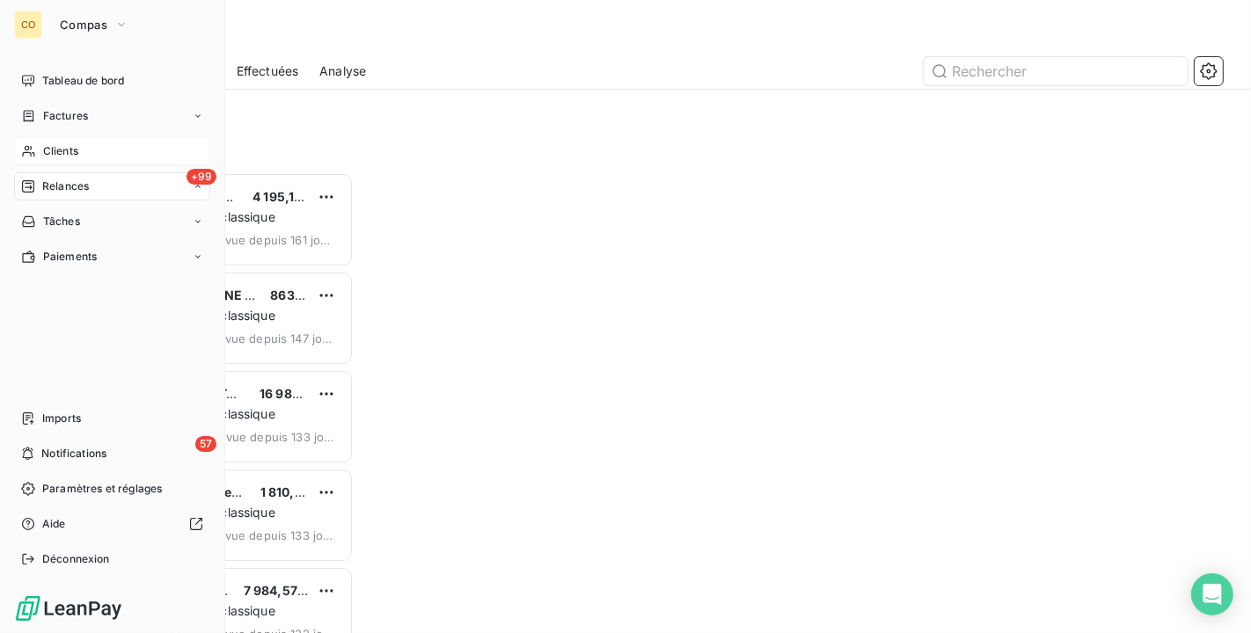
scroll to position [446, 253]
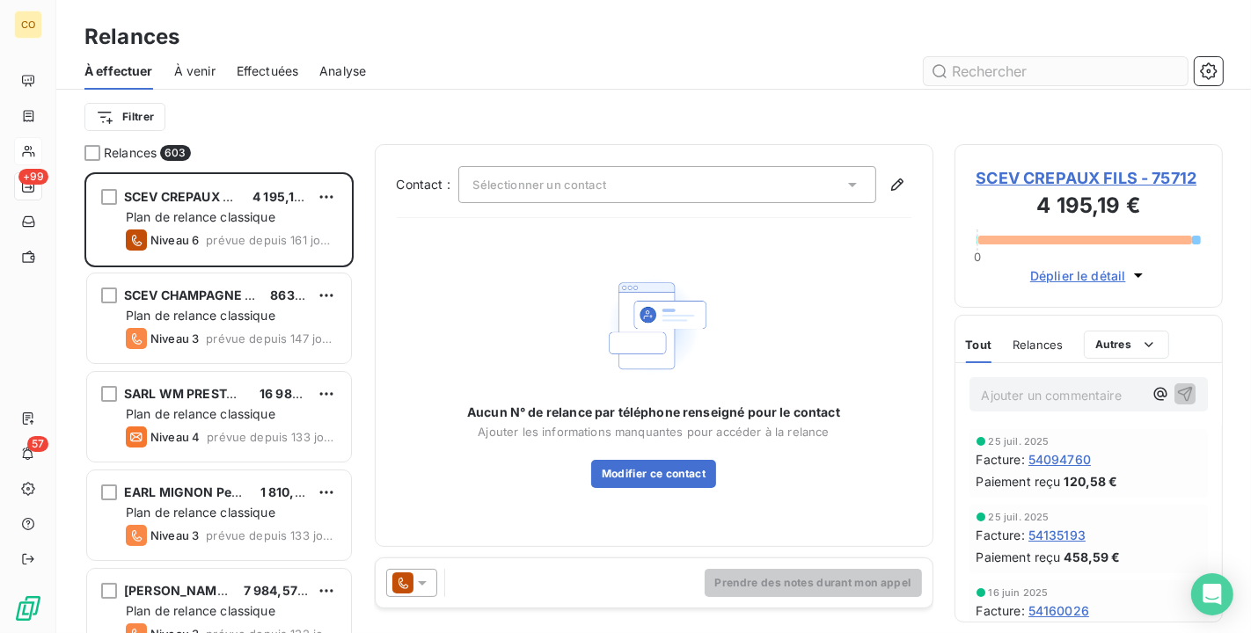
click at [1008, 58] on input "text" at bounding box center [1056, 71] width 264 height 28
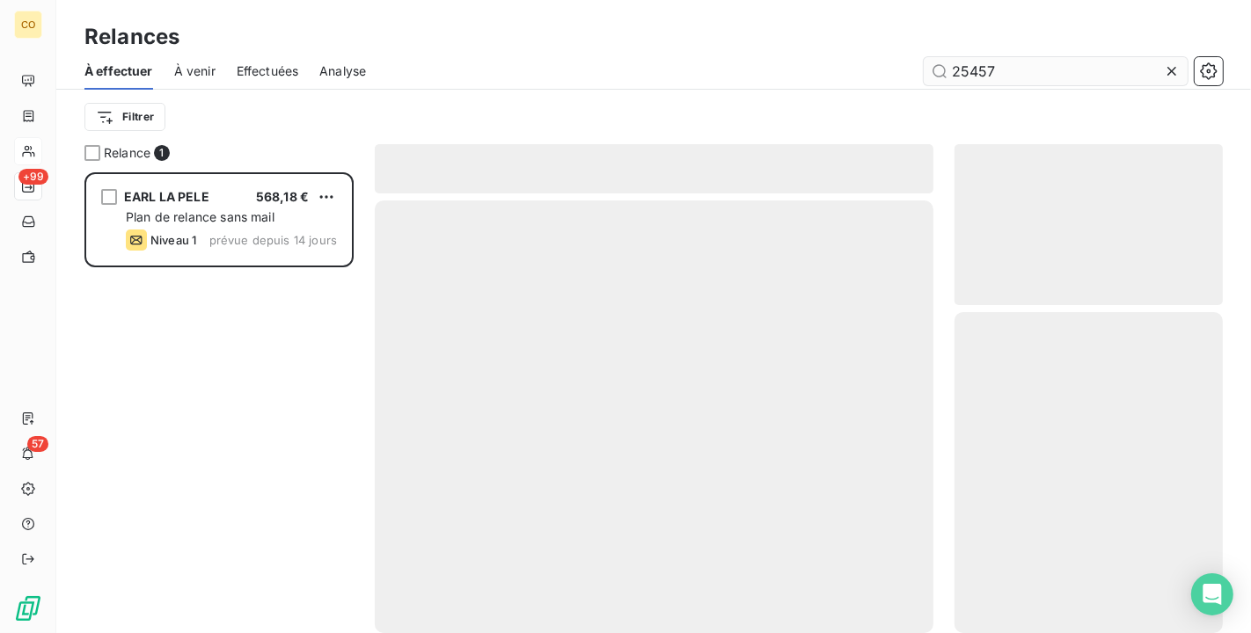
scroll to position [446, 253]
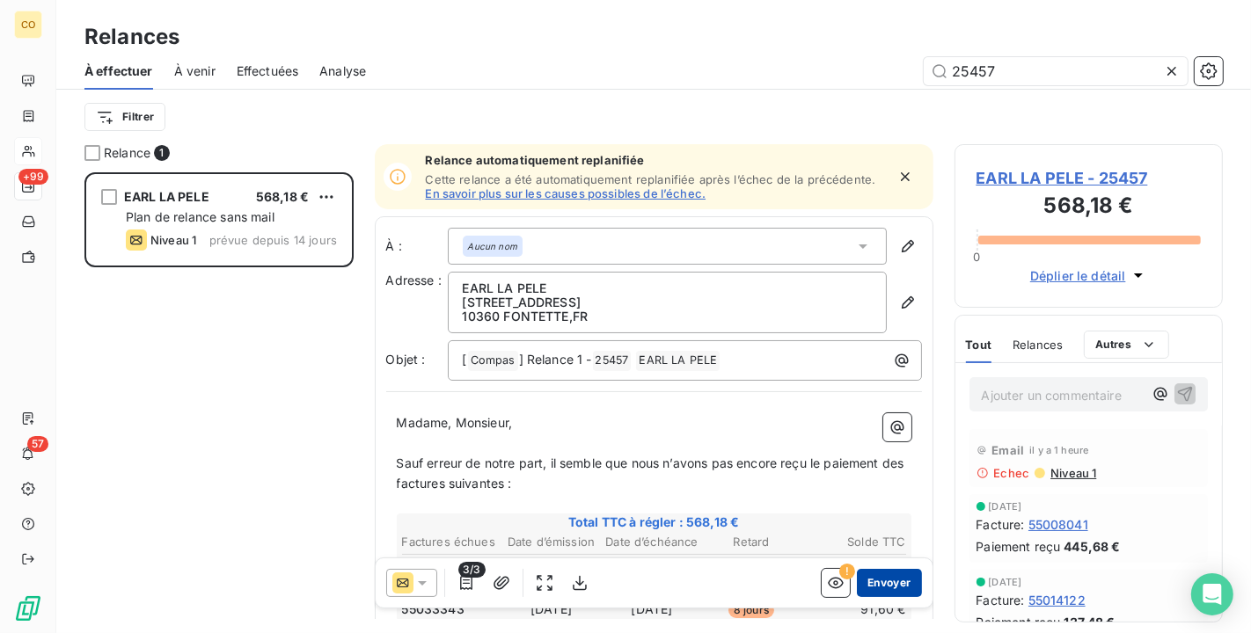
type input "25457"
click at [879, 578] on button "Envoyer" at bounding box center [889, 583] width 64 height 28
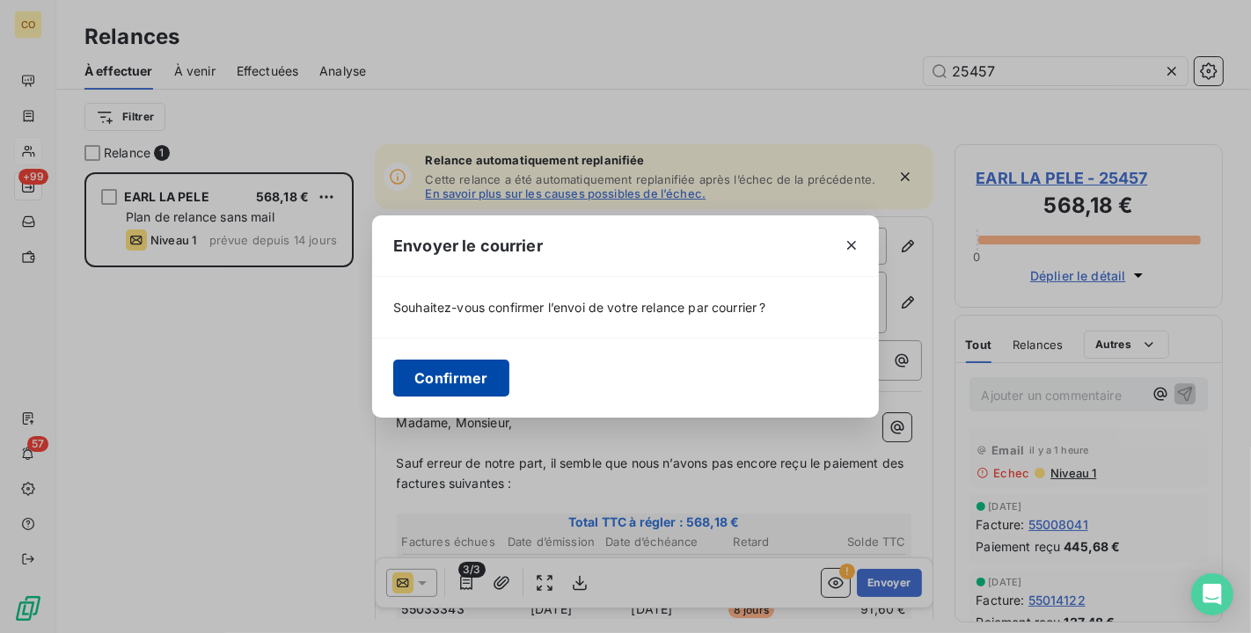
click at [467, 370] on button "Confirmer" at bounding box center [451, 378] width 116 height 37
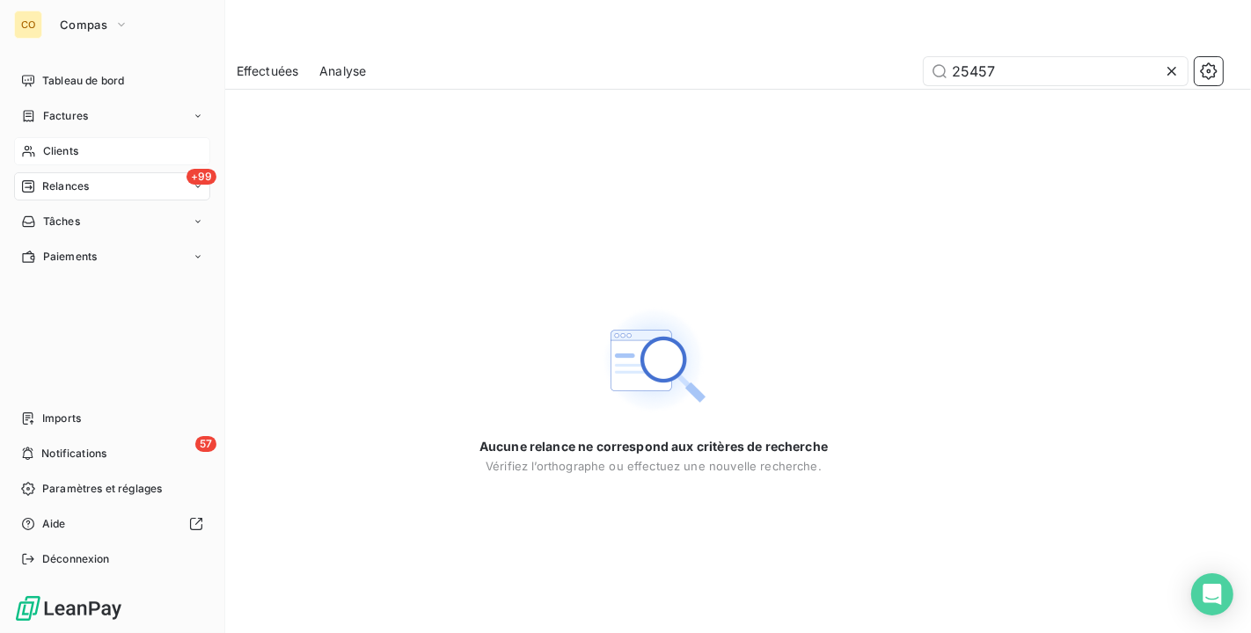
click at [50, 146] on span "Clients" at bounding box center [60, 151] width 35 height 16
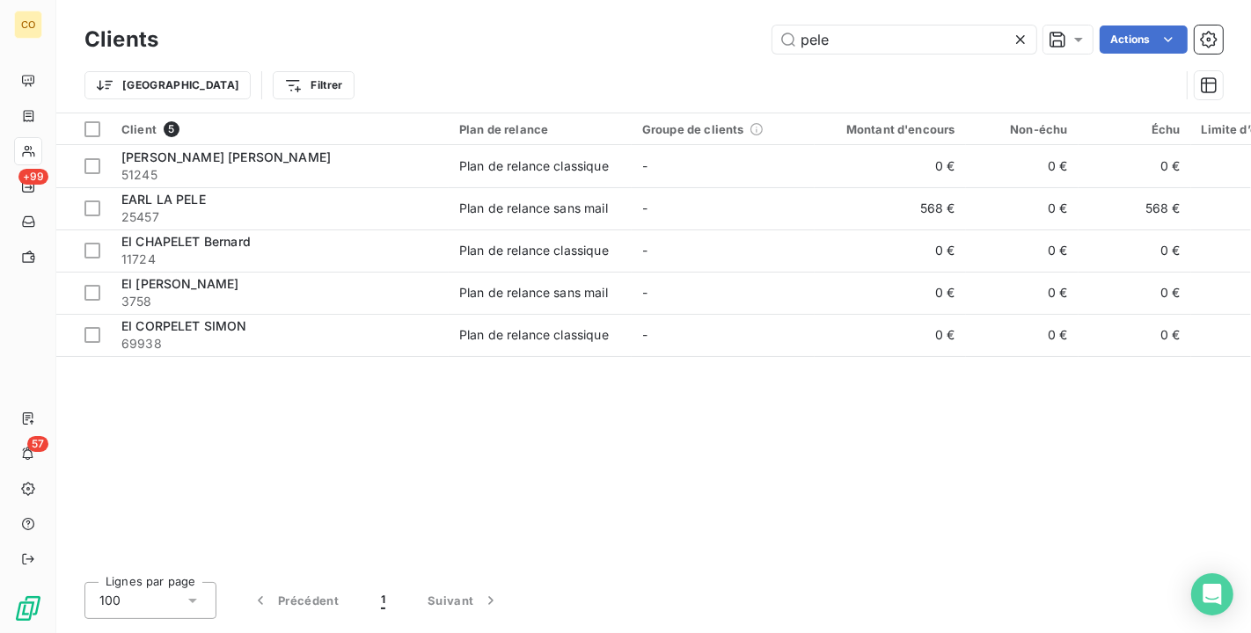
drag, startPoint x: 905, startPoint y: 42, endPoint x: 530, endPoint y: -8, distance: 378.9
click at [530, 0] on html "CO +99 57 Clients pele Actions Trier Filtrer Client 5 Plan de relance Groupe de…" at bounding box center [625, 316] width 1251 height 633
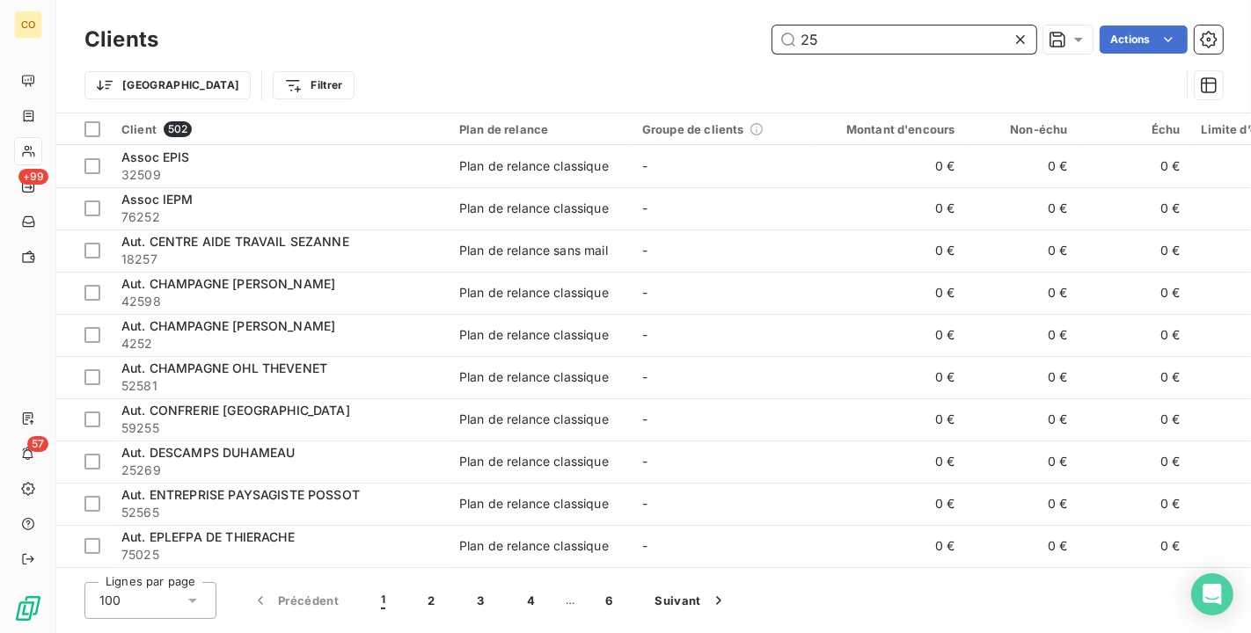
type input "2"
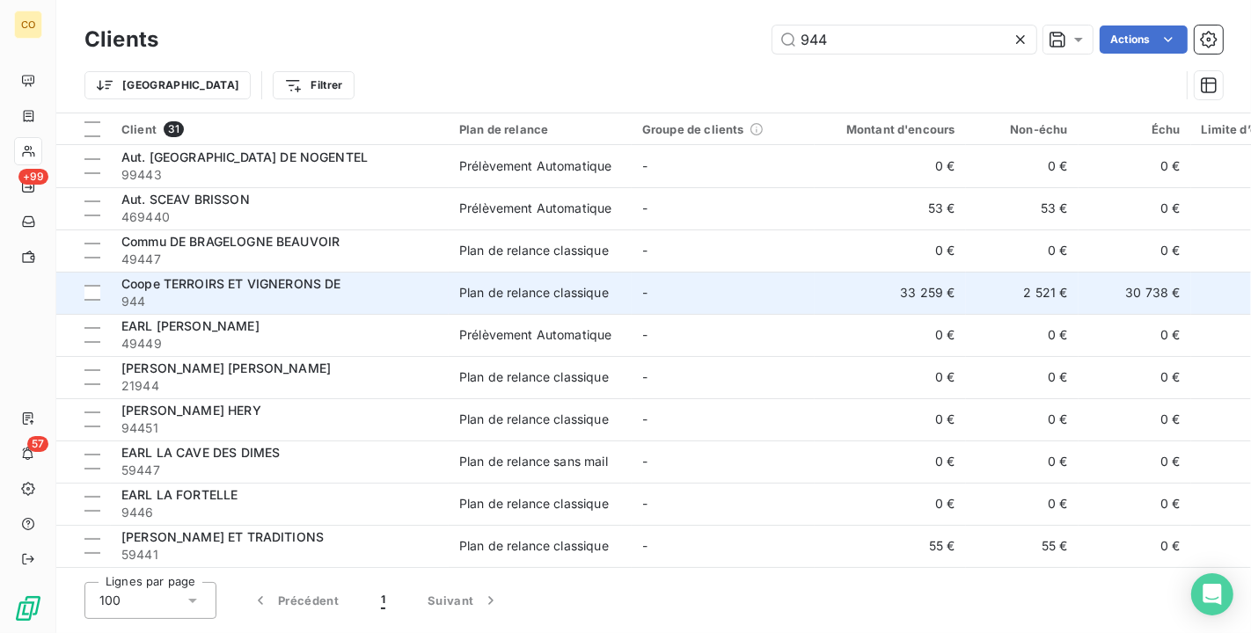
type input "944"
click at [544, 289] on div "Plan de relance classique" at bounding box center [534, 293] width 150 height 18
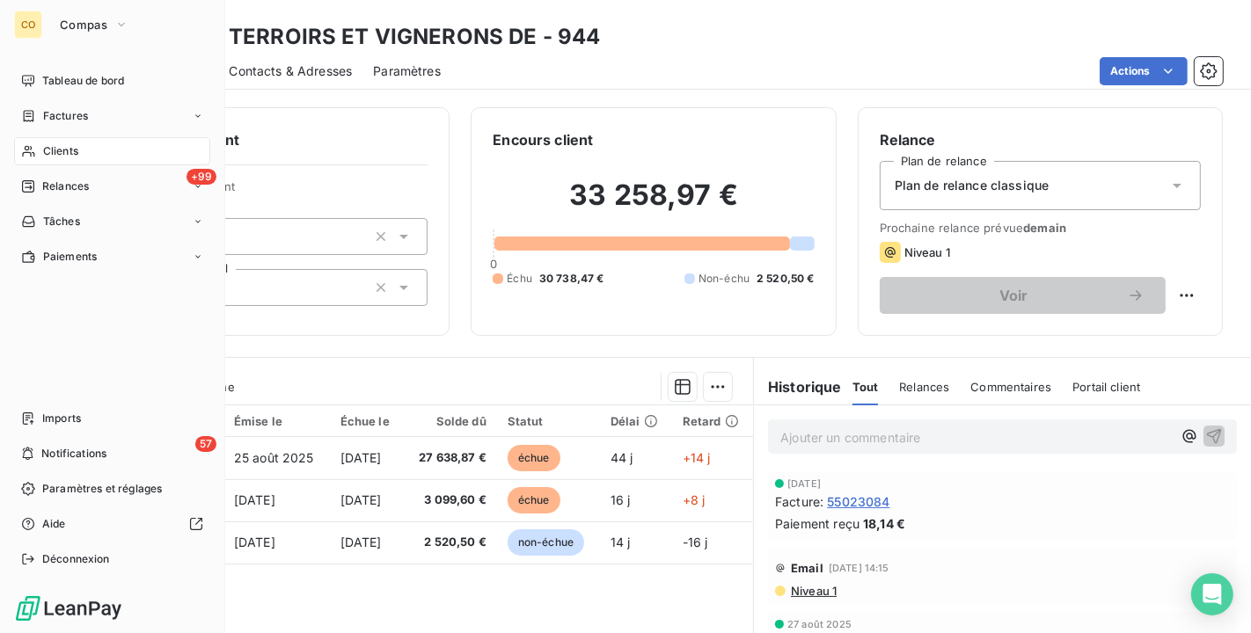
click at [38, 153] on div "Clients" at bounding box center [112, 151] width 196 height 28
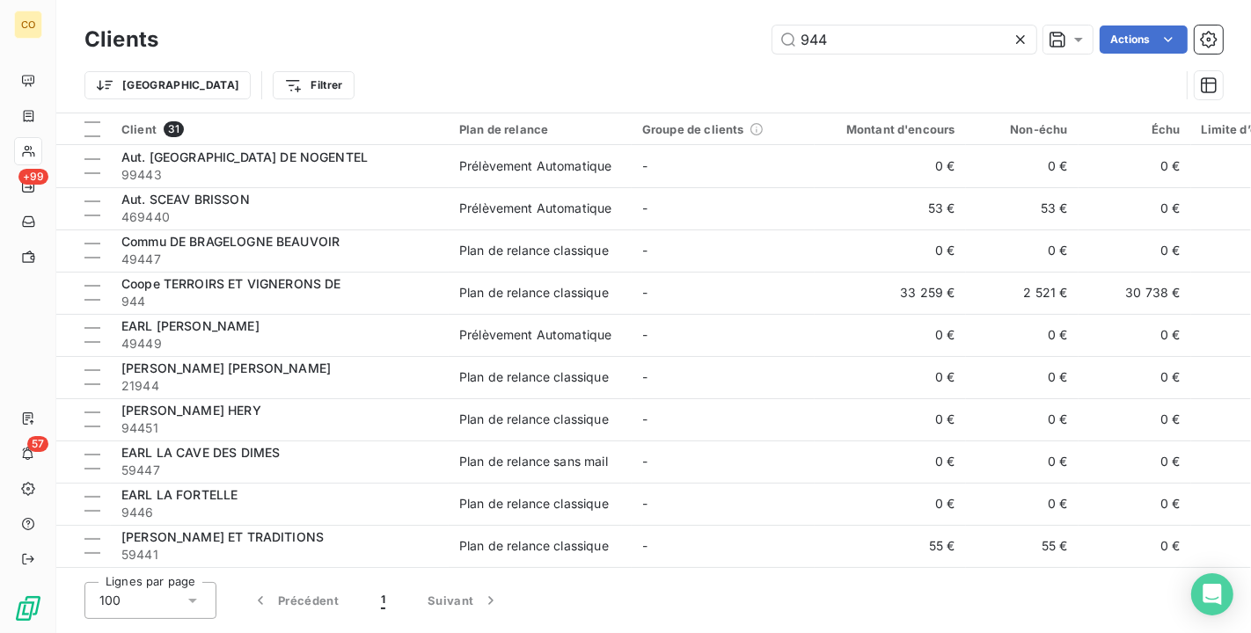
drag, startPoint x: 888, startPoint y: 42, endPoint x: 629, endPoint y: 8, distance: 260.9
click at [629, 8] on div "Clients 944 Actions Trier Filtrer" at bounding box center [653, 56] width 1195 height 113
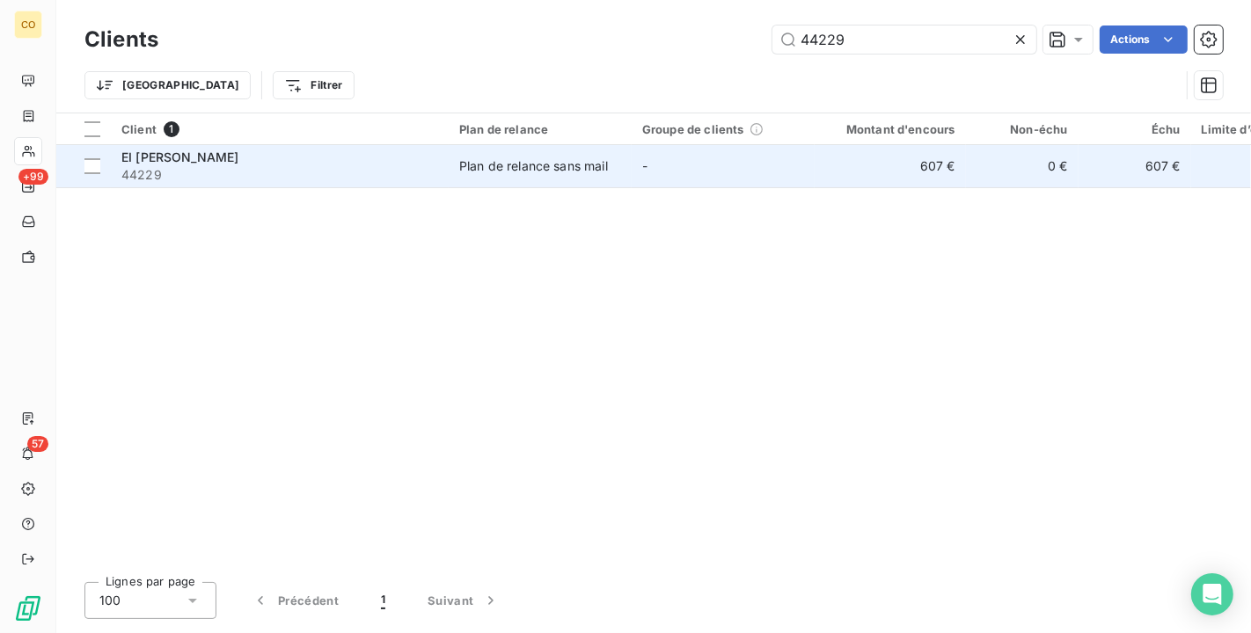
type input "44229"
click at [608, 171] on div "Plan de relance sans mail" at bounding box center [533, 166] width 149 height 18
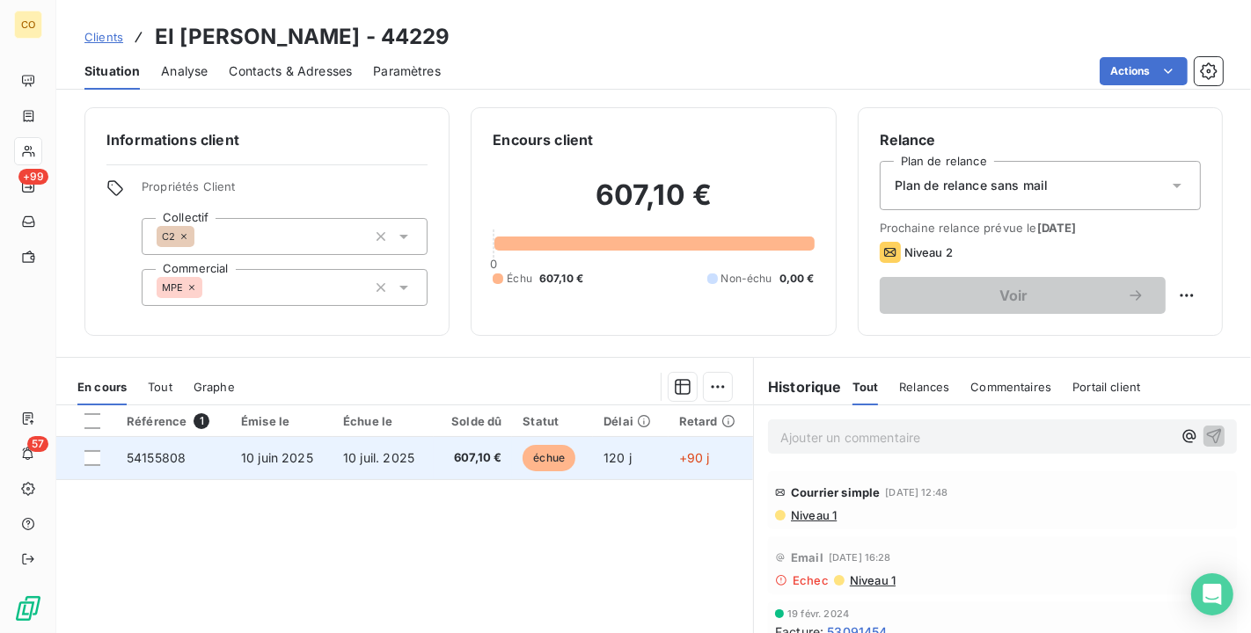
click at [434, 447] on td "607,10 €" at bounding box center [473, 458] width 78 height 42
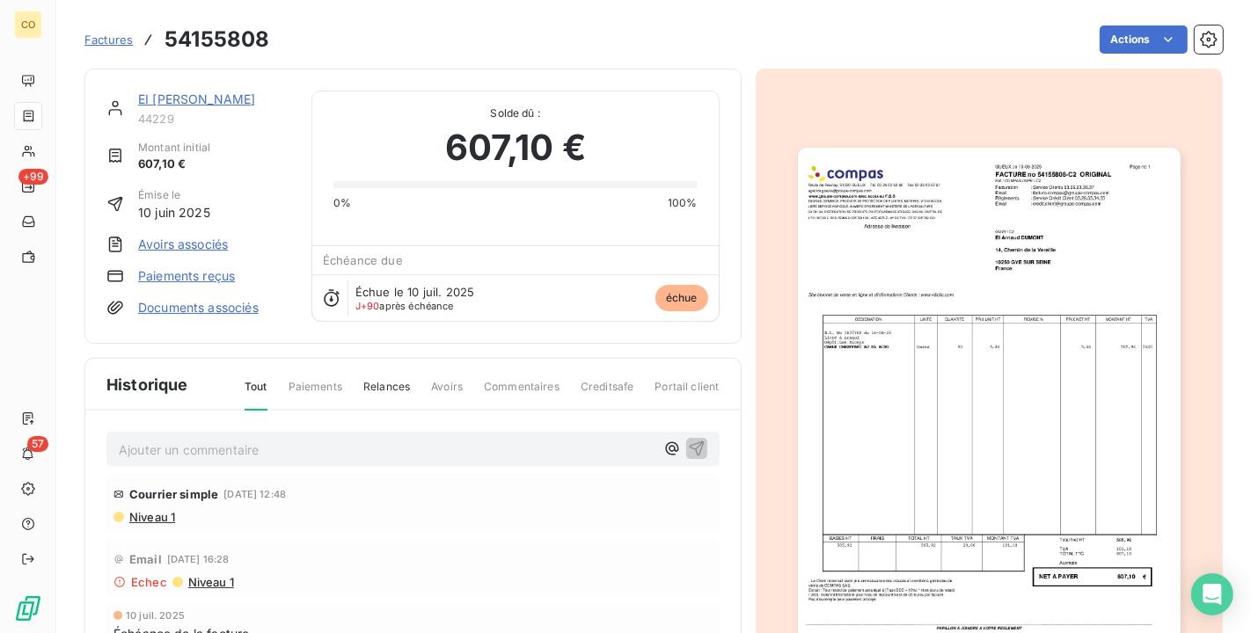
click at [950, 493] on img "button" at bounding box center [989, 418] width 383 height 541
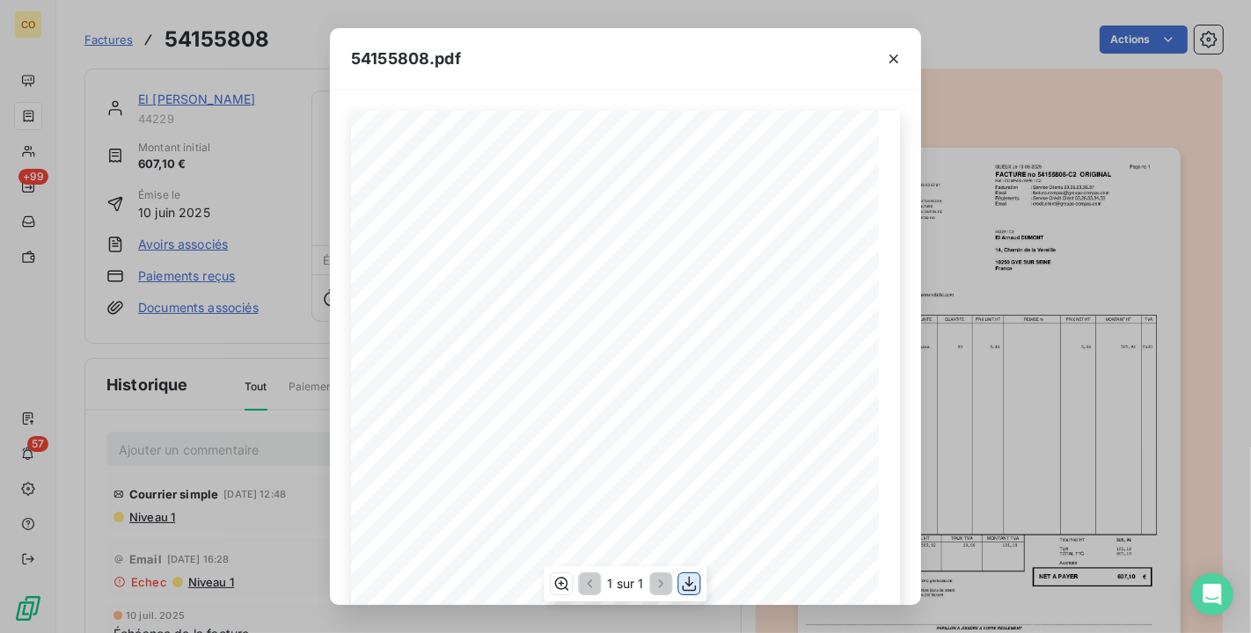
click at [688, 585] on icon "button" at bounding box center [690, 584] width 14 height 15
click at [902, 63] on icon "button" at bounding box center [894, 59] width 18 height 18
